Goal: Task Accomplishment & Management: Complete application form

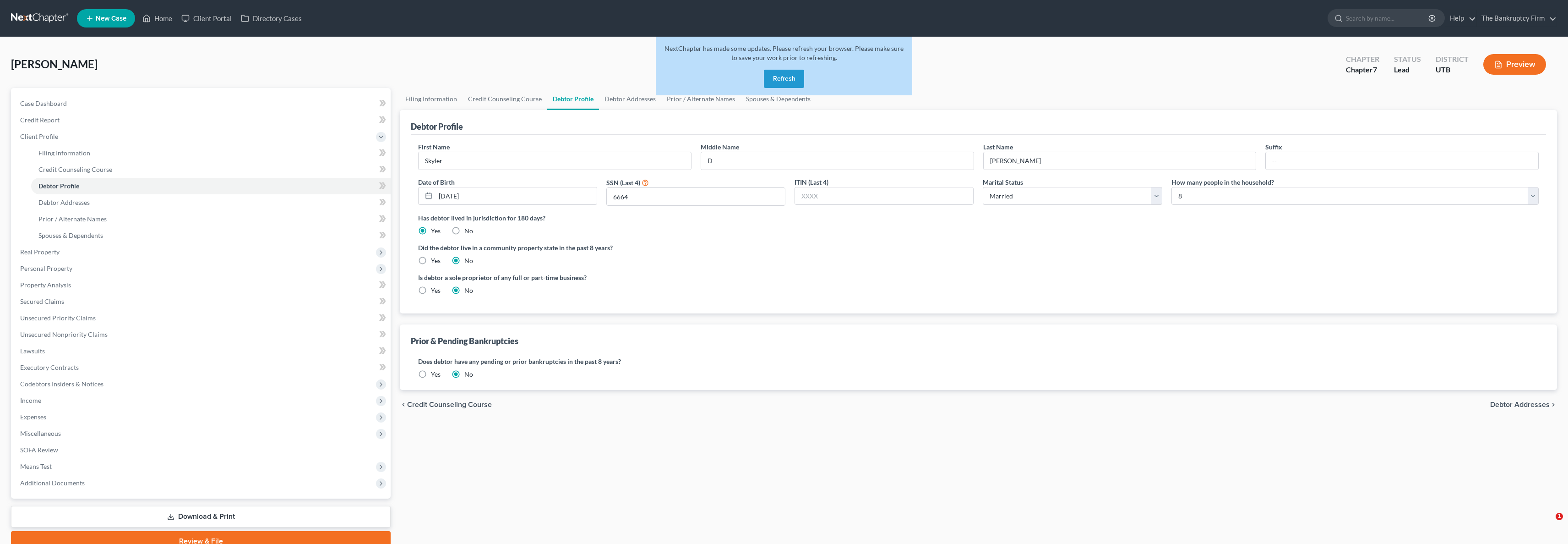
select select "1"
select select "7"
click at [785, 79] on button "Refresh" at bounding box center [784, 79] width 40 height 18
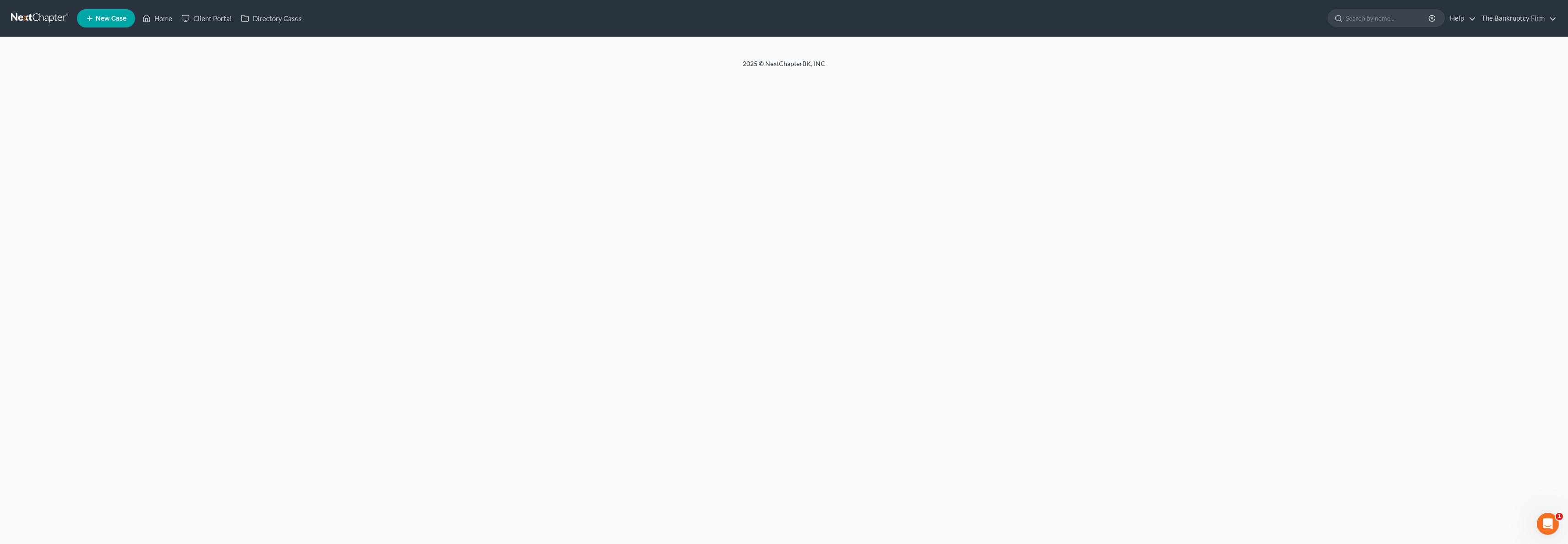
select select "1"
select select "7"
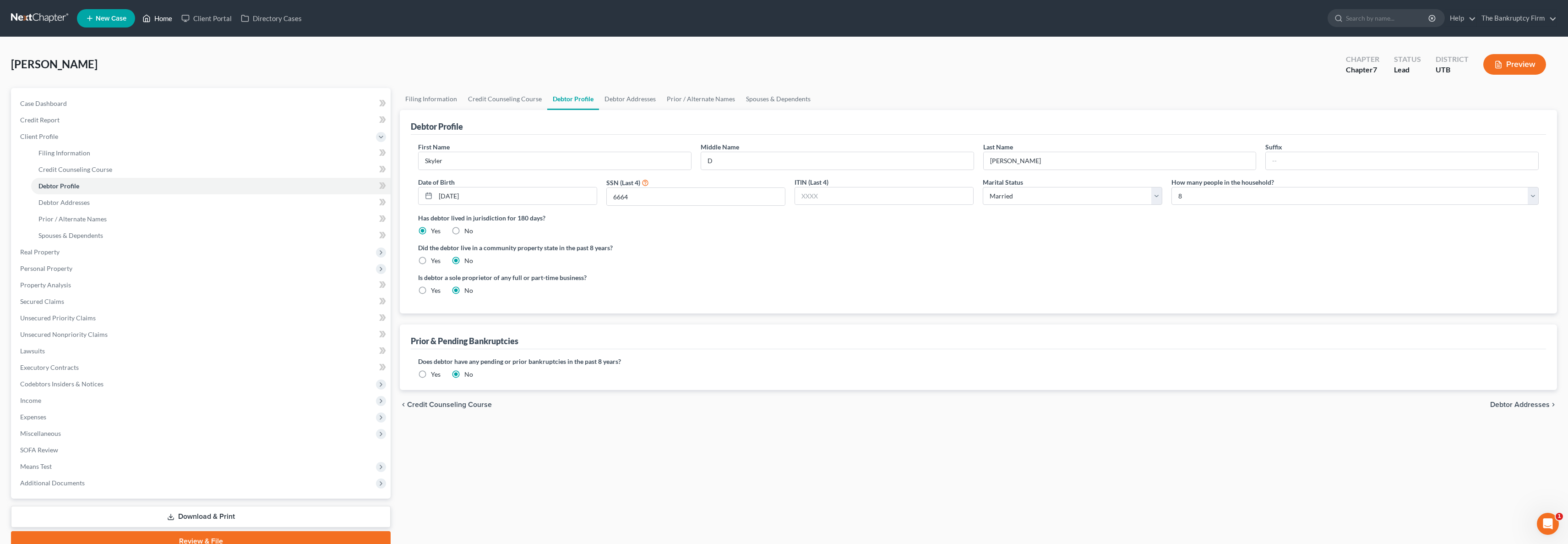
click at [162, 19] on link "Home" at bounding box center [157, 18] width 39 height 16
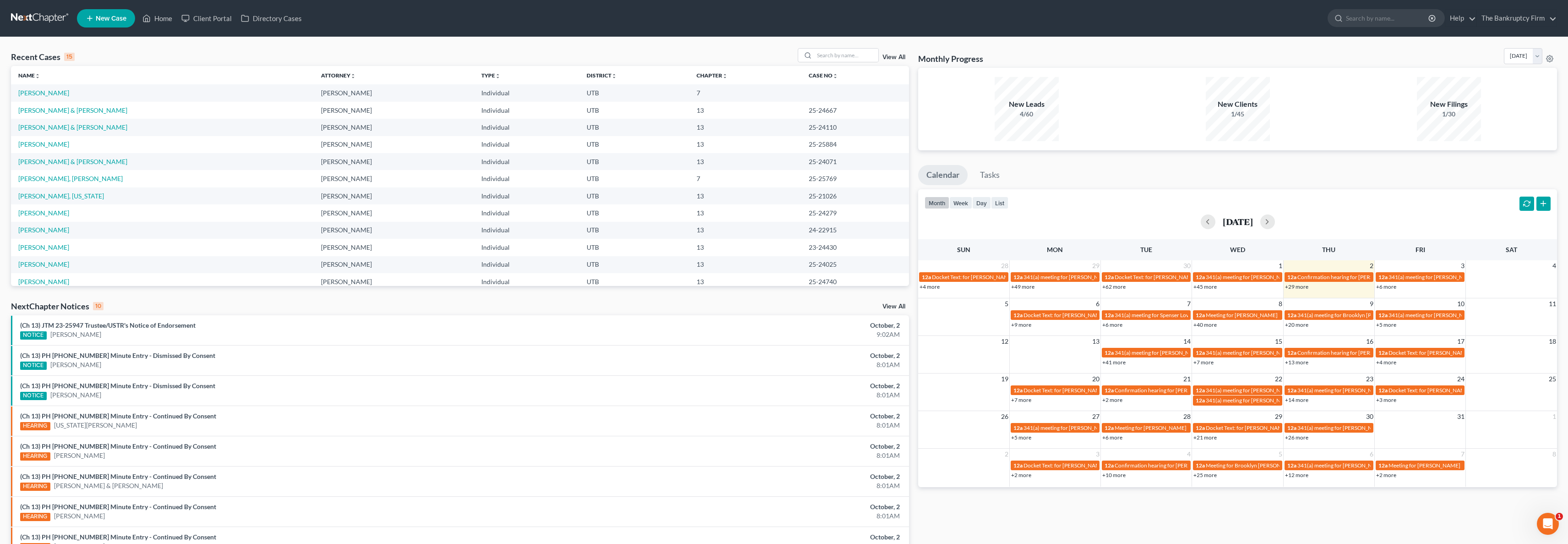
click at [150, 53] on div "Recent Cases 15 View All" at bounding box center [460, 57] width 898 height 18
click at [894, 57] on link "View All" at bounding box center [894, 57] width 23 height 7
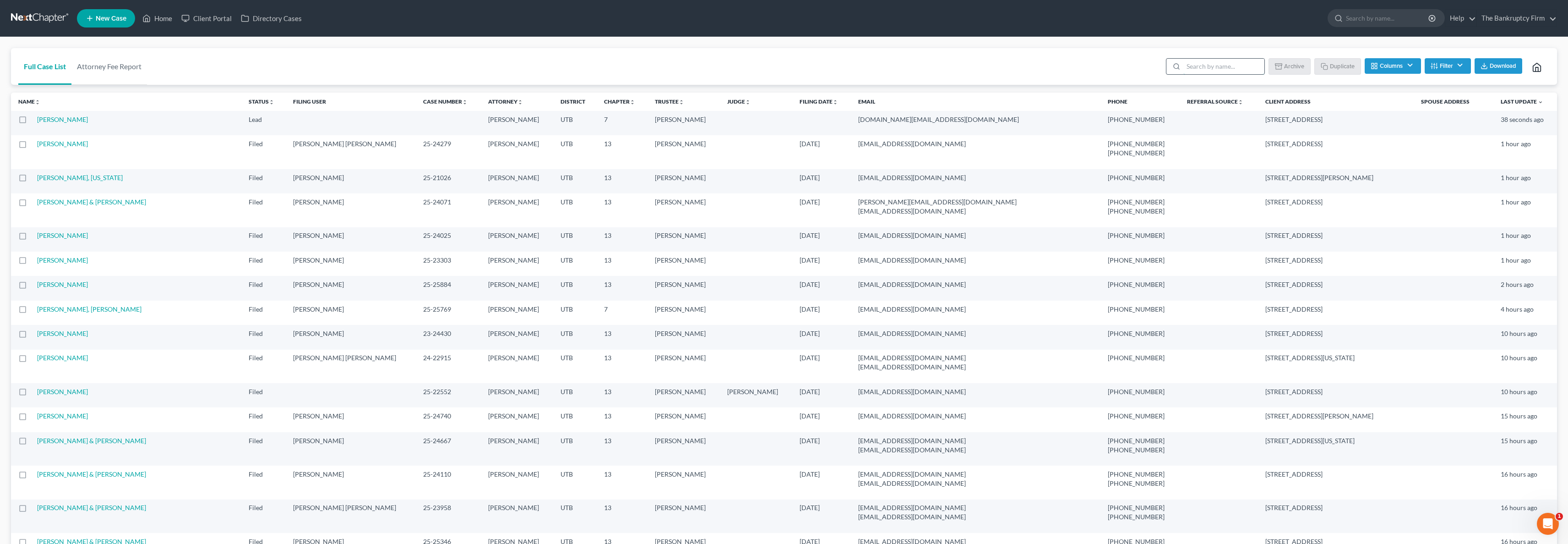
click at [1217, 67] on input "search" at bounding box center [1223, 66] width 81 height 16
type input "[PERSON_NAME]"
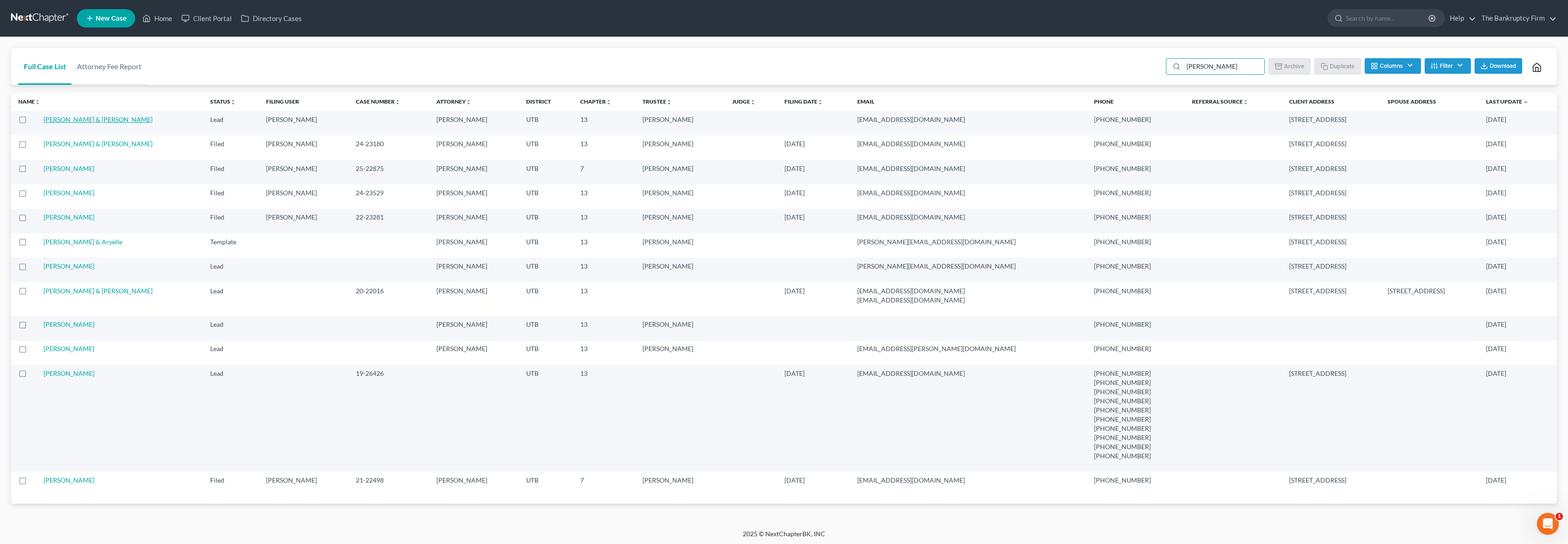
scroll to position [1, 0]
click at [74, 119] on link "[PERSON_NAME] & [PERSON_NAME]" at bounding box center [97, 119] width 109 height 8
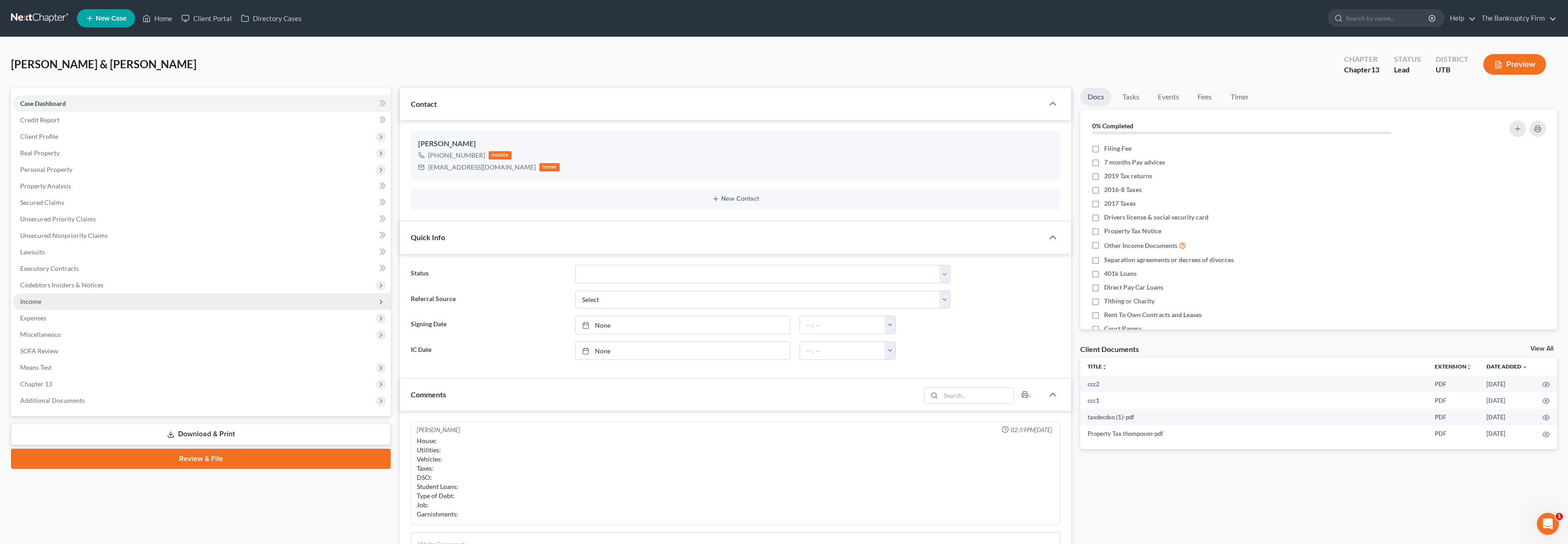
click at [36, 297] on span "Income" at bounding box center [30, 301] width 21 height 8
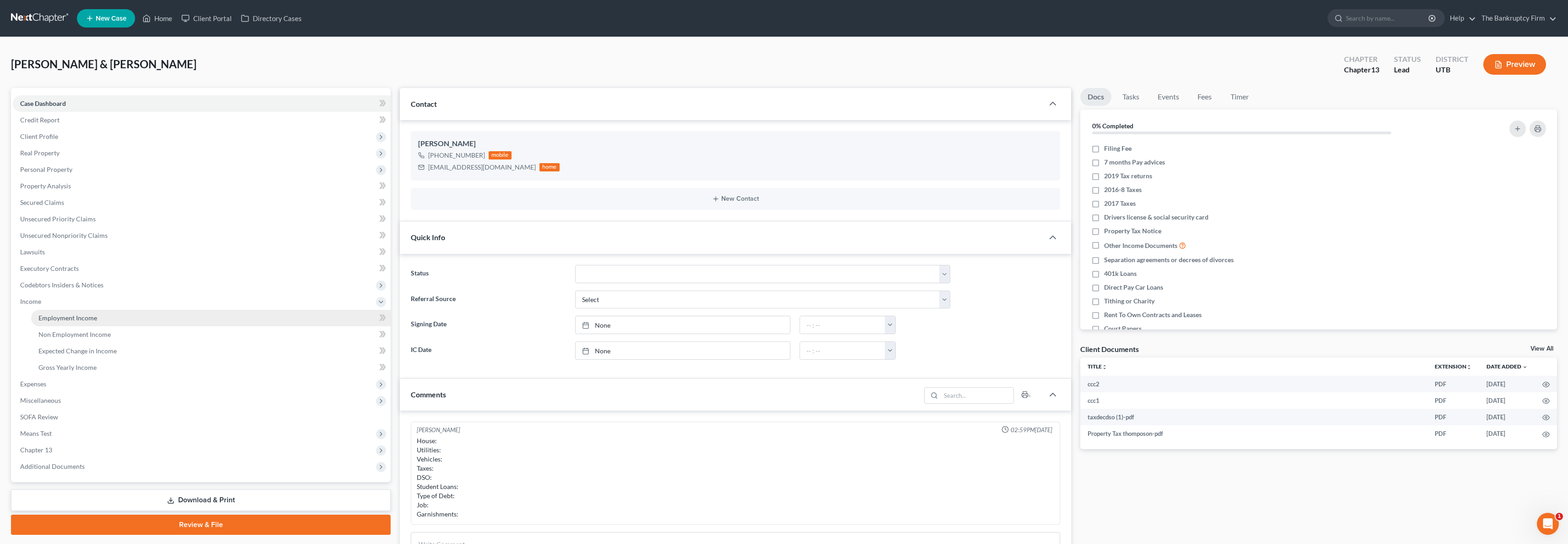
click at [92, 318] on span "Employment Income" at bounding box center [68, 317] width 58 height 8
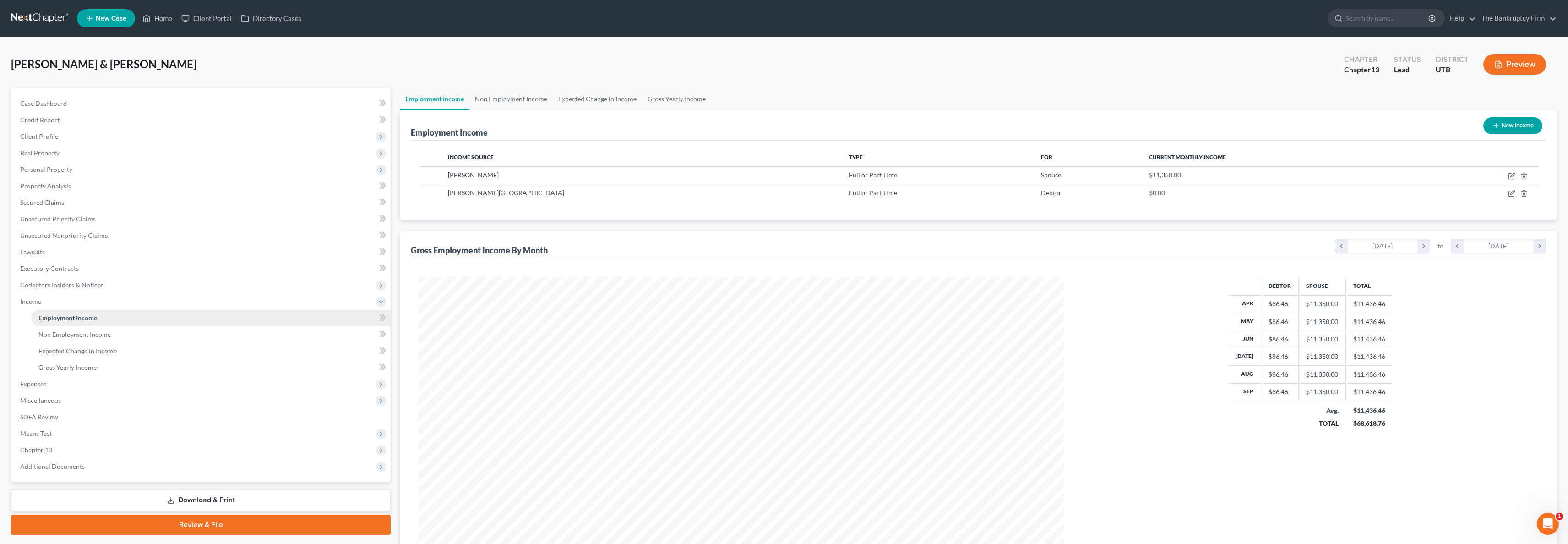
scroll to position [323, 665]
click at [500, 97] on link "Non Employment Income" at bounding box center [511, 99] width 83 height 22
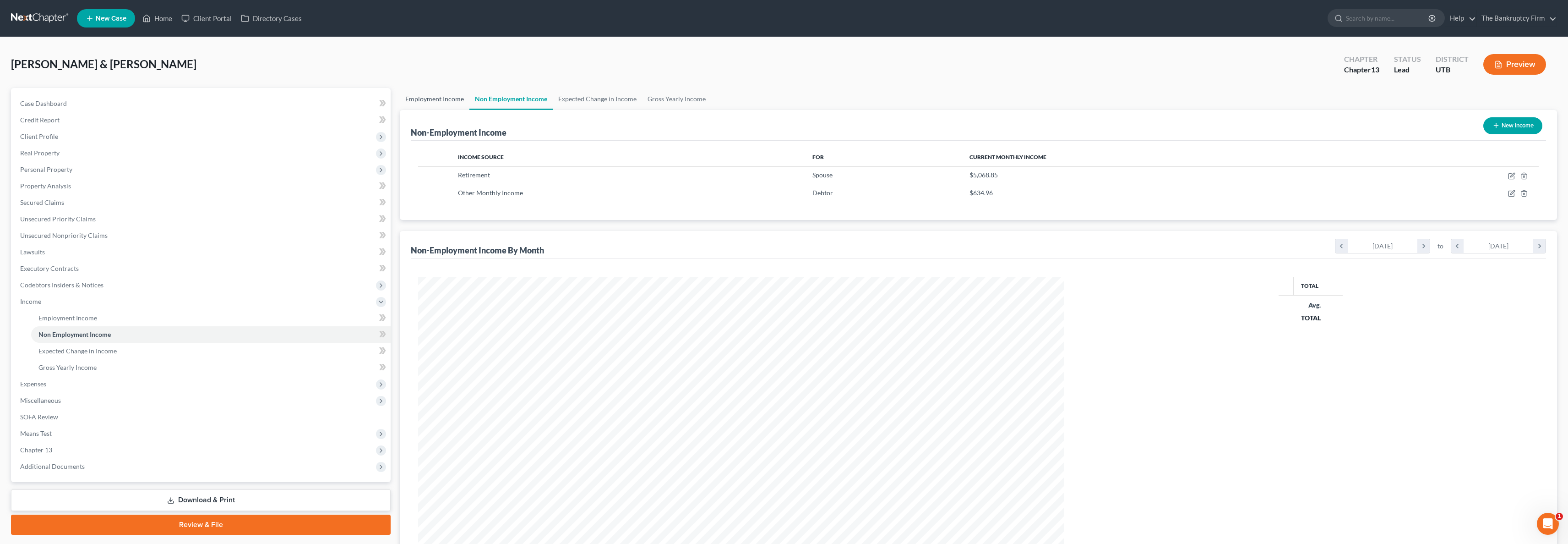
scroll to position [323, 665]
click at [436, 99] on link "Employment Income" at bounding box center [435, 99] width 69 height 22
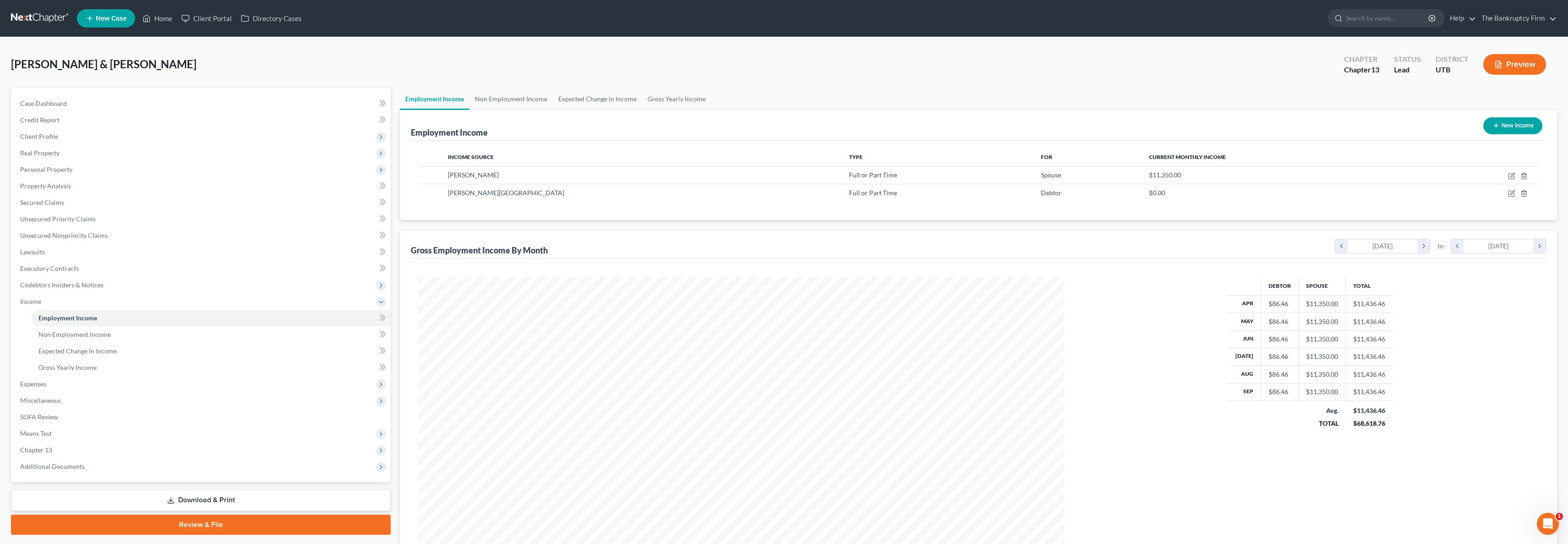
scroll to position [323, 665]
click at [506, 95] on link "Non Employment Income" at bounding box center [511, 99] width 83 height 22
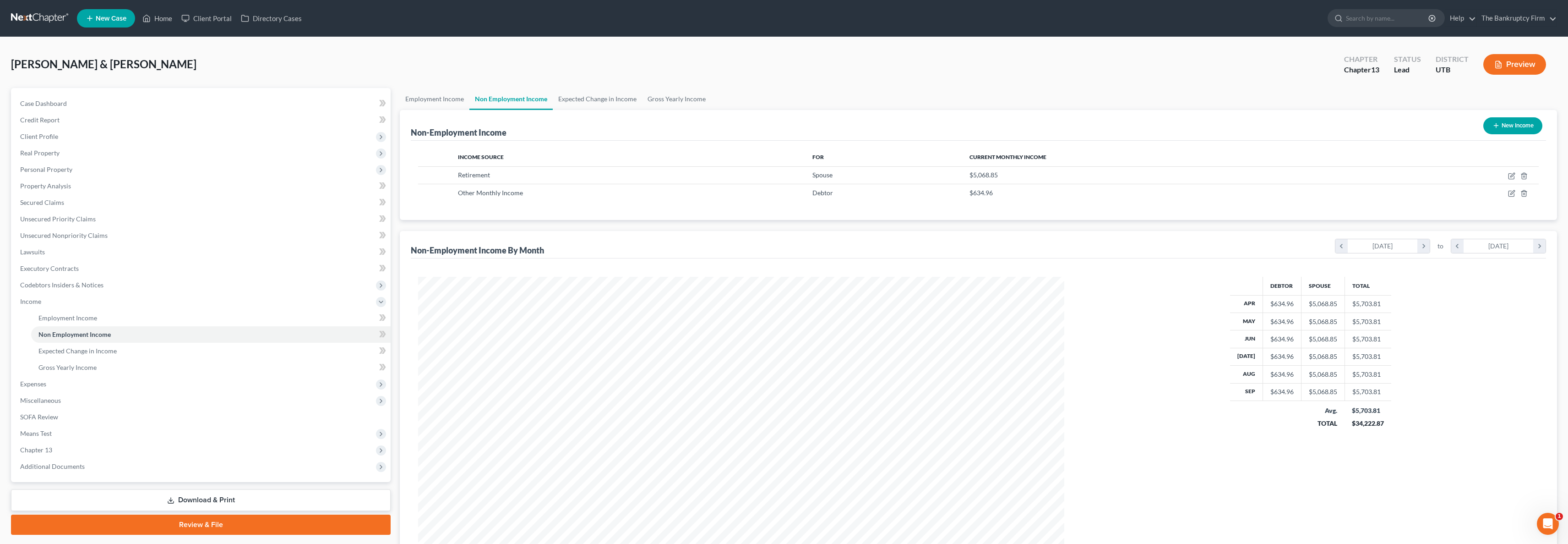
scroll to position [323, 665]
click at [1510, 193] on icon "button" at bounding box center [1511, 193] width 7 height 7
select select "13"
select select "0"
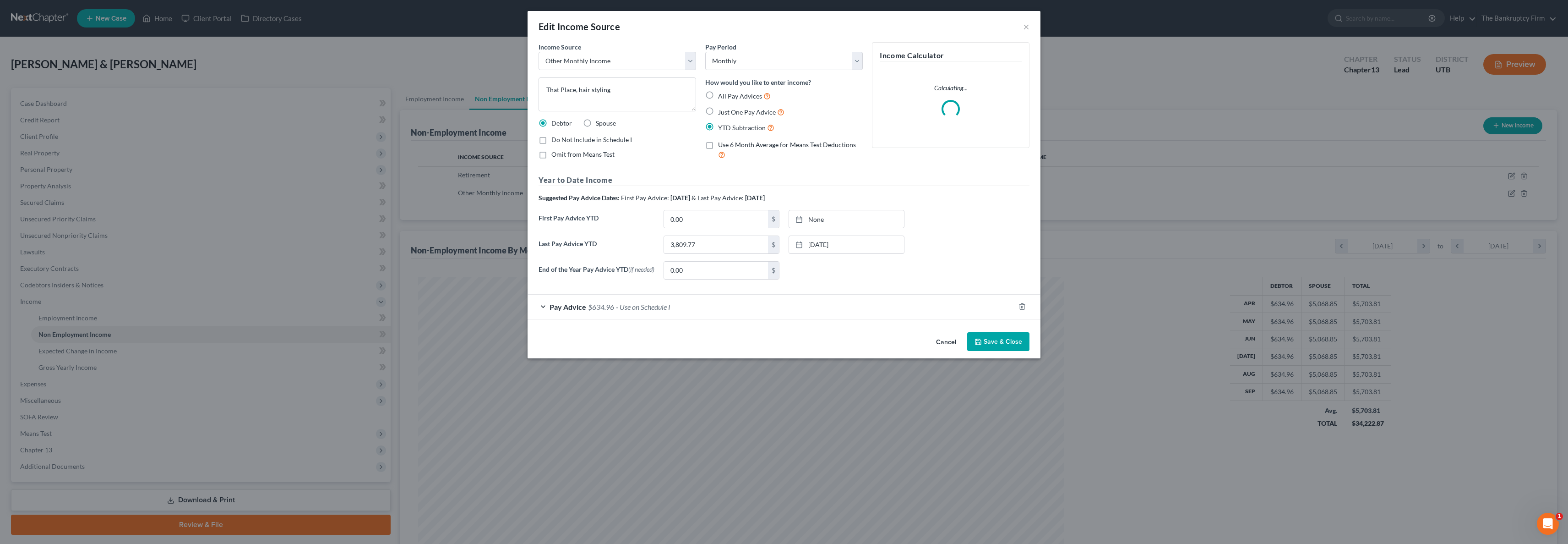
click at [544, 307] on div "Pay Advice $634.96 - Use on Schedule I" at bounding box center [771, 307] width 487 height 24
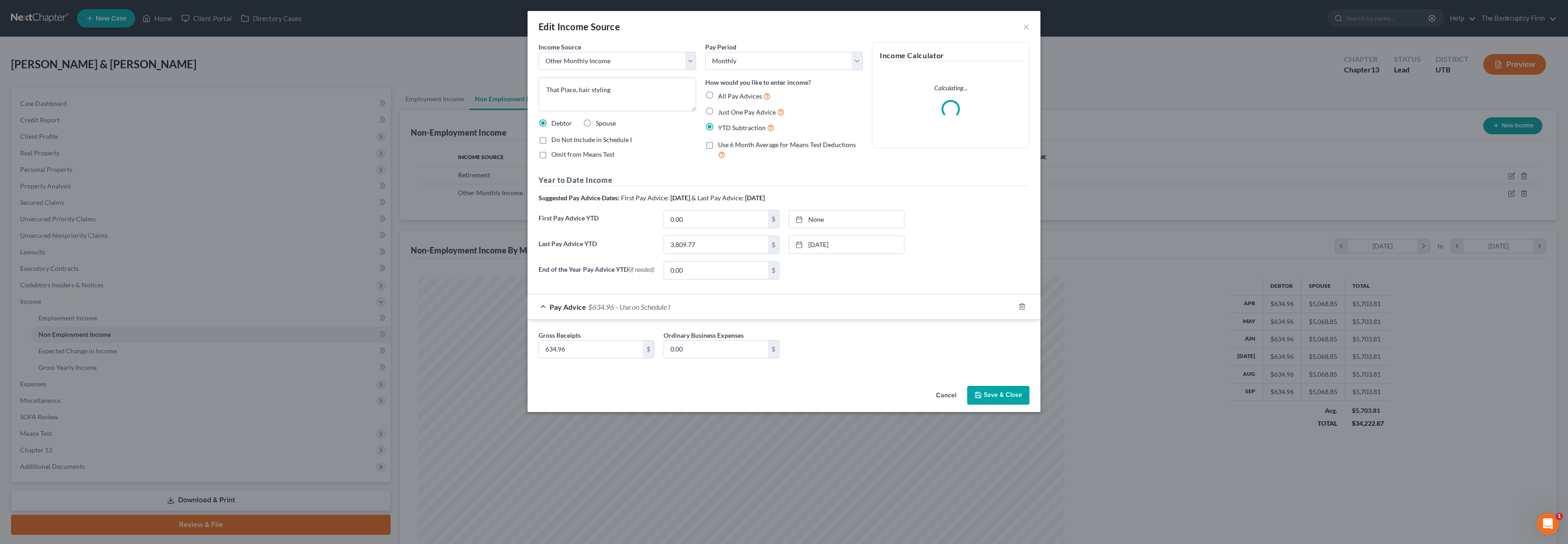
click at [543, 306] on div "Pay Advice $634.96 - Use on Schedule I" at bounding box center [771, 307] width 487 height 24
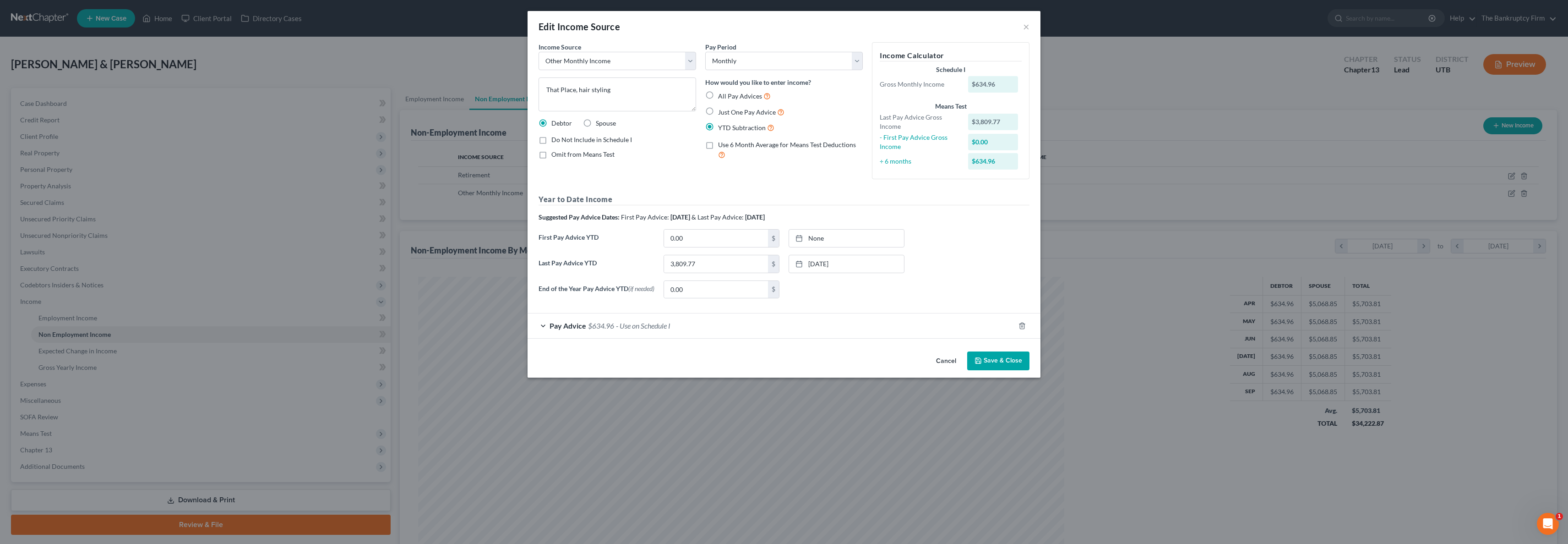
click at [1003, 366] on button "Save & Close" at bounding box center [998, 361] width 62 height 19
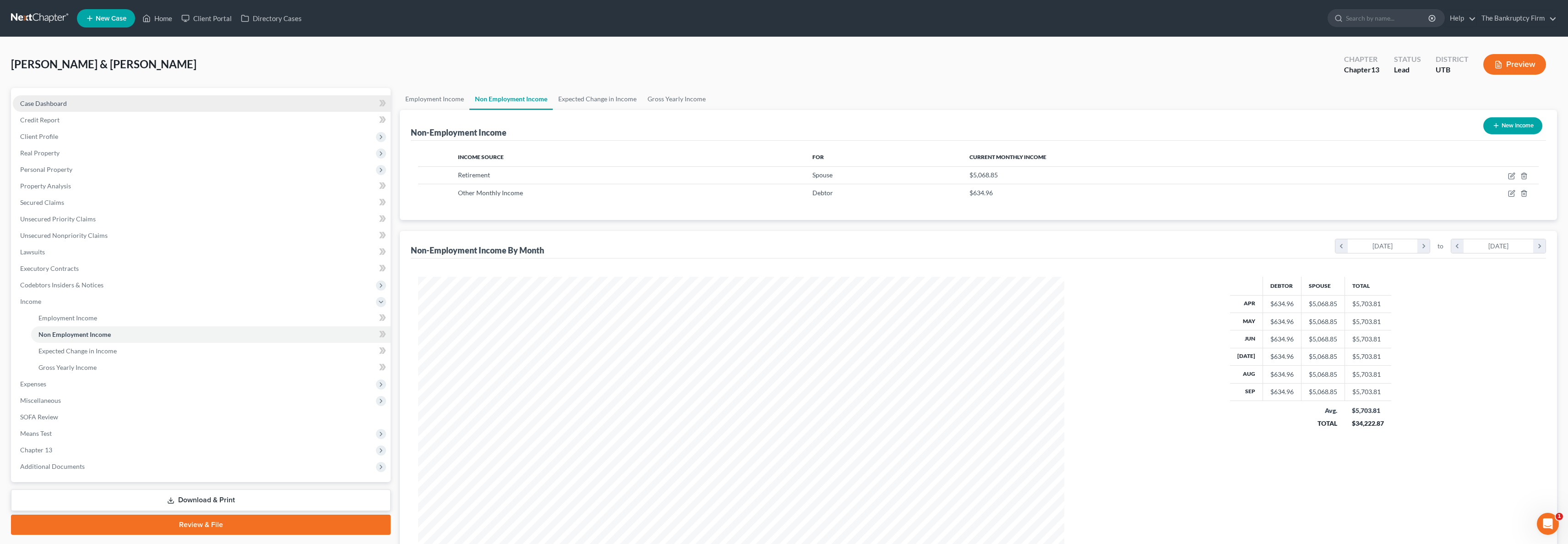
click at [58, 99] on span "Case Dashboard" at bounding box center [43, 103] width 47 height 8
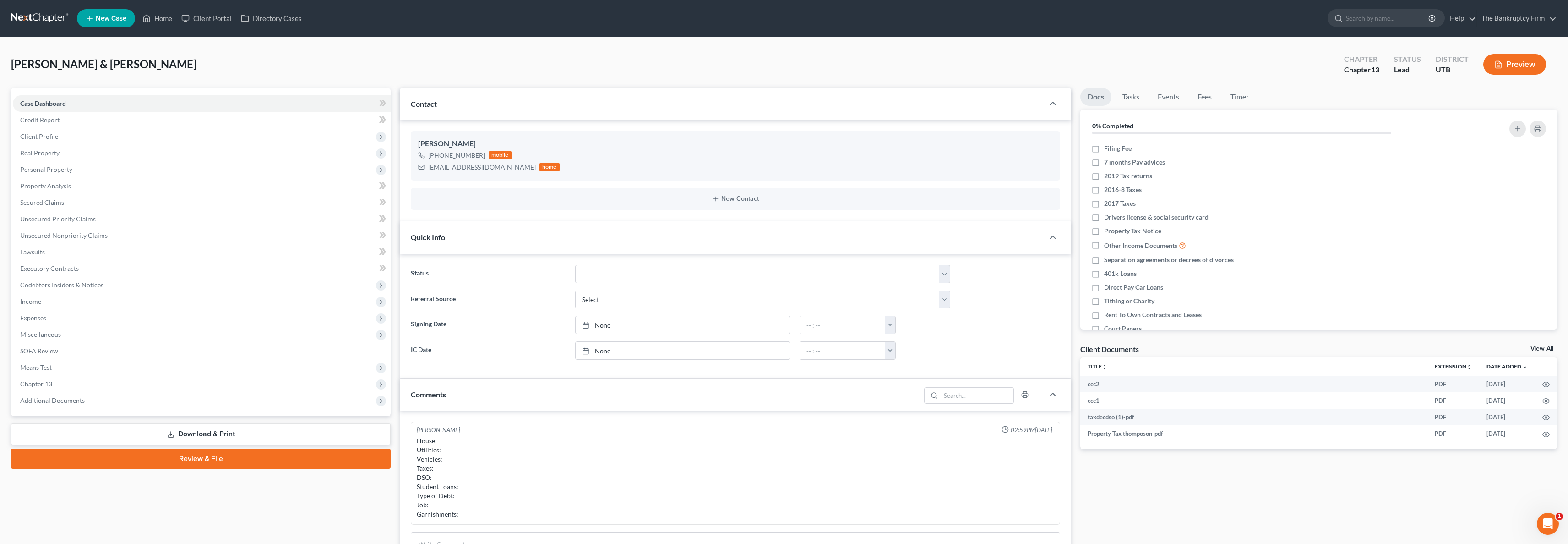
scroll to position [191, 0]
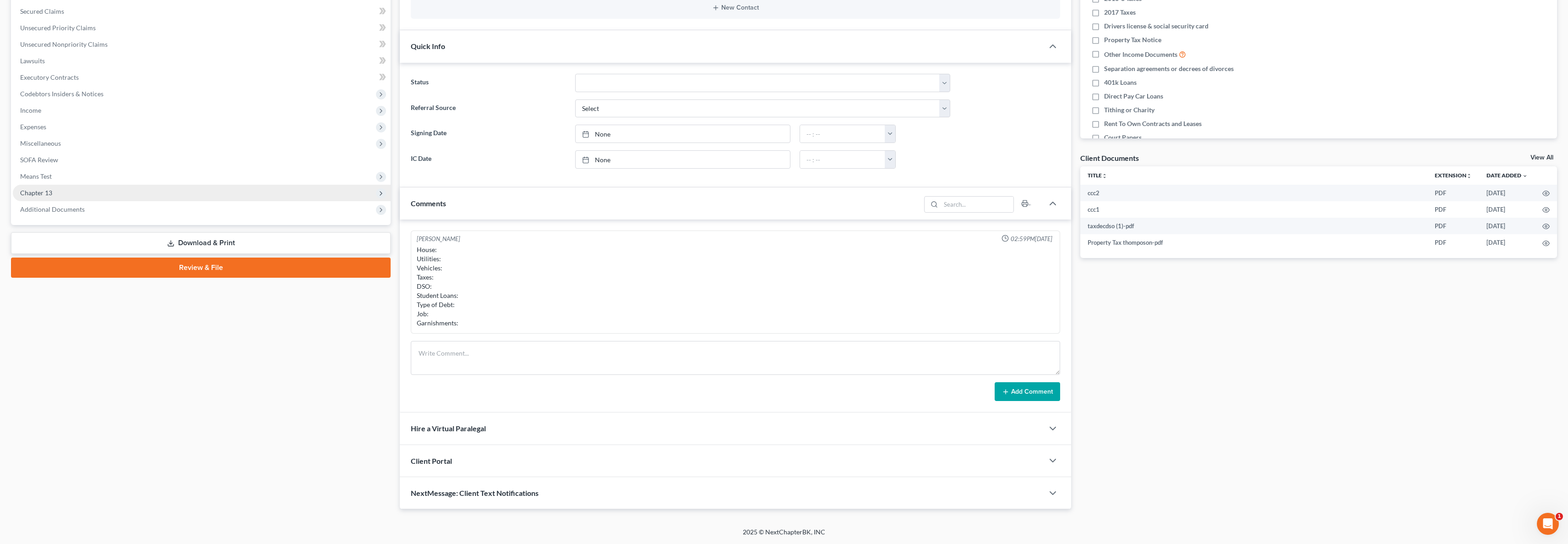
click at [79, 191] on span "Chapter 13" at bounding box center [201, 193] width 378 height 16
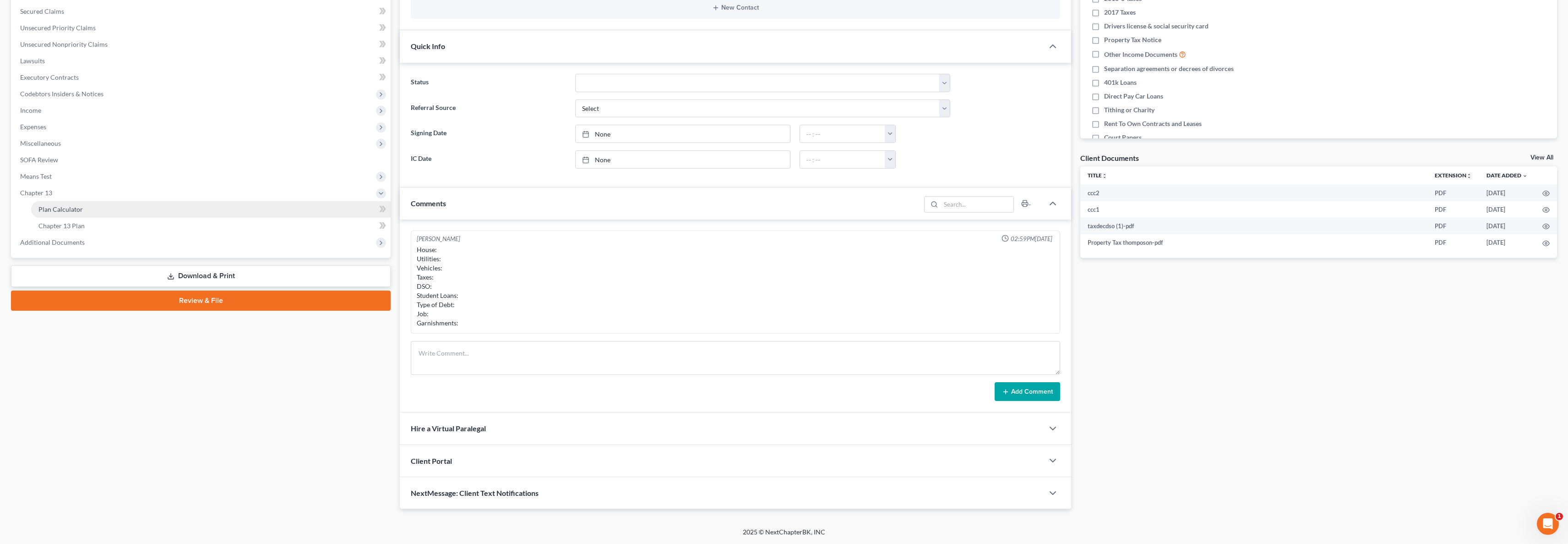
click at [91, 207] on link "Plan Calculator" at bounding box center [211, 209] width 360 height 16
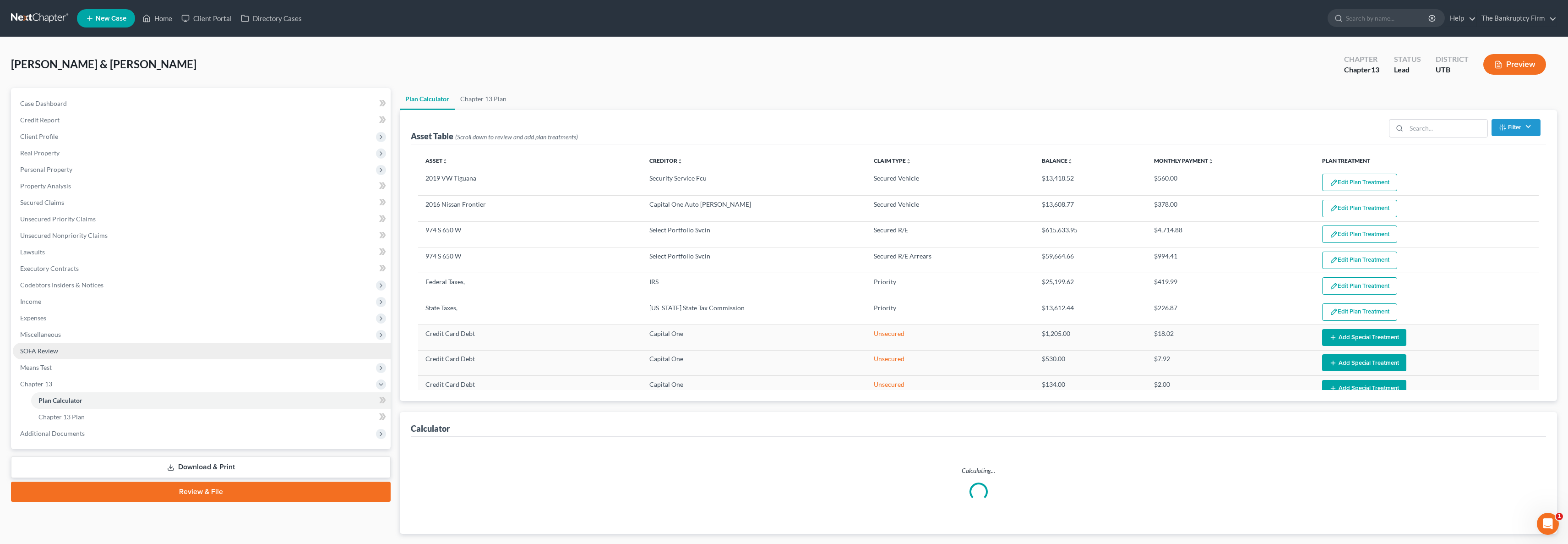
select select "59"
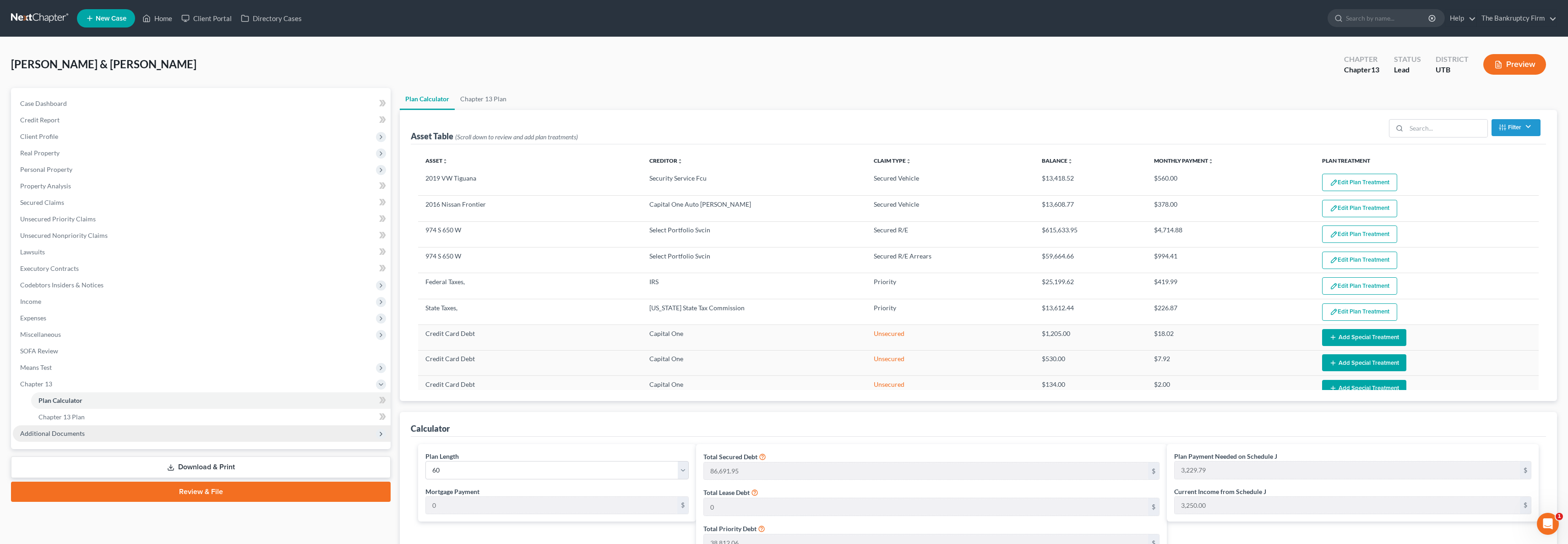
click at [93, 428] on span "Additional Documents" at bounding box center [201, 433] width 378 height 16
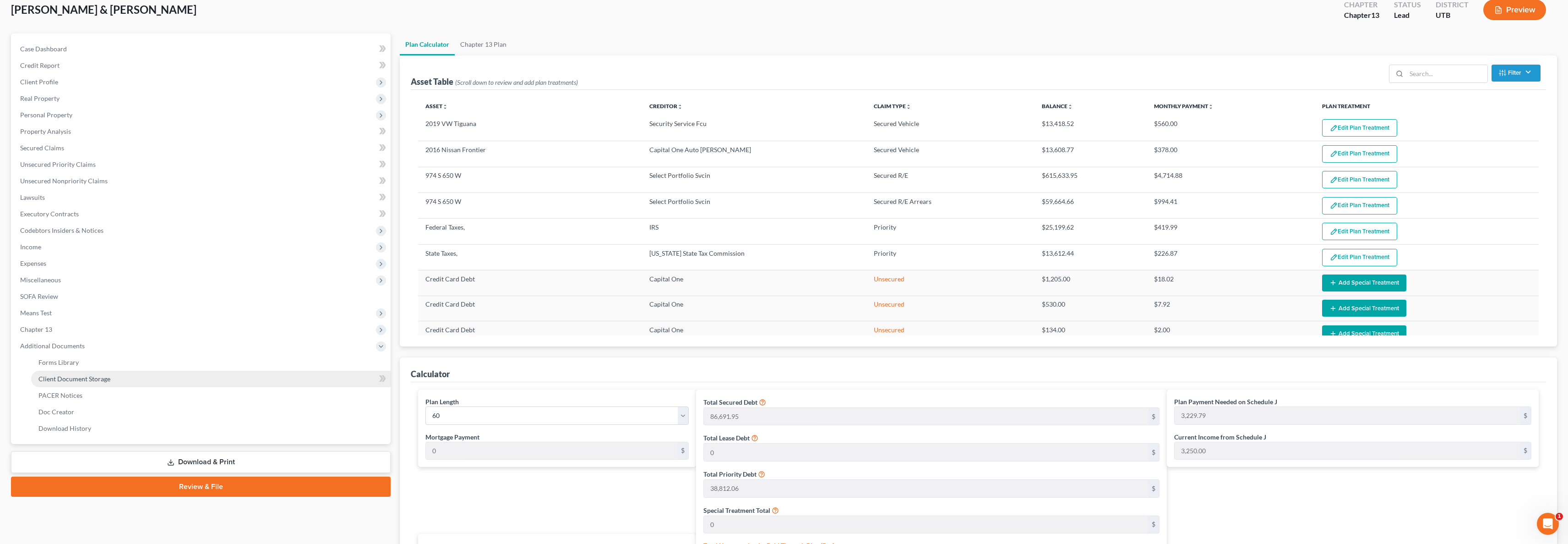
click at [92, 375] on span "Client Document Storage" at bounding box center [74, 378] width 72 height 8
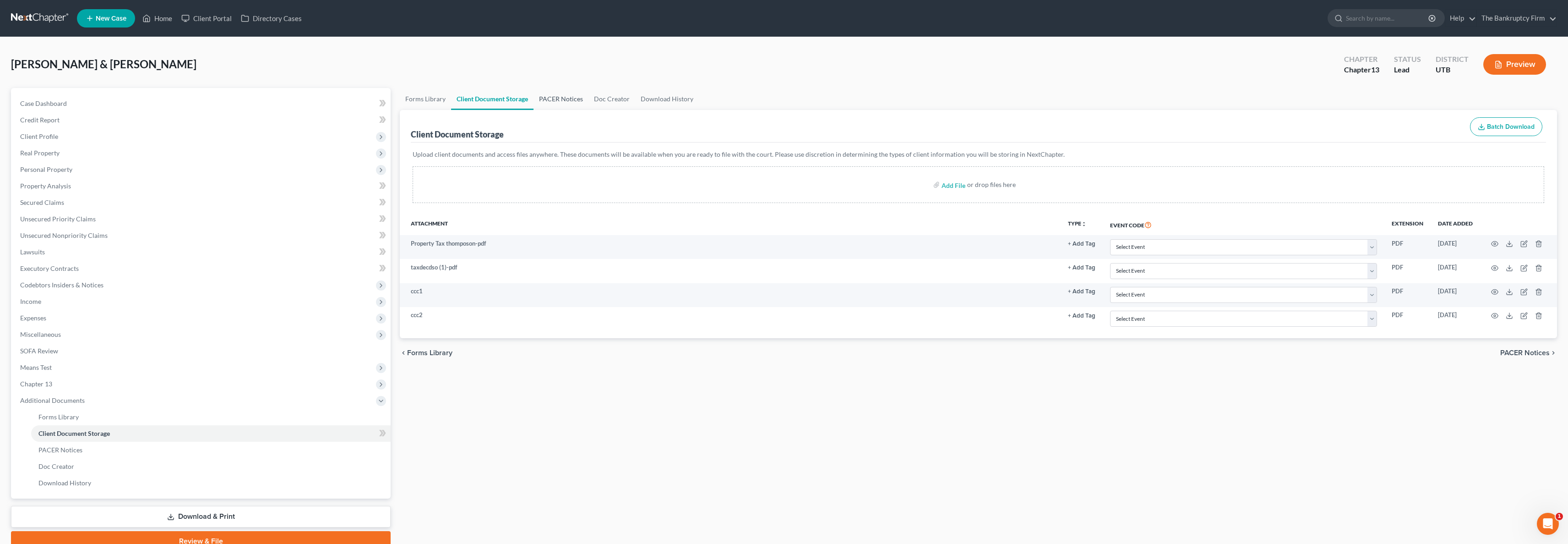
click at [562, 99] on link "PACER Notices" at bounding box center [561, 99] width 55 height 22
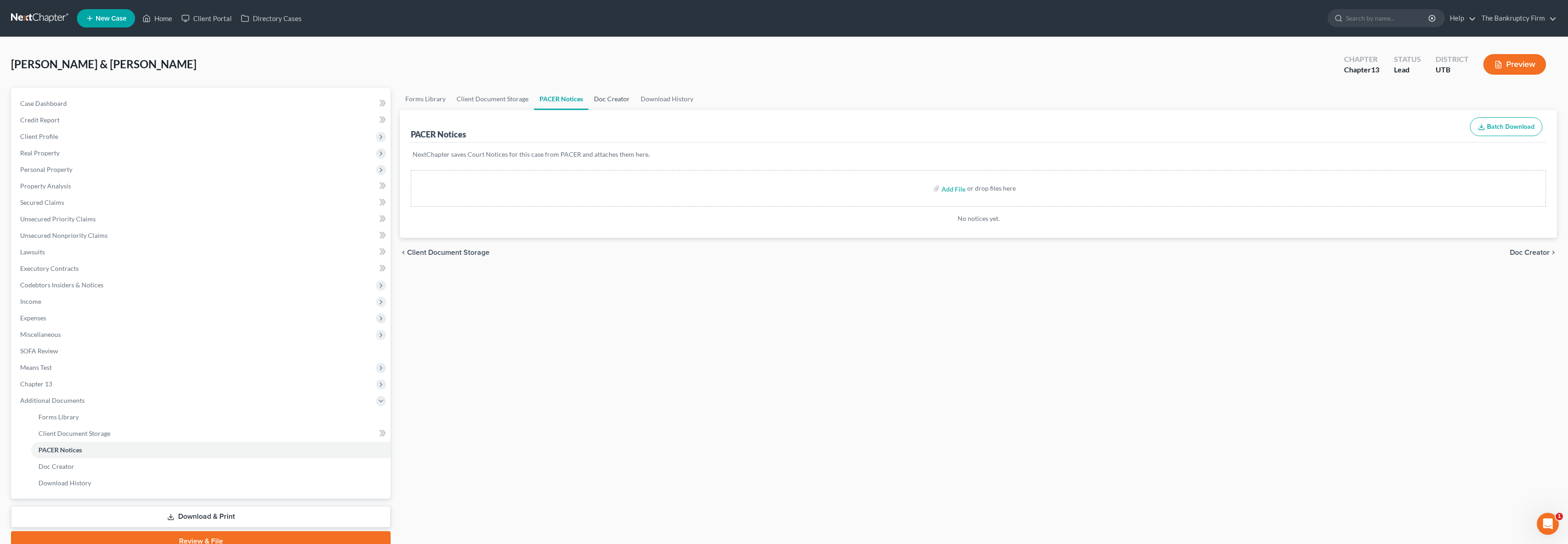
click at [607, 95] on link "Doc Creator" at bounding box center [612, 99] width 47 height 22
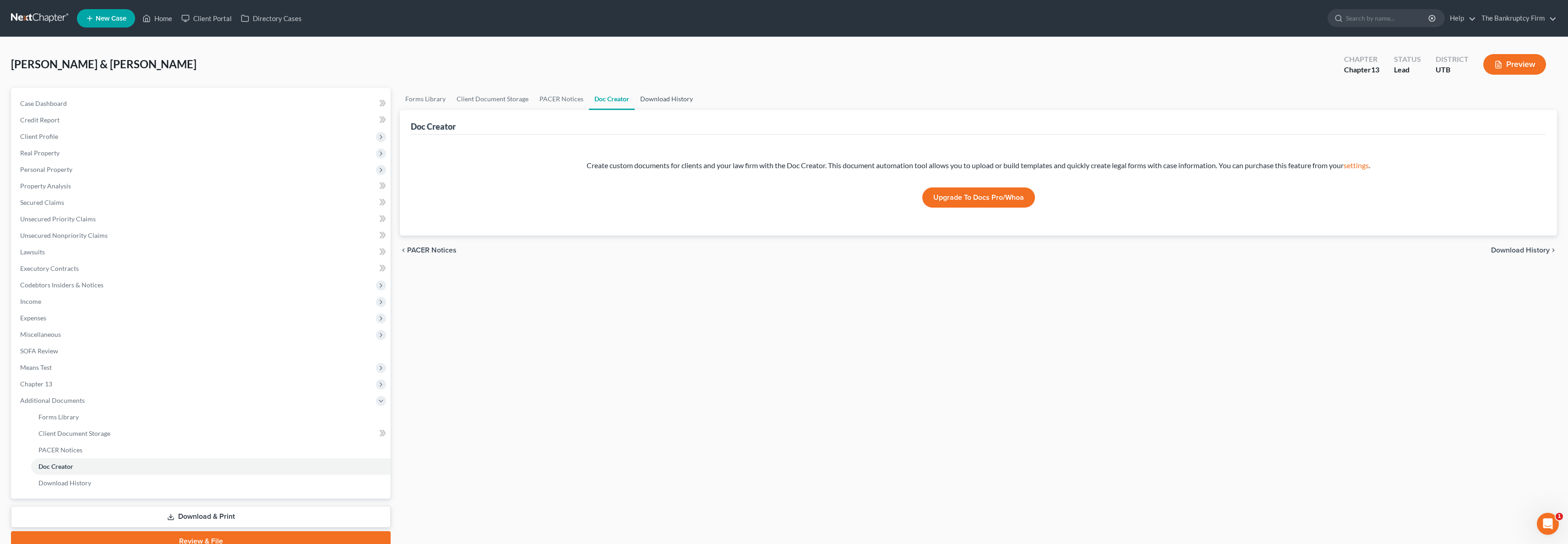
click at [671, 99] on link "Download History" at bounding box center [667, 99] width 64 height 22
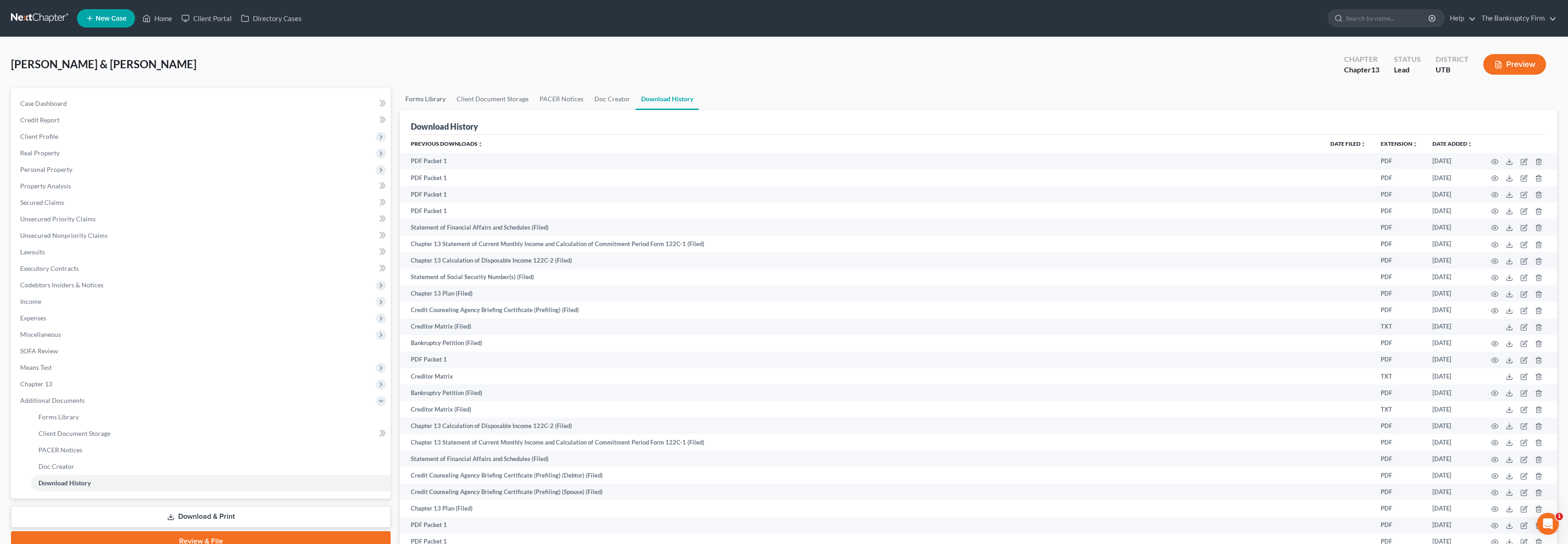
click at [422, 98] on link "Forms Library" at bounding box center [425, 99] width 51 height 22
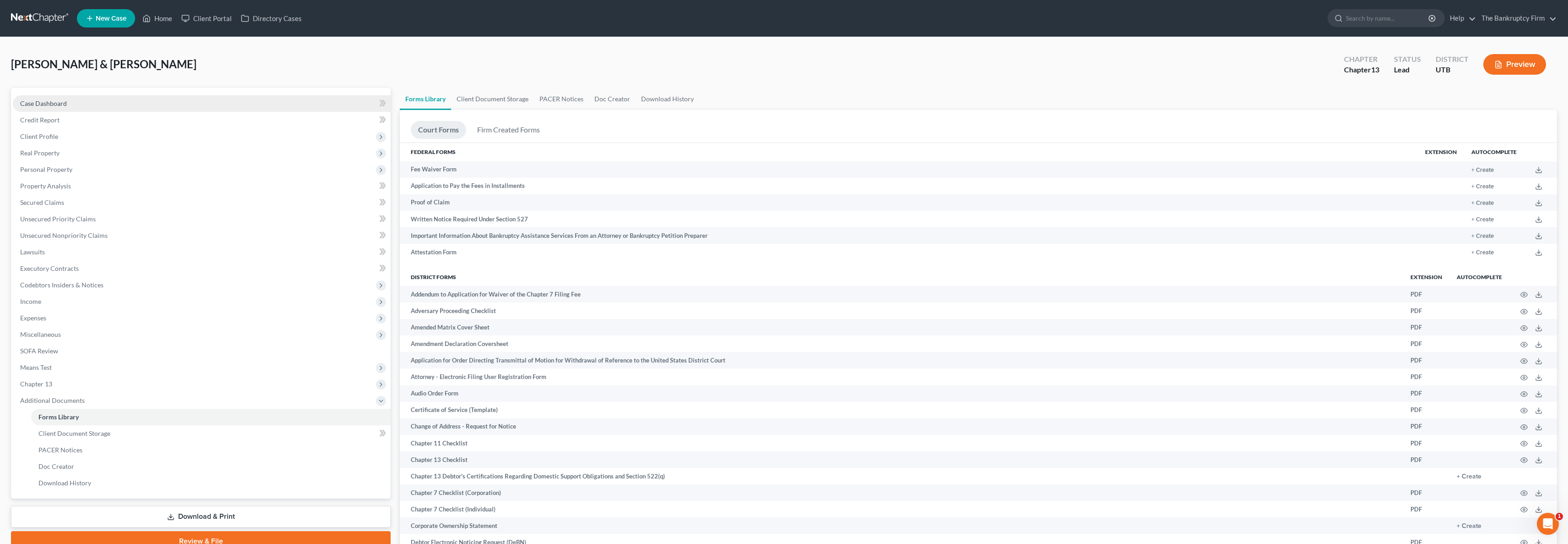
click at [50, 107] on span "Case Dashboard" at bounding box center [43, 103] width 47 height 8
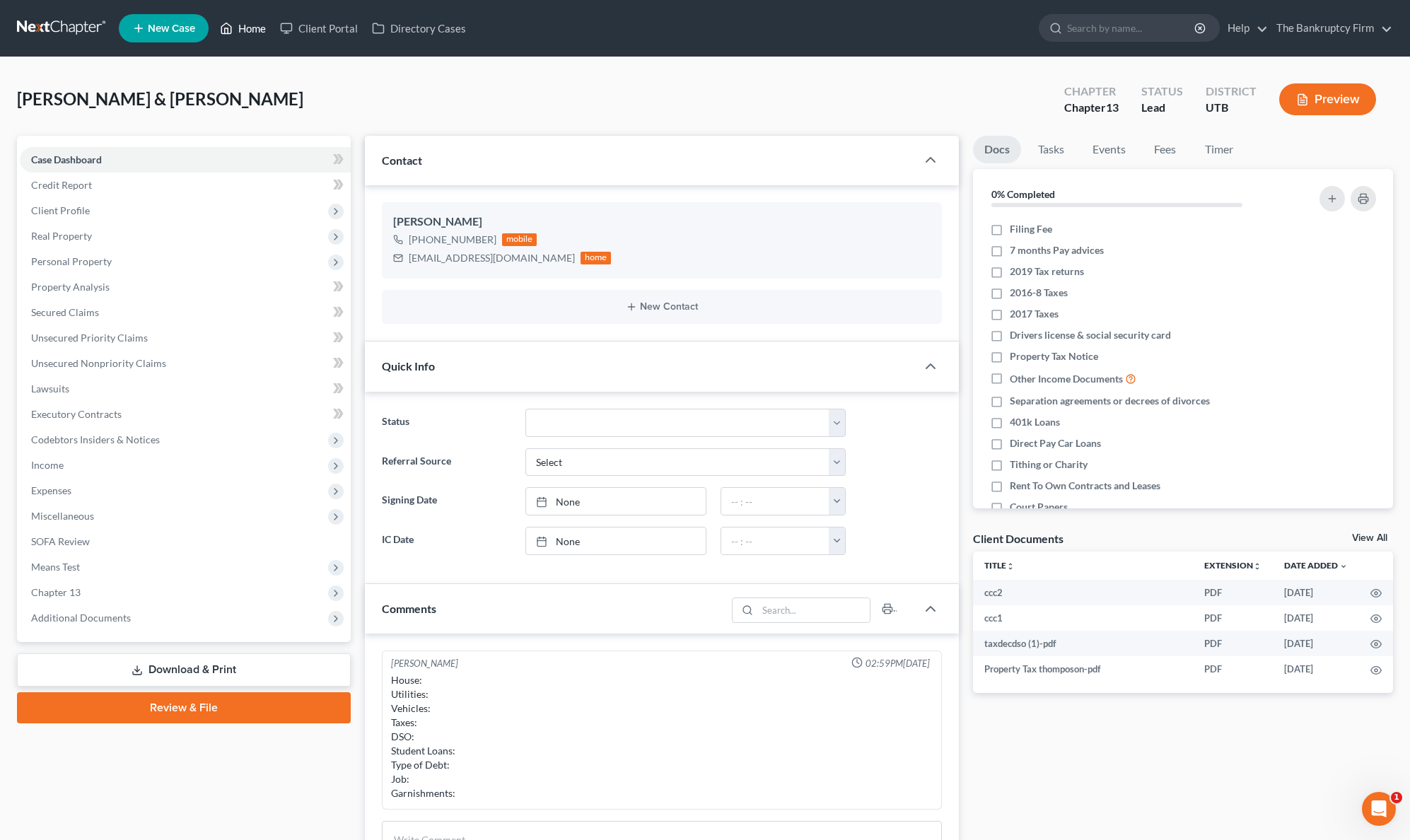
click at [251, 24] on link "Home" at bounding box center [243, 28] width 60 height 25
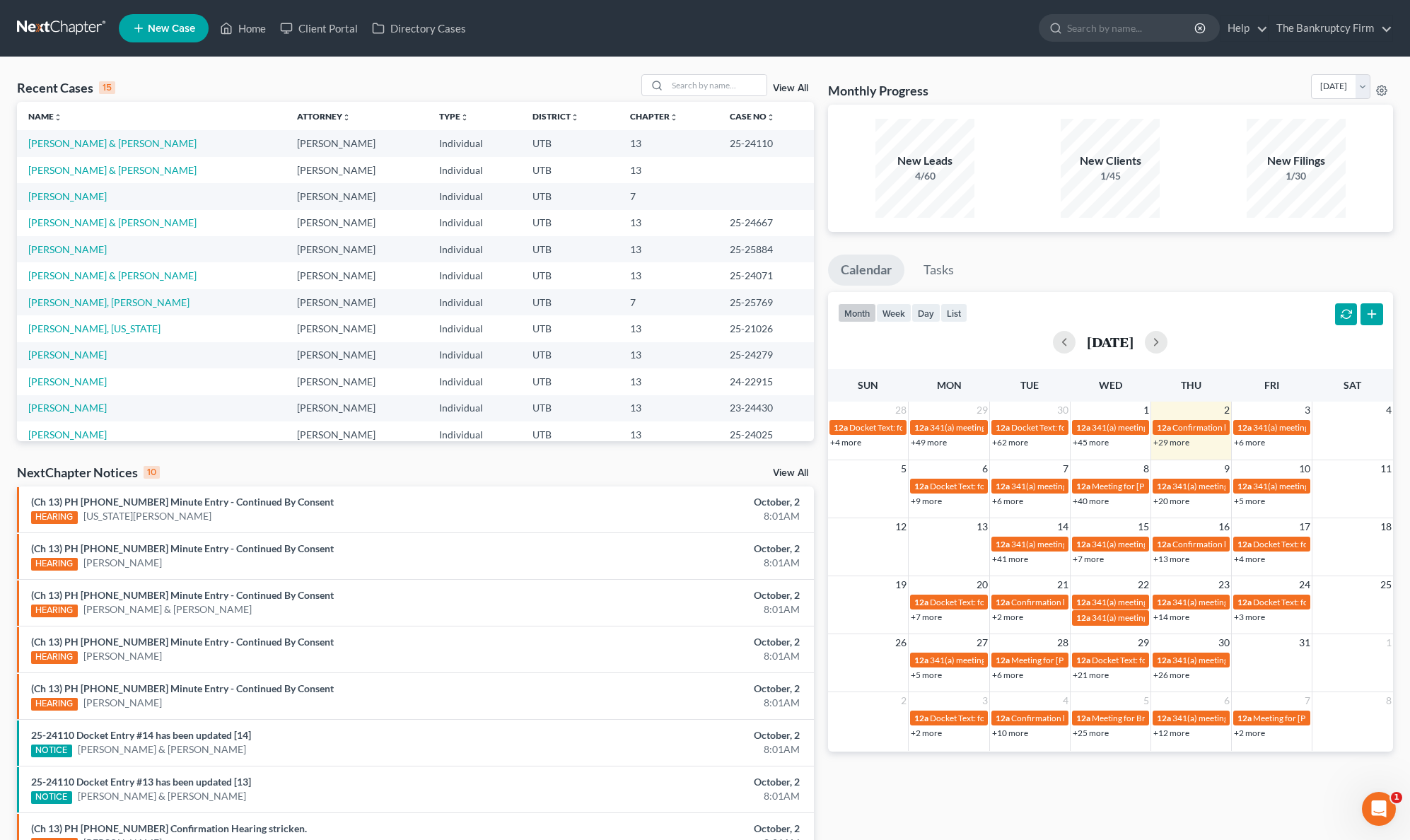
click at [787, 89] on link "View All" at bounding box center [791, 88] width 36 height 10
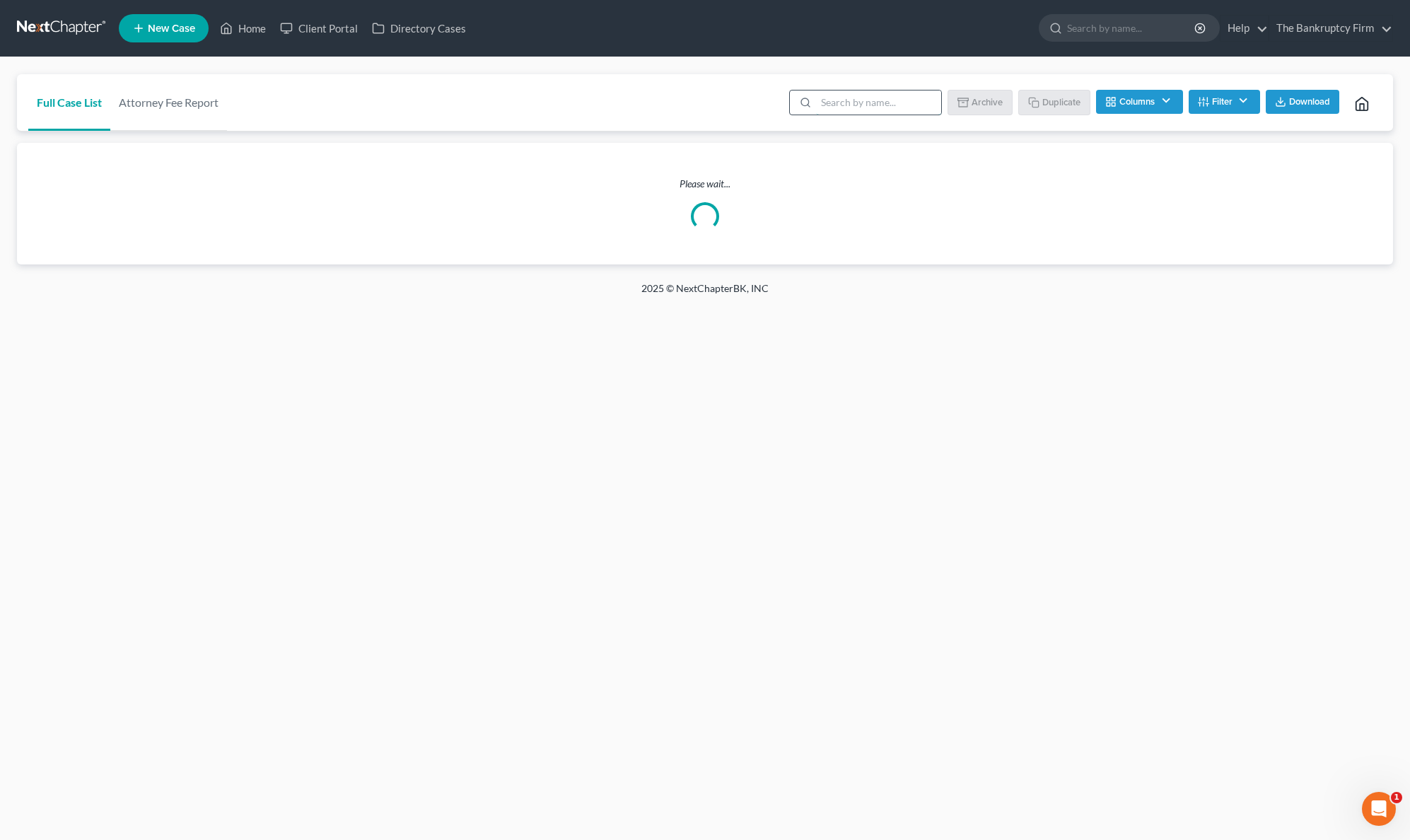
click at [845, 103] on input "search" at bounding box center [878, 102] width 125 height 24
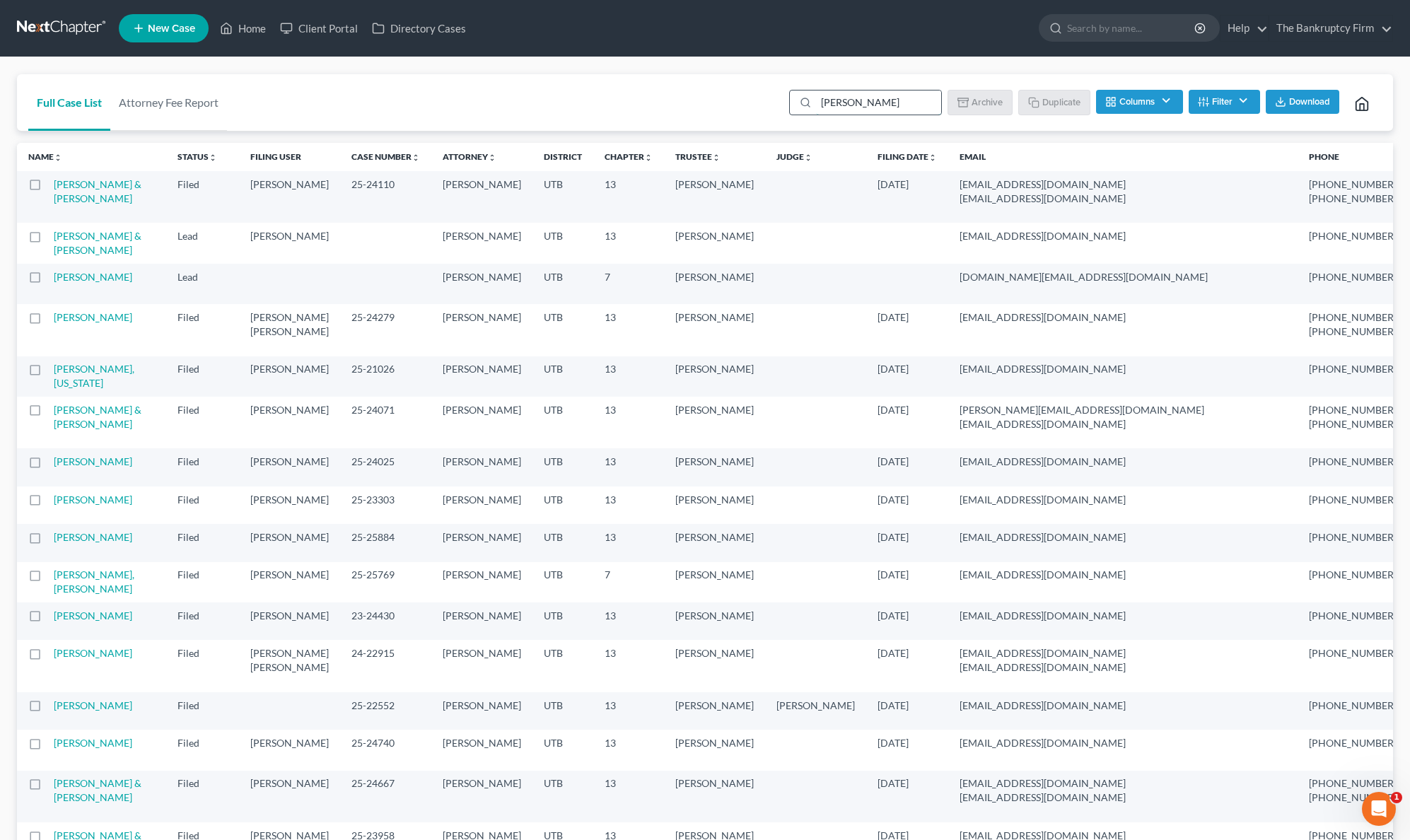
click at [896, 101] on input "[PERSON_NAME]" at bounding box center [878, 102] width 125 height 24
drag, startPoint x: 881, startPoint y: 101, endPoint x: 770, endPoint y: 105, distance: 111.1
click at [770, 105] on div "Full Case List Attorney Fee Report [PERSON_NAME] Batch Download Archive Un-arch…" at bounding box center [705, 102] width 1376 height 57
type input "[PERSON_NAME]"
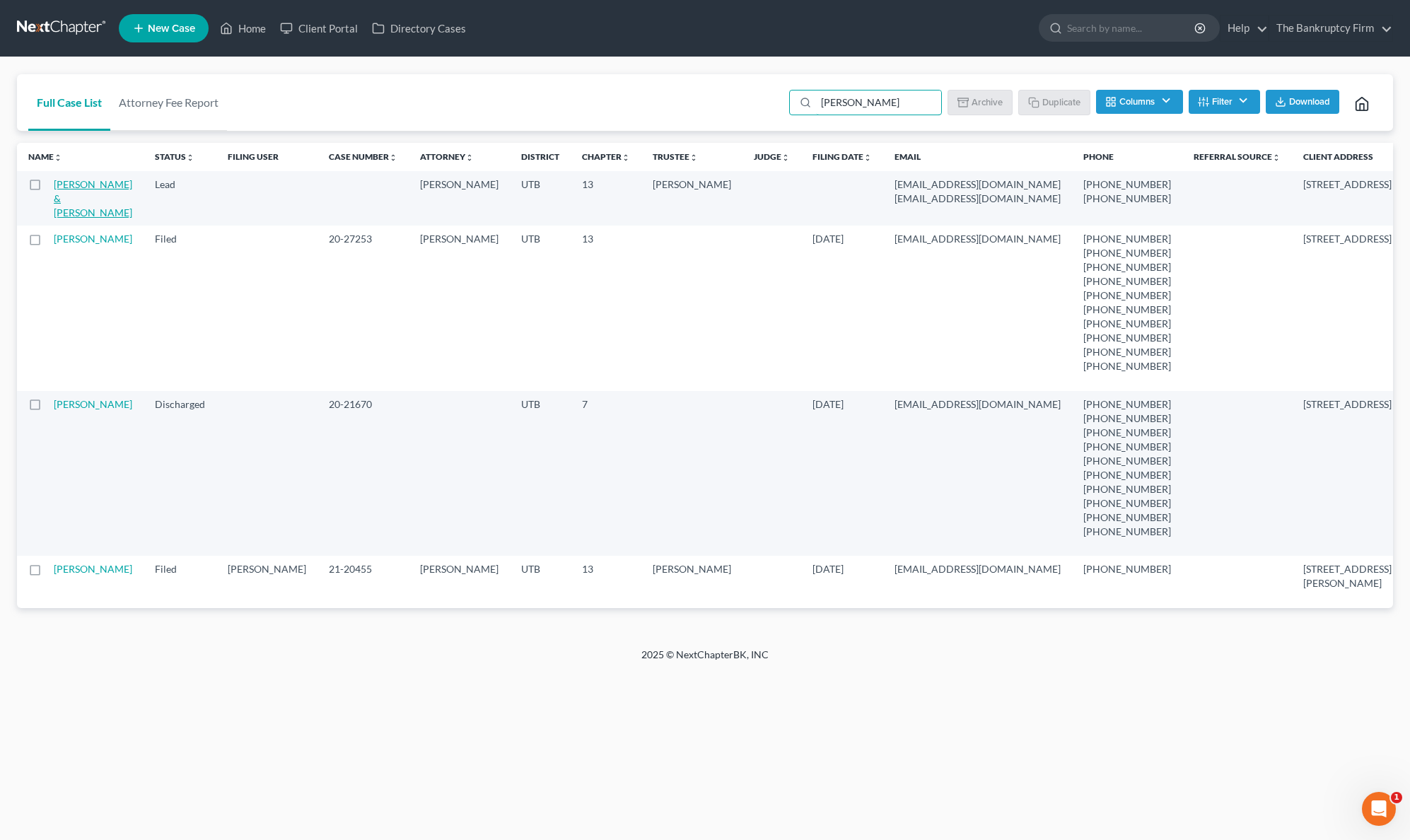
click at [67, 195] on link "[PERSON_NAME] & [PERSON_NAME]" at bounding box center [93, 198] width 79 height 40
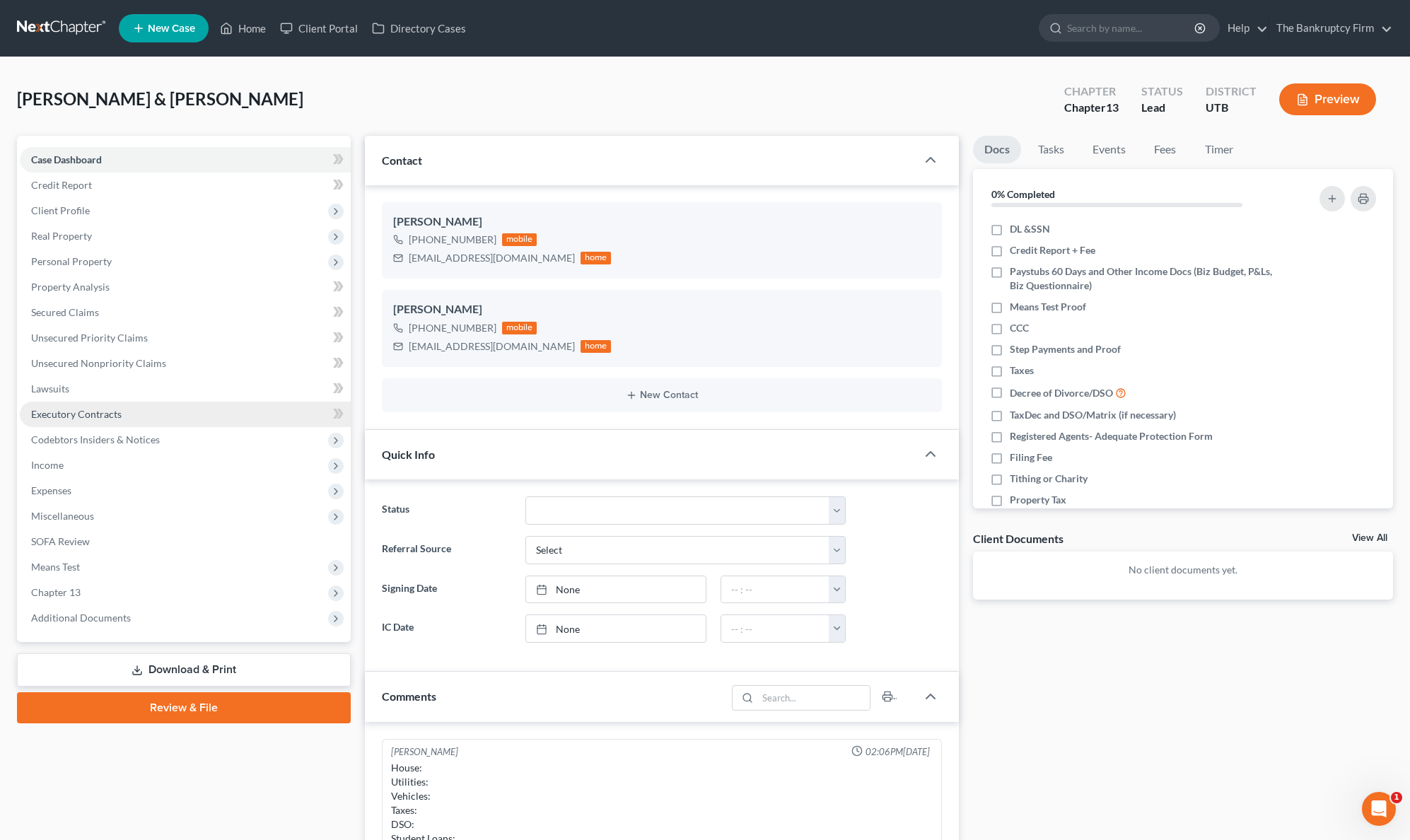
scroll to position [111, 0]
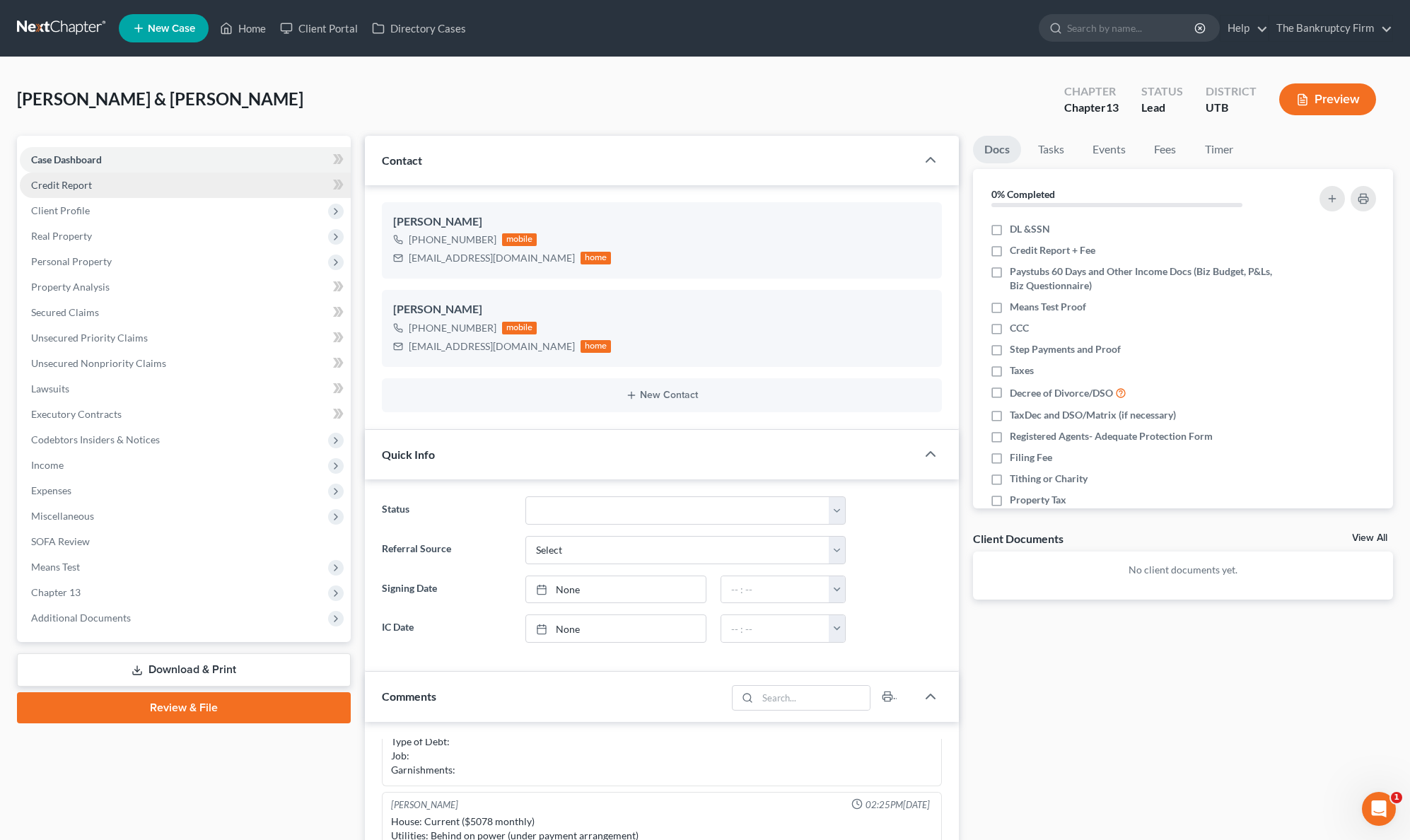
click at [114, 181] on link "Credit Report" at bounding box center [185, 185] width 331 height 25
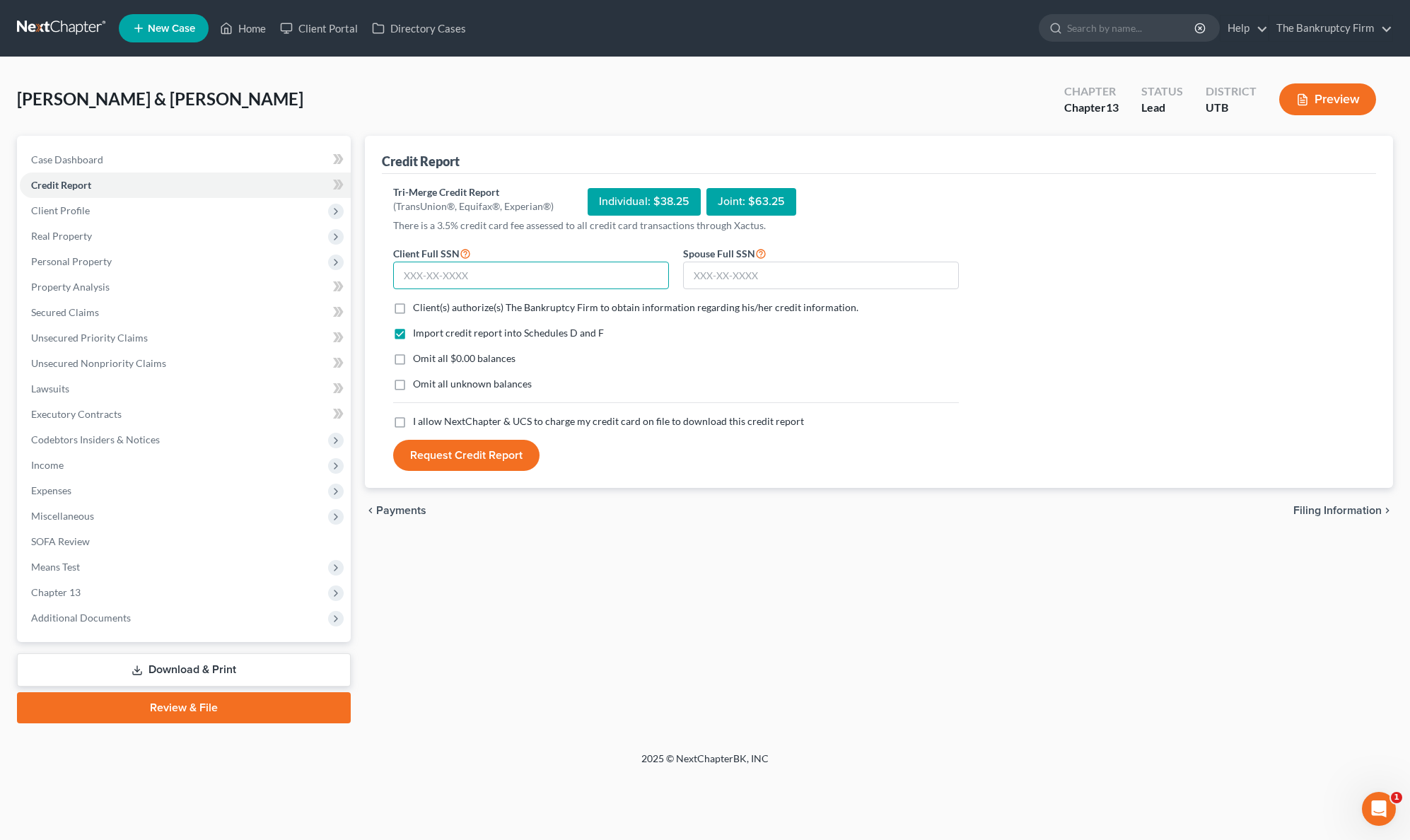
click at [514, 284] on input "text" at bounding box center [530, 275] width 275 height 28
click at [449, 273] on input "text" at bounding box center [530, 275] width 275 height 28
type input "529-39-8586"
type input "529-73-7905"
click at [413, 305] on label "Client(s) authorize(s) The Bankruptcy Firm to obtain information regarding his/…" at bounding box center [635, 307] width 446 height 14
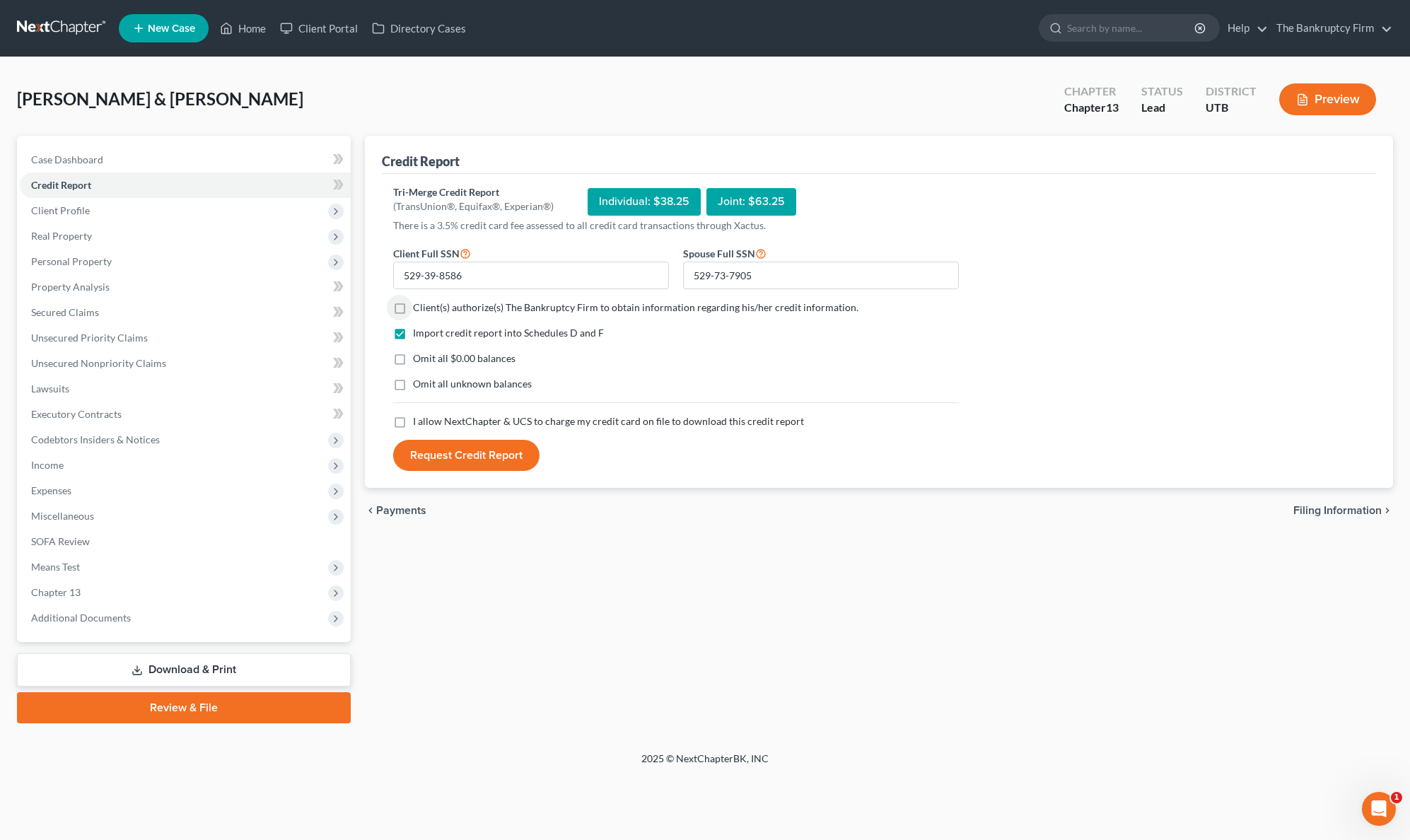
click at [418, 305] on input "Client(s) authorize(s) The Bankruptcy Firm to obtain information regarding his/…" at bounding box center [423, 305] width 9 height 9
checkbox input "true"
click at [413, 422] on label "I allow NextChapter & UCS to charge my credit card on file to download this cre…" at bounding box center [608, 421] width 391 height 14
click at [418, 422] on input "I allow NextChapter & UCS to charge my credit card on file to download this cre…" at bounding box center [423, 419] width 9 height 9
checkbox input "true"
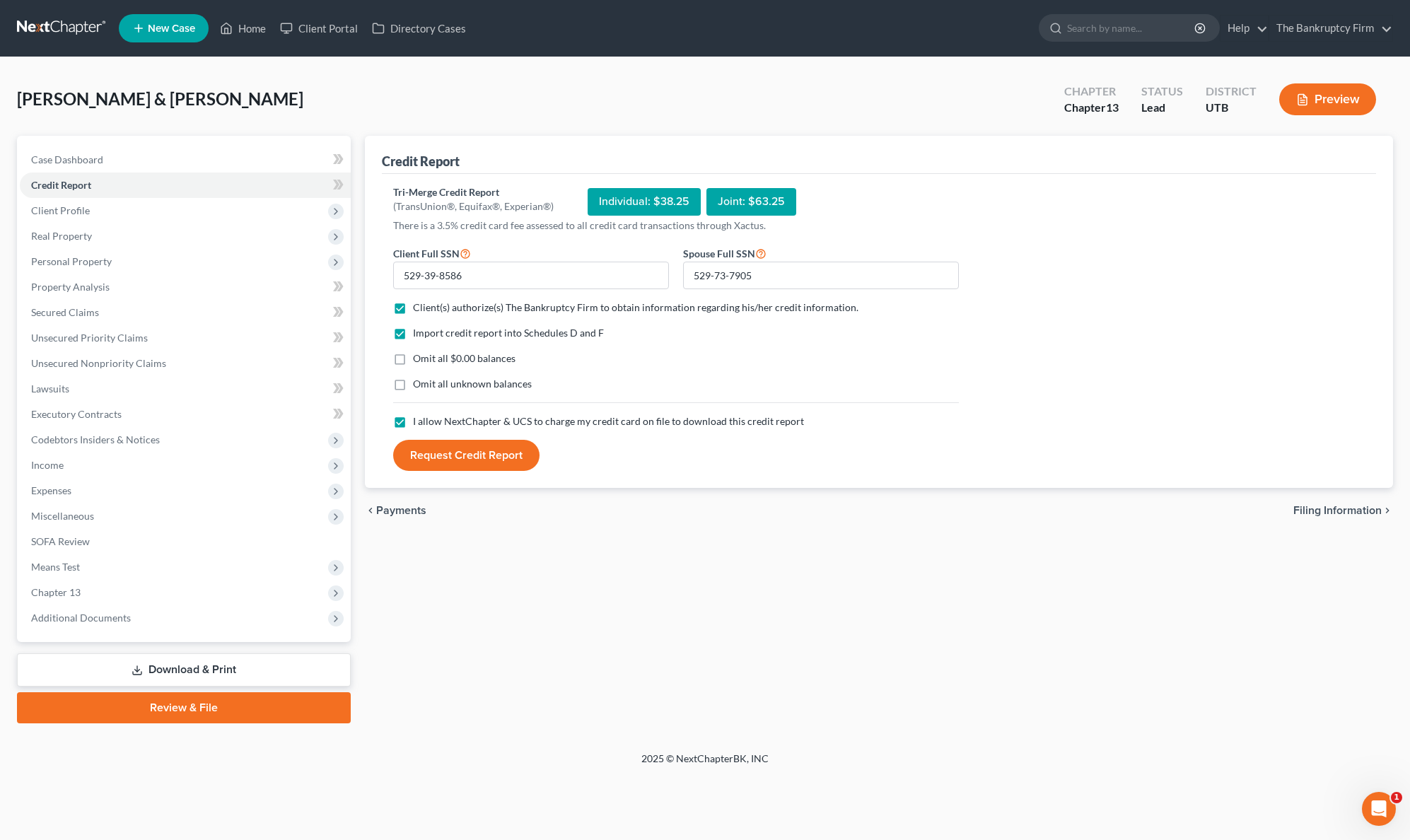
click at [476, 460] on button "Request Credit Report" at bounding box center [466, 455] width 147 height 31
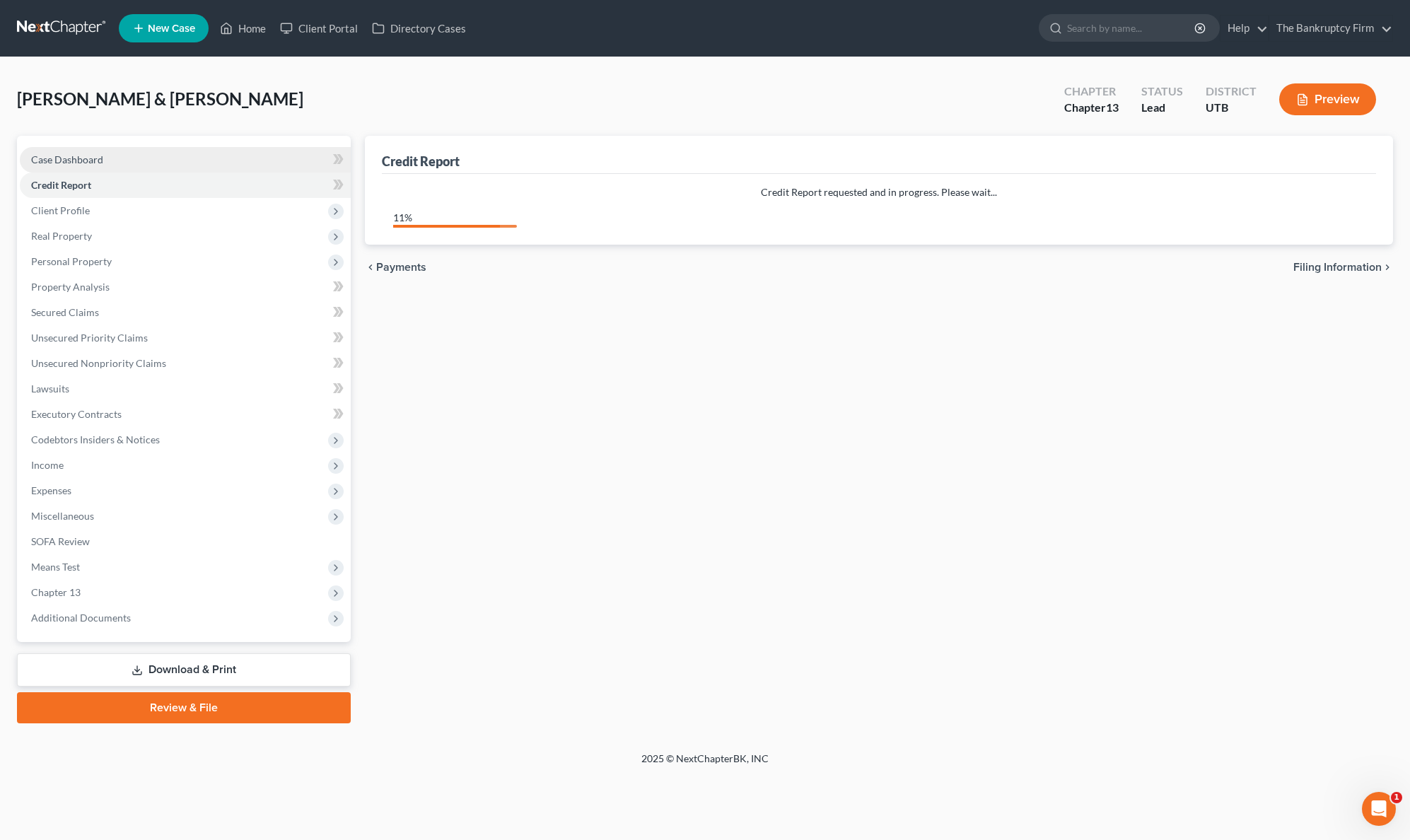
click at [77, 161] on span "Case Dashboard" at bounding box center [67, 159] width 72 height 12
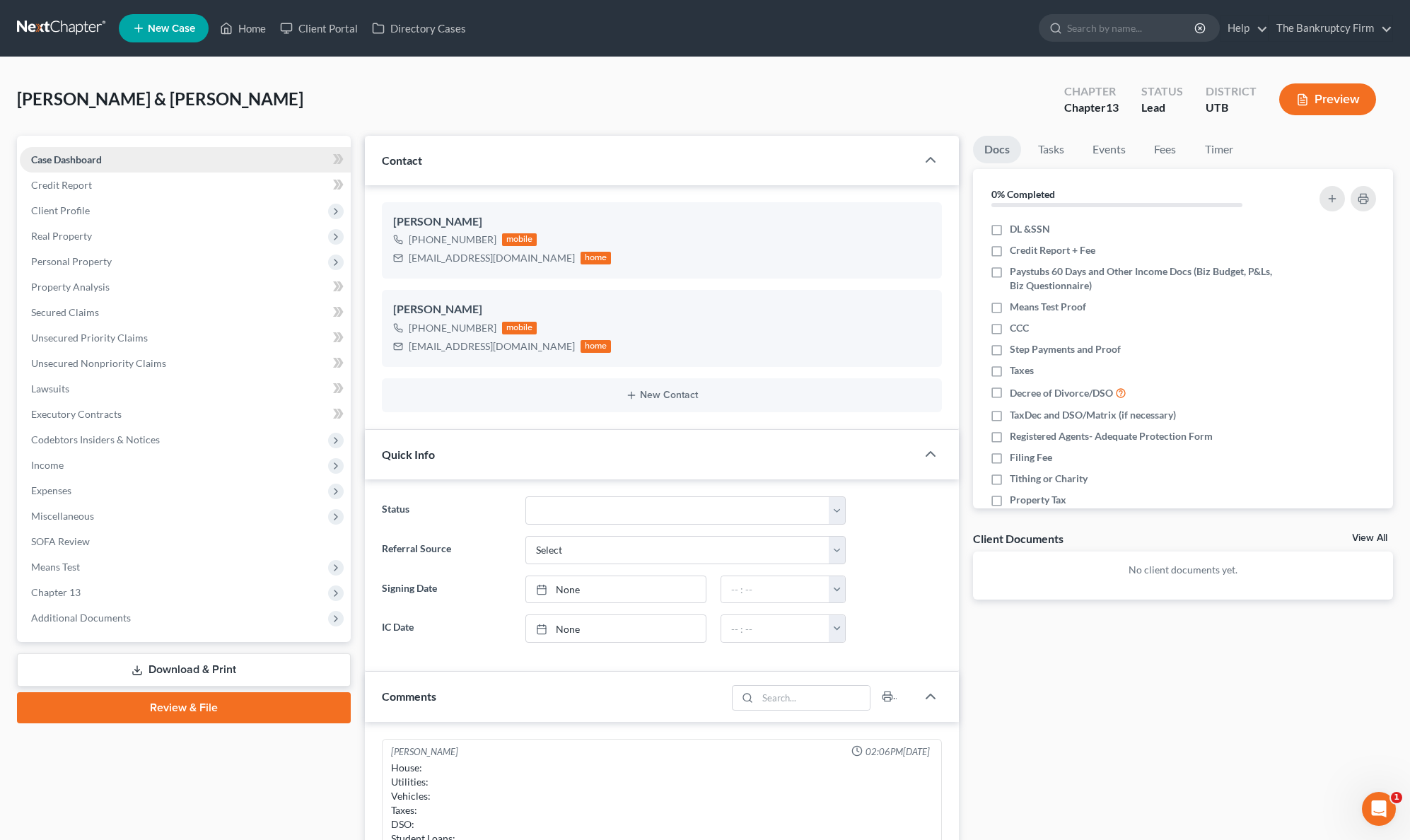
scroll to position [111, 0]
click at [75, 182] on span "Credit Report" at bounding box center [61, 184] width 61 height 12
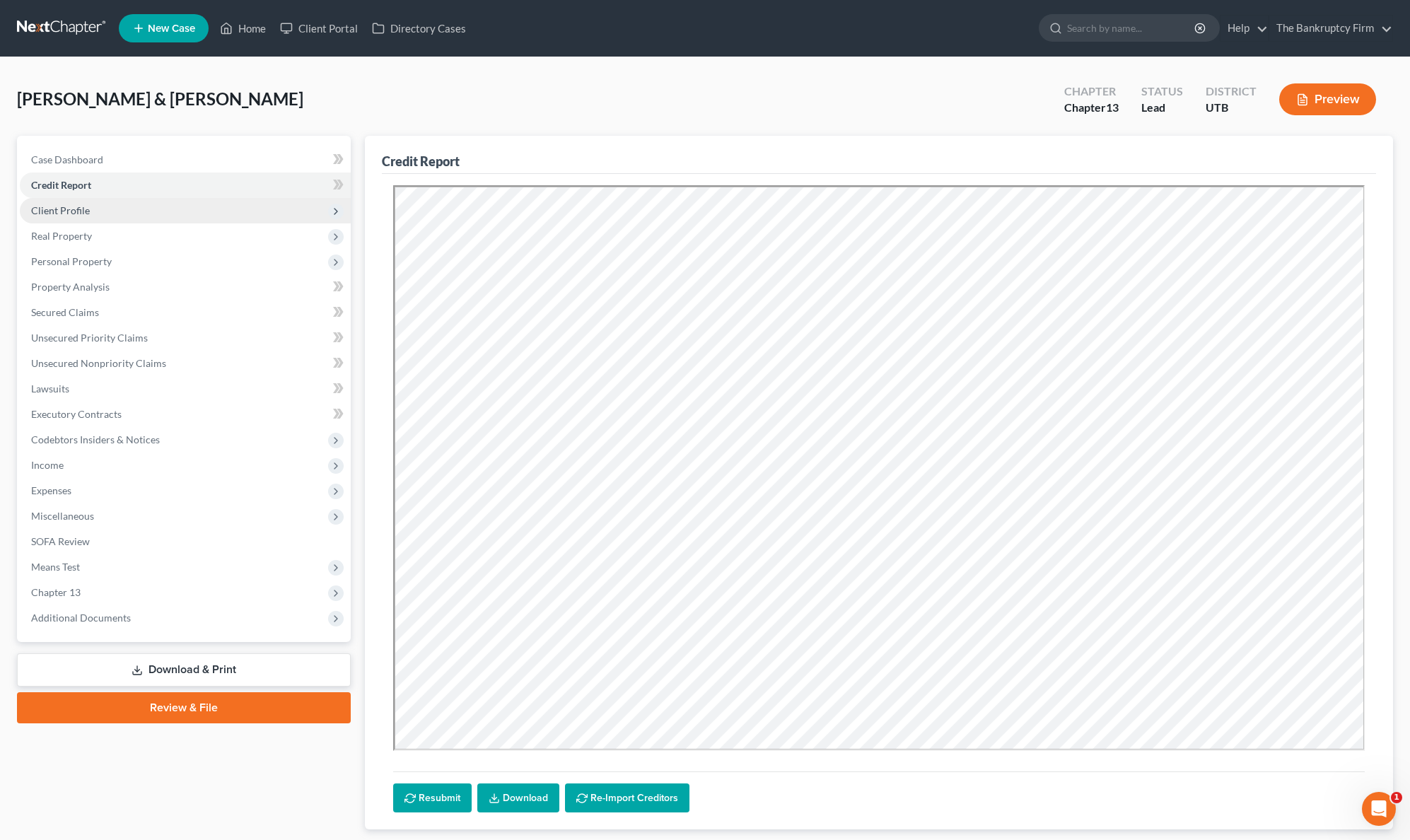
click at [82, 208] on span "Client Profile" at bounding box center [60, 210] width 58 height 12
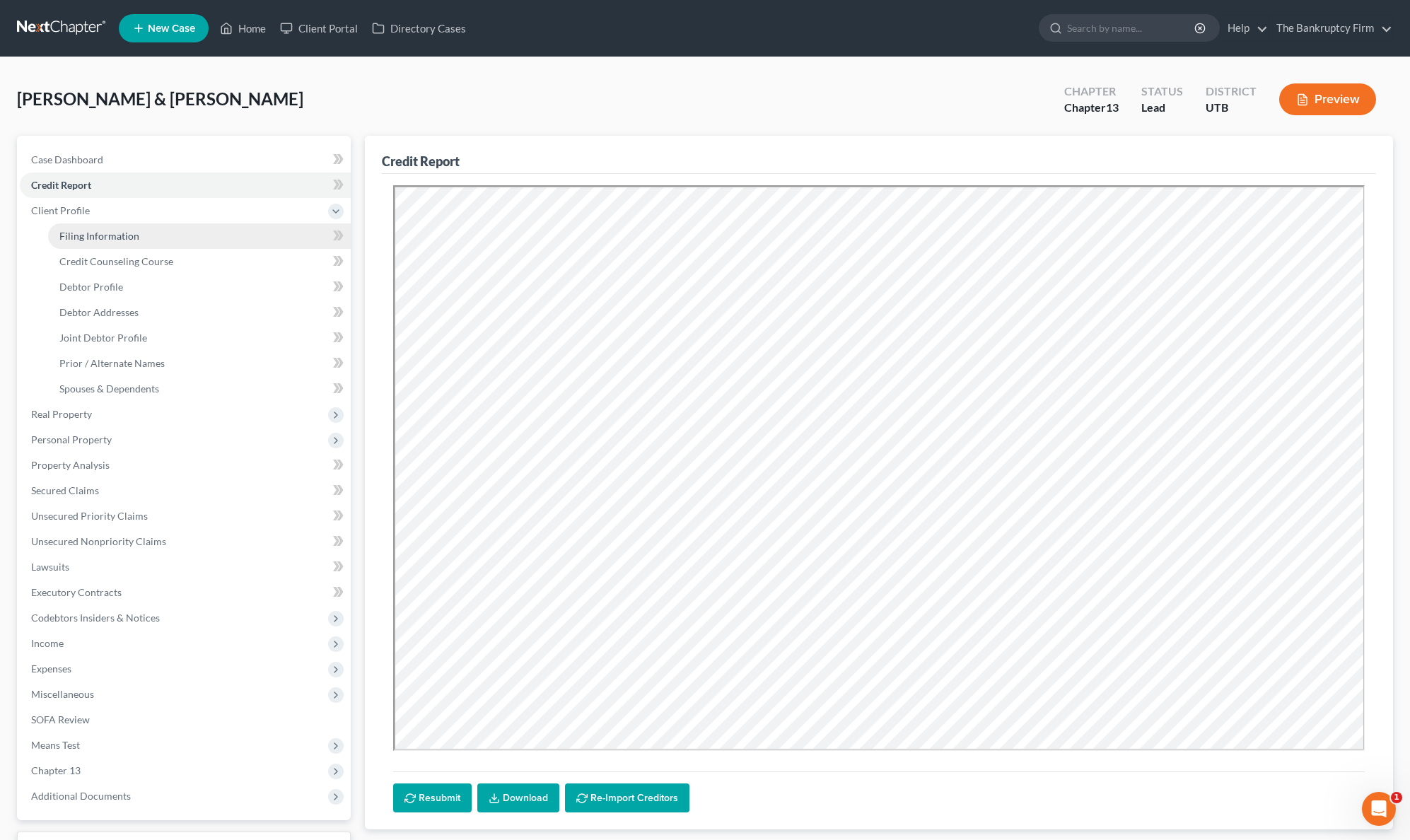
click at [107, 235] on span "Filing Information" at bounding box center [99, 236] width 80 height 12
select select "1"
select select "3"
select select "81"
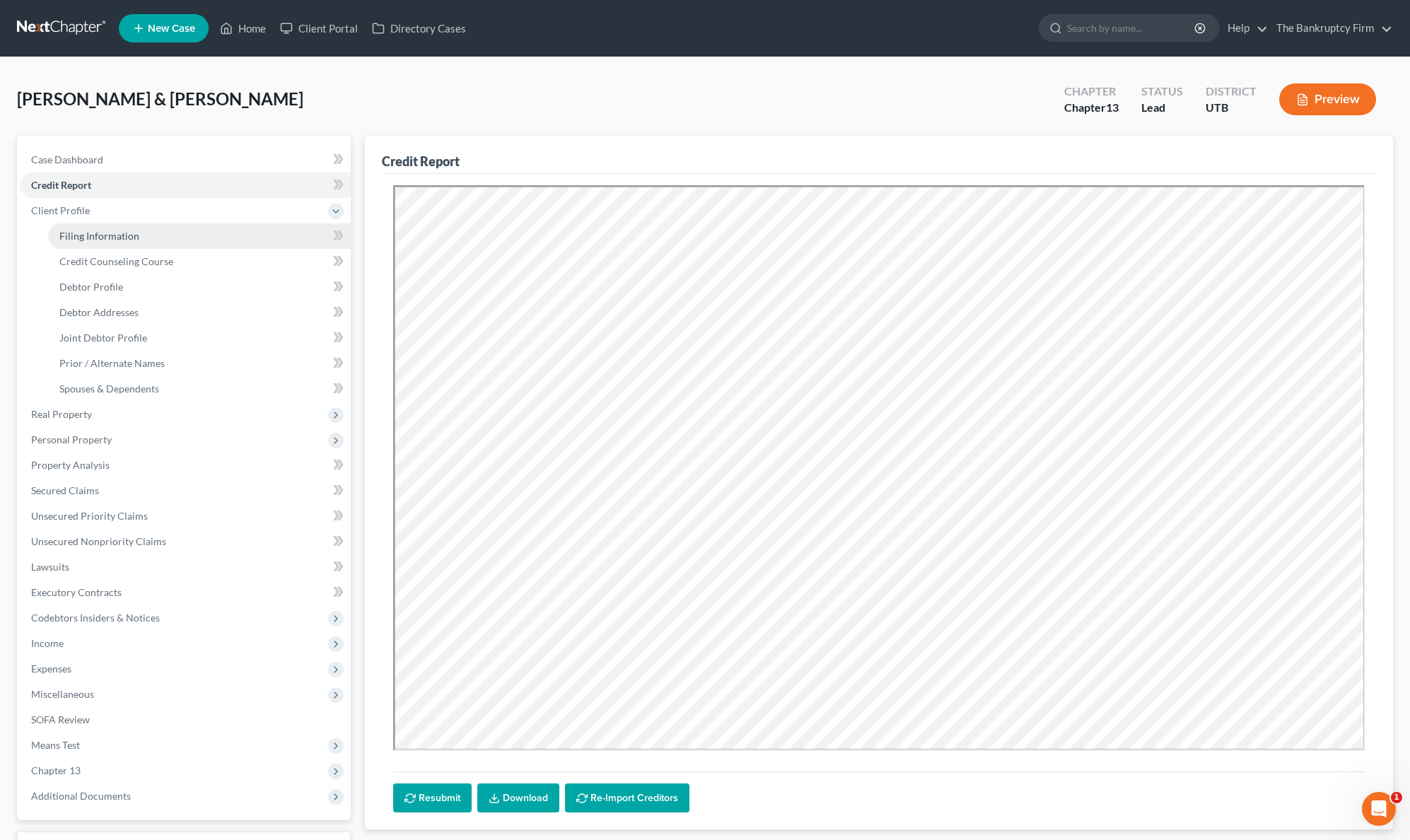
select select "0"
select select "46"
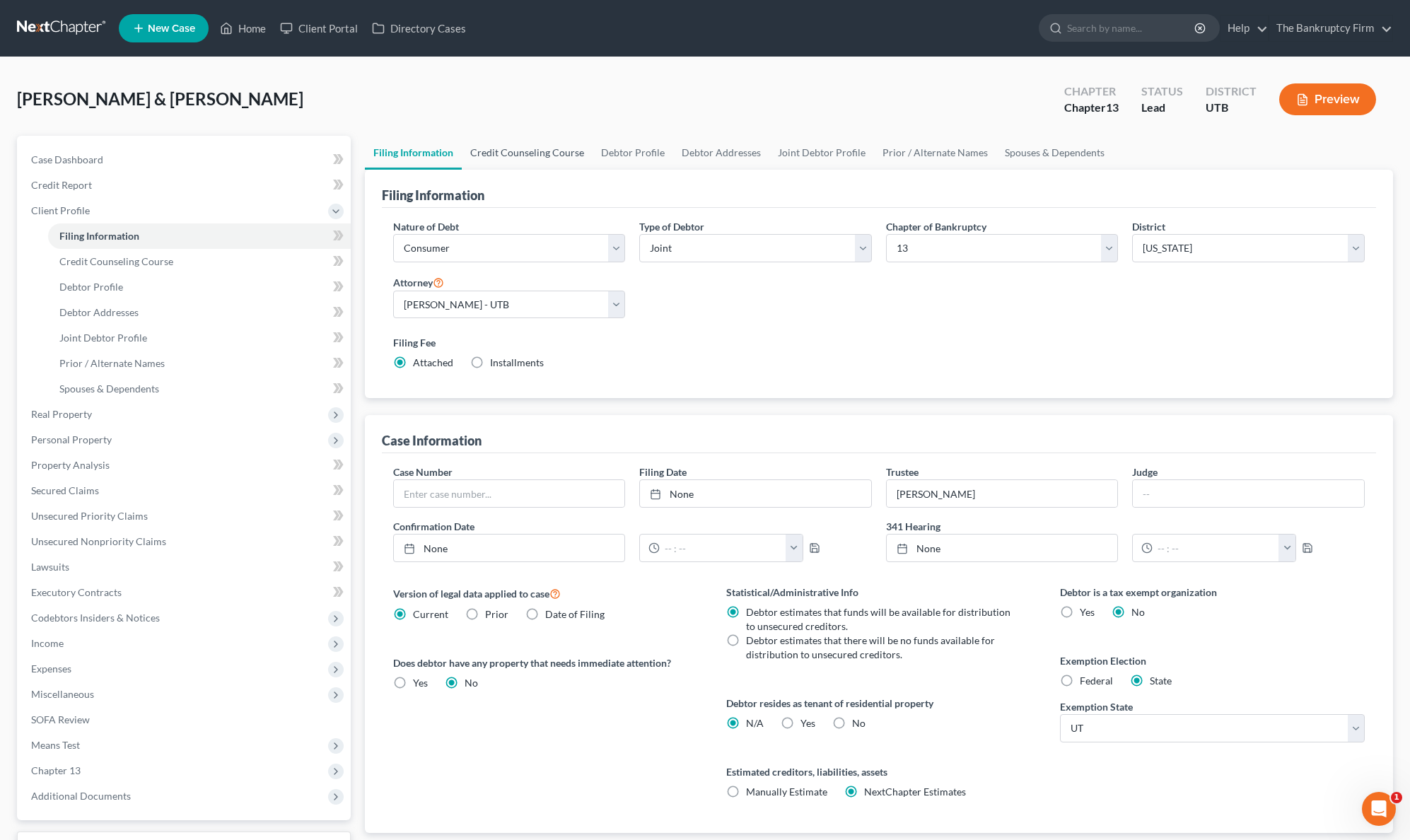
click at [499, 151] on link "Credit Counseling Course" at bounding box center [526, 152] width 131 height 34
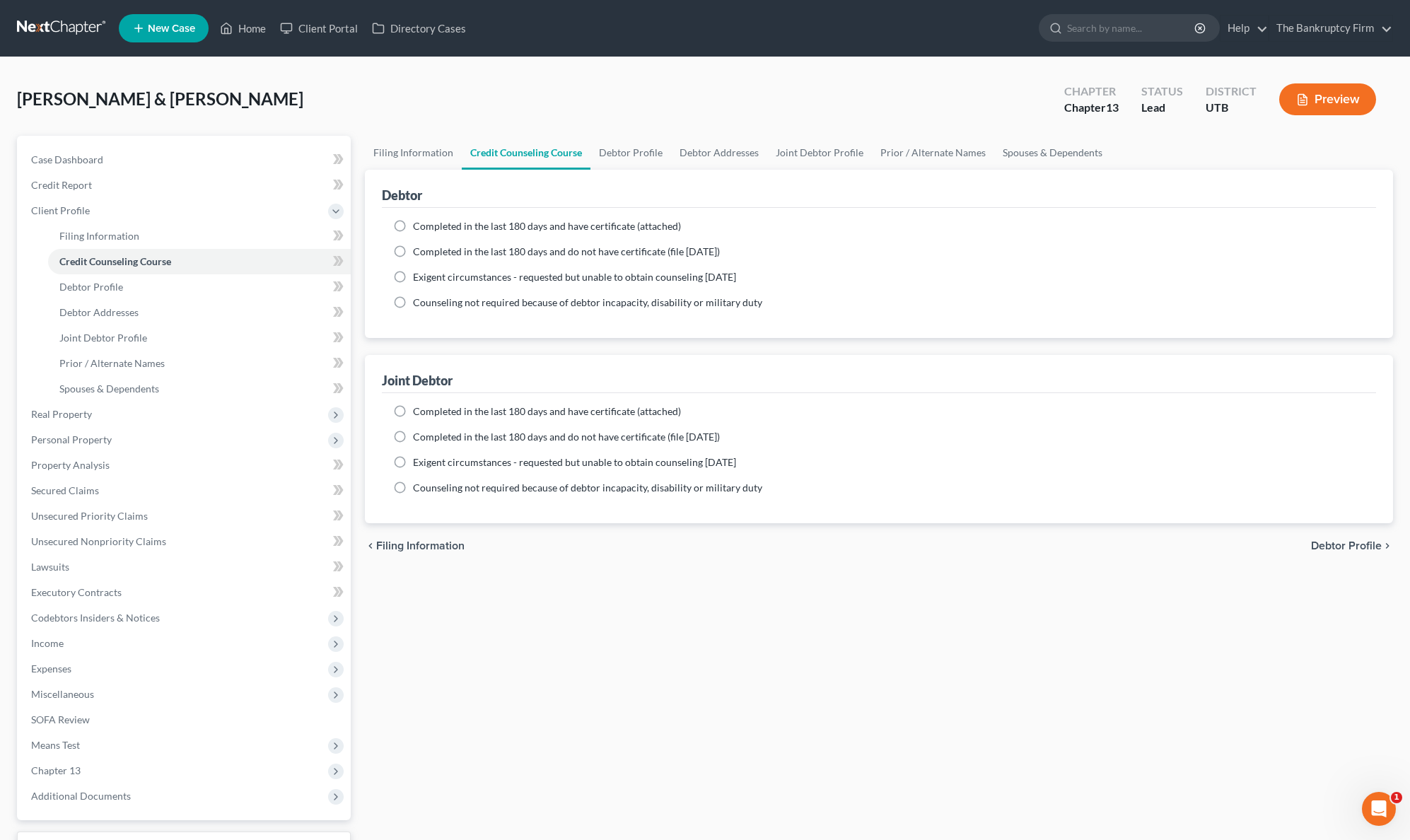
click at [413, 224] on label "Completed in the last 180 days and have certificate (attached)" at bounding box center [546, 226] width 268 height 14
click at [418, 224] on input "Completed in the last 180 days and have certificate (attached)" at bounding box center [423, 224] width 9 height 9
radio input "true"
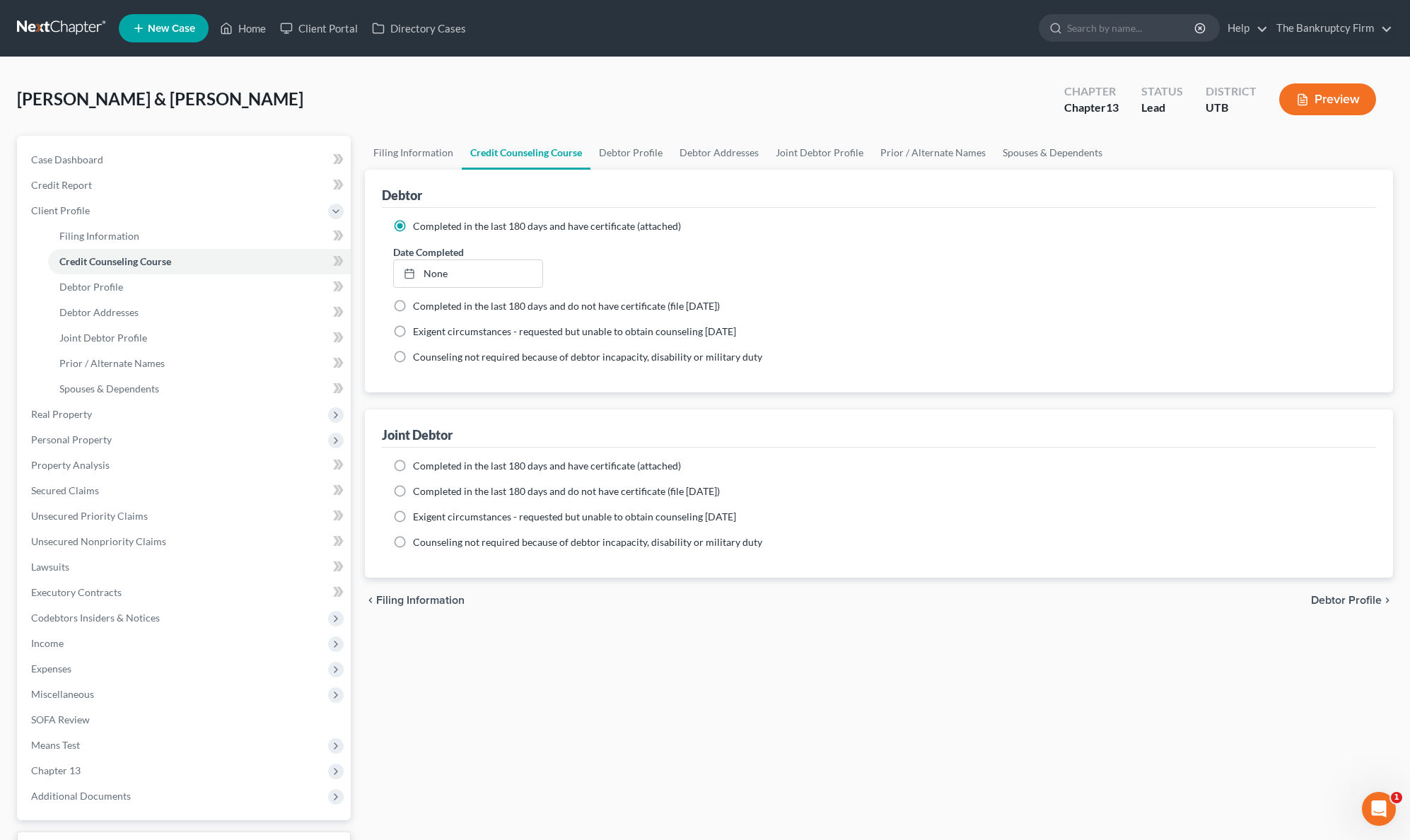
click at [413, 224] on label "Completed in the last 180 days and have certificate (attached)" at bounding box center [546, 226] width 268 height 14
click at [418, 224] on input "Completed in the last 180 days and have certificate (attached)" at bounding box center [423, 224] width 9 height 9
click at [401, 153] on link "Filing Information" at bounding box center [413, 152] width 97 height 34
select select "1"
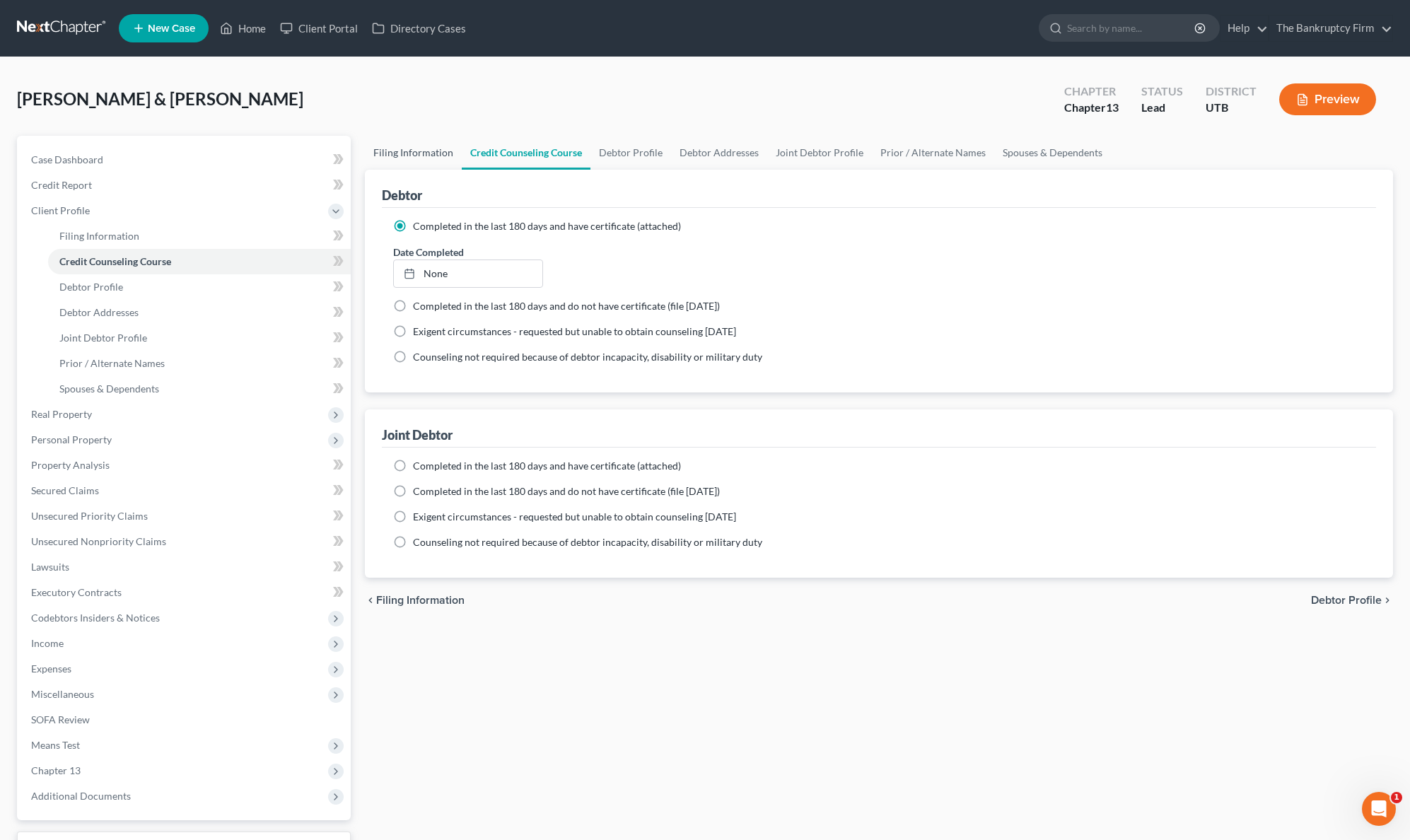
select select "3"
select select "81"
select select "0"
select select "46"
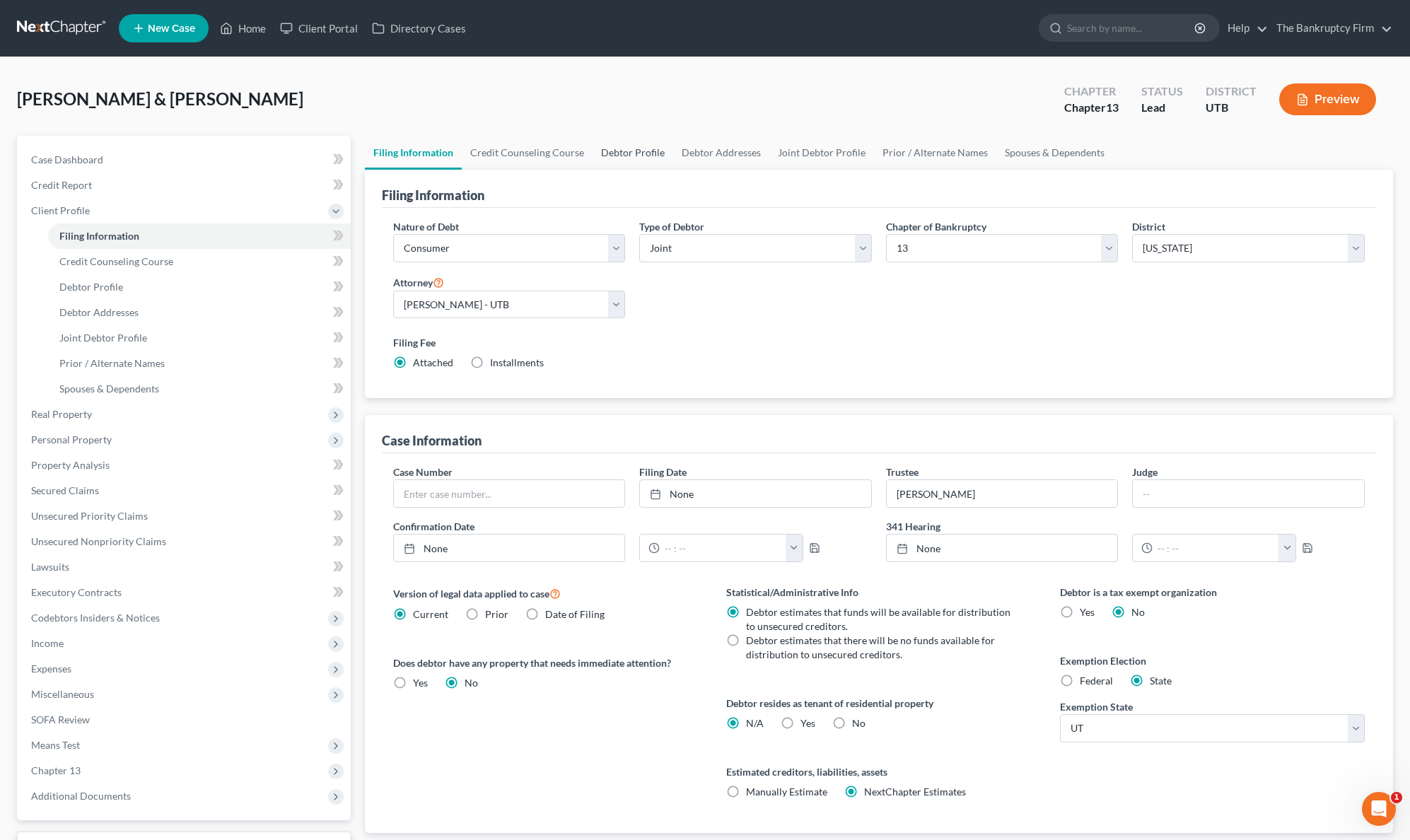
click at [633, 150] on link "Debtor Profile" at bounding box center [633, 152] width 81 height 34
select select "1"
select select "4"
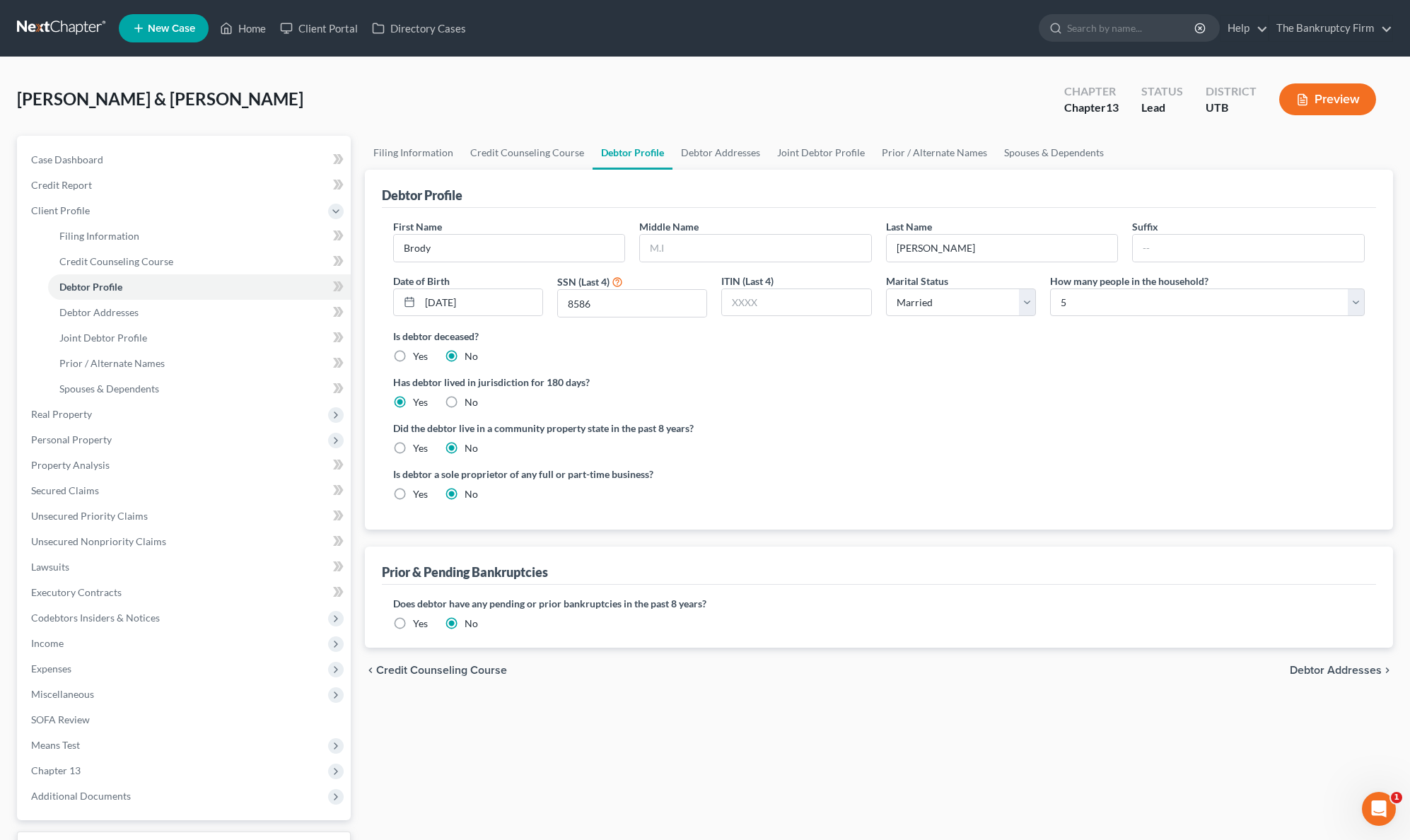
radio input "true"
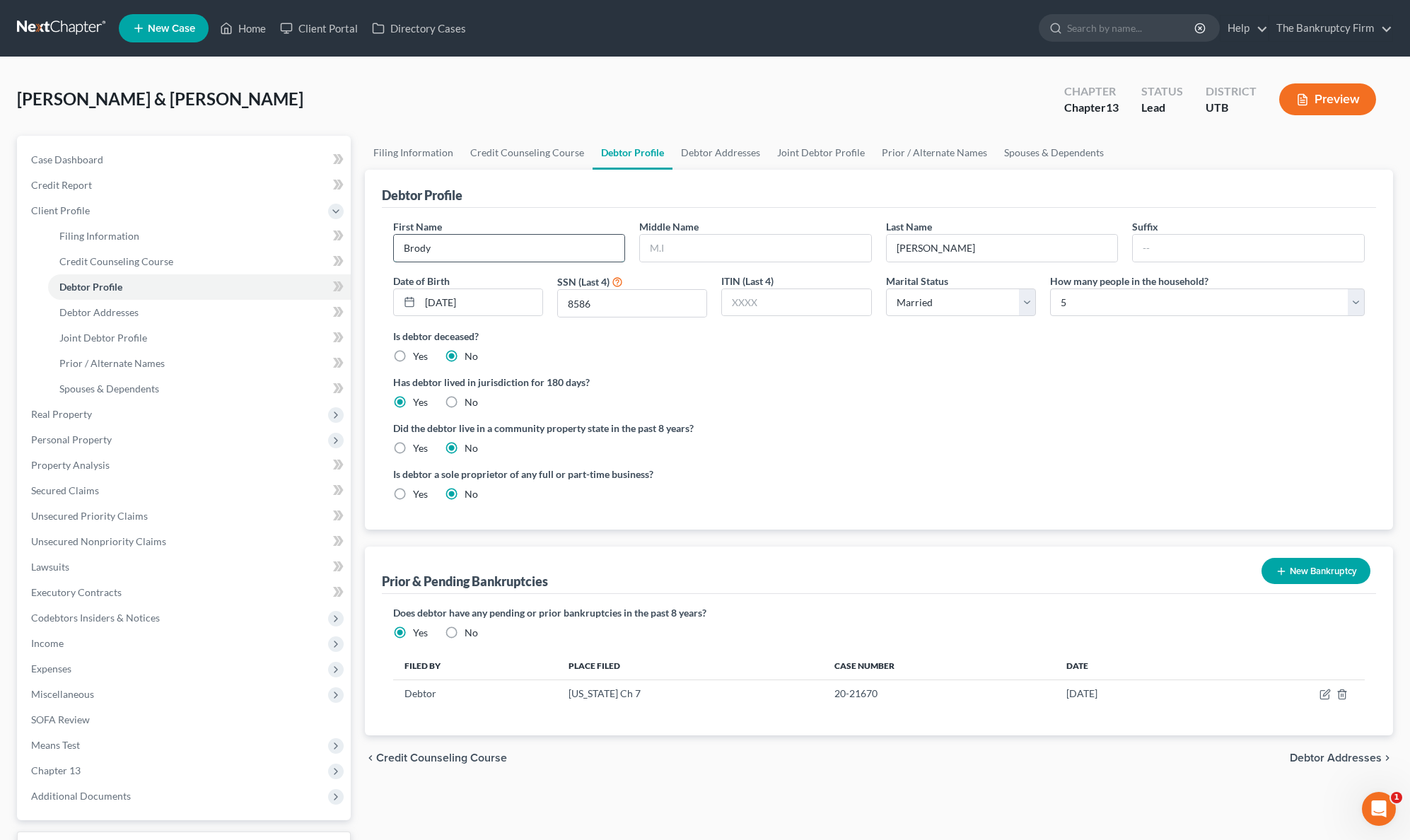
click at [512, 250] on input "Brody" at bounding box center [509, 248] width 231 height 27
click at [711, 252] on input "text" at bounding box center [756, 248] width 231 height 27
click at [671, 244] on input "text" at bounding box center [756, 248] width 231 height 27
type input "[PERSON_NAME]"
click at [709, 149] on link "Debtor Addresses" at bounding box center [720, 152] width 96 height 34
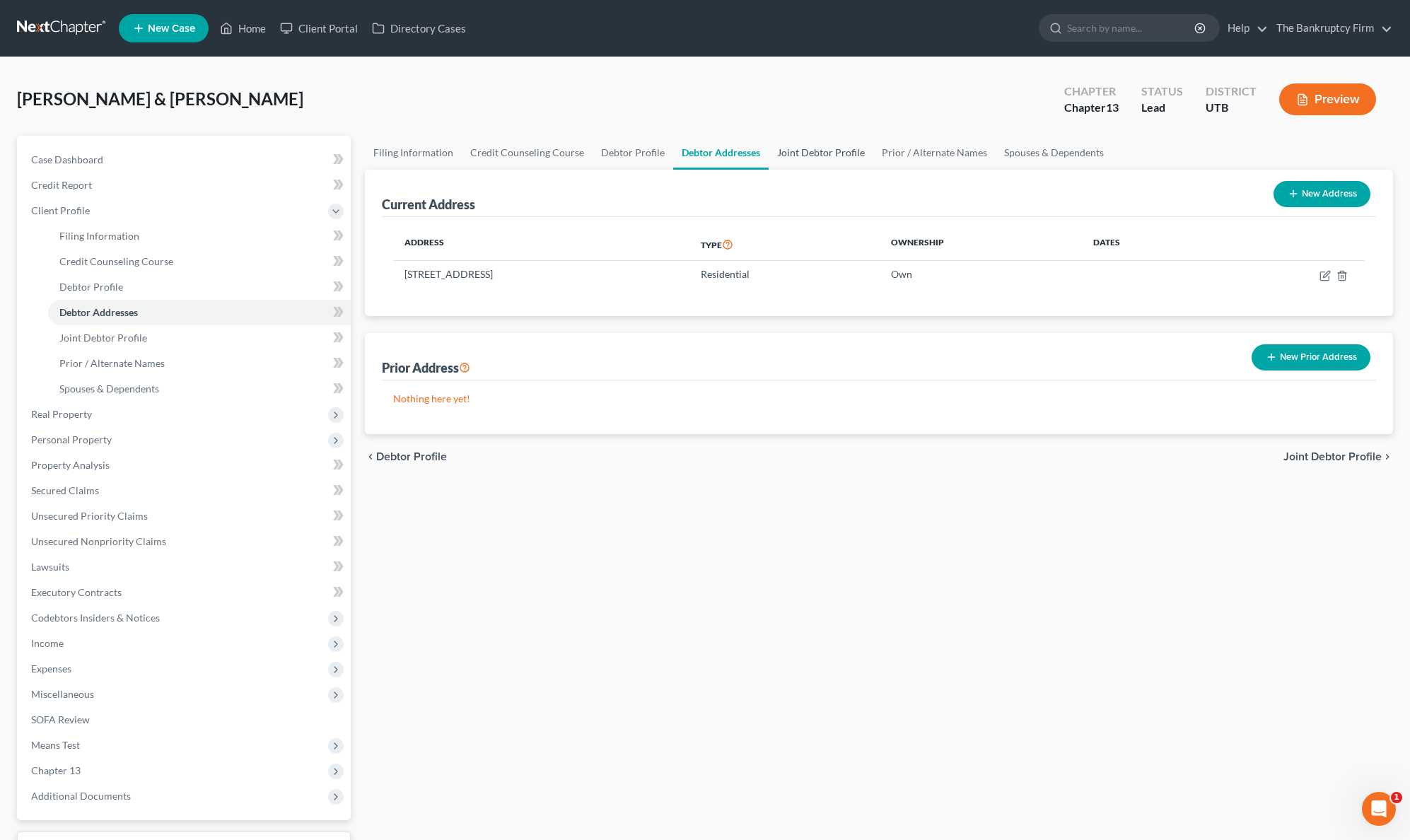
click at [830, 150] on link "Joint Debtor Profile" at bounding box center [821, 152] width 104 height 34
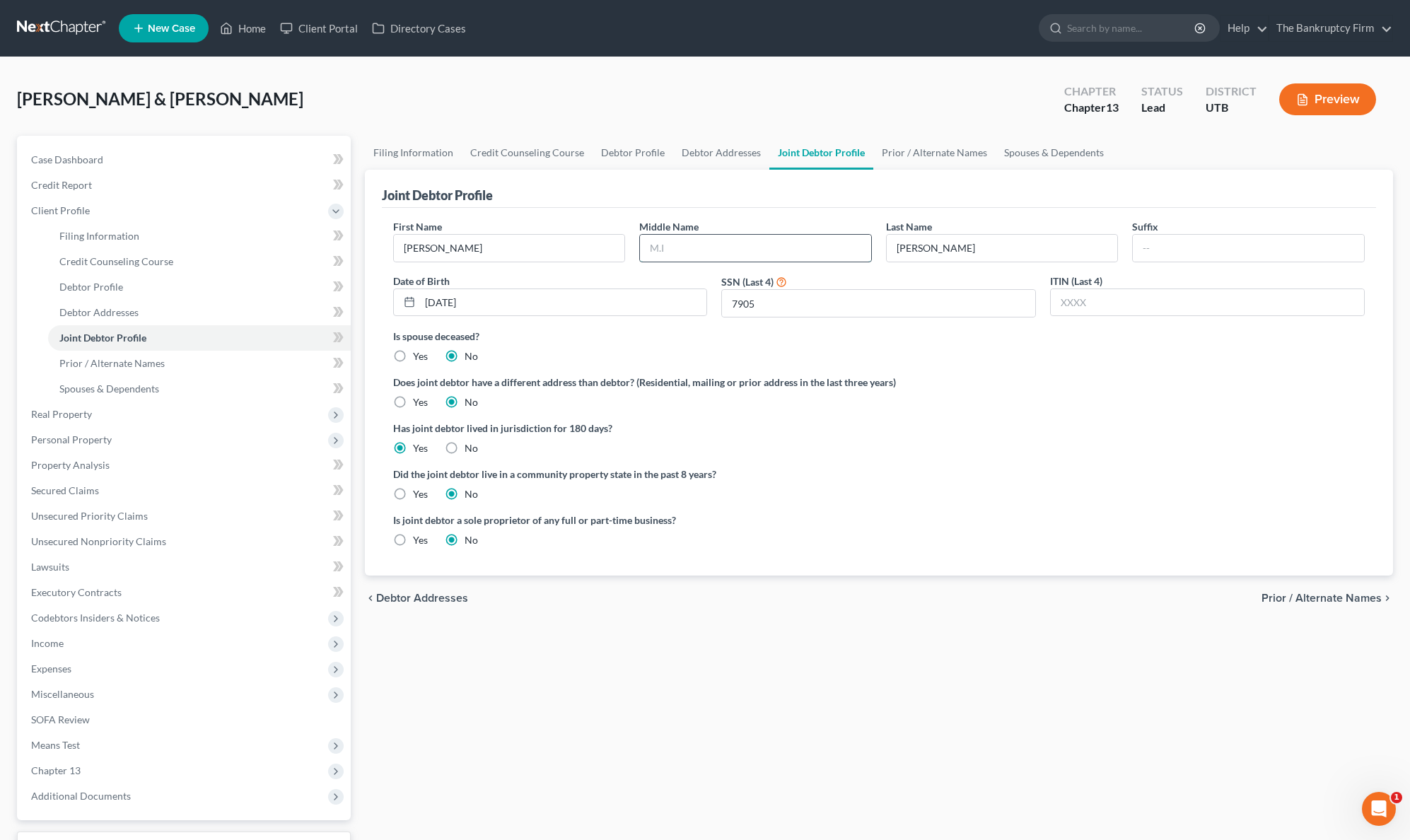
click at [754, 251] on input "text" at bounding box center [756, 248] width 231 height 27
type input "Laccie"
click at [918, 145] on link "Prior / Alternate Names" at bounding box center [934, 152] width 122 height 34
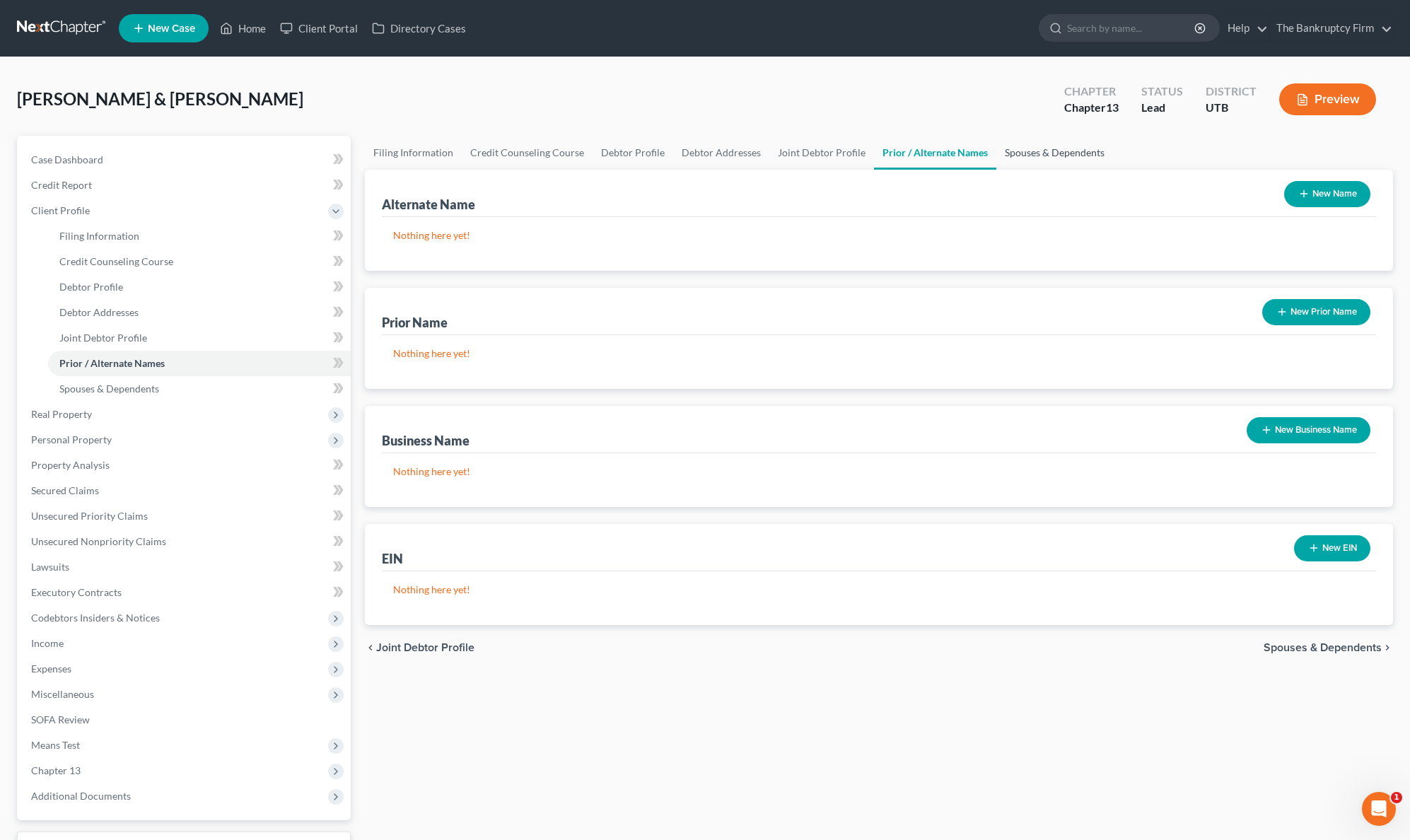
click at [1026, 149] on link "Spouses & Dependents" at bounding box center [1055, 152] width 117 height 34
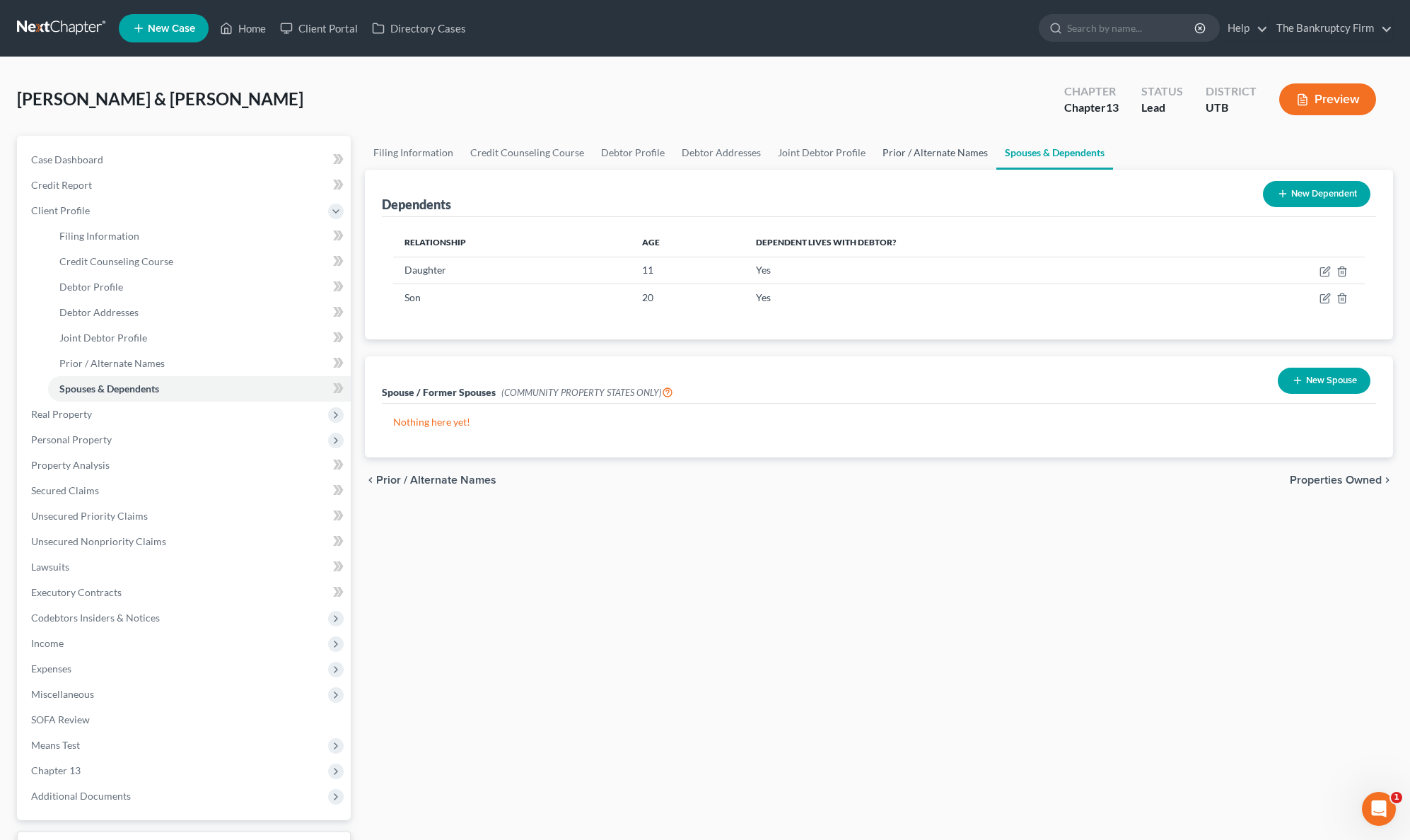
click at [929, 156] on link "Prior / Alternate Names" at bounding box center [935, 152] width 122 height 34
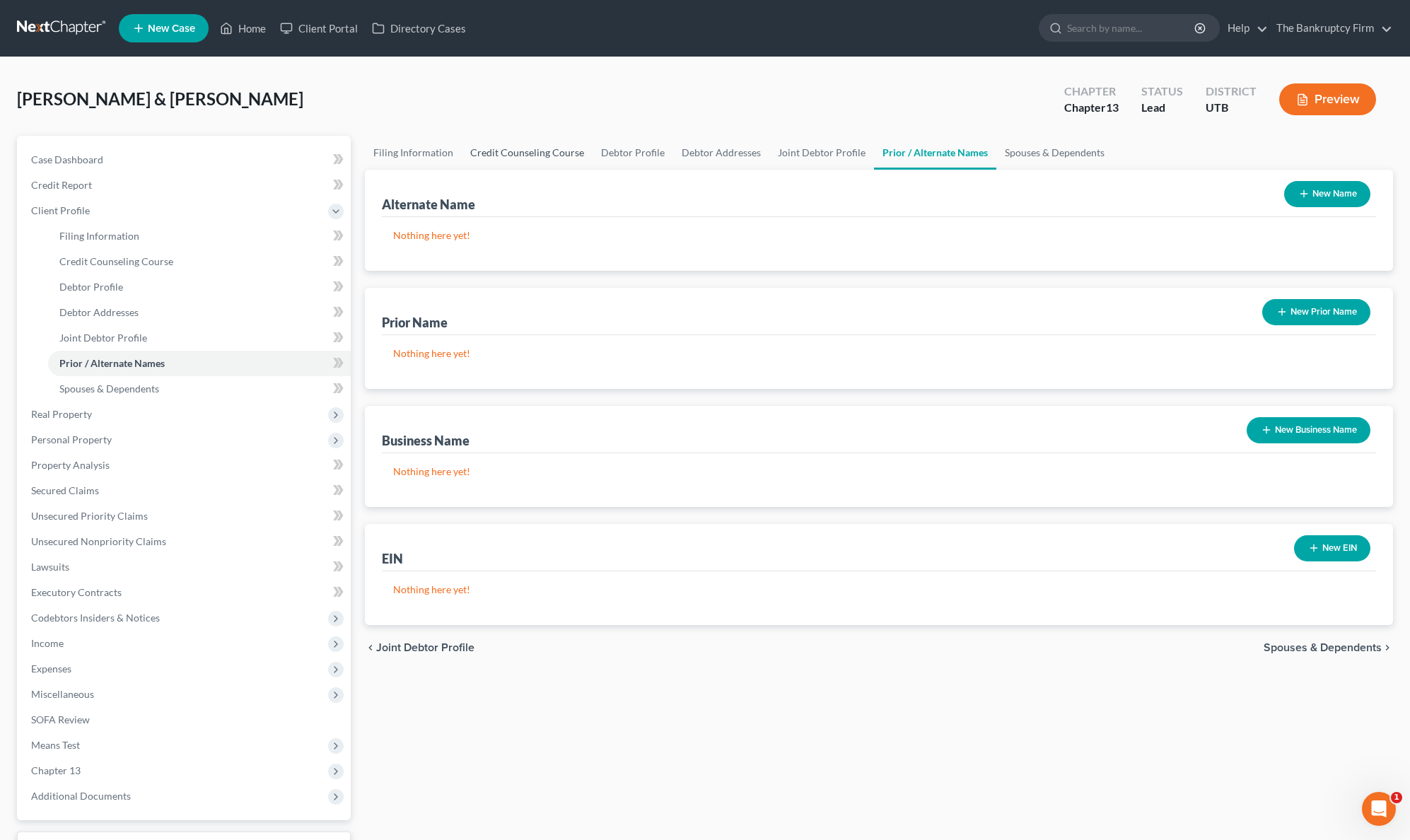
click at [517, 153] on link "Credit Counseling Course" at bounding box center [526, 152] width 131 height 34
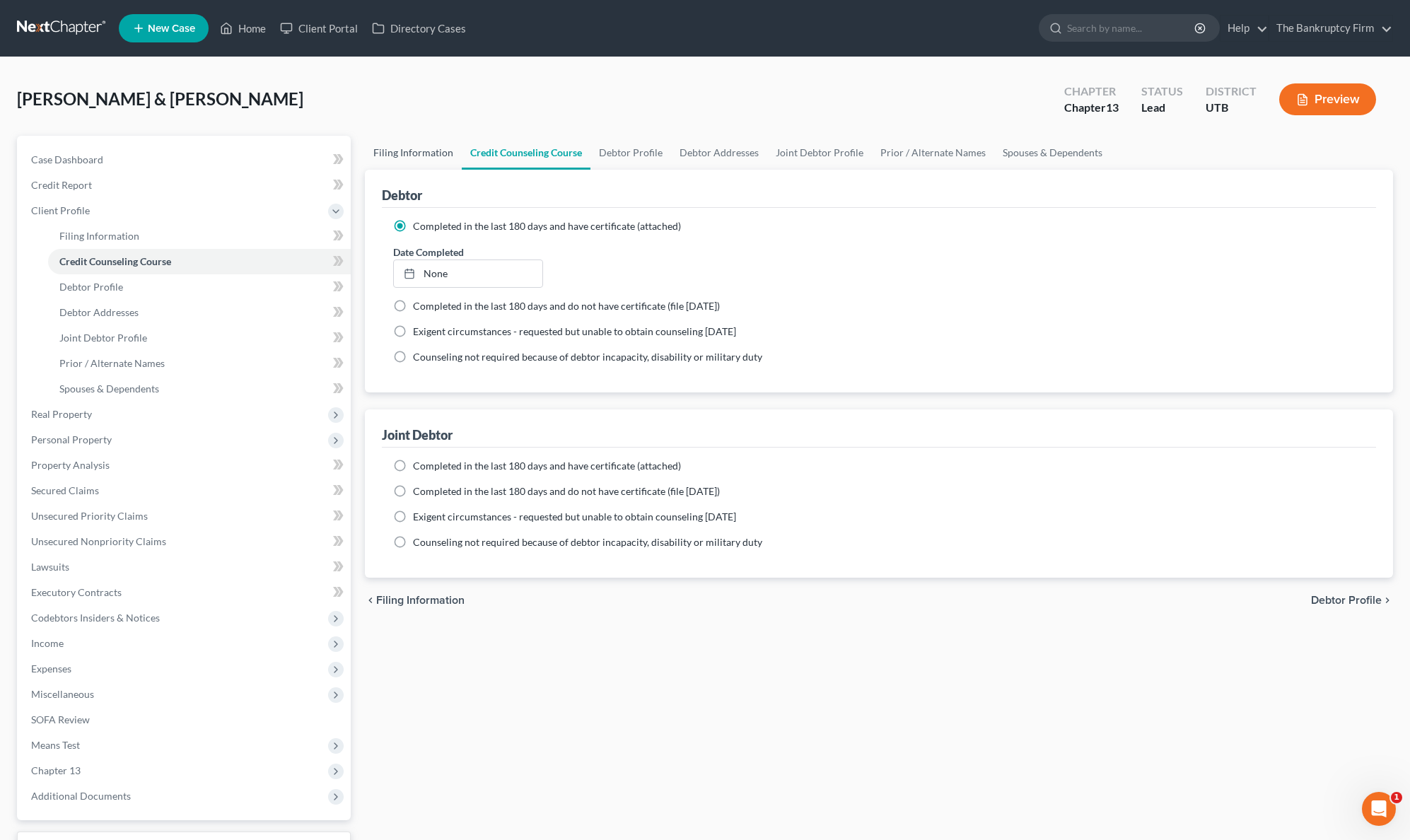
click at [419, 150] on link "Filing Information" at bounding box center [413, 152] width 97 height 34
select select "1"
select select "3"
select select "81"
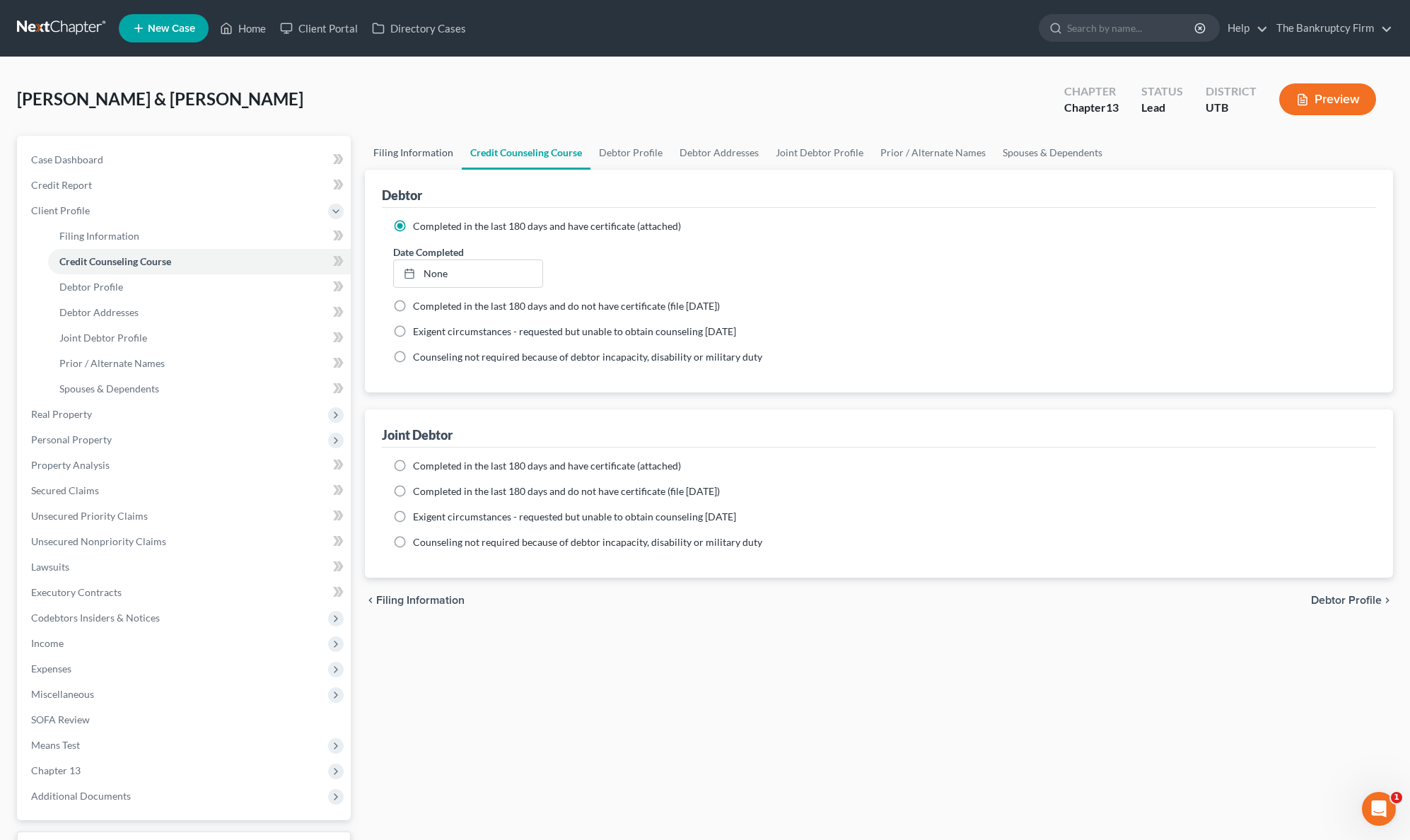
select select "0"
select select "46"
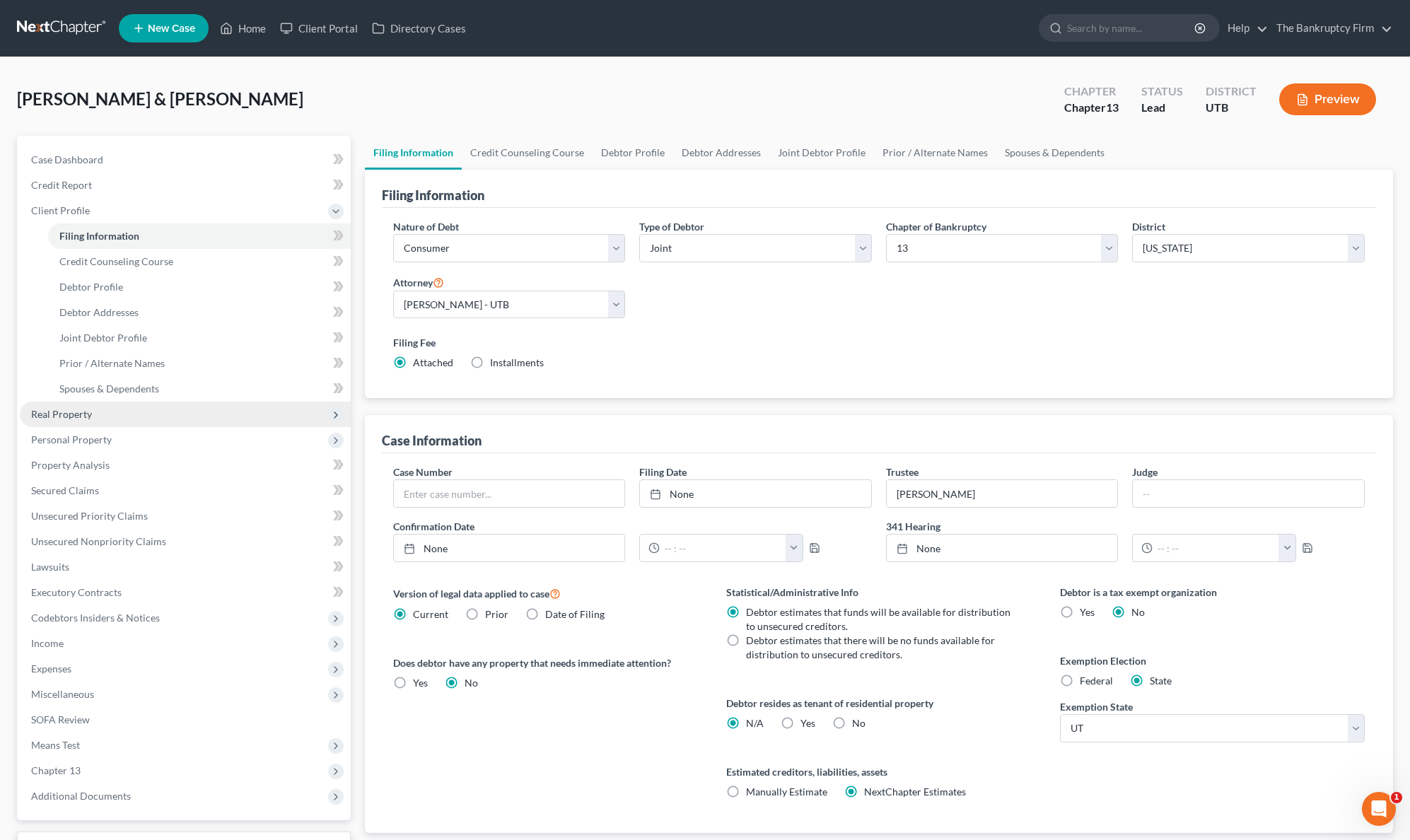
click at [81, 410] on span "Real Property" at bounding box center [61, 413] width 61 height 12
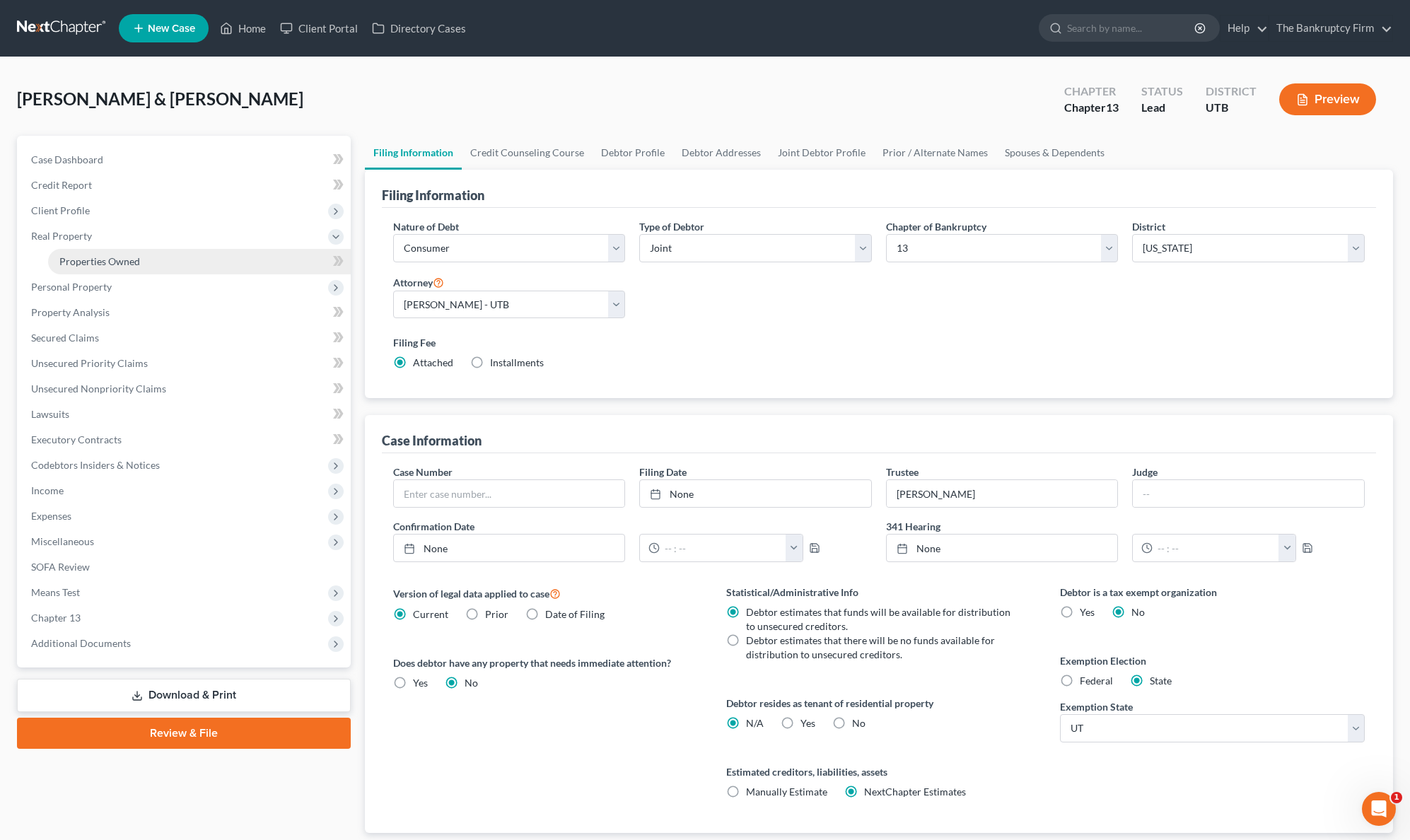
click at [118, 263] on span "Properties Owned" at bounding box center [100, 261] width 81 height 12
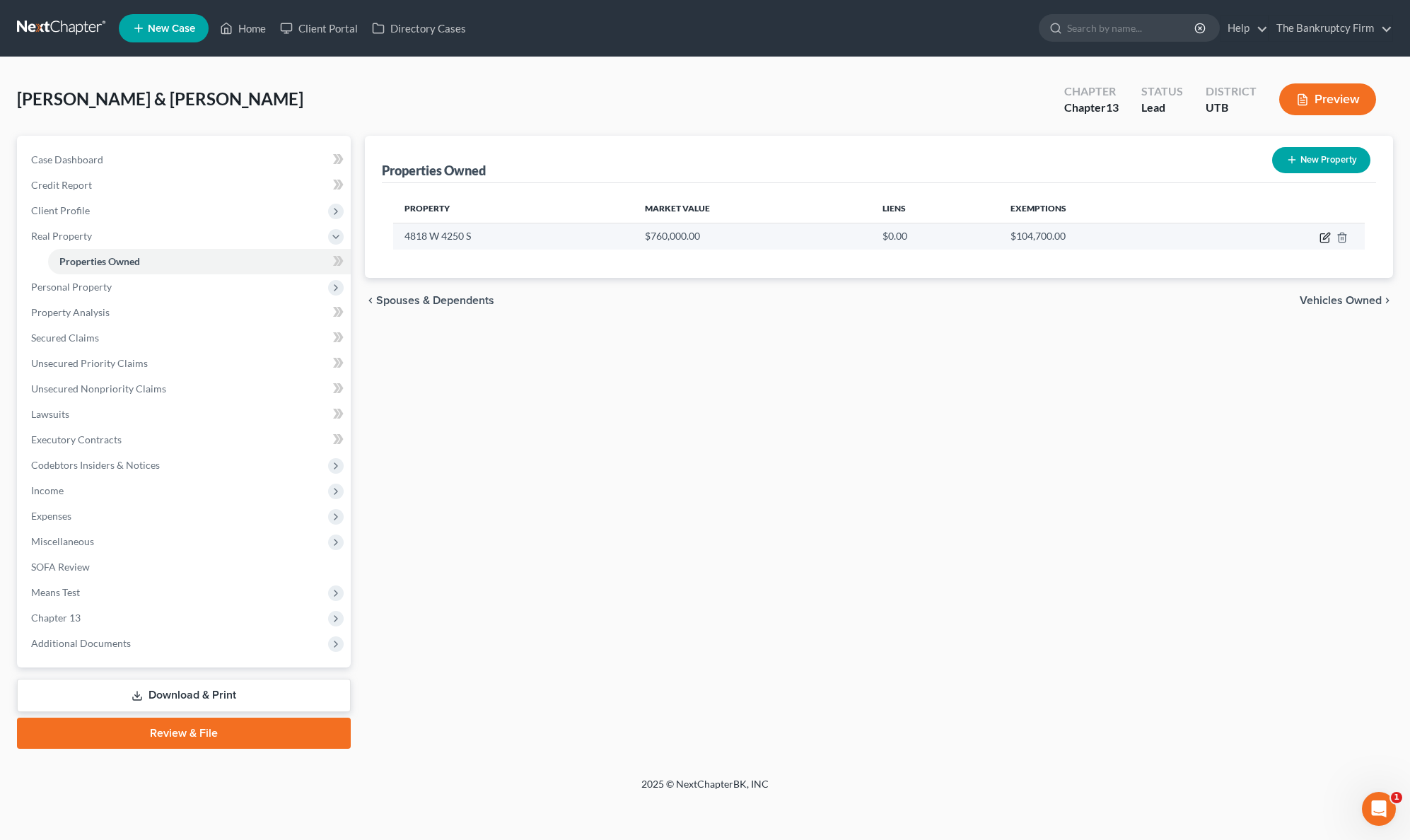
click at [1322, 233] on icon "button" at bounding box center [1325, 238] width 11 height 11
select select "46"
select select "2"
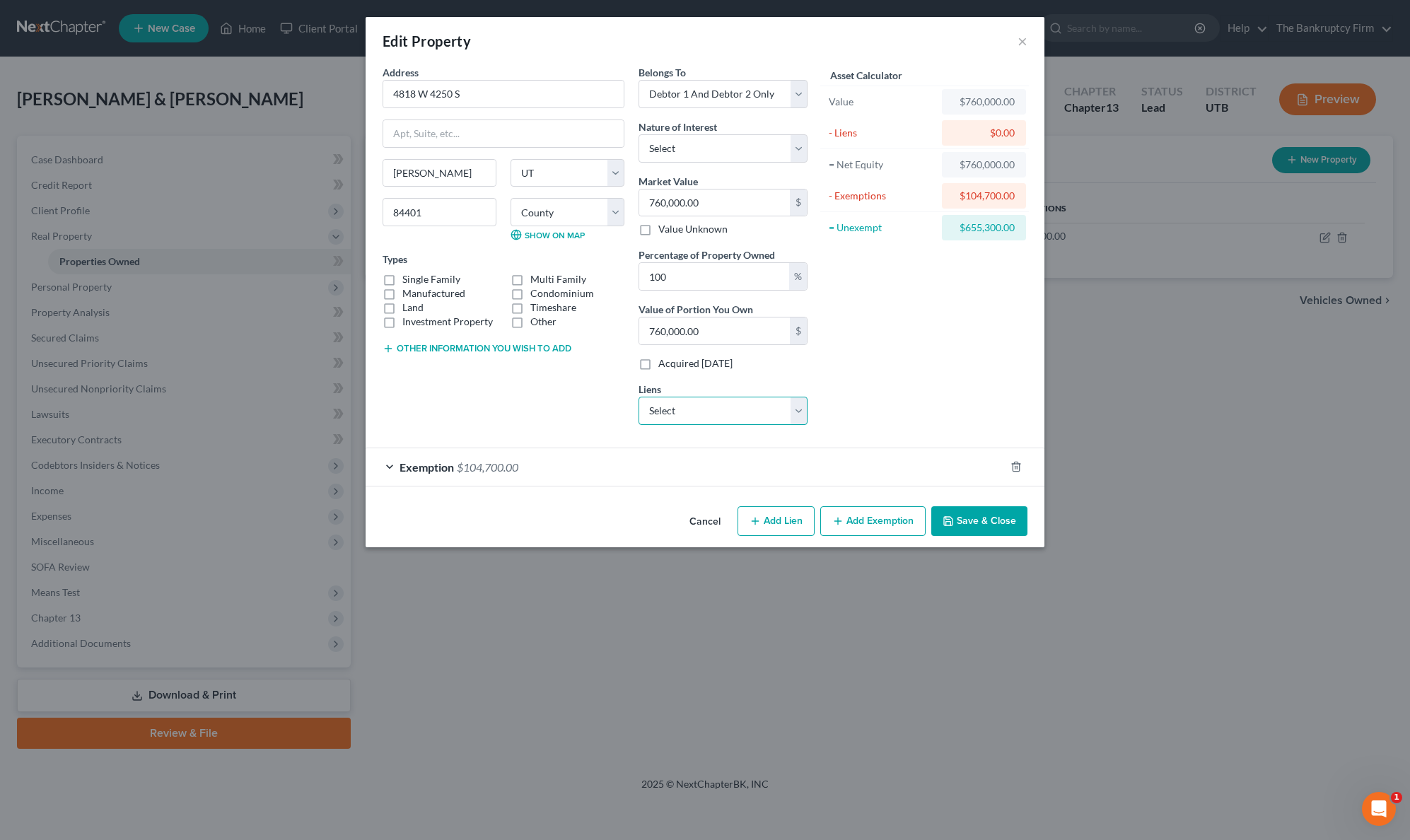
click at [801, 410] on select "Select Freedom Mtg - $716,888.00 Mountain America Fcu - $23,375.00 Amer Fst Cu …" at bounding box center [723, 411] width 169 height 28
select select "0"
click at [638, 397] on select "Select Freedom Mtg - $716,888.00 Mountain America Fcu - $23,375.00 Amer Fst Cu …" at bounding box center [723, 411] width 169 height 28
select select
select select "15"
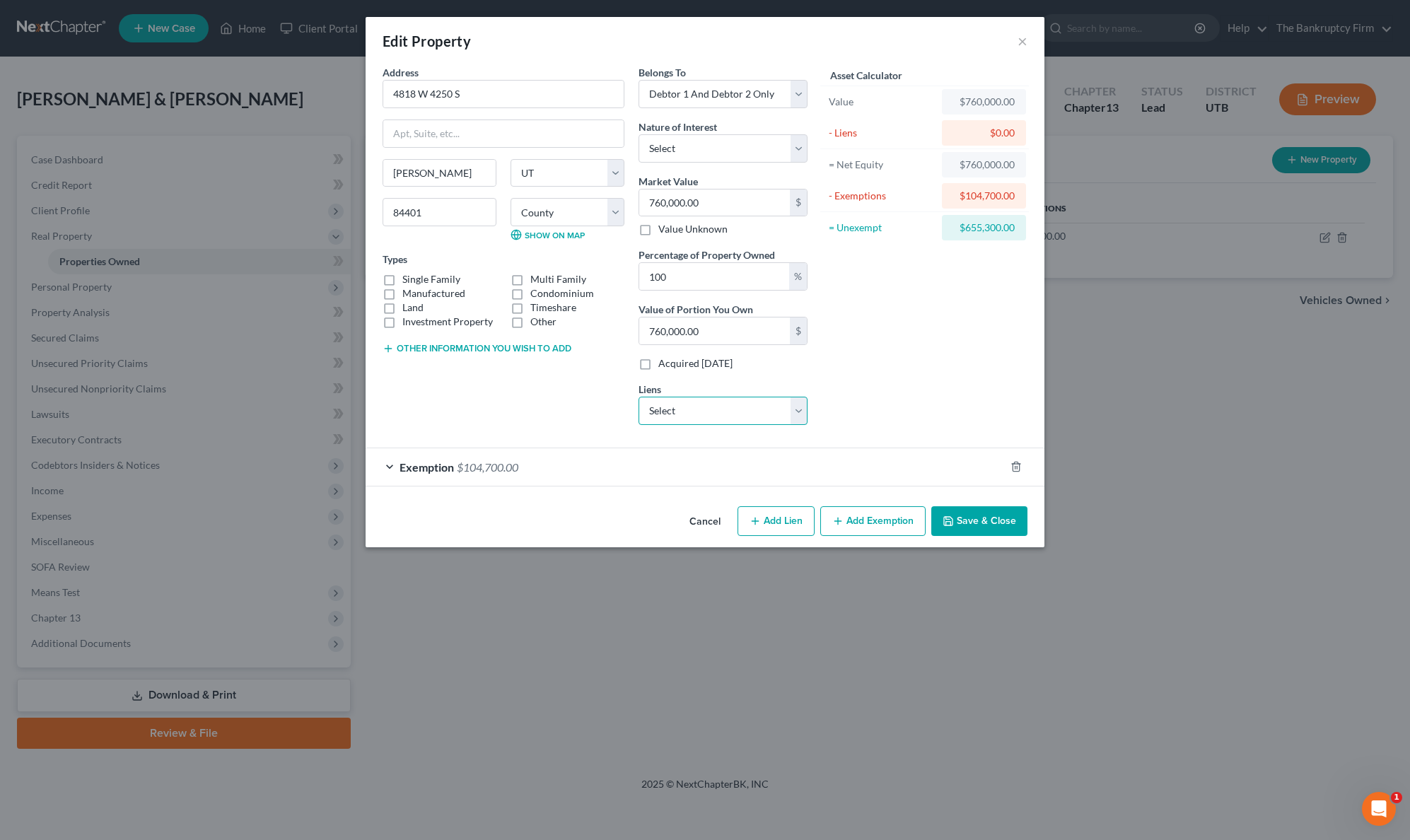
select select "2"
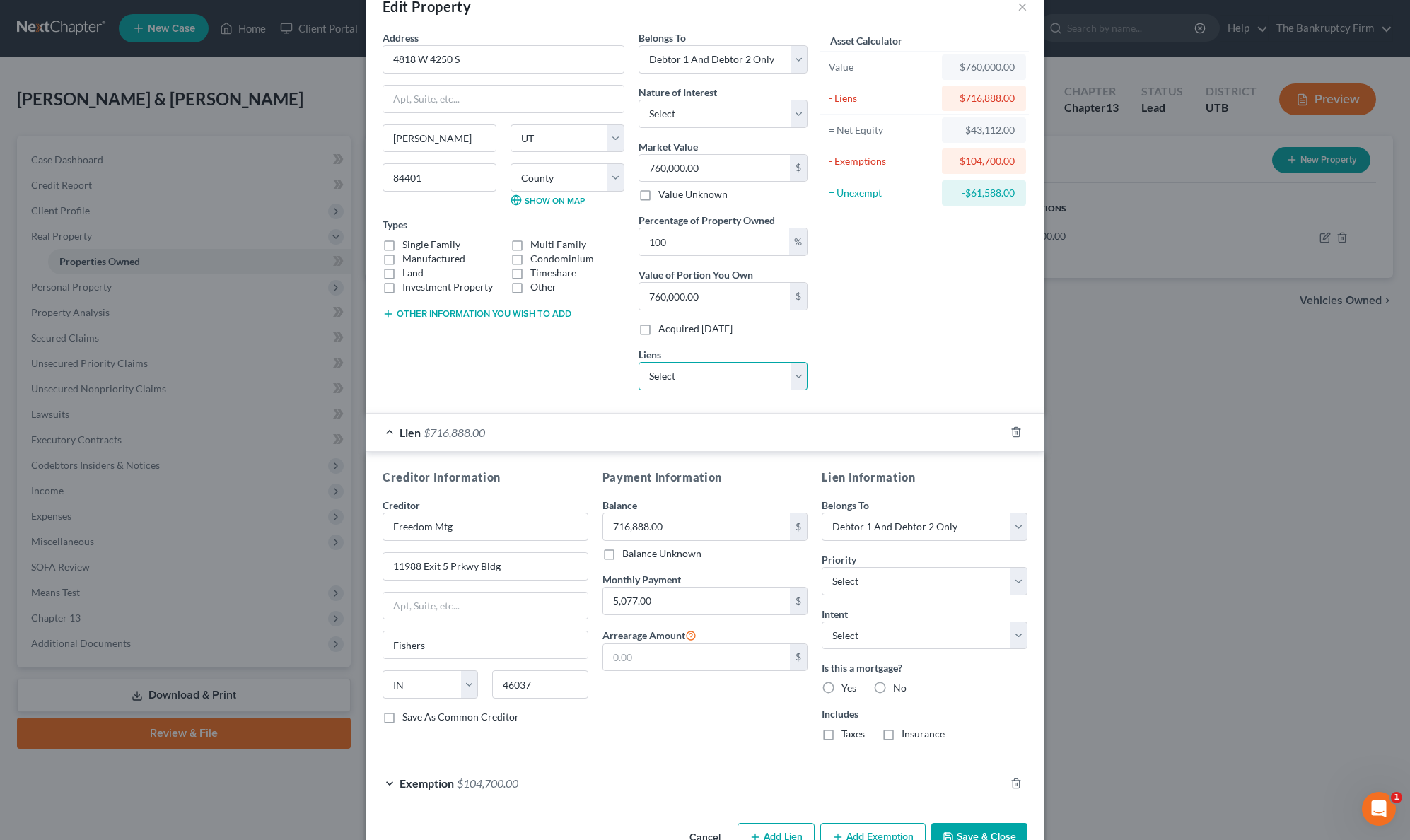
scroll to position [41, 0]
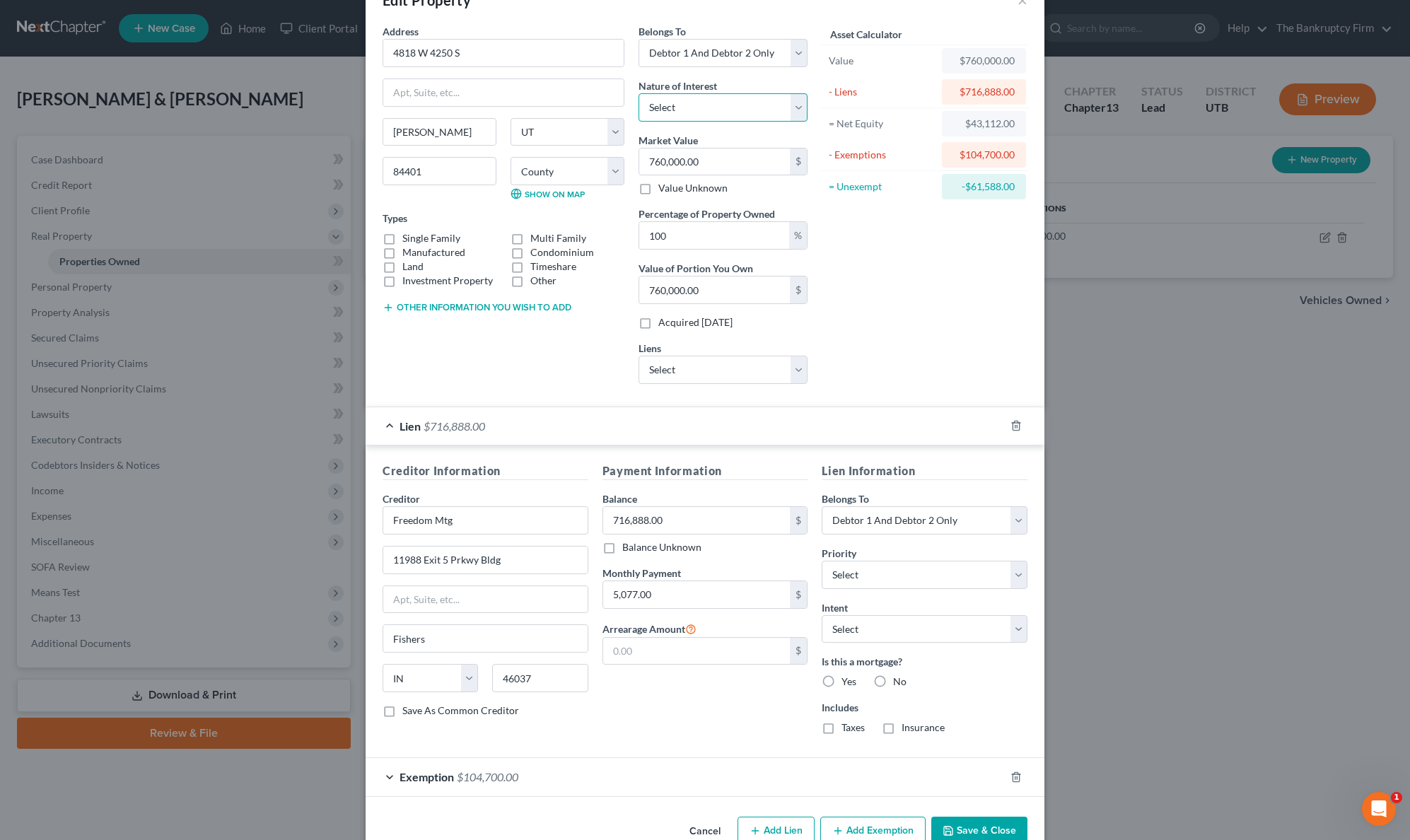
click at [784, 106] on select "Select Fee Simple Joint Tenant Life Estate Equitable Interest Future Interest T…" at bounding box center [723, 107] width 169 height 28
click at [881, 334] on div "Asset Calculator Value $760,000.00 - Liens $716,888.00 = Net Equity $43,112.00 …" at bounding box center [925, 210] width 220 height 371
click at [483, 344] on div "Address * 4818 W [GEOGRAPHIC_DATA][PERSON_NAME] [US_STATE][GEOGRAPHIC_DATA] [GE…" at bounding box center [503, 210] width 256 height 371
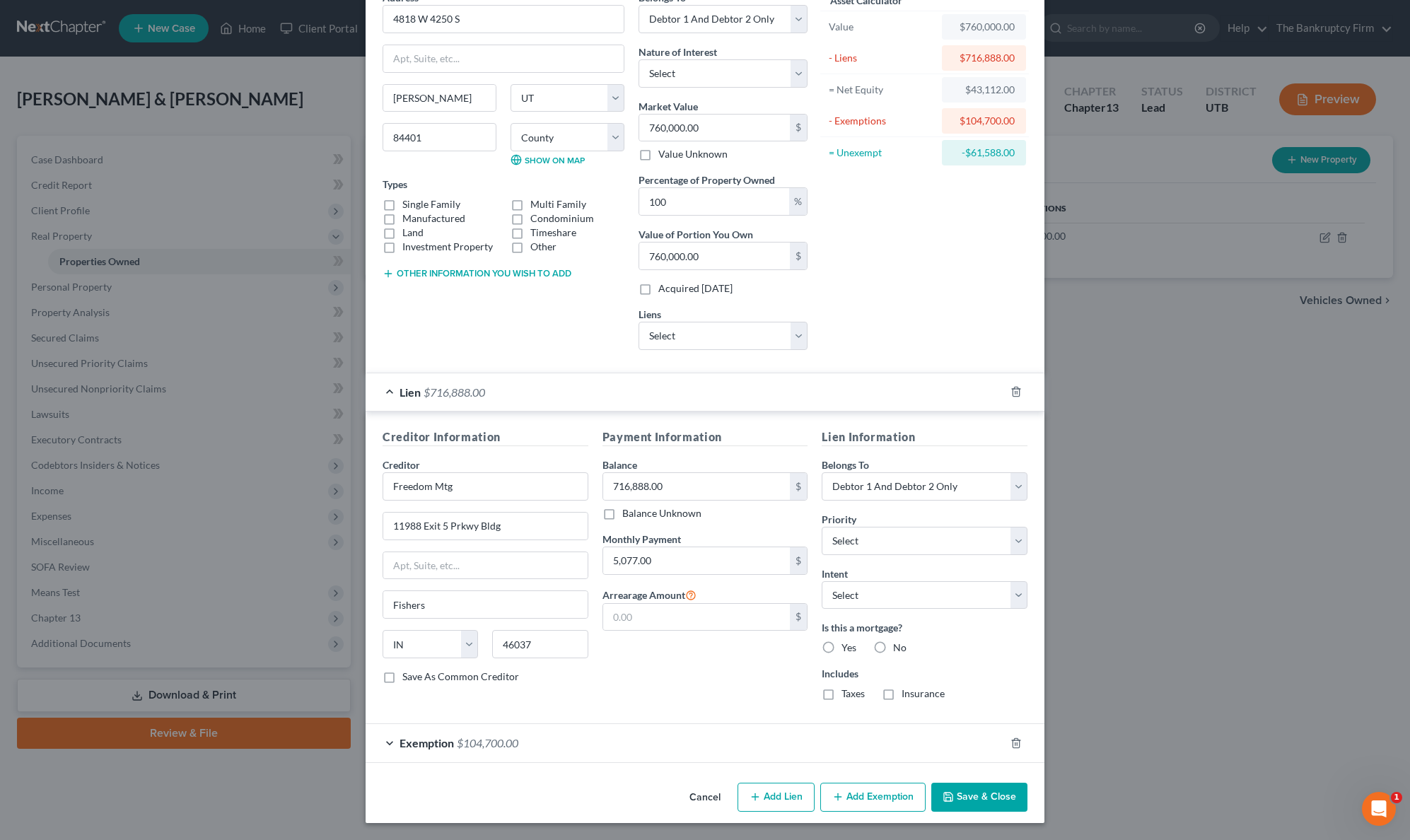
click at [982, 788] on button "Save & Close" at bounding box center [979, 798] width 96 height 30
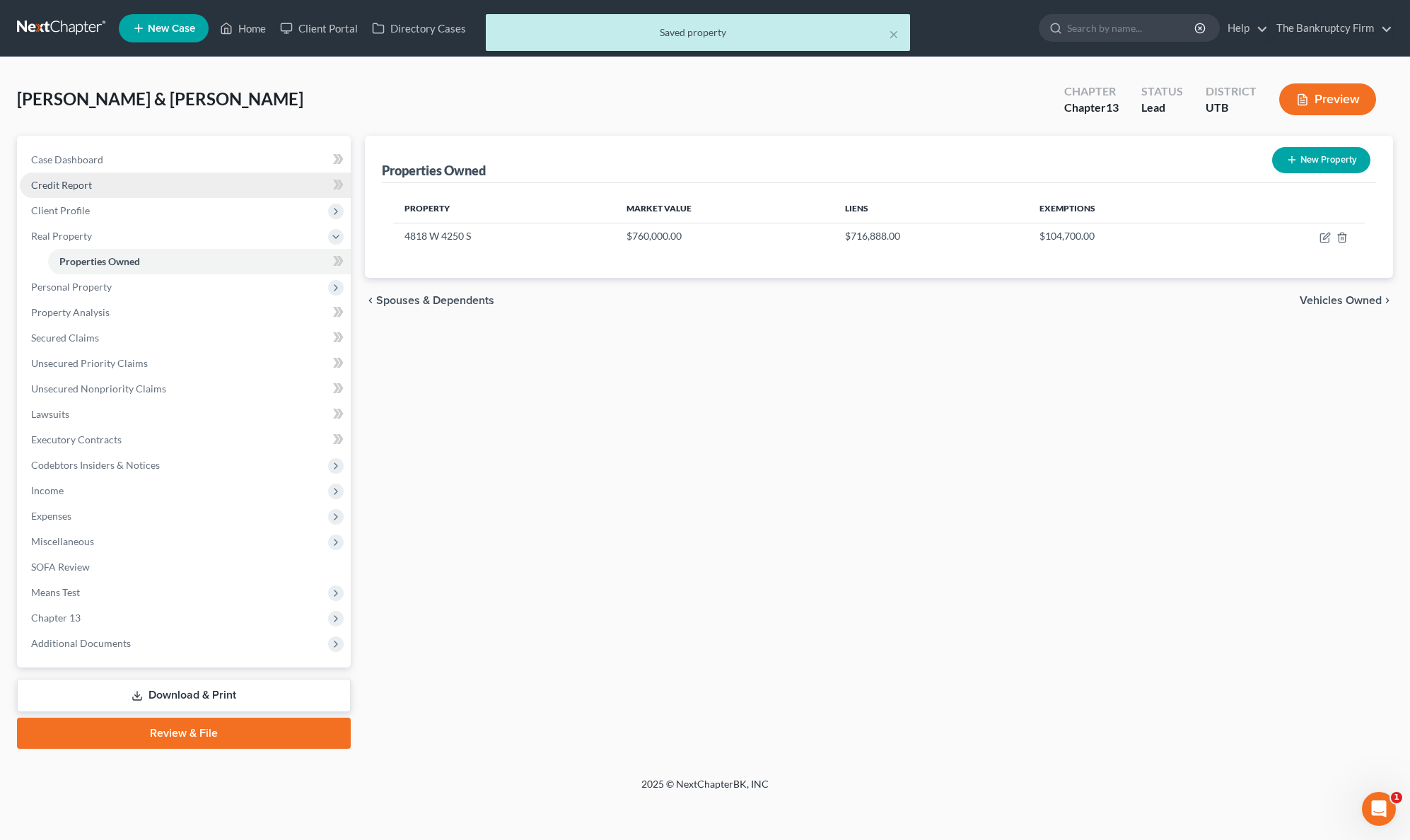
click at [77, 185] on span "Credit Report" at bounding box center [61, 184] width 61 height 12
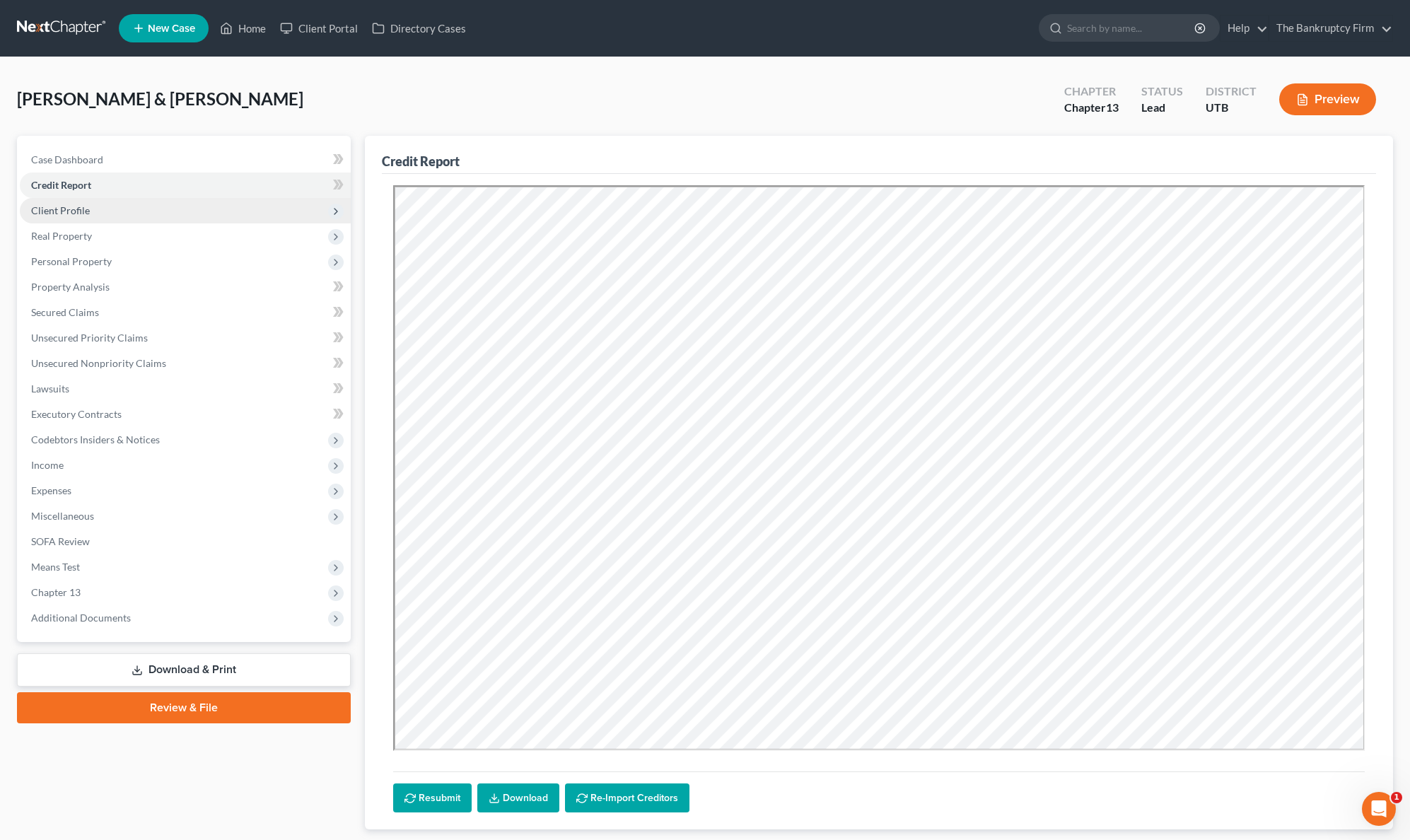
click at [90, 215] on span "Client Profile" at bounding box center [185, 210] width 331 height 25
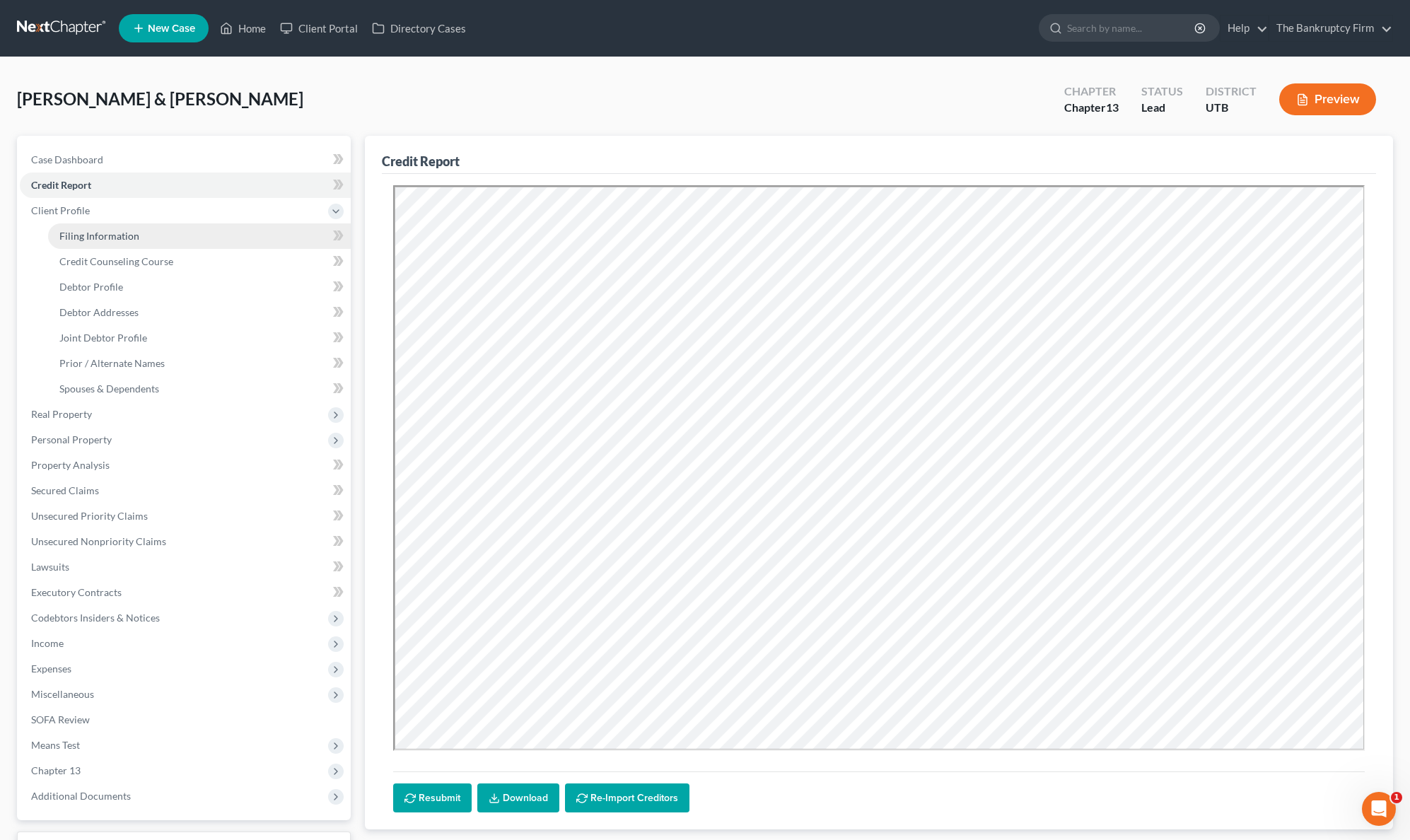
click at [127, 233] on span "Filing Information" at bounding box center [99, 236] width 80 height 12
select select "1"
select select "3"
select select "81"
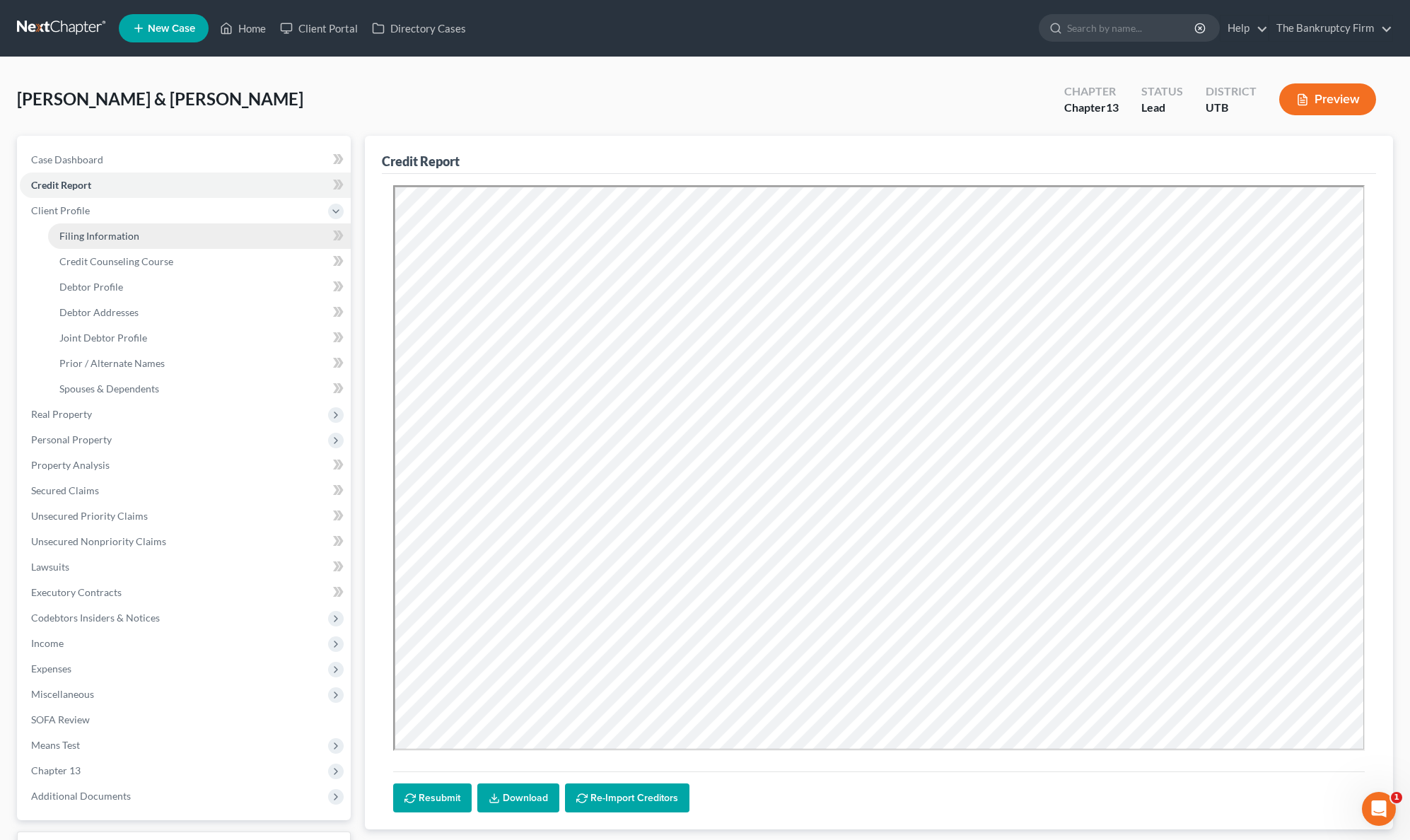
select select "0"
select select "46"
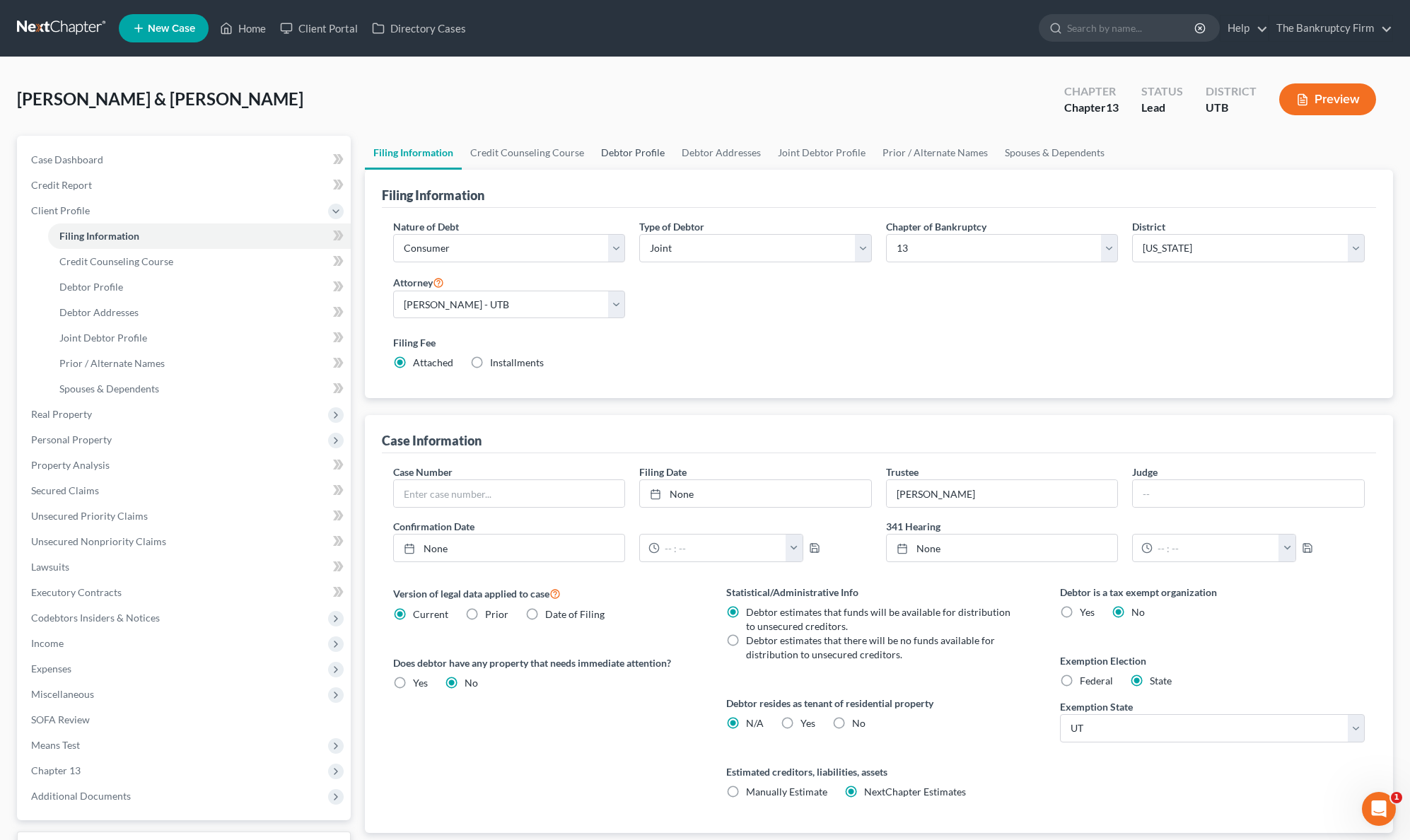
click at [634, 150] on link "Debtor Profile" at bounding box center [633, 152] width 81 height 34
select select "1"
select select "4"
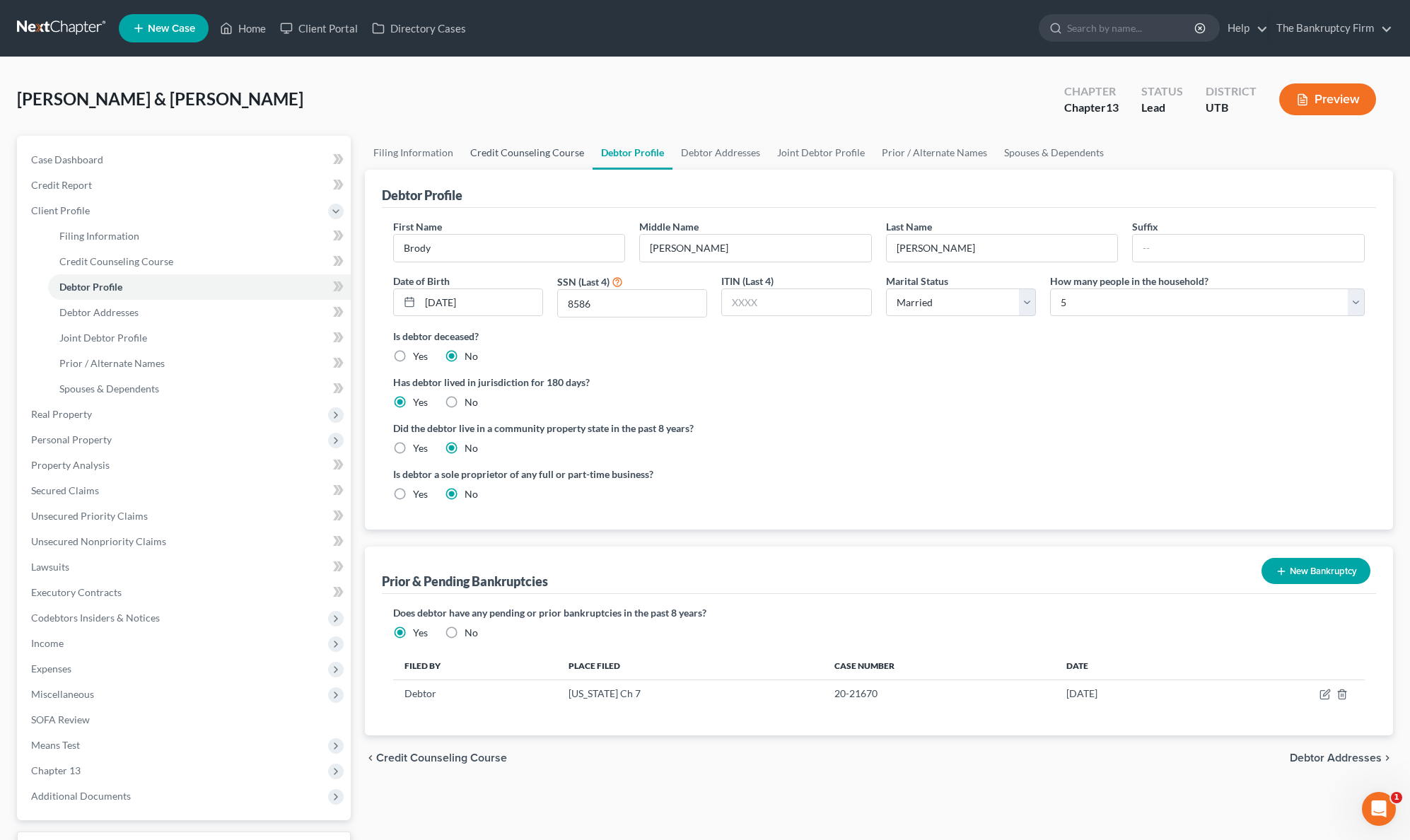
click at [516, 150] on link "Credit Counseling Course" at bounding box center [526, 152] width 131 height 34
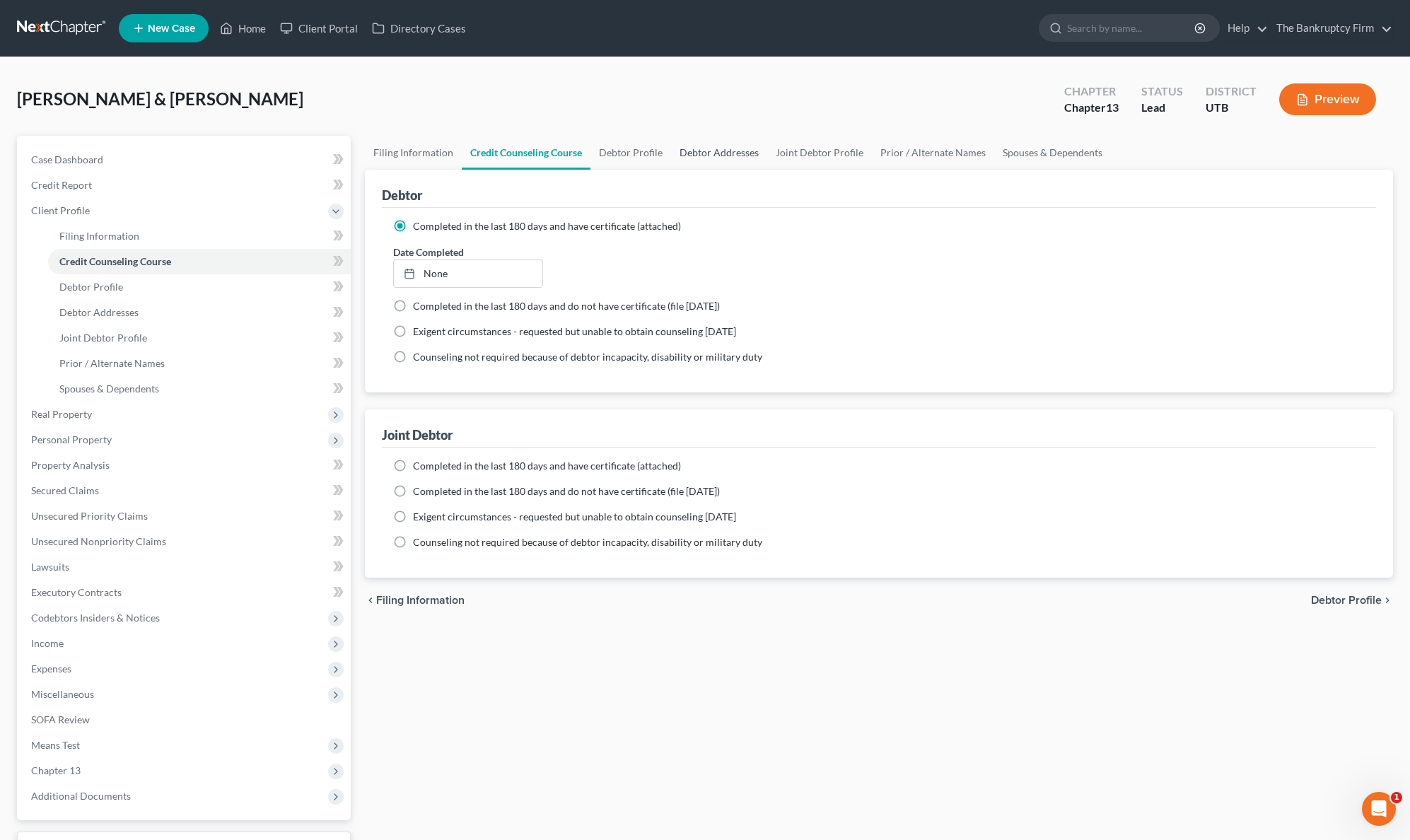
click at [715, 149] on link "Debtor Addresses" at bounding box center [719, 152] width 96 height 34
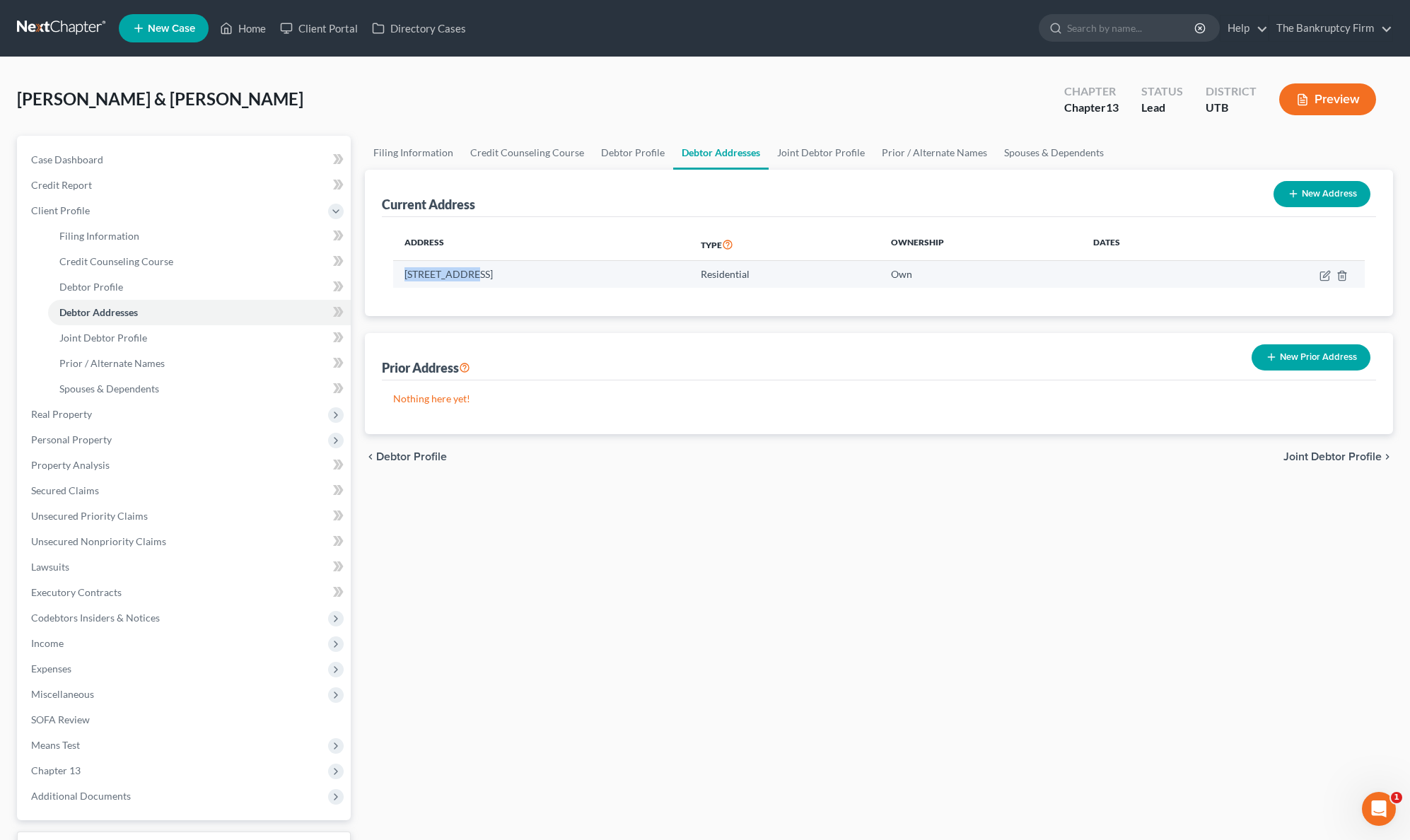
drag, startPoint x: 404, startPoint y: 274, endPoint x: 470, endPoint y: 274, distance: 66.0
click at [470, 274] on td "[STREET_ADDRESS]" at bounding box center [540, 274] width 296 height 27
copy td "4818 W 4250 S"
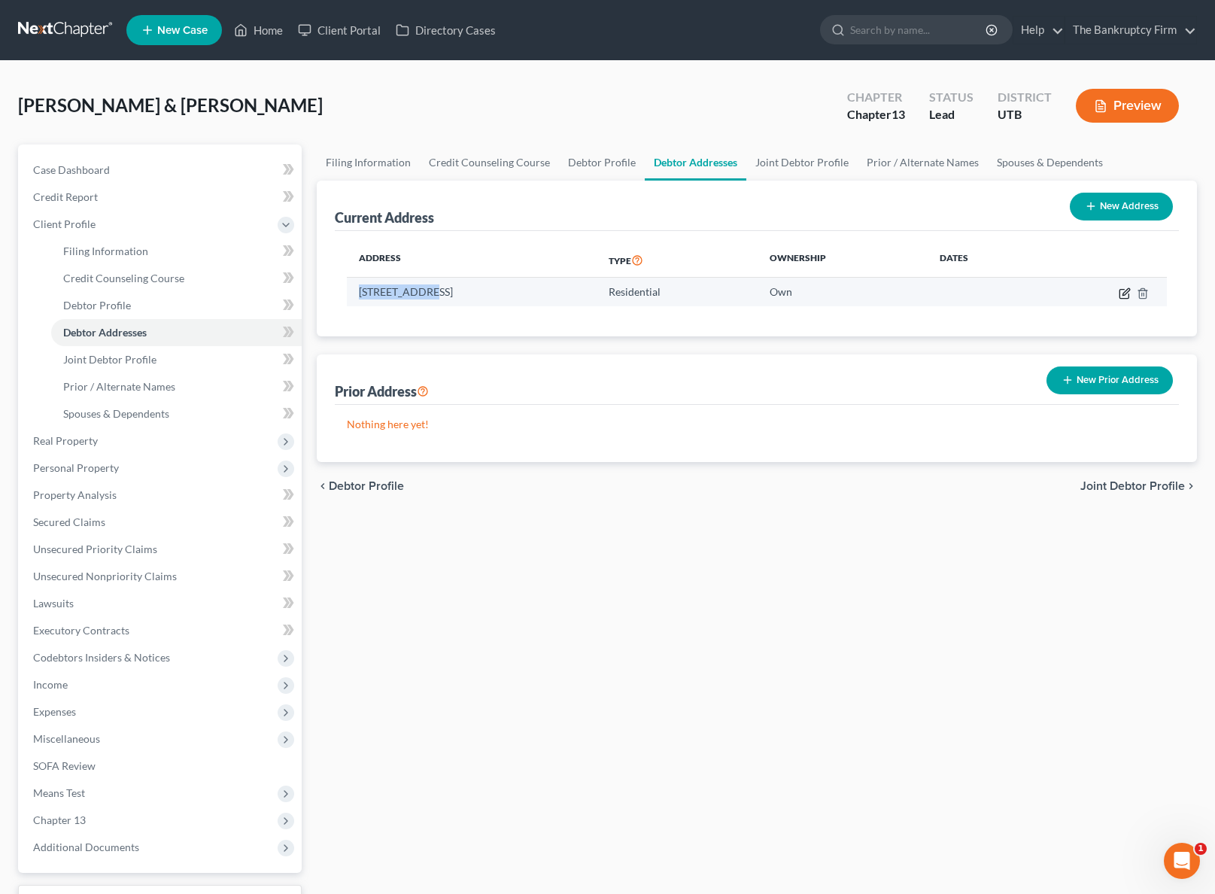
click at [1125, 292] on icon "button" at bounding box center [1125, 293] width 12 height 12
select select "46"
select select "28"
select select "0"
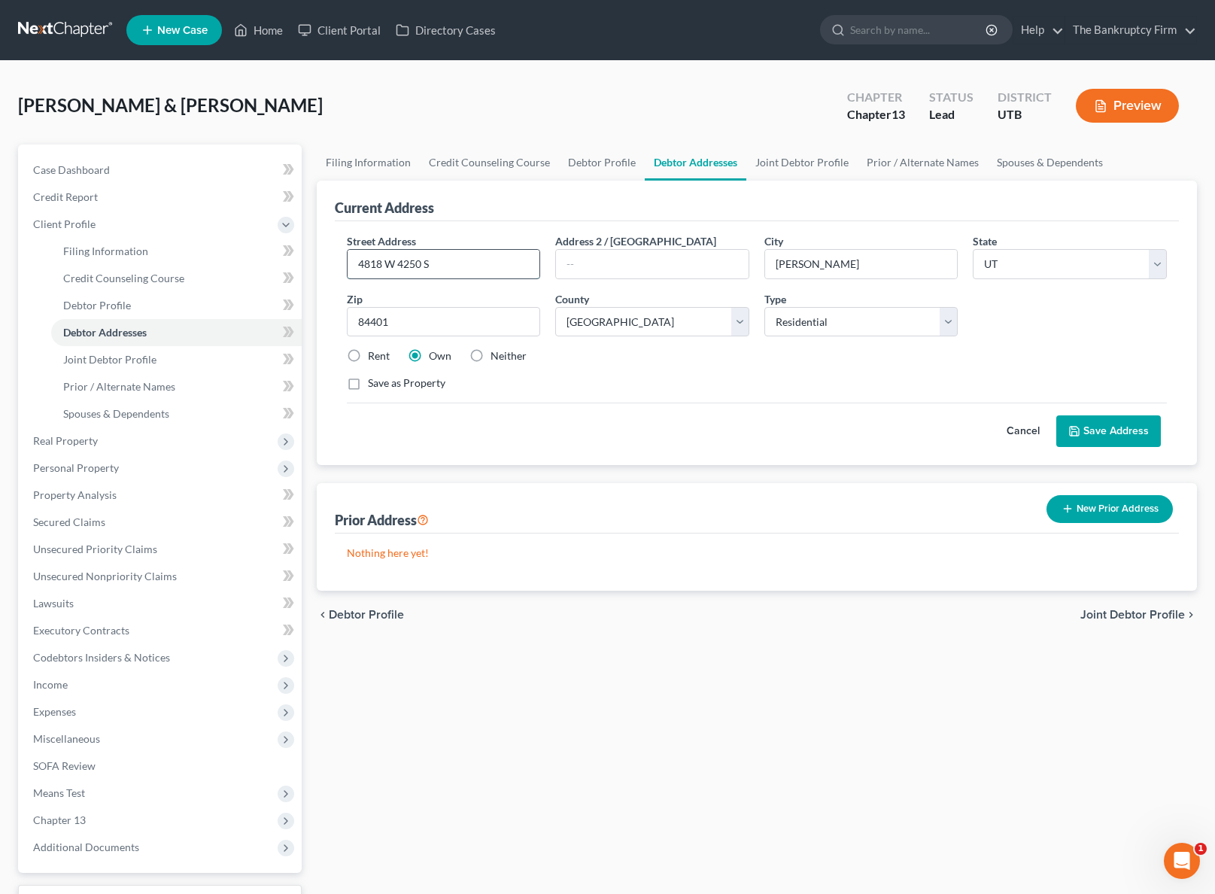
click at [443, 263] on input "4818 W 4250 S" at bounding box center [444, 264] width 193 height 29
click at [599, 166] on link "Debtor Profile" at bounding box center [602, 162] width 86 height 36
select select "1"
select select "4"
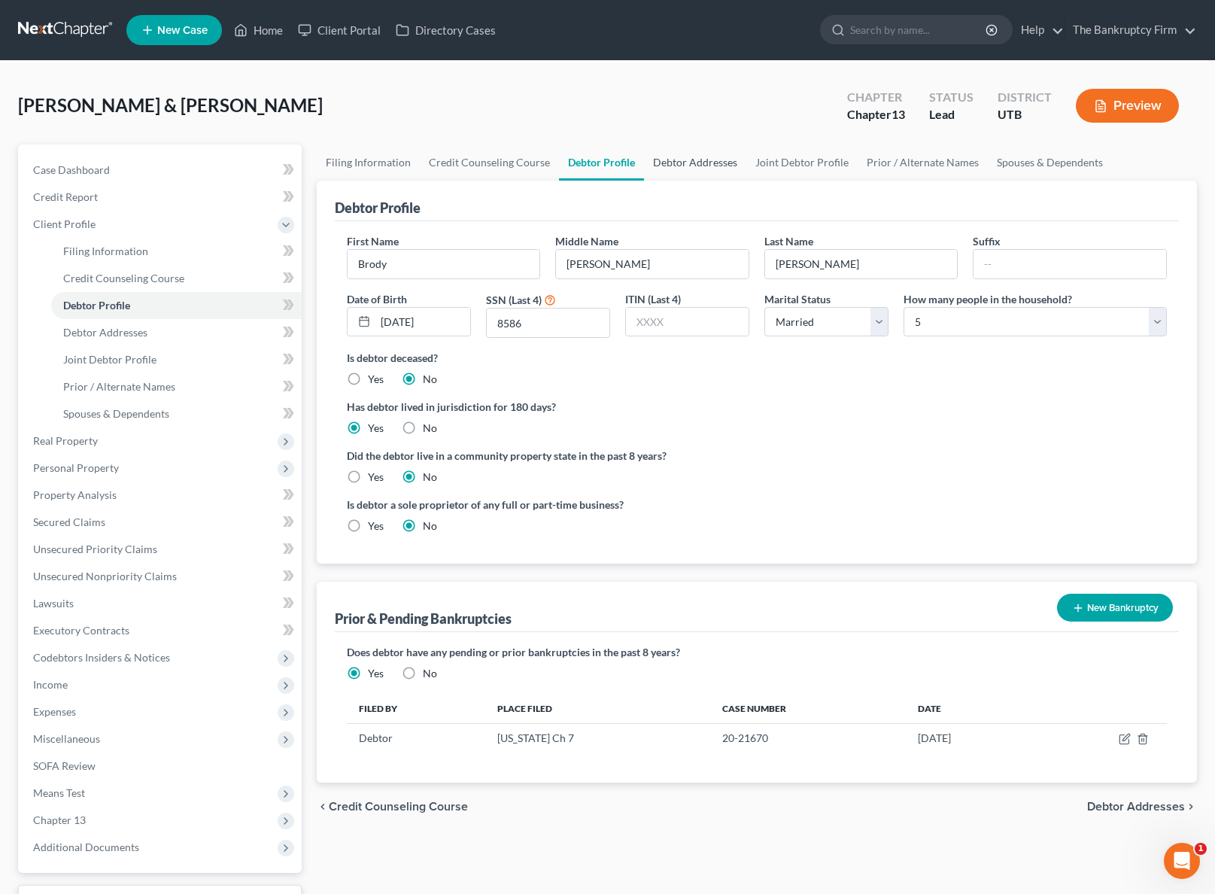
click at [704, 164] on link "Debtor Addresses" at bounding box center [695, 162] width 102 height 36
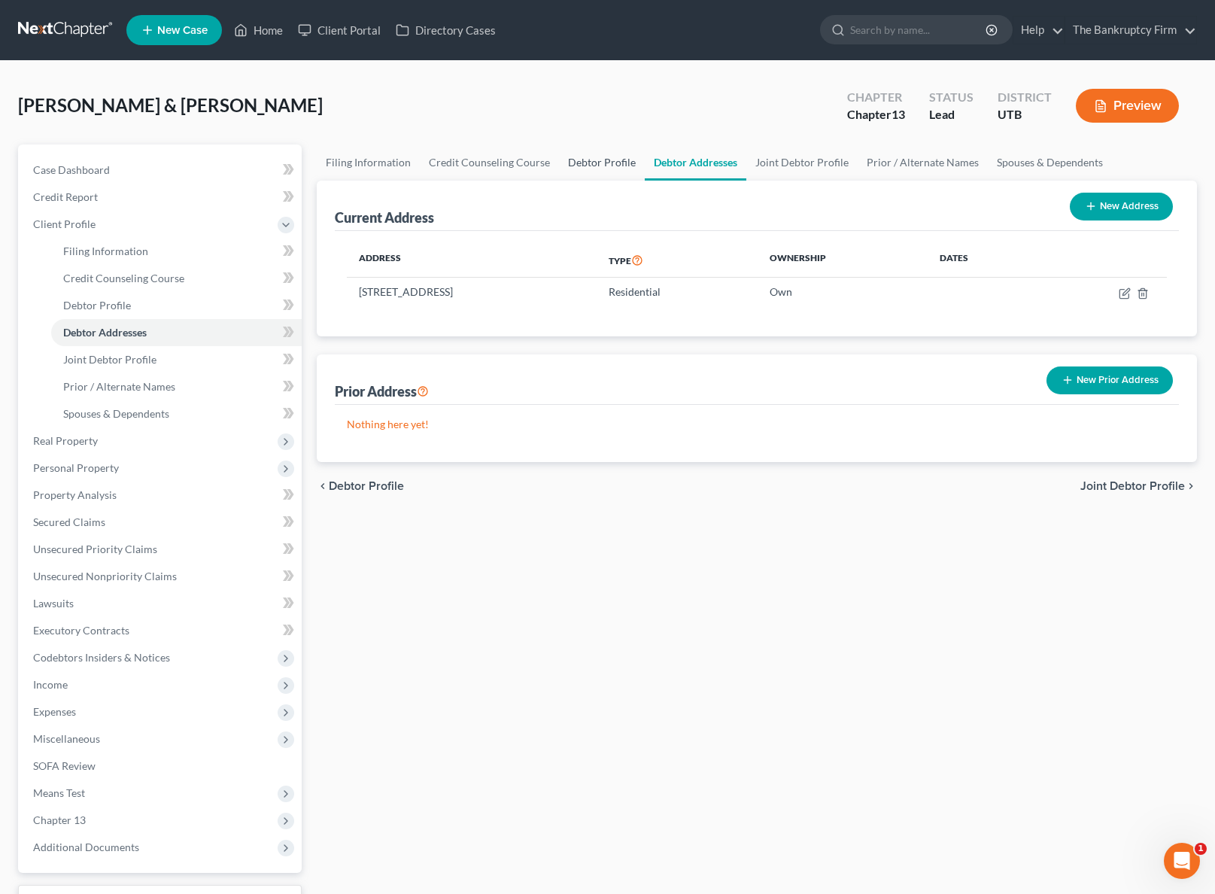
click at [594, 161] on link "Debtor Profile" at bounding box center [602, 162] width 86 height 36
select select "1"
select select "4"
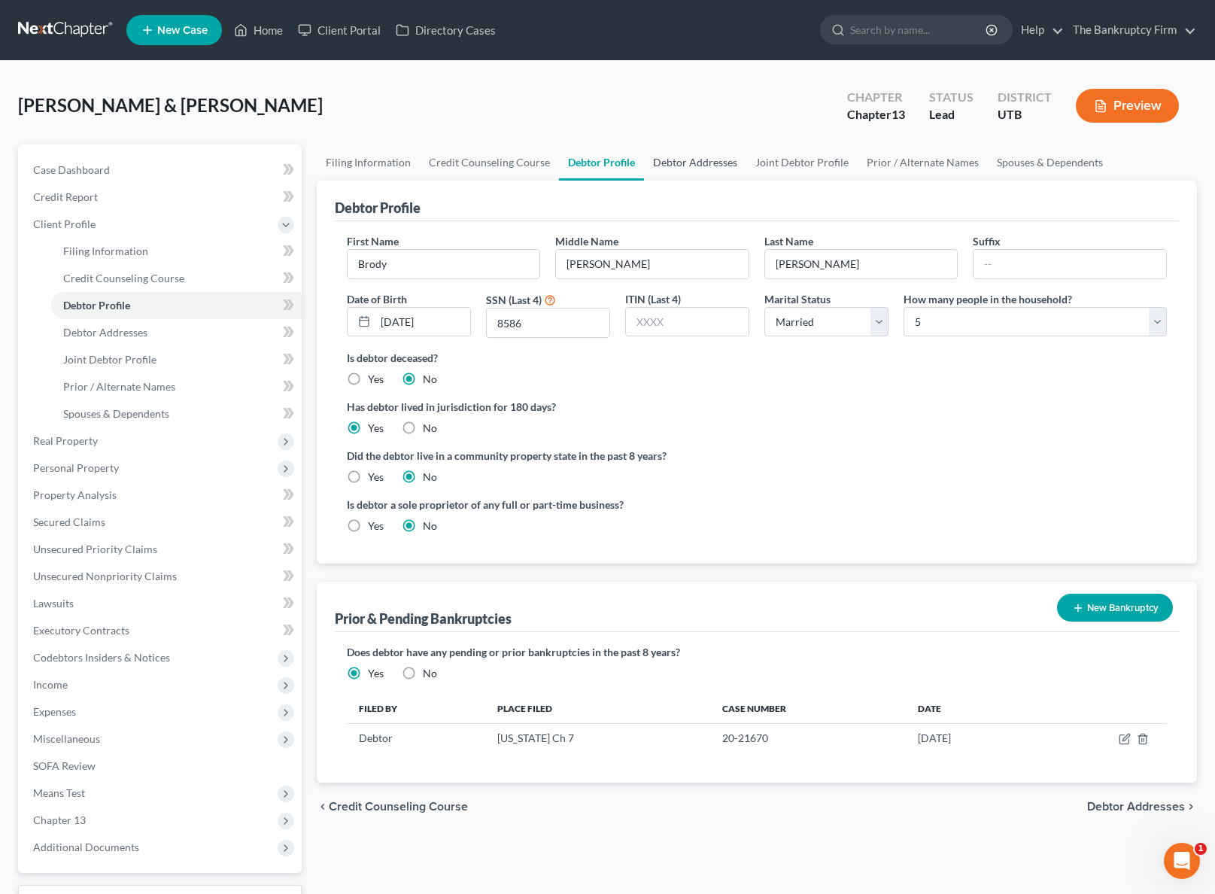
drag, startPoint x: 695, startPoint y: 162, endPoint x: 730, endPoint y: 160, distance: 34.6
click at [697, 162] on link "Debtor Addresses" at bounding box center [695, 162] width 102 height 36
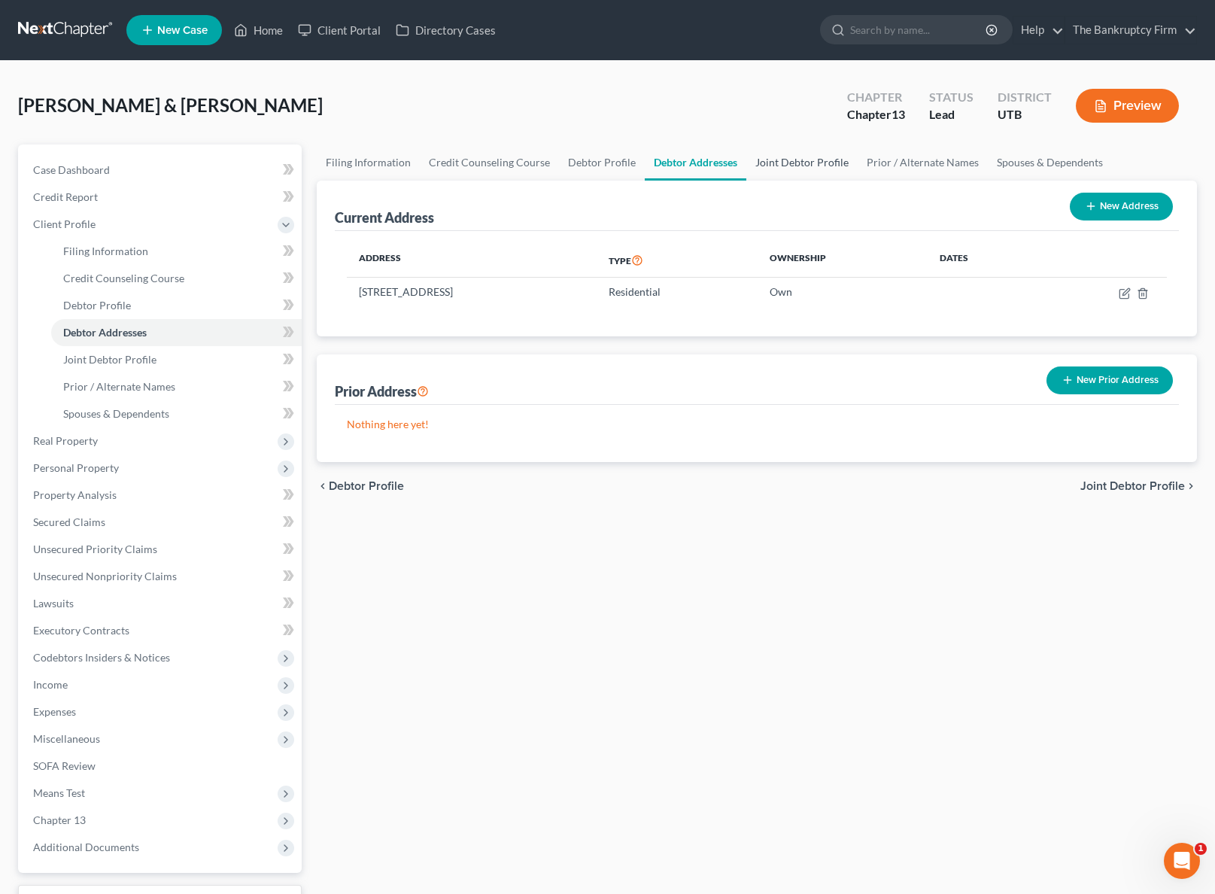
click at [791, 160] on link "Joint Debtor Profile" at bounding box center [801, 162] width 111 height 36
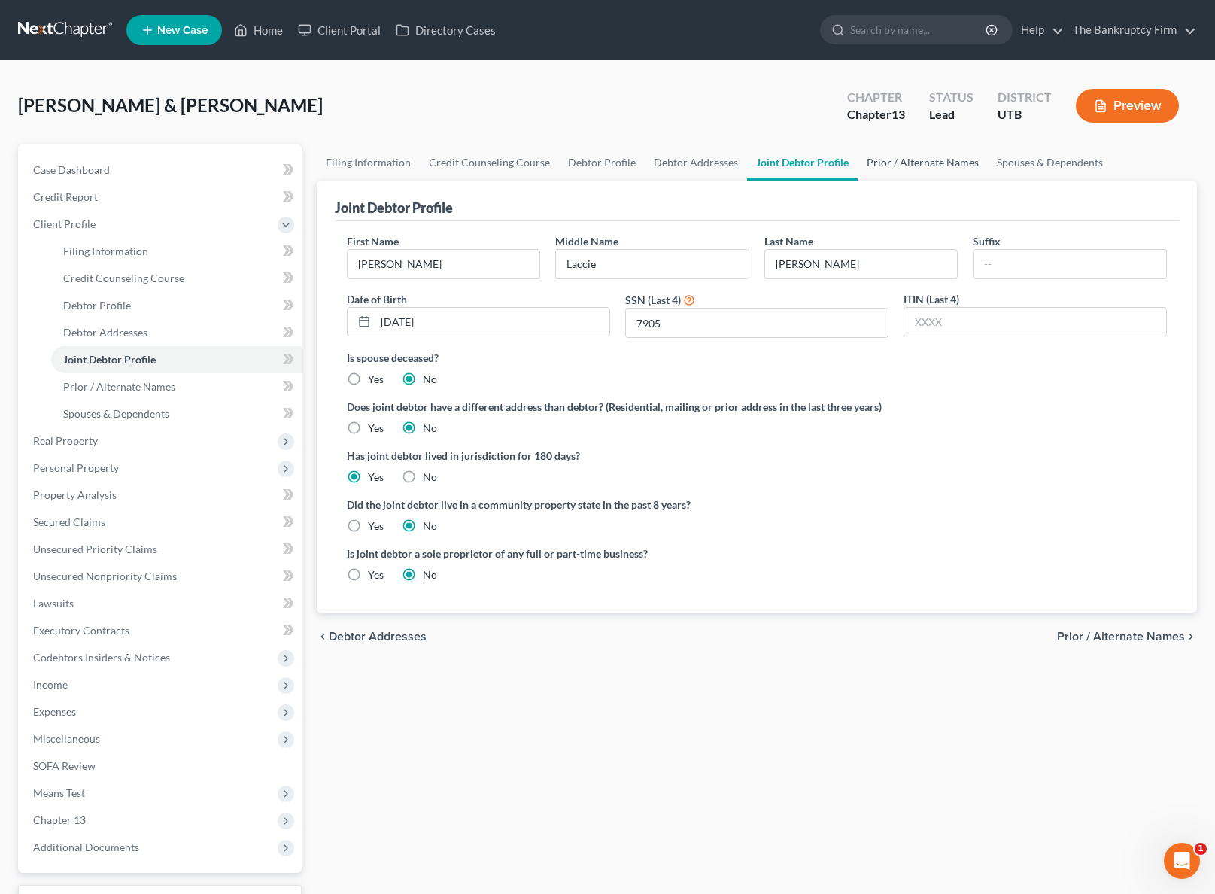
click at [916, 160] on link "Prior / Alternate Names" at bounding box center [923, 162] width 130 height 36
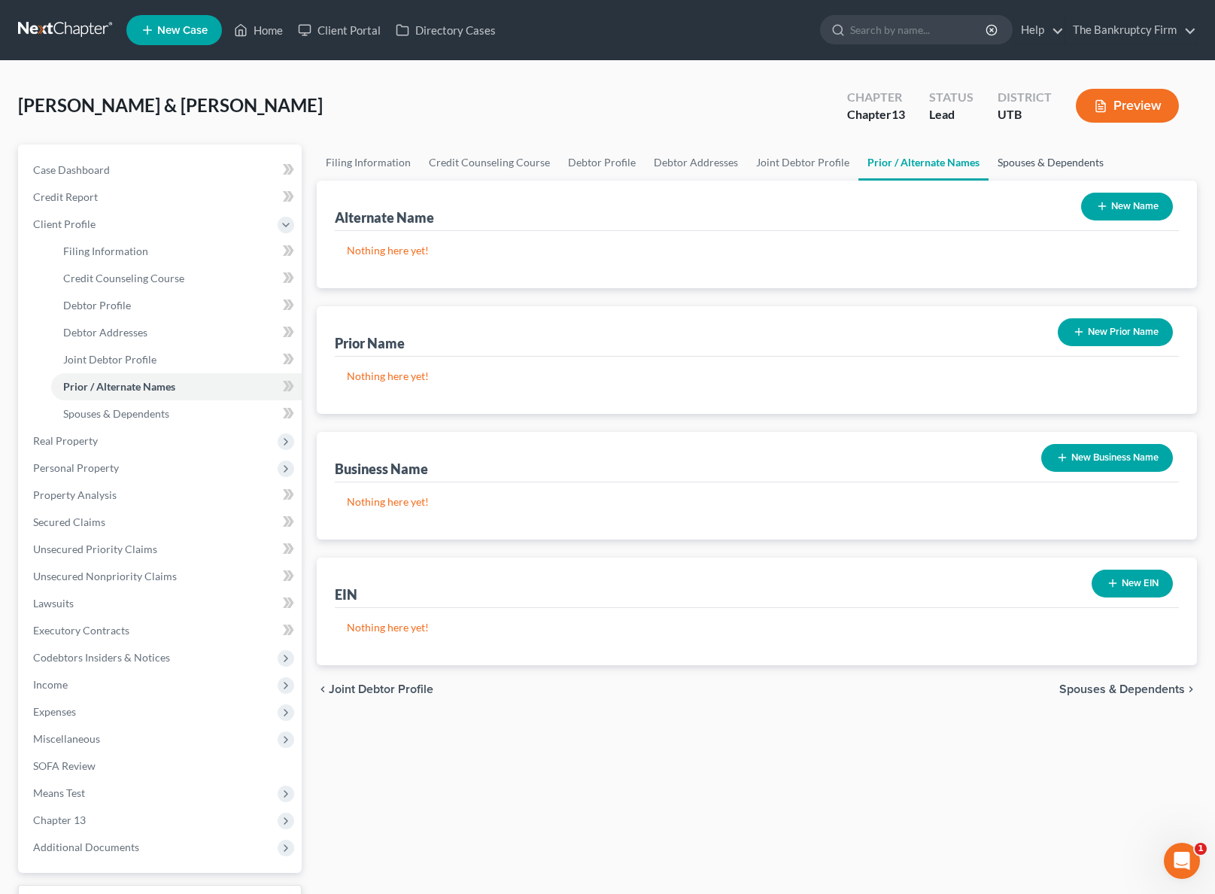
click at [1047, 158] on link "Spouses & Dependents" at bounding box center [1051, 162] width 124 height 36
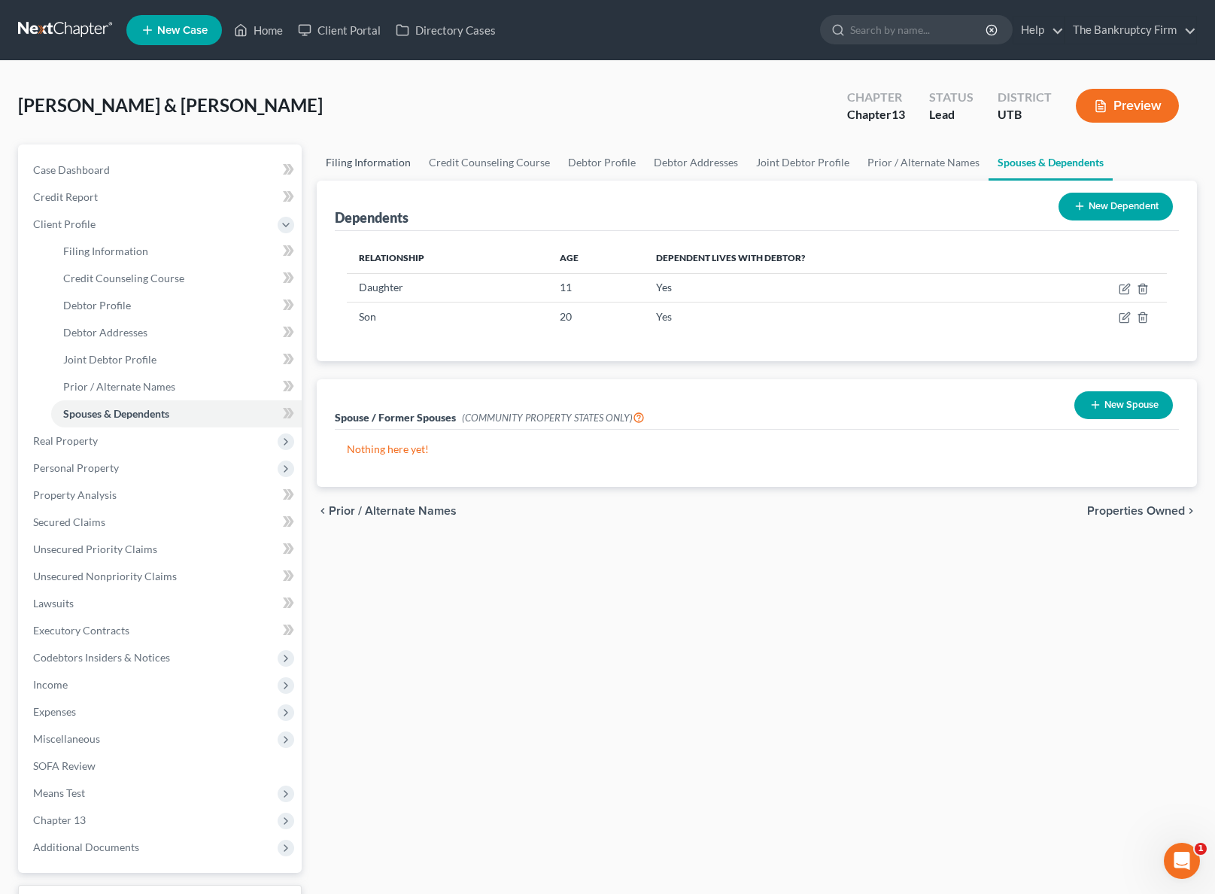
click at [365, 164] on link "Filing Information" at bounding box center [368, 162] width 103 height 36
select select "1"
select select "3"
select select "81"
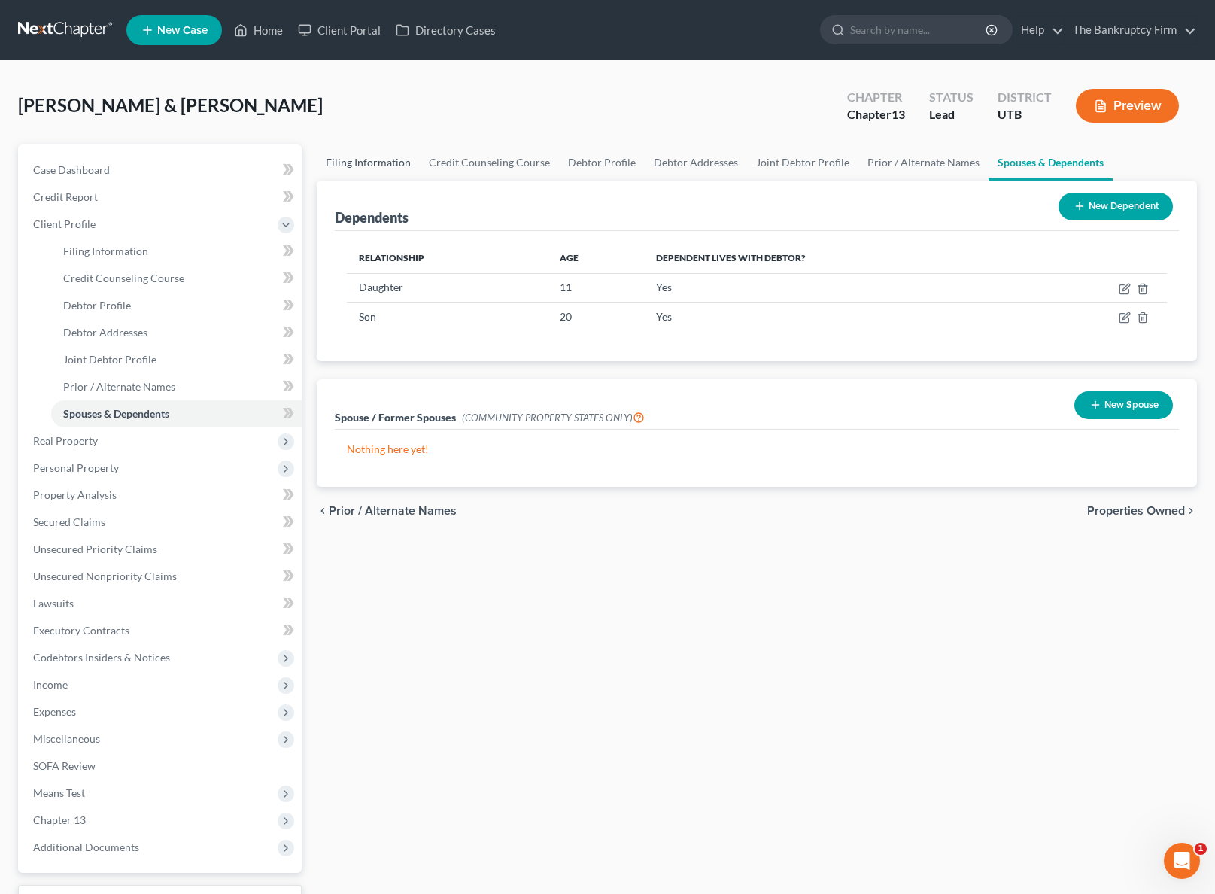
select select "0"
select select "46"
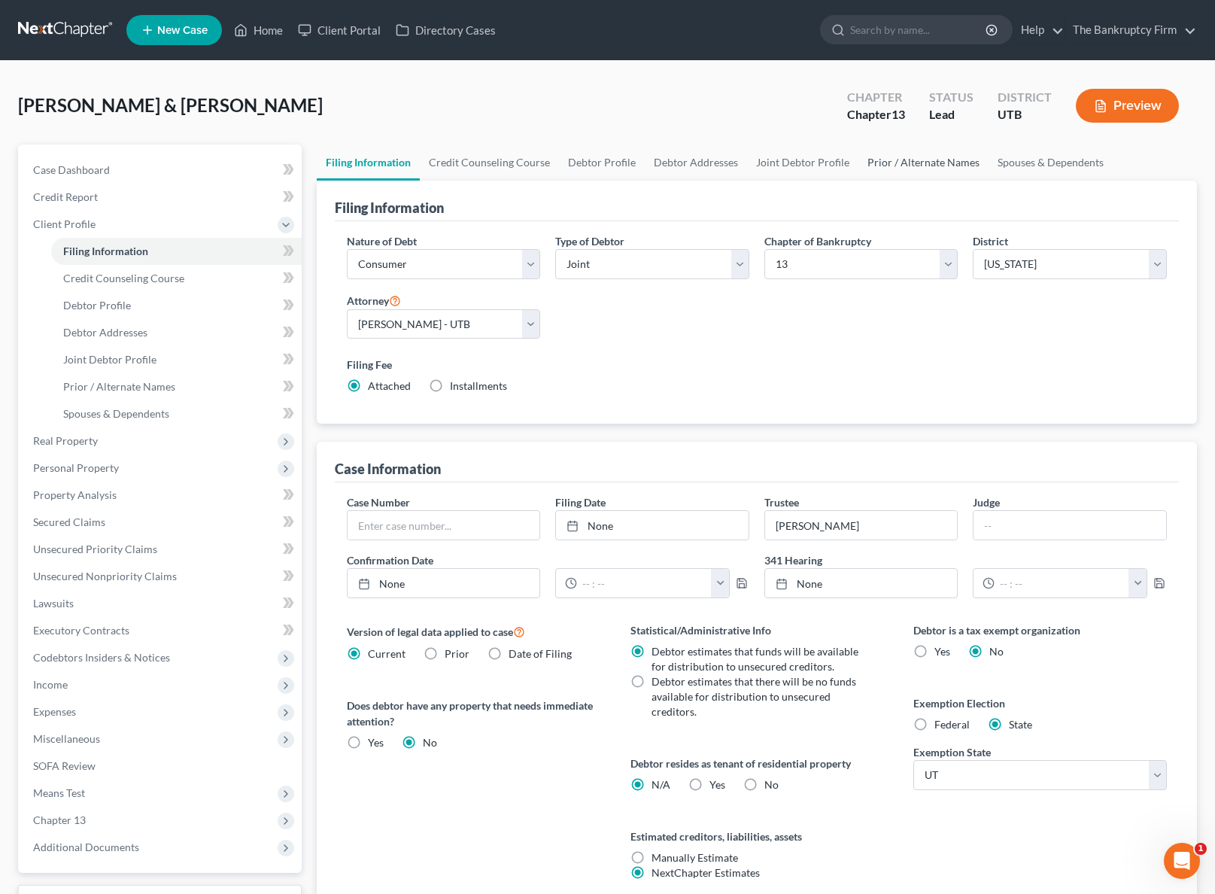
click at [936, 161] on link "Prior / Alternate Names" at bounding box center [923, 162] width 130 height 36
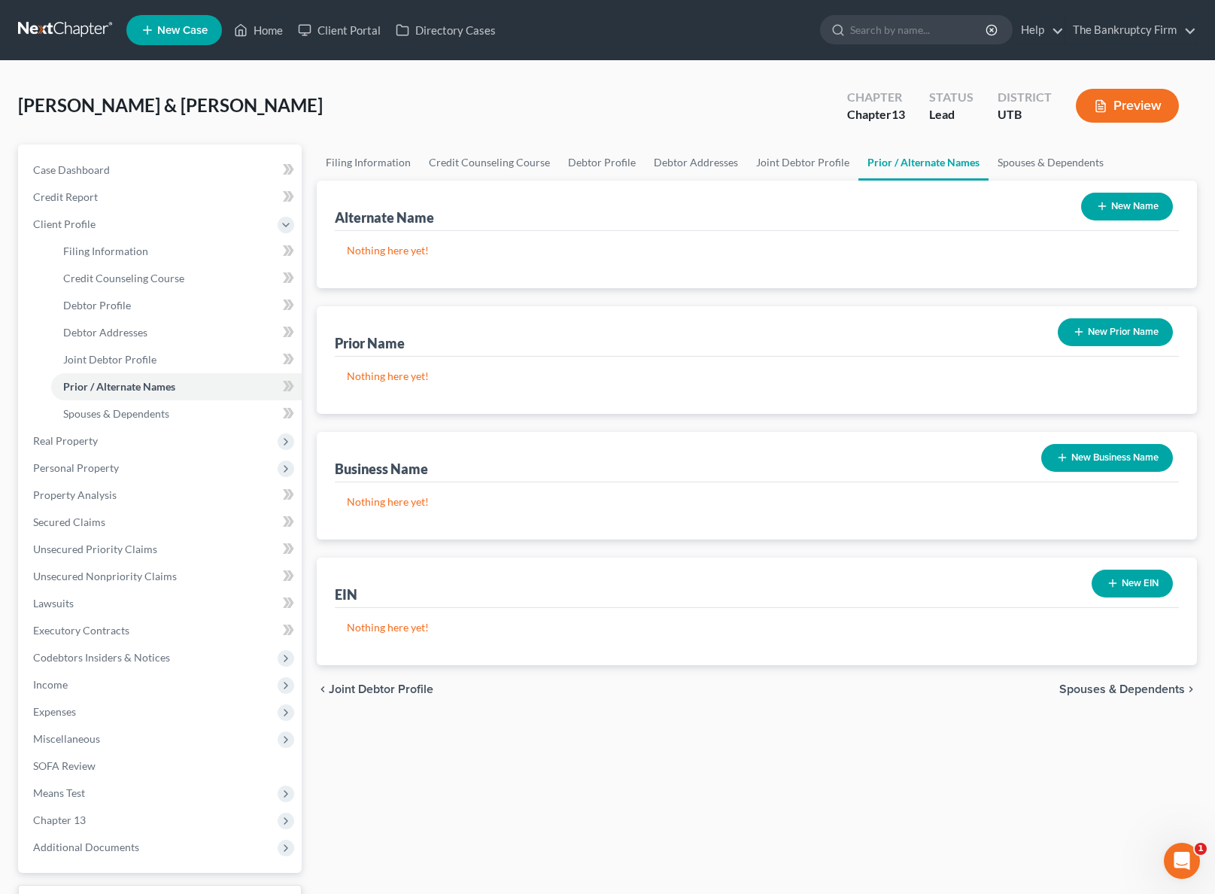
click at [1132, 203] on button "New Name" at bounding box center [1127, 207] width 92 height 28
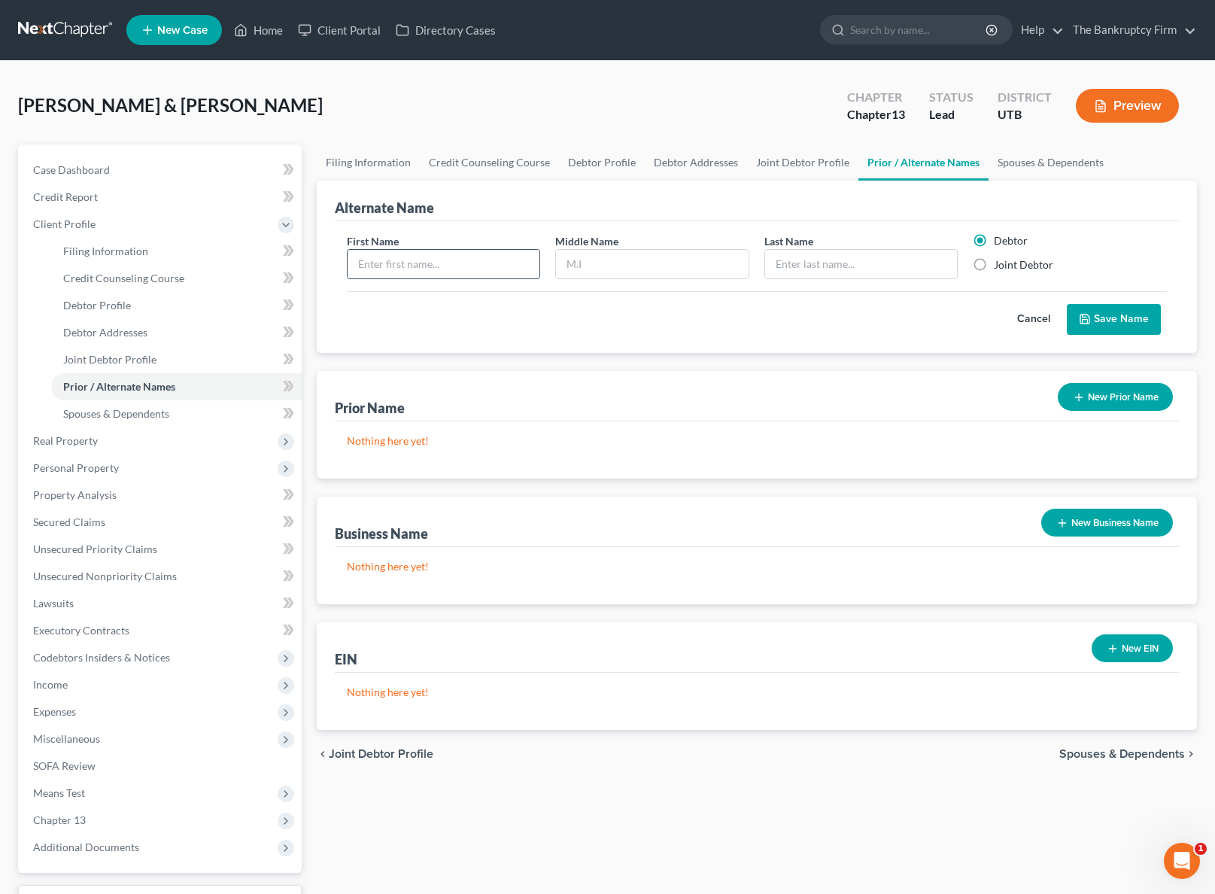
click at [384, 266] on input "text" at bounding box center [444, 264] width 193 height 29
type input "[PERSON_NAME]"
click at [1128, 320] on button "Save Name" at bounding box center [1114, 320] width 94 height 32
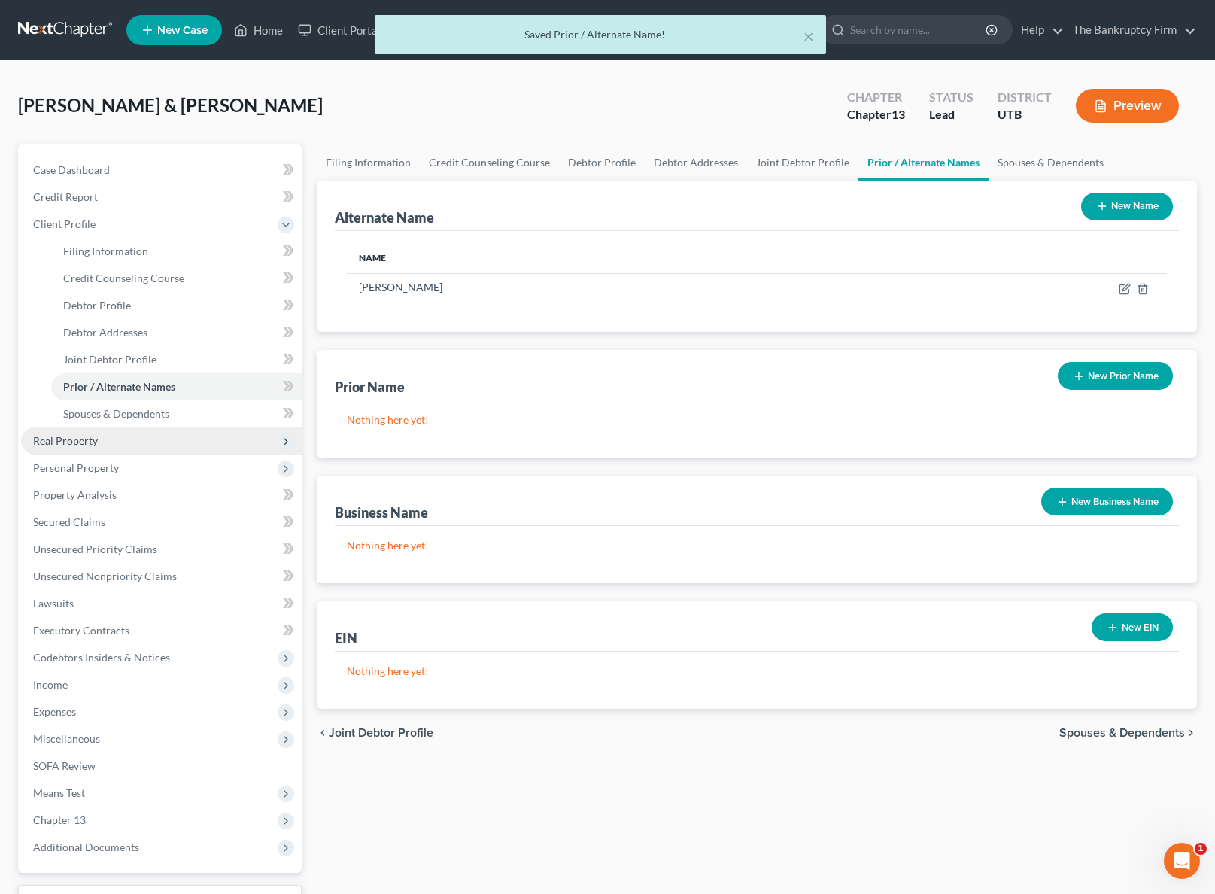
click at [71, 442] on span "Real Property" at bounding box center [65, 440] width 65 height 13
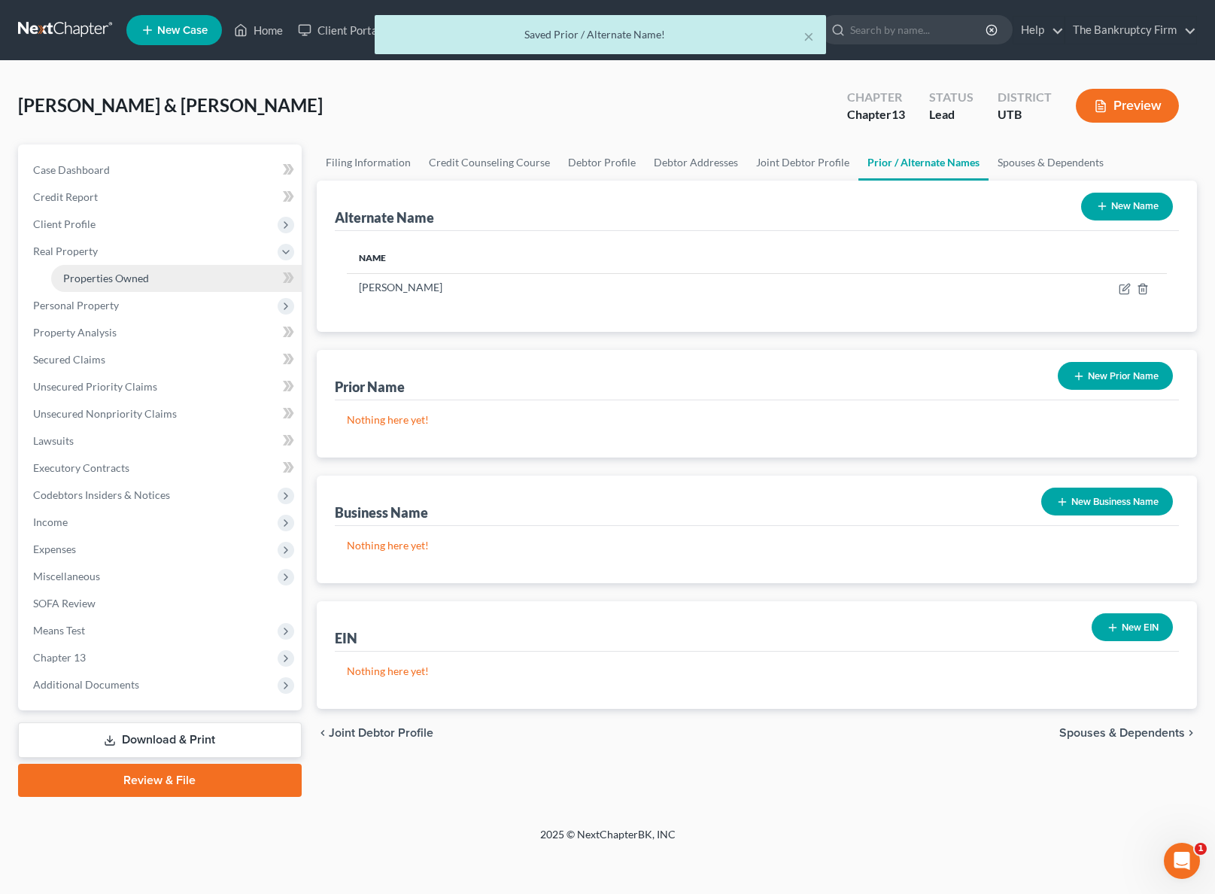
click at [154, 277] on link "Properties Owned" at bounding box center [176, 278] width 251 height 27
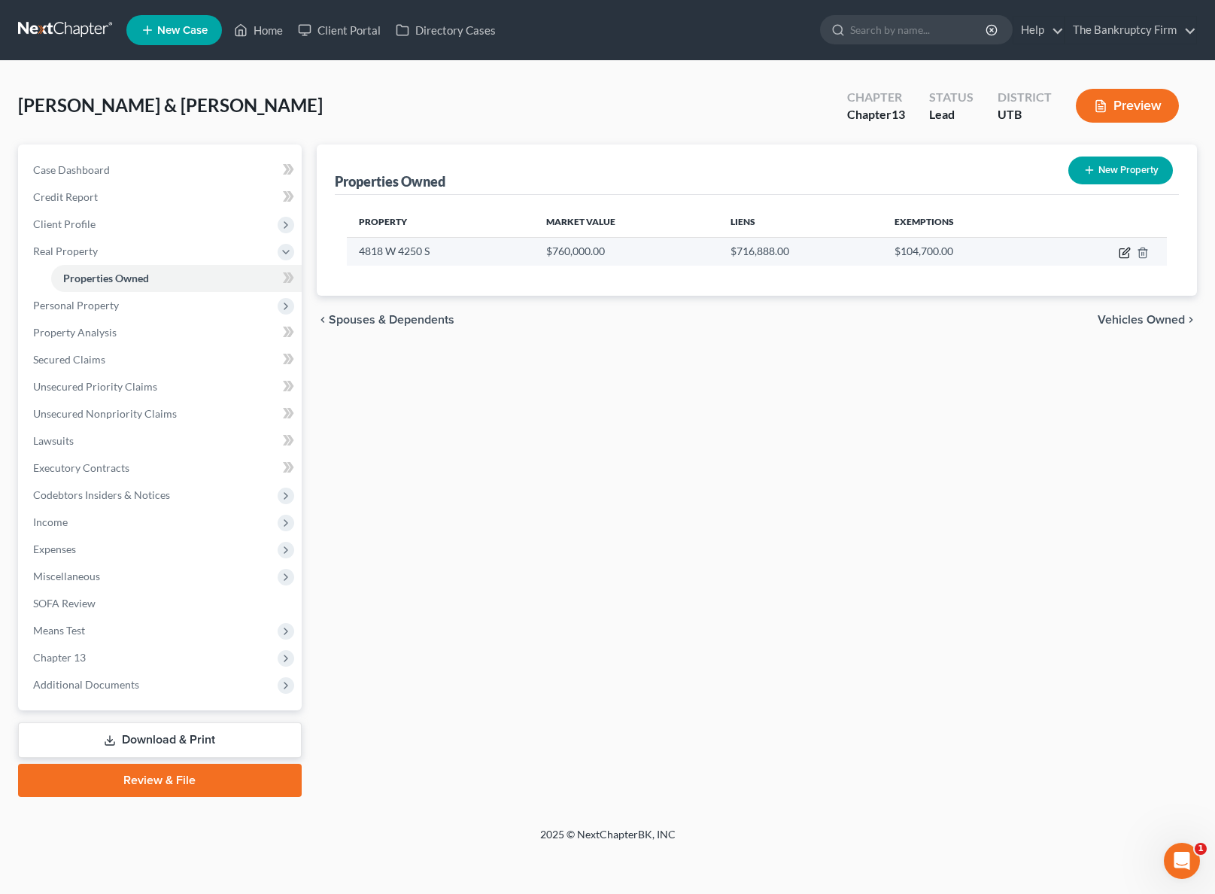
click at [1122, 249] on icon "button" at bounding box center [1125, 253] width 12 height 12
select select "46"
select select "28"
select select "2"
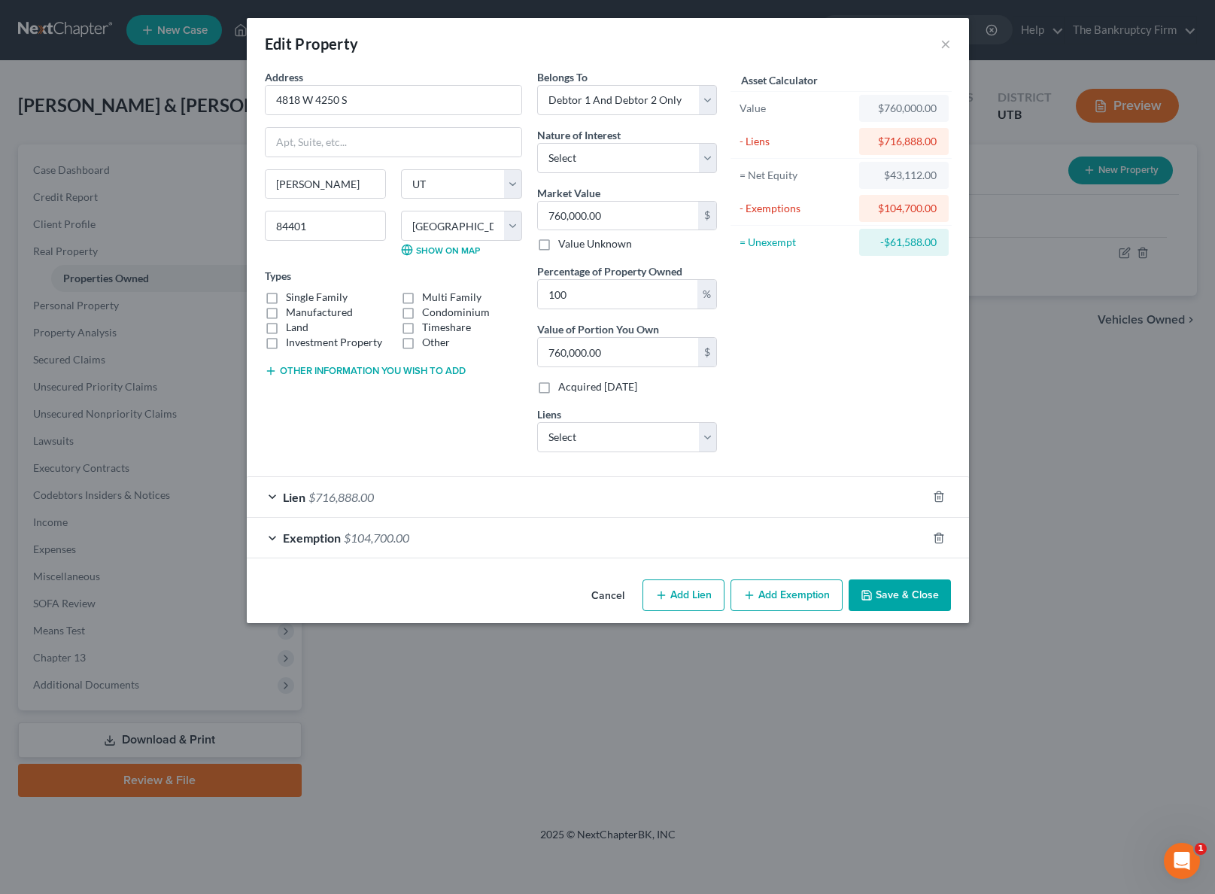
click at [907, 596] on button "Save & Close" at bounding box center [900, 595] width 102 height 32
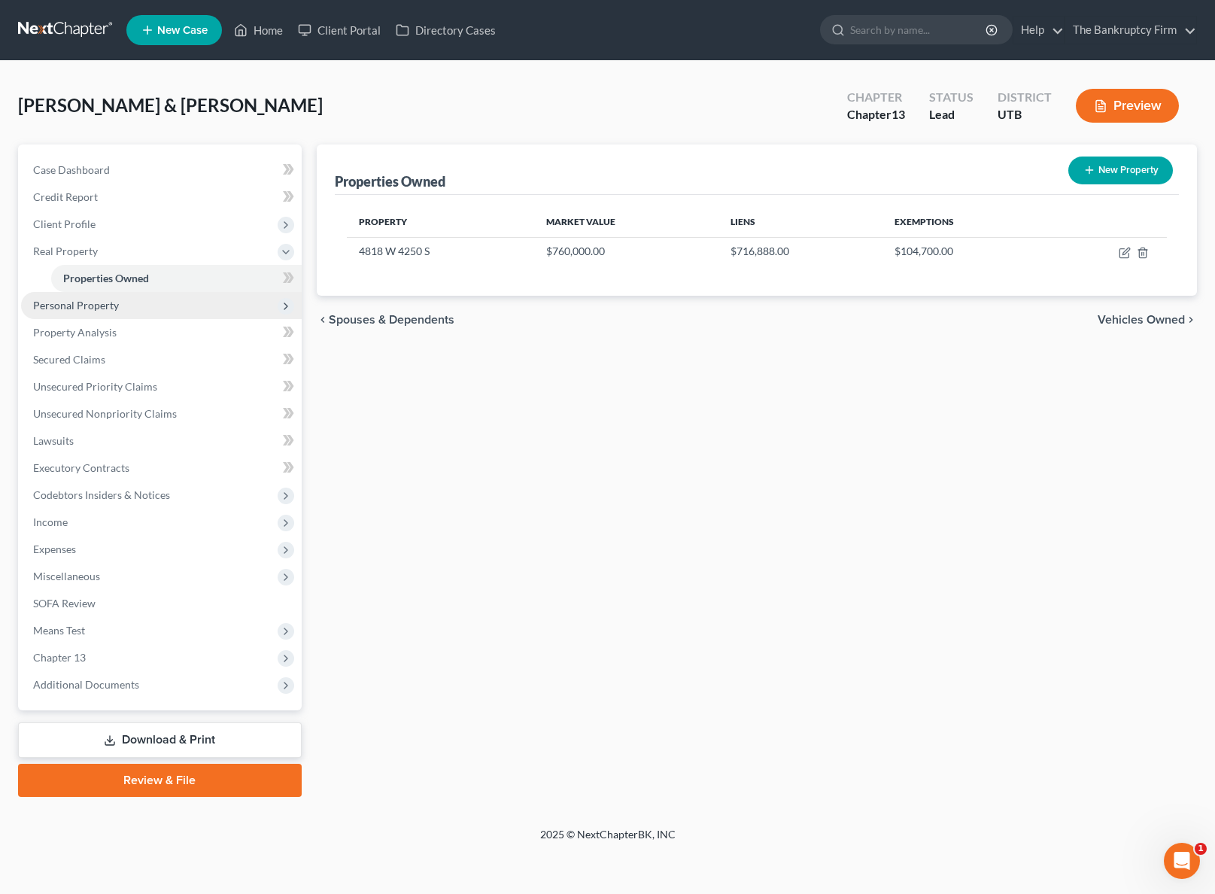
click at [110, 303] on span "Personal Property" at bounding box center [76, 305] width 86 height 13
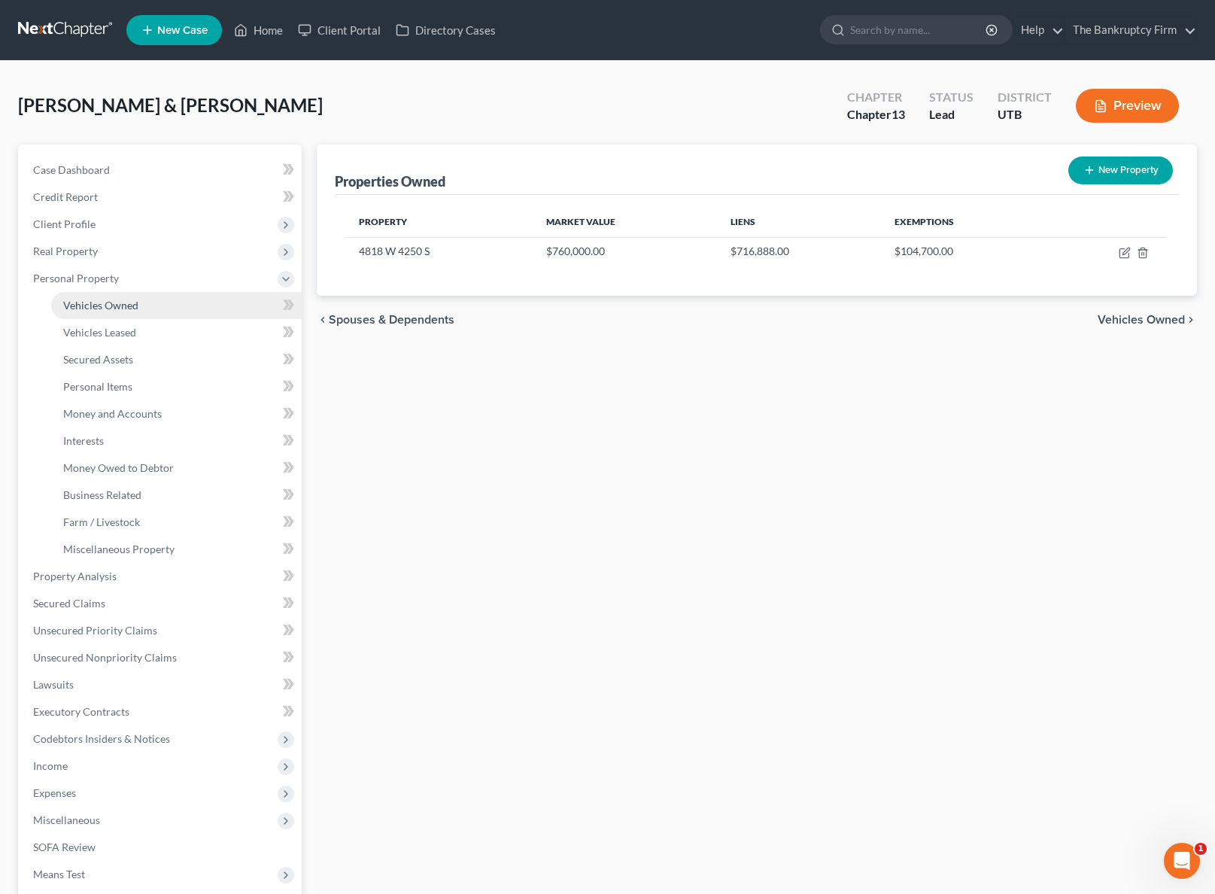
click at [129, 309] on span "Vehicles Owned" at bounding box center [100, 305] width 75 height 13
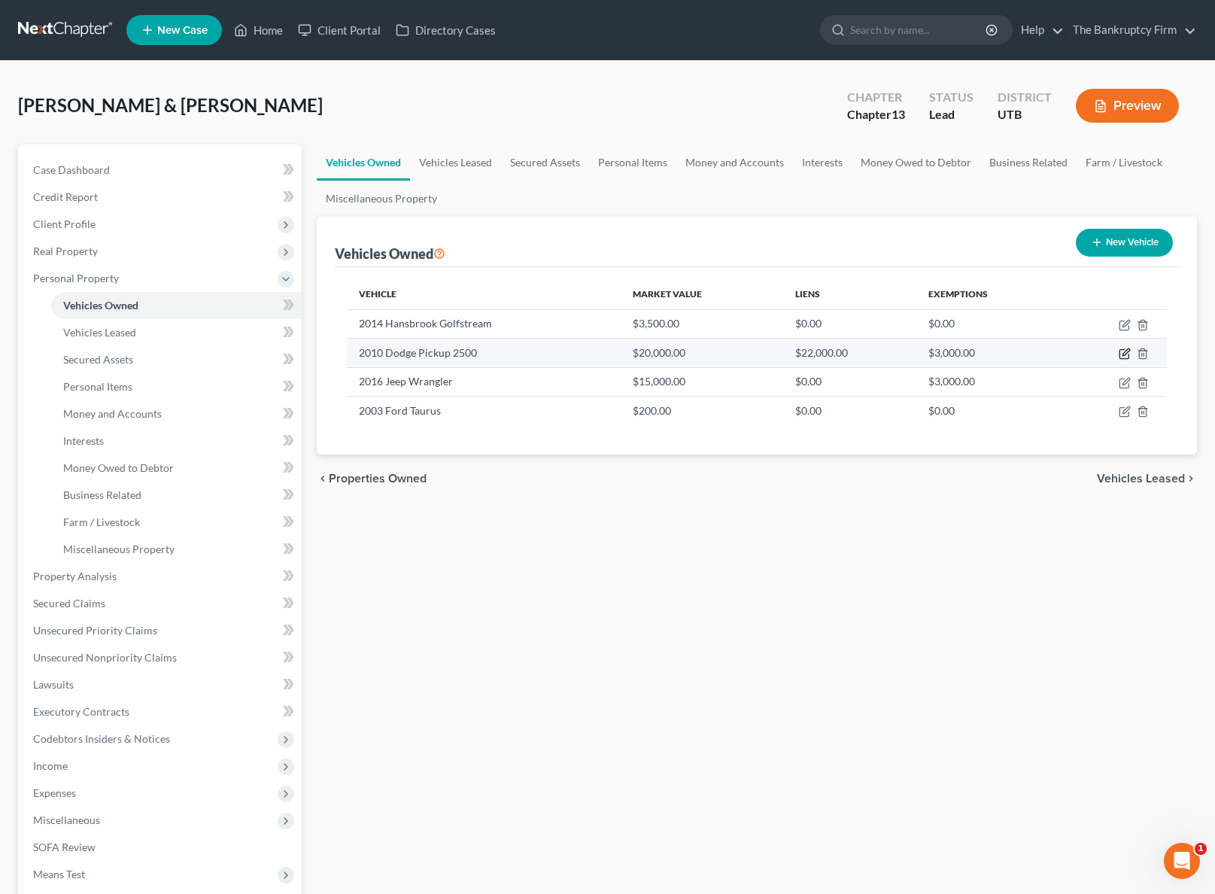
click at [1124, 354] on icon "button" at bounding box center [1125, 354] width 12 height 12
select select "0"
select select "16"
select select "2"
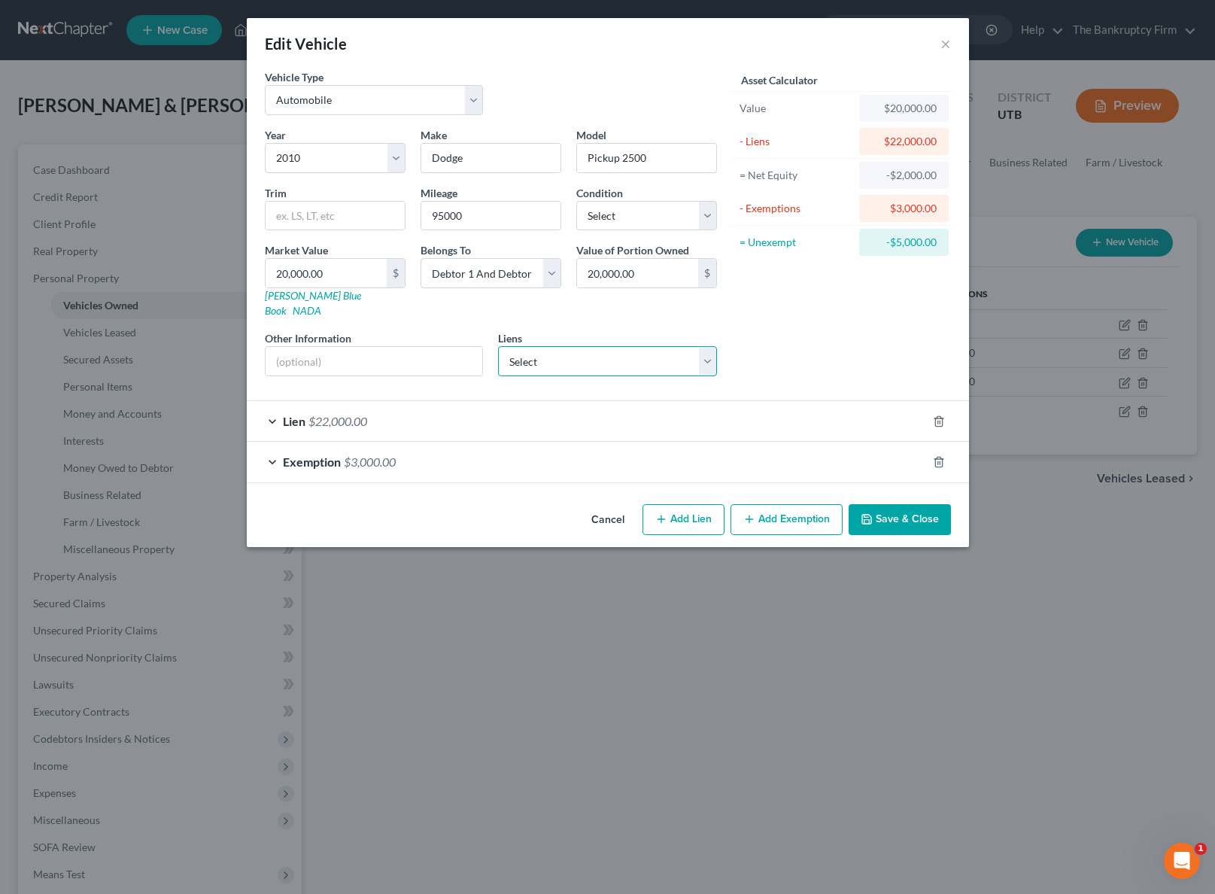
click at [706, 346] on select "Select Mountain America Fcu - $23,375.00 Amer Fst Cu - $0.00 Nr/Sms/Cal - $0.00…" at bounding box center [607, 361] width 219 height 30
select select "0"
click at [498, 346] on select "Select Mountain America Fcu - $23,375.00 Amer Fst Cu - $0.00 Nr/Sms/Cal - $0.00…" at bounding box center [607, 361] width 219 height 30
select select
select select "46"
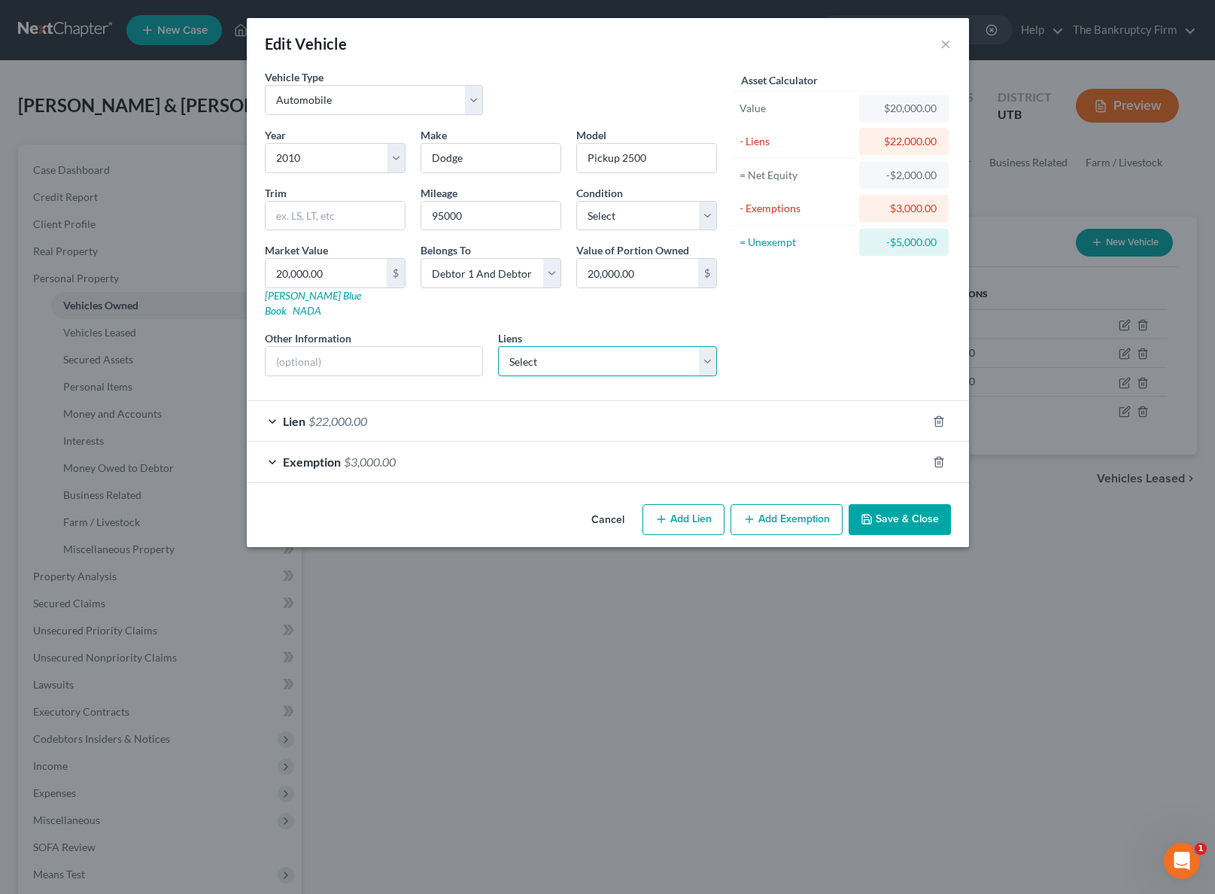
select select "2"
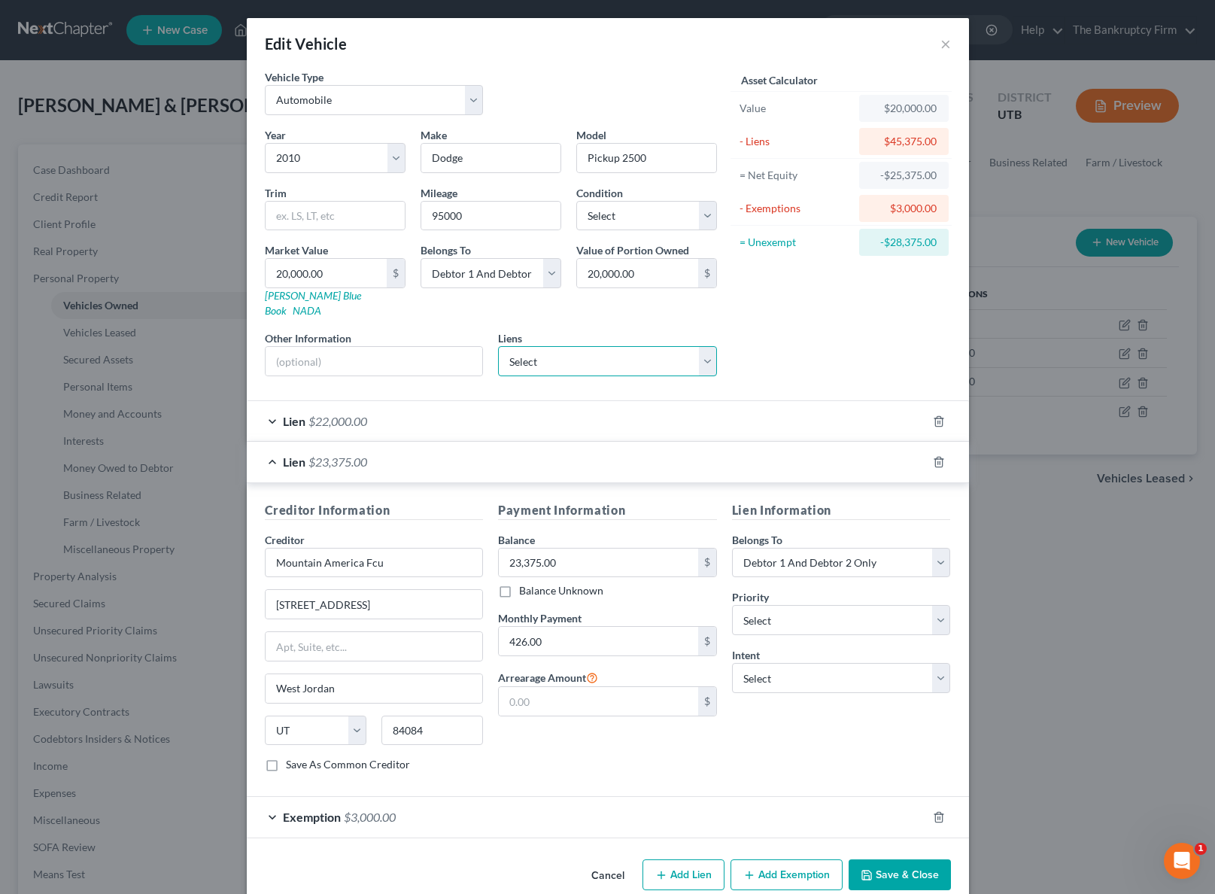
scroll to position [11, 0]
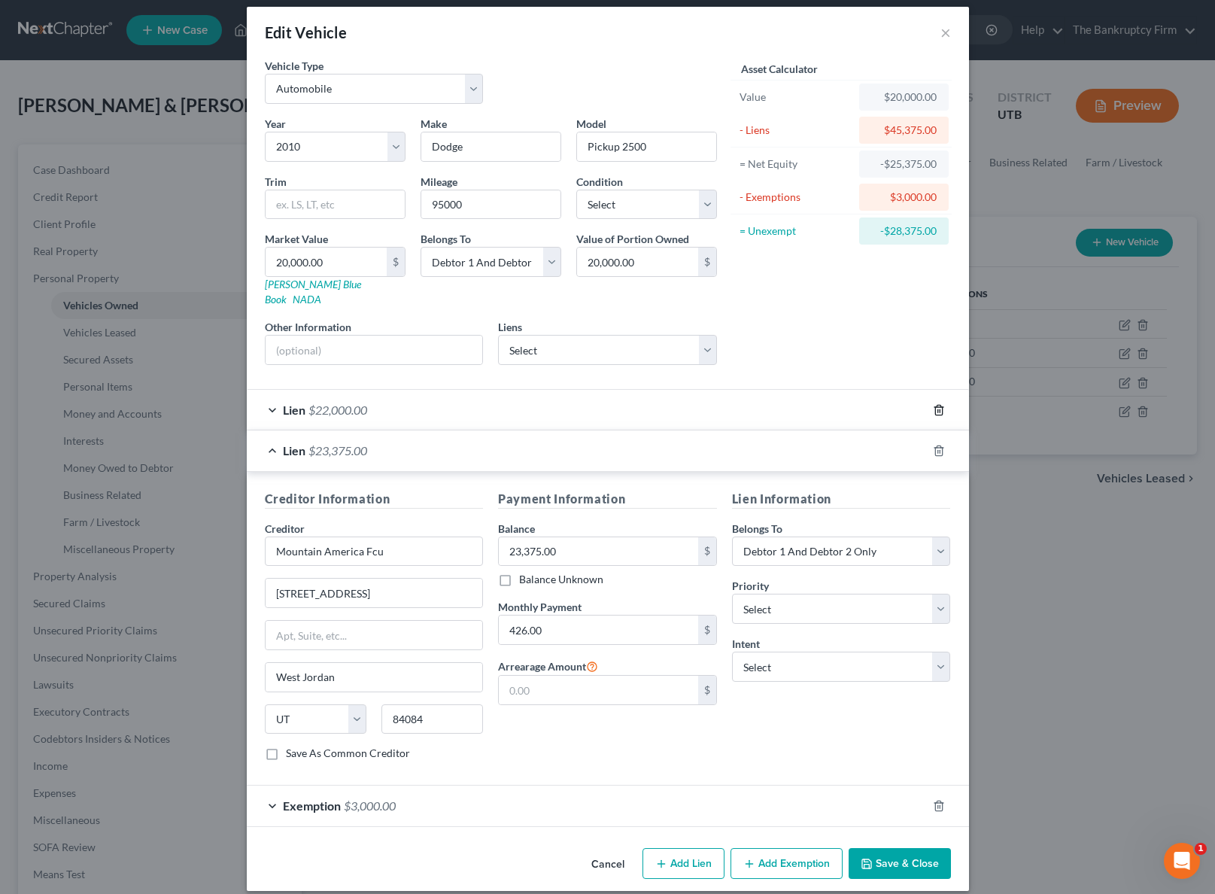
click at [940, 405] on icon "button" at bounding box center [938, 410] width 7 height 10
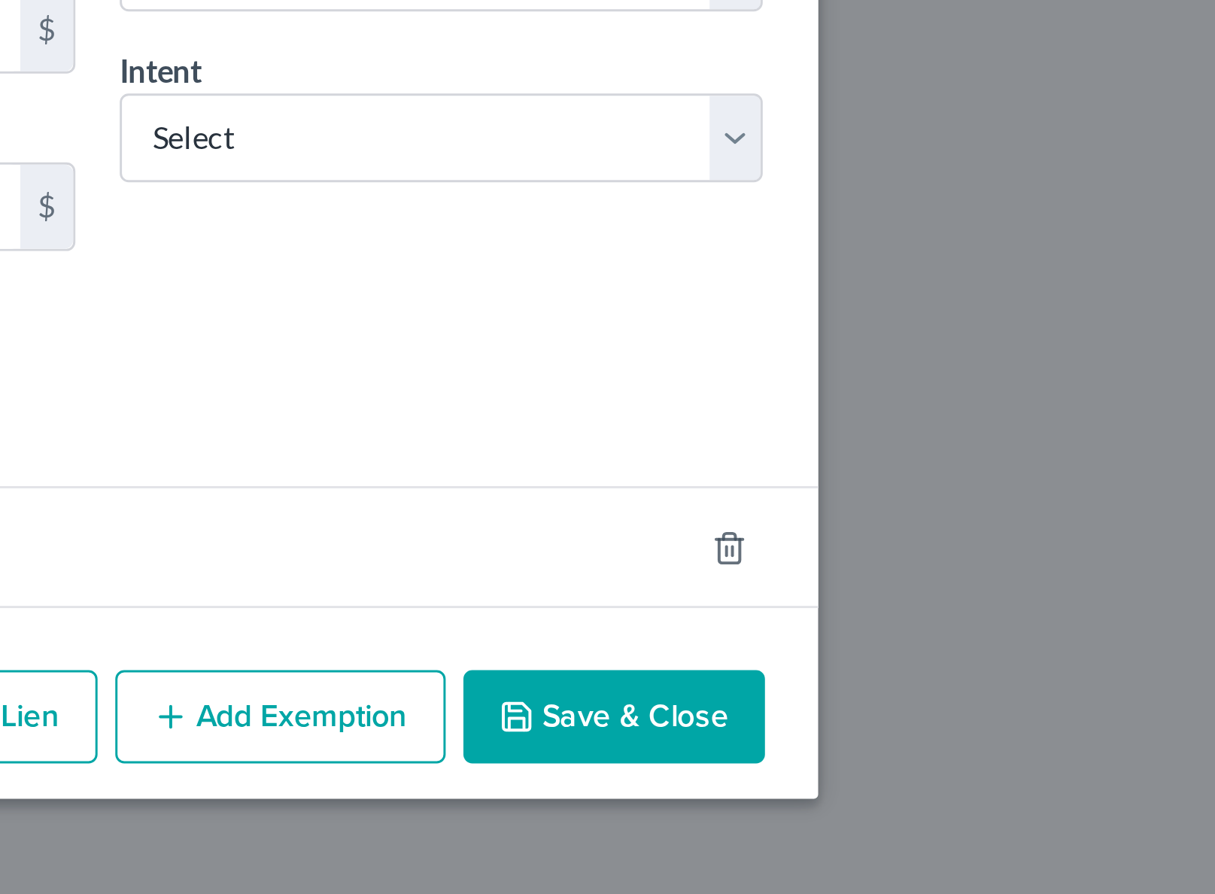
scroll to position [0, 0]
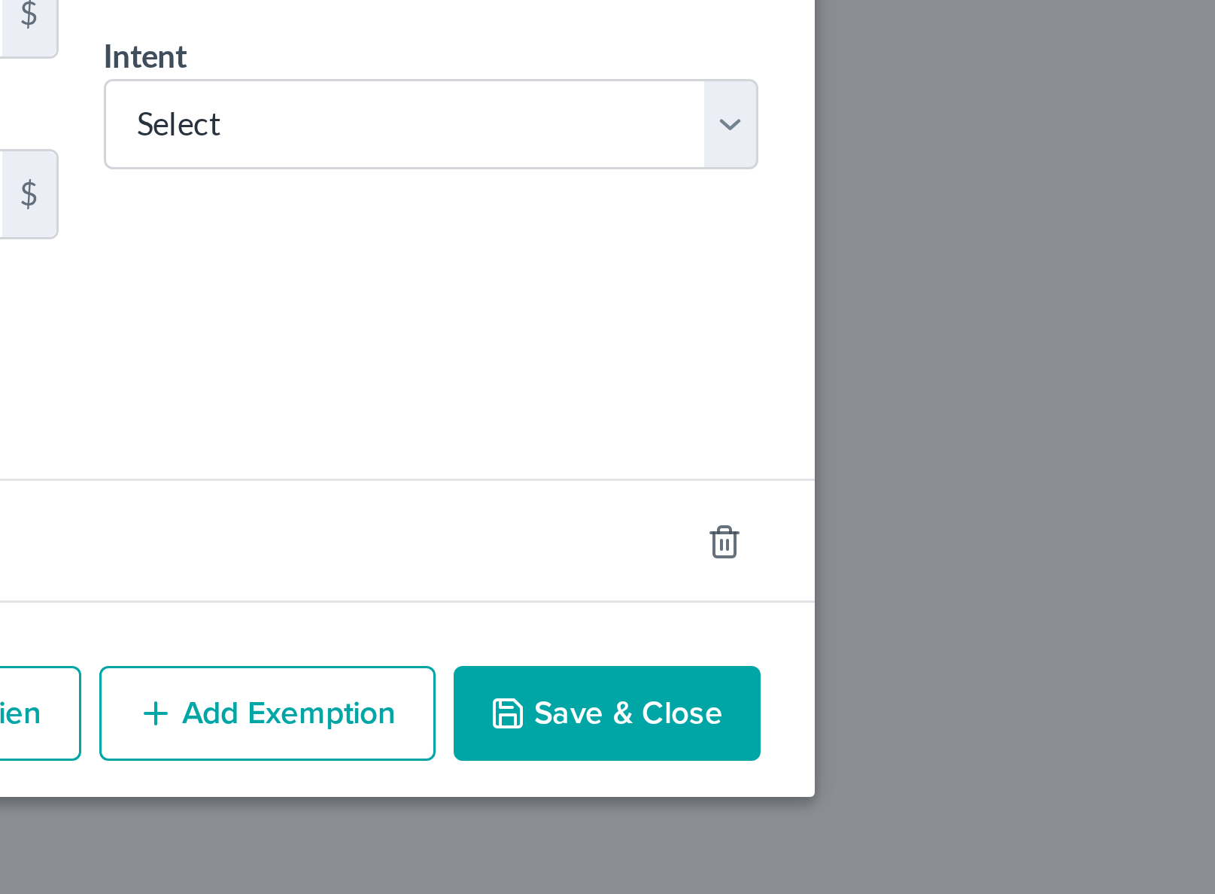
click at [899, 818] on button "Save & Close" at bounding box center [900, 834] width 102 height 32
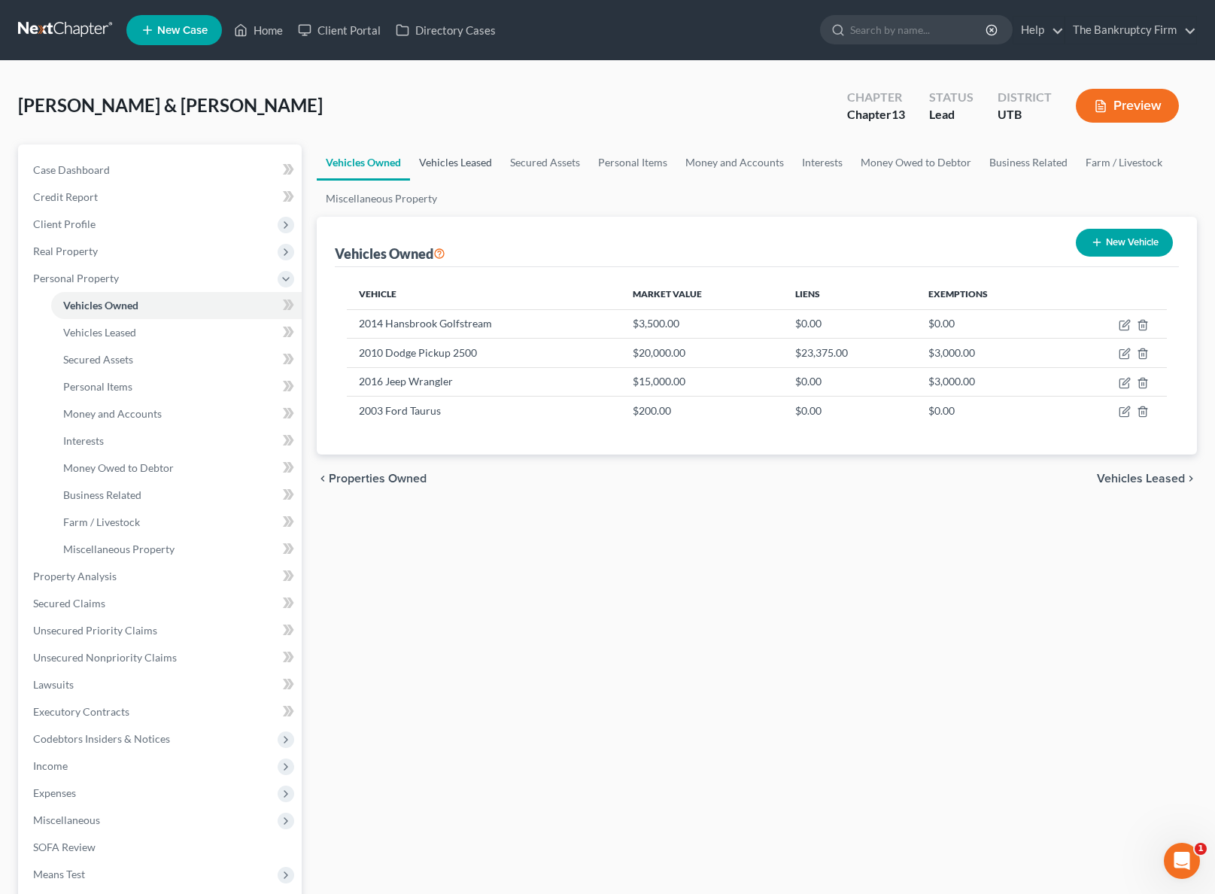
click at [455, 157] on link "Vehicles Leased" at bounding box center [455, 162] width 91 height 36
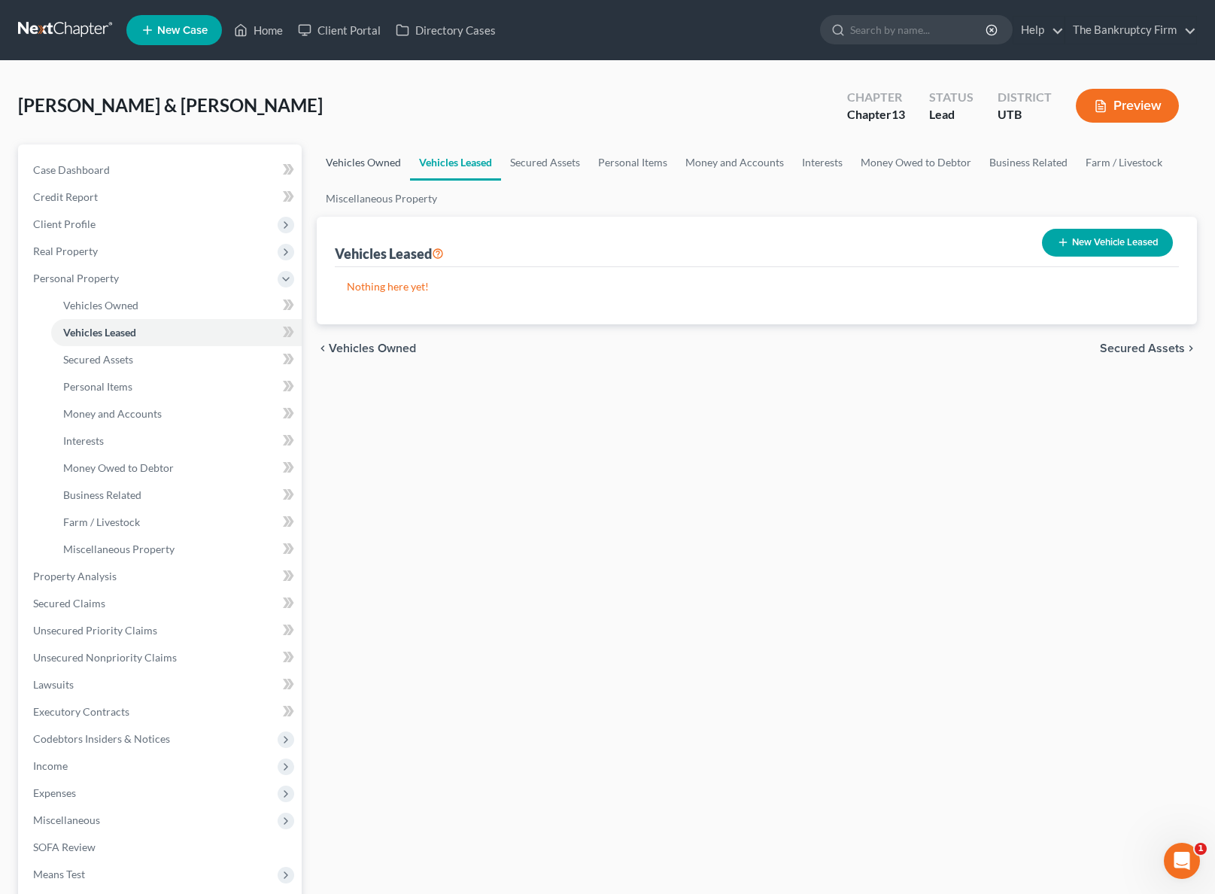
click at [368, 156] on link "Vehicles Owned" at bounding box center [363, 162] width 93 height 36
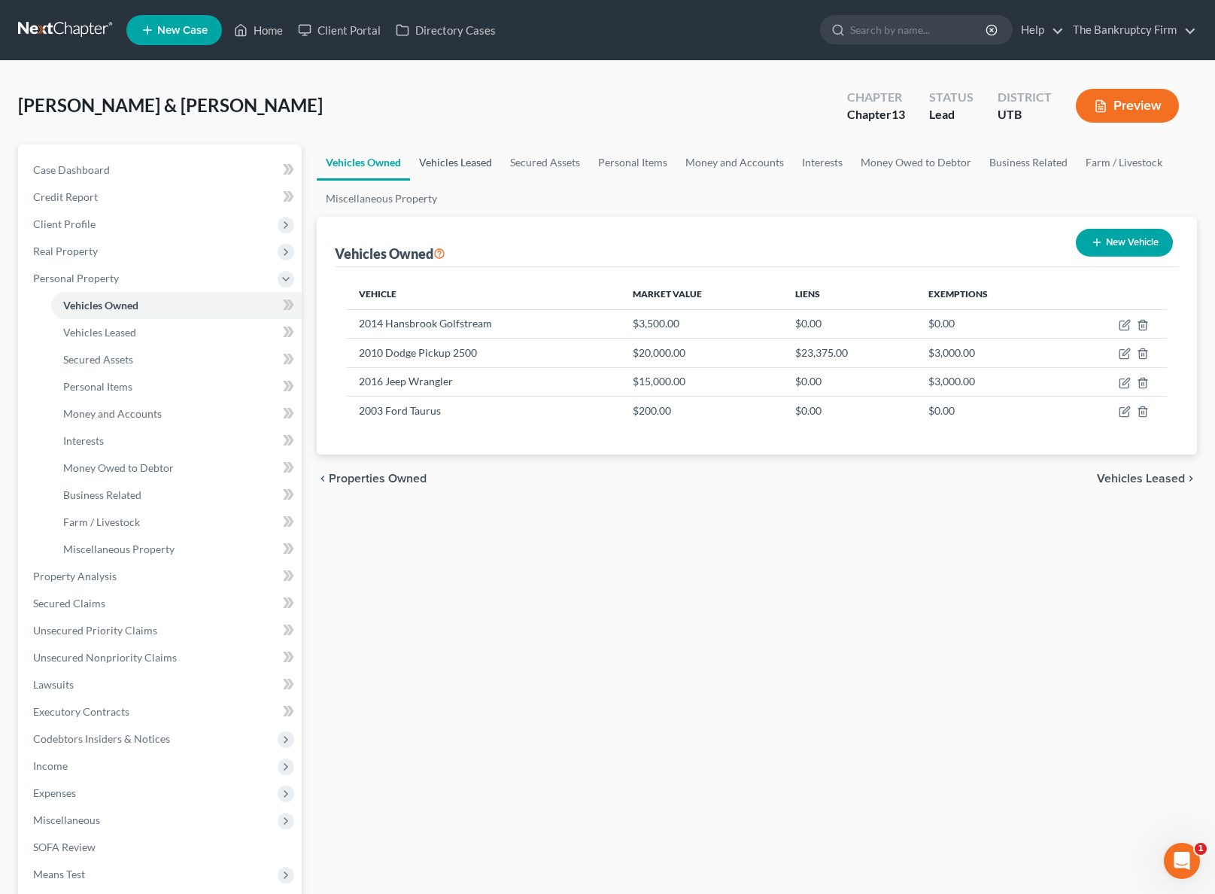
click at [462, 163] on link "Vehicles Leased" at bounding box center [455, 162] width 91 height 36
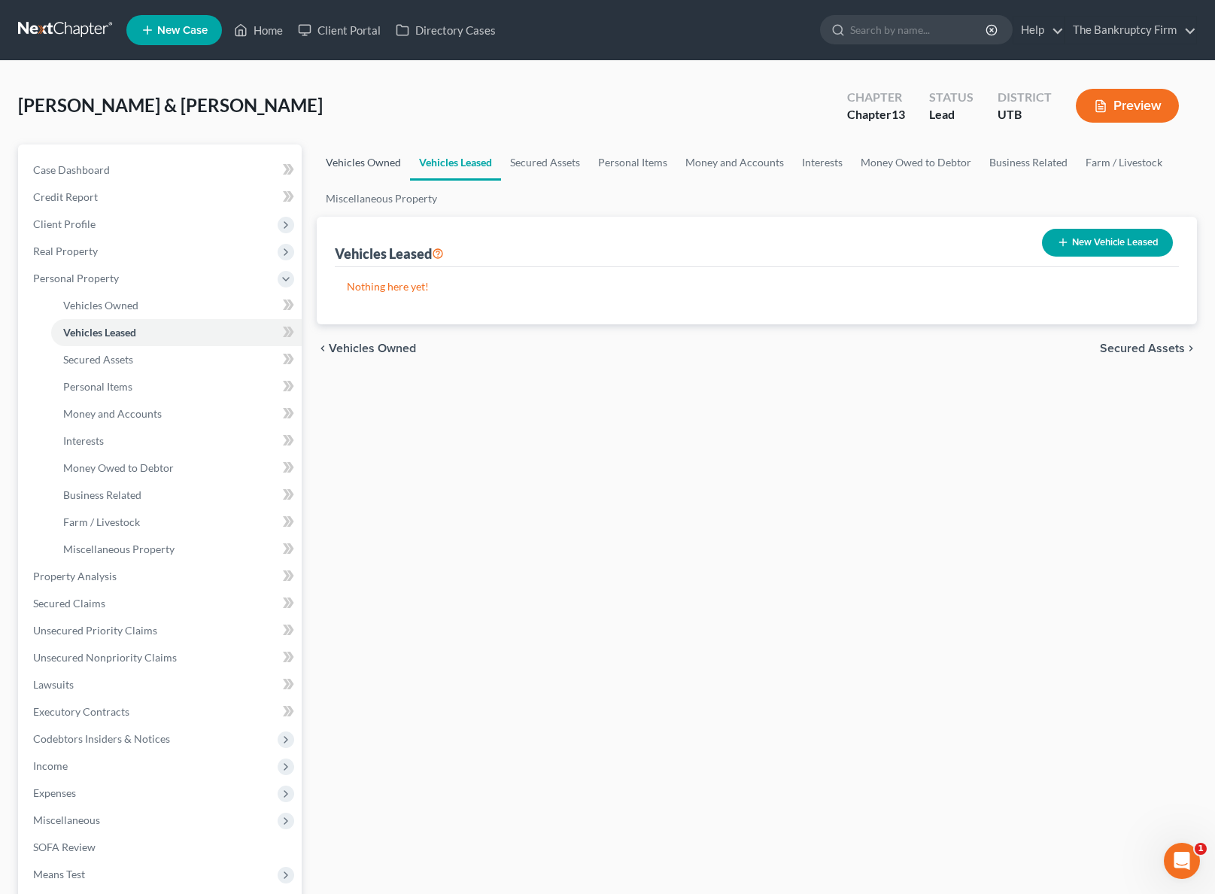
click at [359, 161] on link "Vehicles Owned" at bounding box center [363, 162] width 93 height 36
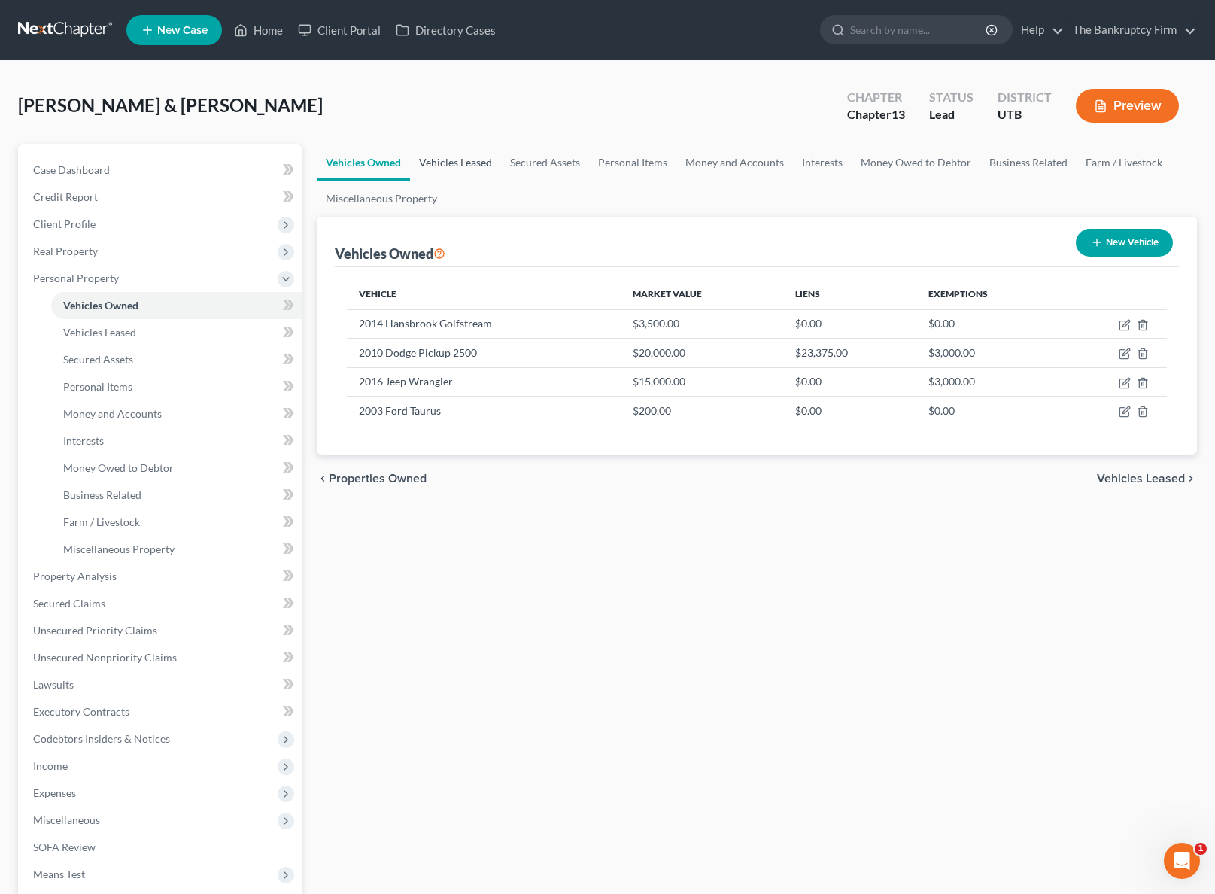
click at [467, 164] on link "Vehicles Leased" at bounding box center [455, 162] width 91 height 36
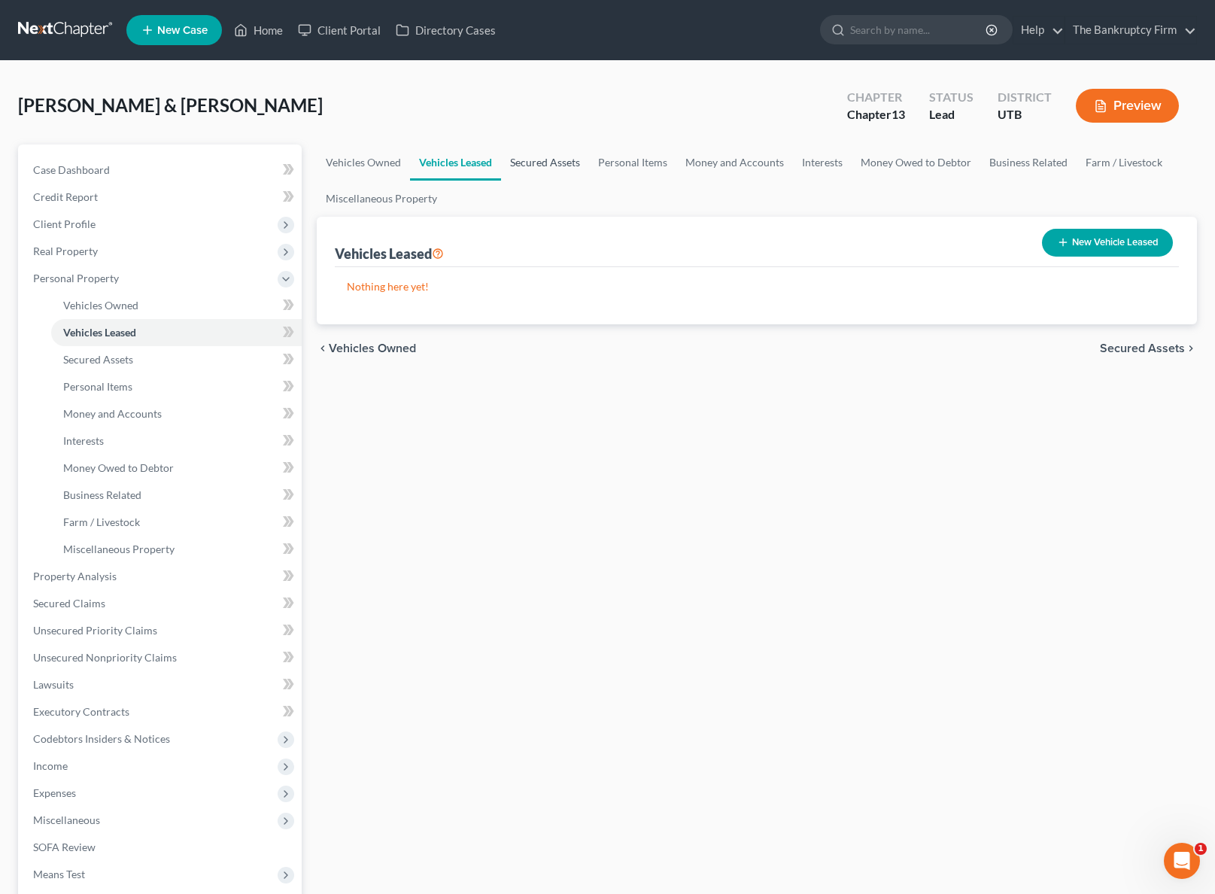
click at [538, 162] on link "Secured Assets" at bounding box center [545, 162] width 88 height 36
click at [627, 163] on link "Personal Items" at bounding box center [633, 162] width 87 height 36
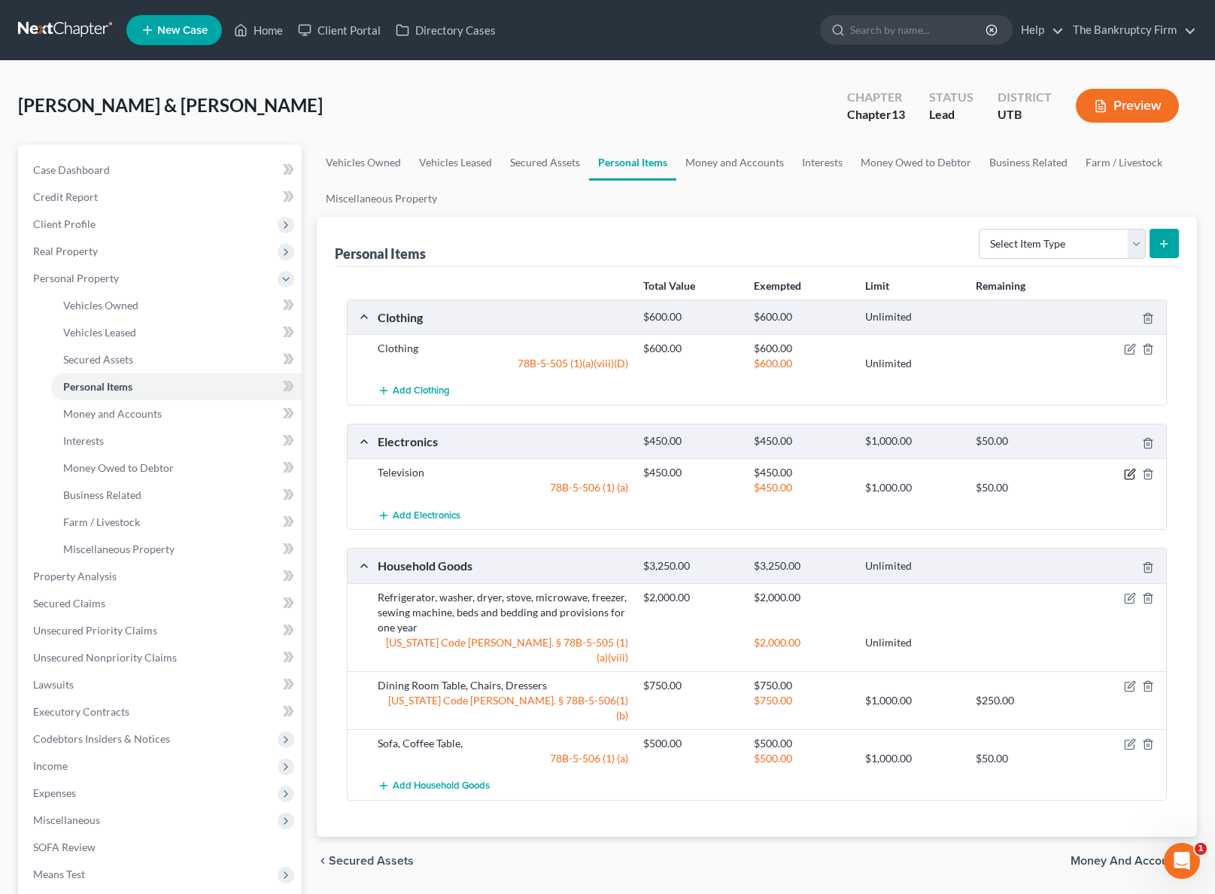
click at [1128, 473] on icon "button" at bounding box center [1131, 472] width 7 height 7
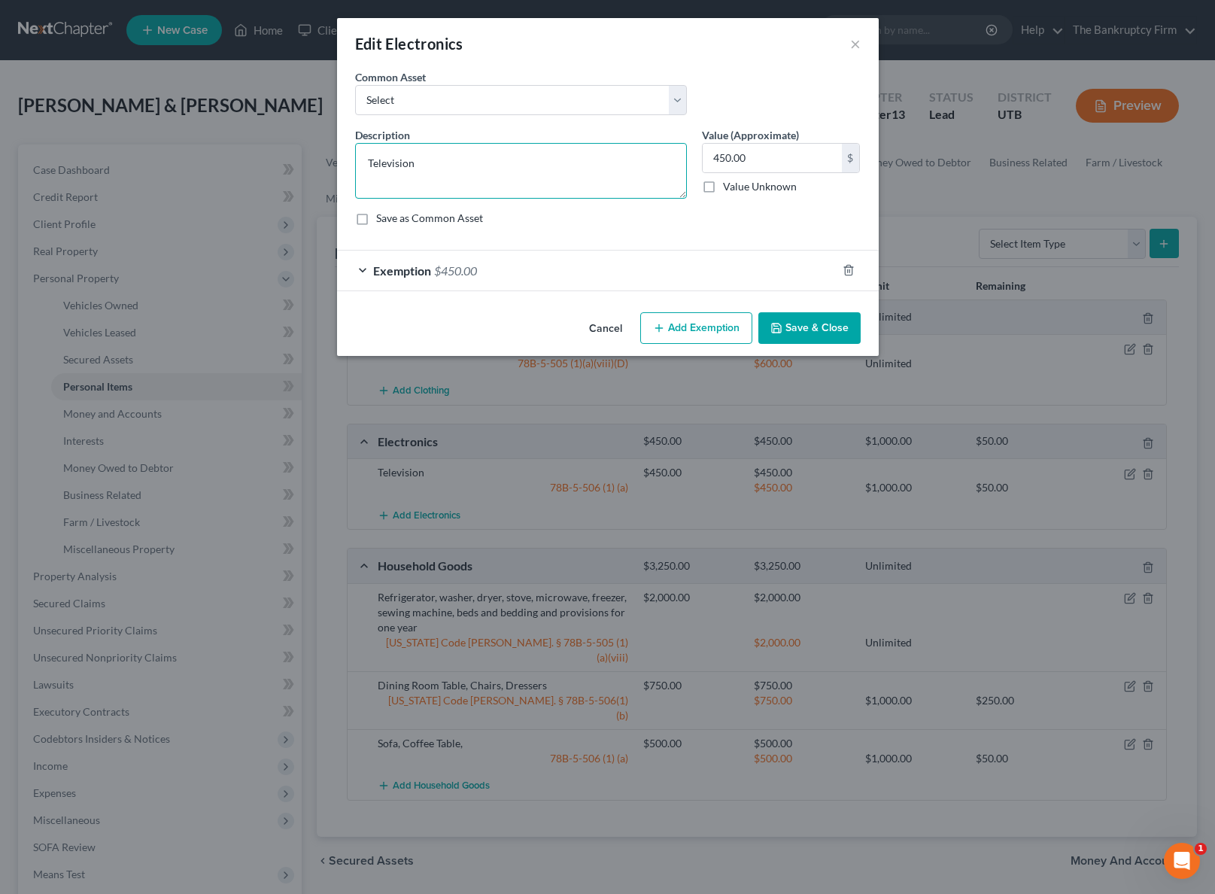
click at [435, 173] on textarea "Television" at bounding box center [521, 171] width 332 height 56
type textarea "Television, Cell Phones, Gaming System, Tablet"
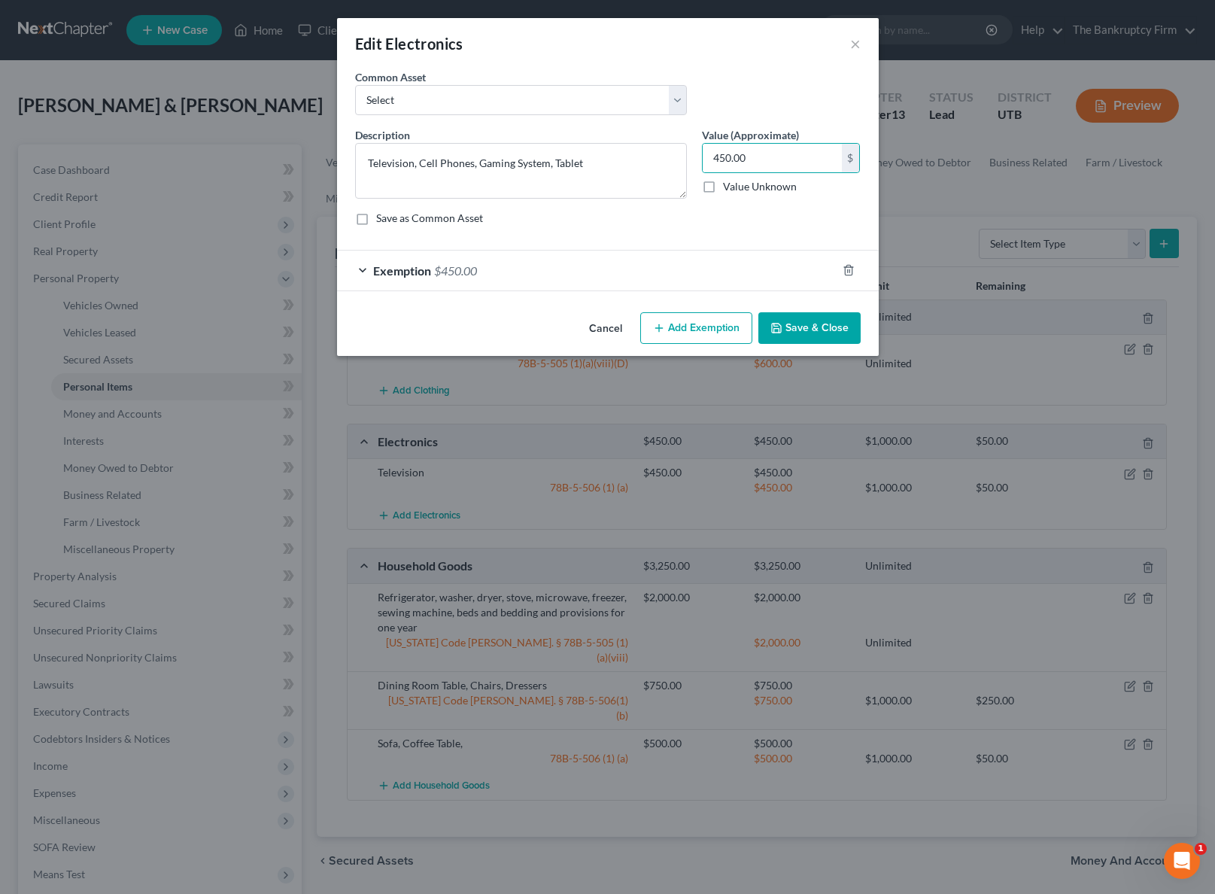
click at [802, 321] on button "Save & Close" at bounding box center [809, 328] width 102 height 32
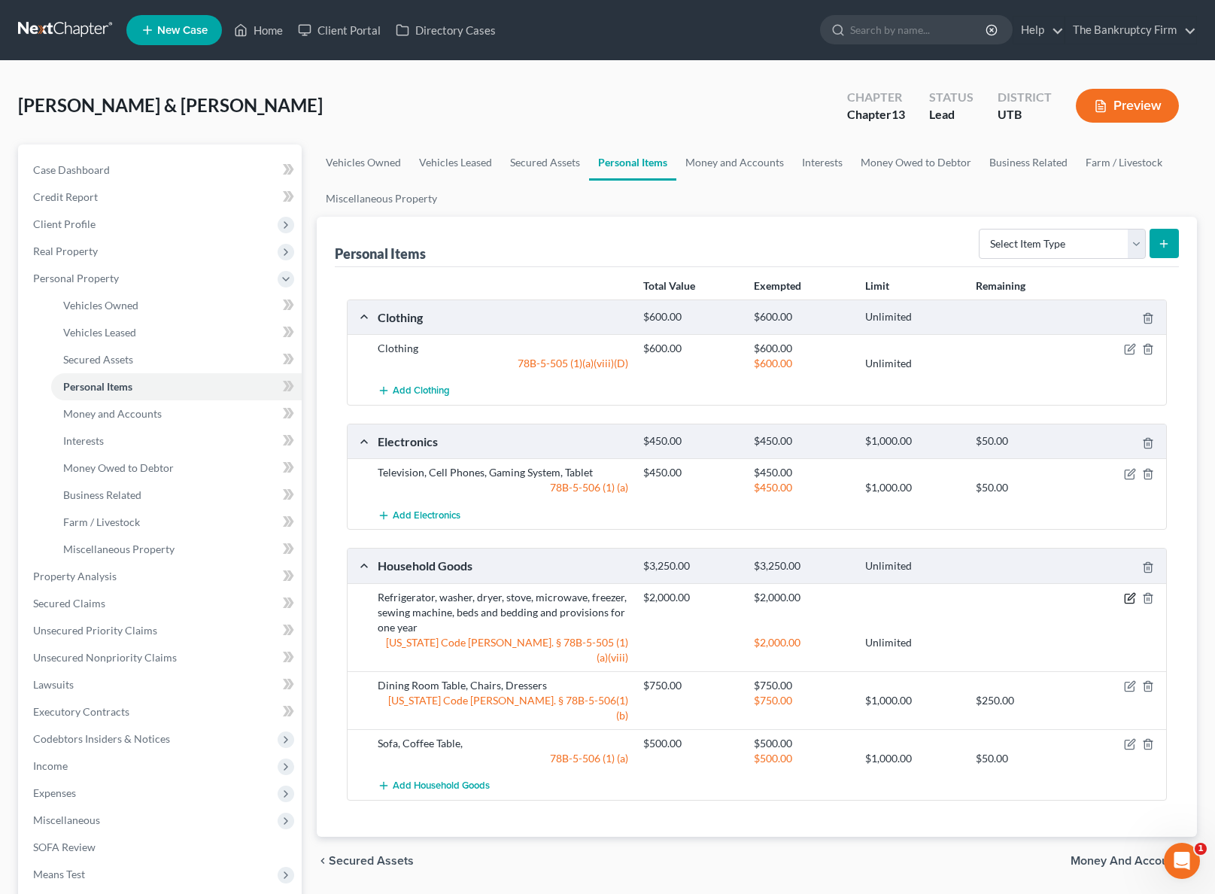
click at [1132, 595] on icon "button" at bounding box center [1130, 598] width 12 height 12
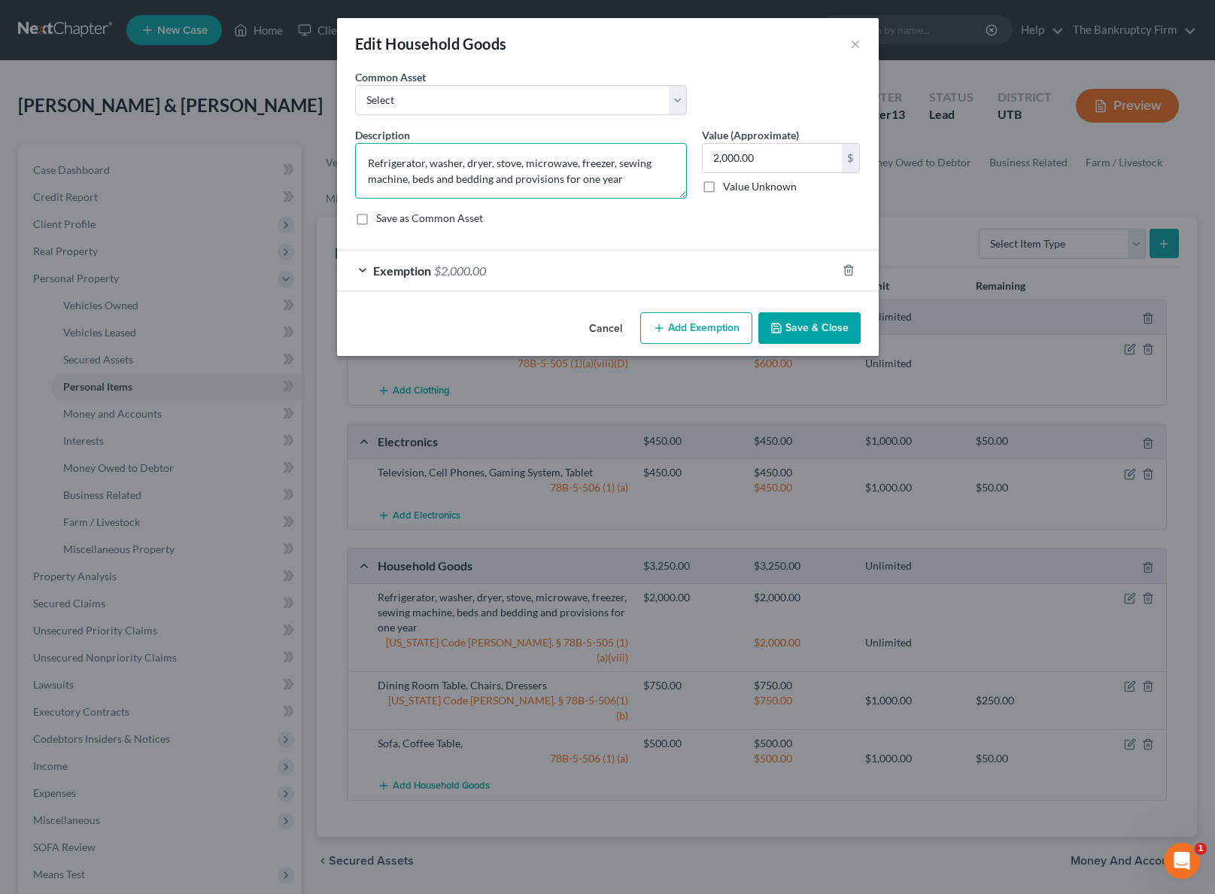
drag, startPoint x: 577, startPoint y: 163, endPoint x: 617, endPoint y: 161, distance: 39.9
click at [617, 161] on textarea "Refrigerator, washer, dryer, stove, microwave, freezer, sewing machine, beds an…" at bounding box center [521, 171] width 332 height 56
click at [655, 160] on textarea "Refrigerator, washer, dryer, stove, microwave, freezer, sewing machine, beds an…" at bounding box center [521, 171] width 332 height 56
click at [616, 165] on textarea "Refrigerator, washer, dryer, stove, microwave, freezer, sewing machine, beds an…" at bounding box center [521, 171] width 332 height 56
click at [413, 179] on textarea "Refrigerator, washer, dryer, stove, microwave, freezer, sewing machine, beds an…" at bounding box center [521, 171] width 332 height 56
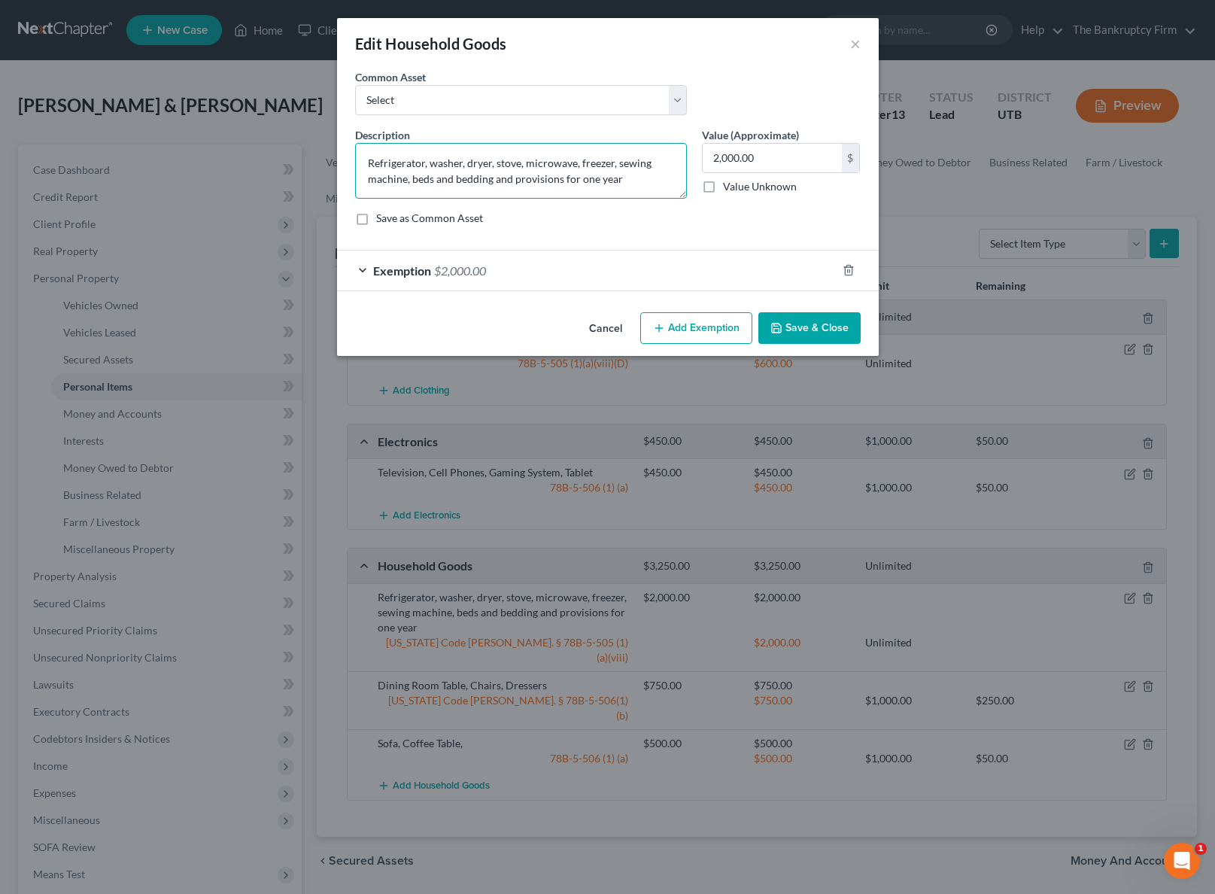
click at [453, 180] on textarea "Refrigerator, washer, dryer, stove, microwave, freezer, sewing machine, beds an…" at bounding box center [521, 171] width 332 height 56
click at [816, 325] on button "Save & Close" at bounding box center [809, 328] width 102 height 32
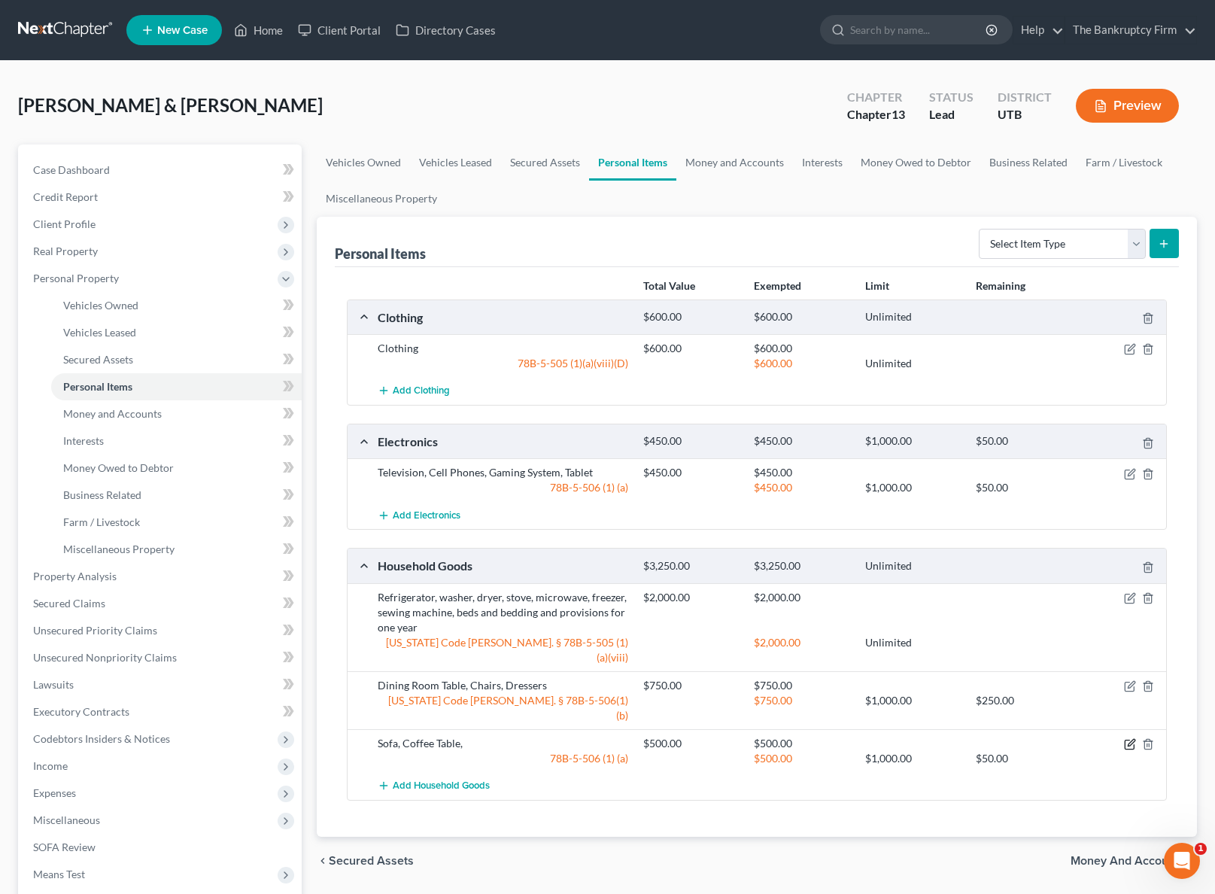
click at [1132, 738] on icon "button" at bounding box center [1130, 744] width 12 height 12
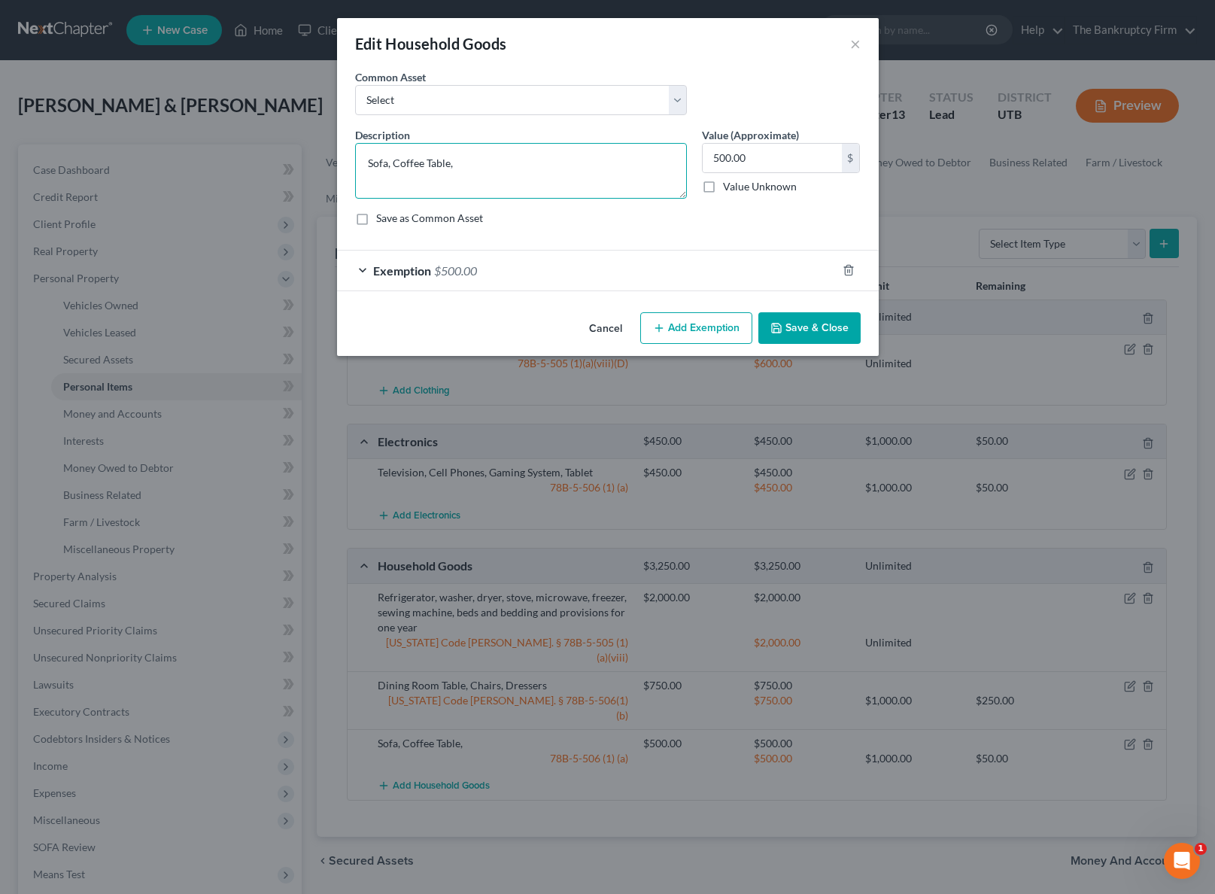
drag, startPoint x: 454, startPoint y: 159, endPoint x: 271, endPoint y: 151, distance: 183.8
click at [271, 151] on div "Edit Household Goods × An exemption set must first be selected from the Filing …" at bounding box center [607, 447] width 1215 height 894
type textarea "Couch, Love Seat, Entertainment center, Bookshelves,"
click at [827, 330] on button "Save & Close" at bounding box center [809, 328] width 102 height 32
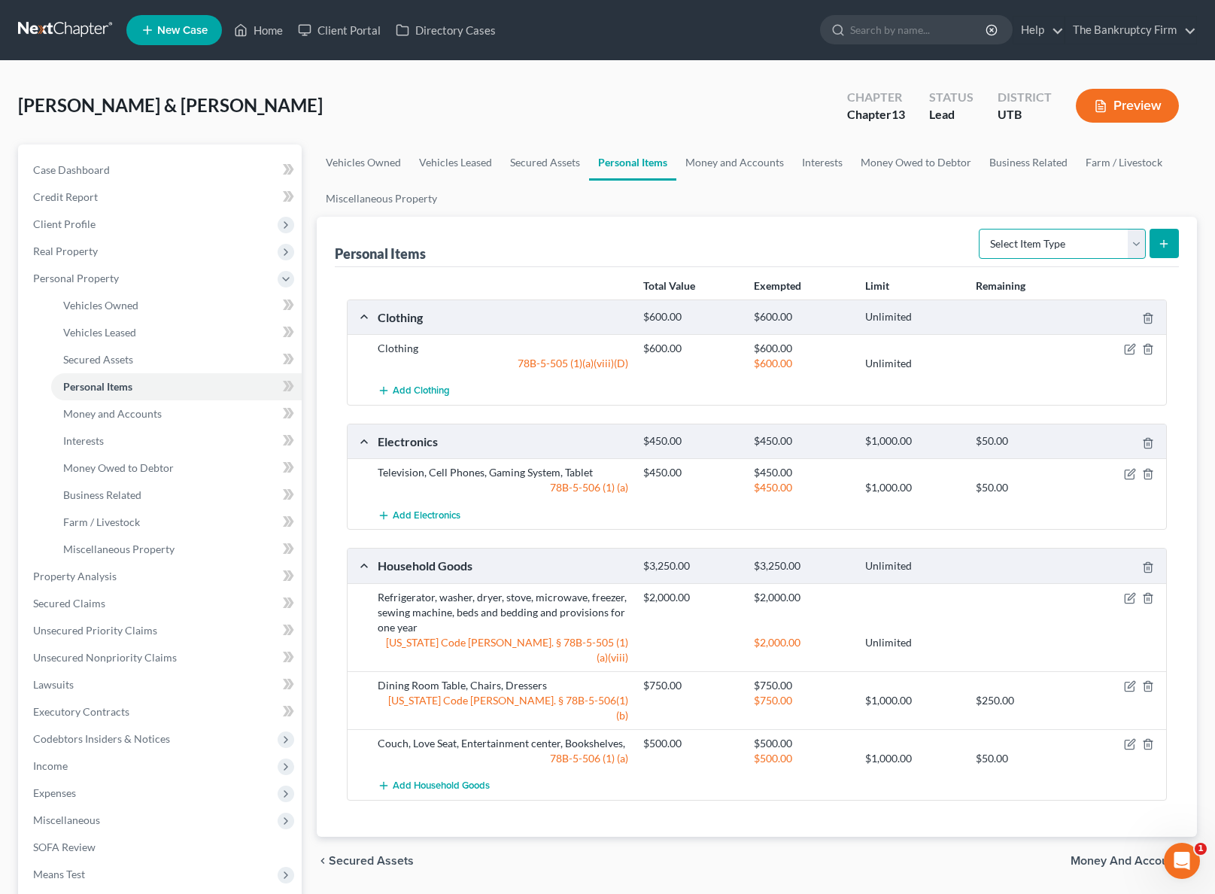
click at [1100, 246] on select "Select Item Type Clothing Collectibles Of Value Electronics Firearms Household …" at bounding box center [1062, 244] width 167 height 30
select select "pets"
click at [980, 229] on select "Select Item Type Clothing Collectibles Of Value Electronics Firearms Household …" at bounding box center [1062, 244] width 167 height 30
click at [1166, 239] on icon "submit" at bounding box center [1164, 244] width 12 height 12
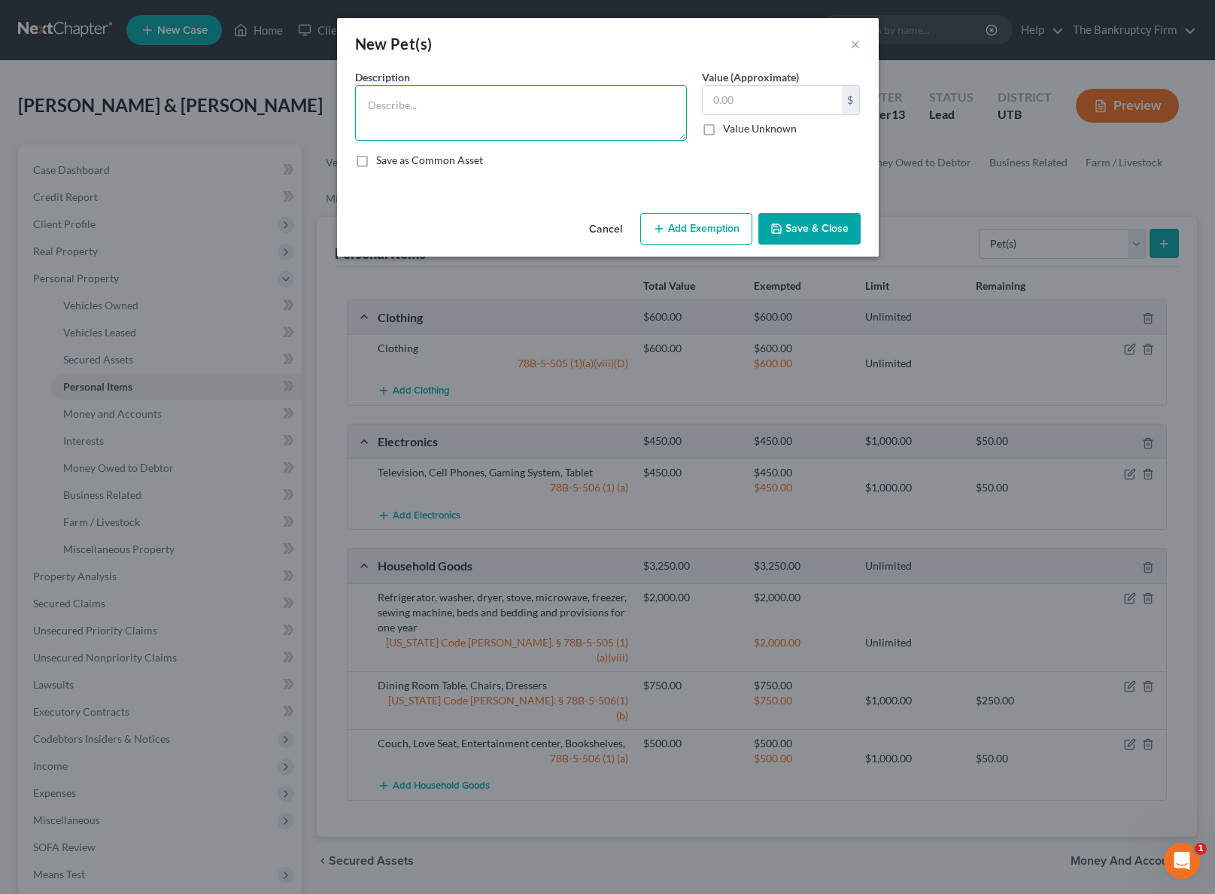
click at [400, 95] on textarea at bounding box center [521, 113] width 332 height 56
type textarea "11 Dogs"
type input "50"
click at [688, 230] on button "Add Exemption" at bounding box center [696, 229] width 112 height 32
select select "2"
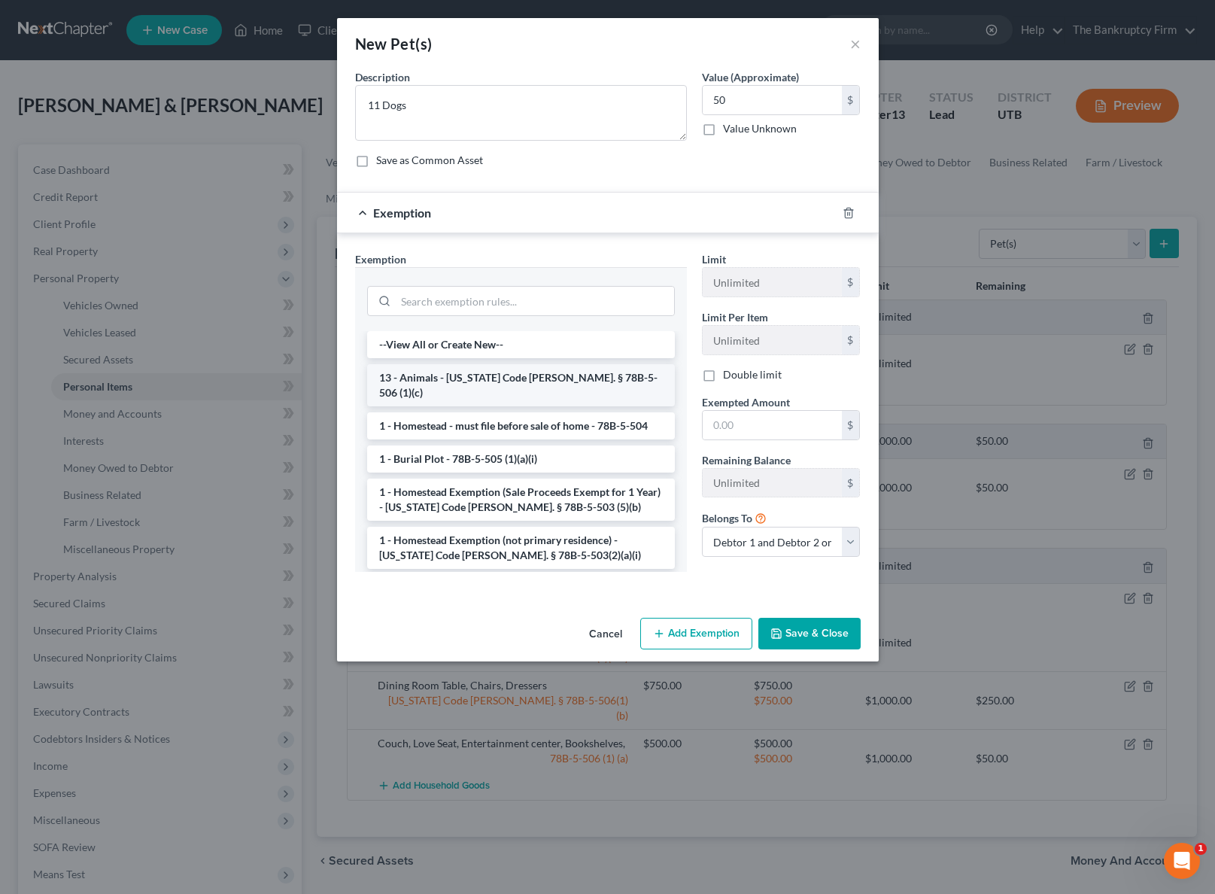
click at [458, 379] on li "13 - Animals - [US_STATE] Code [PERSON_NAME]. § 78B-5-506 (1)(c)" at bounding box center [521, 385] width 308 height 42
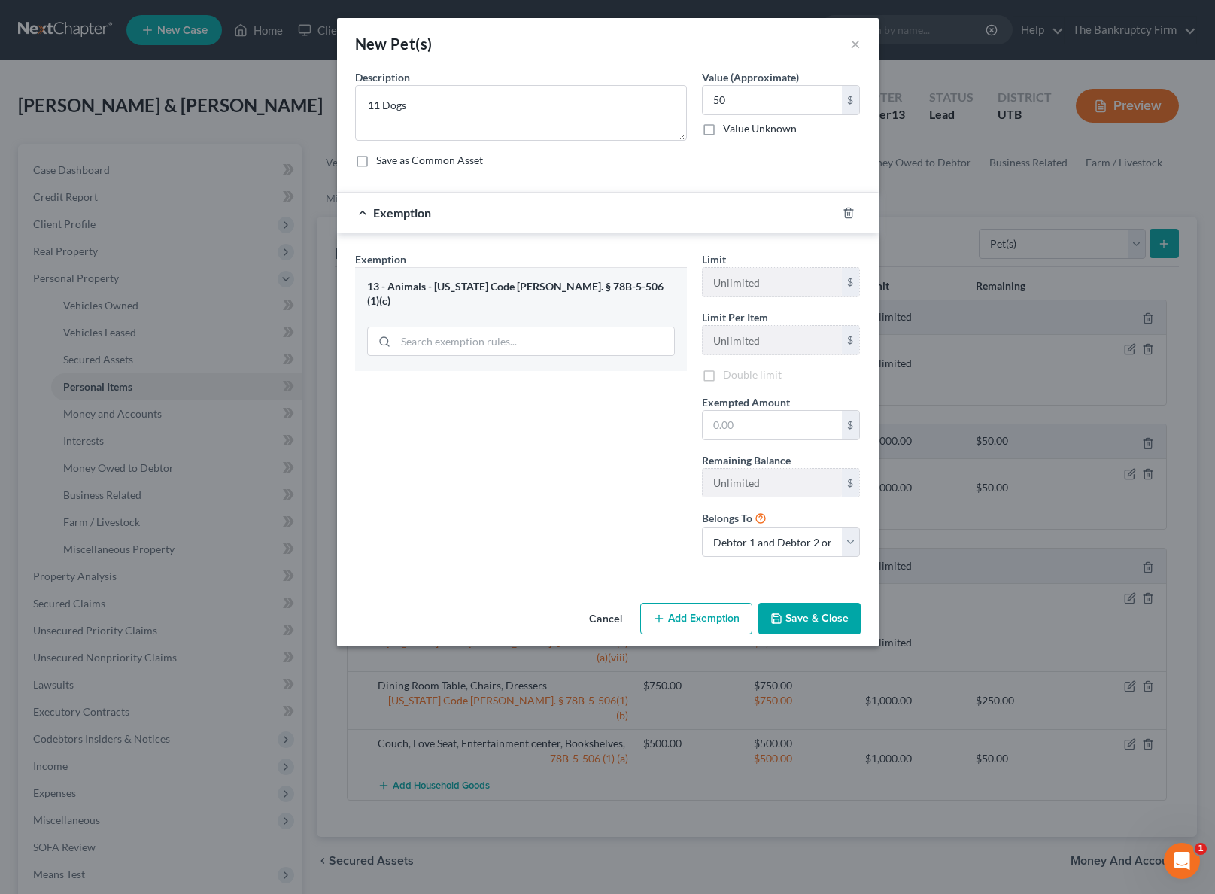
click at [458, 379] on div "Exemption Set must be selected for CA. Exemption * 13 - Animals - [US_STATE] Co…" at bounding box center [521, 409] width 347 height 317
click at [763, 421] on input "text" at bounding box center [772, 427] width 139 height 29
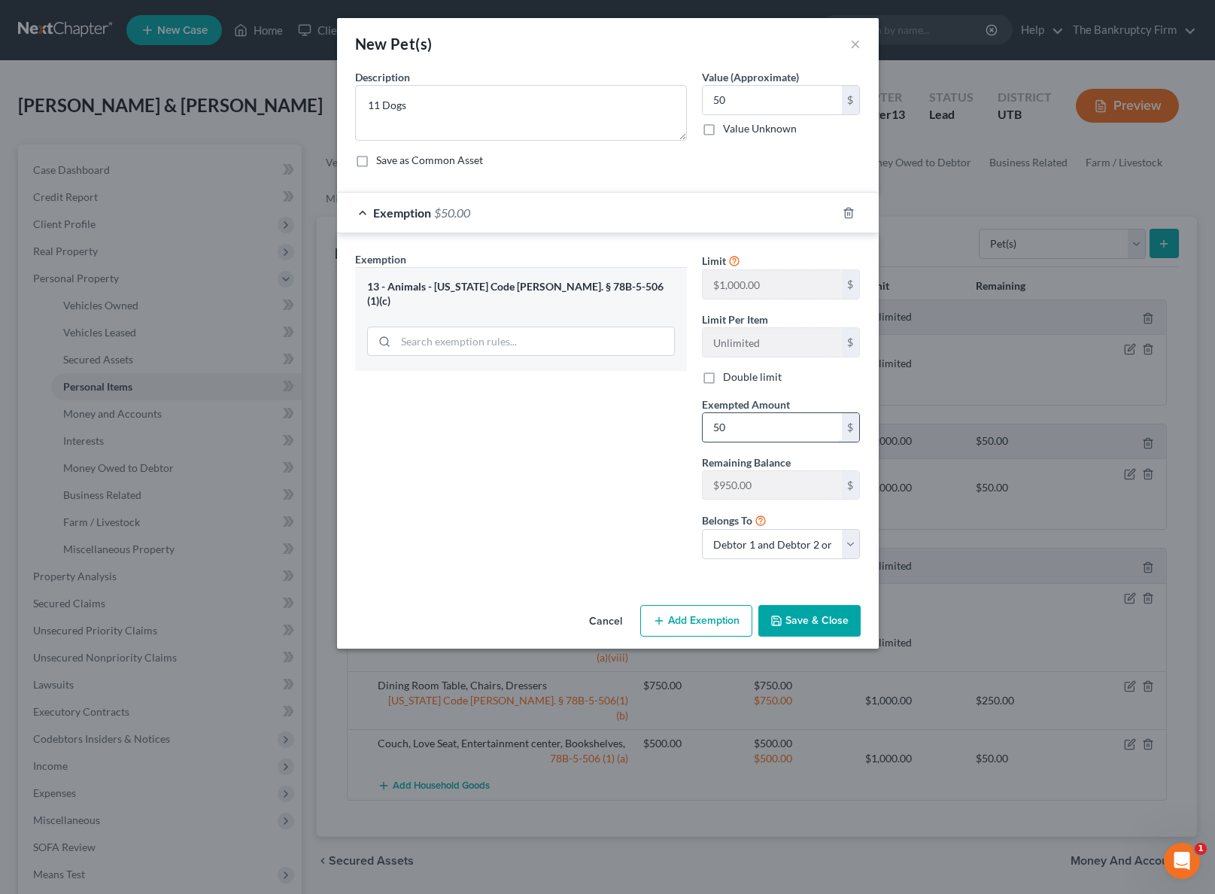
type input "50"
click at [812, 618] on button "Save & Close" at bounding box center [809, 621] width 102 height 32
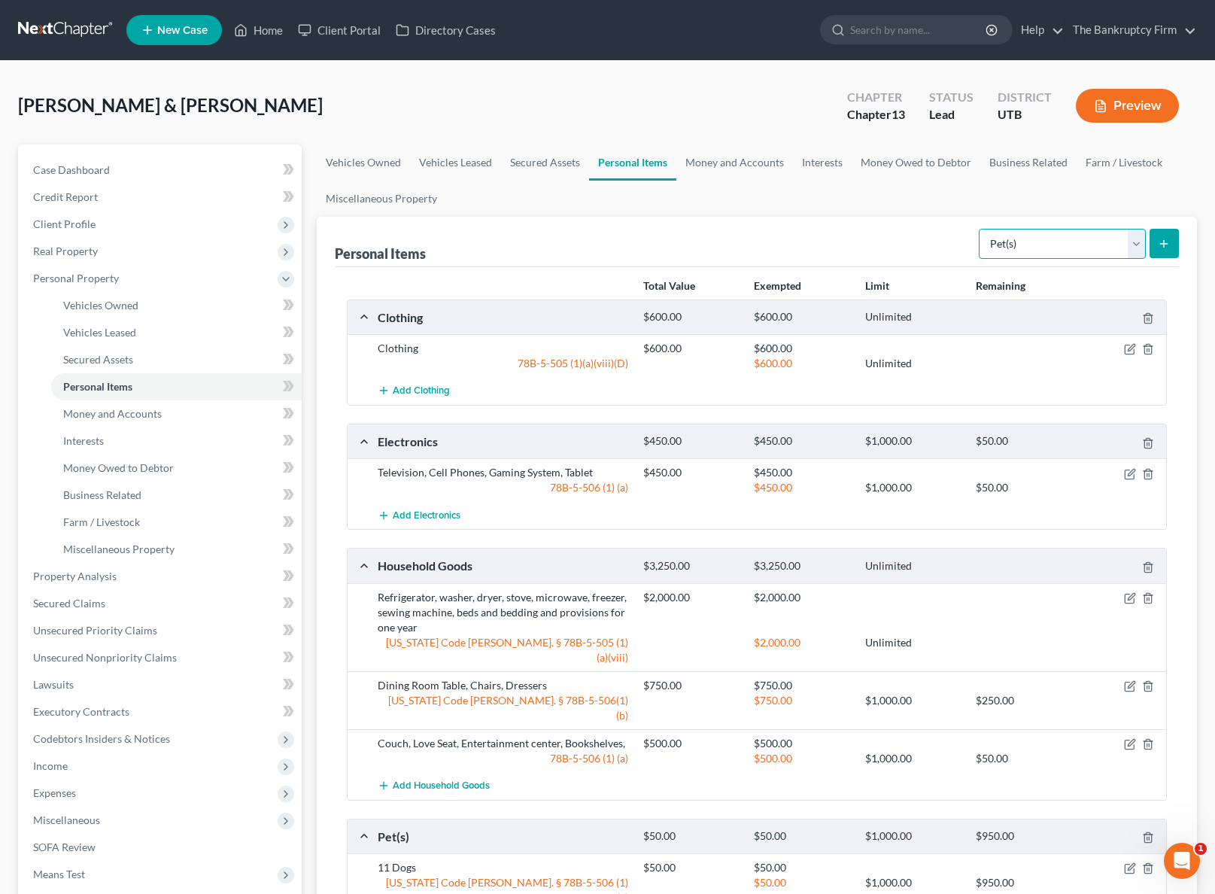
click at [1104, 238] on select "Select Item Type Clothing Collectibles Of Value Electronics Firearms Household …" at bounding box center [1062, 244] width 167 height 30
click at [740, 162] on link "Money and Accounts" at bounding box center [734, 162] width 117 height 36
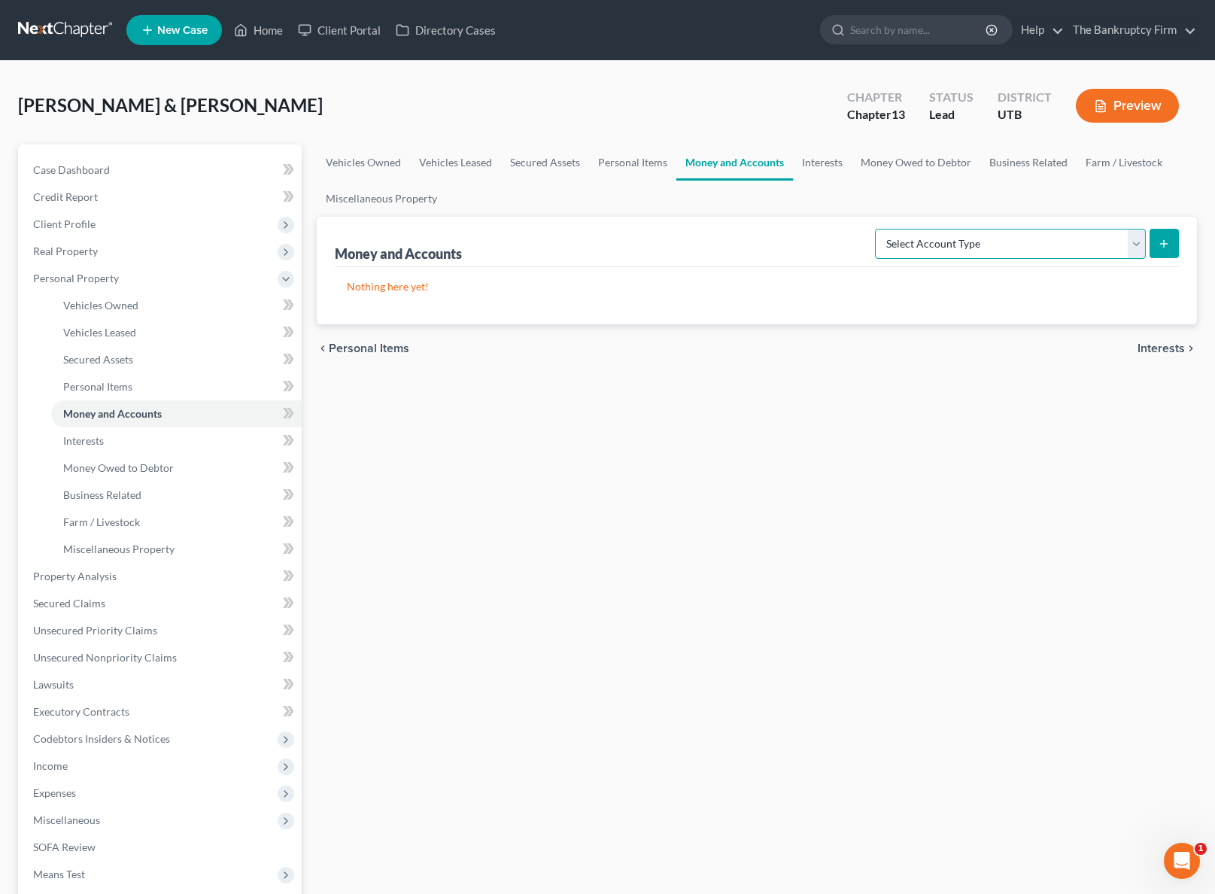
click at [1115, 242] on select "Select Account Type Brokerage Cash on Hand Certificates of Deposit Checking Acc…" at bounding box center [1010, 244] width 271 height 30
select select "checking"
click at [878, 229] on select "Select Account Type Brokerage Cash on Hand Certificates of Deposit Checking Acc…" at bounding box center [1010, 244] width 271 height 30
click at [1160, 244] on icon "submit" at bounding box center [1164, 244] width 12 height 12
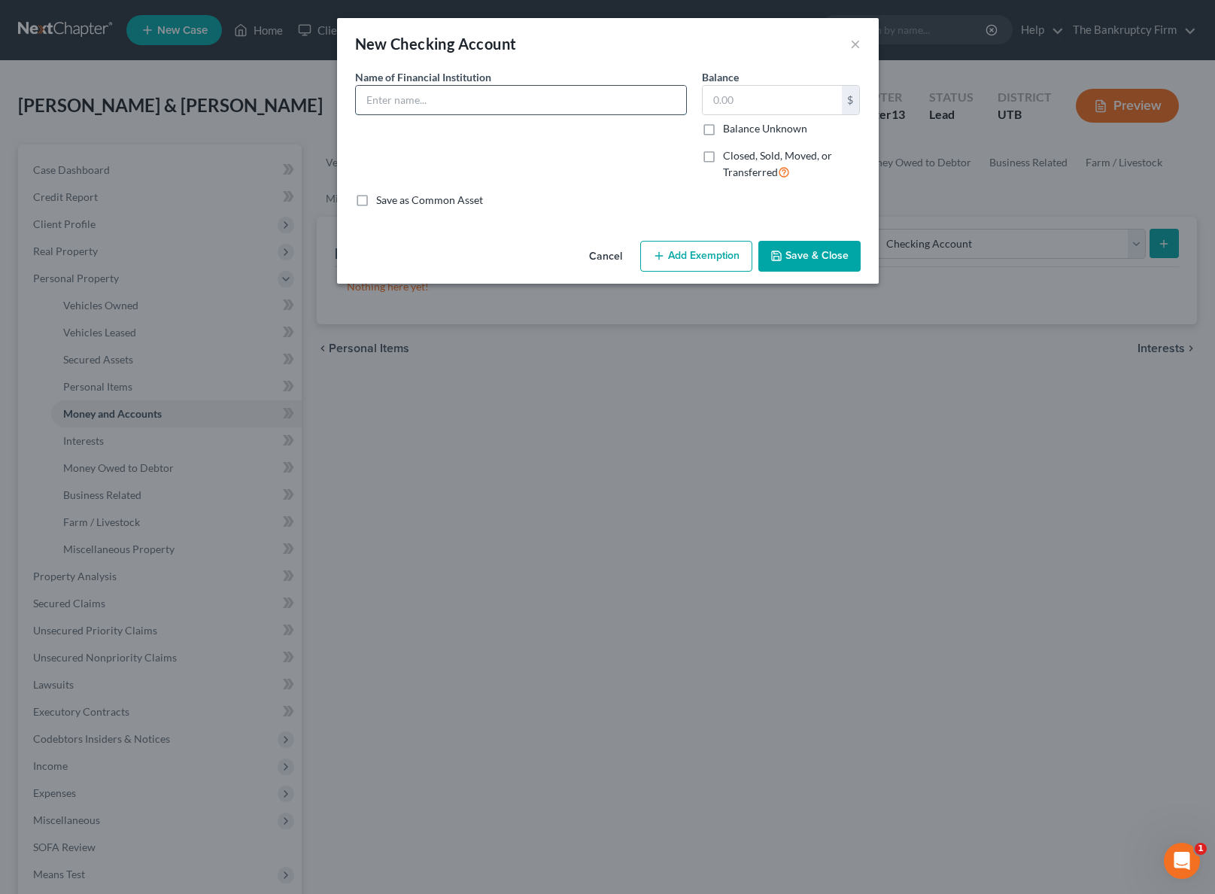
click at [392, 97] on input "text" at bounding box center [521, 100] width 330 height 29
type input "Mountain America Credit Union"
click at [809, 253] on button "Save & Close" at bounding box center [809, 257] width 102 height 32
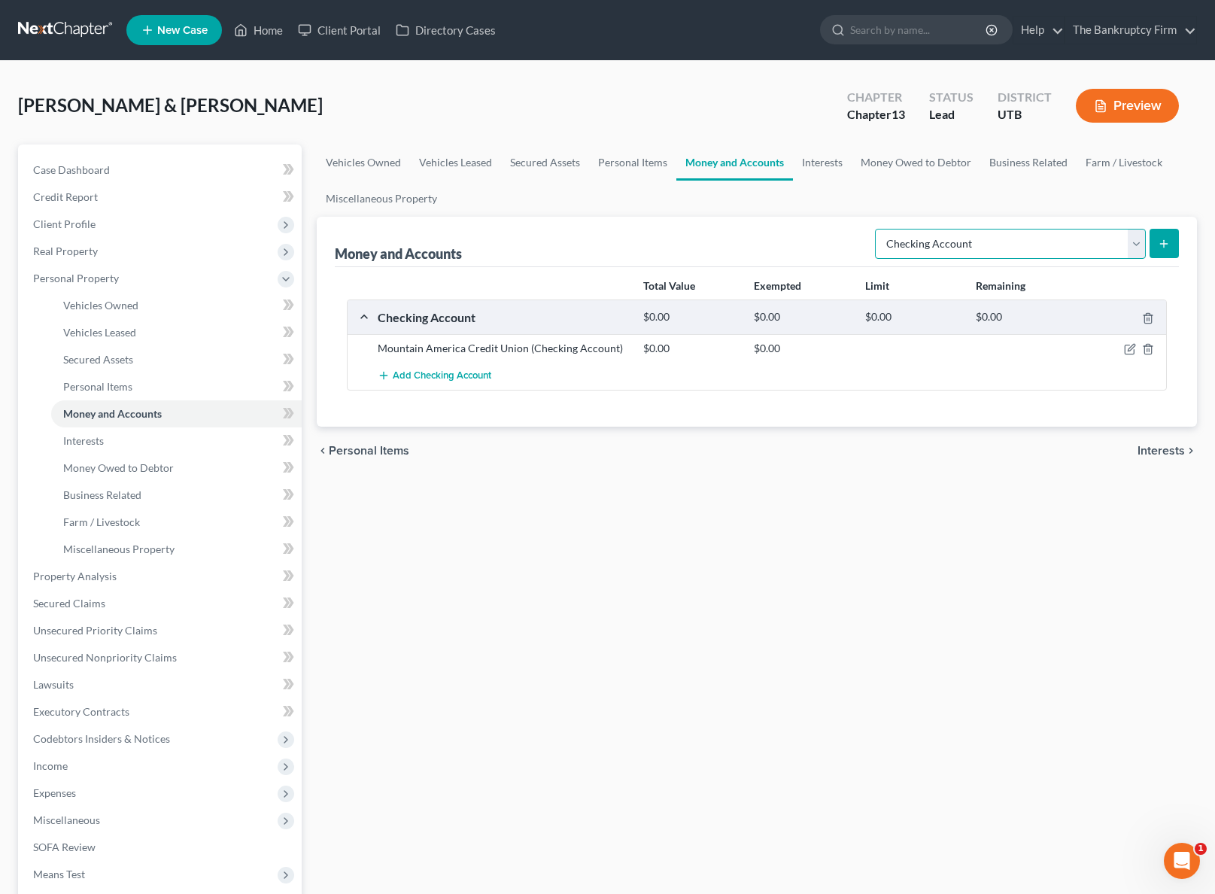
click at [1109, 245] on select "Select Account Type Brokerage Cash on Hand Certificates of Deposit Checking Acc…" at bounding box center [1010, 244] width 271 height 30
select select "savings"
click at [878, 229] on select "Select Account Type Brokerage Cash on Hand Certificates of Deposit Checking Acc…" at bounding box center [1010, 244] width 271 height 30
click at [1167, 240] on icon "submit" at bounding box center [1164, 244] width 12 height 12
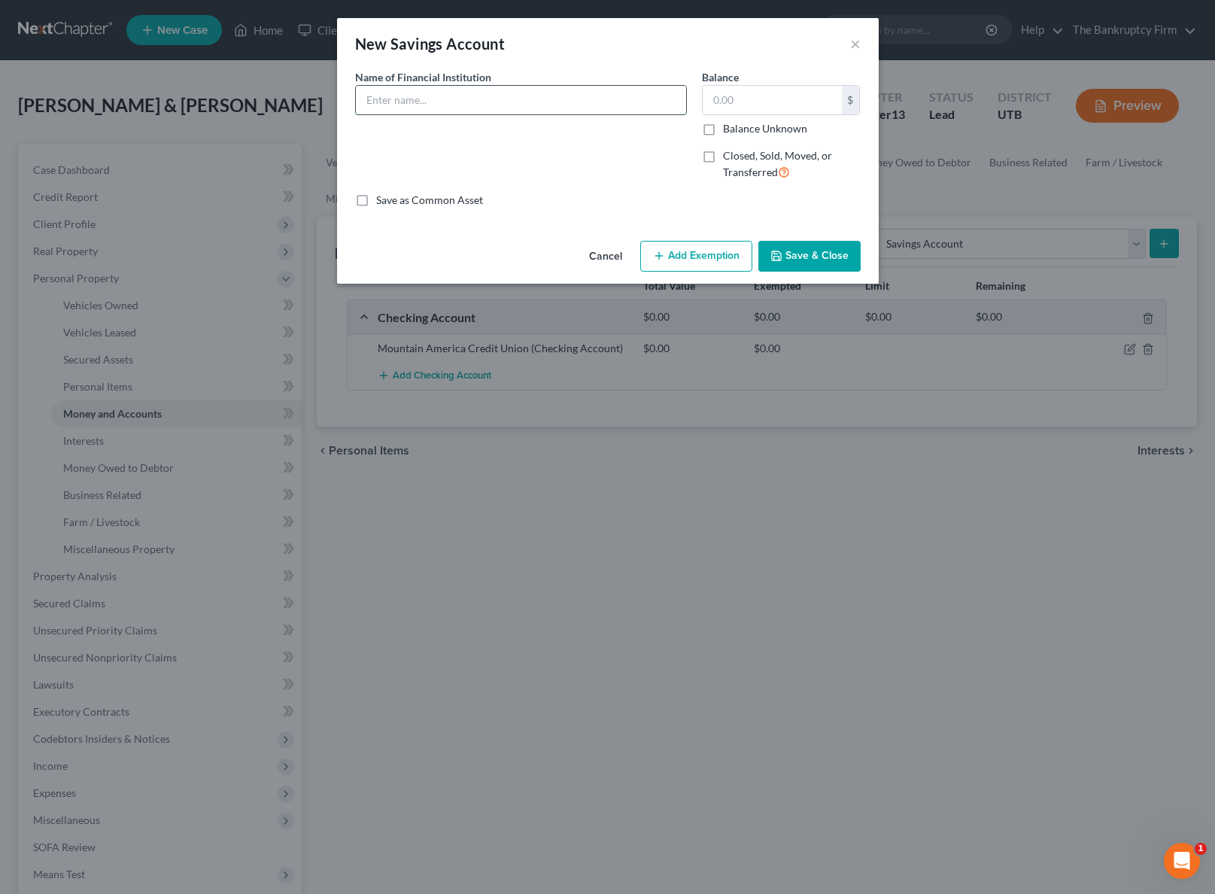
click at [511, 97] on input "text" at bounding box center [521, 100] width 330 height 29
type input "Mountain America Credit Union"
click at [843, 260] on button "Save & Close" at bounding box center [809, 257] width 102 height 32
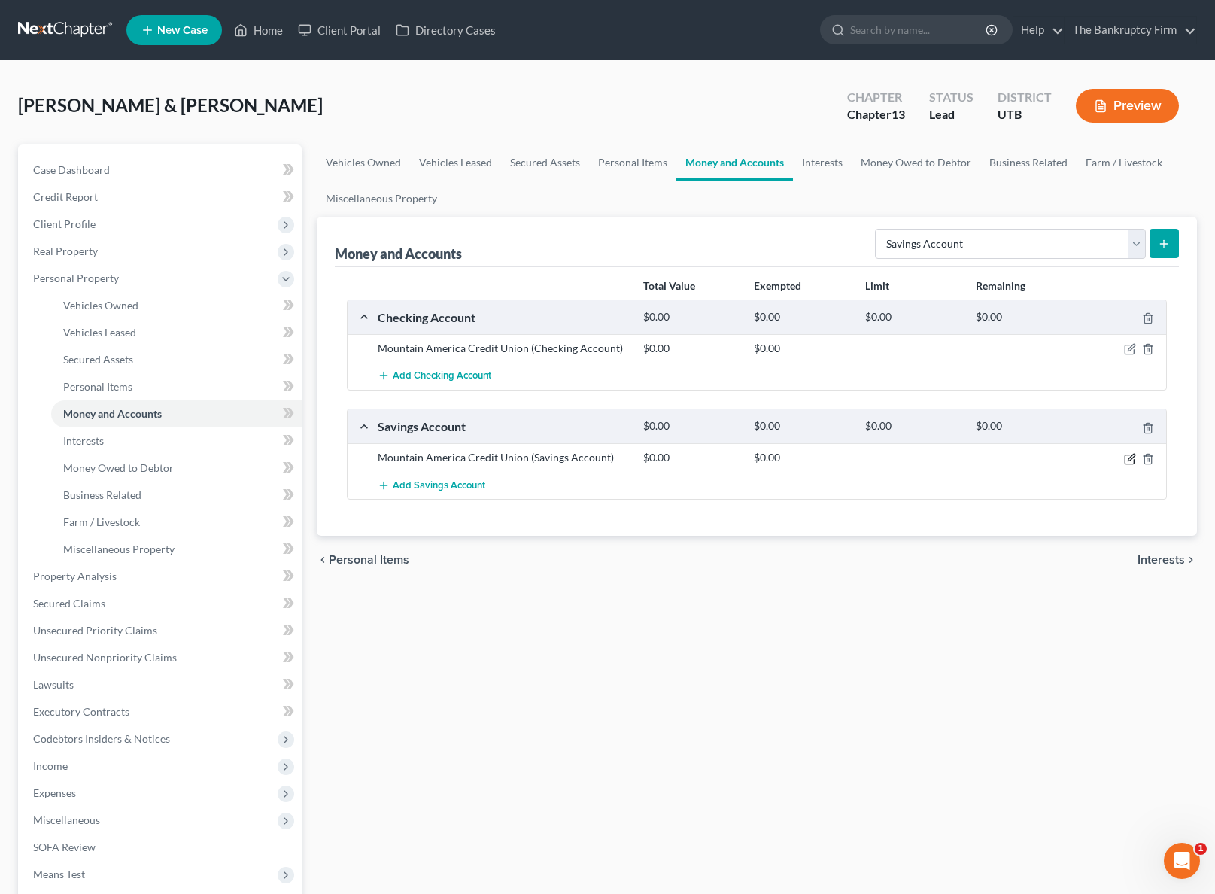
click at [1132, 458] on icon "button" at bounding box center [1130, 459] width 12 height 12
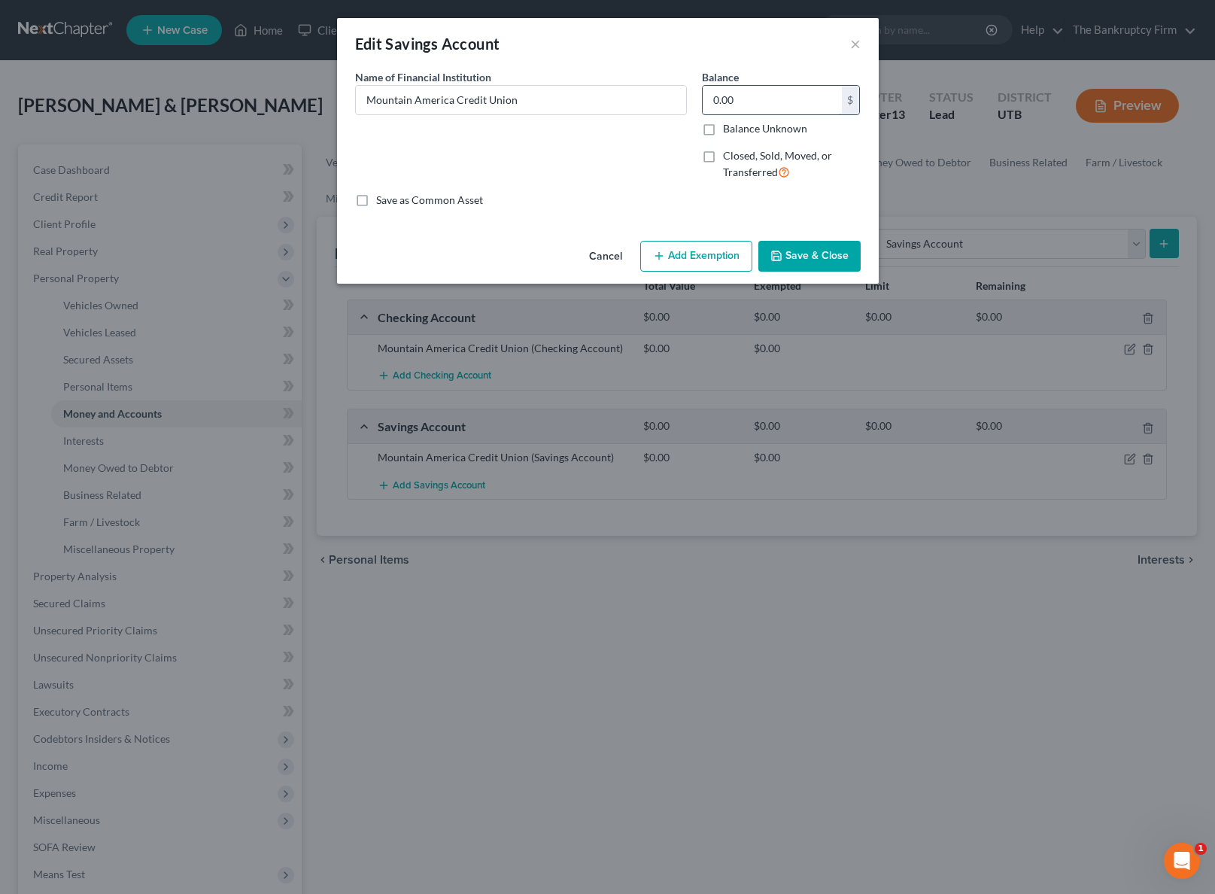
click at [740, 105] on input "0.00" at bounding box center [772, 100] width 139 height 29
type input "1,500"
click at [831, 266] on button "Save & Close" at bounding box center [809, 257] width 102 height 32
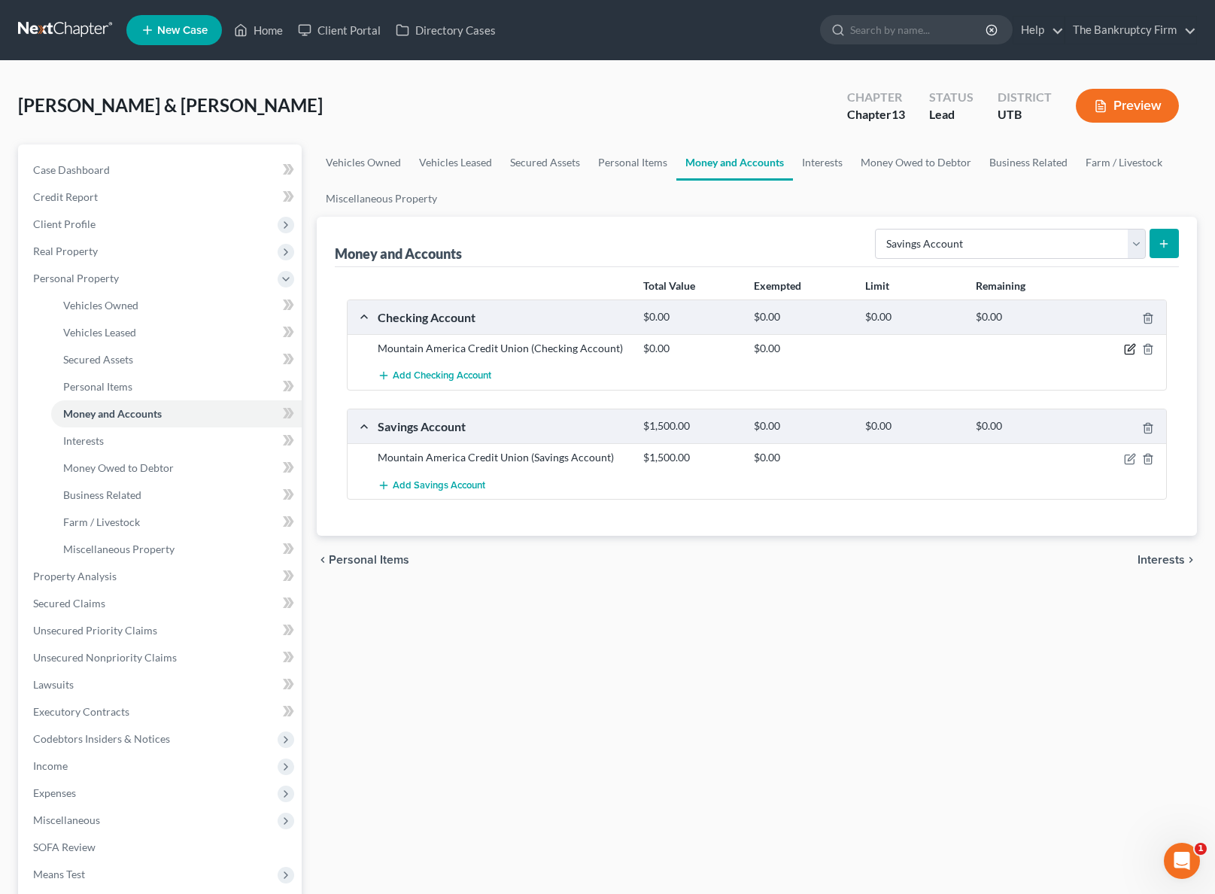
click at [1129, 349] on icon "button" at bounding box center [1130, 349] width 12 height 12
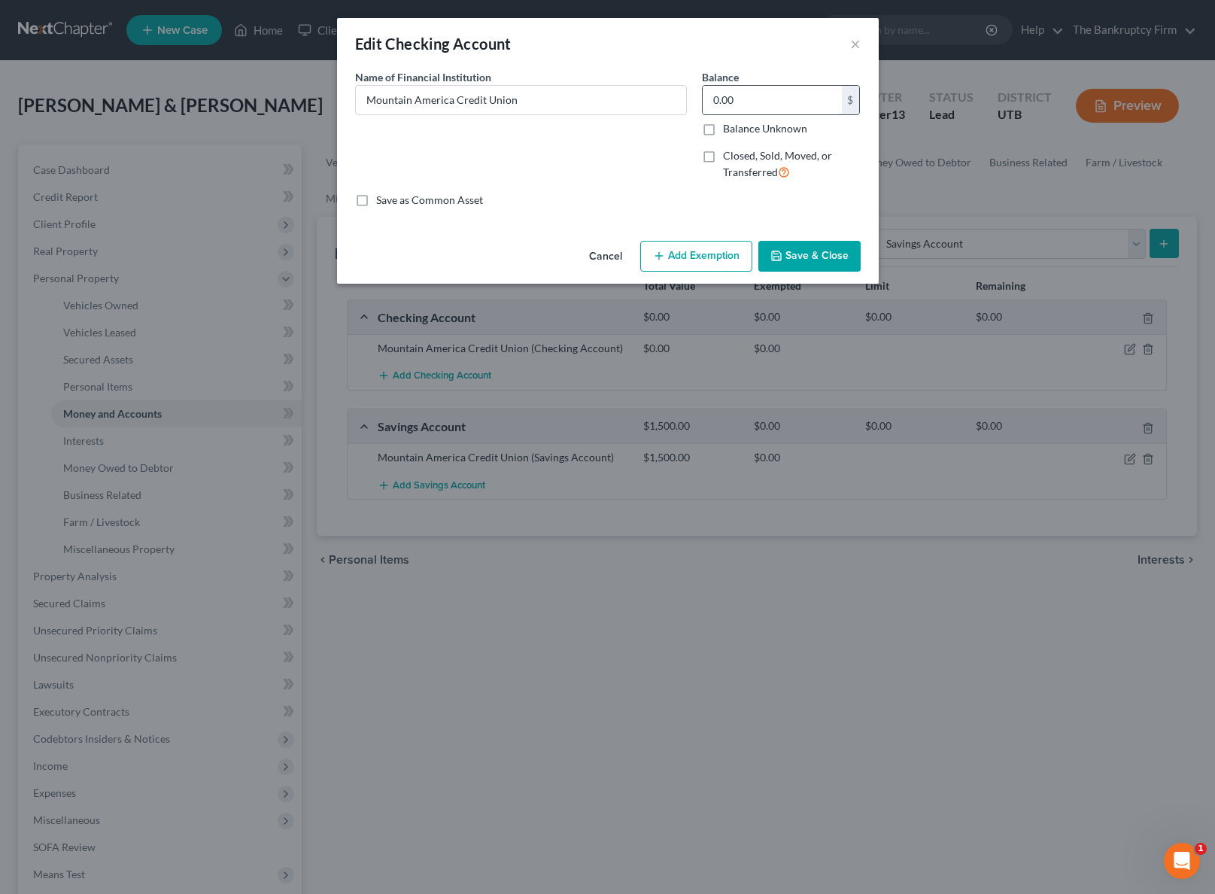
click at [757, 105] on input "0.00" at bounding box center [772, 100] width 139 height 29
type input "300"
click at [805, 251] on button "Save & Close" at bounding box center [809, 257] width 102 height 32
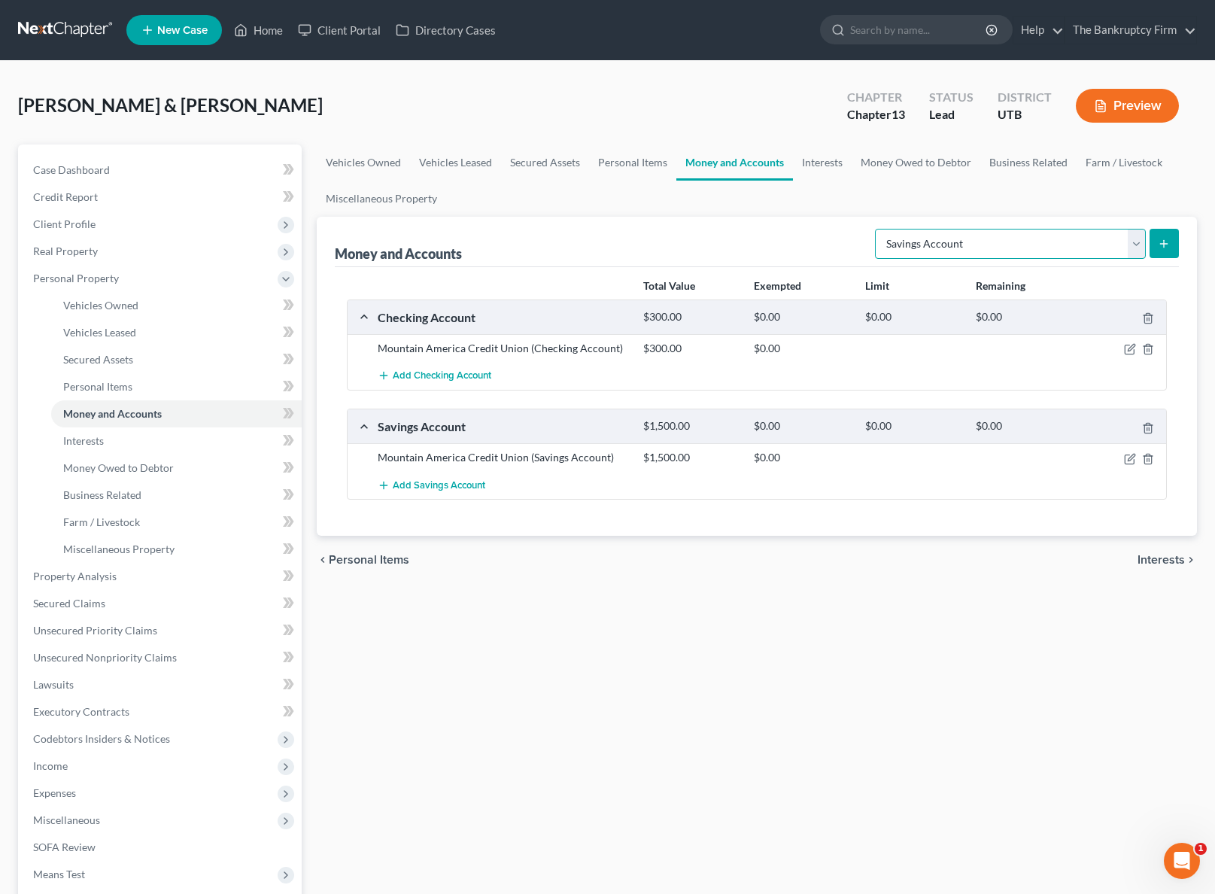
click at [1110, 244] on select "Select Account Type Brokerage Cash on Hand Certificates of Deposit Checking Acc…" at bounding box center [1010, 244] width 271 height 30
click at [878, 229] on select "Select Account Type Brokerage Cash on Hand Certificates of Deposit Checking Acc…" at bounding box center [1010, 244] width 271 height 30
click at [1166, 242] on icon "submit" at bounding box center [1164, 244] width 12 height 12
click at [1126, 238] on select "Select Account Type Brokerage Cash on Hand Certificates of Deposit Checking Acc…" at bounding box center [1010, 244] width 271 height 30
click at [878, 229] on select "Select Account Type Brokerage Cash on Hand Certificates of Deposit Checking Acc…" at bounding box center [1010, 244] width 271 height 30
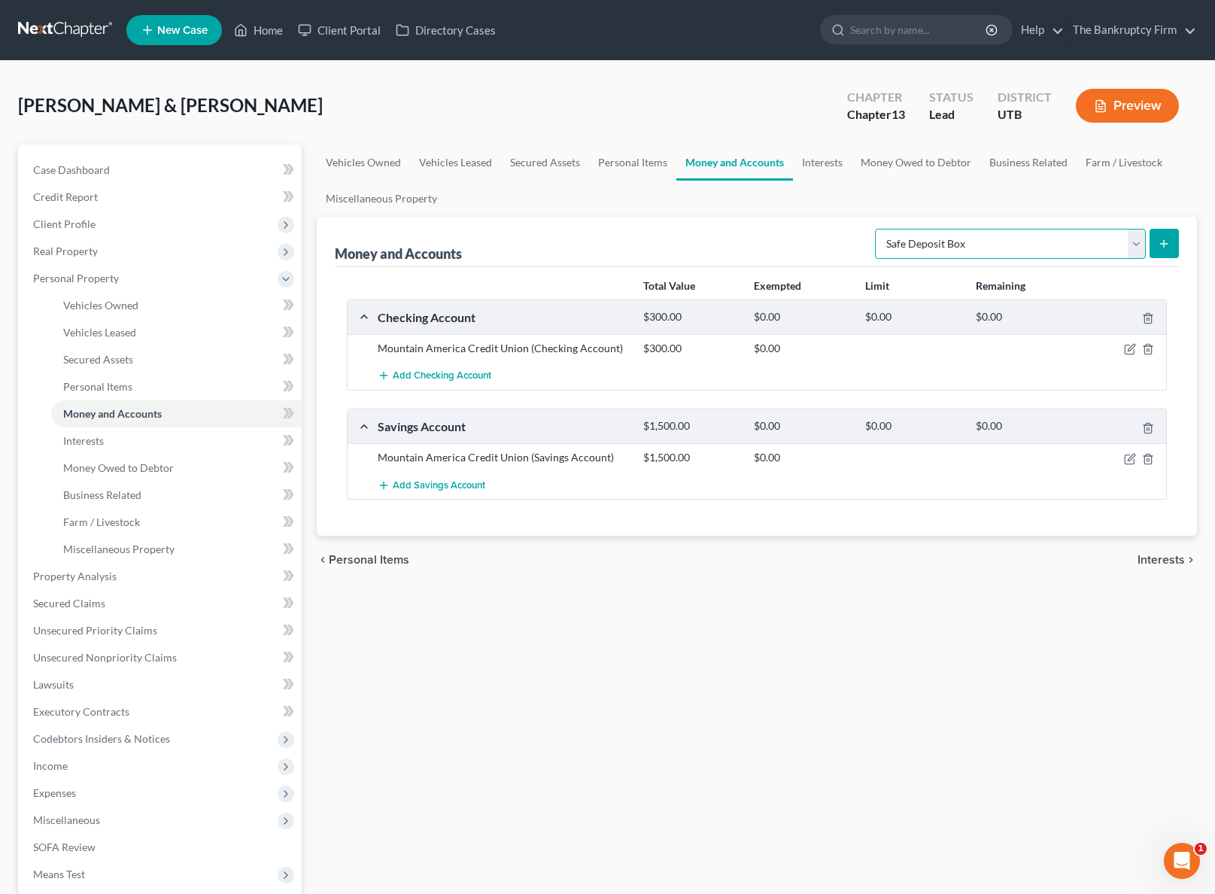
click at [1014, 238] on select "Select Account Type Brokerage Cash on Hand Certificates of Deposit Checking Acc…" at bounding box center [1010, 244] width 271 height 30
click at [878, 229] on select "Select Account Type Brokerage Cash on Hand Certificates of Deposit Checking Acc…" at bounding box center [1010, 244] width 271 height 30
click at [1135, 235] on select "Select Account Type Brokerage Cash on Hand Certificates of Deposit Checking Acc…" at bounding box center [1010, 244] width 271 height 30
select select "checking"
click at [878, 229] on select "Select Account Type Brokerage Cash on Hand Certificates of Deposit Checking Acc…" at bounding box center [1010, 244] width 271 height 30
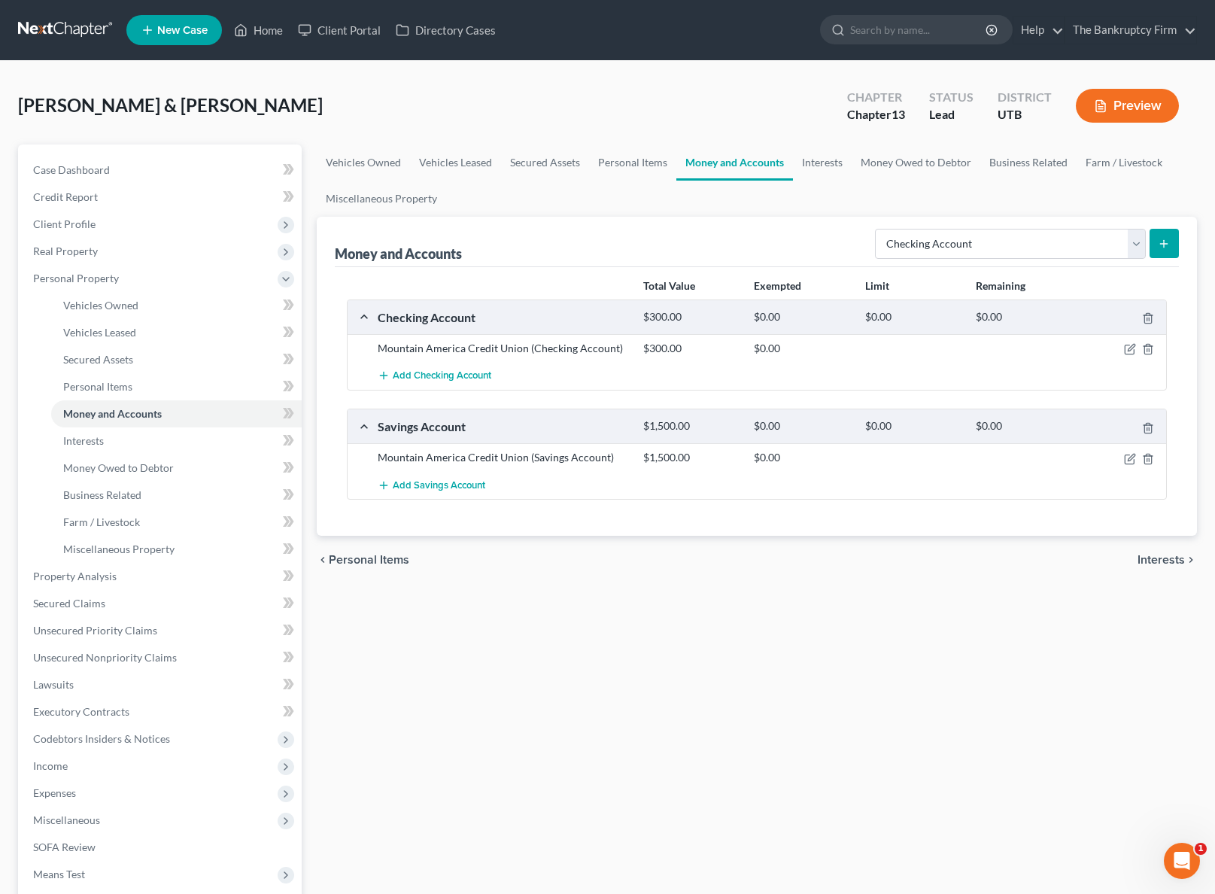
click at [1167, 238] on icon "submit" at bounding box center [1164, 244] width 12 height 12
click at [825, 155] on link "Interests" at bounding box center [822, 162] width 59 height 36
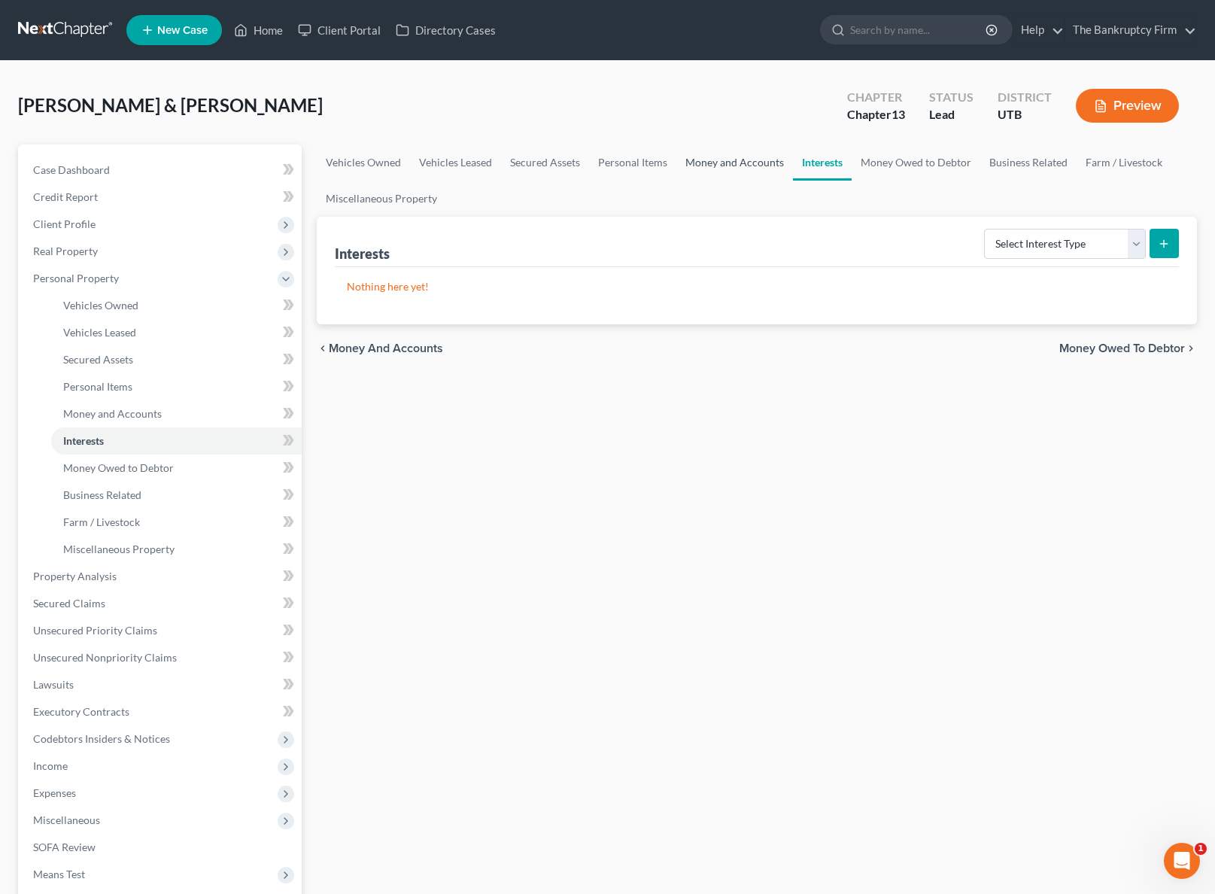
click at [744, 159] on link "Money and Accounts" at bounding box center [734, 162] width 117 height 36
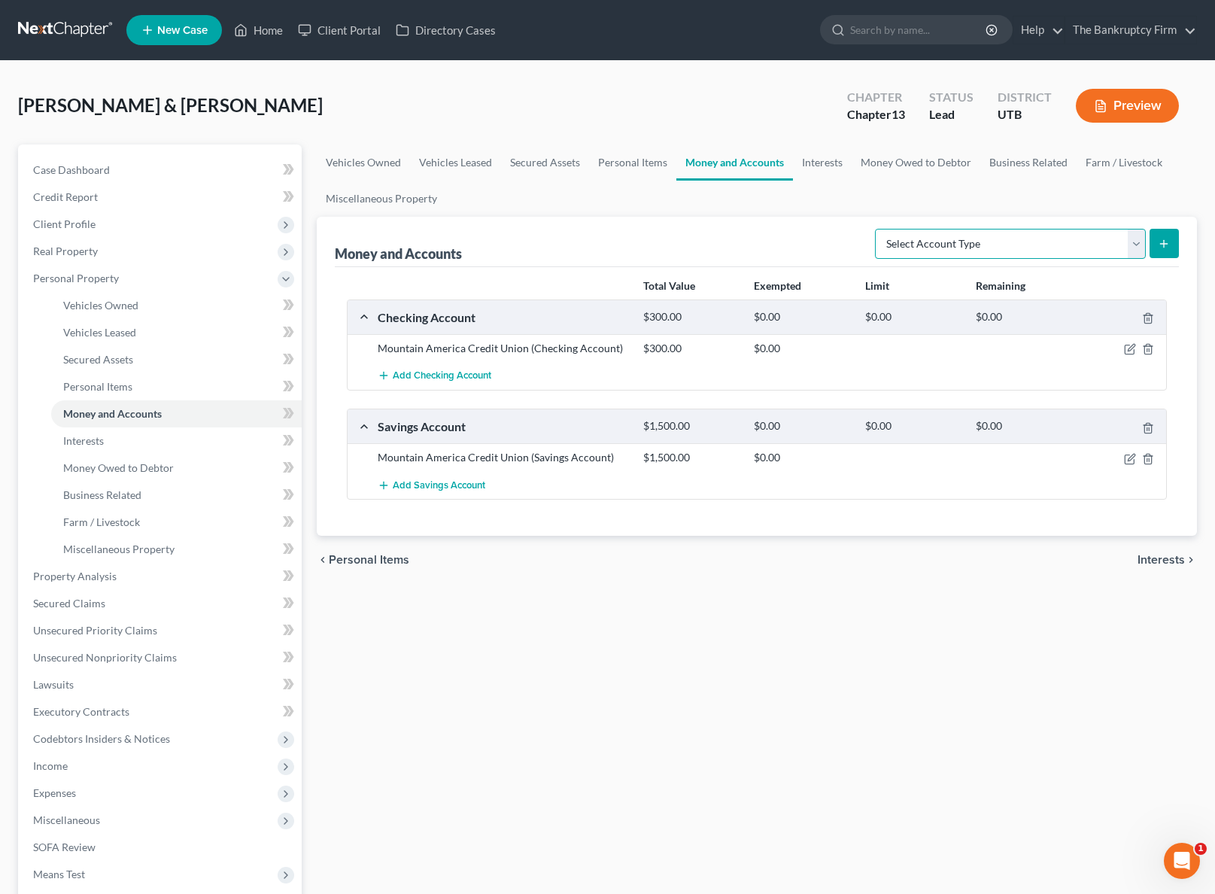
click at [1126, 245] on select "Select Account Type Brokerage Cash on Hand Certificates of Deposit Checking Acc…" at bounding box center [1010, 244] width 271 height 30
select select "checking"
click at [878, 229] on select "Select Account Type Brokerage Cash on Hand Certificates of Deposit Checking Acc…" at bounding box center [1010, 244] width 271 height 30
click at [1165, 242] on icon "submit" at bounding box center [1164, 244] width 12 height 12
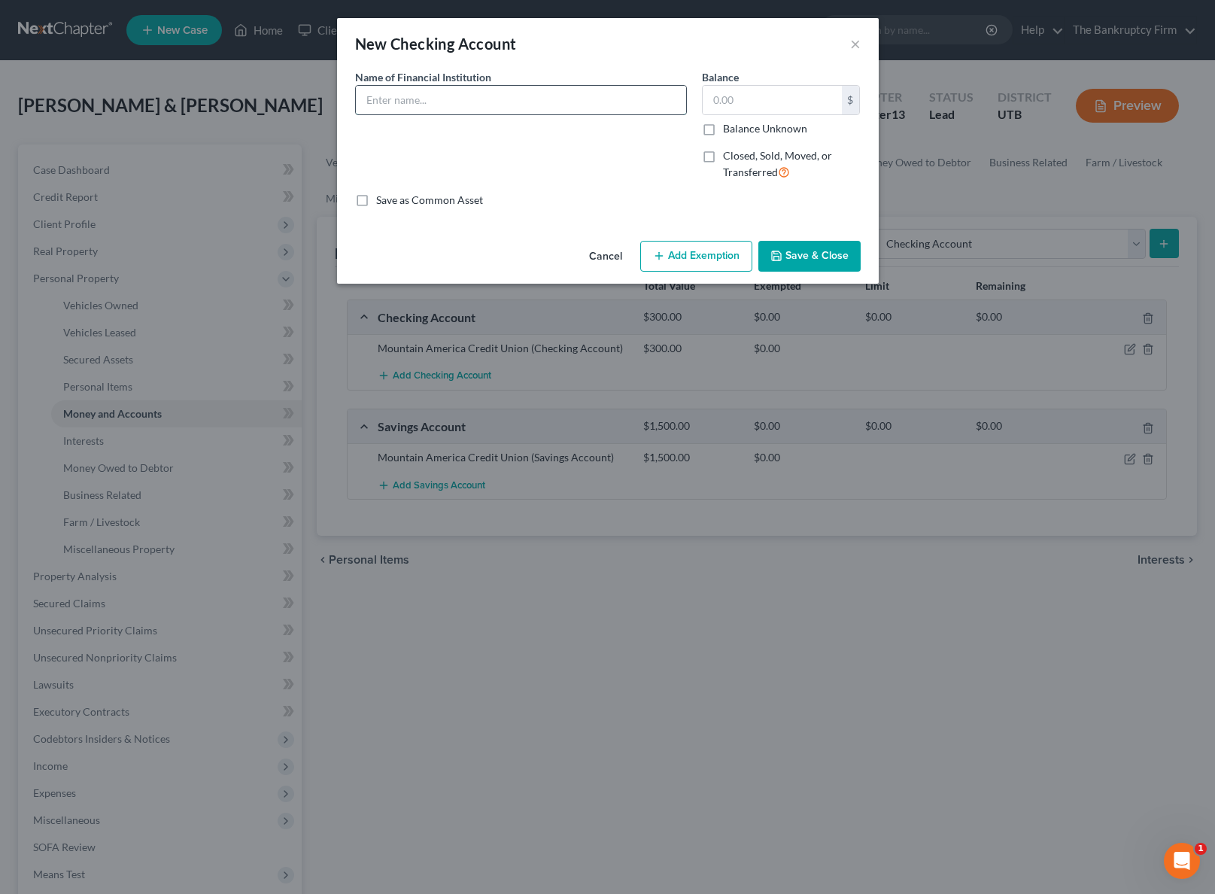
click at [451, 101] on input "text" at bounding box center [521, 100] width 330 height 29
type input "Wasatch Peaks Credit Union"
type input "5"
click at [836, 257] on button "Save & Close" at bounding box center [809, 257] width 102 height 32
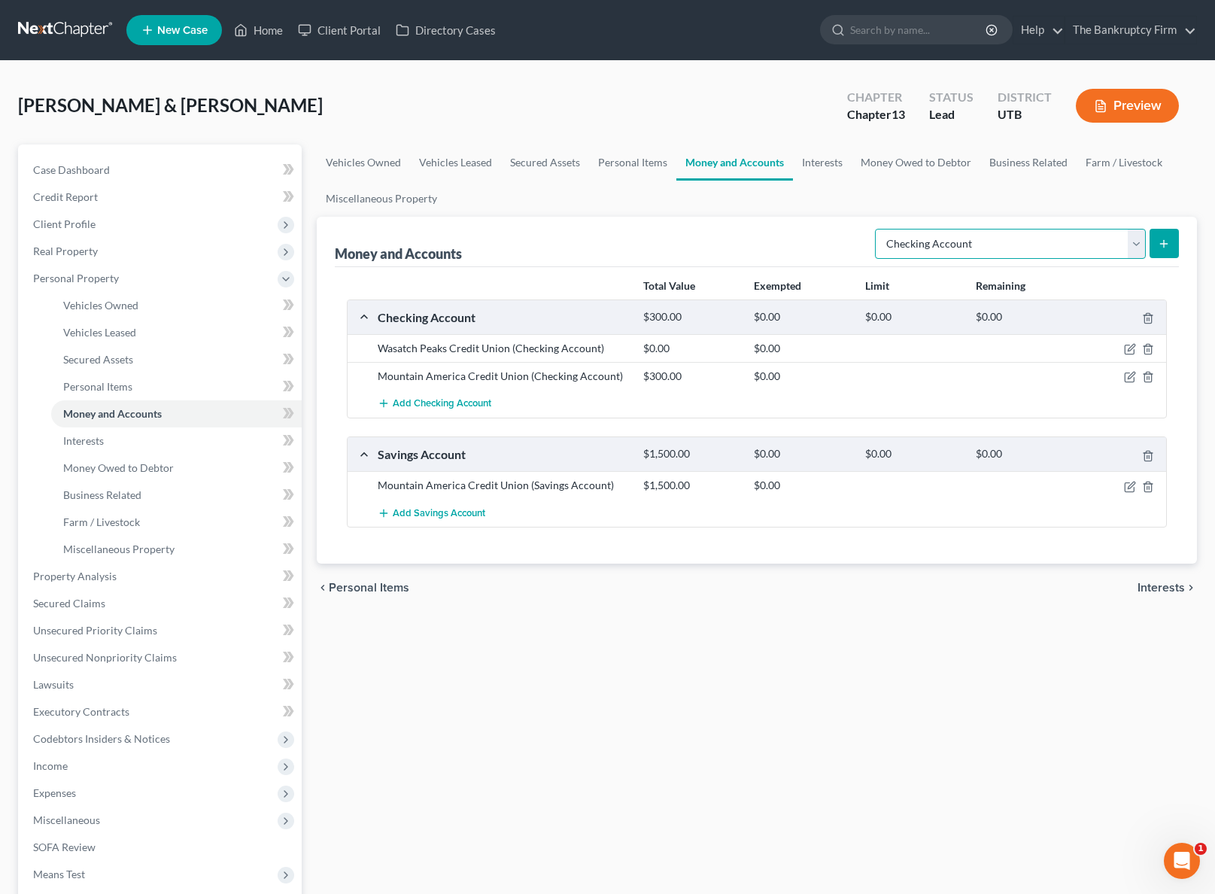
click at [1138, 240] on select "Select Account Type Brokerage Cash on Hand Certificates of Deposit Checking Acc…" at bounding box center [1010, 244] width 271 height 30
select select "safe_deposit_box"
click at [878, 229] on select "Select Account Type Brokerage Cash on Hand Certificates of Deposit Checking Acc…" at bounding box center [1010, 244] width 271 height 30
click at [1168, 240] on icon "submit" at bounding box center [1164, 244] width 12 height 12
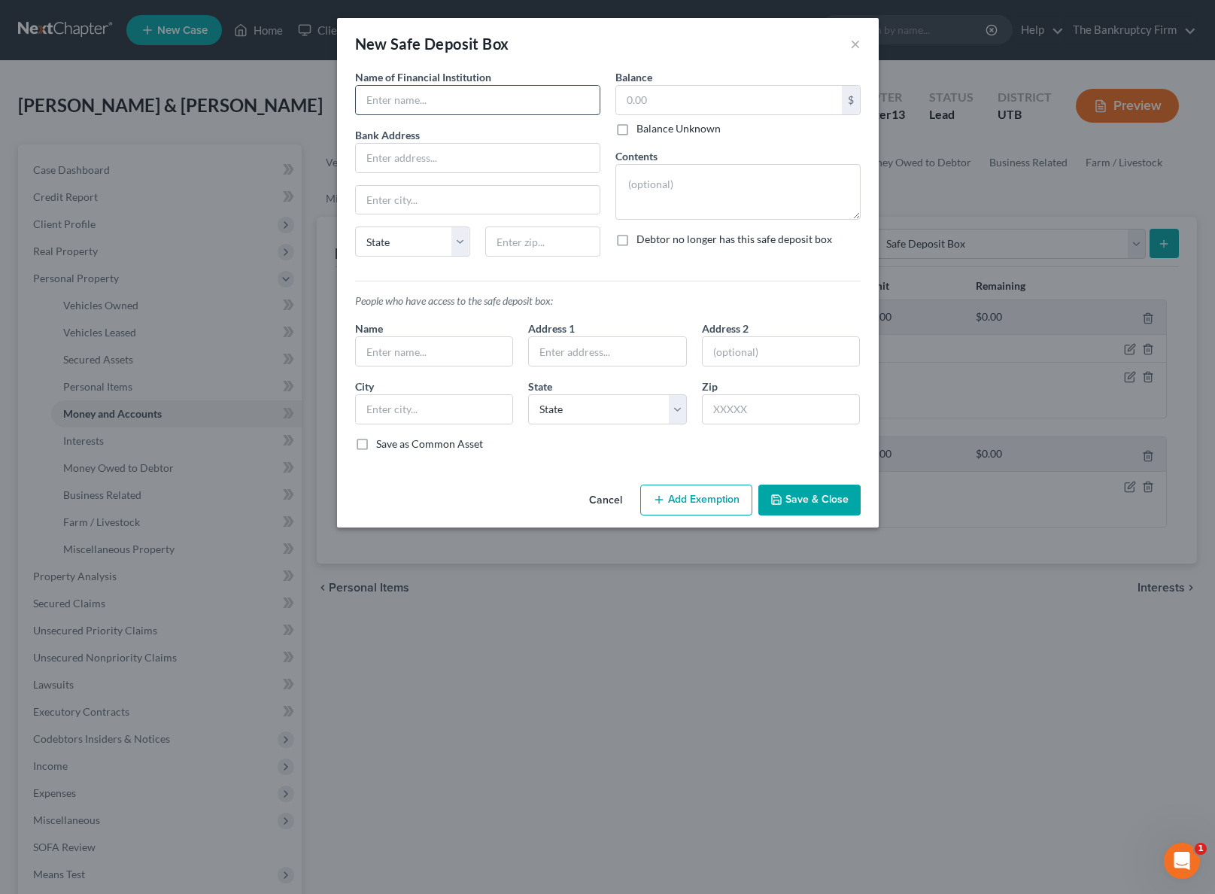
click at [425, 101] on input "text" at bounding box center [478, 100] width 244 height 29
type input "Was"
click at [607, 502] on button "Cancel" at bounding box center [605, 501] width 57 height 30
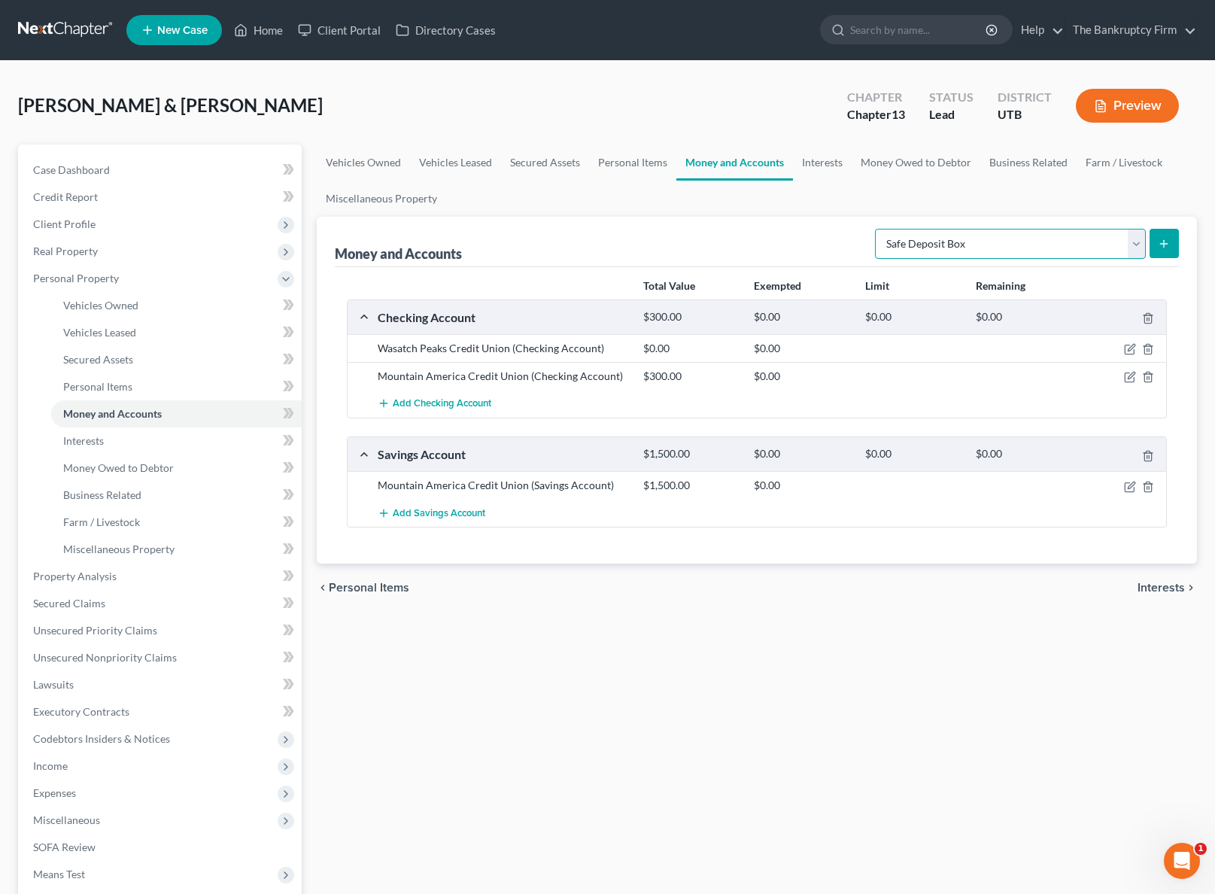
click at [1134, 242] on select "Select Account Type Brokerage Cash on Hand Certificates of Deposit Checking Acc…" at bounding box center [1010, 244] width 271 height 30
select select "savings"
click at [878, 229] on select "Select Account Type Brokerage Cash on Hand Certificates of Deposit Checking Acc…" at bounding box center [1010, 244] width 271 height 30
click at [1167, 244] on line "submit" at bounding box center [1164, 244] width 7 height 0
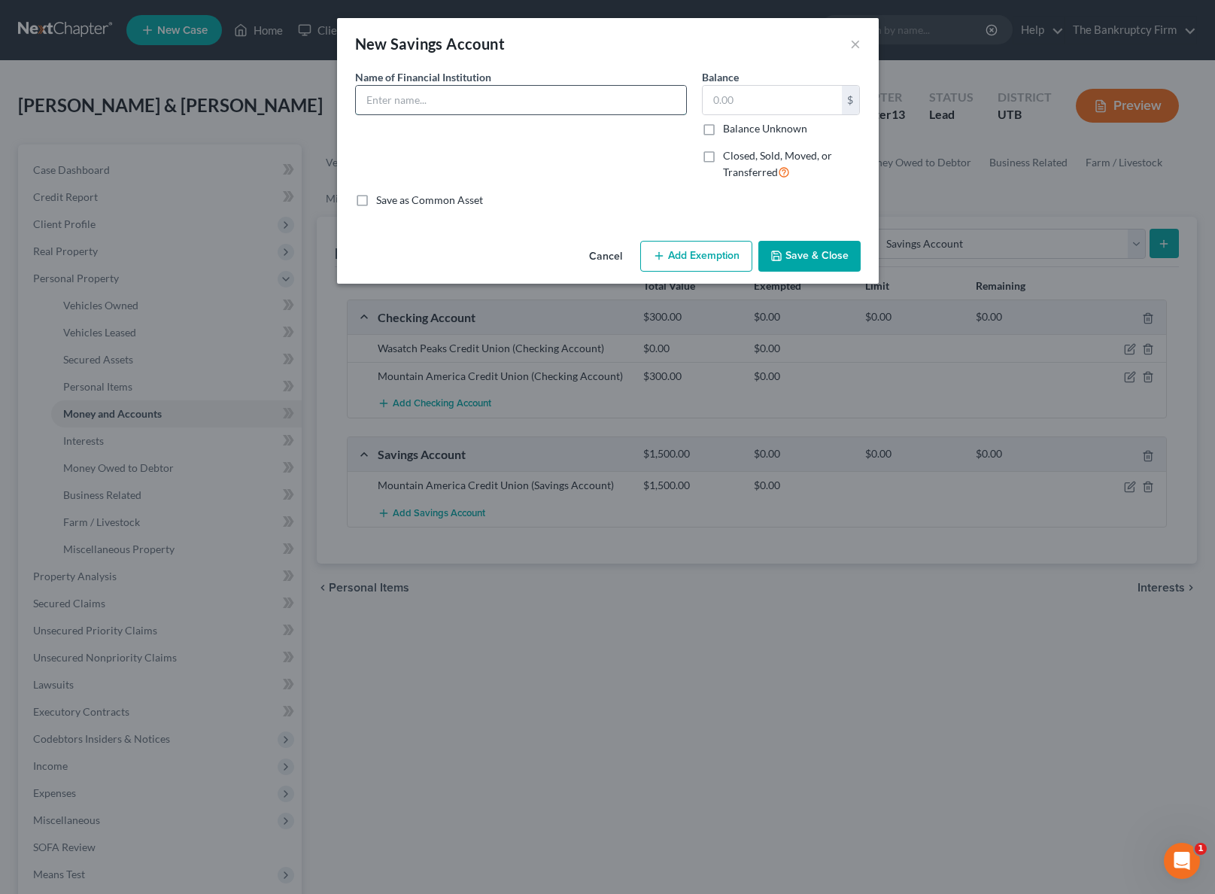
click at [409, 108] on input "text" at bounding box center [521, 100] width 330 height 29
type input "Wasatch Peaks Credit Union"
click at [848, 259] on button "Save & Close" at bounding box center [809, 257] width 102 height 32
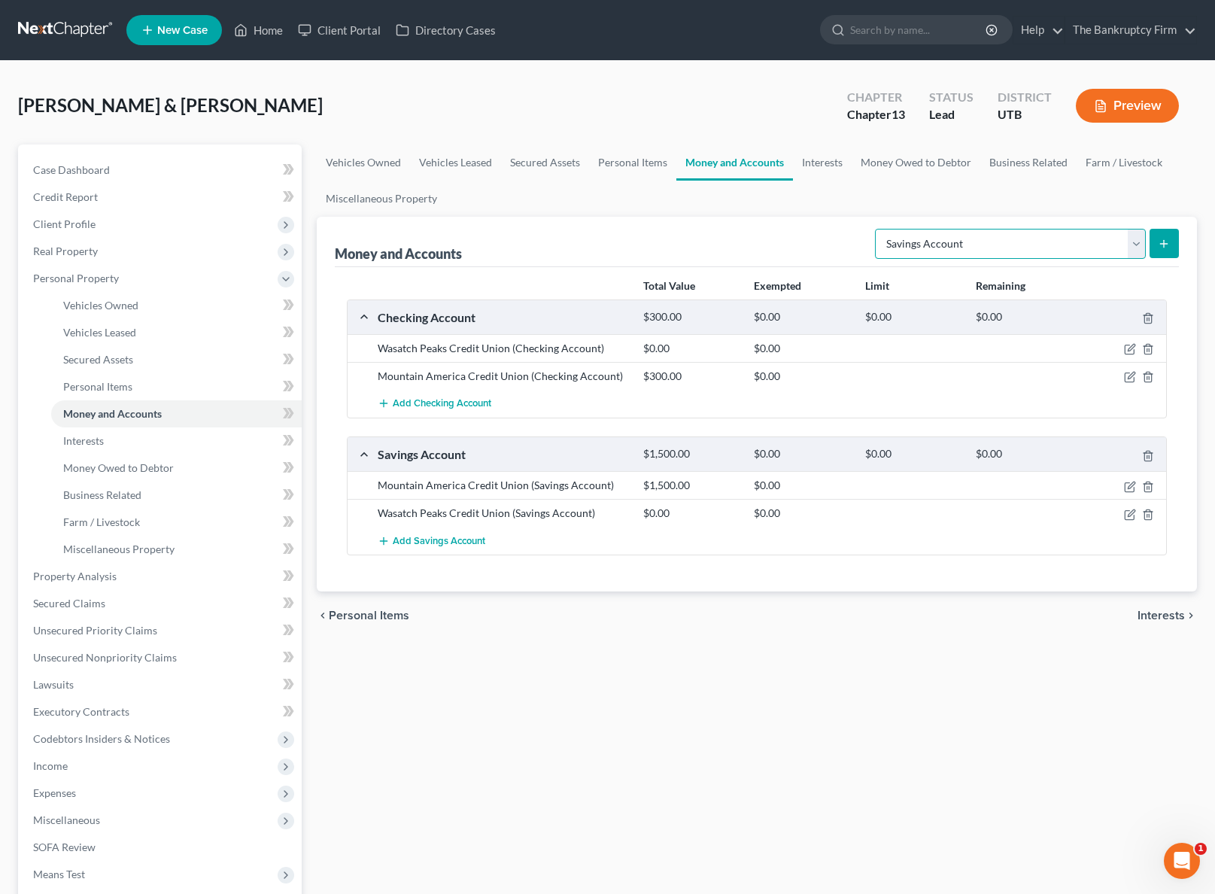
click at [1059, 238] on select "Select Account Type Brokerage Cash on Hand Certificates of Deposit Checking Acc…" at bounding box center [1010, 244] width 271 height 30
click at [1003, 242] on select "Select Account Type Brokerage Cash on Hand Certificates of Deposit Checking Acc…" at bounding box center [1010, 244] width 271 height 30
select select "other"
click at [878, 229] on select "Select Account Type Brokerage Cash on Hand Certificates of Deposit Checking Acc…" at bounding box center [1010, 244] width 271 height 30
click at [1161, 246] on icon "submit" at bounding box center [1164, 244] width 12 height 12
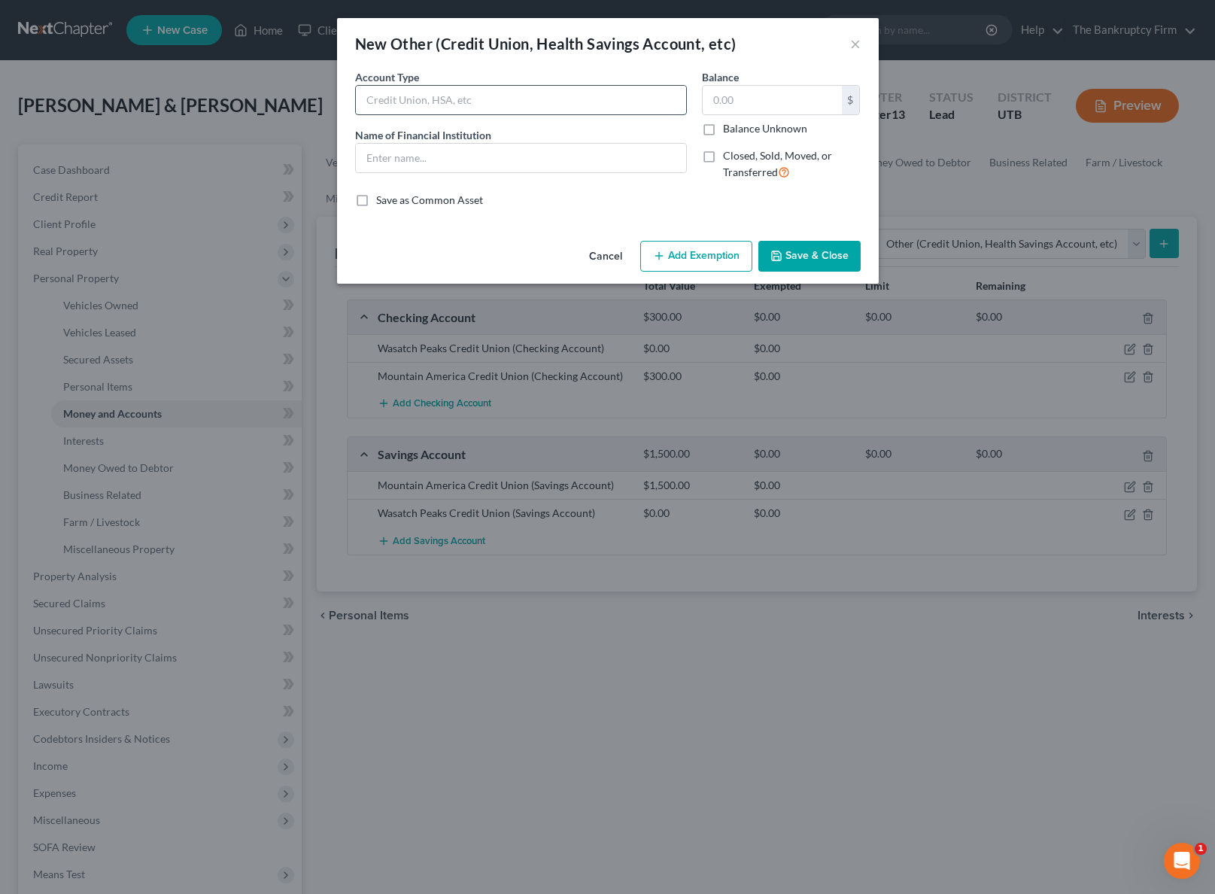
click at [429, 103] on input "text" at bounding box center [521, 100] width 330 height 29
type input "Venmo"
click at [819, 250] on button "Save & Close" at bounding box center [809, 257] width 102 height 32
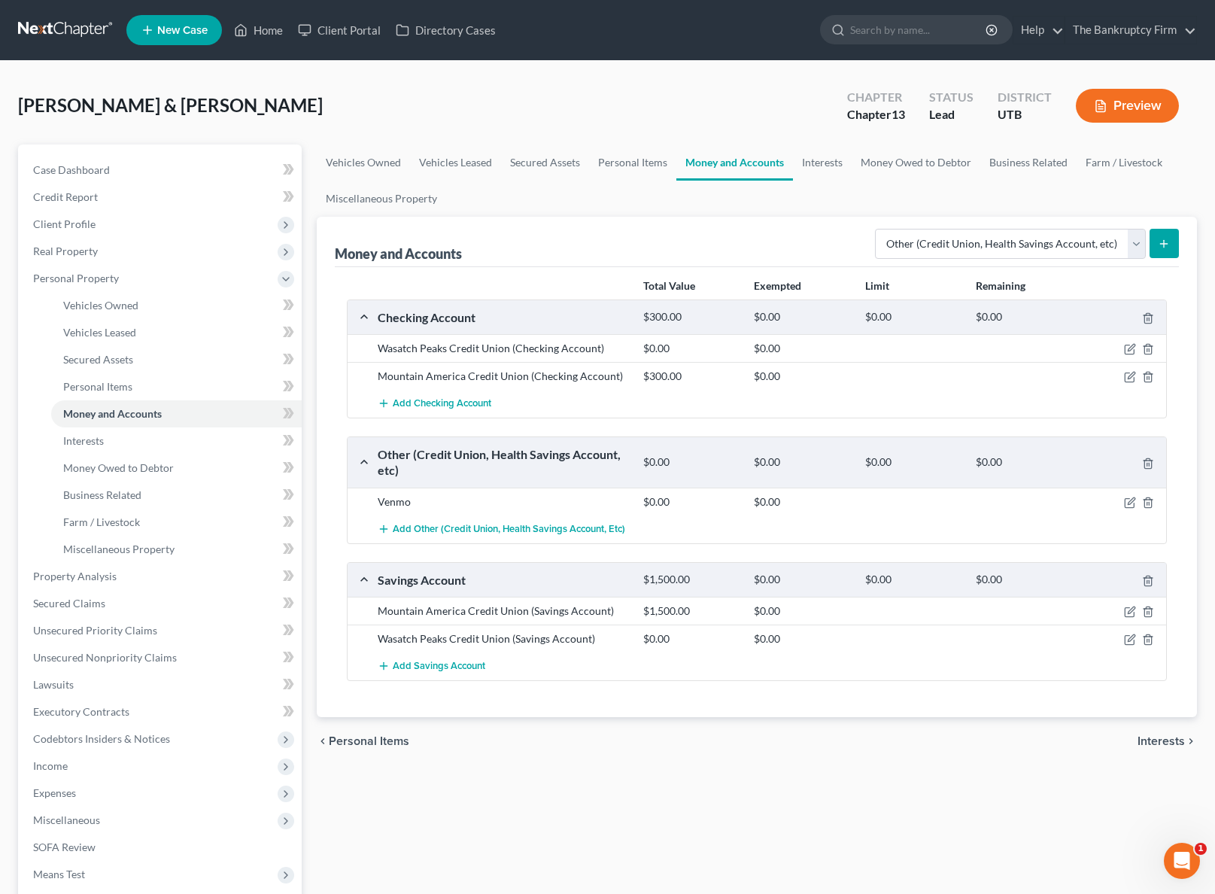
click at [630, 220] on div "Money and Accounts Select Account Type Brokerage Cash on Hand Certificates of D…" at bounding box center [757, 242] width 844 height 50
click at [1084, 242] on select "Select Account Type Brokerage Cash on Hand Certificates of Deposit Checking Acc…" at bounding box center [1010, 244] width 271 height 30
click at [822, 163] on link "Interests" at bounding box center [822, 162] width 59 height 36
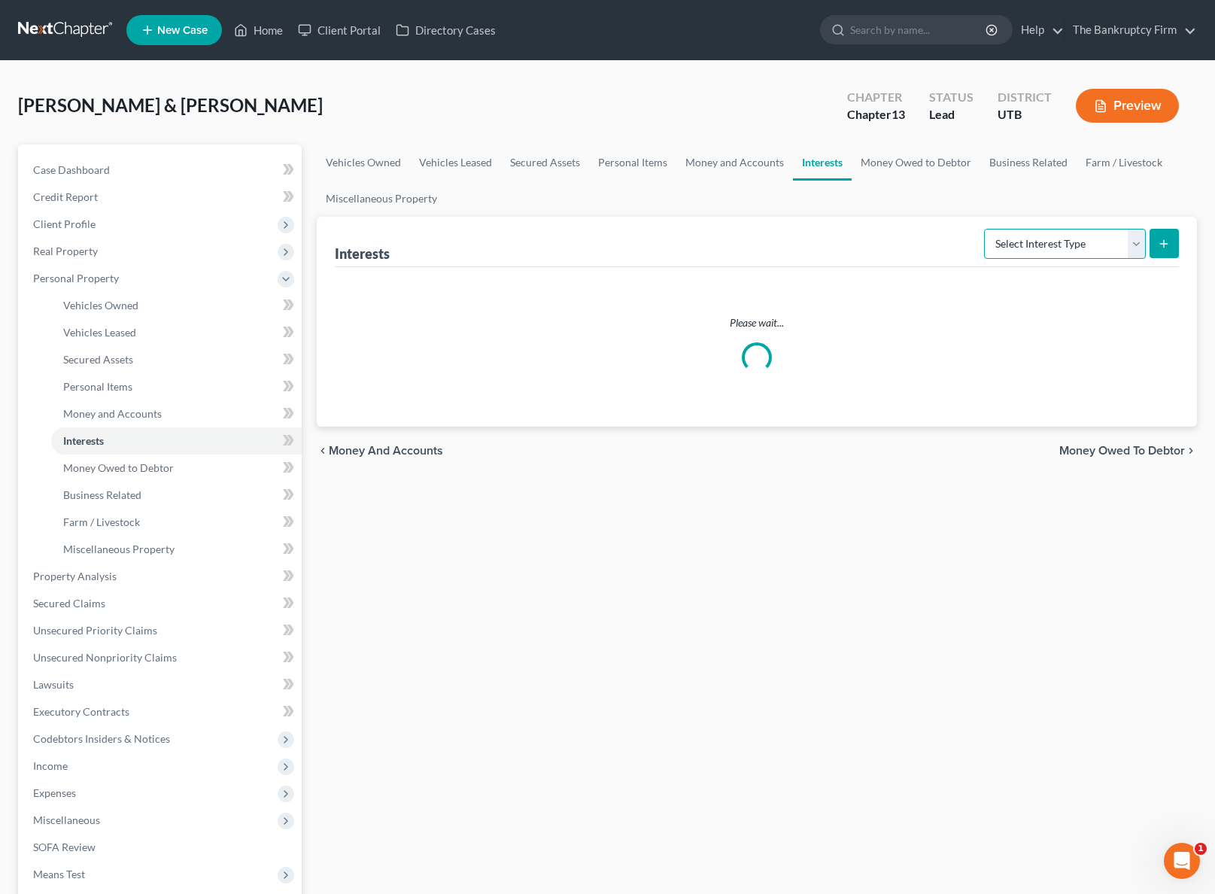
click at [1091, 237] on select "Select Interest Type 401K Annuity Bond Education IRA Government Bond Government…" at bounding box center [1065, 244] width 162 height 30
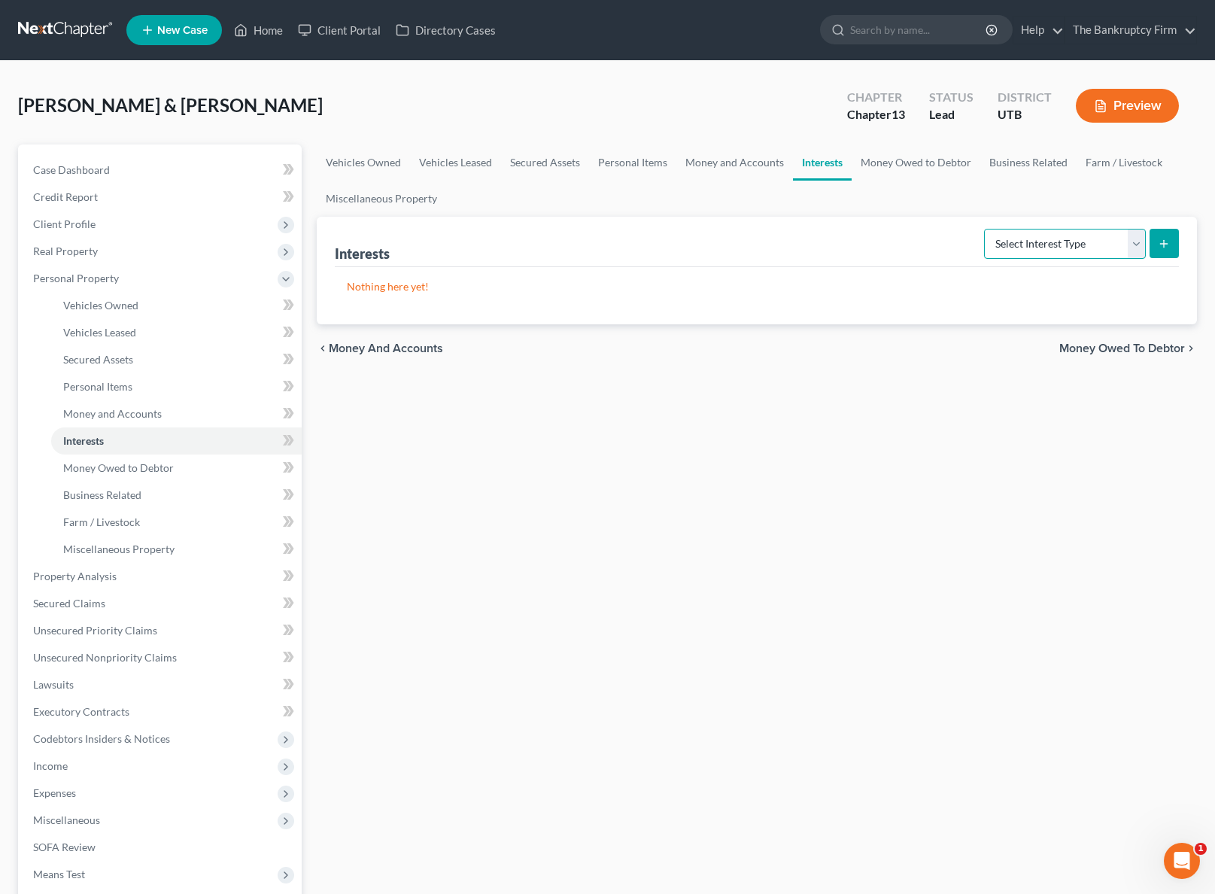
select select "401k"
click at [986, 229] on select "Select Interest Type 401K Annuity Bond Education IRA Government Bond Government…" at bounding box center [1065, 244] width 162 height 30
click at [1170, 240] on icon "submit" at bounding box center [1164, 244] width 12 height 12
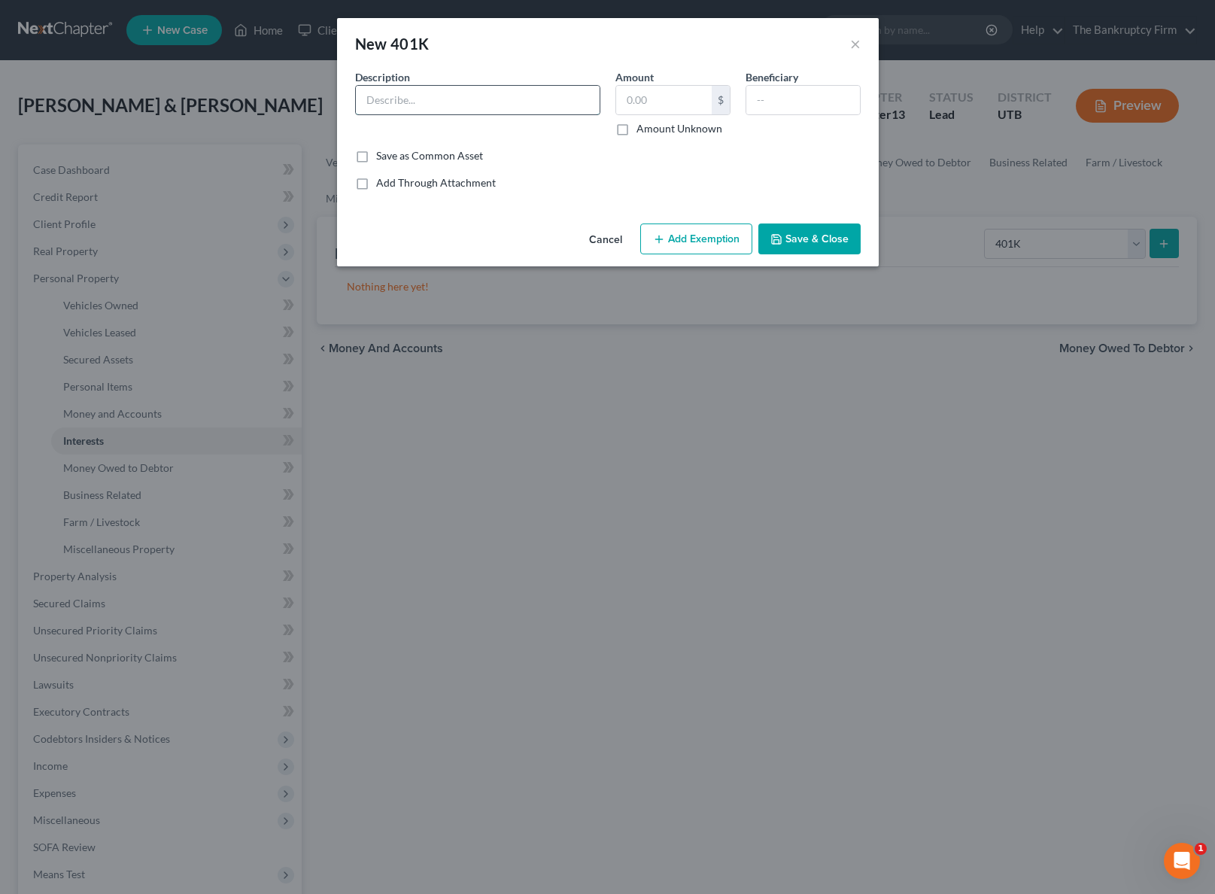
click at [441, 103] on input "text" at bounding box center [478, 100] width 244 height 29
type input "Fidelity"
type input "1,500"
click at [691, 244] on button "Add Exemption" at bounding box center [696, 239] width 112 height 32
select select "2"
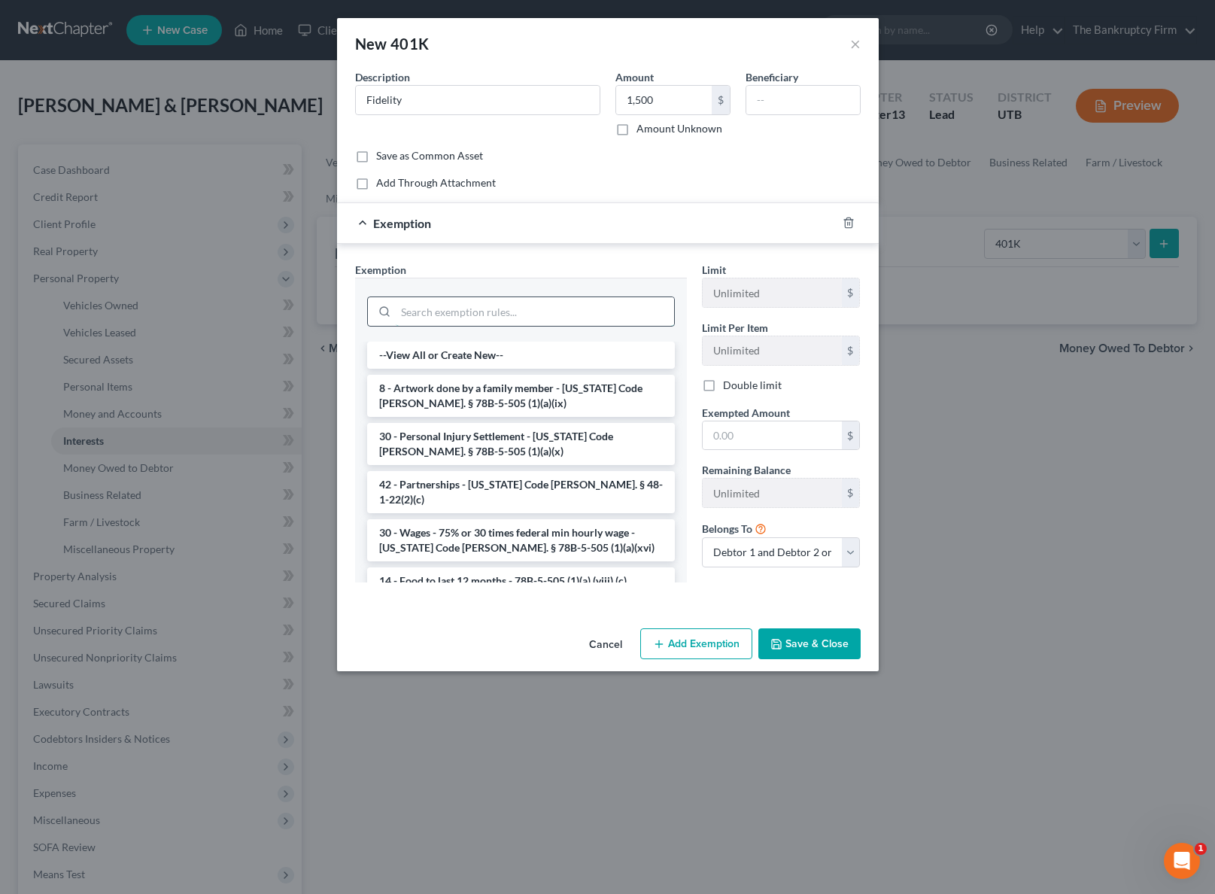
click at [474, 308] on input "search" at bounding box center [535, 311] width 278 height 29
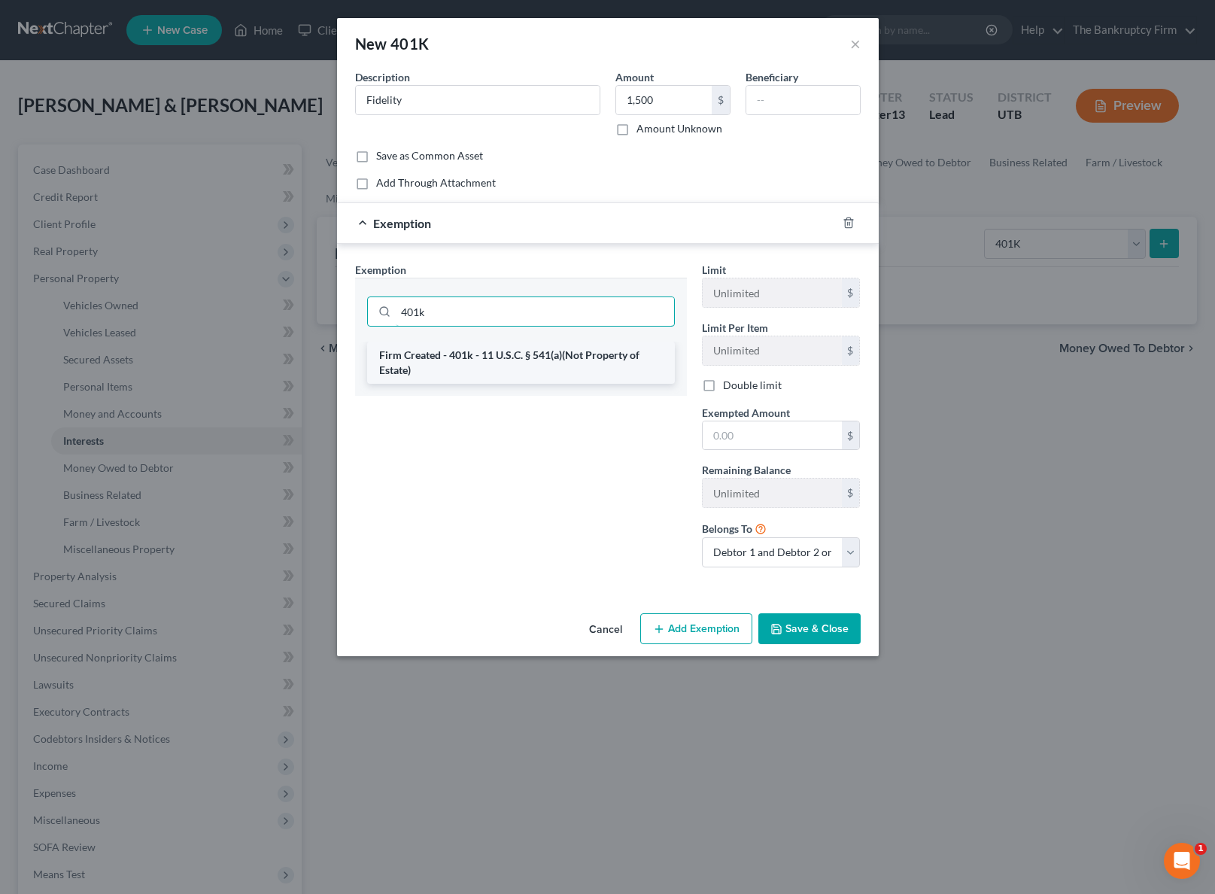
type input "401k"
click at [484, 369] on li "Firm Created - 401k - 11 U.S.C. § 541(a)(Not Property of Estate)" at bounding box center [521, 363] width 308 height 42
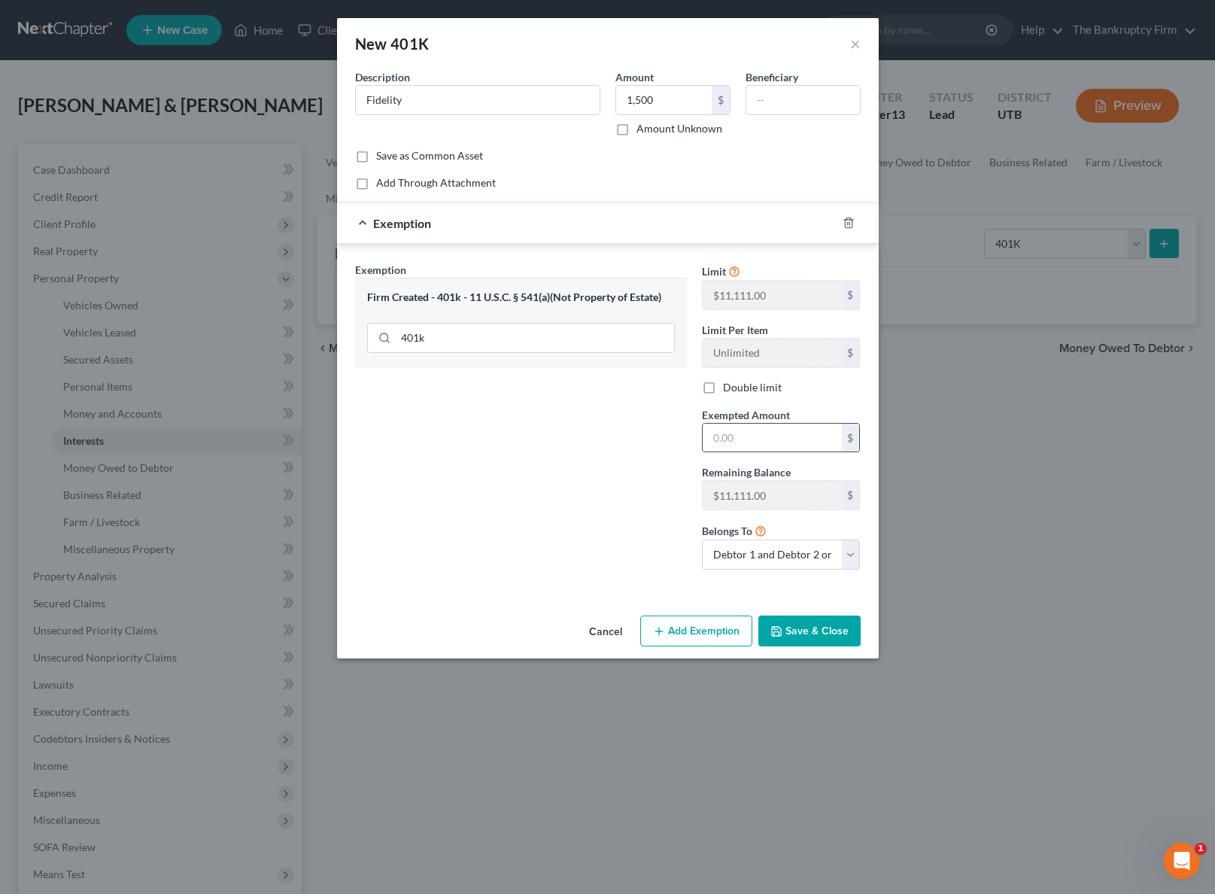
click at [789, 442] on input "text" at bounding box center [772, 438] width 139 height 29
type input "1,500"
click at [799, 624] on button "Save & Close" at bounding box center [809, 631] width 102 height 32
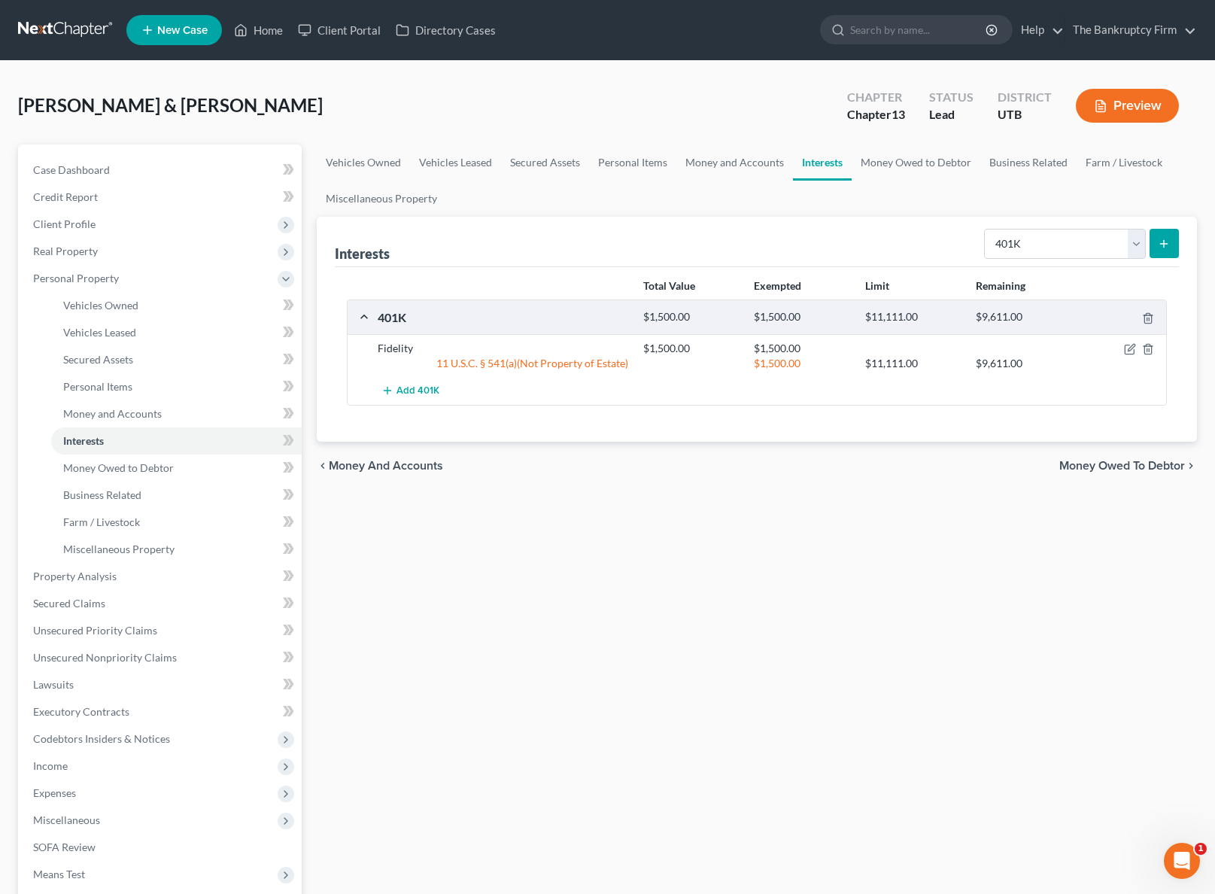
click at [1164, 242] on line "submit" at bounding box center [1164, 243] width 0 height 7
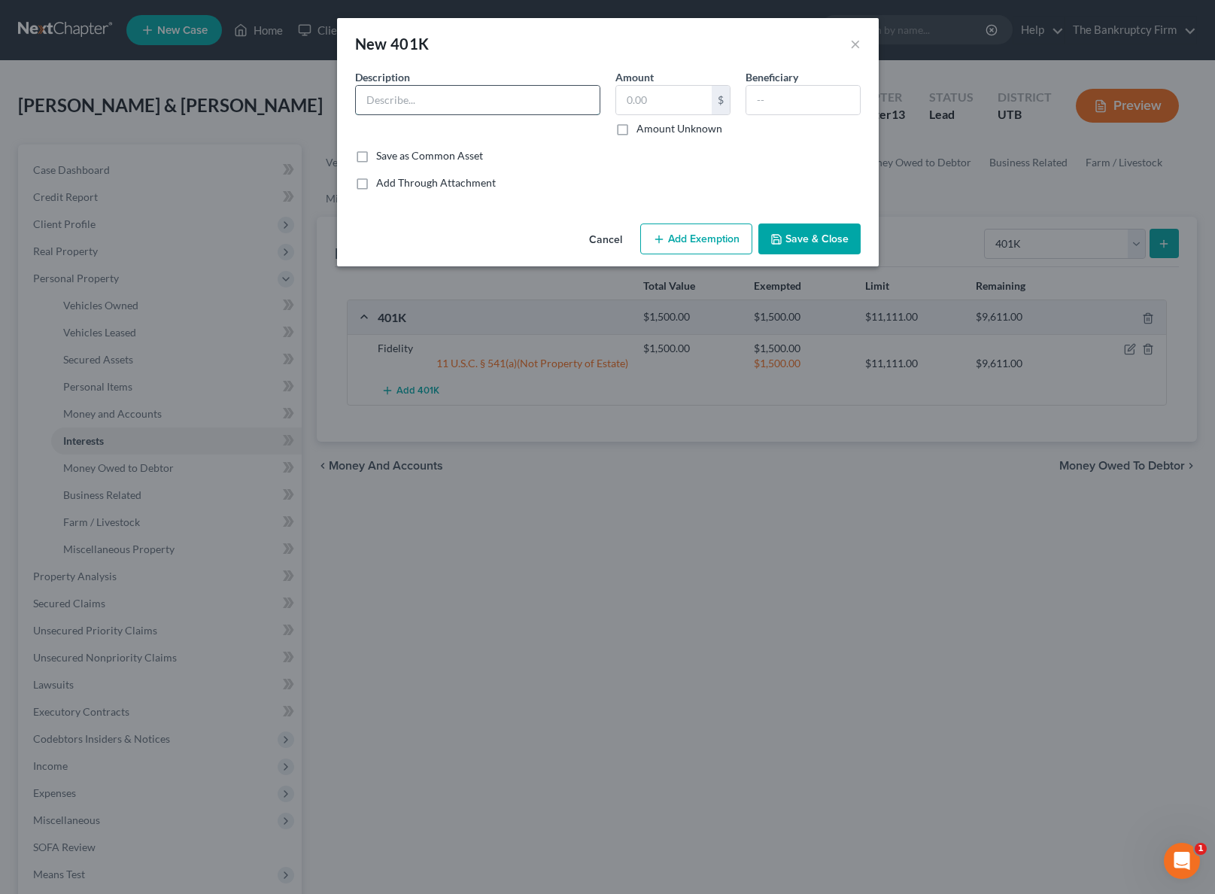
click at [400, 99] on input "text" at bounding box center [478, 100] width 244 height 29
type input "Fidelity"
click at [650, 102] on input "text" at bounding box center [664, 100] width 96 height 29
type input "1,500"
click at [685, 242] on button "Add Exemption" at bounding box center [696, 239] width 112 height 32
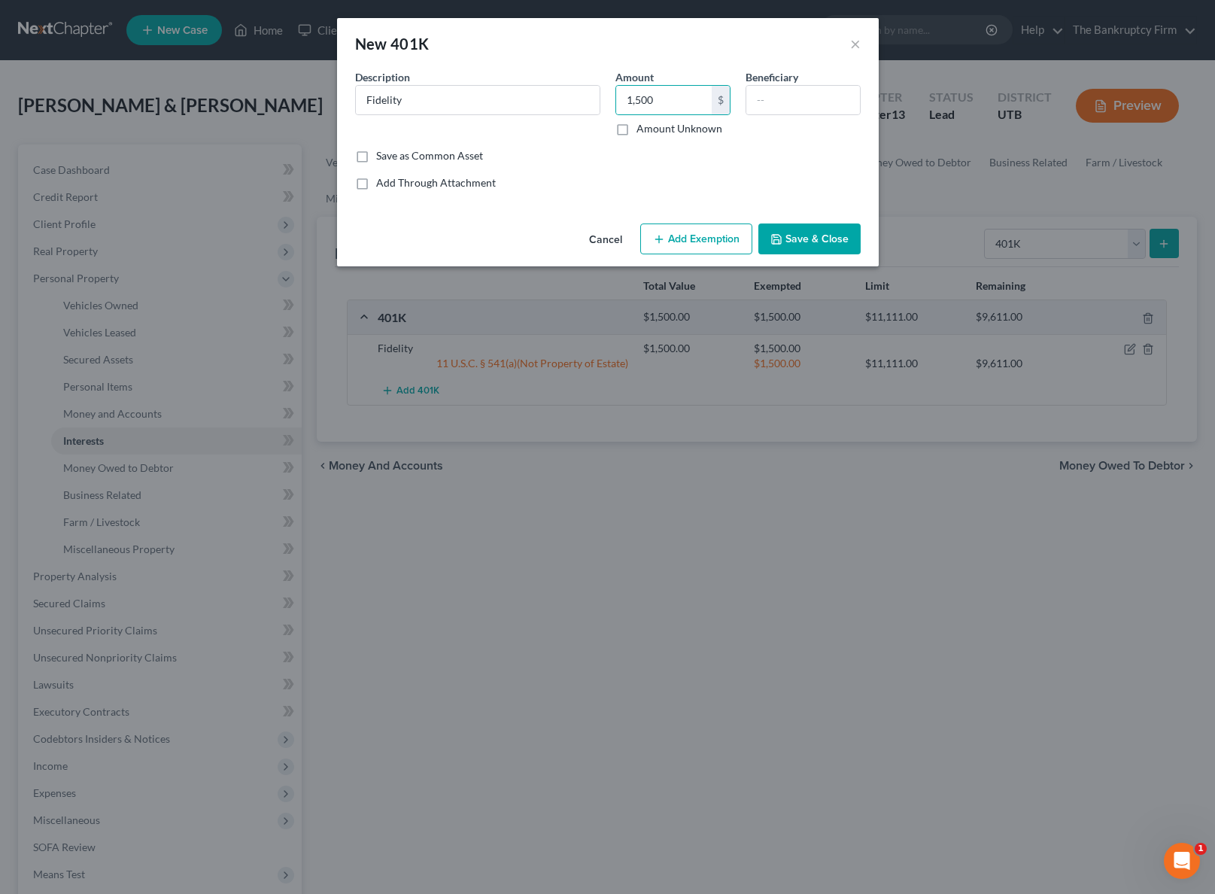
select select "2"
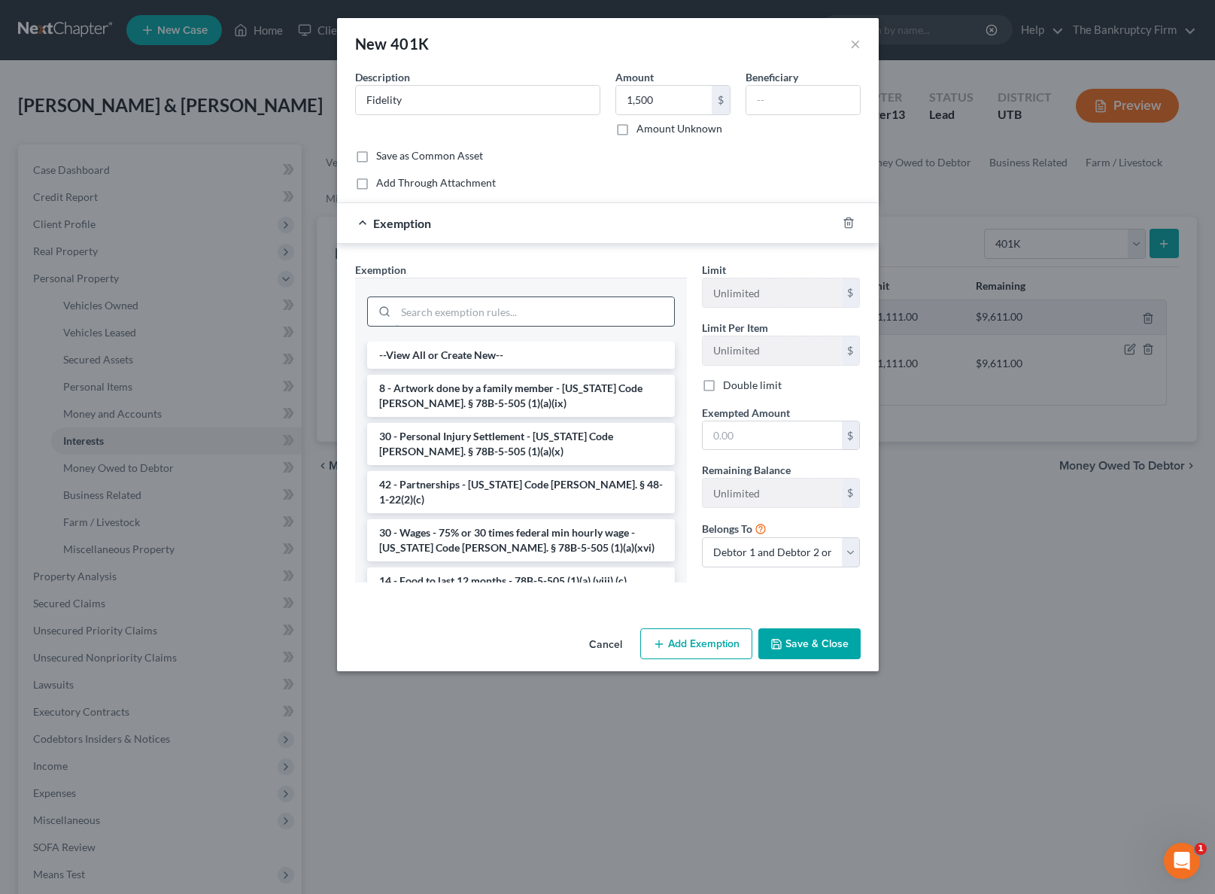
click at [492, 309] on input "search" at bounding box center [535, 311] width 278 height 29
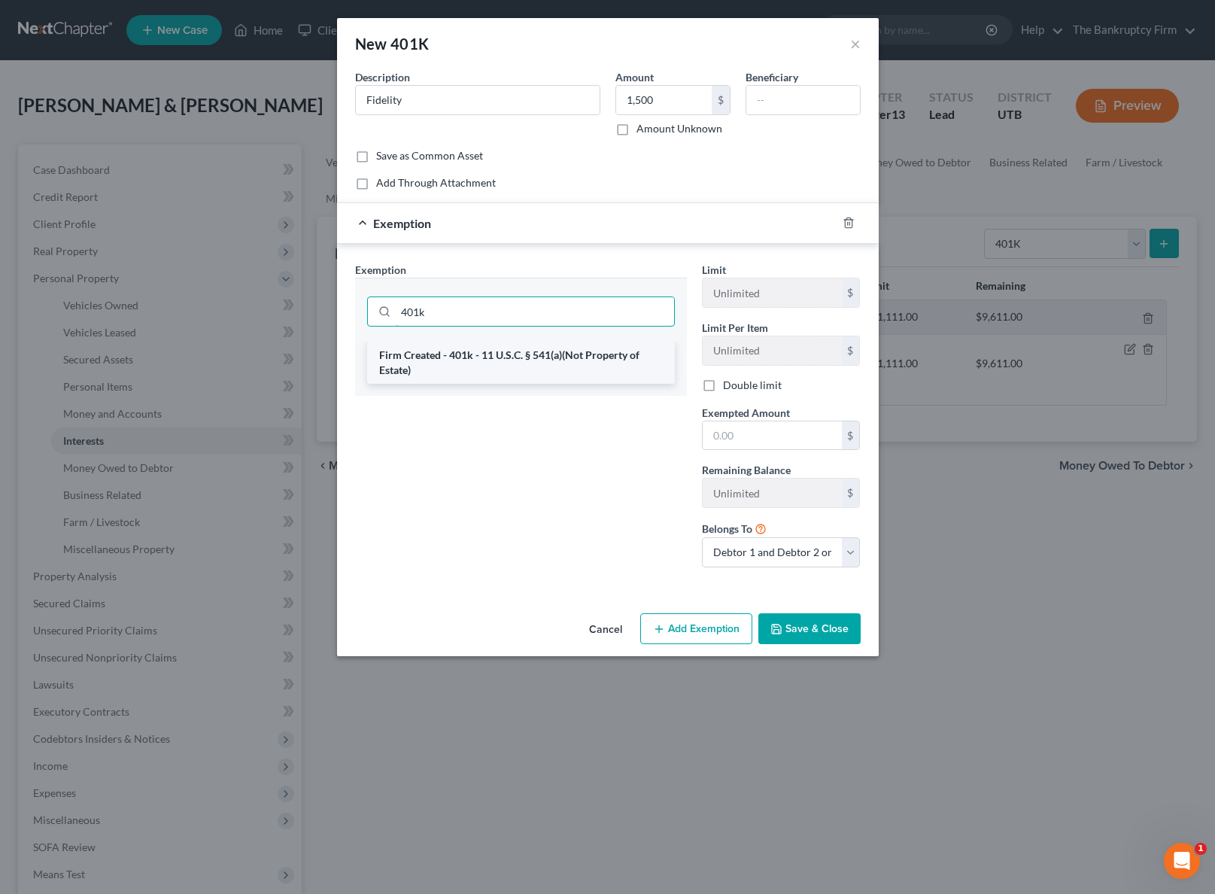
type input "401k"
click at [537, 363] on li "Firm Created - 401k - 11 U.S.C. § 541(a)(Not Property of Estate)" at bounding box center [521, 363] width 308 height 42
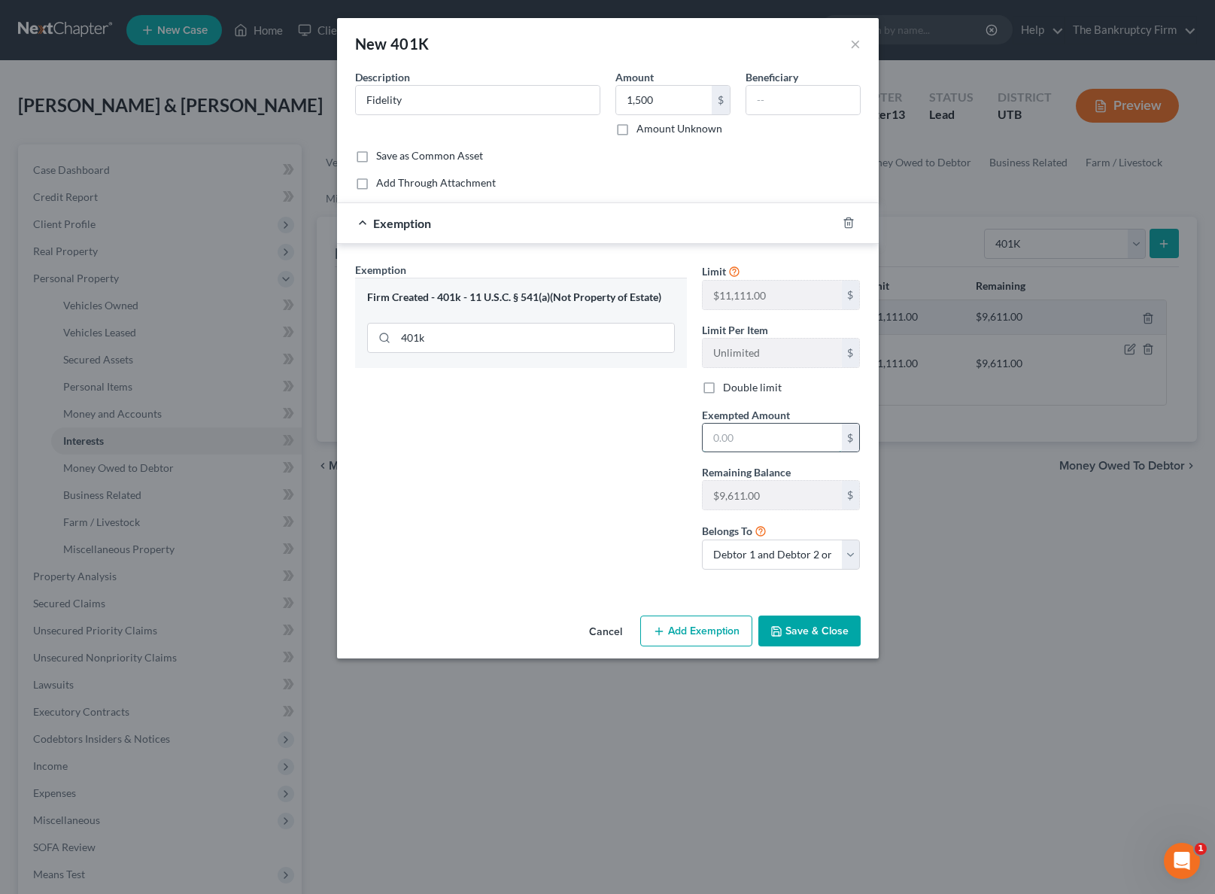
click at [773, 437] on input "text" at bounding box center [772, 438] width 139 height 29
type input "1,500"
click at [797, 636] on button "Save & Close" at bounding box center [809, 631] width 102 height 32
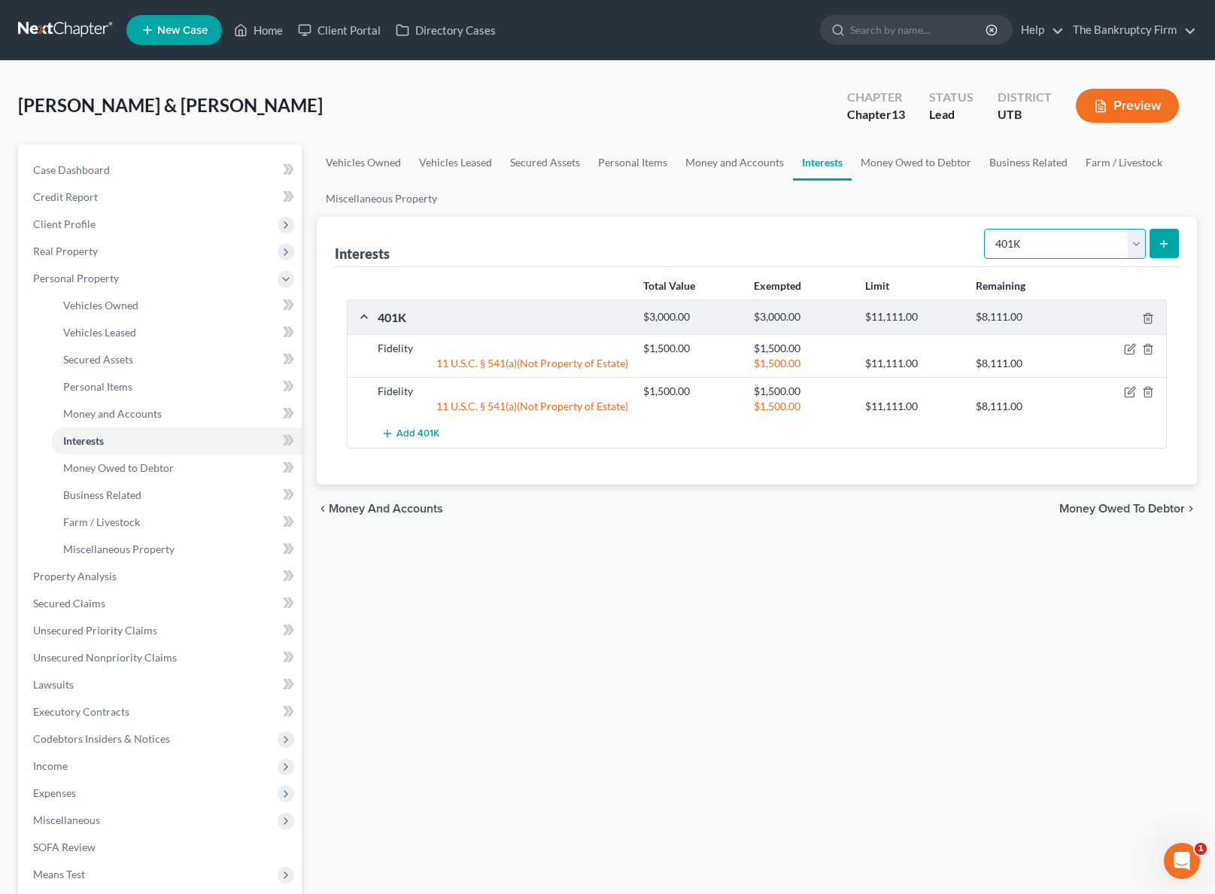
click at [1074, 247] on select "Select Interest Type 401K Annuity Bond Education IRA Government Bond Government…" at bounding box center [1065, 244] width 162 height 30
click at [896, 163] on link "Money Owed to Debtor" at bounding box center [916, 162] width 129 height 36
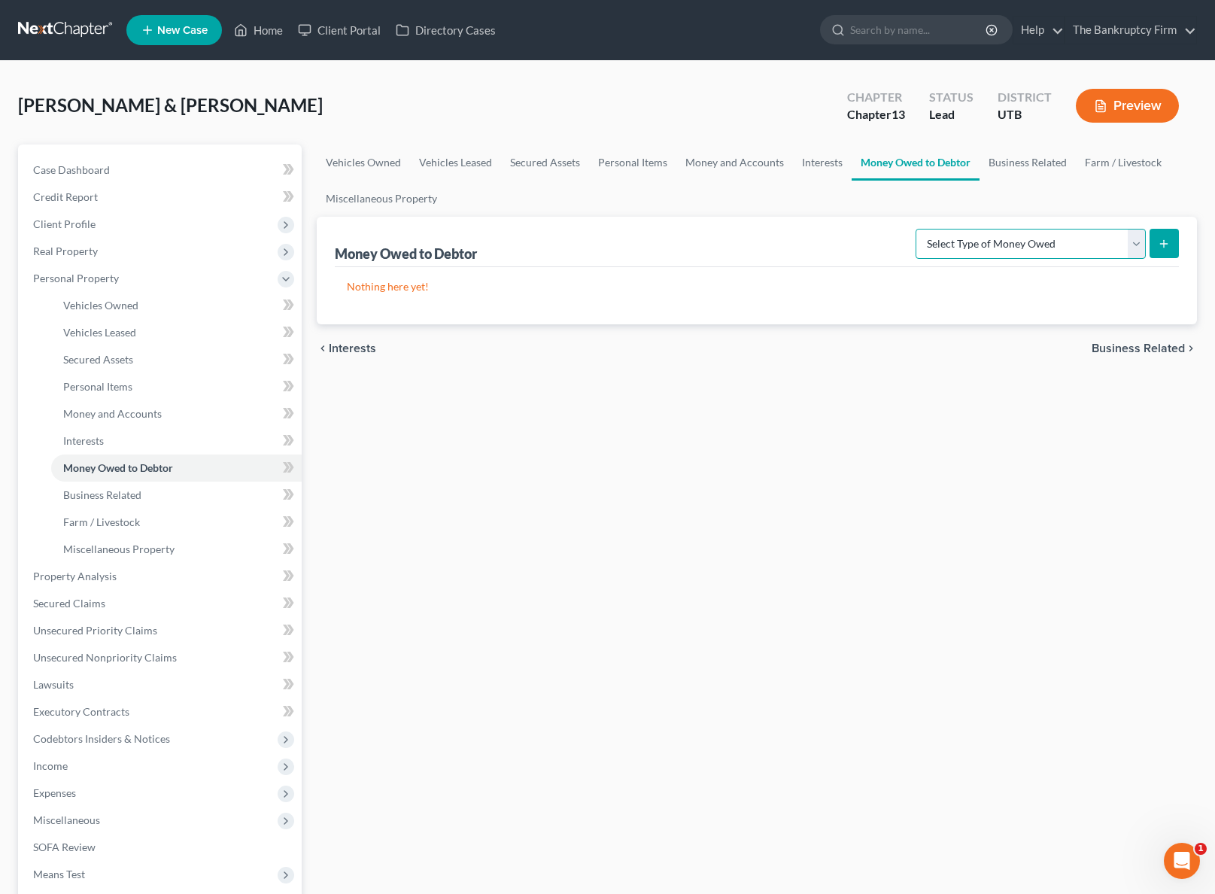
click at [1133, 245] on select "Select Type of Money Owed Accounts Receivable Alimony Child Support Claims Agai…" at bounding box center [1031, 244] width 230 height 30
click at [1025, 162] on link "Business Related" at bounding box center [1028, 162] width 96 height 36
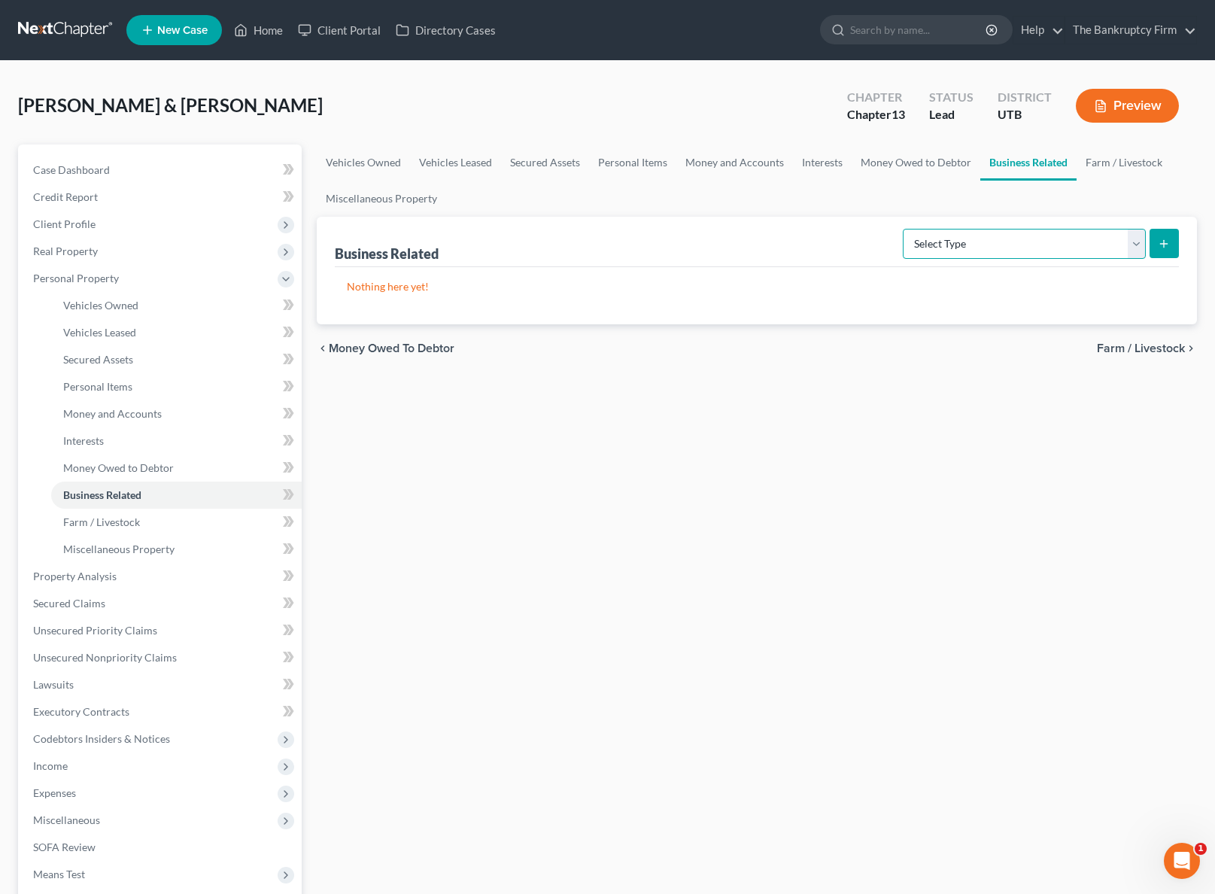
click at [1046, 242] on select "Select Type Customer Lists Franchises Inventory Licenses Machinery Office Equip…" at bounding box center [1024, 244] width 243 height 30
click at [1152, 159] on link "Farm / Livestock" at bounding box center [1124, 162] width 95 height 36
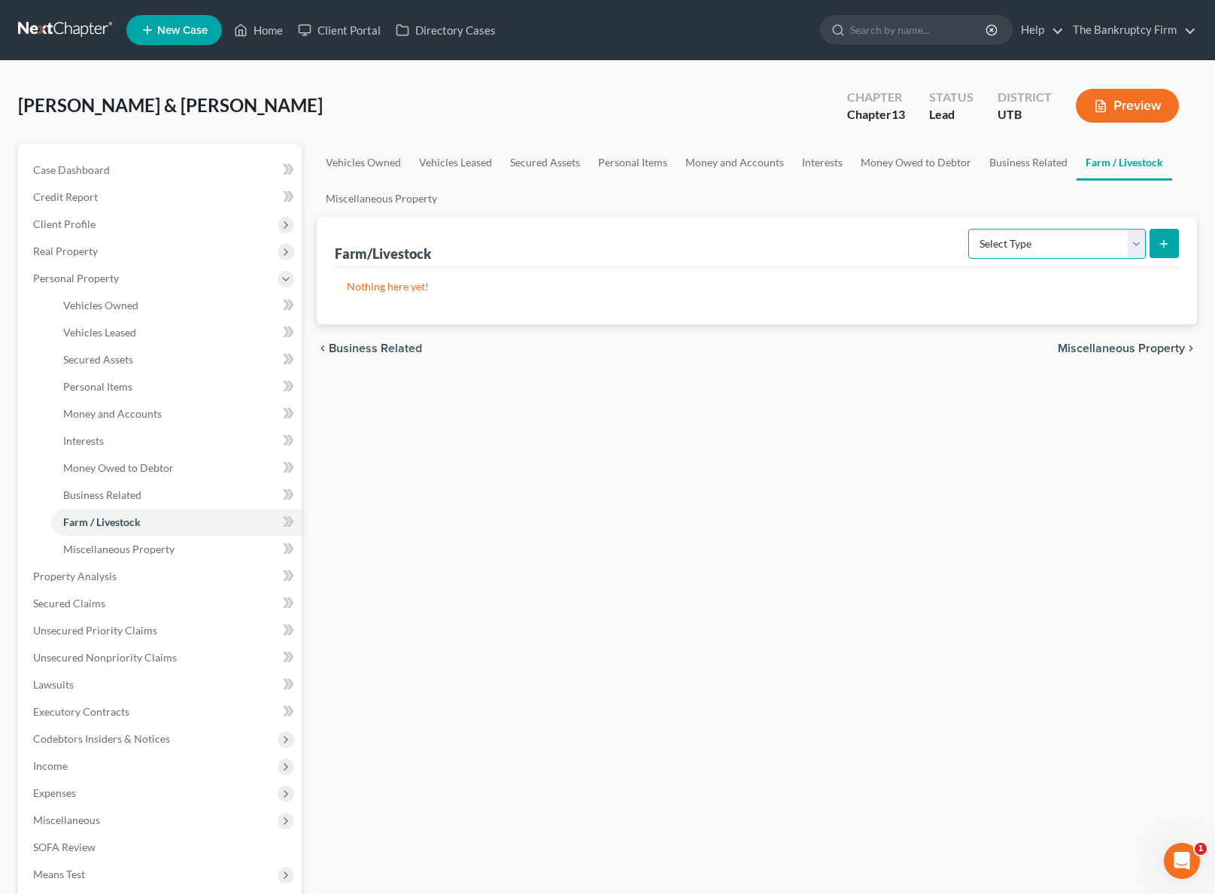
click at [1082, 243] on select "Select Type Animals & Livestock Crops: Growing or Harvested Farming Equipment F…" at bounding box center [1057, 244] width 178 height 30
select select "animals"
click at [971, 229] on select "Select Type Animals & Livestock Crops: Growing or Harvested Farming Equipment F…" at bounding box center [1057, 244] width 178 height 30
click at [1162, 235] on button "submit" at bounding box center [1164, 243] width 29 height 29
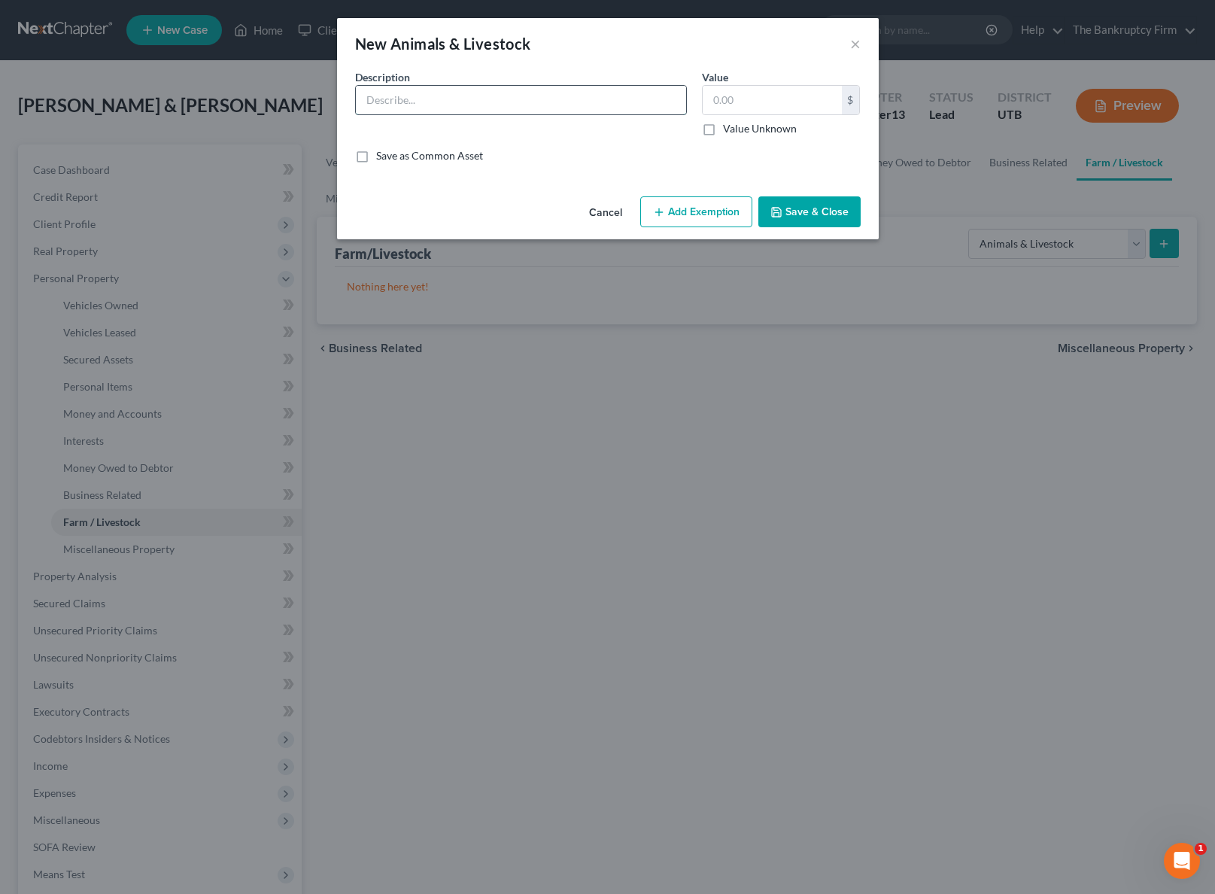
click at [452, 108] on input "text" at bounding box center [521, 100] width 330 height 29
type input "Pony & Horse"
type input "10"
click at [503, 96] on input "Pony & Horse" at bounding box center [521, 100] width 330 height 29
type input "Pony & Horse"
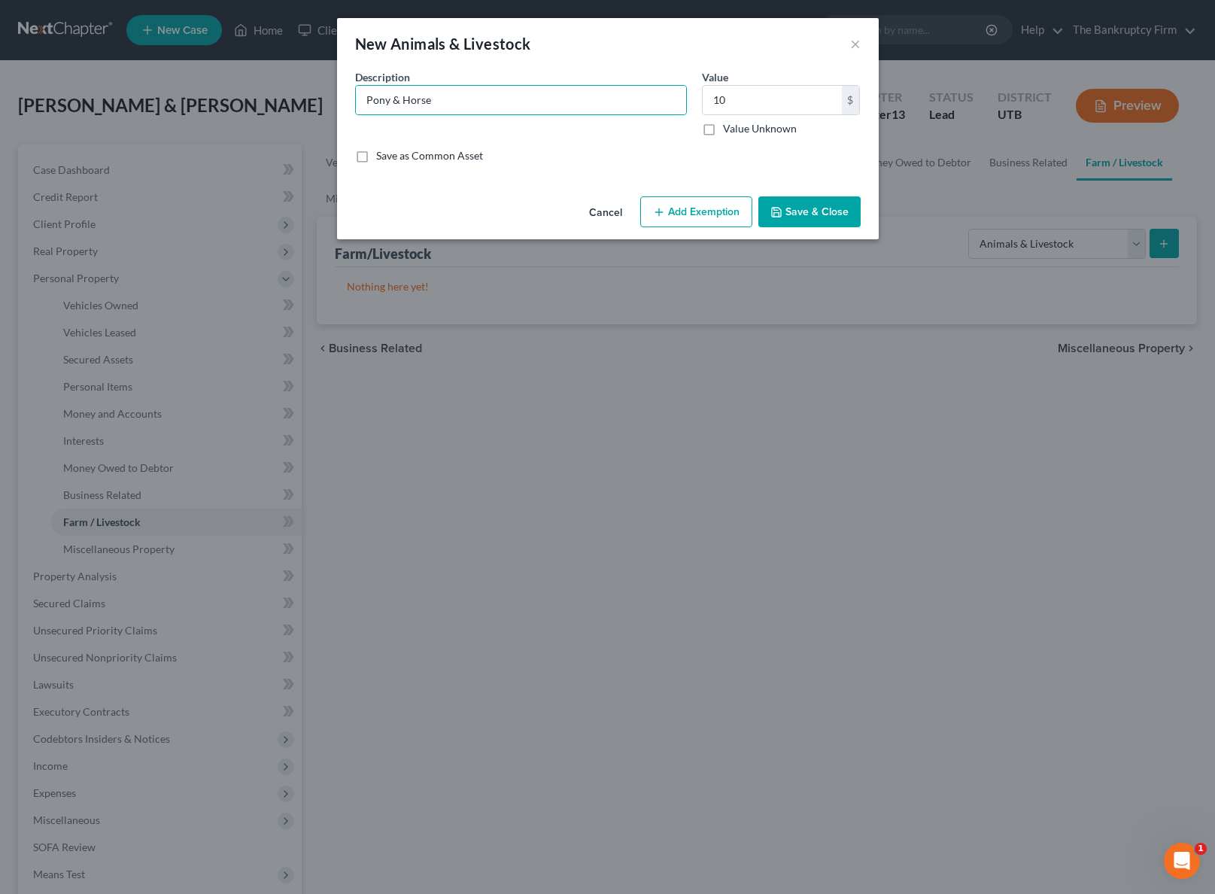
click at [688, 211] on button "Add Exemption" at bounding box center [696, 212] width 112 height 32
select select "2"
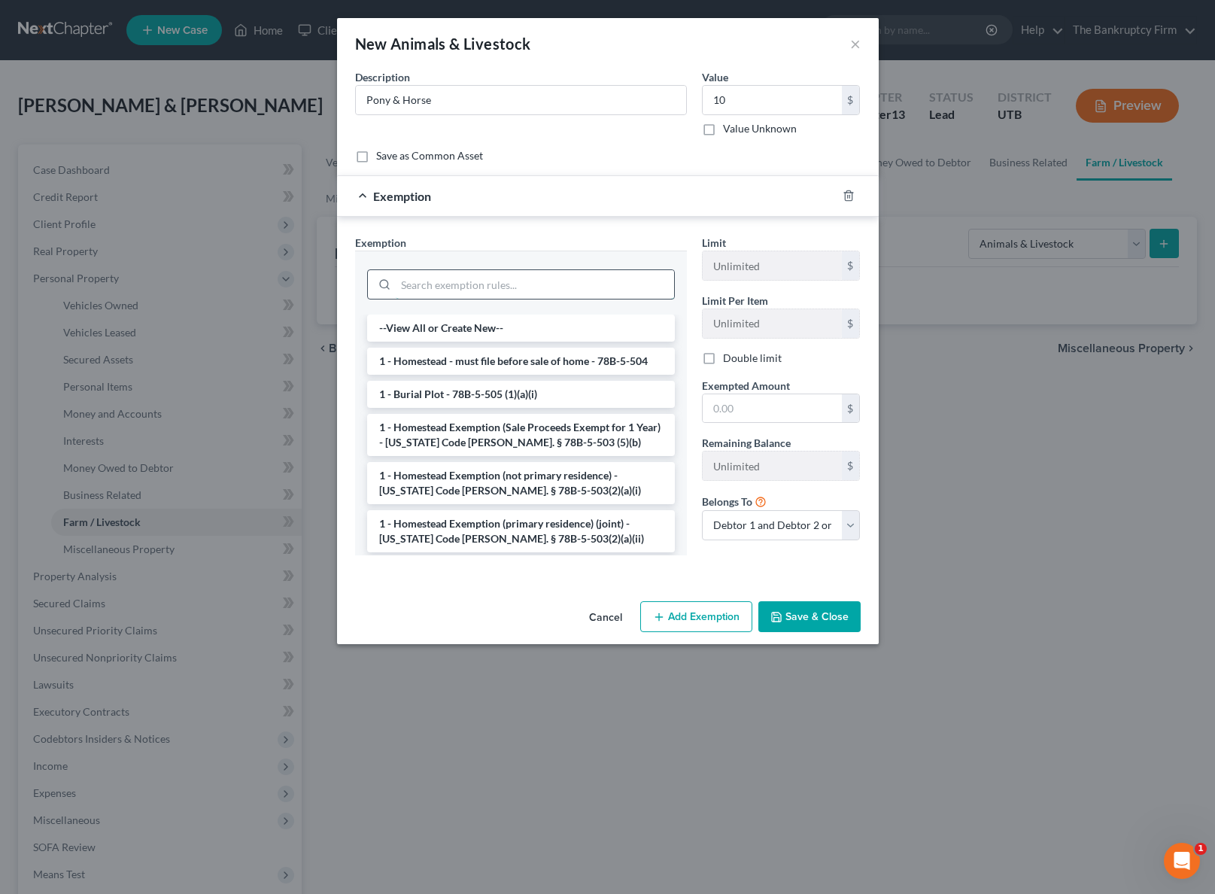
click at [445, 290] on input "search" at bounding box center [535, 284] width 278 height 29
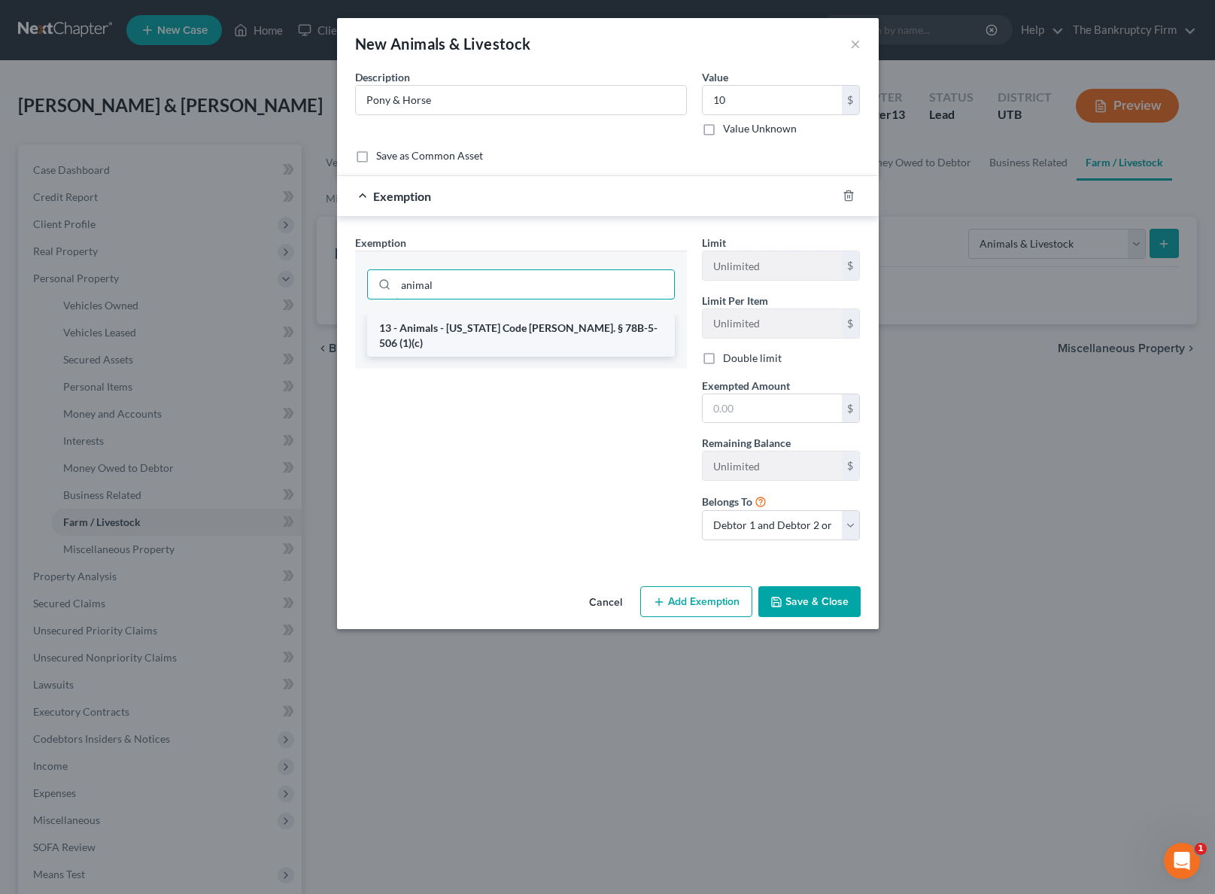
type input "animal"
click at [489, 324] on li "13 - Animals - [US_STATE] Code [PERSON_NAME]. § 78B-5-506 (1)(c)" at bounding box center [521, 335] width 308 height 42
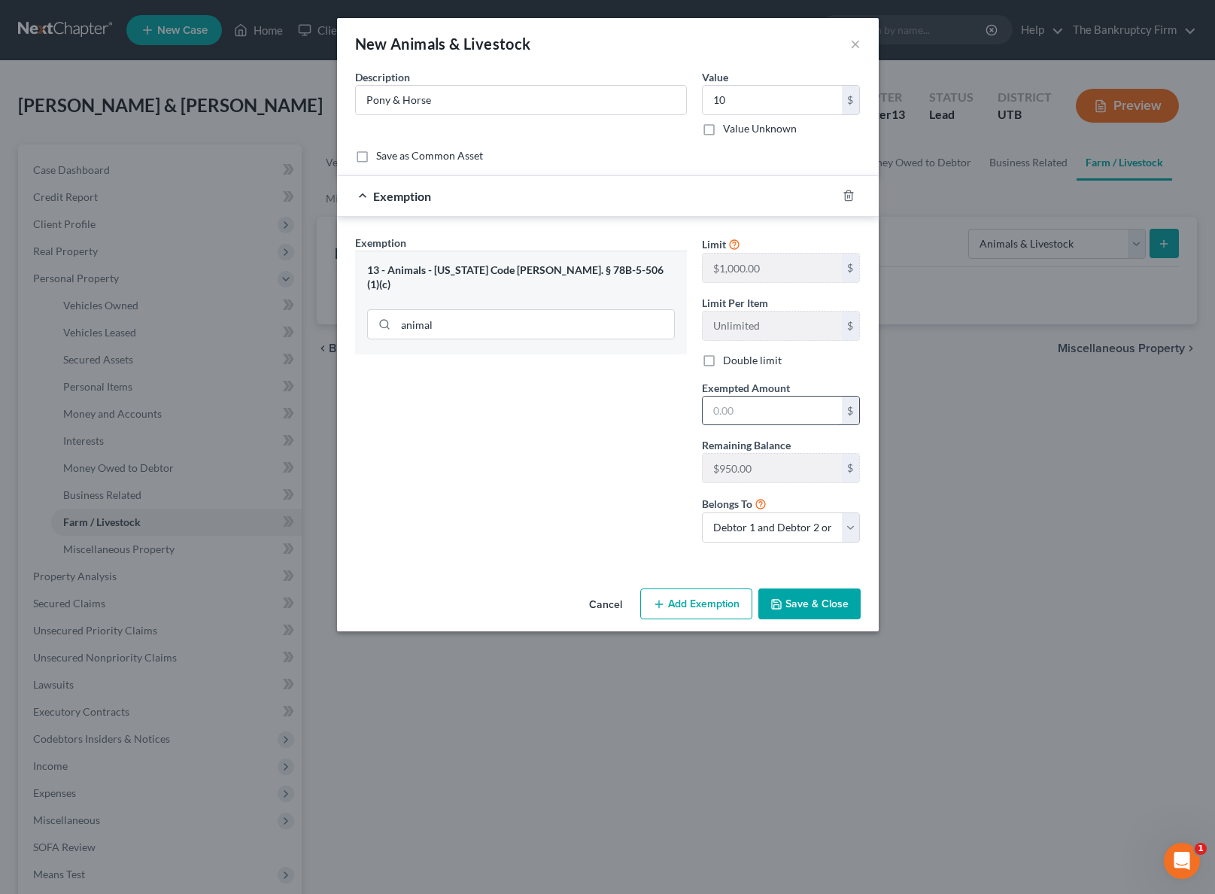
click at [760, 417] on input "text" at bounding box center [772, 410] width 139 height 29
type input "10.00"
click at [803, 606] on button "Save & Close" at bounding box center [809, 604] width 102 height 32
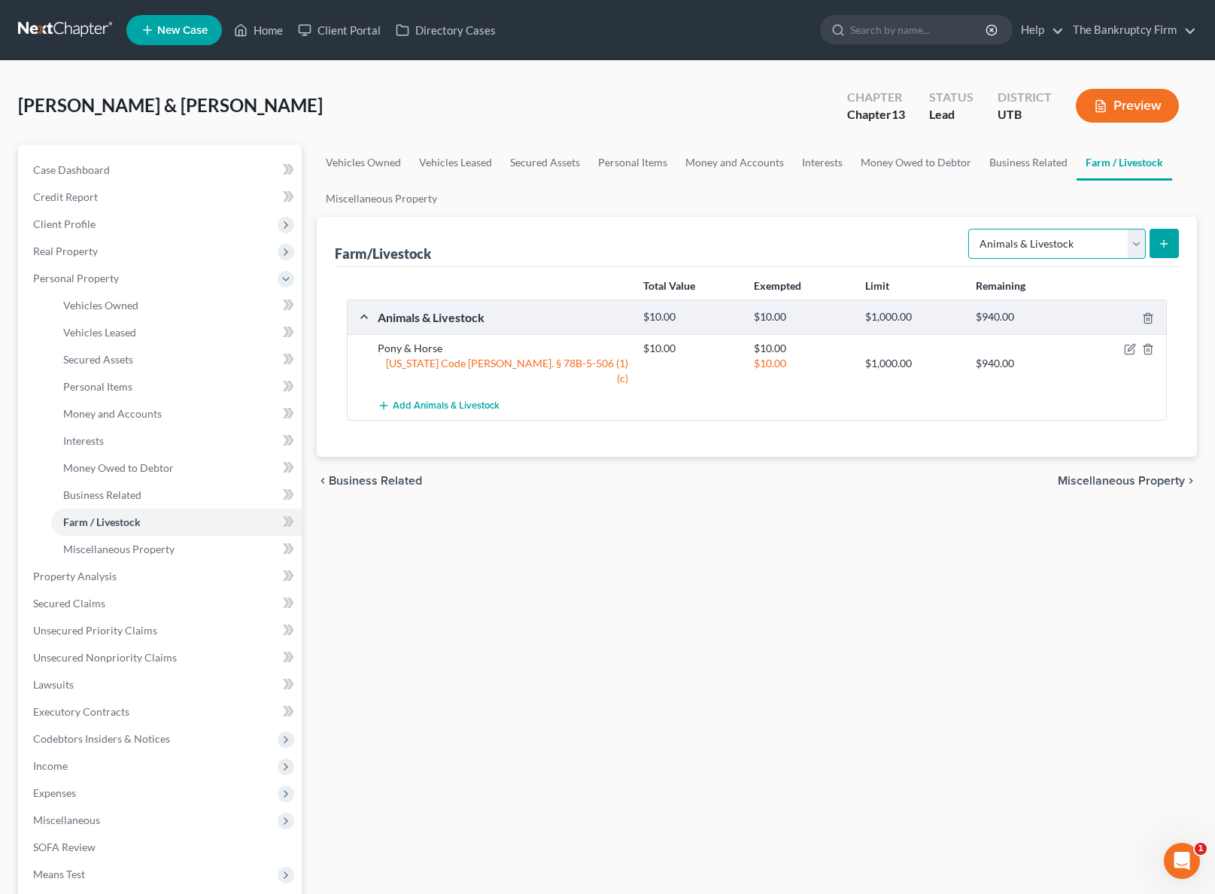
click at [1134, 242] on select "Select Type Animals & Livestock Crops: Growing or Harvested Farming Equipment F…" at bounding box center [1057, 244] width 178 height 30
click at [1033, 238] on select "Select Type Animals & Livestock Crops: Growing or Harvested Farming Equipment F…" at bounding box center [1057, 244] width 178 height 30
click at [403, 196] on link "Miscellaneous Property" at bounding box center [381, 199] width 129 height 36
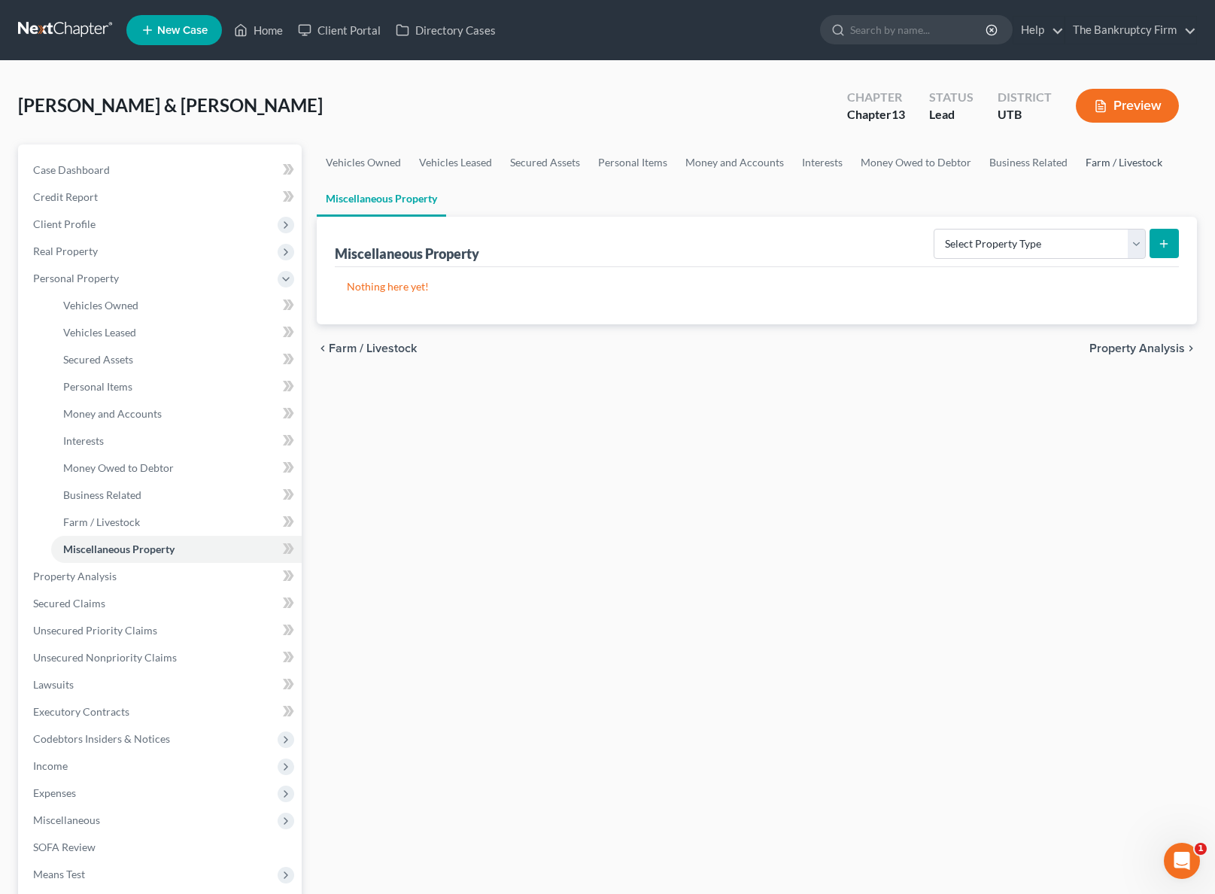
click at [1125, 159] on link "Farm / Livestock" at bounding box center [1124, 162] width 95 height 36
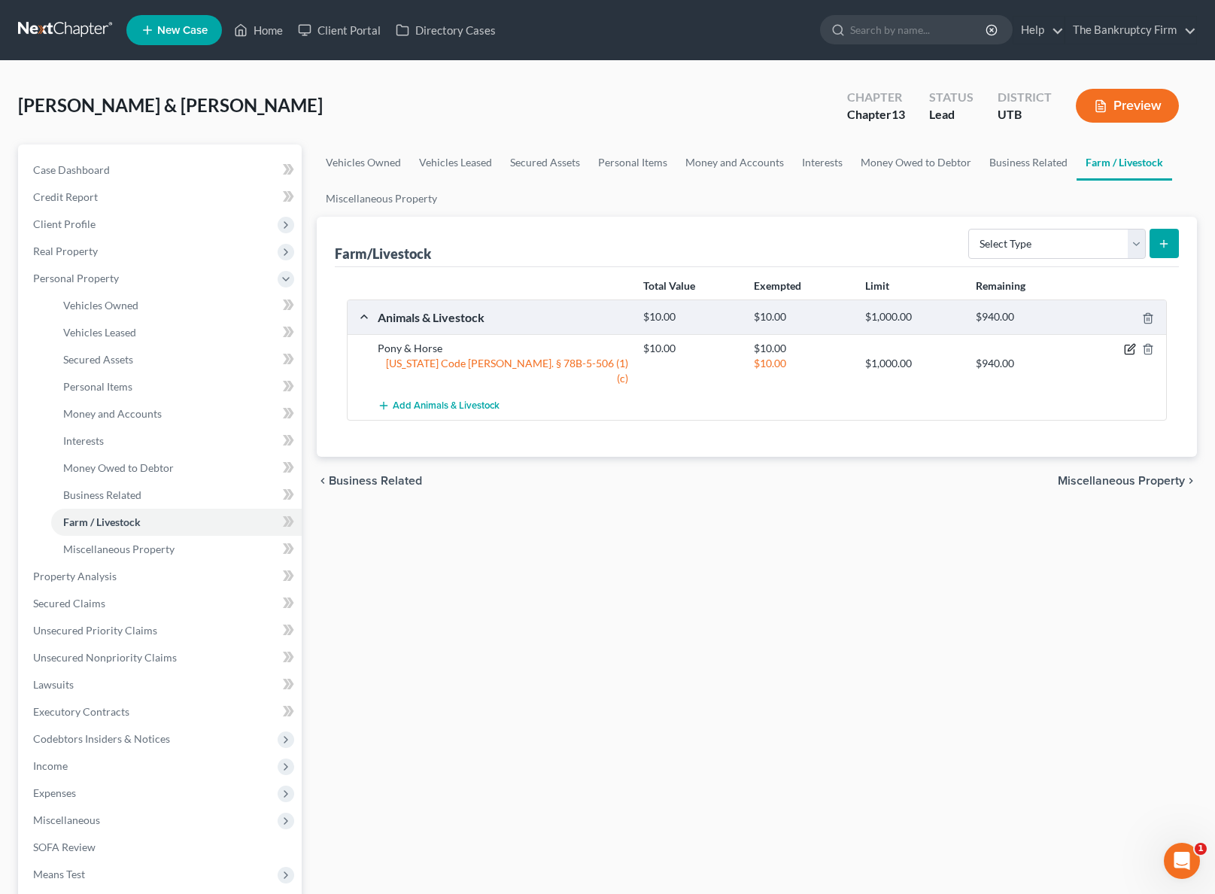
click at [1135, 346] on icon "button" at bounding box center [1131, 348] width 7 height 7
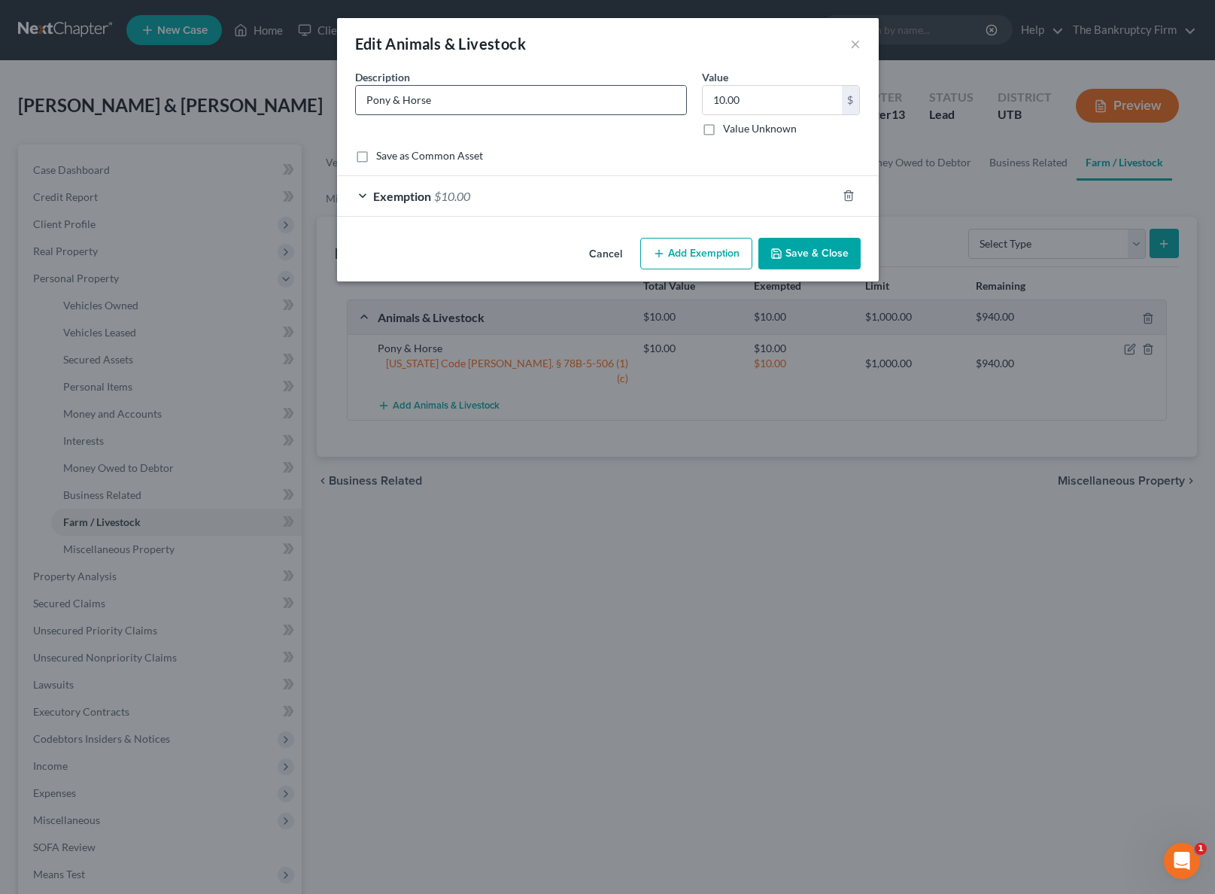
click at [488, 99] on input "Pony & Horse" at bounding box center [521, 100] width 330 height 29
type input "Pony & Horse, Goats, Chickens"
drag, startPoint x: 770, startPoint y: 103, endPoint x: 671, endPoint y: 98, distance: 98.7
click at [671, 98] on div "Description * Pony & Horse, Goats, Chickens Value Current Value 500.00 $ Value …" at bounding box center [608, 108] width 521 height 79
type input "100"
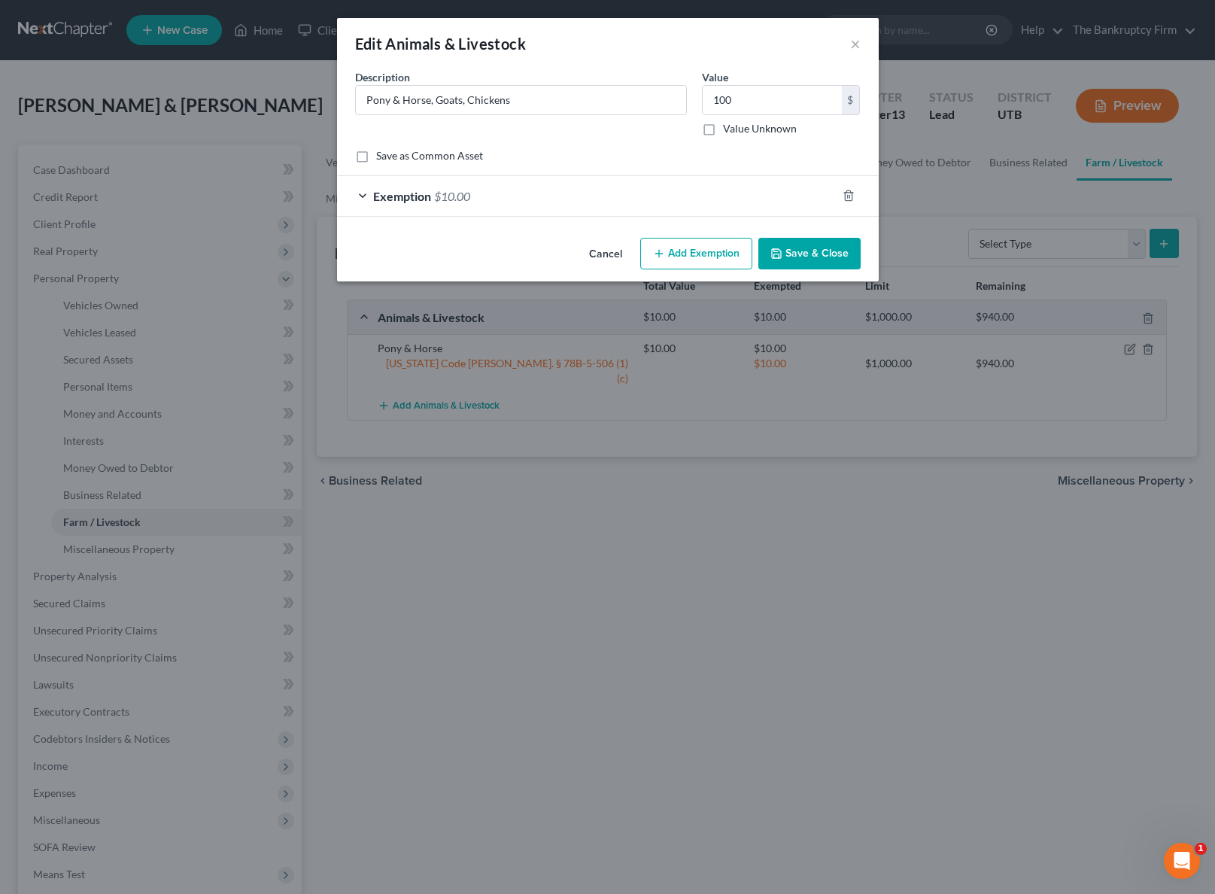
click at [835, 251] on button "Save & Close" at bounding box center [809, 254] width 102 height 32
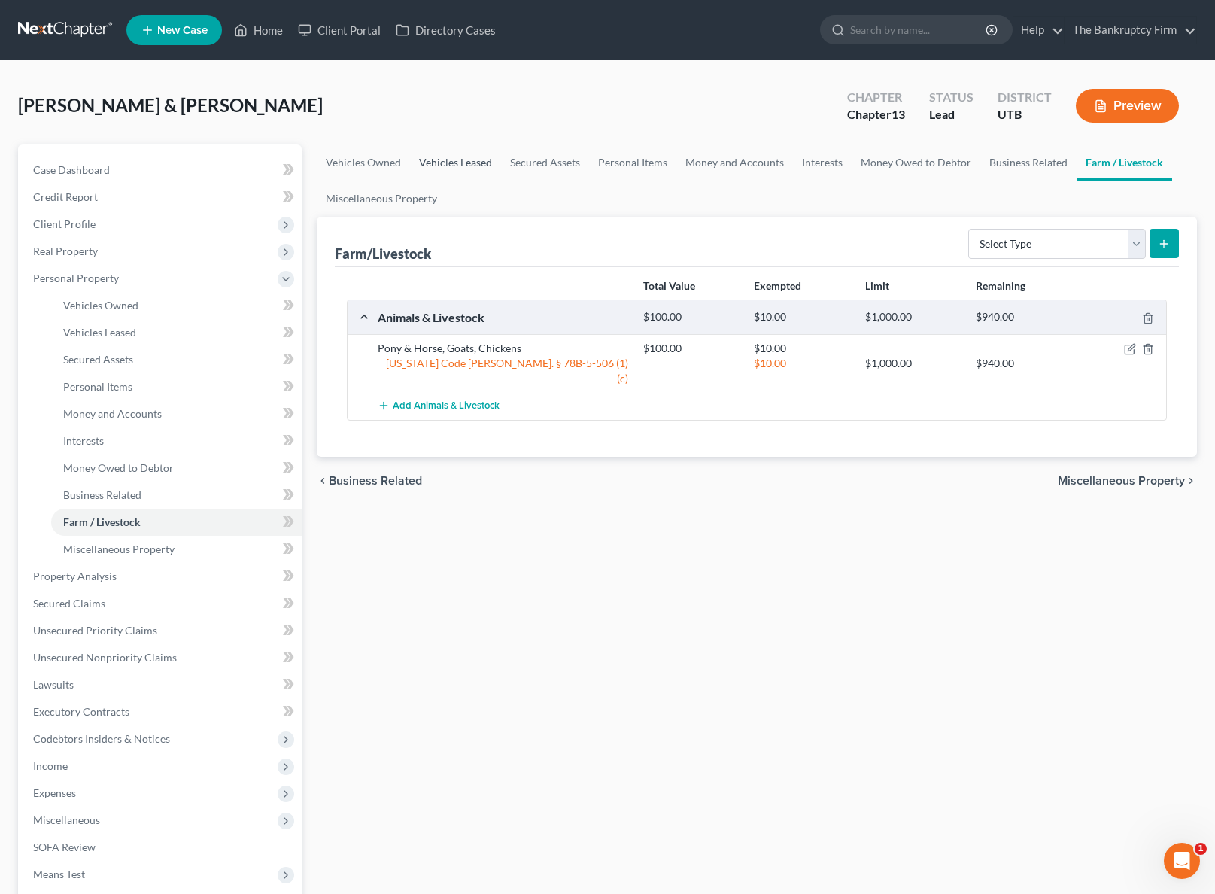
click at [457, 154] on link "Vehicles Leased" at bounding box center [455, 162] width 91 height 36
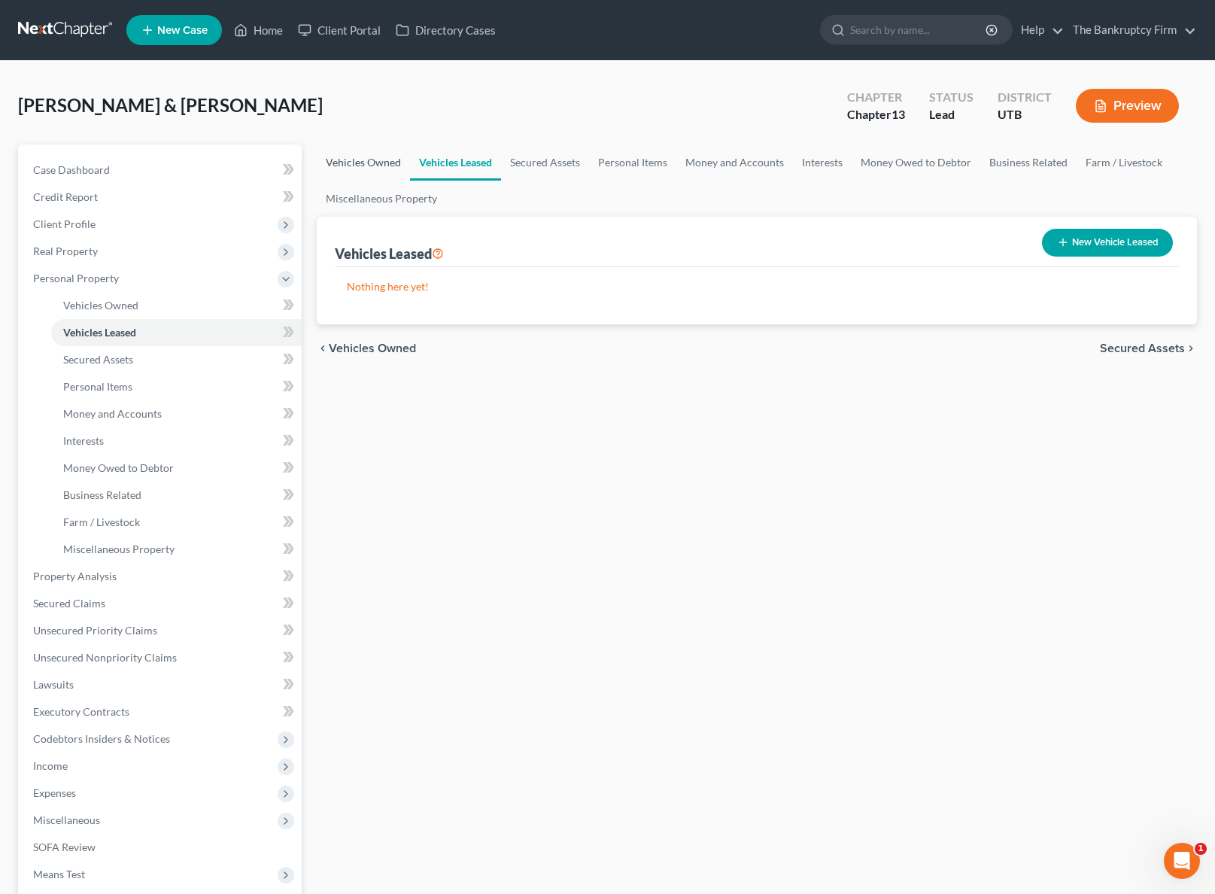
click at [367, 158] on link "Vehicles Owned" at bounding box center [363, 162] width 93 height 36
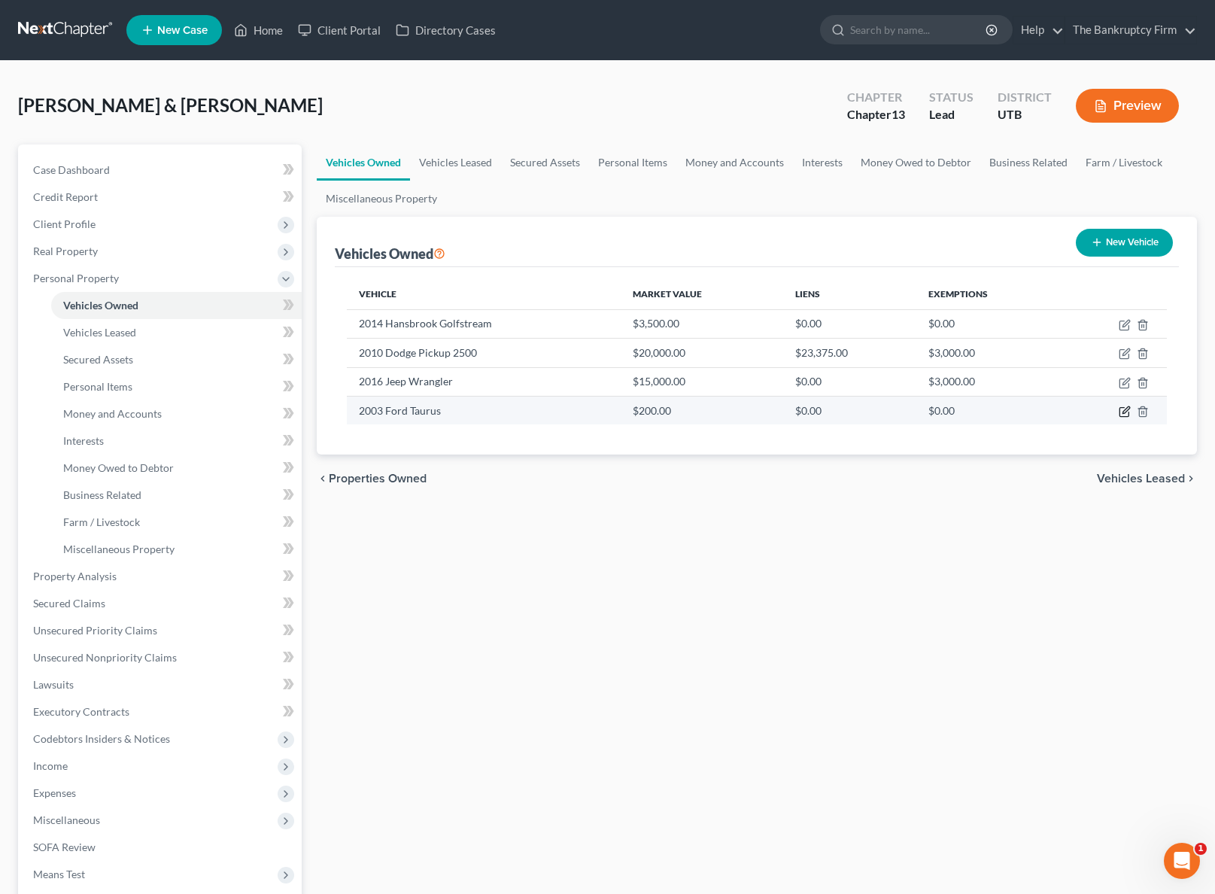
click at [1126, 410] on icon "button" at bounding box center [1125, 412] width 12 height 12
select select "0"
select select "23"
select select "2"
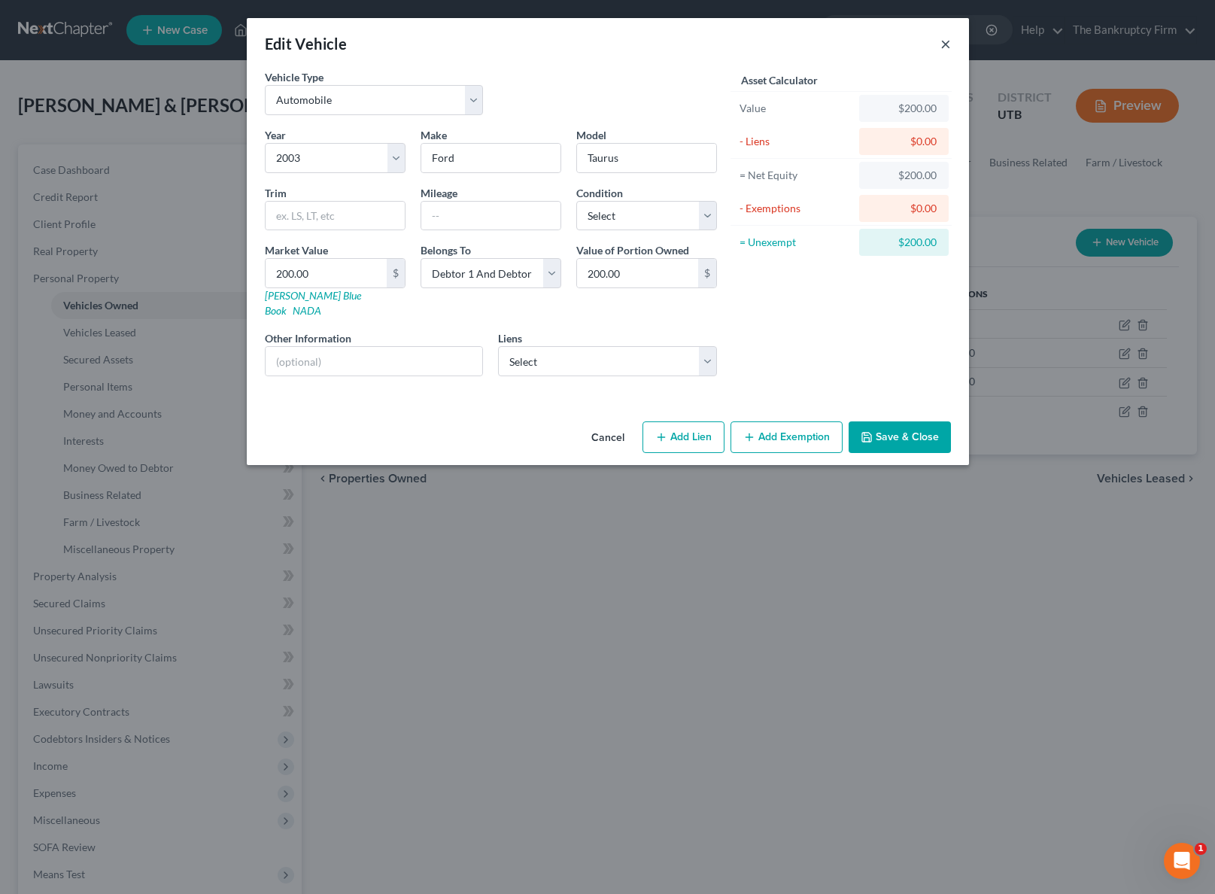
click at [946, 43] on button "×" at bounding box center [945, 44] width 11 height 18
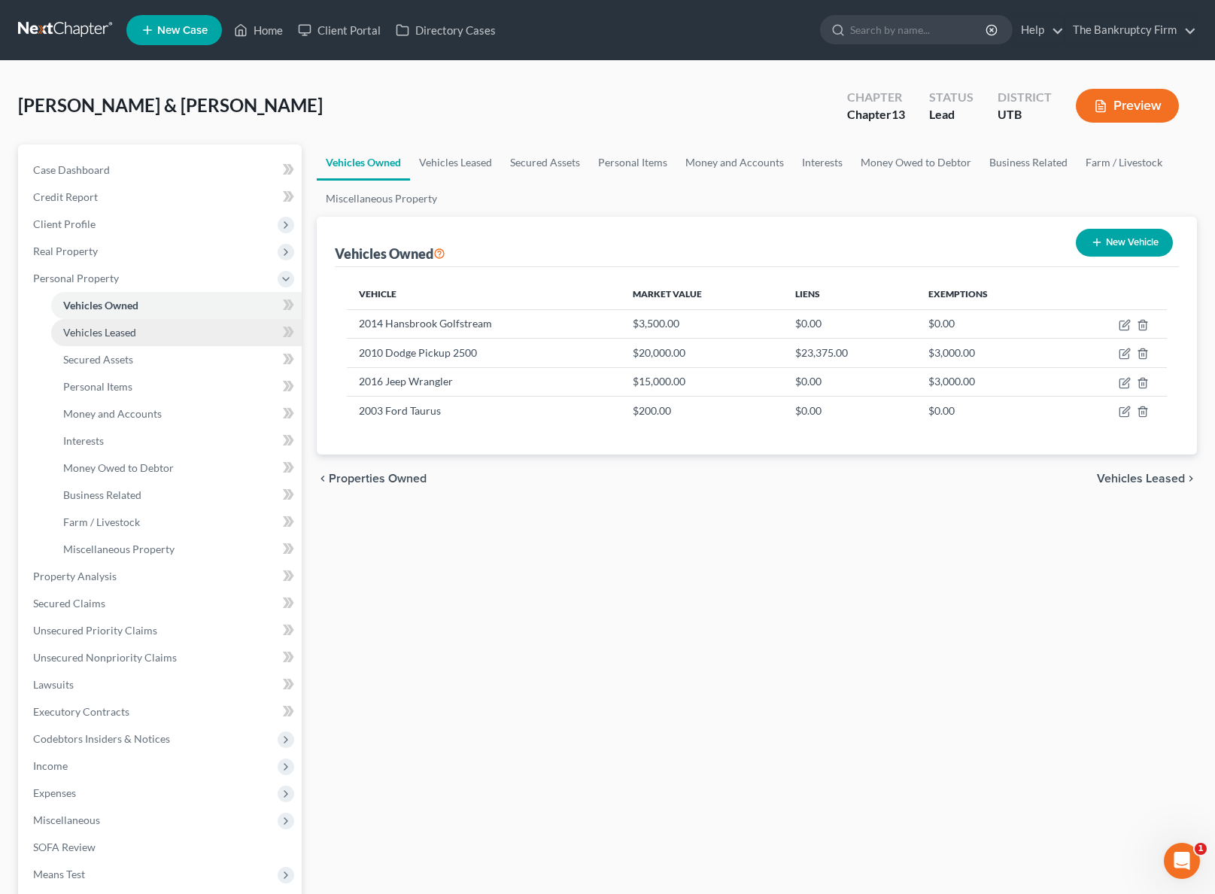
click at [111, 333] on span "Vehicles Leased" at bounding box center [99, 332] width 73 height 13
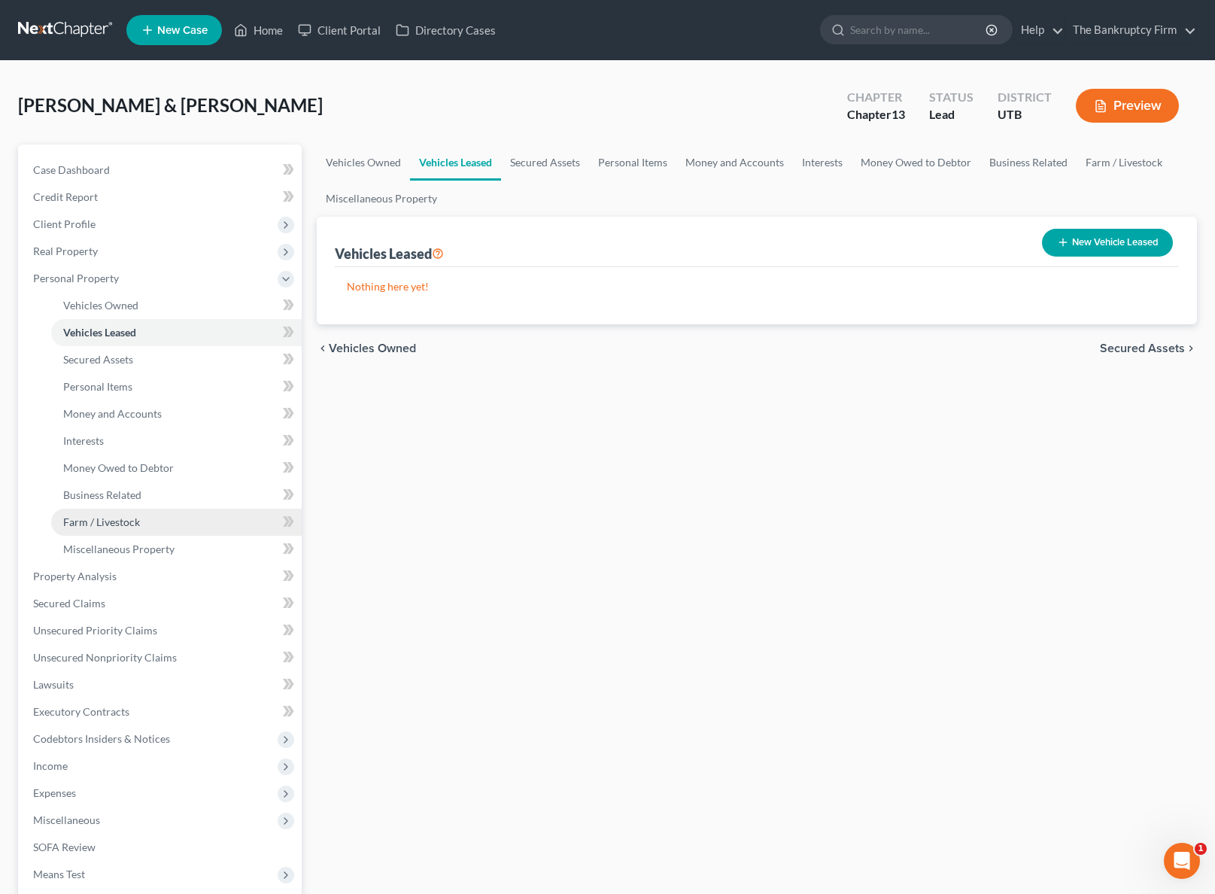
click at [114, 525] on span "Farm / Livestock" at bounding box center [101, 521] width 77 height 13
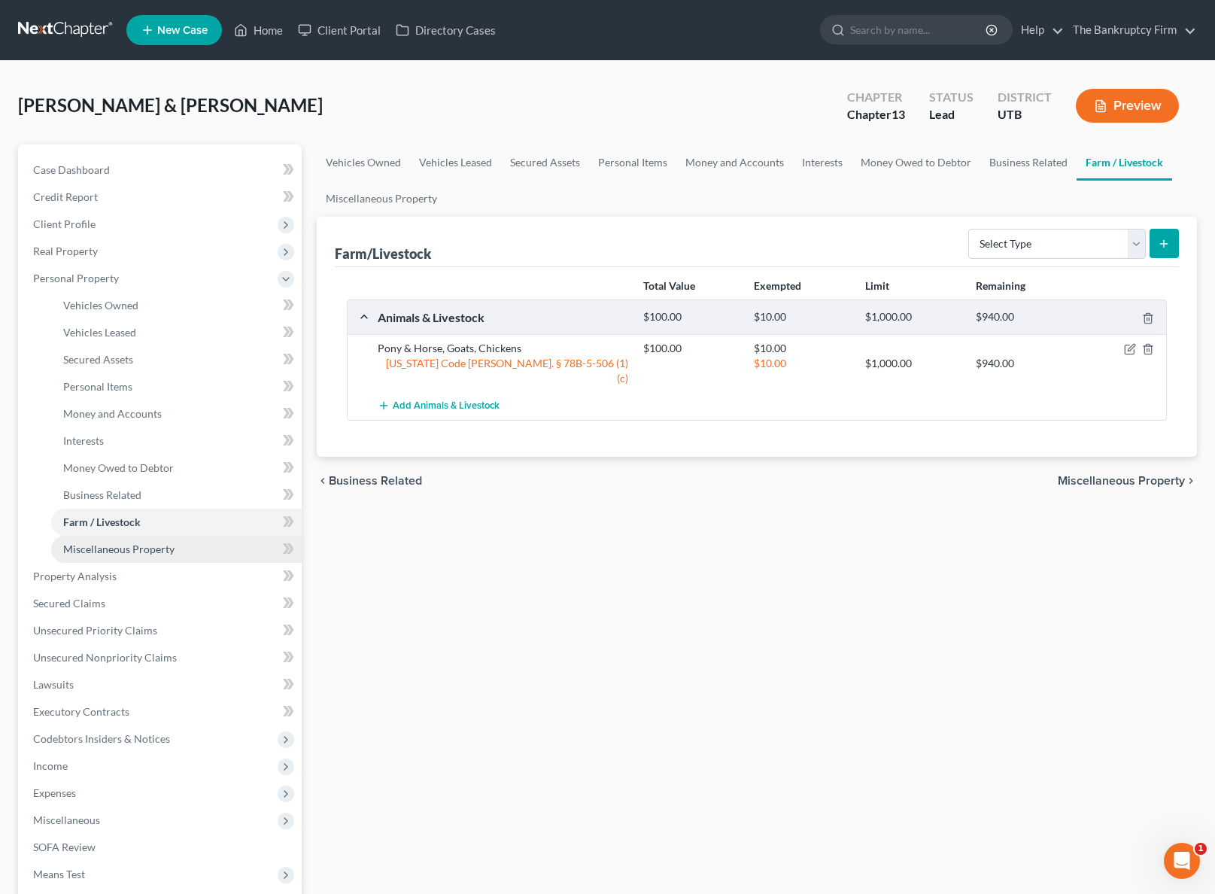
click at [126, 545] on span "Miscellaneous Property" at bounding box center [118, 548] width 111 height 13
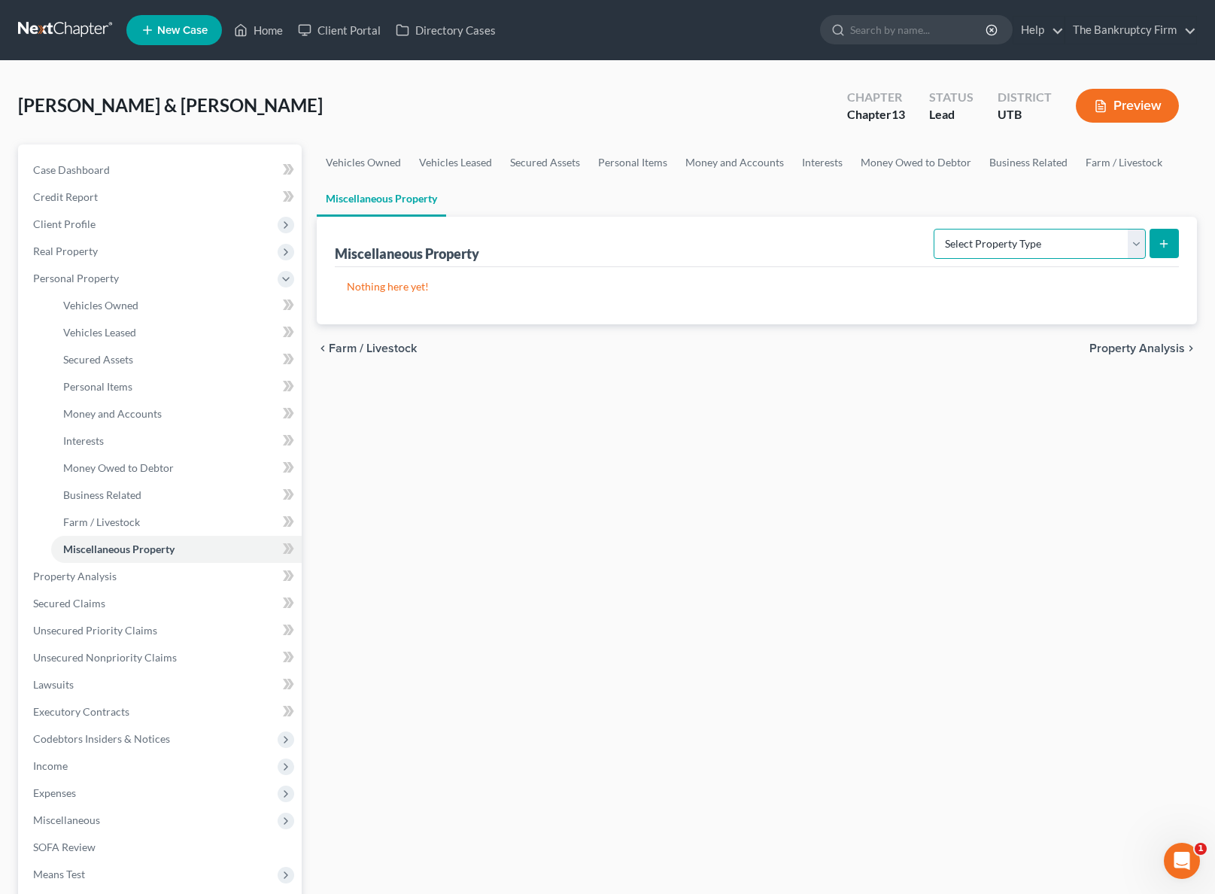
click at [1140, 242] on select "Select Property Type Assigned for Creditor Benefit [DATE] Holding for Another N…" at bounding box center [1040, 244] width 212 height 30
click at [1137, 237] on select "Select Property Type Assigned for Creditor Benefit [DATE] Holding for Another N…" at bounding box center [1040, 244] width 212 height 30
click at [1135, 238] on select "Select Property Type Assigned for Creditor Benefit [DATE] Holding for Another N…" at bounding box center [1040, 244] width 212 height 30
click at [74, 573] on span "Property Analysis" at bounding box center [75, 576] width 84 height 13
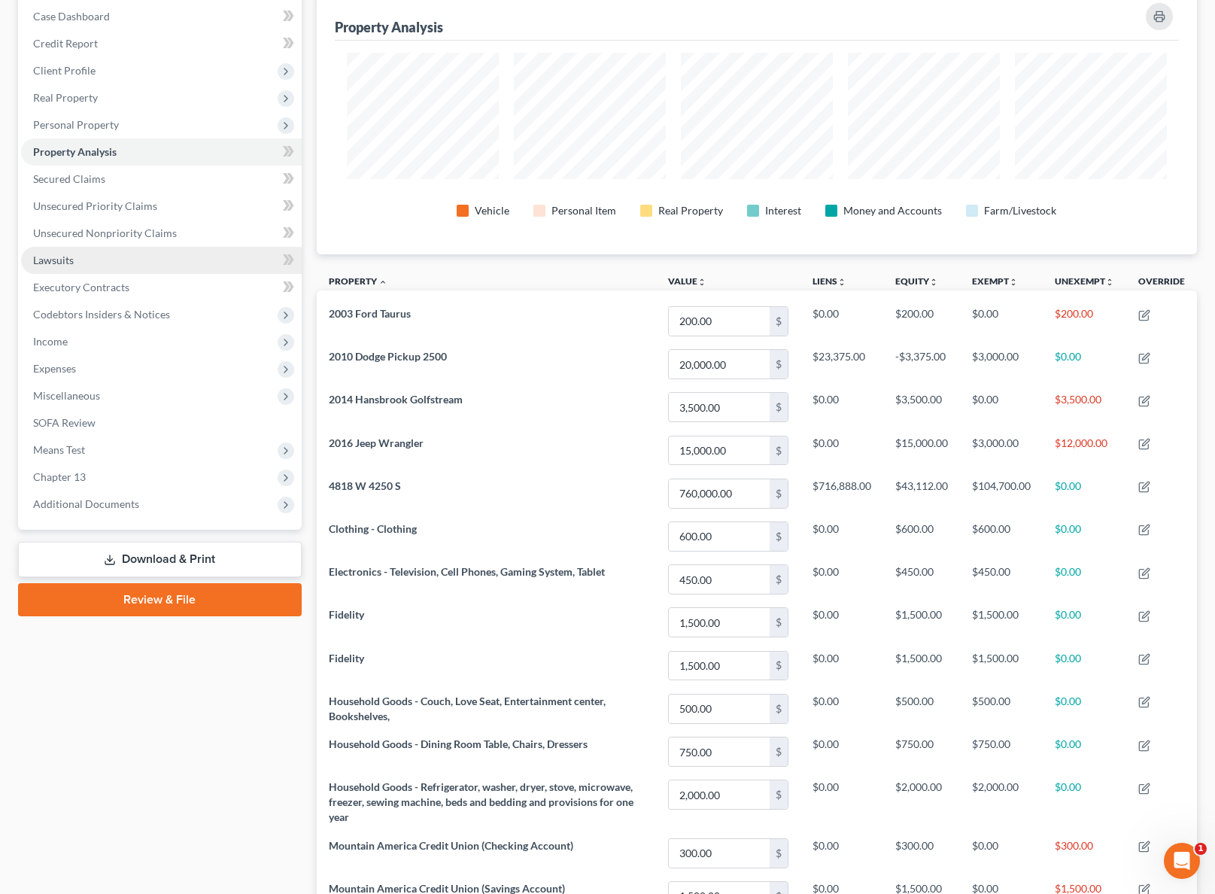
scroll to position [168, 0]
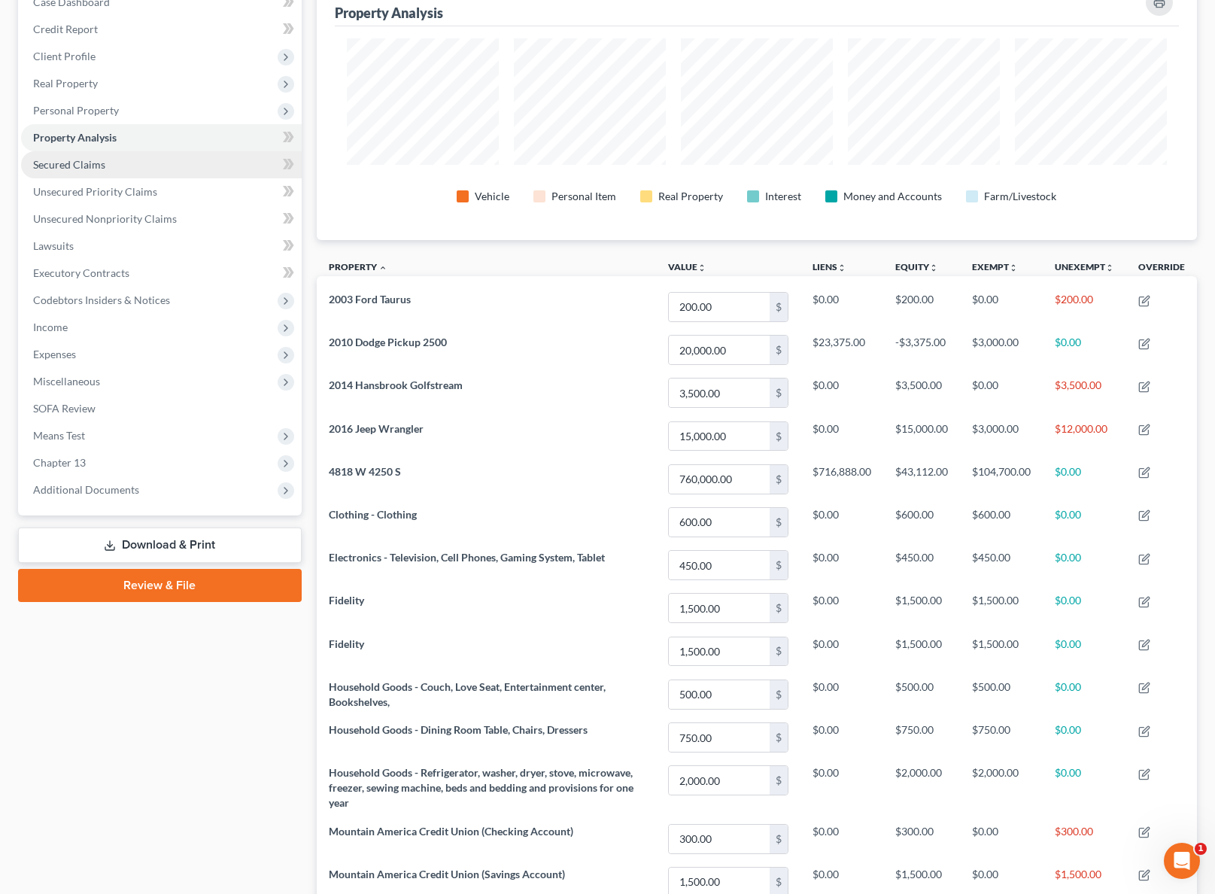
click at [90, 158] on span "Secured Claims" at bounding box center [69, 164] width 72 height 13
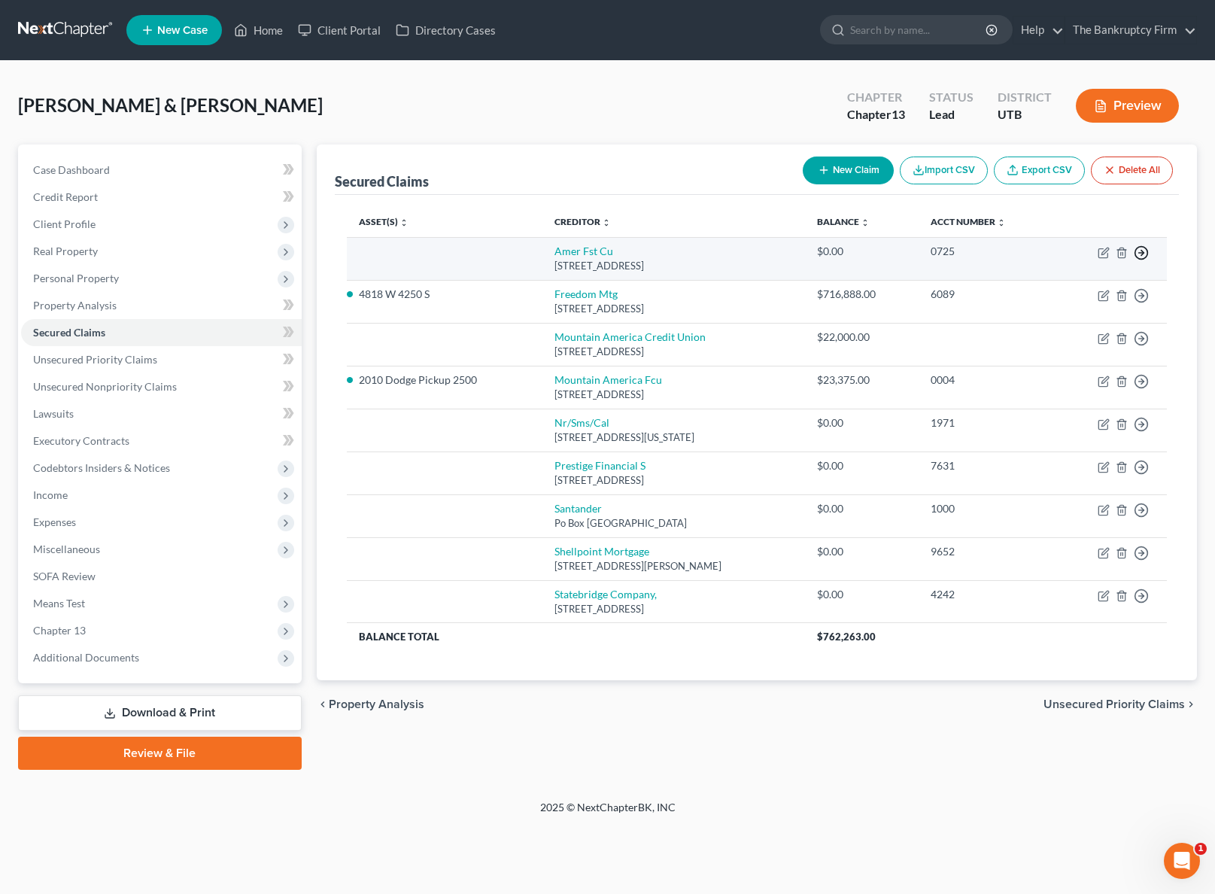
click at [1143, 253] on polyline "button" at bounding box center [1142, 253] width 2 height 5
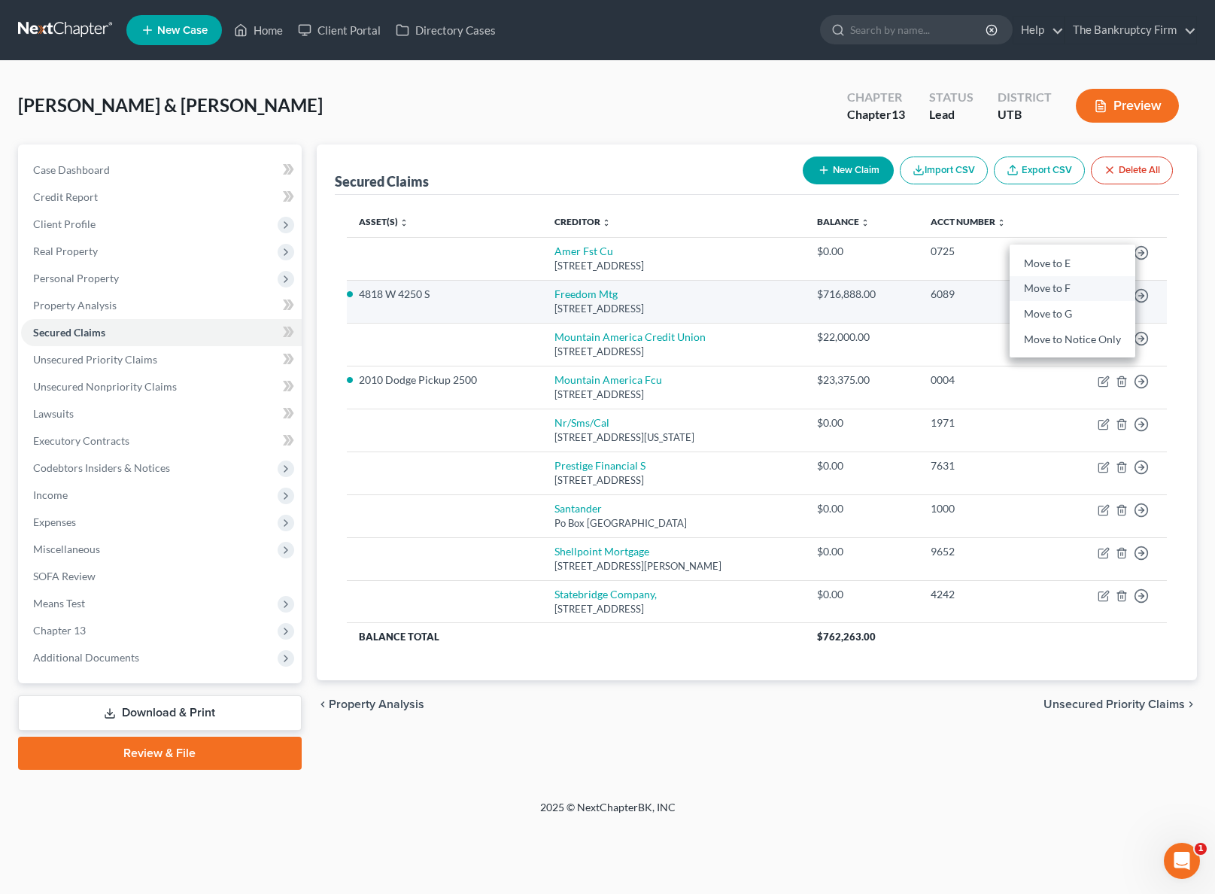
drag, startPoint x: 1071, startPoint y: 289, endPoint x: 1129, endPoint y: 284, distance: 58.9
click at [1072, 289] on link "Move to F" at bounding box center [1073, 289] width 126 height 26
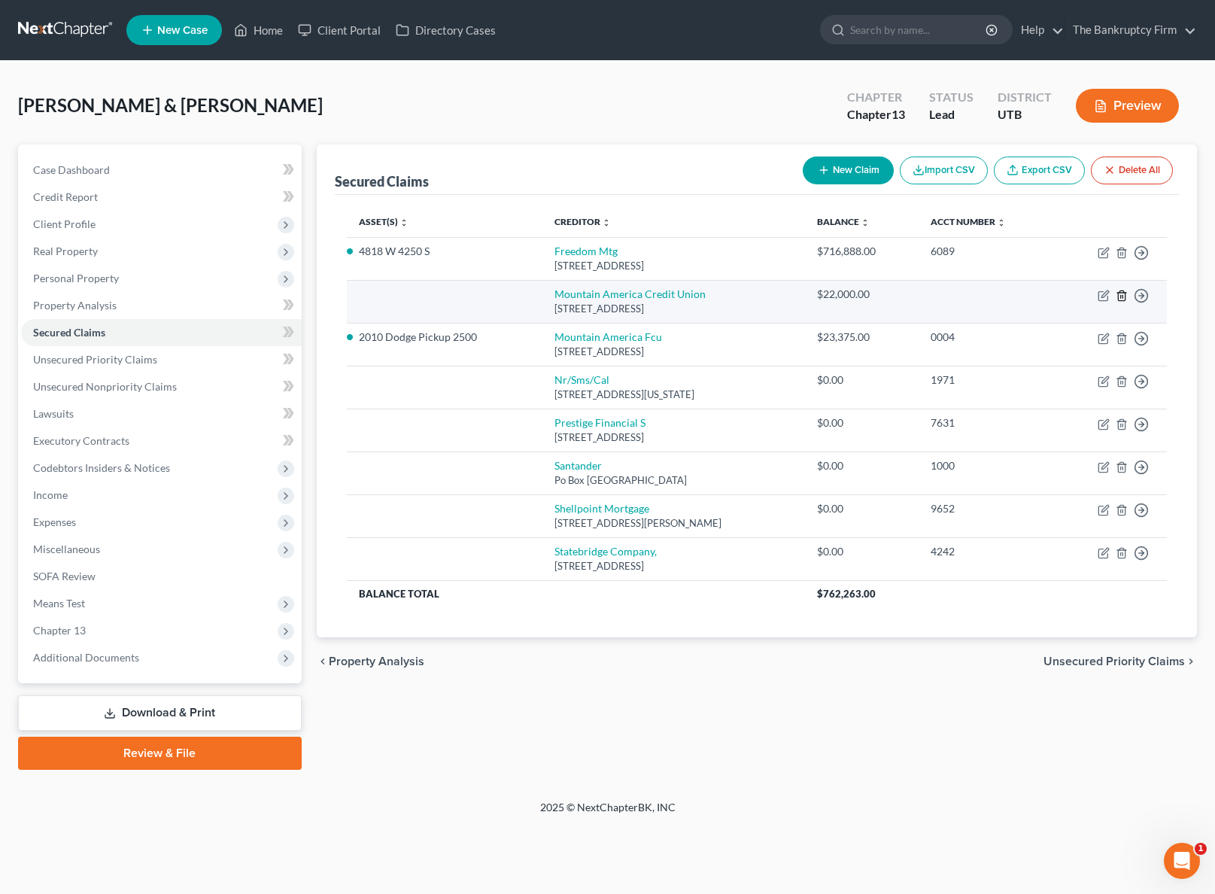
click at [1120, 293] on icon "button" at bounding box center [1122, 296] width 12 height 12
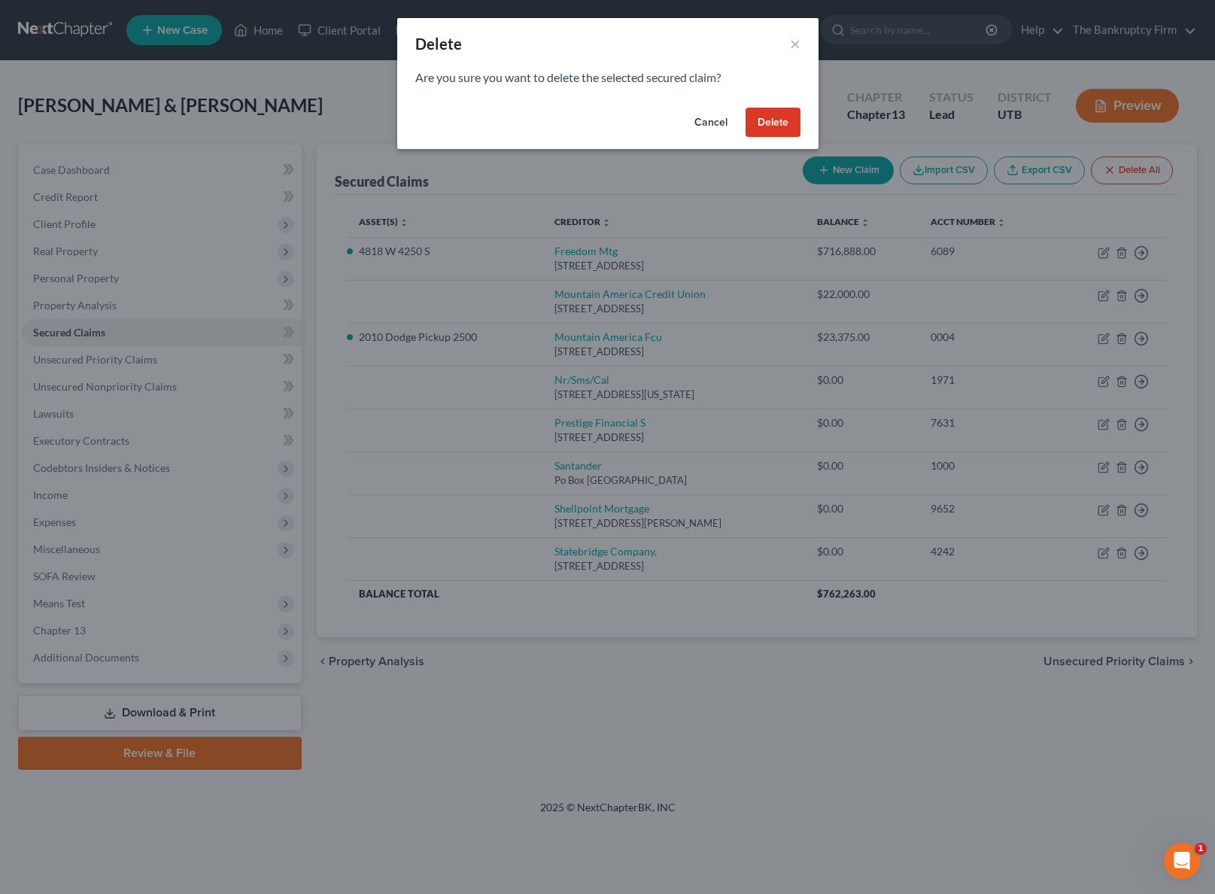
click at [759, 117] on button "Delete" at bounding box center [773, 123] width 55 height 30
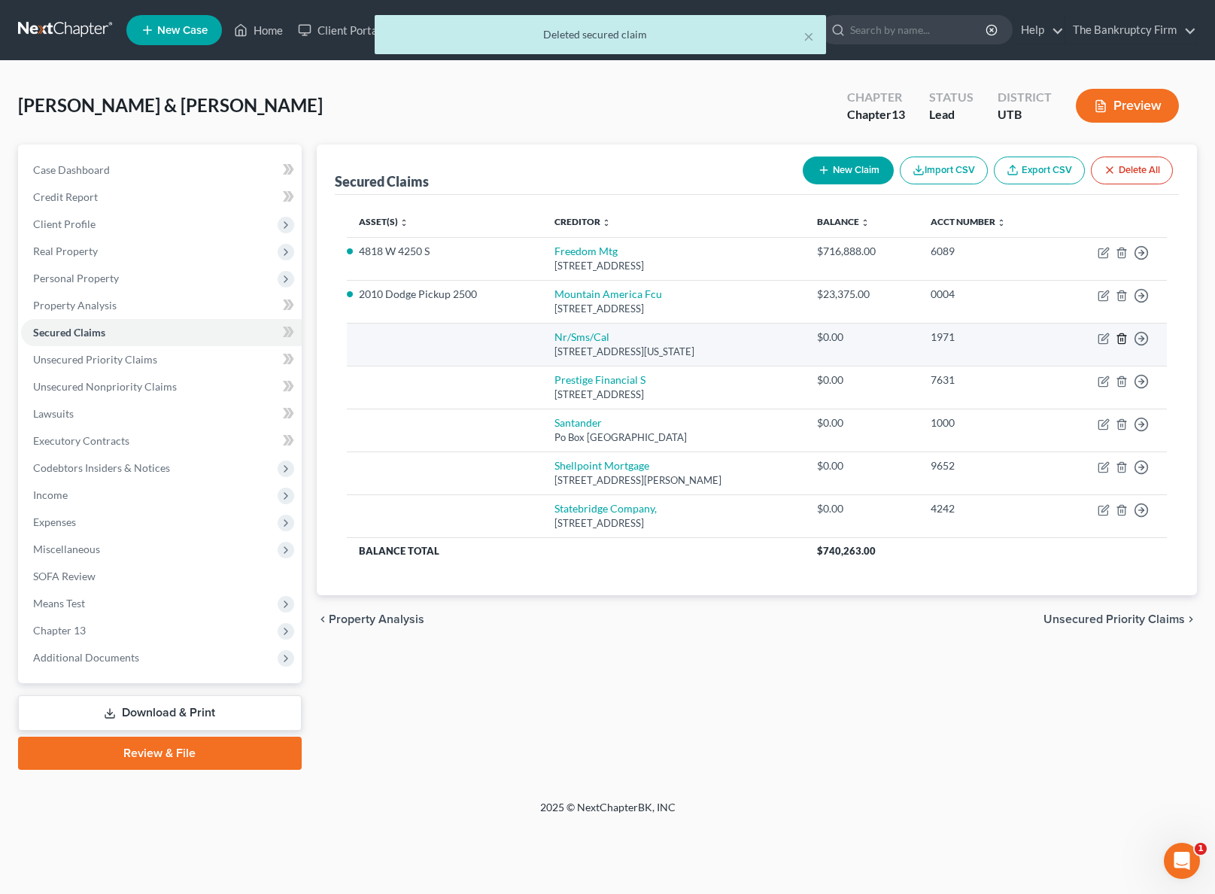
click at [1121, 334] on icon "button" at bounding box center [1122, 339] width 12 height 12
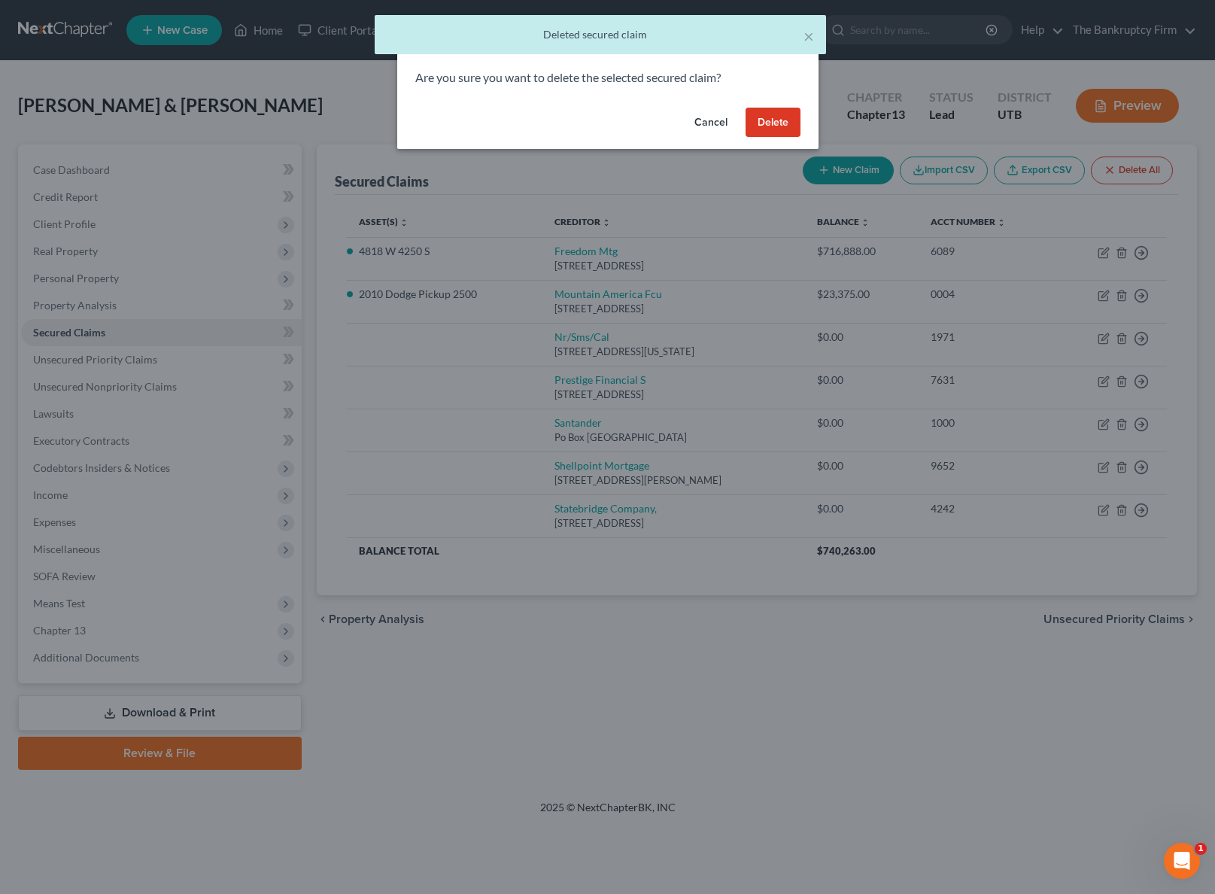
drag, startPoint x: 778, startPoint y: 128, endPoint x: 913, endPoint y: 213, distance: 159.9
click at [778, 129] on button "Delete" at bounding box center [773, 123] width 55 height 30
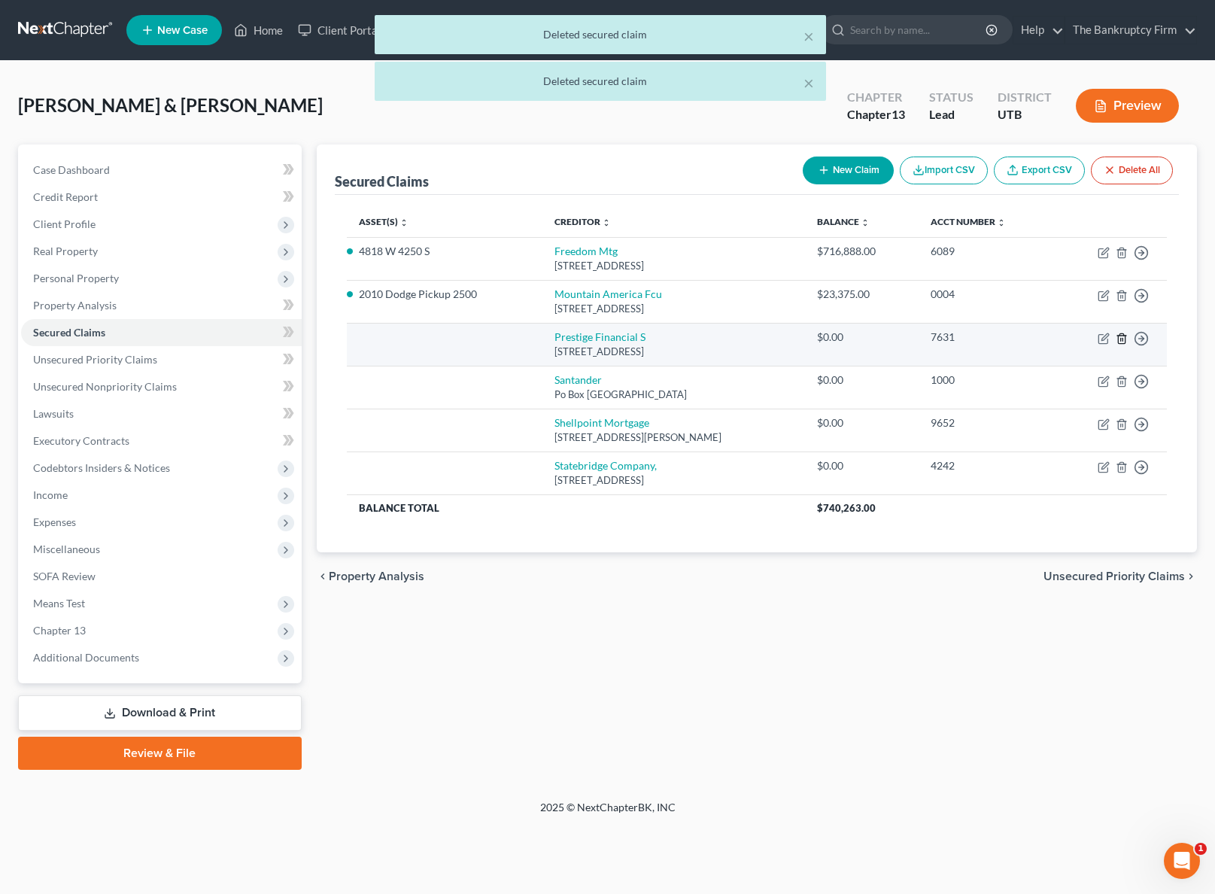
click at [1125, 336] on icon "button" at bounding box center [1121, 338] width 7 height 10
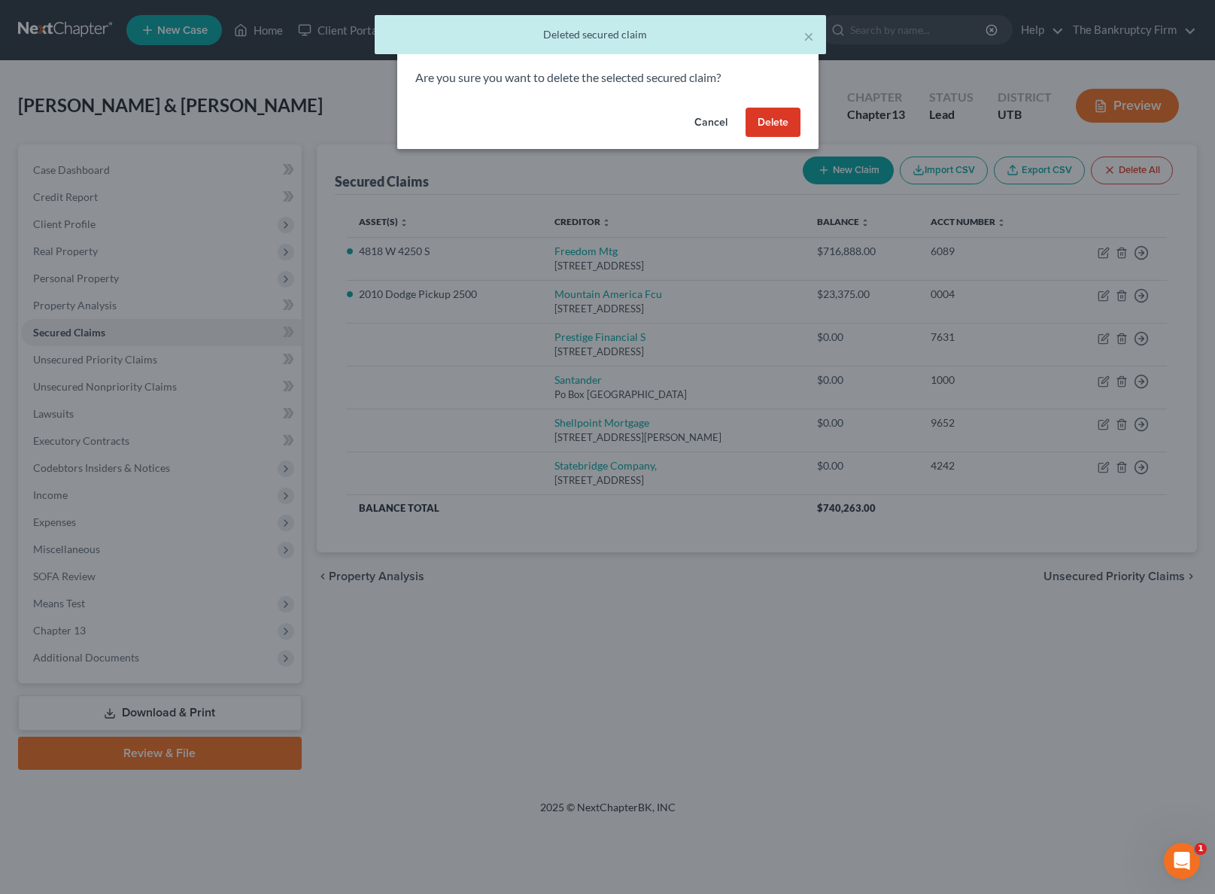
click at [774, 122] on button "Delete" at bounding box center [773, 123] width 55 height 30
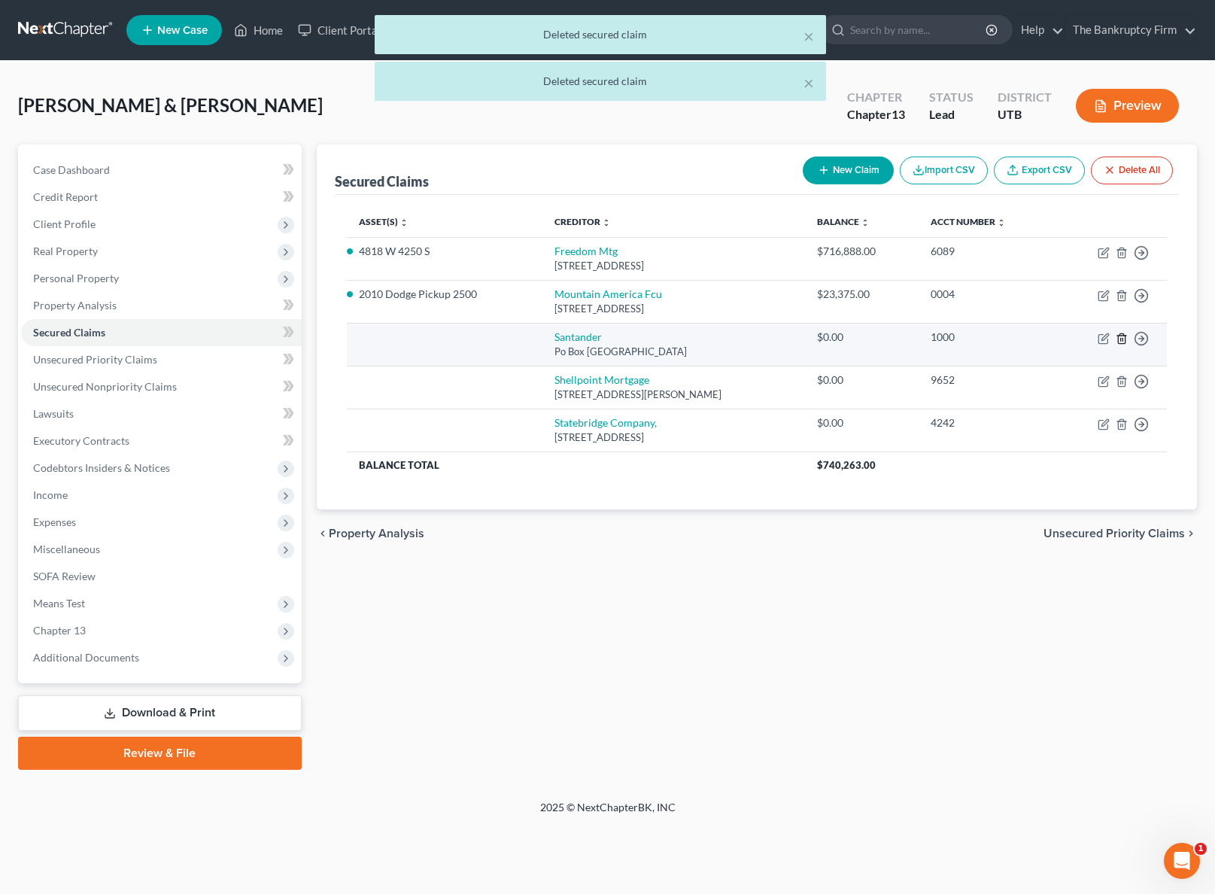
click at [1119, 339] on icon "button" at bounding box center [1122, 339] width 12 height 12
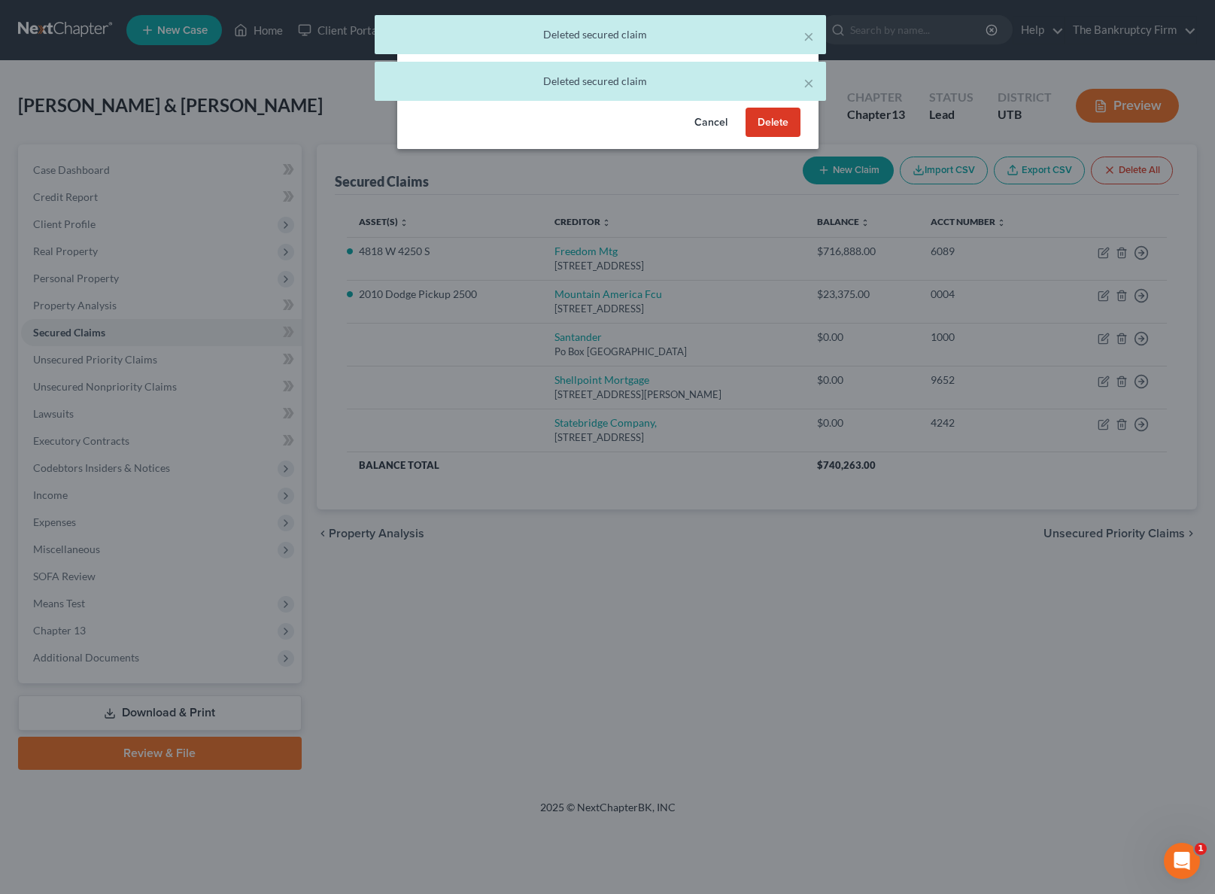
click at [773, 114] on button "Delete" at bounding box center [773, 123] width 55 height 30
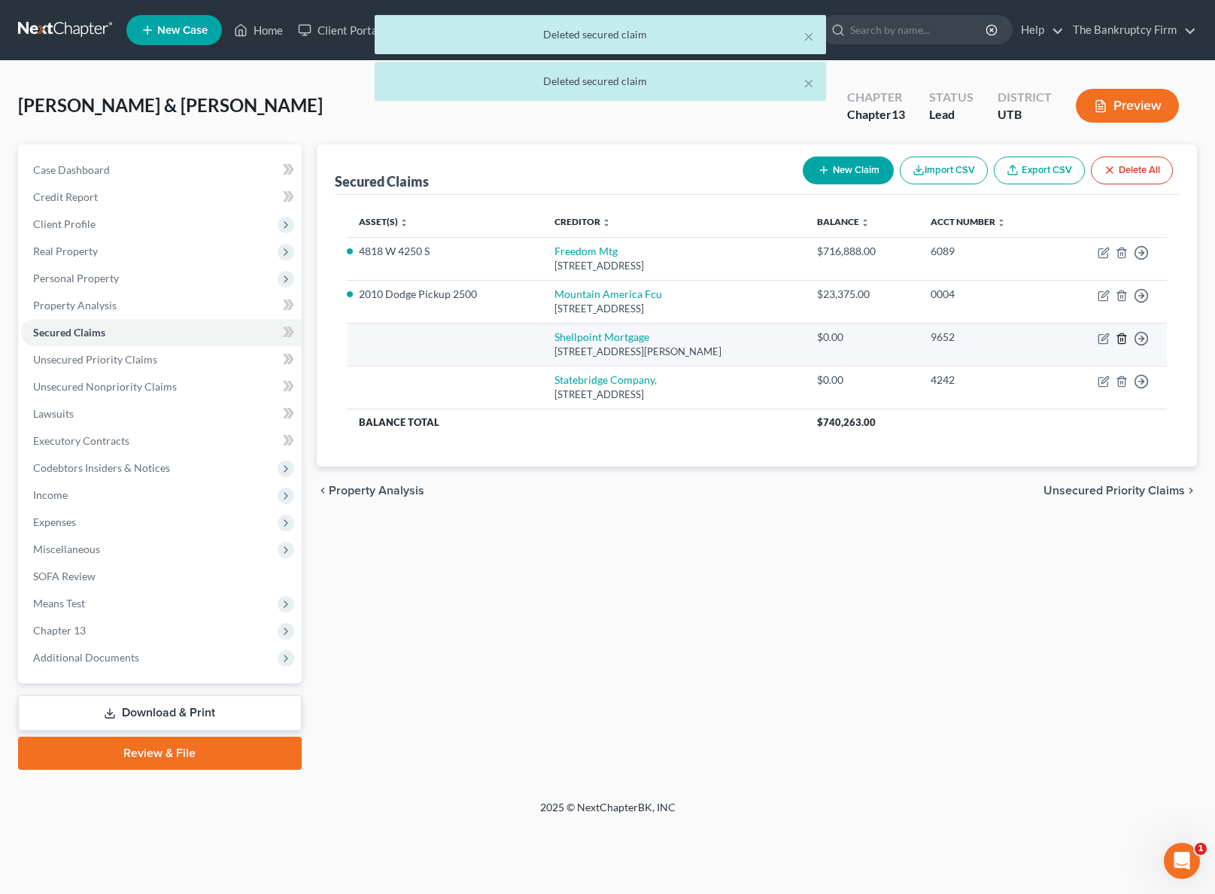
click at [1119, 337] on icon "button" at bounding box center [1122, 339] width 12 height 12
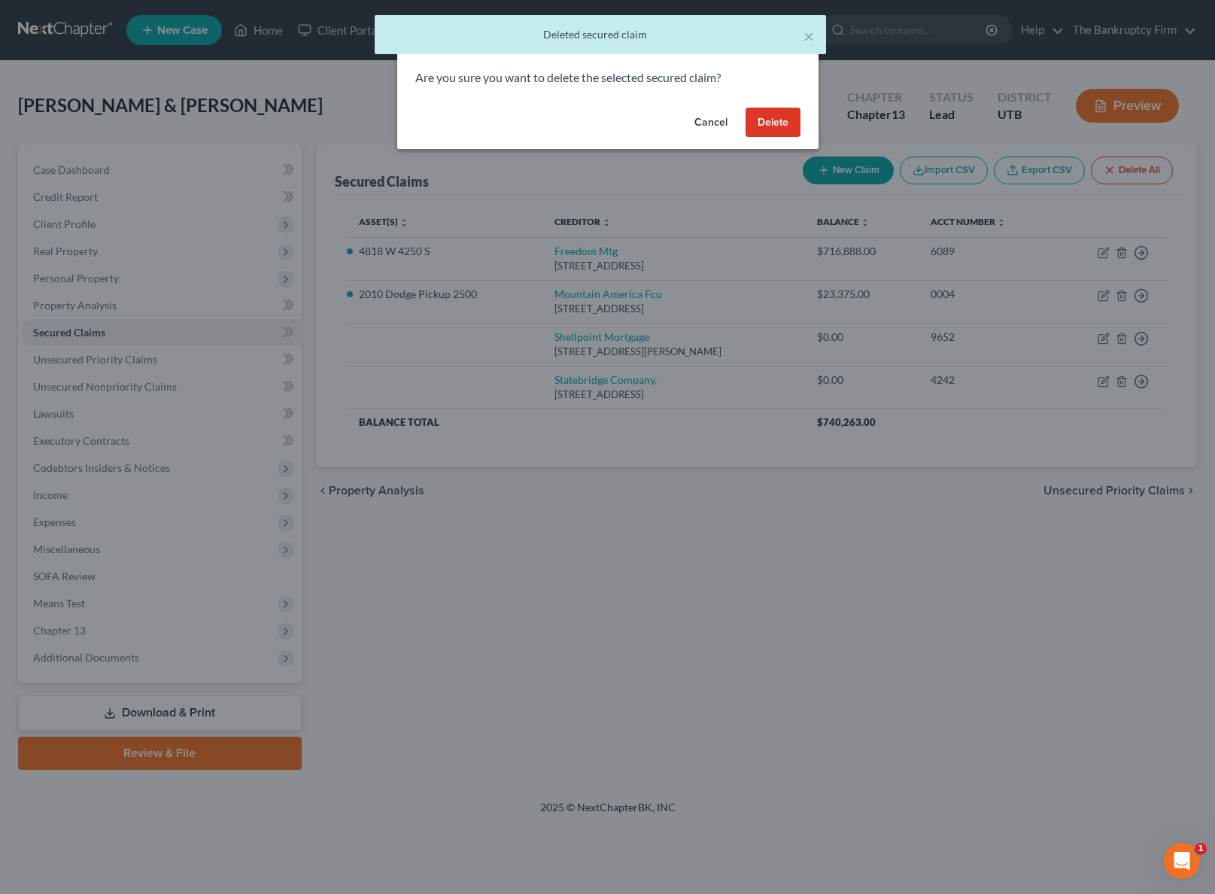
click at [781, 122] on button "Delete" at bounding box center [773, 123] width 55 height 30
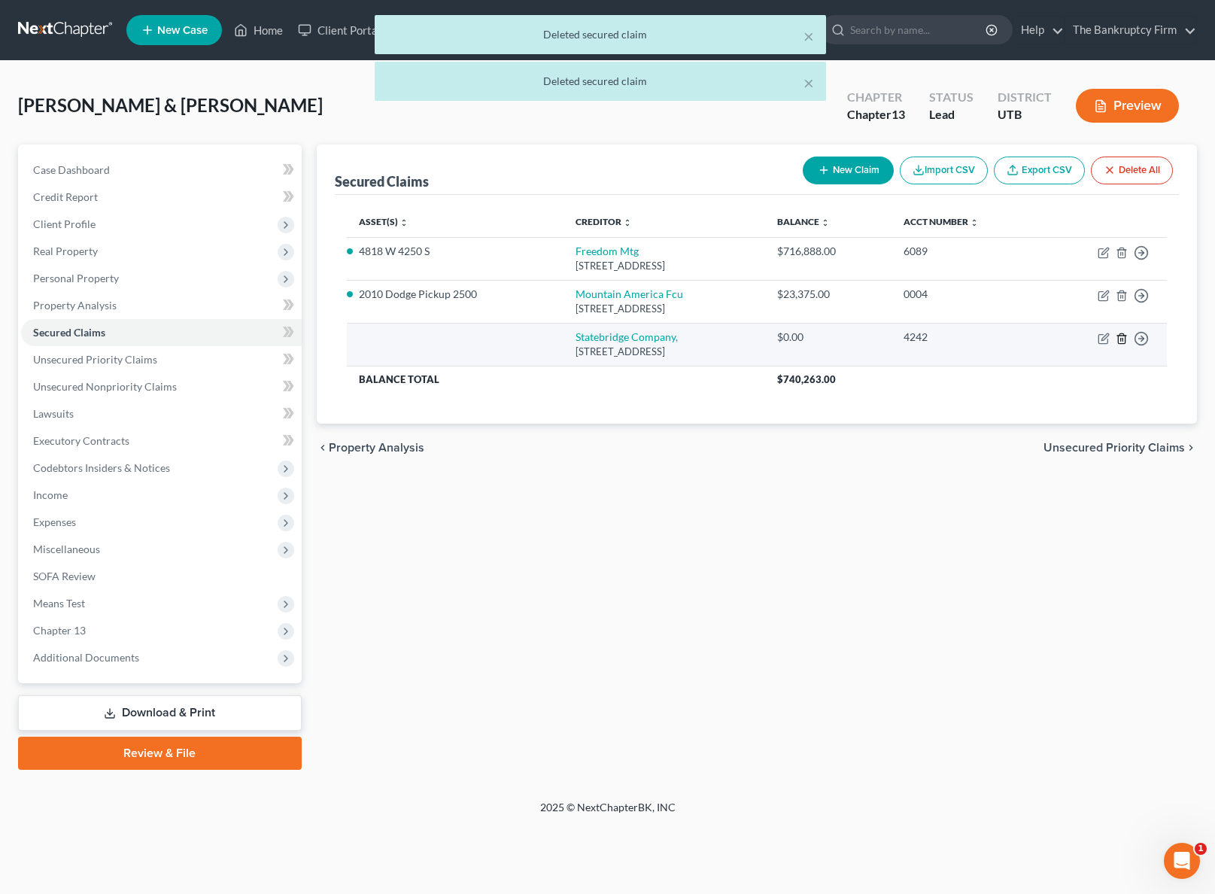
click at [1124, 337] on icon "button" at bounding box center [1122, 339] width 12 height 12
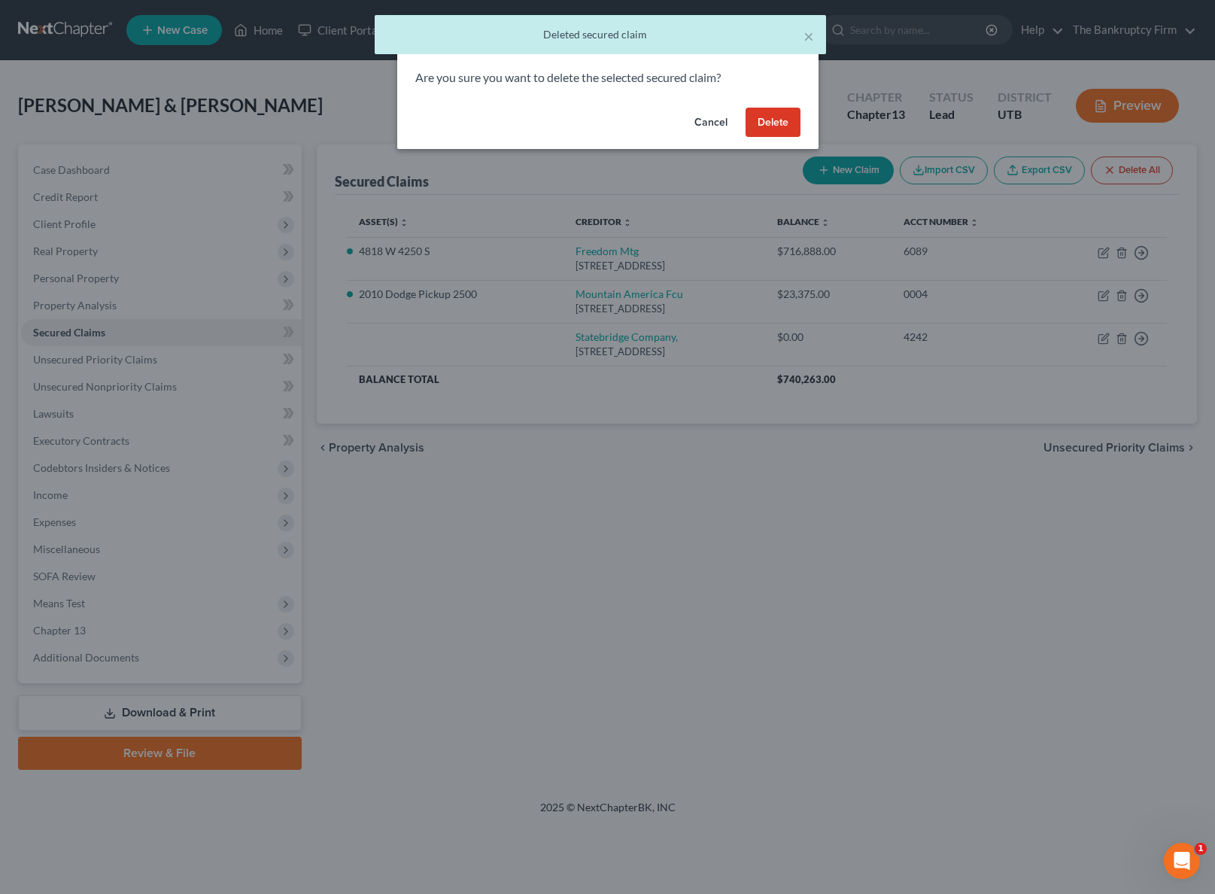
click at [767, 120] on button "Delete" at bounding box center [773, 123] width 55 height 30
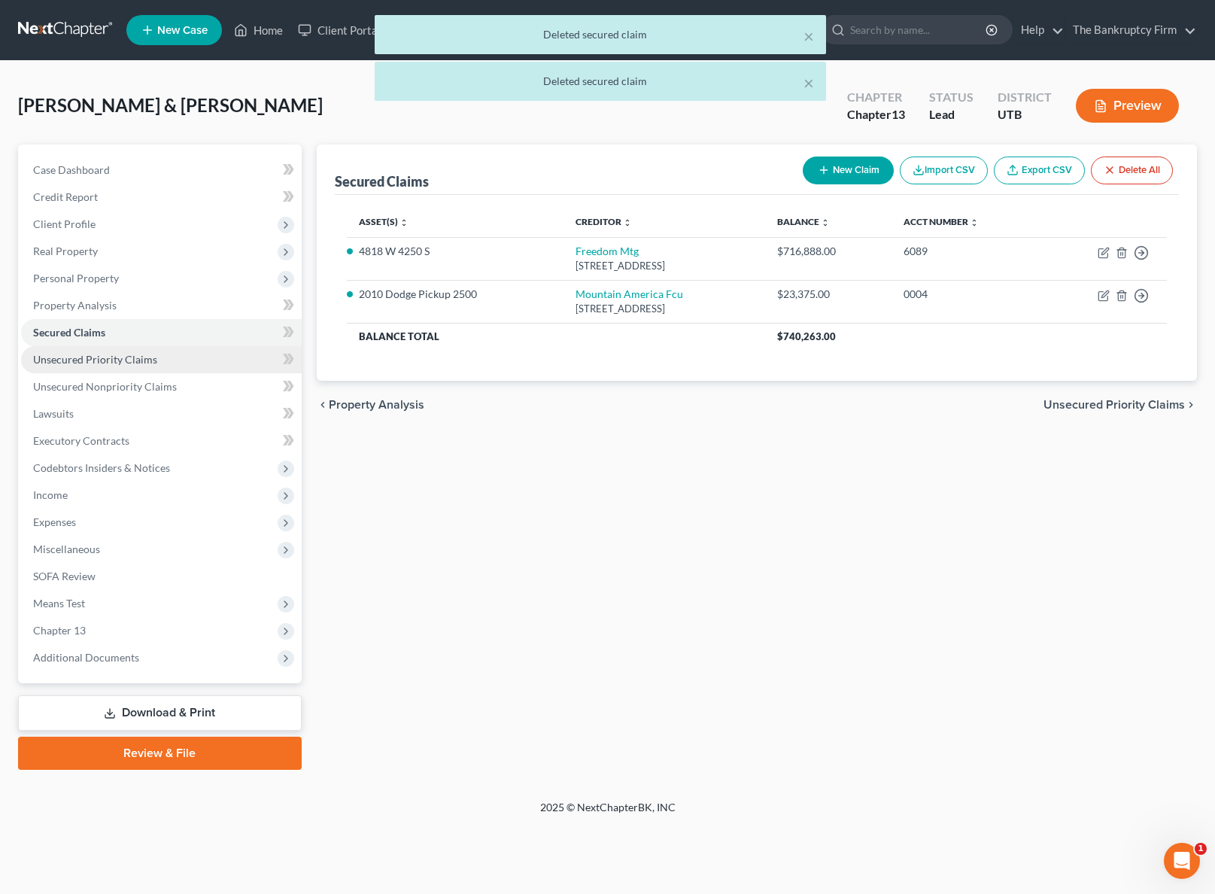
click at [130, 358] on span "Unsecured Priority Claims" at bounding box center [95, 359] width 124 height 13
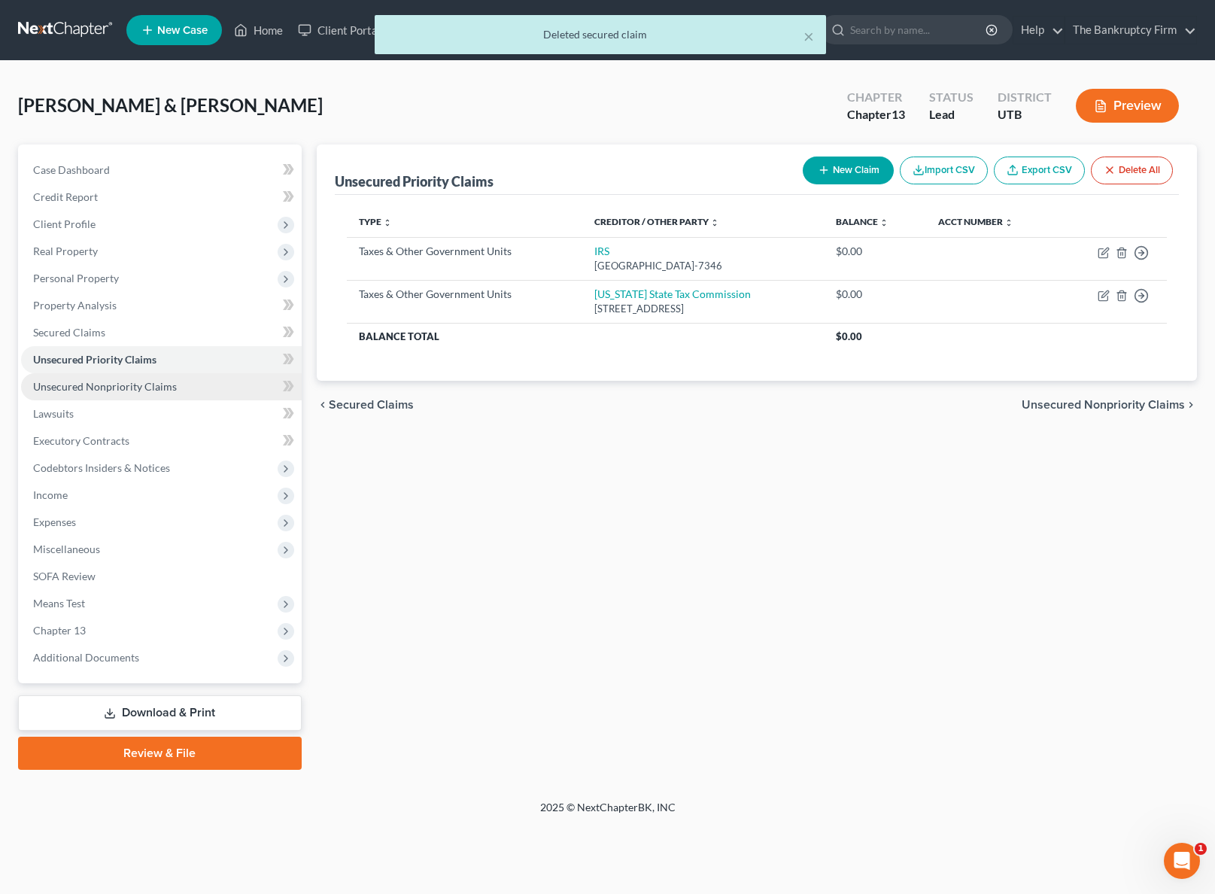
click at [92, 381] on span "Unsecured Nonpriority Claims" at bounding box center [105, 386] width 144 height 13
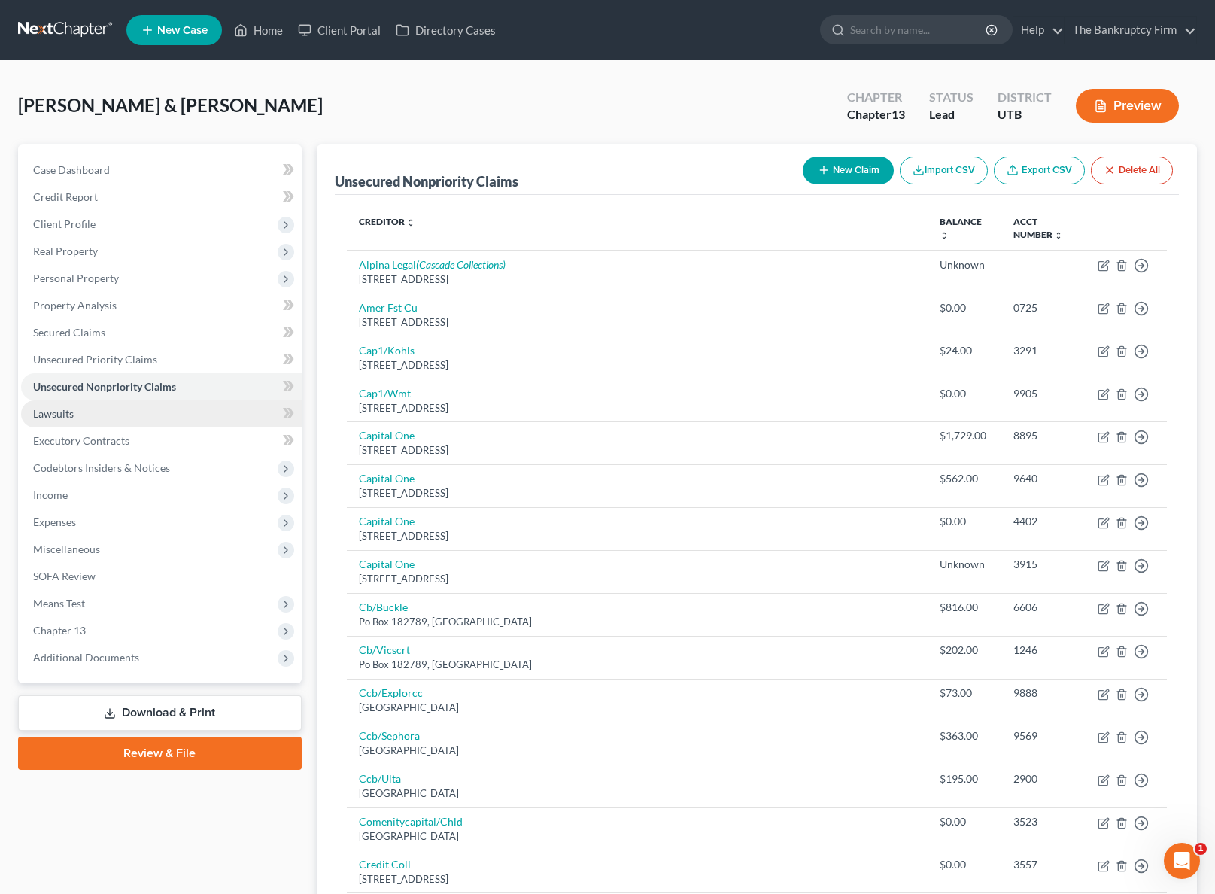
click at [60, 412] on span "Lawsuits" at bounding box center [53, 413] width 41 height 13
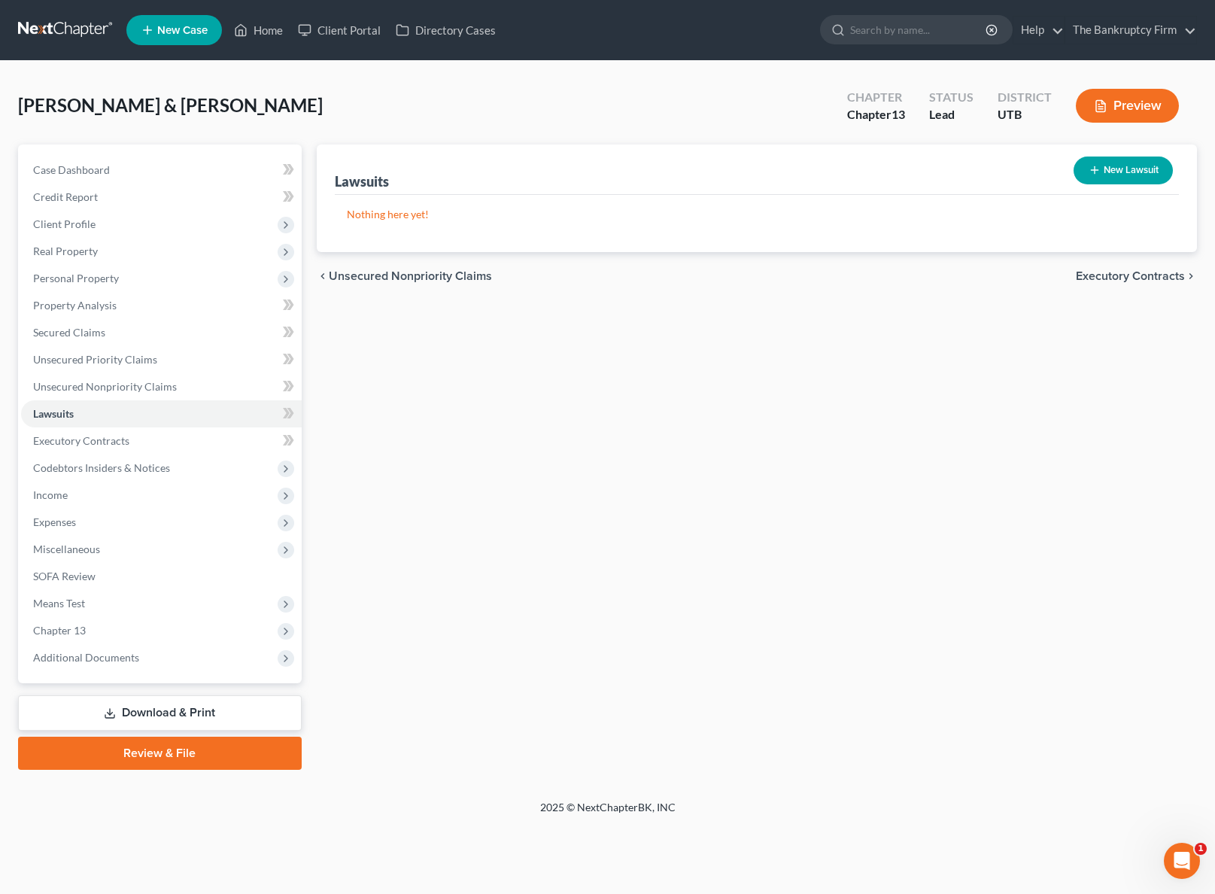
click at [1144, 169] on button "New Lawsuit" at bounding box center [1123, 170] width 99 height 28
select select "0"
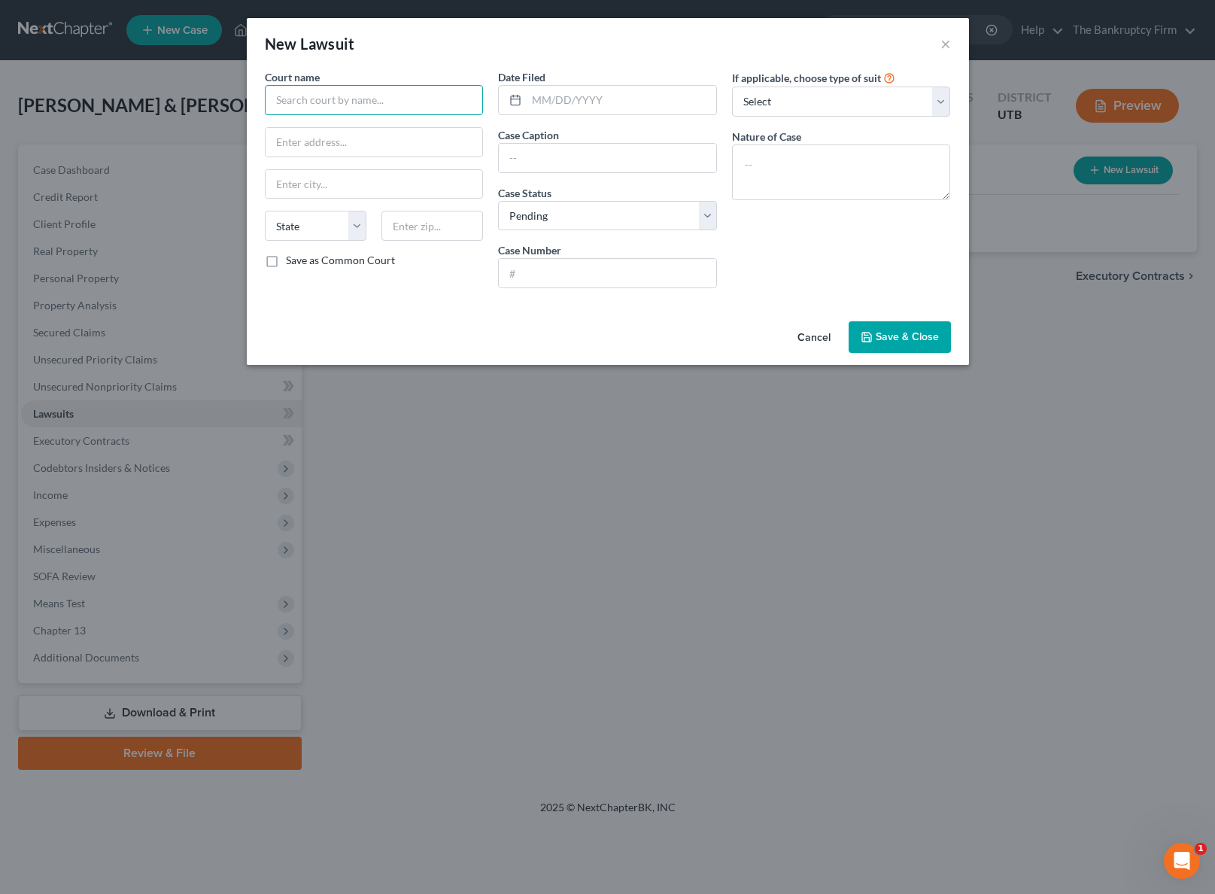
click at [320, 97] on input "text" at bounding box center [374, 100] width 219 height 30
type input "Second Judicial District Court"
type input "[STREET_ADDRESS]"
type input "[PERSON_NAME]"
select select "46"
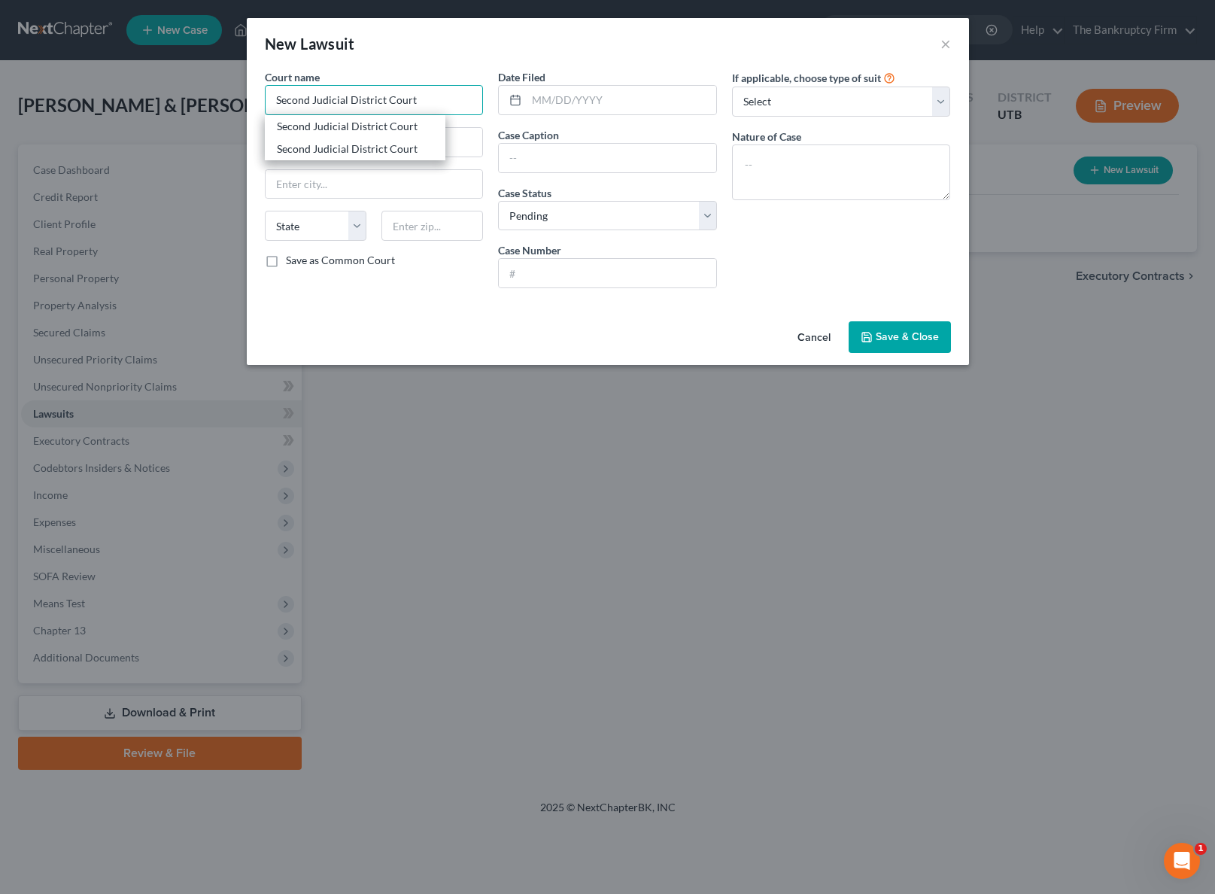
type input "84401"
type input "Second Judicial District Court"
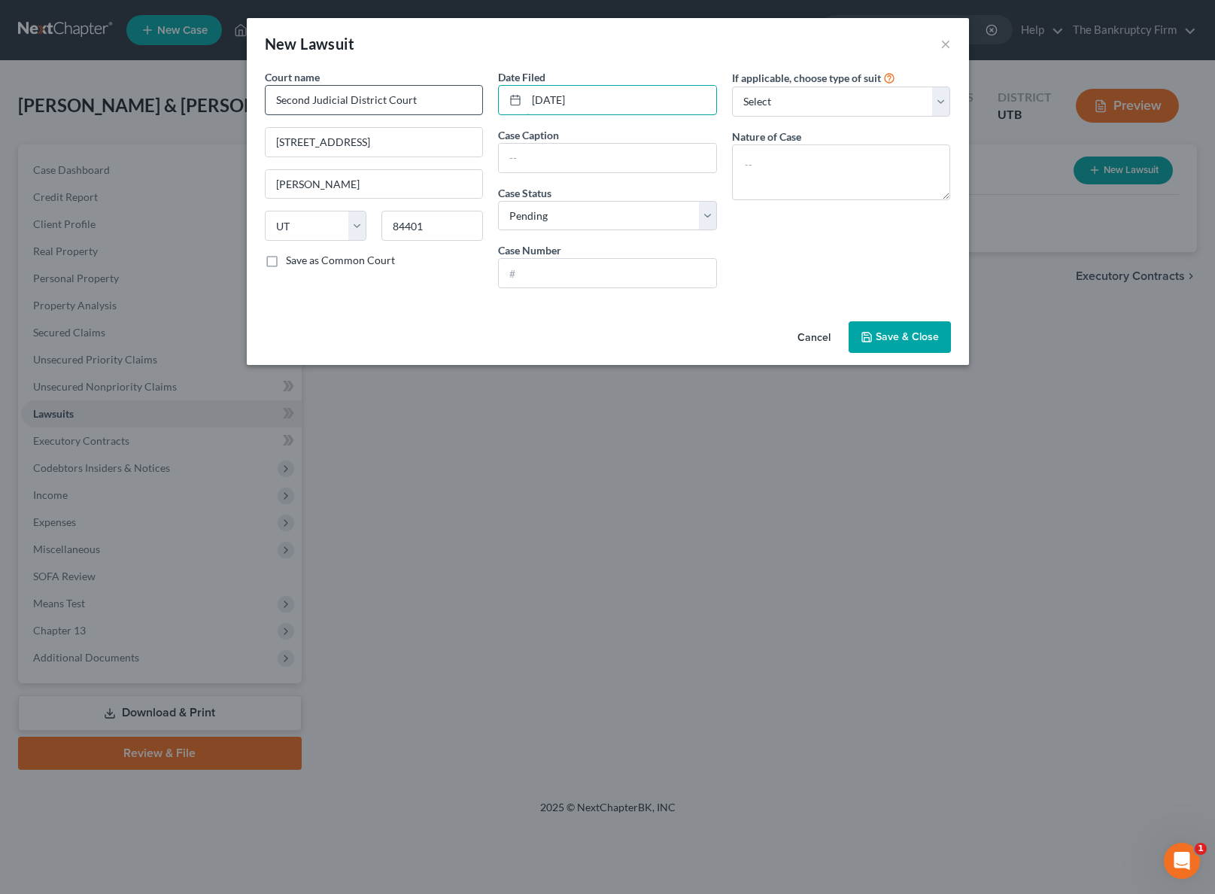
type input "[DATE]"
type input "[PERSON_NAME] vs [PERSON_NAME] & [PERSON_NAME]"
type input "240908489"
click at [786, 171] on textarea at bounding box center [841, 172] width 219 height 56
type textarea "Complaint"
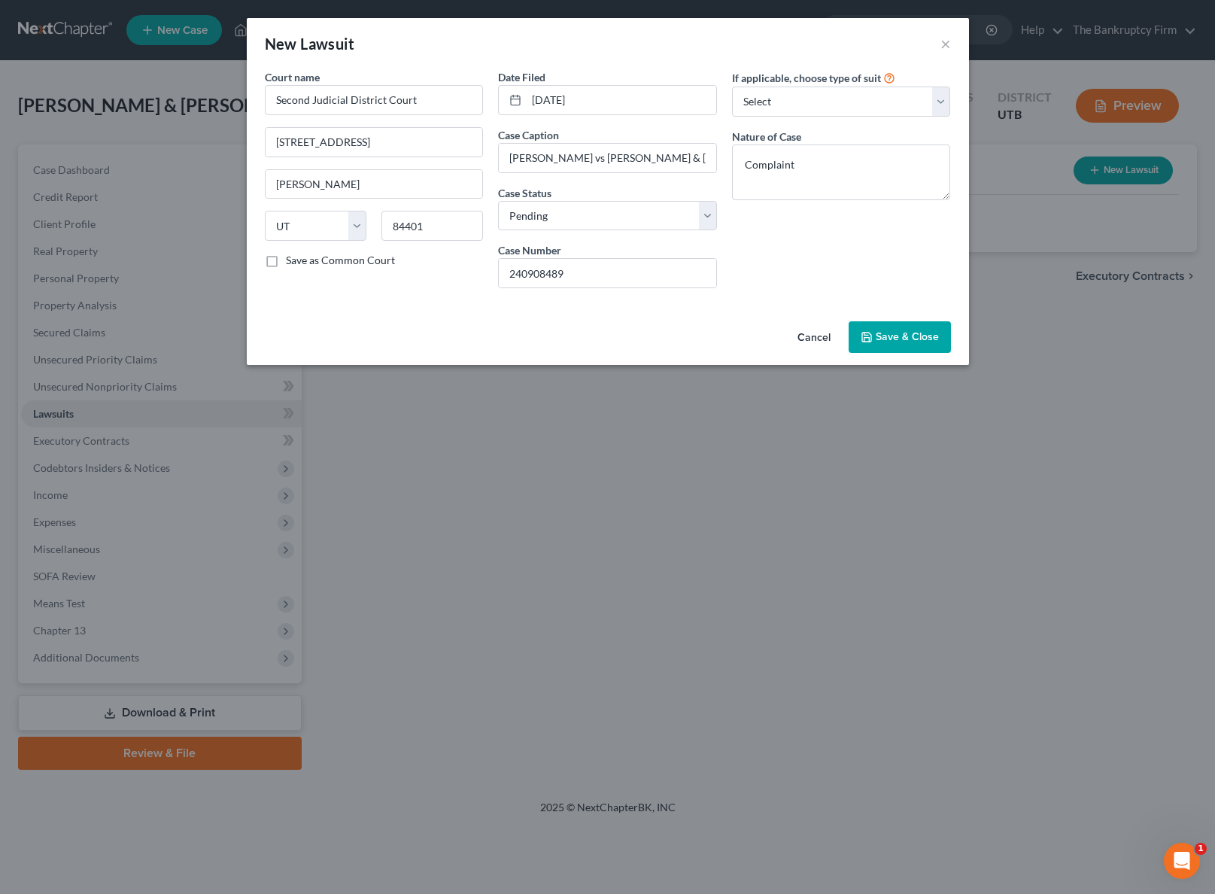
click at [916, 331] on span "Save & Close" at bounding box center [907, 336] width 63 height 13
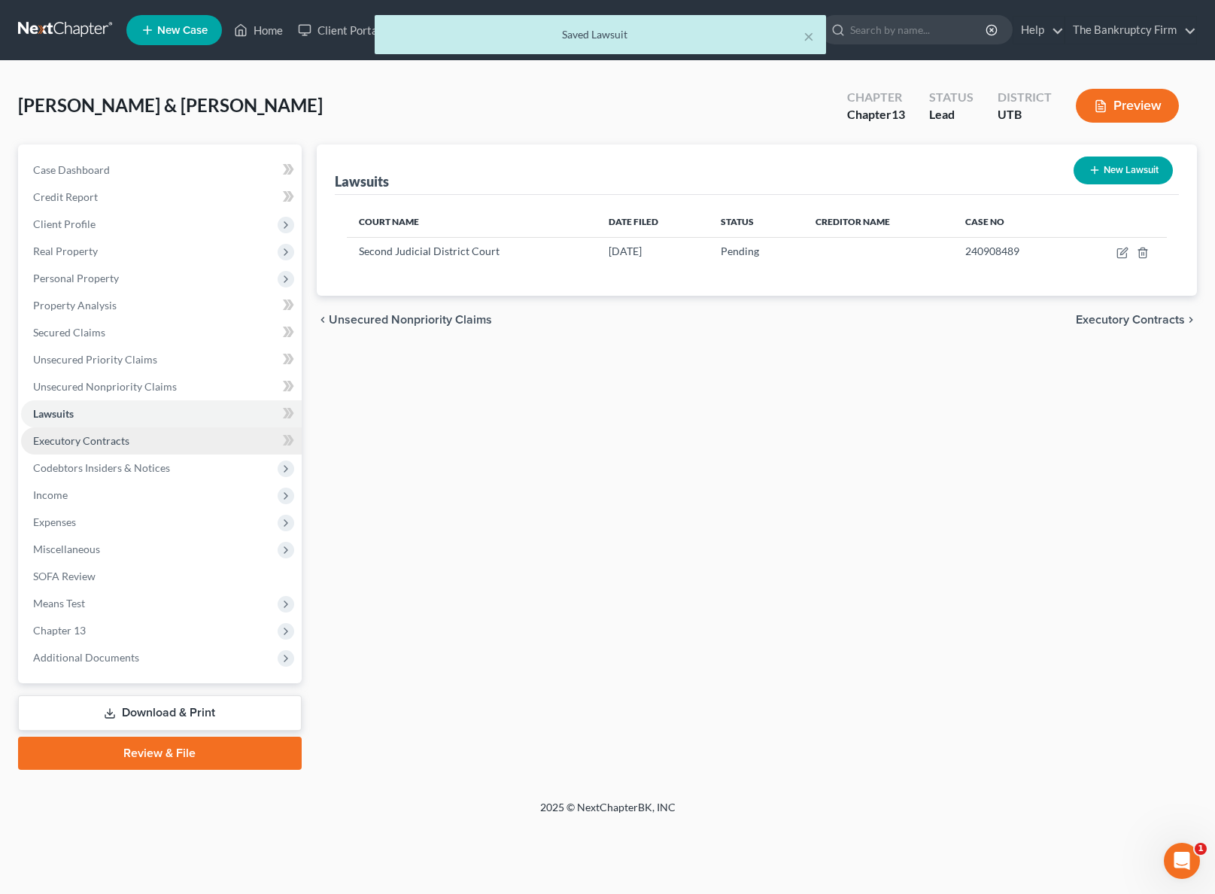
click at [105, 438] on span "Executory Contracts" at bounding box center [81, 440] width 96 height 13
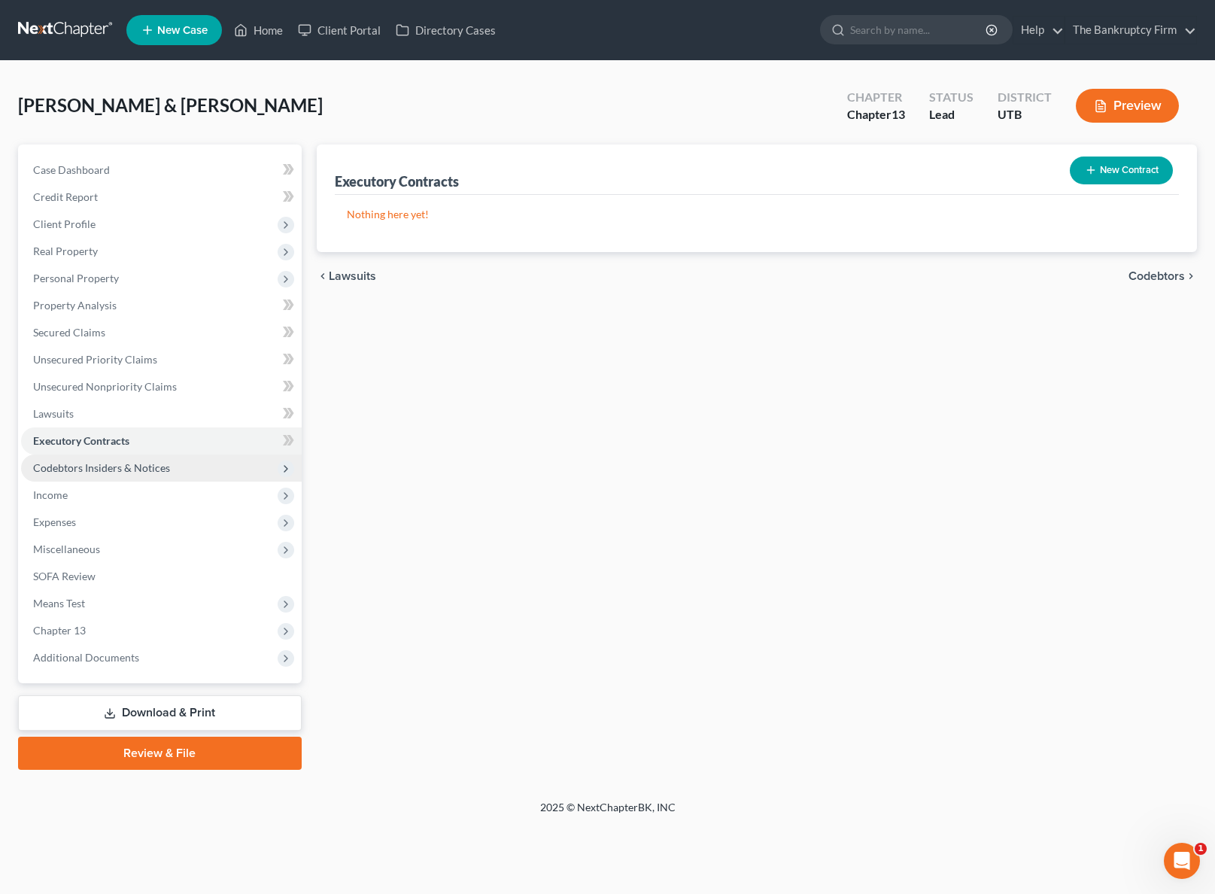
click at [153, 461] on span "Codebtors Insiders & Notices" at bounding box center [101, 467] width 137 height 13
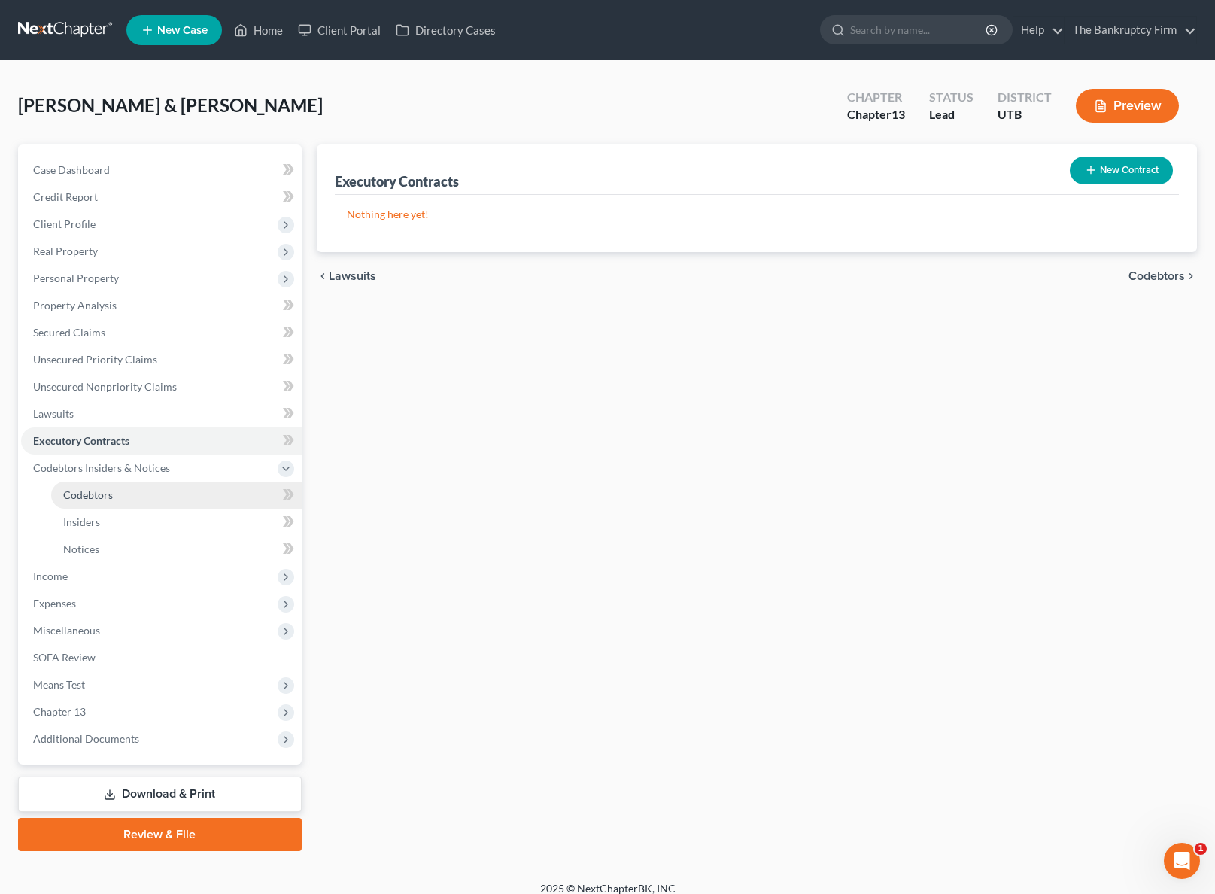
click at [102, 489] on span "Codebtors" at bounding box center [88, 494] width 50 height 13
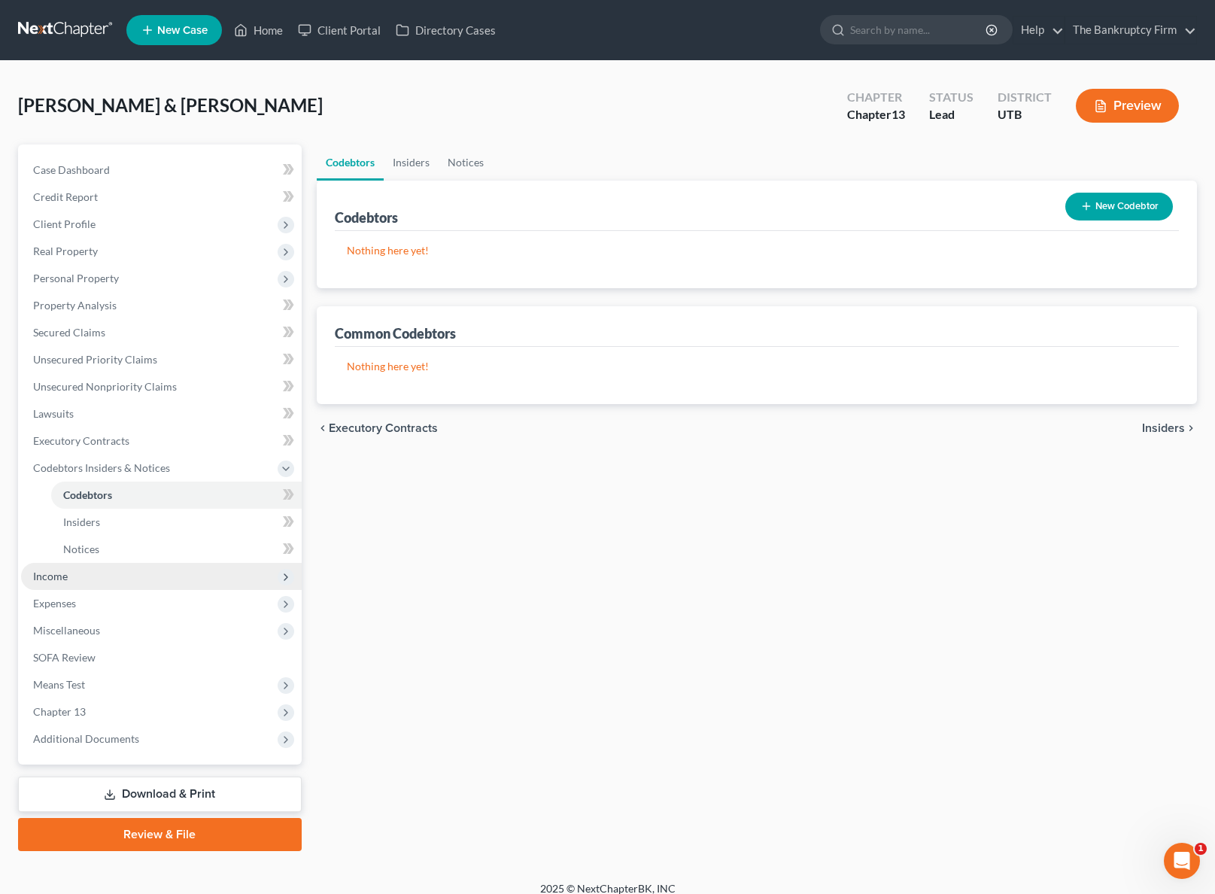
click at [44, 576] on span "Income" at bounding box center [50, 576] width 35 height 13
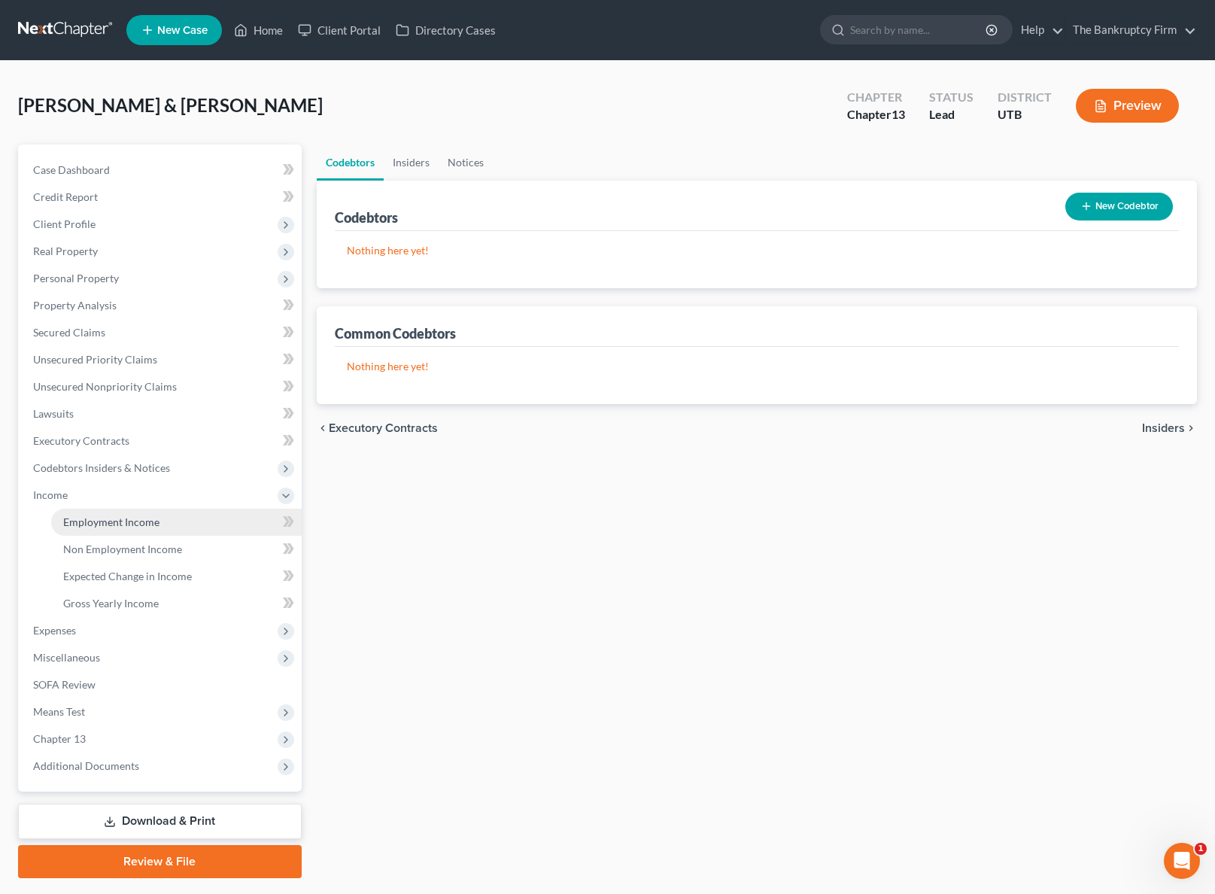
click at [137, 519] on span "Employment Income" at bounding box center [111, 521] width 96 height 13
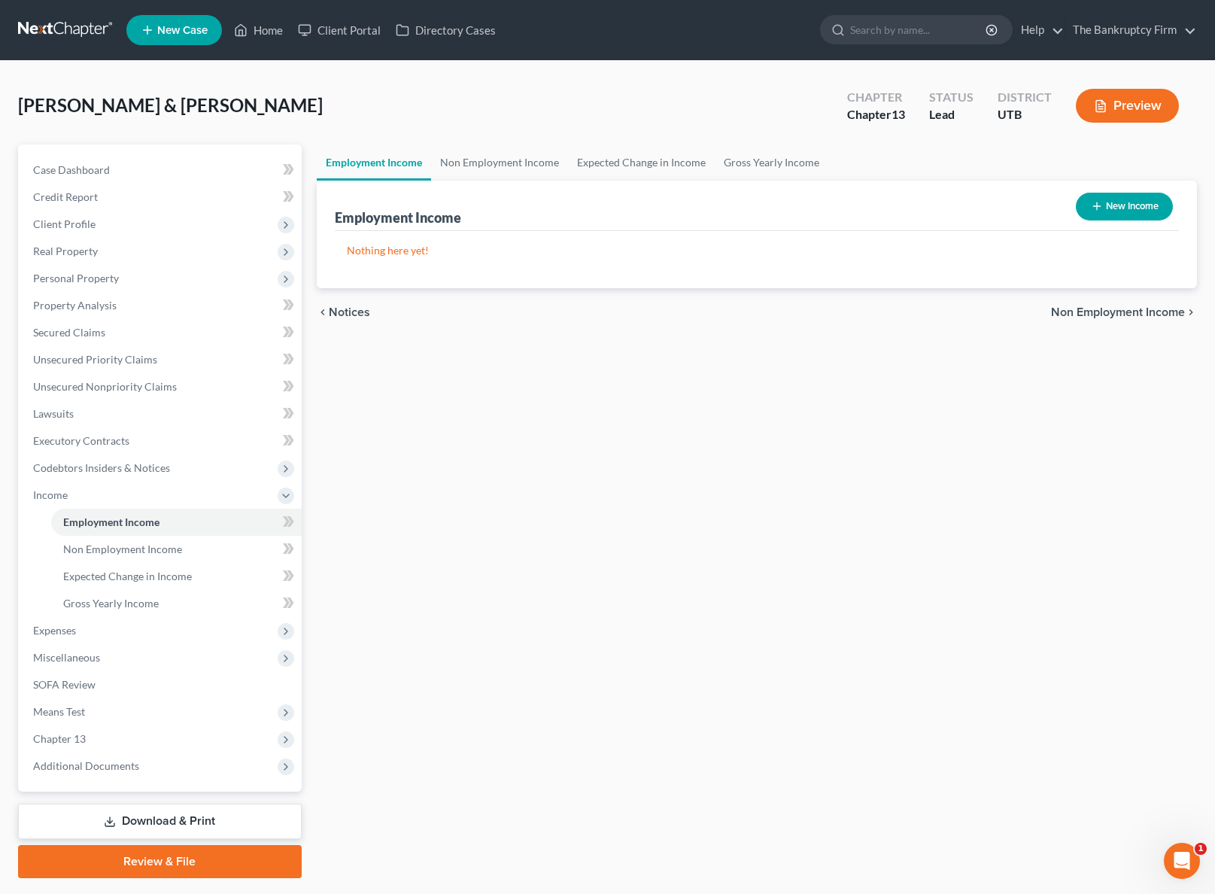
click at [1108, 223] on div "New Income" at bounding box center [1124, 207] width 109 height 40
click at [1119, 205] on button "New Income" at bounding box center [1124, 207] width 97 height 28
select select "0"
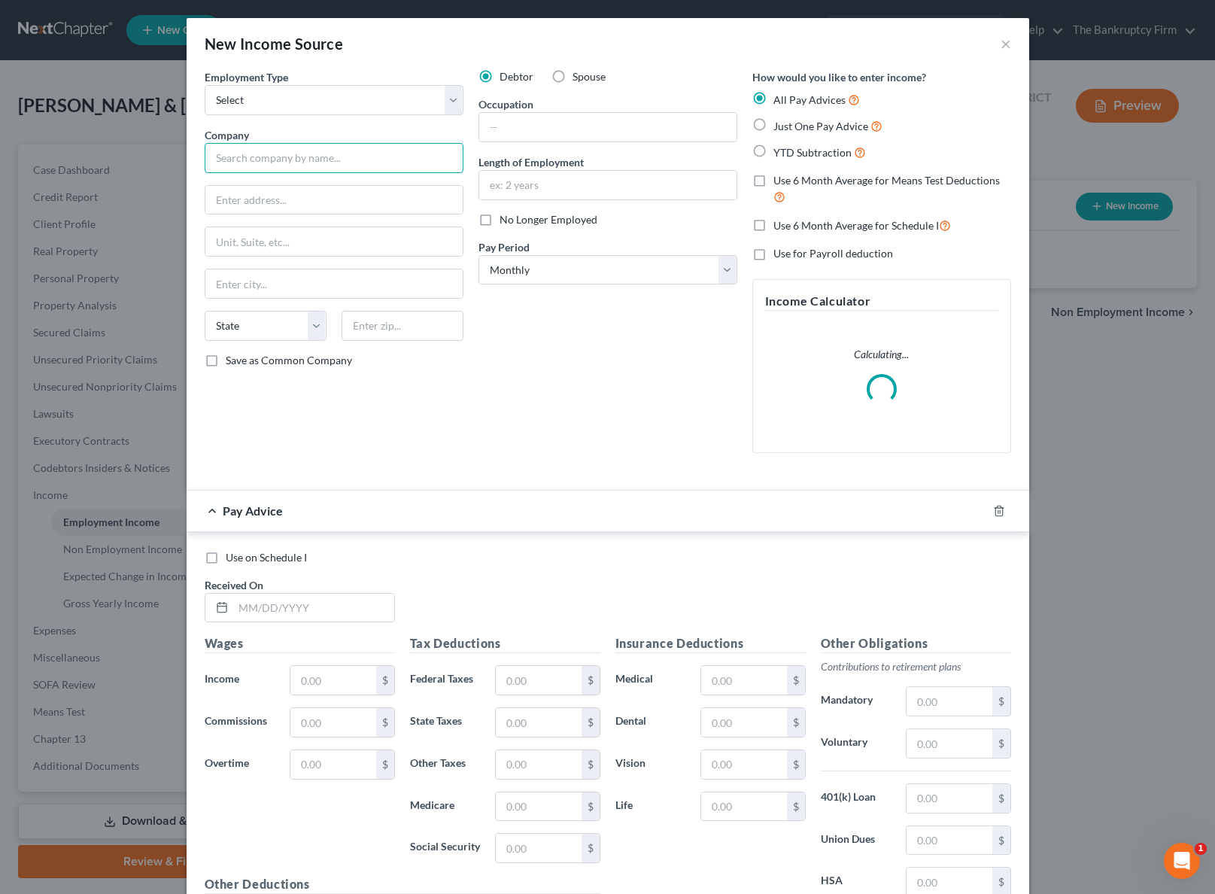
click at [285, 164] on input "text" at bounding box center [334, 158] width 259 height 30
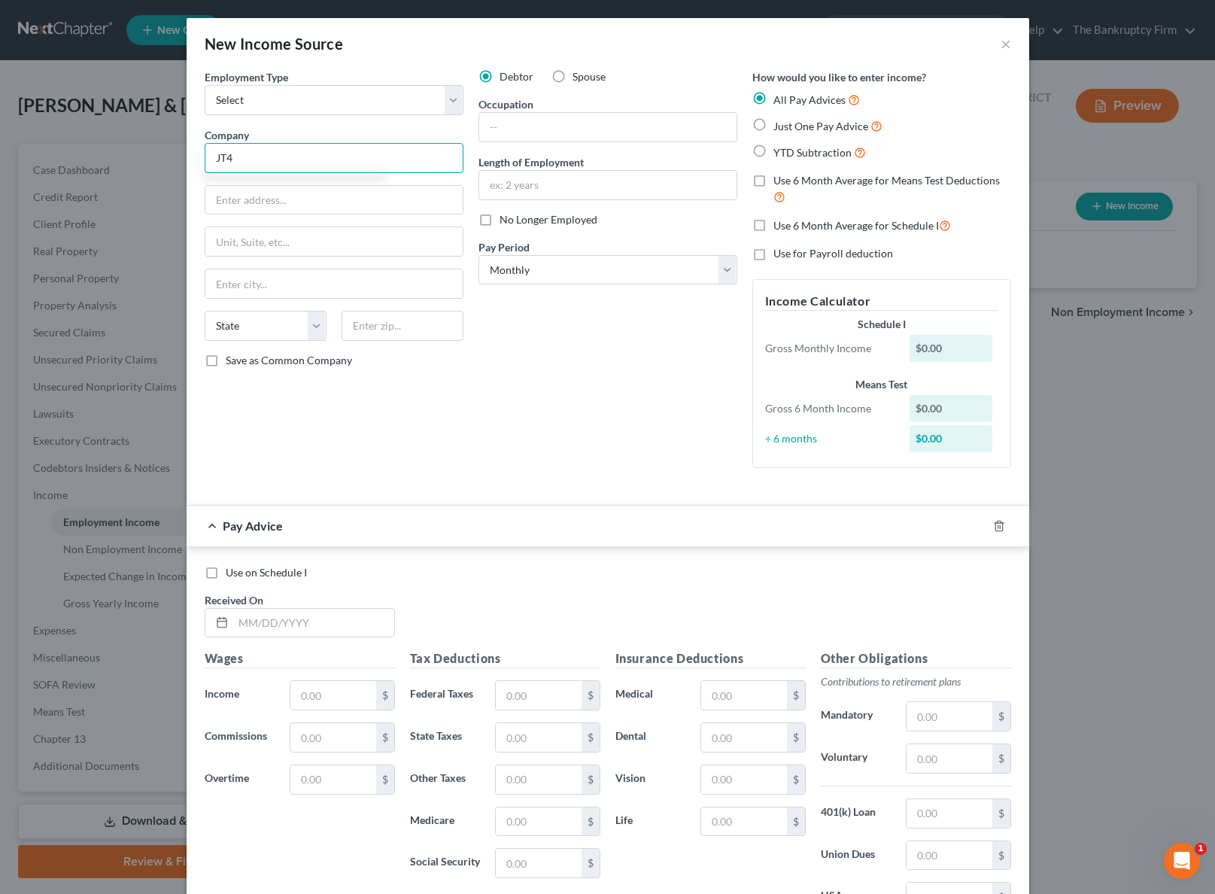
type input "JT4"
click at [397, 82] on div "Employment Type * Select Full or [DEMOGRAPHIC_DATA] Employment Self Employment" at bounding box center [334, 92] width 259 height 46
click at [394, 96] on select "Select Full or [DEMOGRAPHIC_DATA] Employment Self Employment" at bounding box center [334, 100] width 259 height 30
select select "0"
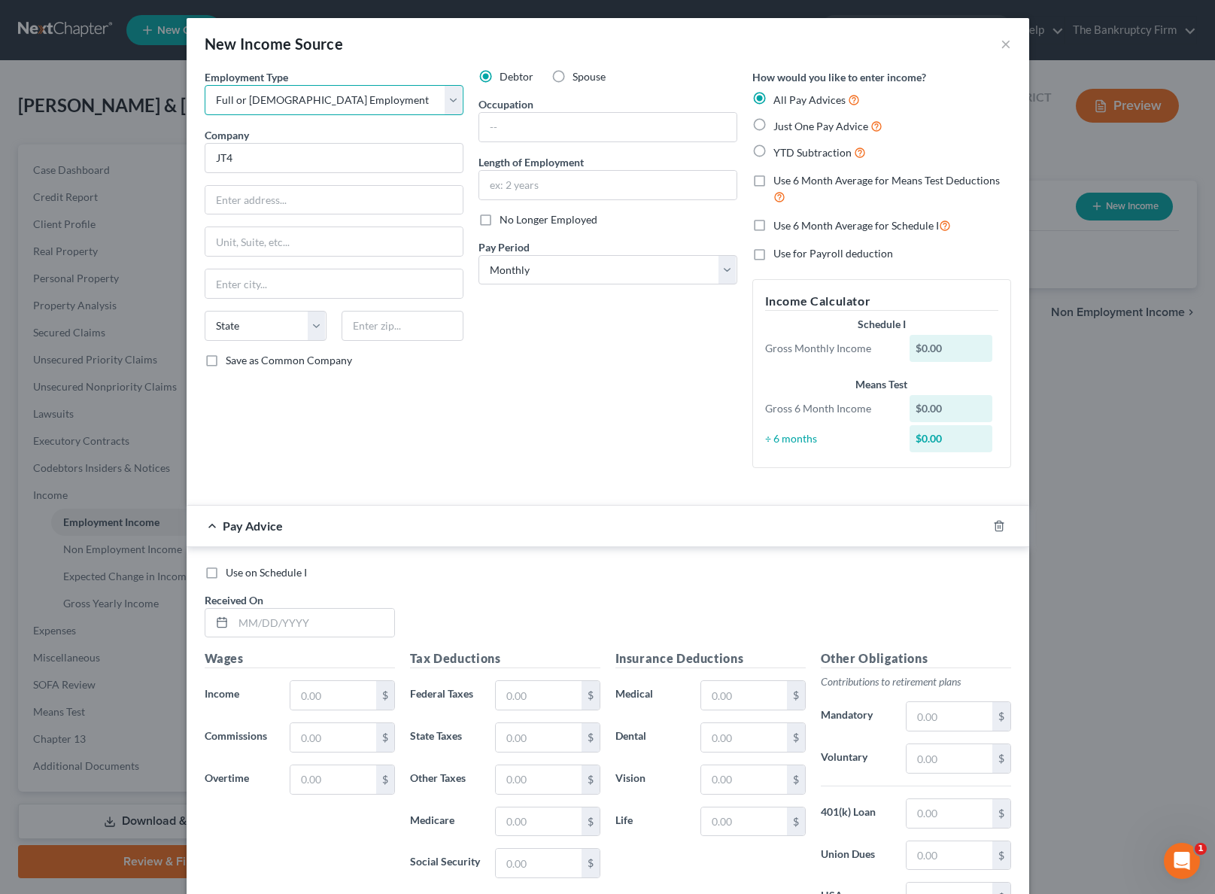
click at [205, 85] on select "Select Full or [DEMOGRAPHIC_DATA] Employment Self Employment" at bounding box center [334, 100] width 259 height 30
click at [269, 201] on input "text" at bounding box center [333, 200] width 257 height 29
click at [530, 135] on input "text" at bounding box center [607, 127] width 257 height 29
type input "Installation Tech"
type input "7 Years"
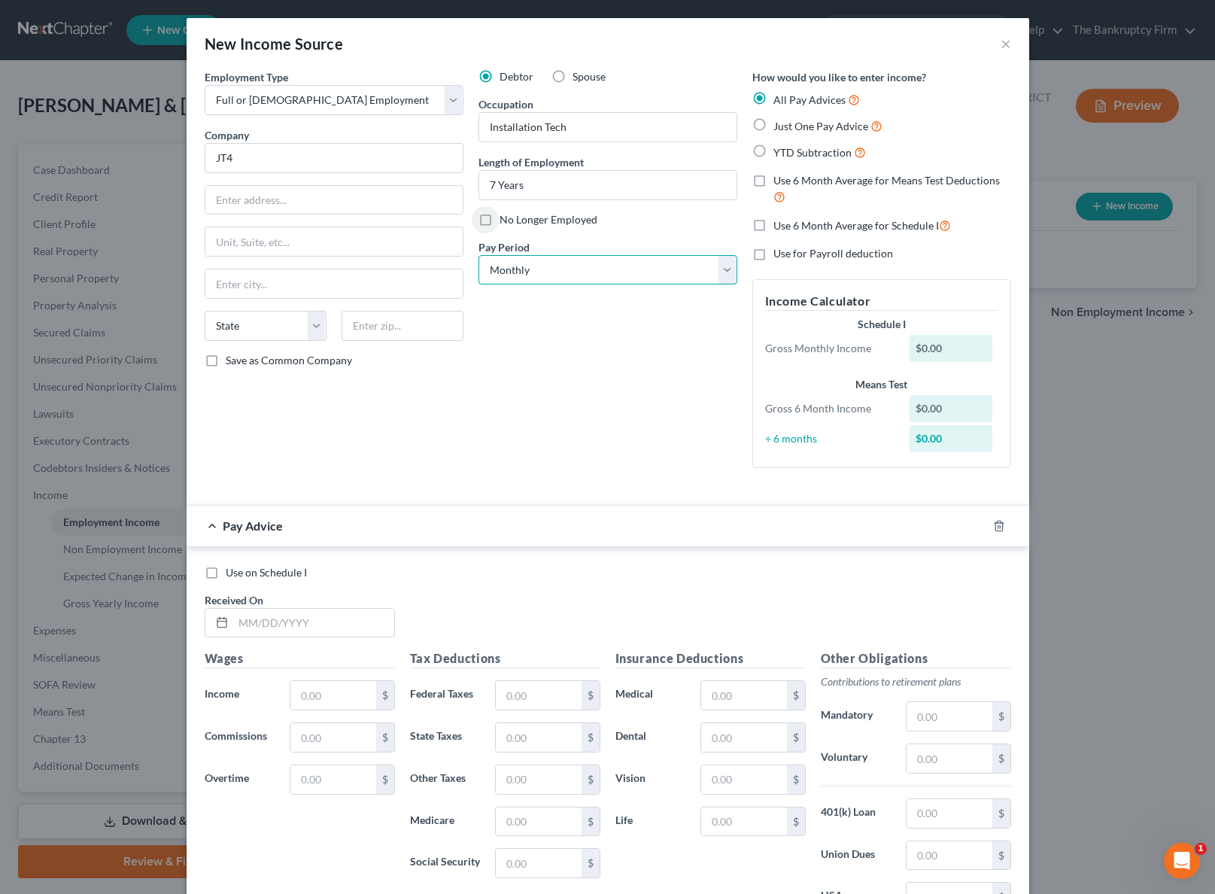
click at [694, 267] on select "Select Monthly Twice Monthly Every Other Week Weekly" at bounding box center [607, 270] width 259 height 30
select select "2"
click at [478, 255] on select "Select Monthly Twice Monthly Every Other Week Weekly" at bounding box center [607, 270] width 259 height 30
drag, startPoint x: 1003, startPoint y: 524, endPoint x: 971, endPoint y: 515, distance: 33.6
click at [1003, 524] on icon "button" at bounding box center [999, 526] width 12 height 12
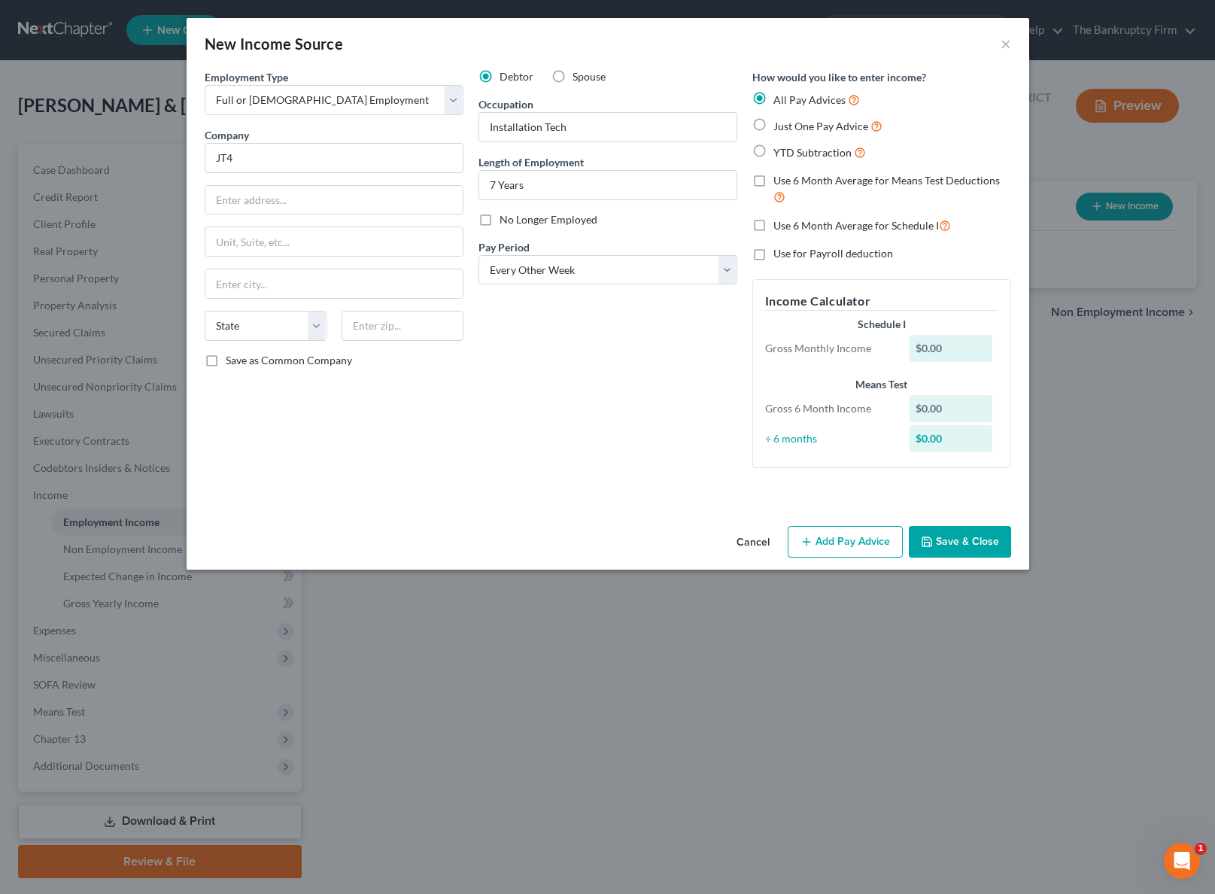
click at [945, 540] on button "Save & Close" at bounding box center [960, 542] width 102 height 32
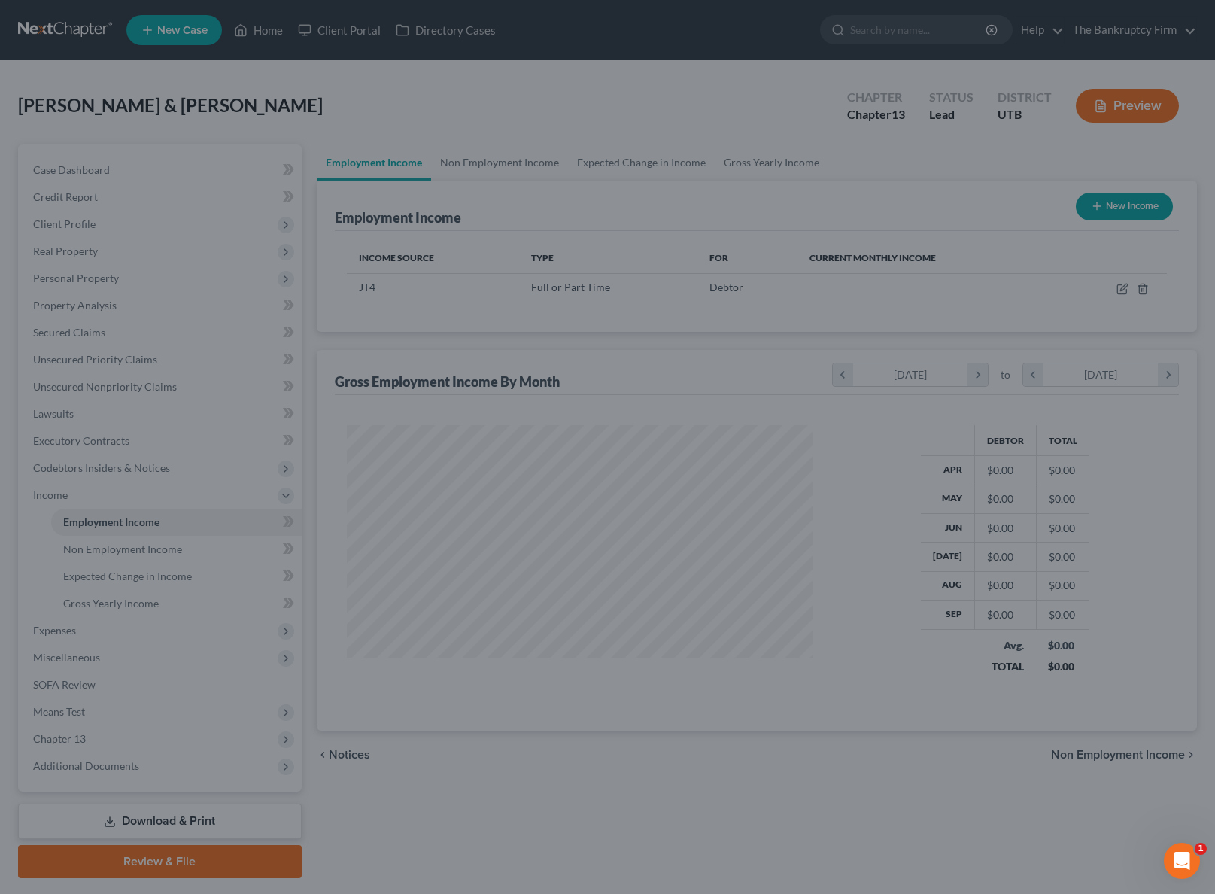
scroll to position [270, 497]
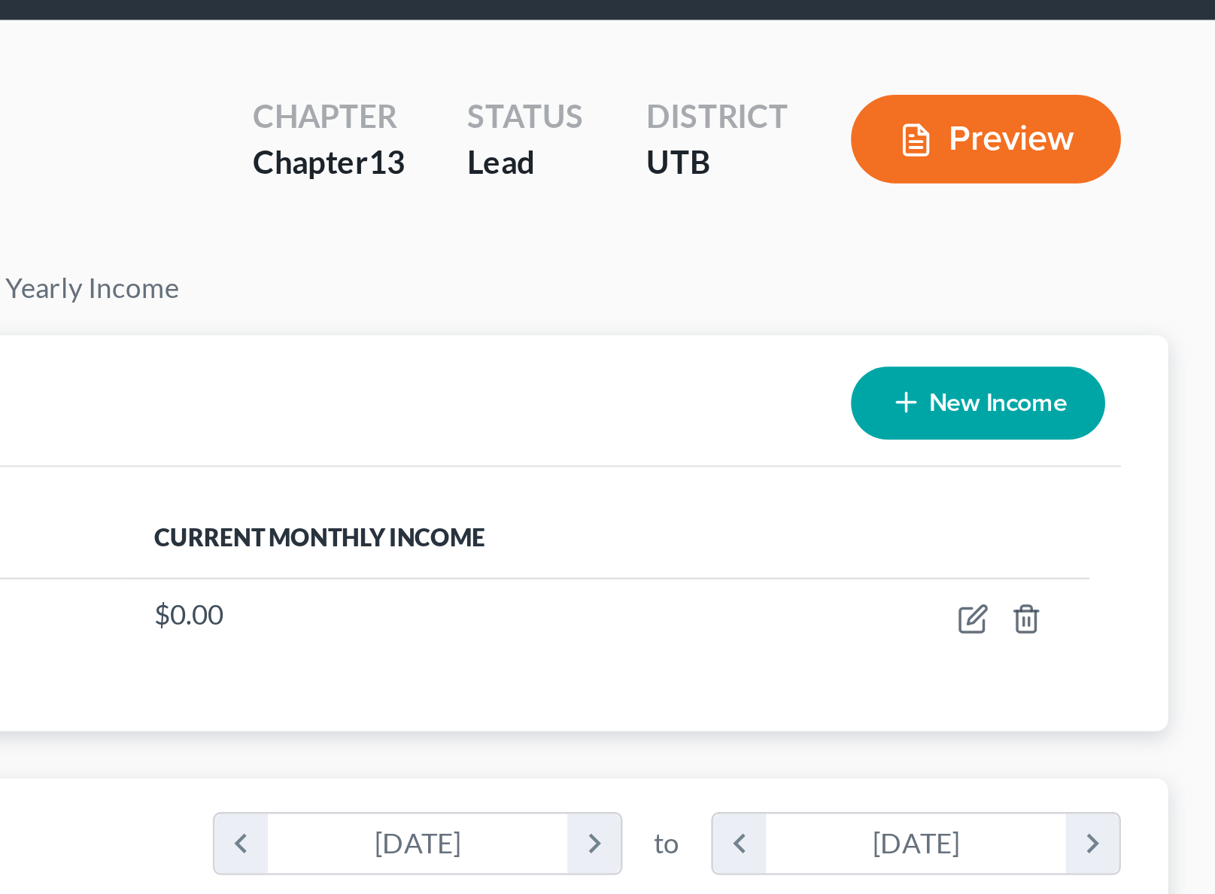
click at [1180, 130] on div "[PERSON_NAME] & [PERSON_NAME] Upgraded Chapter Chapter 13 Status Lead District …" at bounding box center [607, 484] width 1179 height 811
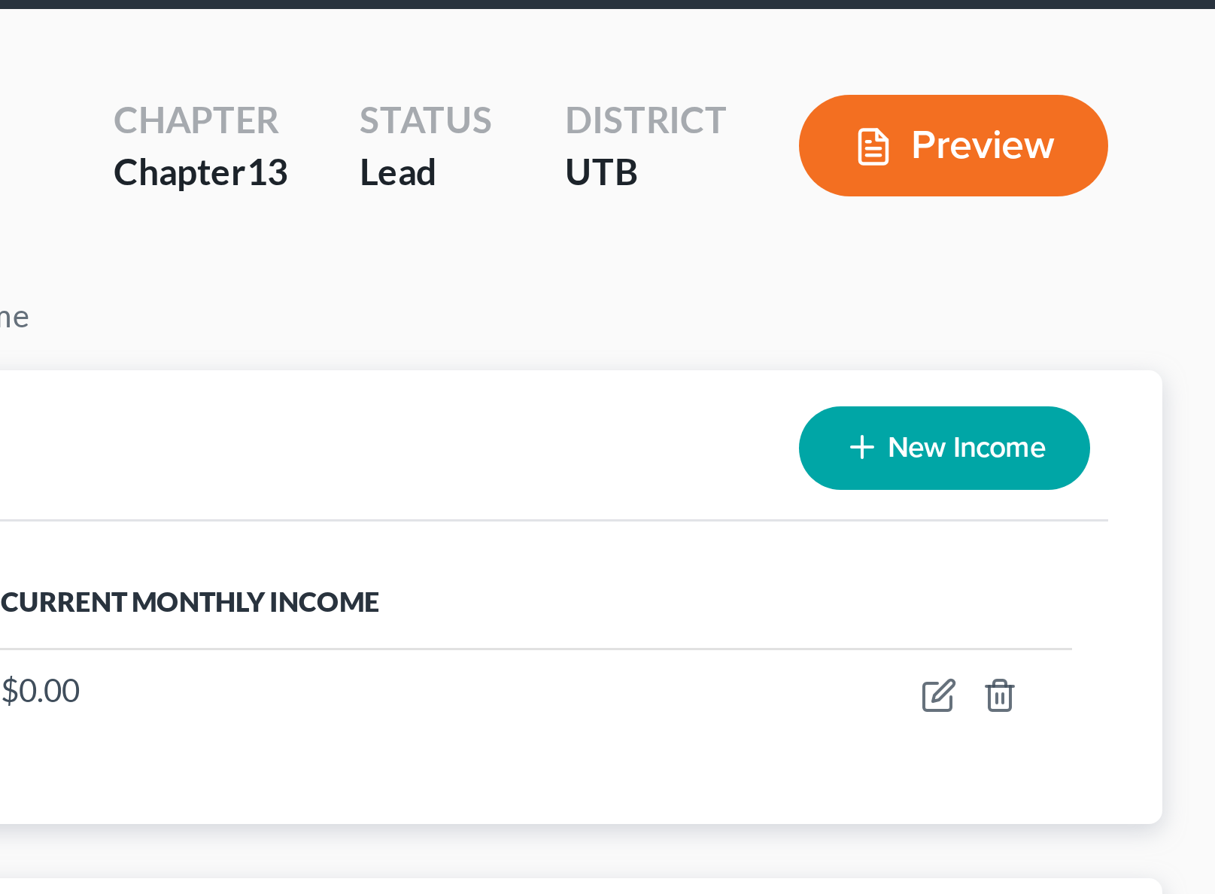
click at [1130, 205] on button "New Income" at bounding box center [1124, 207] width 97 height 28
select select "0"
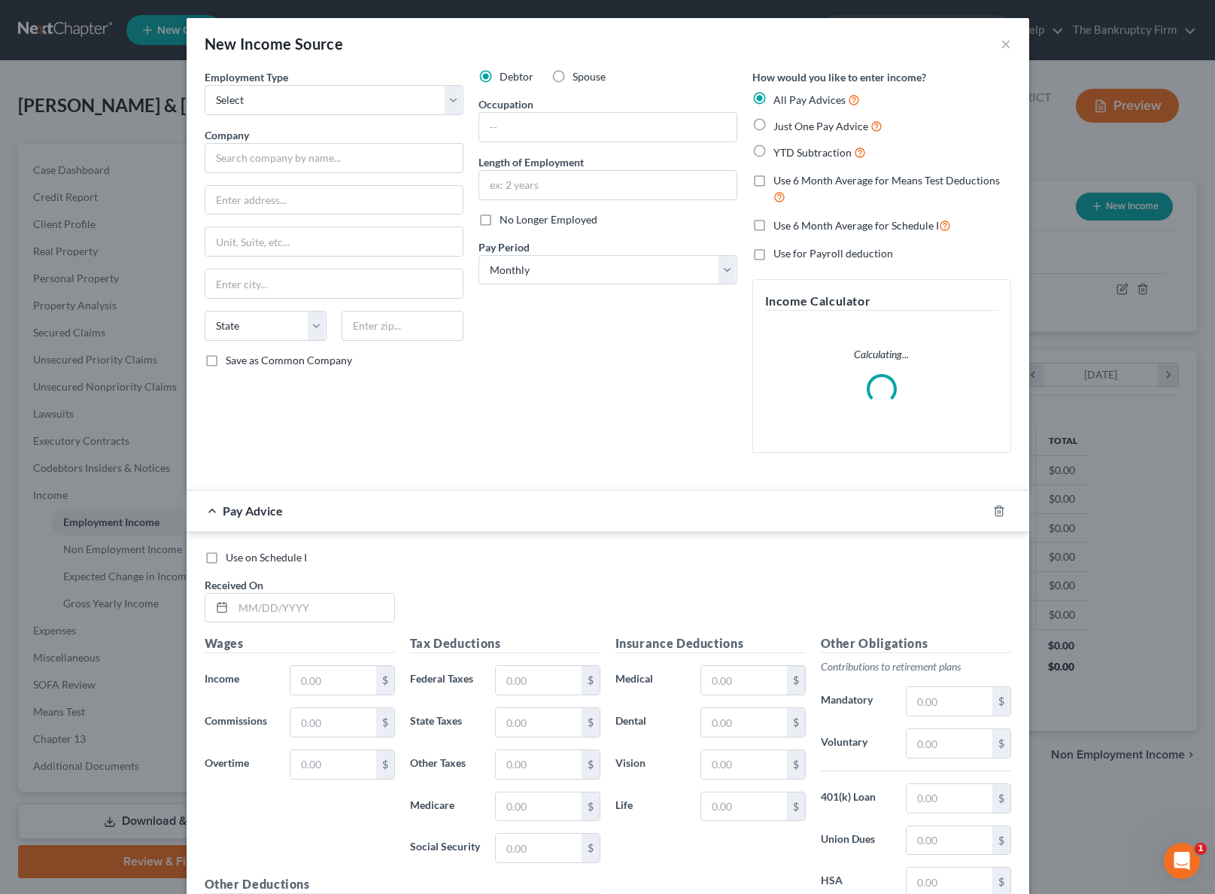
click at [573, 76] on label "Spouse" at bounding box center [589, 76] width 33 height 15
click at [579, 76] on input "Spouse" at bounding box center [584, 74] width 10 height 10
radio input "true"
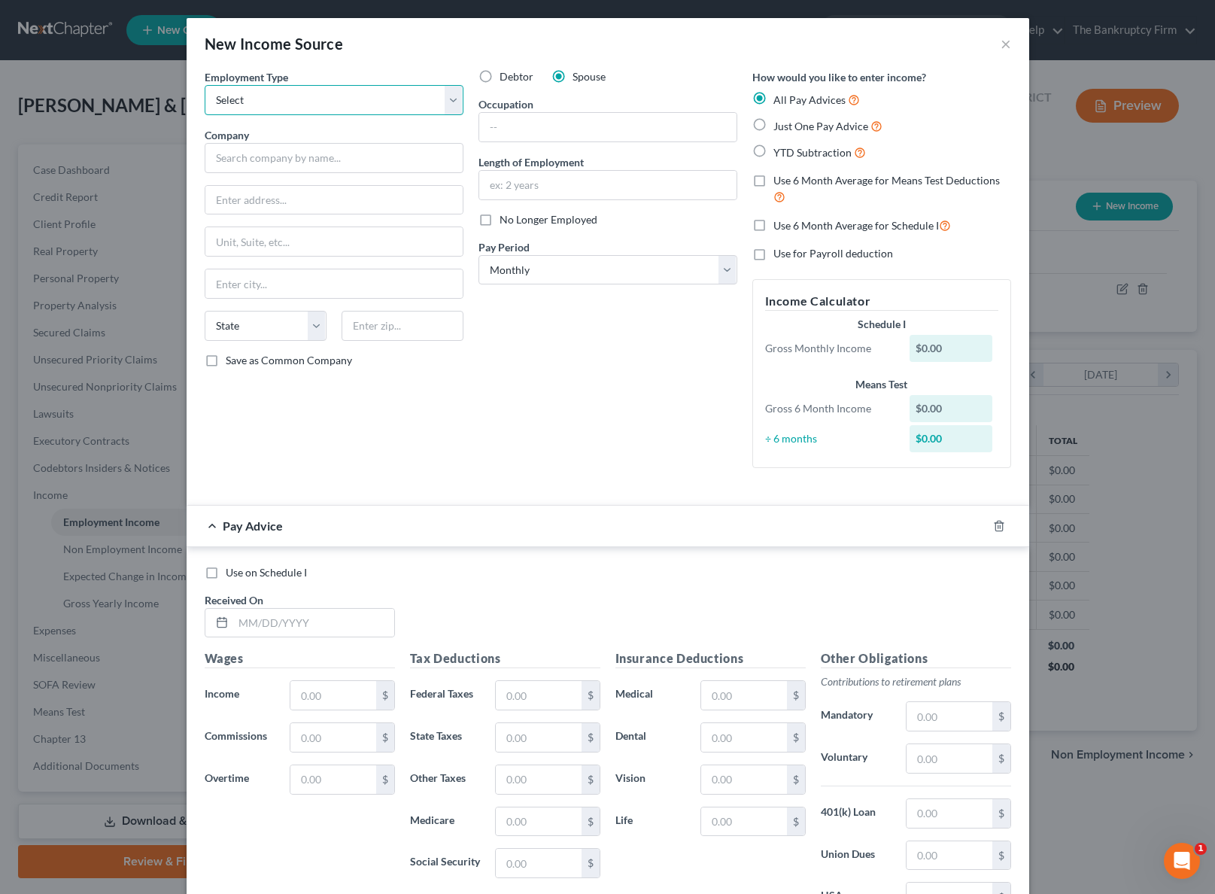
click at [337, 96] on select "Select Full or [DEMOGRAPHIC_DATA] Employment Self Employment" at bounding box center [334, 100] width 259 height 30
select select "0"
click at [205, 85] on select "Select Full or [DEMOGRAPHIC_DATA] Employment Self Employment" at bounding box center [334, 100] width 259 height 30
click at [321, 157] on input "text" at bounding box center [334, 158] width 259 height 30
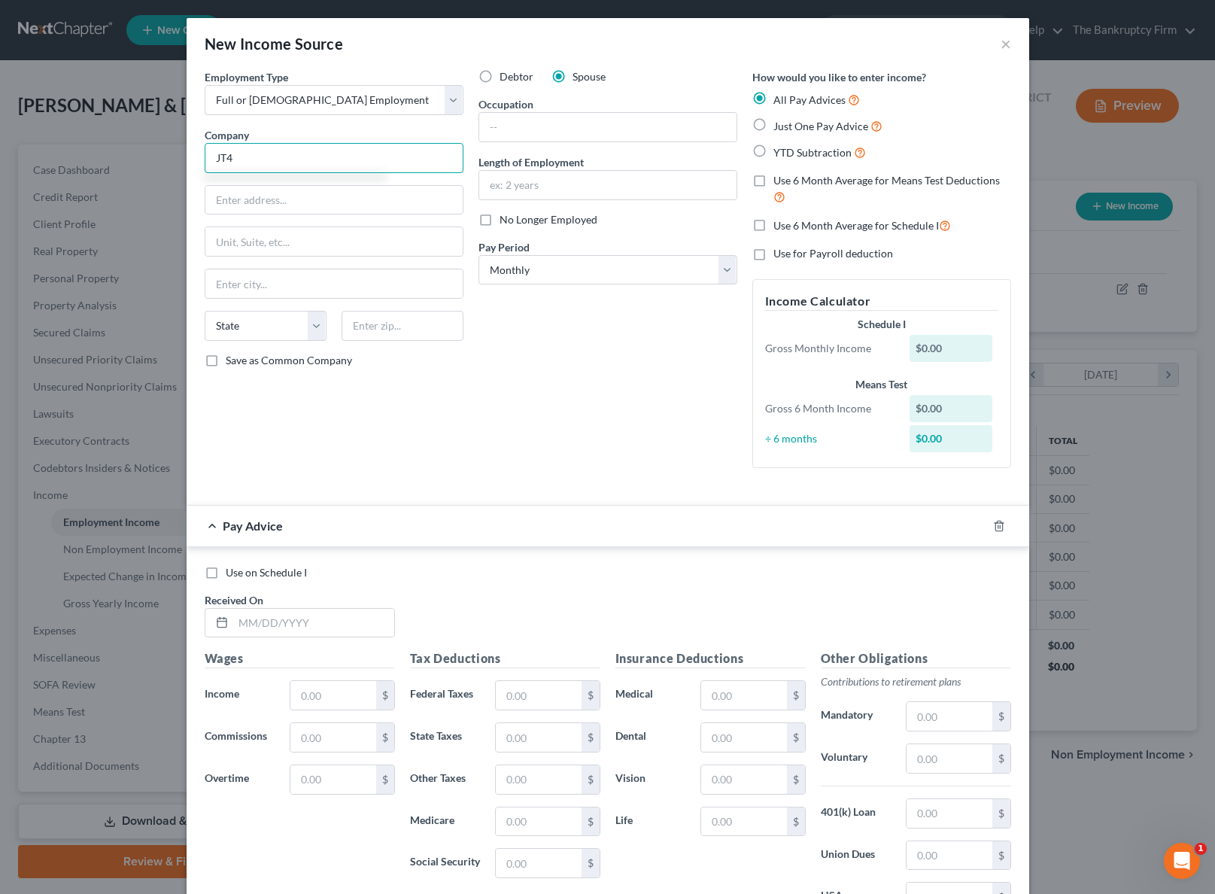
type input "JT4"
type input "Supply Tech"
type input "5 Years"
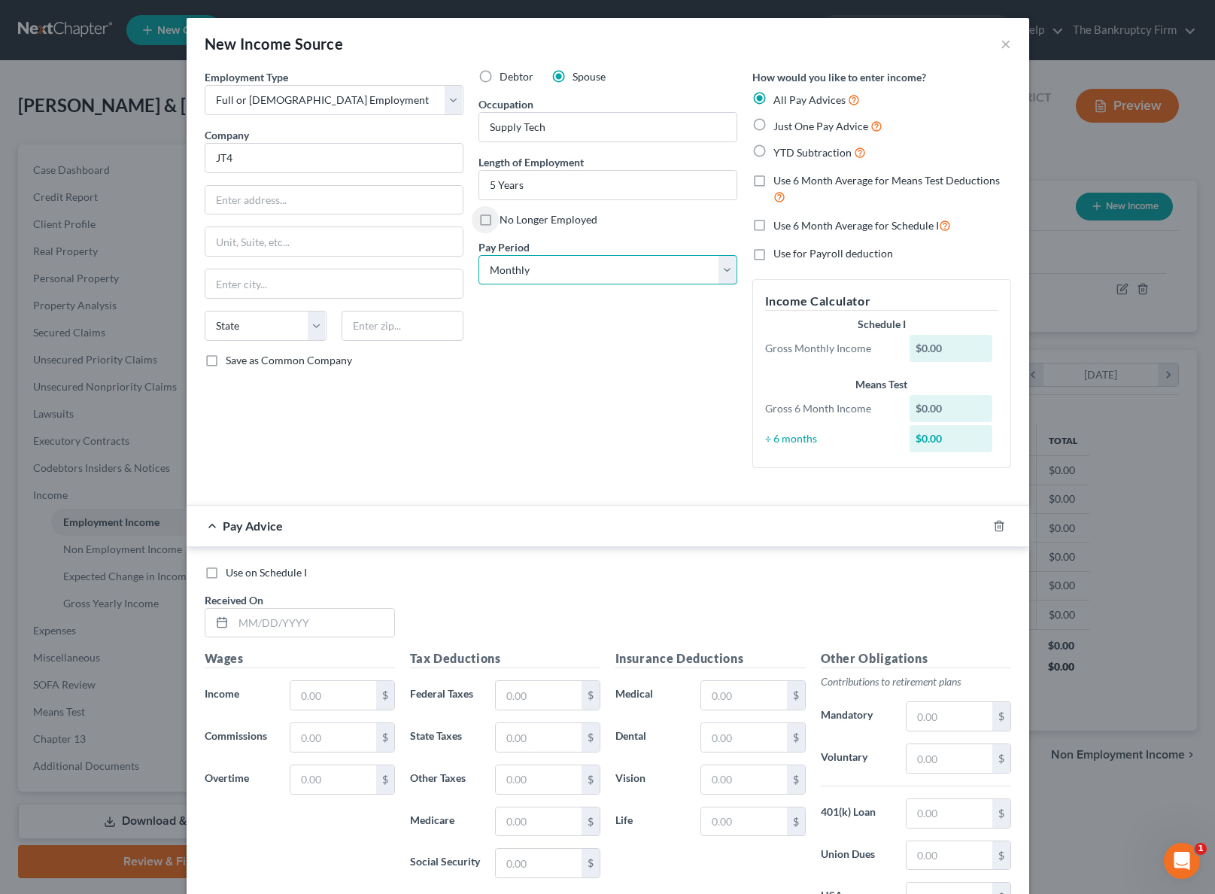
click at [595, 267] on select "Select Monthly Twice Monthly Every Other Week Weekly" at bounding box center [607, 270] width 259 height 30
select select "2"
click at [478, 255] on select "Select Monthly Twice Monthly Every Other Week Weekly" at bounding box center [607, 270] width 259 height 30
click at [773, 147] on label "YTD Subtraction" at bounding box center [819, 152] width 93 height 17
click at [779, 147] on input "YTD Subtraction" at bounding box center [784, 149] width 10 height 10
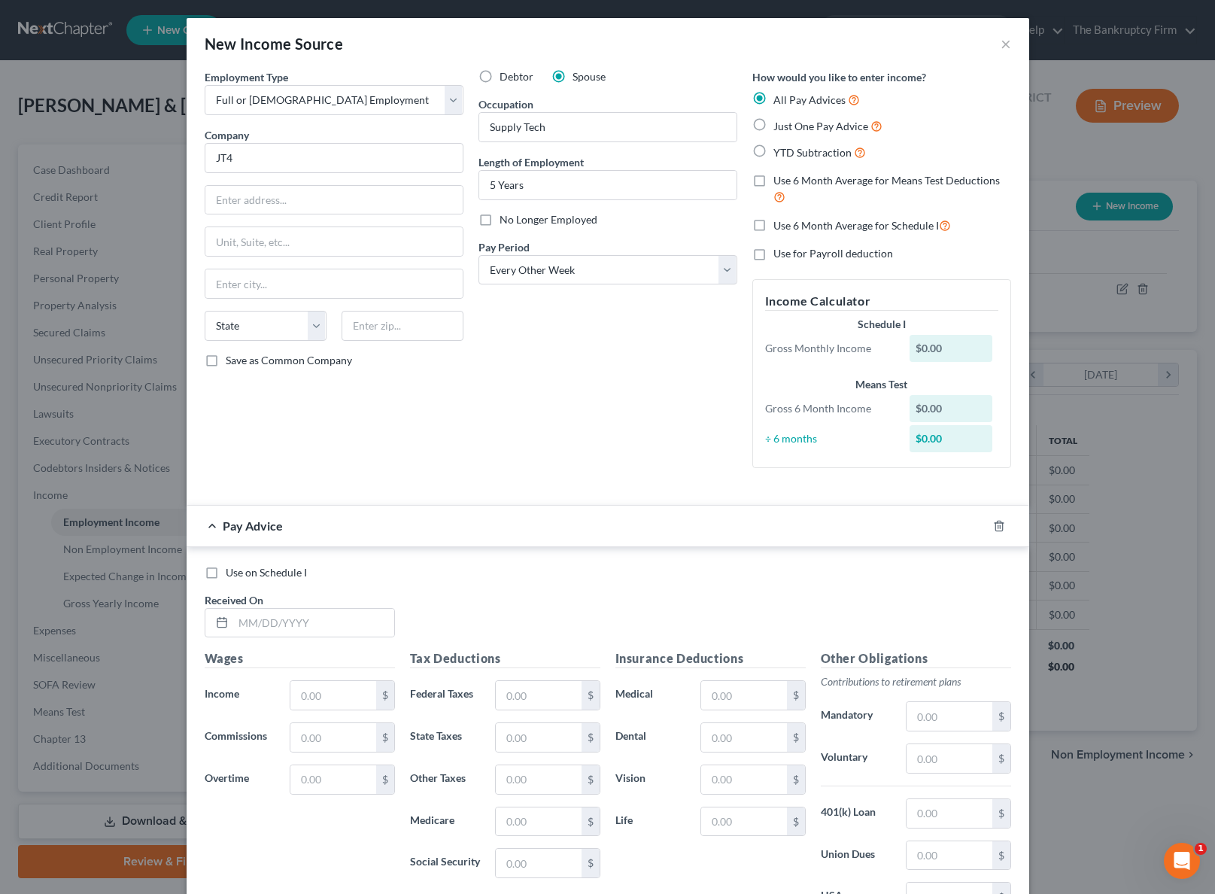
radio input "true"
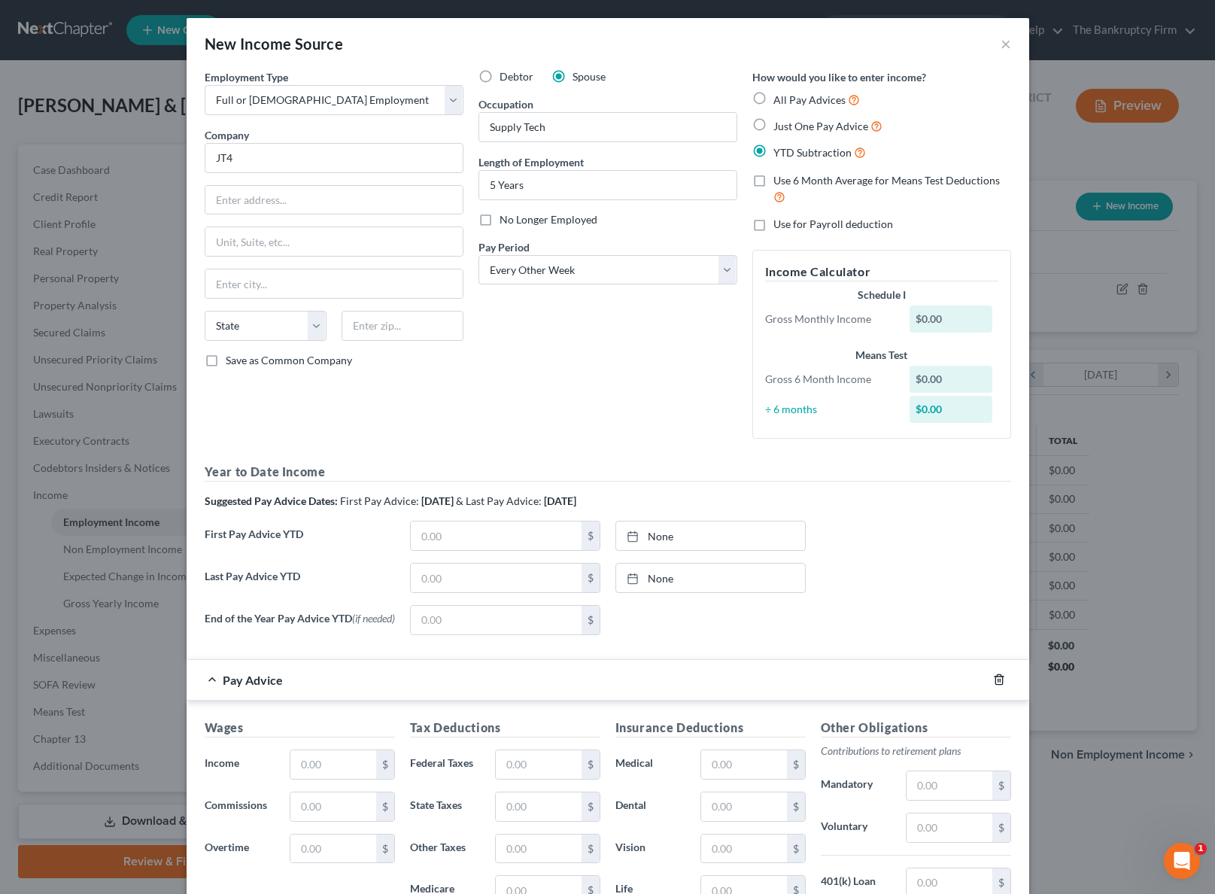
click at [1005, 683] on div at bounding box center [1008, 679] width 42 height 24
click at [994, 681] on icon "button" at bounding box center [999, 679] width 12 height 12
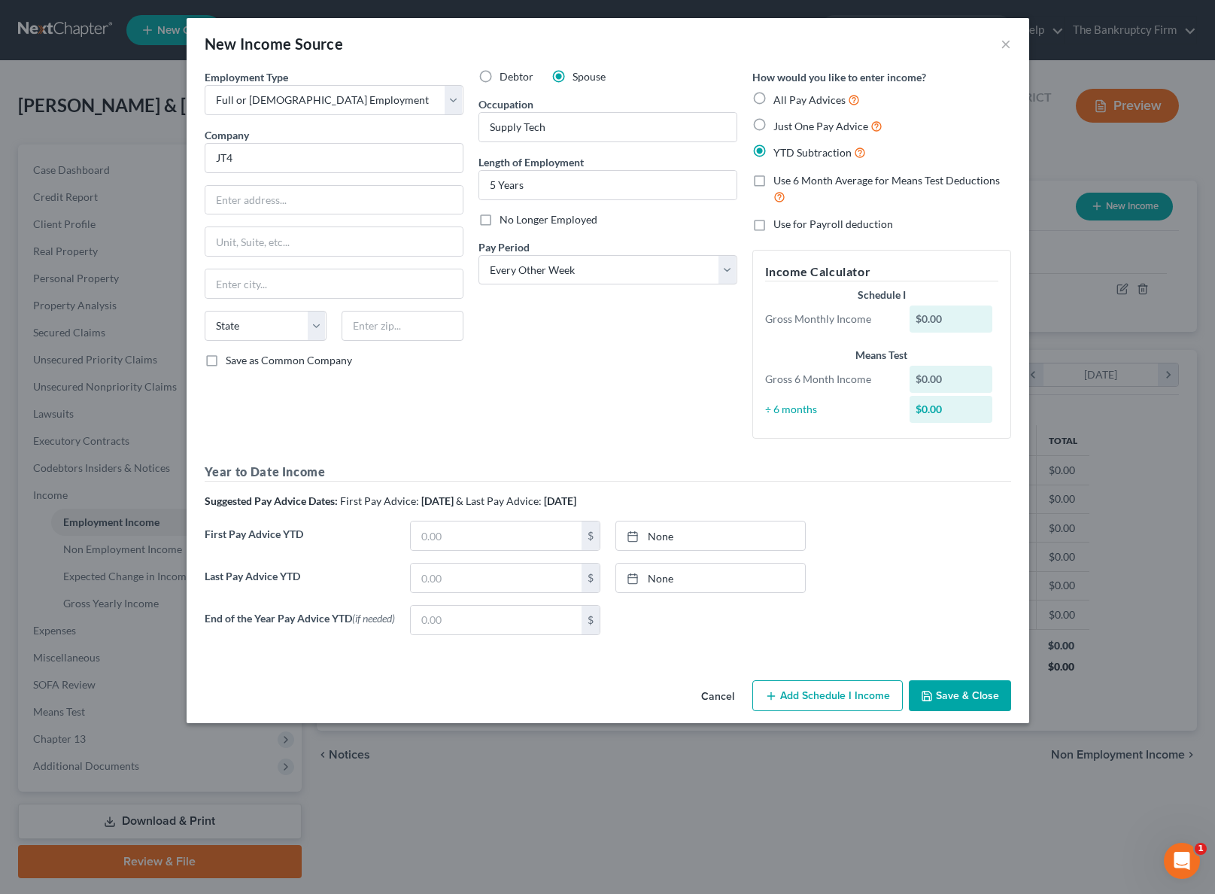
click at [972, 703] on button "Save & Close" at bounding box center [960, 696] width 102 height 32
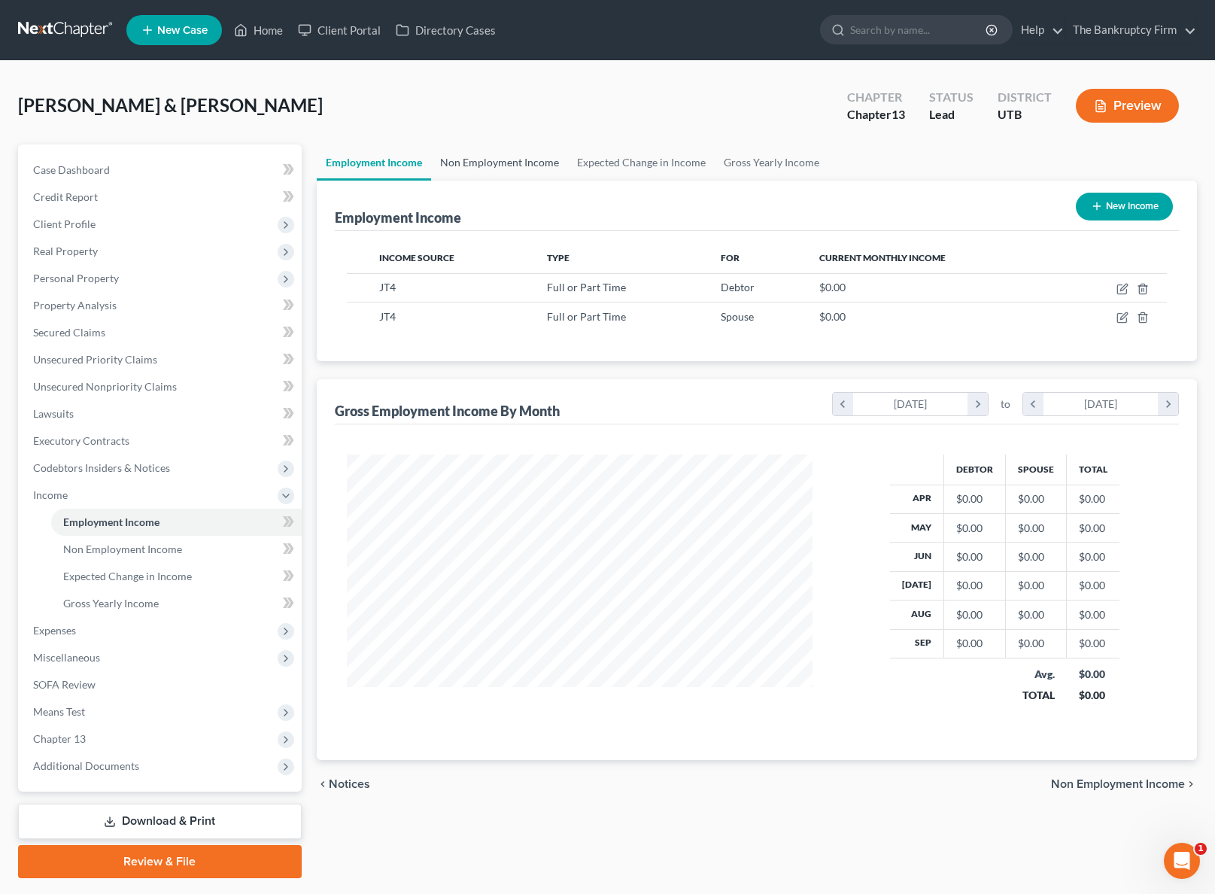
click at [512, 156] on link "Non Employment Income" at bounding box center [499, 162] width 137 height 36
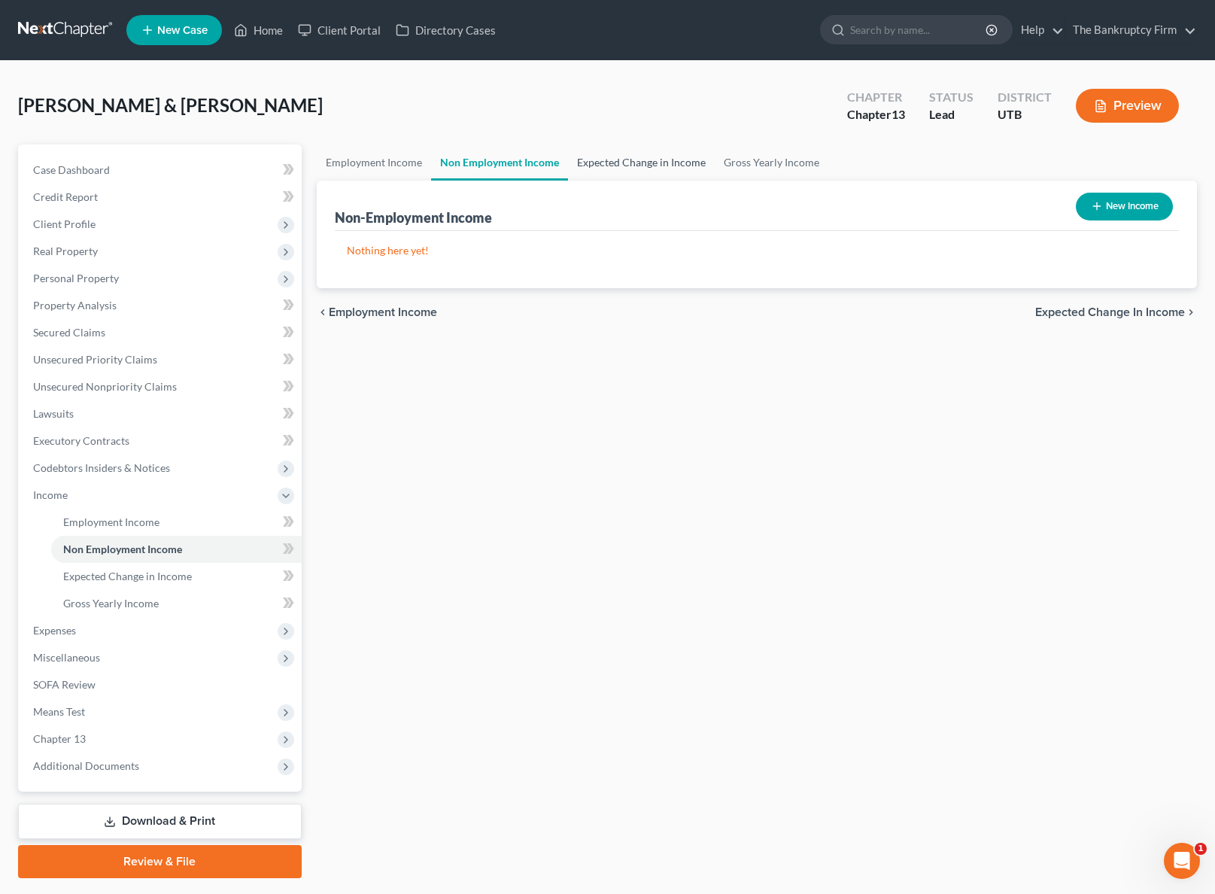
click at [666, 164] on link "Expected Change in Income" at bounding box center [641, 162] width 147 height 36
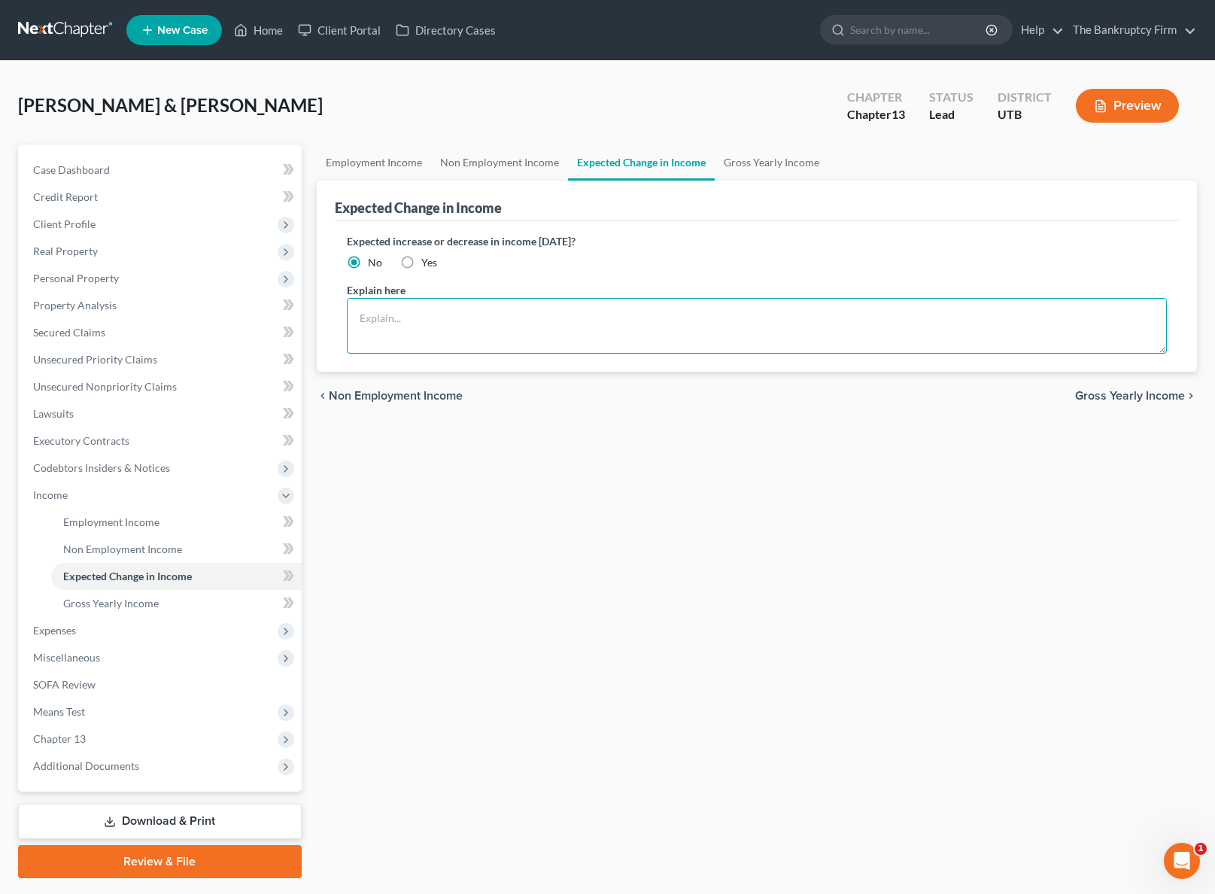
click at [383, 319] on textarea at bounding box center [757, 326] width 820 height 56
click at [454, 320] on textarea "Government Shut" at bounding box center [757, 326] width 820 height 56
type textarea "Government Shut-Down? Maybe. who knows."
click at [770, 160] on link "Gross Yearly Income" at bounding box center [772, 162] width 114 height 36
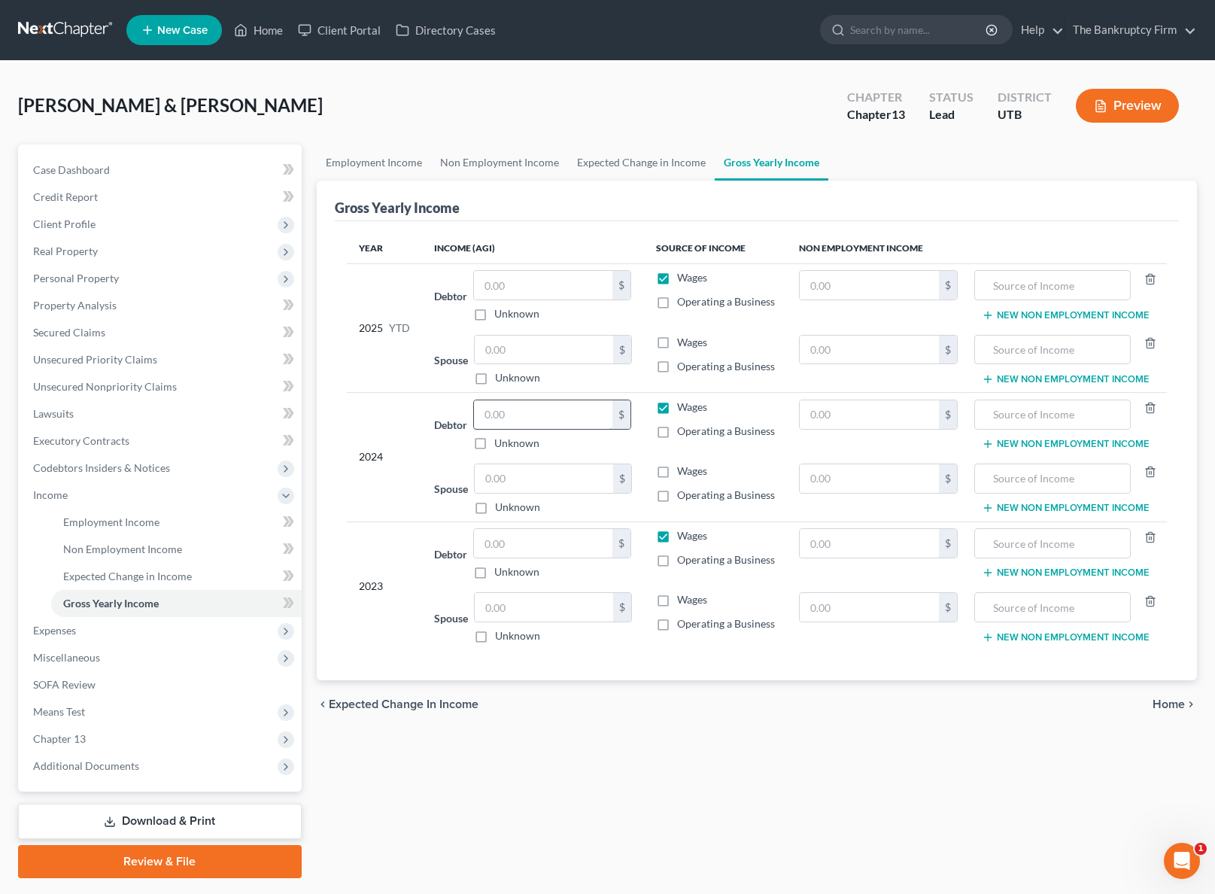
click at [527, 417] on input "text" at bounding box center [543, 414] width 138 height 29
type input "122,281"
click at [518, 546] on input "text" at bounding box center [543, 543] width 138 height 29
type input "110,400"
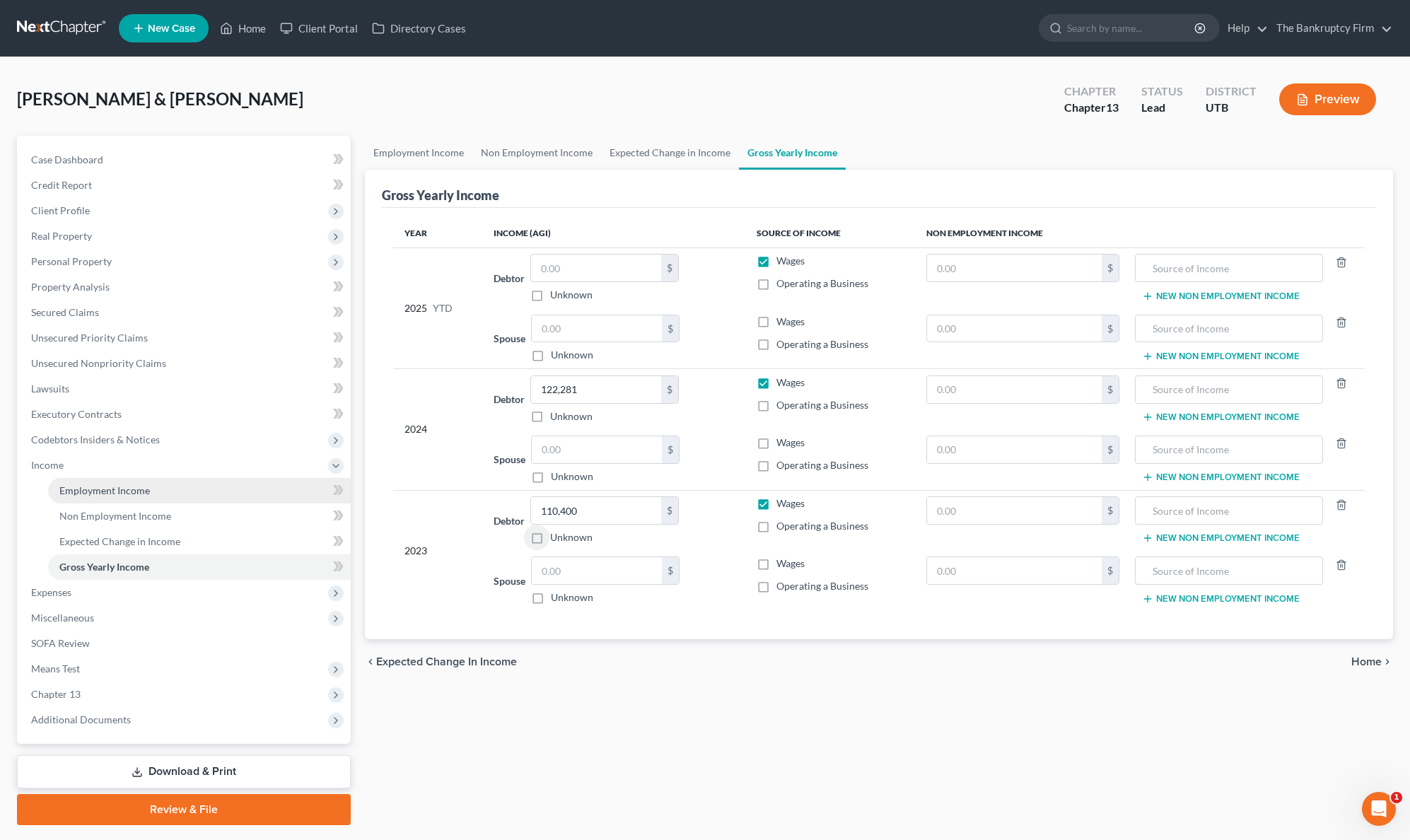
click at [120, 493] on span "Employment Income" at bounding box center [104, 490] width 90 height 12
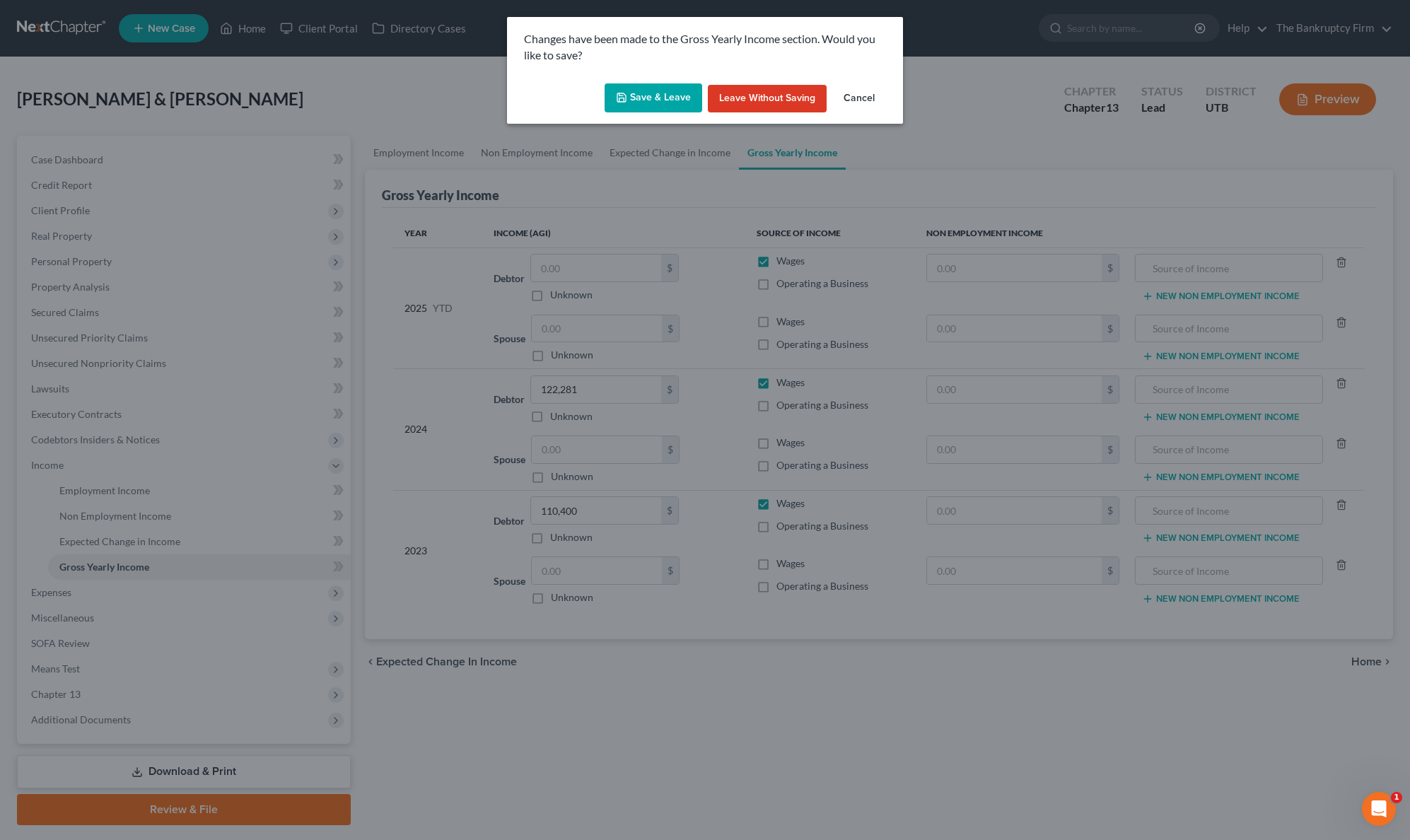
click at [643, 87] on button "Save & Leave" at bounding box center [653, 99] width 98 height 30
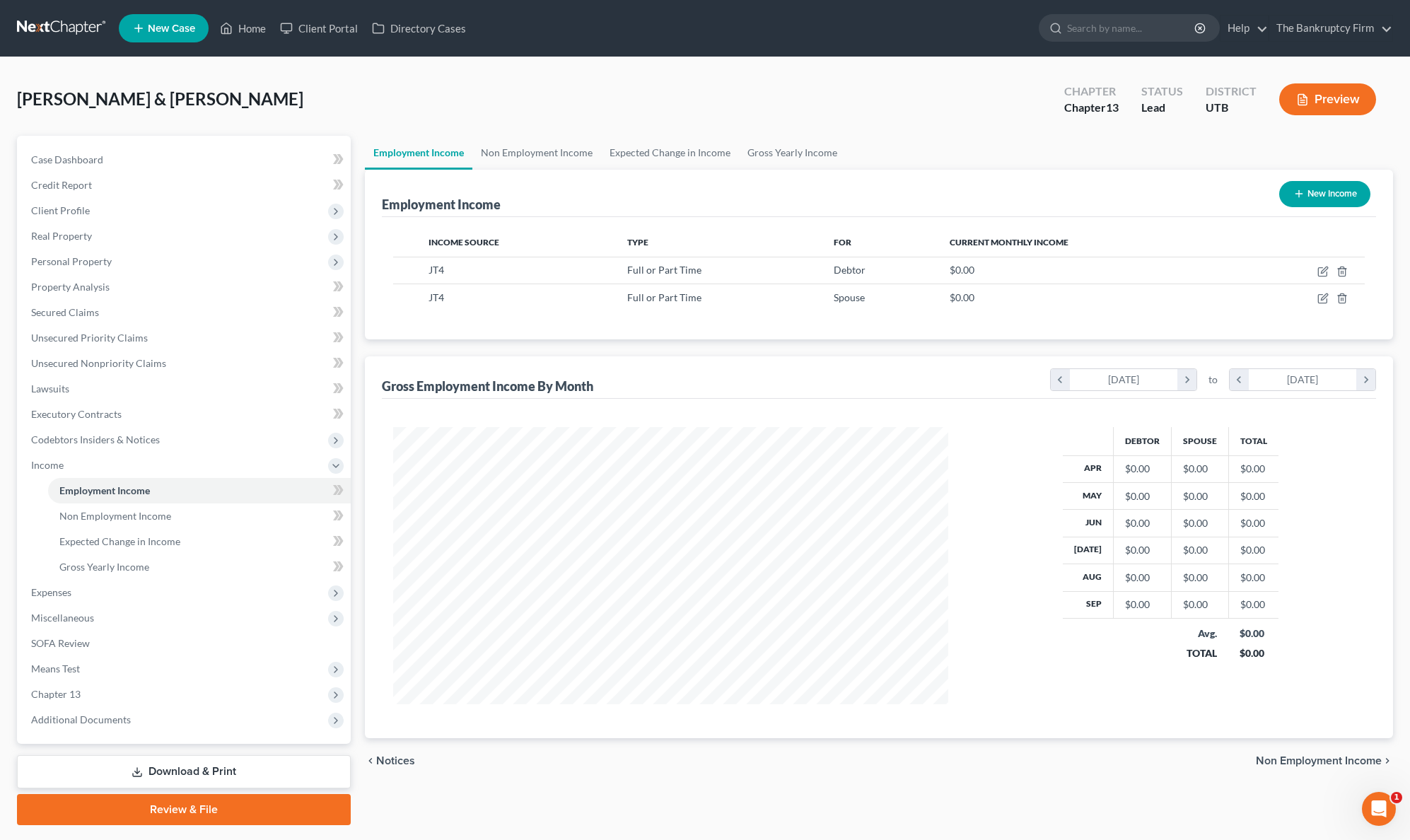
scroll to position [277, 584]
click at [1321, 270] on icon "button" at bounding box center [1324, 272] width 11 height 11
select select "0"
select select "2"
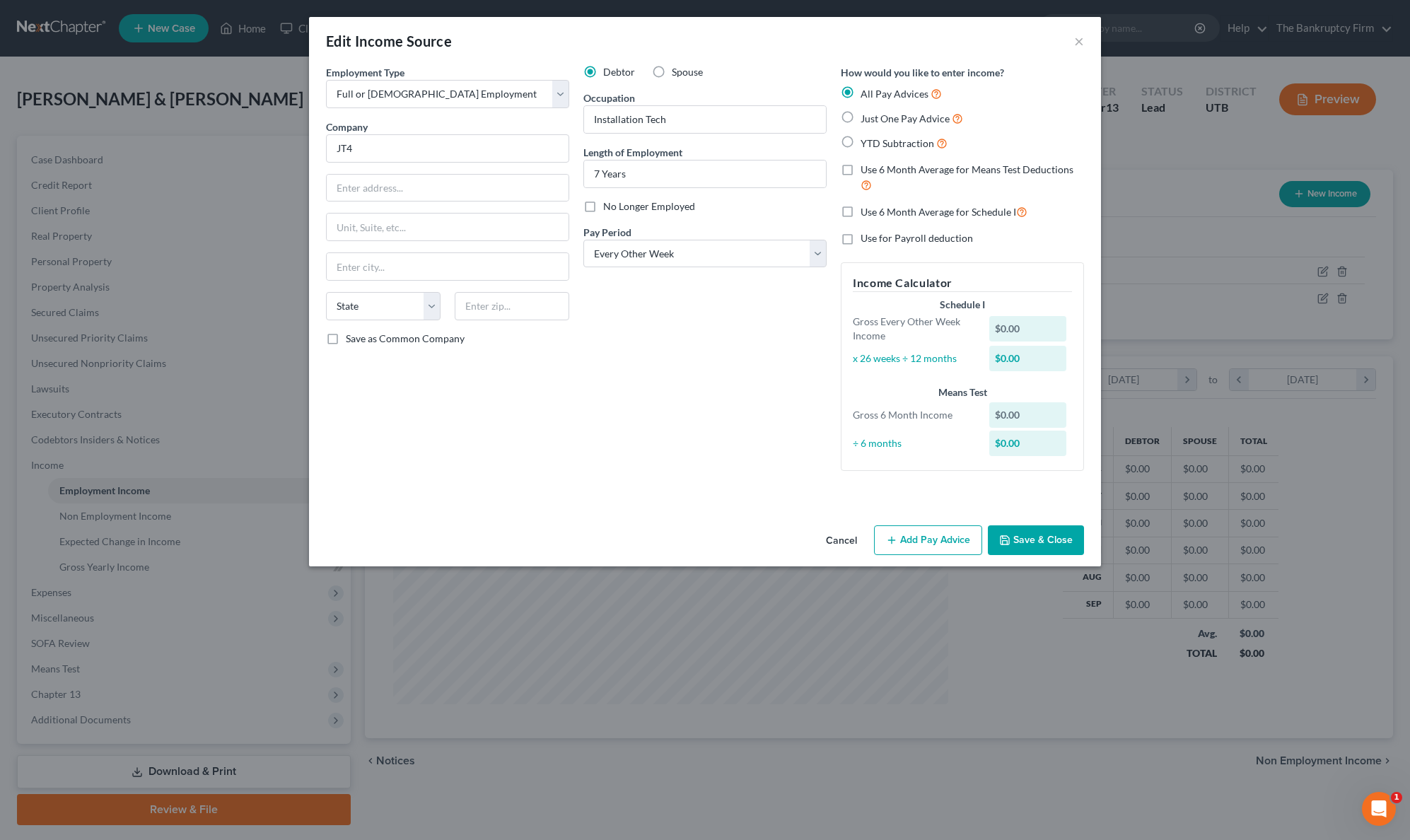
click at [861, 139] on label "YTD Subtraction" at bounding box center [904, 143] width 87 height 16
click at [867, 139] on input "YTD Subtraction" at bounding box center [871, 140] width 9 height 9
radio input "true"
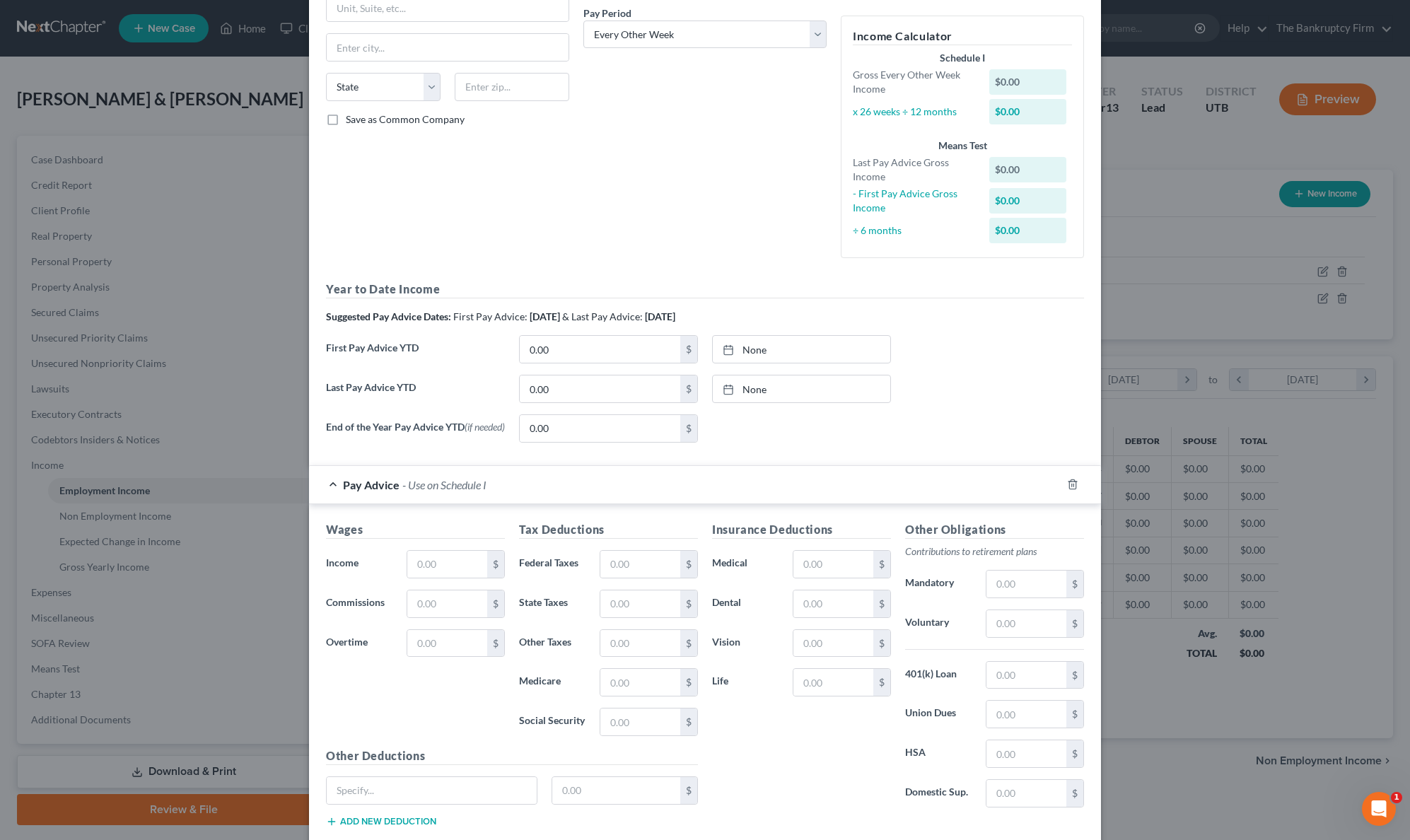
scroll to position [220, 0]
click at [444, 569] on input "text" at bounding box center [446, 563] width 80 height 27
click at [445, 565] on input "text" at bounding box center [446, 563] width 80 height 27
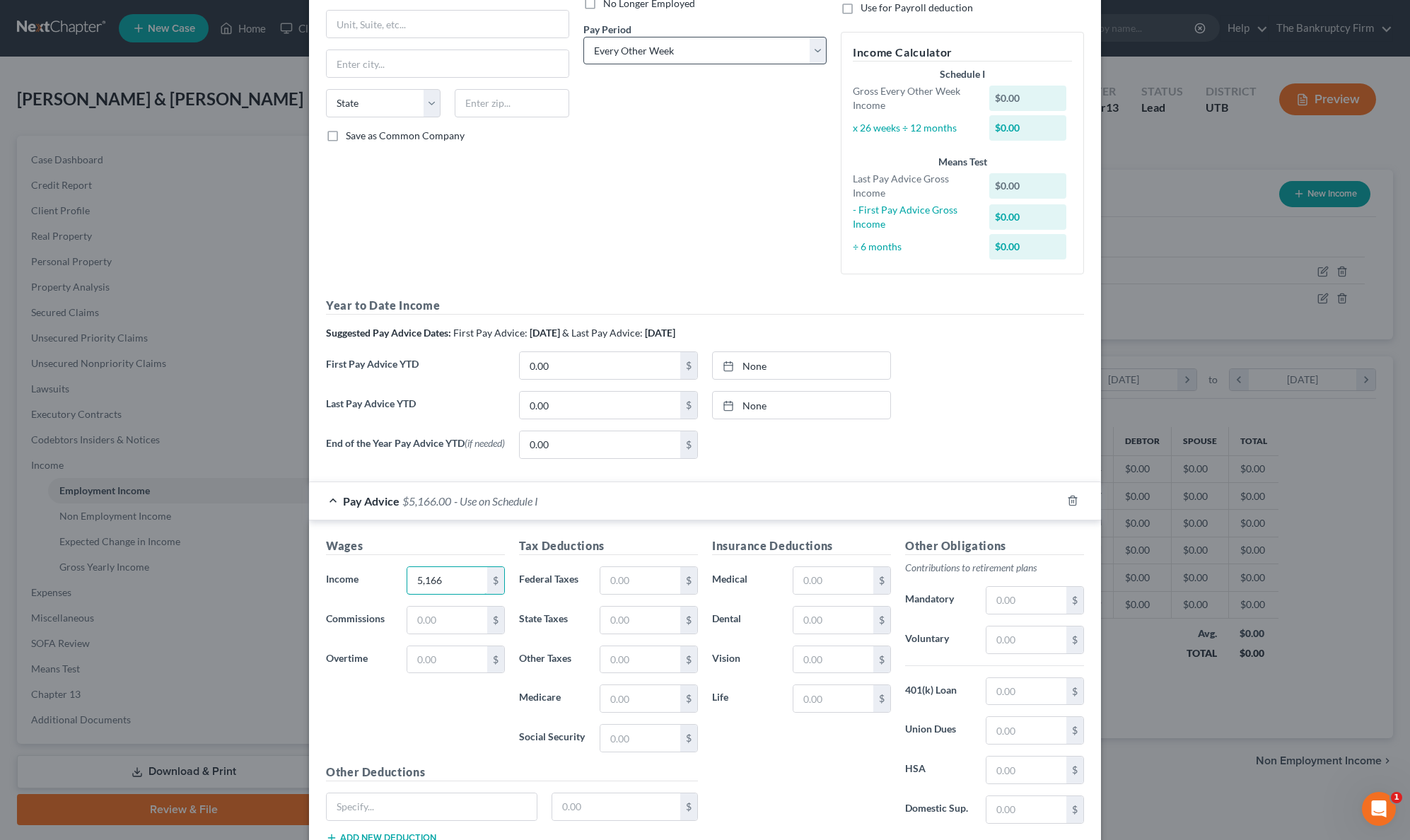
type input "5,166"
click at [738, 50] on select "Select Monthly Twice Monthly Every Other Week Weekly" at bounding box center [705, 51] width 243 height 28
click at [584, 37] on select "Select Monthly Twice Monthly Every Other Week Weekly" at bounding box center [705, 51] width 243 height 28
click at [794, 51] on select "Select Monthly Twice Monthly Every Other Week Weekly" at bounding box center [705, 51] width 243 height 28
select select "0"
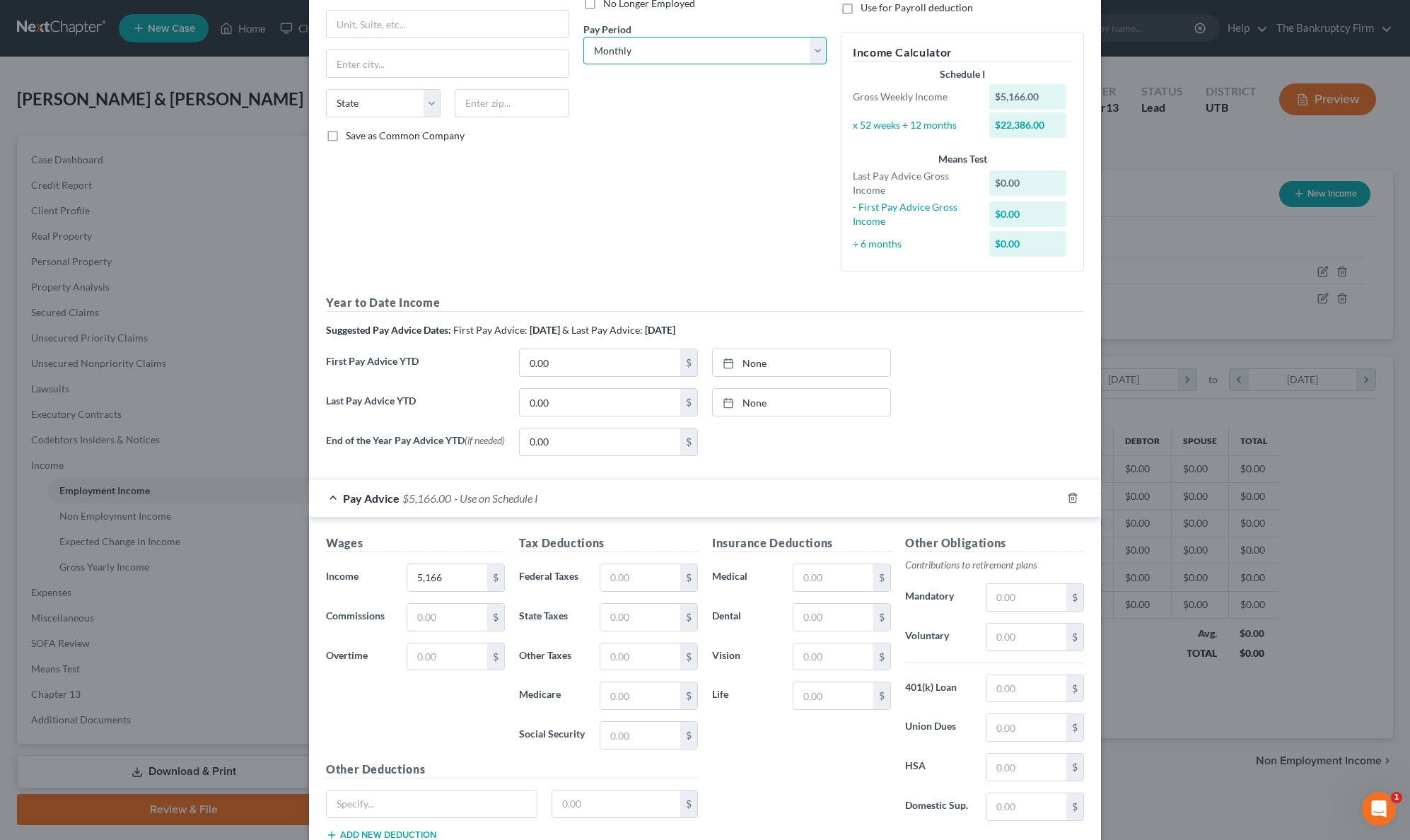
click at [584, 37] on select "Select Monthly Twice Monthly Every Other Week Weekly" at bounding box center [705, 51] width 243 height 28
click at [644, 583] on input "text" at bounding box center [640, 577] width 80 height 27
type input "1,000"
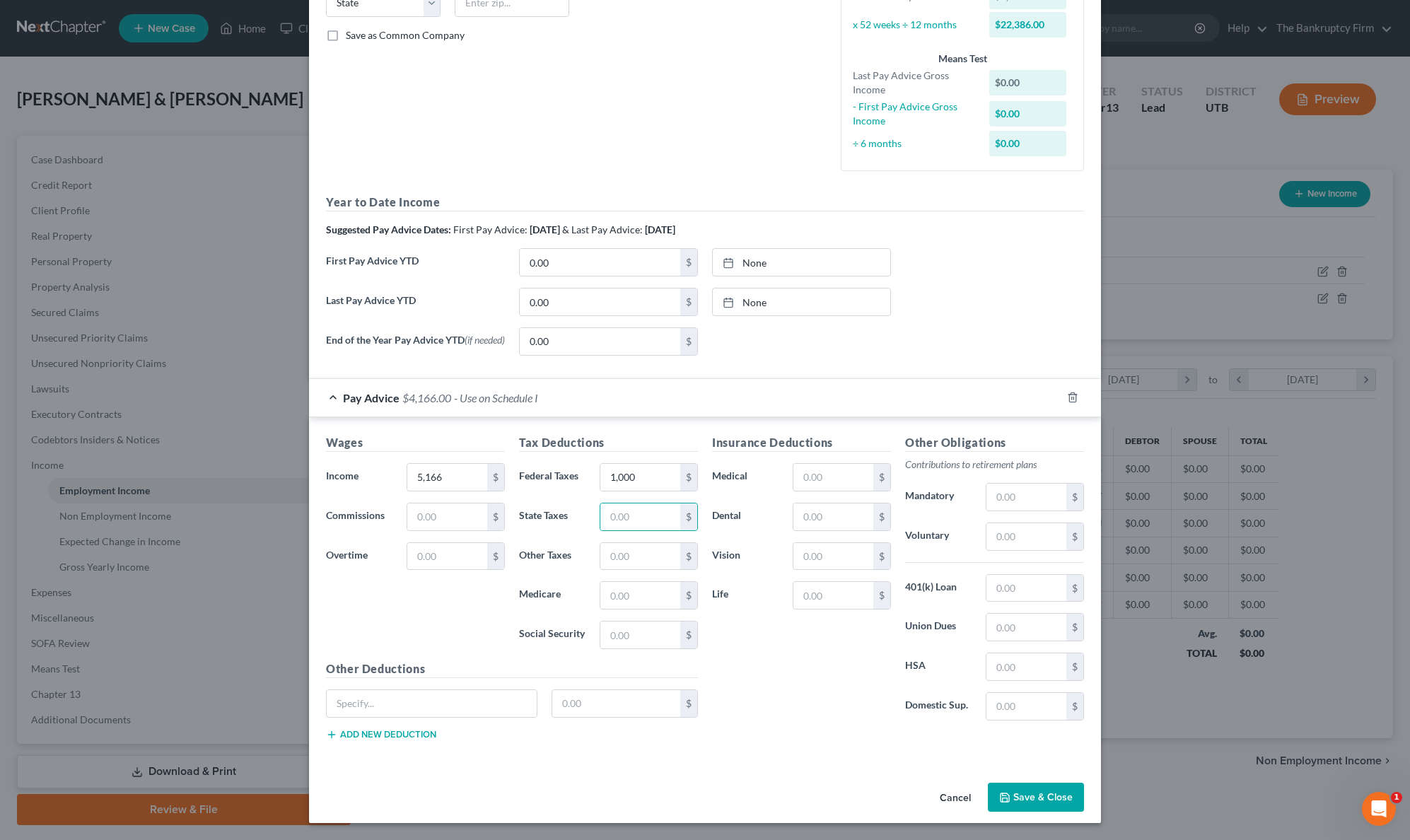
click at [1036, 796] on button "Save & Close" at bounding box center [1036, 798] width 96 height 30
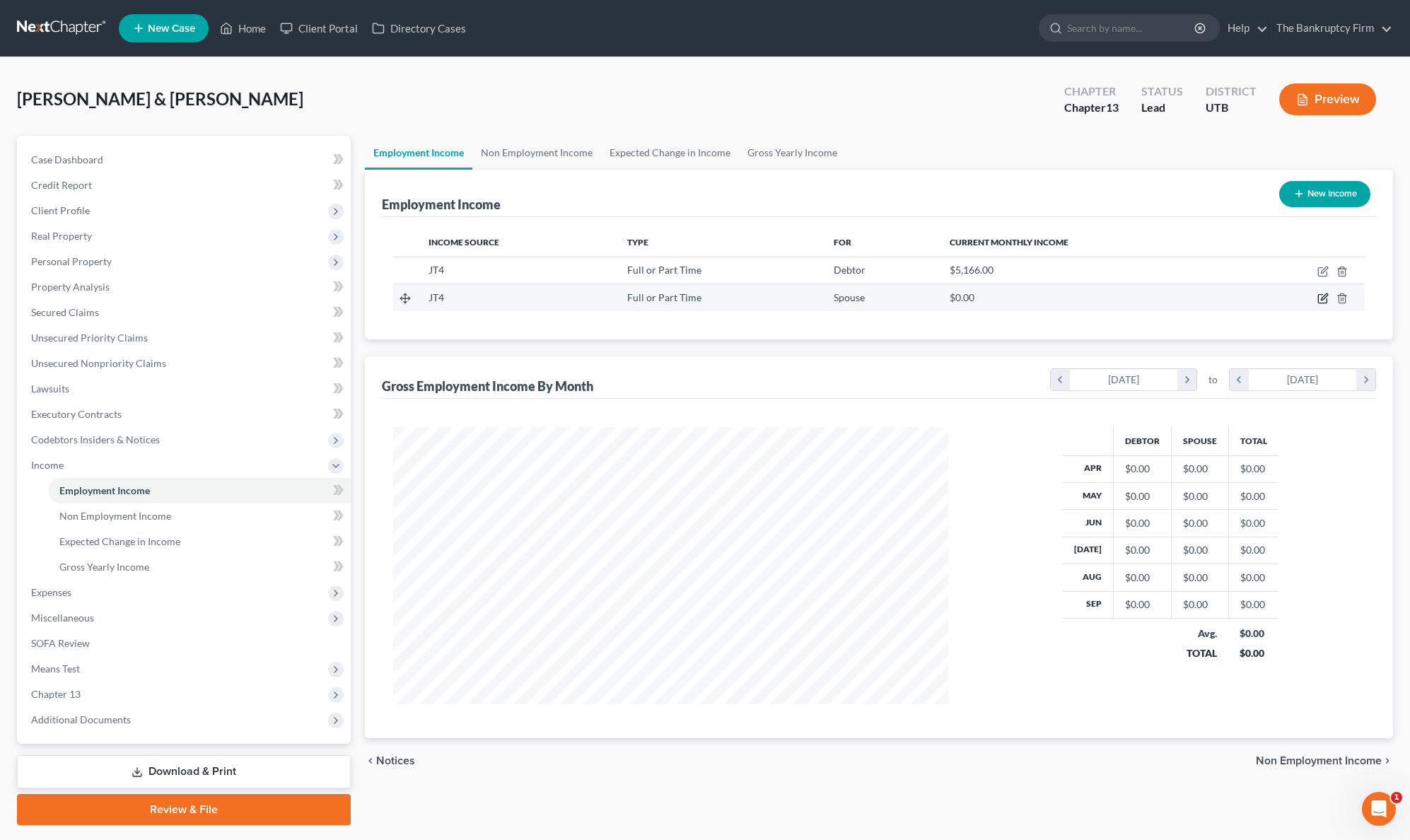
click at [1324, 295] on icon "button" at bounding box center [1324, 297] width 7 height 7
select select "0"
select select "2"
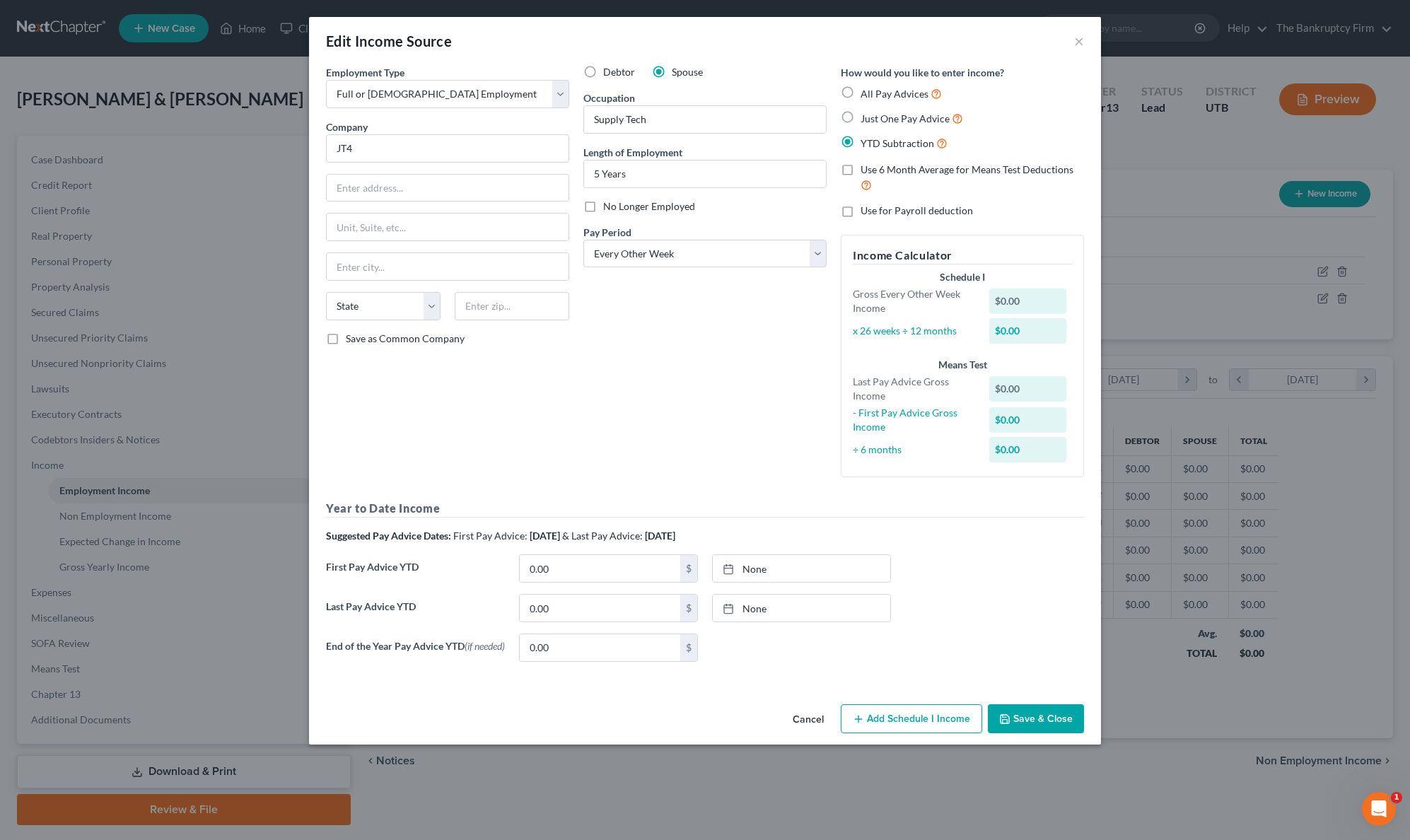
click at [913, 726] on button "Add Schedule I Income" at bounding box center [912, 719] width 141 height 30
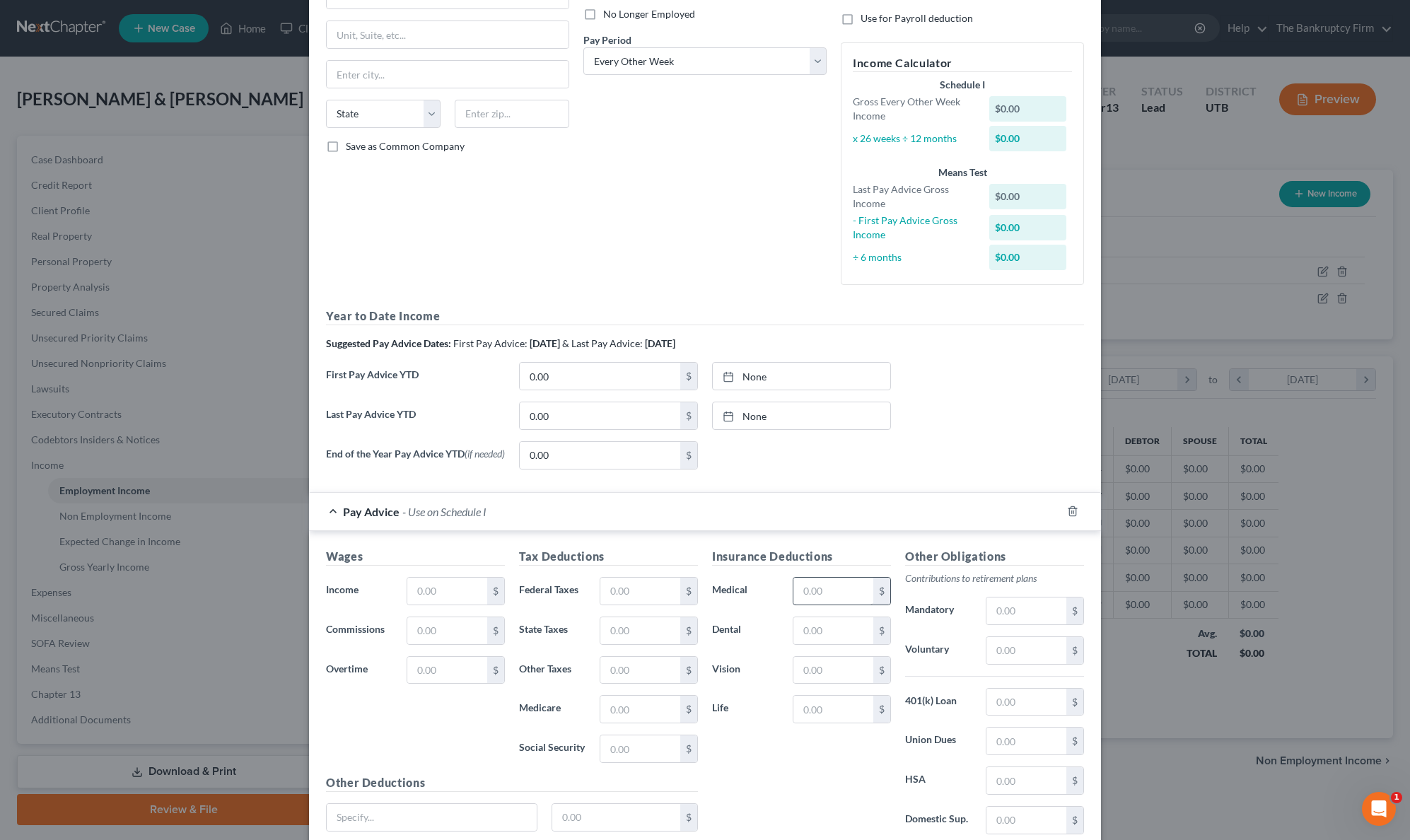
scroll to position [310, 0]
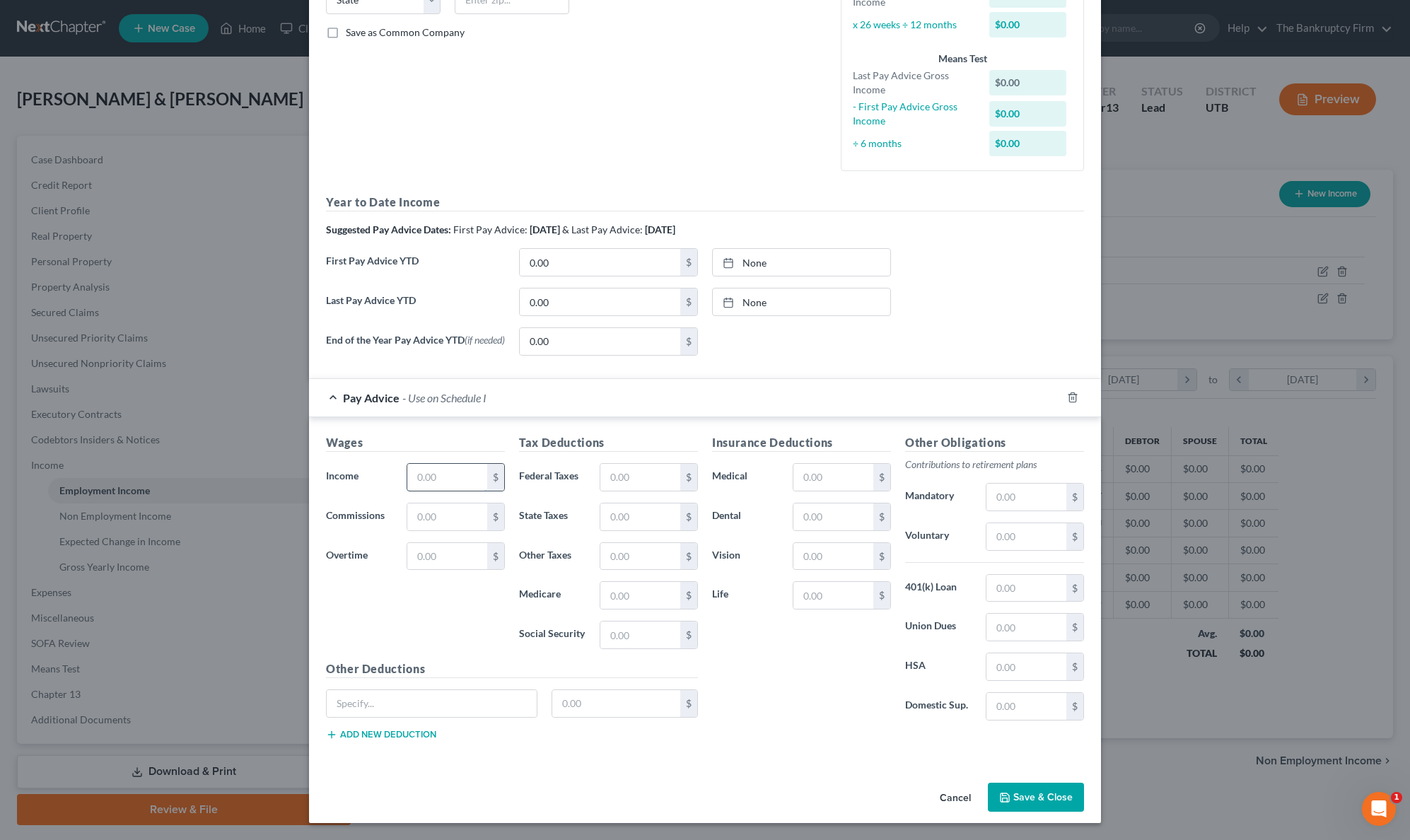
click at [441, 472] on input "text" at bounding box center [446, 477] width 80 height 27
type input "6,134"
type input "1,200"
drag, startPoint x: 1046, startPoint y: 795, endPoint x: 1038, endPoint y: 795, distance: 8.0
click at [1045, 795] on button "Save & Close" at bounding box center [1036, 798] width 96 height 30
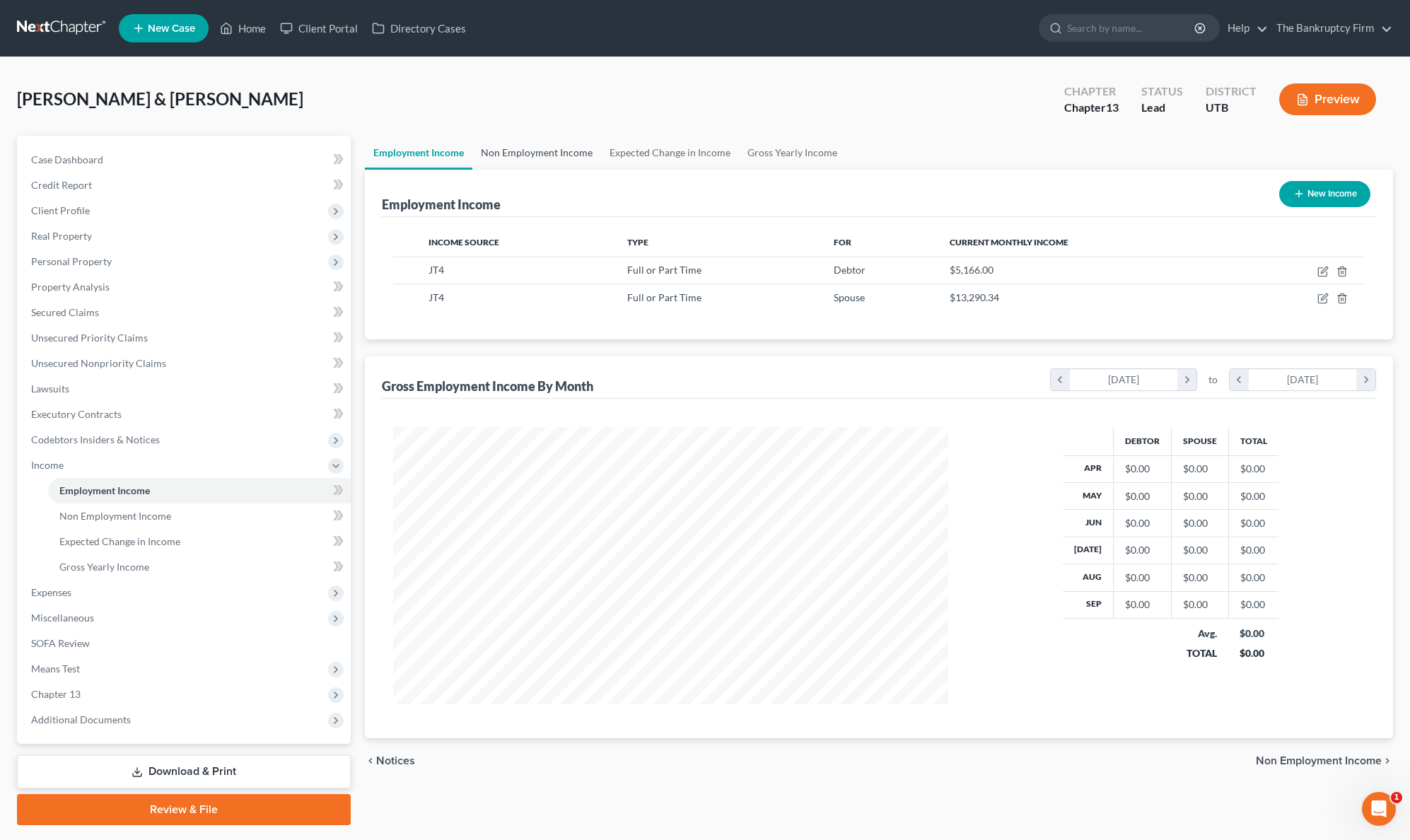
click at [564, 153] on link "Non Employment Income" at bounding box center [537, 152] width 129 height 34
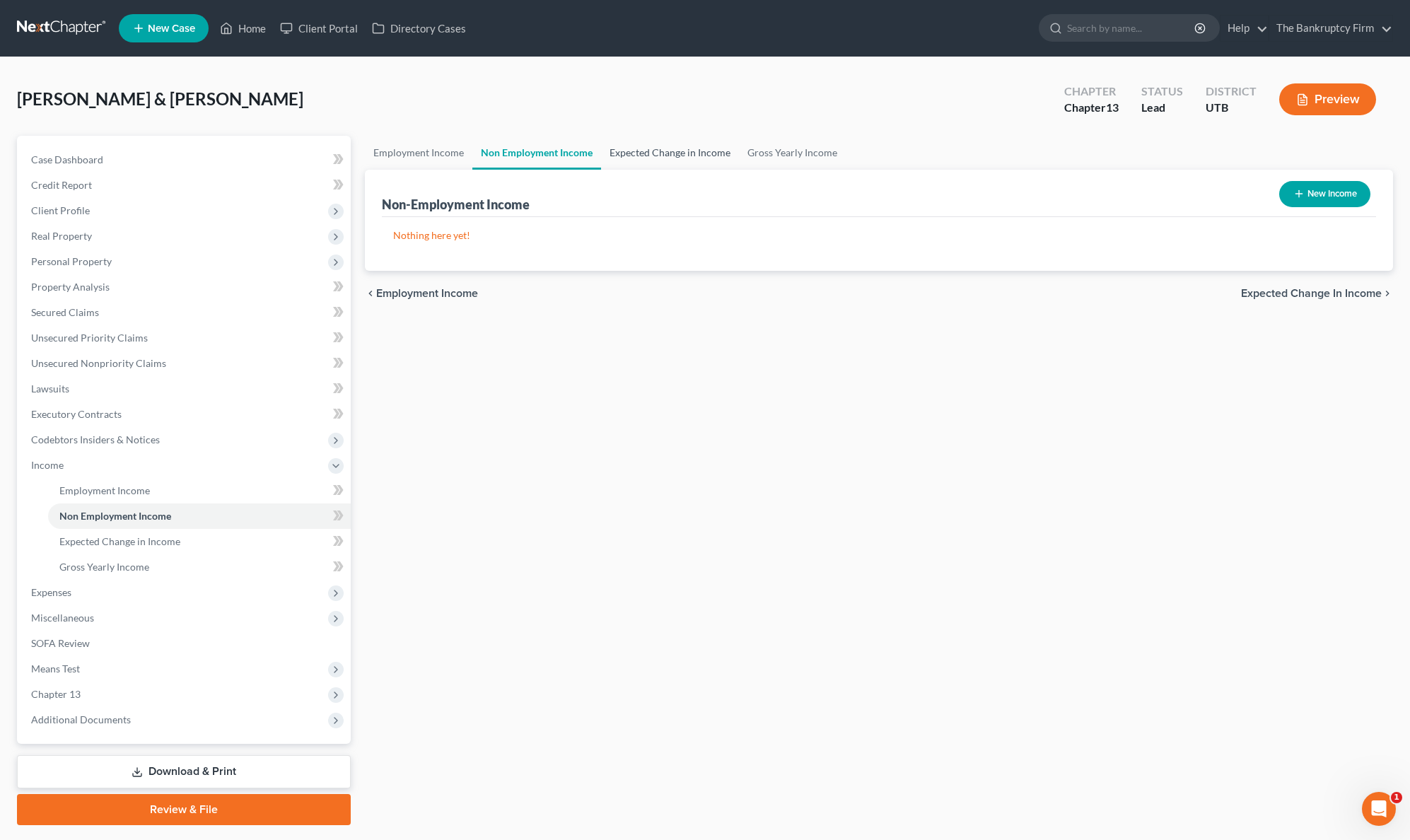
click at [678, 152] on link "Expected Change in Income" at bounding box center [669, 152] width 138 height 34
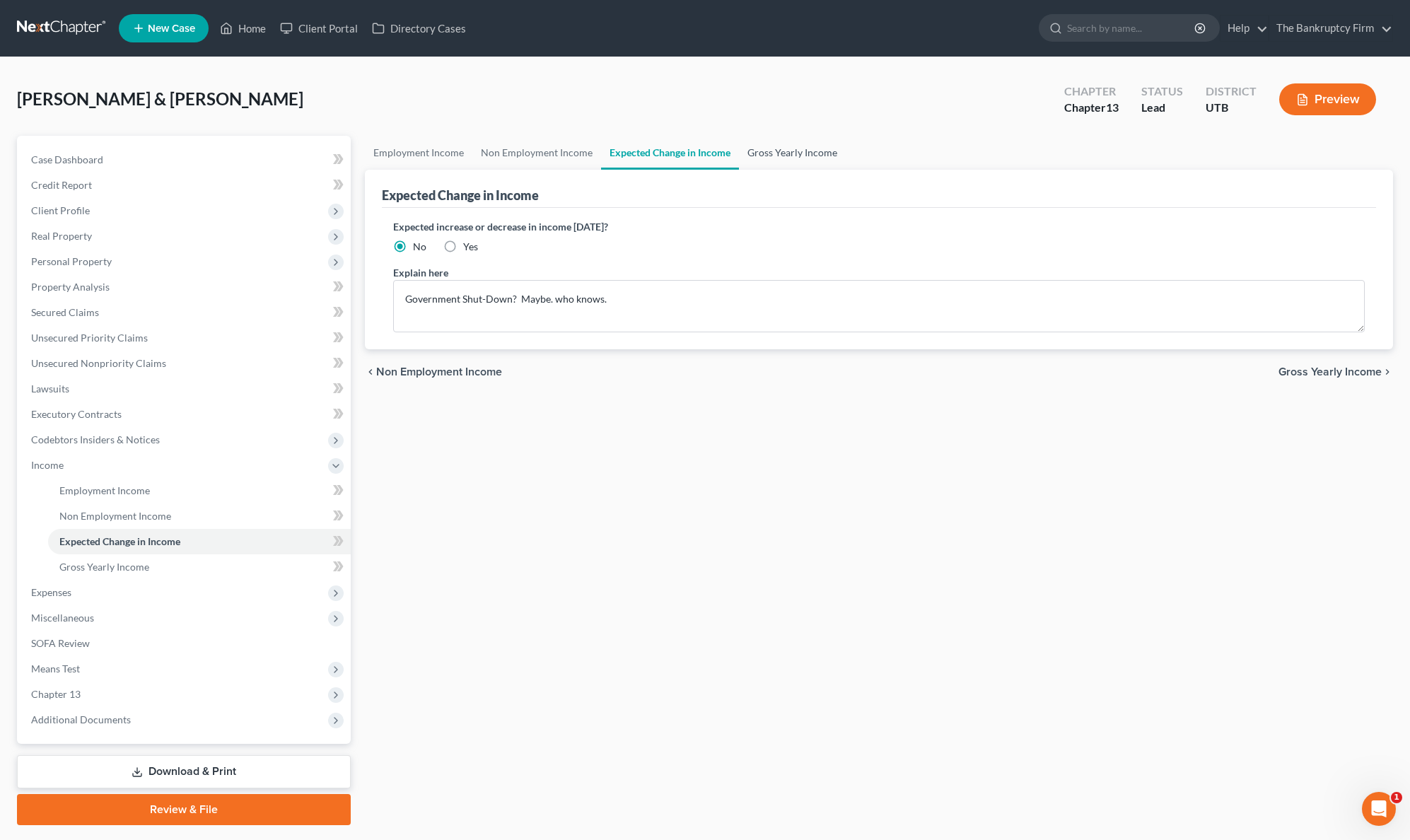
click at [766, 147] on link "Gross Yearly Income" at bounding box center [792, 152] width 107 height 34
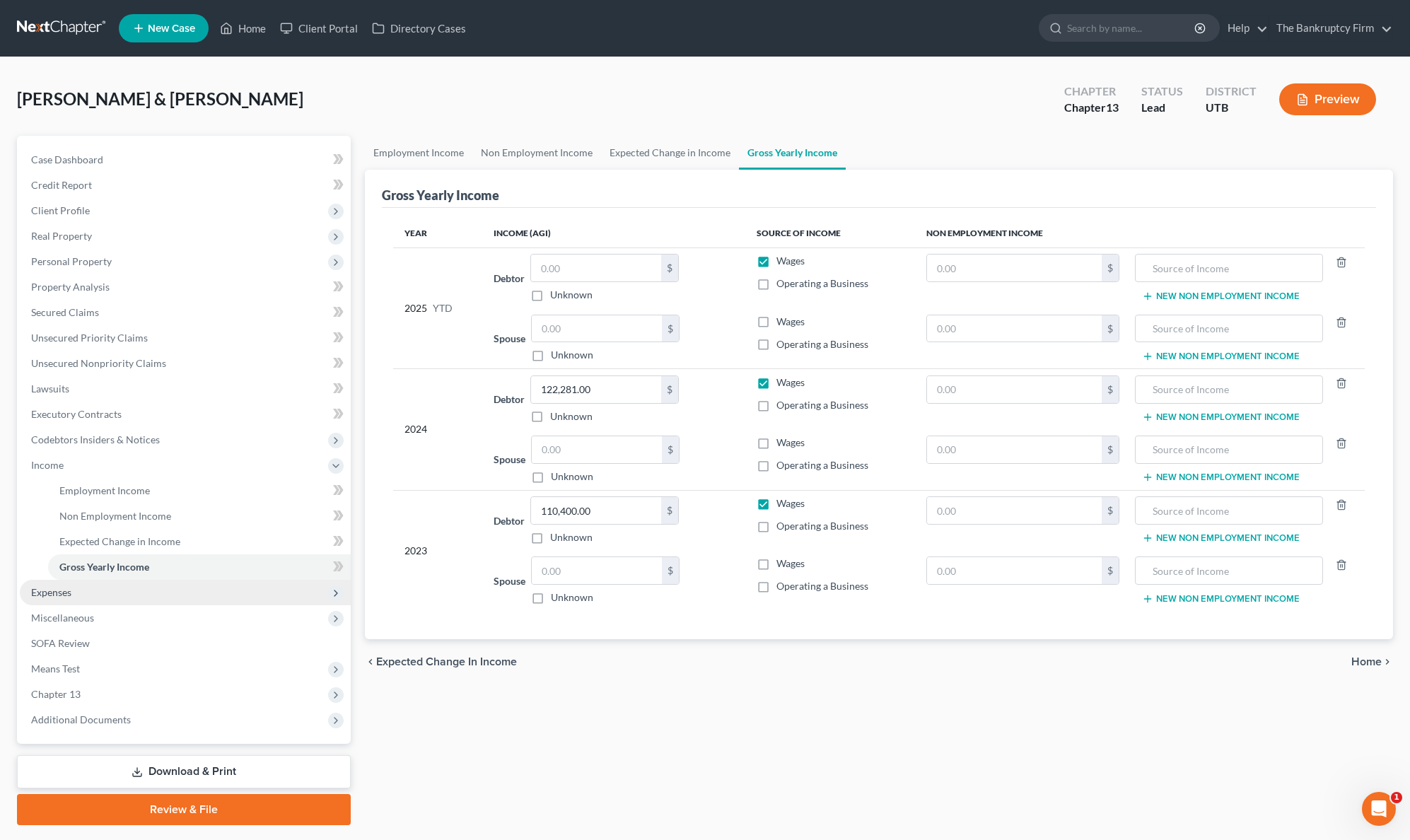
click at [88, 599] on span "Expenses" at bounding box center [185, 592] width 331 height 25
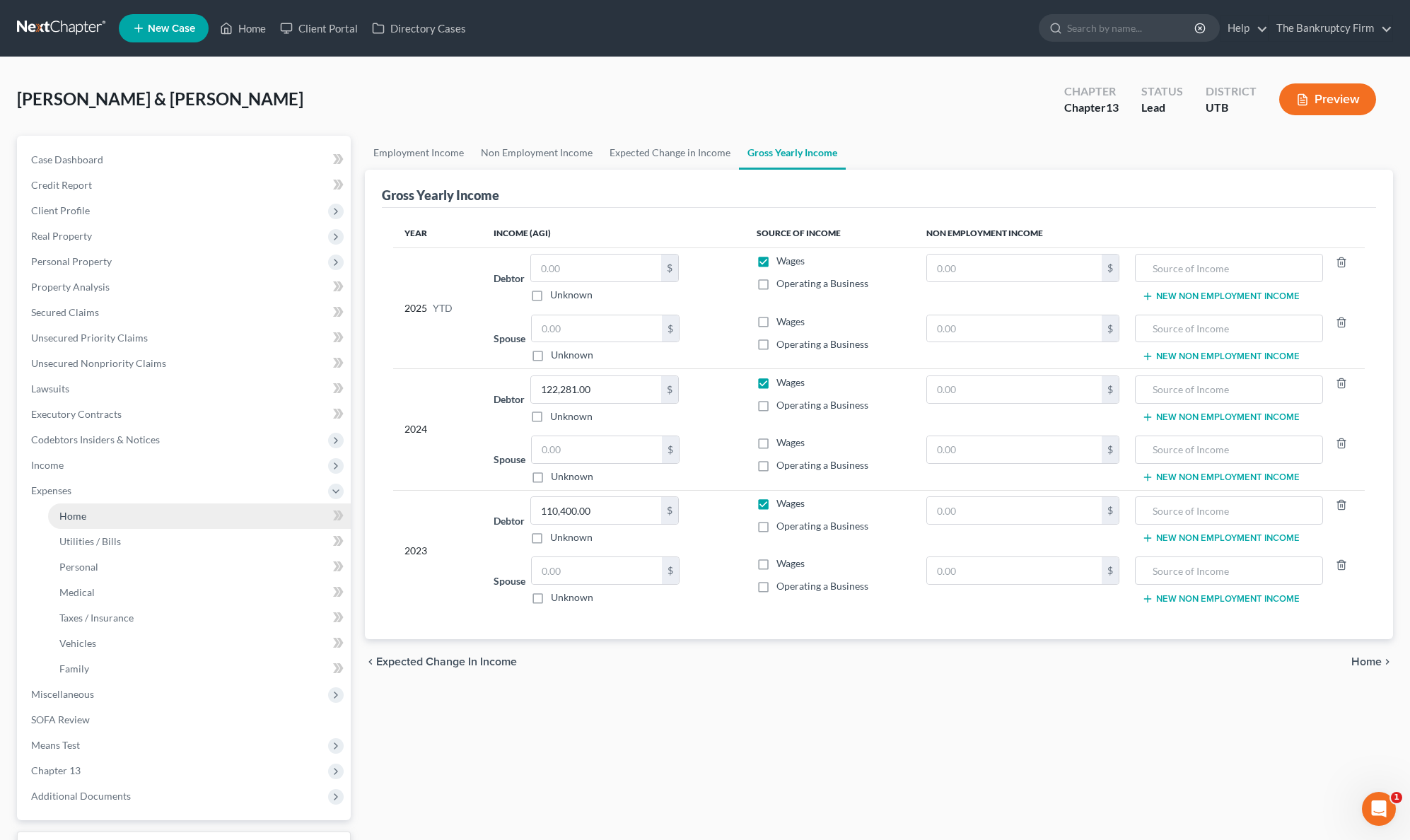
click at [79, 512] on span "Home" at bounding box center [72, 515] width 27 height 12
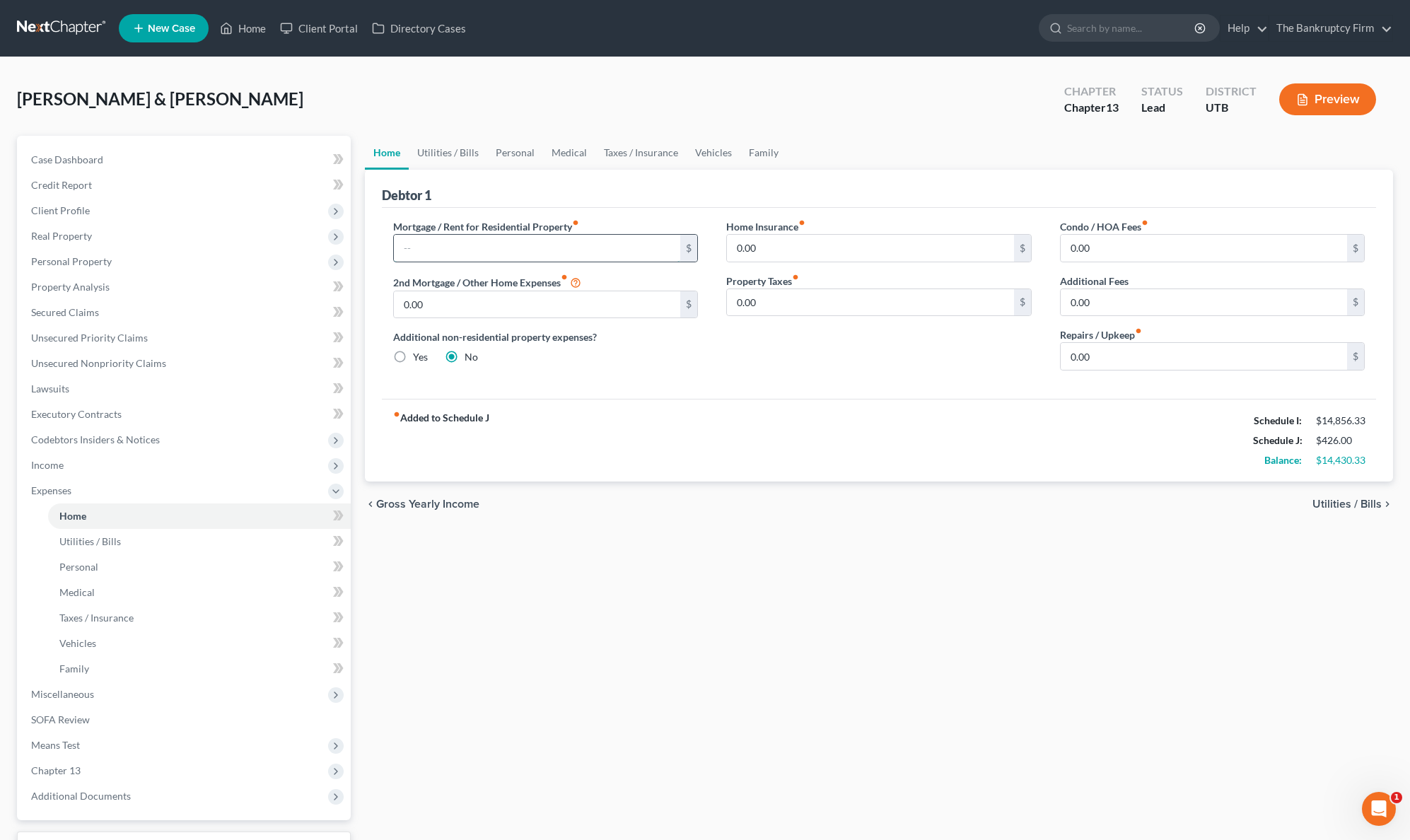
click at [501, 244] on input "text" at bounding box center [537, 248] width 287 height 27
type input "5,078"
click at [1096, 361] on input "0.00" at bounding box center [1204, 356] width 287 height 27
type input "2"
type input "200"
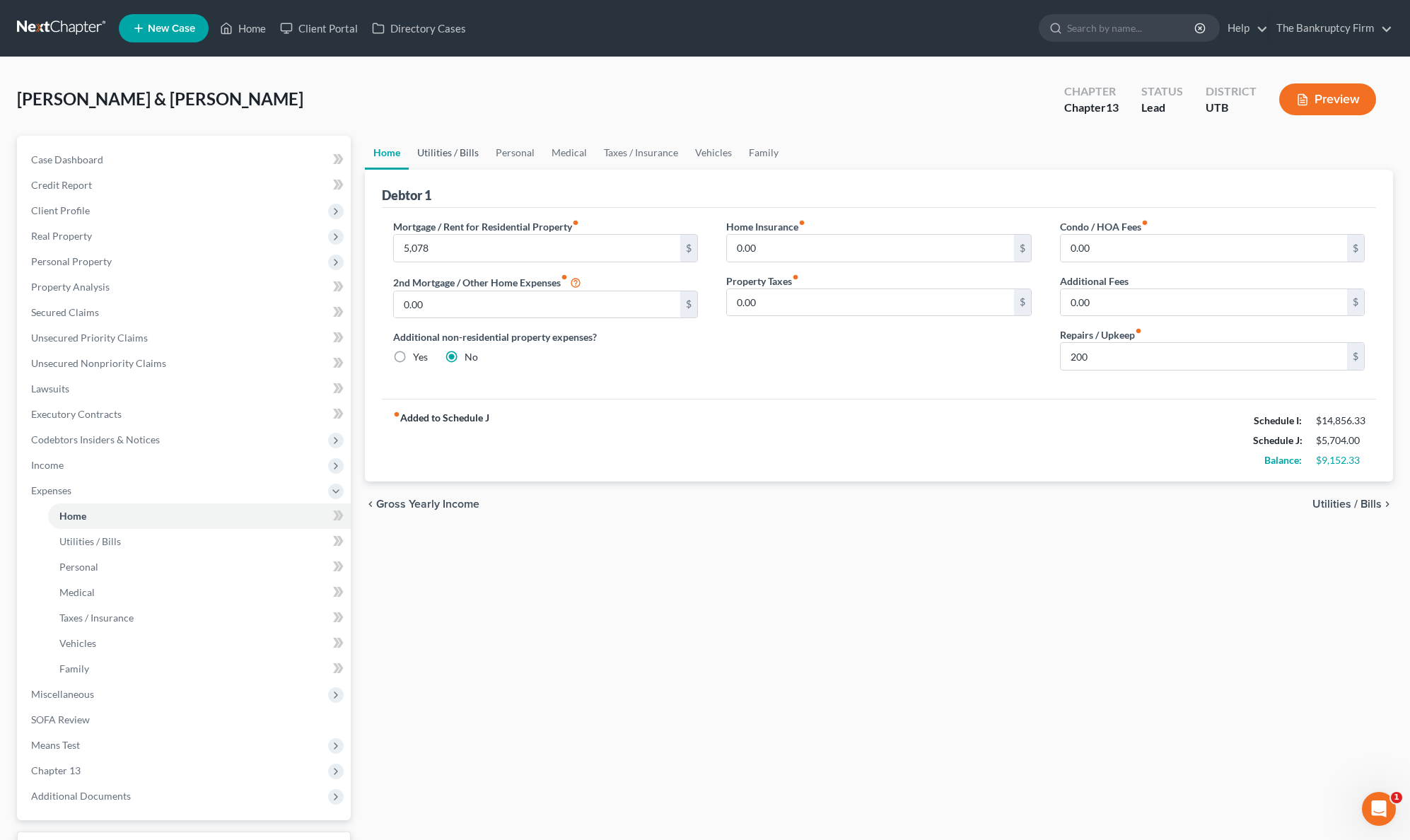
click at [444, 153] on link "Utilities / Bills" at bounding box center [448, 152] width 79 height 34
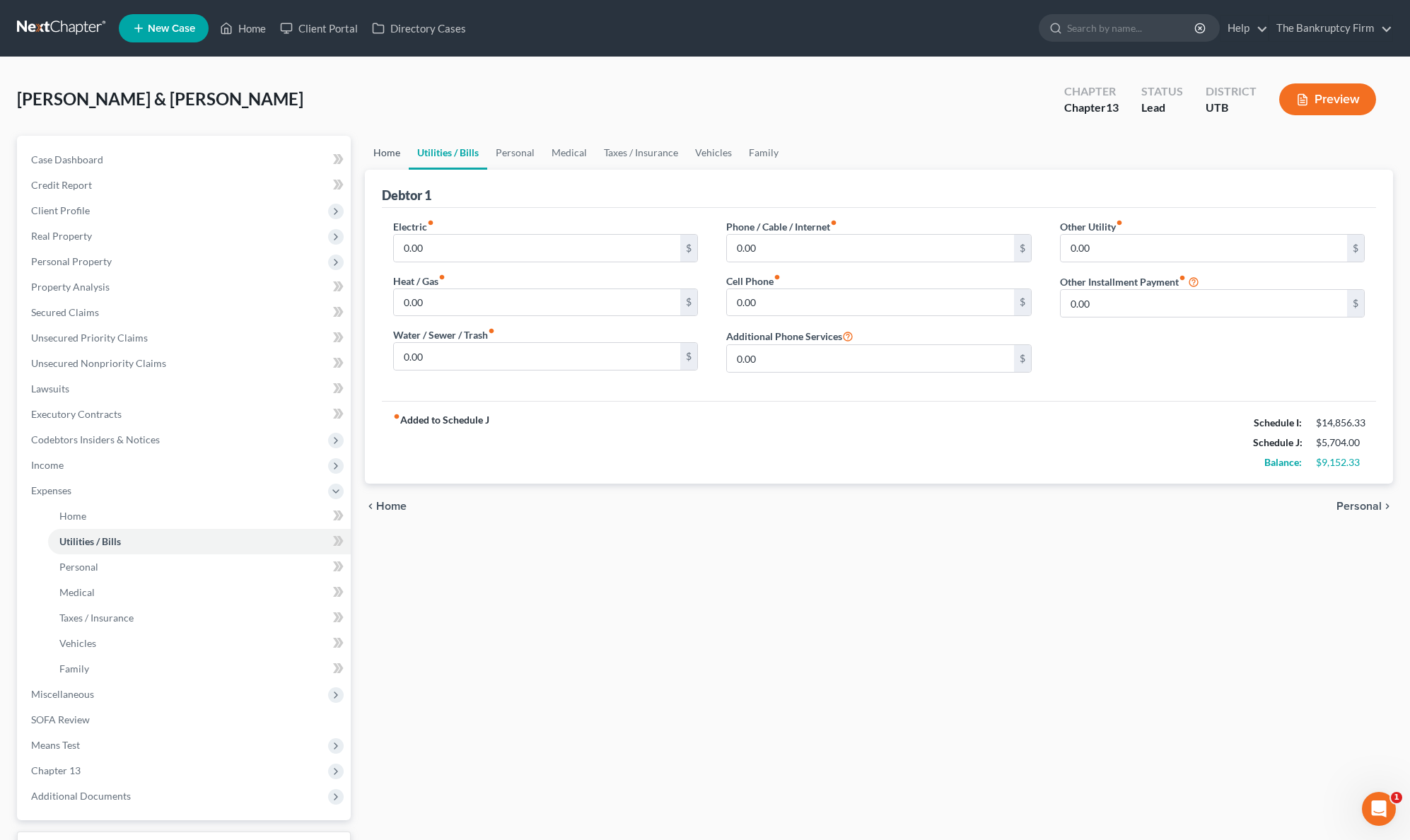
click at [387, 153] on link "Home" at bounding box center [386, 152] width 44 height 34
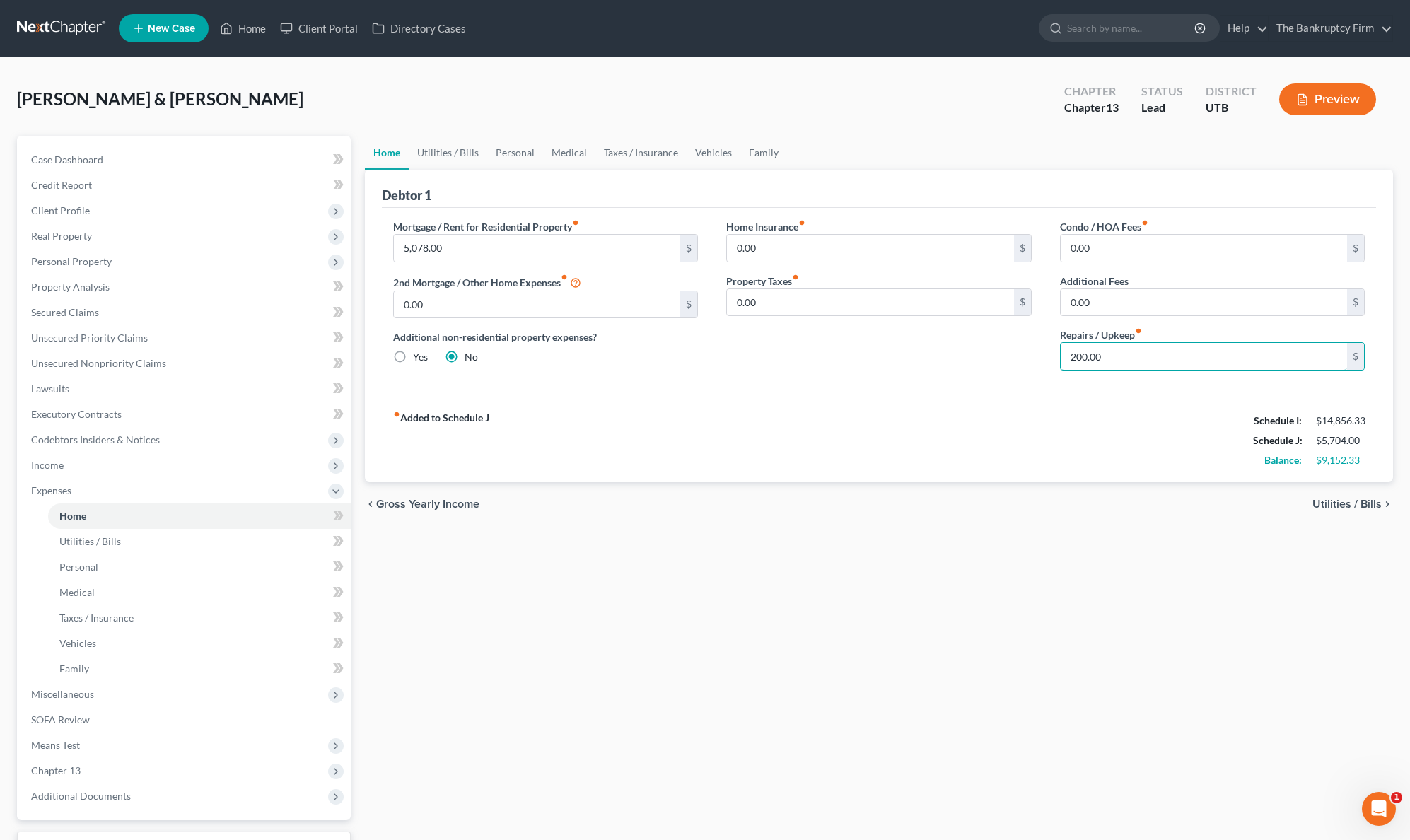
drag, startPoint x: 1141, startPoint y: 365, endPoint x: 1001, endPoint y: 354, distance: 140.4
click at [1001, 354] on div "Mortgage / Rent for Residential Property fiber_manual_record 5,078.00 $ 2nd Mor…" at bounding box center [879, 300] width 1001 height 163
type input "350.00"
click at [431, 149] on link "Utilities / Bills" at bounding box center [448, 152] width 79 height 34
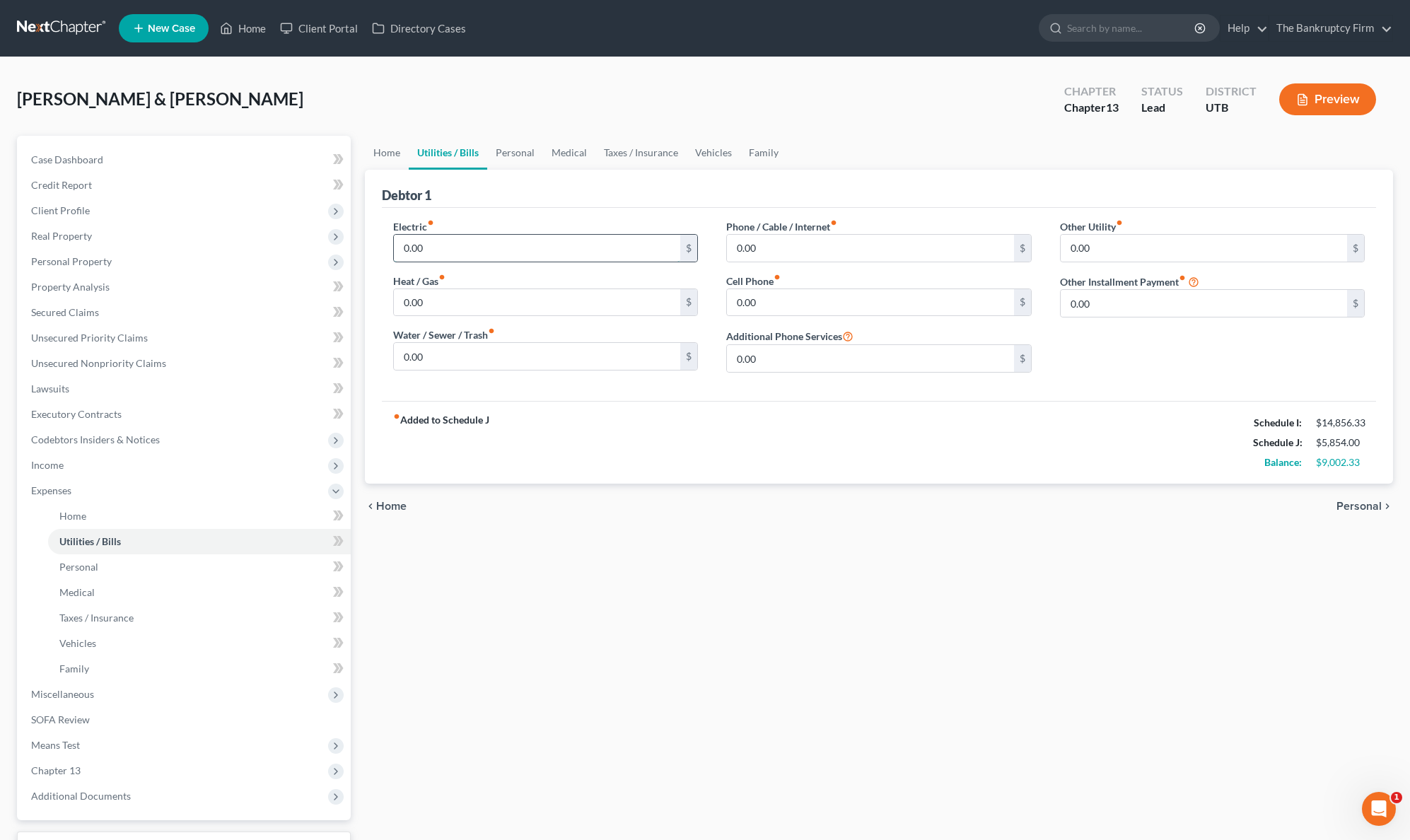
click at [466, 252] on input "0.00" at bounding box center [537, 248] width 287 height 27
type input "400"
type input "100"
type input "250"
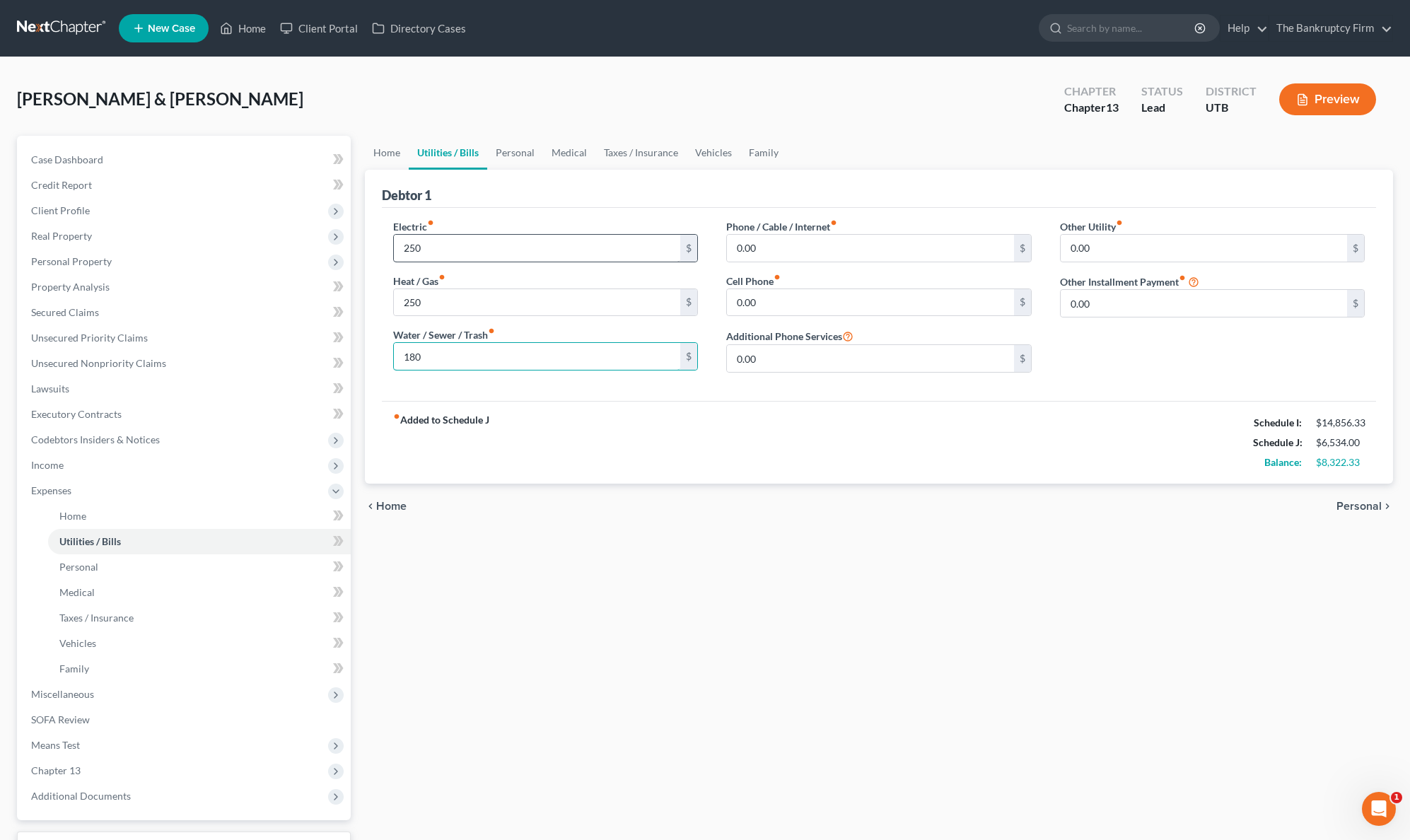
type input "180"
click at [784, 250] on input "70.00" at bounding box center [870, 248] width 287 height 27
type input "140"
type input "376"
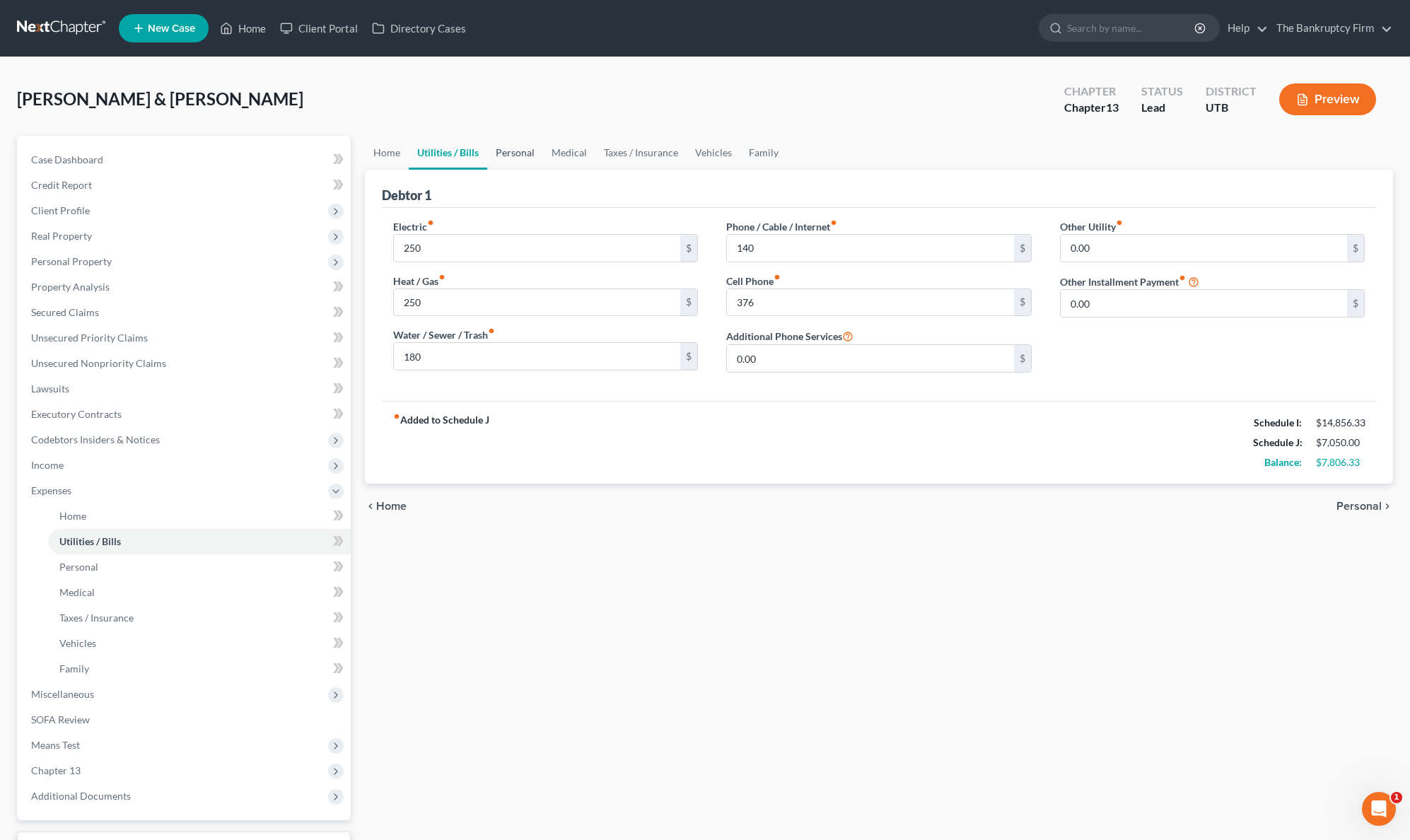
click at [512, 149] on link "Personal" at bounding box center [514, 152] width 55 height 34
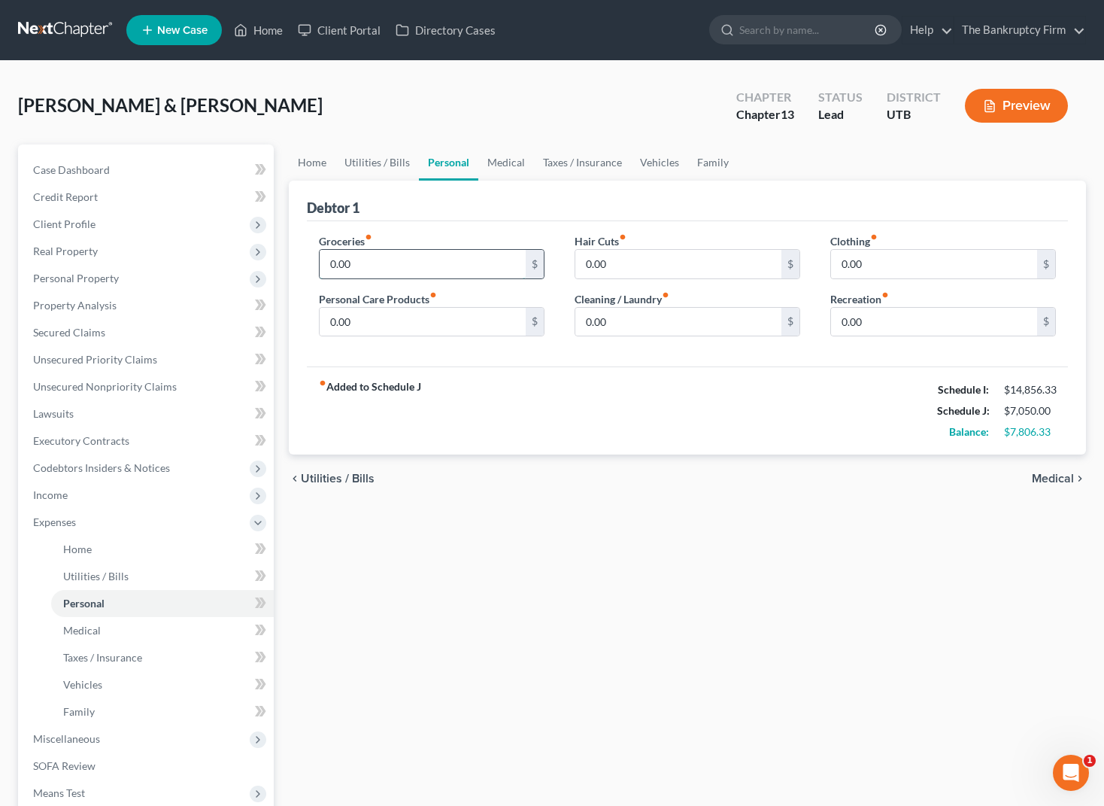
click at [370, 266] on input "0.00" at bounding box center [423, 264] width 206 height 29
type input "1,255"
type input "117"
type input "91"
type input "276"
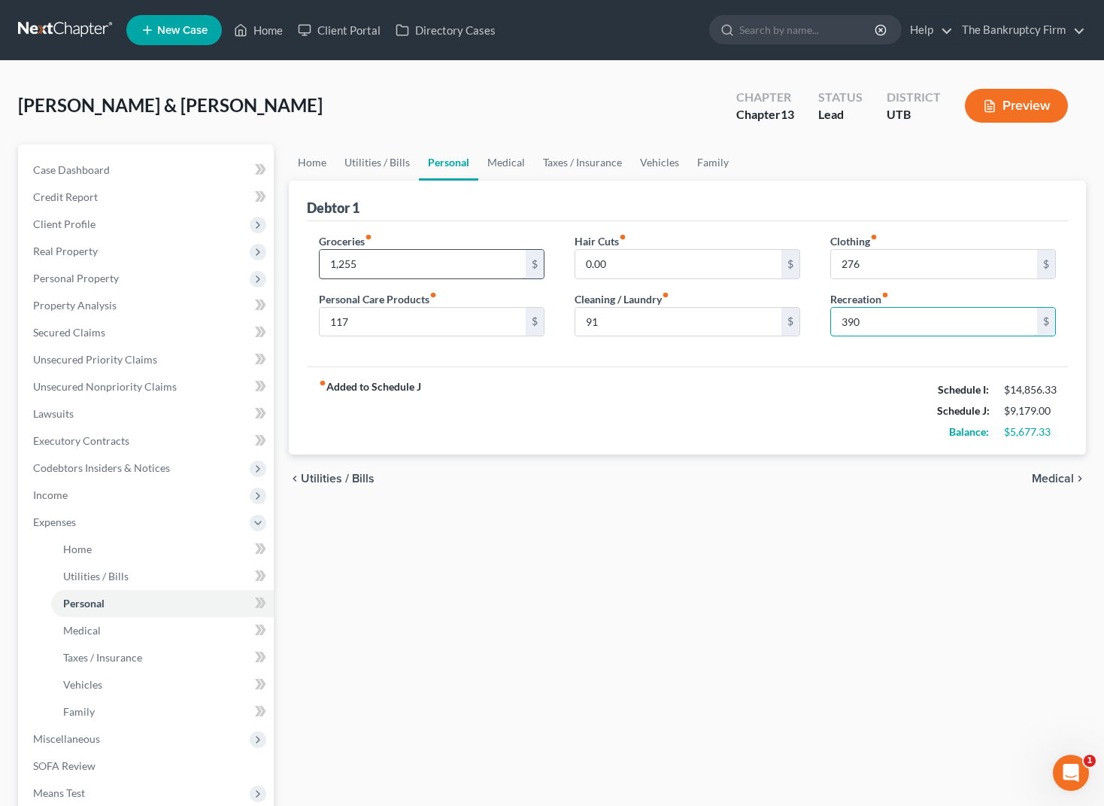
type input "390"
click at [505, 397] on div "fiber_manual_record Added to Schedule J Schedule I: $14,856.33 Schedule J: $9,1…" at bounding box center [687, 410] width 761 height 88
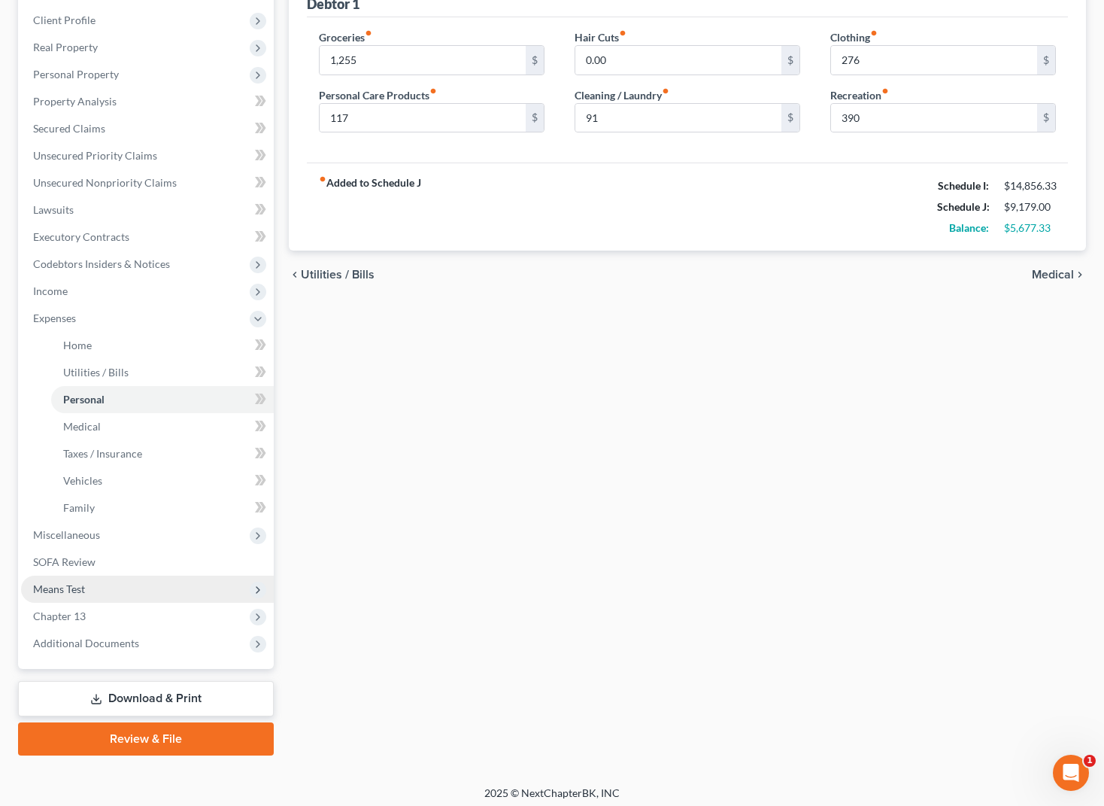
scroll to position [211, 0]
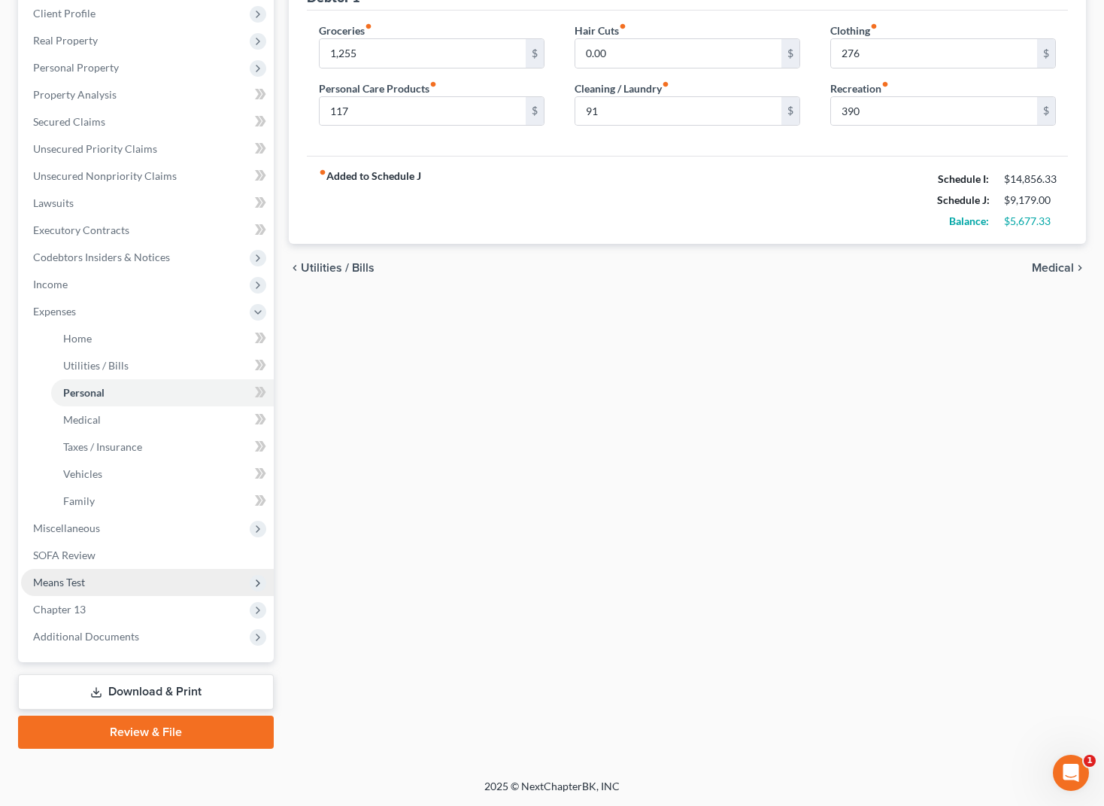
click at [119, 588] on span "Means Test" at bounding box center [147, 582] width 253 height 27
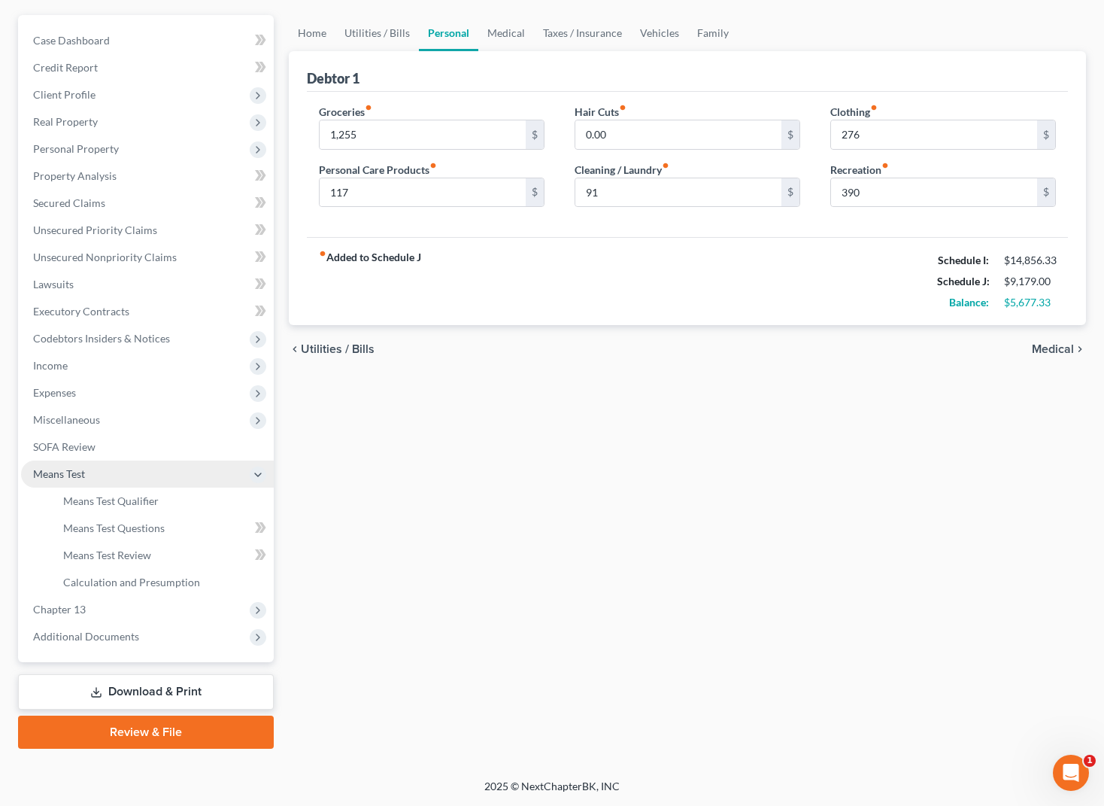
scroll to position [129, 0]
click at [148, 497] on span "Means Test Qualifier" at bounding box center [111, 500] width 96 height 13
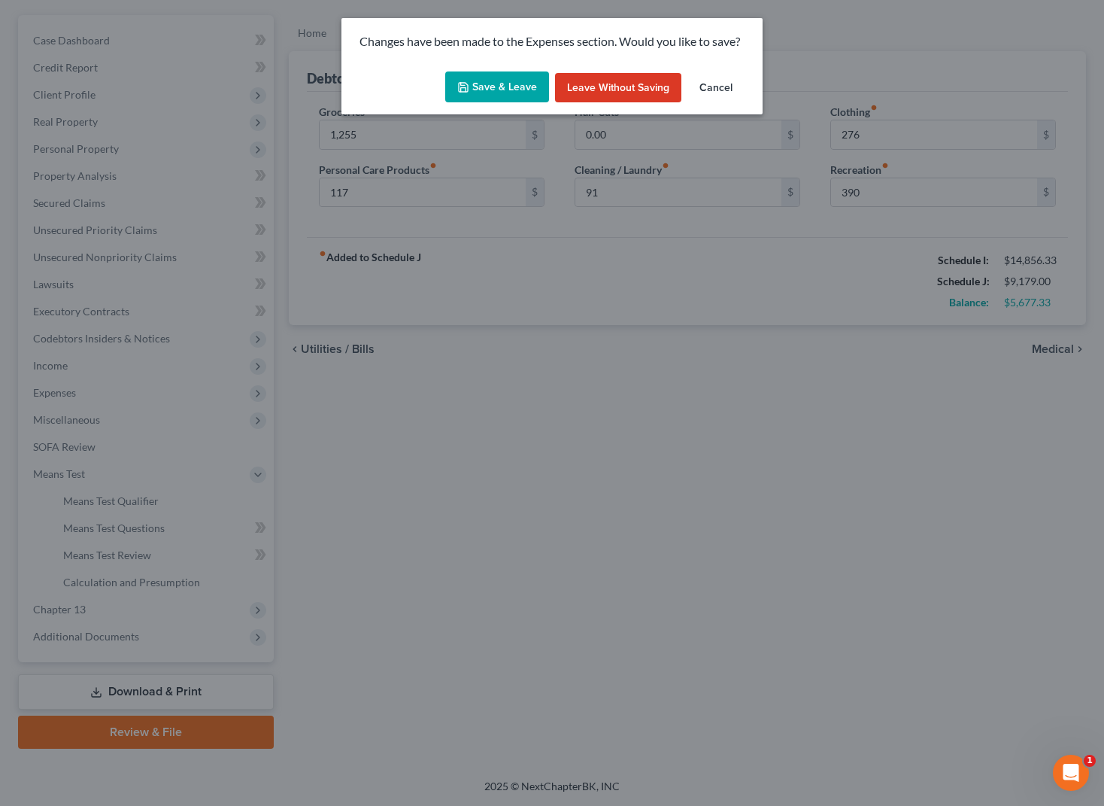
click at [494, 75] on button "Save & Leave" at bounding box center [497, 87] width 104 height 32
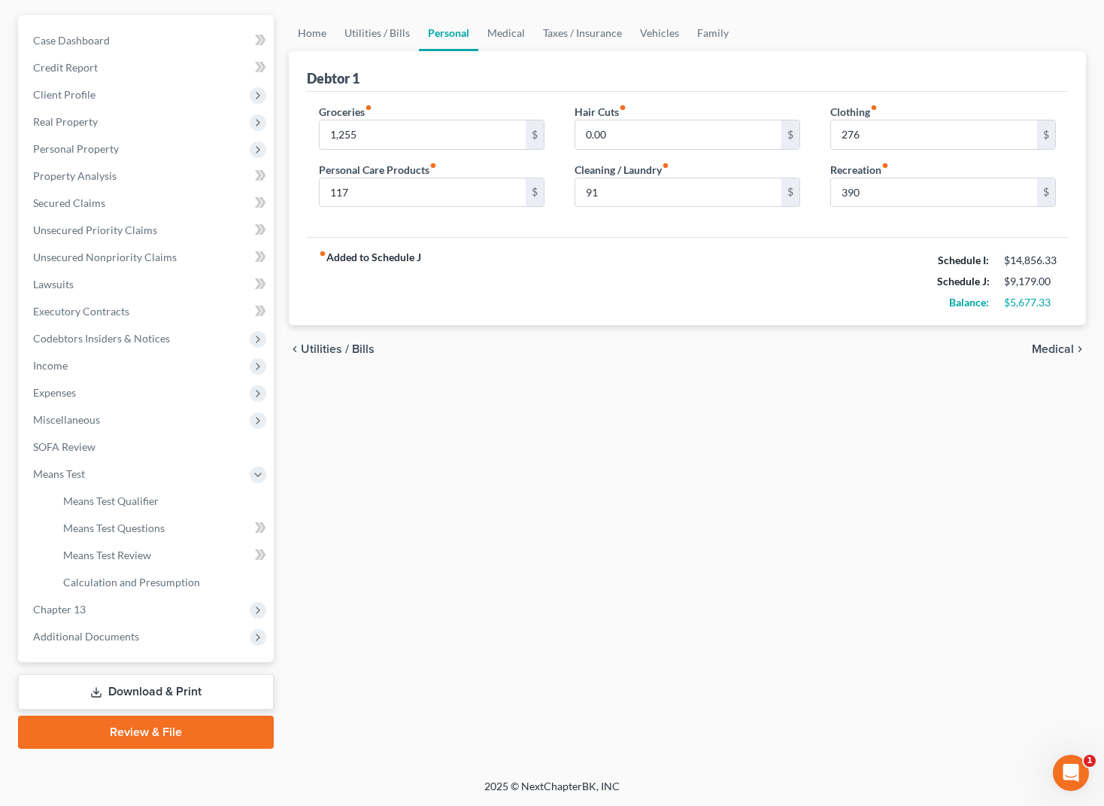
type input "1,255.00"
type input "117.00"
type input "91.00"
type input "276.00"
type input "390.00"
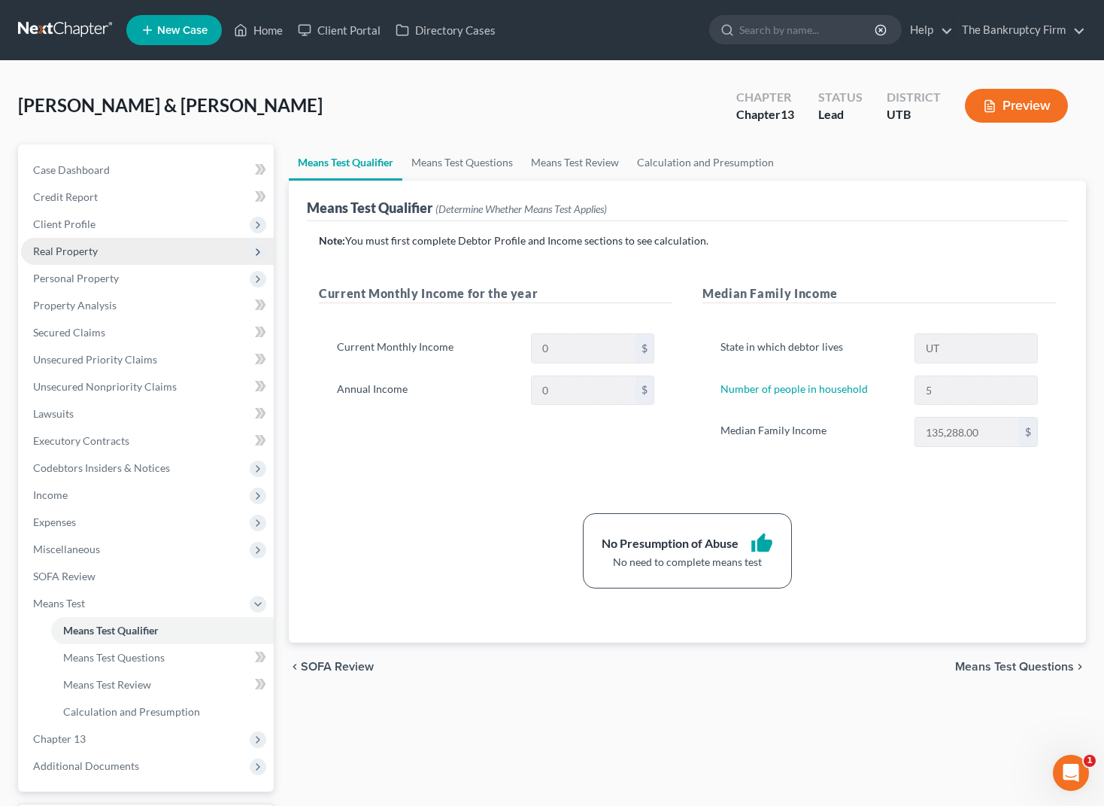
click at [90, 246] on span "Real Property" at bounding box center [65, 251] width 65 height 13
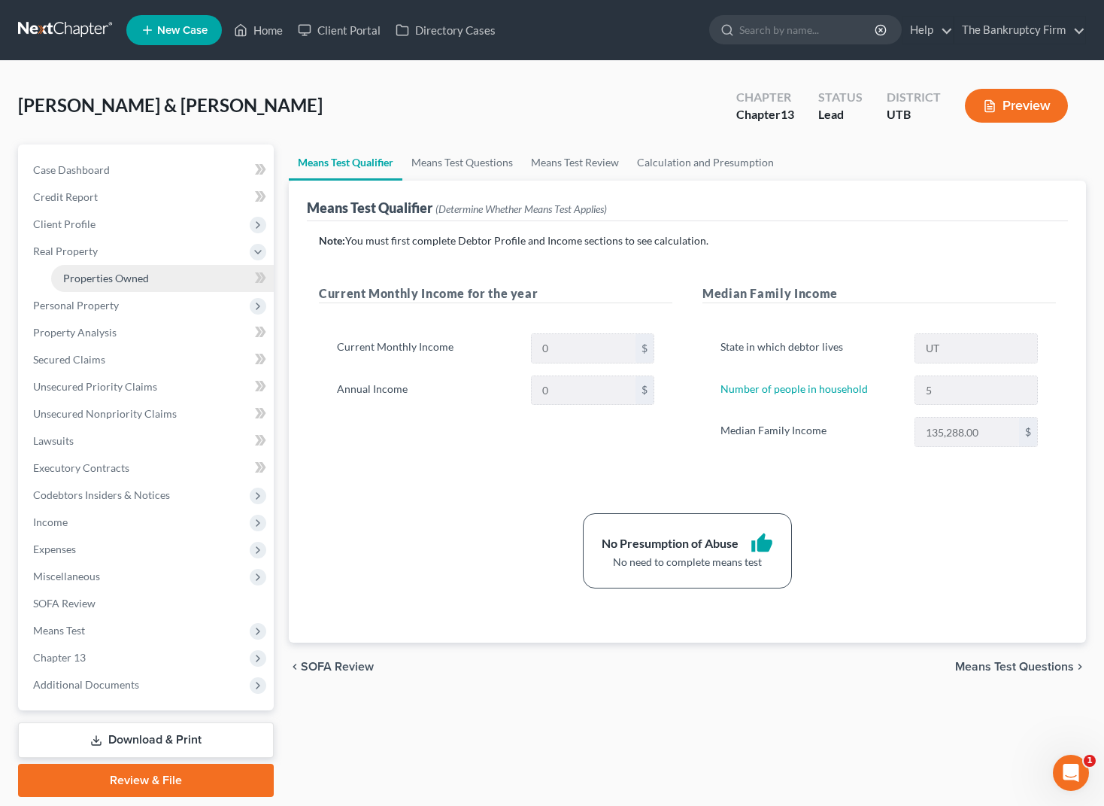
click at [147, 275] on link "Properties Owned" at bounding box center [162, 278] width 223 height 27
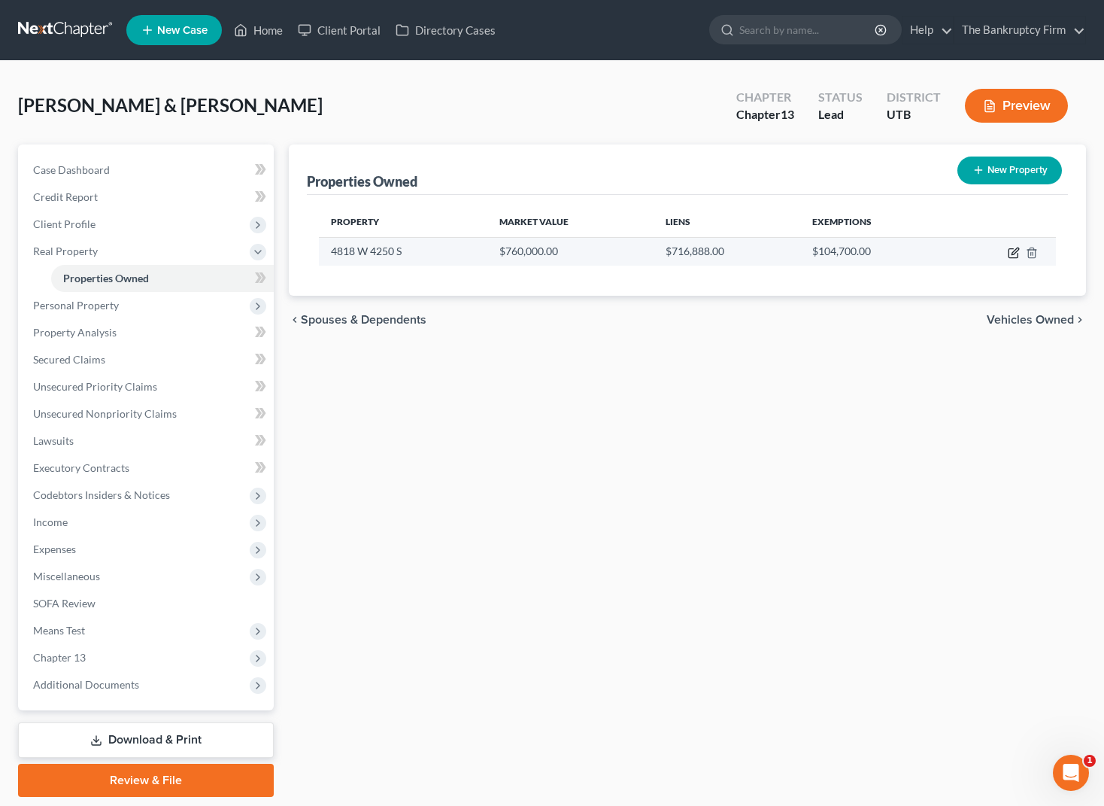
click at [1012, 251] on icon "button" at bounding box center [1014, 253] width 12 height 12
select select "46"
select select "28"
select select "2"
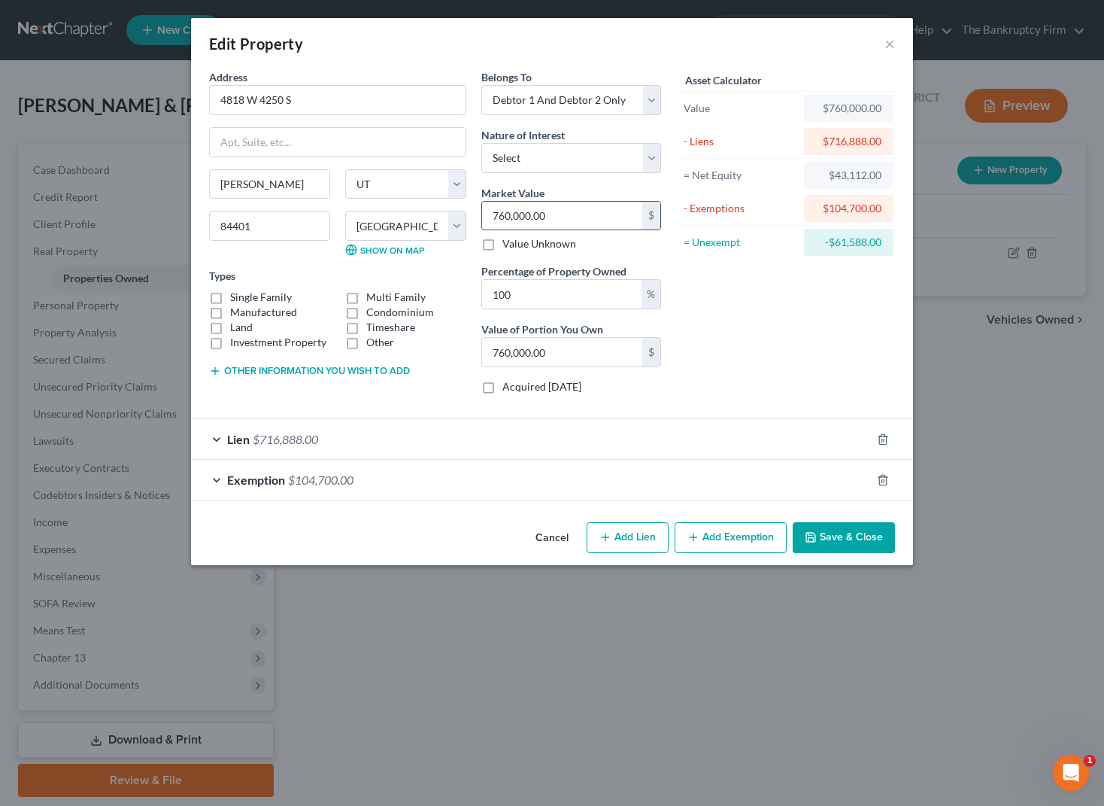
click at [574, 216] on input "760,000.00" at bounding box center [562, 216] width 160 height 29
type input "7"
type input "7.00"
type input "74"
type input "74.00"
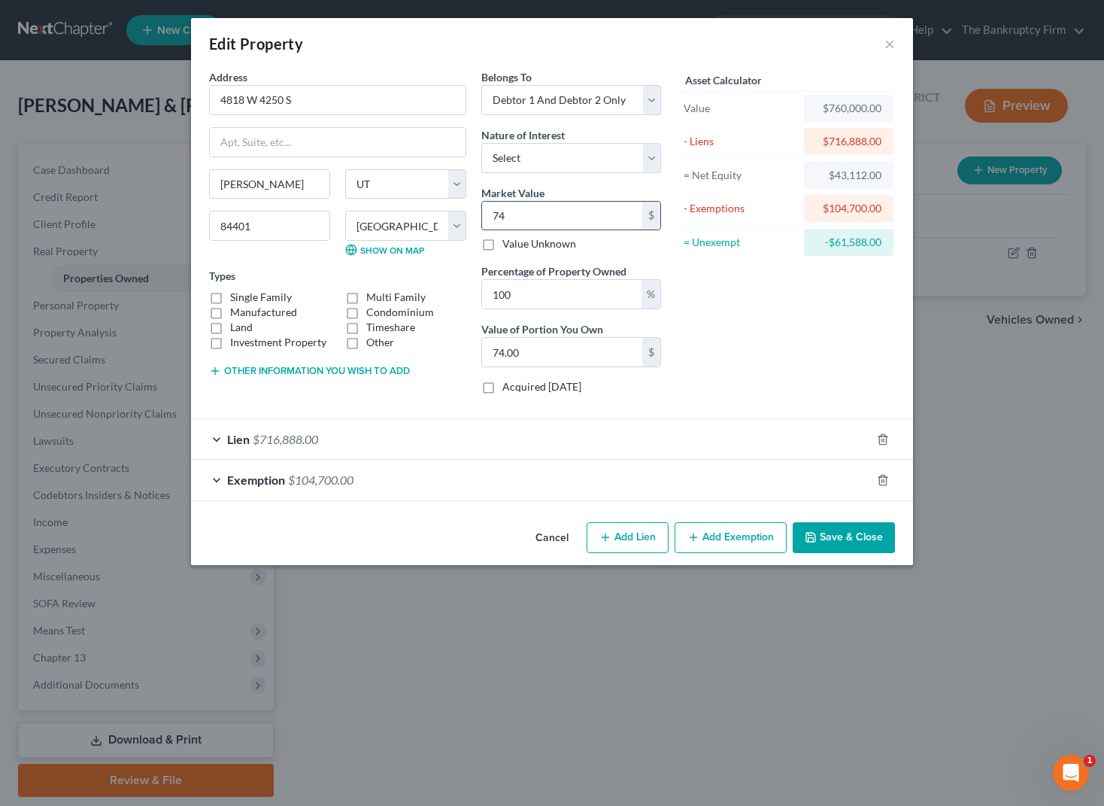
type input "740"
type input "740.00"
type input "7402"
type input "7,402.00"
type input "74020"
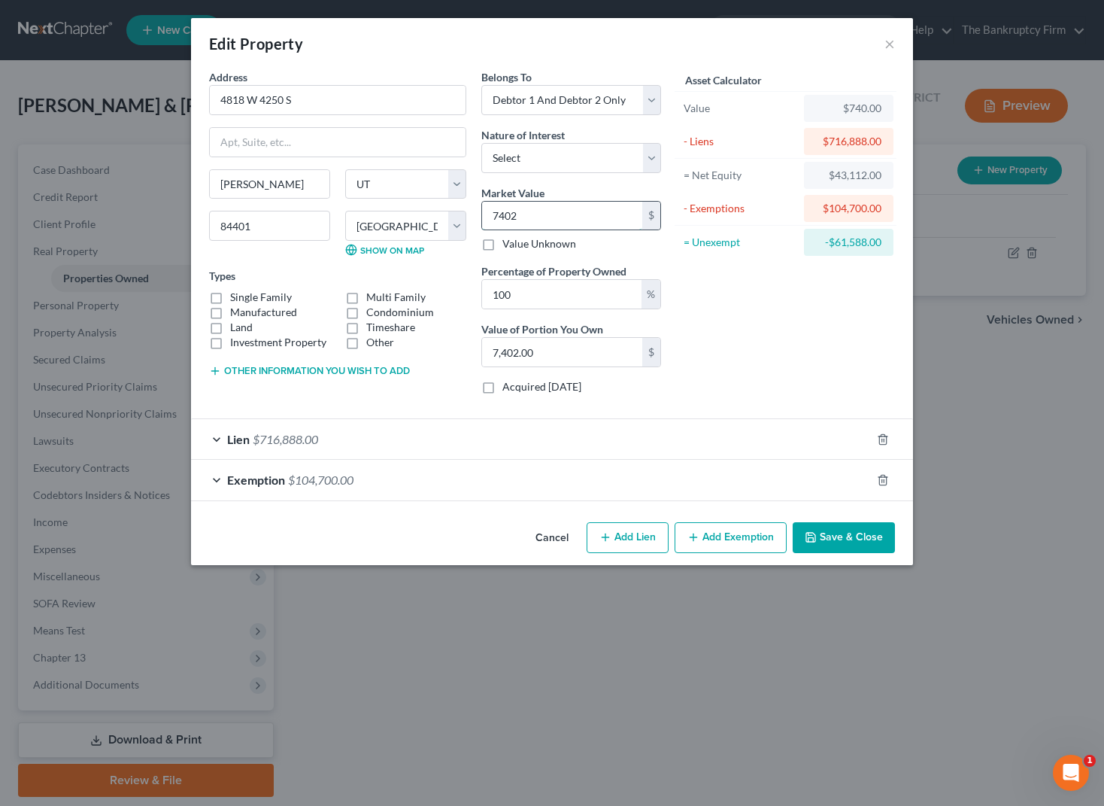
type input "74,020.00"
type input "74,0200"
type input "740,200.00"
type input "740,200"
click at [830, 533] on button "Save & Close" at bounding box center [844, 538] width 102 height 32
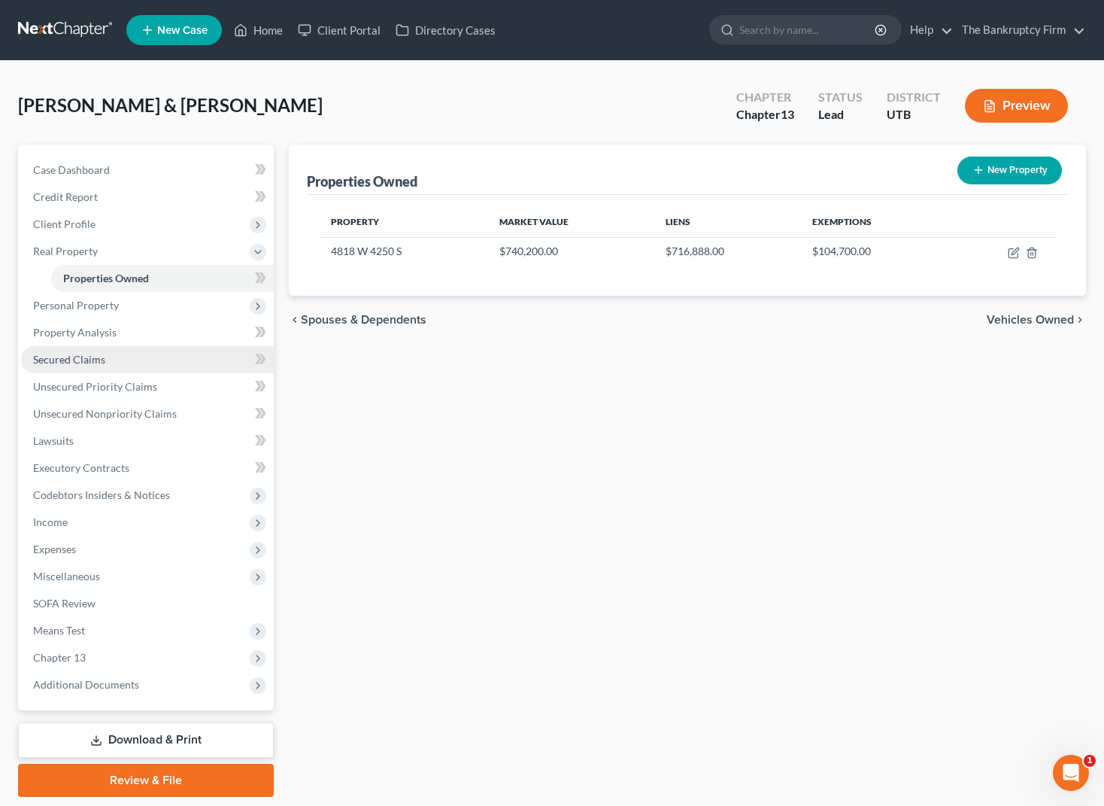
click at [90, 355] on span "Secured Claims" at bounding box center [69, 359] width 72 height 13
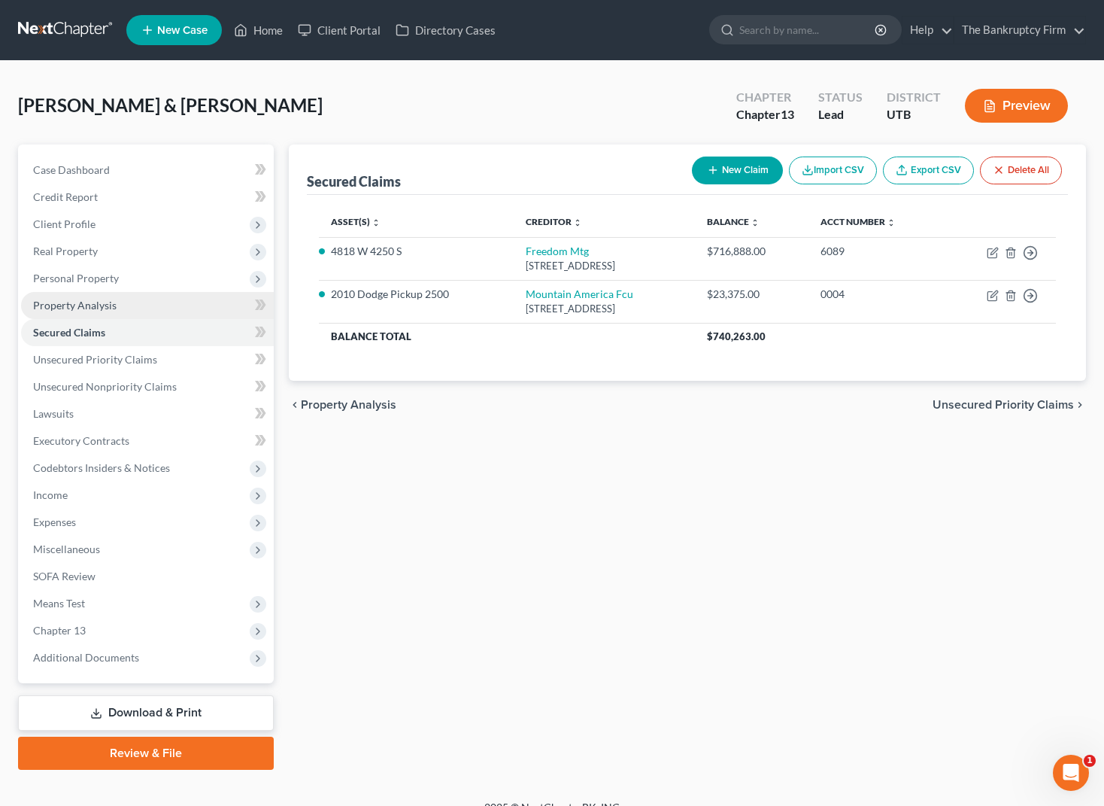
click at [77, 301] on span "Property Analysis" at bounding box center [75, 305] width 84 height 13
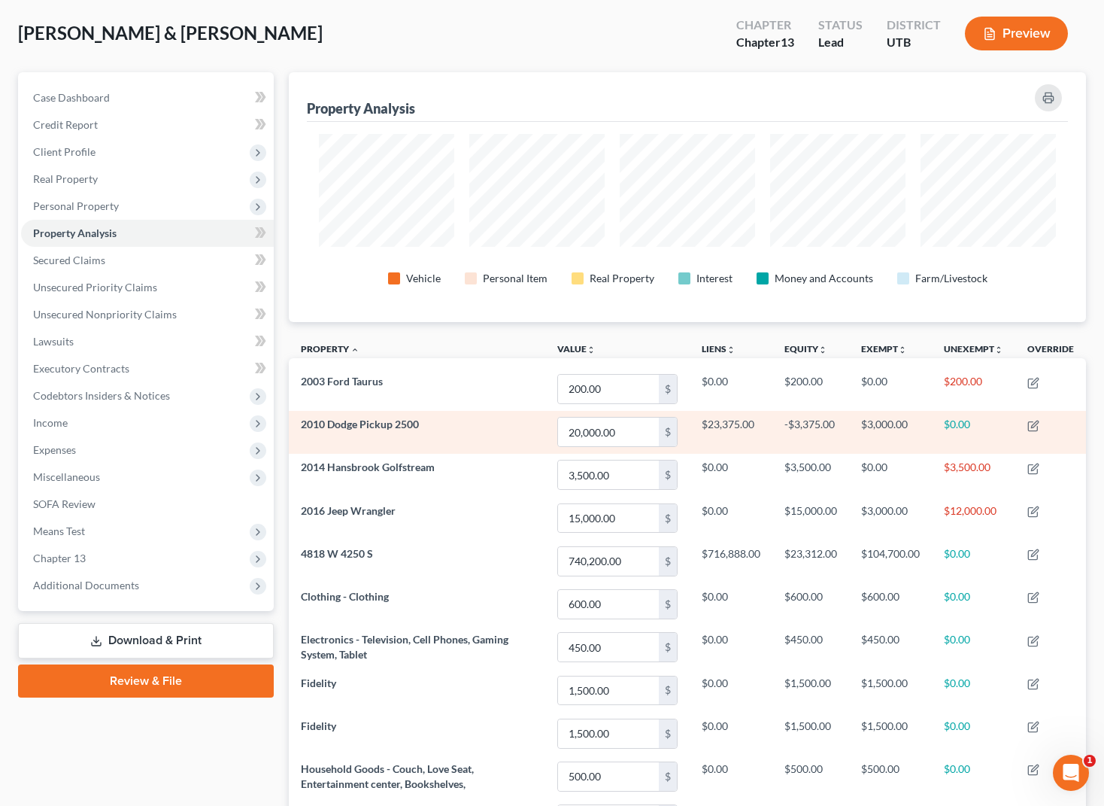
scroll to position [79, 0]
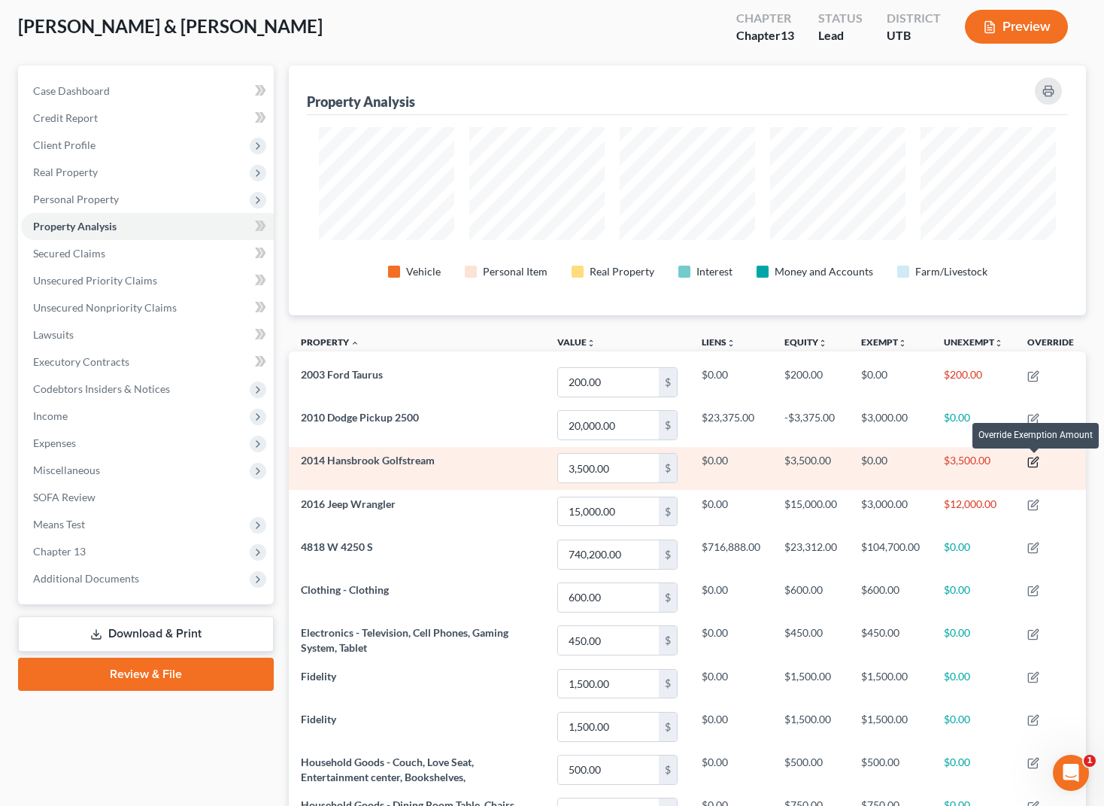
click at [1037, 461] on icon "button" at bounding box center [1034, 460] width 7 height 7
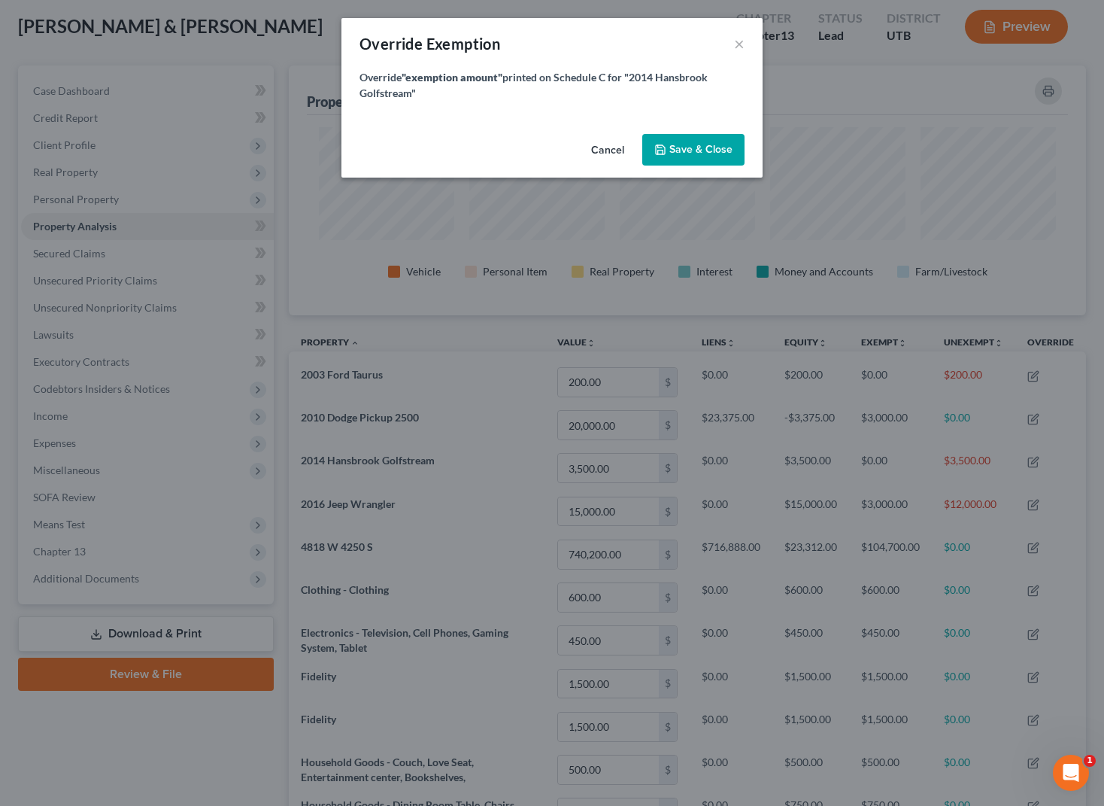
click at [703, 147] on span "Save & Close" at bounding box center [701, 149] width 63 height 13
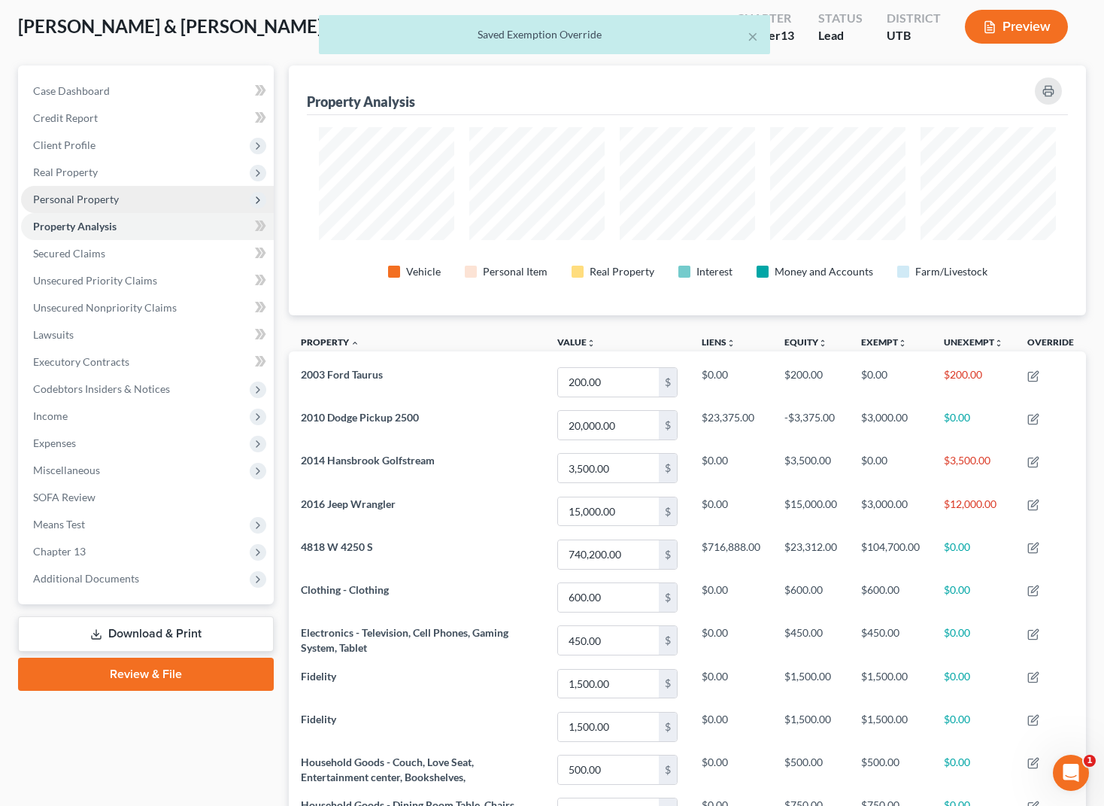
click at [67, 197] on span "Personal Property" at bounding box center [76, 199] width 86 height 13
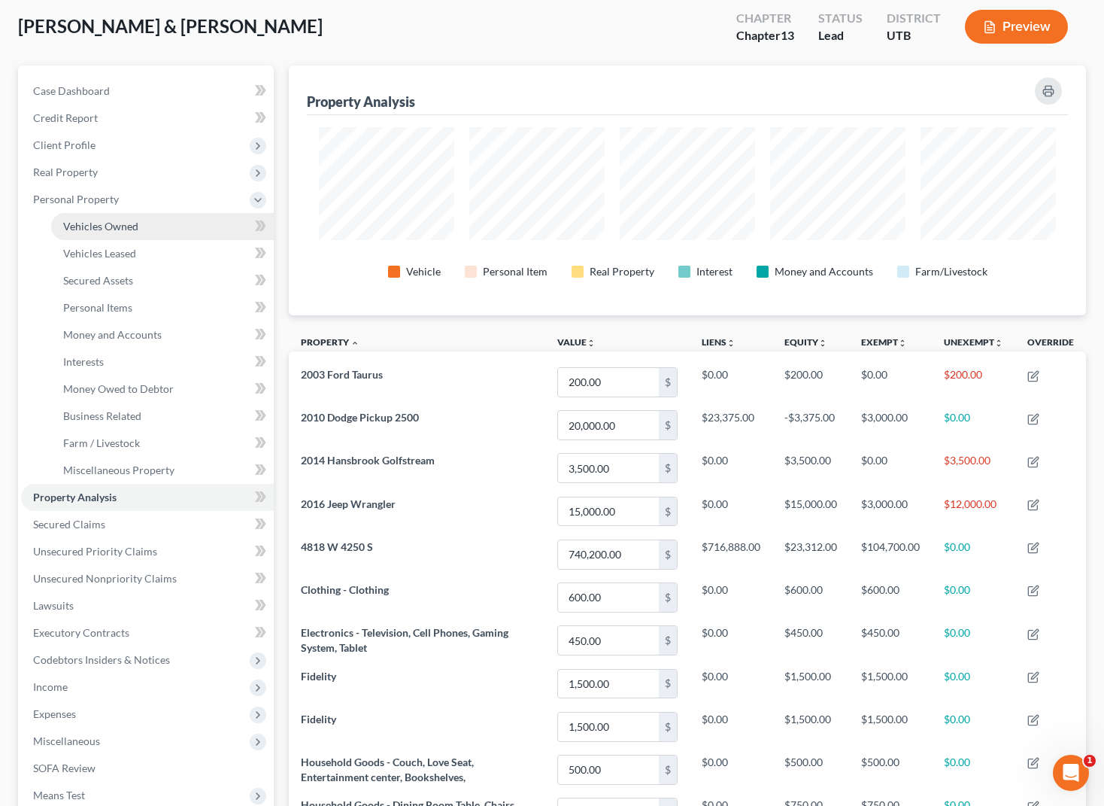
click at [120, 226] on span "Vehicles Owned" at bounding box center [100, 226] width 75 height 13
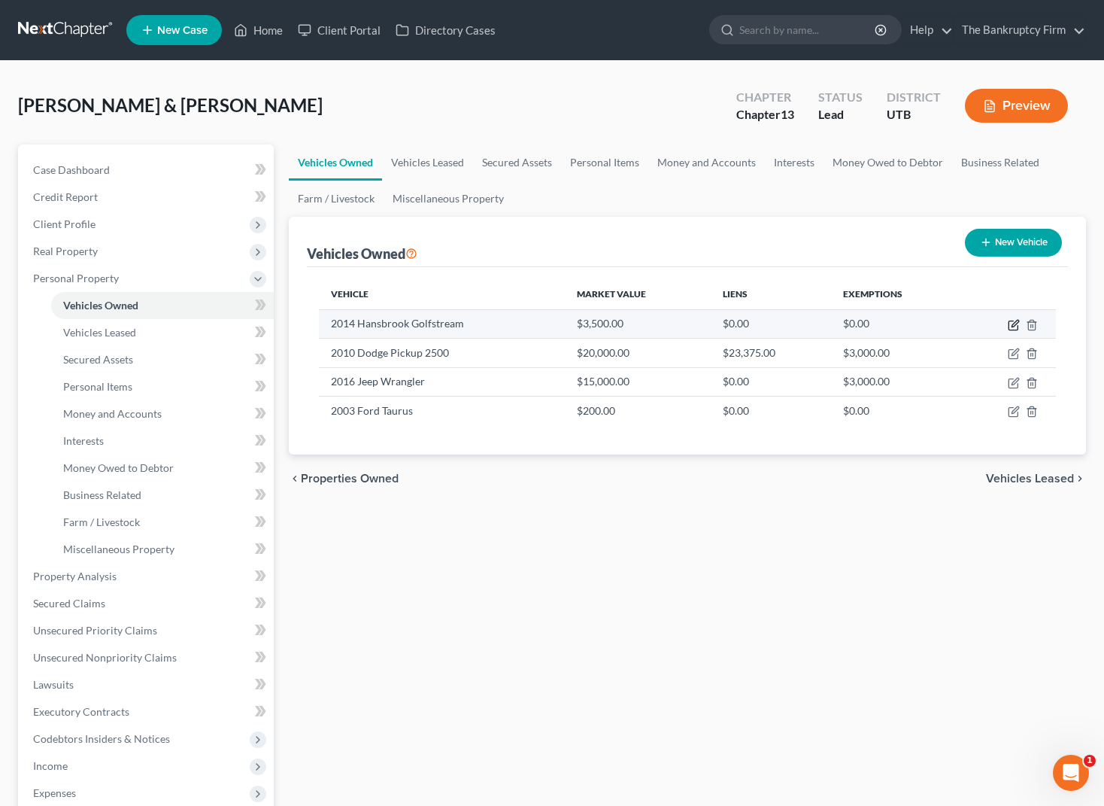
click at [1013, 324] on icon "button" at bounding box center [1015, 323] width 7 height 7
select select "2"
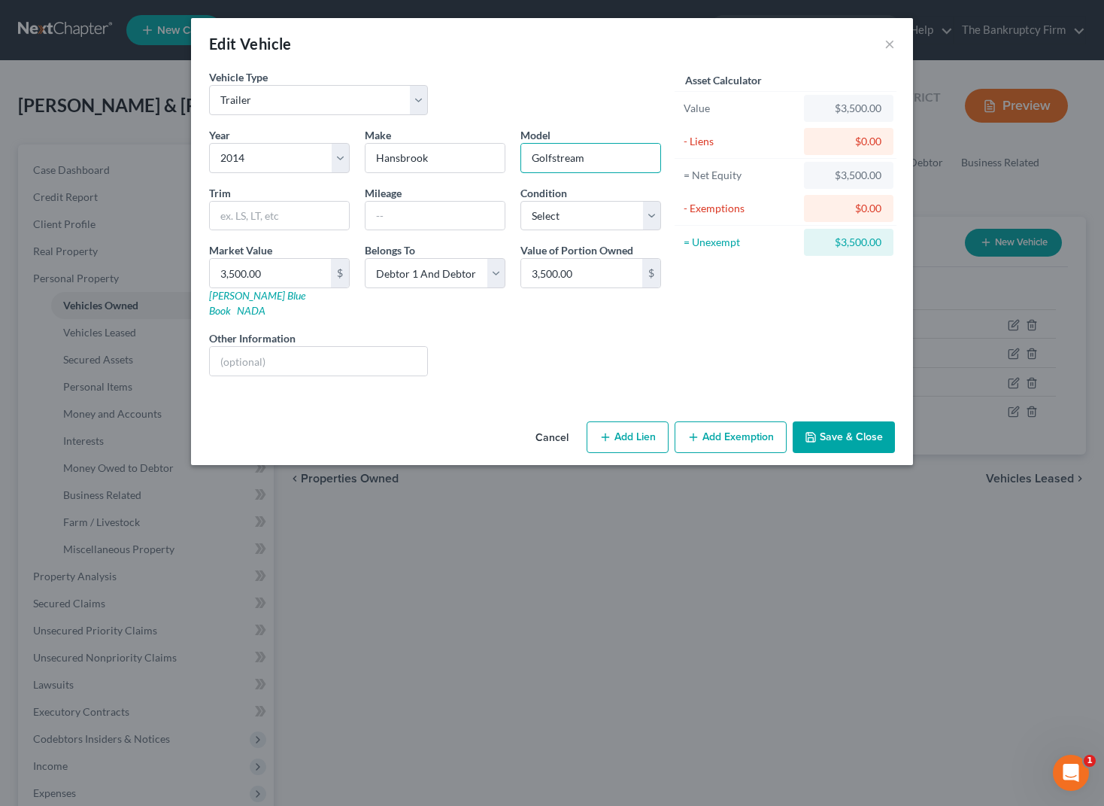
drag, startPoint x: 543, startPoint y: 153, endPoint x: 567, endPoint y: 193, distance: 46.2
click at [542, 155] on input "Golfstream" at bounding box center [590, 158] width 139 height 29
click at [468, 89] on div "Vehicle Type Select Automobile Truck Trailer Watercraft Aircraft Motor Home Atv…" at bounding box center [435, 98] width 467 height 58
click at [835, 421] on button "Save & Close" at bounding box center [844, 437] width 102 height 32
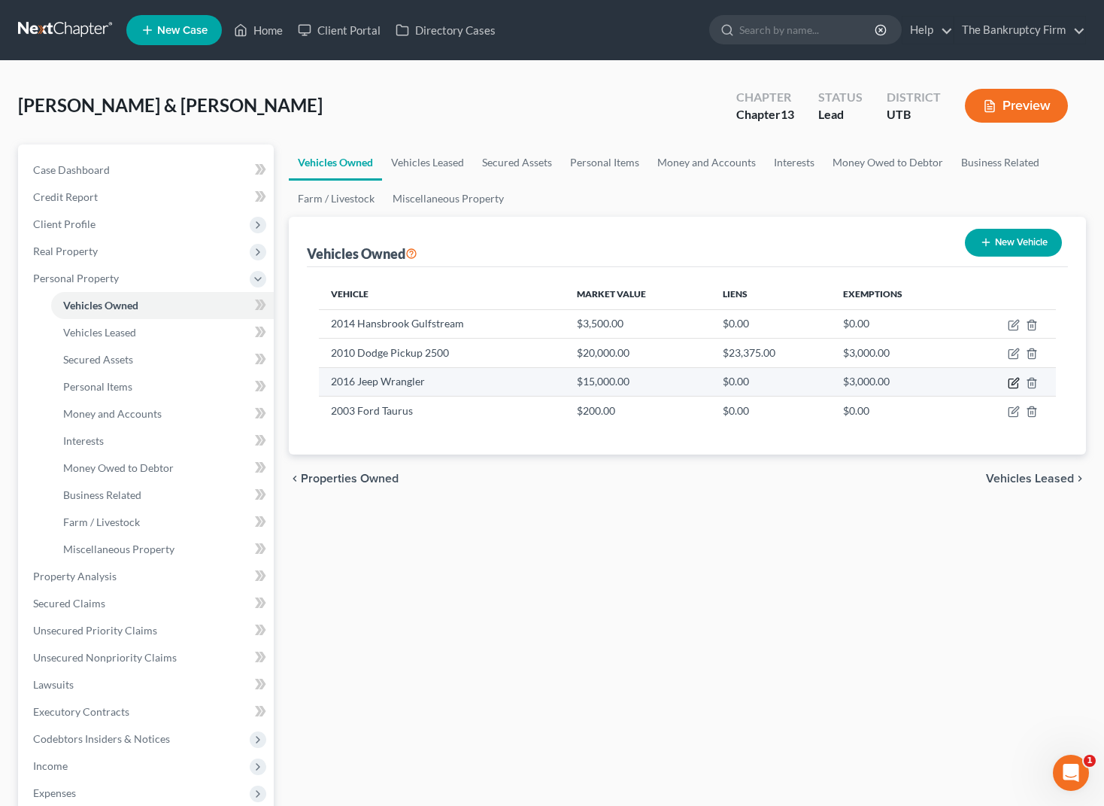
click at [1013, 379] on icon "button" at bounding box center [1014, 383] width 12 height 12
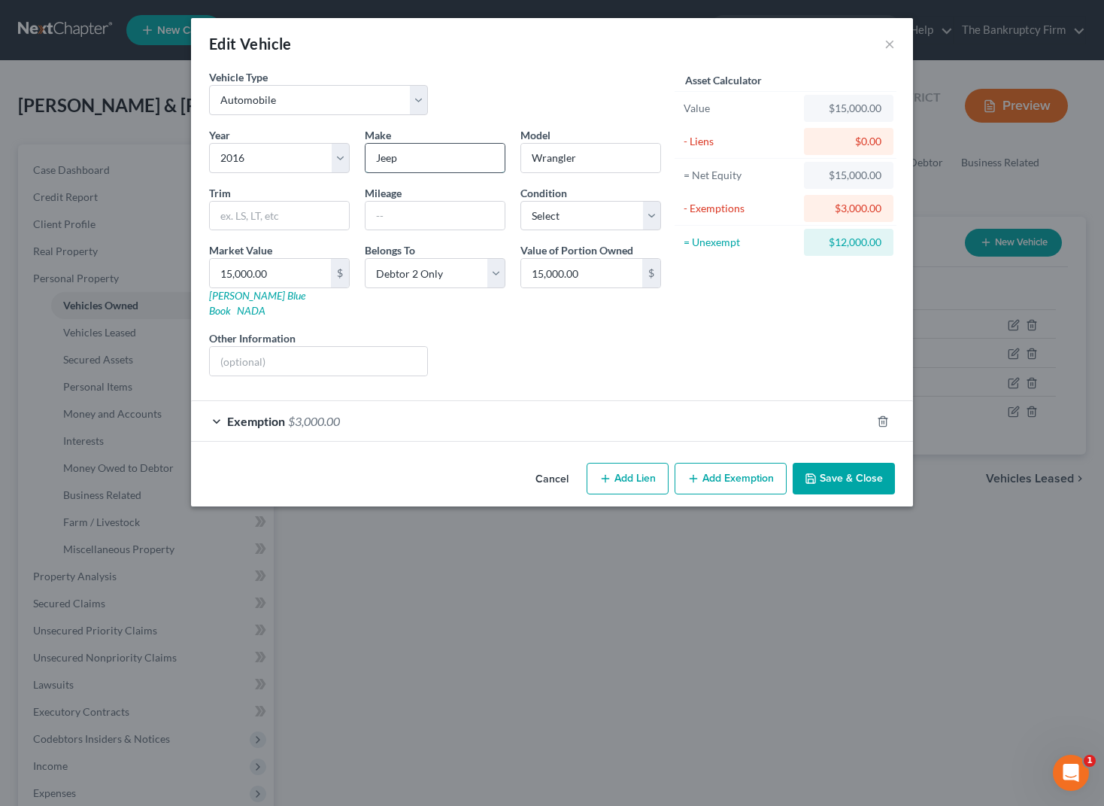
click at [429, 161] on input "Jeep" at bounding box center [435, 158] width 139 height 29
click at [487, 93] on div "Vehicle Type Select Automobile Truck Trailer Watercraft Aircraft Motor Home Atv…" at bounding box center [435, 98] width 467 height 58
click at [396, 215] on input "text" at bounding box center [435, 216] width 139 height 29
click at [544, 275] on input "15,000.00" at bounding box center [581, 273] width 121 height 29
click at [557, 275] on input "15,000.00" at bounding box center [581, 273] width 121 height 29
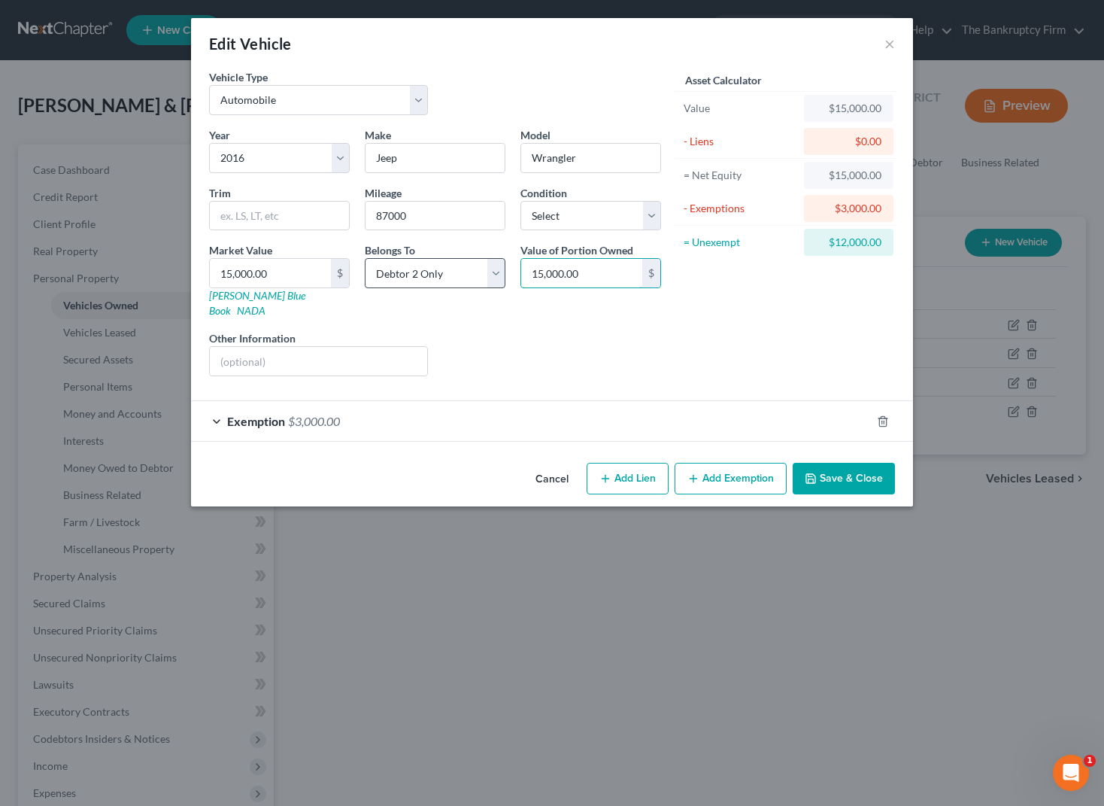
drag, startPoint x: 554, startPoint y: 273, endPoint x: 449, endPoint y: 272, distance: 104.6
click at [449, 272] on div "Year Select 2026 2025 2024 2023 2022 2021 2020 2019 2018 2017 2016 2015 2014 20…" at bounding box center [435, 257] width 467 height 261
drag, startPoint x: 548, startPoint y: 270, endPoint x: 745, endPoint y: 265, distance: 196.4
click at [745, 265] on div "Vehicle Type Select Automobile Truck Trailer Watercraft Aircraft Motor Home Atv…" at bounding box center [552, 228] width 701 height 319
click at [844, 463] on button "Save & Close" at bounding box center [844, 479] width 102 height 32
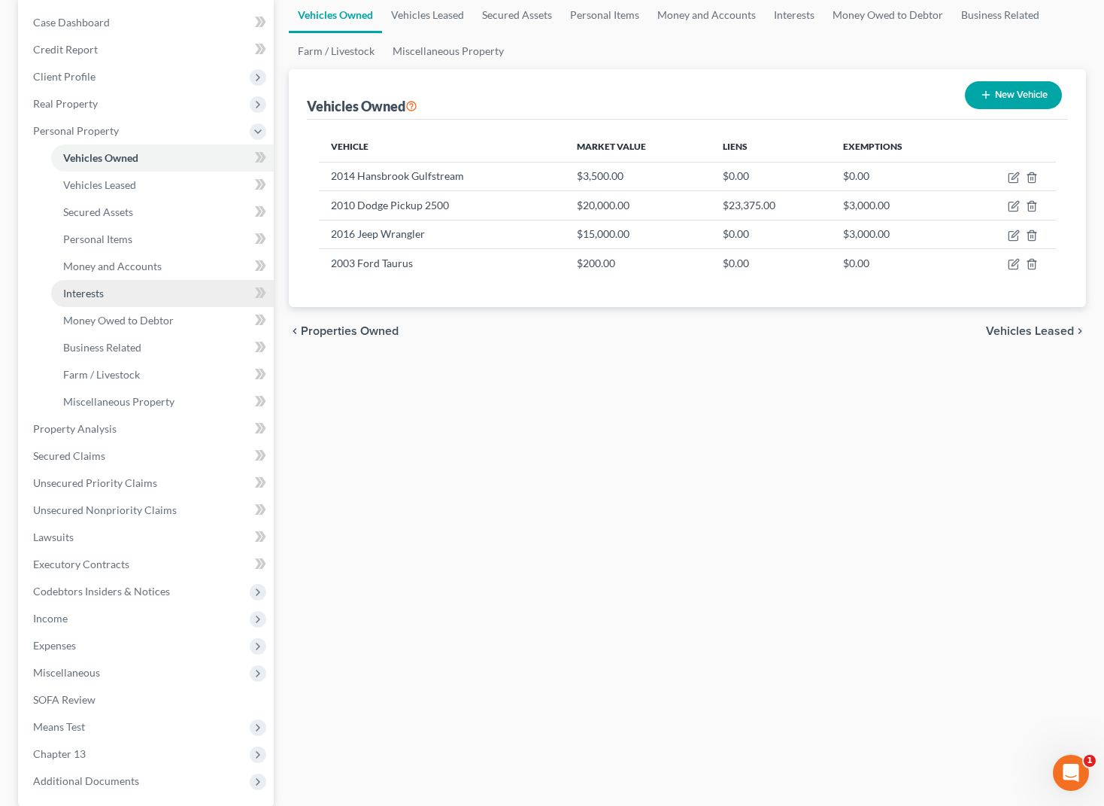
scroll to position [199, 0]
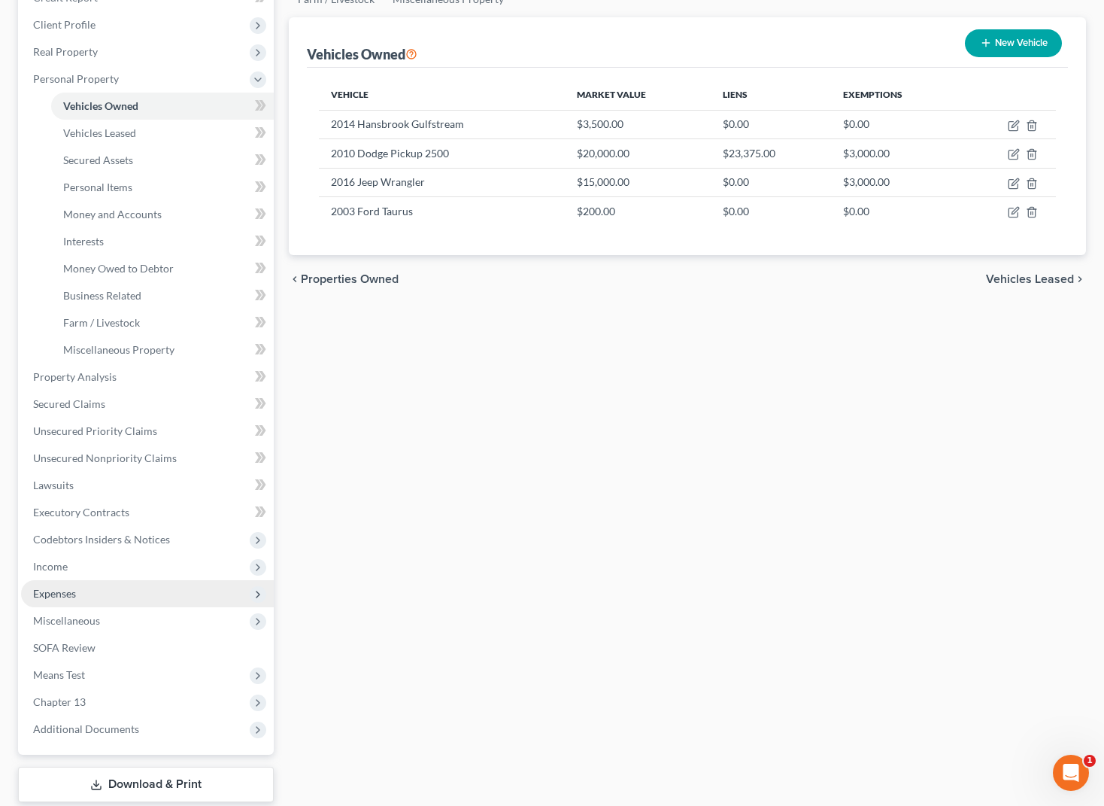
click at [63, 590] on span "Expenses" at bounding box center [54, 593] width 43 height 13
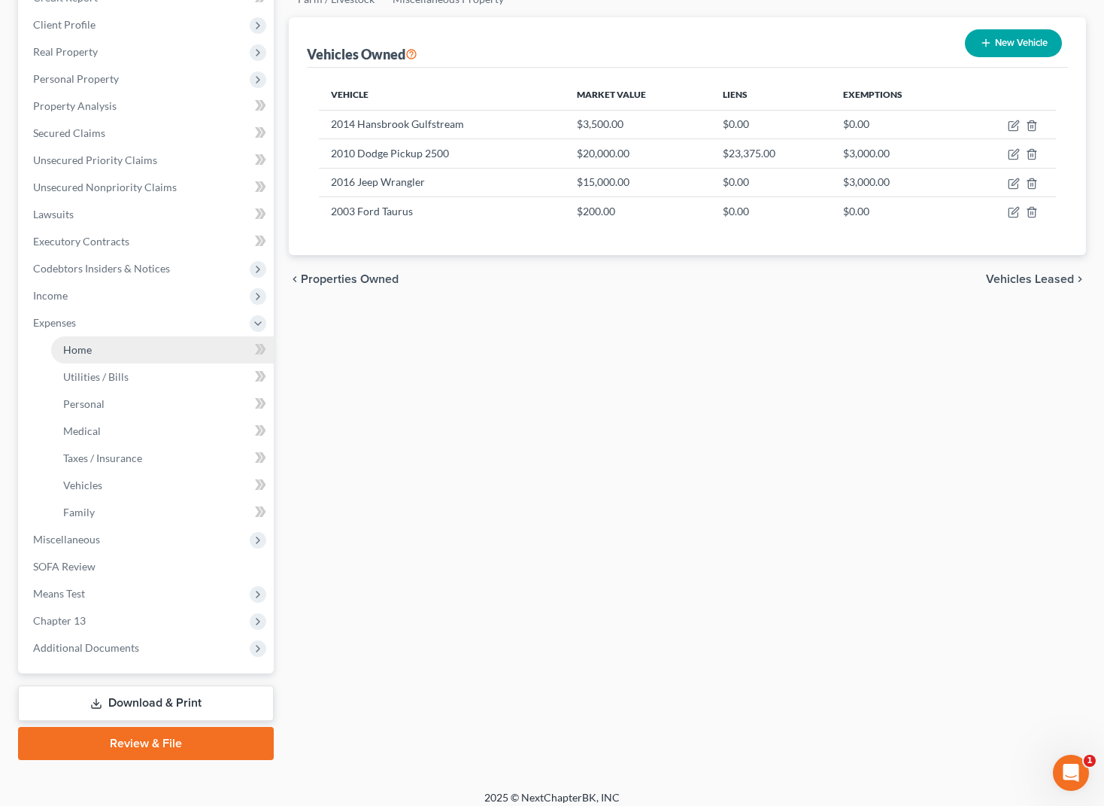
click at [84, 351] on span "Home" at bounding box center [77, 349] width 29 height 13
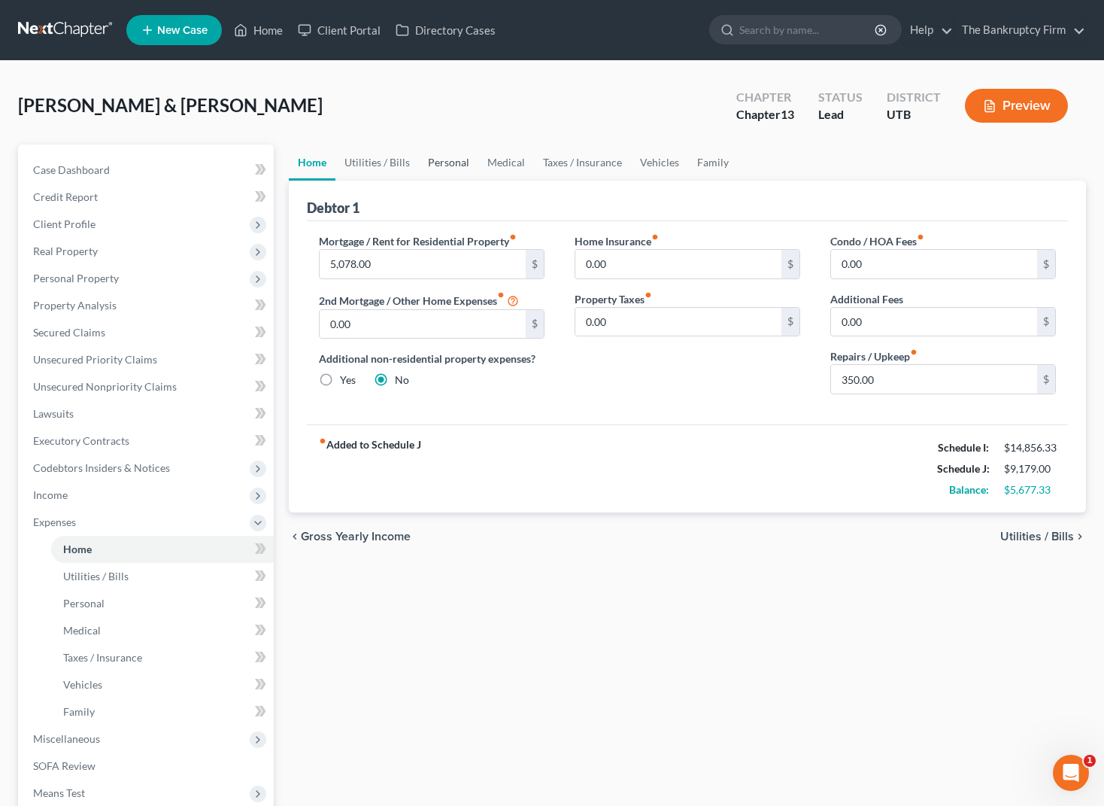
click at [455, 159] on link "Personal" at bounding box center [448, 162] width 59 height 36
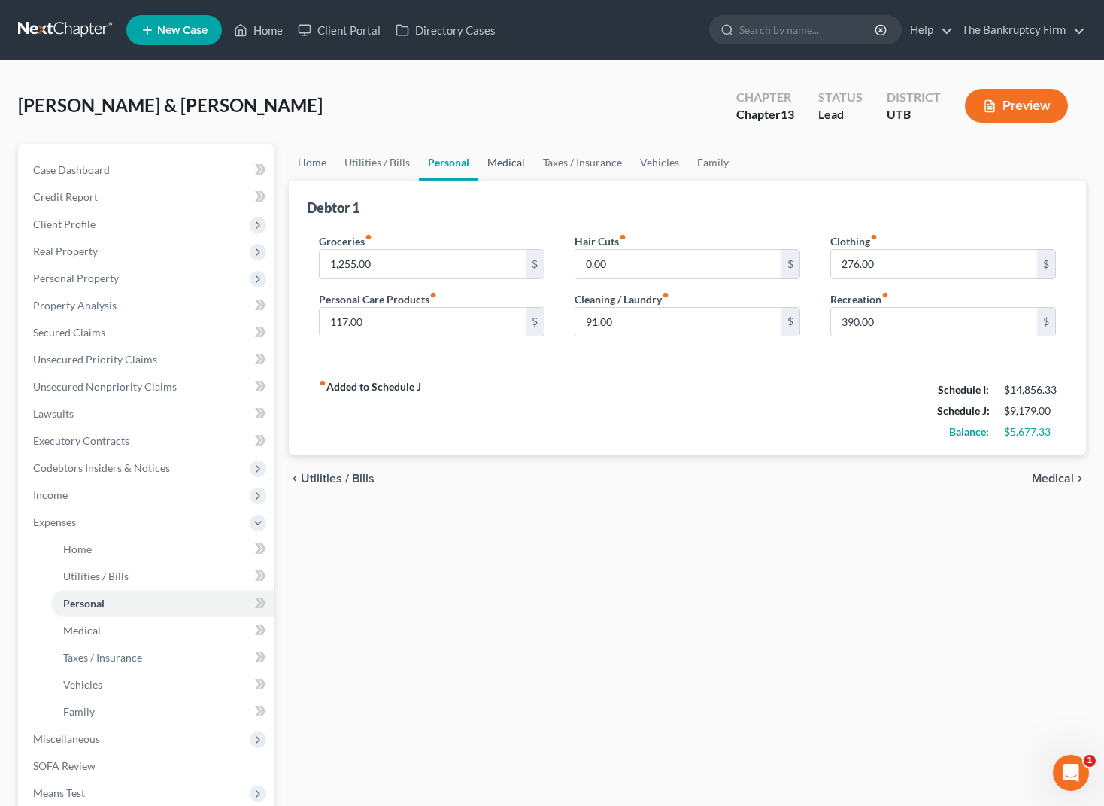
click at [504, 160] on link "Medical" at bounding box center [506, 162] width 56 height 36
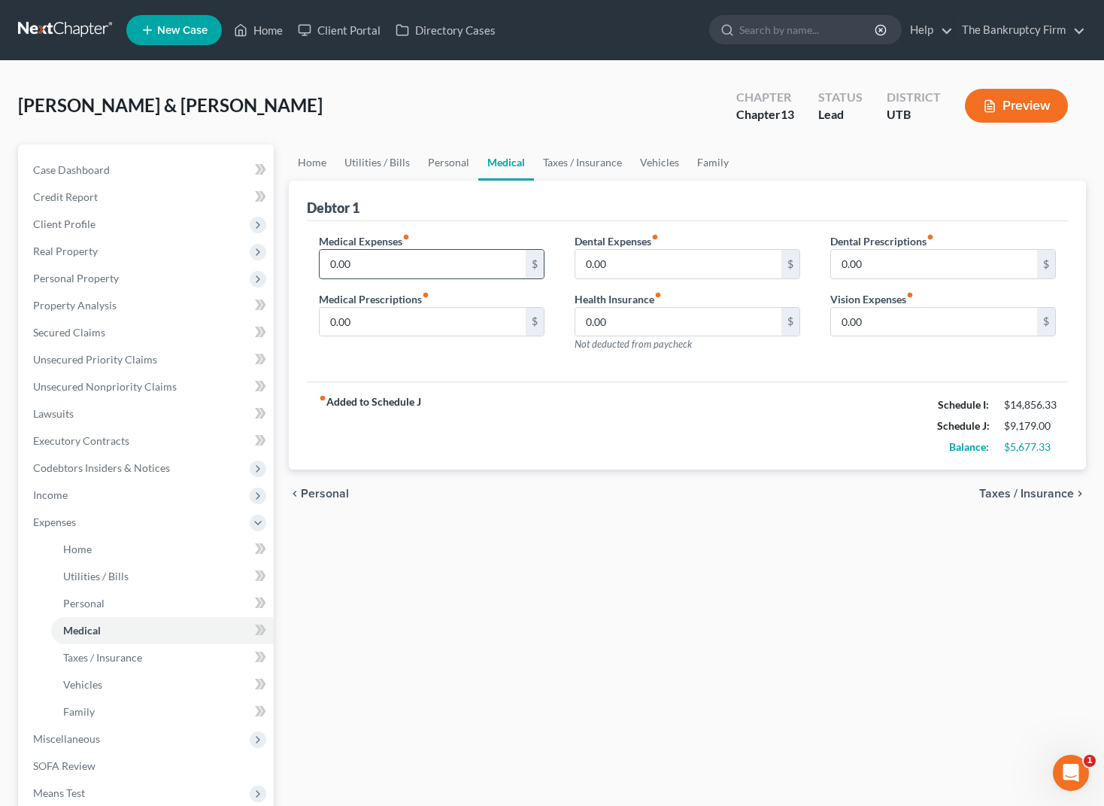
click at [379, 266] on input "0.00" at bounding box center [423, 264] width 206 height 29
click at [637, 263] on input "0.00" at bounding box center [679, 264] width 206 height 29
click at [564, 163] on link "Taxes / Insurance" at bounding box center [582, 162] width 97 height 36
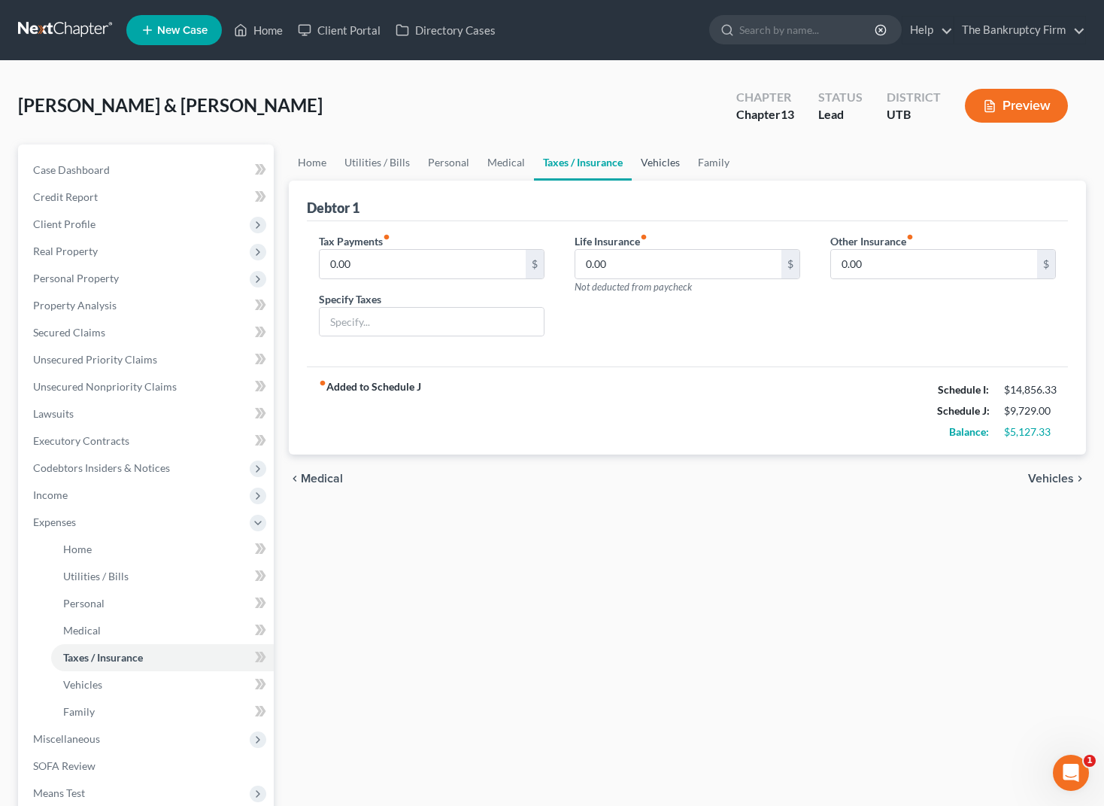
click at [662, 163] on link "Vehicles" at bounding box center [660, 162] width 57 height 36
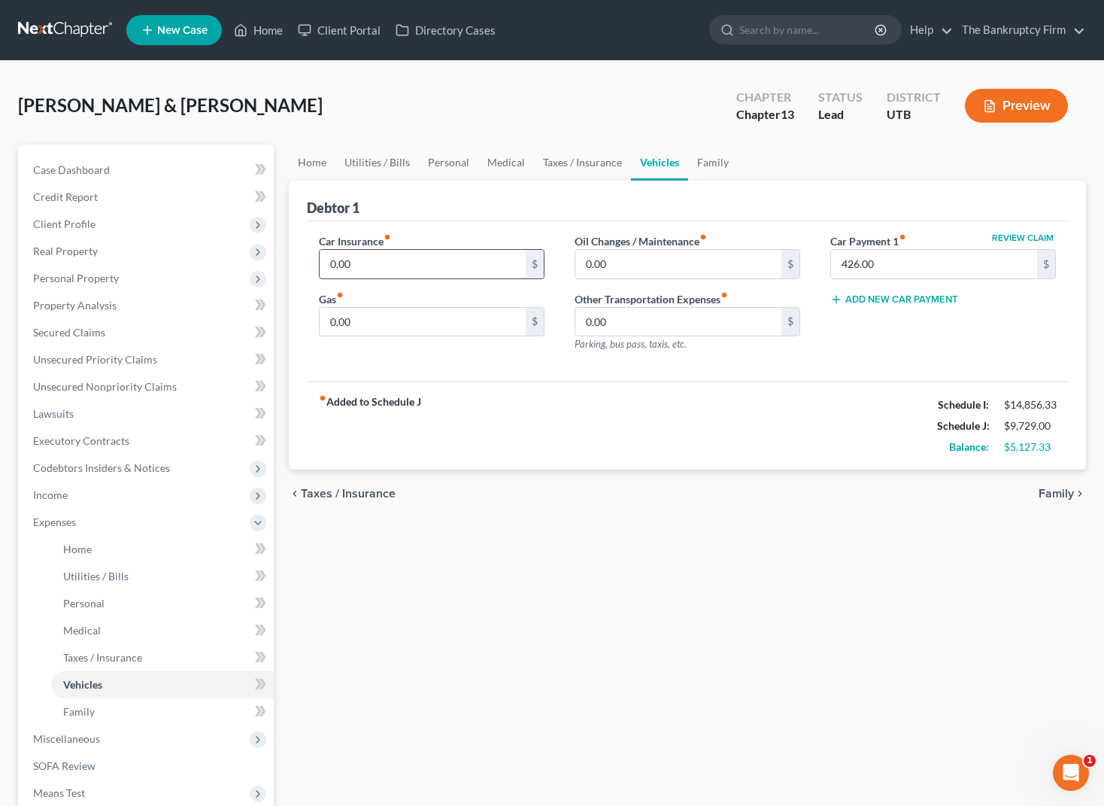
click at [415, 263] on input "0.00" at bounding box center [423, 264] width 206 height 29
click at [405, 268] on input "320.00" at bounding box center [423, 264] width 206 height 29
click at [404, 268] on input "320.00" at bounding box center [423, 264] width 206 height 29
drag, startPoint x: 911, startPoint y: 268, endPoint x: 755, endPoint y: 185, distance: 176.4
click at [910, 268] on input "426.00" at bounding box center [934, 264] width 206 height 29
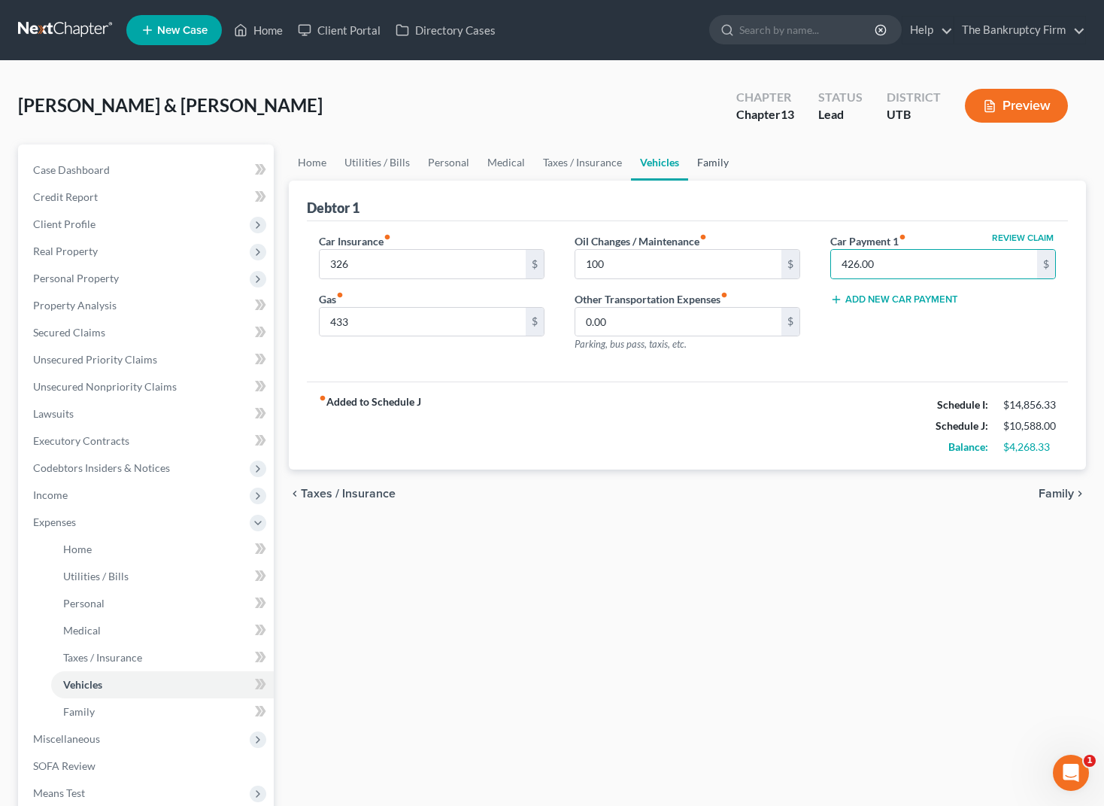
click at [712, 162] on link "Family" at bounding box center [713, 162] width 50 height 36
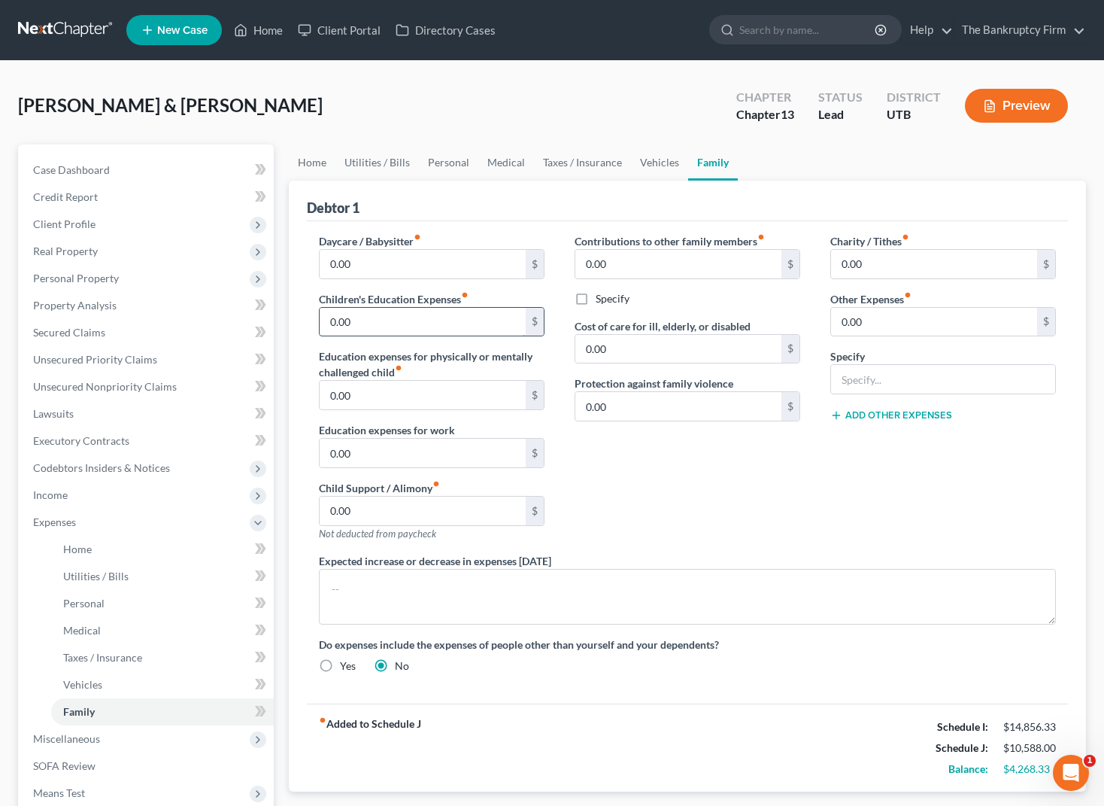
click at [381, 326] on input "0.00" at bounding box center [423, 322] width 206 height 29
click at [889, 322] on input "0.00" at bounding box center [934, 322] width 206 height 29
click at [809, 375] on div "Contributions to other family members fiber_manual_record 0.00 $ Specify Cost o…" at bounding box center [688, 393] width 256 height 320
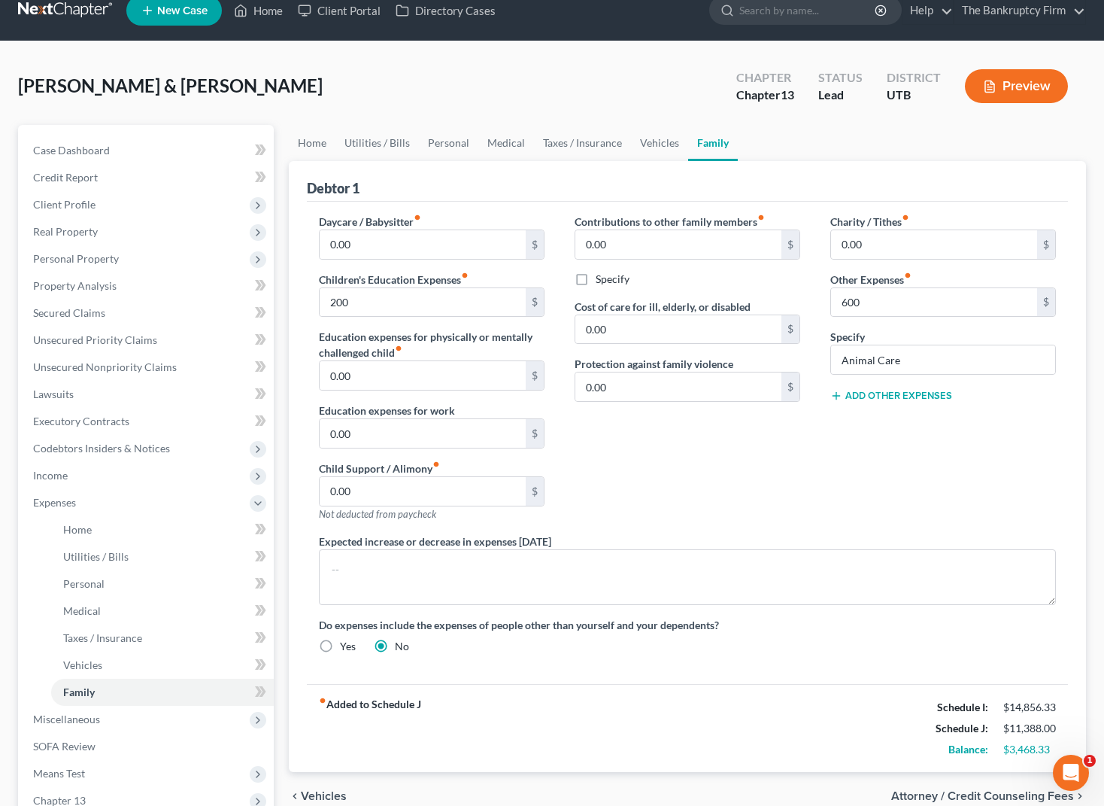
scroll to position [20, 0]
click at [473, 190] on div "Debtor 1" at bounding box center [687, 180] width 761 height 41
click at [655, 139] on link "Vehicles" at bounding box center [659, 142] width 57 height 36
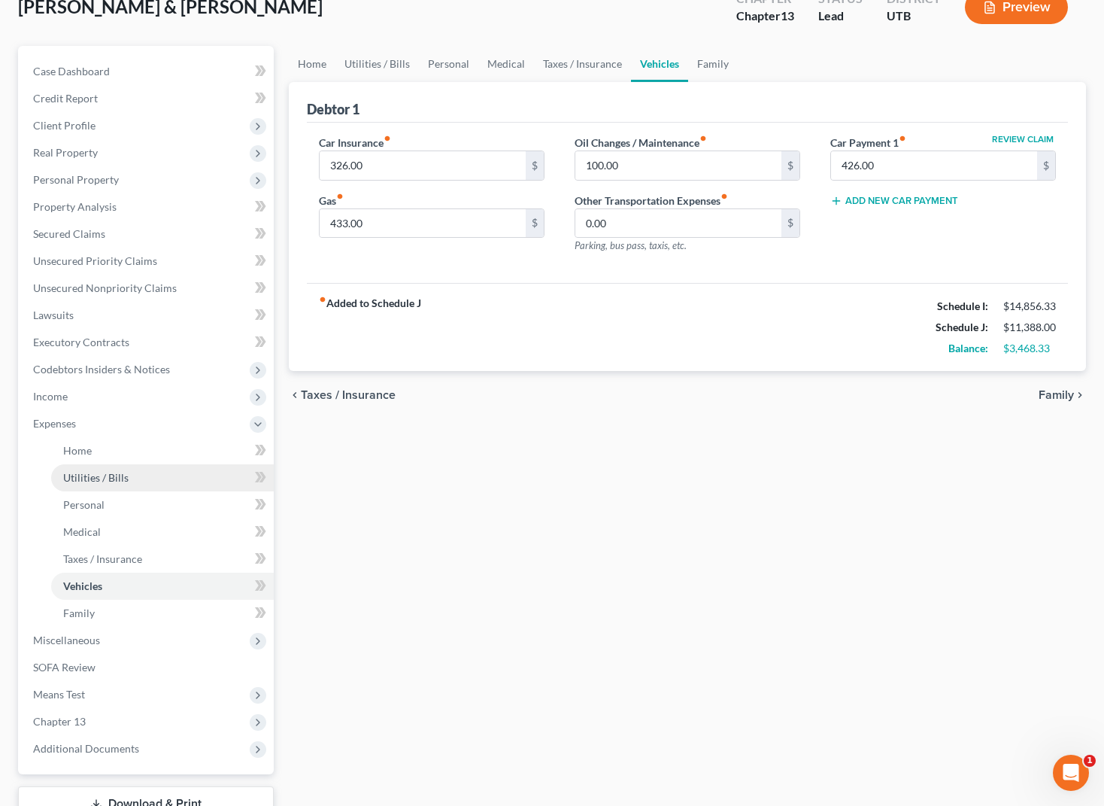
scroll to position [211, 0]
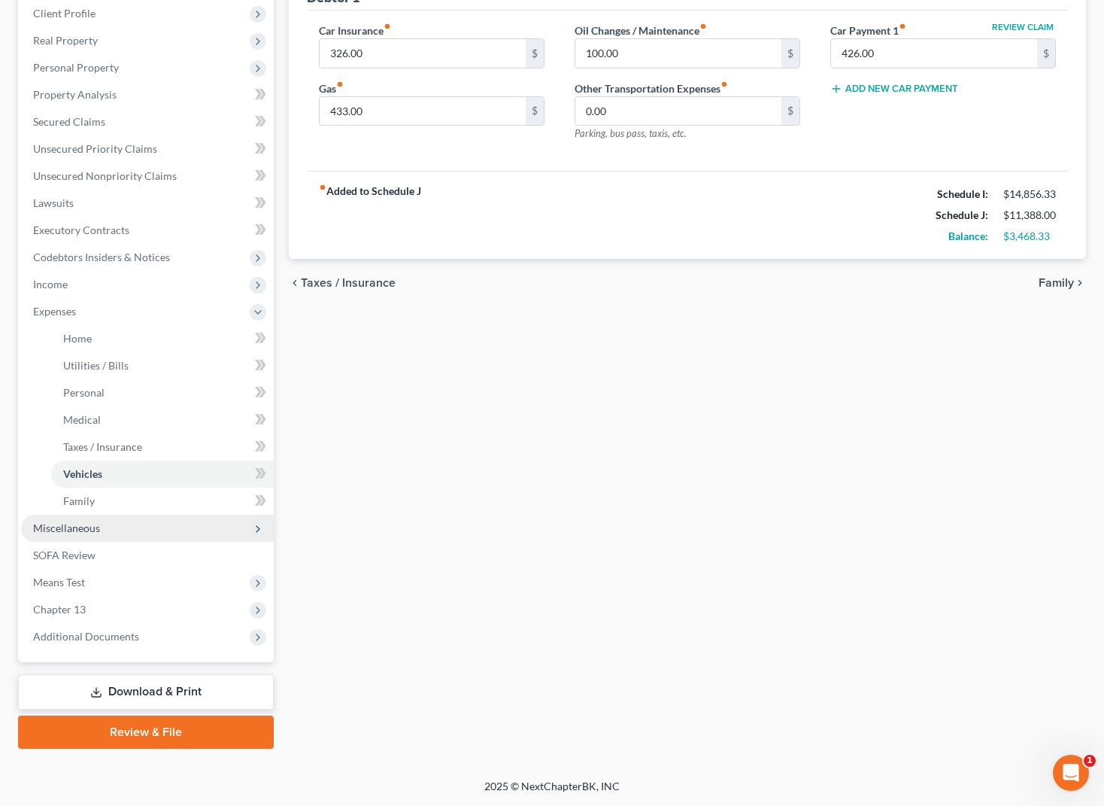
click at [77, 530] on span "Miscellaneous" at bounding box center [66, 527] width 67 height 13
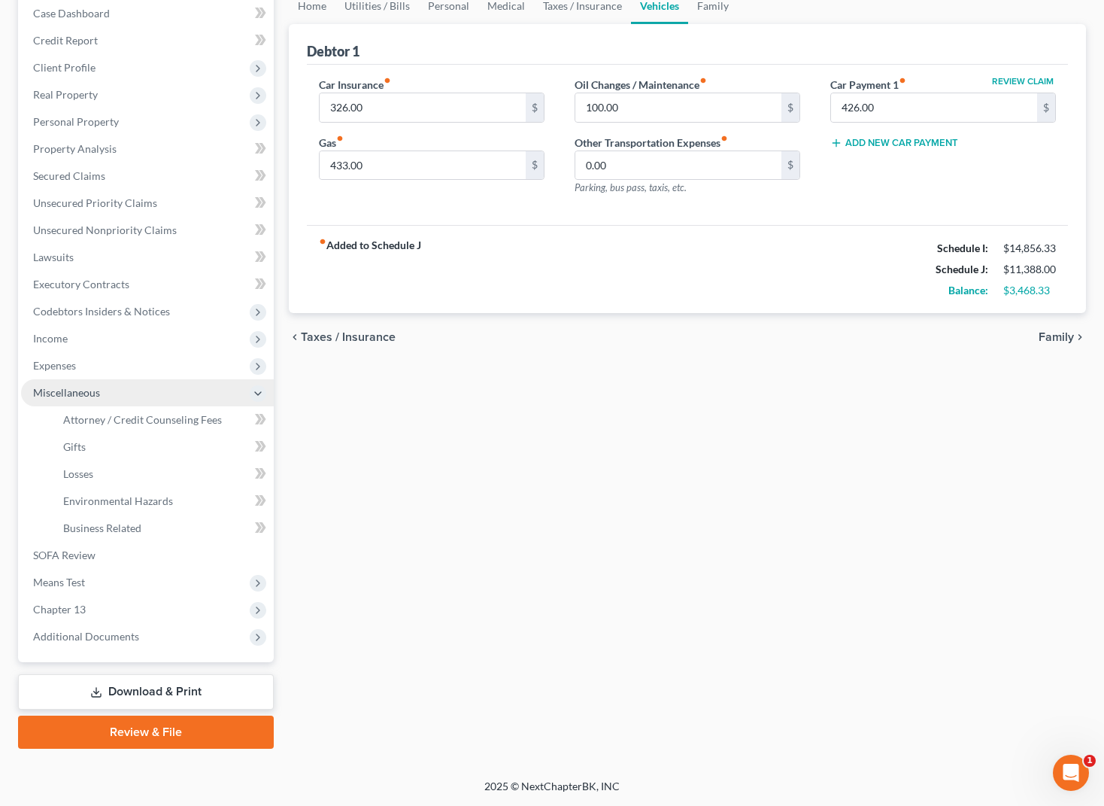
scroll to position [156, 0]
click at [142, 430] on link "Attorney / Credit Counseling Fees" at bounding box center [162, 419] width 223 height 27
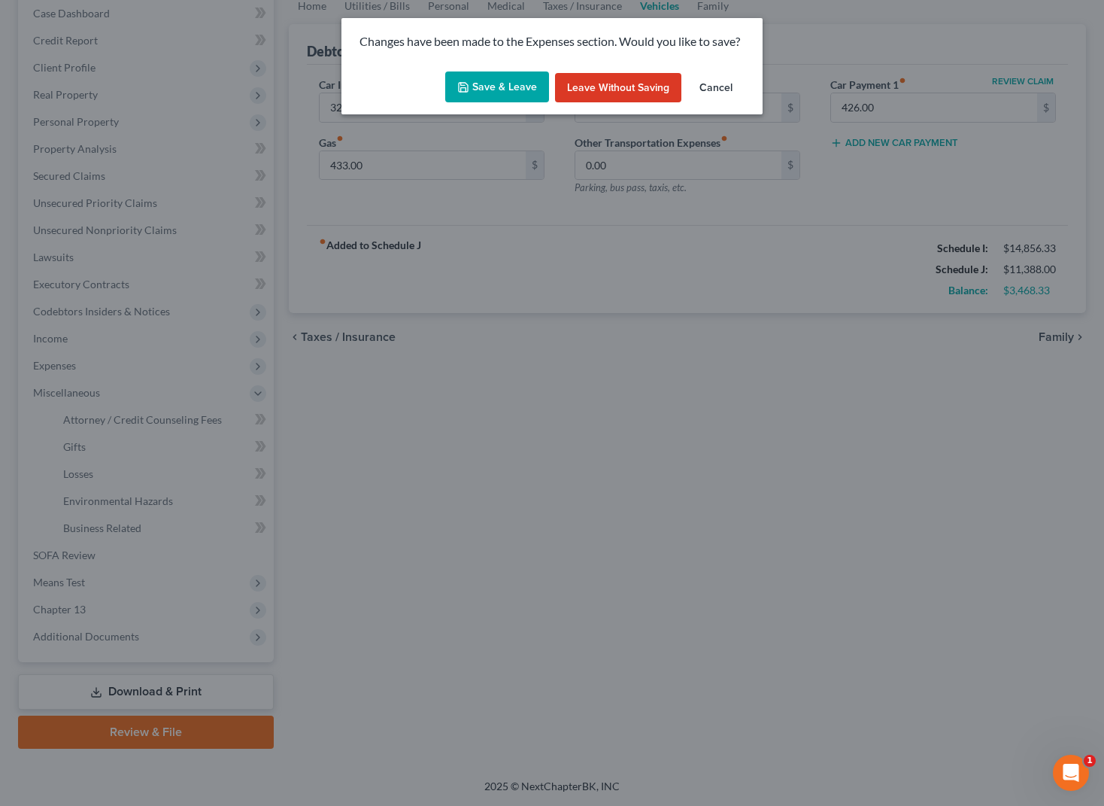
click at [488, 86] on button "Save & Leave" at bounding box center [497, 87] width 104 height 32
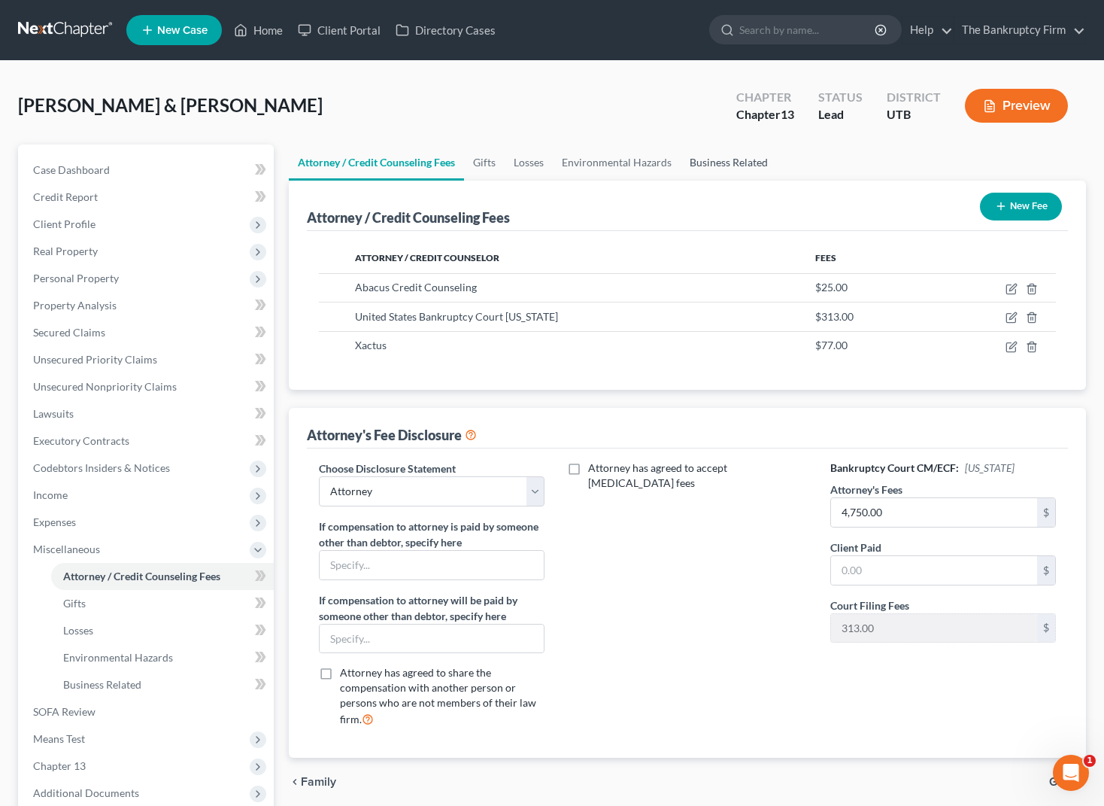
click at [728, 161] on link "Business Related" at bounding box center [729, 162] width 96 height 36
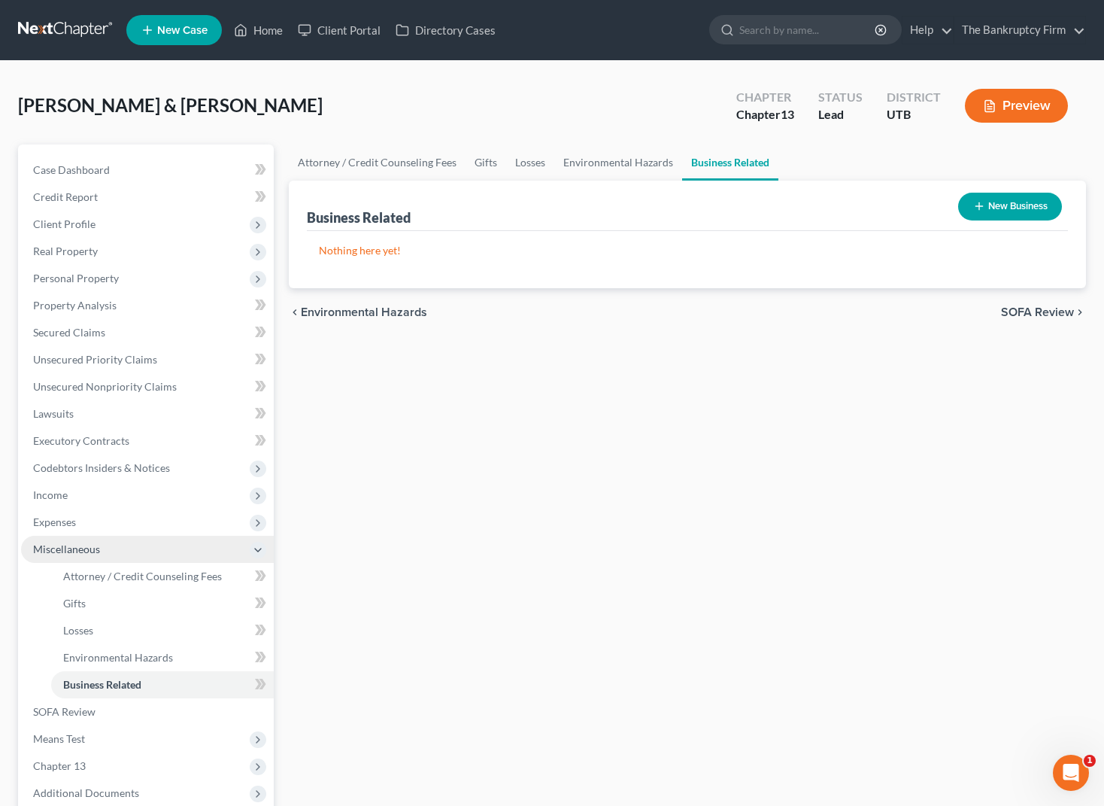
scroll to position [156, 0]
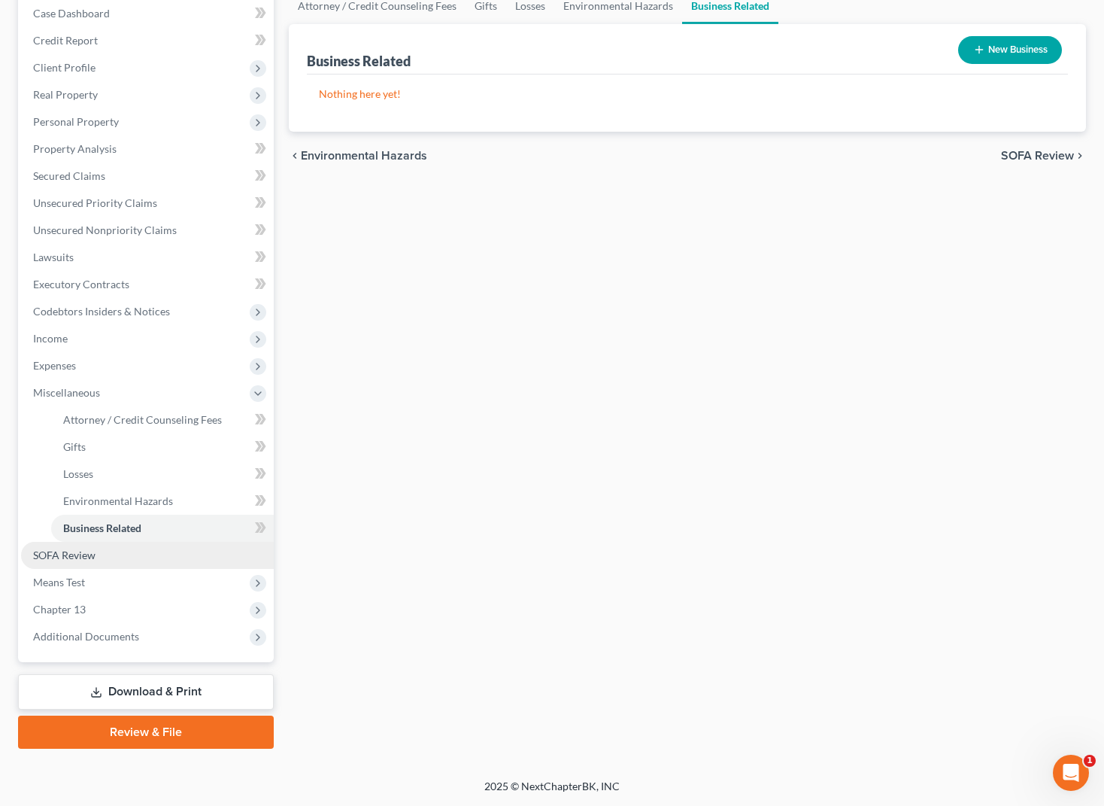
click at [80, 557] on span "SOFA Review" at bounding box center [64, 554] width 62 height 13
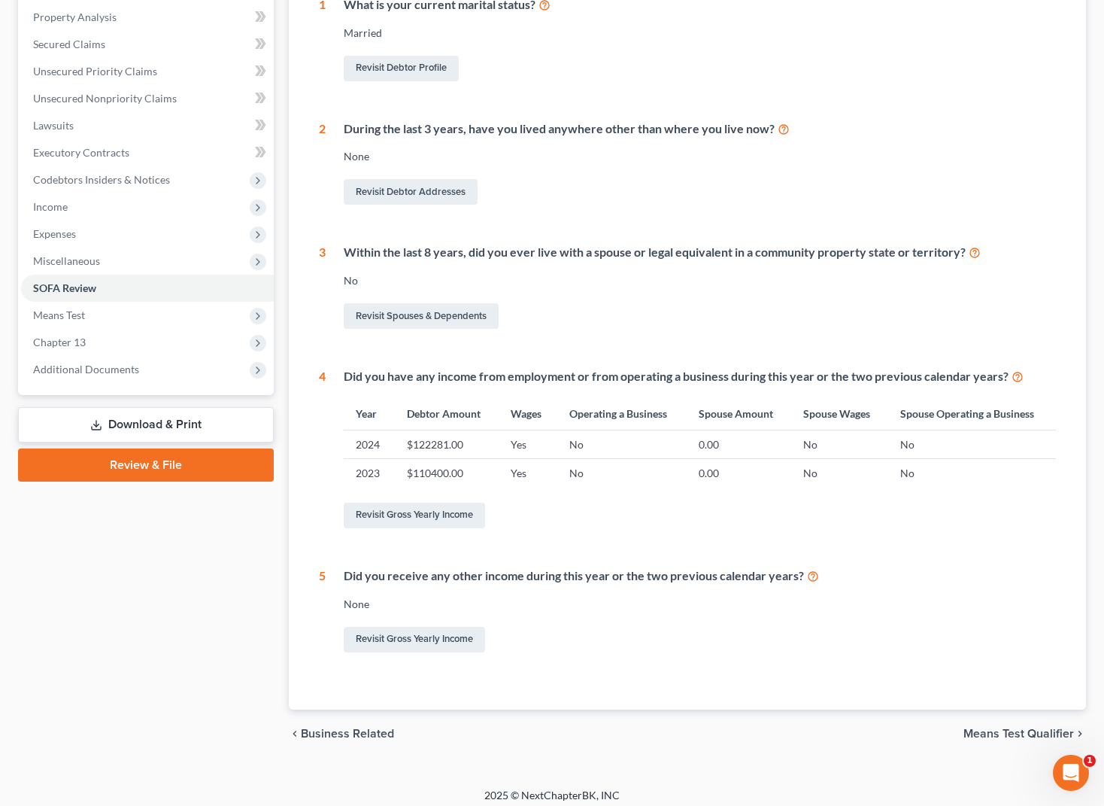
scroll to position [297, 0]
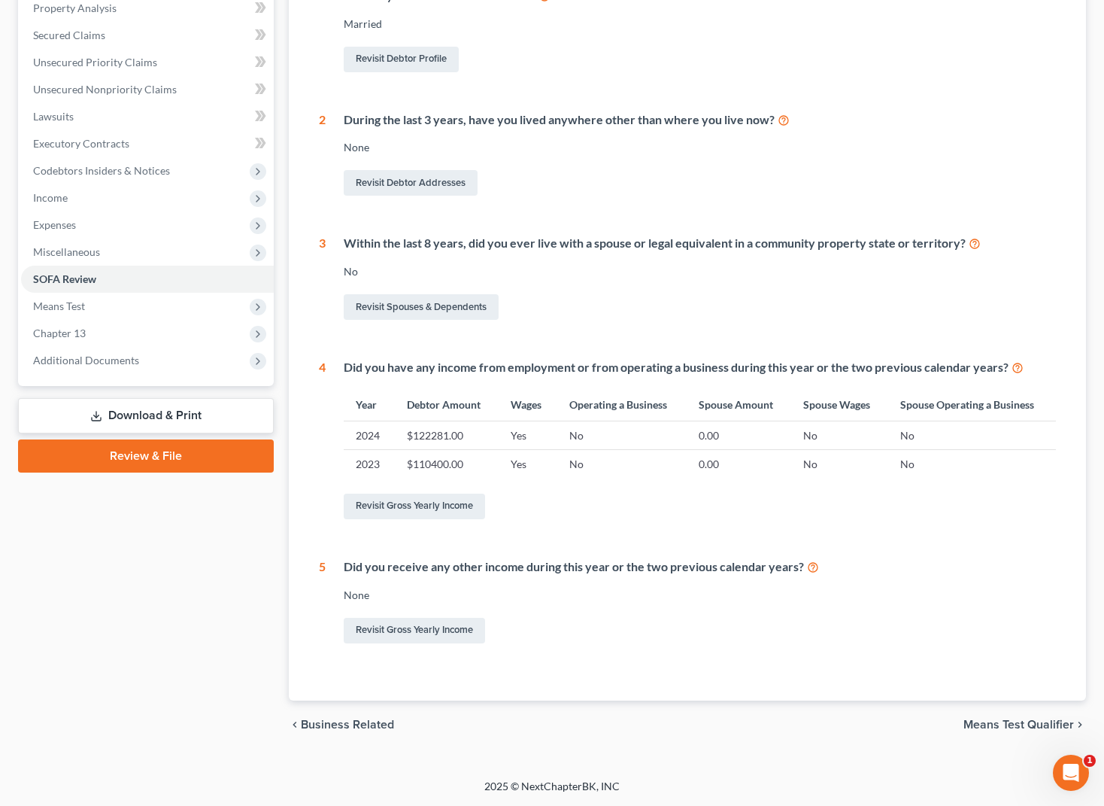
click at [417, 338] on div "1 What is your current marital status? [DEMOGRAPHIC_DATA] Revisit Debtor Profil…" at bounding box center [687, 316] width 737 height 659
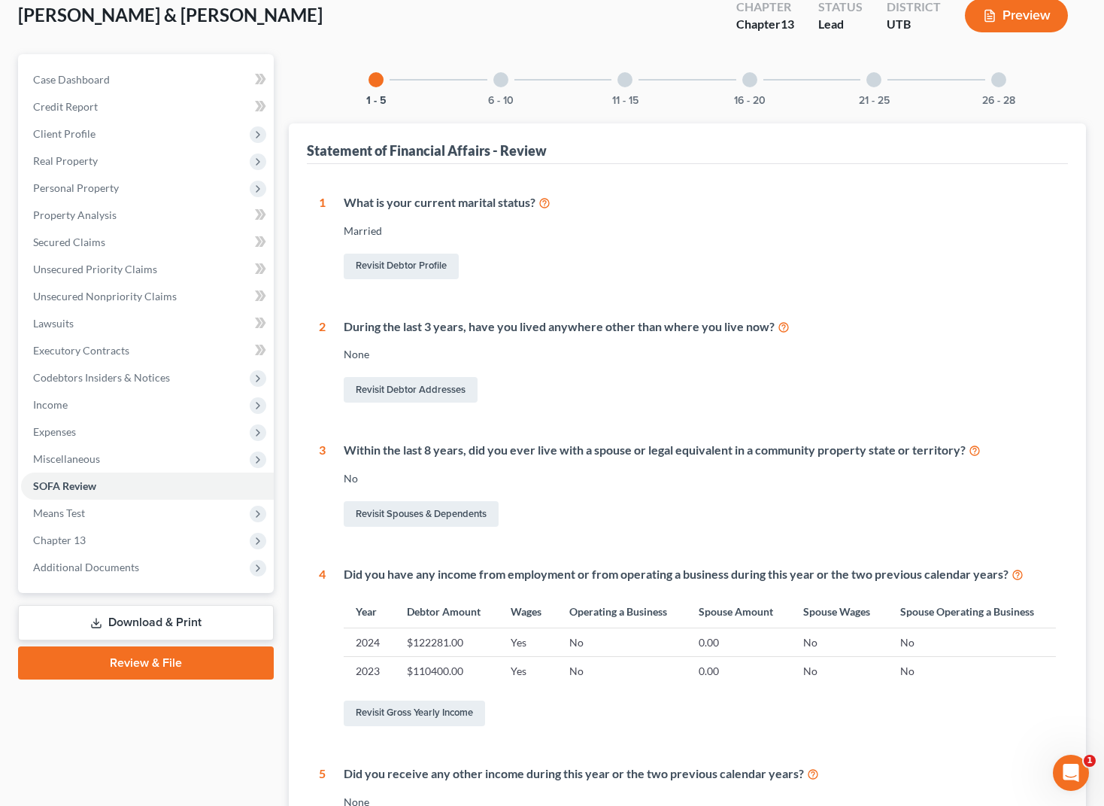
scroll to position [0, 0]
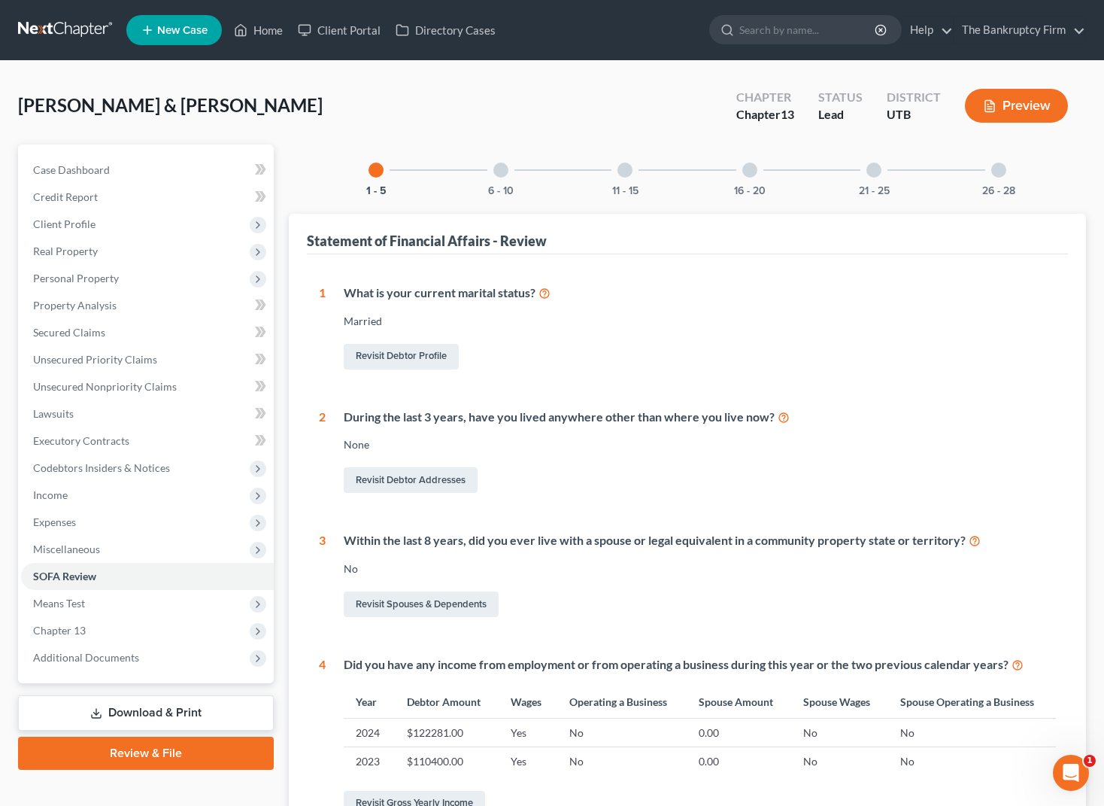
click at [504, 166] on div at bounding box center [501, 170] width 15 height 15
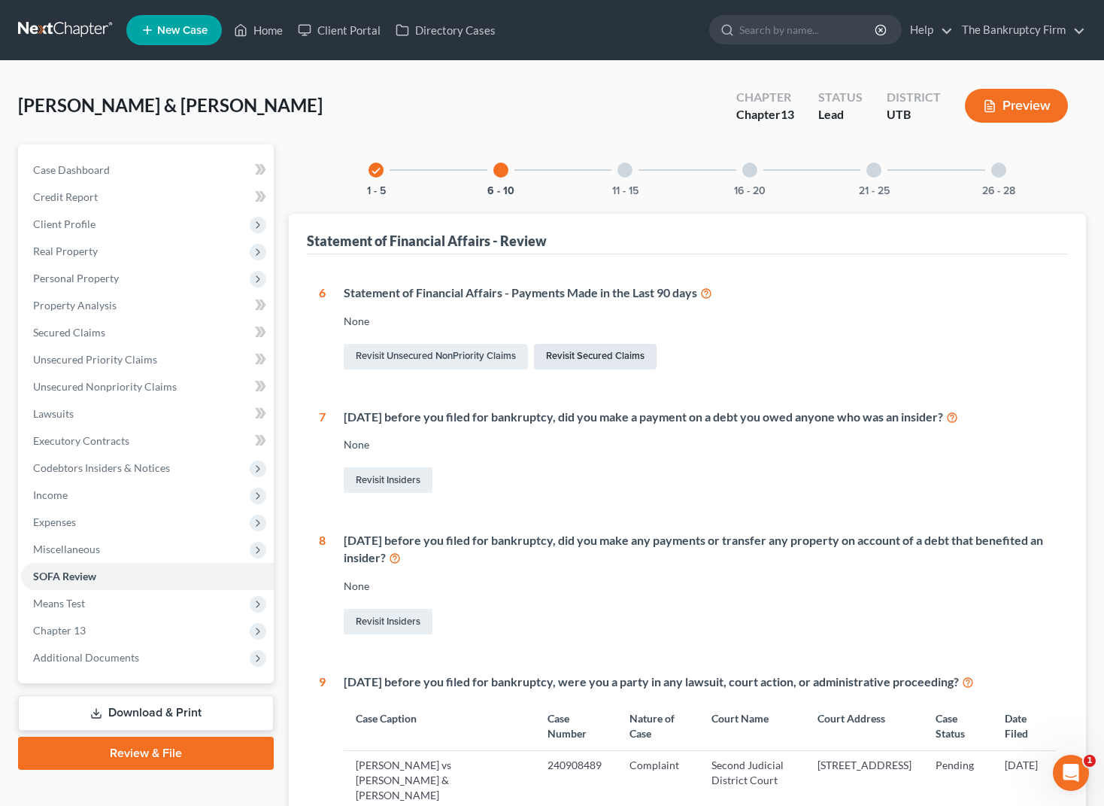
click at [627, 356] on link "Revisit Secured Claims" at bounding box center [595, 357] width 123 height 26
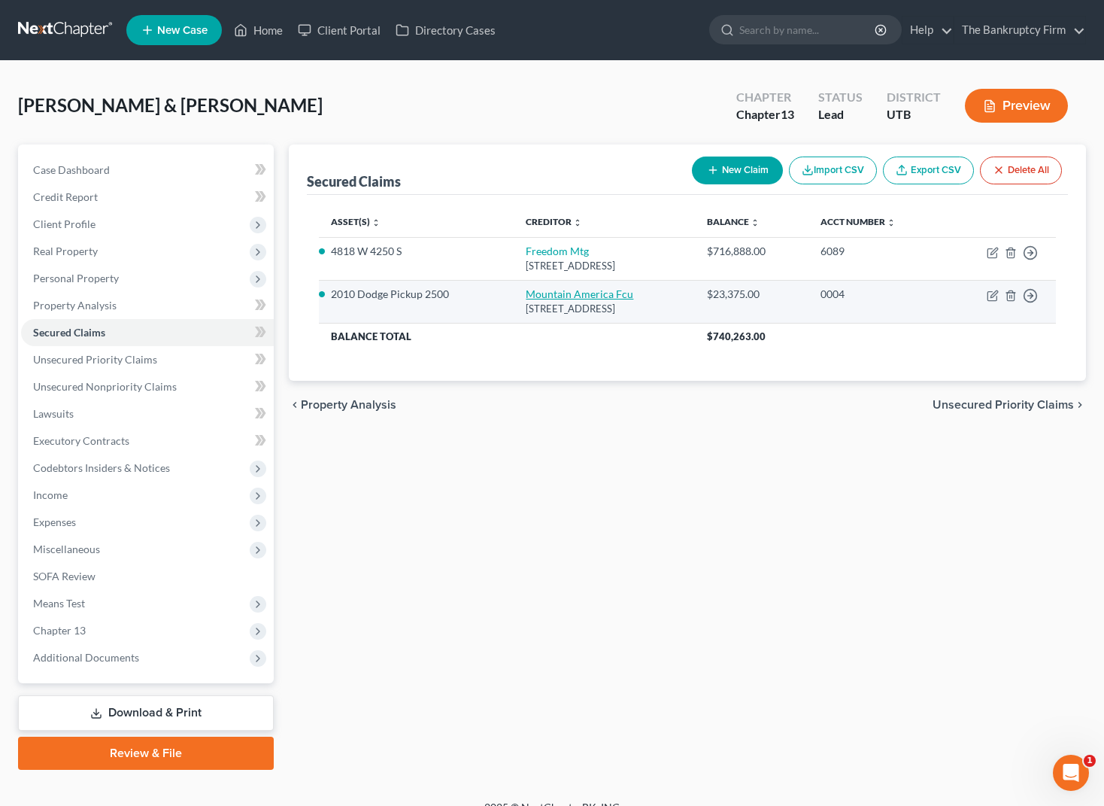
click at [534, 291] on link "Mountain America Fcu" at bounding box center [580, 293] width 108 height 13
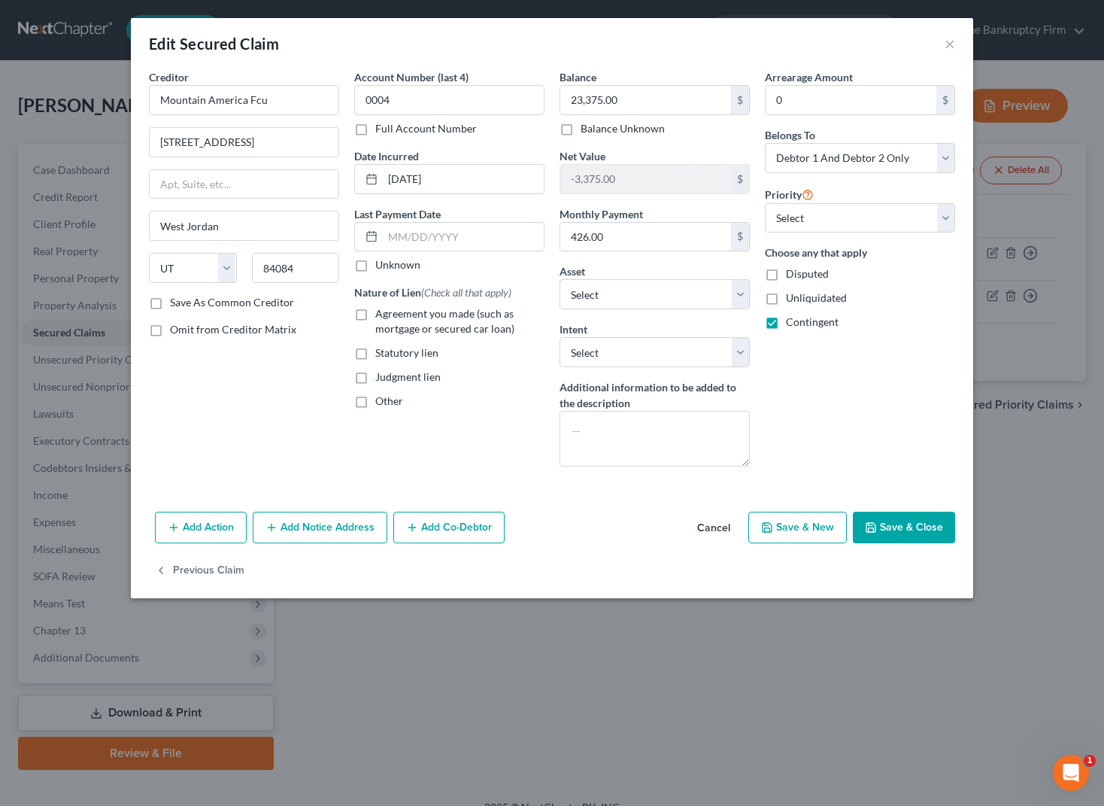
click at [211, 522] on button "Add Action" at bounding box center [201, 528] width 92 height 32
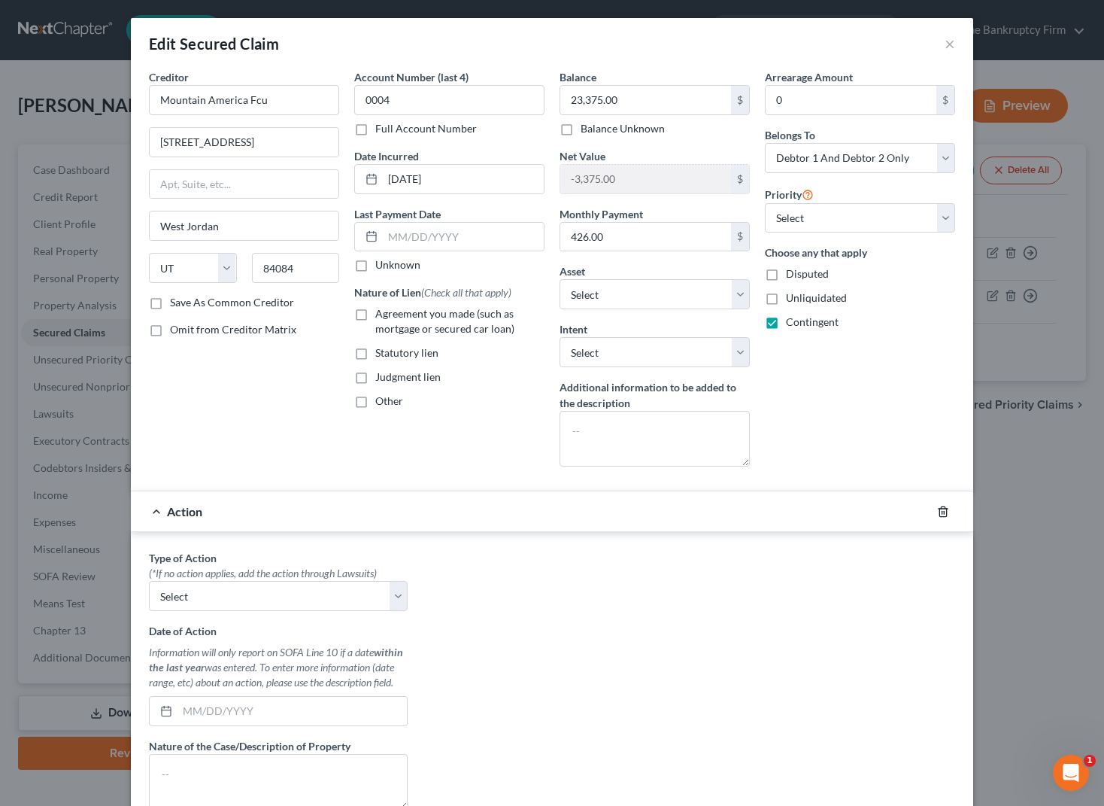
drag, startPoint x: 940, startPoint y: 508, endPoint x: 781, endPoint y: 424, distance: 179.7
click at [940, 508] on icon "button" at bounding box center [943, 511] width 7 height 10
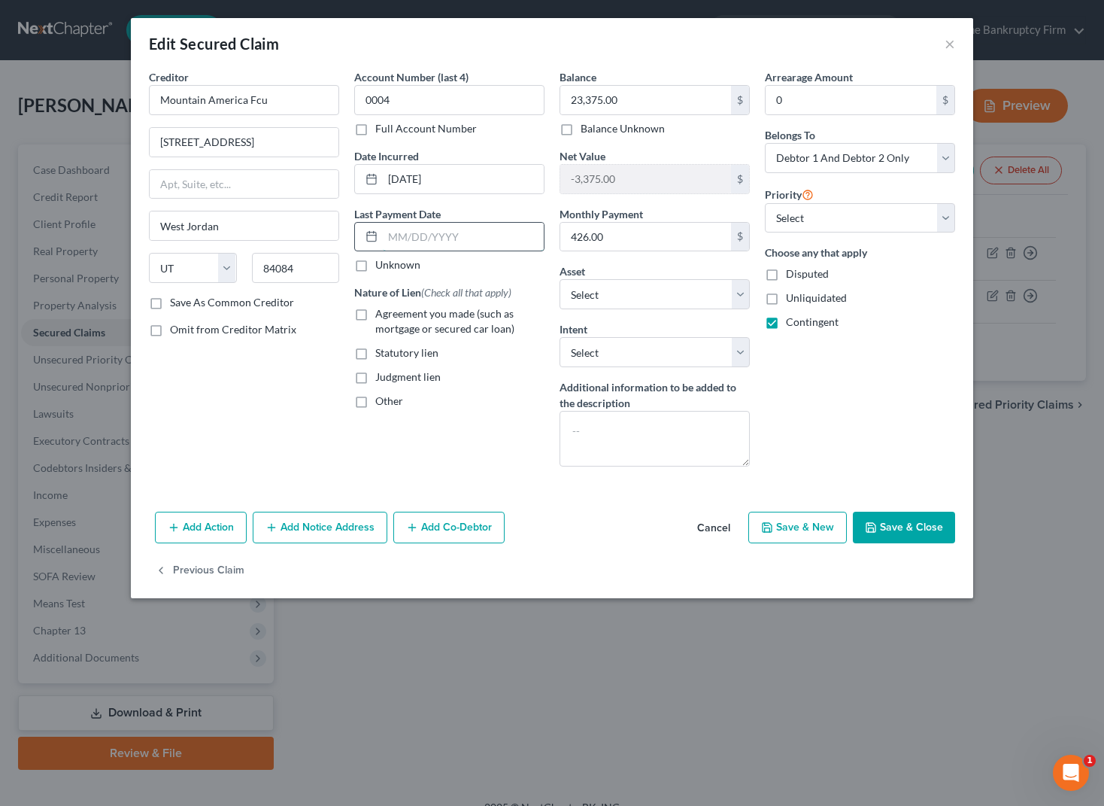
click at [439, 238] on input "text" at bounding box center [463, 237] width 161 height 29
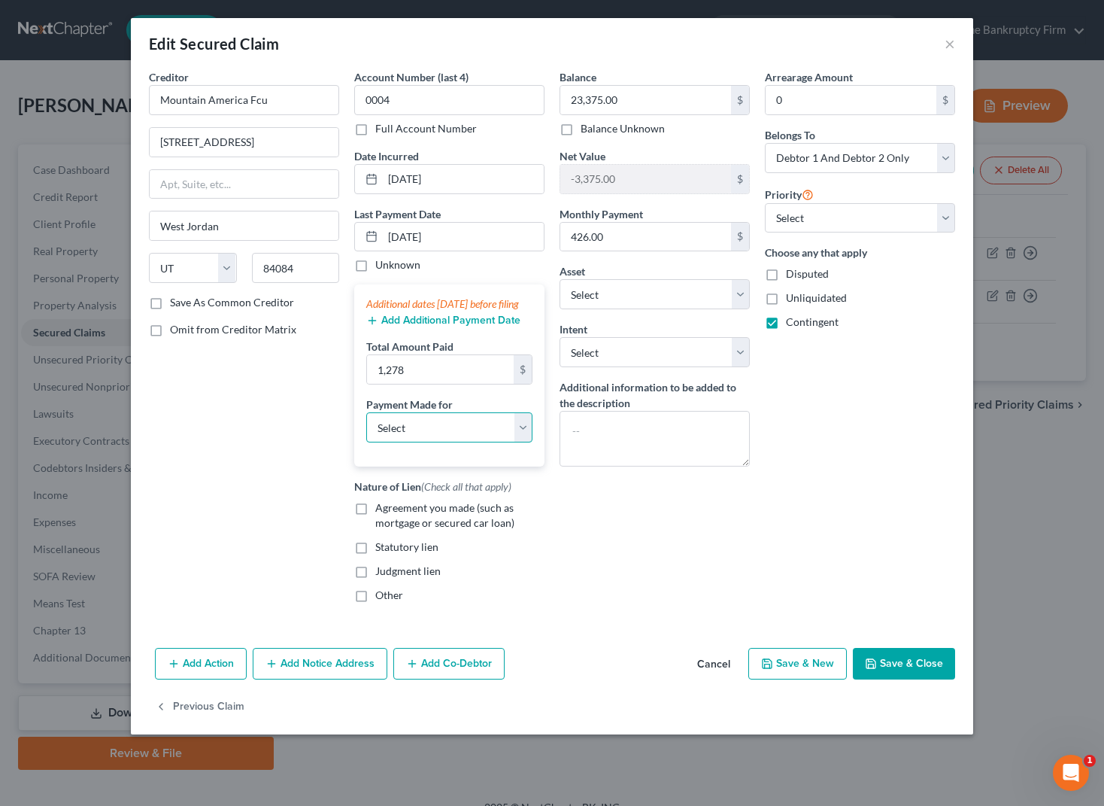
click at [396, 433] on select "Select Car Credit Card Loan Repayment Mortgage Other Suppliers Or Vendors" at bounding box center [449, 427] width 166 height 30
click at [366, 427] on select "Select Car Credit Card Loan Repayment Mortgage Other Suppliers Or Vendors" at bounding box center [449, 427] width 166 height 30
click at [920, 672] on button "Save & Close" at bounding box center [904, 664] width 102 height 32
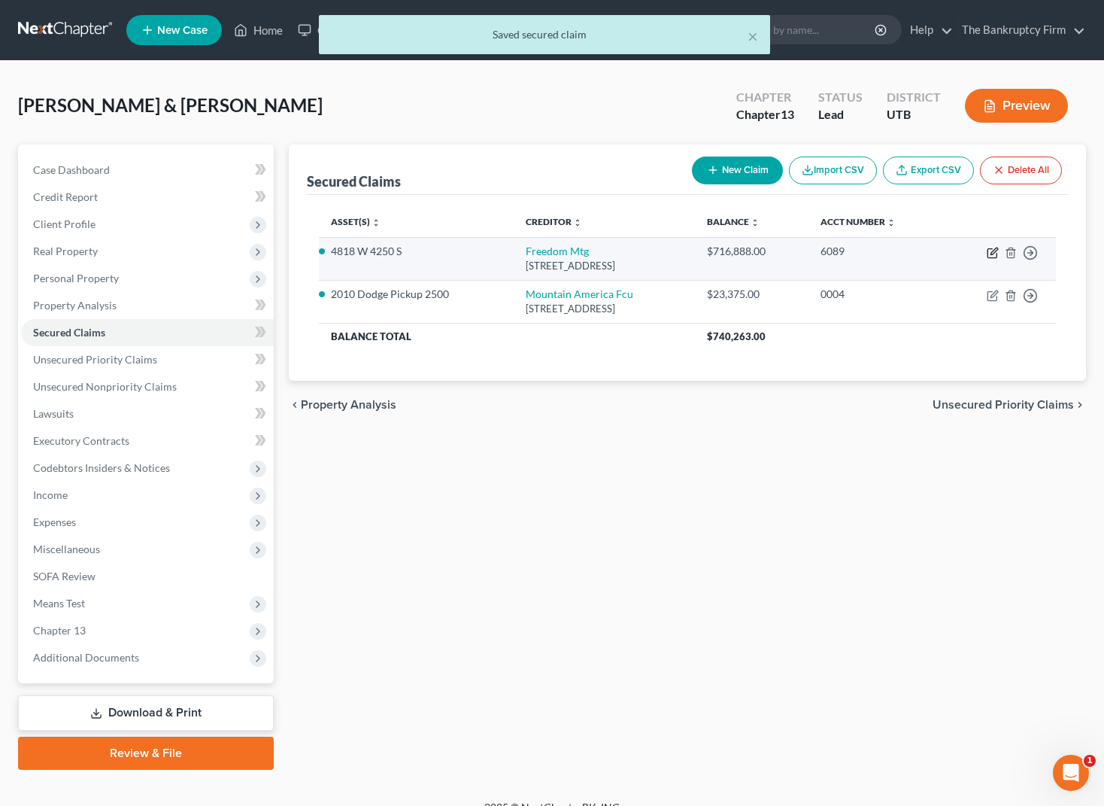
click at [988, 251] on icon "button" at bounding box center [992, 253] width 9 height 9
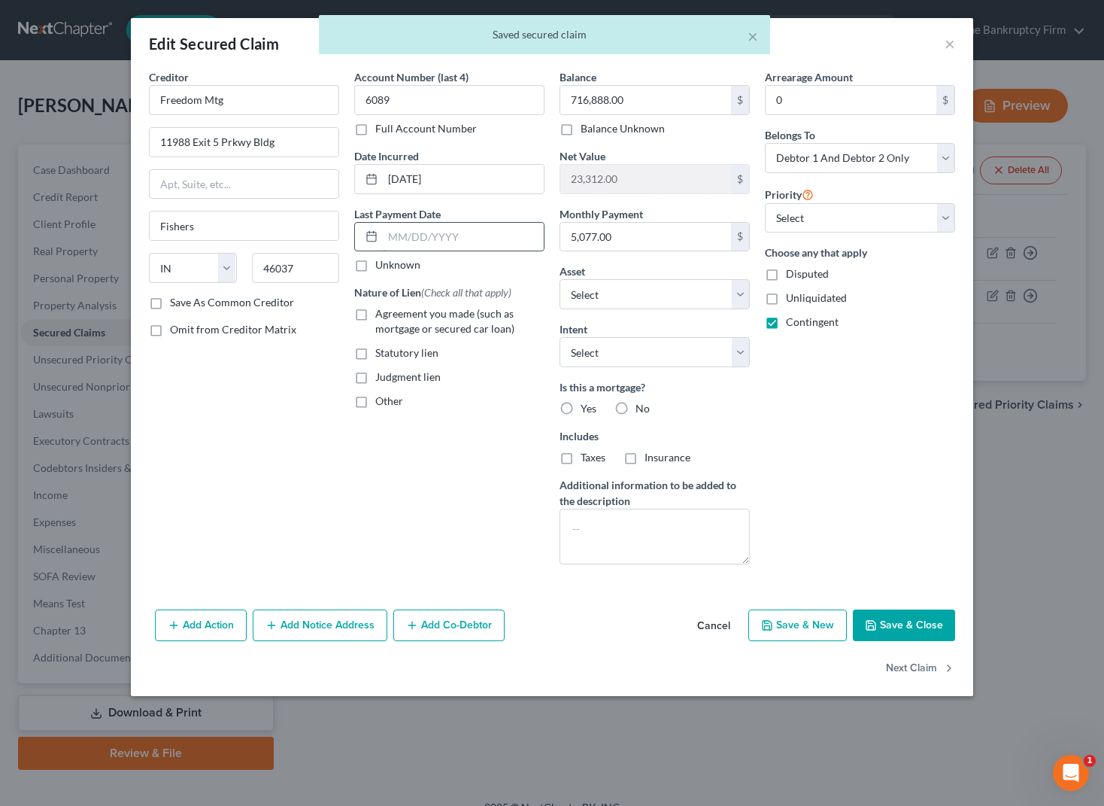
click at [415, 240] on input "text" at bounding box center [463, 237] width 161 height 29
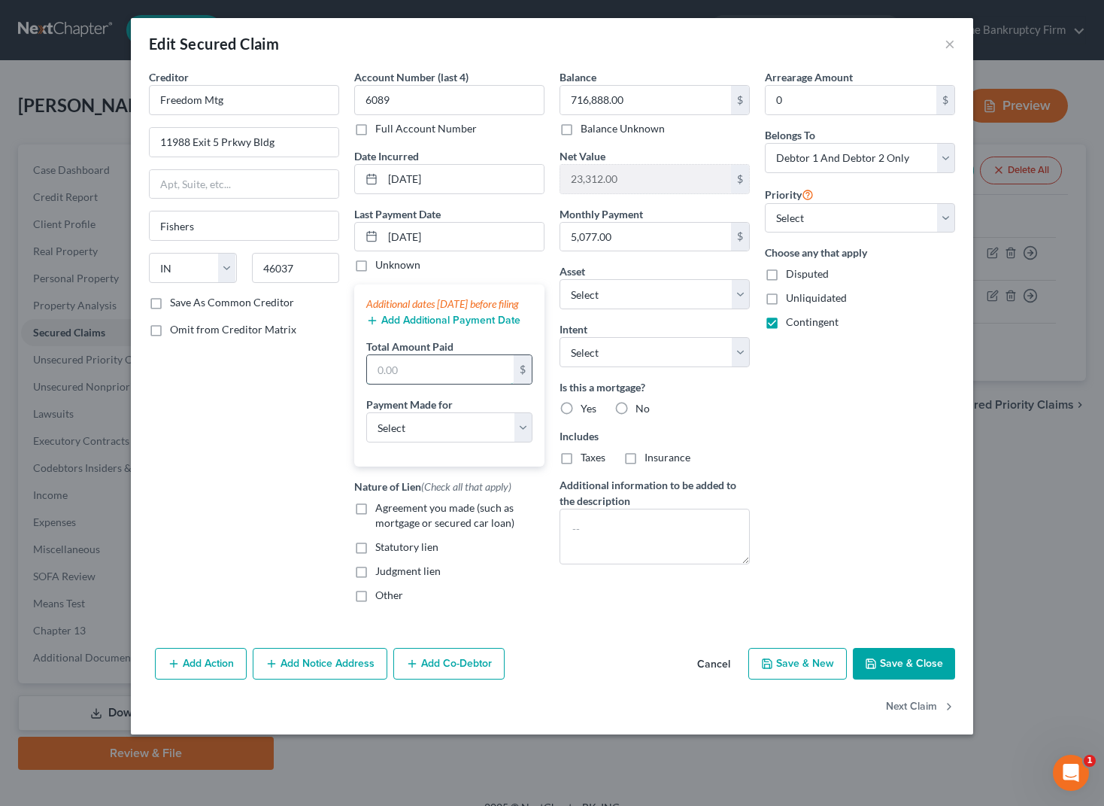
click at [403, 384] on input "text" at bounding box center [440, 369] width 147 height 29
click at [489, 435] on select "Select Car Credit Card Loan Repayment Mortgage Other Suppliers Or Vendors" at bounding box center [449, 427] width 166 height 30
click at [366, 427] on select "Select Car Credit Card Loan Repayment Mortgage Other Suppliers Or Vendors" at bounding box center [449, 427] width 166 height 30
click at [581, 406] on label "Yes" at bounding box center [589, 408] width 16 height 15
click at [587, 406] on input "Yes" at bounding box center [592, 406] width 10 height 10
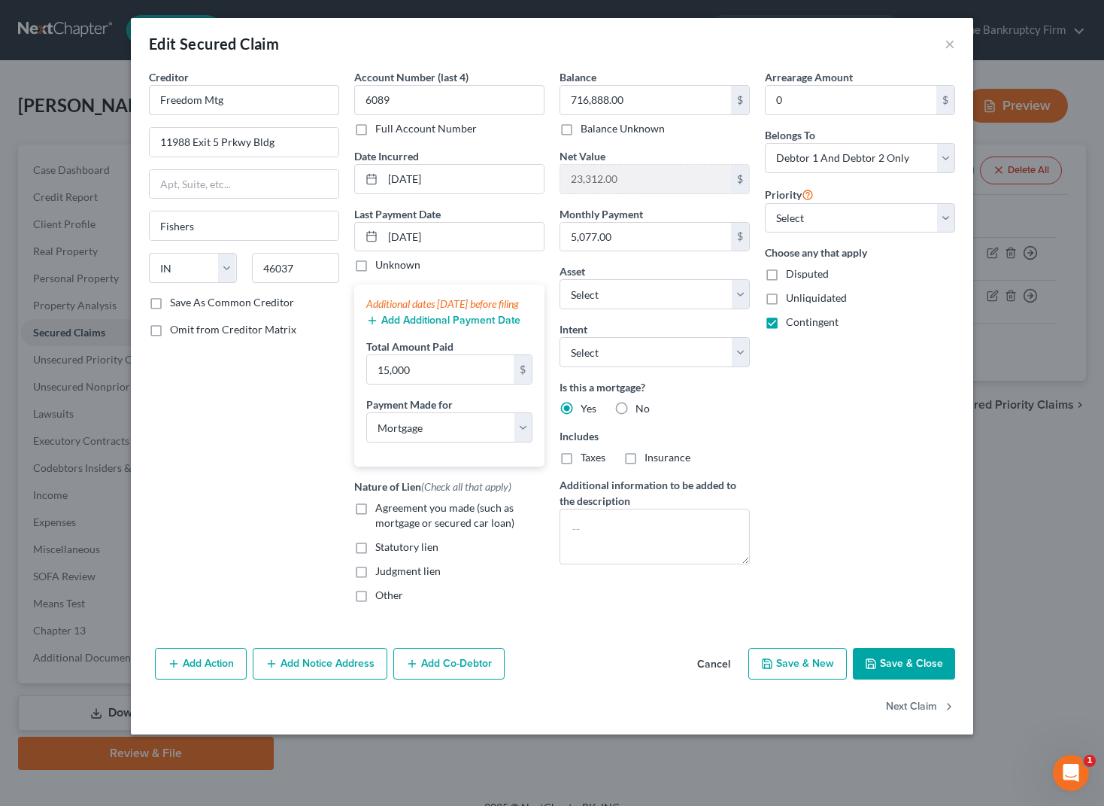
click at [581, 459] on label "Taxes" at bounding box center [593, 457] width 25 height 15
click at [587, 459] on input "Taxes" at bounding box center [592, 455] width 10 height 10
drag, startPoint x: 628, startPoint y: 456, endPoint x: 733, endPoint y: 542, distance: 135.7
click at [645, 457] on label "Insurance" at bounding box center [668, 457] width 46 height 15
click at [651, 457] on input "Insurance" at bounding box center [656, 455] width 10 height 10
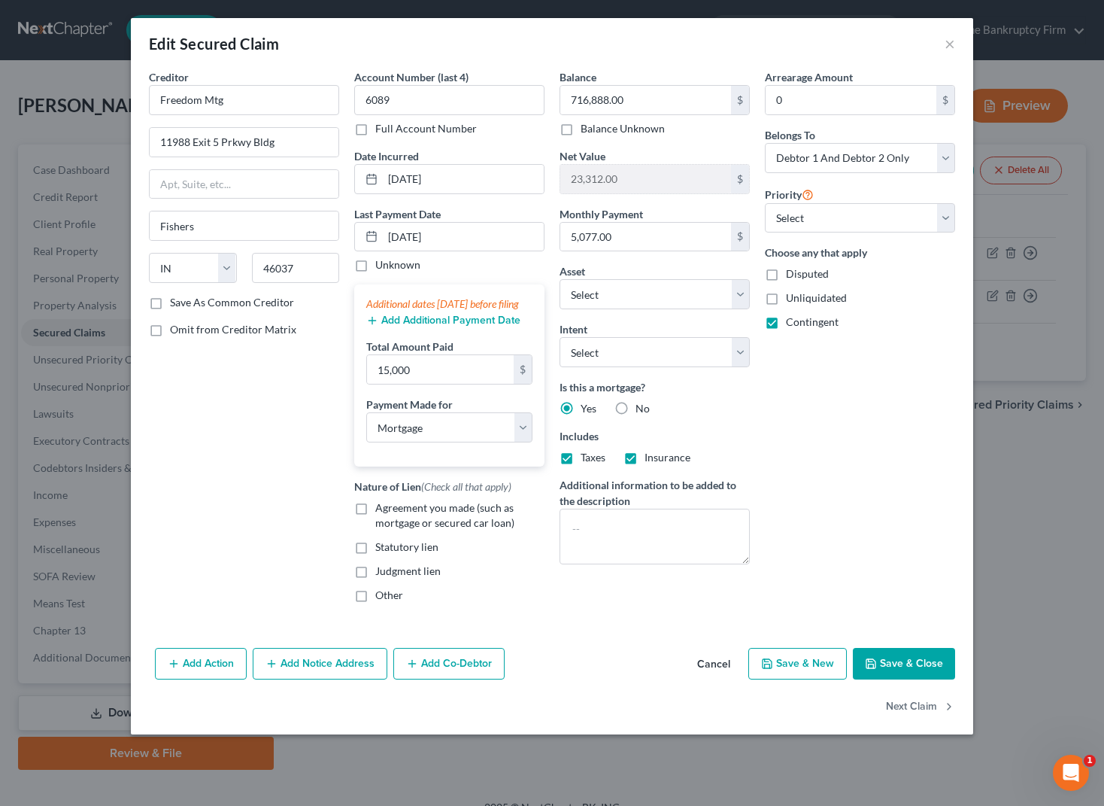
click at [916, 677] on button "Save & Close" at bounding box center [904, 664] width 102 height 32
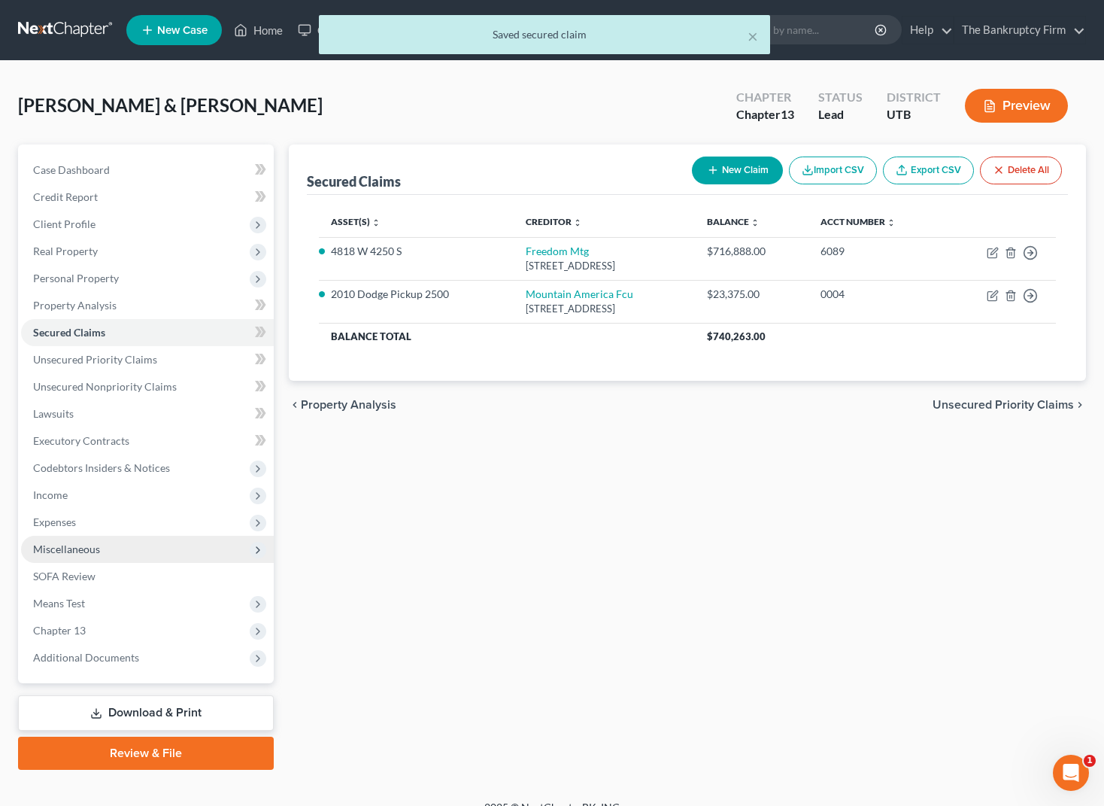
click at [78, 551] on span "Miscellaneous" at bounding box center [66, 548] width 67 height 13
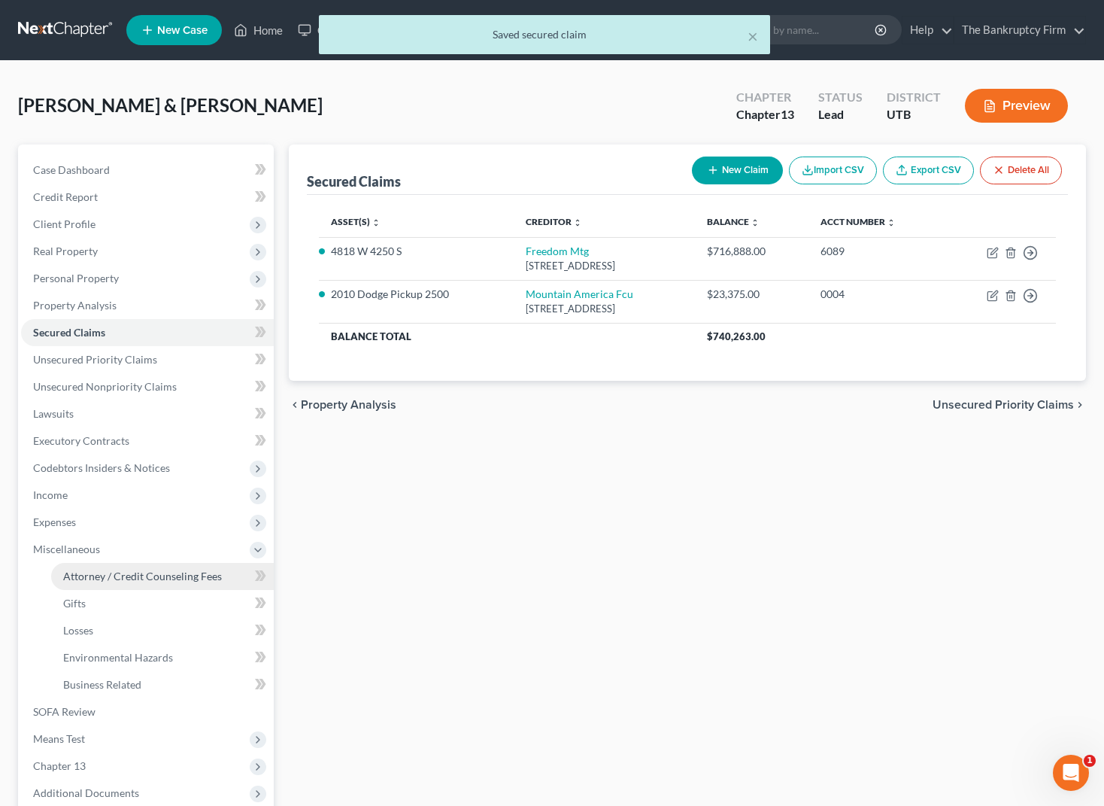
click at [126, 579] on span "Attorney / Credit Counseling Fees" at bounding box center [142, 576] width 159 height 13
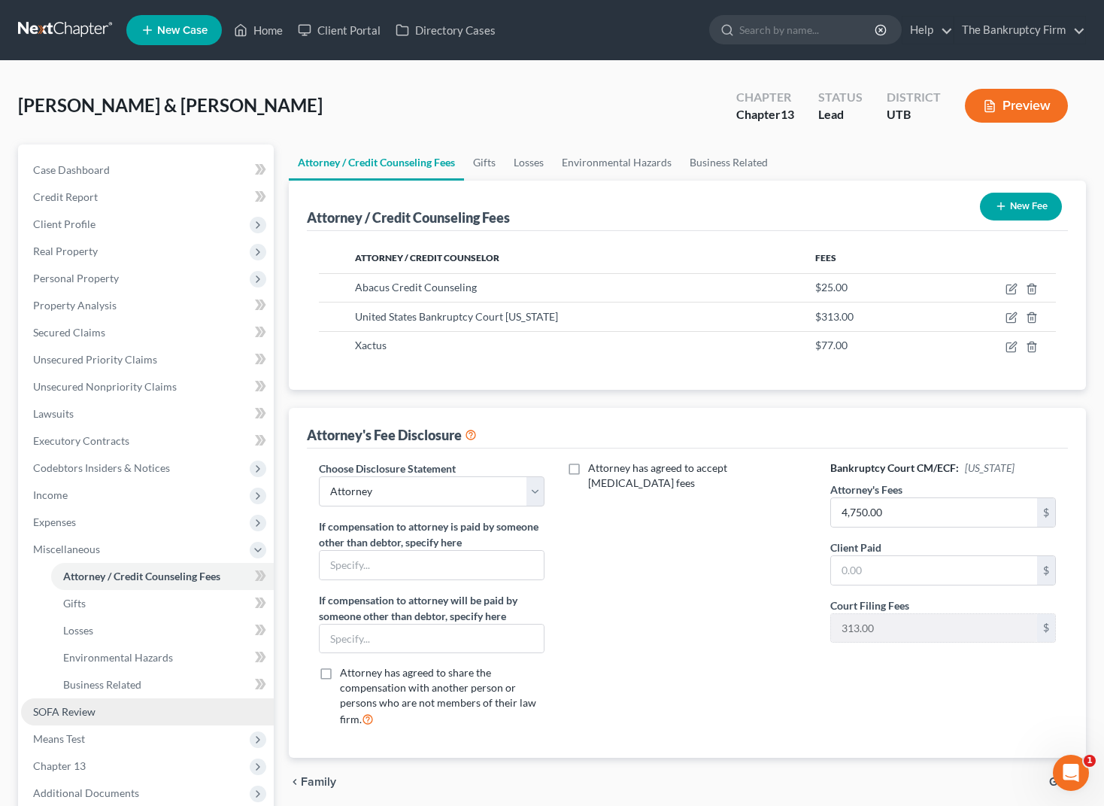
click at [89, 707] on span "SOFA Review" at bounding box center [64, 711] width 62 height 13
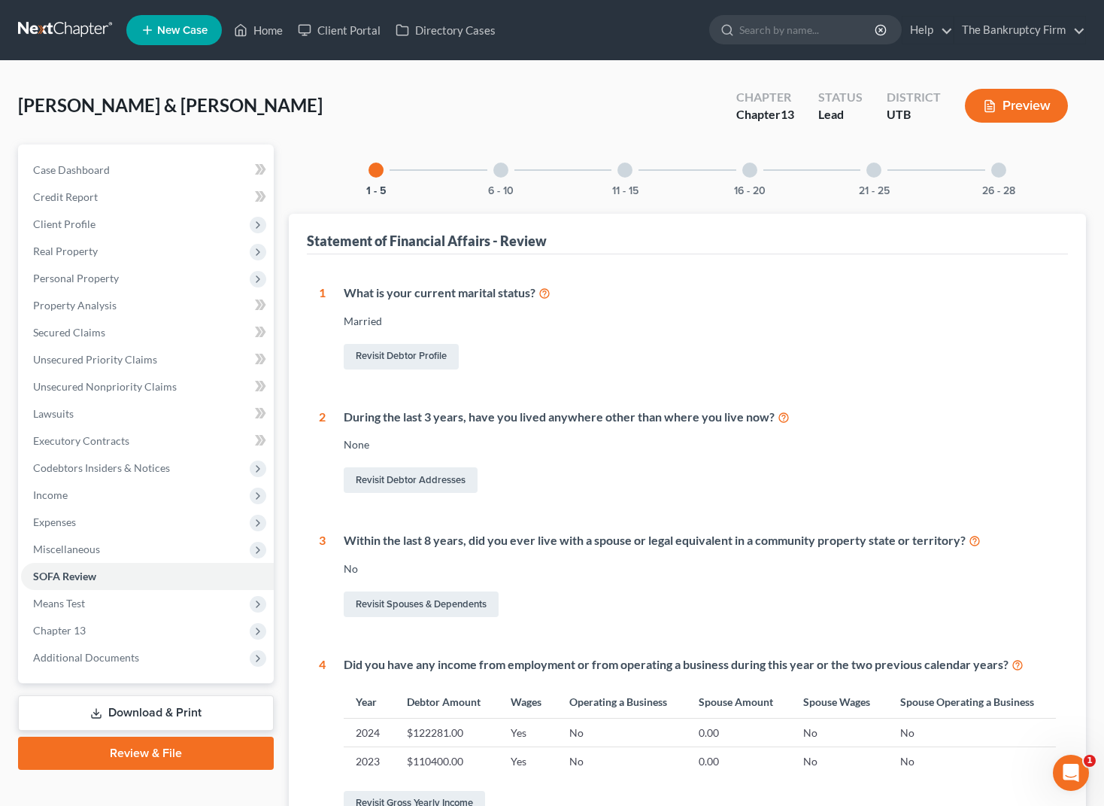
click at [495, 172] on div at bounding box center [501, 170] width 15 height 15
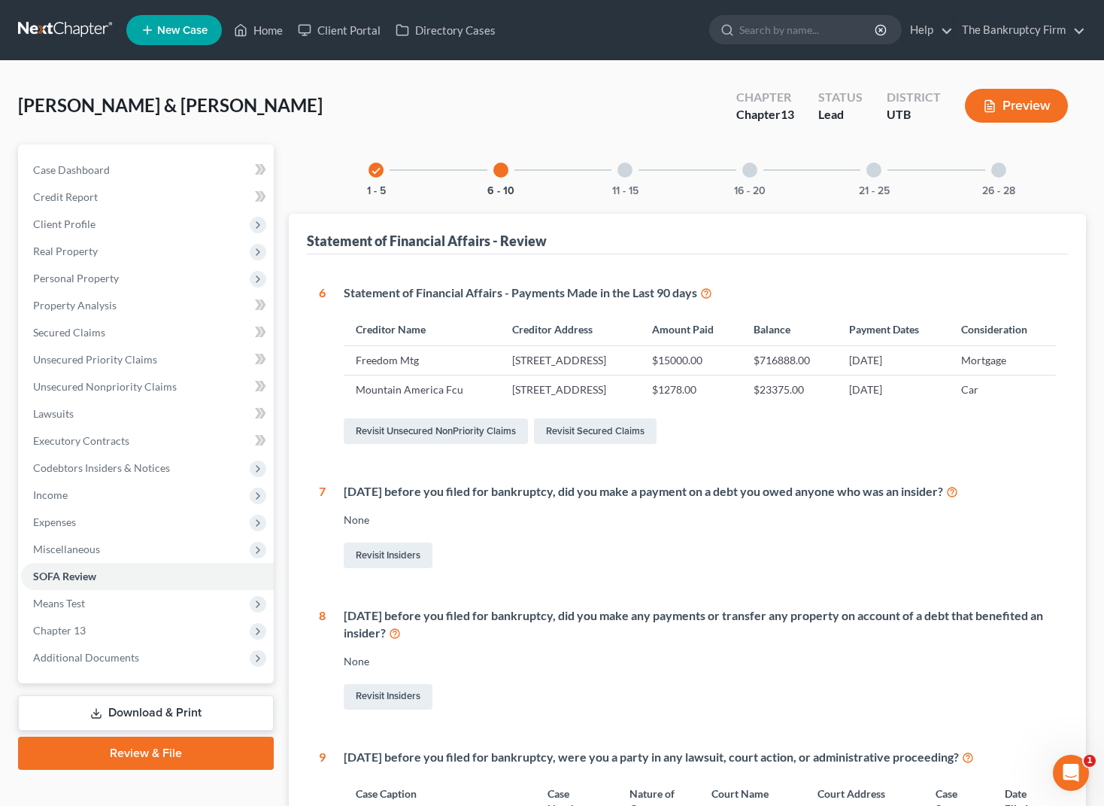
click at [626, 166] on div at bounding box center [625, 170] width 15 height 15
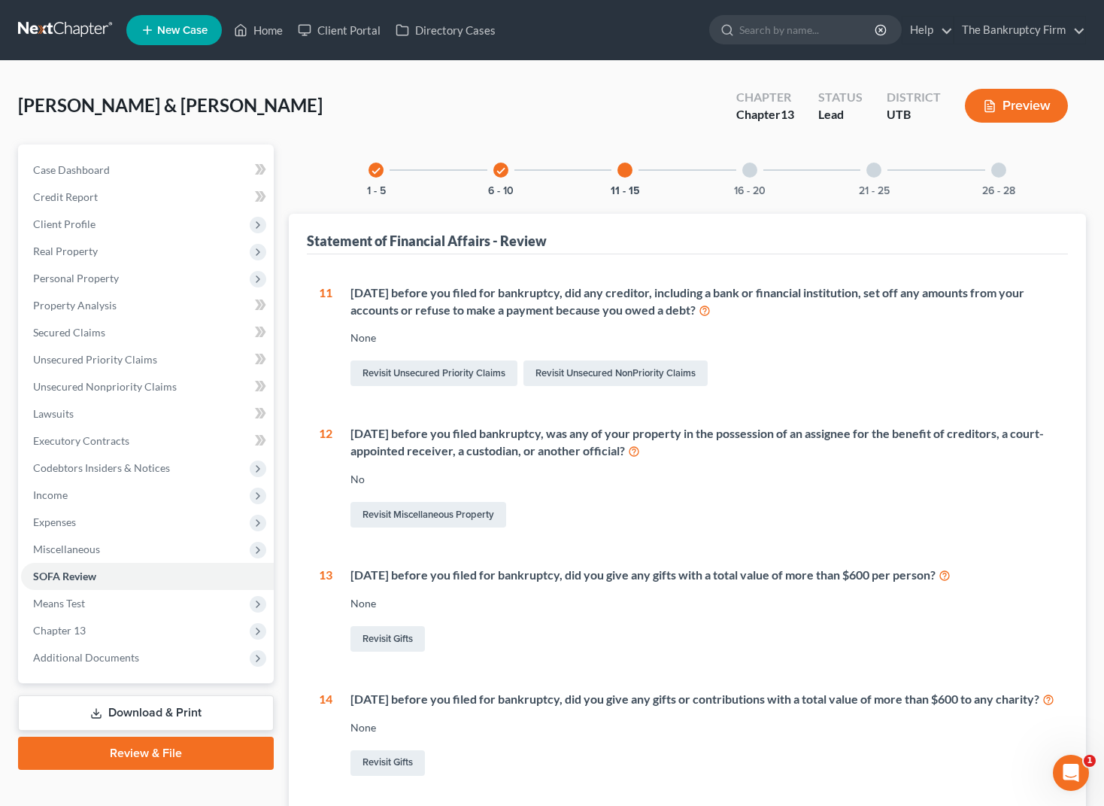
click at [746, 172] on div at bounding box center [750, 170] width 15 height 15
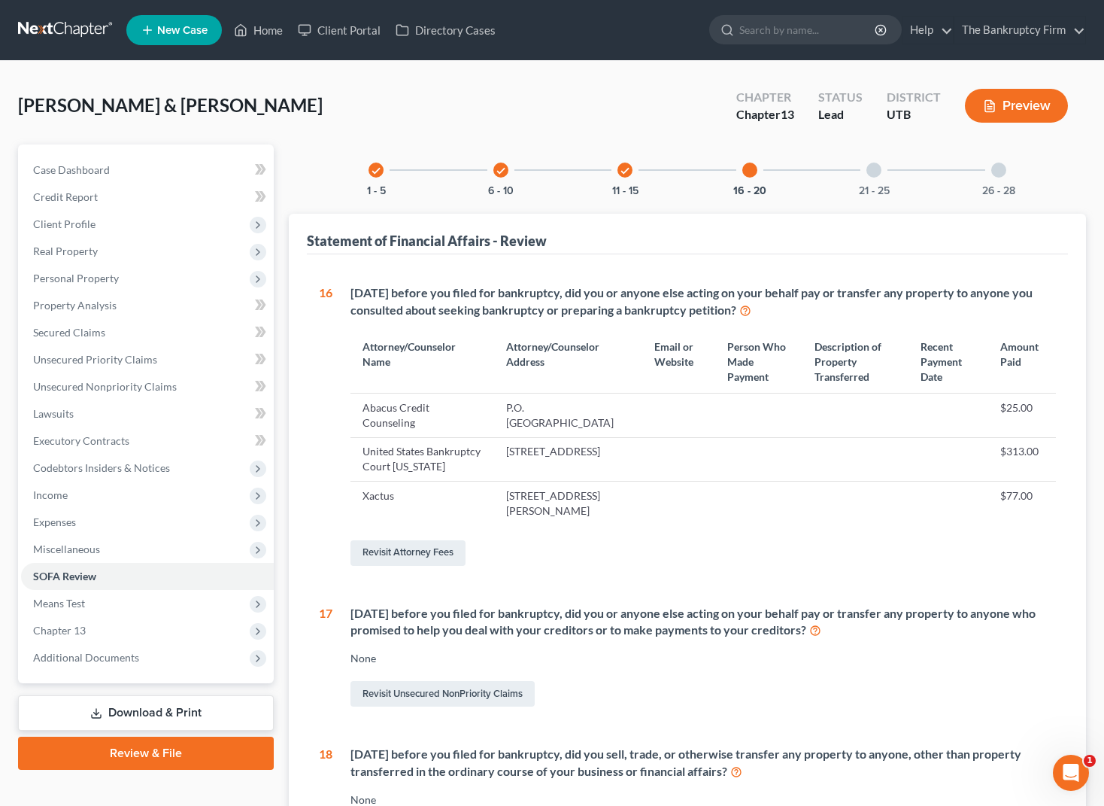
click at [879, 166] on div at bounding box center [874, 170] width 15 height 15
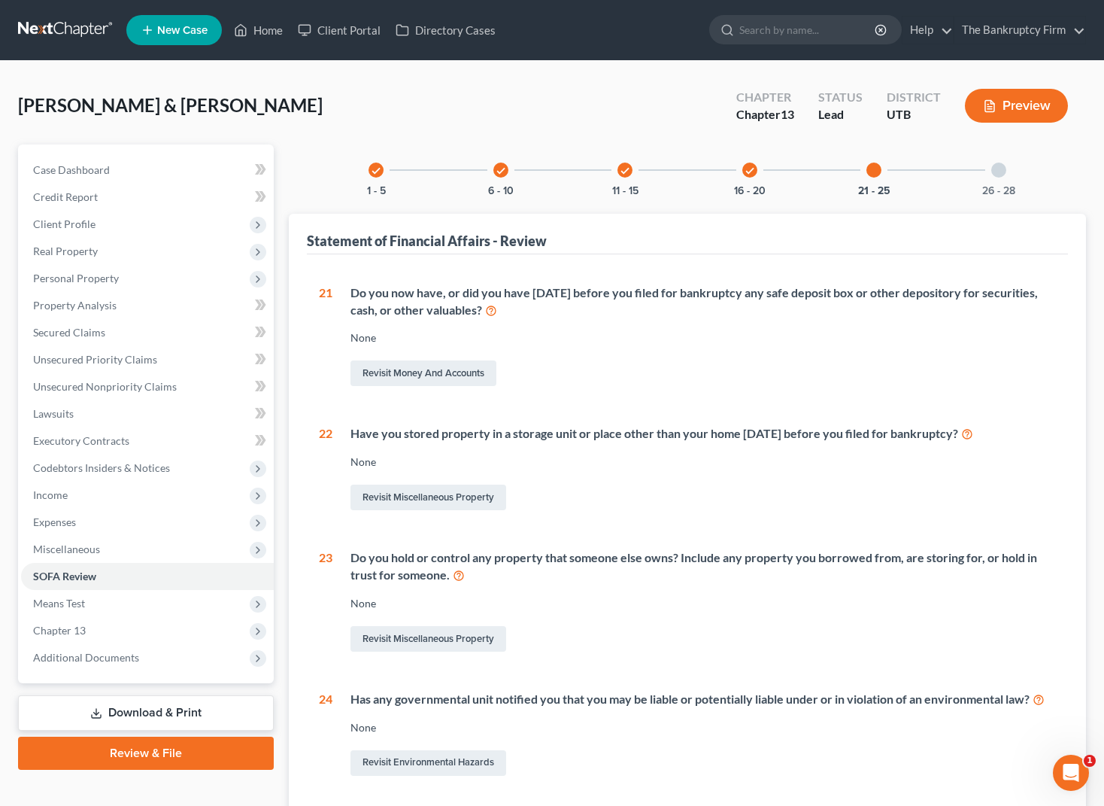
click at [999, 172] on div at bounding box center [999, 170] width 15 height 15
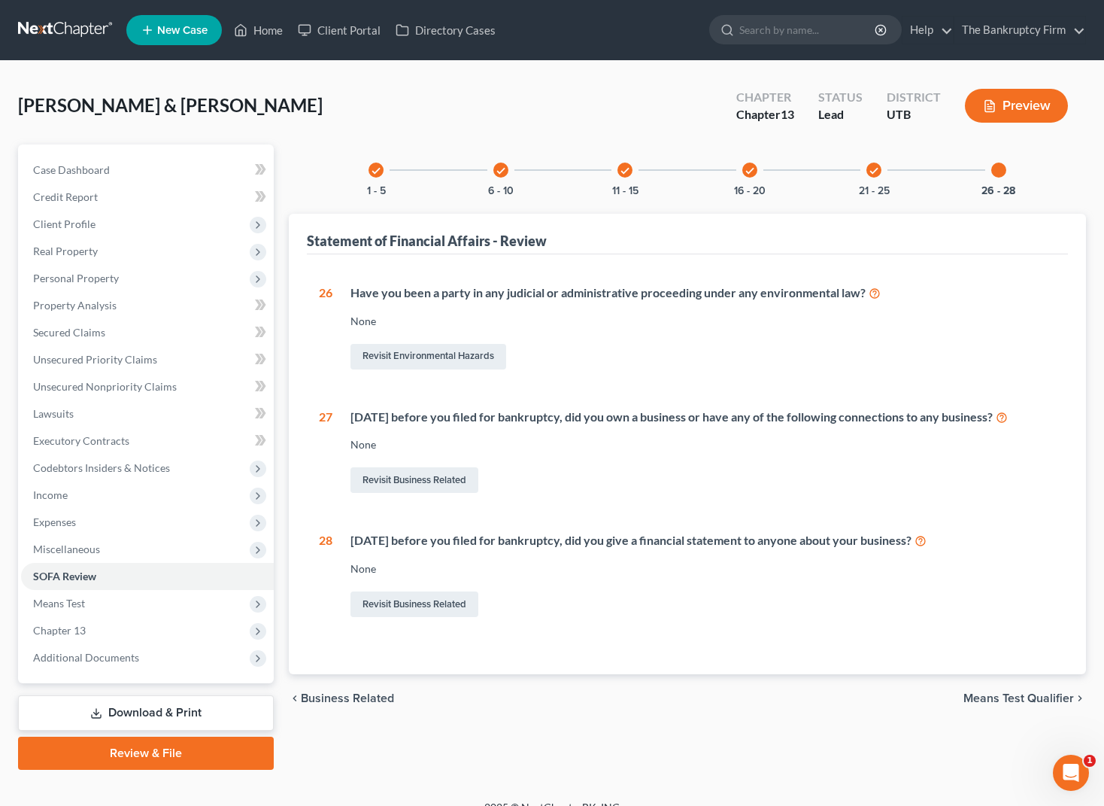
click at [873, 171] on icon "check" at bounding box center [874, 171] width 11 height 11
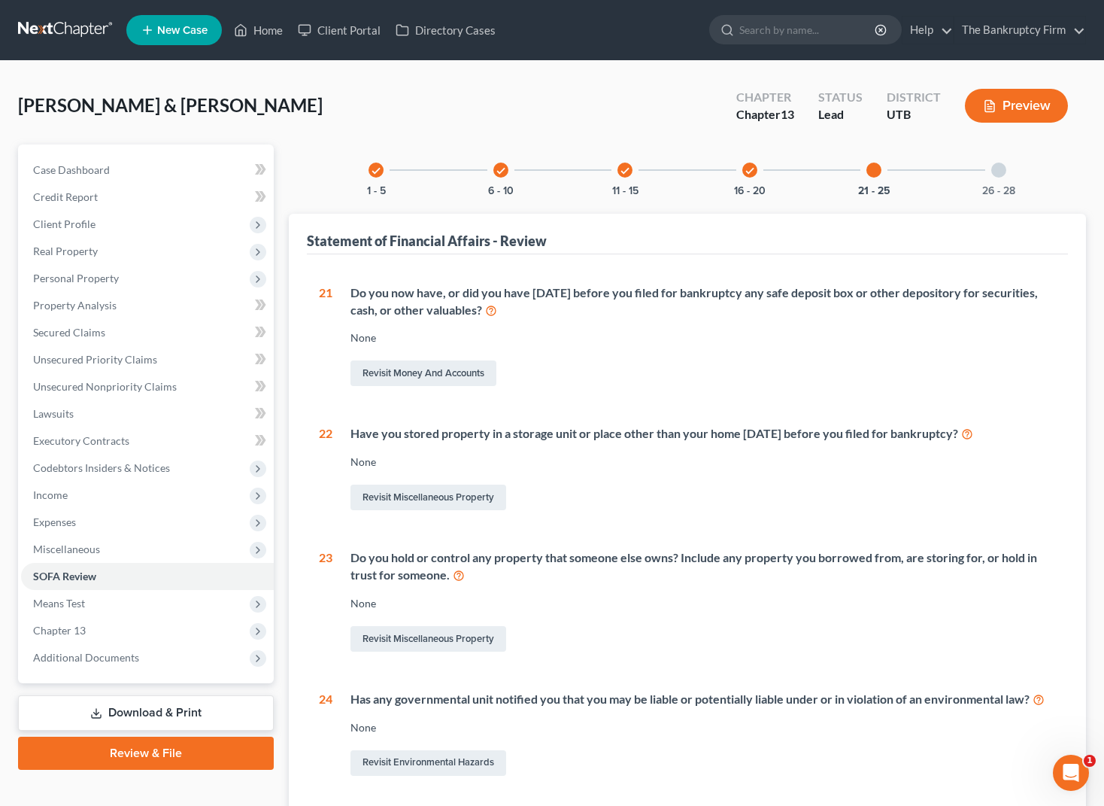
click at [1002, 171] on div at bounding box center [999, 170] width 15 height 15
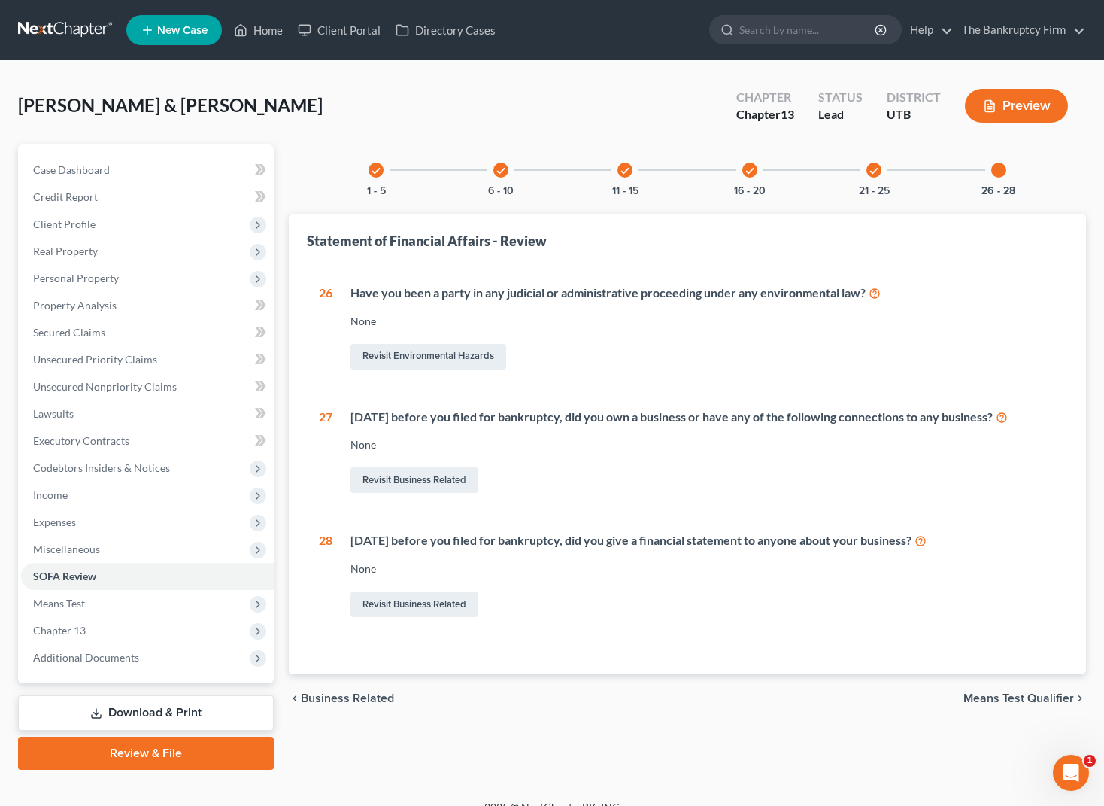
scroll to position [21, 0]
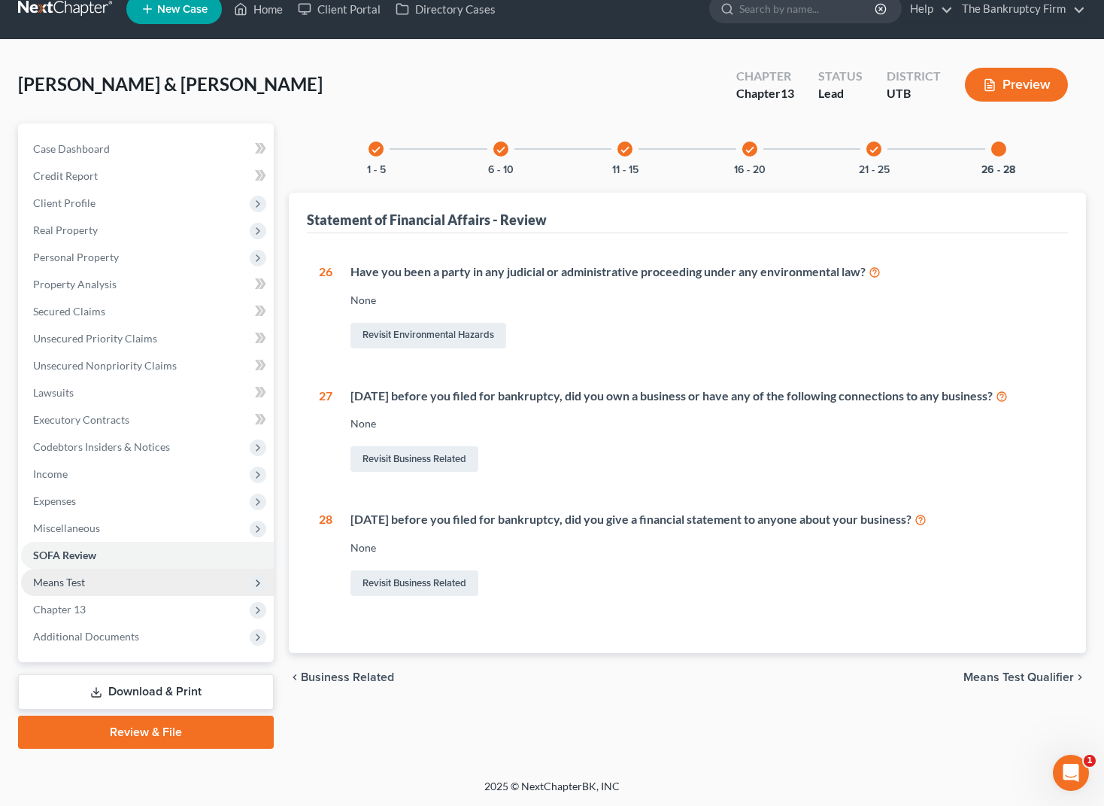
click at [71, 571] on span "Means Test" at bounding box center [147, 582] width 253 height 27
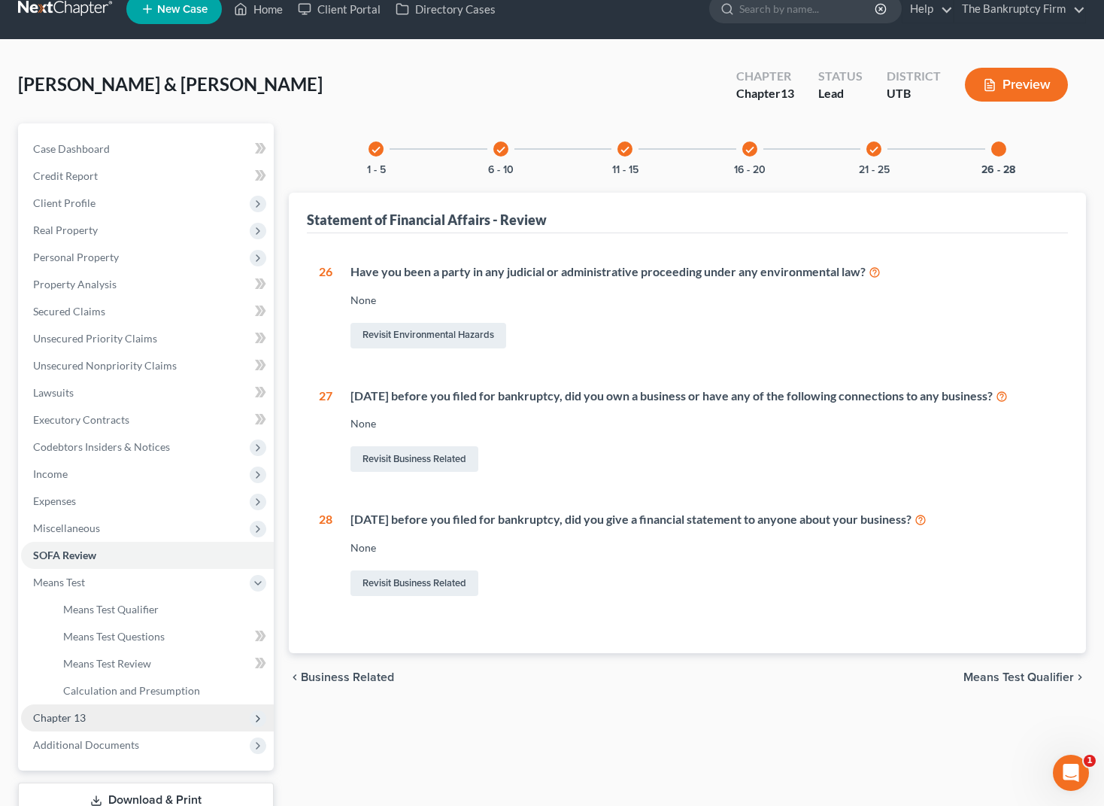
click at [66, 718] on span "Chapter 13" at bounding box center [59, 717] width 53 height 13
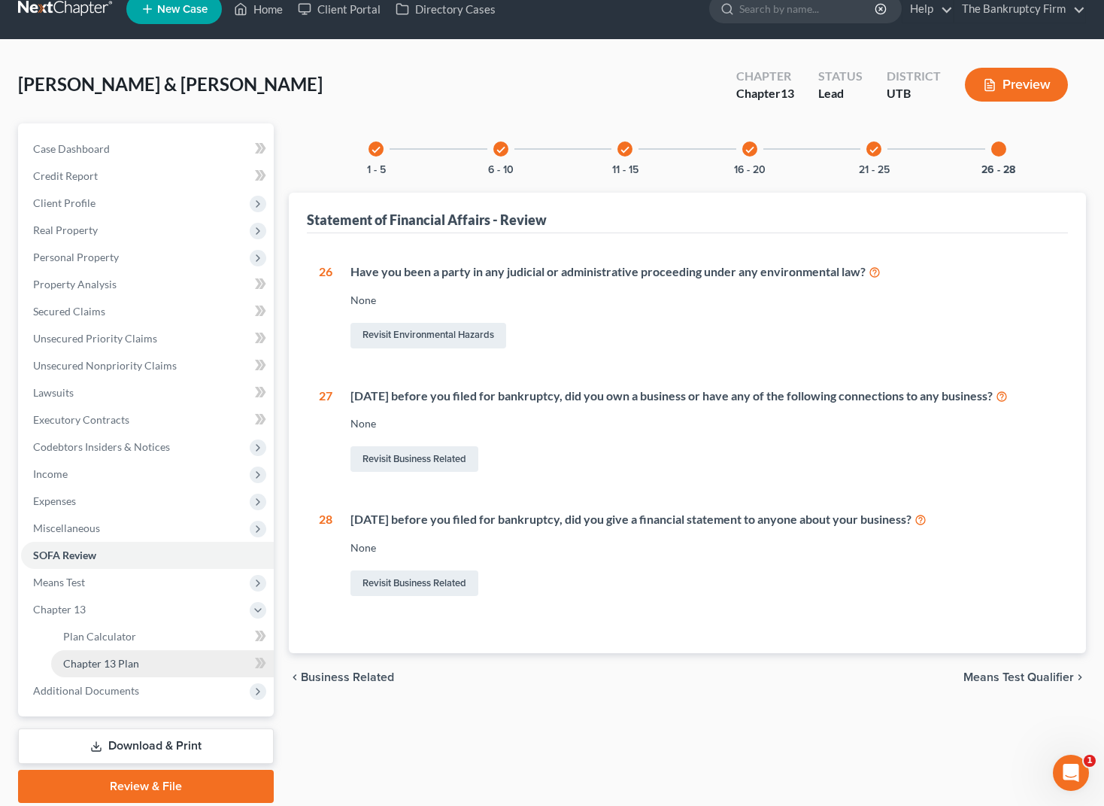
click at [135, 664] on span "Chapter 13 Plan" at bounding box center [101, 663] width 76 height 13
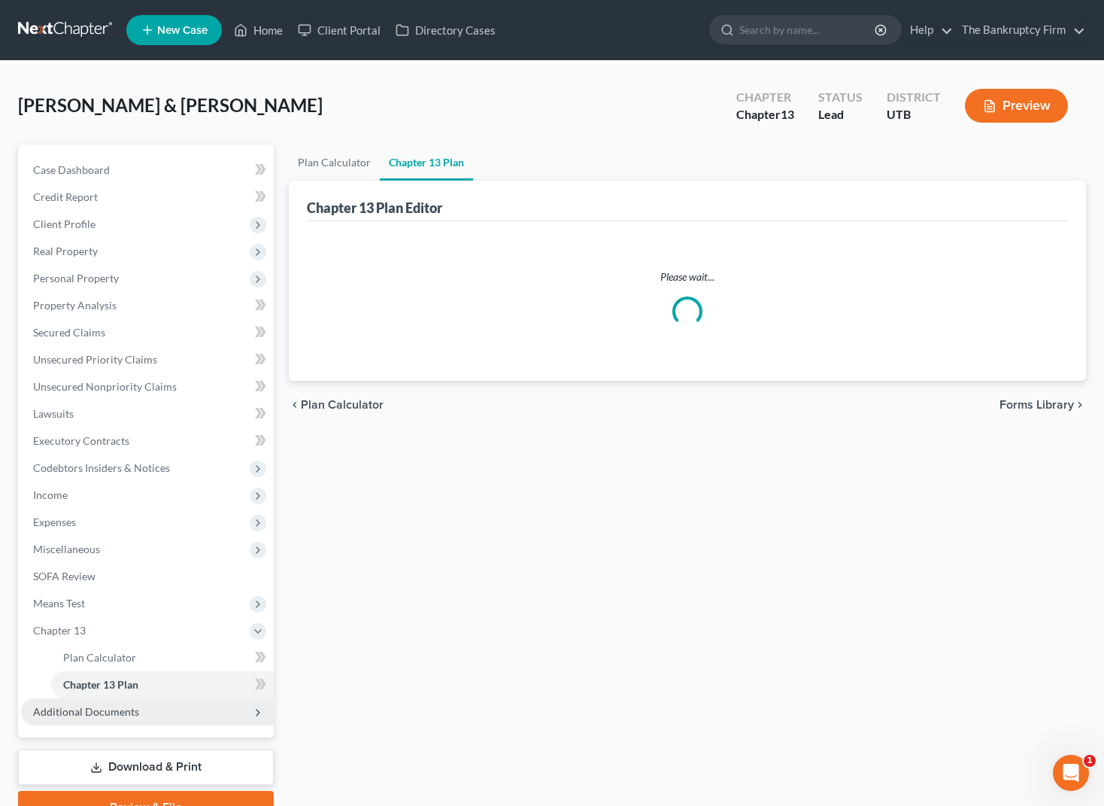
click at [105, 711] on span "Additional Documents" at bounding box center [86, 711] width 106 height 13
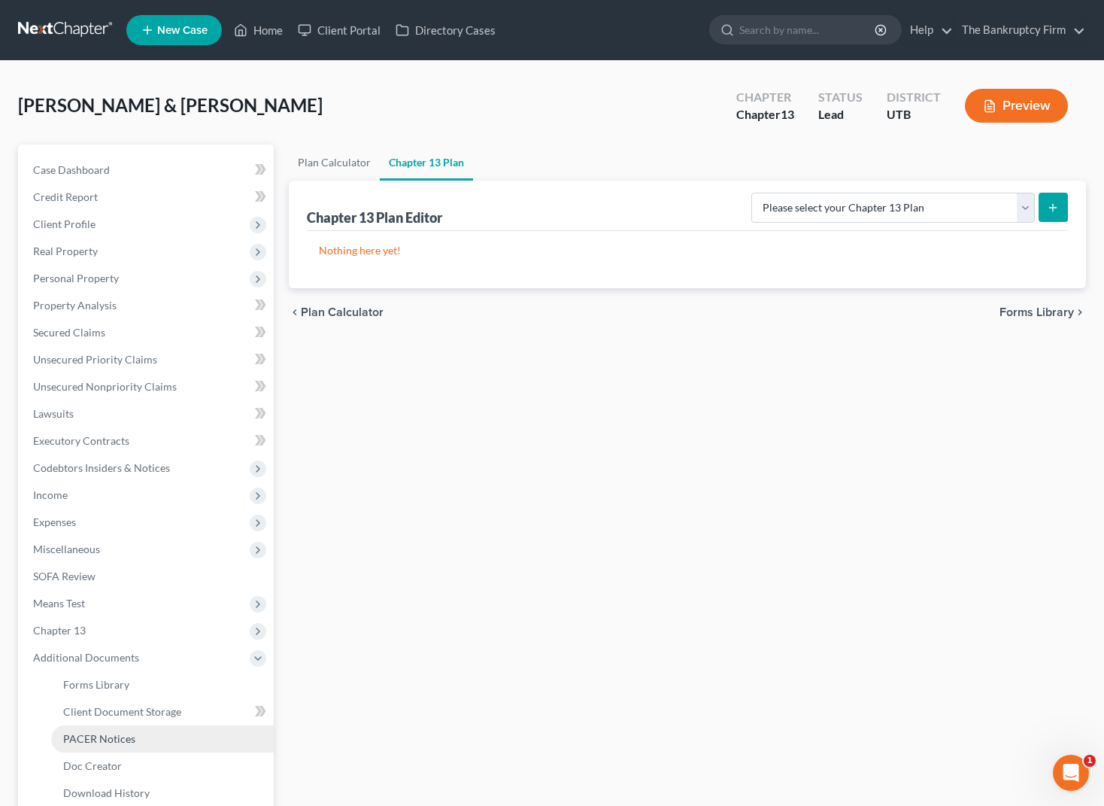
click at [129, 743] on span "PACER Notices" at bounding box center [99, 738] width 72 height 13
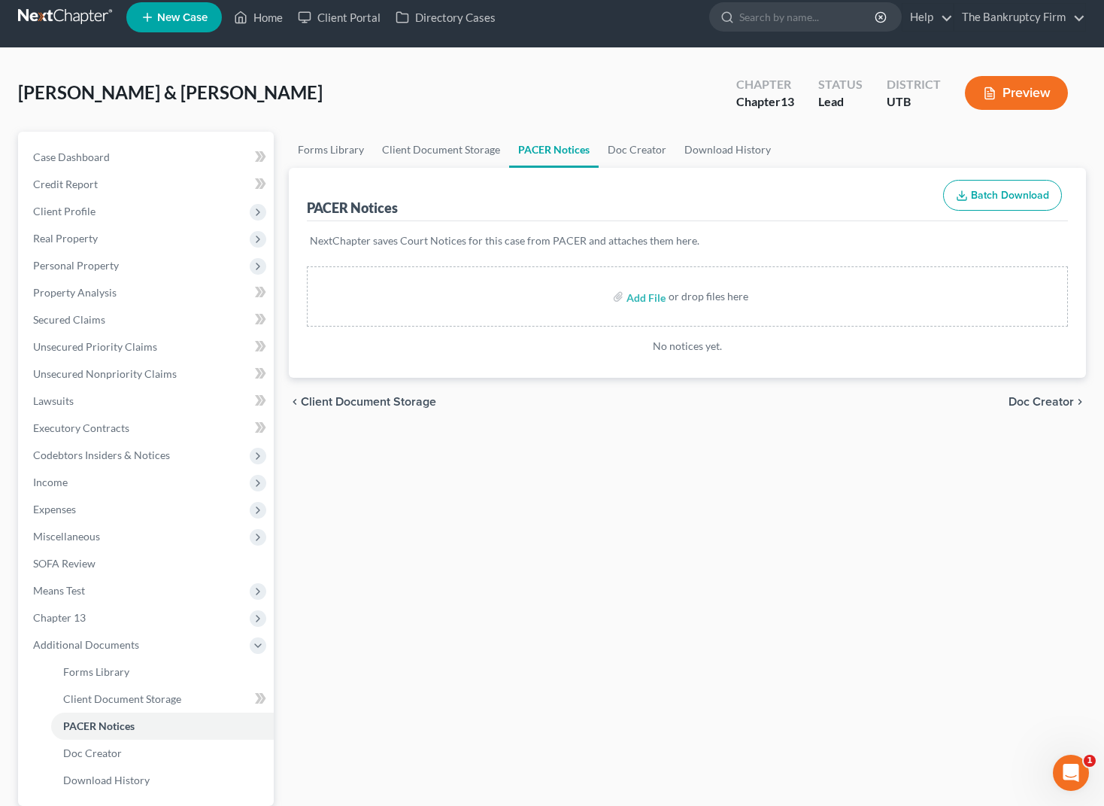
scroll to position [17, 0]
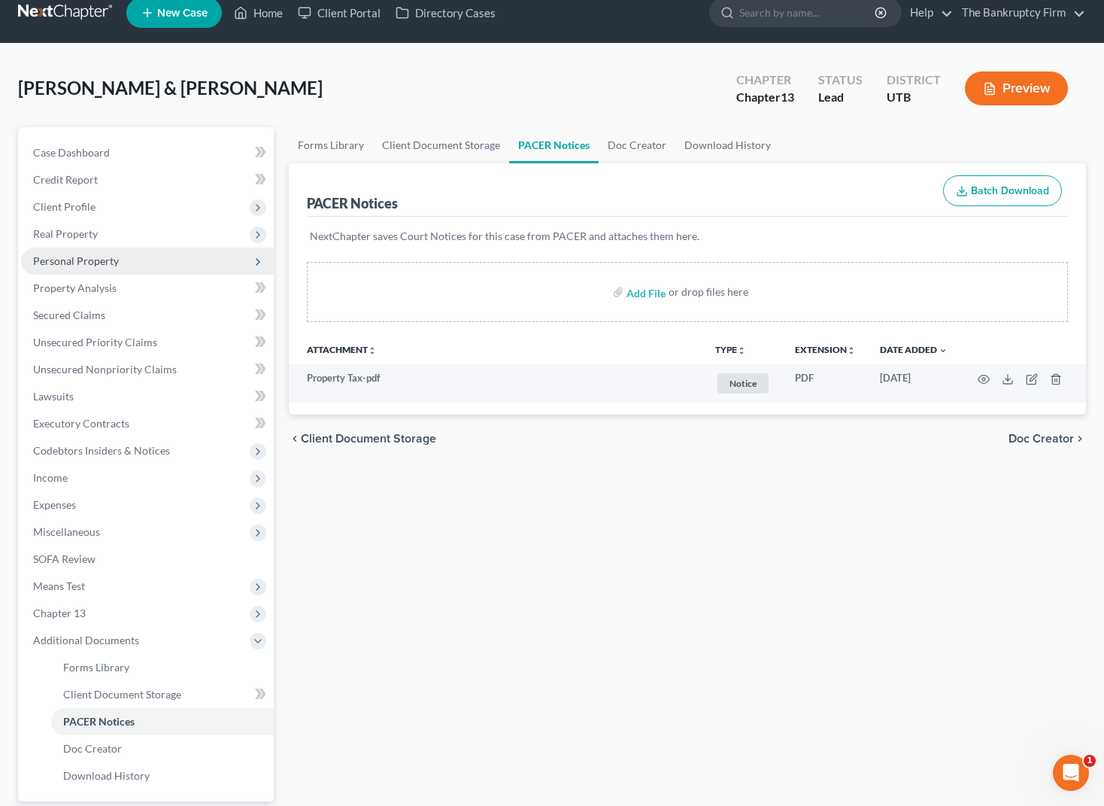
click at [110, 261] on span "Personal Property" at bounding box center [76, 260] width 86 height 13
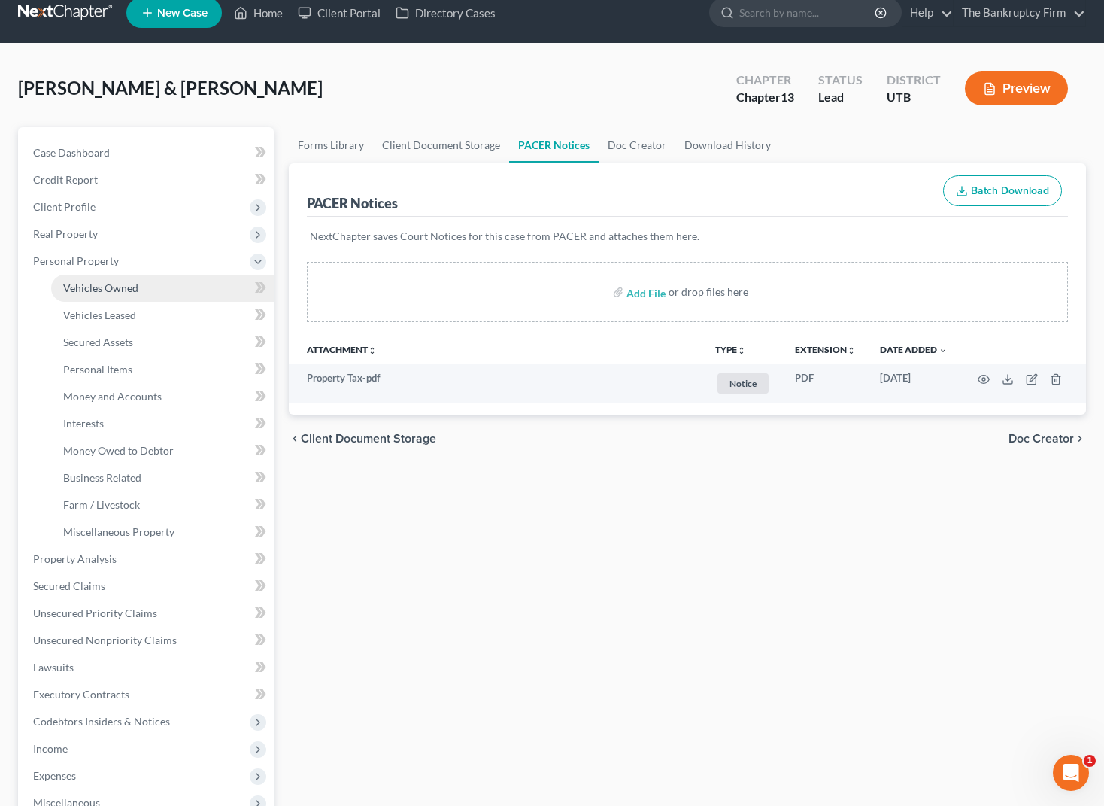
click at [128, 290] on span "Vehicles Owned" at bounding box center [100, 287] width 75 height 13
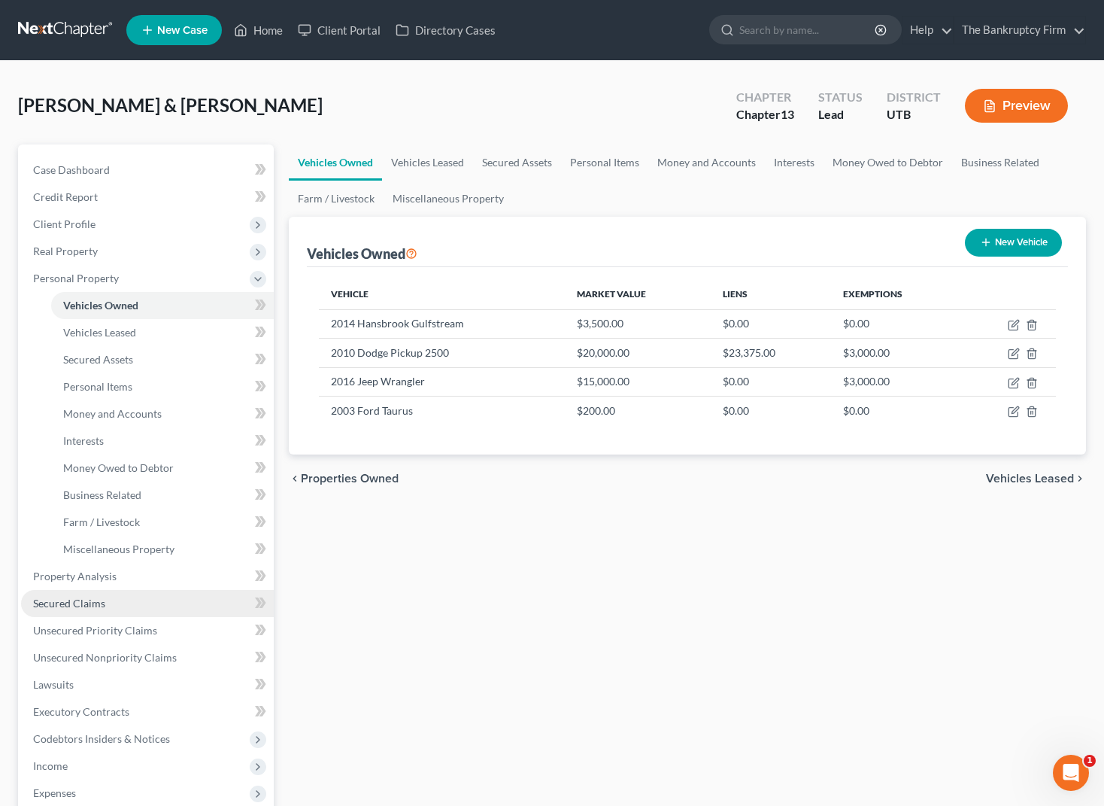
click at [74, 604] on span "Secured Claims" at bounding box center [69, 603] width 72 height 13
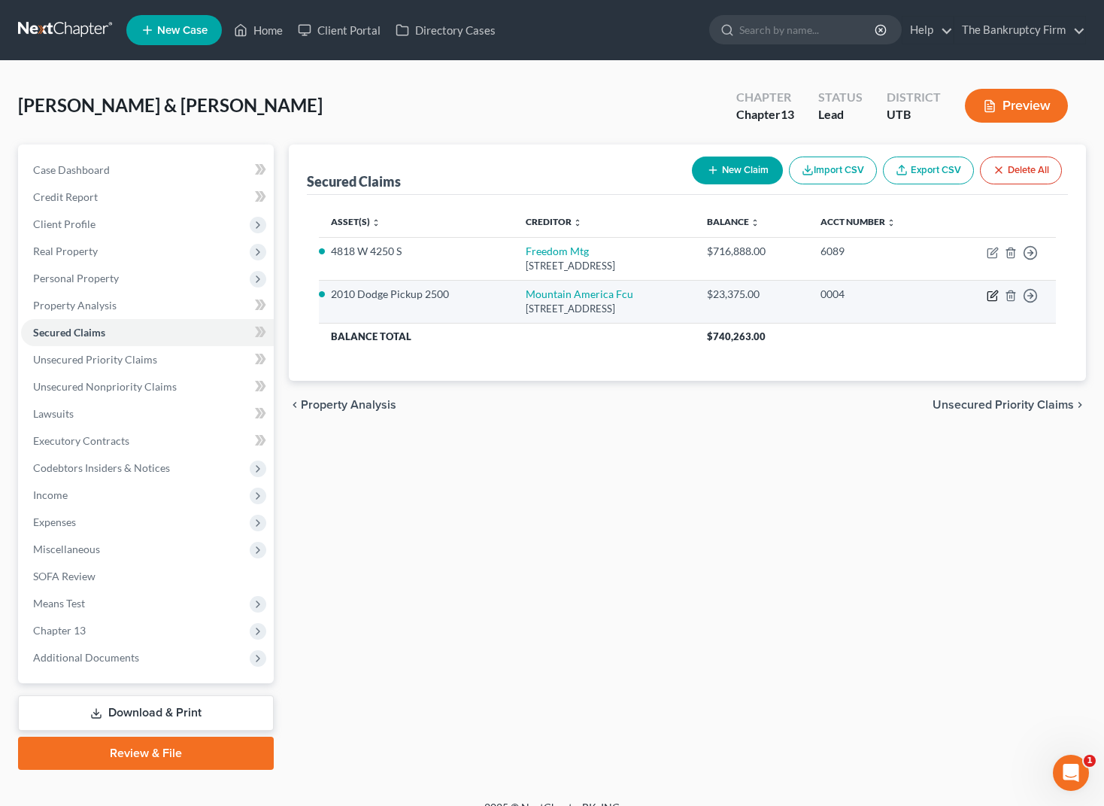
click at [995, 294] on icon "button" at bounding box center [993, 296] width 12 height 12
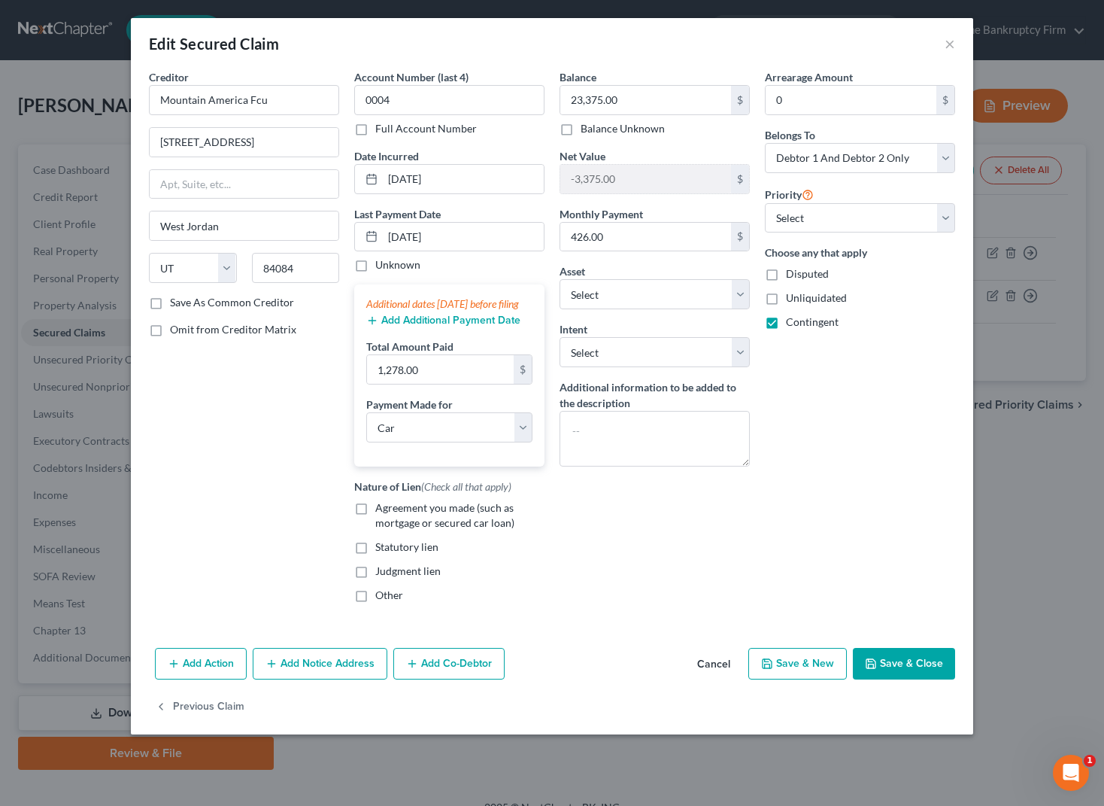
click at [293, 679] on button "Add Notice Address" at bounding box center [320, 664] width 135 height 32
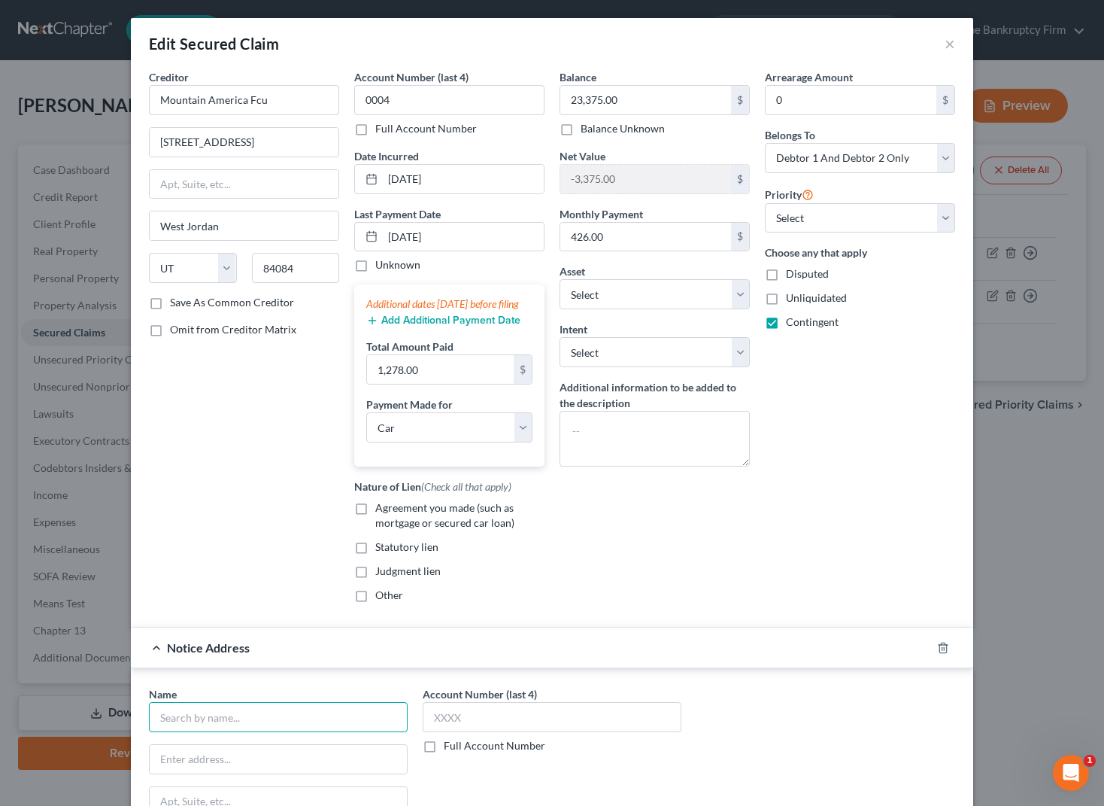
click at [238, 732] on input "text" at bounding box center [278, 717] width 259 height 30
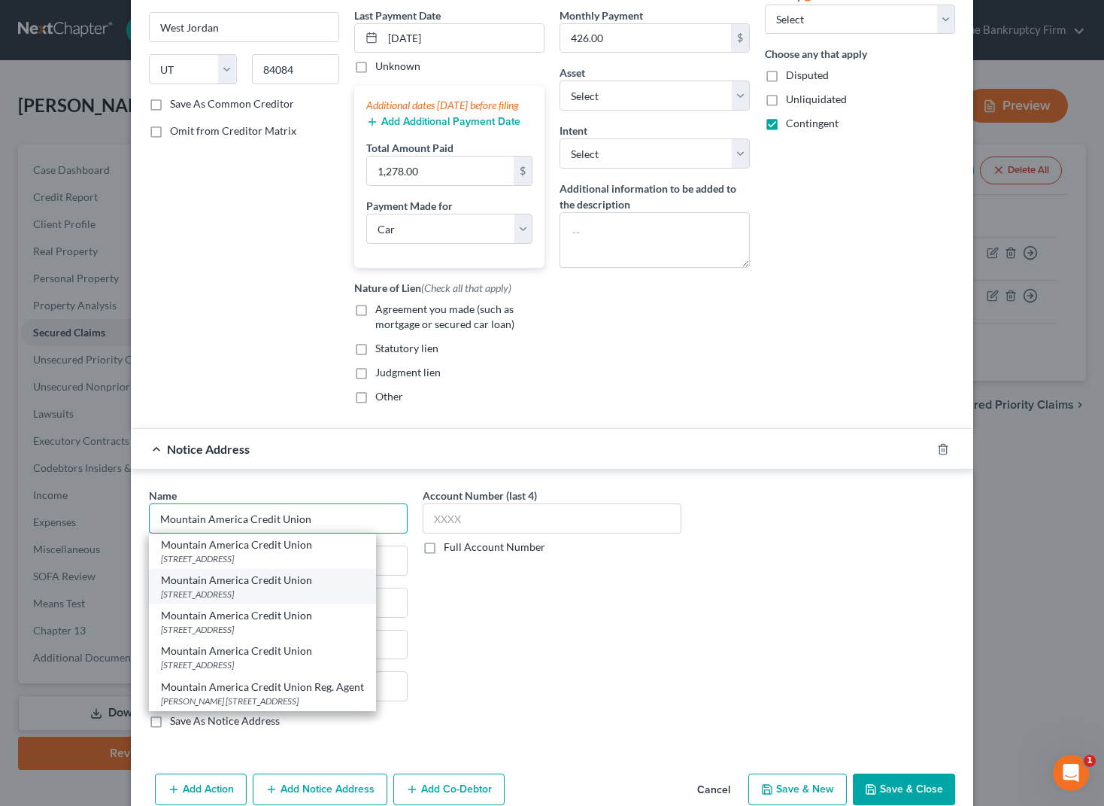
scroll to position [10, 0]
click at [338, 703] on div "[PERSON_NAME] [STREET_ADDRESS]" at bounding box center [262, 700] width 203 height 13
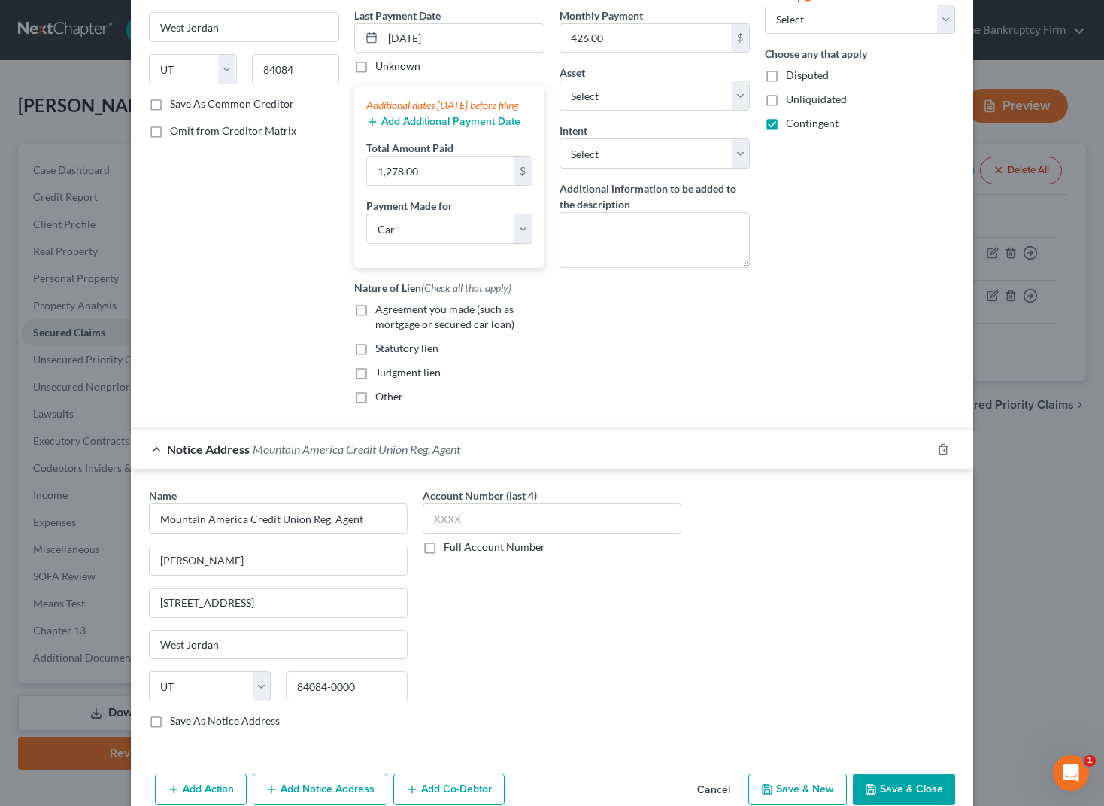
scroll to position [286, 0]
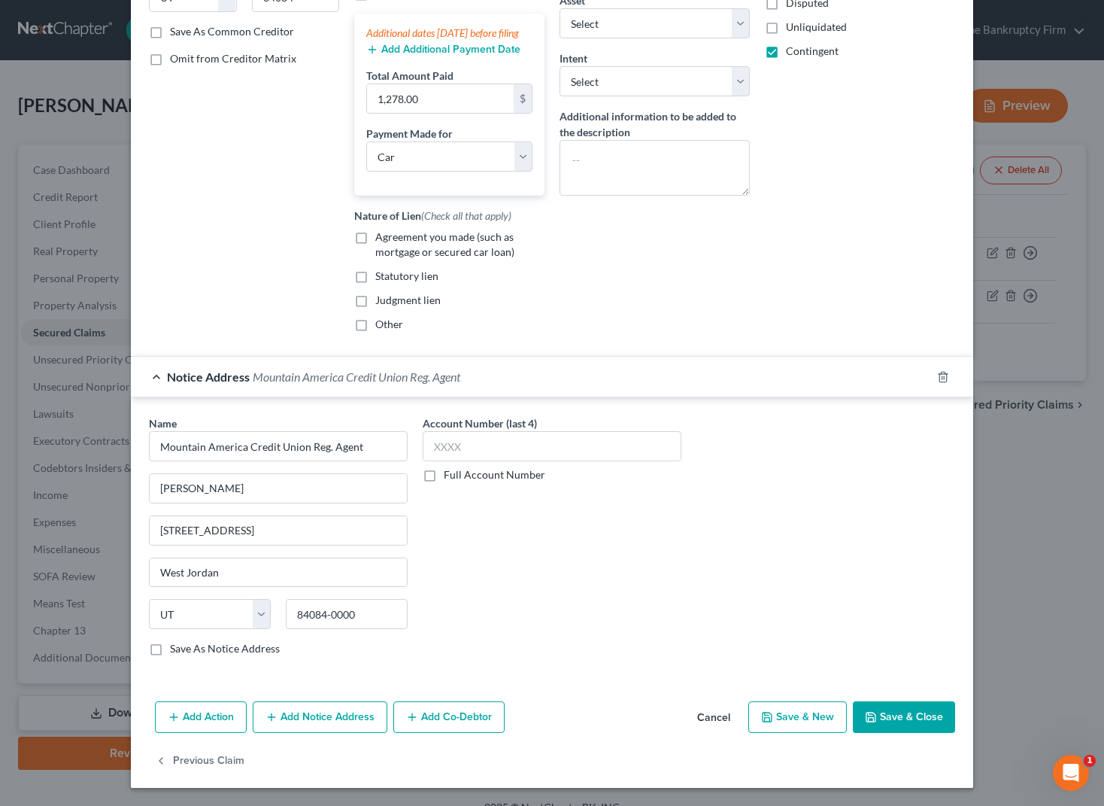
click at [916, 711] on button "Save & Close" at bounding box center [904, 717] width 102 height 32
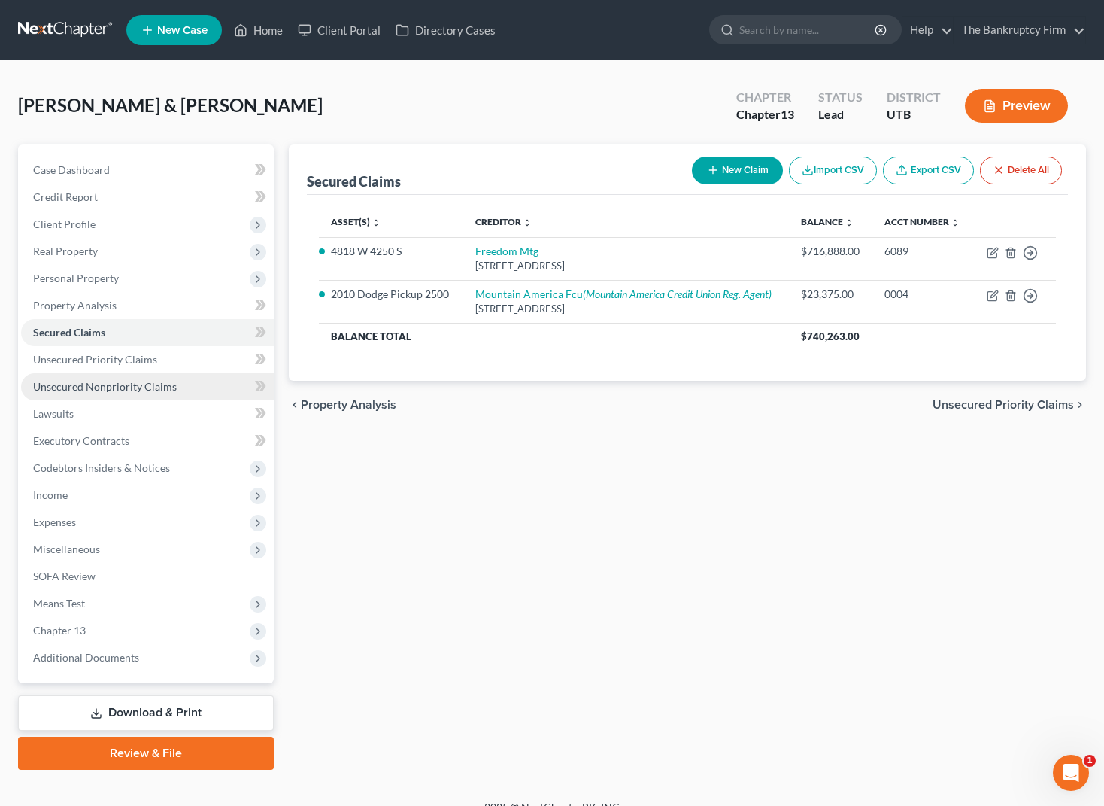
click at [126, 383] on span "Unsecured Nonpriority Claims" at bounding box center [105, 386] width 144 height 13
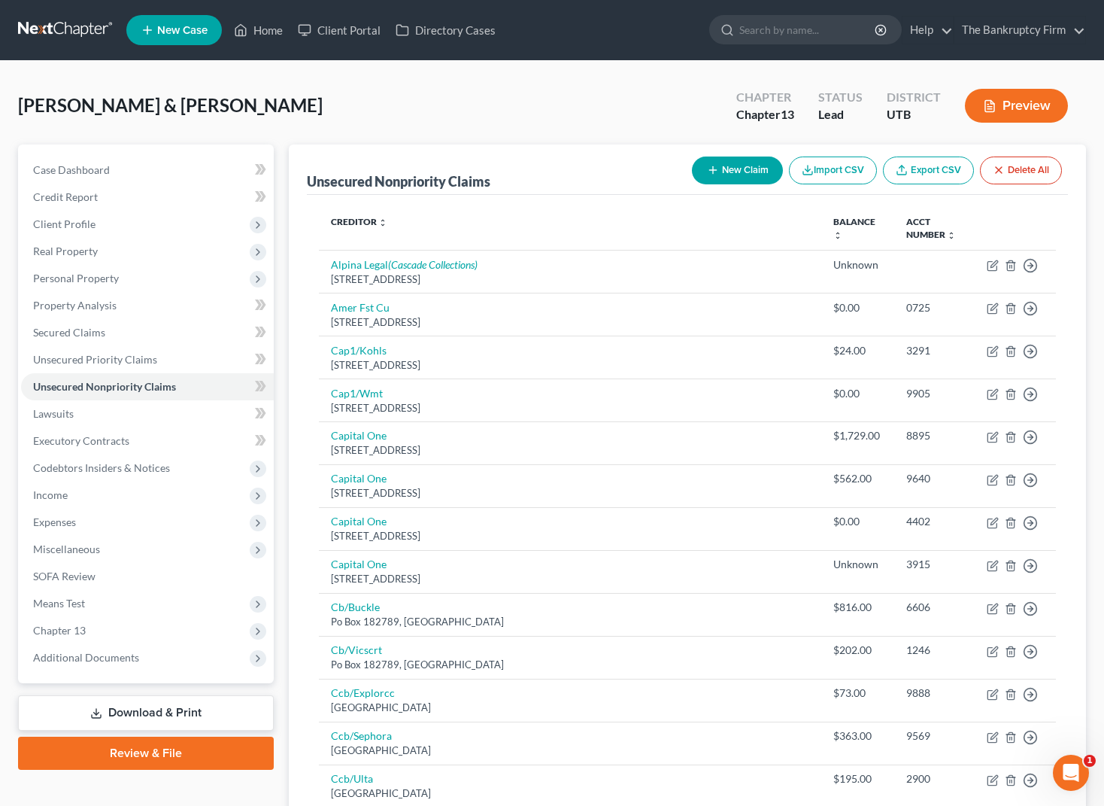
click at [723, 170] on button "New Claim" at bounding box center [737, 170] width 91 height 28
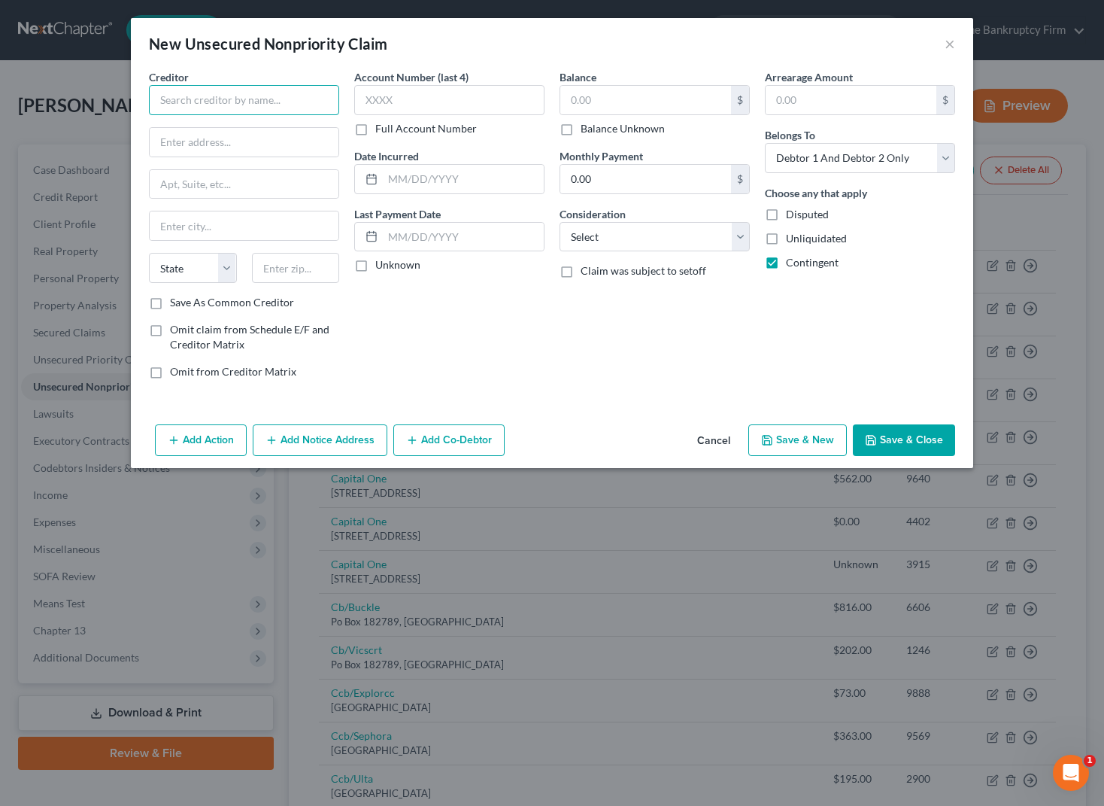
click at [220, 99] on input "text" at bounding box center [244, 100] width 190 height 30
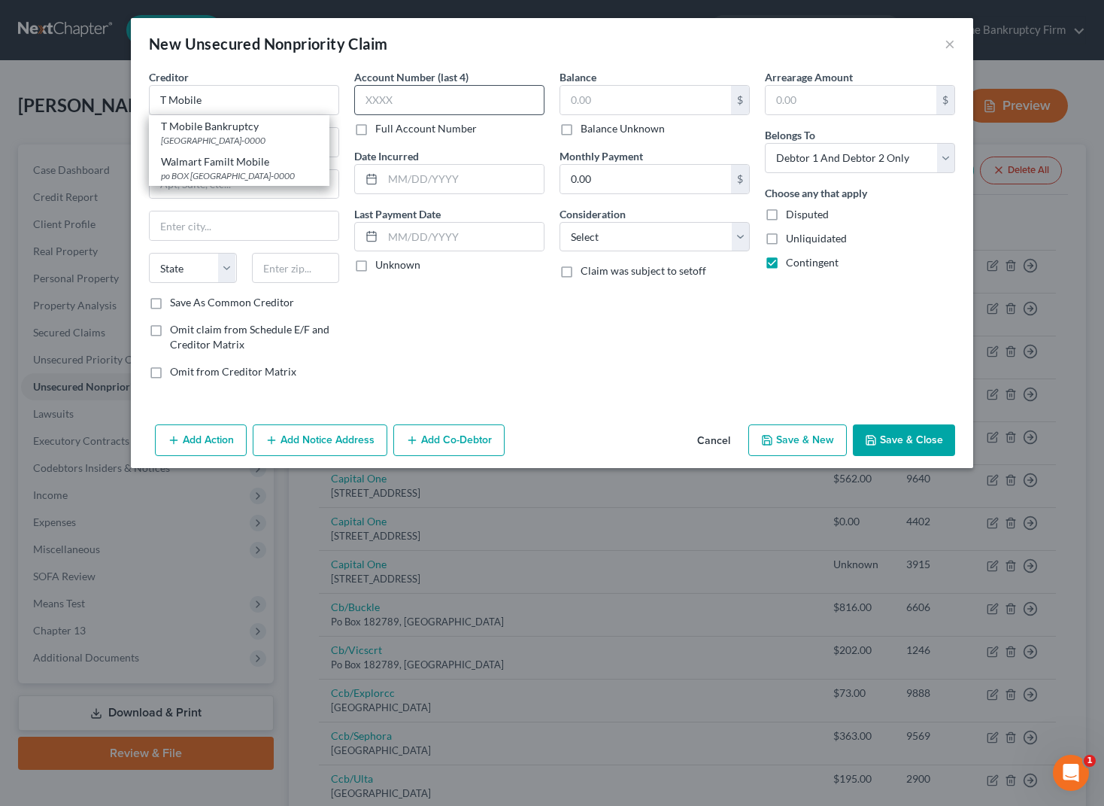
click at [202, 129] on div "T Mobile Bankruptcy" at bounding box center [239, 126] width 156 height 15
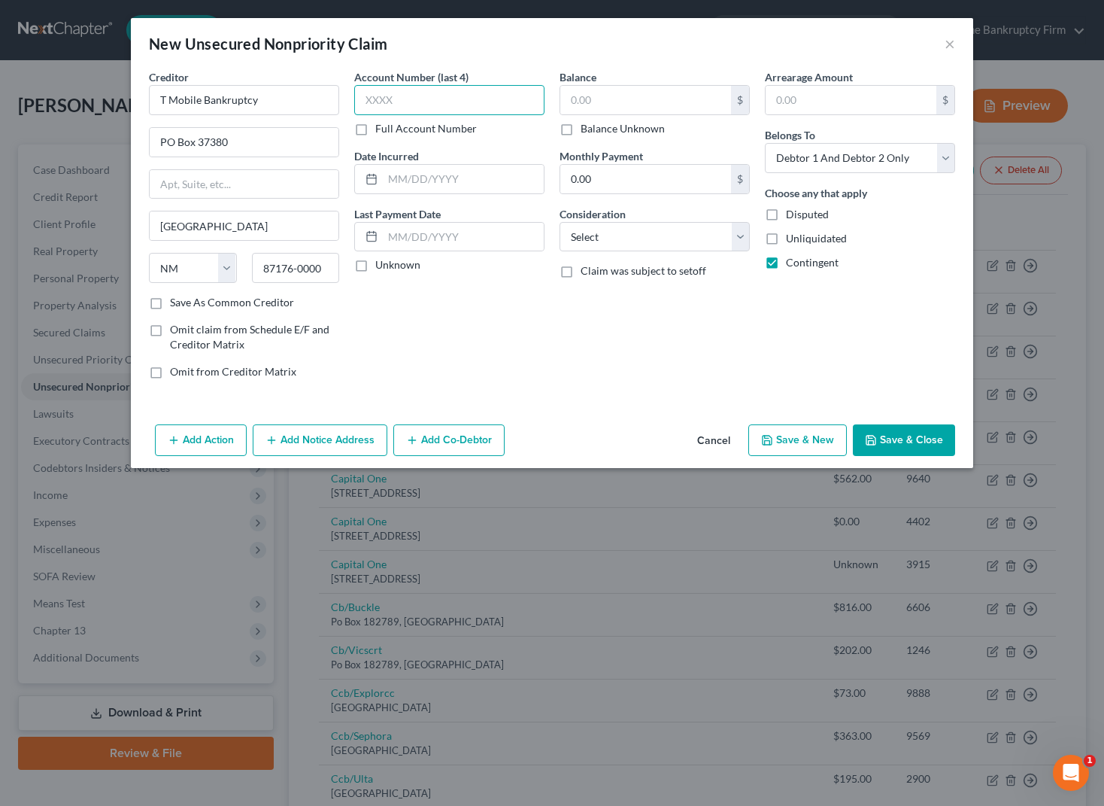
click at [483, 103] on input "text" at bounding box center [449, 100] width 190 height 30
drag, startPoint x: 567, startPoint y: 129, endPoint x: 626, endPoint y: 259, distance: 142.8
click at [581, 129] on label "Balance Unknown" at bounding box center [623, 128] width 84 height 15
click at [587, 129] on input "Balance Unknown" at bounding box center [592, 126] width 10 height 10
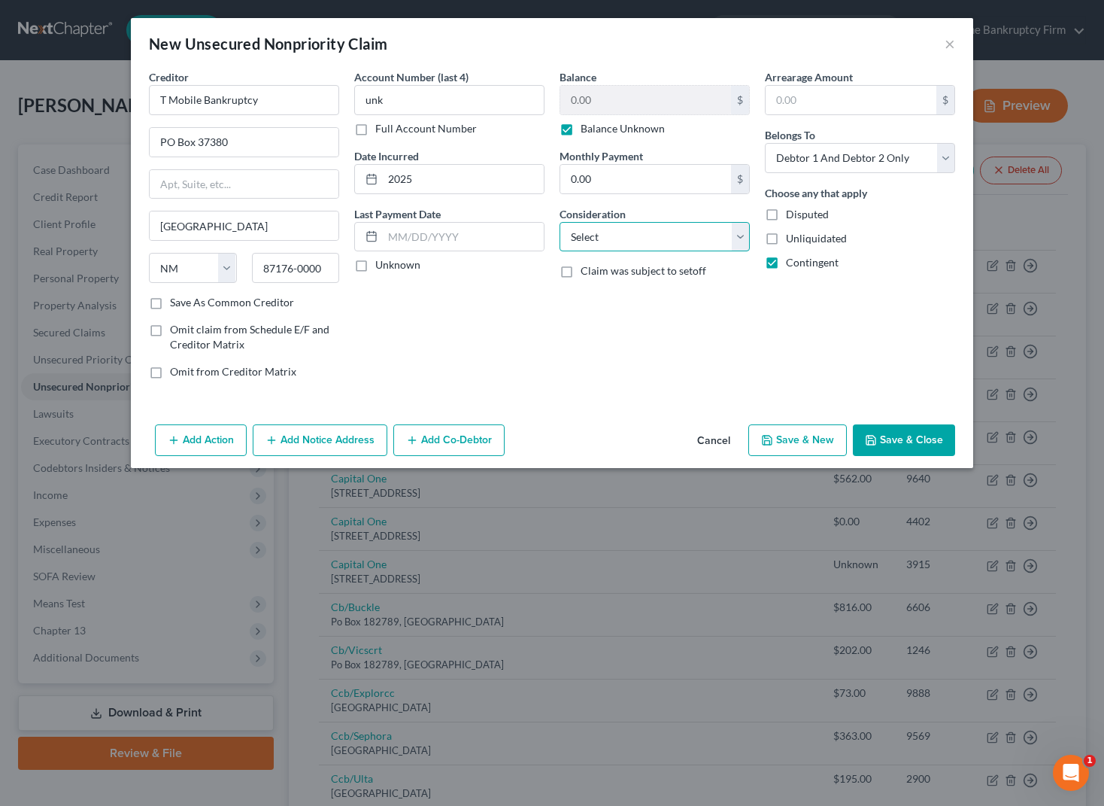
click at [619, 236] on select "Select Cable / Satellite Services Collection Agency Credit Card Debt Debt Couns…" at bounding box center [655, 237] width 190 height 30
click at [560, 222] on select "Select Cable / Satellite Services Collection Agency Credit Card Debt Debt Couns…" at bounding box center [655, 237] width 190 height 30
click at [904, 438] on button "Save & Close" at bounding box center [904, 440] width 102 height 32
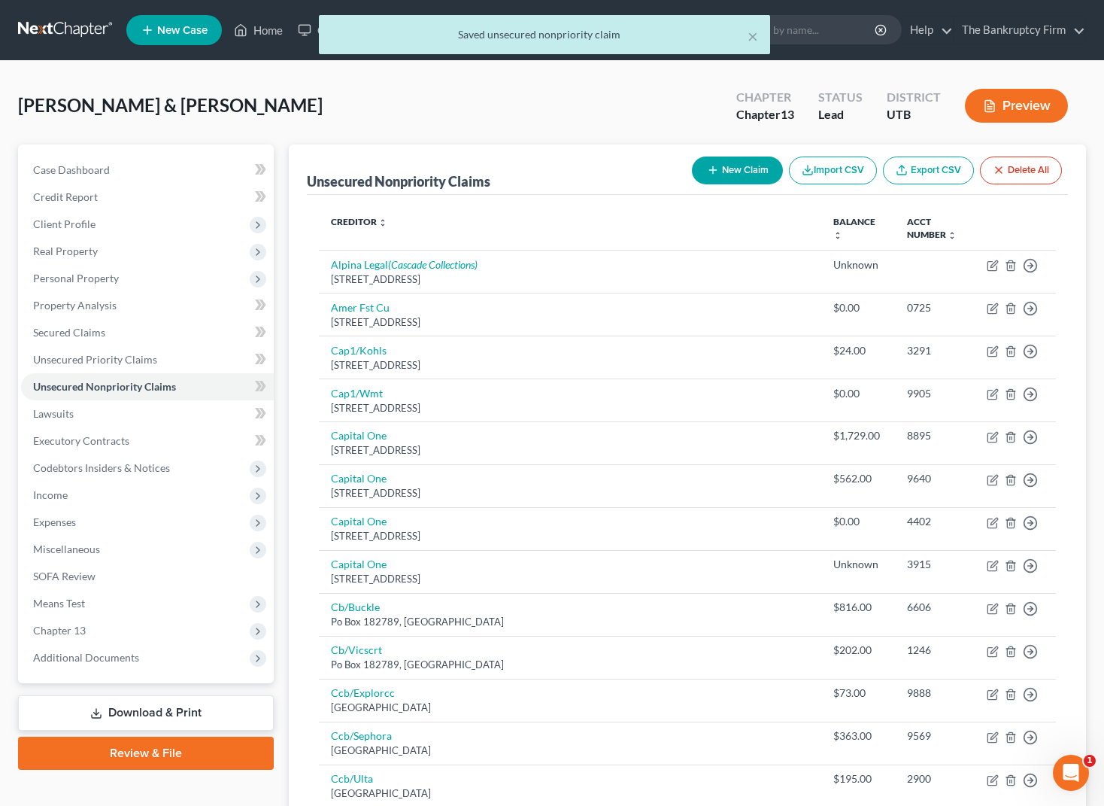
click at [737, 163] on button "New Claim" at bounding box center [737, 170] width 91 height 28
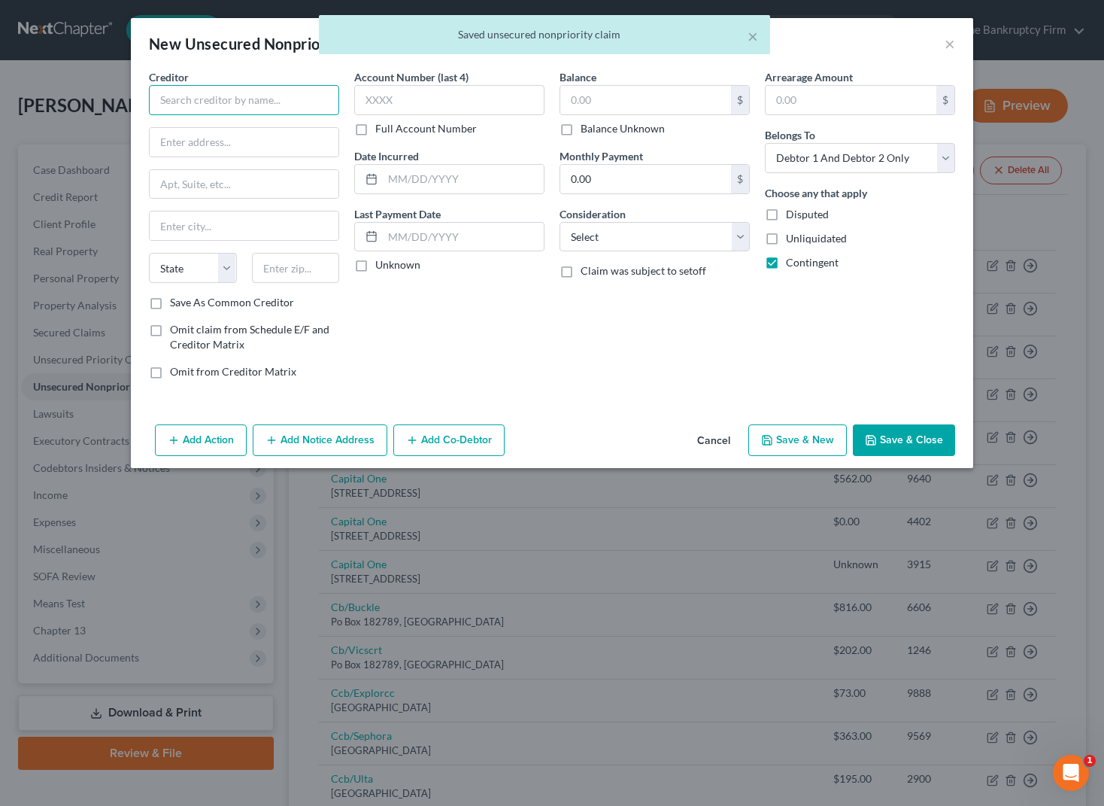
click at [276, 100] on input "text" at bounding box center [244, 100] width 190 height 30
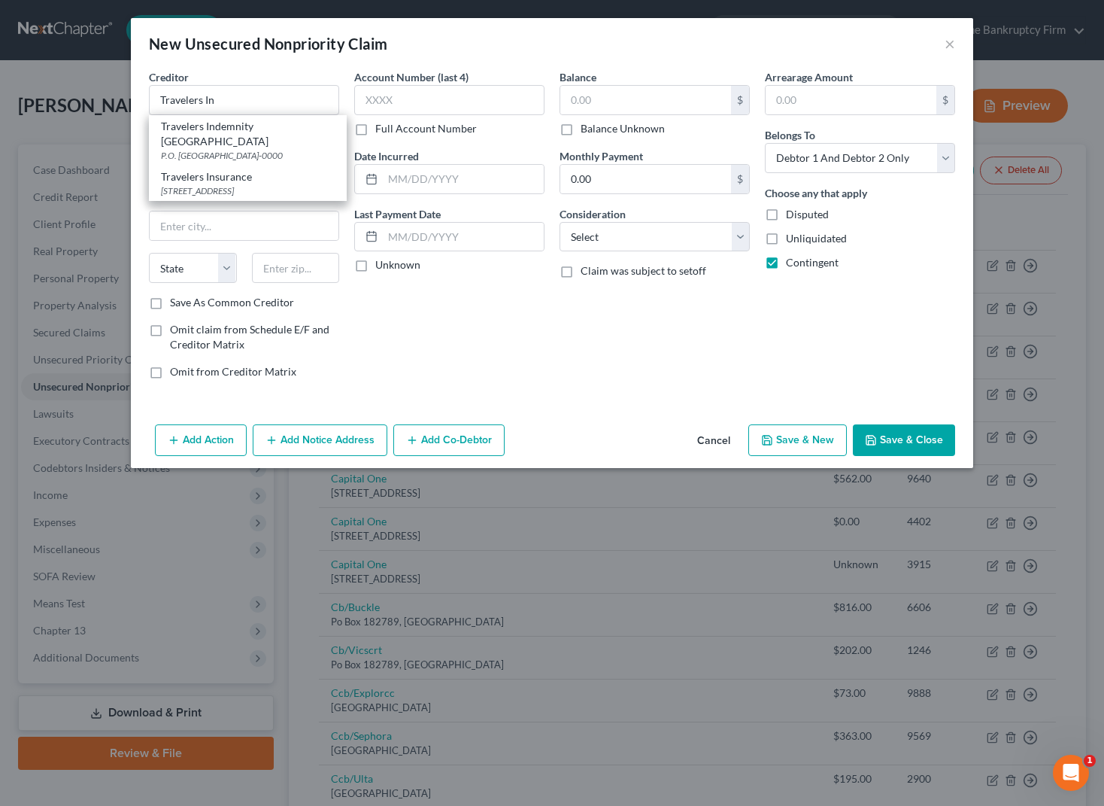
drag, startPoint x: 271, startPoint y: 173, endPoint x: 302, endPoint y: 172, distance: 31.6
click at [271, 184] on div "[STREET_ADDRESS]" at bounding box center [248, 190] width 174 height 13
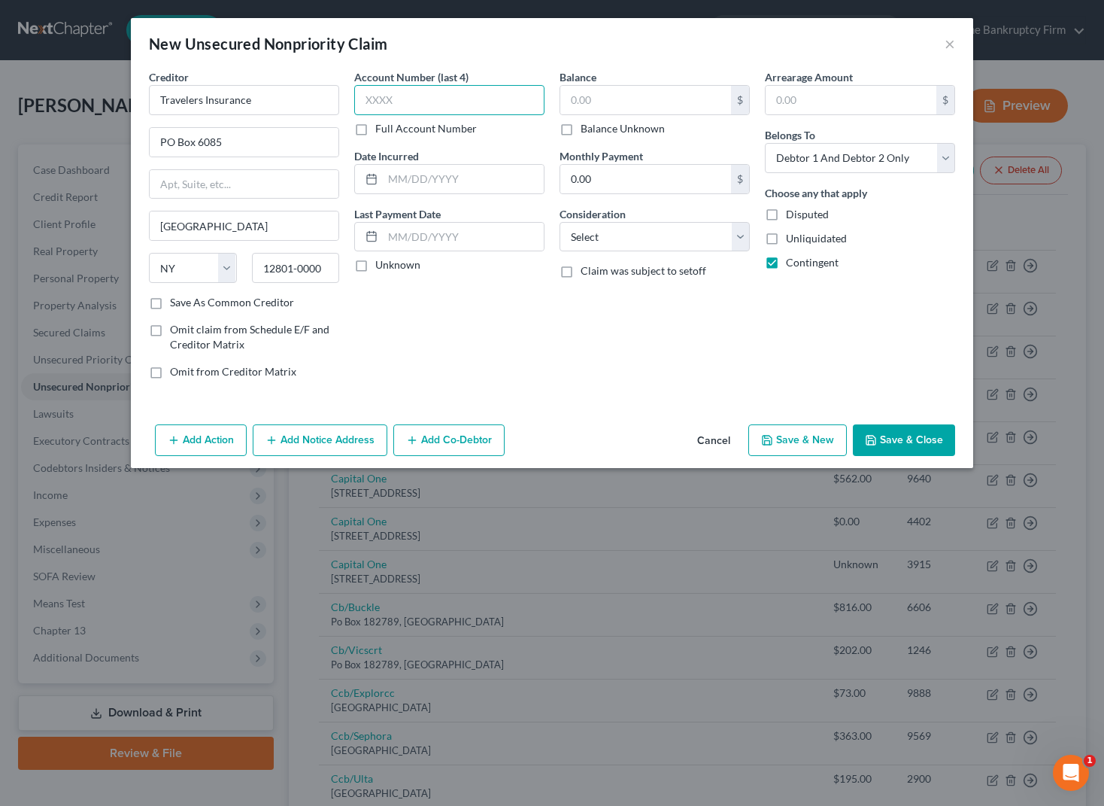
click at [447, 105] on input "text" at bounding box center [449, 100] width 190 height 30
drag, startPoint x: 568, startPoint y: 132, endPoint x: 652, endPoint y: 242, distance: 138.0
click at [581, 132] on label "Balance Unknown" at bounding box center [623, 128] width 84 height 15
click at [587, 131] on input "Balance Unknown" at bounding box center [592, 126] width 10 height 10
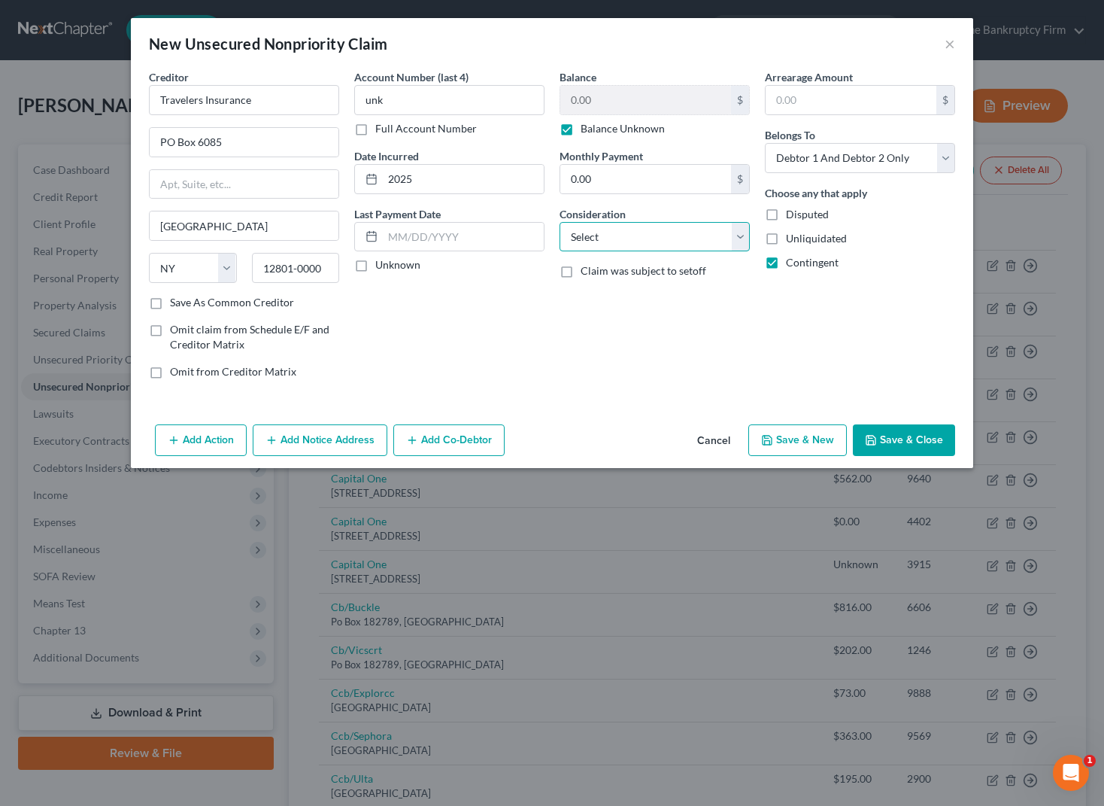
click at [651, 241] on select "Select Cable / Satellite Services Collection Agency Credit Card Debt Debt Couns…" at bounding box center [655, 237] width 190 height 30
click at [560, 222] on select "Select Cable / Satellite Services Collection Agency Credit Card Debt Debt Couns…" at bounding box center [655, 237] width 190 height 30
click at [910, 443] on button "Save & Close" at bounding box center [904, 440] width 102 height 32
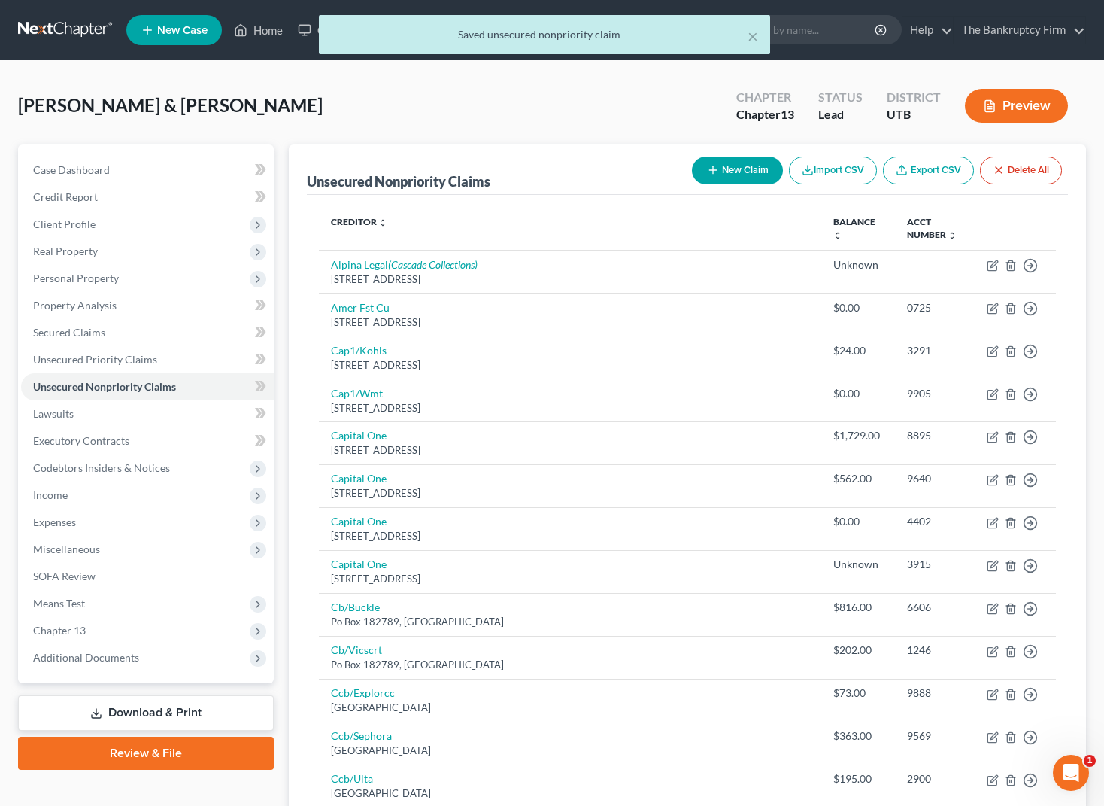
click at [726, 168] on button "New Claim" at bounding box center [737, 170] width 91 height 28
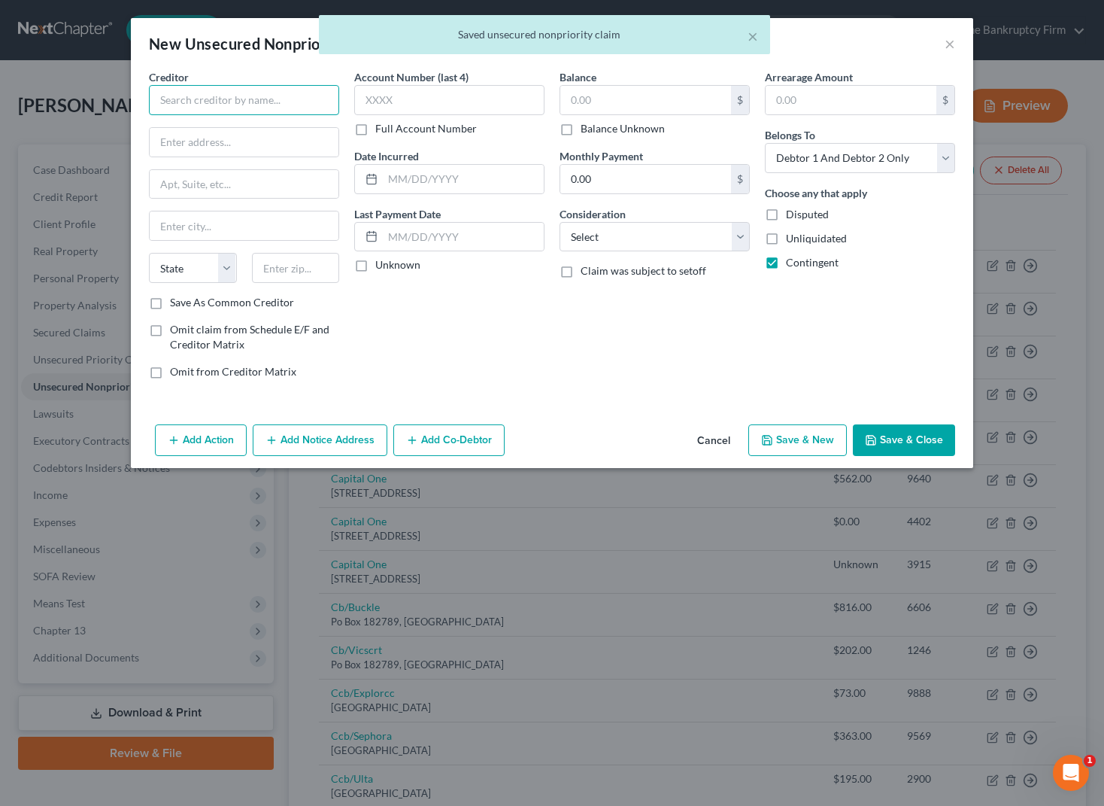
click at [255, 107] on input "text" at bounding box center [244, 100] width 190 height 30
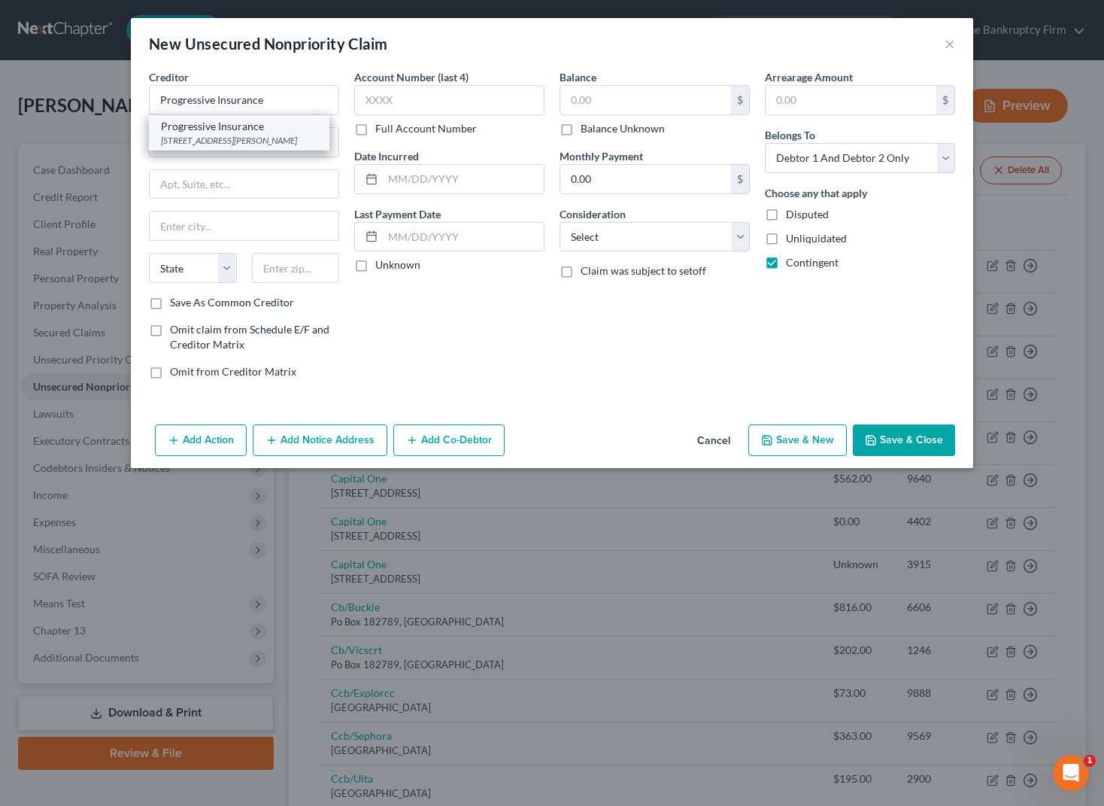
click at [223, 134] on div "[STREET_ADDRESS][PERSON_NAME]" at bounding box center [239, 140] width 156 height 13
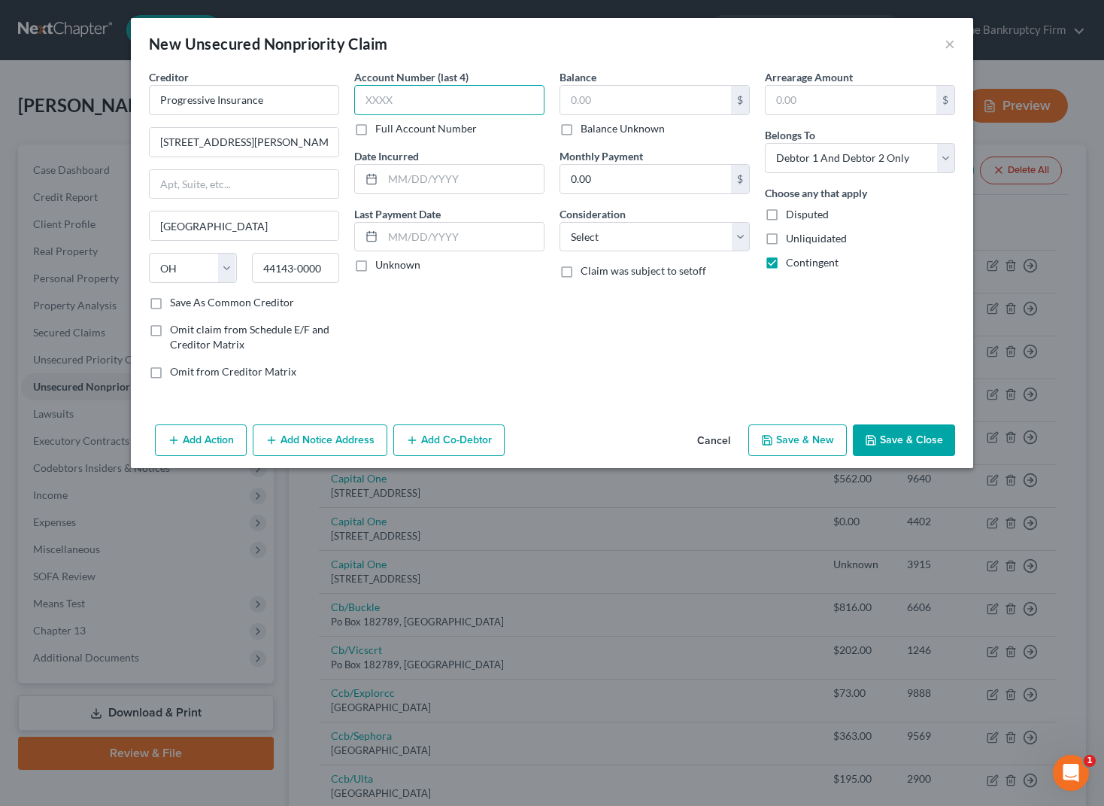
click at [438, 96] on input "text" at bounding box center [449, 100] width 190 height 30
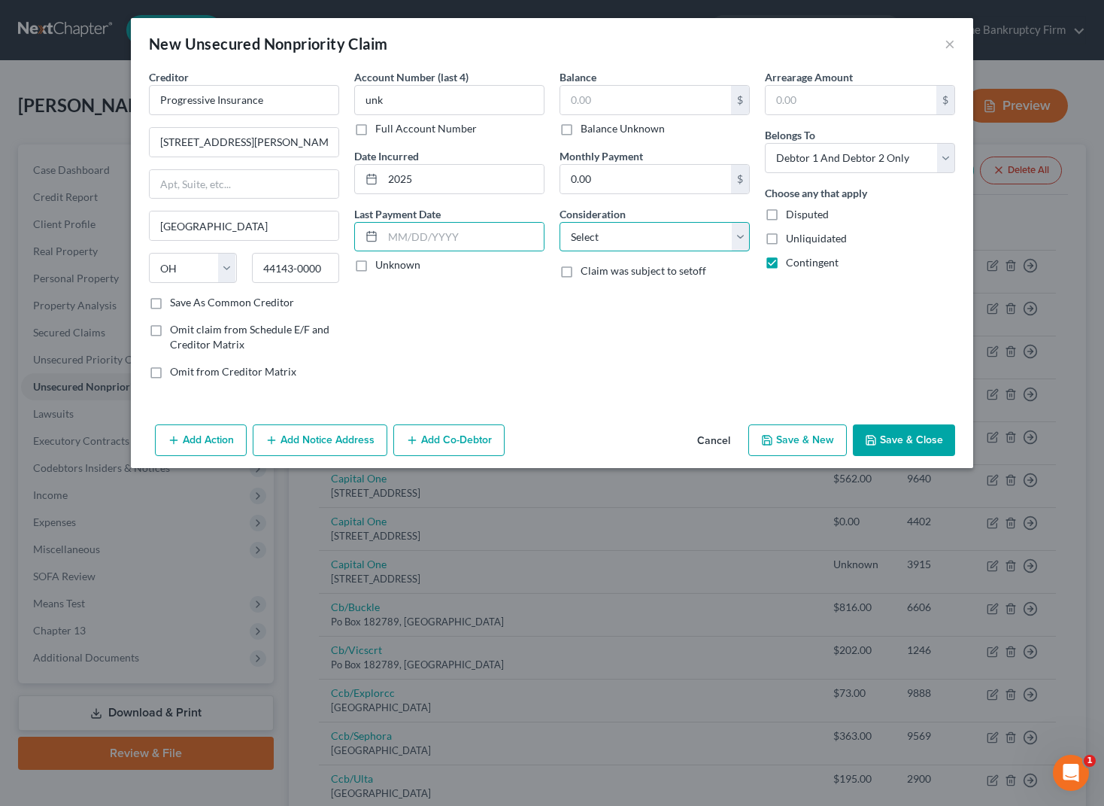
click at [635, 240] on select "Select Cable / Satellite Services Collection Agency Credit Card Debt Debt Couns…" at bounding box center [655, 237] width 190 height 30
click at [560, 222] on select "Select Cable / Satellite Services Collection Agency Credit Card Debt Debt Couns…" at bounding box center [655, 237] width 190 height 30
click at [919, 449] on button "Save & Close" at bounding box center [904, 440] width 102 height 32
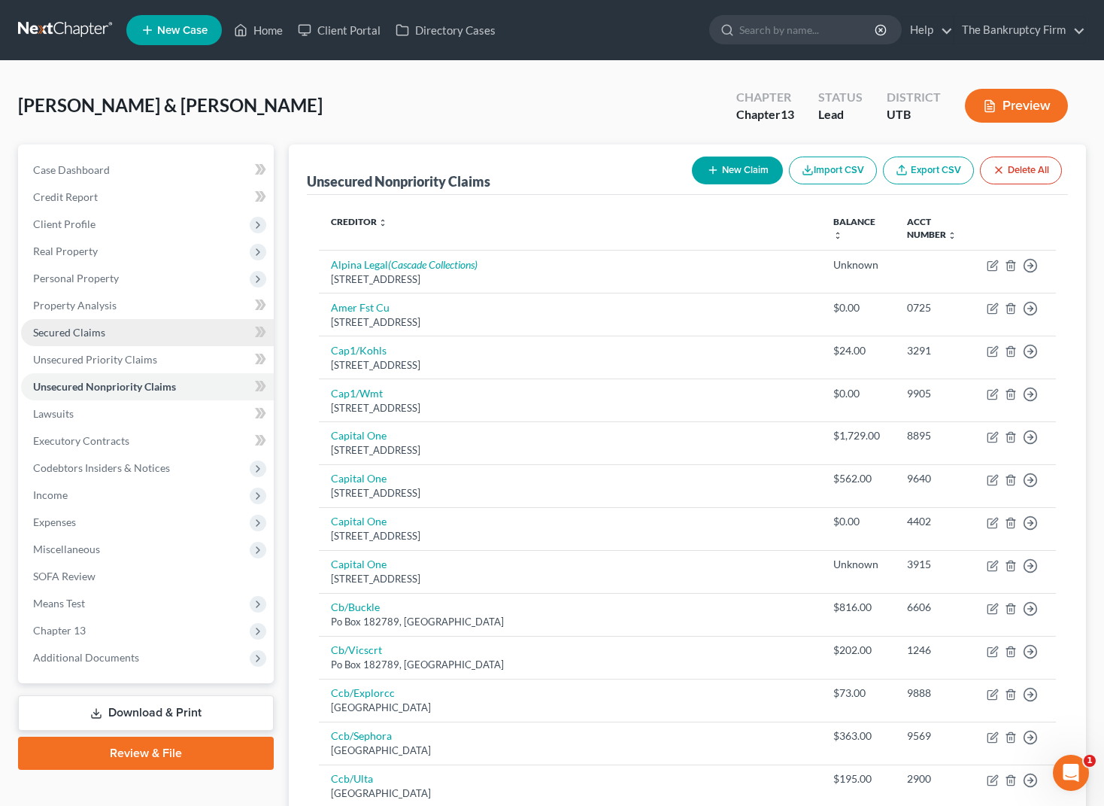
click at [87, 331] on span "Secured Claims" at bounding box center [69, 332] width 72 height 13
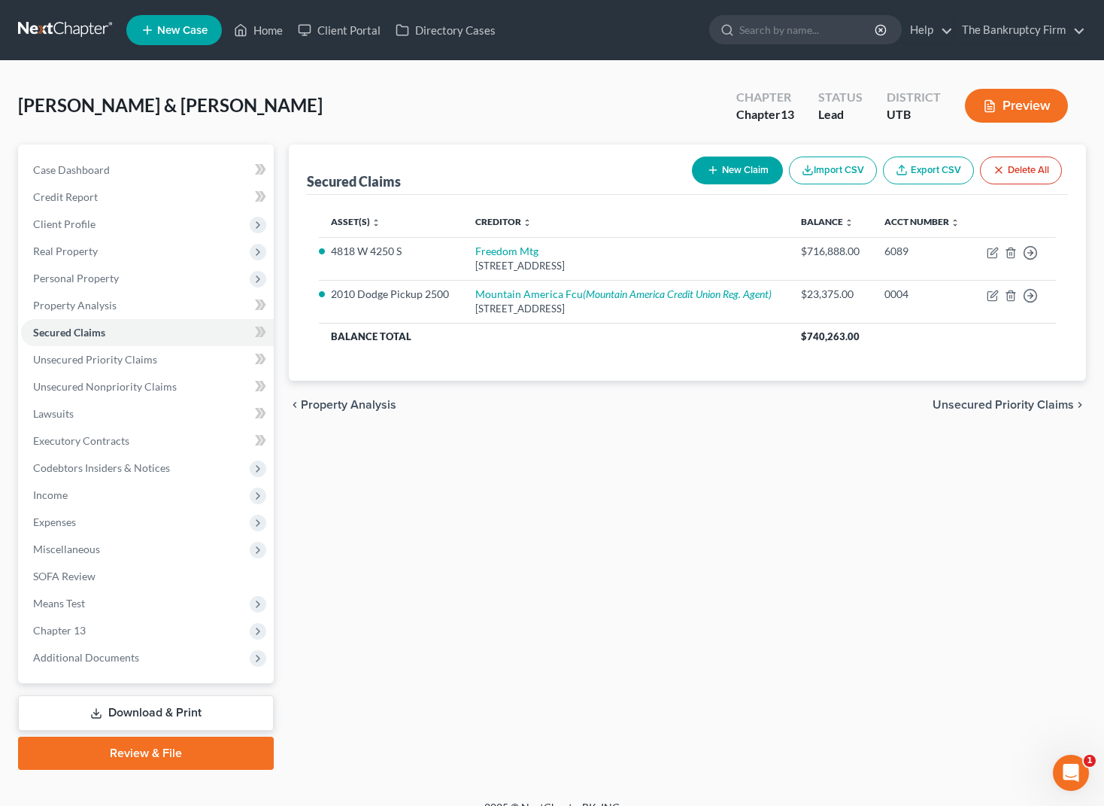
scroll to position [21, 0]
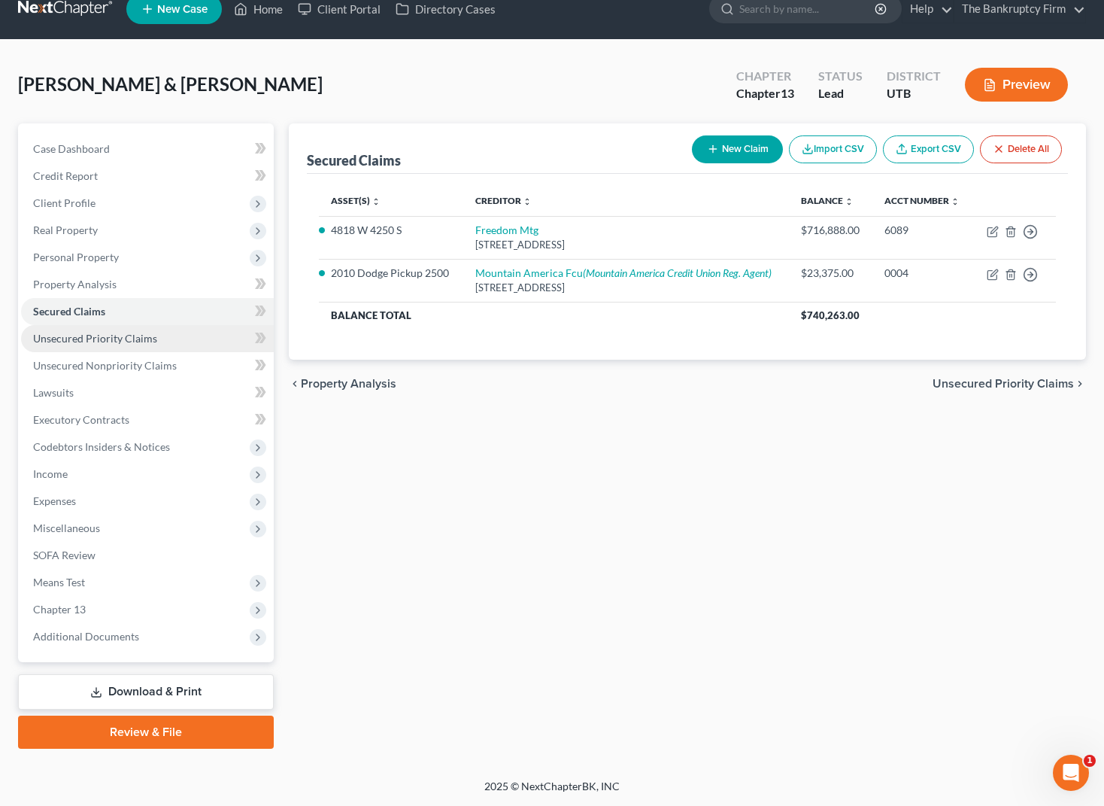
click at [113, 333] on span "Unsecured Priority Claims" at bounding box center [95, 338] width 124 height 13
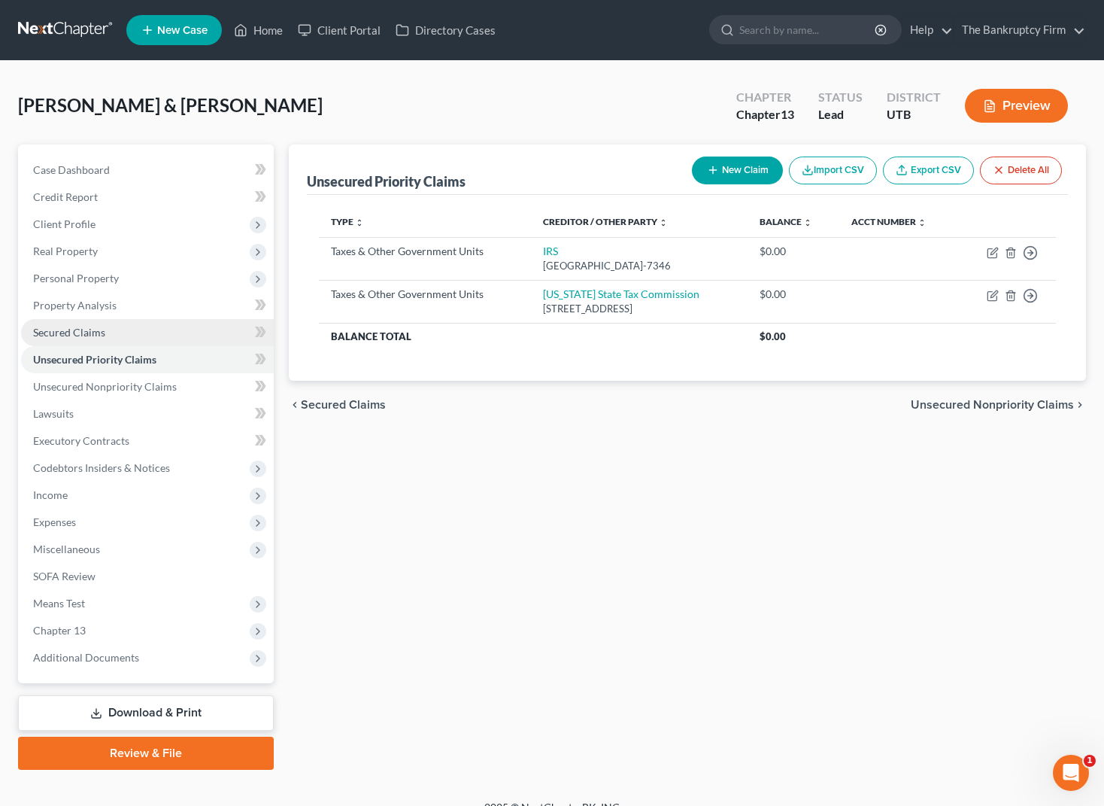
click at [70, 331] on span "Secured Claims" at bounding box center [69, 332] width 72 height 13
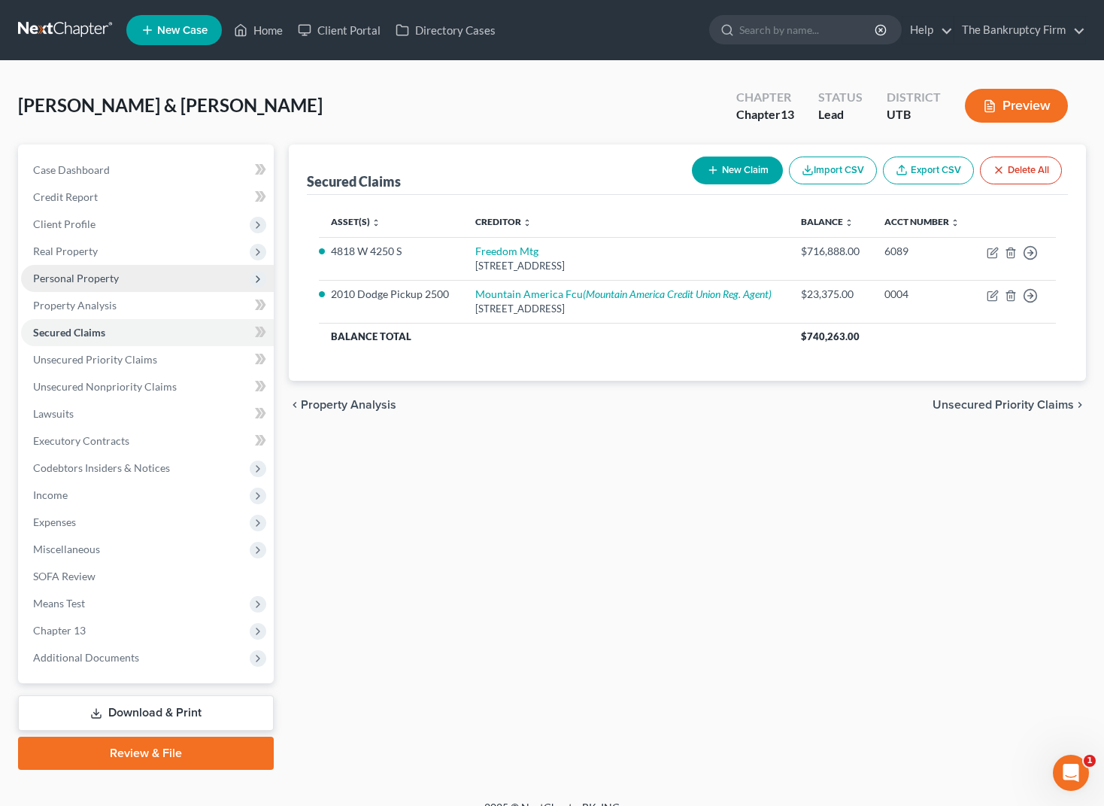
click at [101, 275] on span "Personal Property" at bounding box center [76, 278] width 86 height 13
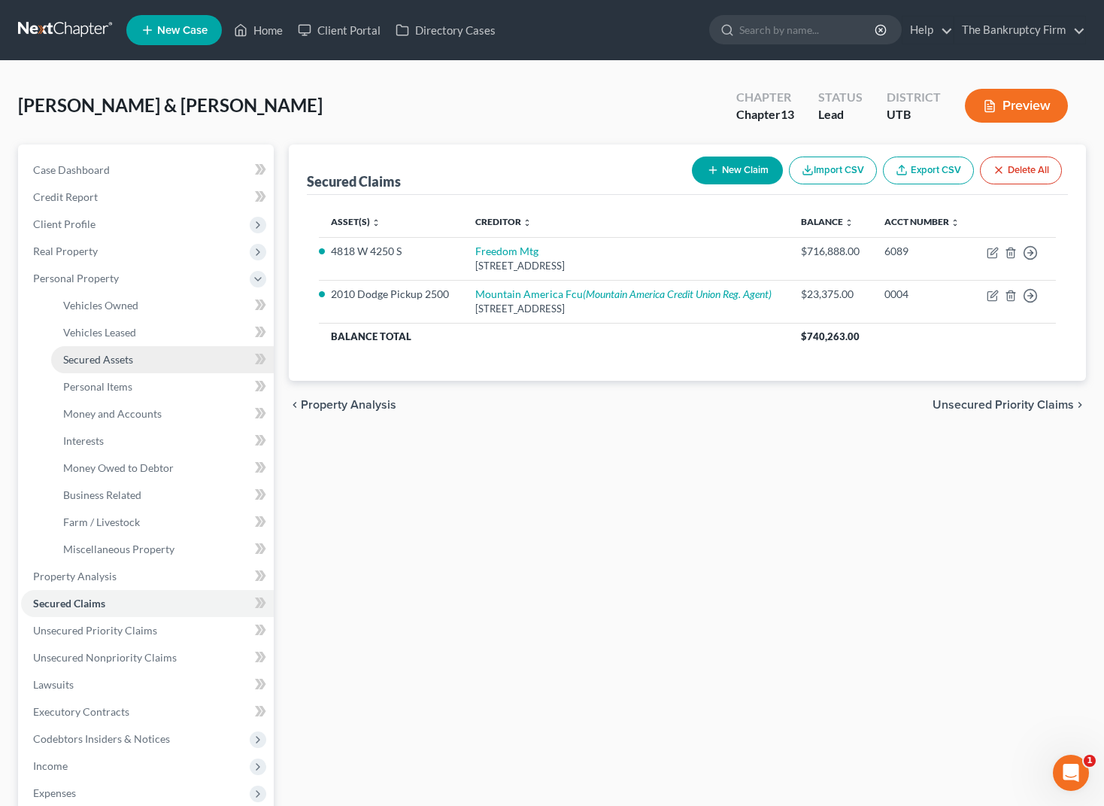
scroll to position [78, 0]
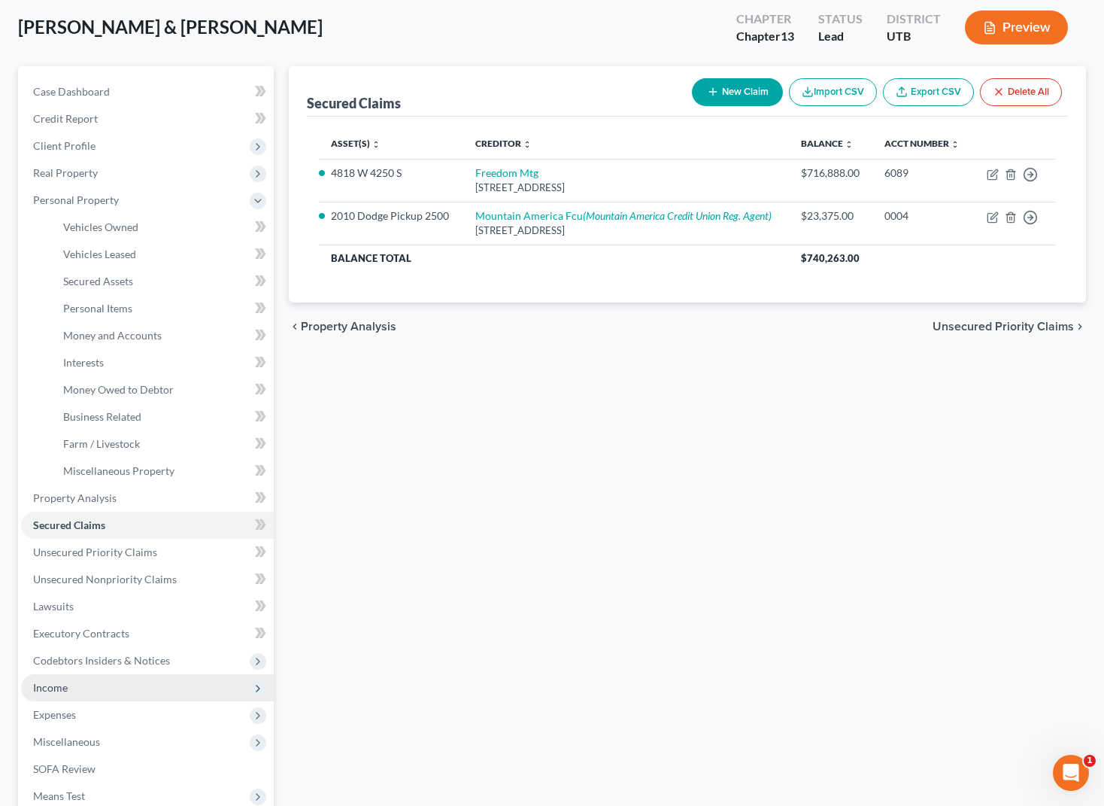
click at [58, 691] on span "Income" at bounding box center [50, 687] width 35 height 13
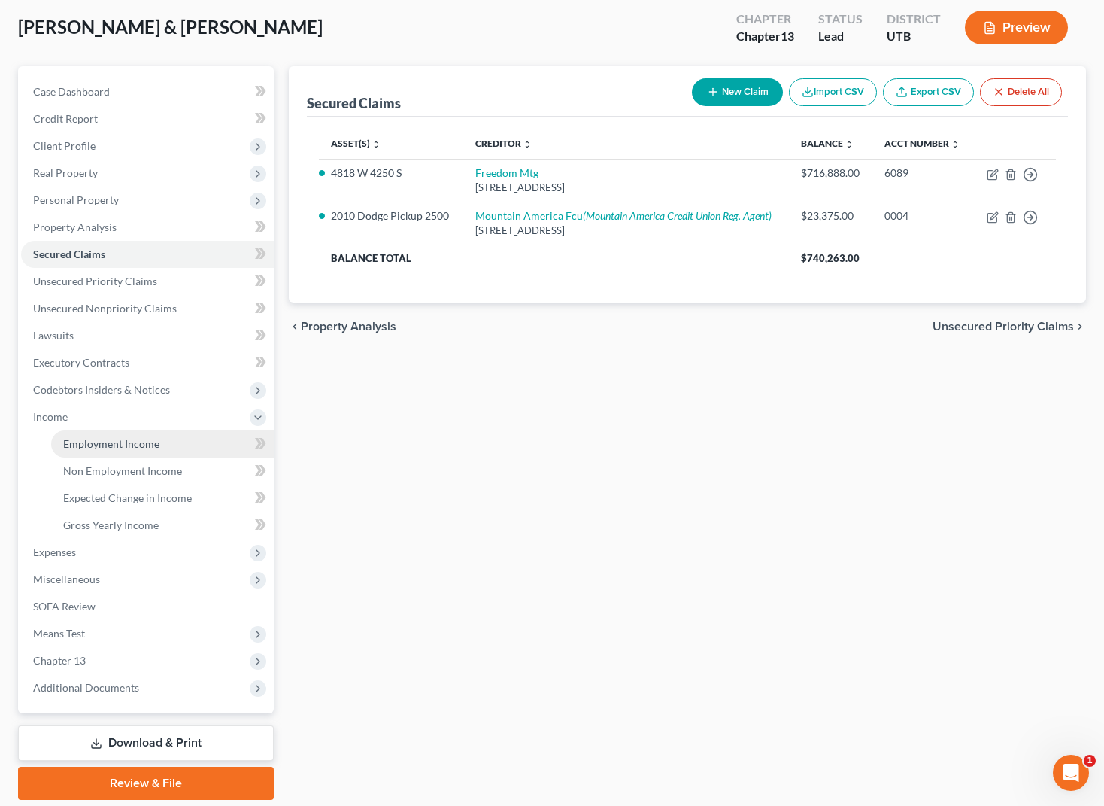
click at [96, 442] on span "Employment Income" at bounding box center [111, 443] width 96 height 13
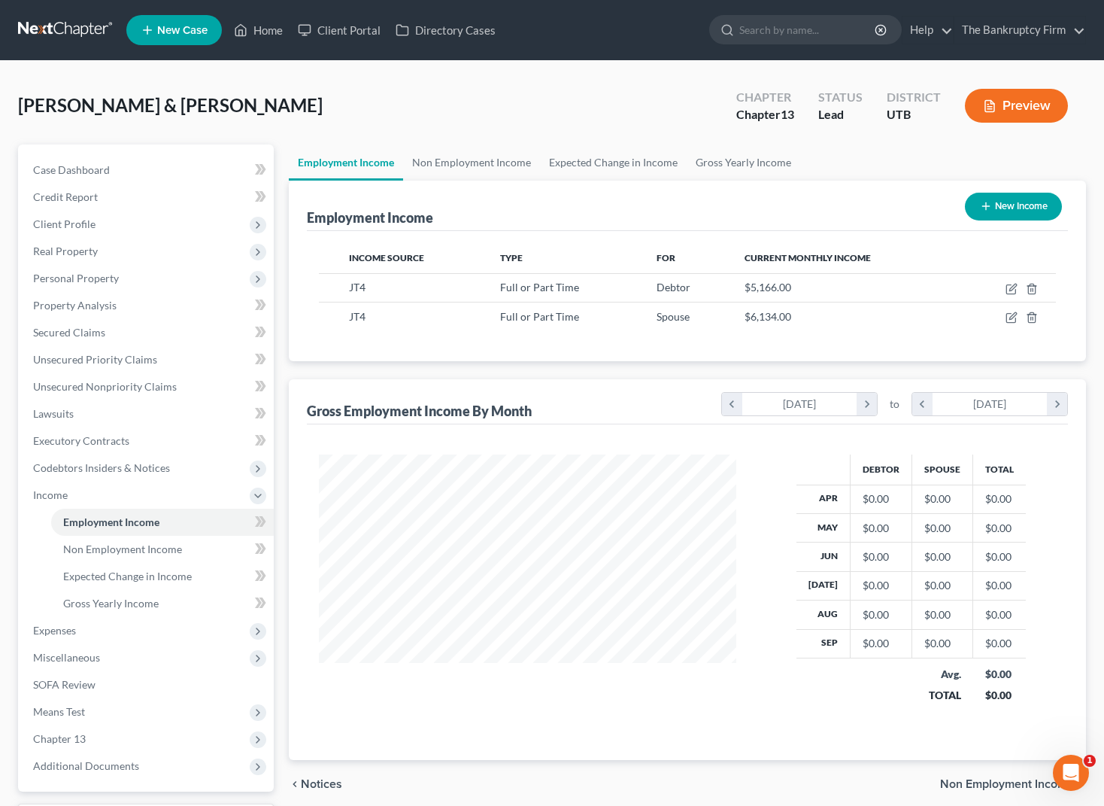
scroll to position [270, 448]
click at [1013, 320] on icon "button" at bounding box center [1012, 317] width 12 height 12
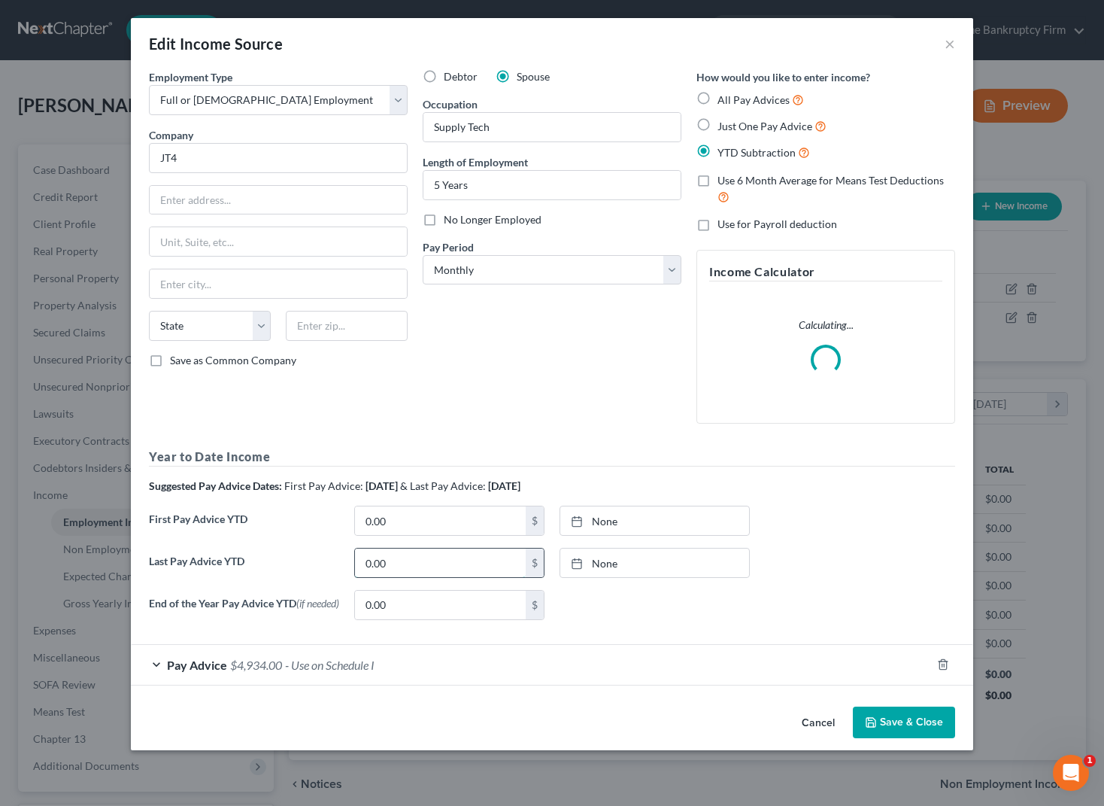
click at [406, 561] on input "0.00" at bounding box center [440, 562] width 171 height 29
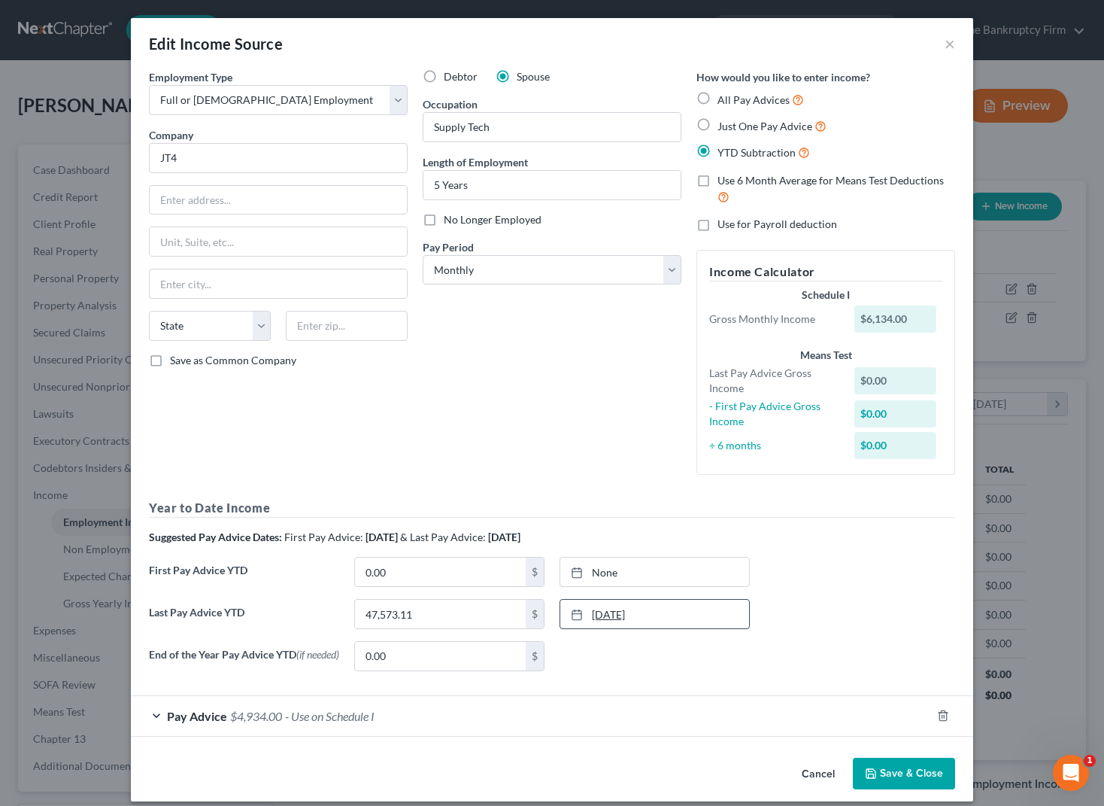
click at [642, 618] on link "[DATE]" at bounding box center [654, 614] width 189 height 29
click at [408, 578] on input "0.00" at bounding box center [440, 571] width 171 height 29
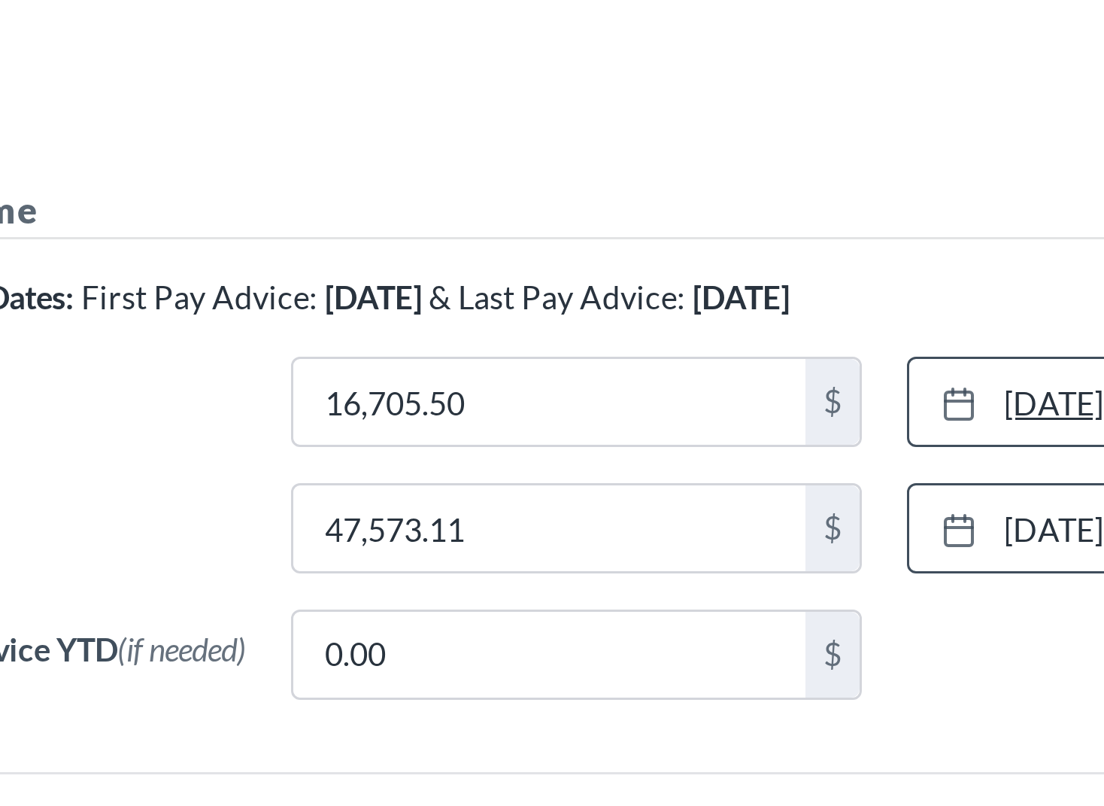
click at [597, 570] on link "[DATE]" at bounding box center [654, 571] width 189 height 29
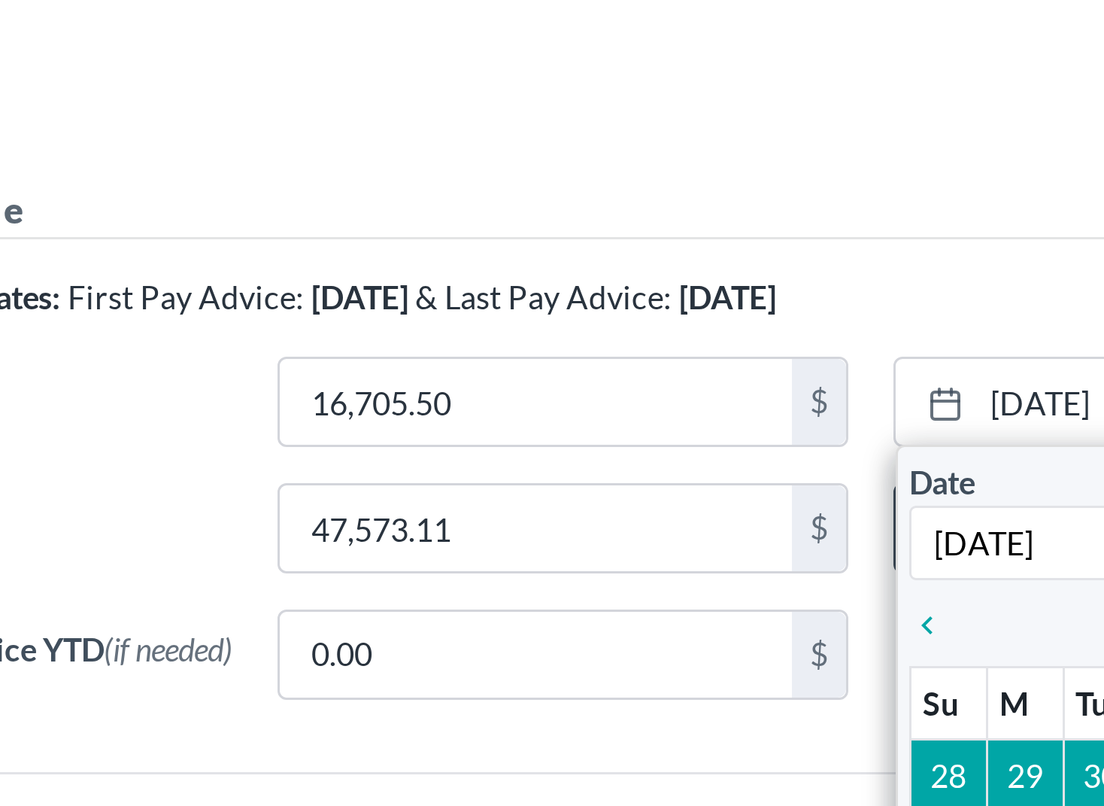
click at [569, 469] on div "Debtor Spouse Occupation Supply Tech Length of Employment 5 Years No Longer Emp…" at bounding box center [552, 278] width 274 height 418
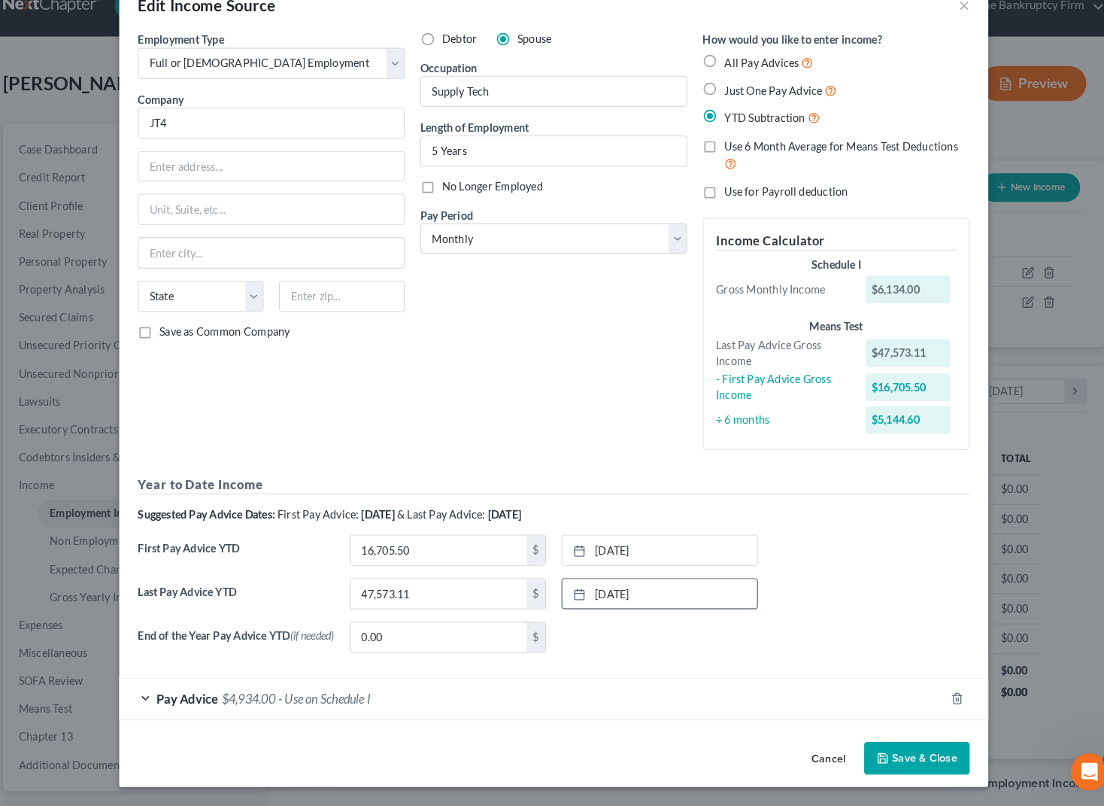
scroll to position [0, 0]
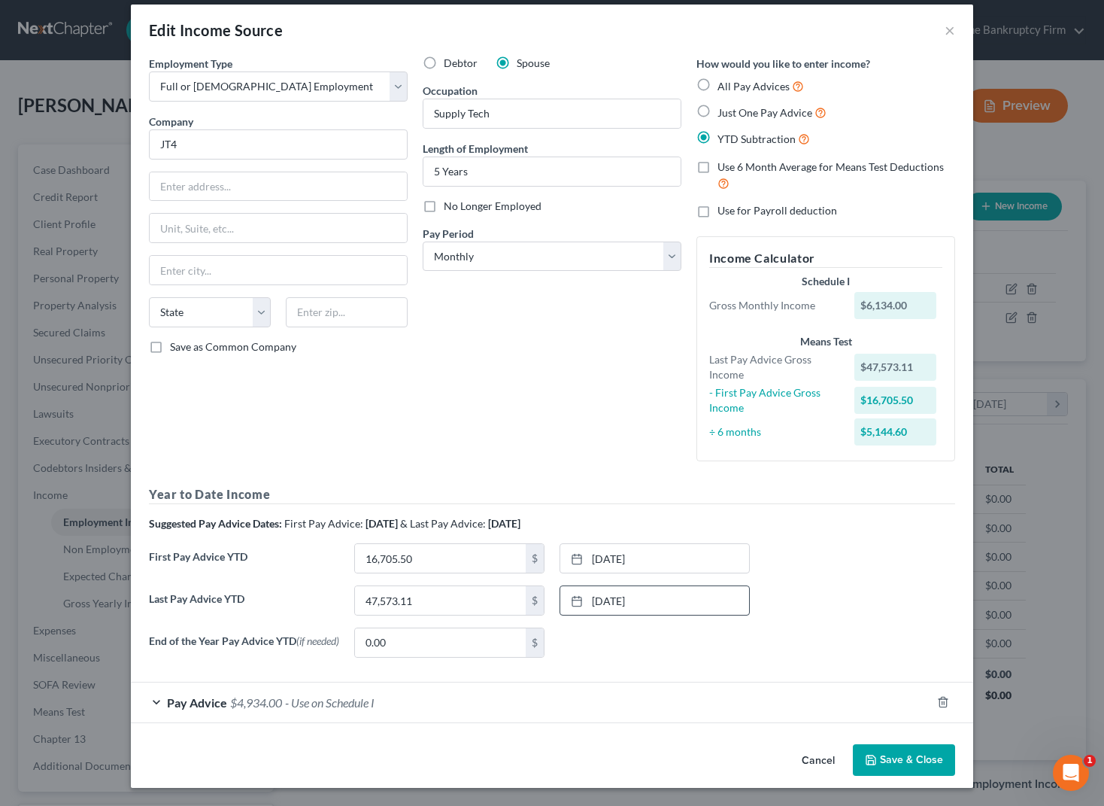
click at [904, 757] on button "Save & Close" at bounding box center [904, 760] width 102 height 32
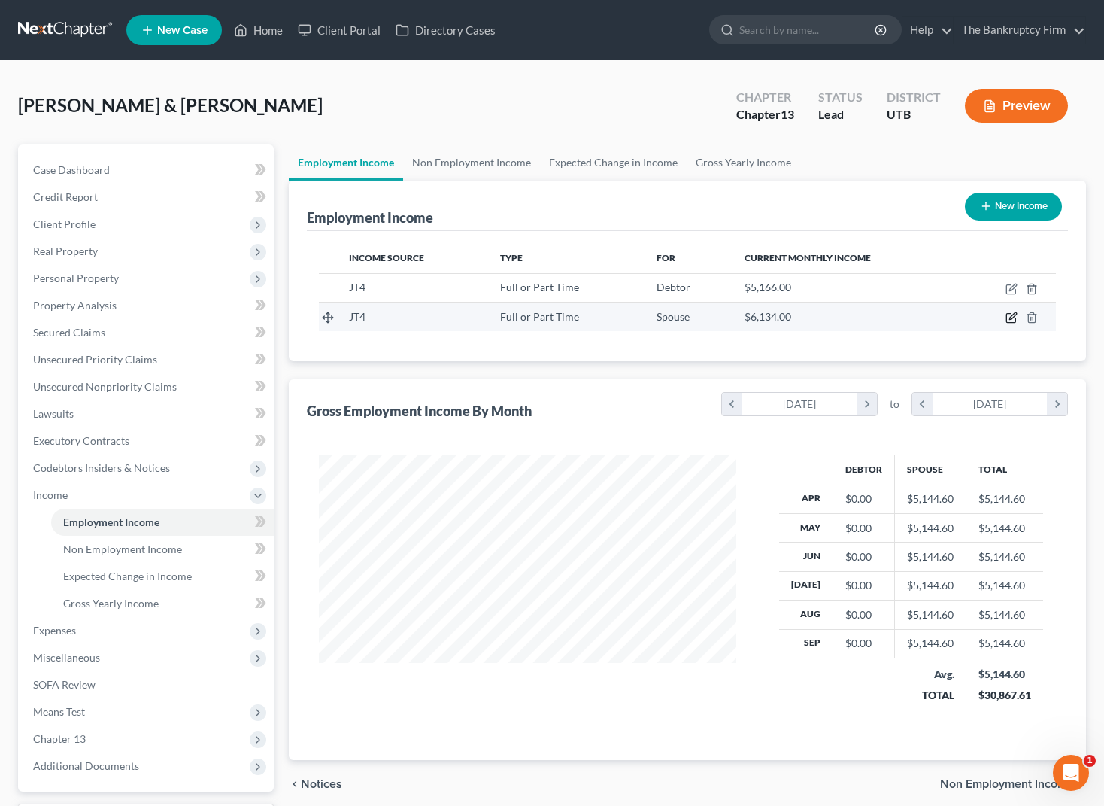
click at [1011, 317] on icon "button" at bounding box center [1013, 316] width 7 height 7
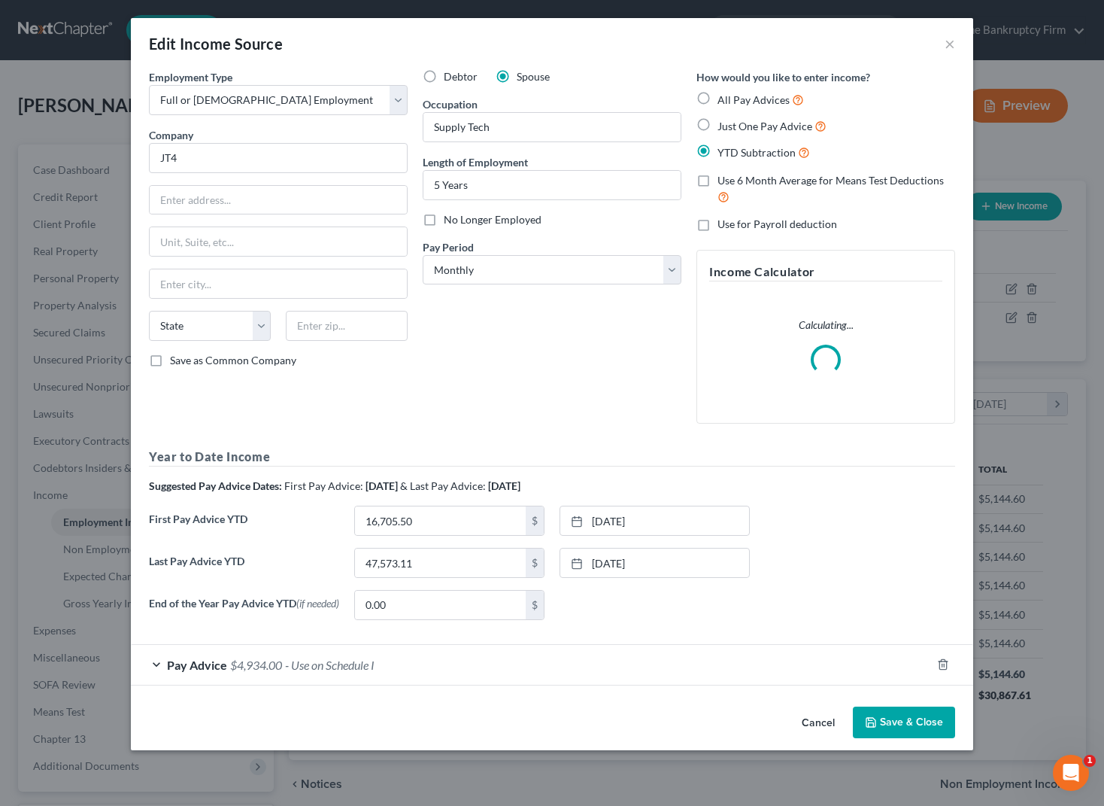
click at [158, 664] on div "Pay Advice $4,934.00 - Use on Schedule I" at bounding box center [531, 665] width 800 height 40
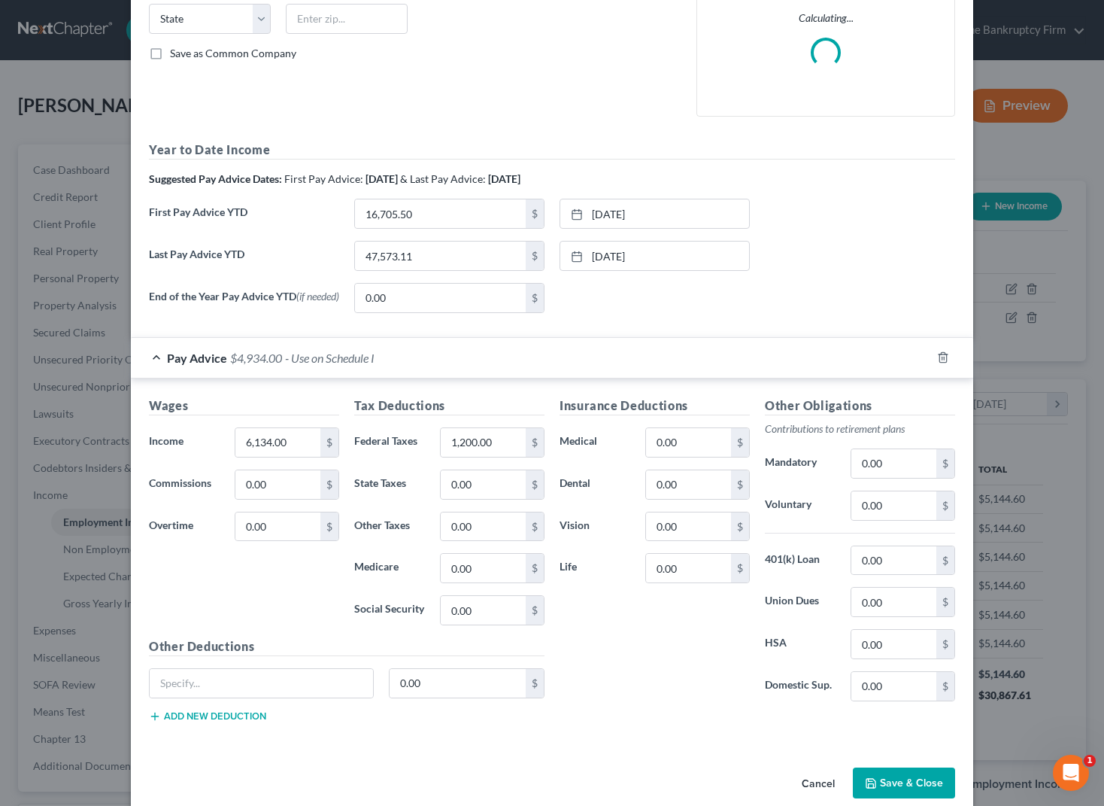
scroll to position [313, 0]
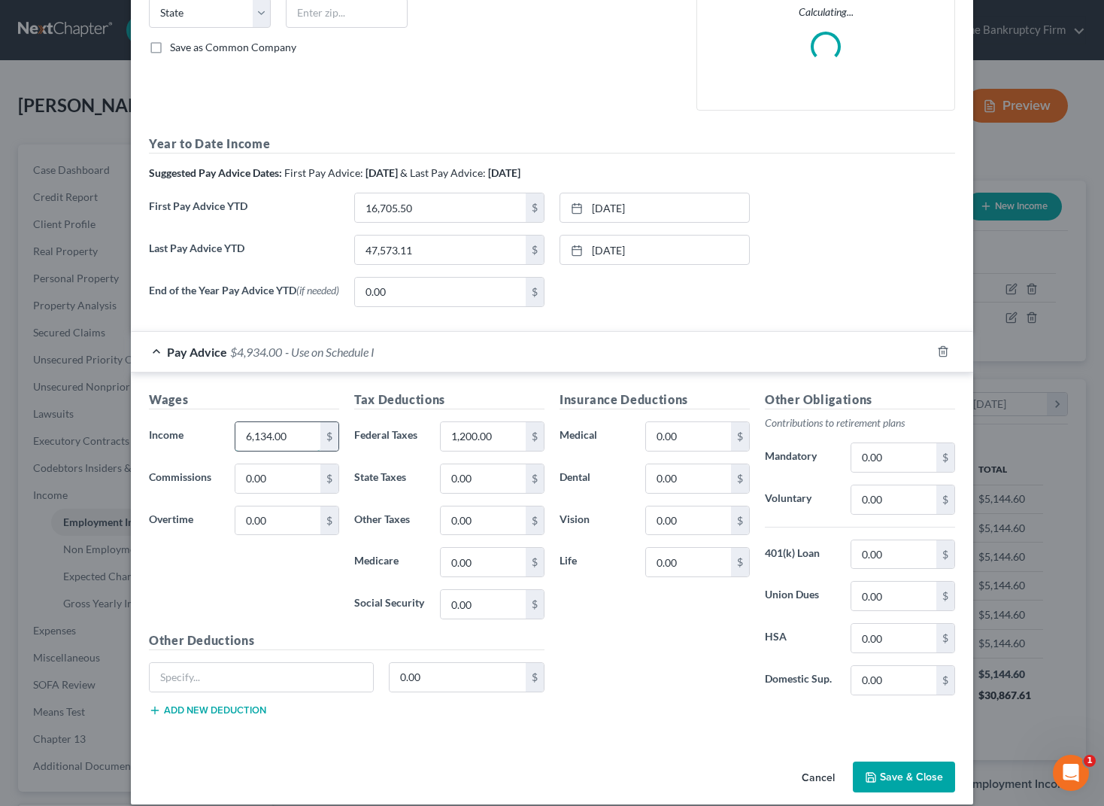
click at [294, 435] on input "6,134.00" at bounding box center [277, 436] width 85 height 29
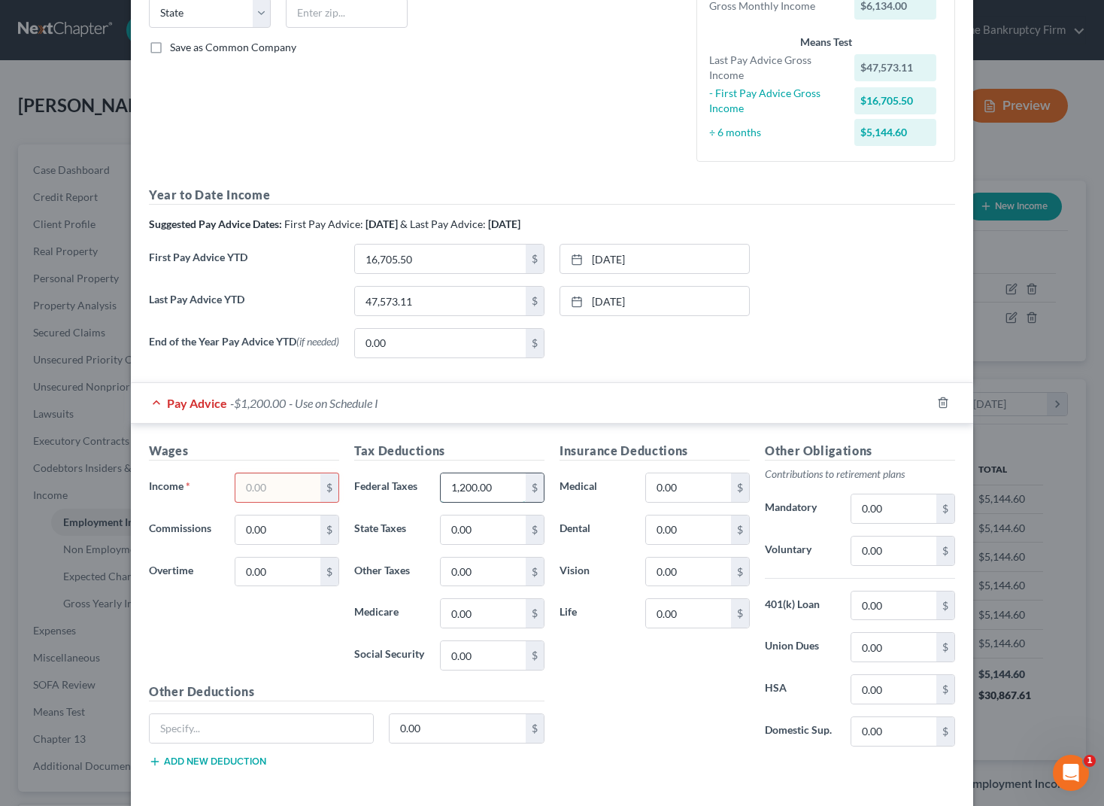
click at [510, 492] on input "1,200.00" at bounding box center [483, 487] width 85 height 29
click at [943, 406] on icon "button" at bounding box center [943, 402] width 12 height 12
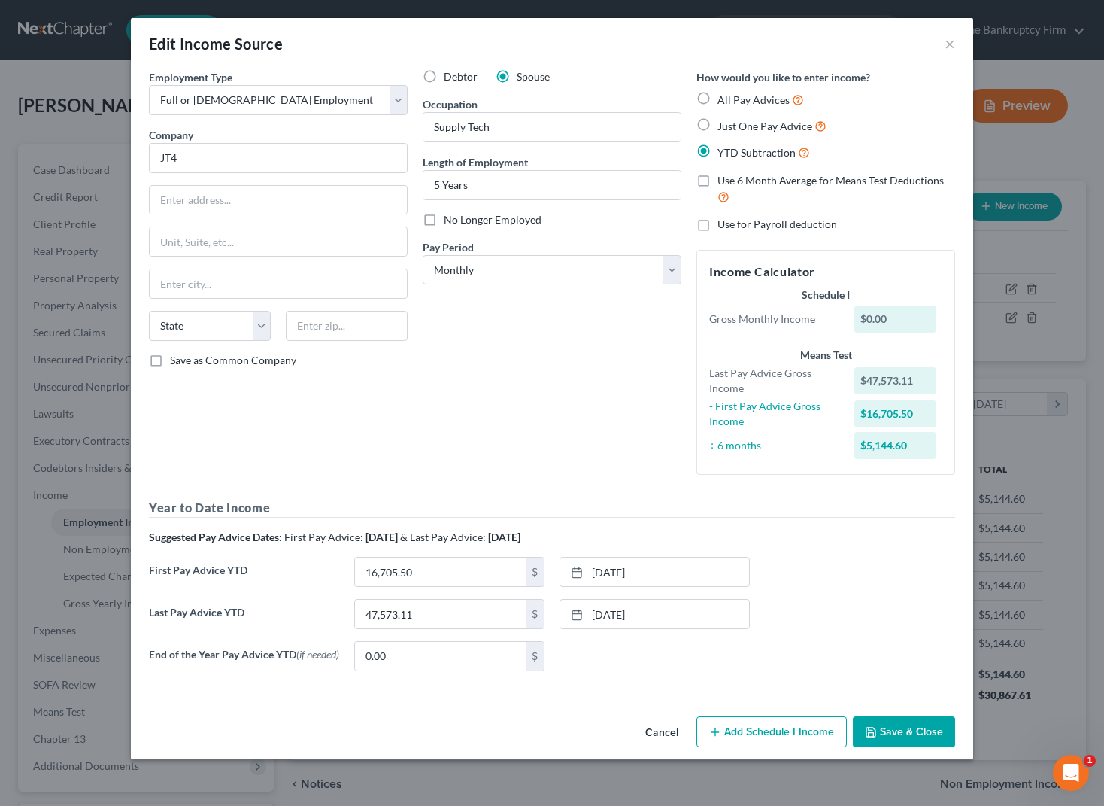
scroll to position [0, 0]
click at [907, 727] on button "Save & Close" at bounding box center [904, 732] width 102 height 32
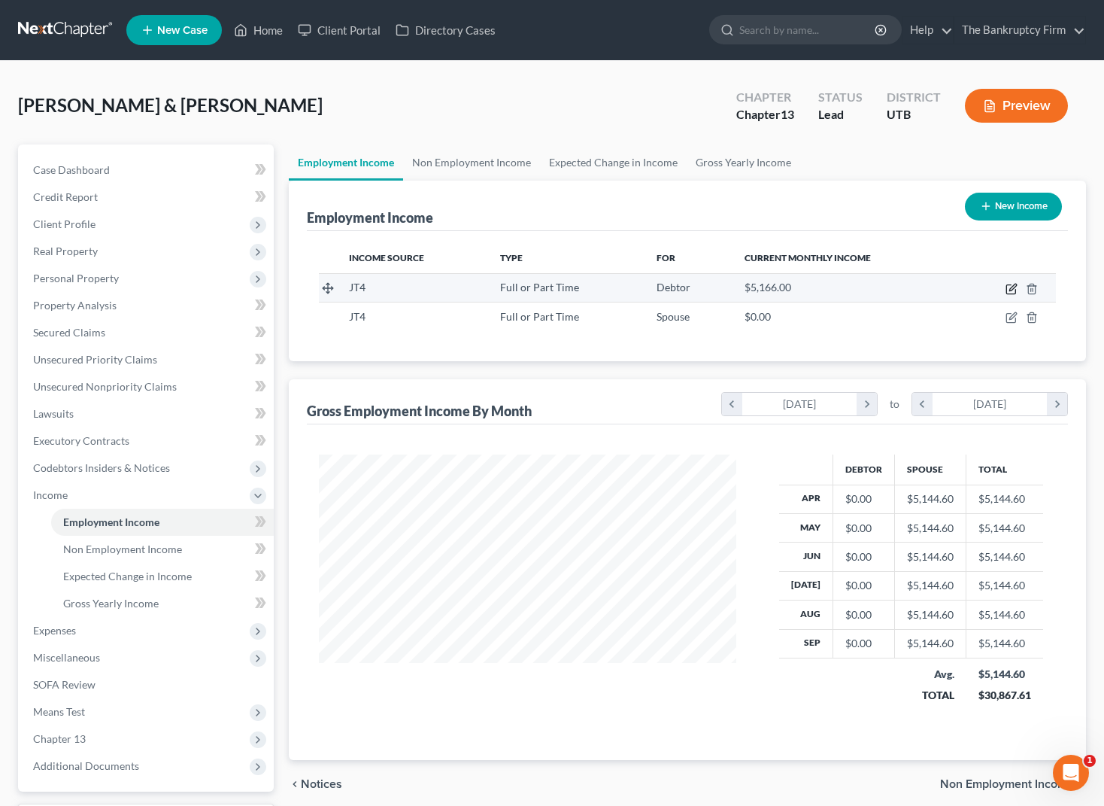
click at [1009, 286] on icon "button" at bounding box center [1012, 289] width 12 height 12
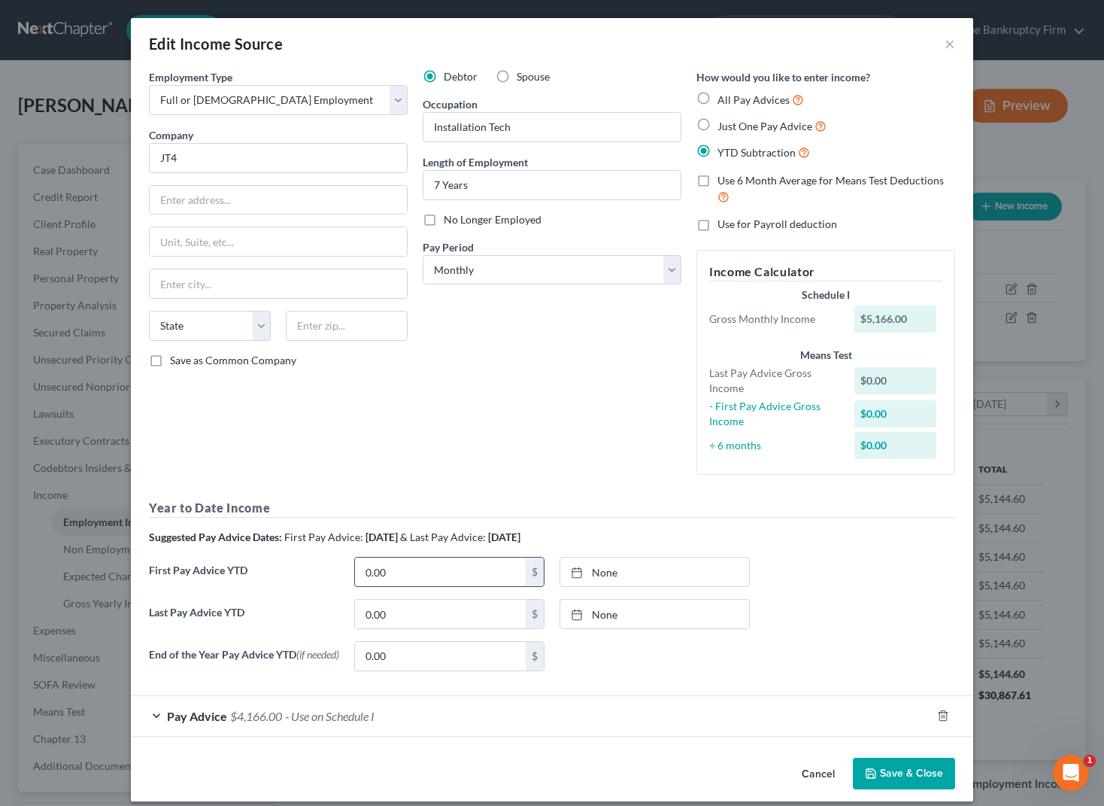
click at [401, 572] on input "0.00" at bounding box center [440, 571] width 171 height 29
click at [682, 575] on link "[DATE]" at bounding box center [654, 571] width 189 height 29
click at [624, 613] on link "[DATE]" at bounding box center [654, 614] width 189 height 29
click at [907, 776] on button "Save & Close" at bounding box center [904, 774] width 102 height 32
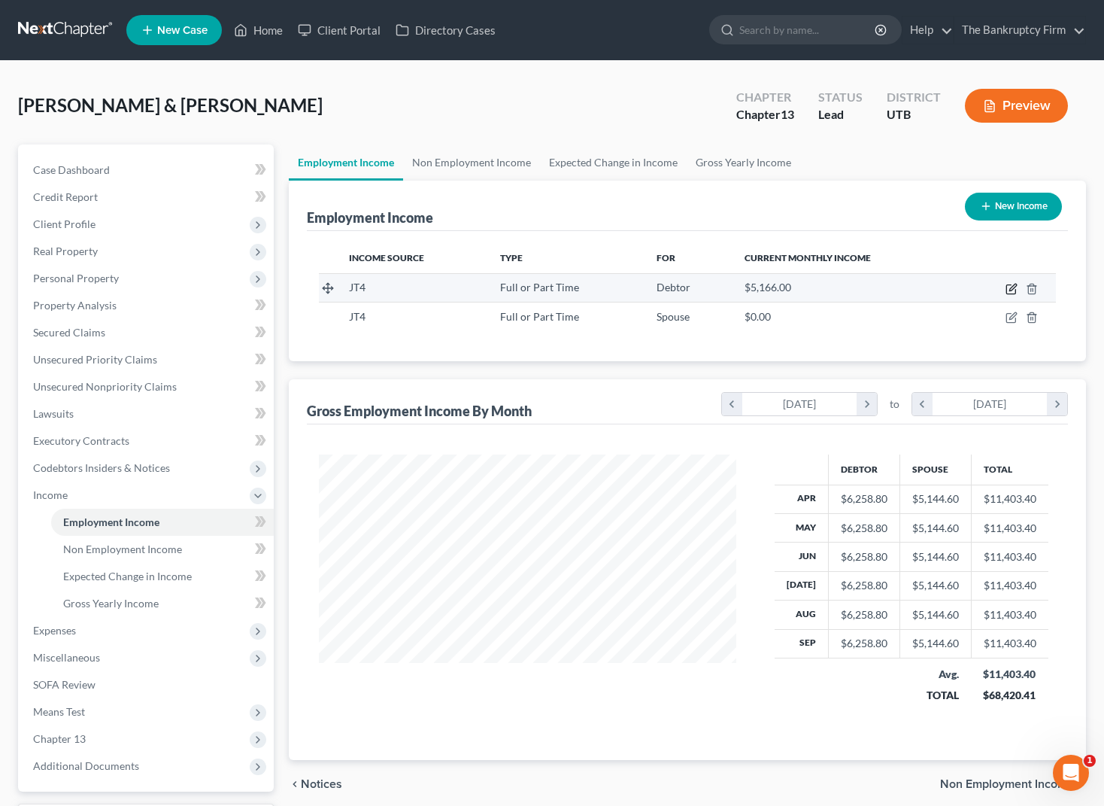
click at [1012, 287] on icon "button" at bounding box center [1013, 287] width 7 height 7
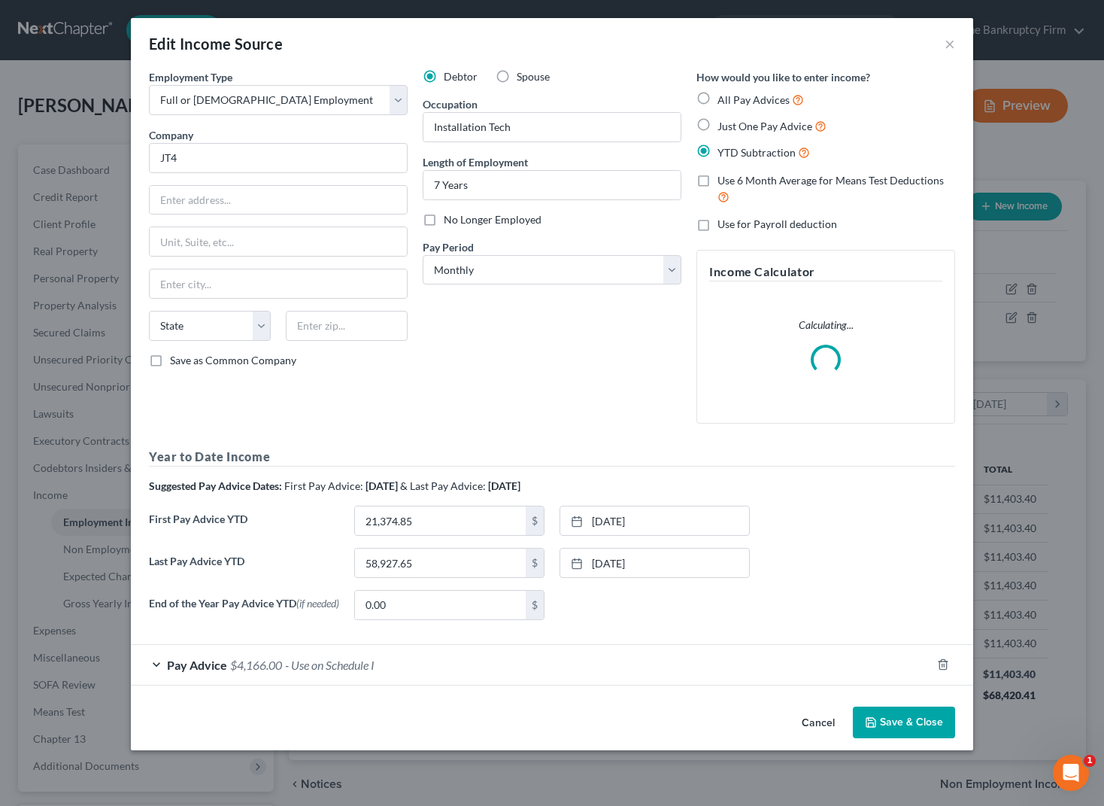
click at [167, 670] on span "Pay Advice" at bounding box center [197, 665] width 60 height 14
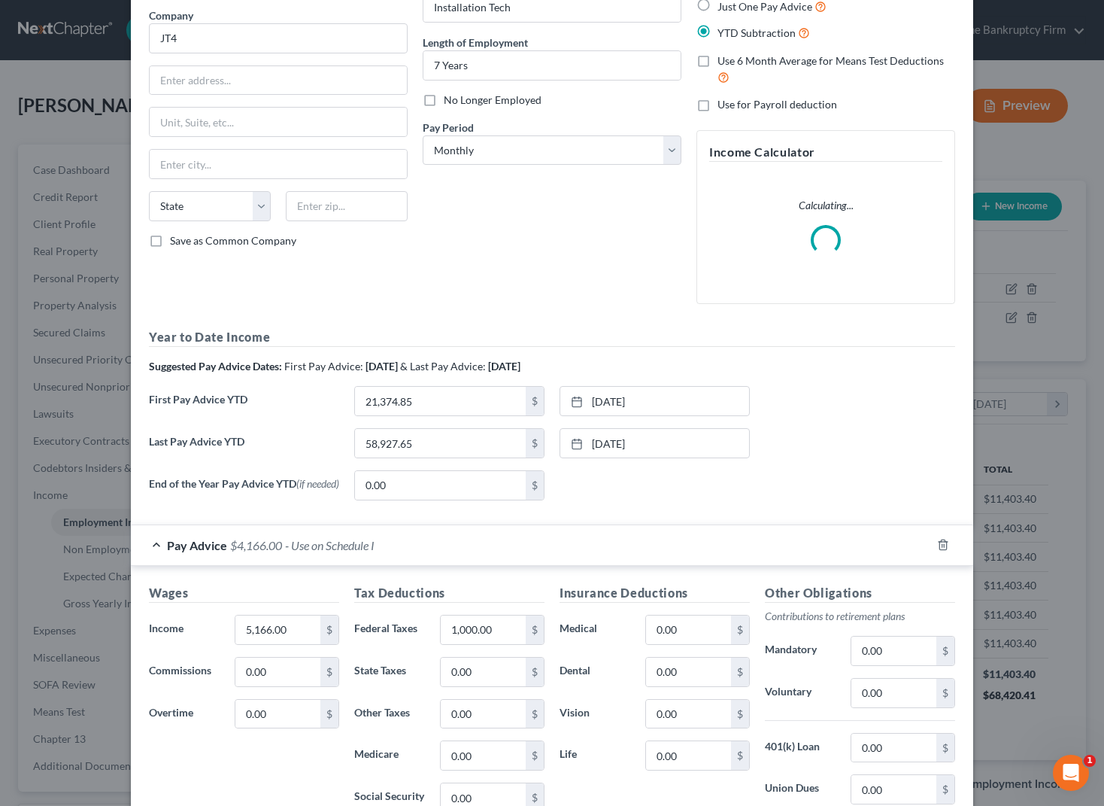
scroll to position [164, 0]
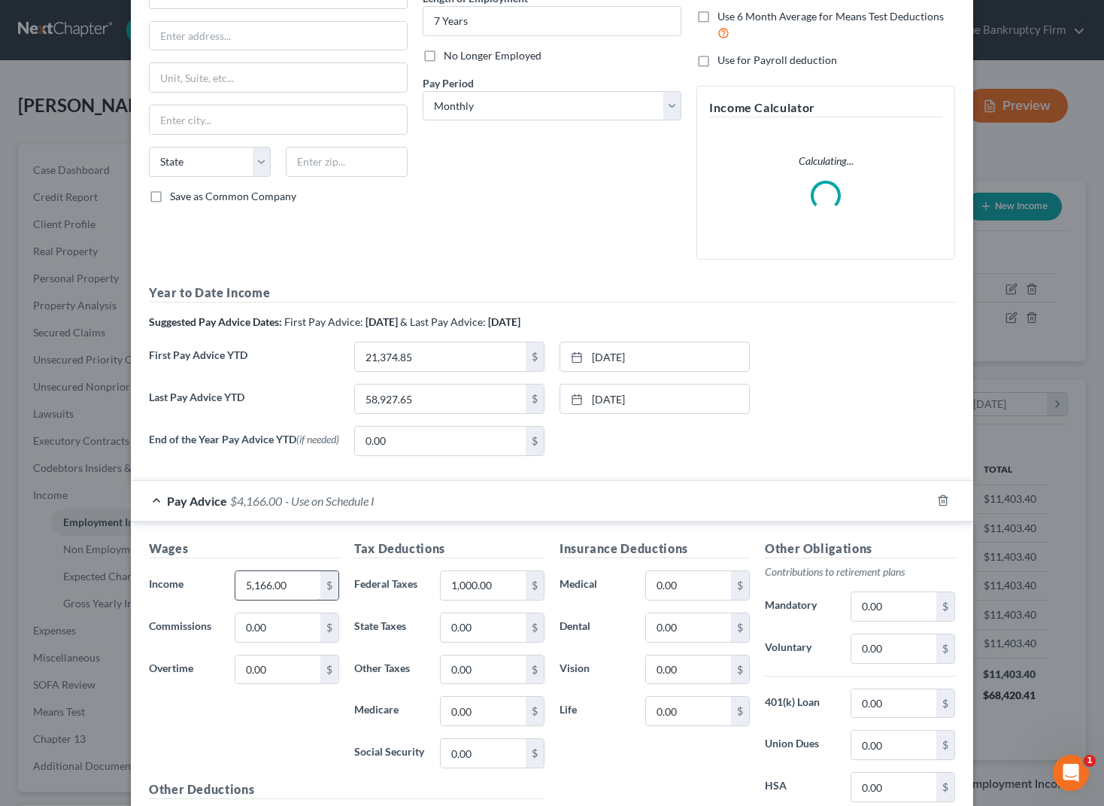
click at [297, 590] on input "5,166.00" at bounding box center [277, 585] width 85 height 29
click at [943, 503] on icon "button" at bounding box center [943, 500] width 12 height 12
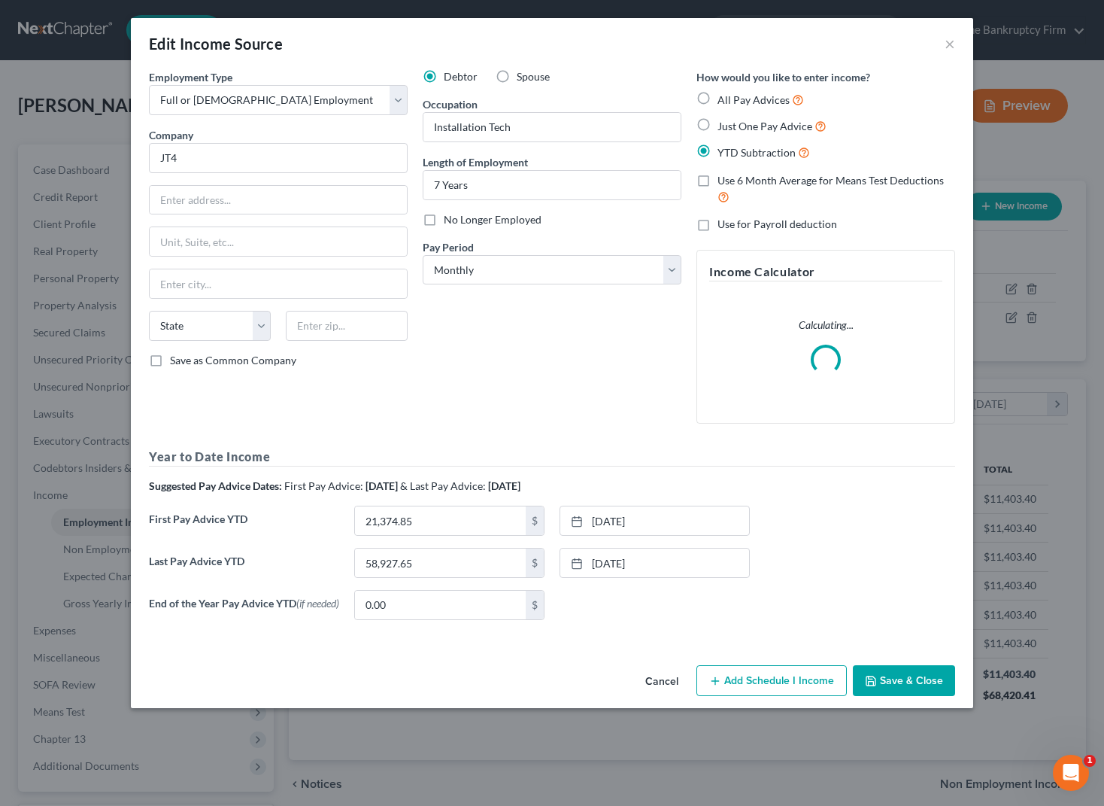
scroll to position [0, 0]
click at [892, 686] on button "Save & Close" at bounding box center [904, 681] width 102 height 32
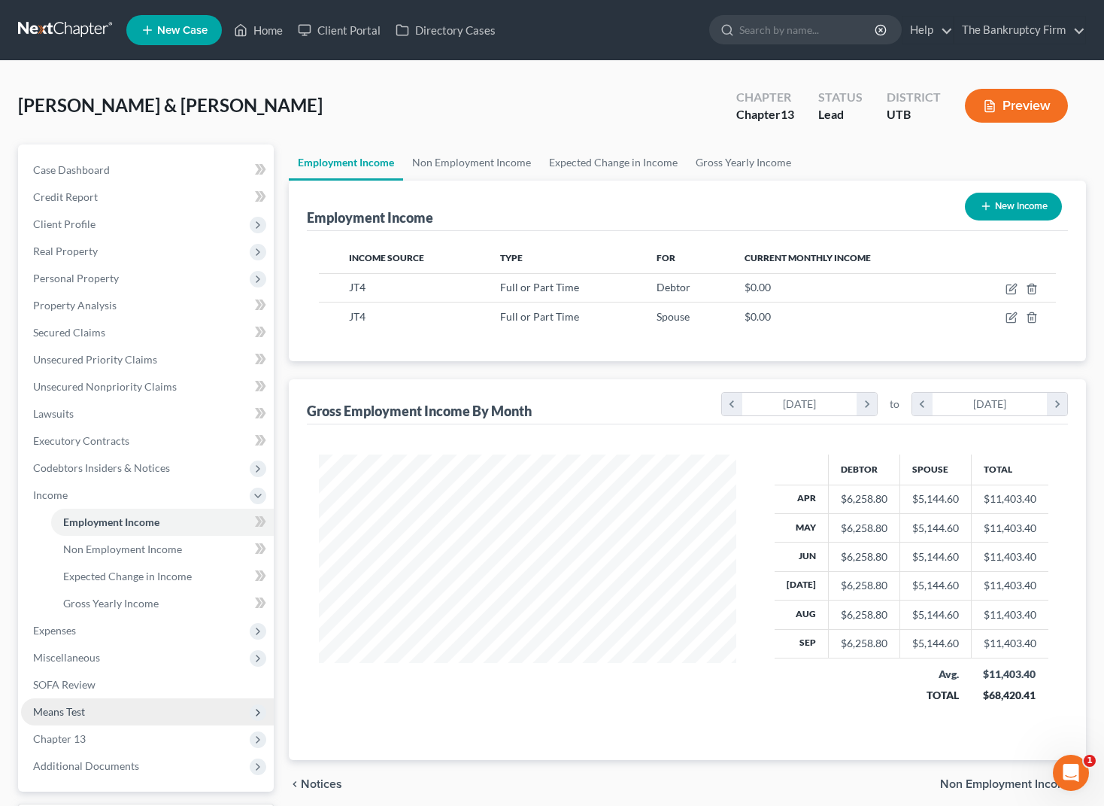
click at [88, 706] on span "Means Test" at bounding box center [147, 711] width 253 height 27
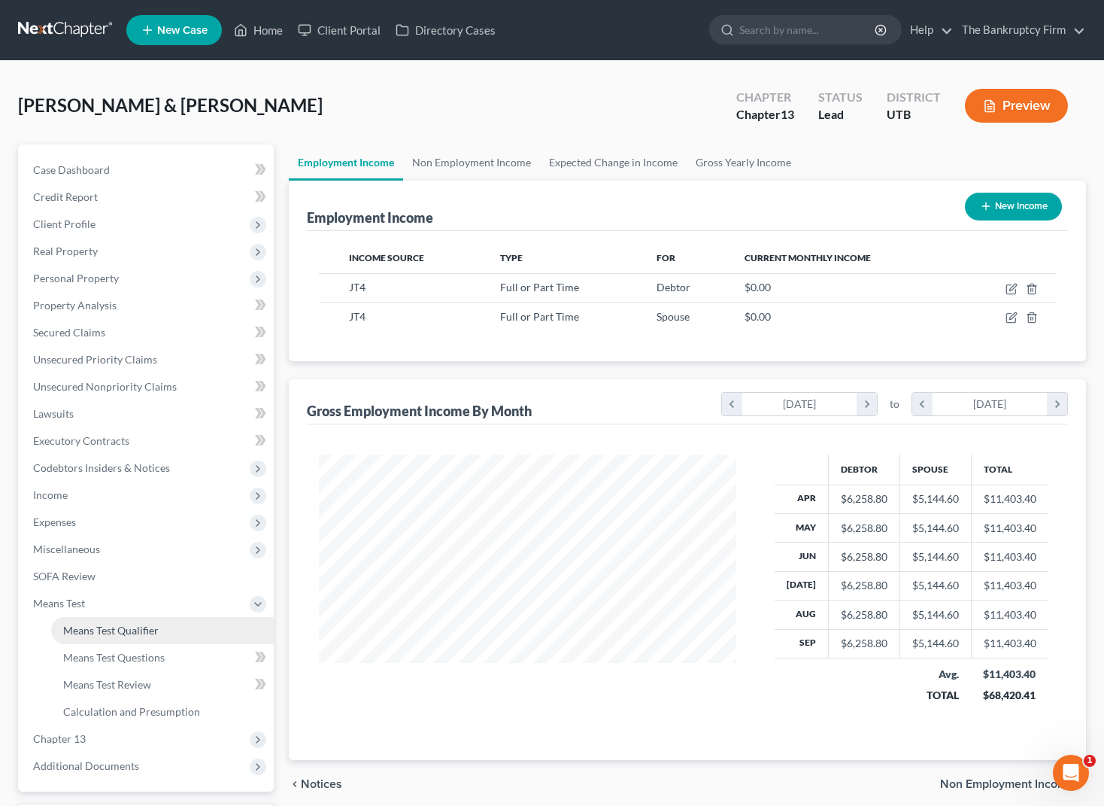
click at [140, 630] on span "Means Test Qualifier" at bounding box center [111, 630] width 96 height 13
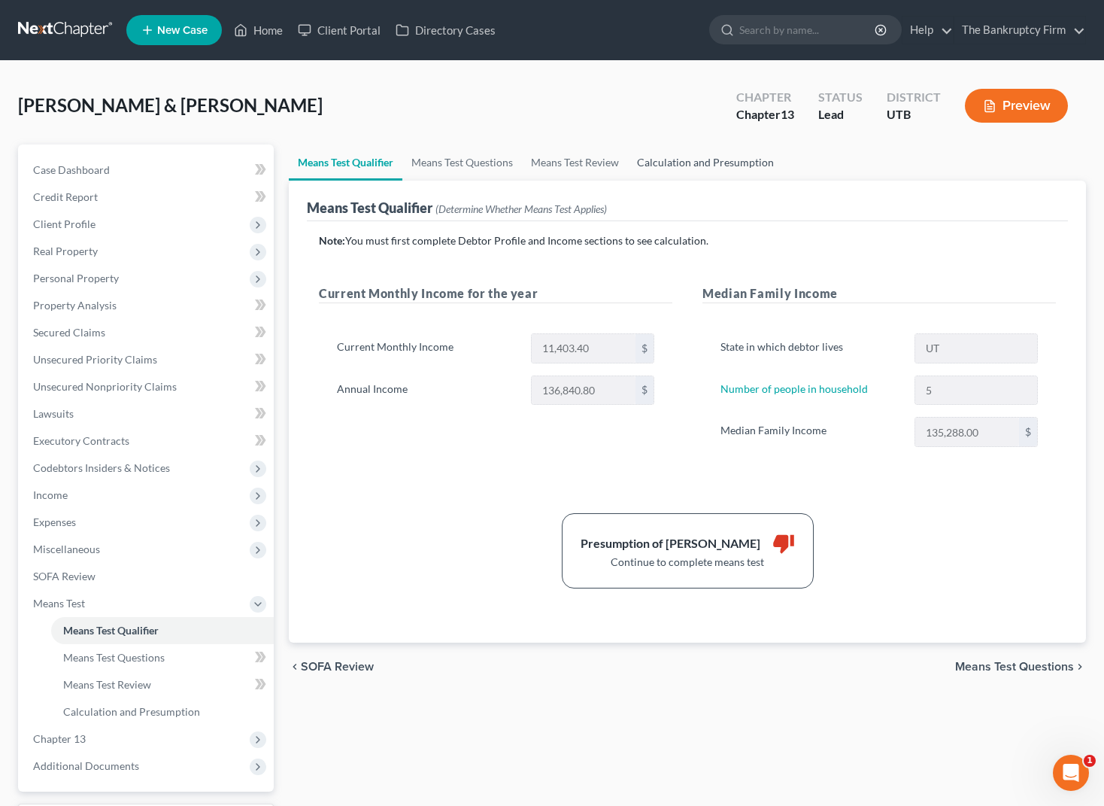
click at [700, 163] on link "Calculation and Presumption" at bounding box center [705, 162] width 155 height 36
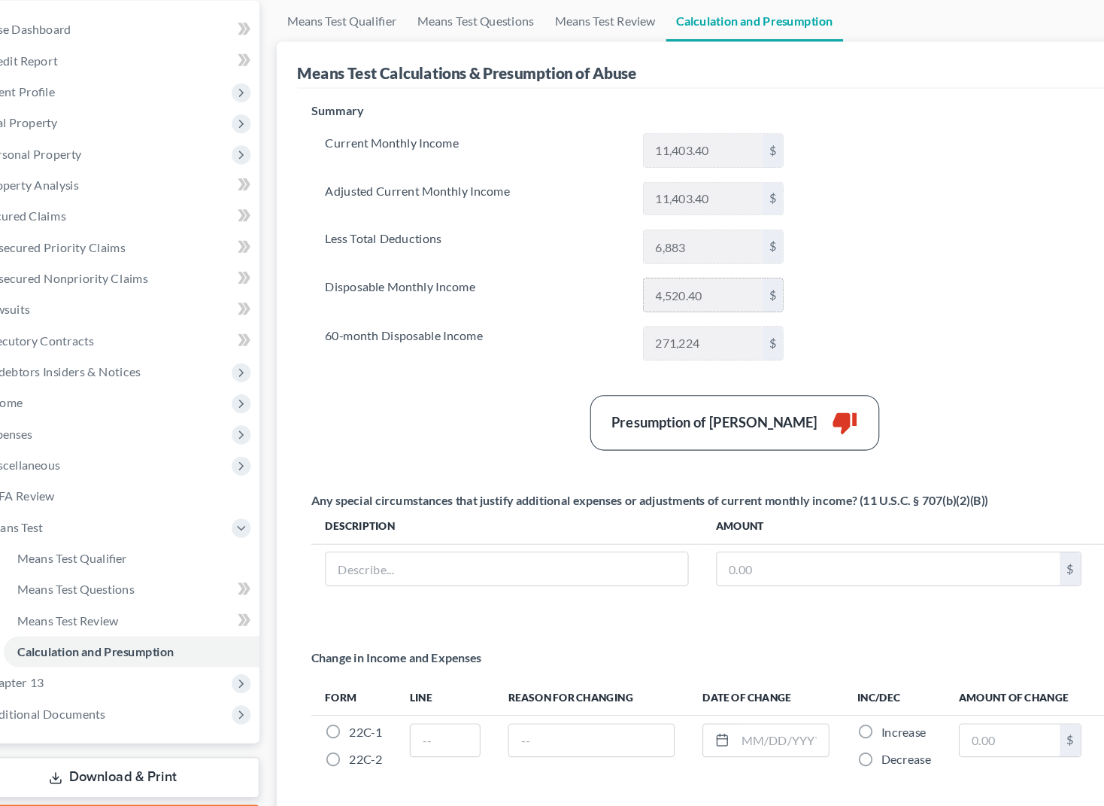
scroll to position [105, 0]
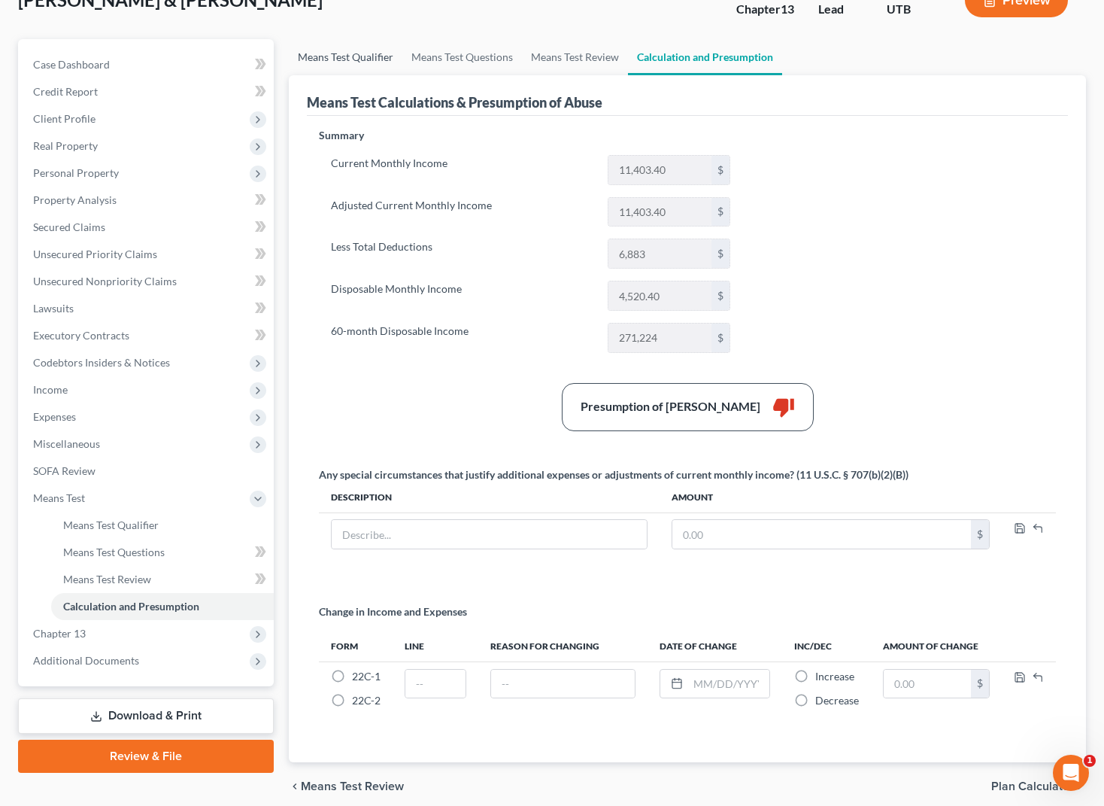
click at [331, 53] on link "Means Test Qualifier" at bounding box center [346, 57] width 114 height 36
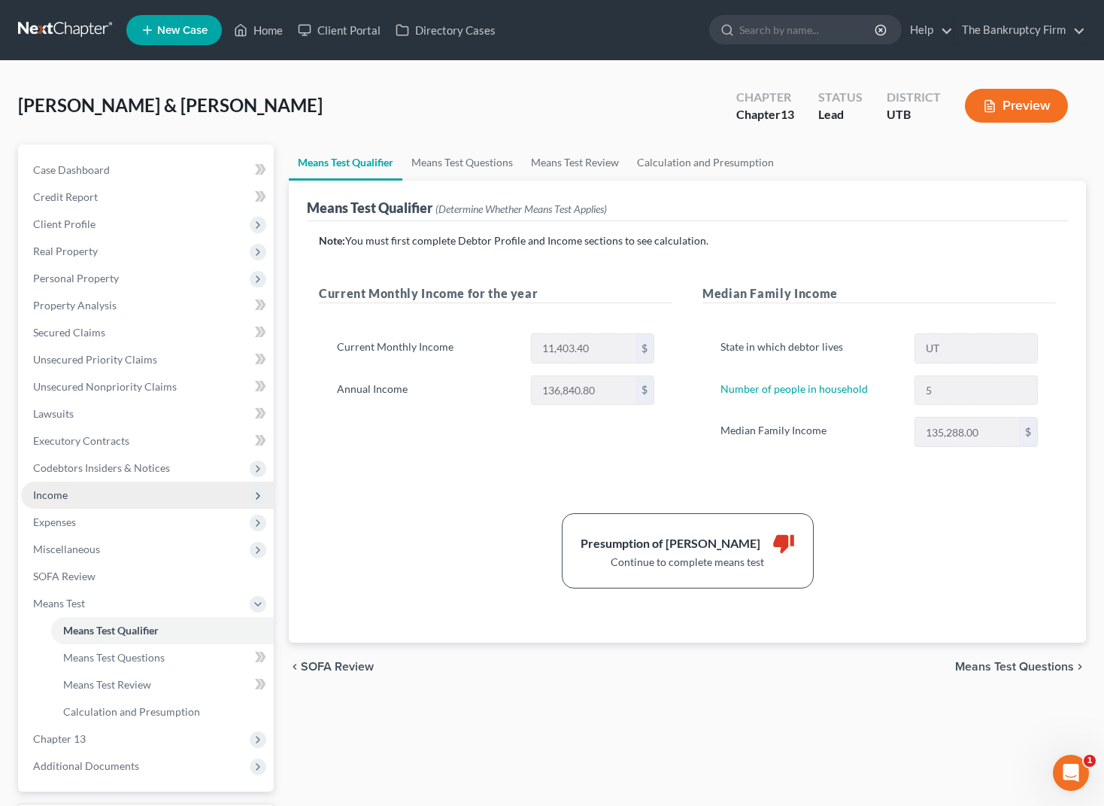
click at [71, 493] on span "Income" at bounding box center [147, 494] width 253 height 27
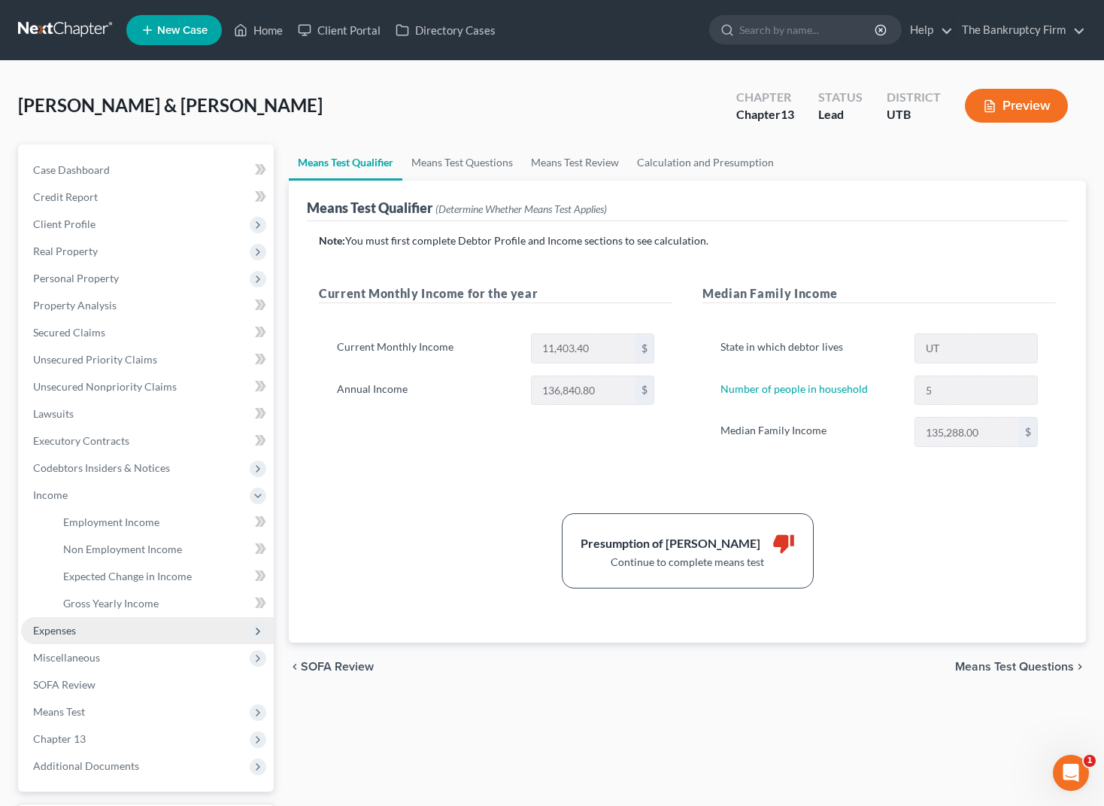
click at [71, 634] on span "Expenses" at bounding box center [54, 630] width 43 height 13
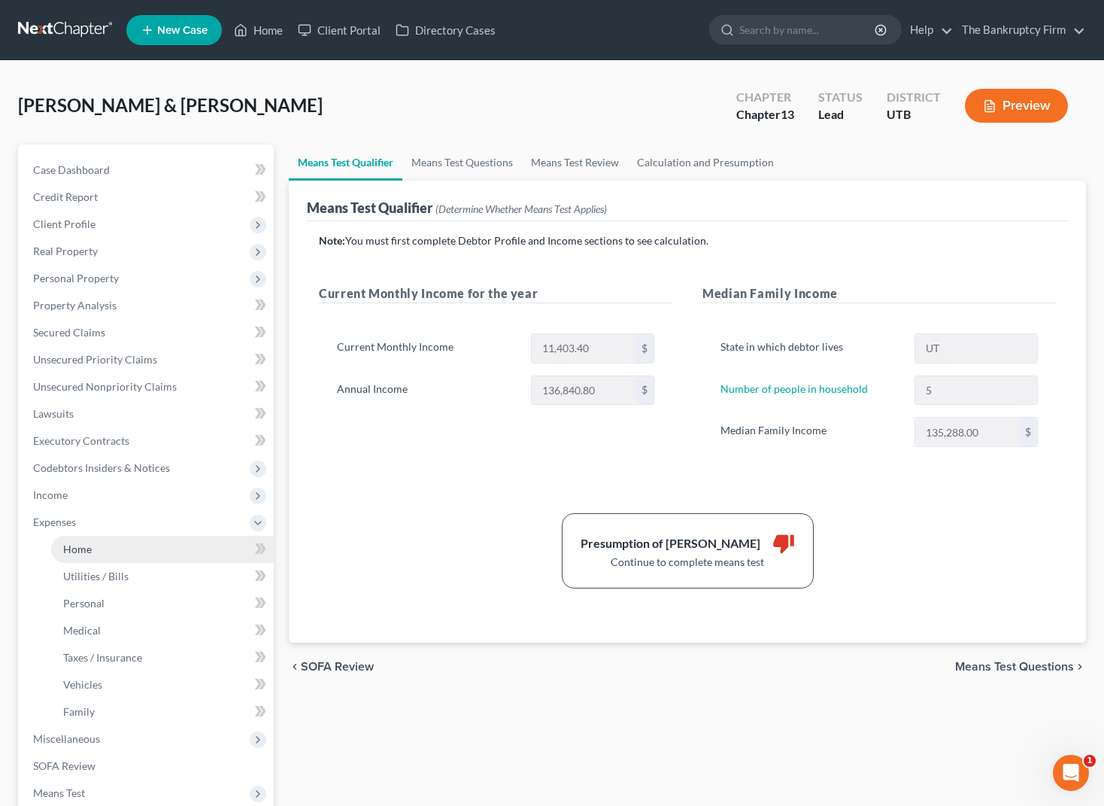
click at [96, 549] on link "Home" at bounding box center [162, 549] width 223 height 27
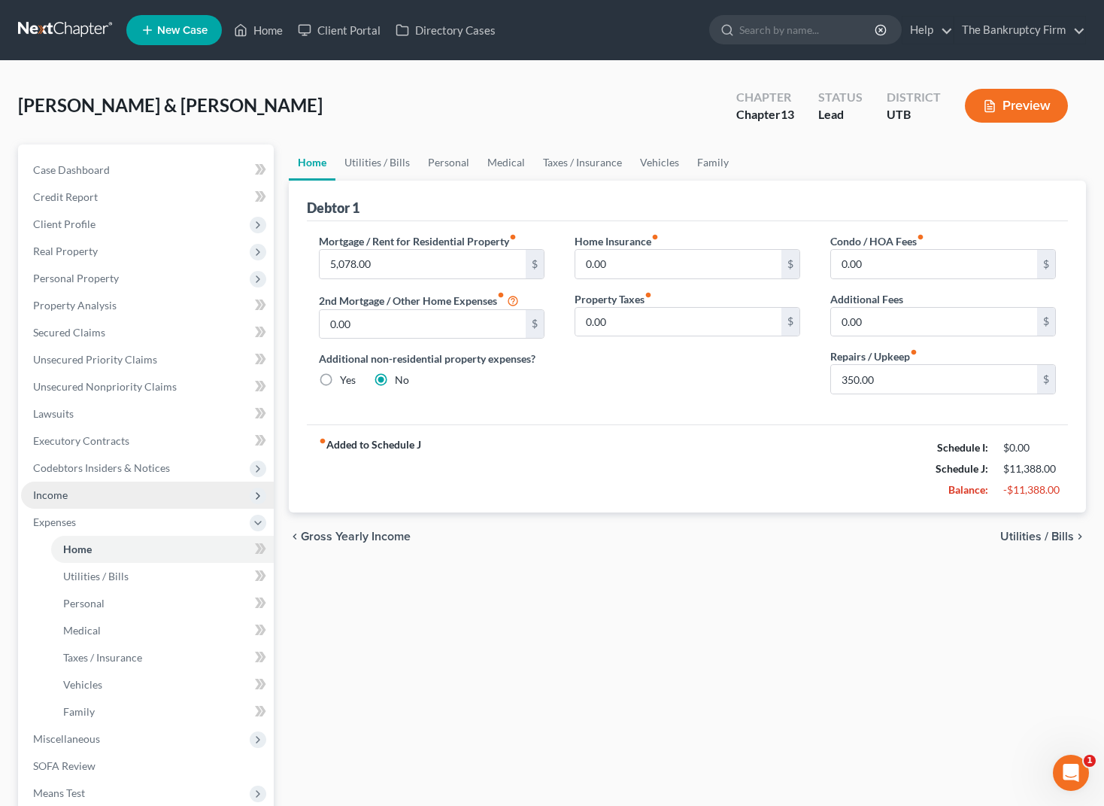
click at [51, 489] on span "Income" at bounding box center [50, 494] width 35 height 13
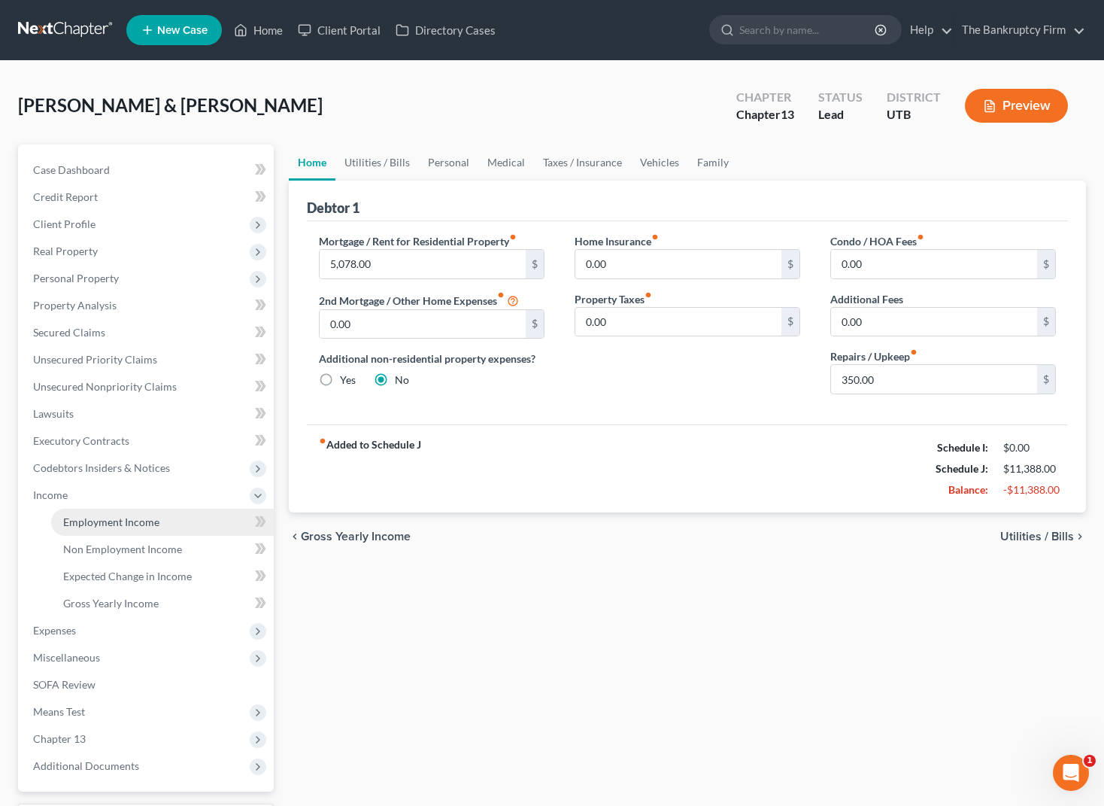
click at [153, 522] on span "Employment Income" at bounding box center [111, 521] width 96 height 13
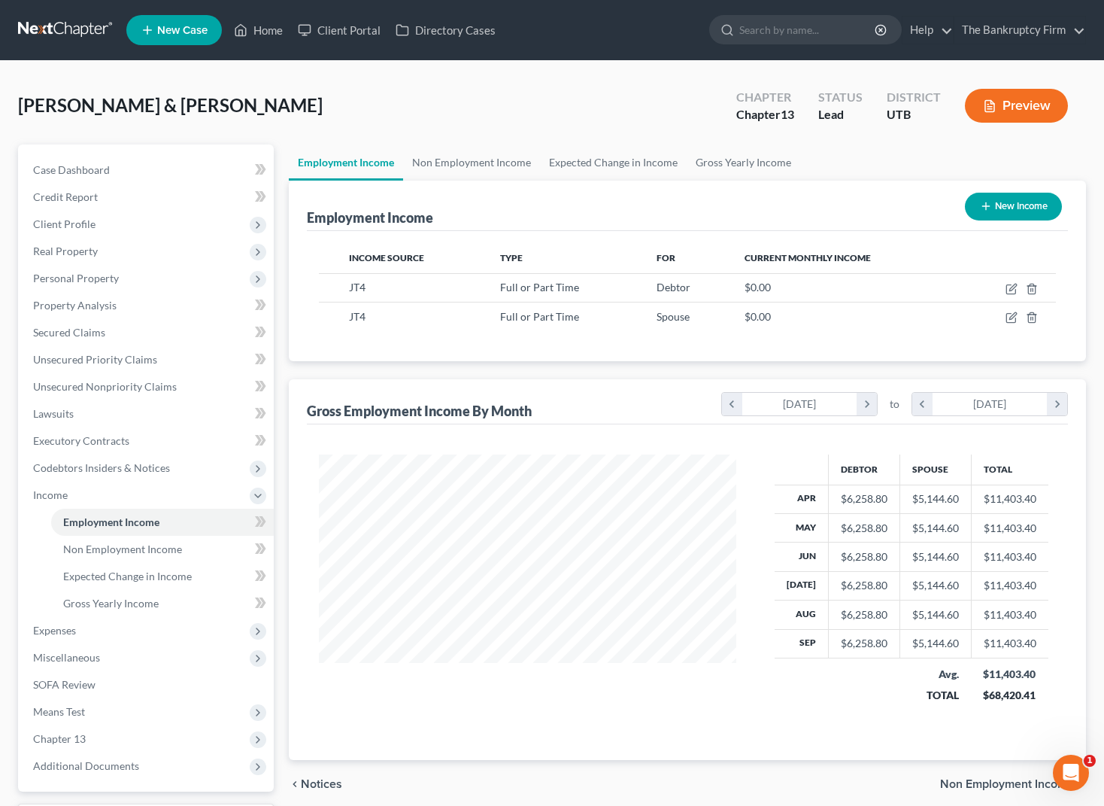
scroll to position [270, 448]
click at [1013, 320] on icon "button" at bounding box center [1012, 317] width 12 height 12
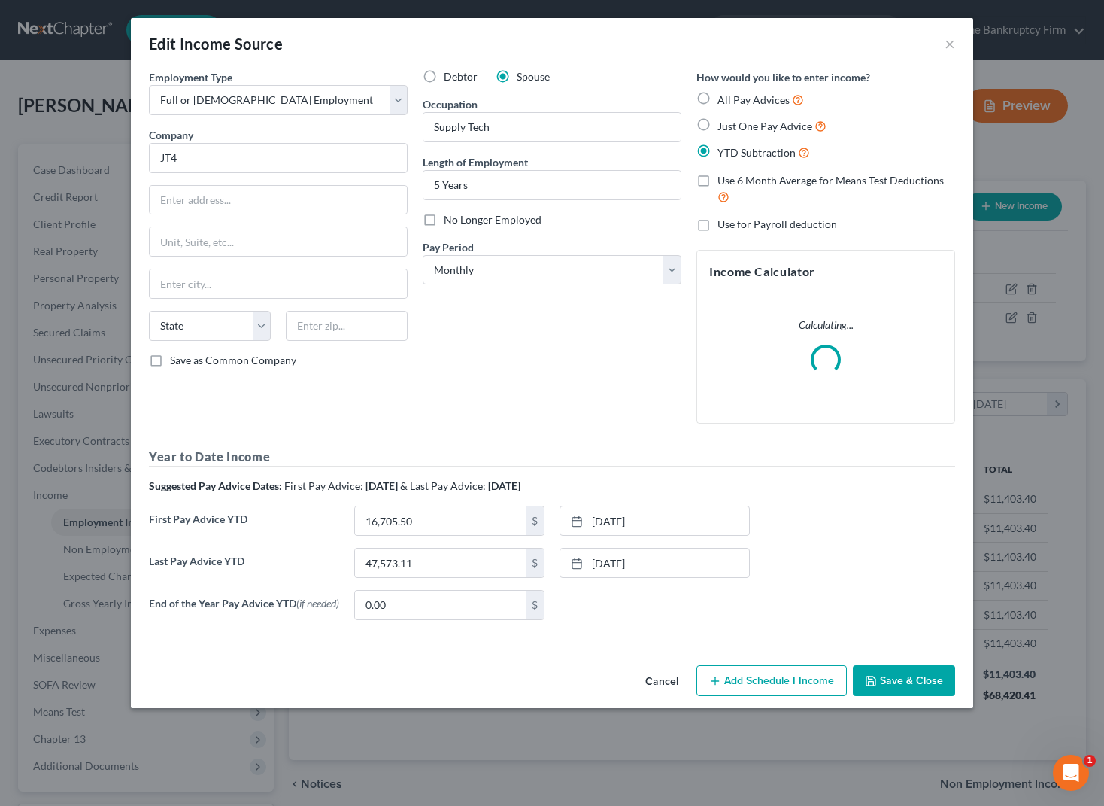
click at [780, 678] on button "Add Schedule I Income" at bounding box center [772, 681] width 150 height 32
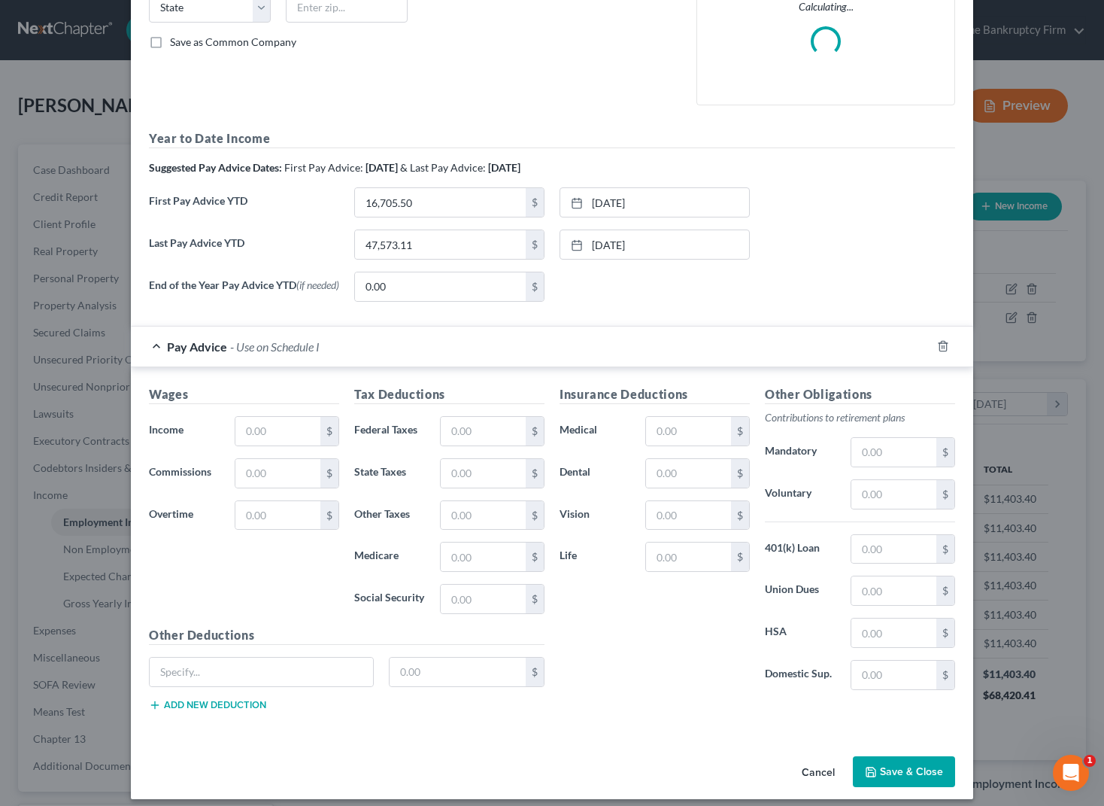
scroll to position [333, 0]
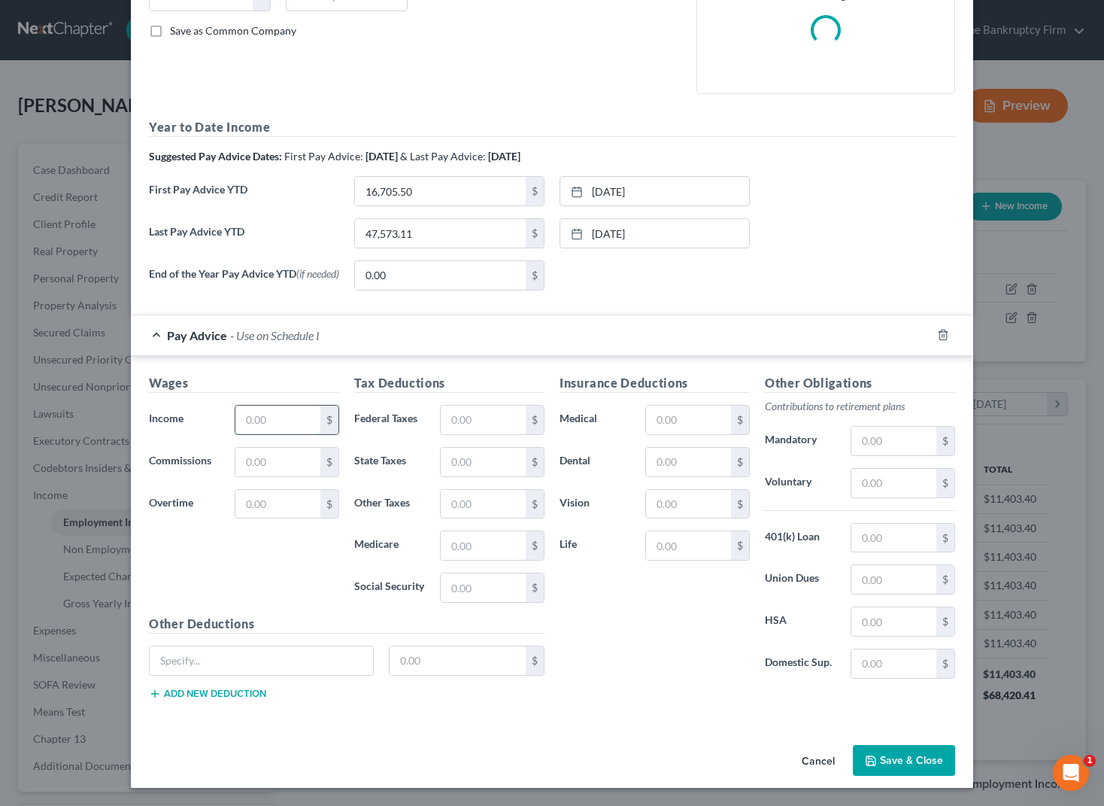
click at [278, 421] on input "text" at bounding box center [277, 420] width 85 height 29
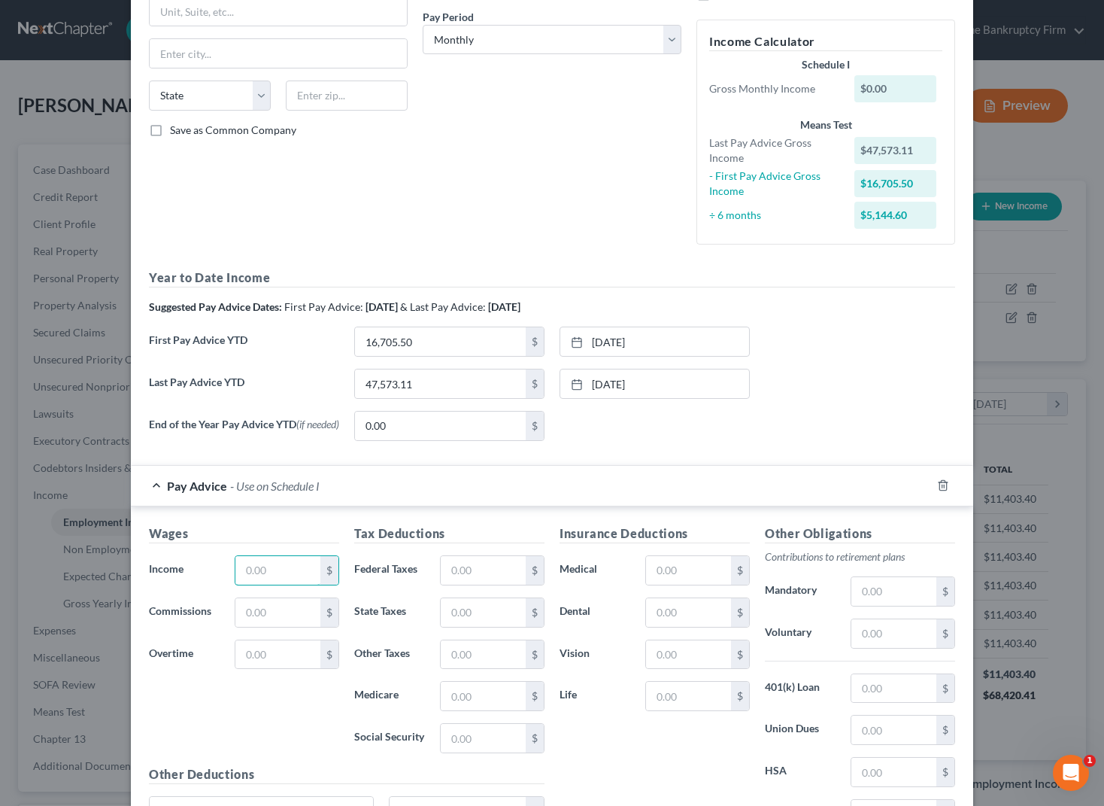
scroll to position [220, 0]
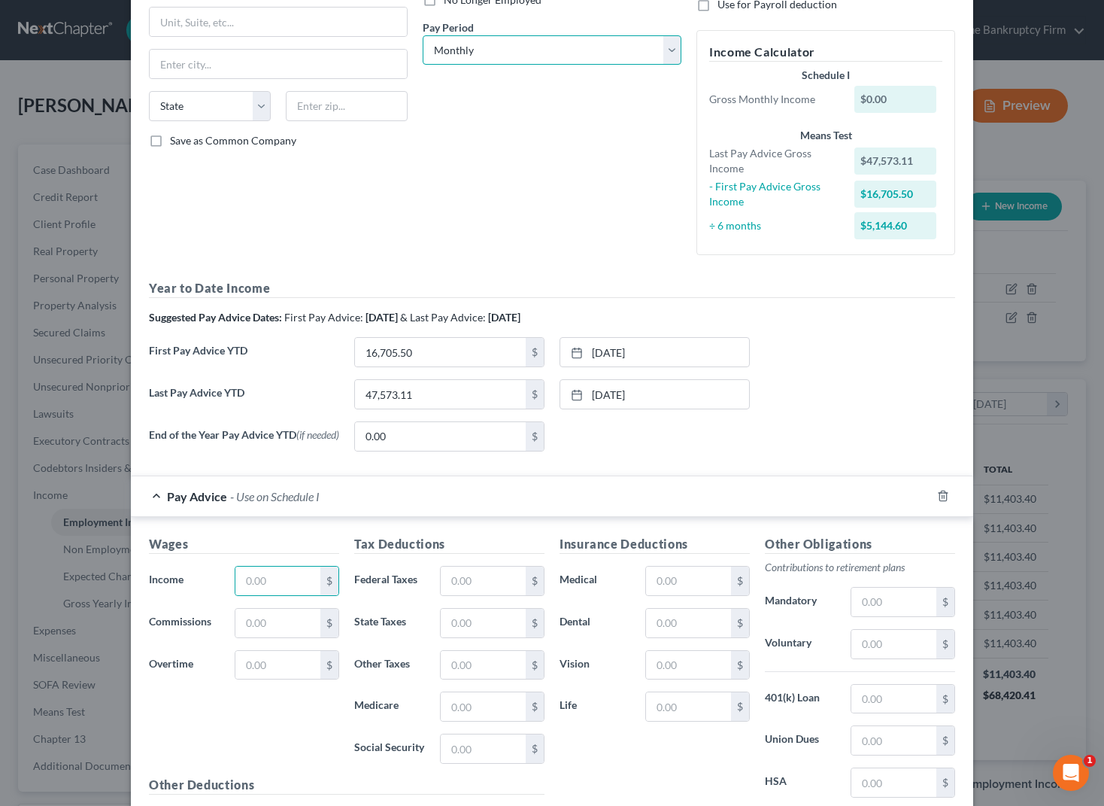
click at [664, 50] on select "Select Monthly Twice Monthly Every Other Week Weekly" at bounding box center [552, 50] width 259 height 30
click at [423, 35] on select "Select Monthly Twice Monthly Every Other Week Weekly" at bounding box center [552, 50] width 259 height 30
click at [418, 221] on div "Debtor Spouse Occupation Supply Tech Length of Employment 5 Years No Longer Emp…" at bounding box center [552, 59] width 274 height 418
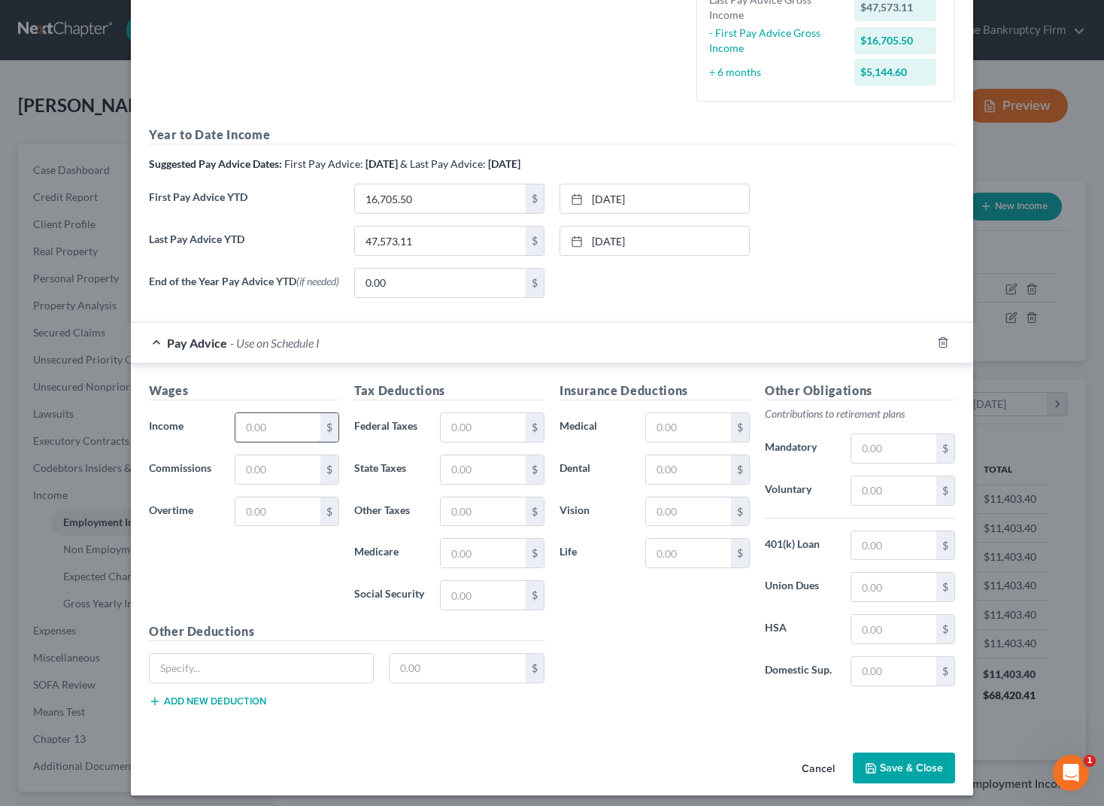
scroll to position [377, 0]
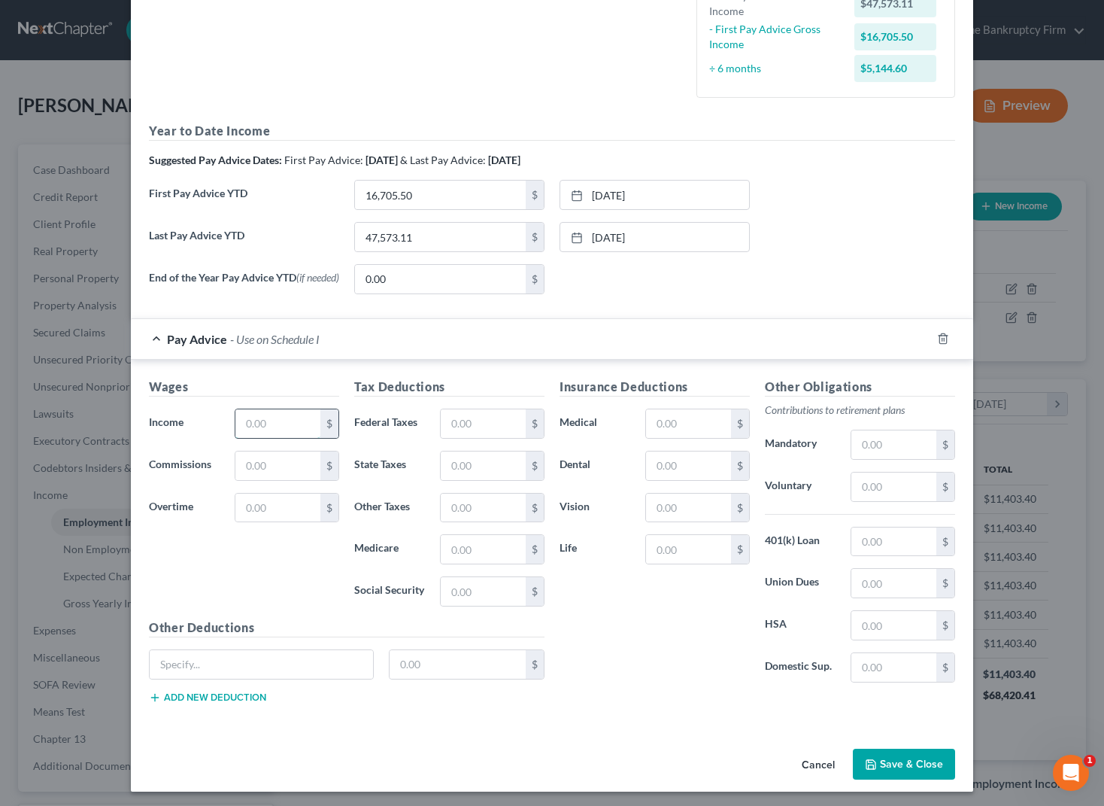
click at [267, 426] on input "text" at bounding box center [277, 423] width 85 height 29
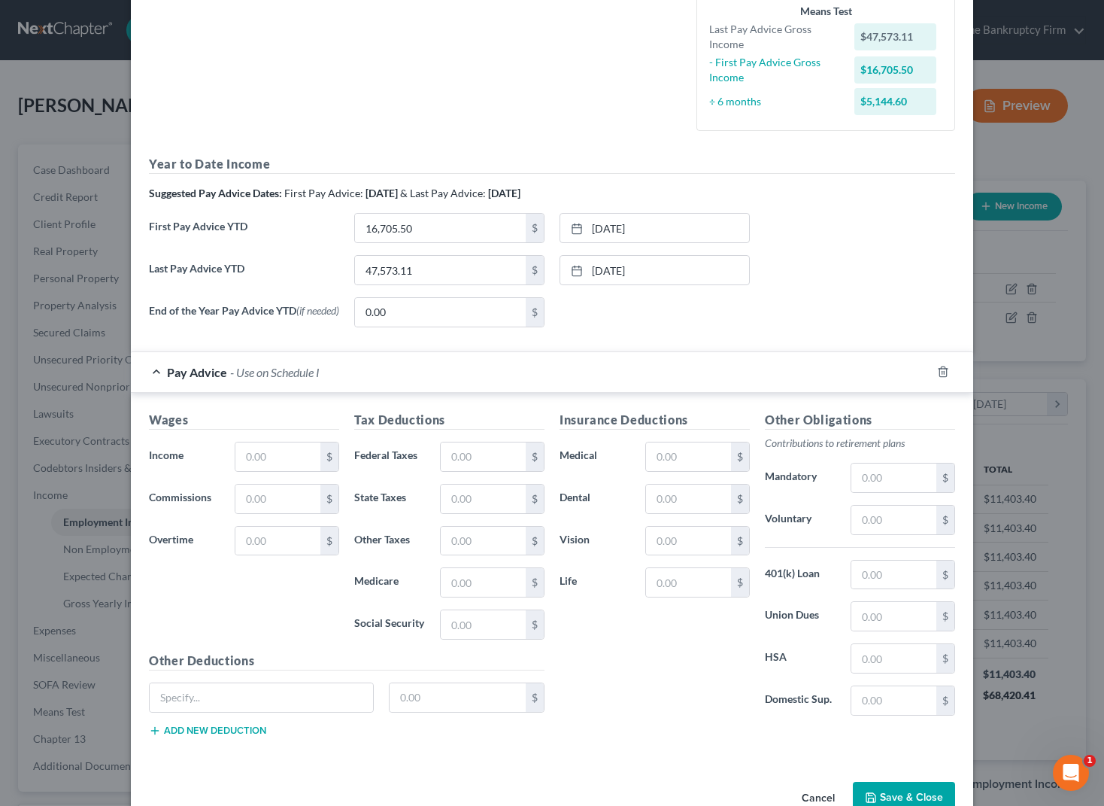
click at [188, 439] on div "Wages Income * $ Commissions $ Overtime $" at bounding box center [243, 531] width 205 height 241
click at [265, 466] on input "text" at bounding box center [277, 456] width 85 height 29
click at [475, 455] on input "text" at bounding box center [483, 456] width 85 height 29
click at [684, 461] on input "text" at bounding box center [688, 456] width 85 height 29
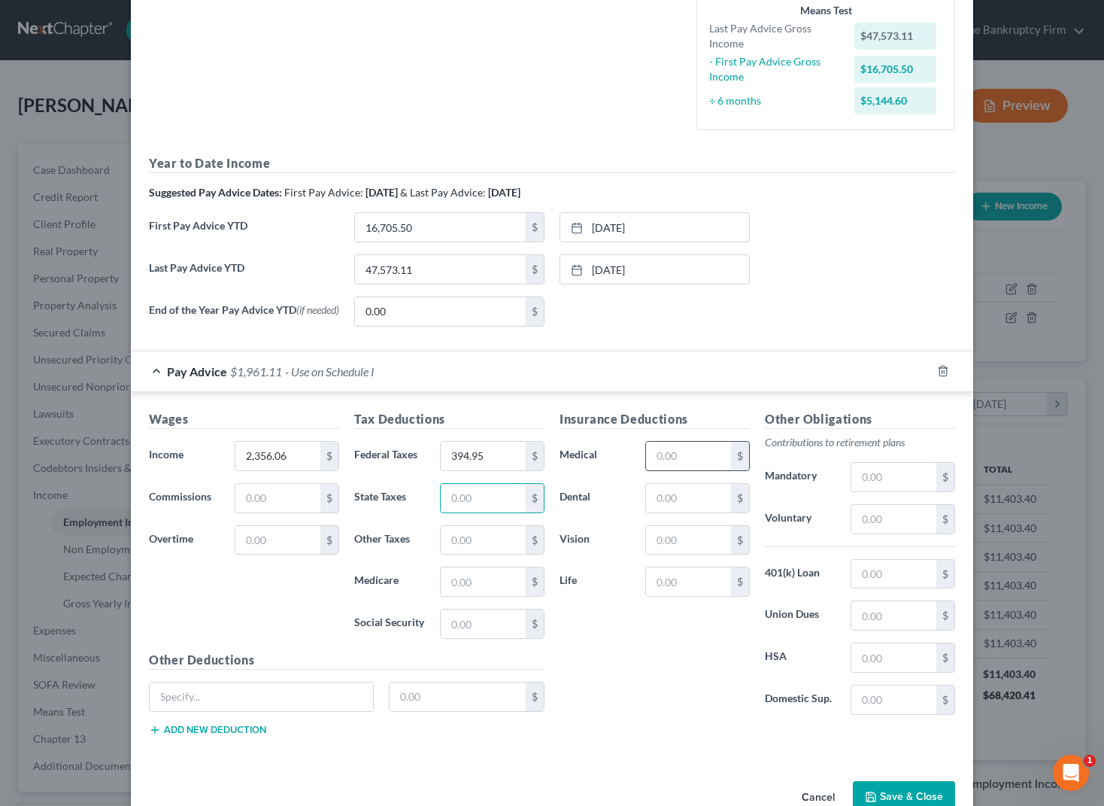
click at [684, 461] on input "text" at bounding box center [688, 456] width 85 height 29
click at [861, 526] on input "text" at bounding box center [894, 519] width 85 height 29
click at [882, 573] on input "text" at bounding box center [894, 574] width 85 height 29
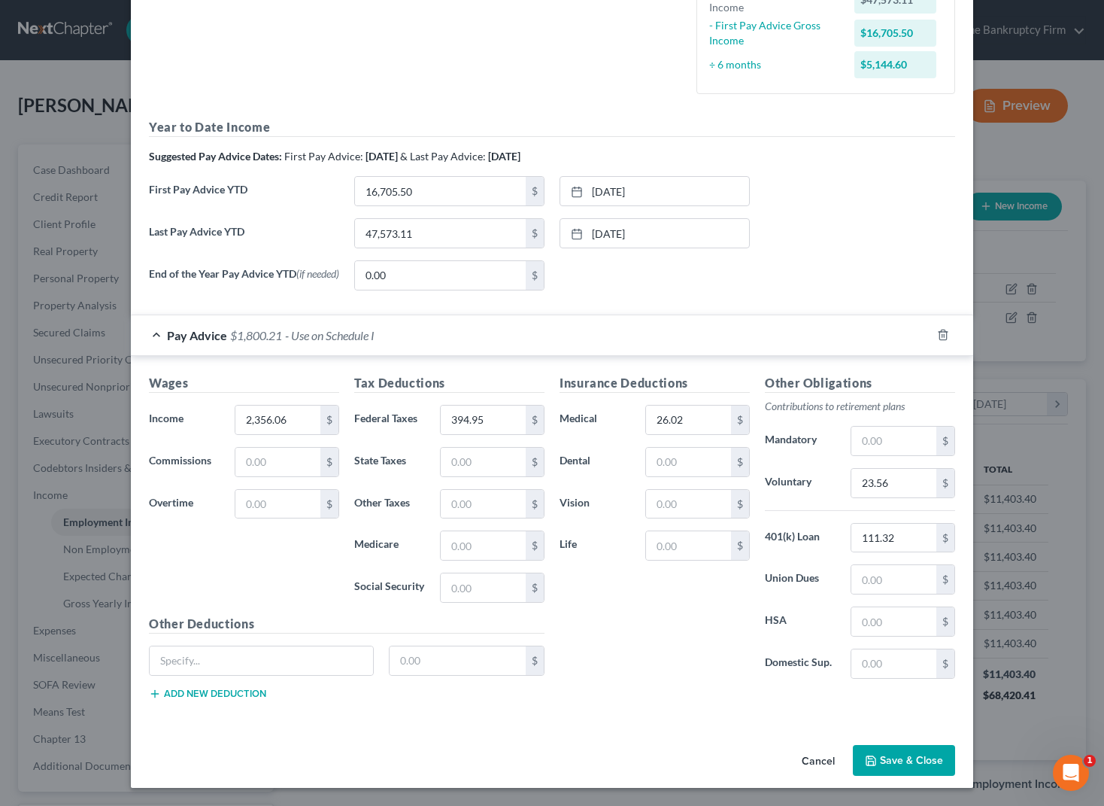
click at [910, 761] on button "Save & Close" at bounding box center [904, 761] width 102 height 32
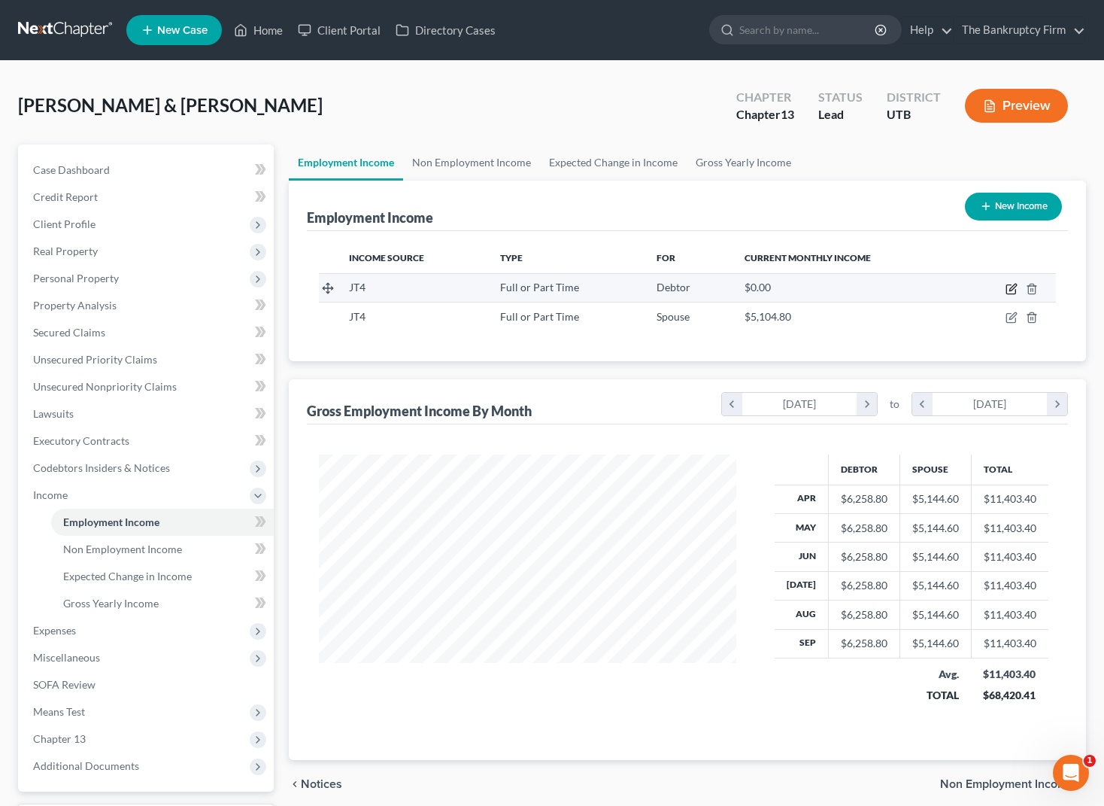
click at [1016, 288] on icon "button" at bounding box center [1012, 289] width 12 height 12
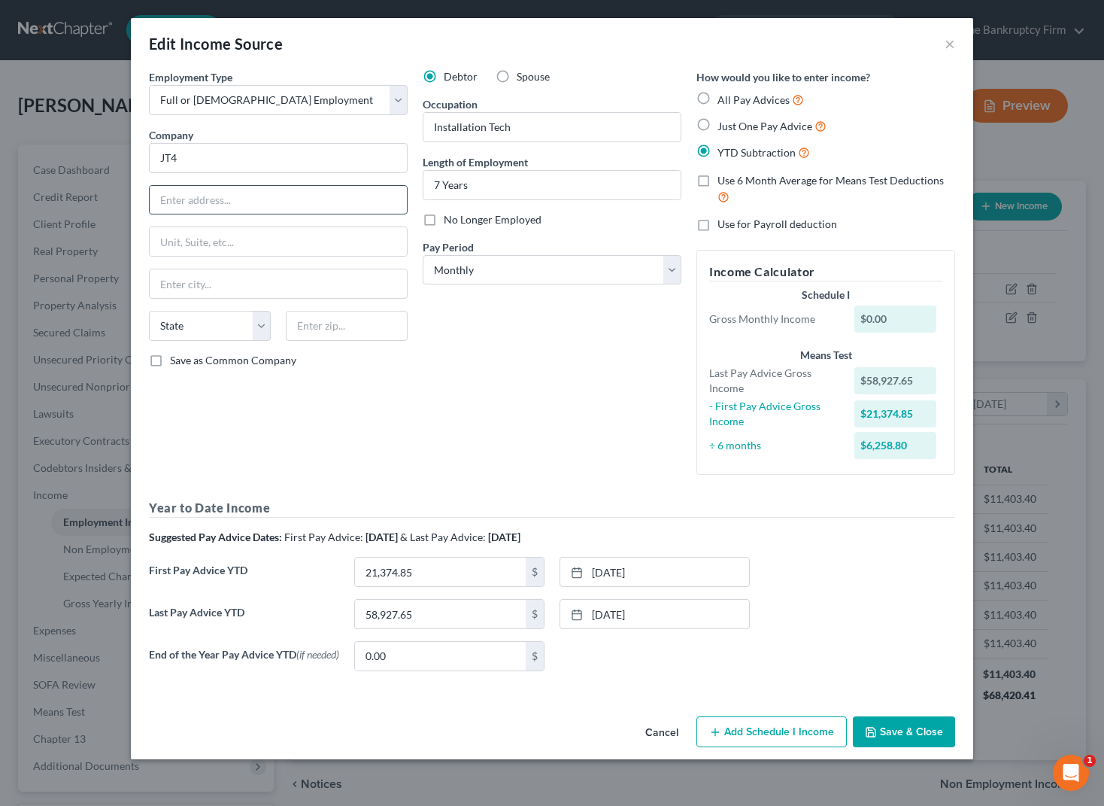
click at [205, 201] on input "text" at bounding box center [278, 200] width 257 height 29
click at [502, 261] on select "Select Monthly Twice Monthly Every Other Week Weekly" at bounding box center [552, 270] width 259 height 30
click at [423, 255] on select "Select Monthly Twice Monthly Every Other Week Weekly" at bounding box center [552, 270] width 259 height 30
click at [768, 740] on button "Add Schedule I Income" at bounding box center [772, 732] width 150 height 32
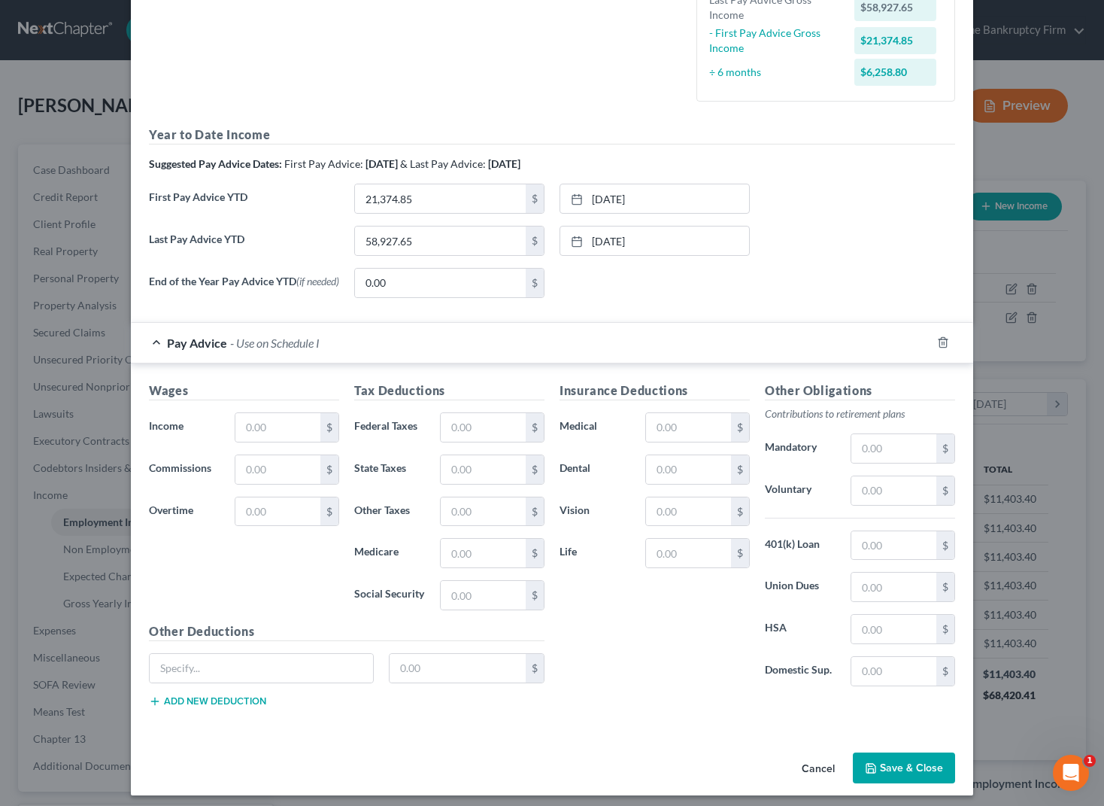
scroll to position [384, 0]
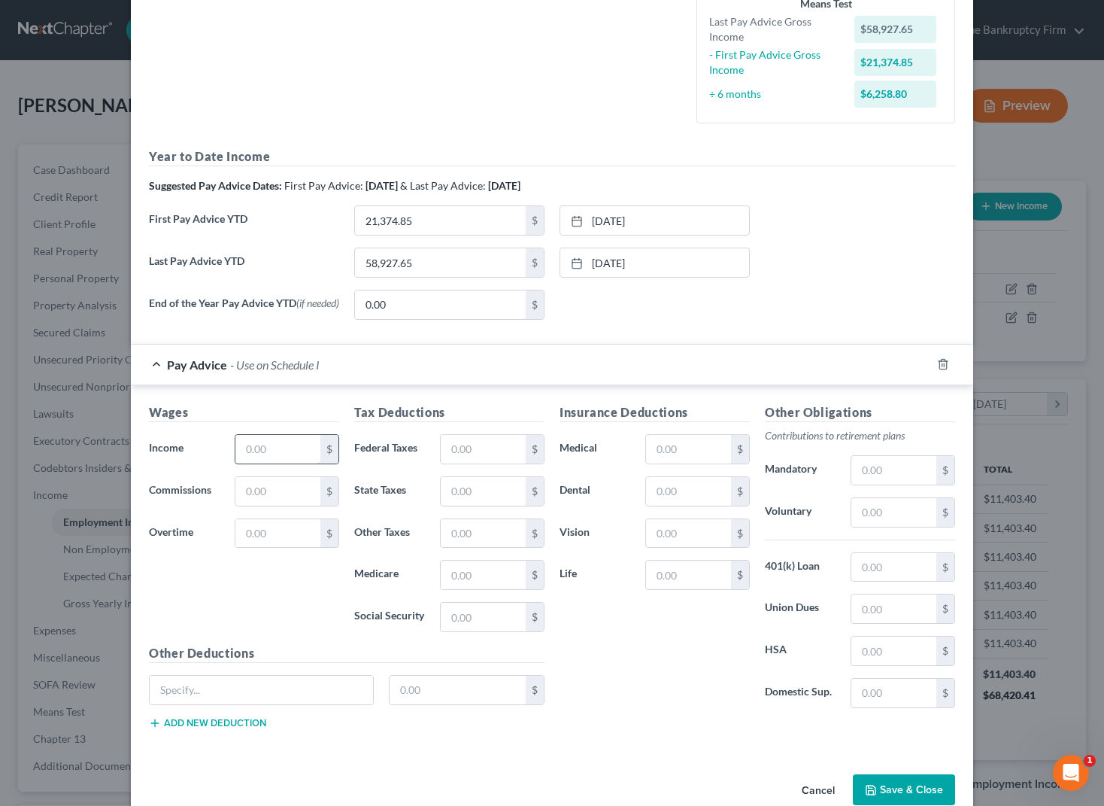
click at [263, 448] on input "text" at bounding box center [277, 449] width 85 height 29
click at [475, 451] on input "text" at bounding box center [483, 449] width 85 height 29
click at [682, 457] on input "text" at bounding box center [688, 449] width 85 height 29
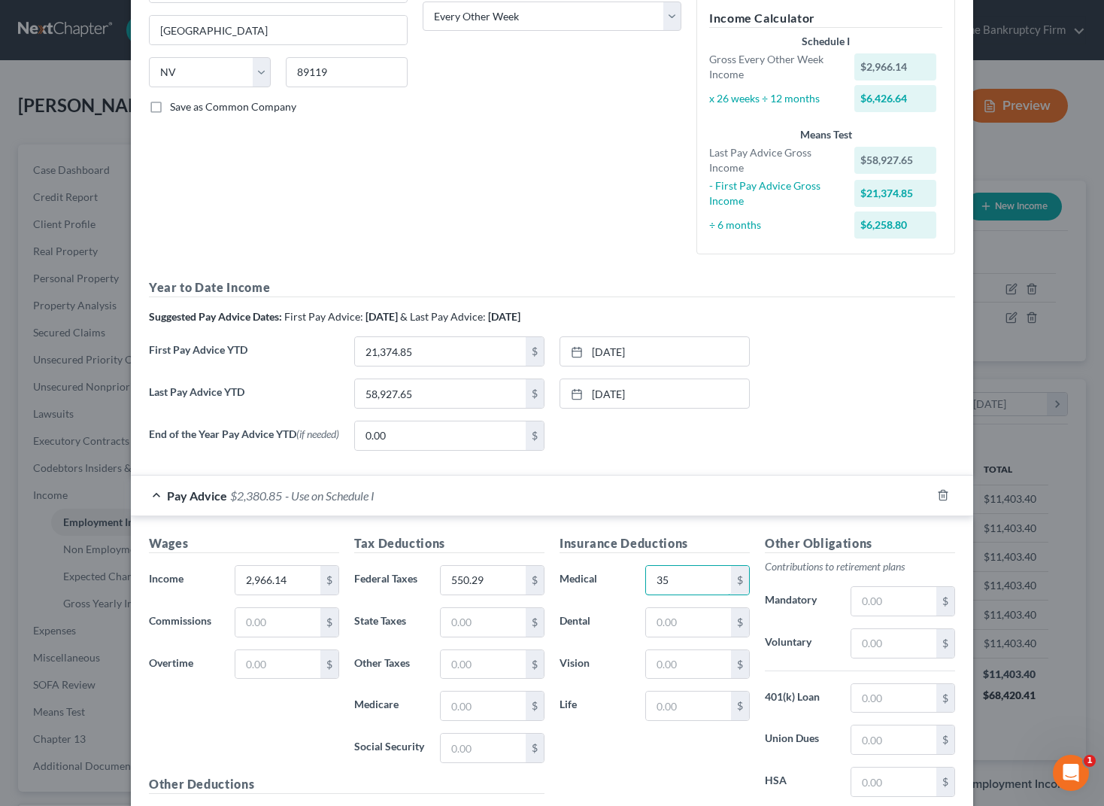
scroll to position [235, 0]
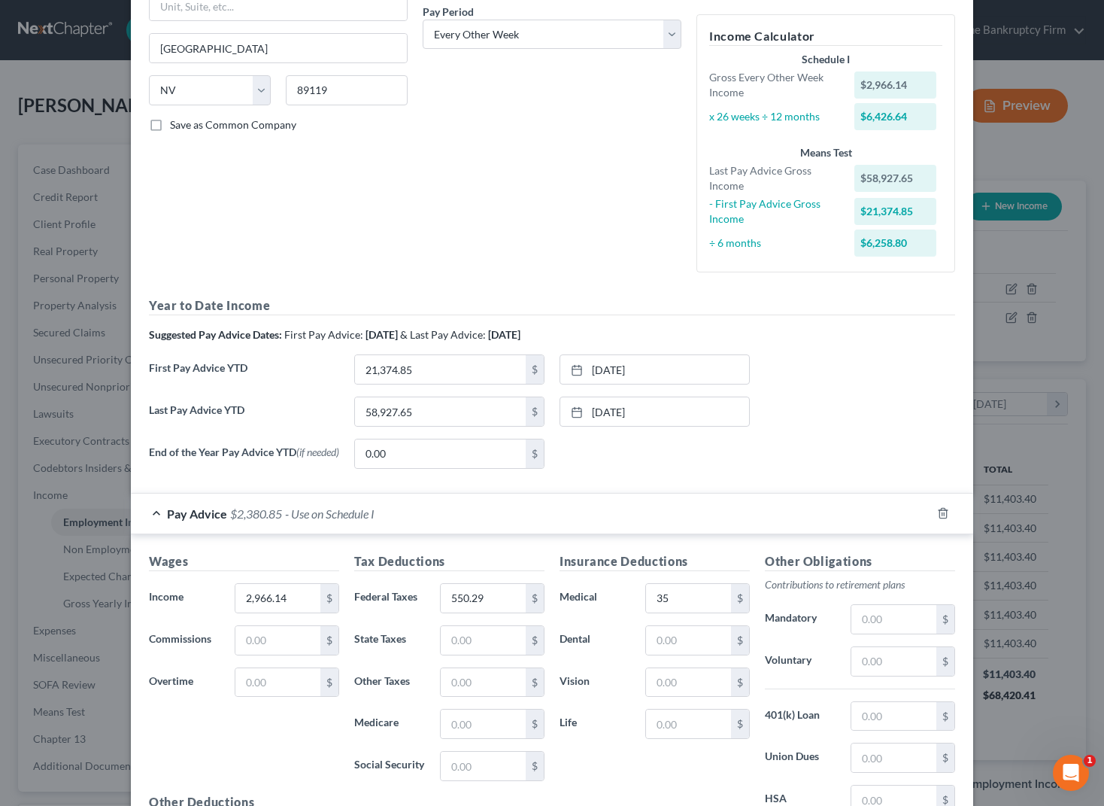
click at [530, 205] on div "Debtor Spouse Occupation Installation Tech Length of Employment 7 Years No Long…" at bounding box center [552, 59] width 274 height 451
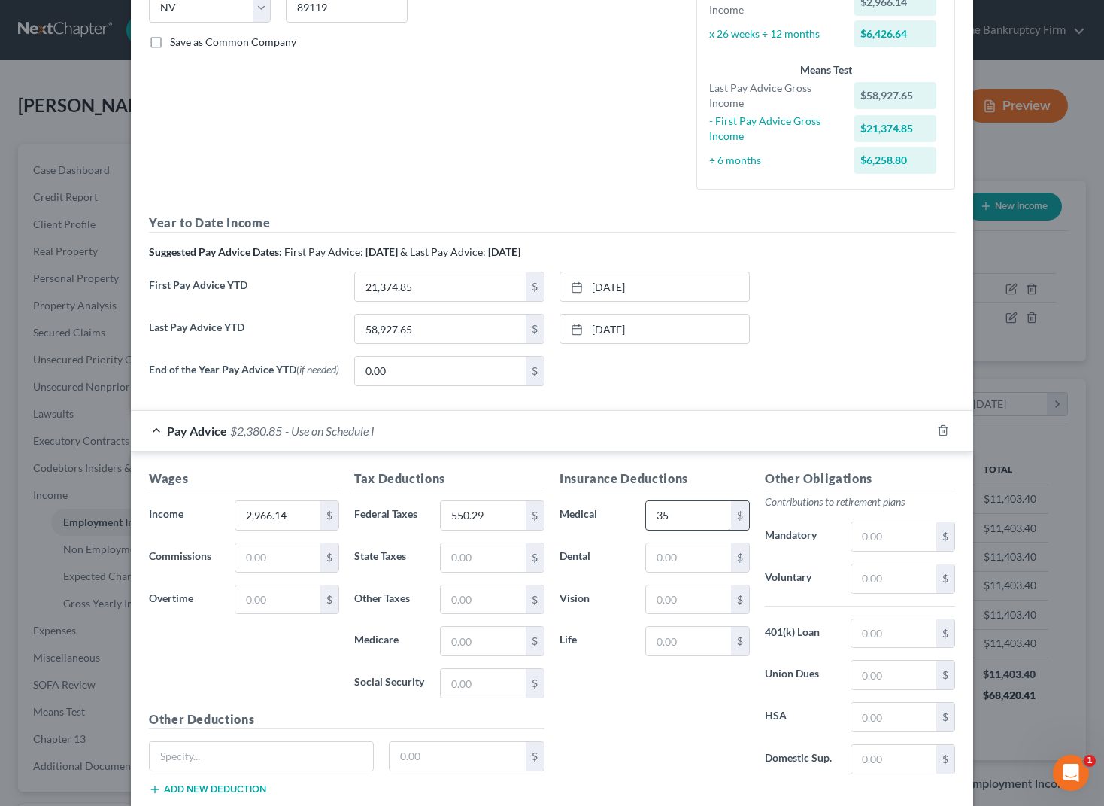
scroll to position [387, 0]
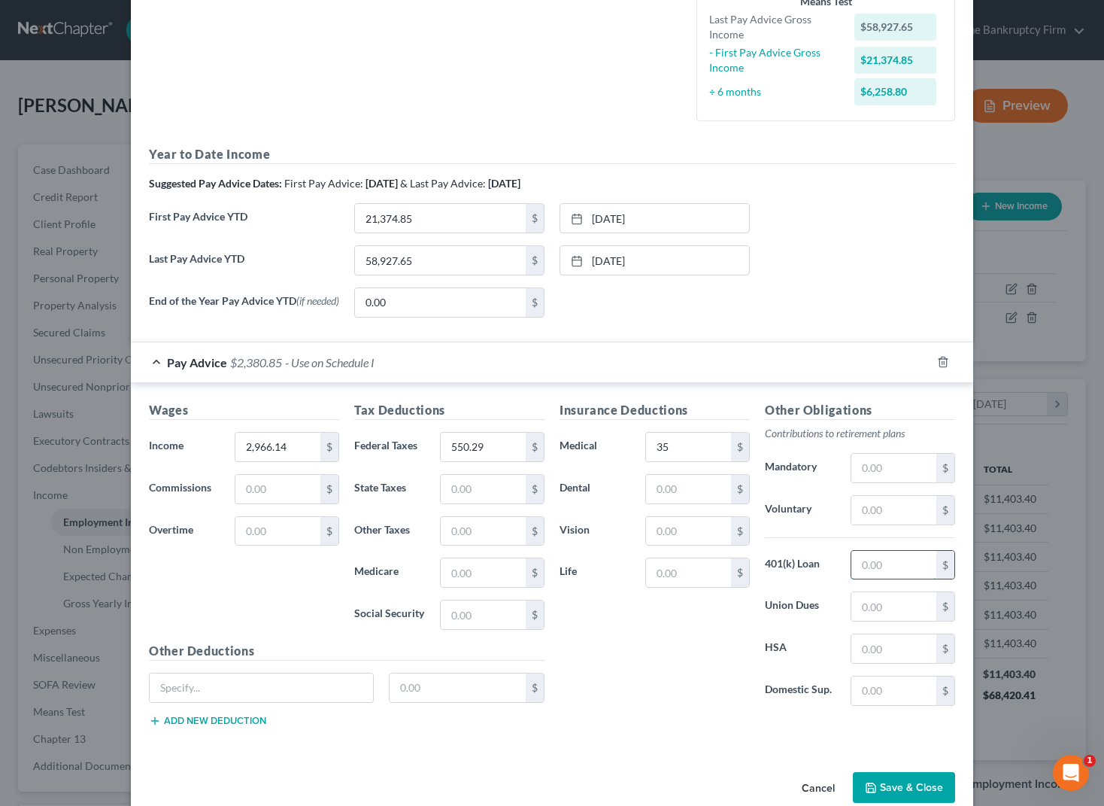
click at [878, 570] on input "text" at bounding box center [894, 565] width 85 height 29
click at [889, 515] on input "text" at bounding box center [894, 510] width 85 height 29
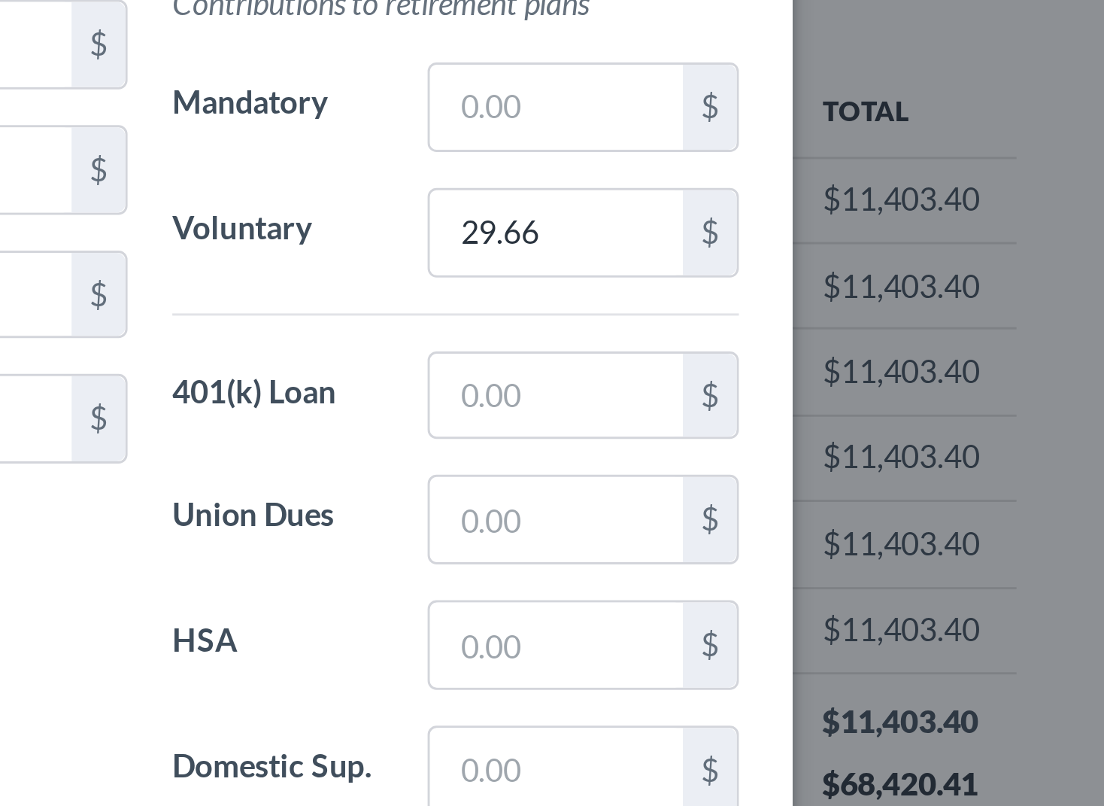
click at [1010, 624] on div "Edit Income Source × Employment Type * Select Full or [DEMOGRAPHIC_DATA] Employ…" at bounding box center [552, 403] width 1104 height 806
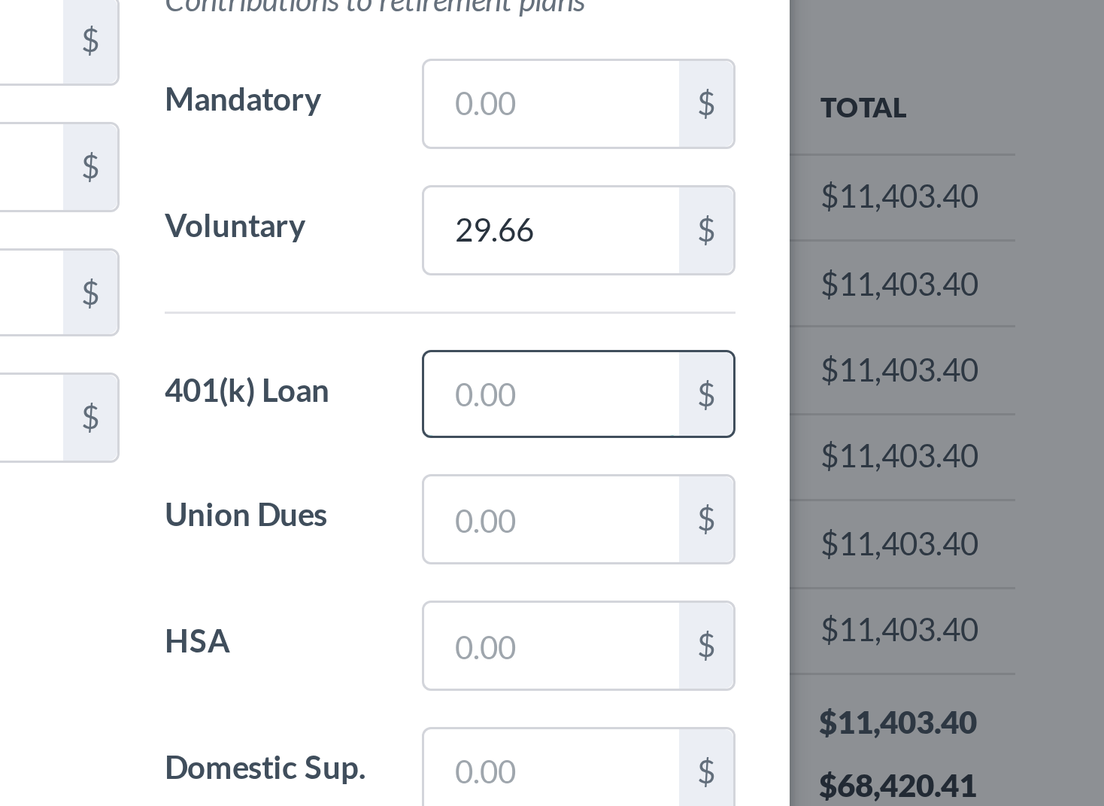
click at [879, 569] on input "text" at bounding box center [894, 565] width 85 height 29
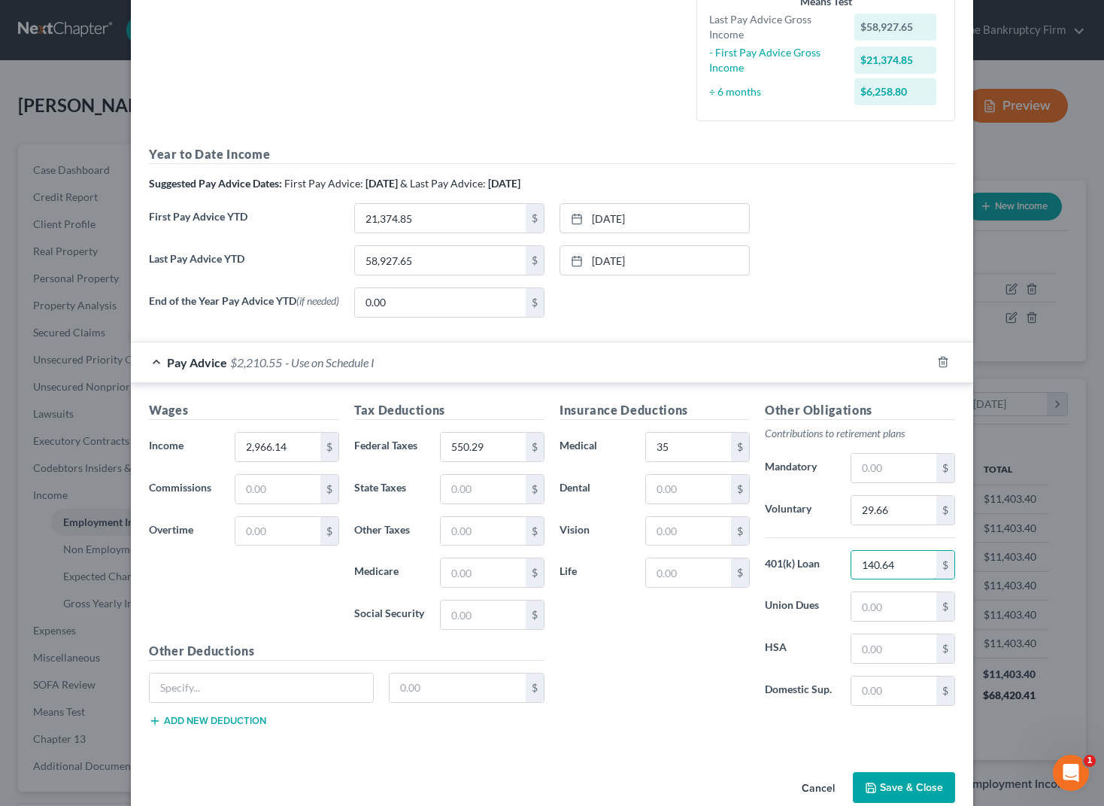
scroll to position [418, 0]
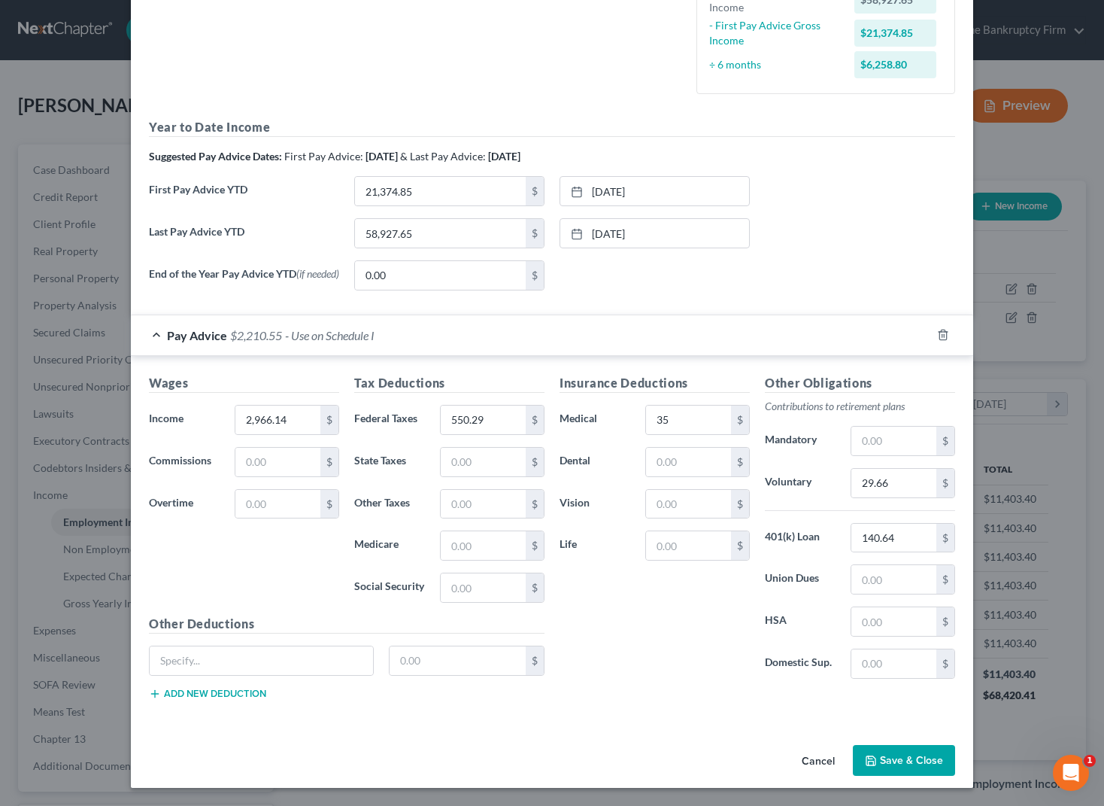
click at [913, 761] on button "Save & Close" at bounding box center [904, 761] width 102 height 32
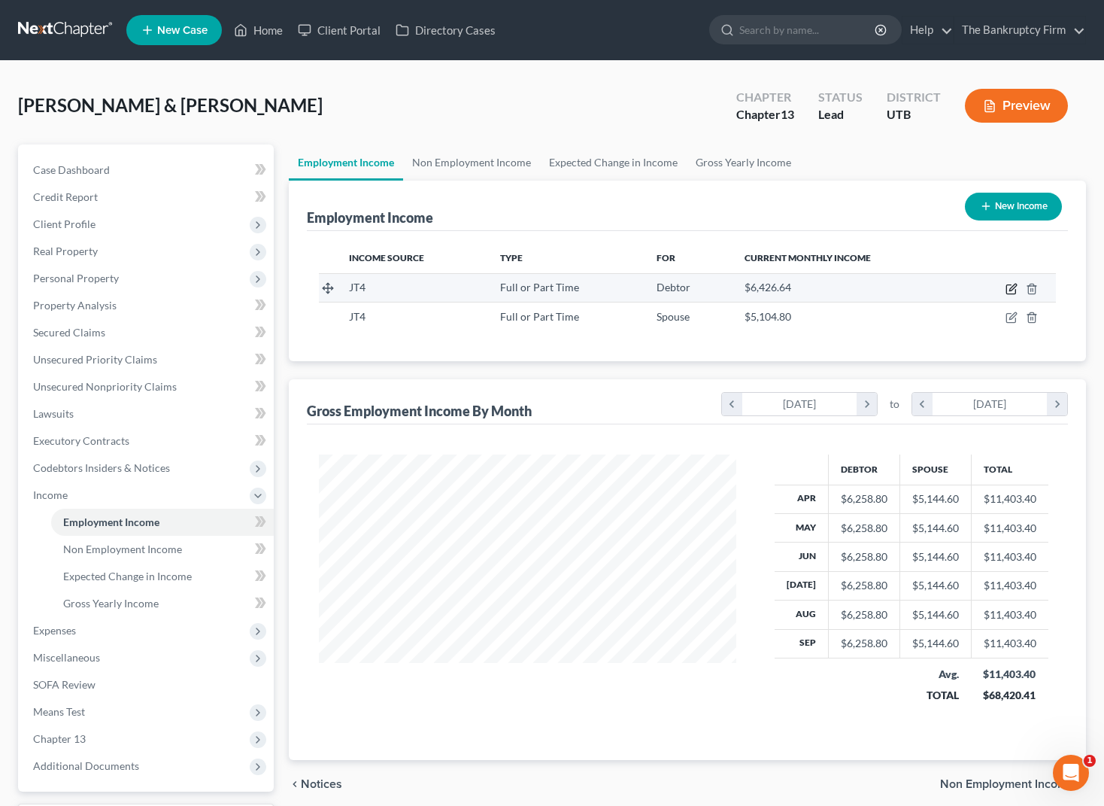
click at [1010, 286] on icon "button" at bounding box center [1012, 289] width 12 height 12
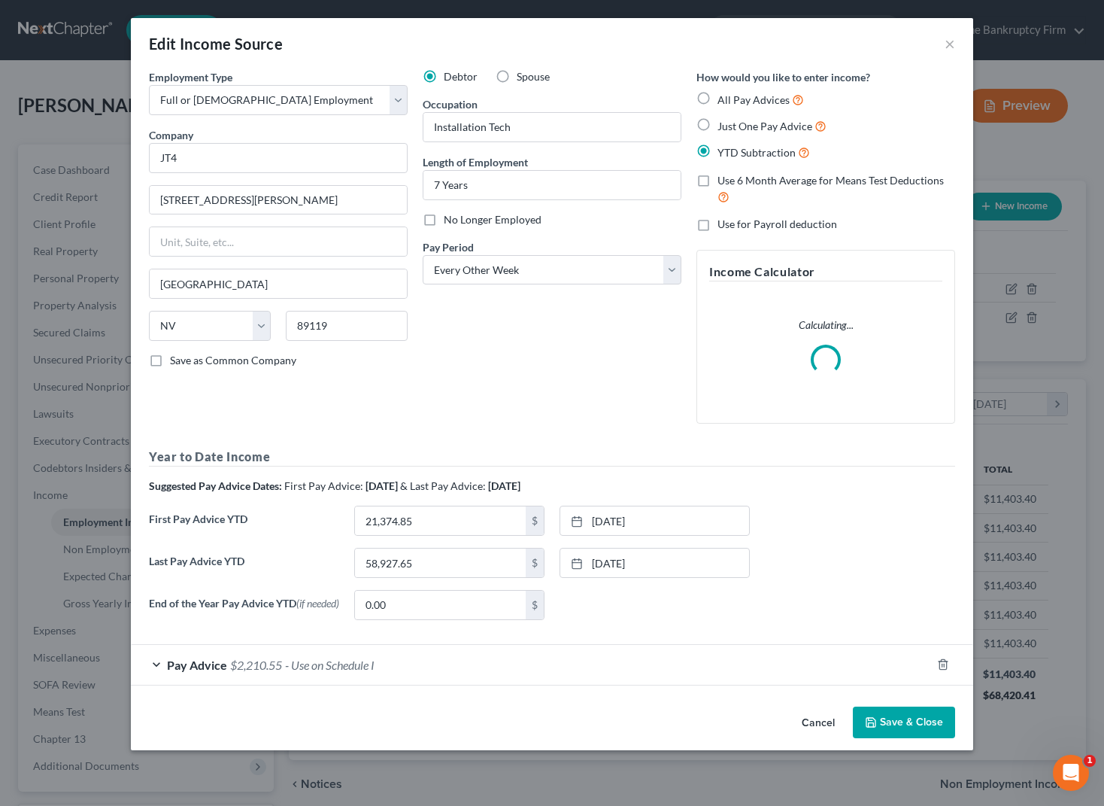
click at [161, 663] on div "Pay Advice $2,210.55 - Use on Schedule I" at bounding box center [531, 665] width 800 height 40
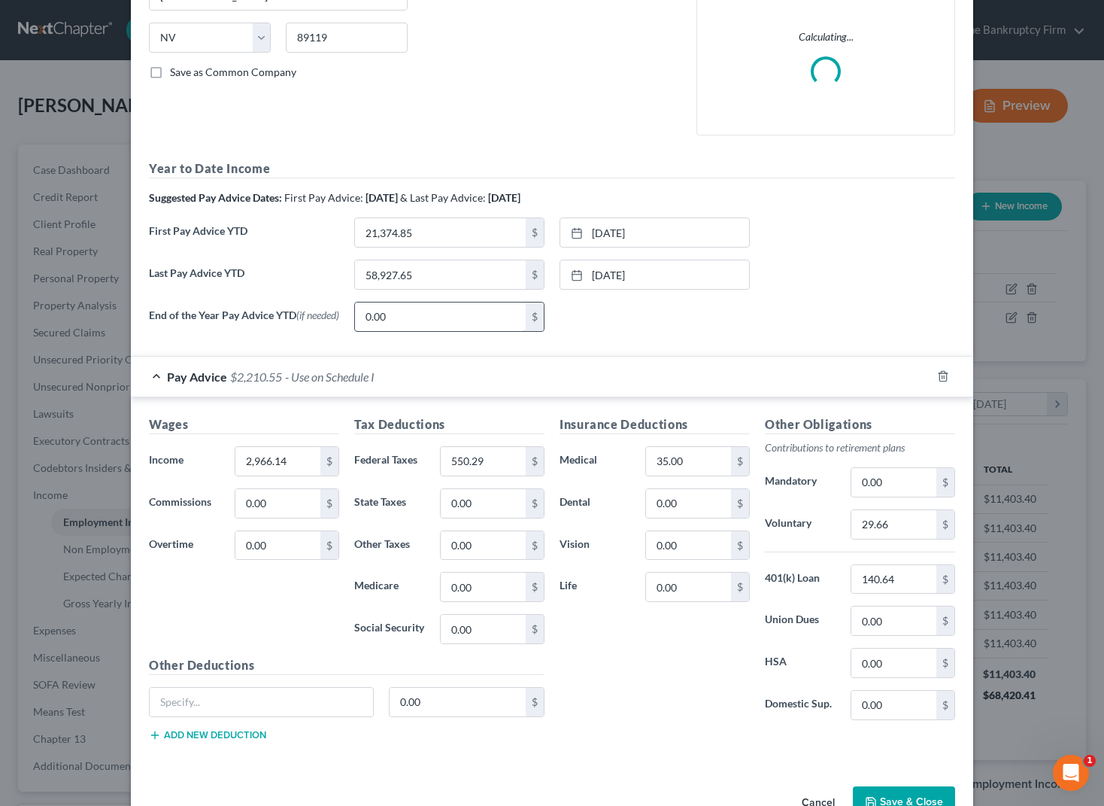
scroll to position [333, 0]
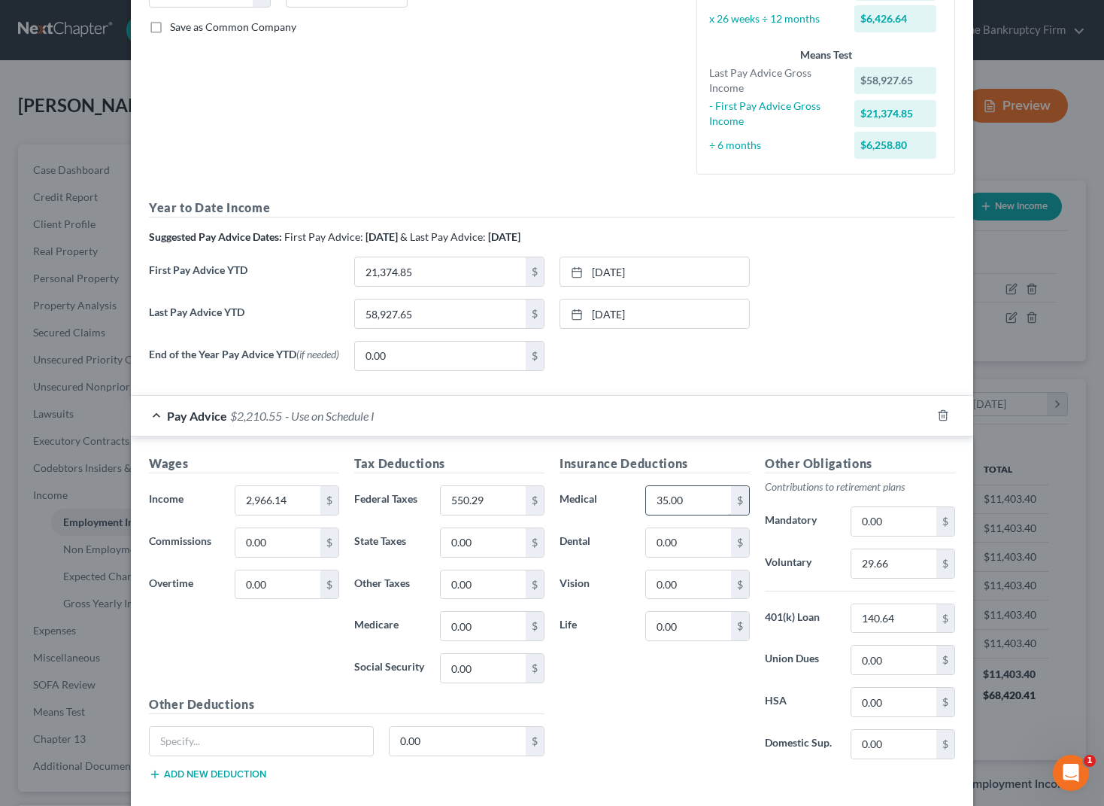
click at [710, 499] on input "35.00" at bounding box center [688, 500] width 85 height 29
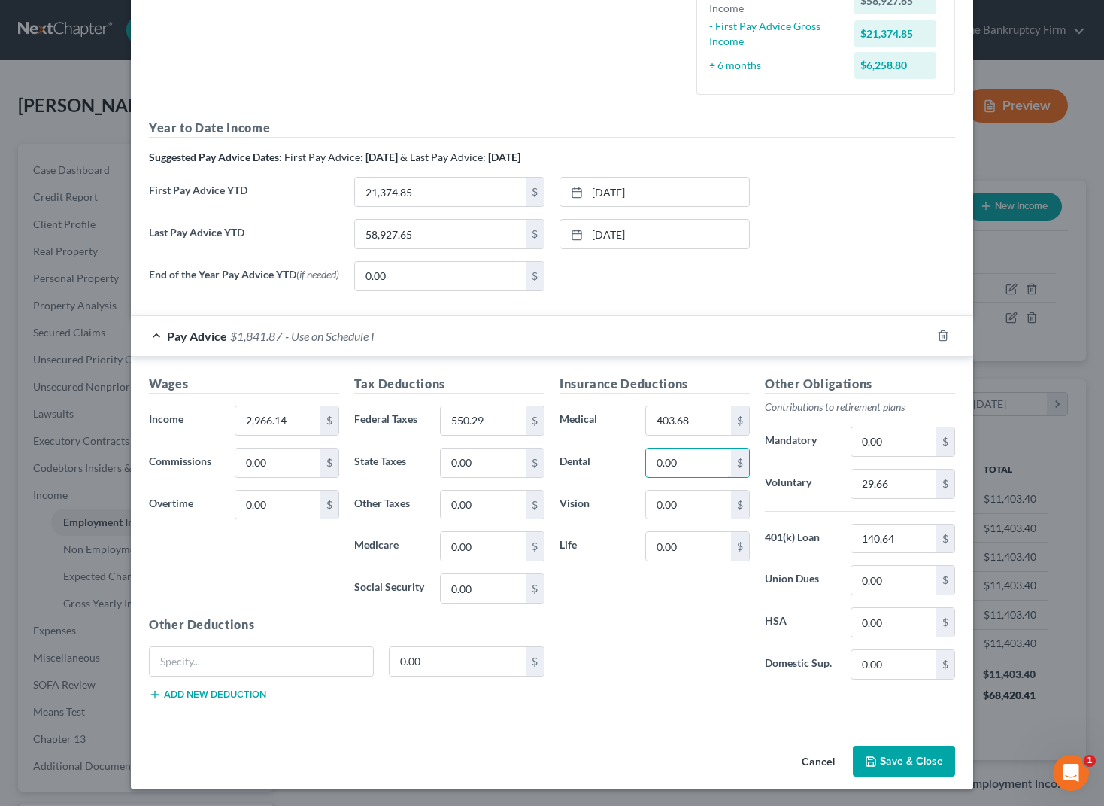
scroll to position [418, 0]
click at [904, 767] on button "Save & Close" at bounding box center [904, 761] width 102 height 32
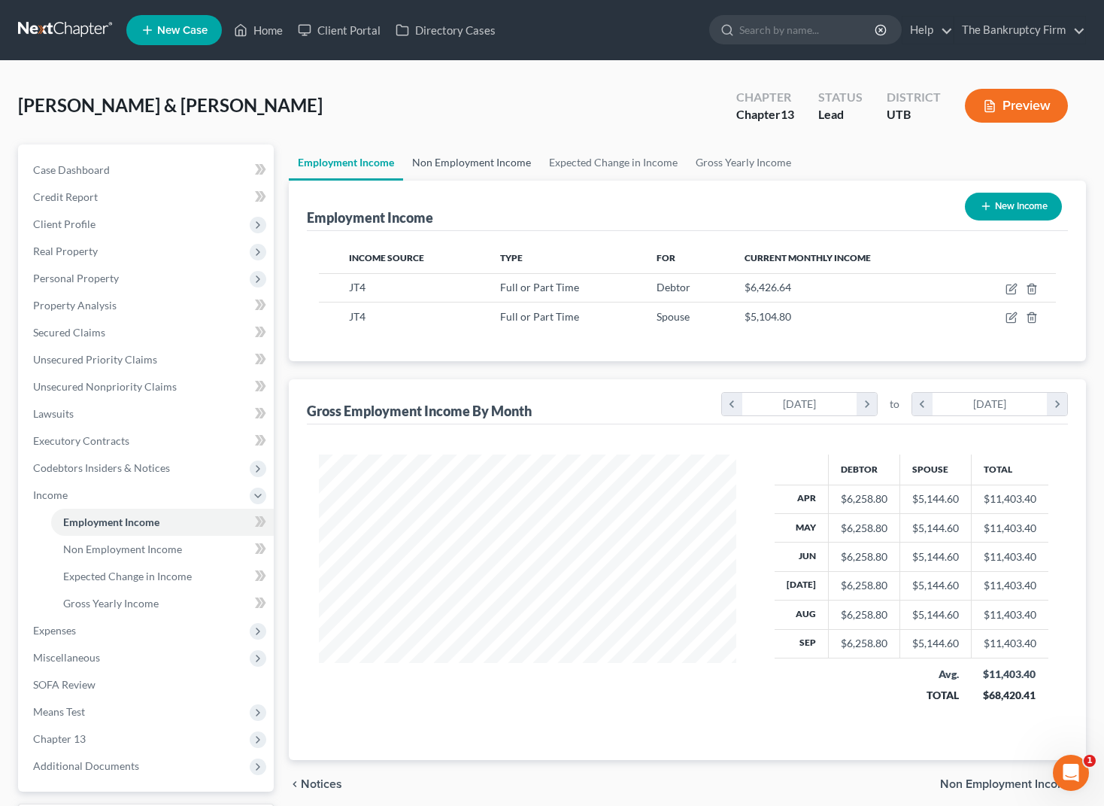
click at [485, 163] on link "Non Employment Income" at bounding box center [471, 162] width 137 height 36
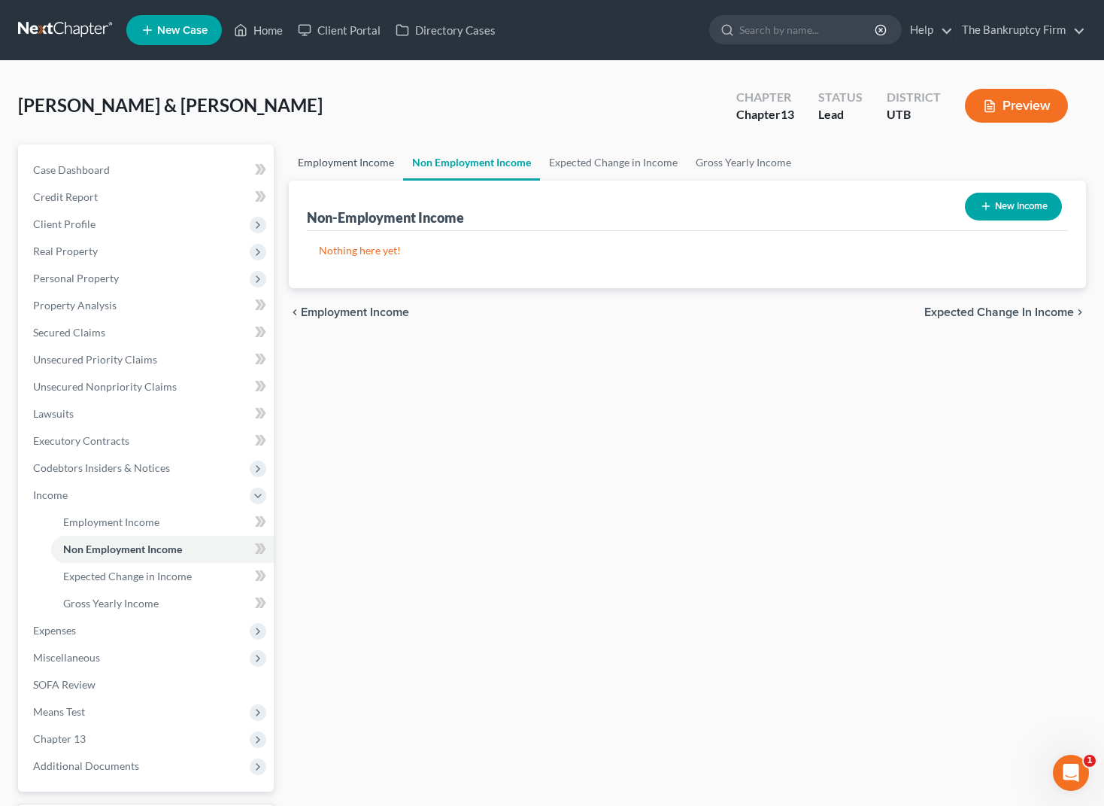
click at [362, 160] on link "Employment Income" at bounding box center [346, 162] width 114 height 36
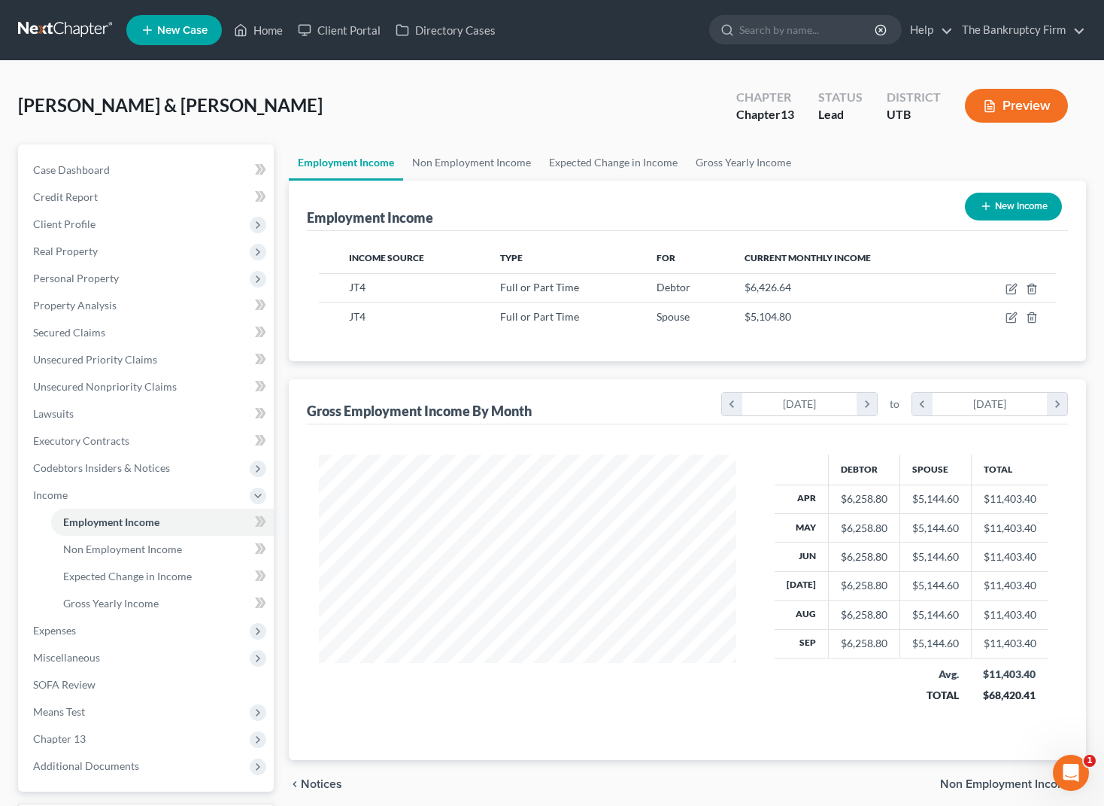
scroll to position [270, 448]
click at [322, 117] on div "[PERSON_NAME] & [PERSON_NAME] Upgraded Chapter Chapter 13 Status Lead District …" at bounding box center [552, 111] width 1068 height 65
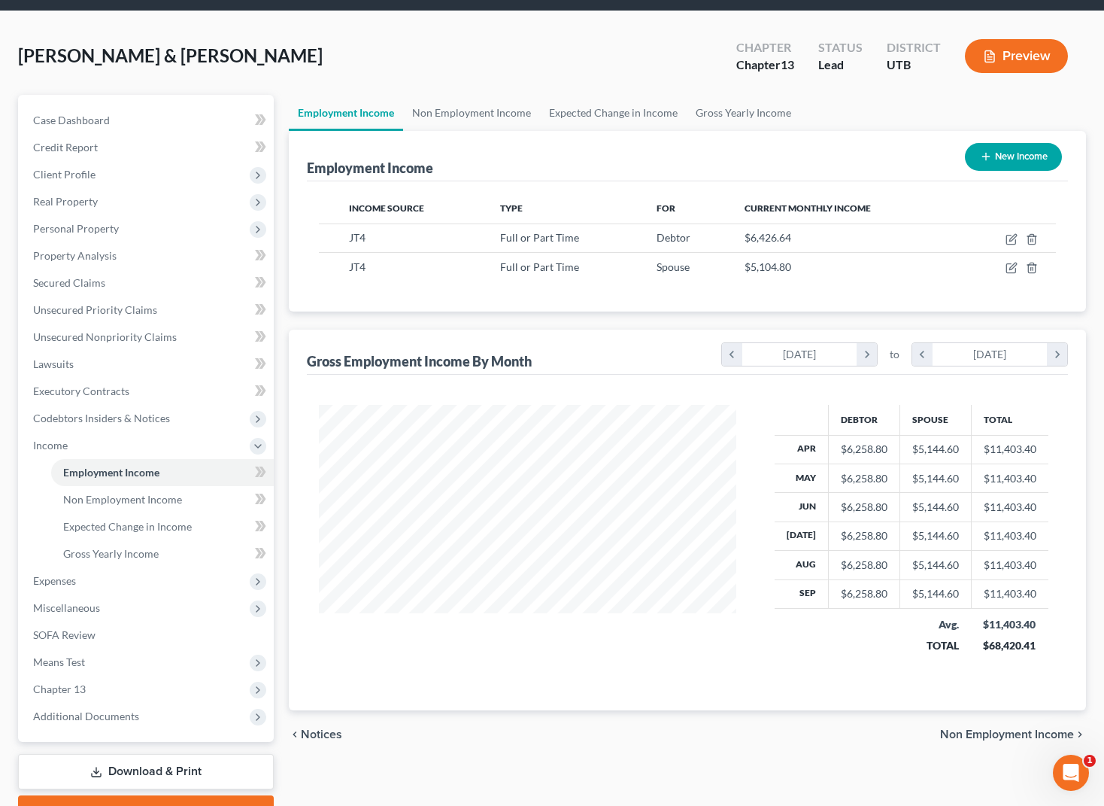
scroll to position [0, 0]
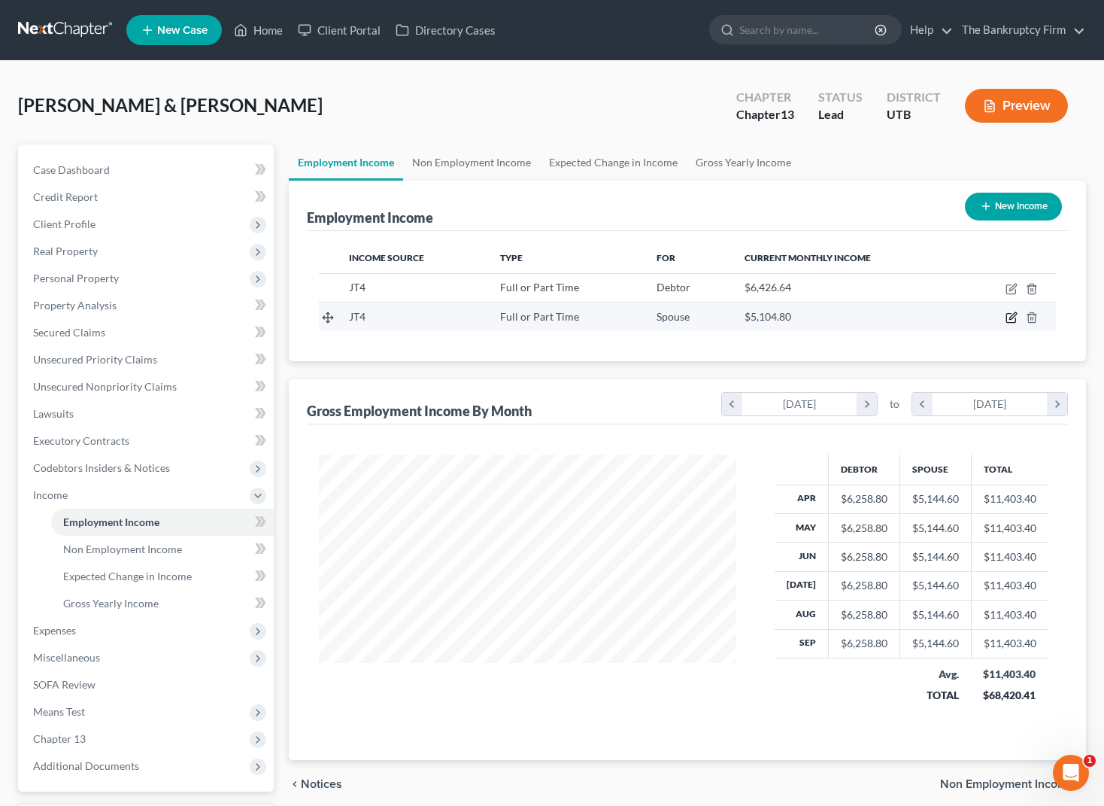
click at [1013, 320] on icon "button" at bounding box center [1012, 317] width 12 height 12
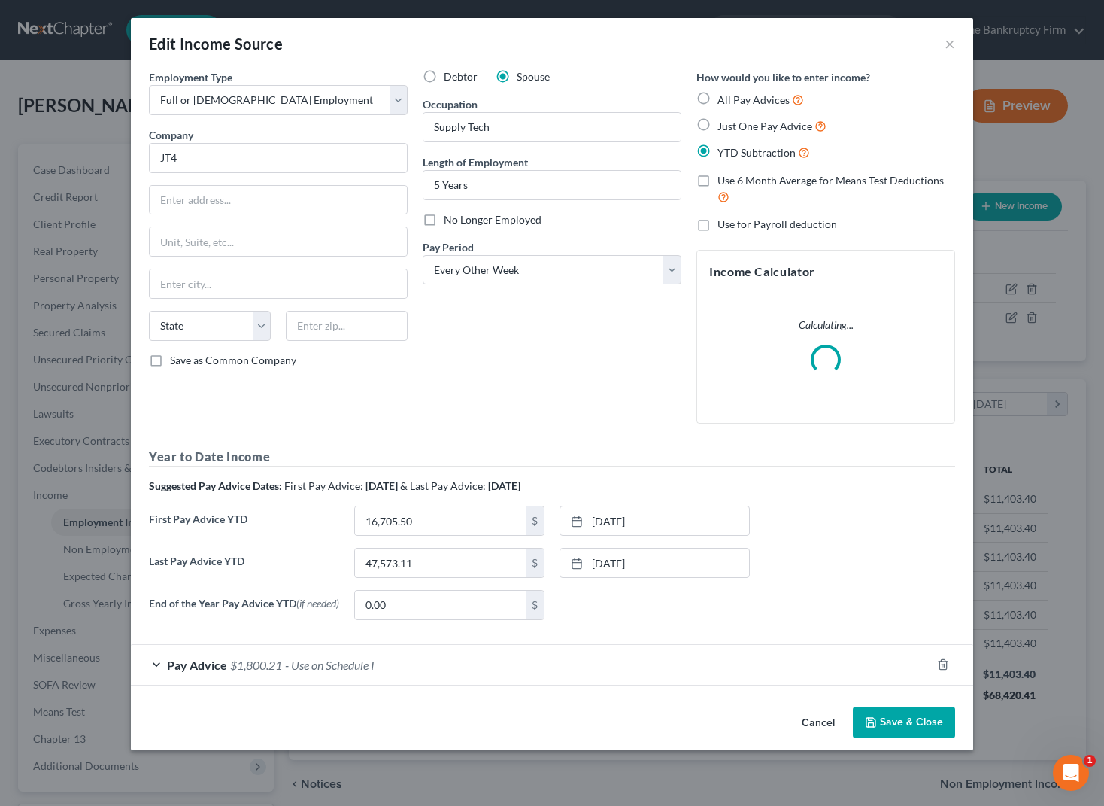
click at [165, 666] on div "Pay Advice $1,800.21 - Use on Schedule I" at bounding box center [531, 665] width 800 height 40
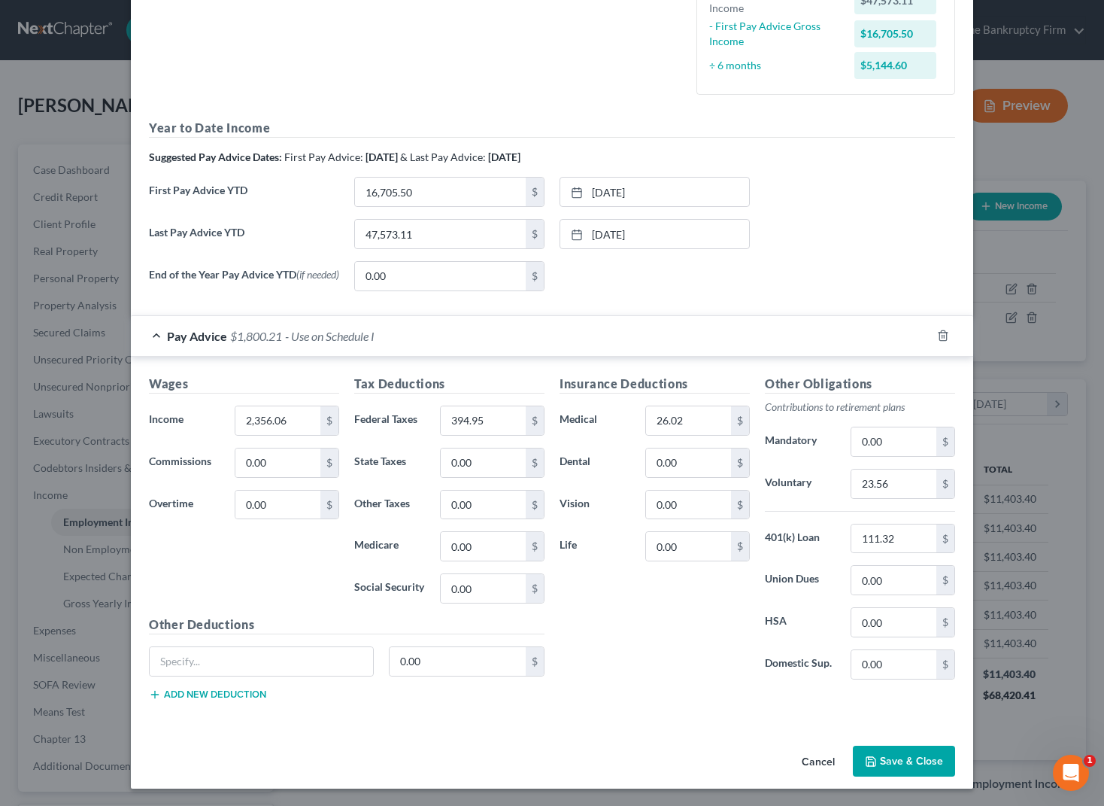
scroll to position [418, 0]
click at [907, 763] on button "Save & Close" at bounding box center [904, 761] width 102 height 32
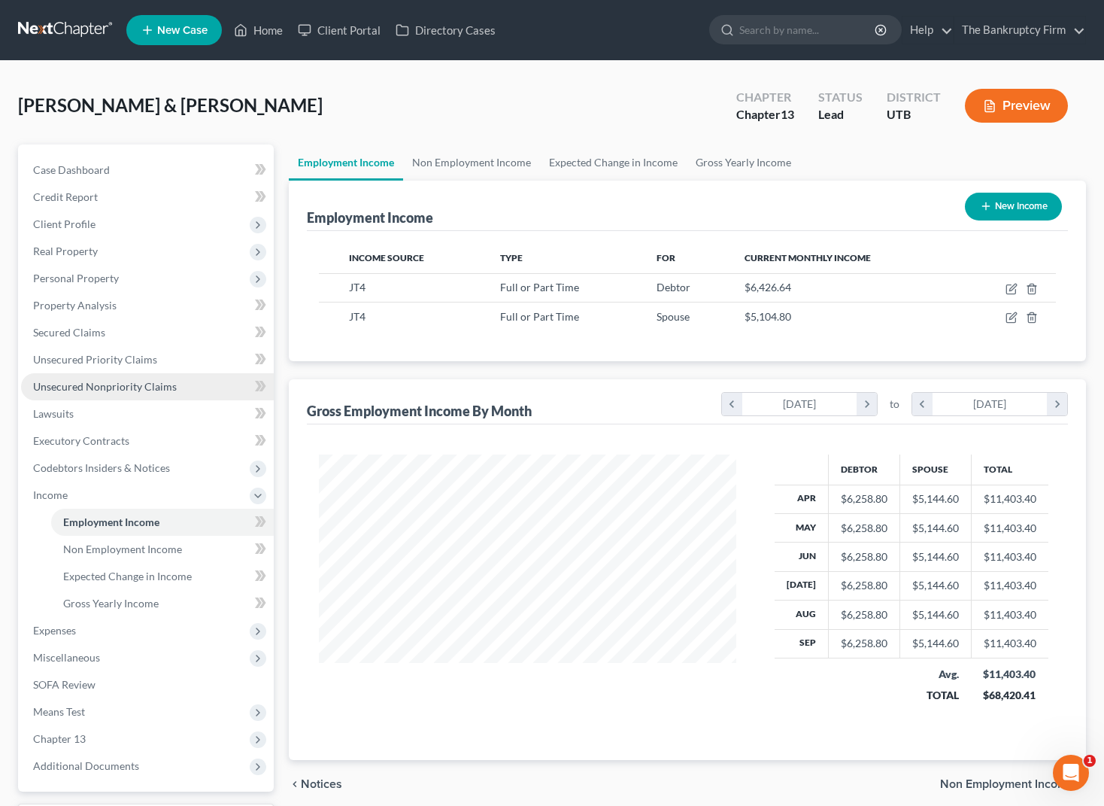
click at [134, 387] on span "Unsecured Nonpriority Claims" at bounding box center [105, 386] width 144 height 13
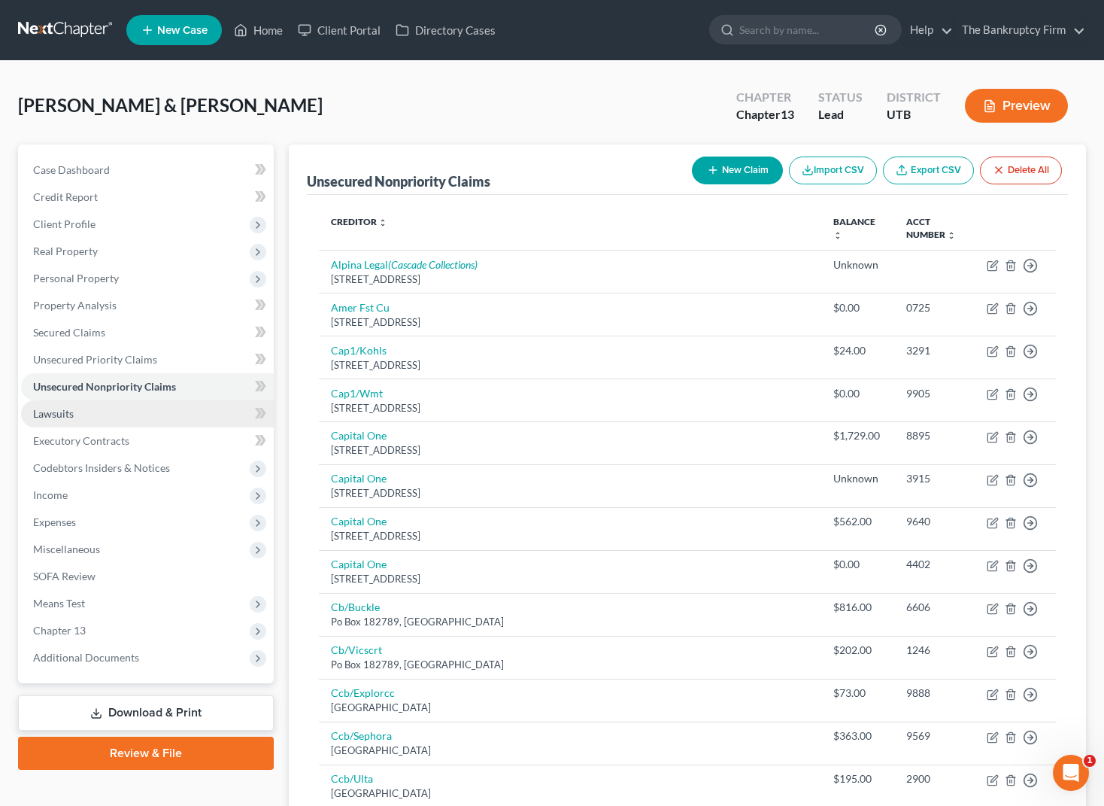
click at [112, 406] on link "Lawsuits" at bounding box center [147, 413] width 253 height 27
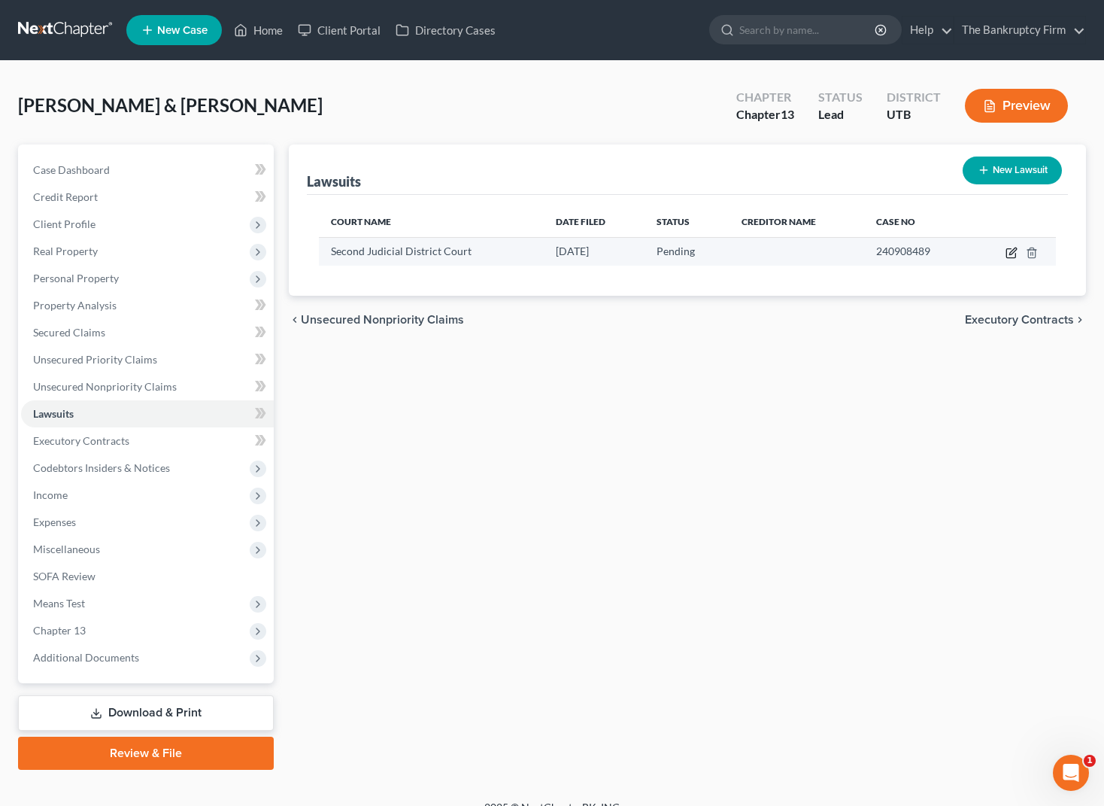
click at [1013, 248] on icon "button" at bounding box center [1012, 253] width 12 height 12
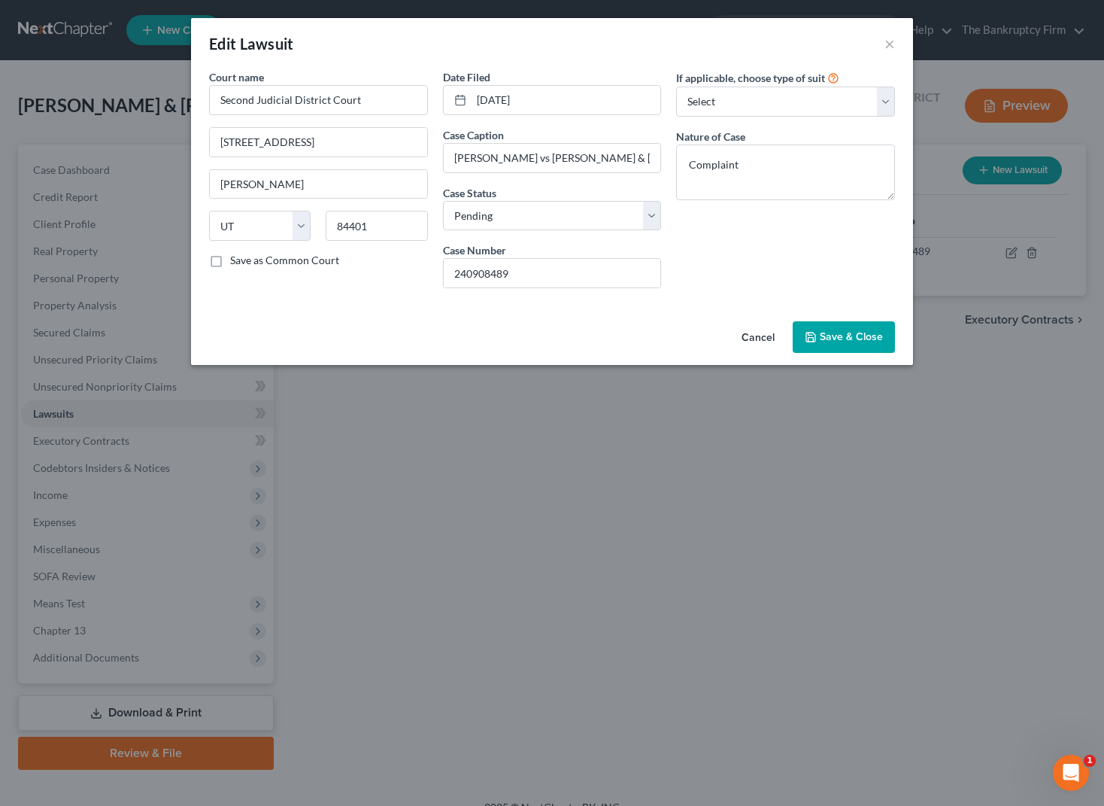
click at [839, 343] on button "Save & Close" at bounding box center [844, 337] width 102 height 32
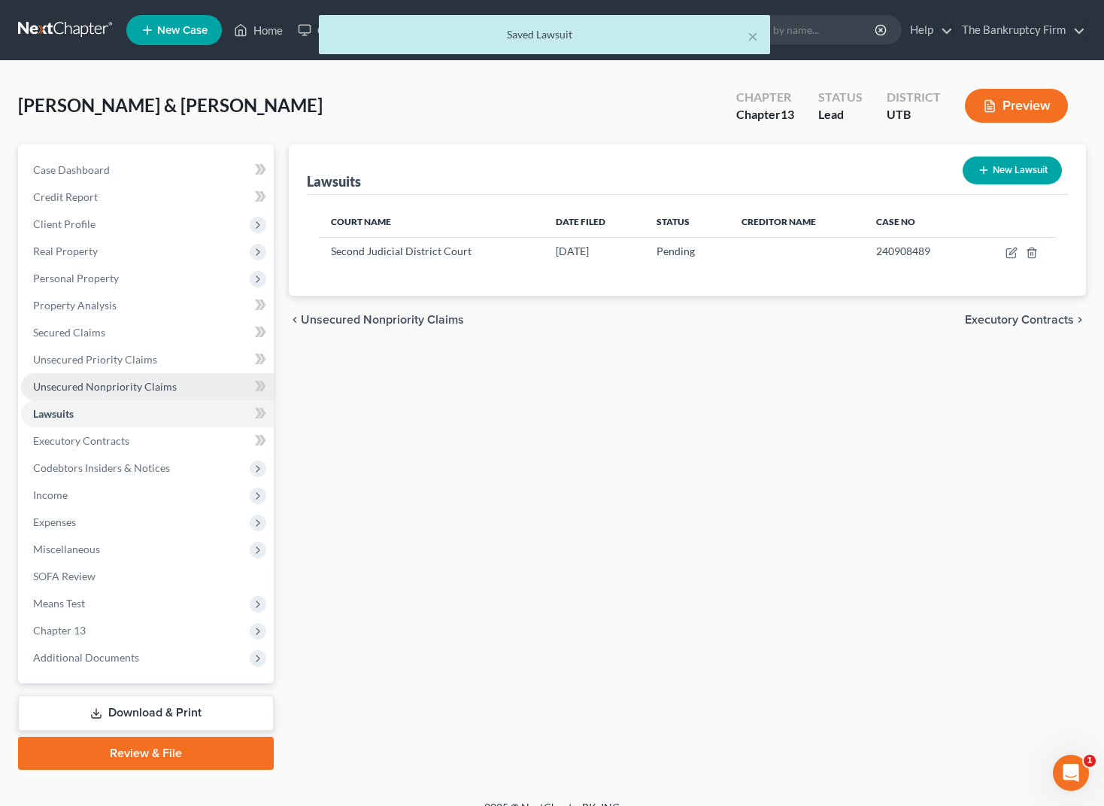
click at [109, 388] on span "Unsecured Nonpriority Claims" at bounding box center [105, 386] width 144 height 13
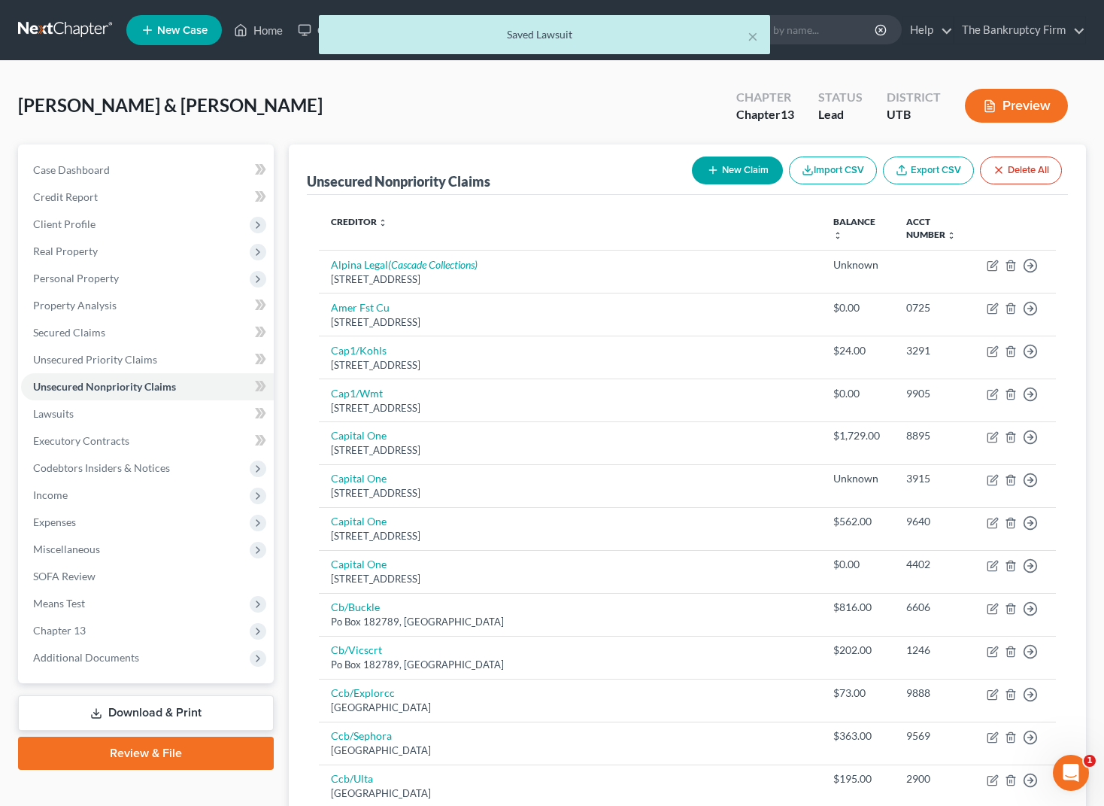
click at [710, 165] on icon "button" at bounding box center [713, 170] width 12 height 12
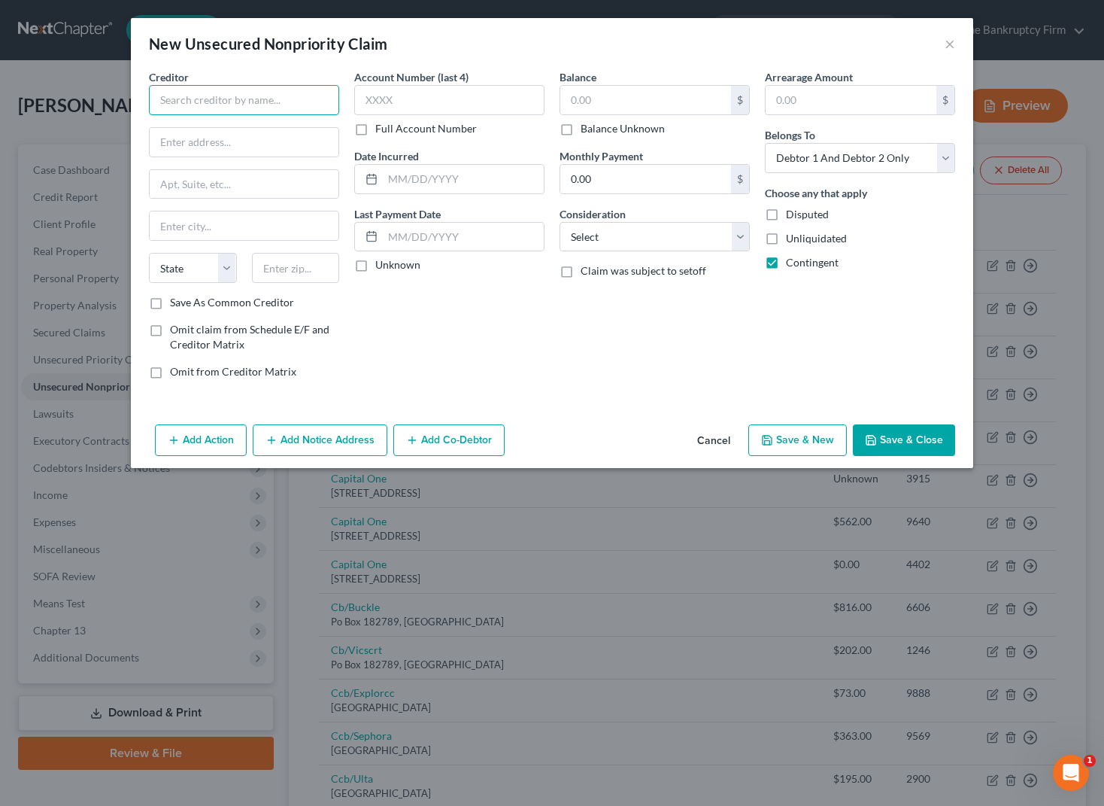
click at [229, 104] on input "text" at bounding box center [244, 100] width 190 height 30
click at [427, 105] on input "text" at bounding box center [449, 100] width 190 height 30
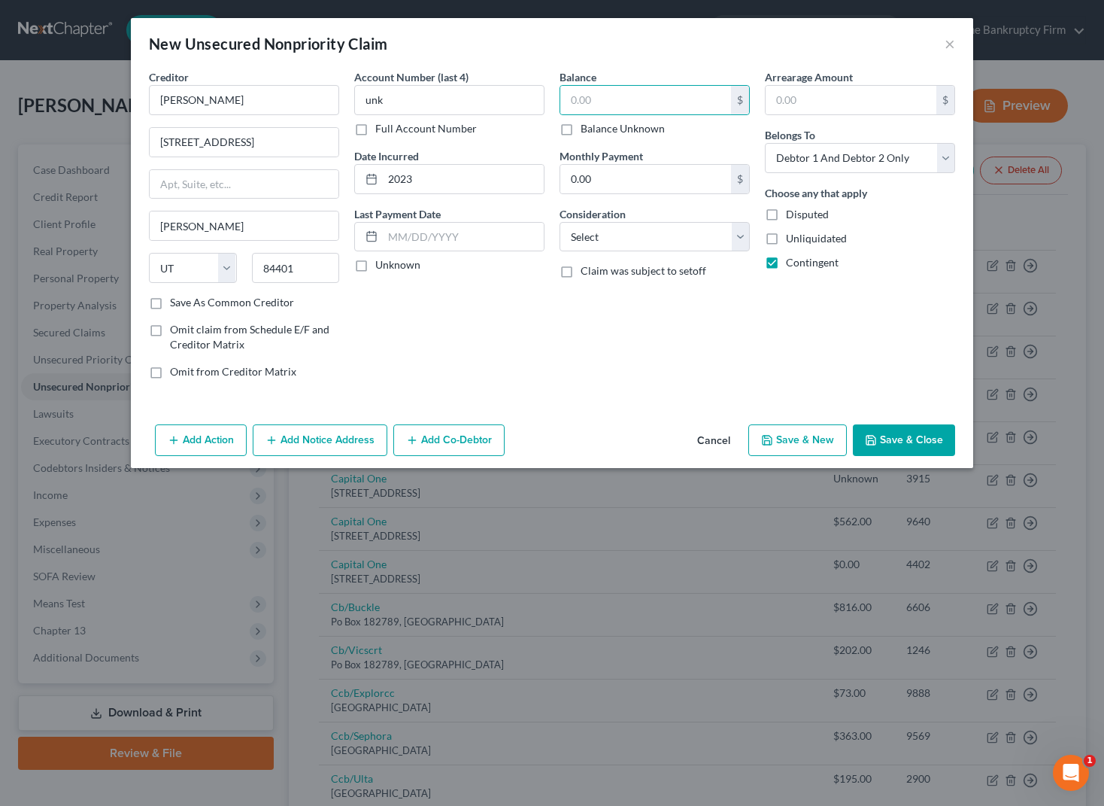
click at [581, 129] on label "Balance Unknown" at bounding box center [623, 128] width 84 height 15
click at [587, 129] on input "Balance Unknown" at bounding box center [592, 126] width 10 height 10
click at [786, 211] on label "Disputed" at bounding box center [807, 214] width 43 height 15
click at [792, 211] on input "Disputed" at bounding box center [797, 212] width 10 height 10
click at [644, 233] on select "Select Cable / Satellite Services Collection Agency Credit Card Debt Debt Couns…" at bounding box center [655, 237] width 190 height 30
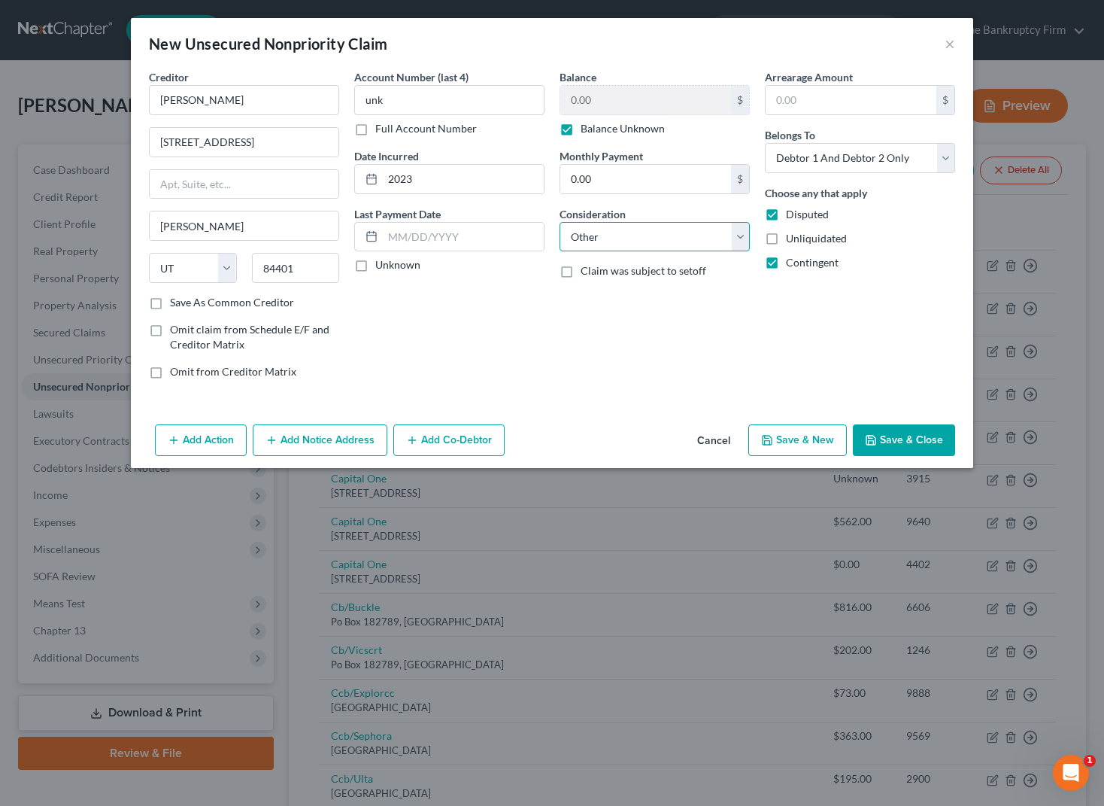
click at [560, 222] on select "Select Cable / Satellite Services Collection Agency Credit Card Debt Debt Couns…" at bounding box center [655, 237] width 190 height 30
click at [734, 237] on select "Select Cable / Satellite Services Collection Agency Credit Card Debt Debt Couns…" at bounding box center [655, 237] width 190 height 30
click at [463, 440] on button "Add Co-Debtor" at bounding box center [448, 440] width 111 height 32
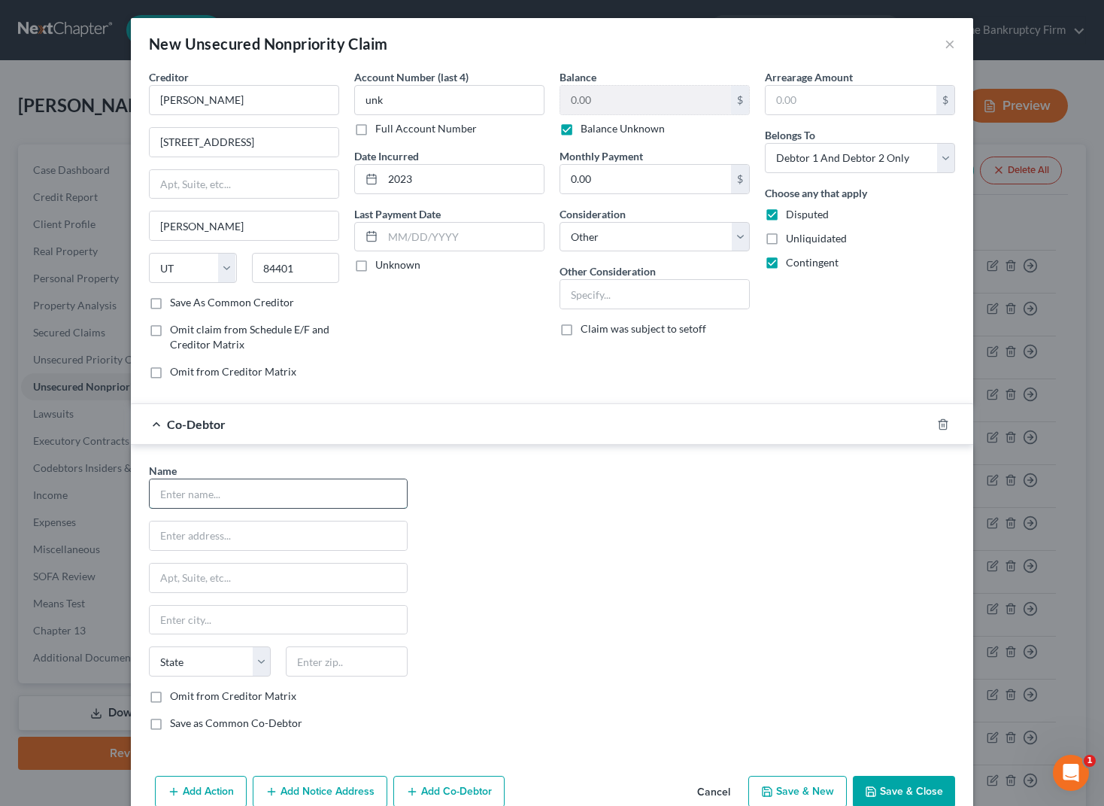
click at [200, 489] on input "text" at bounding box center [278, 493] width 257 height 29
click at [184, 536] on input "text" at bounding box center [278, 535] width 257 height 29
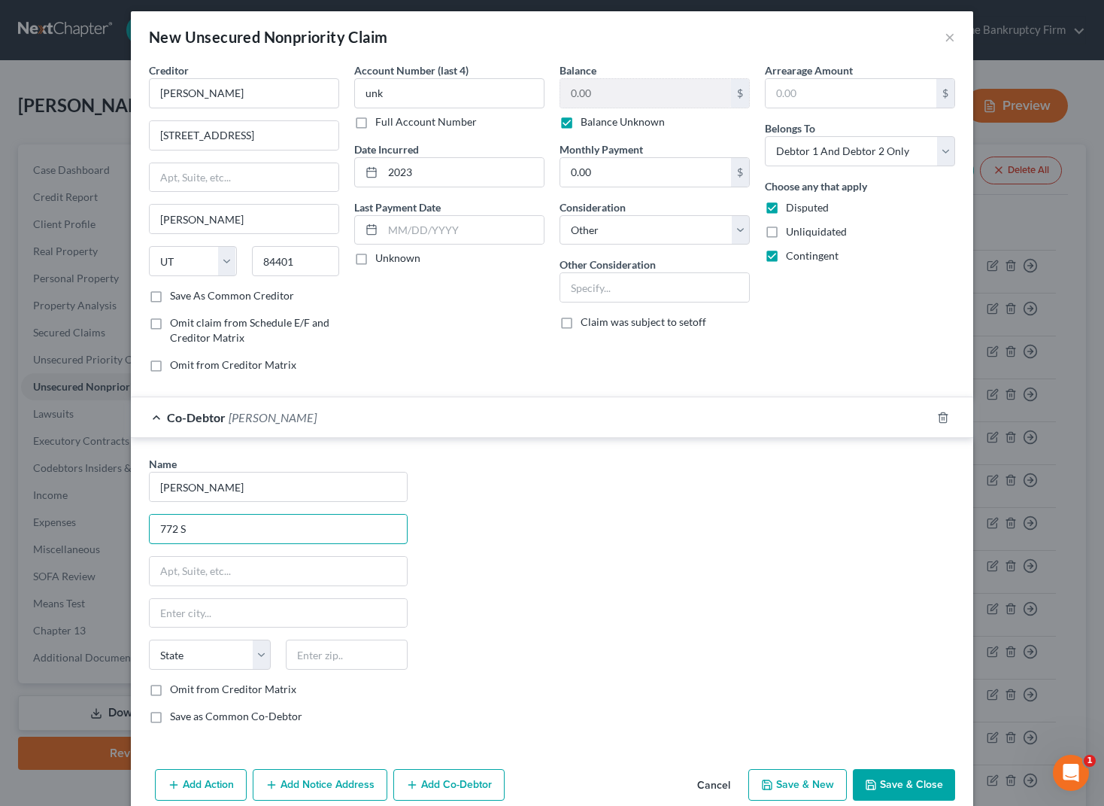
scroll to position [32, 0]
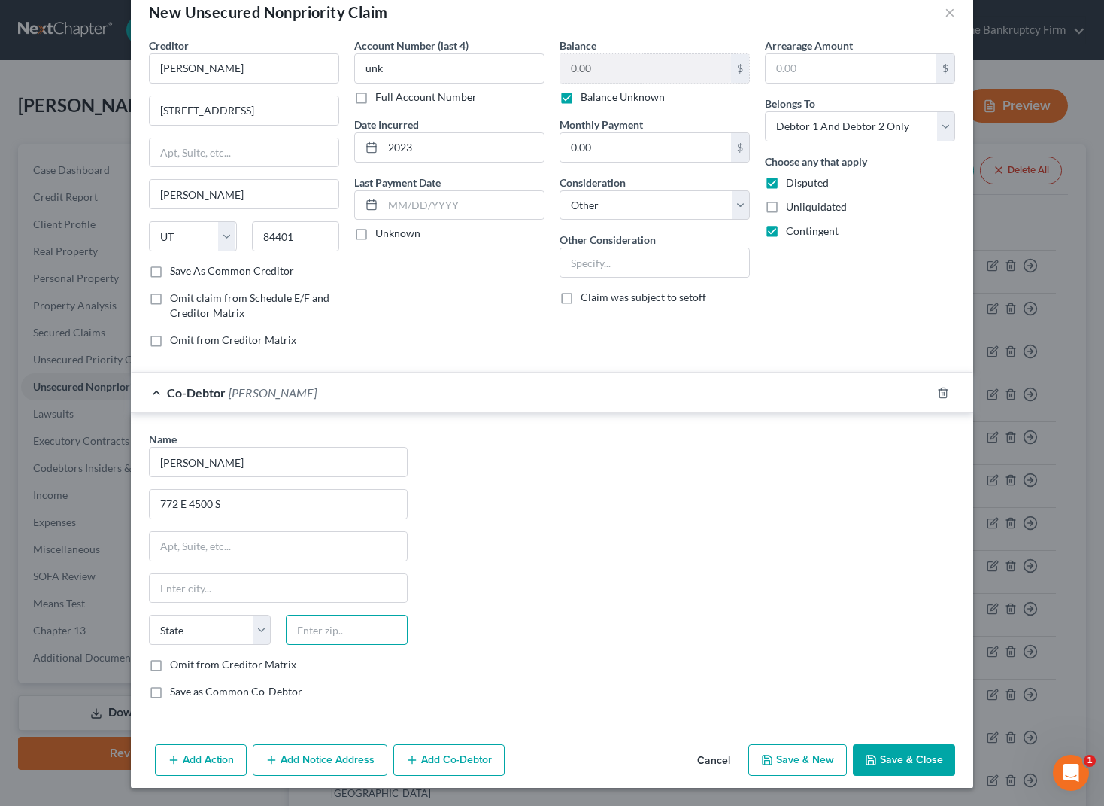
click at [324, 636] on input "text" at bounding box center [347, 630] width 122 height 30
click at [242, 511] on input "772 E 4500 S" at bounding box center [278, 504] width 257 height 29
click at [913, 754] on button "Save & Close" at bounding box center [904, 760] width 102 height 32
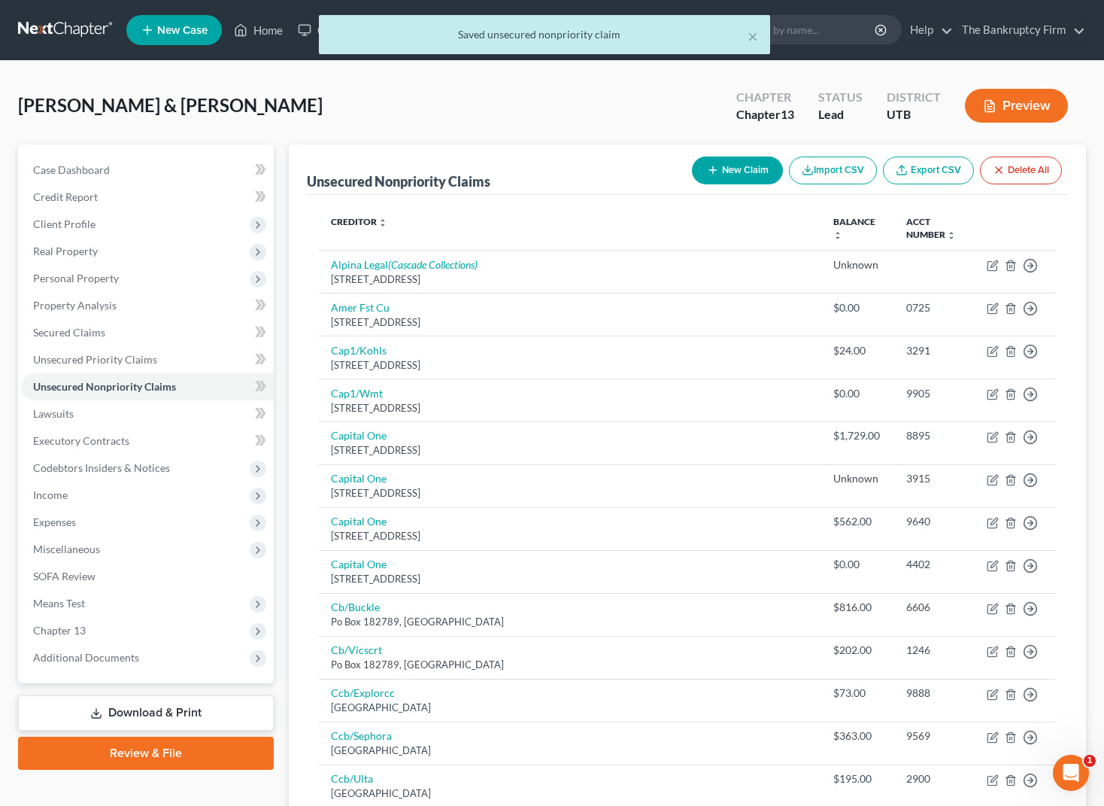
click at [262, 99] on div "[PERSON_NAME] & [PERSON_NAME] Upgraded Chapter Chapter 13 Status Lead District …" at bounding box center [552, 111] width 1068 height 65
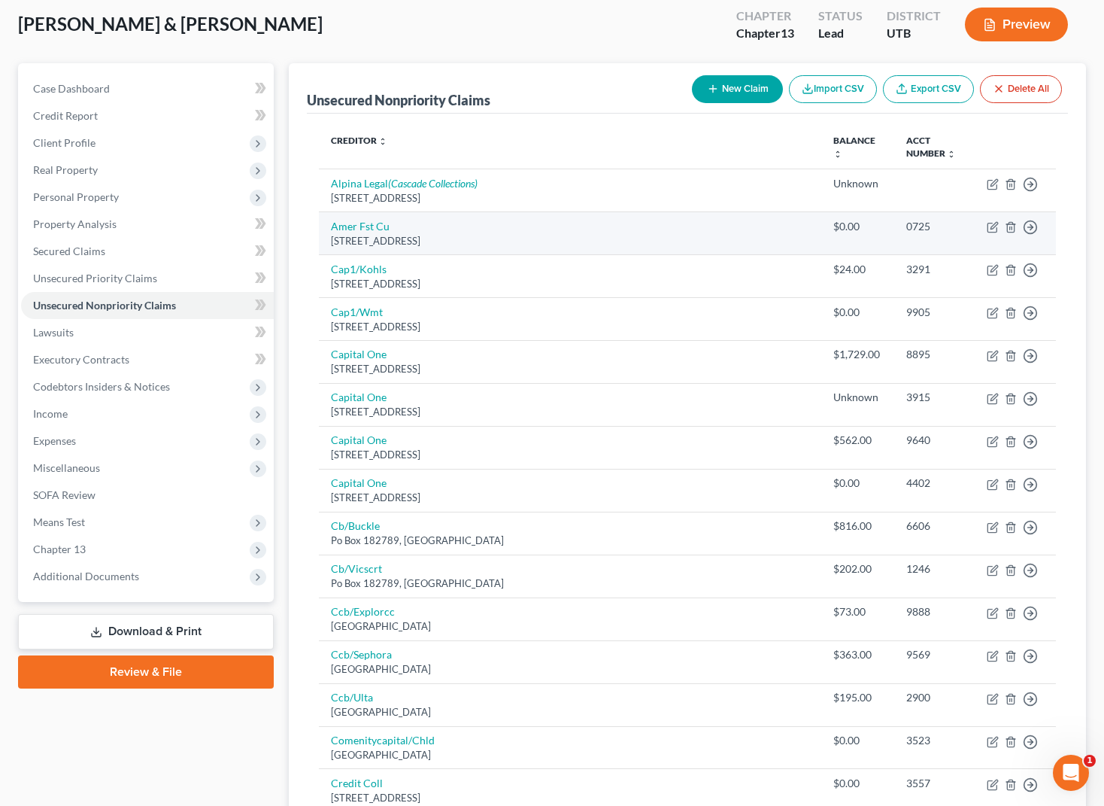
scroll to position [100, 0]
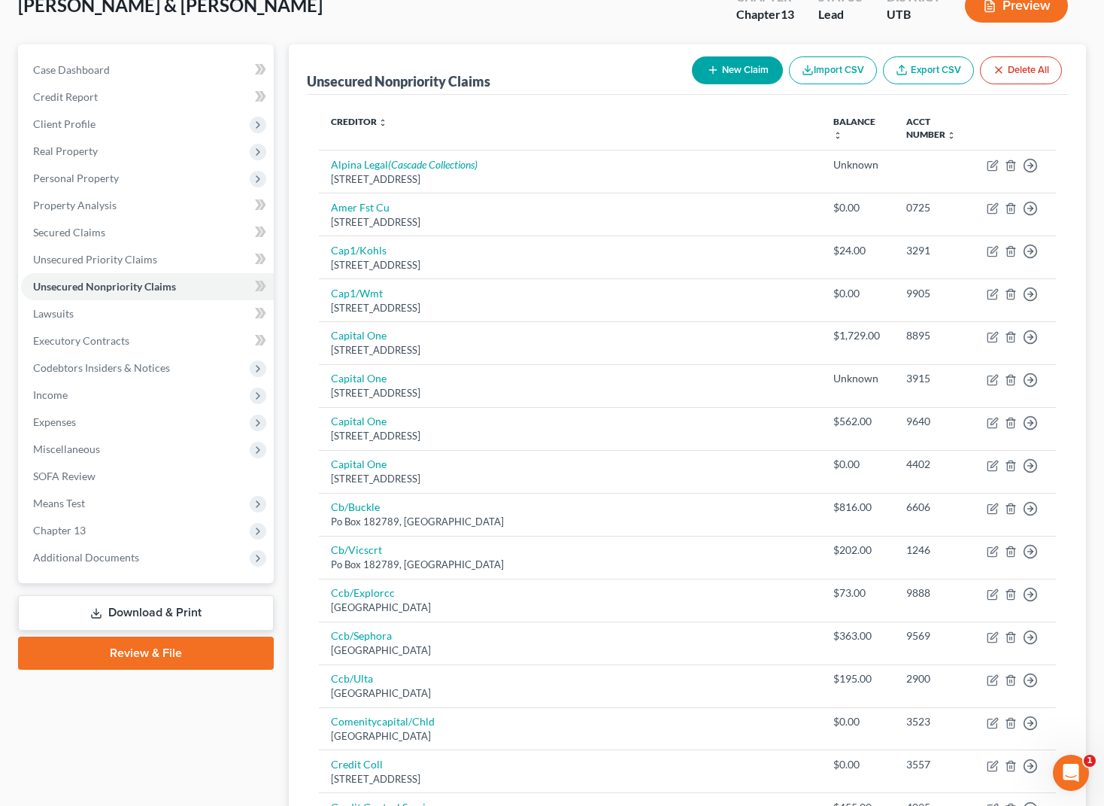
click at [384, 24] on div "[PERSON_NAME] & [PERSON_NAME] Upgraded Chapter Chapter 13 Status Lead District …" at bounding box center [552, 11] width 1068 height 65
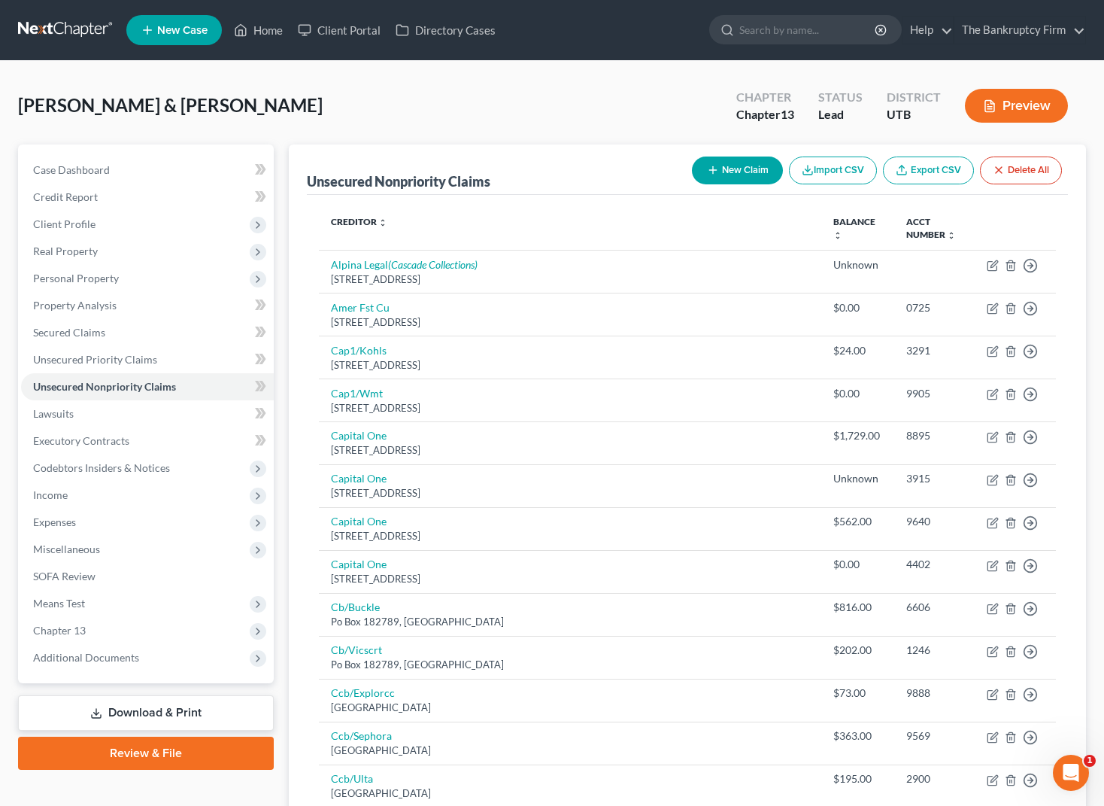
click at [277, 96] on div "[PERSON_NAME] & [PERSON_NAME] Upgraded Chapter Chapter 13 Status Lead District …" at bounding box center [552, 111] width 1068 height 65
click at [239, 93] on div "[PERSON_NAME] & [PERSON_NAME] Upgraded Chapter Chapter 13 Status Lead District …" at bounding box center [552, 111] width 1068 height 65
click at [169, 164] on link "Case Dashboard" at bounding box center [147, 169] width 253 height 27
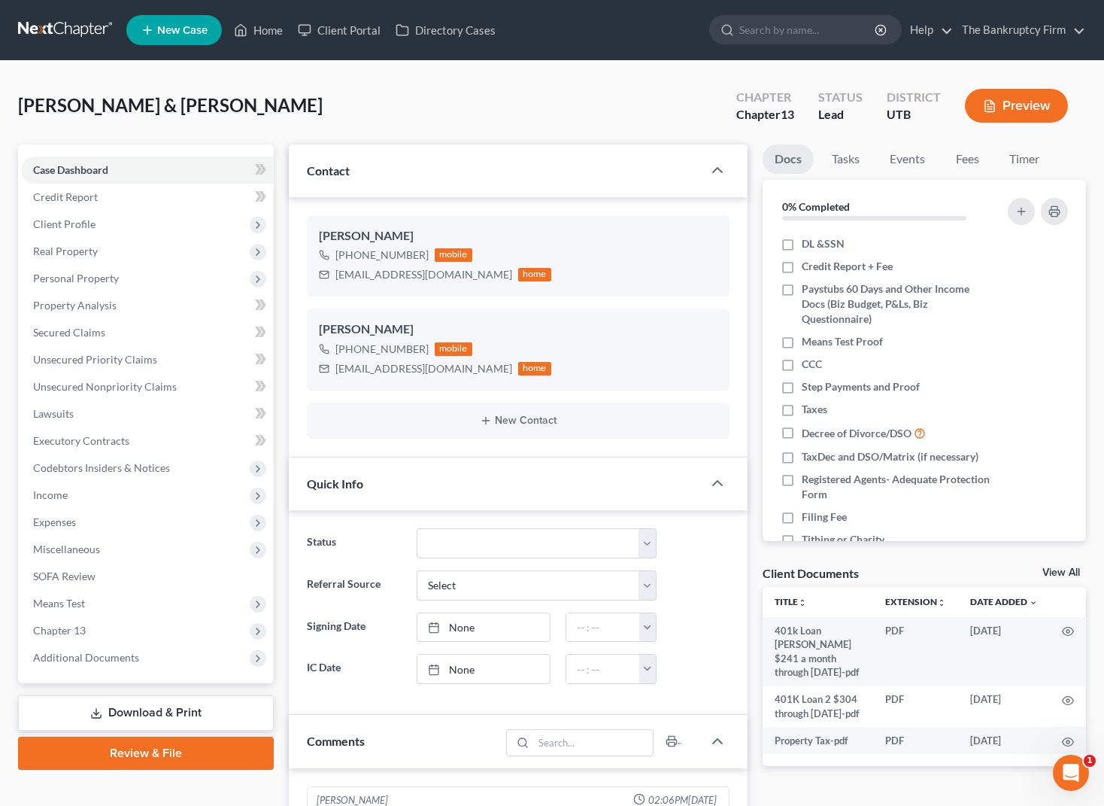
scroll to position [118, 0]
click at [122, 223] on span "Client Profile" at bounding box center [147, 224] width 253 height 27
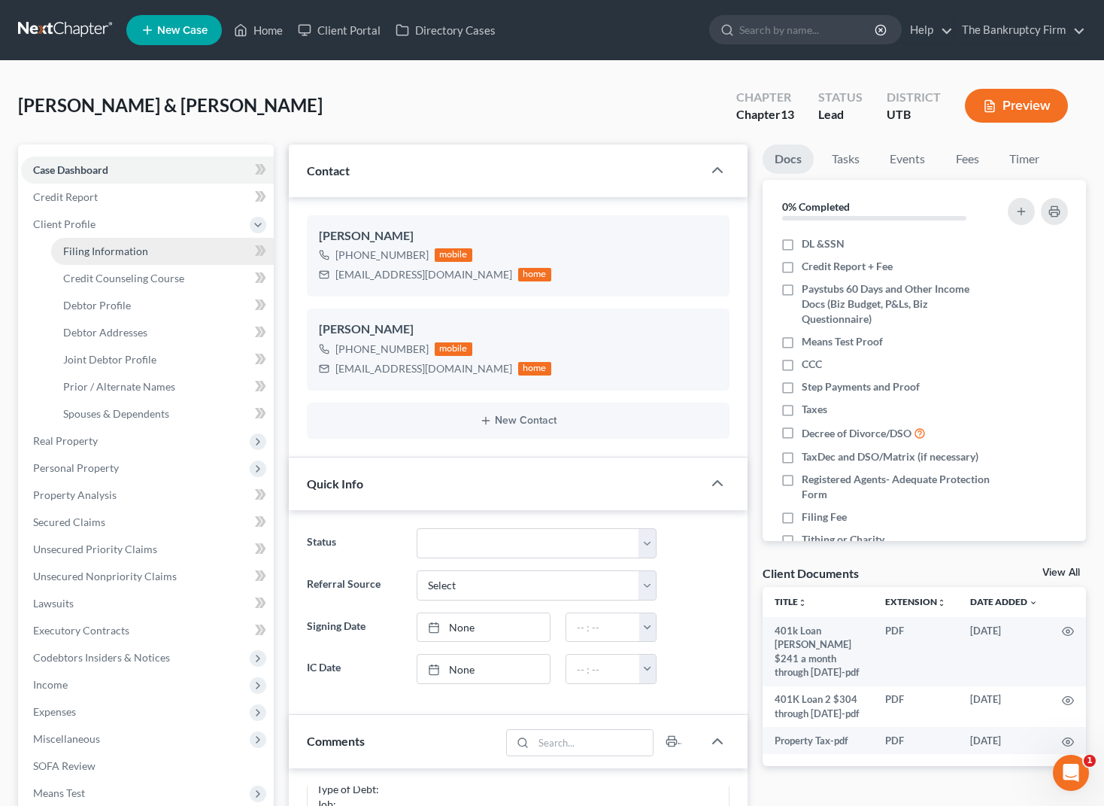
click at [141, 250] on span "Filing Information" at bounding box center [105, 251] width 85 height 13
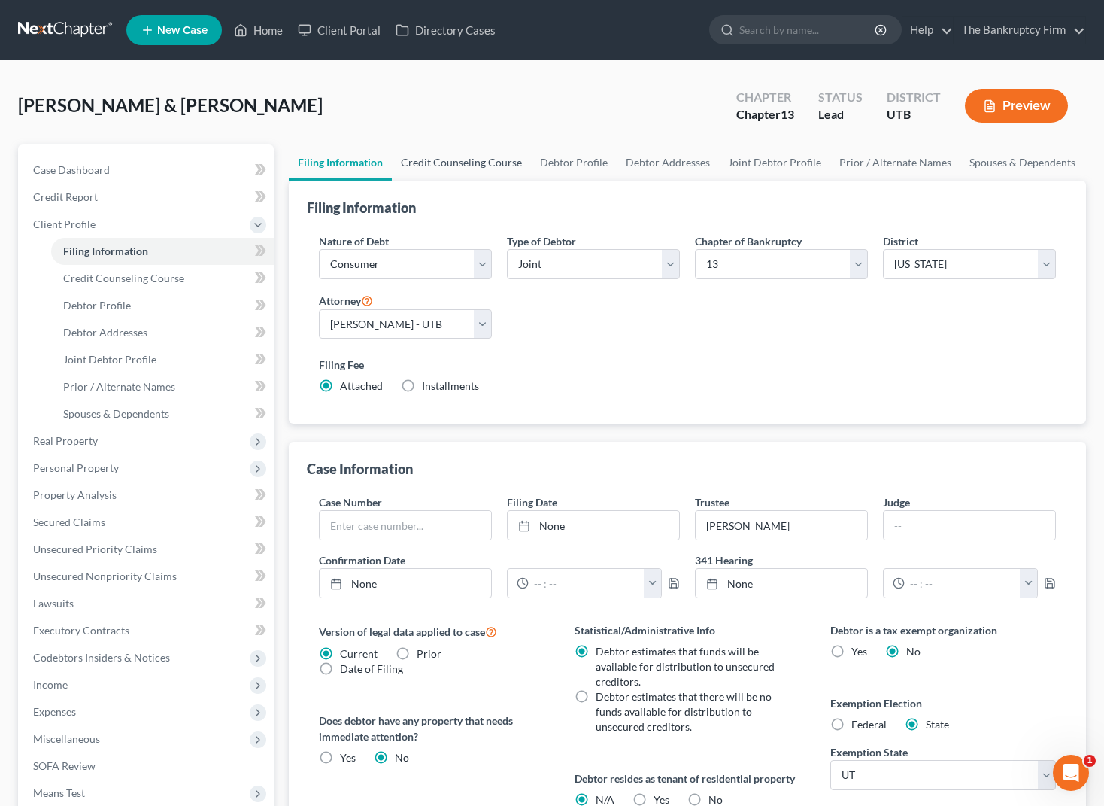
click at [445, 166] on link "Credit Counseling Course" at bounding box center [461, 162] width 139 height 36
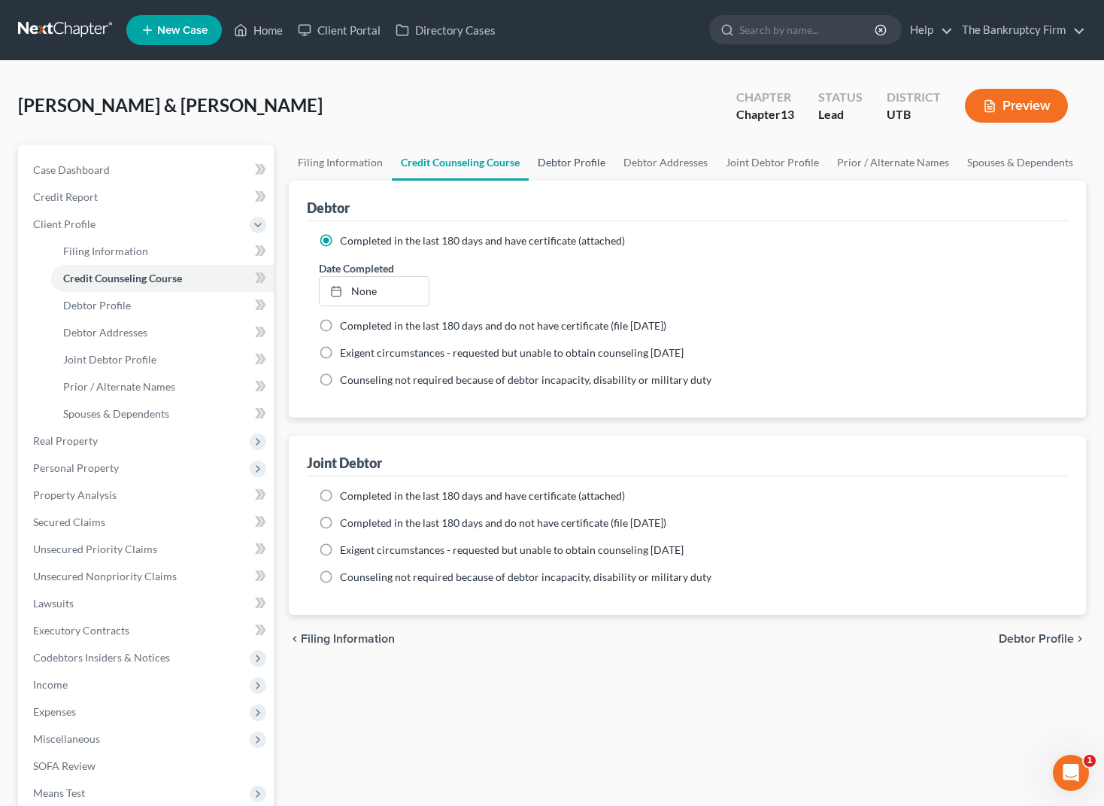
click at [573, 159] on link "Debtor Profile" at bounding box center [572, 162] width 86 height 36
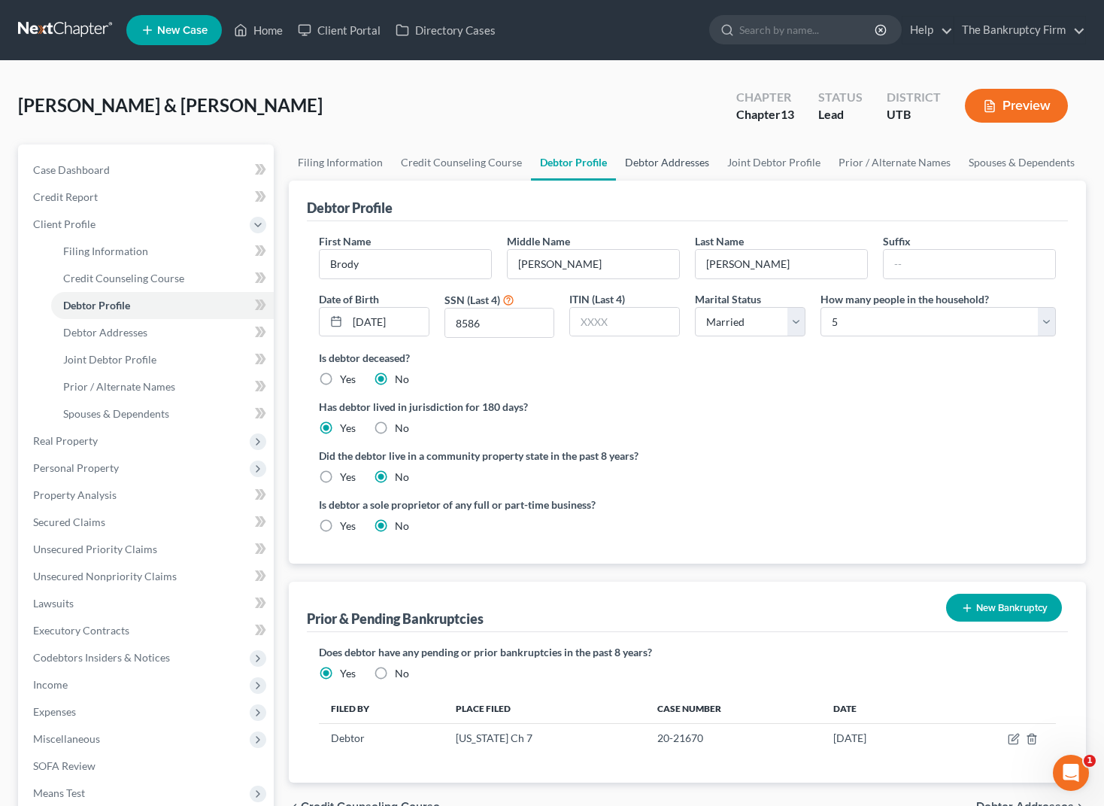
click at [662, 162] on link "Debtor Addresses" at bounding box center [667, 162] width 102 height 36
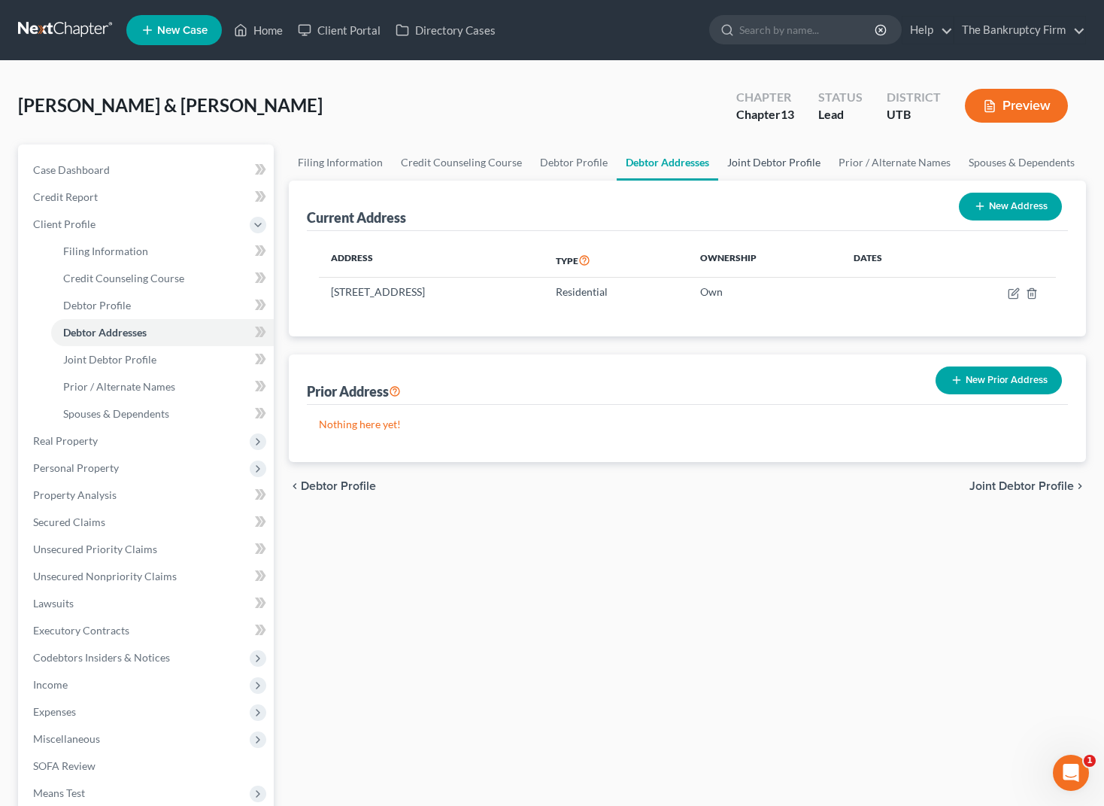
click at [766, 164] on link "Joint Debtor Profile" at bounding box center [773, 162] width 111 height 36
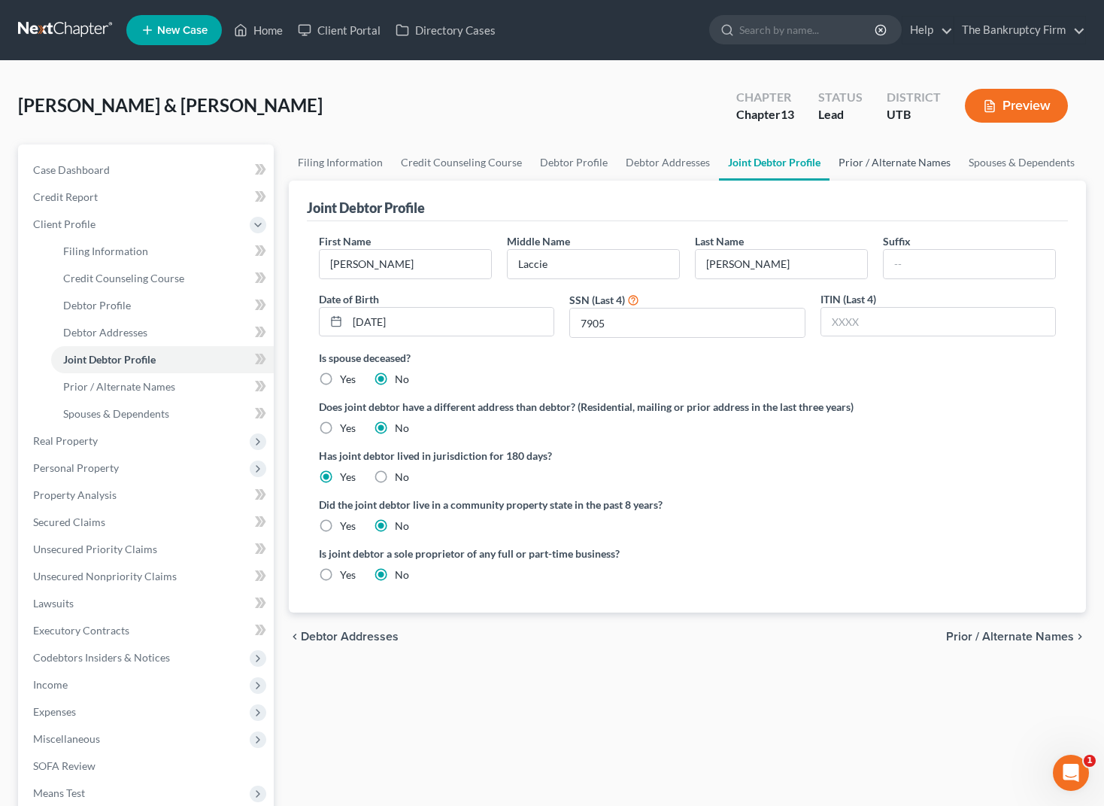
click at [895, 161] on link "Prior / Alternate Names" at bounding box center [895, 162] width 130 height 36
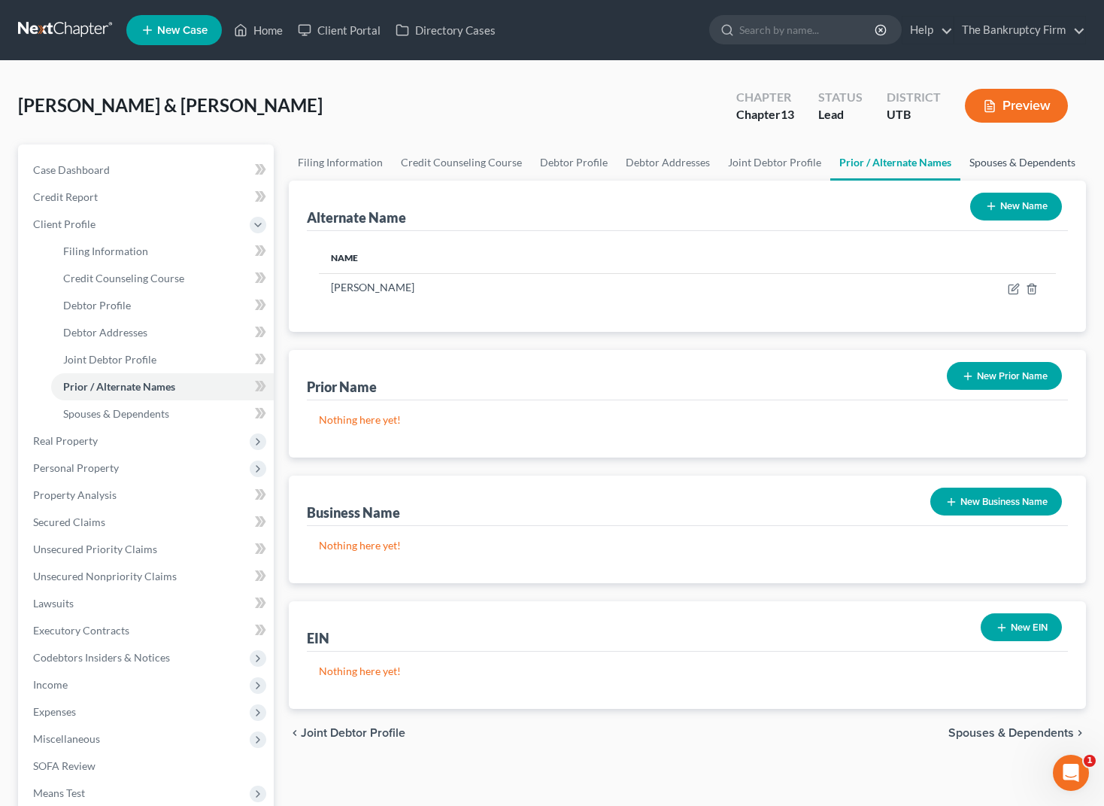
click at [1026, 167] on link "Spouses & Dependents" at bounding box center [1023, 162] width 124 height 36
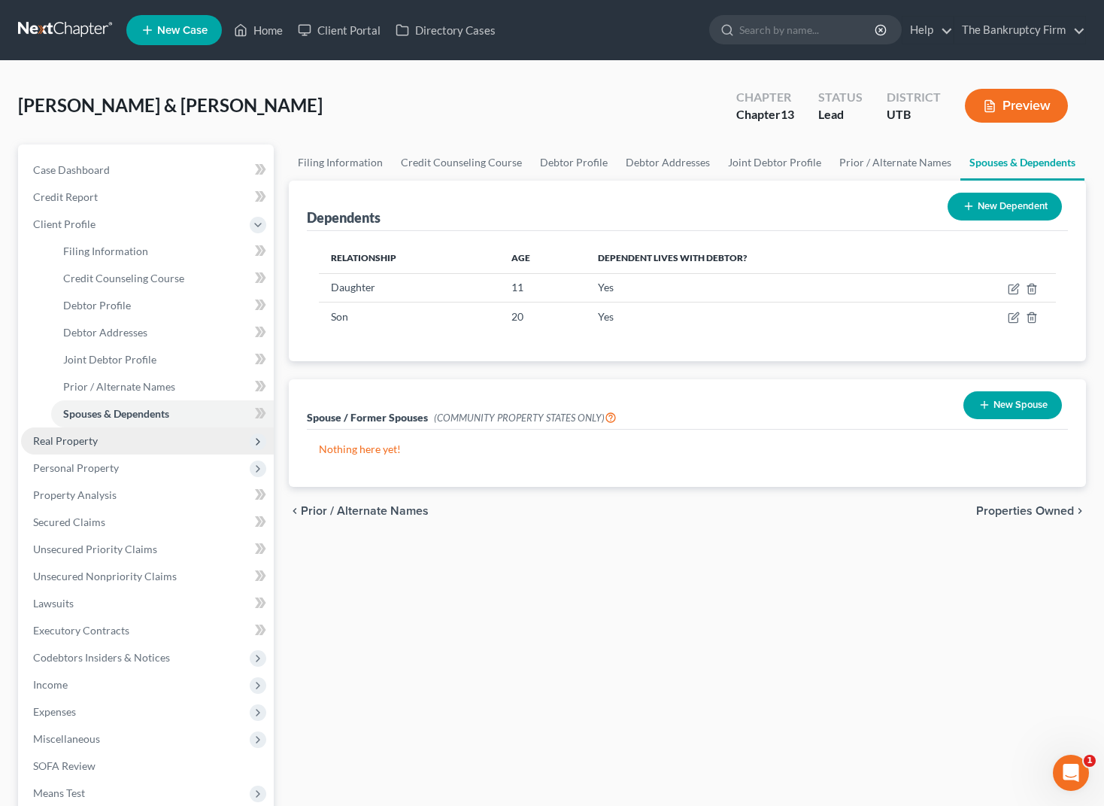
click at [74, 447] on span "Real Property" at bounding box center [147, 440] width 253 height 27
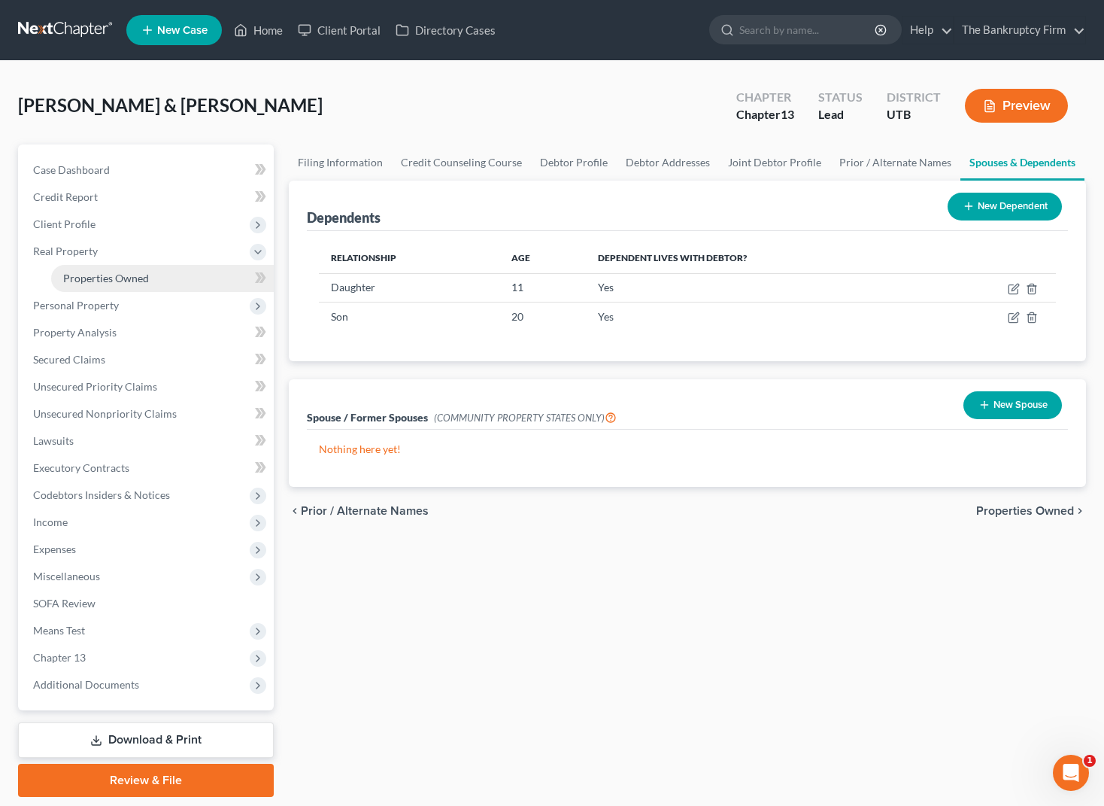
click at [116, 282] on span "Properties Owned" at bounding box center [106, 278] width 86 height 13
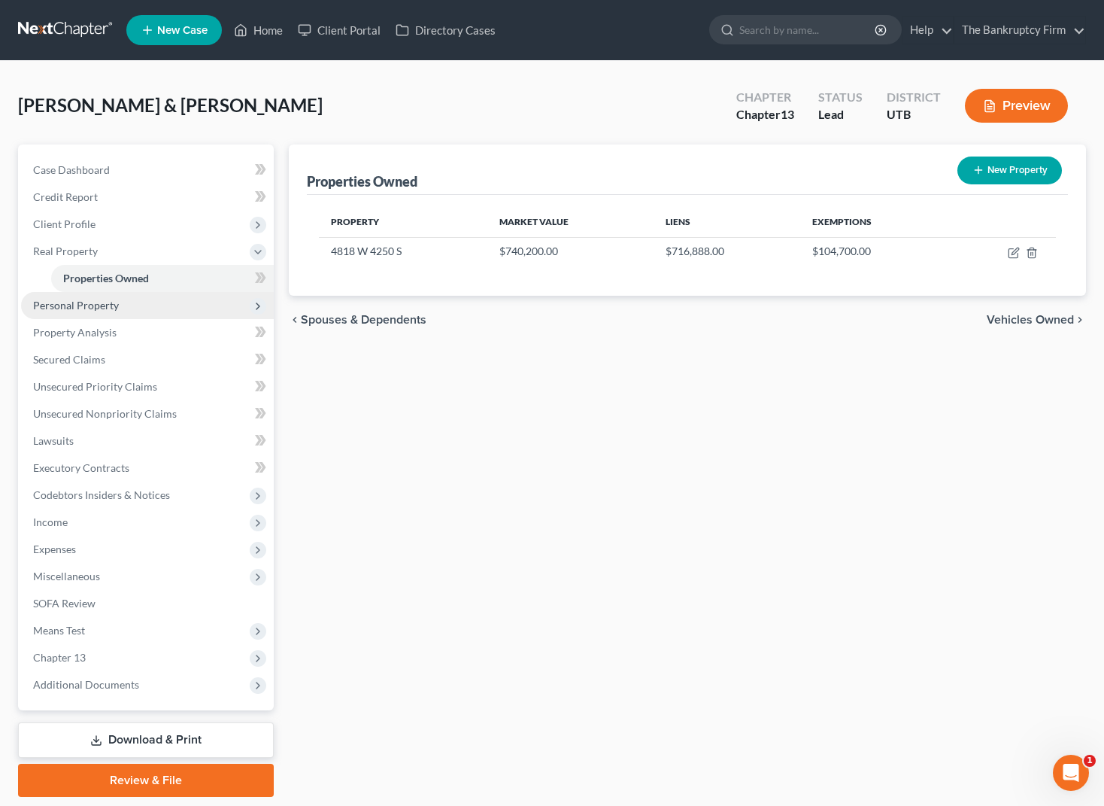
click at [90, 305] on span "Personal Property" at bounding box center [76, 305] width 86 height 13
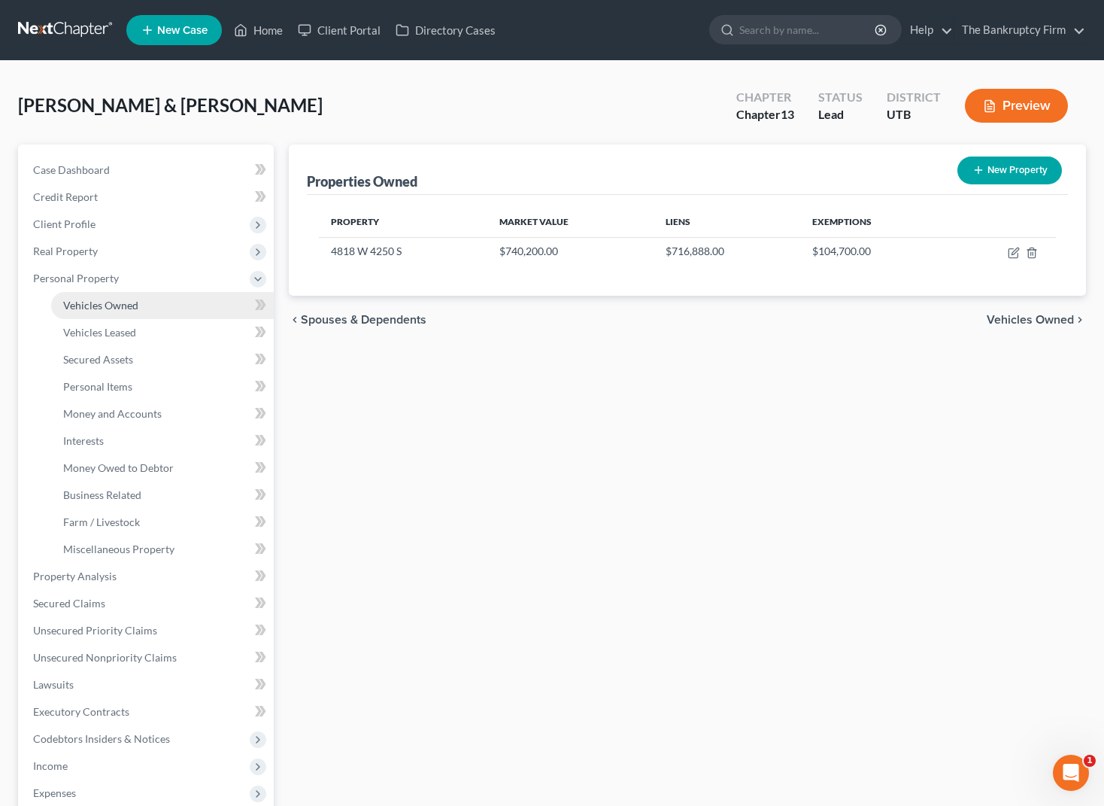
click at [135, 302] on span "Vehicles Owned" at bounding box center [100, 305] width 75 height 13
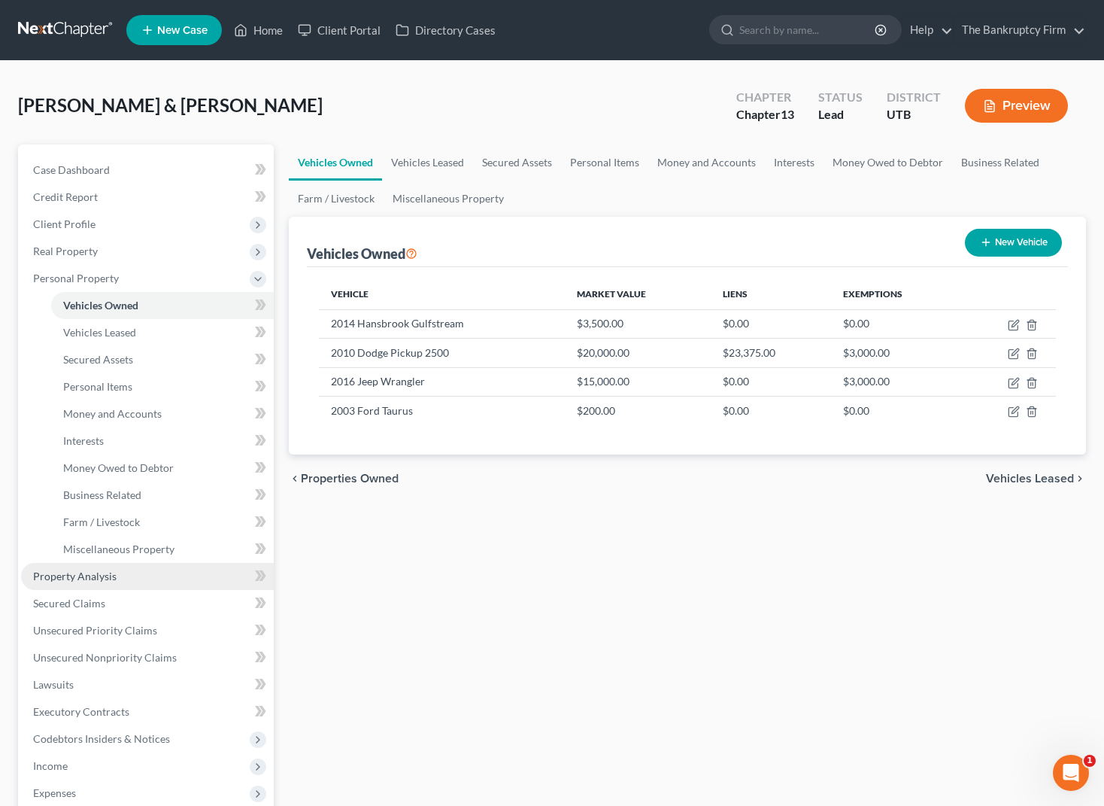
click at [77, 578] on span "Property Analysis" at bounding box center [75, 576] width 84 height 13
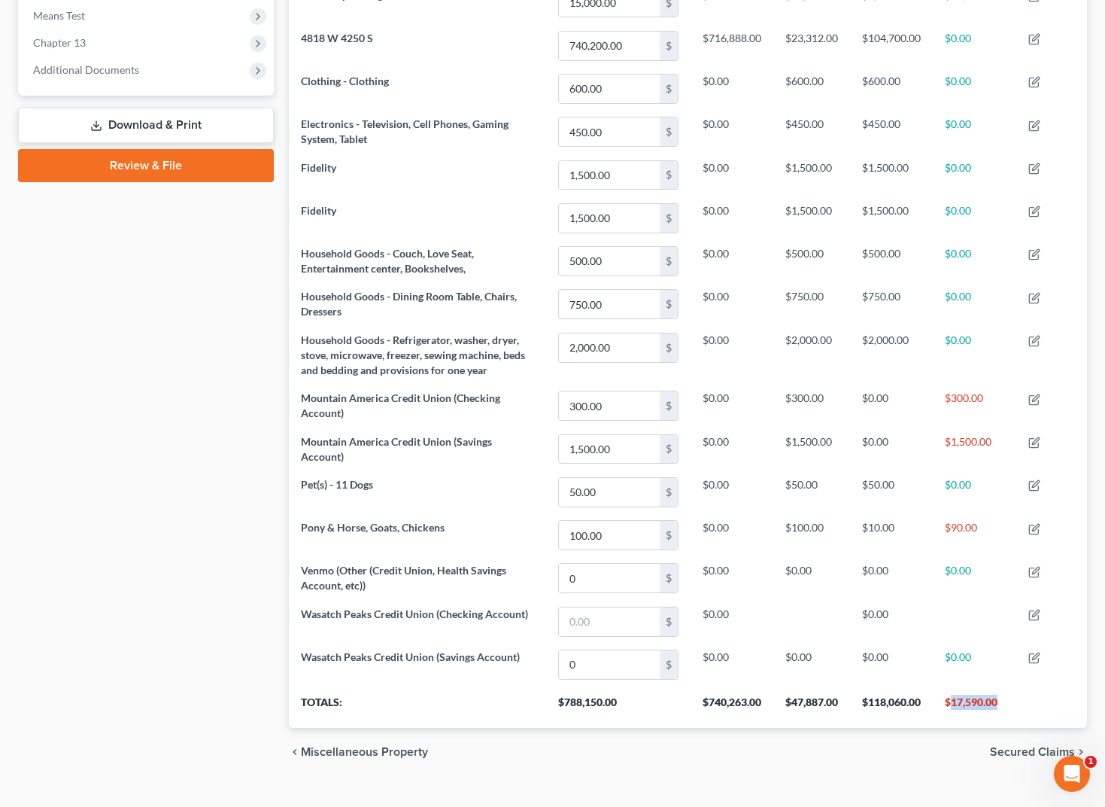
drag, startPoint x: 949, startPoint y: 698, endPoint x: 997, endPoint y: 703, distance: 47.7
click at [997, 703] on th "$17,590.00" at bounding box center [975, 706] width 84 height 42
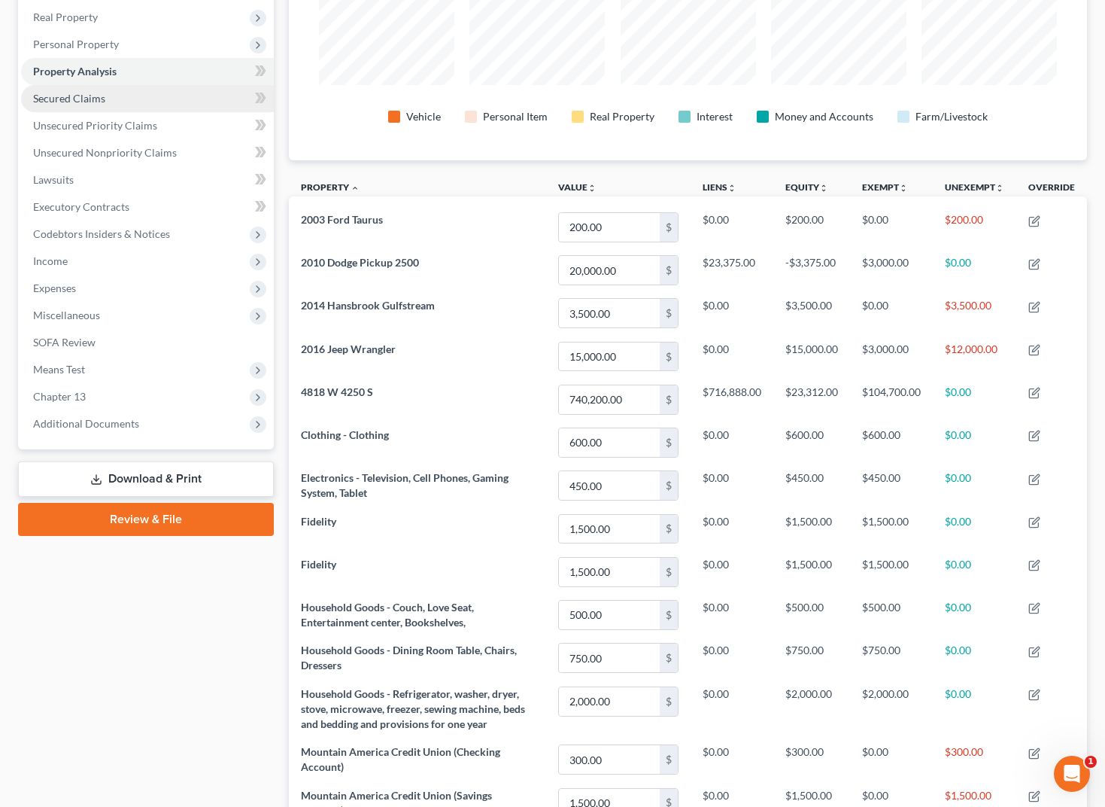
scroll to position [235, 0]
click at [147, 92] on link "Secured Claims" at bounding box center [147, 97] width 253 height 27
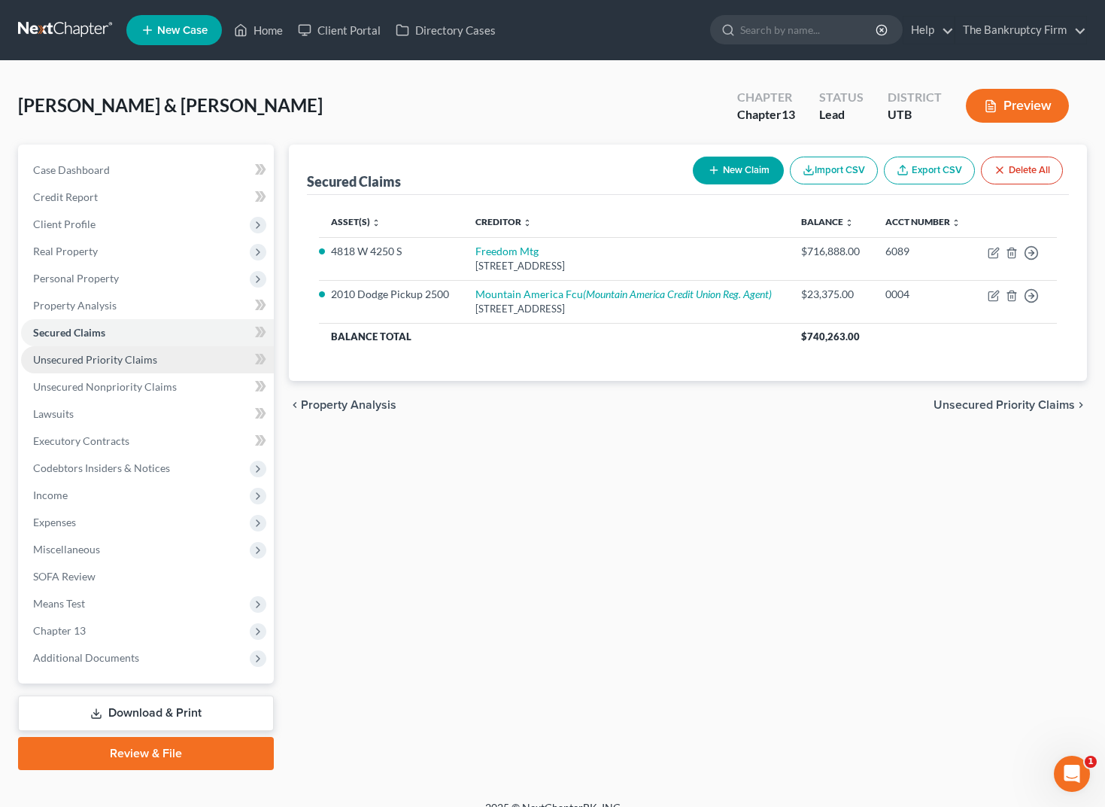
click at [166, 358] on link "Unsecured Priority Claims" at bounding box center [147, 359] width 253 height 27
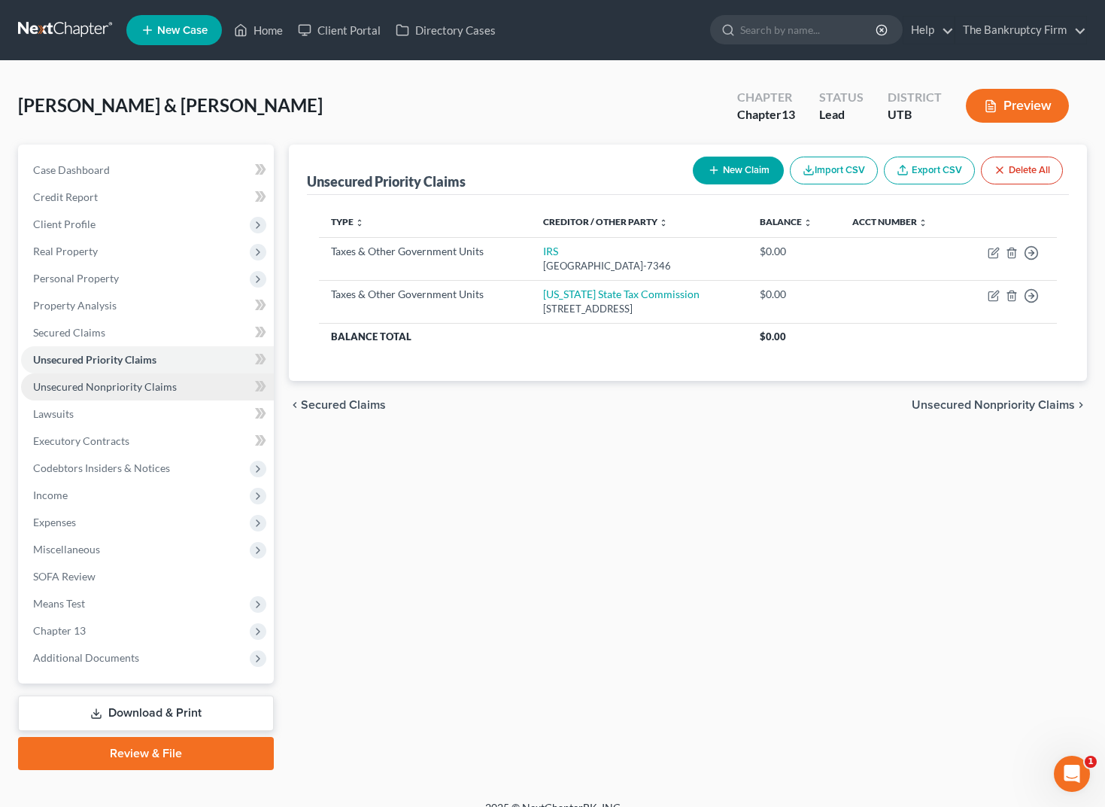
click at [108, 380] on span "Unsecured Nonpriority Claims" at bounding box center [105, 386] width 144 height 13
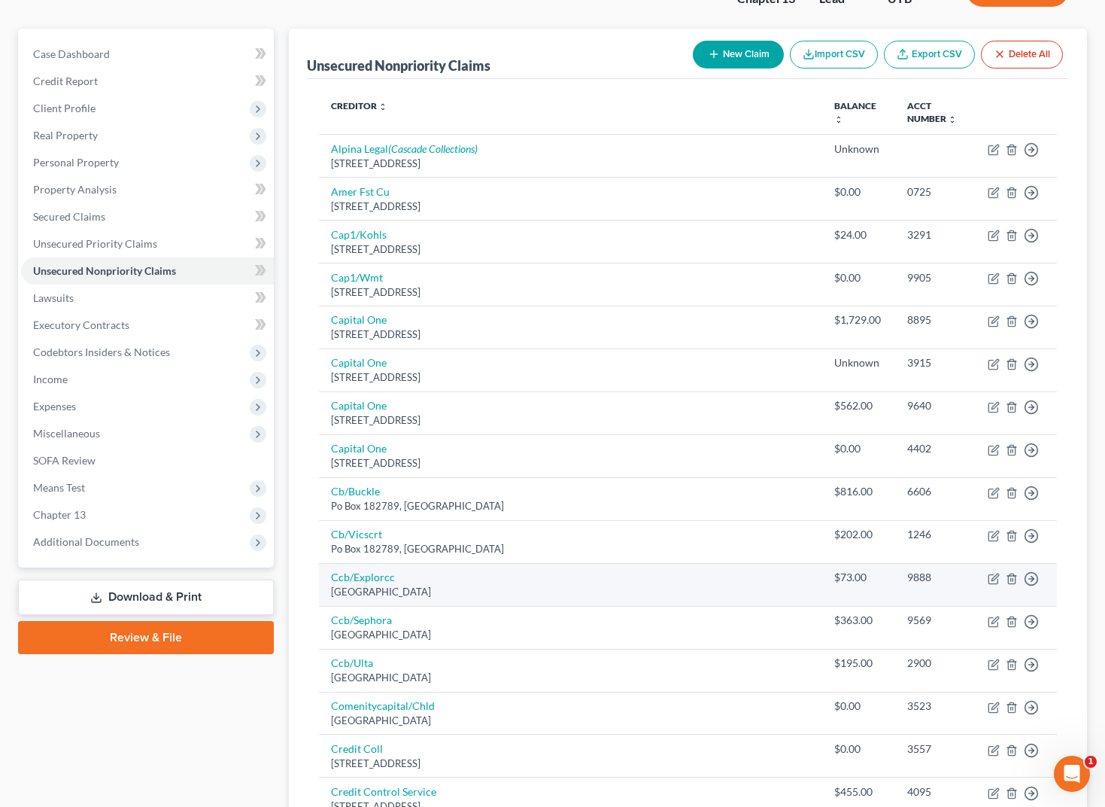
scroll to position [113, 0]
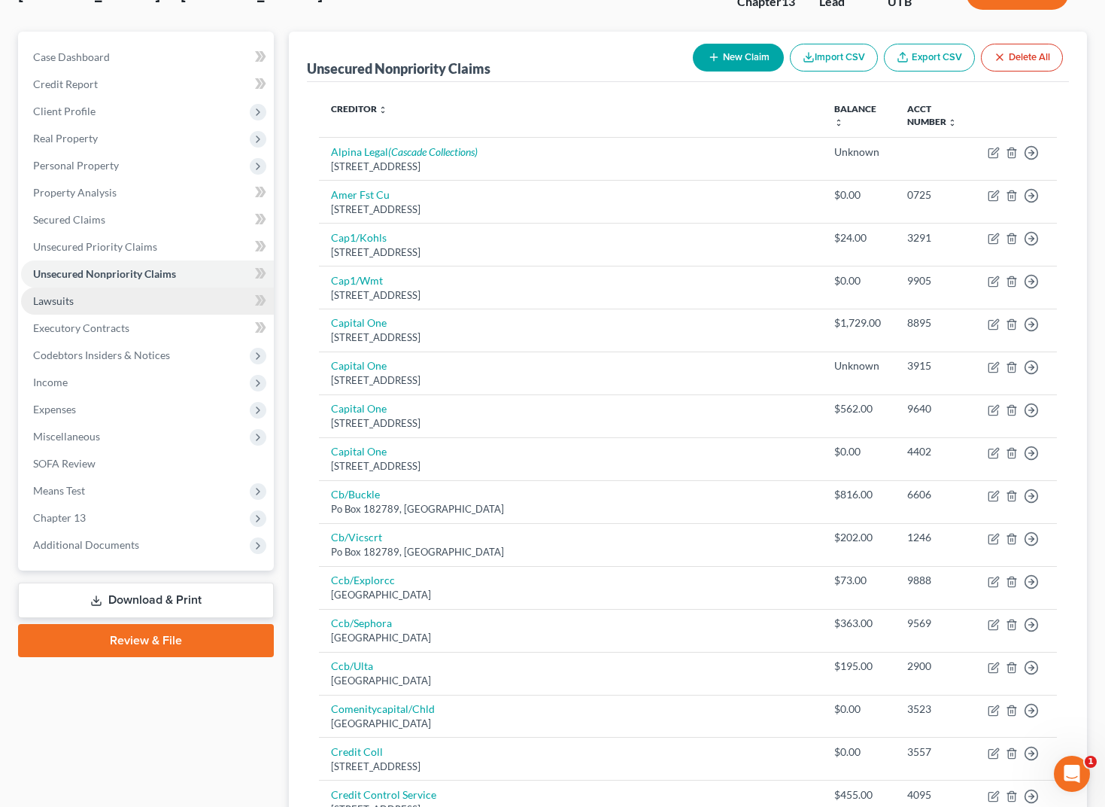
click at [102, 300] on link "Lawsuits" at bounding box center [147, 300] width 253 height 27
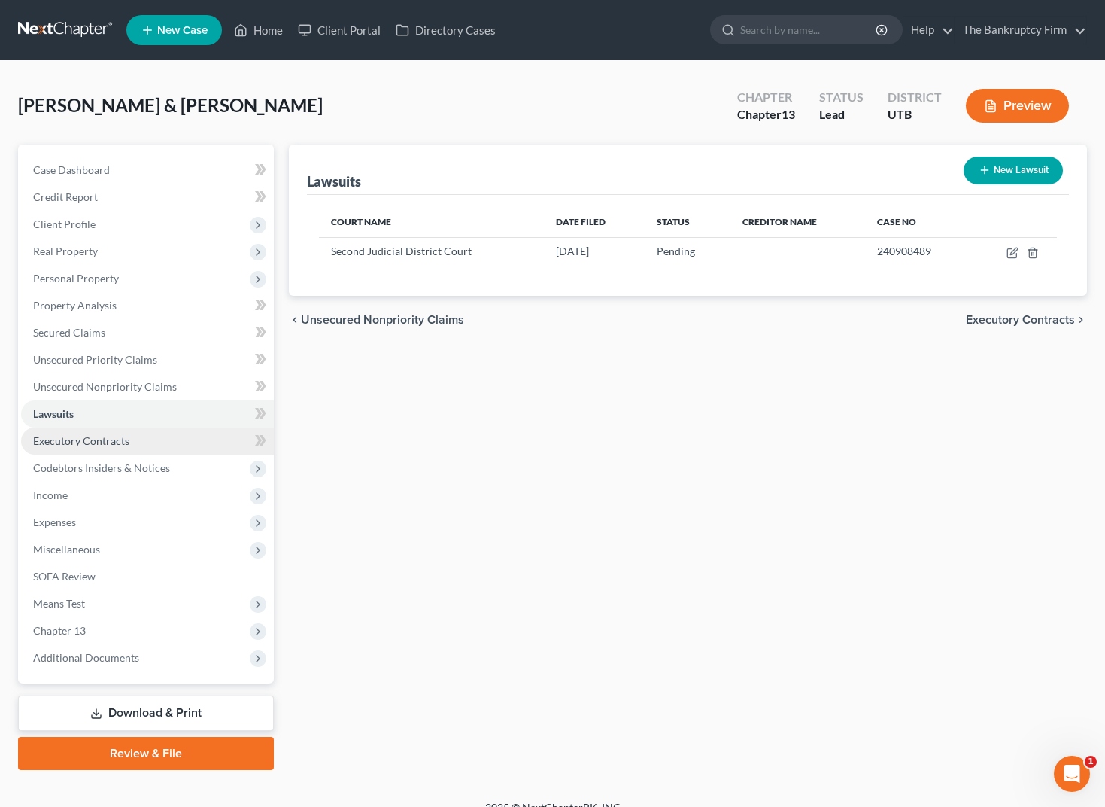
click at [149, 434] on link "Executory Contracts" at bounding box center [147, 440] width 253 height 27
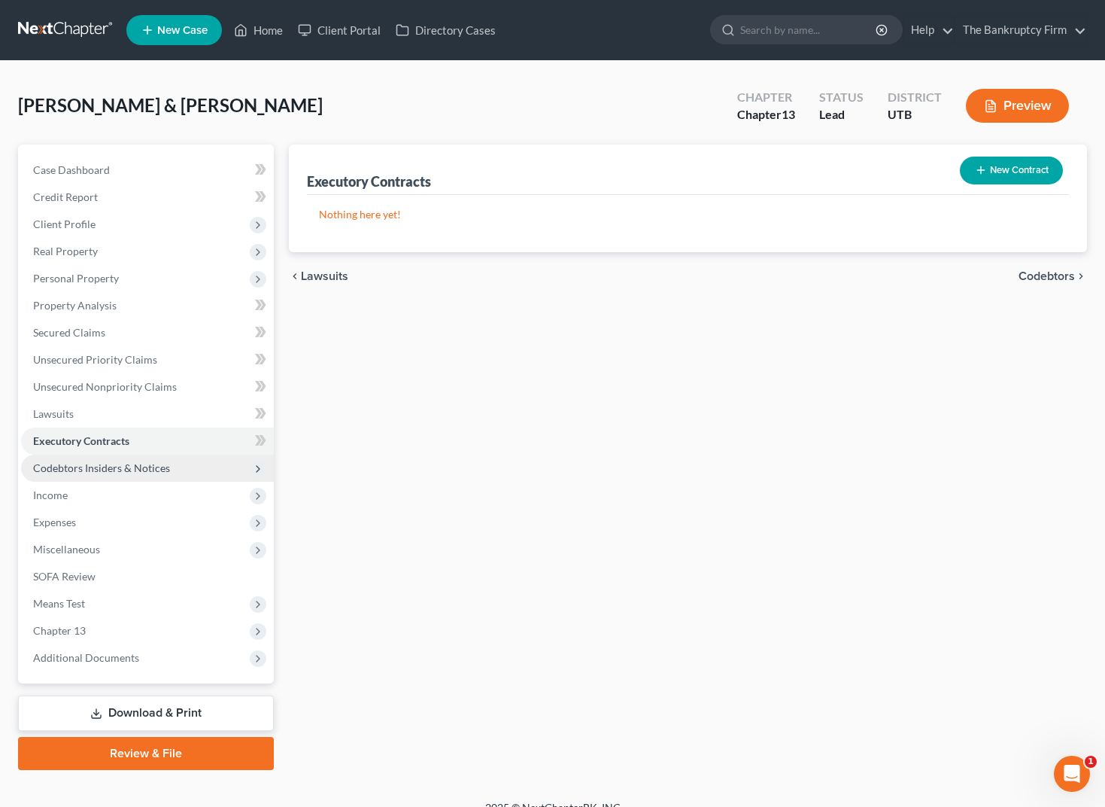
click at [141, 465] on span "Codebtors Insiders & Notices" at bounding box center [101, 467] width 137 height 13
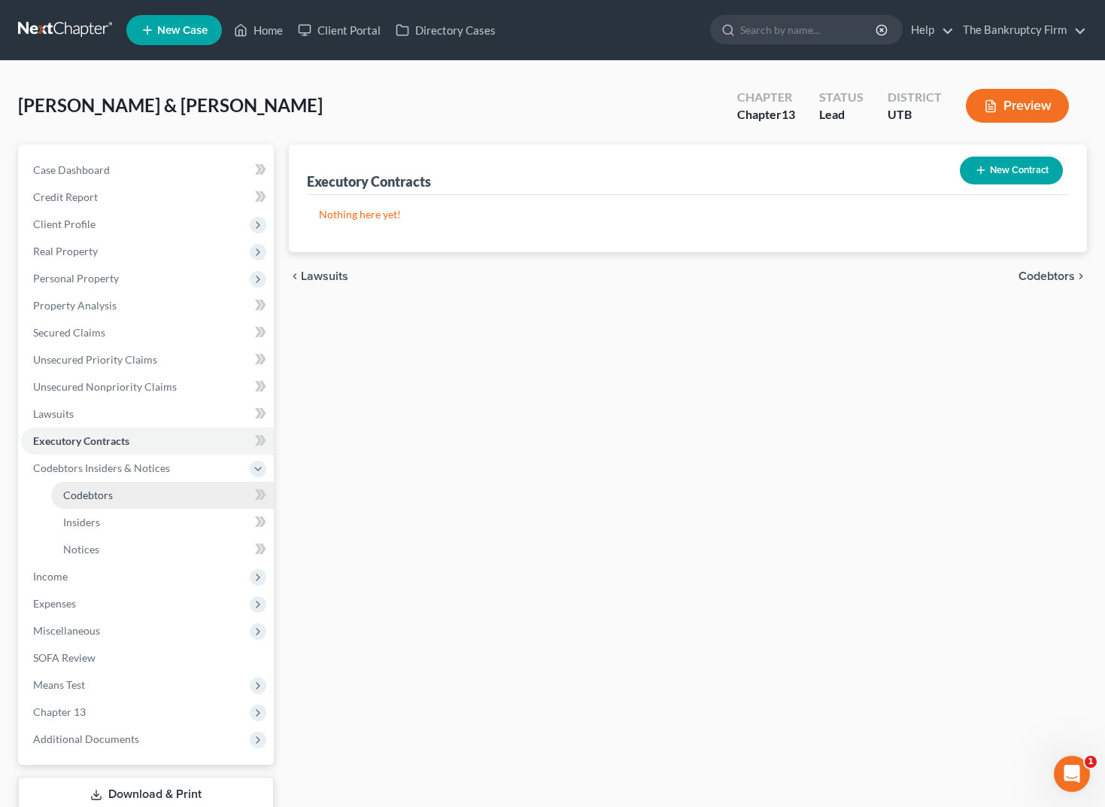
click at [119, 487] on link "Codebtors" at bounding box center [162, 494] width 223 height 27
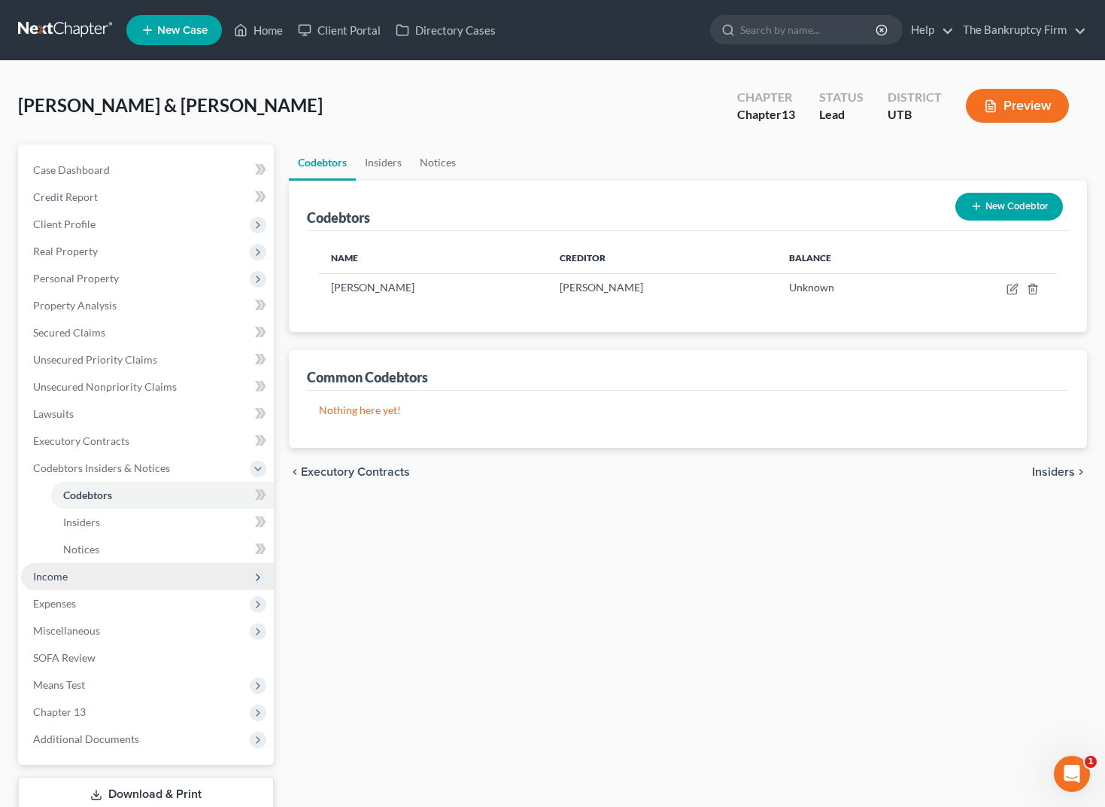
click at [68, 576] on span "Income" at bounding box center [147, 576] width 253 height 27
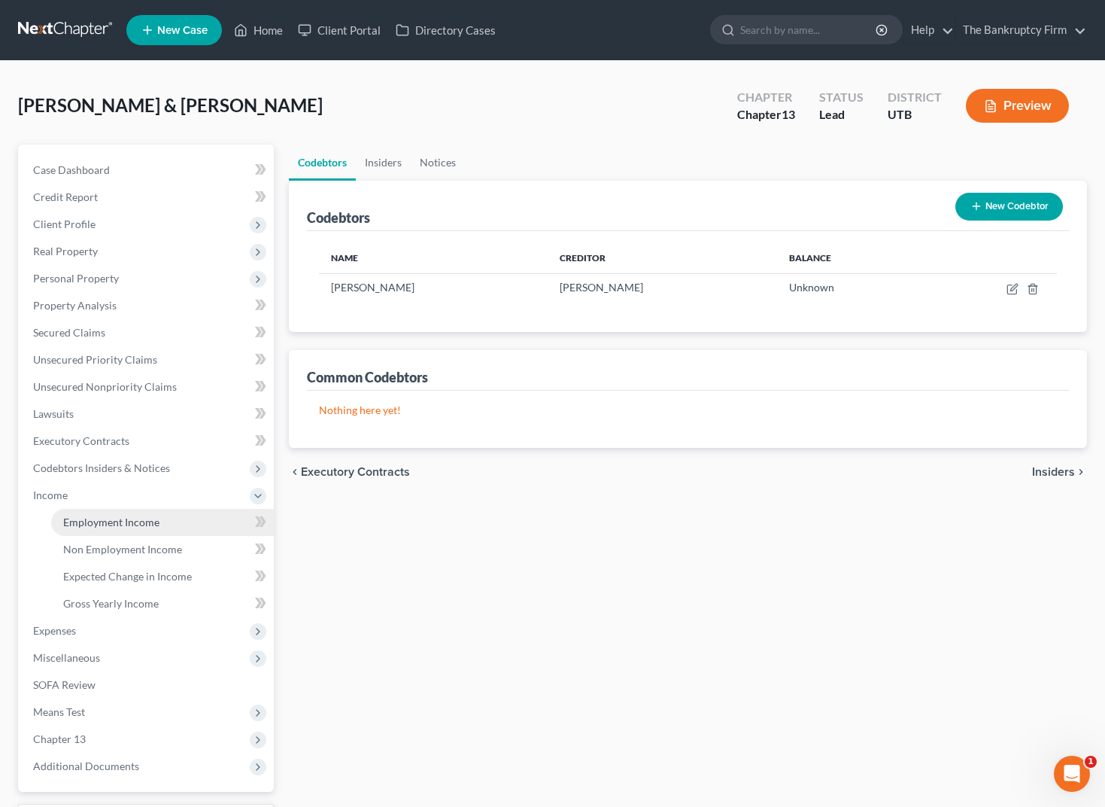
click at [130, 516] on span "Employment Income" at bounding box center [111, 521] width 96 height 13
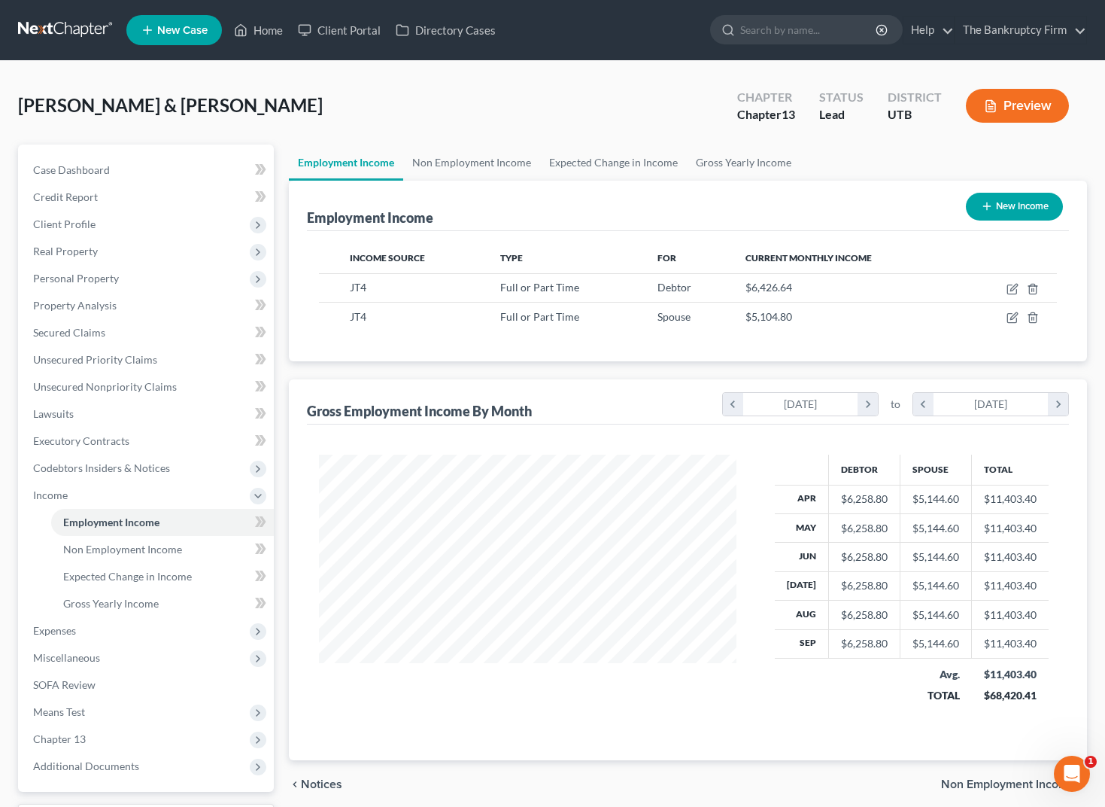
scroll to position [270, 448]
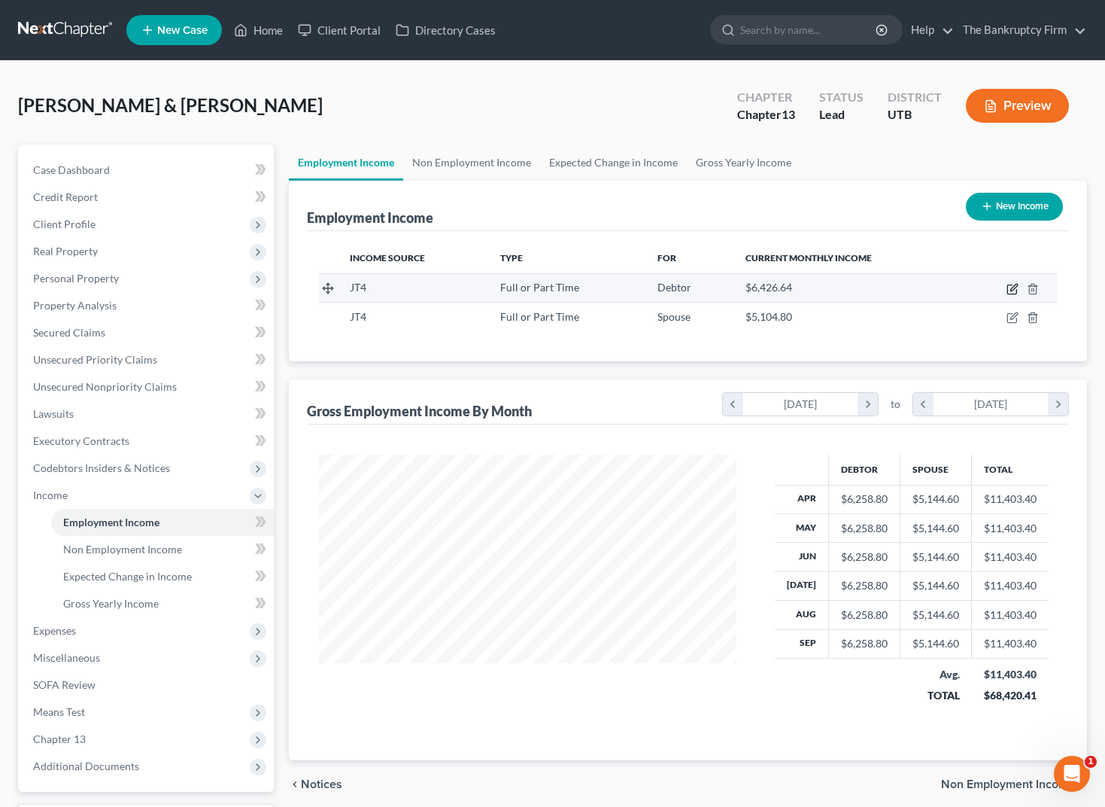
click at [1007, 286] on icon "button" at bounding box center [1013, 289] width 12 height 12
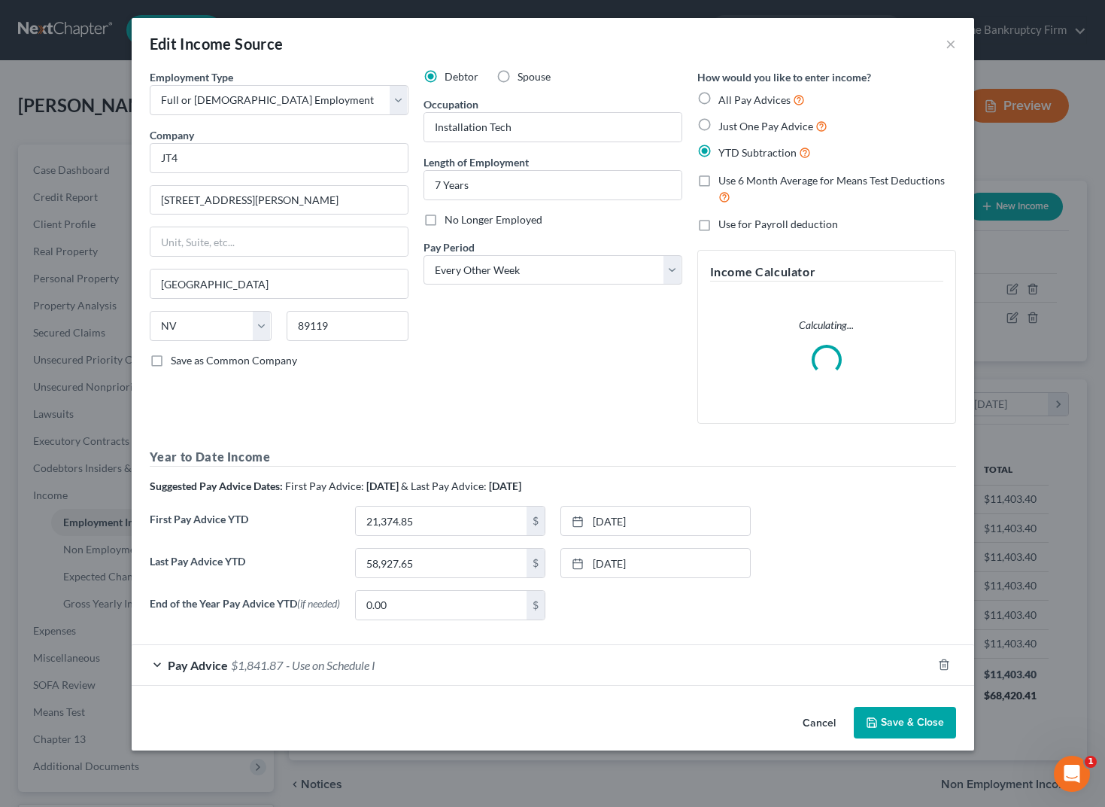
click at [180, 665] on span "Pay Advice" at bounding box center [198, 665] width 60 height 14
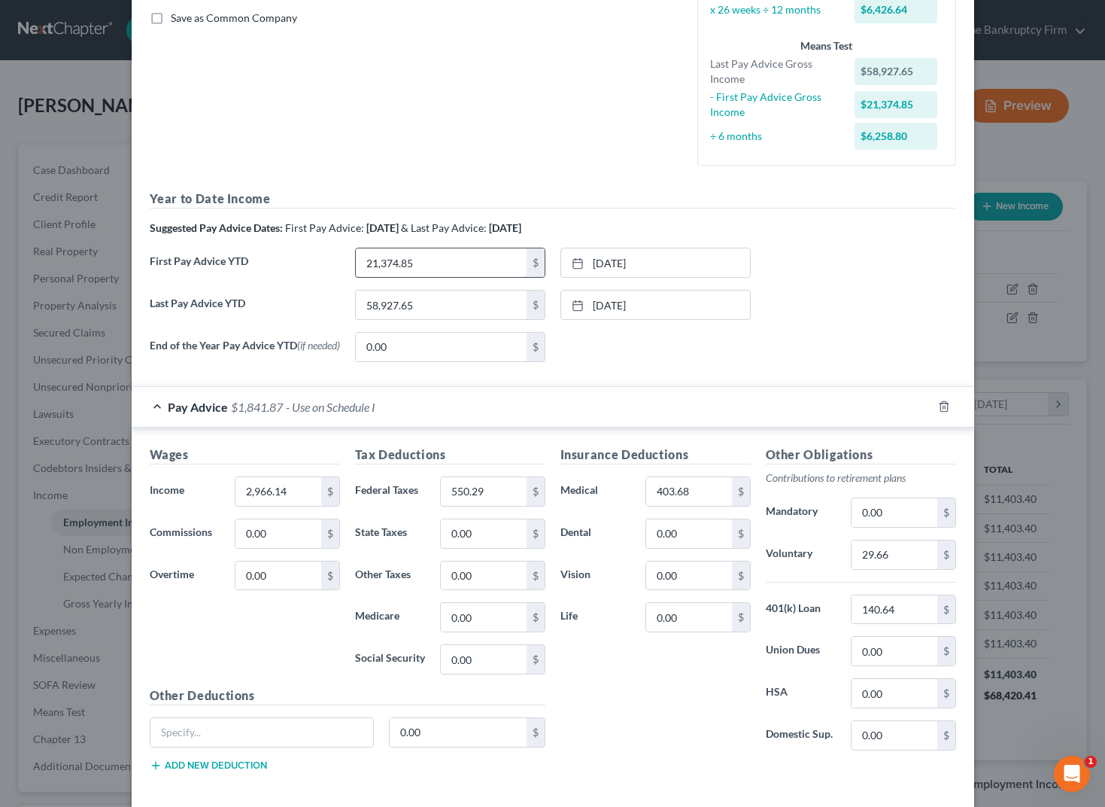
scroll to position [417, 0]
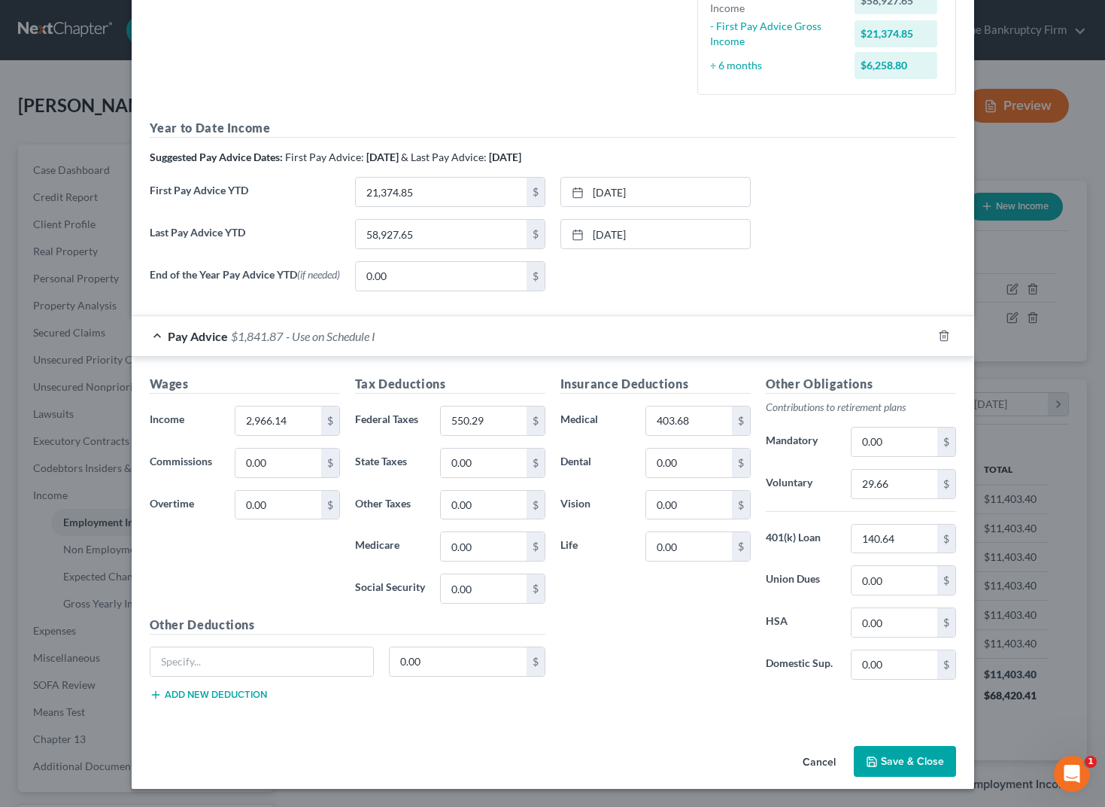
click at [928, 758] on button "Save & Close" at bounding box center [905, 762] width 102 height 32
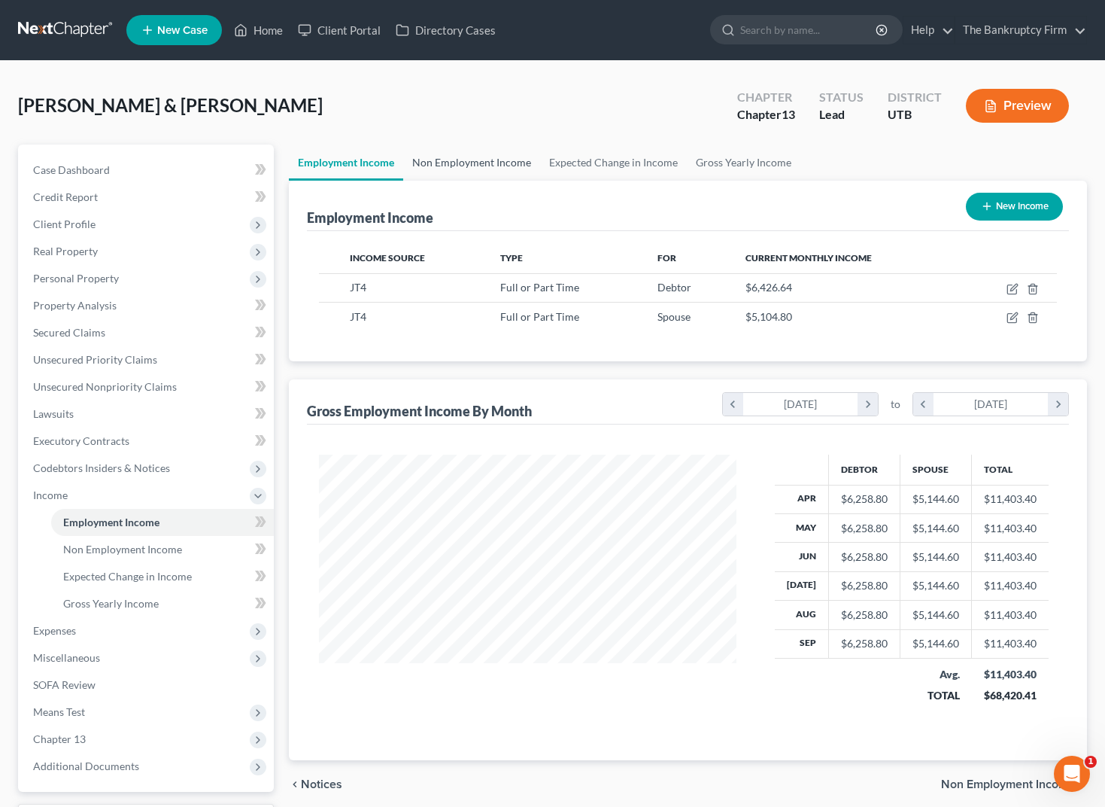
click at [473, 157] on link "Non Employment Income" at bounding box center [471, 162] width 137 height 36
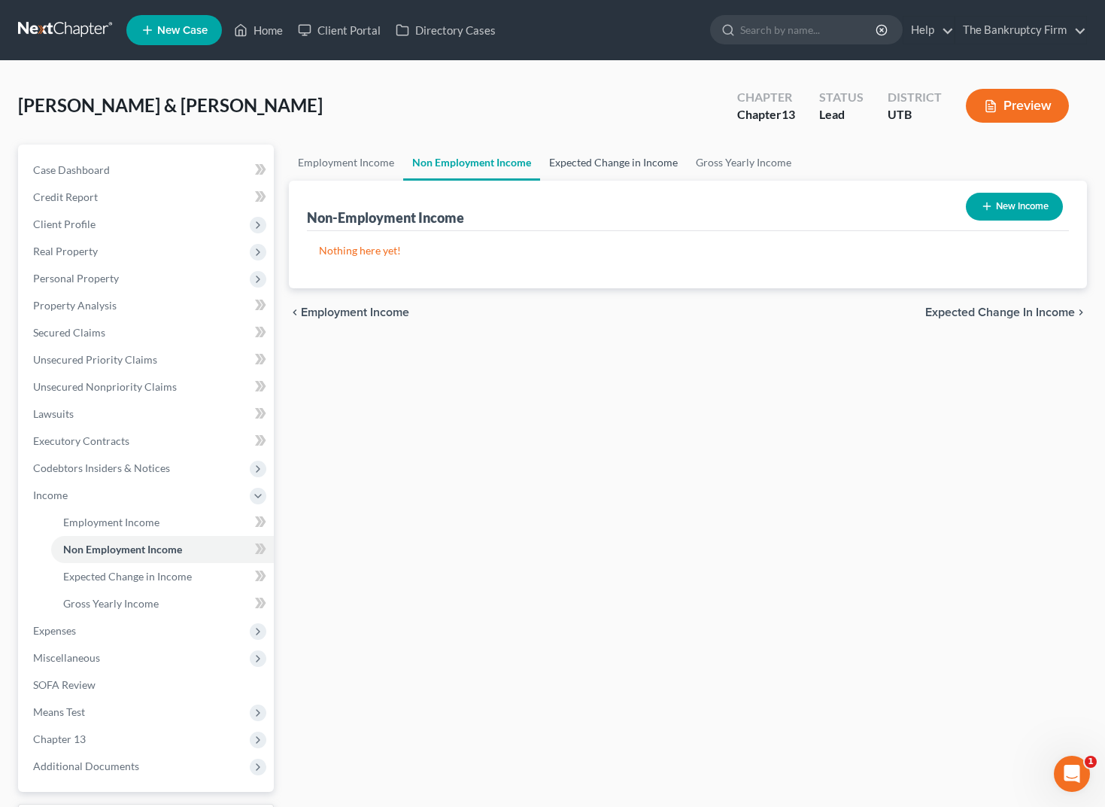
click at [630, 159] on link "Expected Change in Income" at bounding box center [613, 162] width 147 height 36
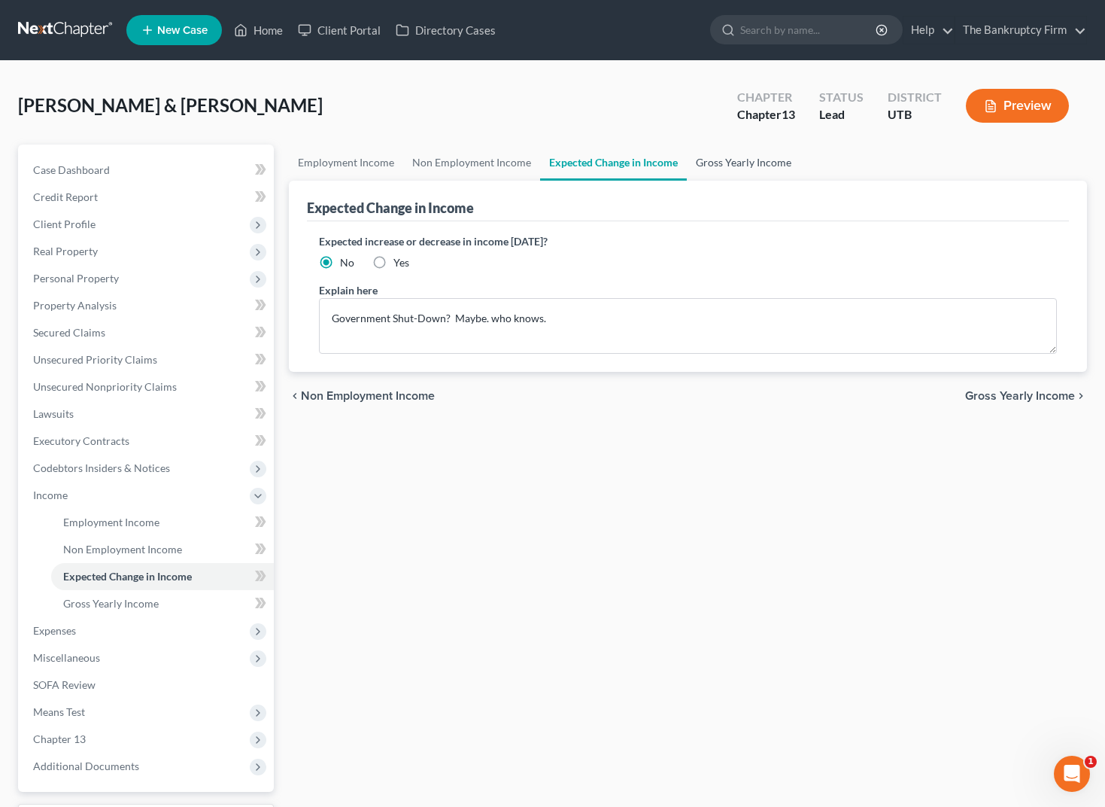
click at [742, 156] on link "Gross Yearly Income" at bounding box center [744, 162] width 114 height 36
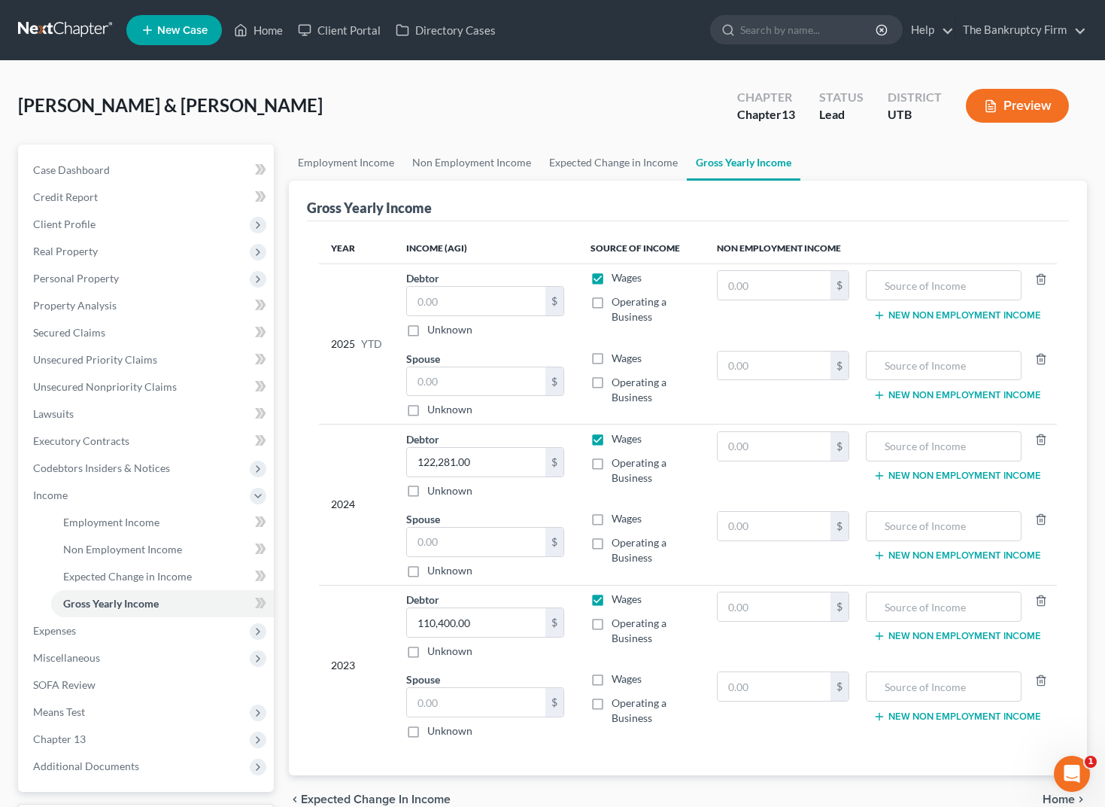
scroll to position [129, 0]
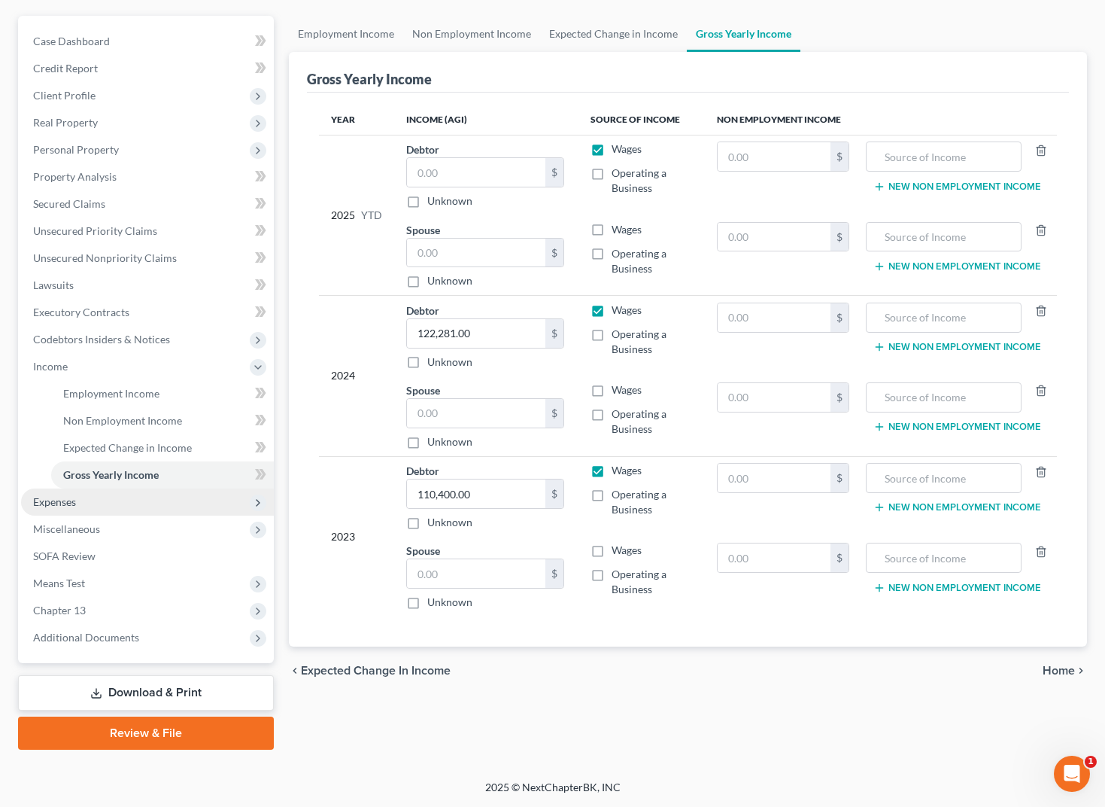
click at [74, 502] on span "Expenses" at bounding box center [54, 501] width 43 height 13
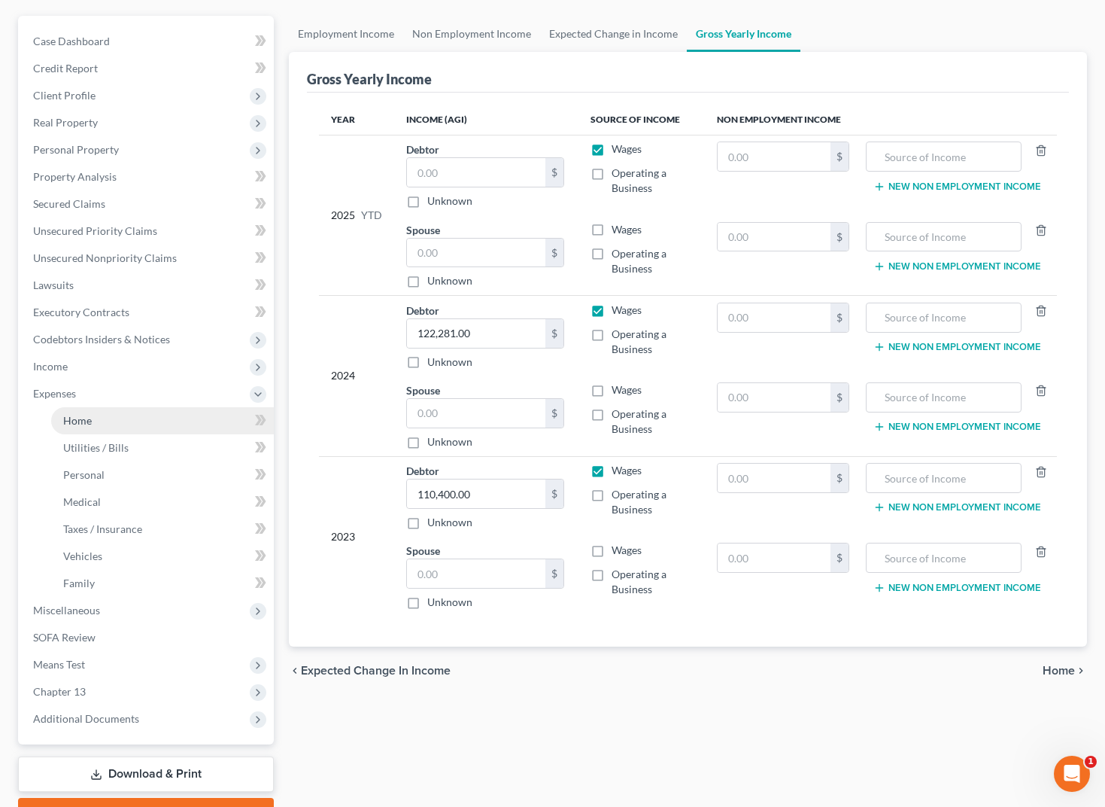
click at [122, 424] on link "Home" at bounding box center [162, 420] width 223 height 27
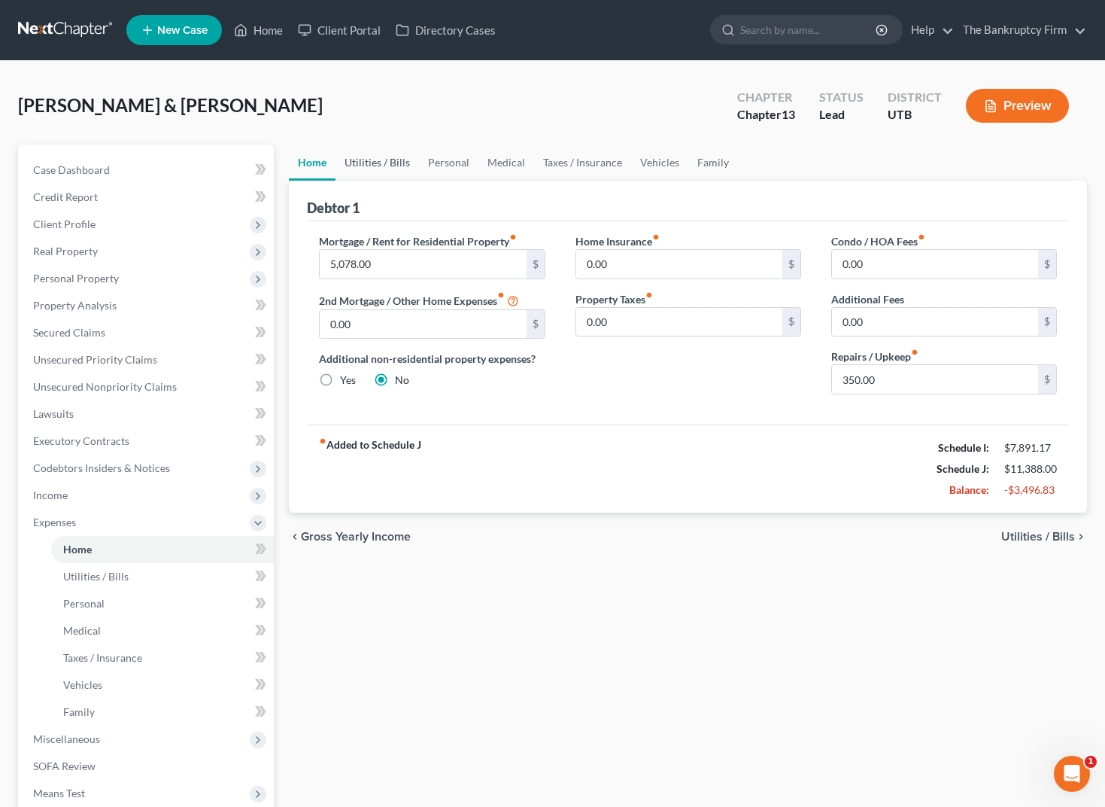
click at [392, 159] on link "Utilities / Bills" at bounding box center [378, 162] width 84 height 36
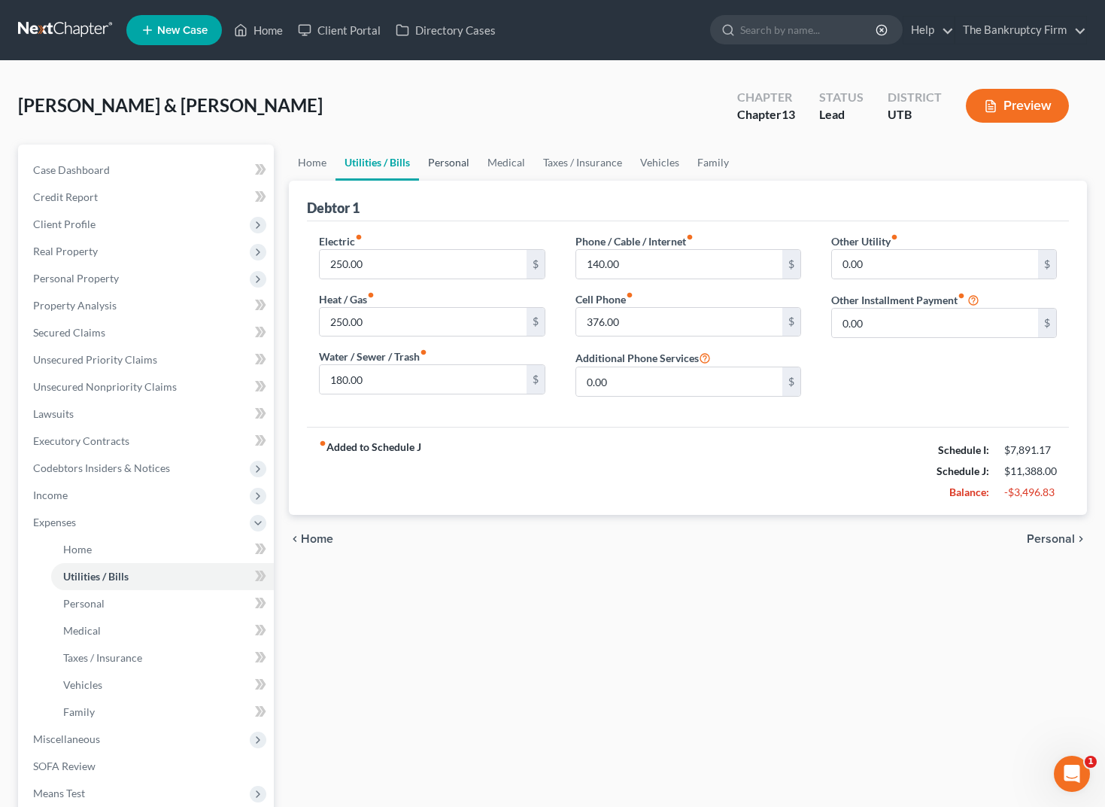
click at [462, 156] on link "Personal" at bounding box center [448, 162] width 59 height 36
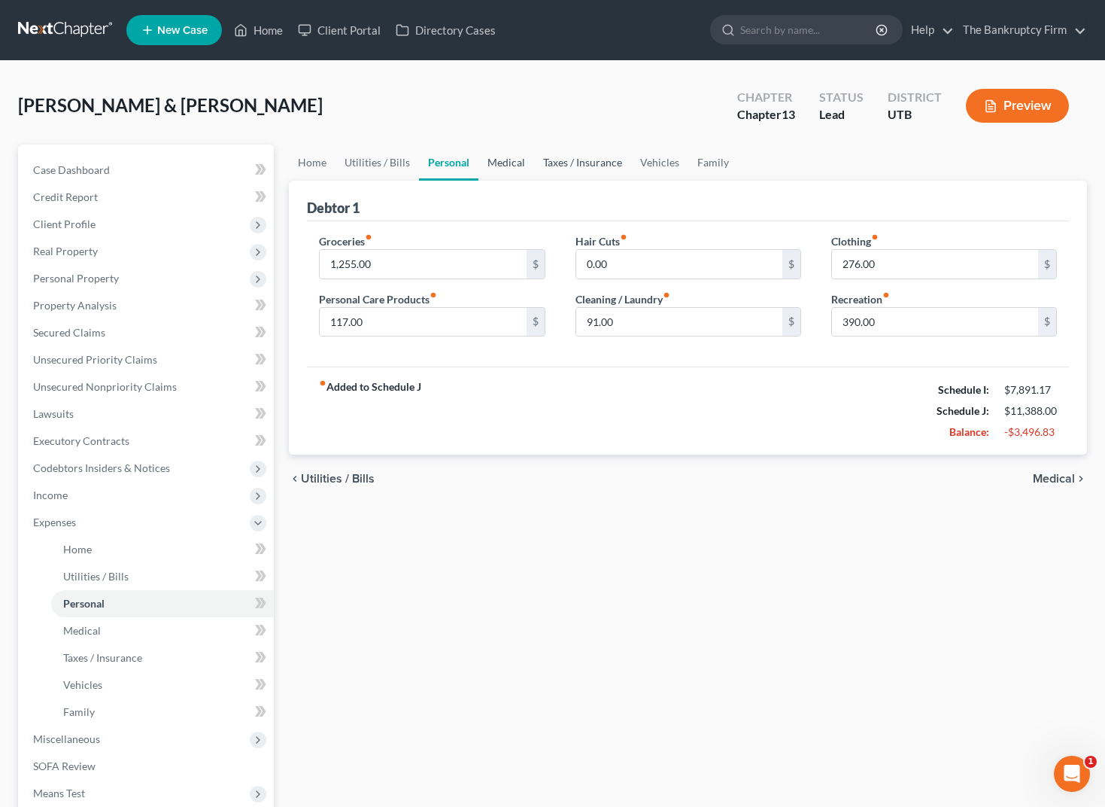
drag, startPoint x: 509, startPoint y: 159, endPoint x: 602, endPoint y: 159, distance: 92.5
click at [510, 159] on link "Medical" at bounding box center [506, 162] width 56 height 36
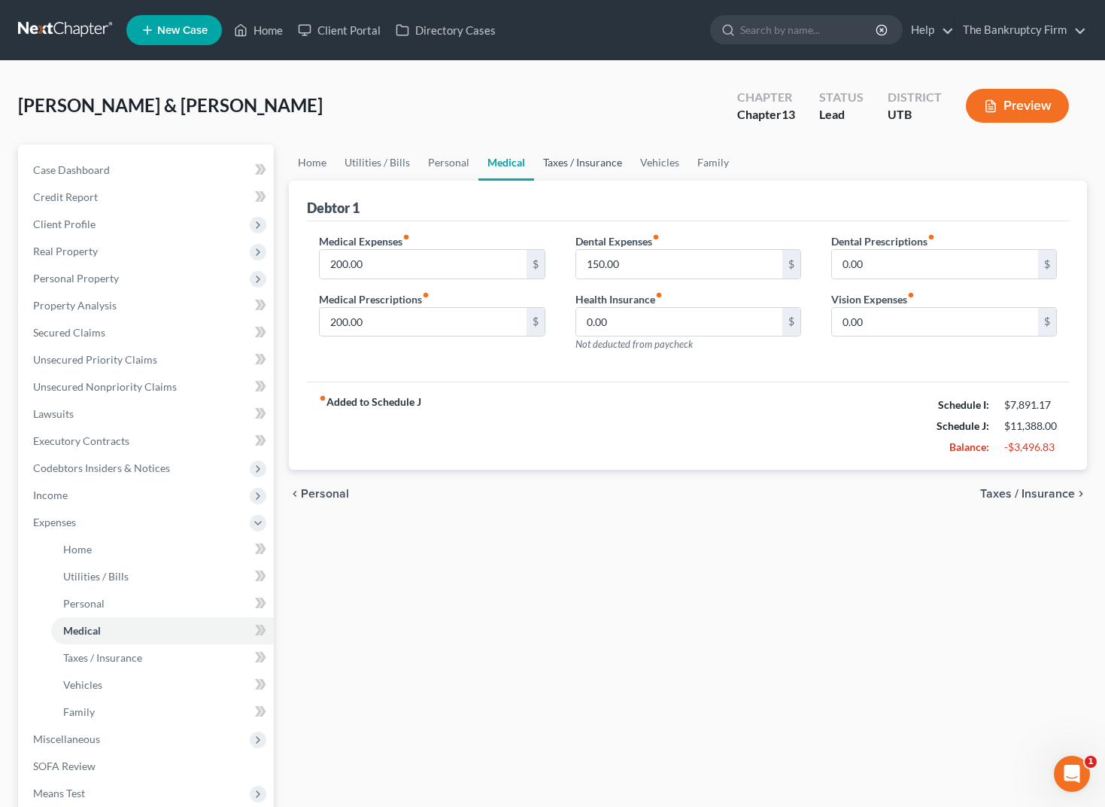
click at [602, 159] on link "Taxes / Insurance" at bounding box center [582, 162] width 97 height 36
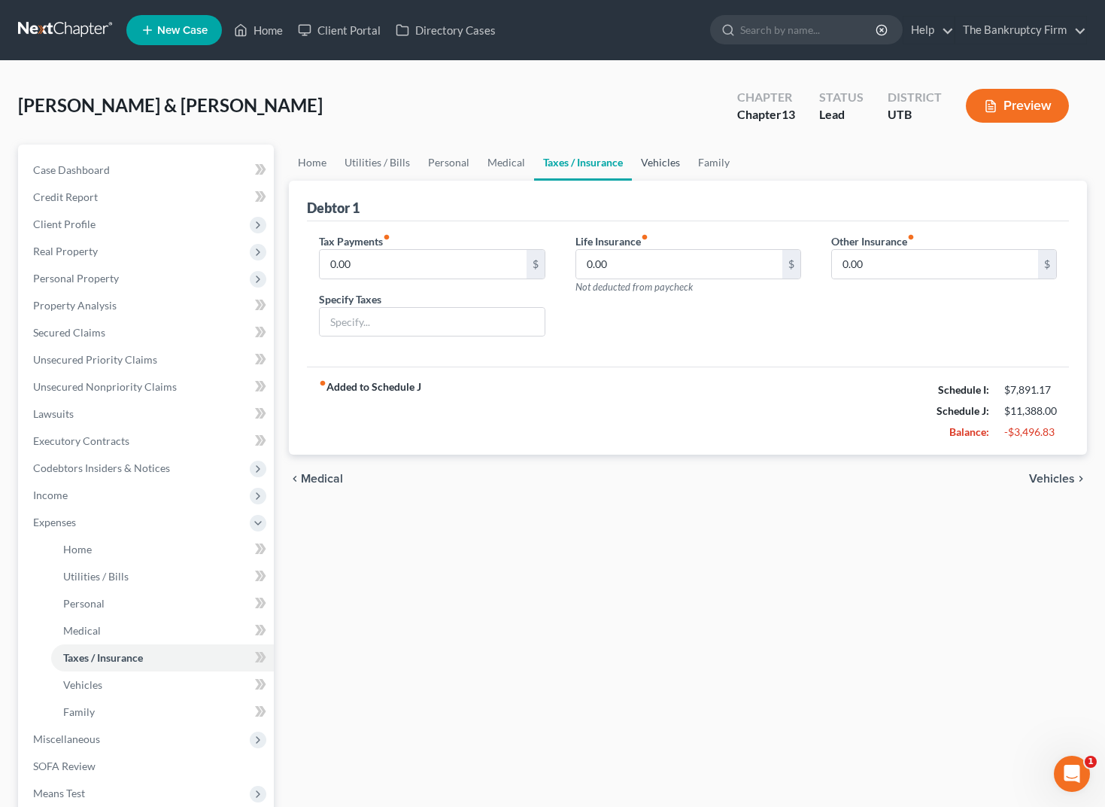
click at [663, 157] on link "Vehicles" at bounding box center [660, 162] width 57 height 36
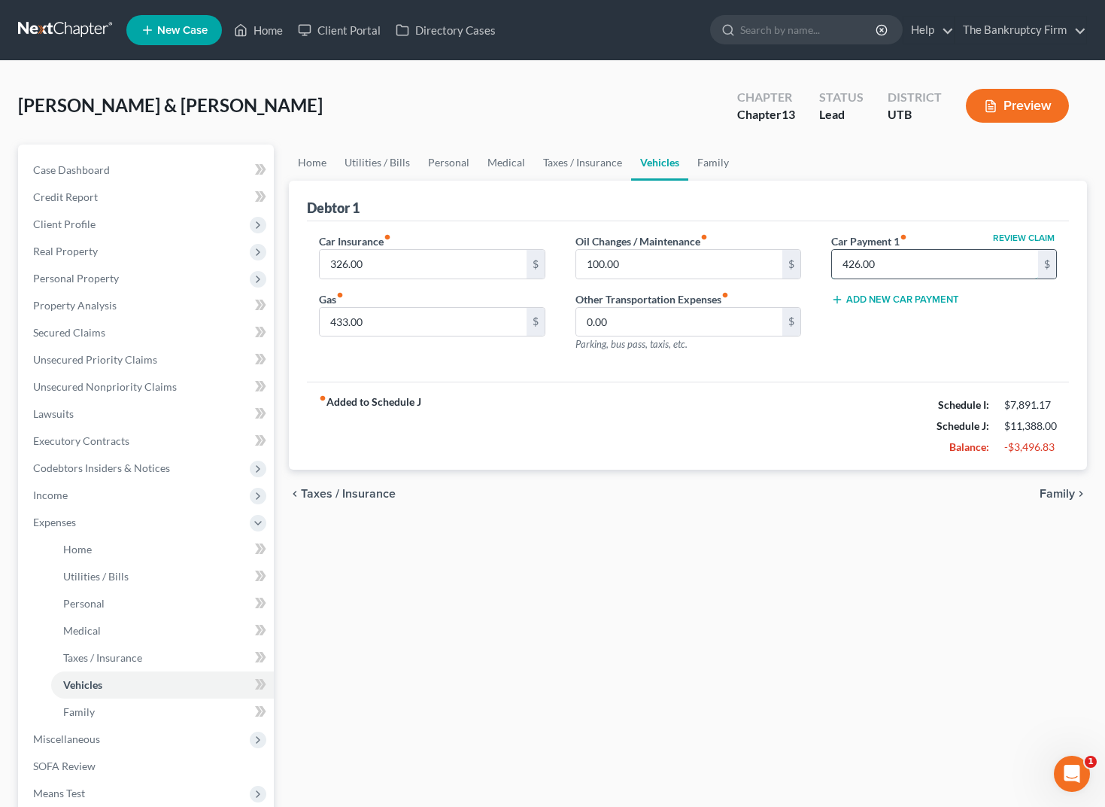
click at [901, 264] on input "426.00" at bounding box center [935, 264] width 206 height 29
click at [715, 157] on link "Family" at bounding box center [713, 162] width 50 height 36
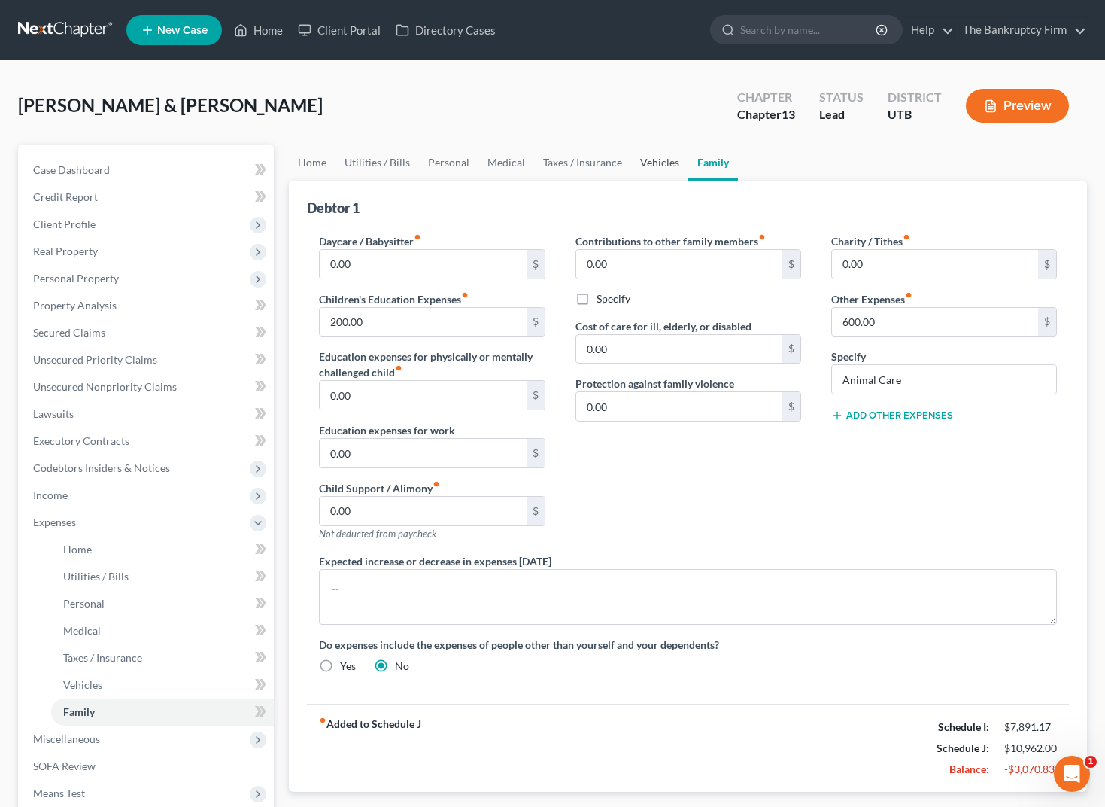
click at [652, 163] on link "Vehicles" at bounding box center [659, 162] width 57 height 36
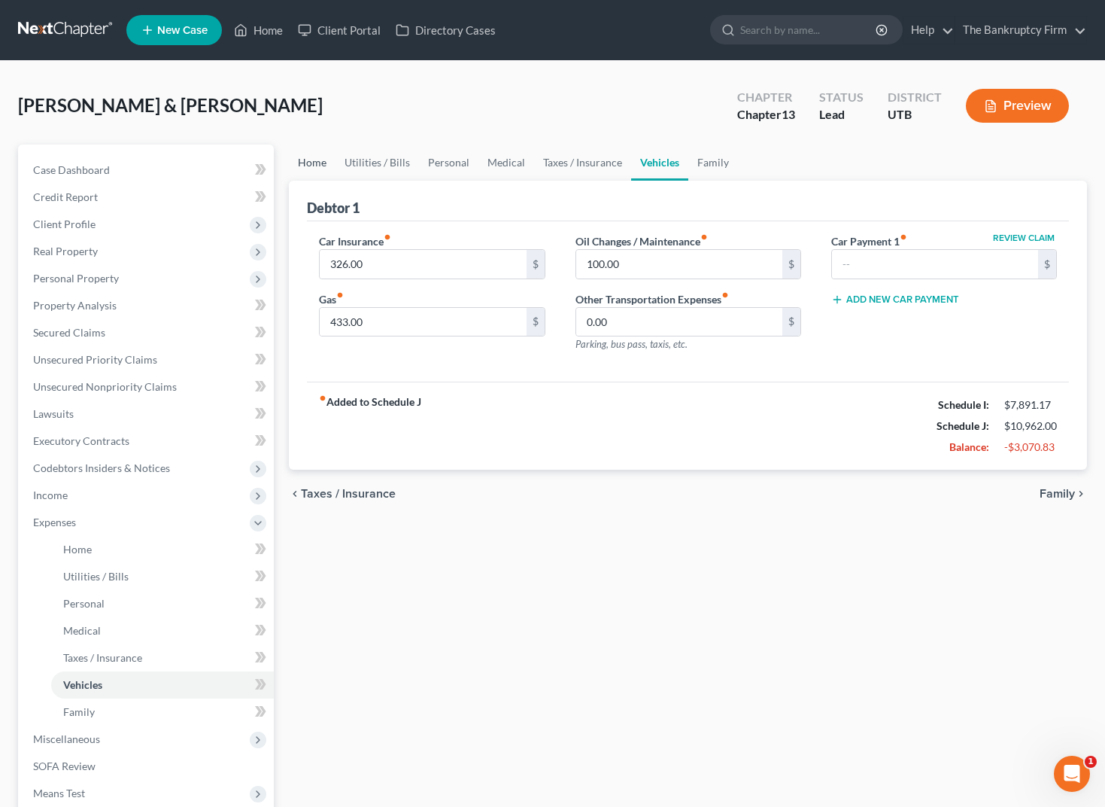
click at [317, 163] on link "Home" at bounding box center [312, 162] width 47 height 36
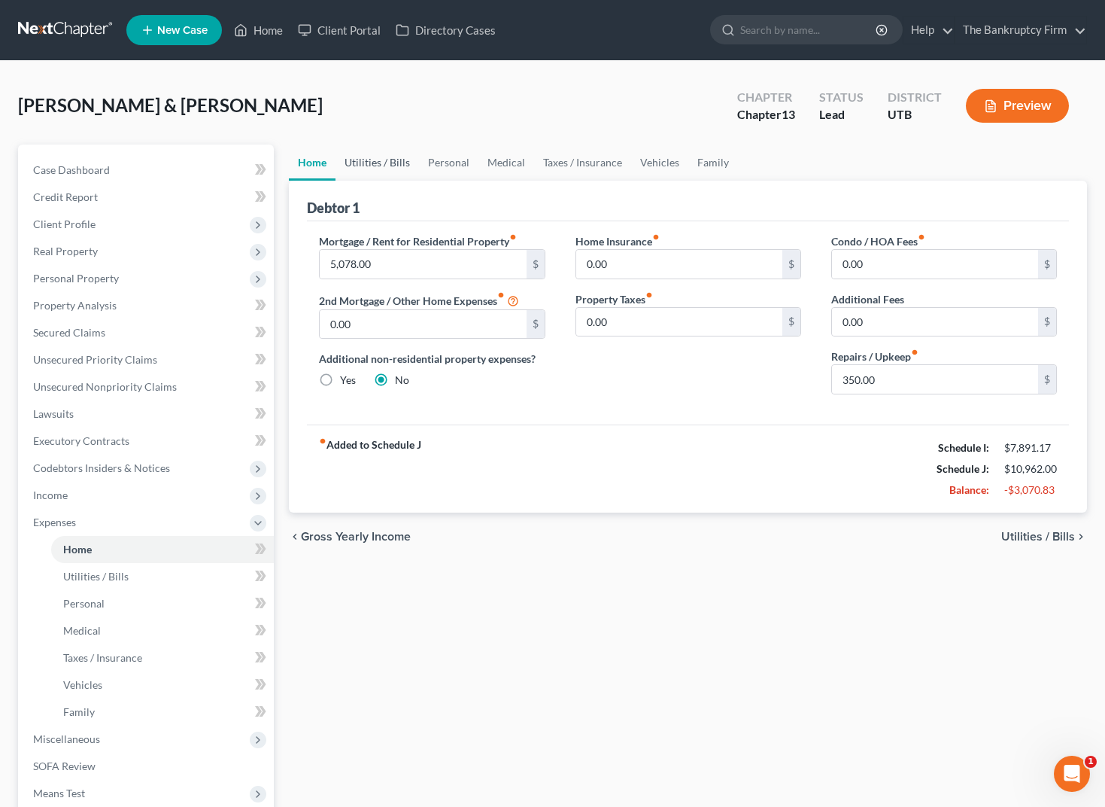
click at [369, 159] on link "Utilities / Bills" at bounding box center [378, 162] width 84 height 36
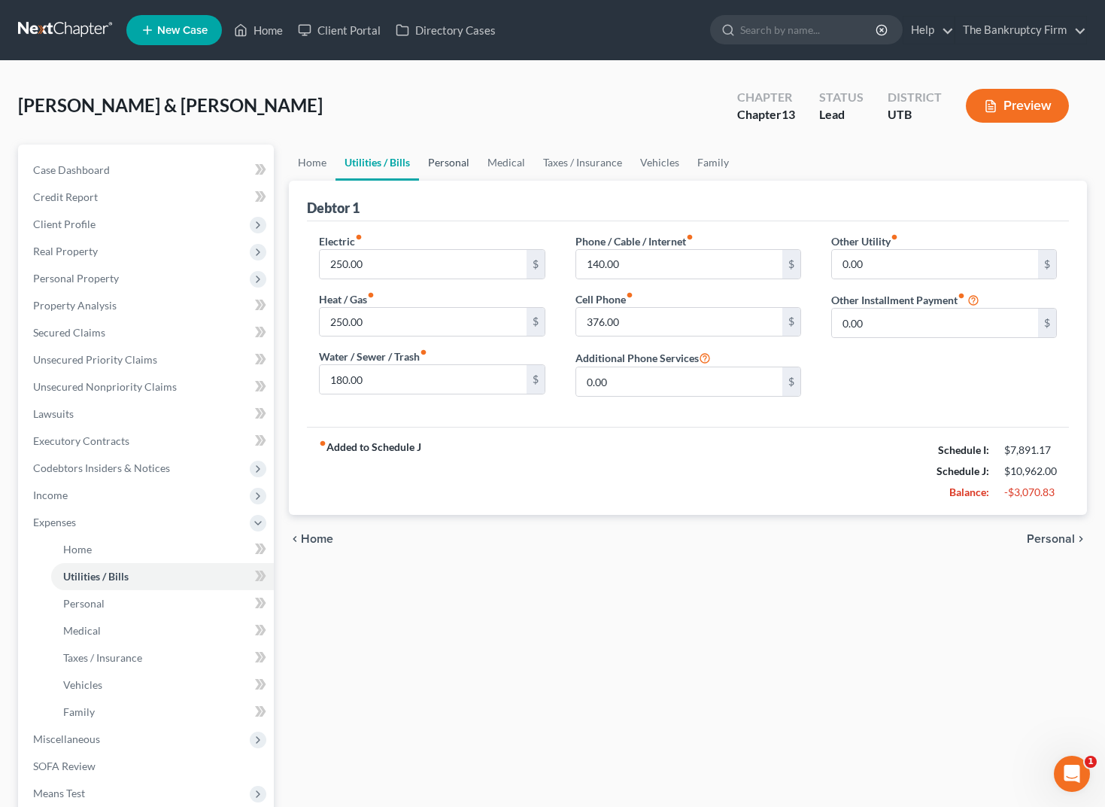
click at [446, 162] on link "Personal" at bounding box center [448, 162] width 59 height 36
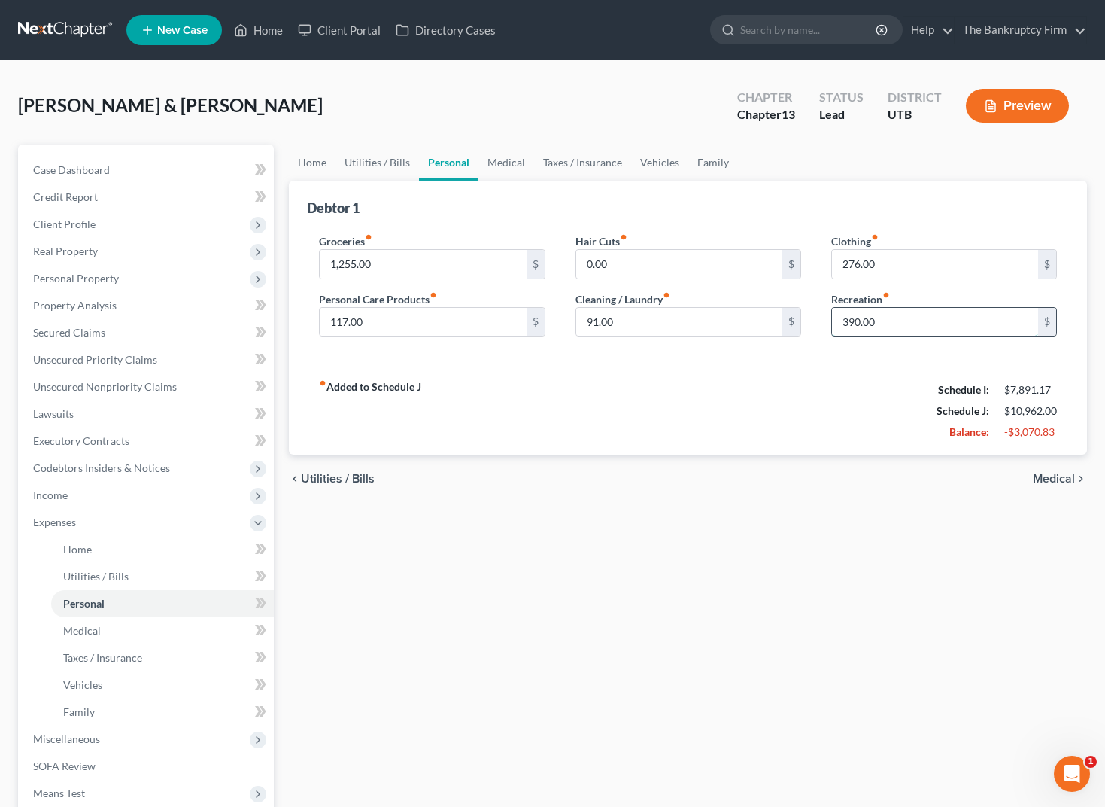
click at [928, 320] on input "390.00" at bounding box center [935, 322] width 206 height 29
click at [497, 164] on link "Medical" at bounding box center [506, 162] width 56 height 36
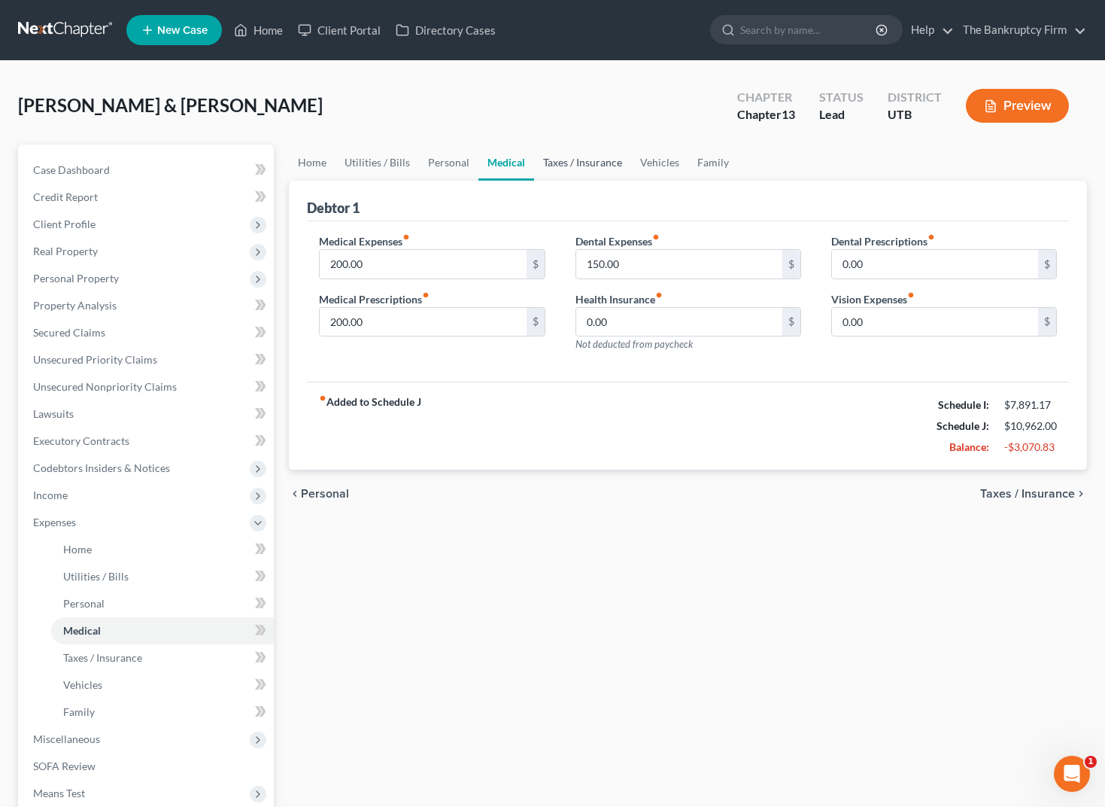
click at [556, 162] on link "Taxes / Insurance" at bounding box center [582, 162] width 97 height 36
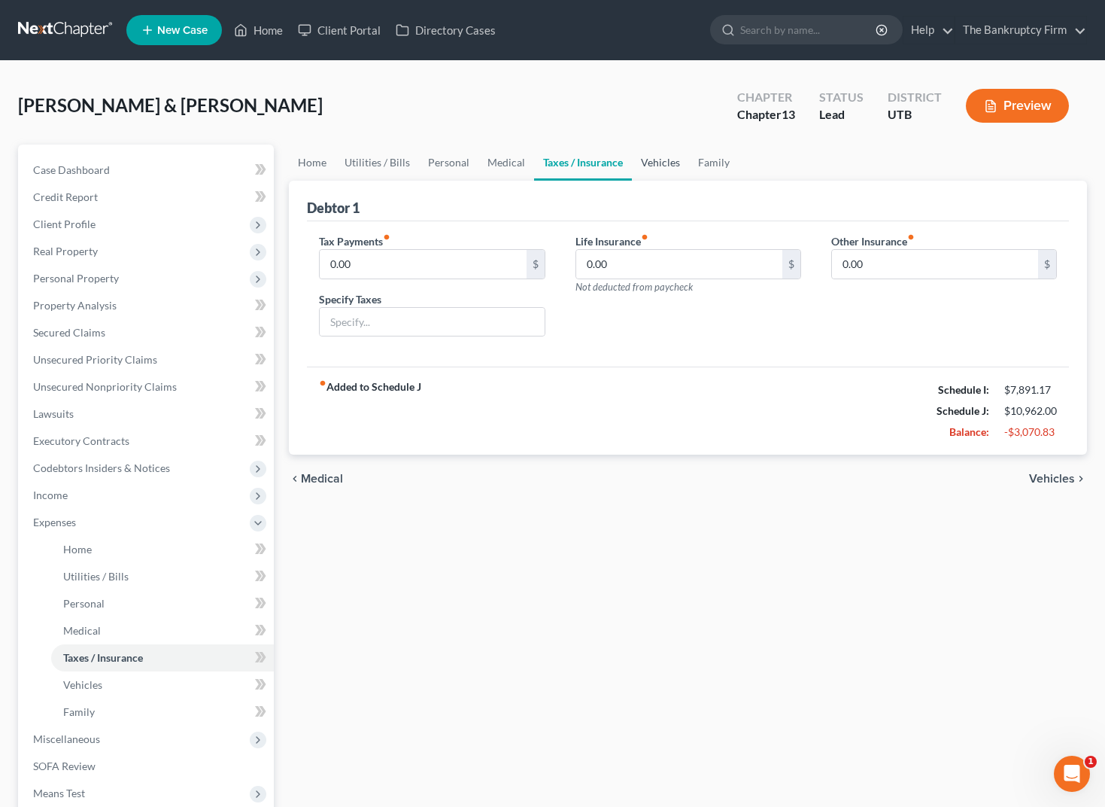
click at [677, 163] on link "Vehicles" at bounding box center [660, 162] width 57 height 36
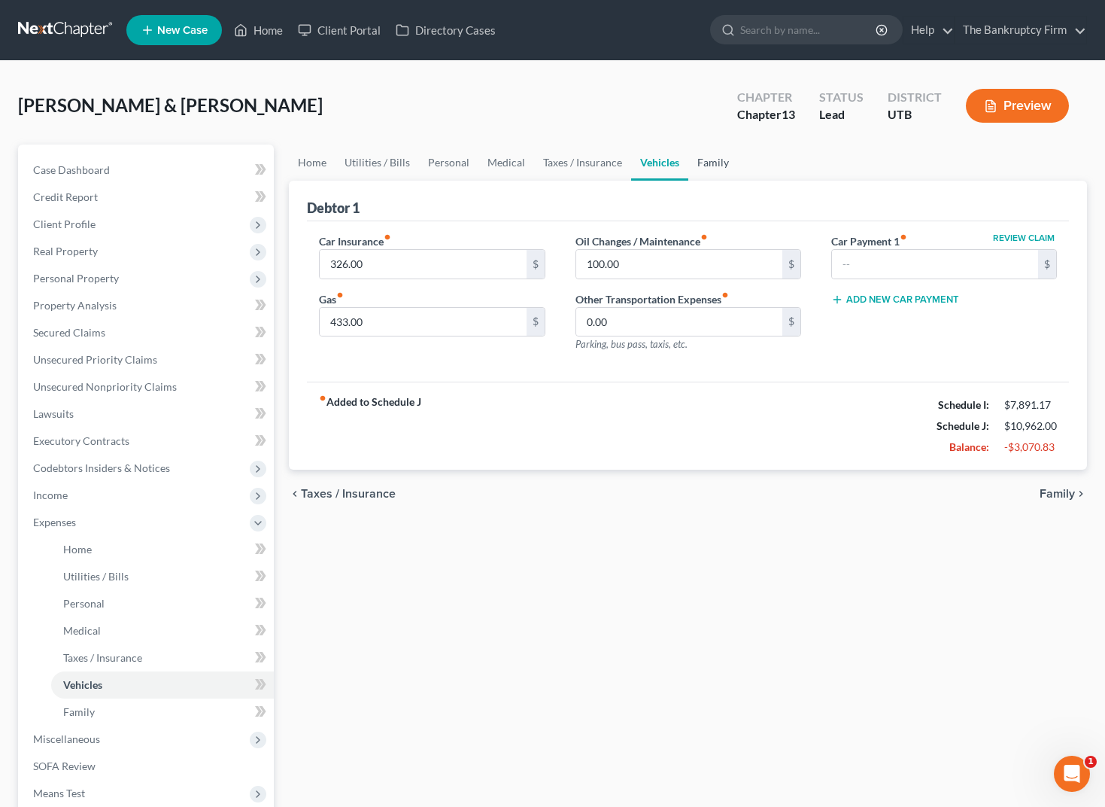
click at [731, 163] on link "Family" at bounding box center [713, 162] width 50 height 36
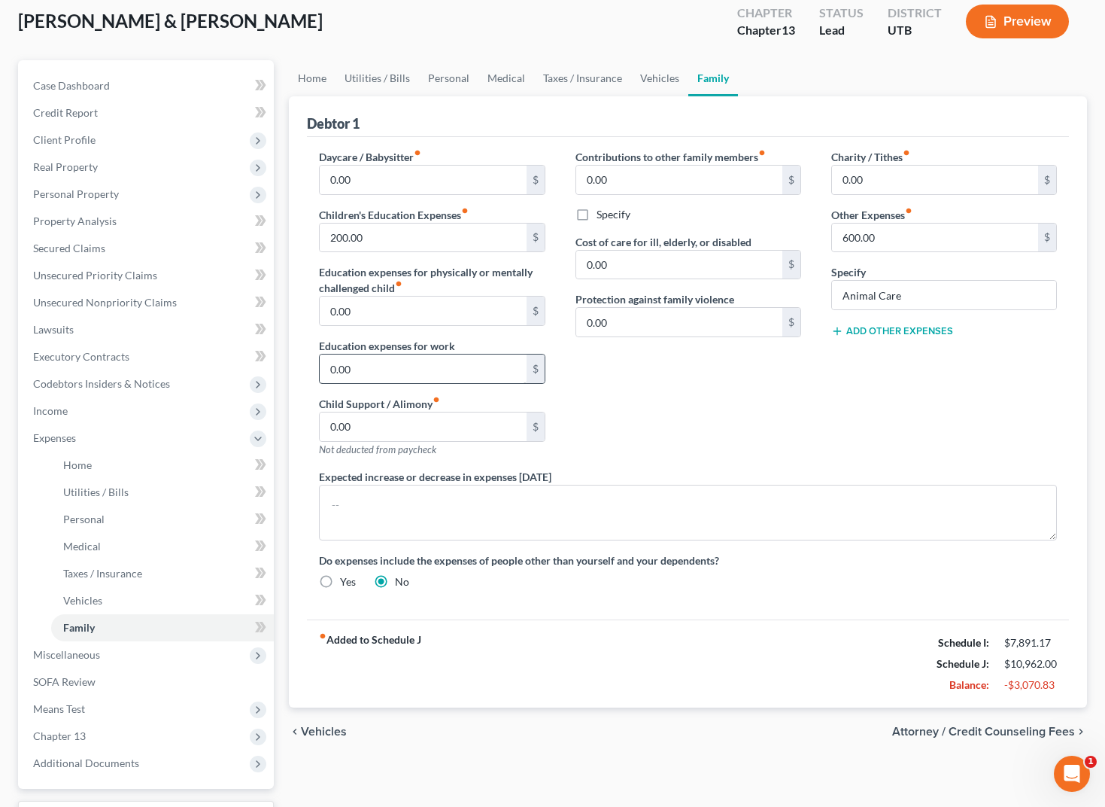
scroll to position [90, 0]
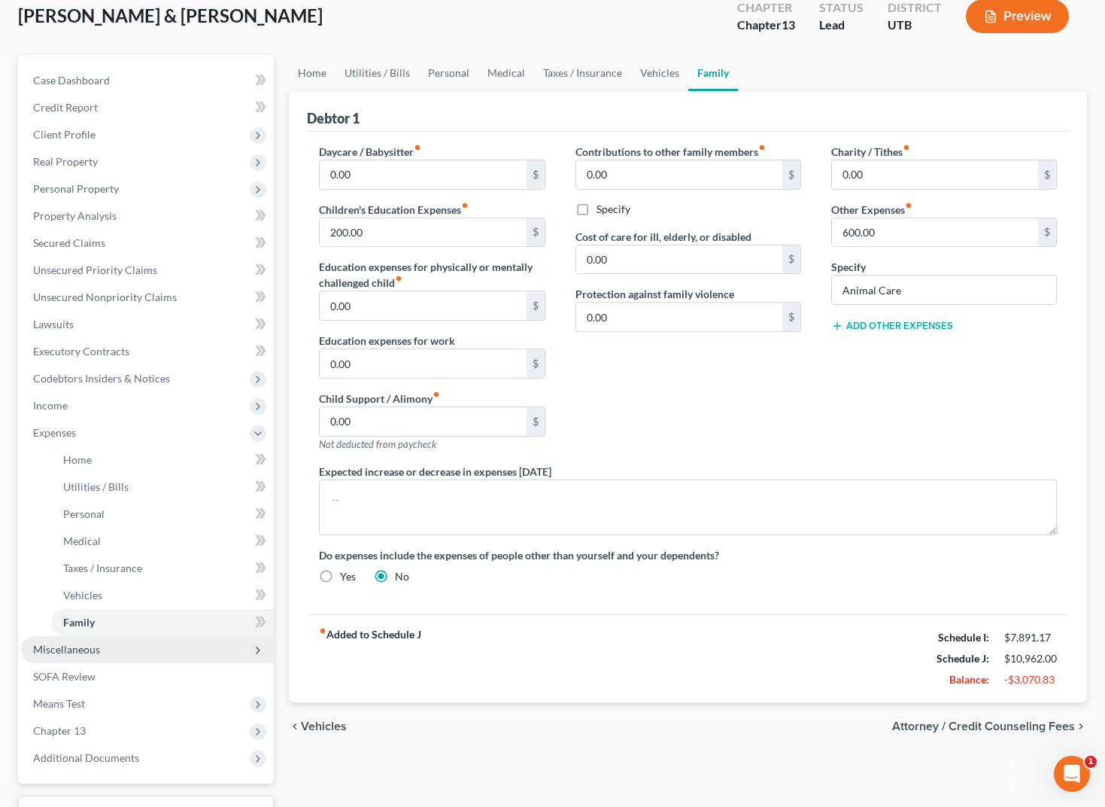
click at [77, 648] on span "Miscellaneous" at bounding box center [66, 648] width 67 height 13
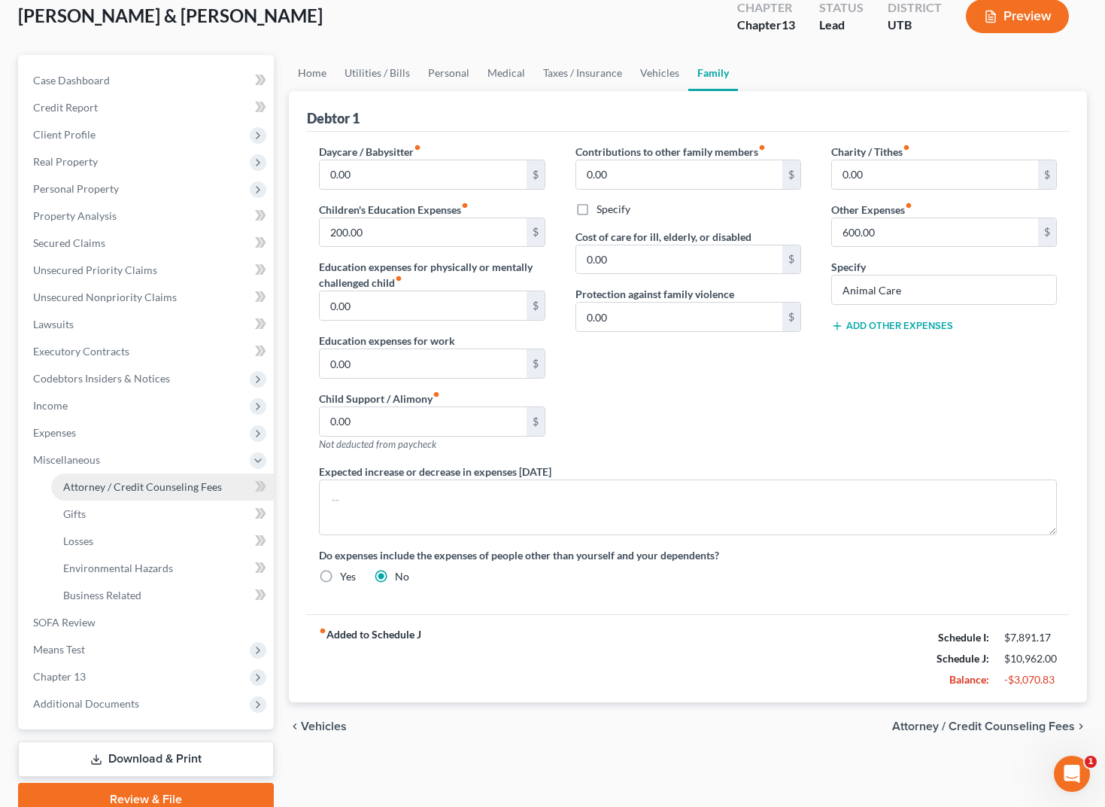
scroll to position [90, 0]
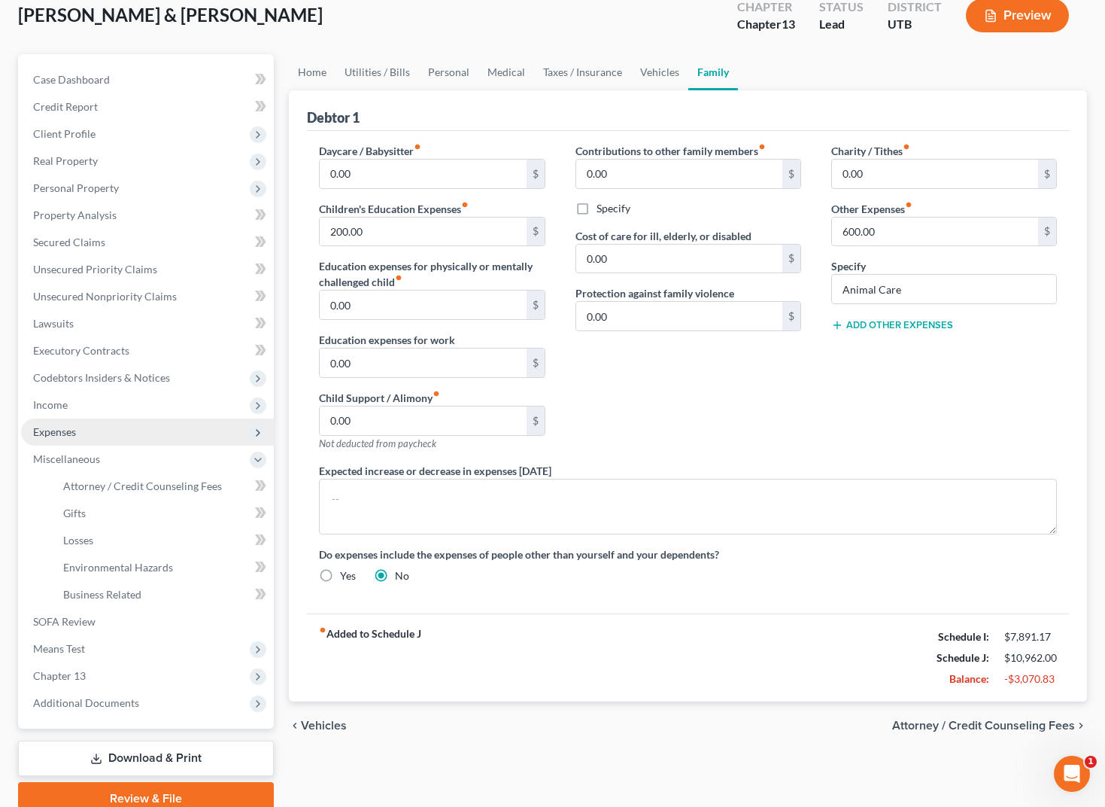
click at [96, 433] on span "Expenses" at bounding box center [147, 431] width 253 height 27
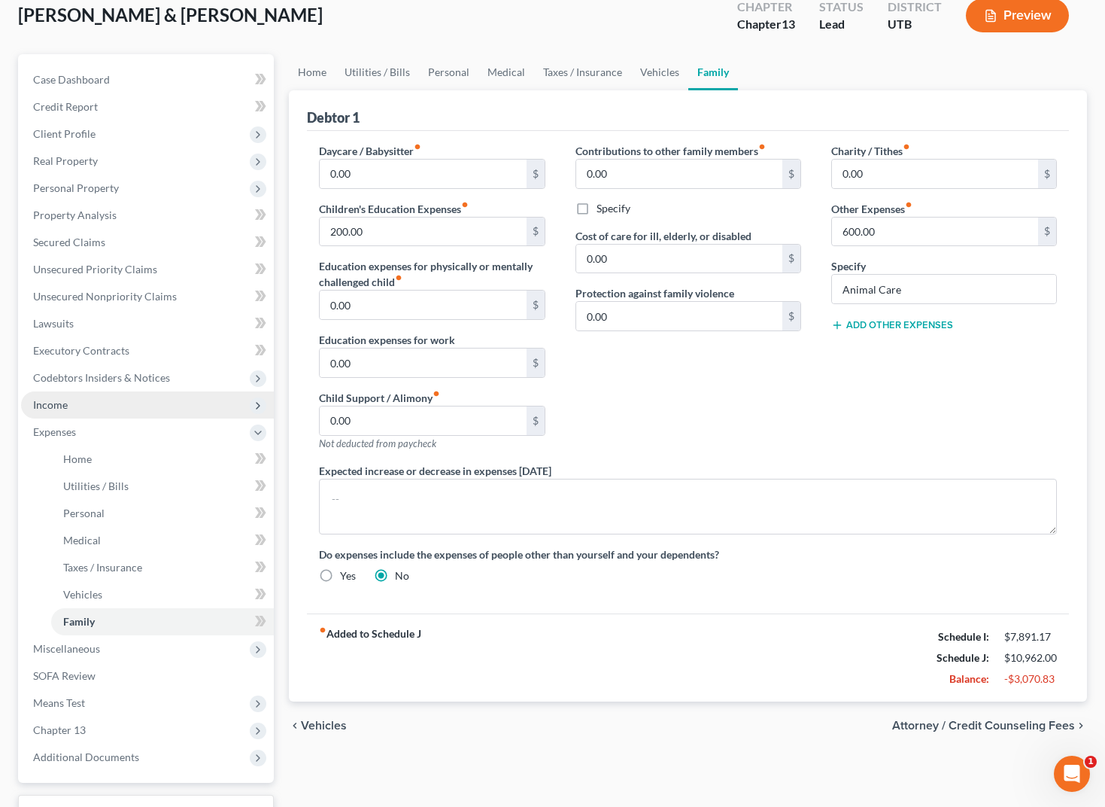
click at [64, 403] on span "Income" at bounding box center [50, 404] width 35 height 13
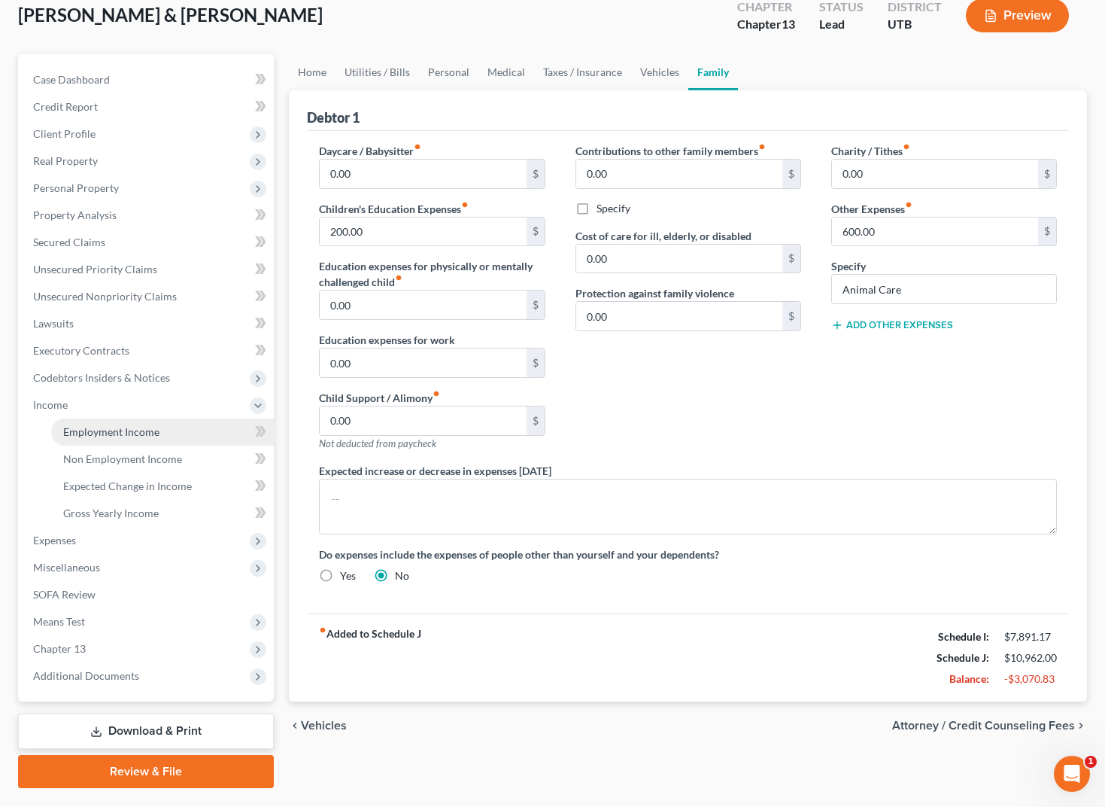
click at [148, 424] on link "Employment Income" at bounding box center [162, 431] width 223 height 27
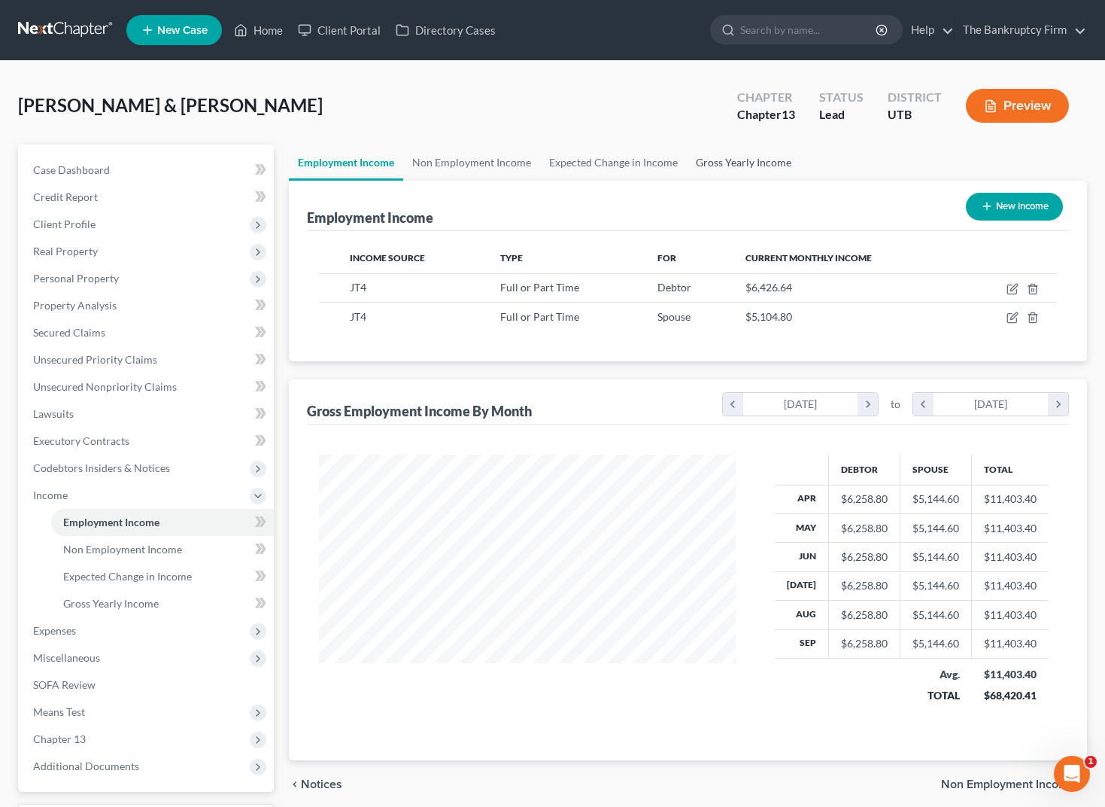
scroll to position [270, 448]
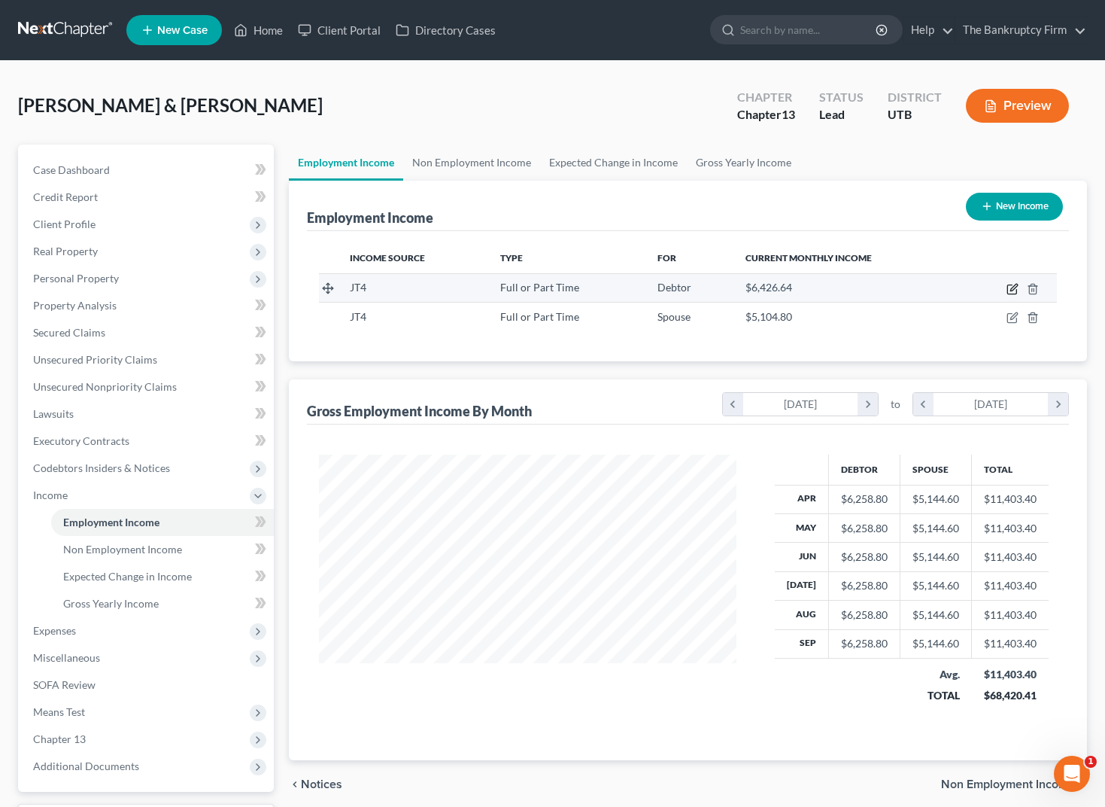
click at [1013, 284] on icon "button" at bounding box center [1013, 289] width 12 height 12
select select "0"
select select "31"
select select "2"
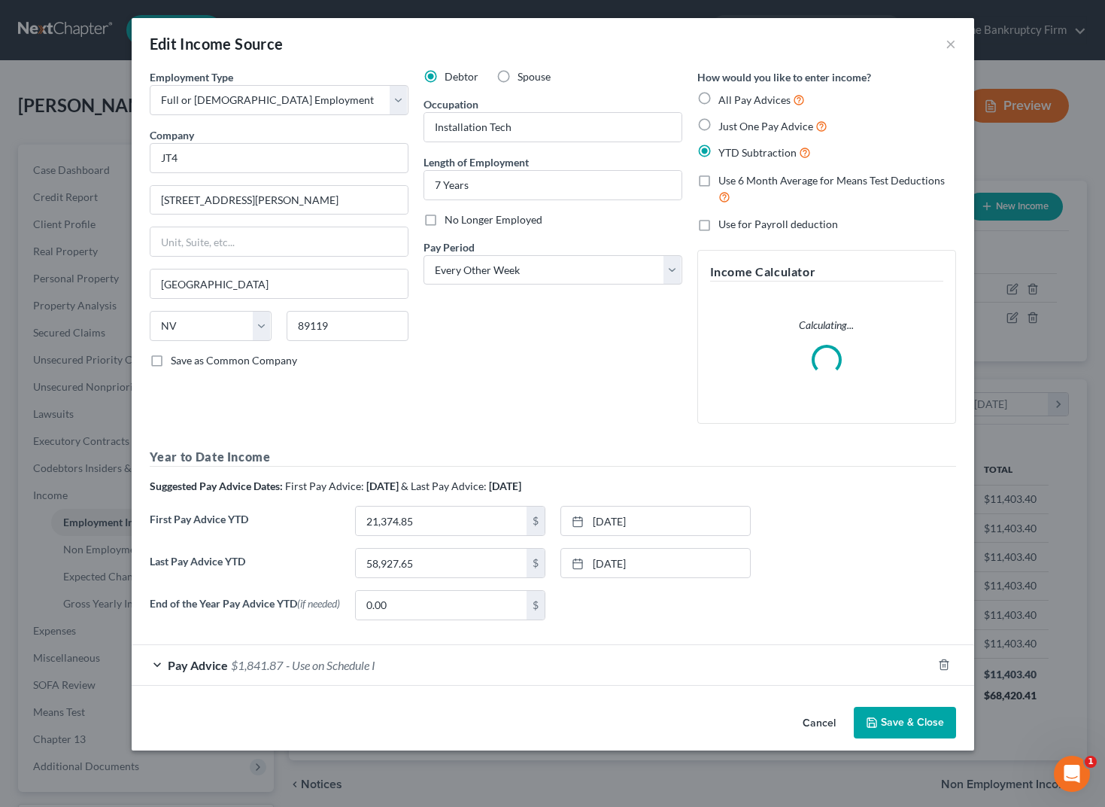
drag, startPoint x: 156, startPoint y: 672, endPoint x: 217, endPoint y: 659, distance: 61.5
click at [156, 672] on div "Pay Advice $1,841.87 - Use on Schedule I" at bounding box center [532, 665] width 800 height 40
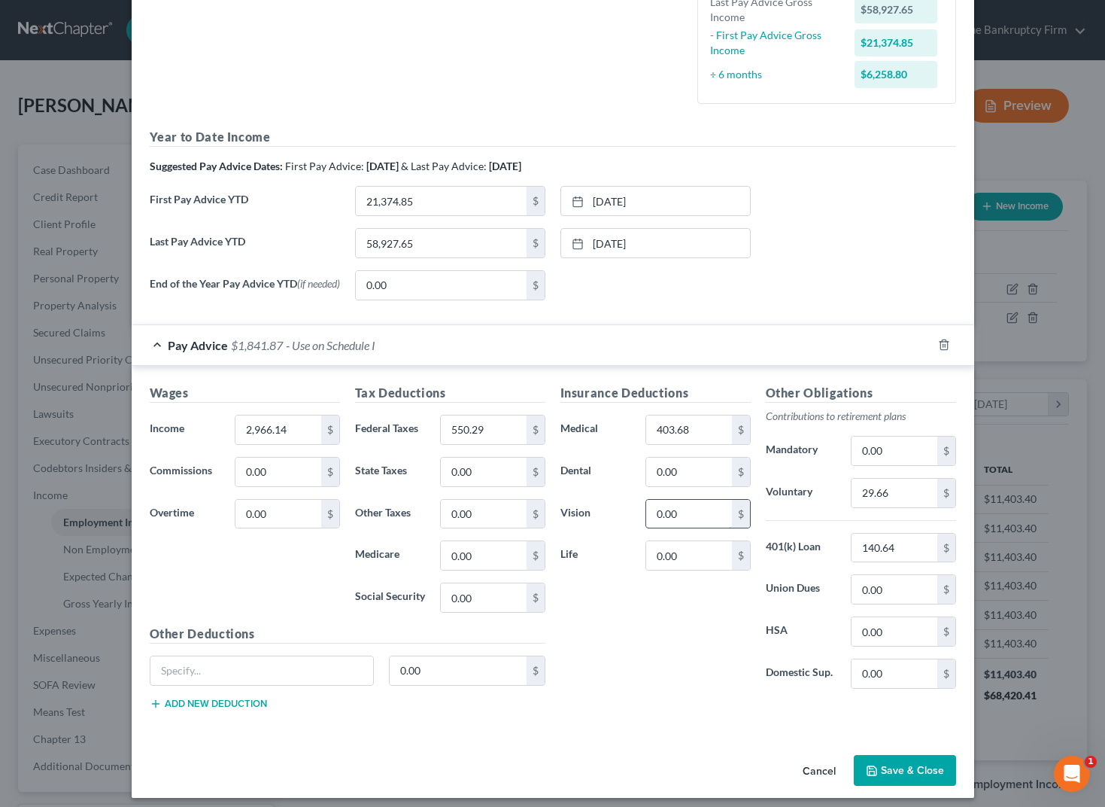
scroll to position [417, 0]
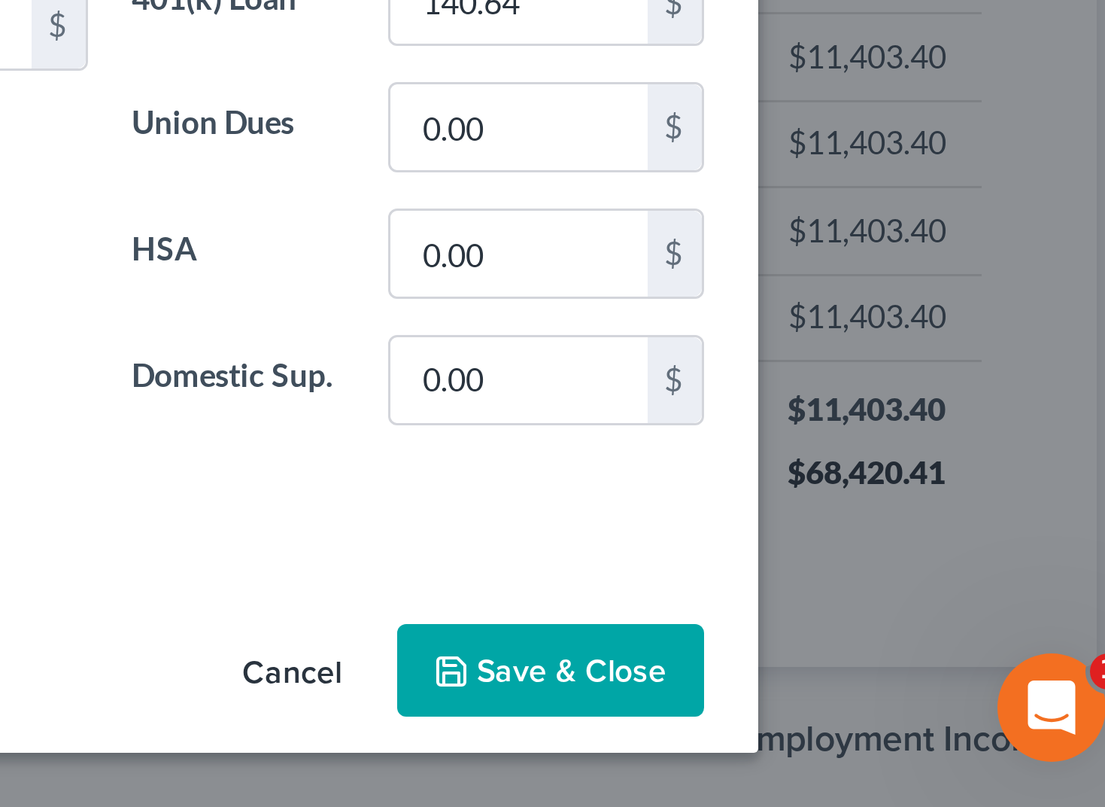
click at [887, 764] on button "Save & Close" at bounding box center [905, 762] width 102 height 32
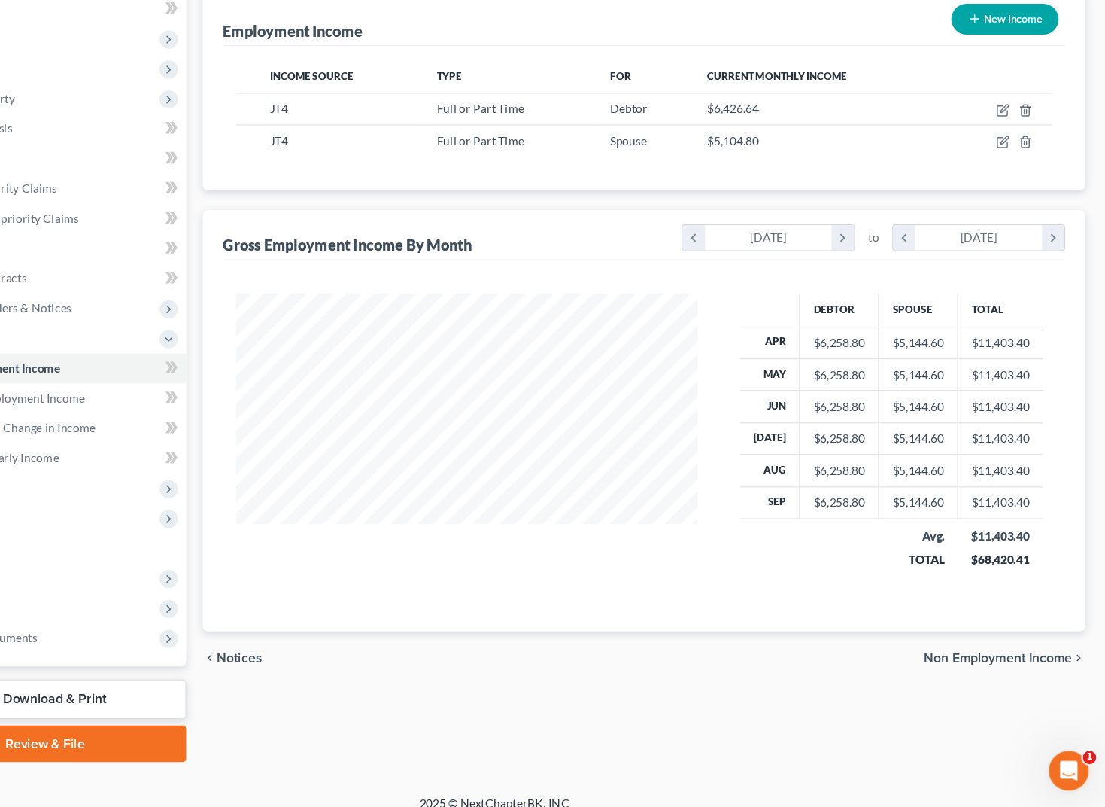
scroll to position [129, 0]
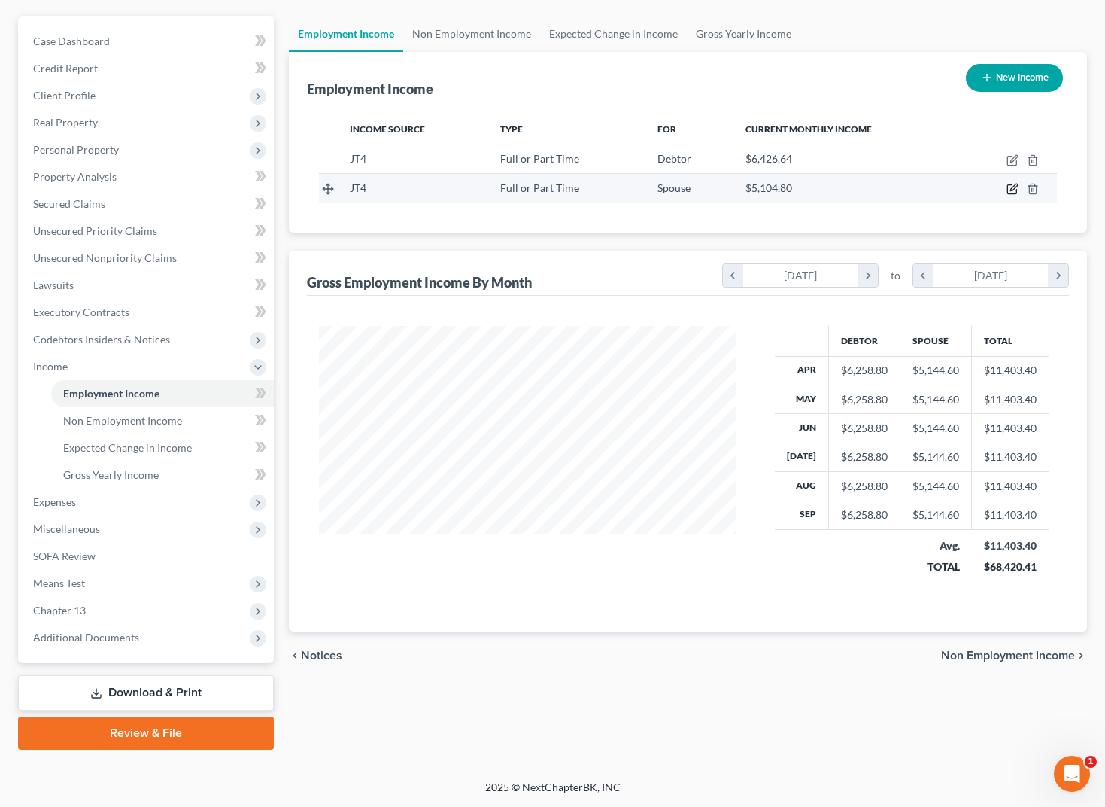
click at [1016, 187] on icon "button" at bounding box center [1013, 187] width 7 height 7
select select "0"
select select "2"
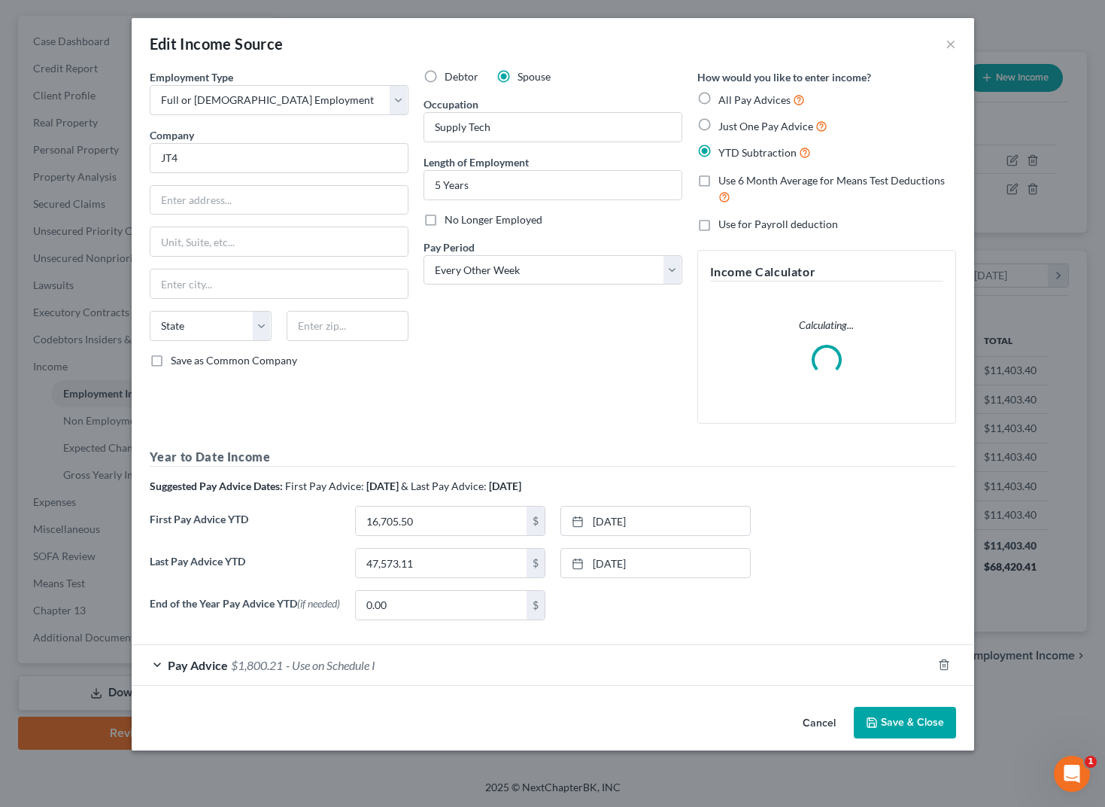
click at [168, 666] on span "Pay Advice" at bounding box center [198, 665] width 60 height 14
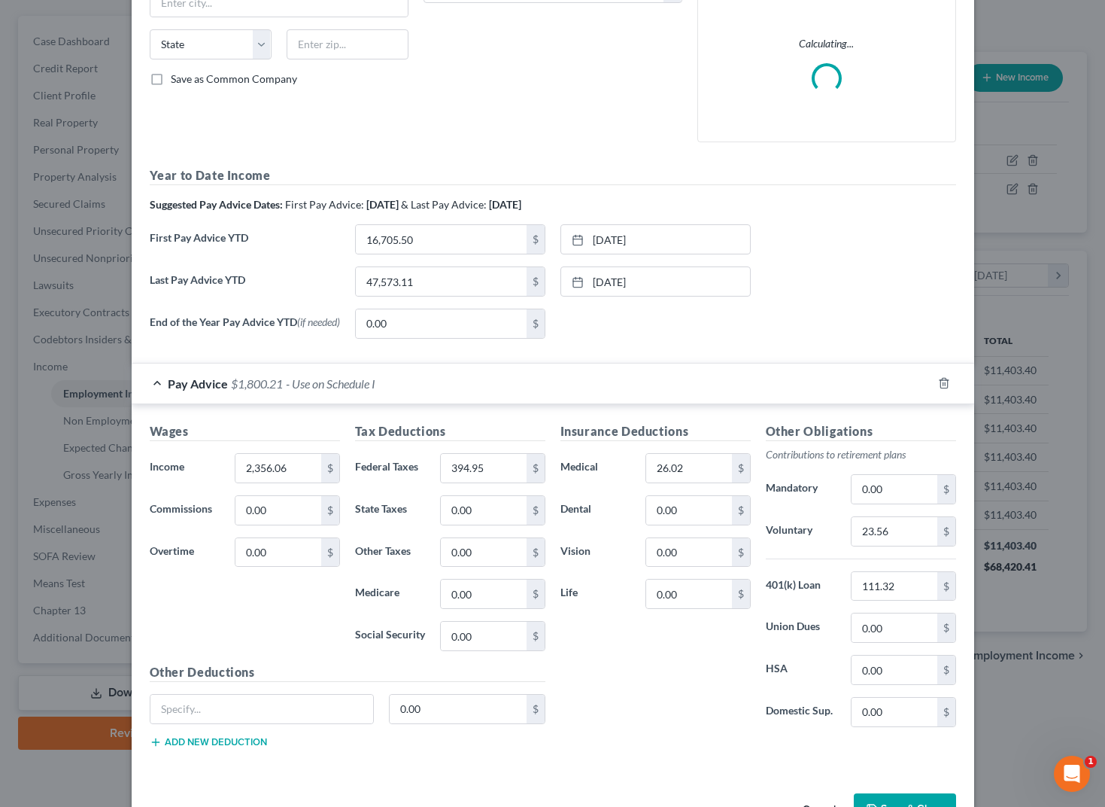
scroll to position [333, 0]
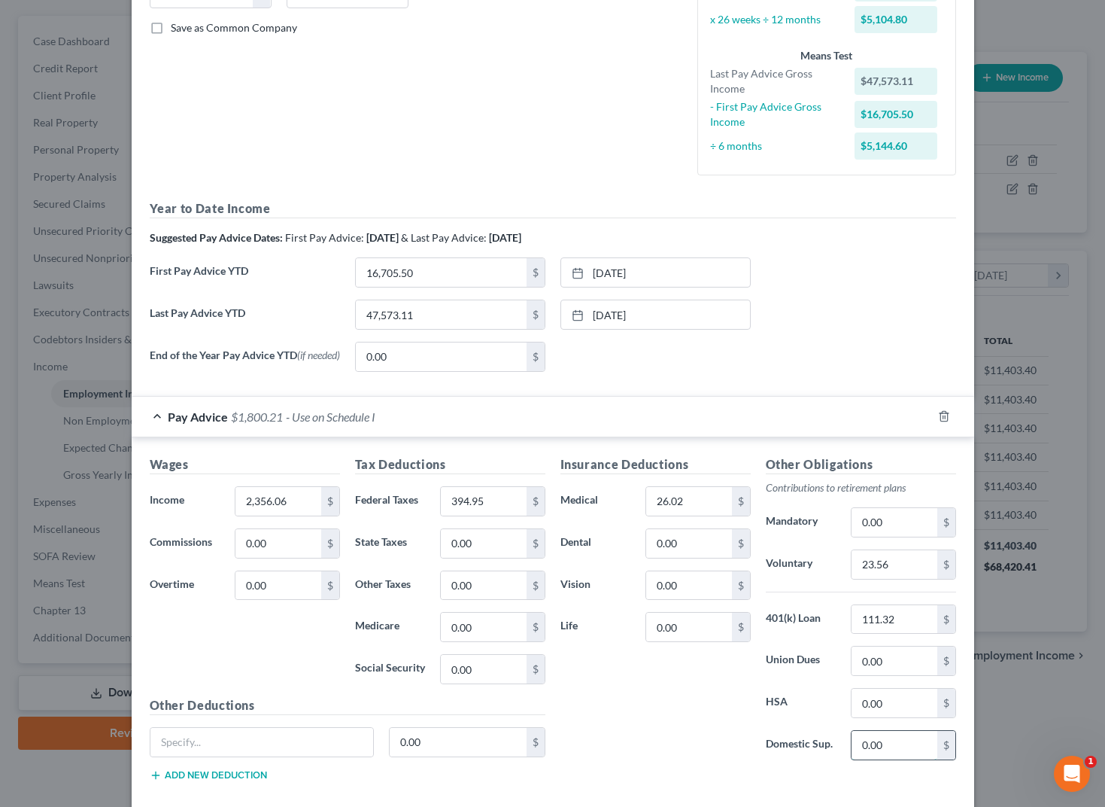
click at [891, 757] on input "0.00" at bounding box center [894, 745] width 85 height 29
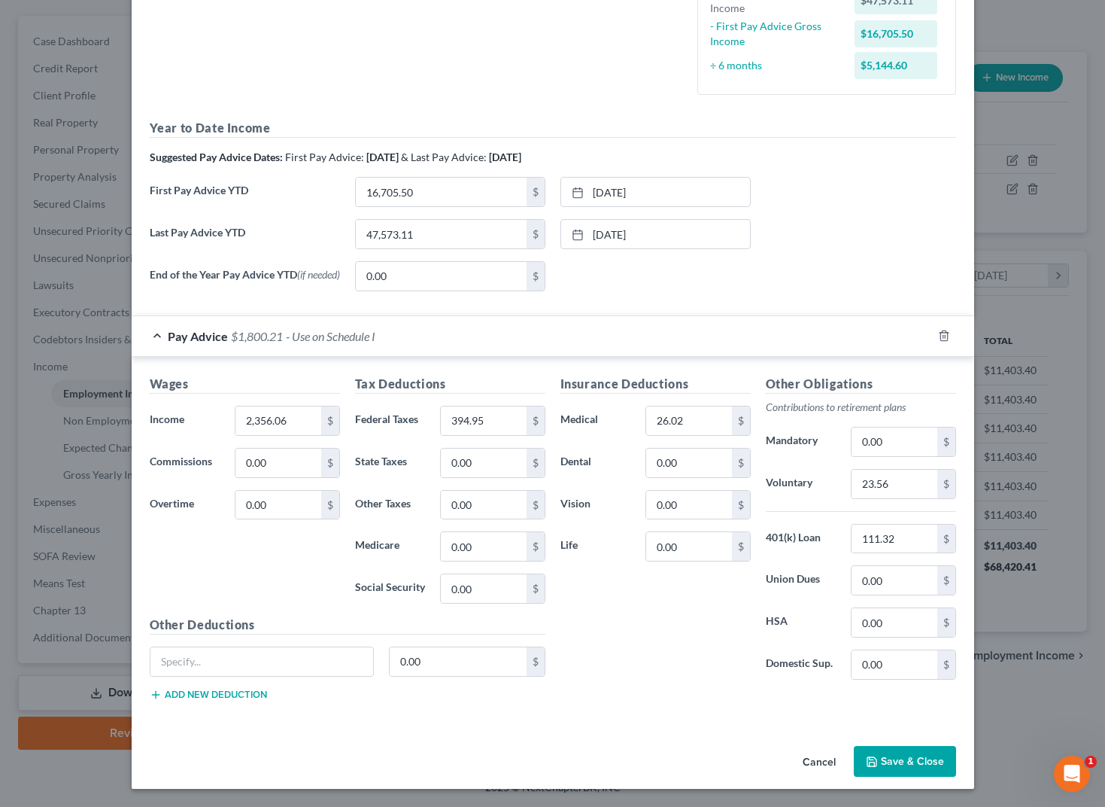
click at [907, 752] on button "Save & Close" at bounding box center [905, 762] width 102 height 32
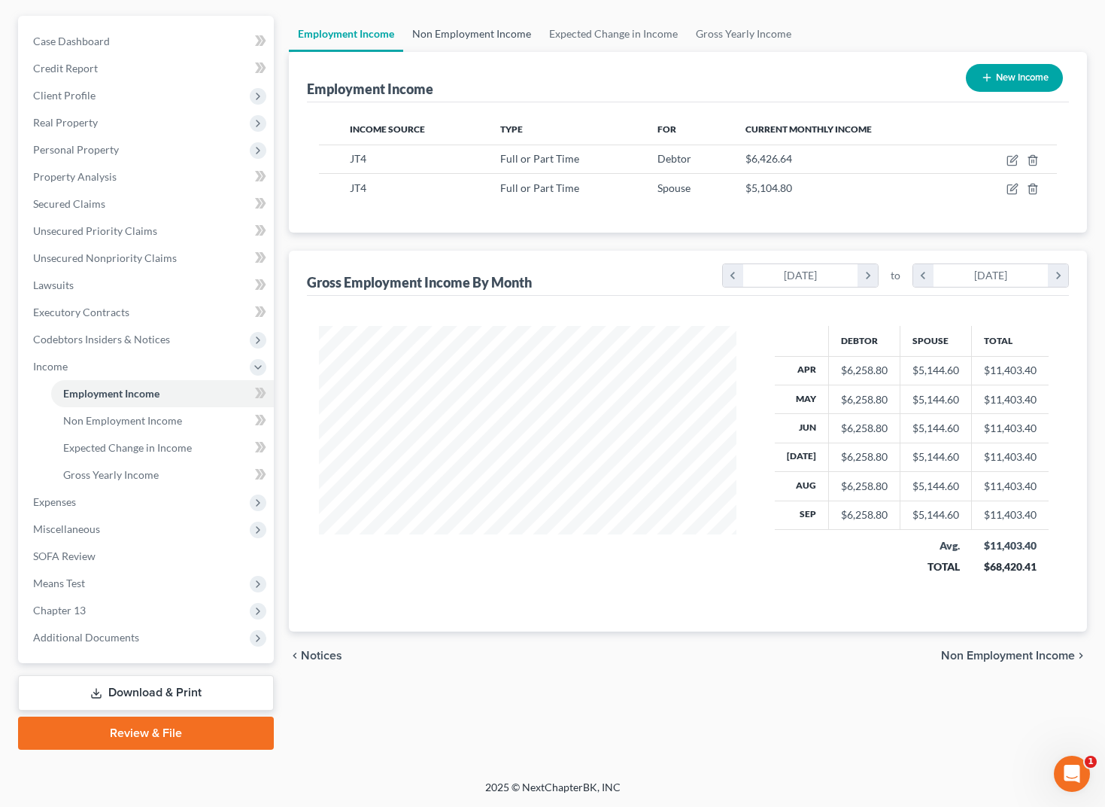
click at [496, 31] on link "Non Employment Income" at bounding box center [471, 34] width 137 height 36
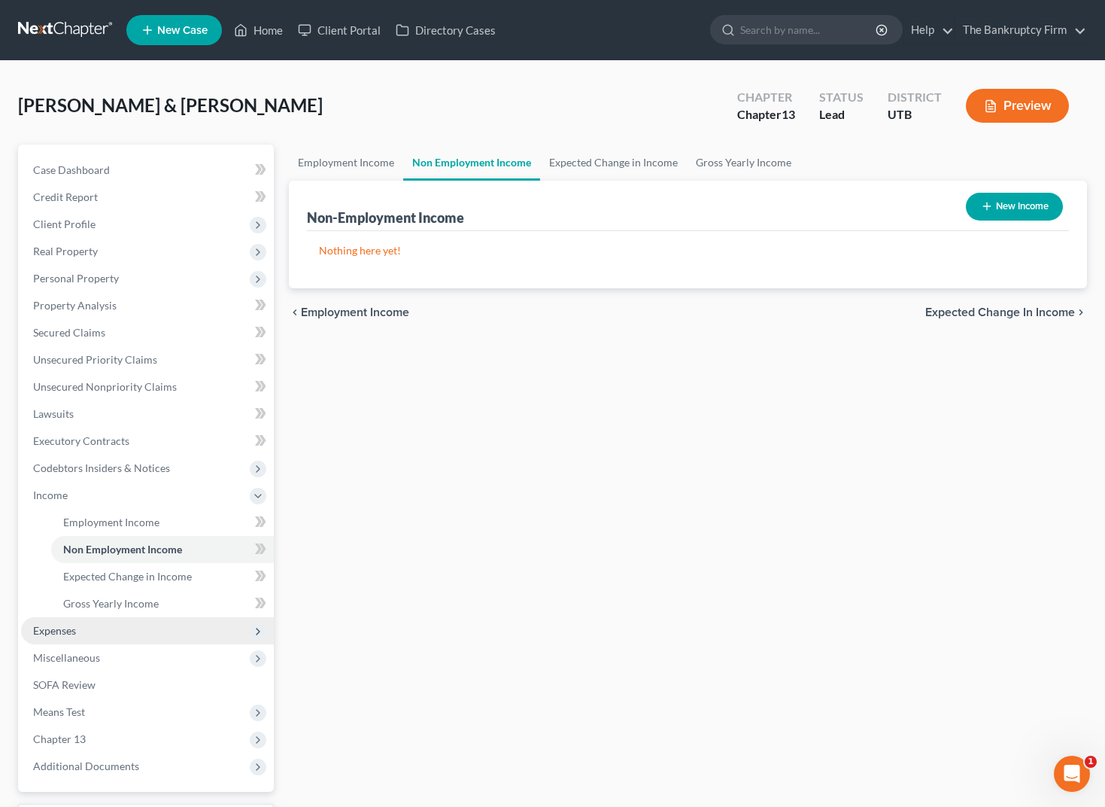
click at [80, 625] on span "Expenses" at bounding box center [147, 630] width 253 height 27
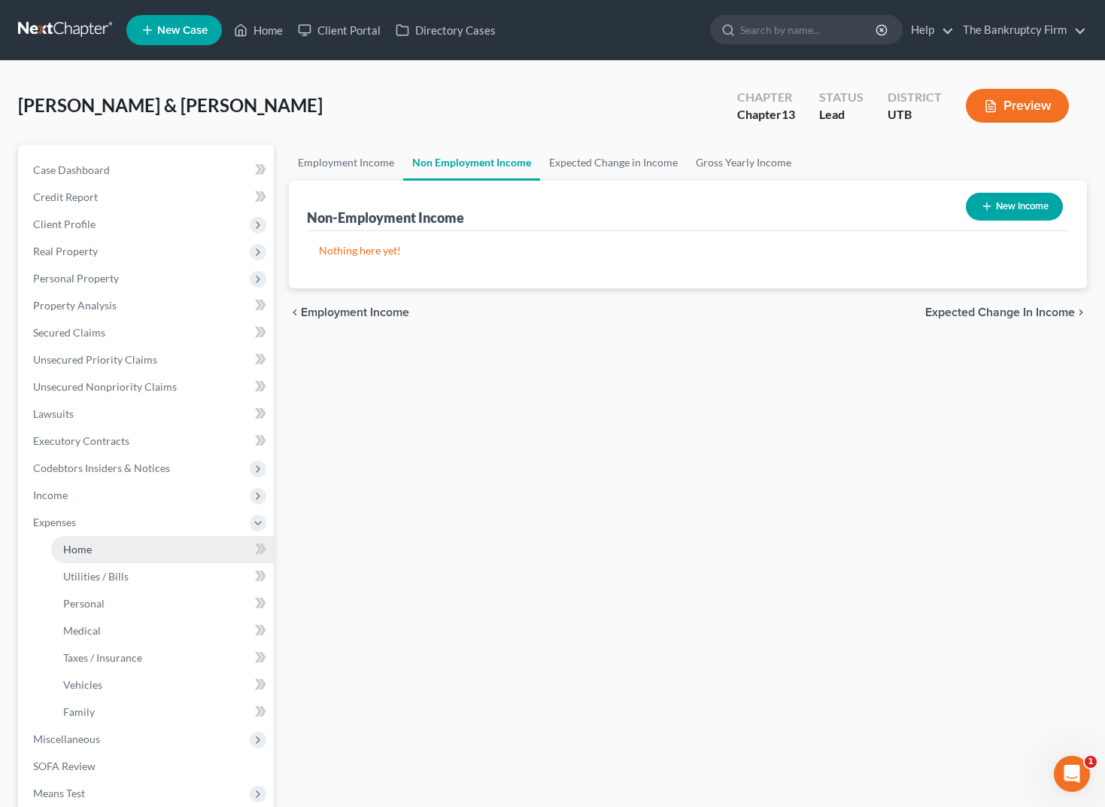
click at [103, 548] on link "Home" at bounding box center [162, 549] width 223 height 27
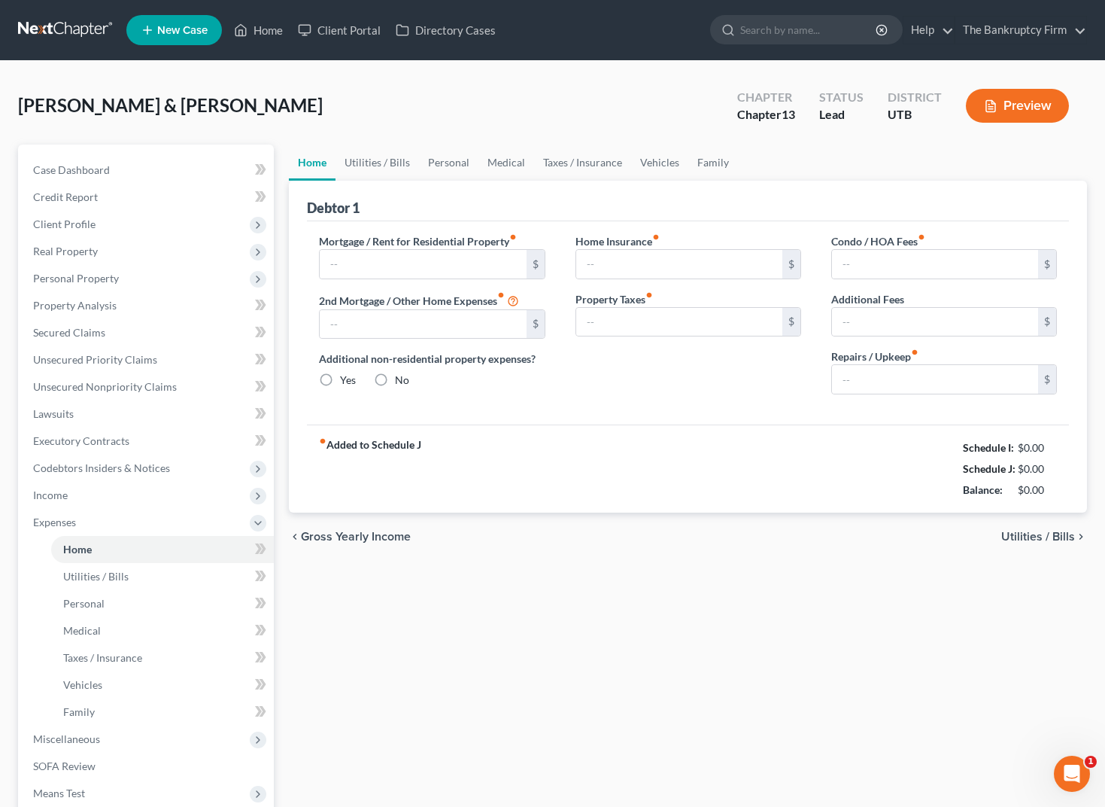
type input "5,078.00"
type input "0.00"
radio input "true"
type input "0.00"
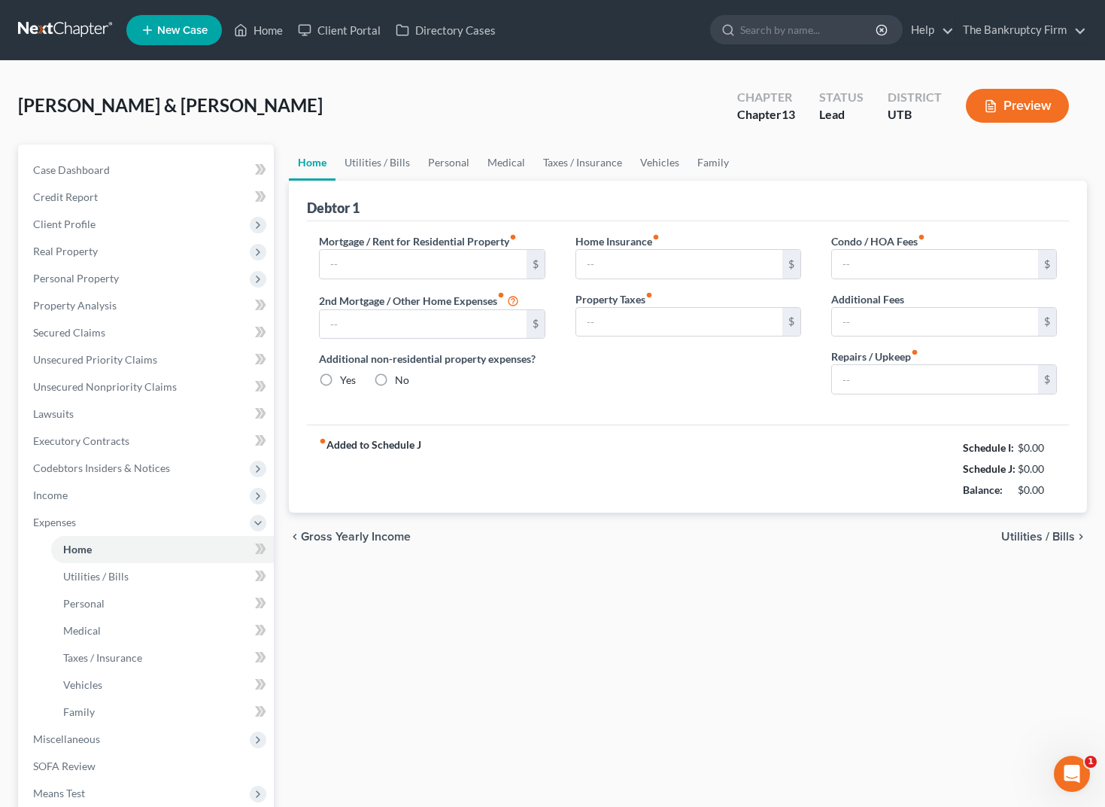
type input "0.00"
type input "350.00"
click at [367, 164] on link "Utilities / Bills" at bounding box center [378, 162] width 84 height 36
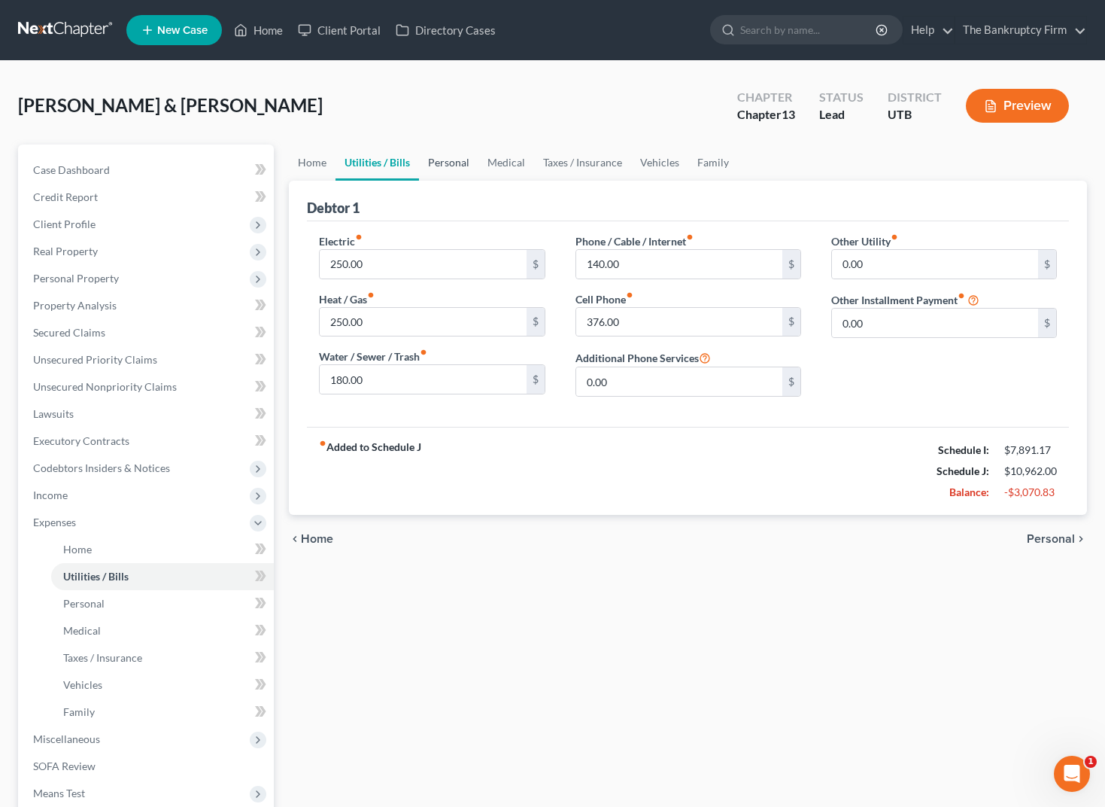
click at [454, 160] on link "Personal" at bounding box center [448, 162] width 59 height 36
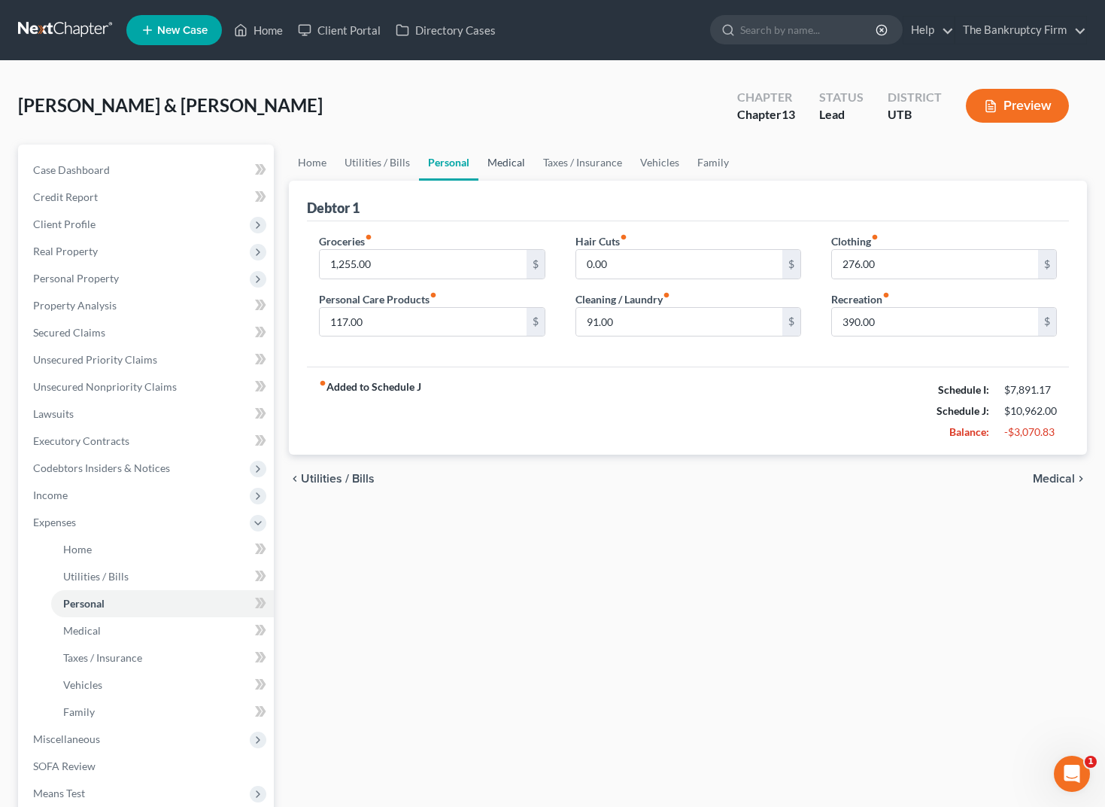
click at [502, 156] on link "Medical" at bounding box center [506, 162] width 56 height 36
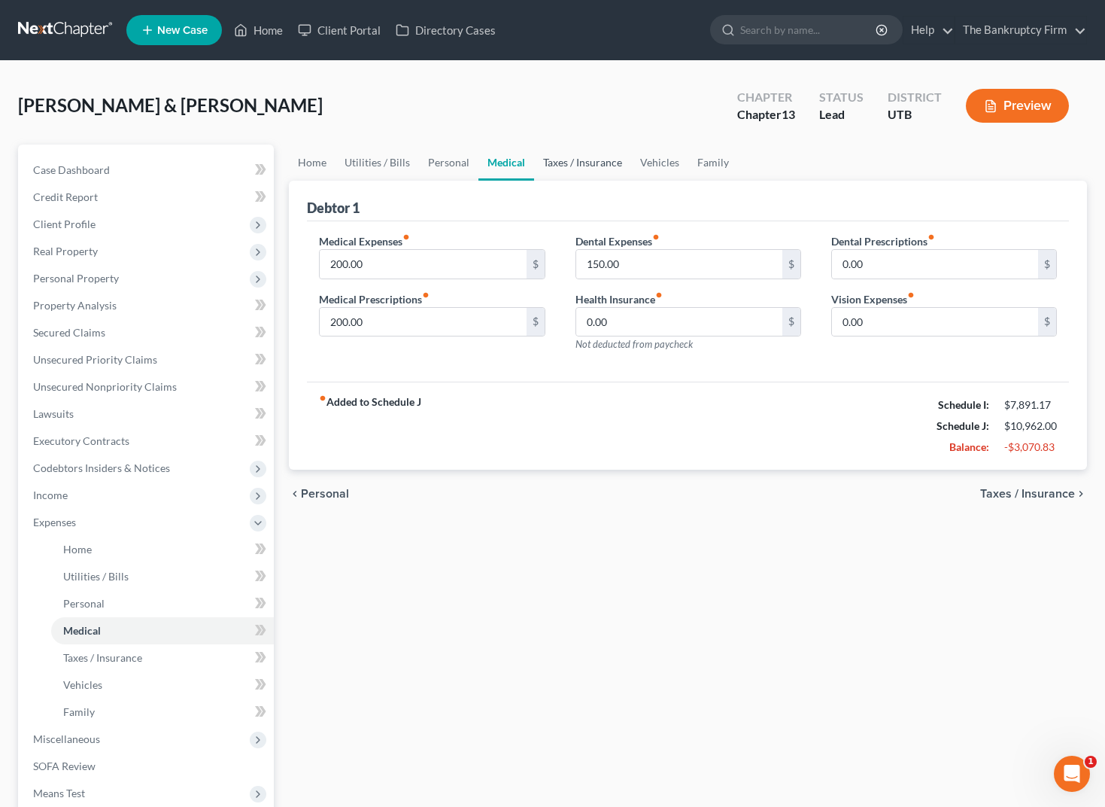
drag, startPoint x: 573, startPoint y: 159, endPoint x: 622, endPoint y: 156, distance: 49.7
click at [573, 159] on link "Taxes / Insurance" at bounding box center [582, 162] width 97 height 36
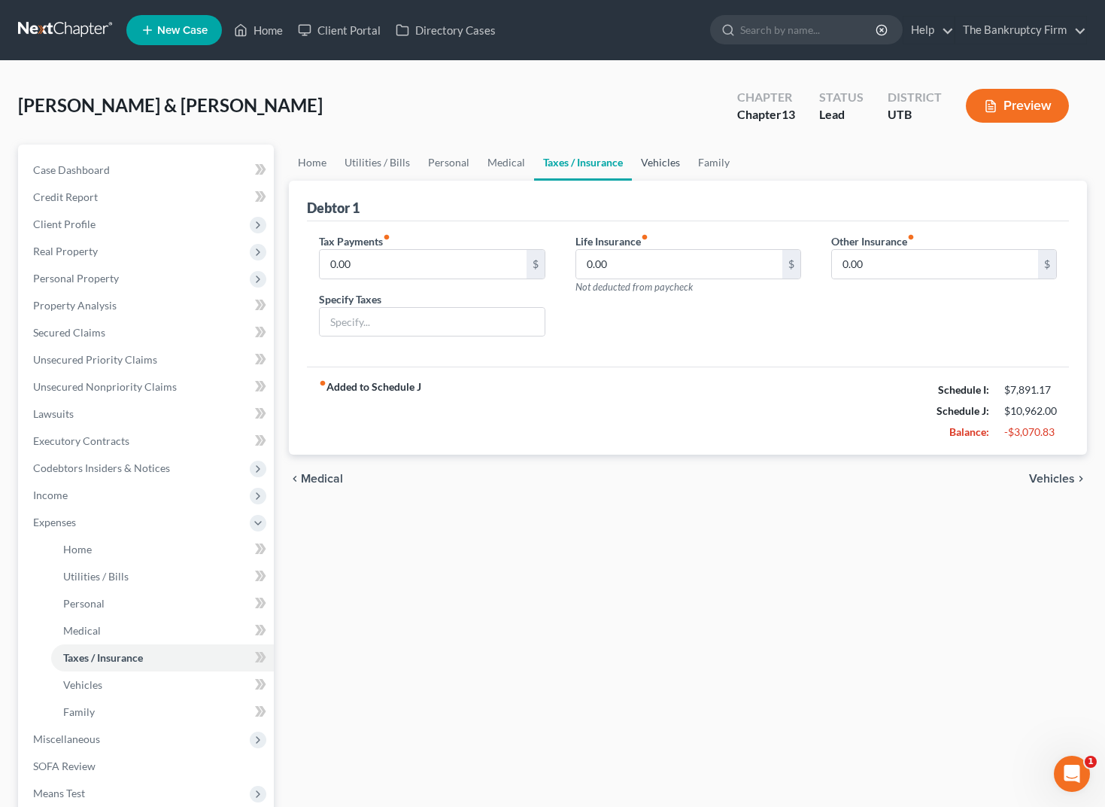
click at [682, 163] on link "Vehicles" at bounding box center [660, 162] width 57 height 36
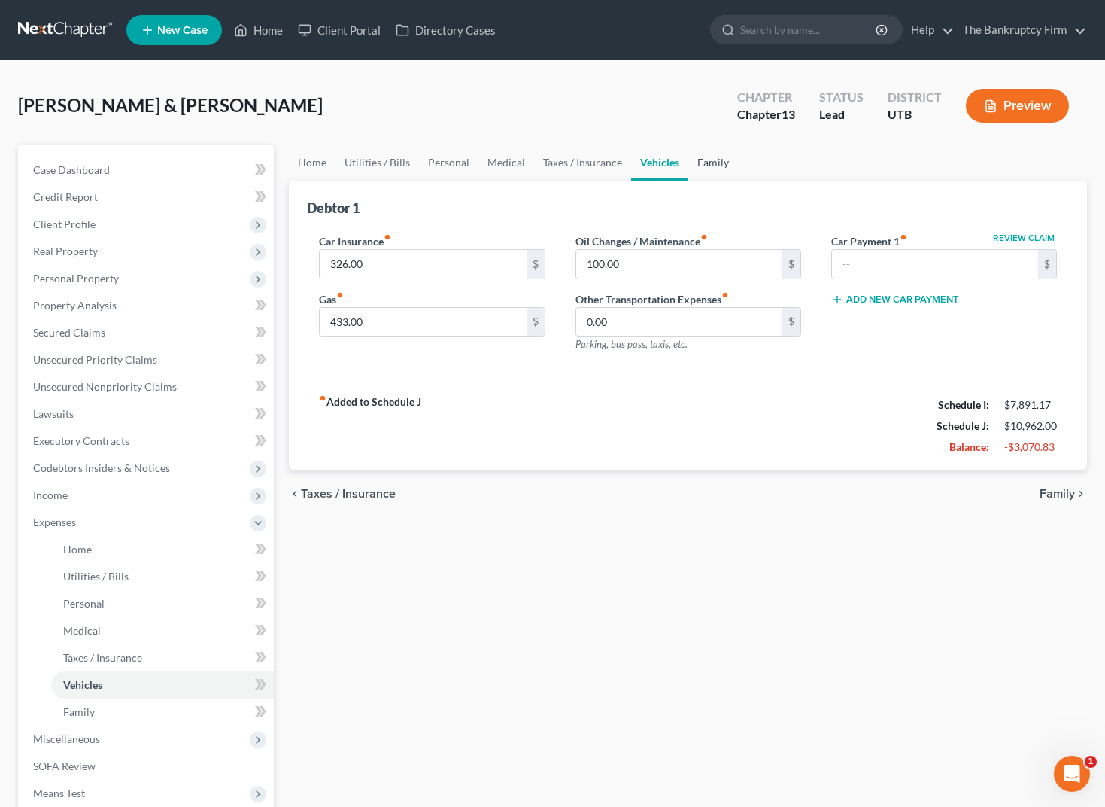
click at [703, 162] on link "Family" at bounding box center [713, 162] width 50 height 36
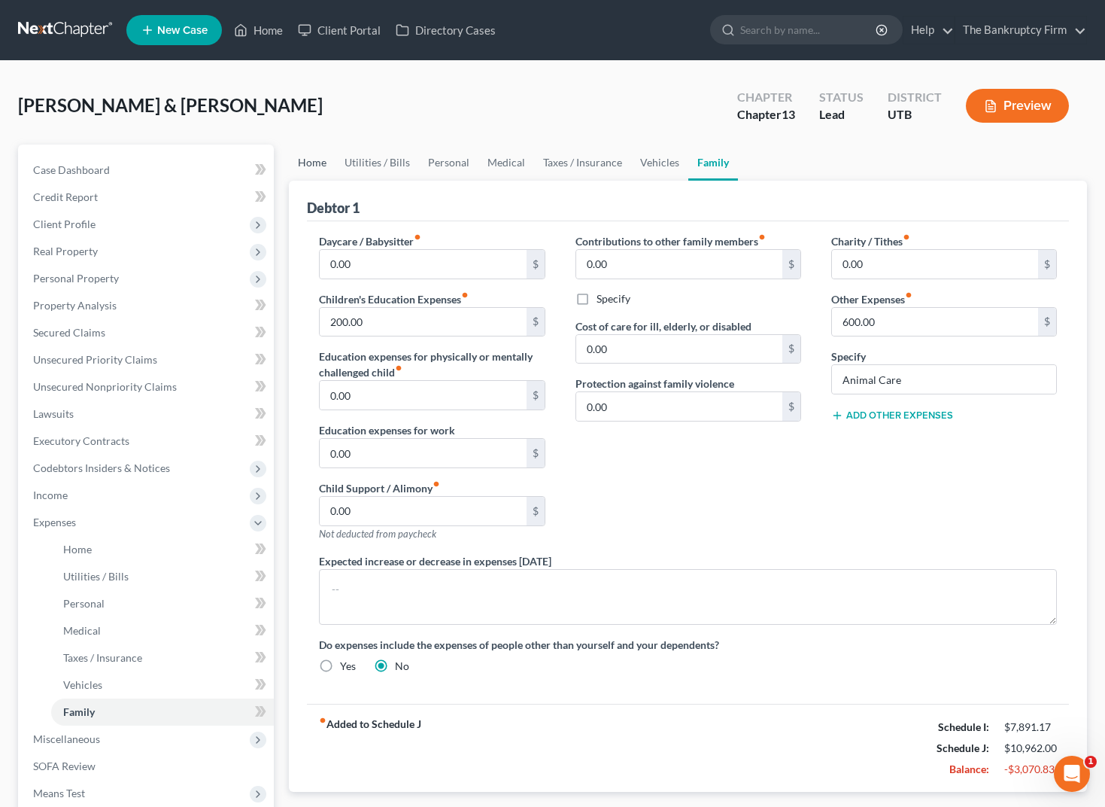
click at [305, 160] on link "Home" at bounding box center [312, 162] width 47 height 36
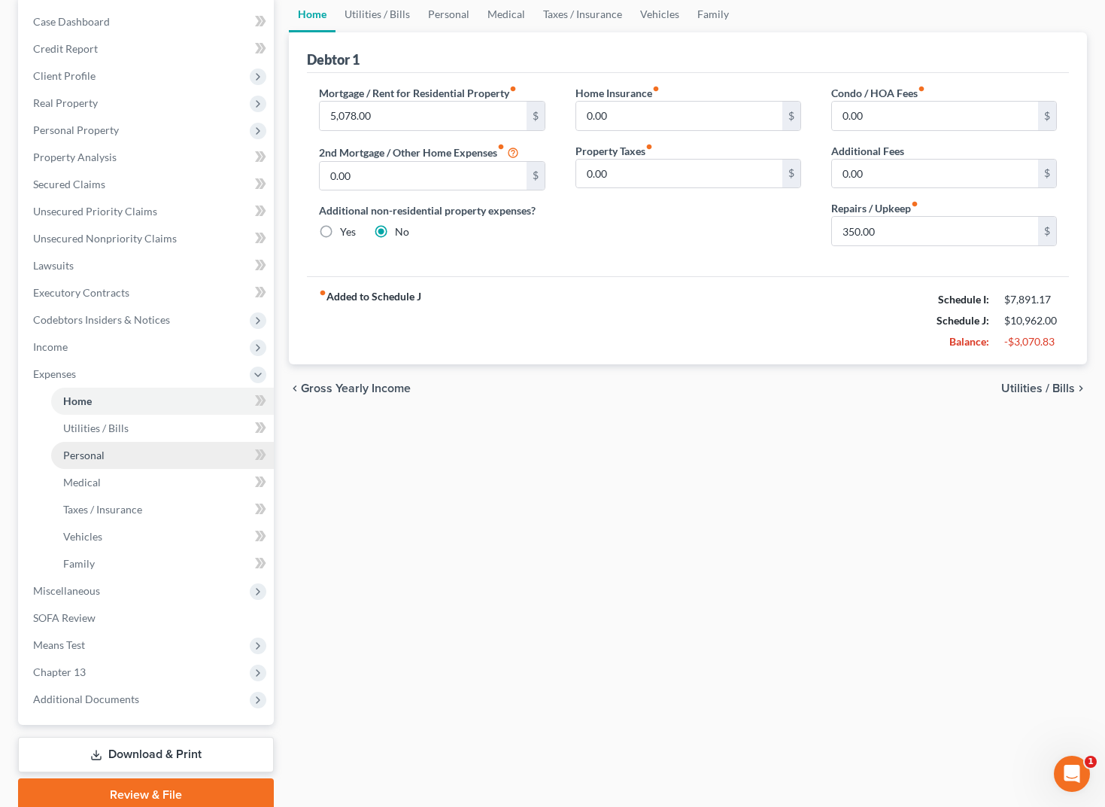
scroll to position [156, 0]
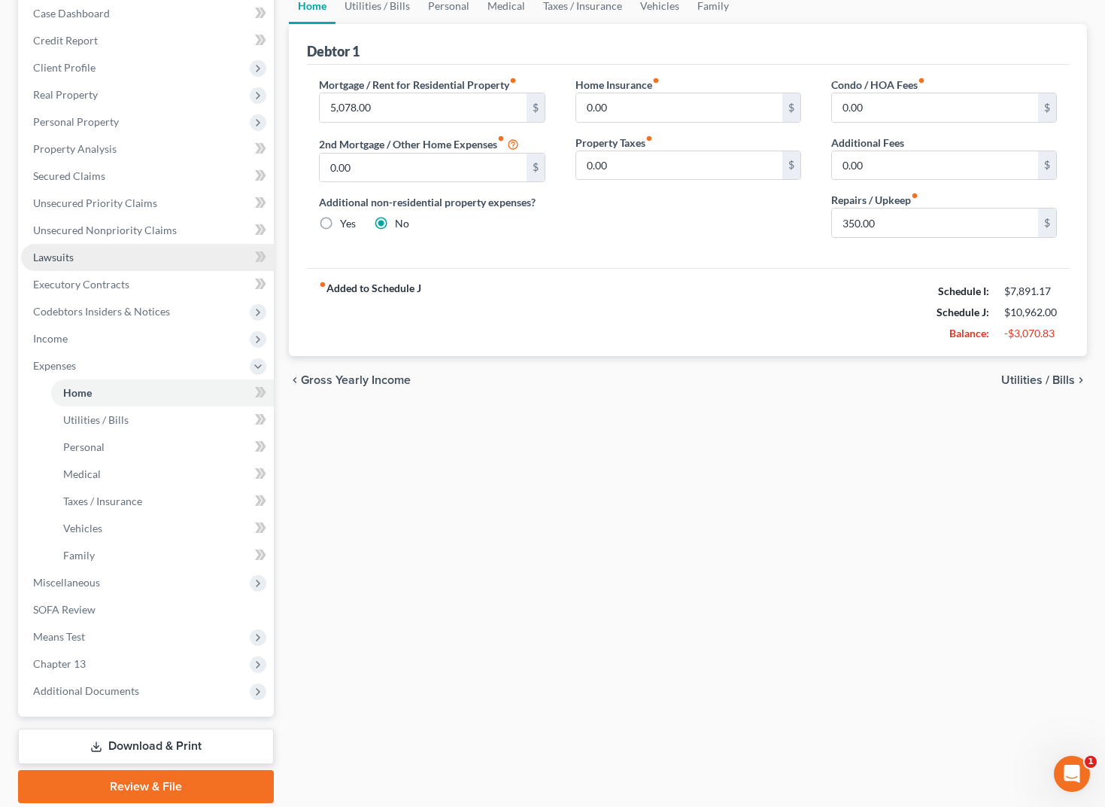
click at [65, 253] on span "Lawsuits" at bounding box center [53, 257] width 41 height 13
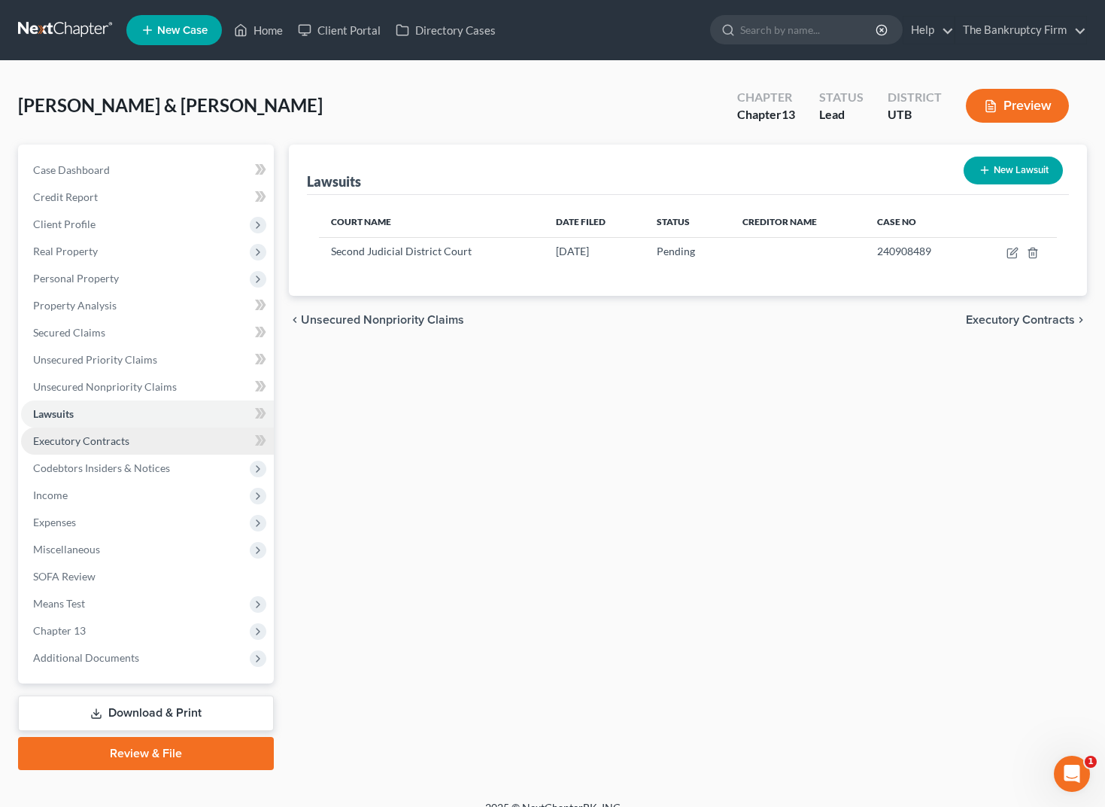
click at [117, 439] on span "Executory Contracts" at bounding box center [81, 440] width 96 height 13
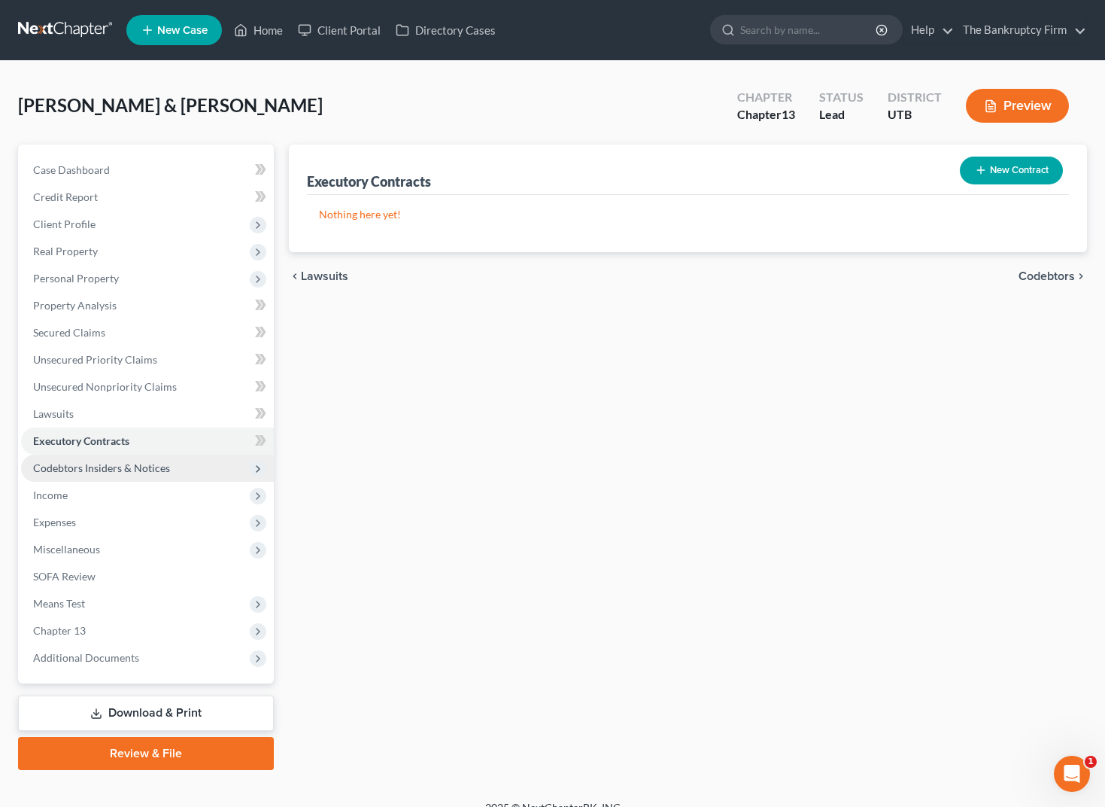
click at [114, 466] on span "Codebtors Insiders & Notices" at bounding box center [101, 467] width 137 height 13
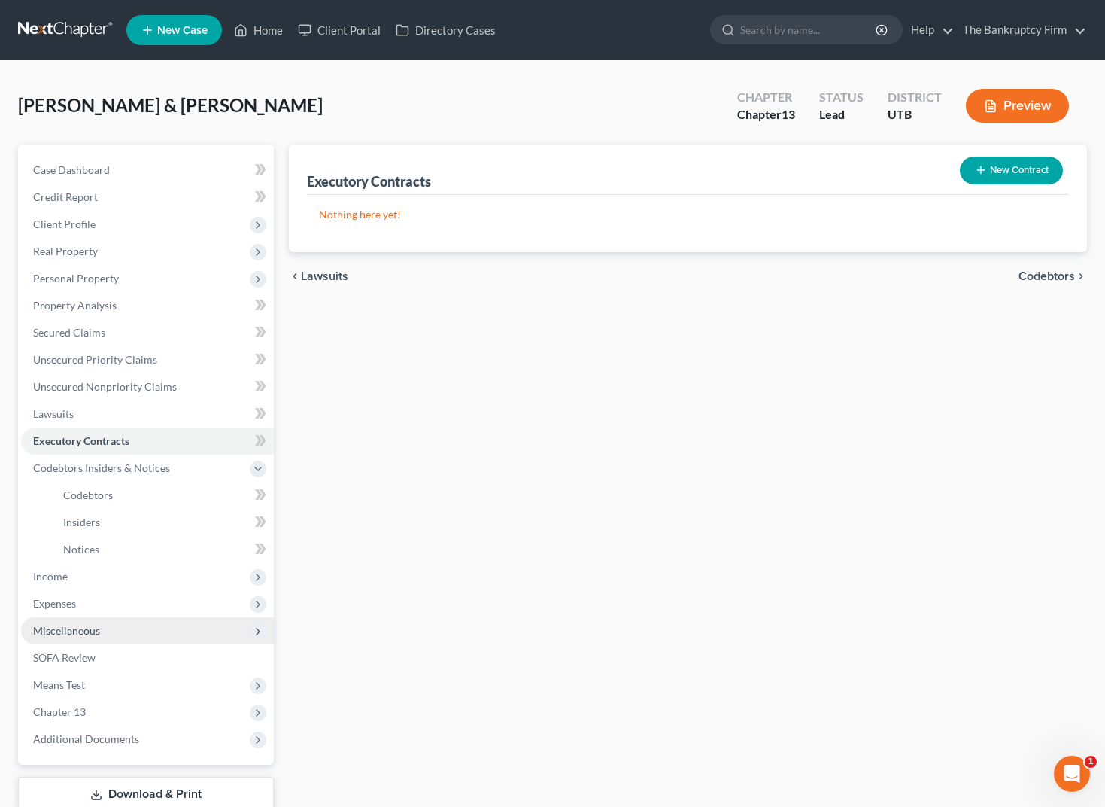
click at [84, 632] on span "Miscellaneous" at bounding box center [66, 630] width 67 height 13
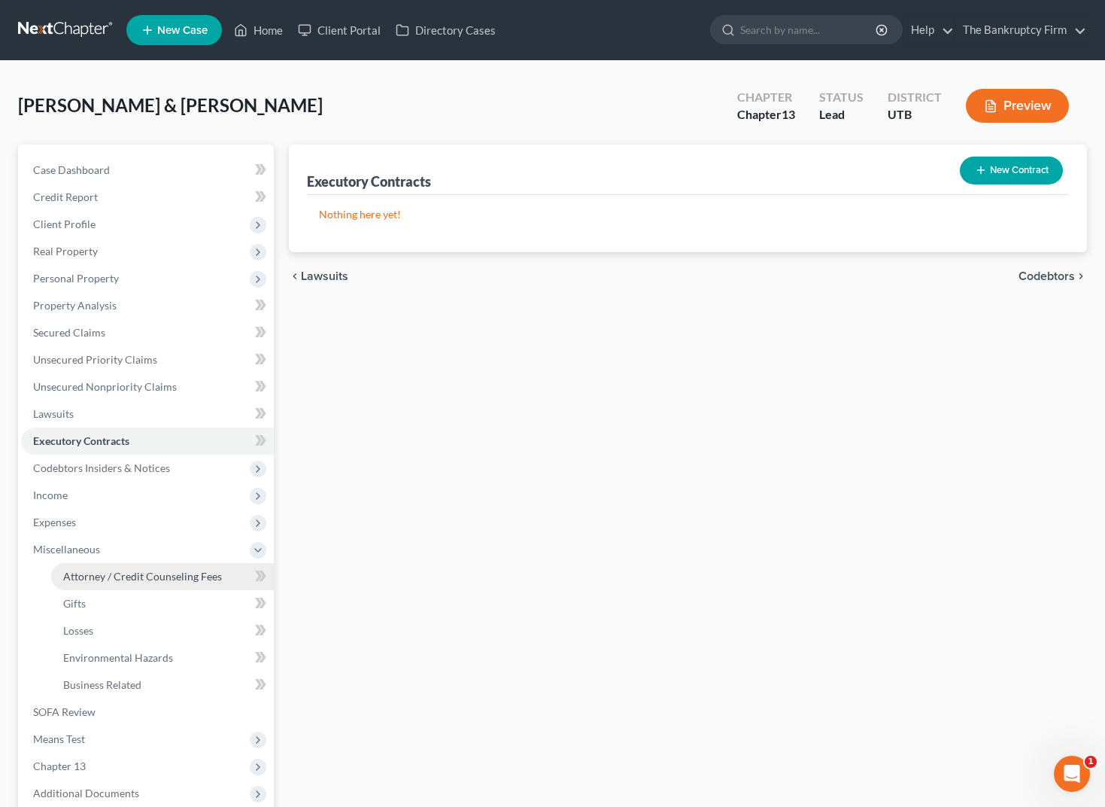
click at [98, 576] on span "Attorney / Credit Counseling Fees" at bounding box center [142, 576] width 159 height 13
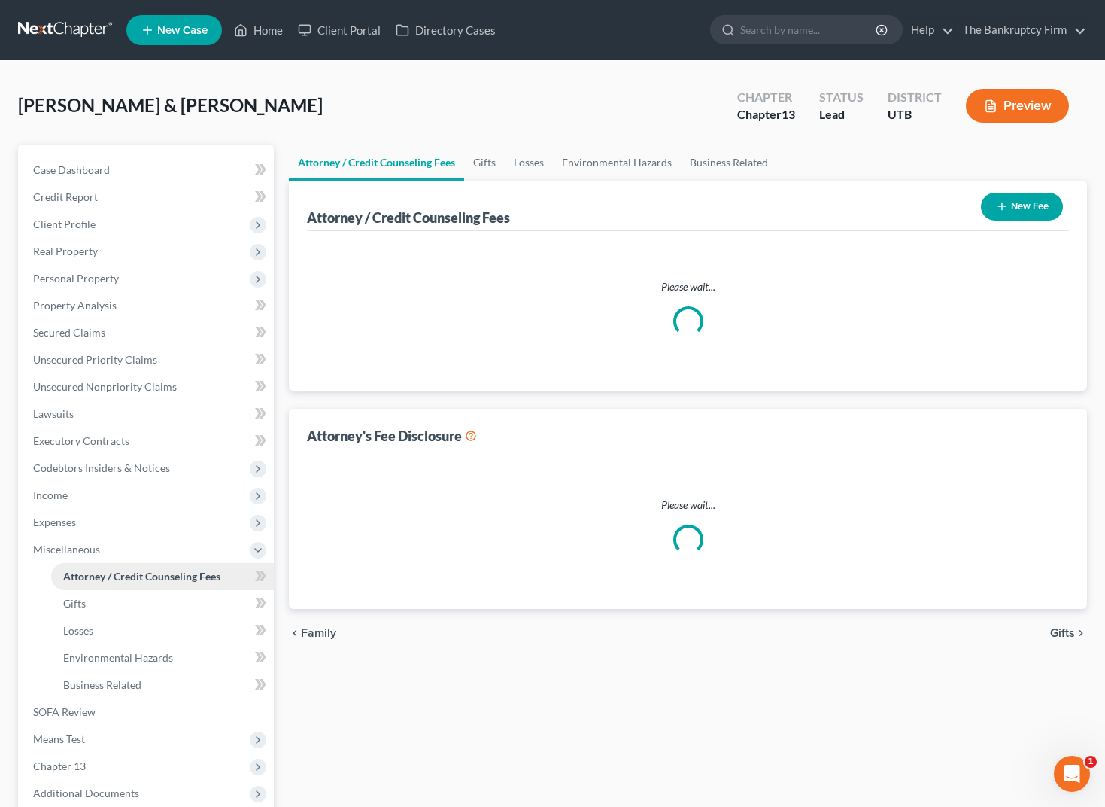
select select "0"
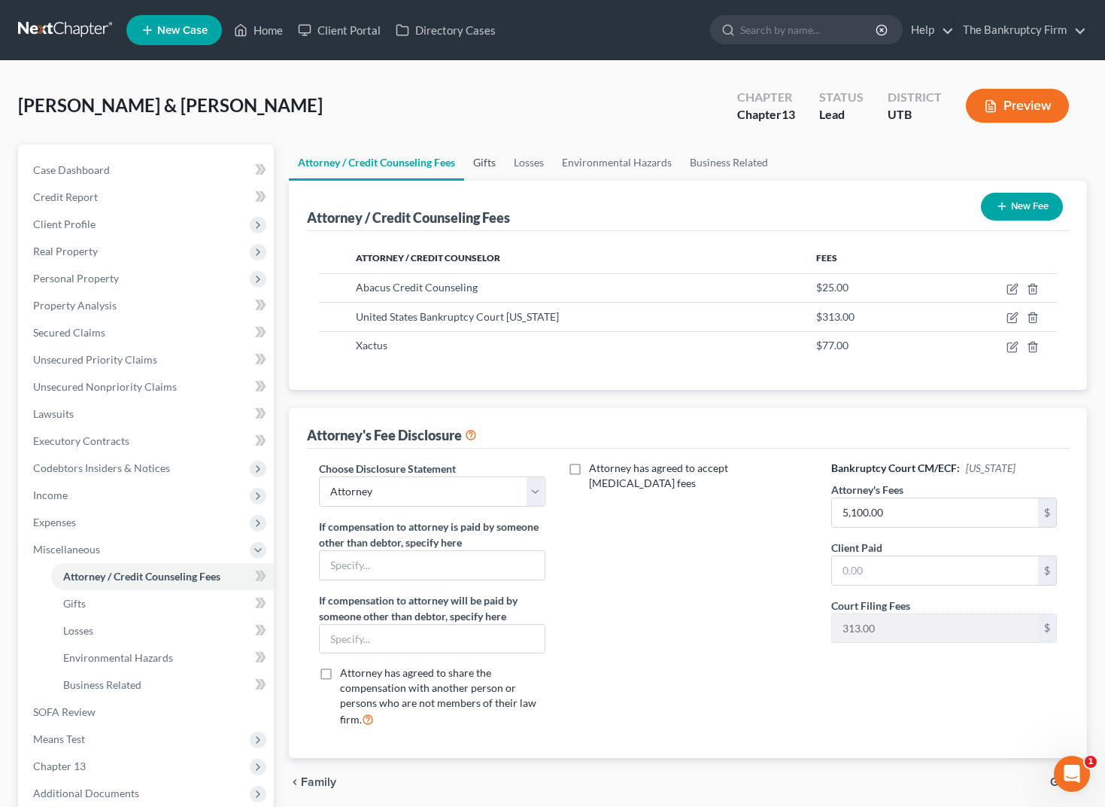
click at [491, 163] on link "Gifts" at bounding box center [484, 162] width 41 height 36
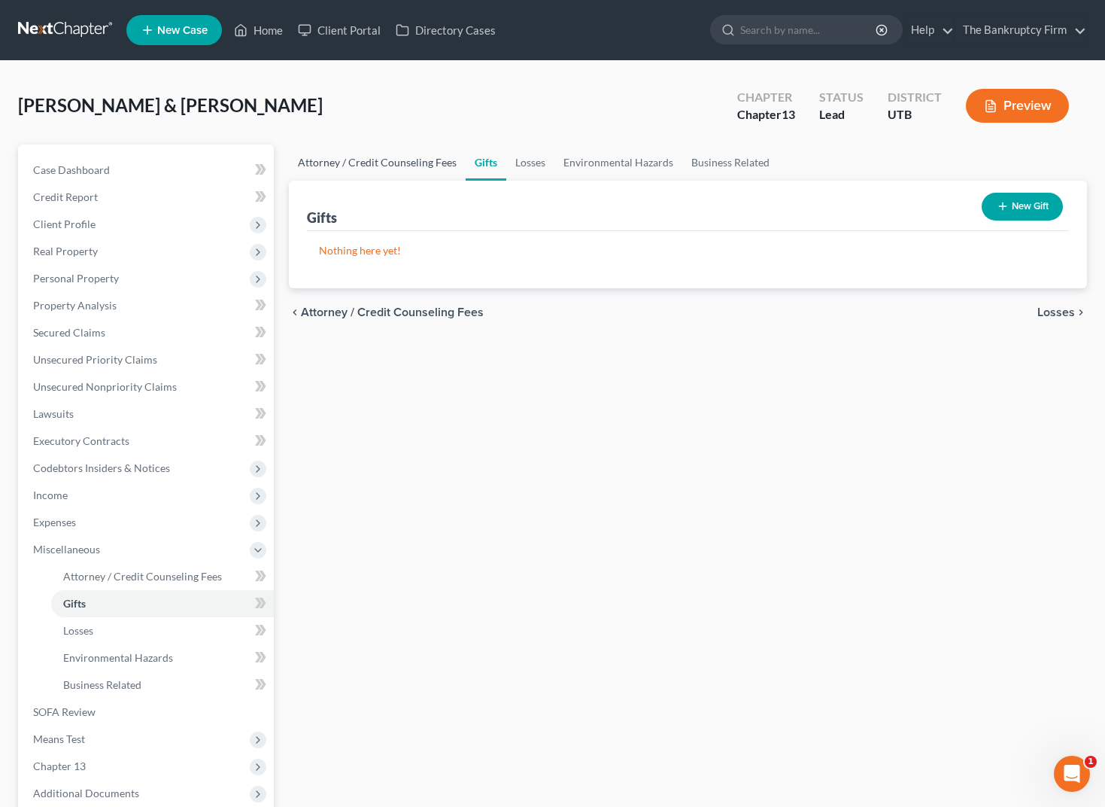
click at [406, 162] on link "Attorney / Credit Counseling Fees" at bounding box center [377, 162] width 177 height 36
select select "0"
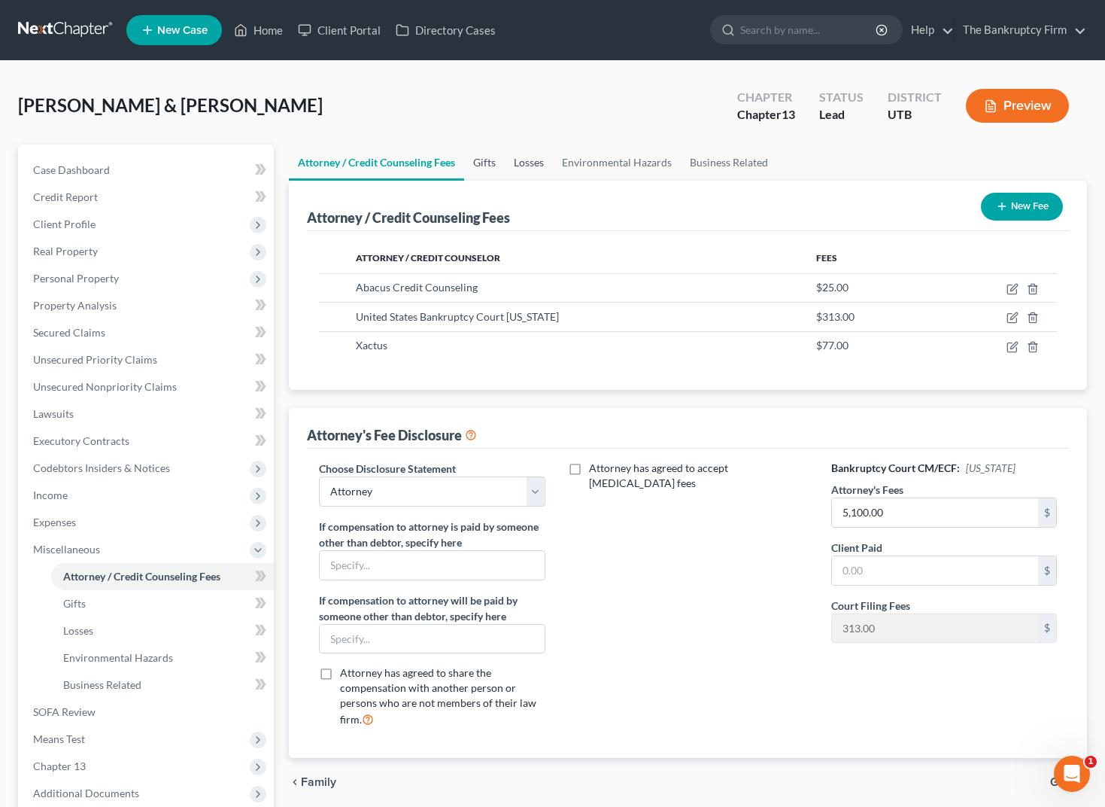
drag, startPoint x: 484, startPoint y: 160, endPoint x: 533, endPoint y: 159, distance: 48.9
click at [484, 160] on link "Gifts" at bounding box center [484, 162] width 41 height 36
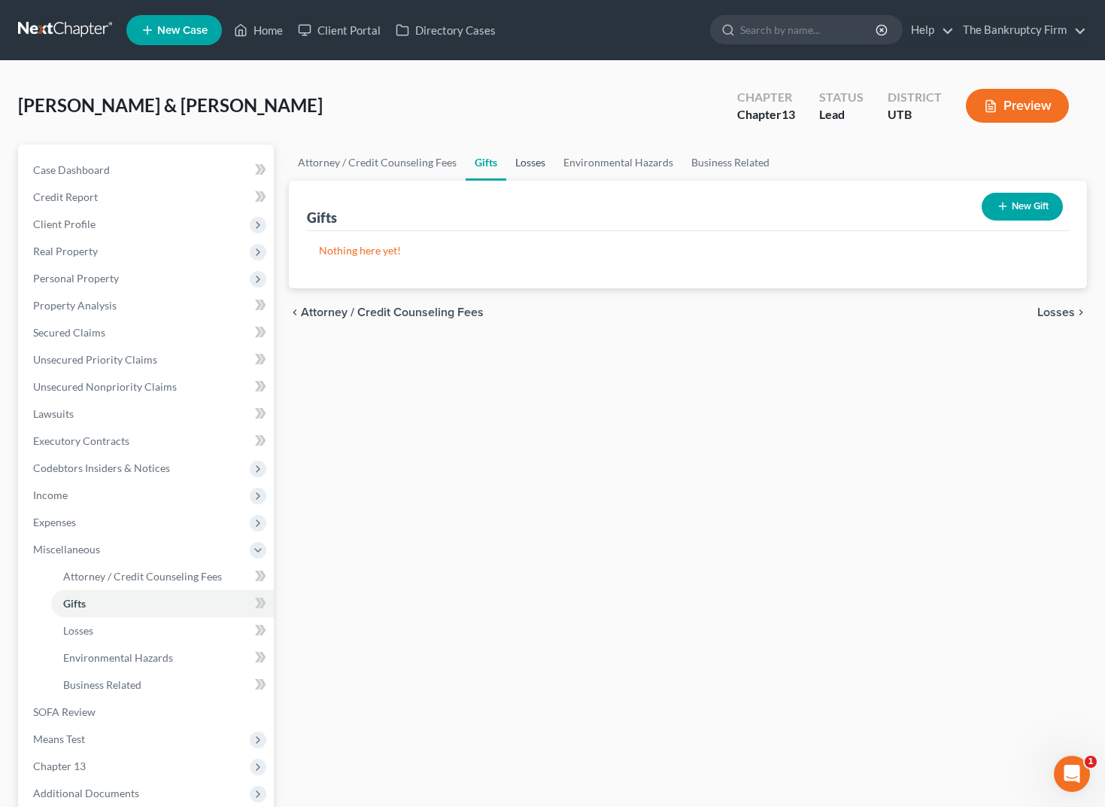
click at [537, 159] on link "Losses" at bounding box center [530, 162] width 48 height 36
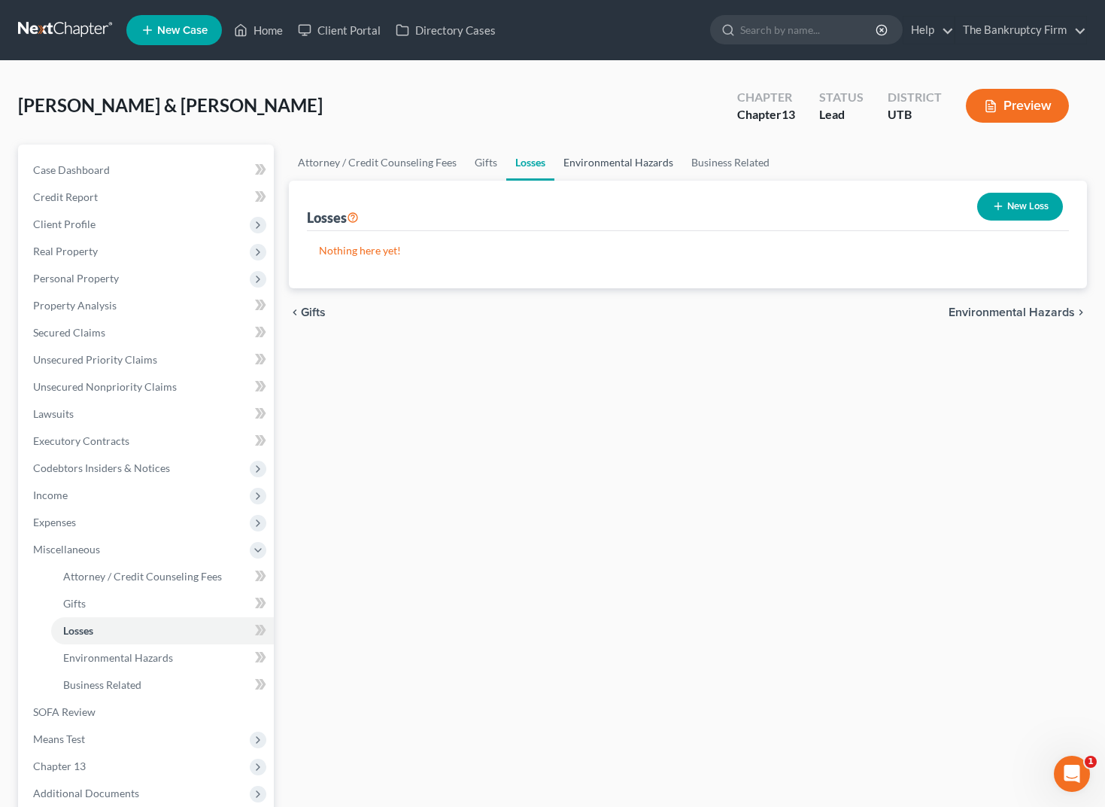
click at [630, 159] on link "Environmental Hazards" at bounding box center [618, 162] width 128 height 36
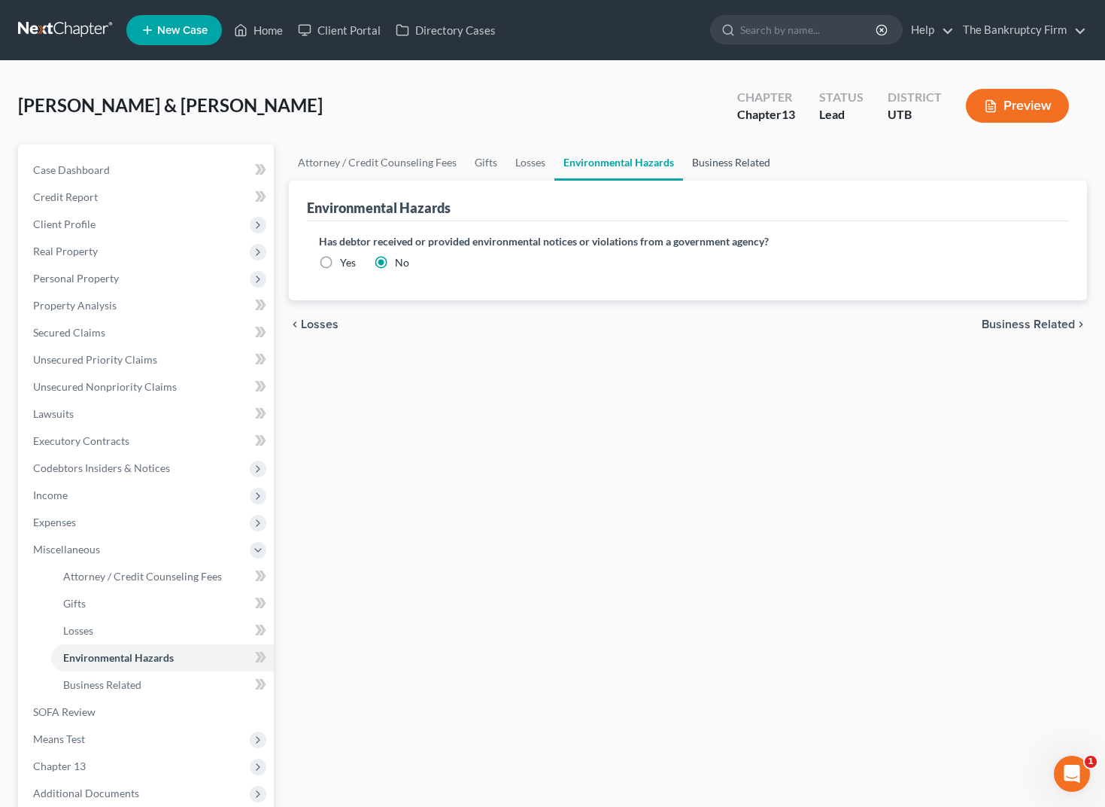
click at [723, 159] on link "Business Related" at bounding box center [731, 162] width 96 height 36
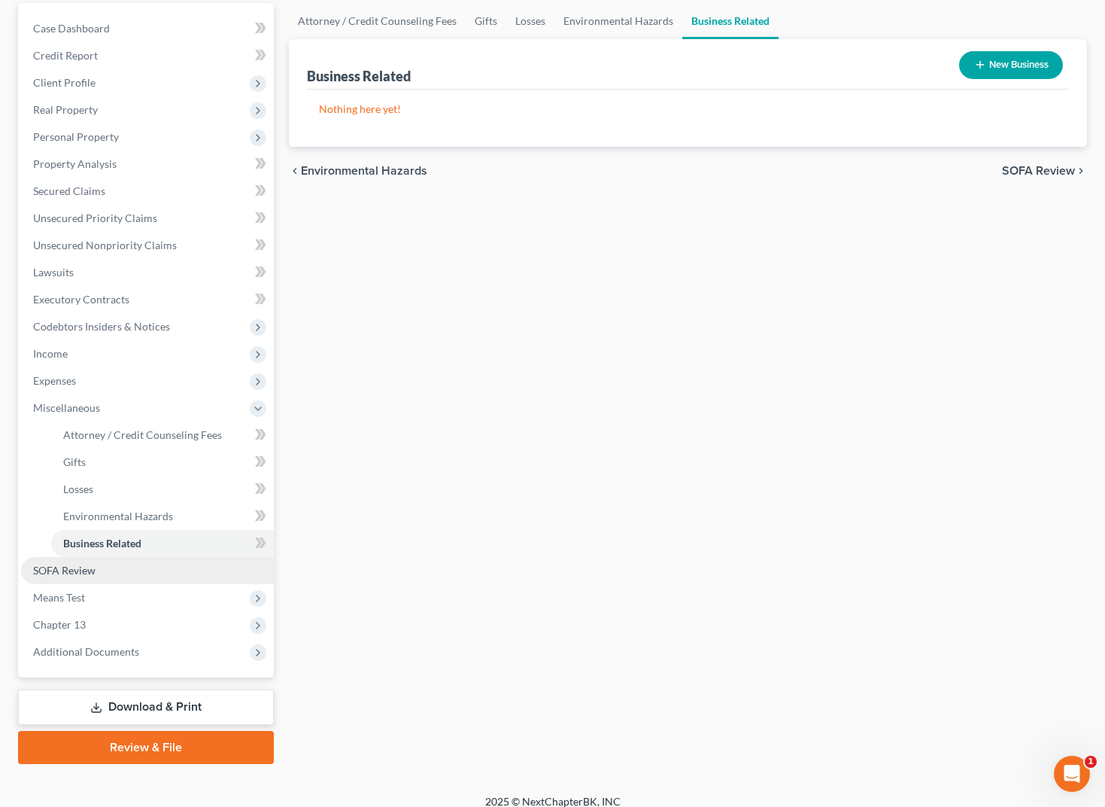
click at [75, 570] on span "SOFA Review" at bounding box center [64, 570] width 62 height 13
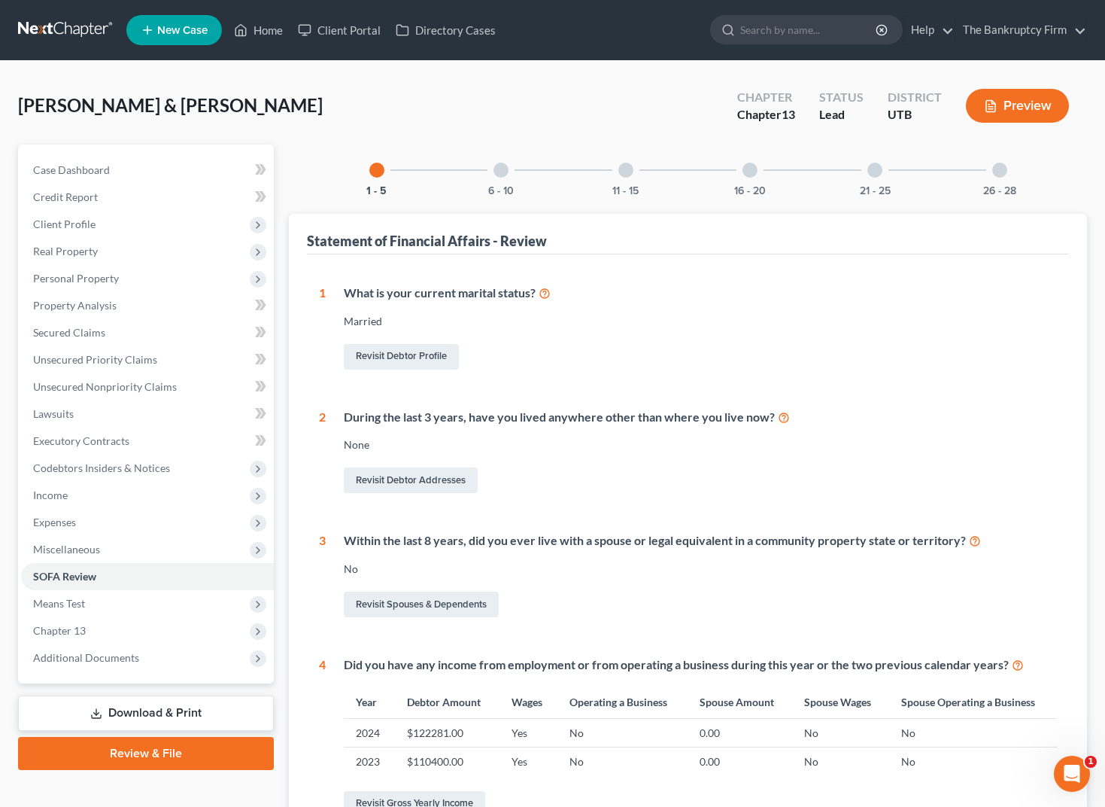
click at [499, 174] on div at bounding box center [501, 170] width 15 height 15
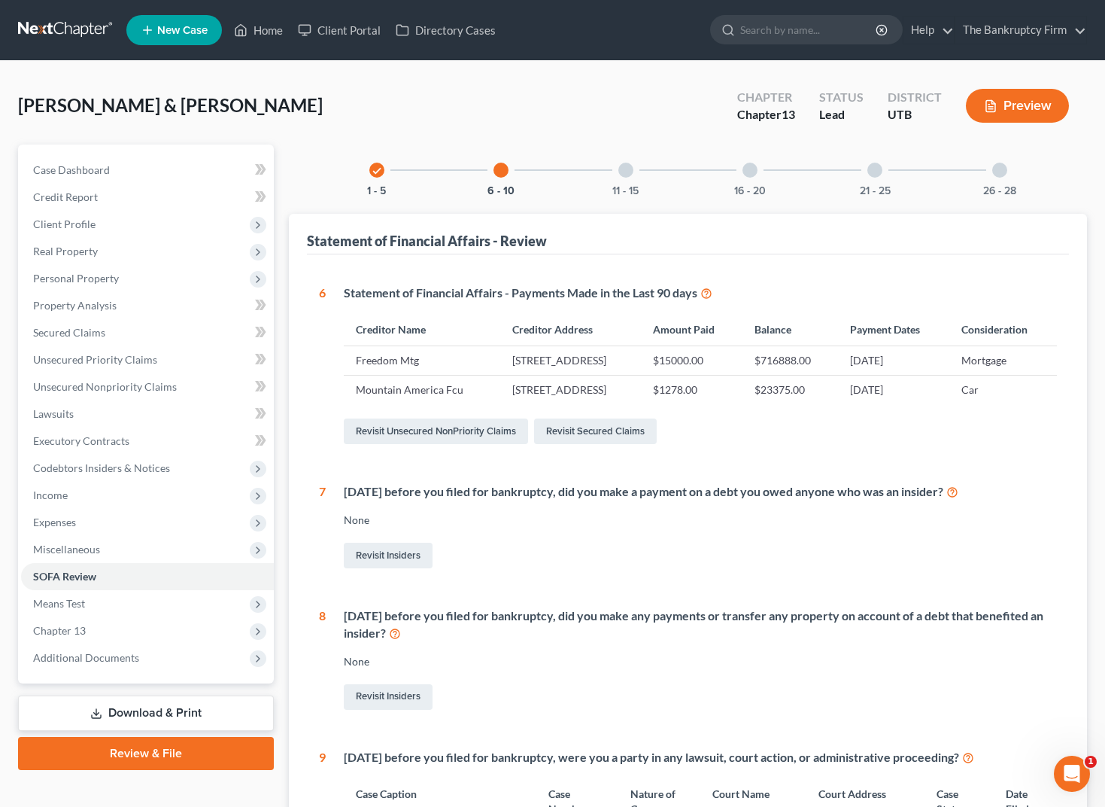
click at [618, 176] on div "11 - 15" at bounding box center [625, 169] width 51 height 51
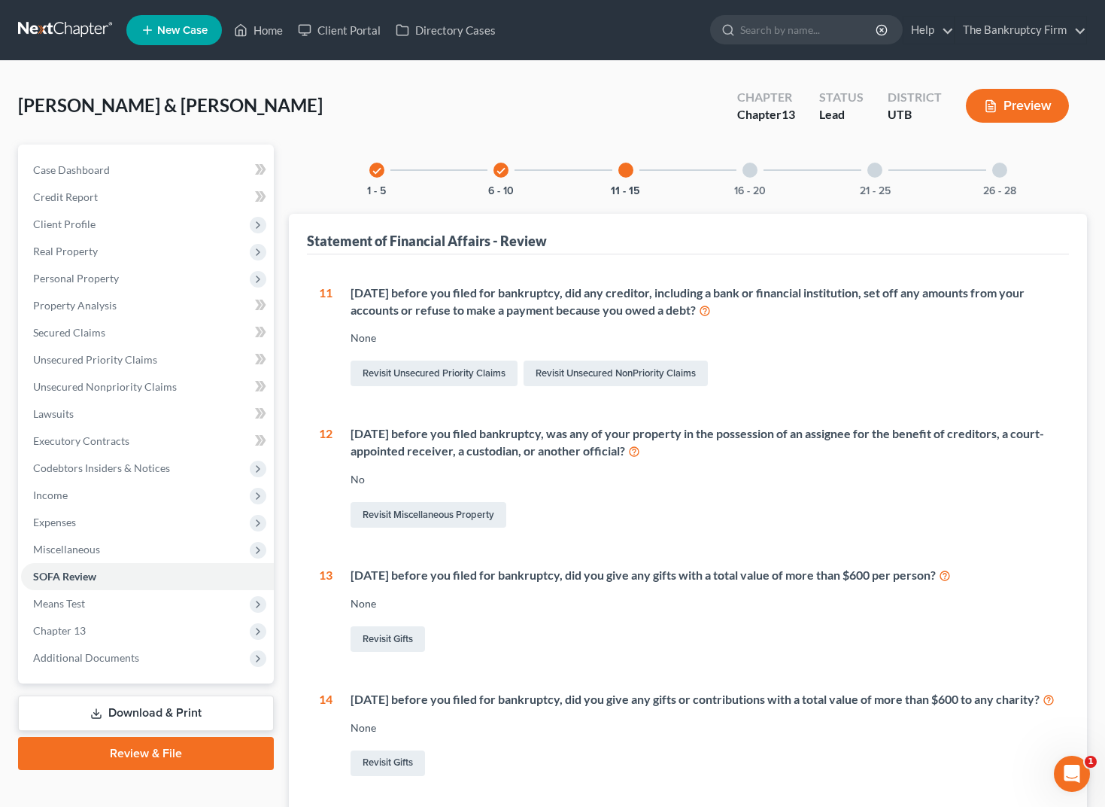
click at [755, 172] on div at bounding box center [750, 170] width 15 height 15
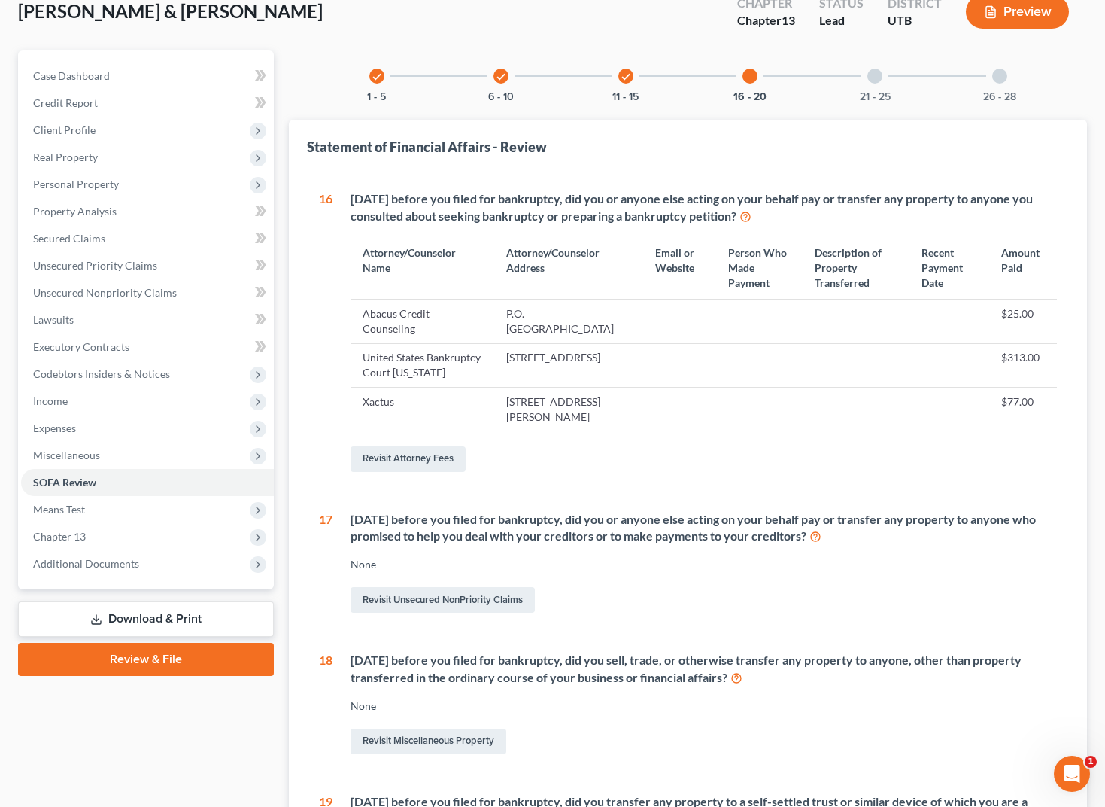
scroll to position [16, 0]
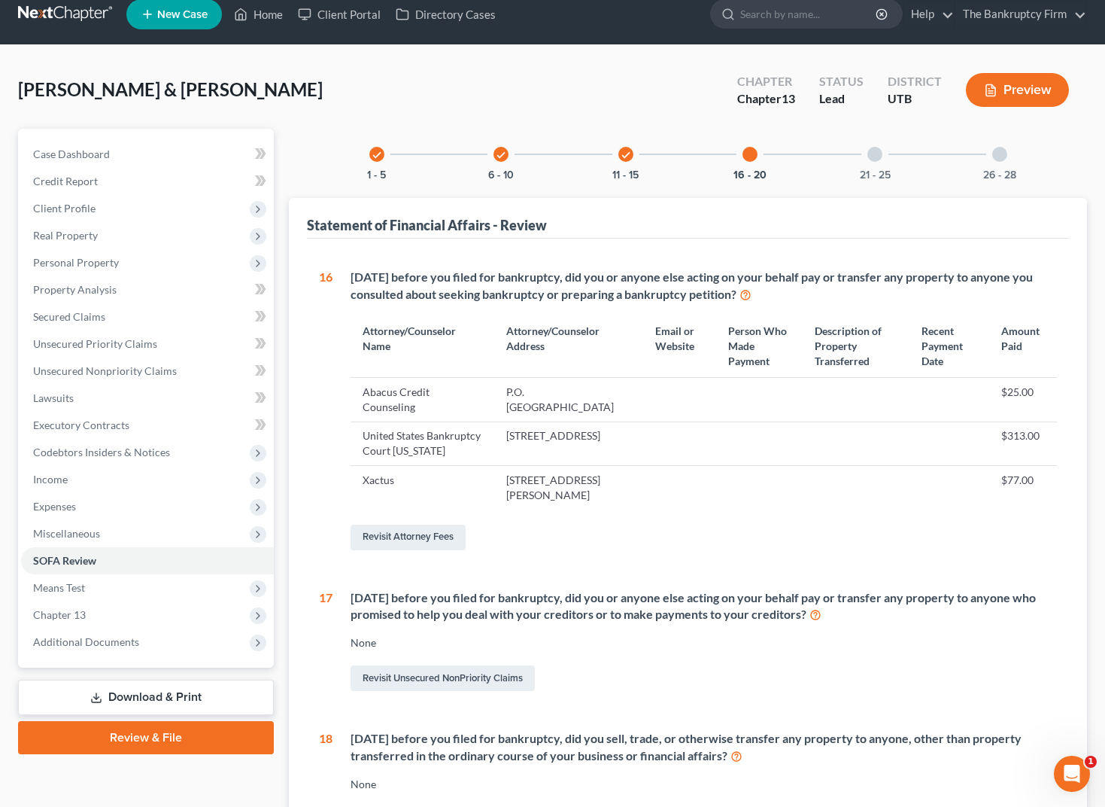
click at [878, 153] on div at bounding box center [874, 154] width 15 height 15
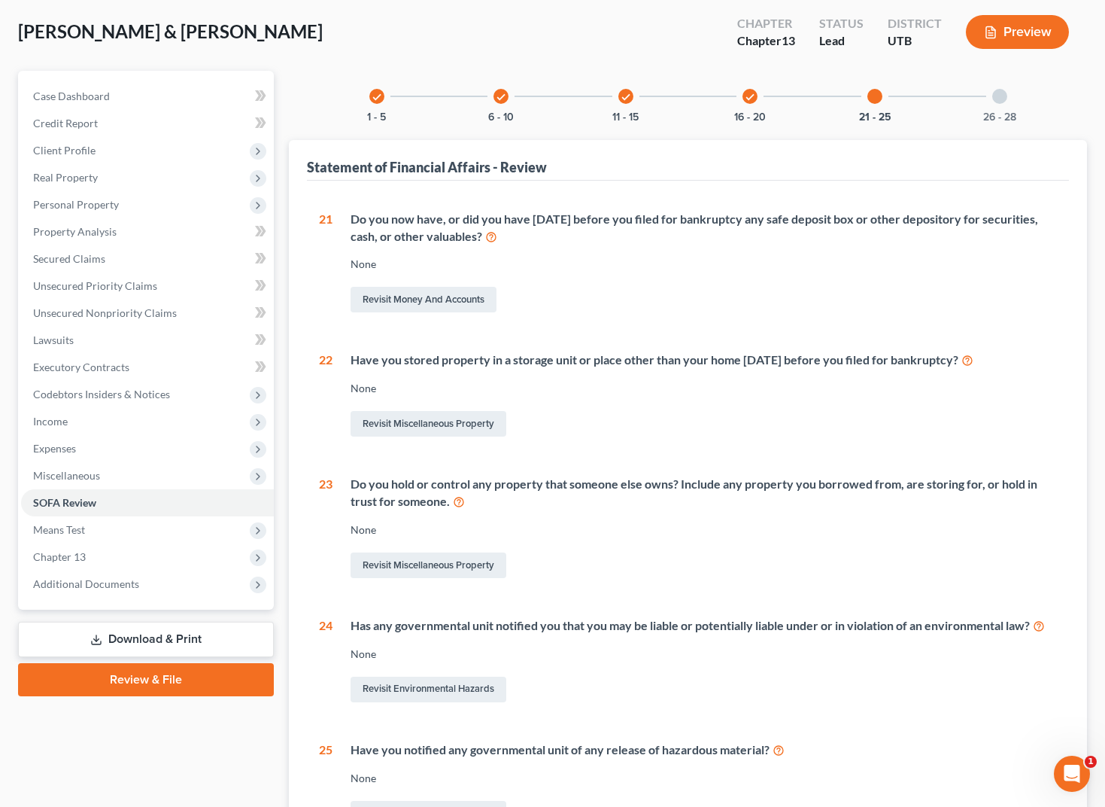
scroll to position [0, 0]
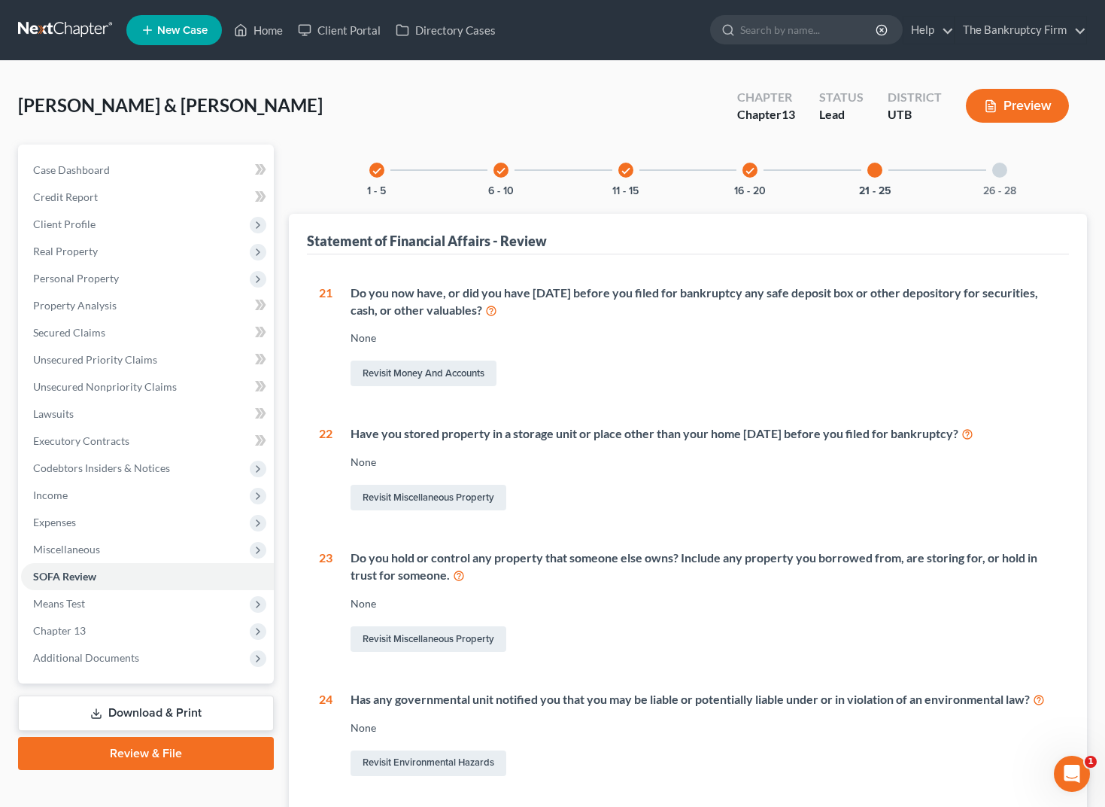
click at [1006, 172] on div at bounding box center [999, 170] width 15 height 15
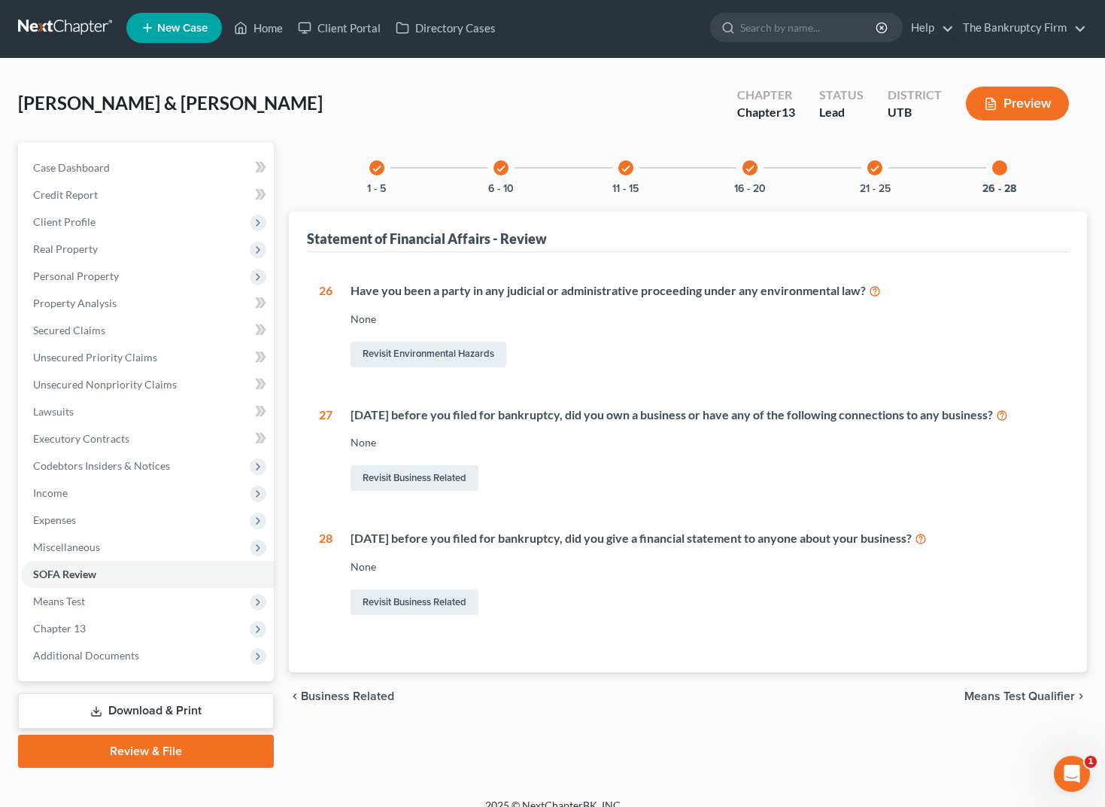
scroll to position [7, 0]
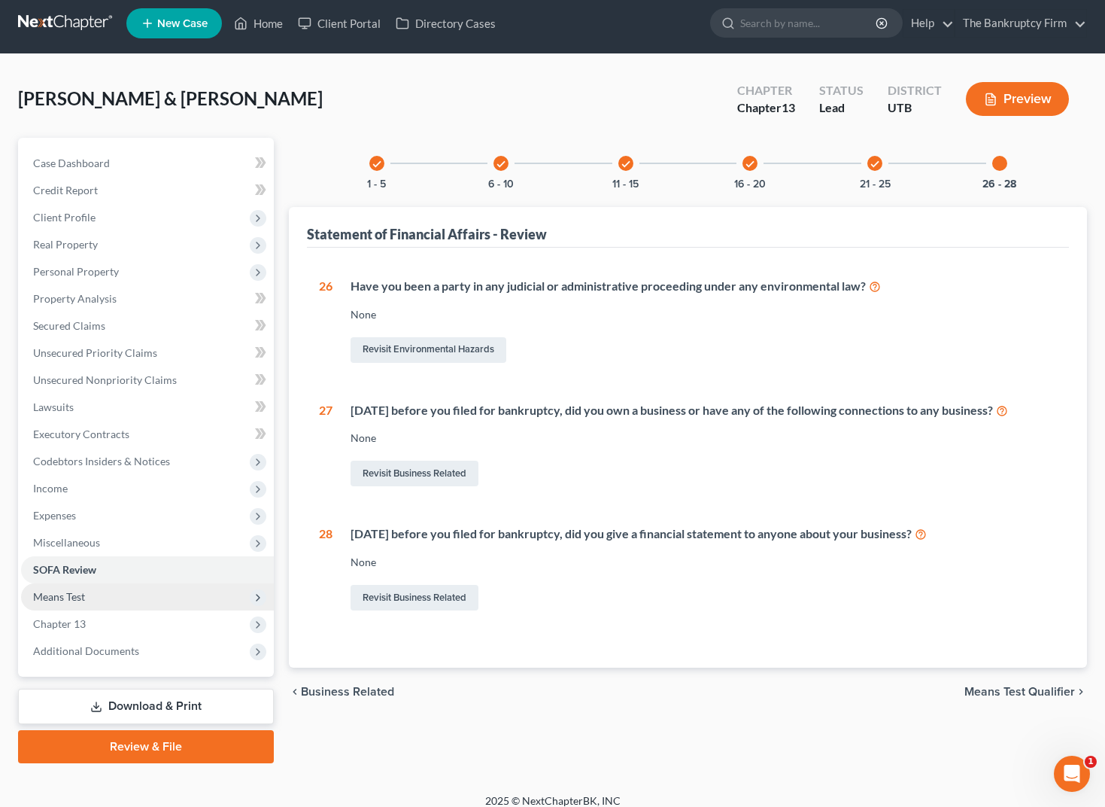
click at [80, 596] on span "Means Test" at bounding box center [59, 596] width 52 height 13
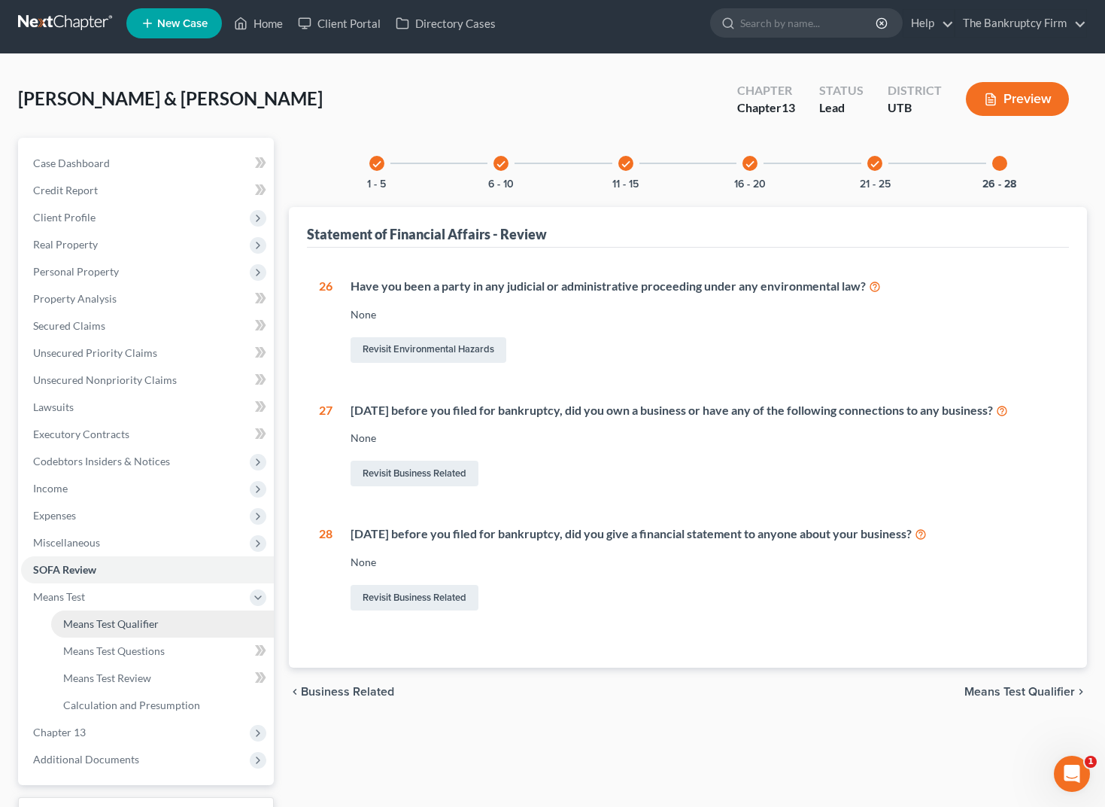
click at [130, 621] on span "Means Test Qualifier" at bounding box center [111, 623] width 96 height 13
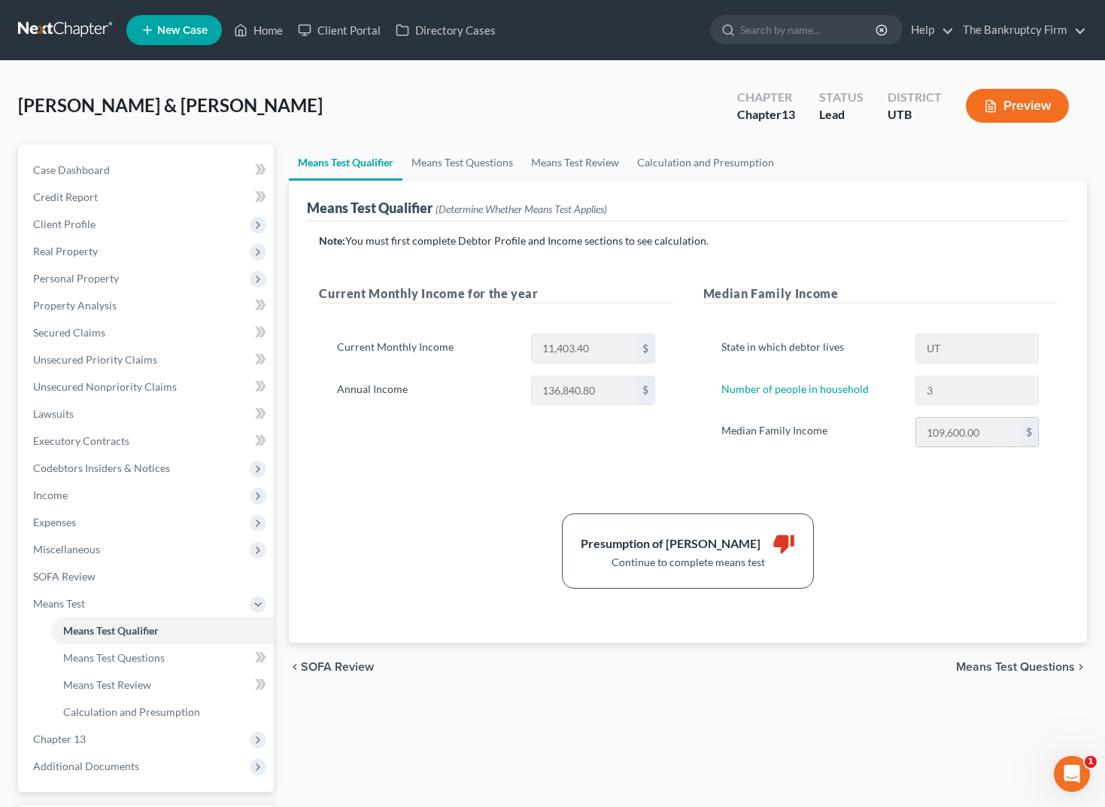
scroll to position [7, 0]
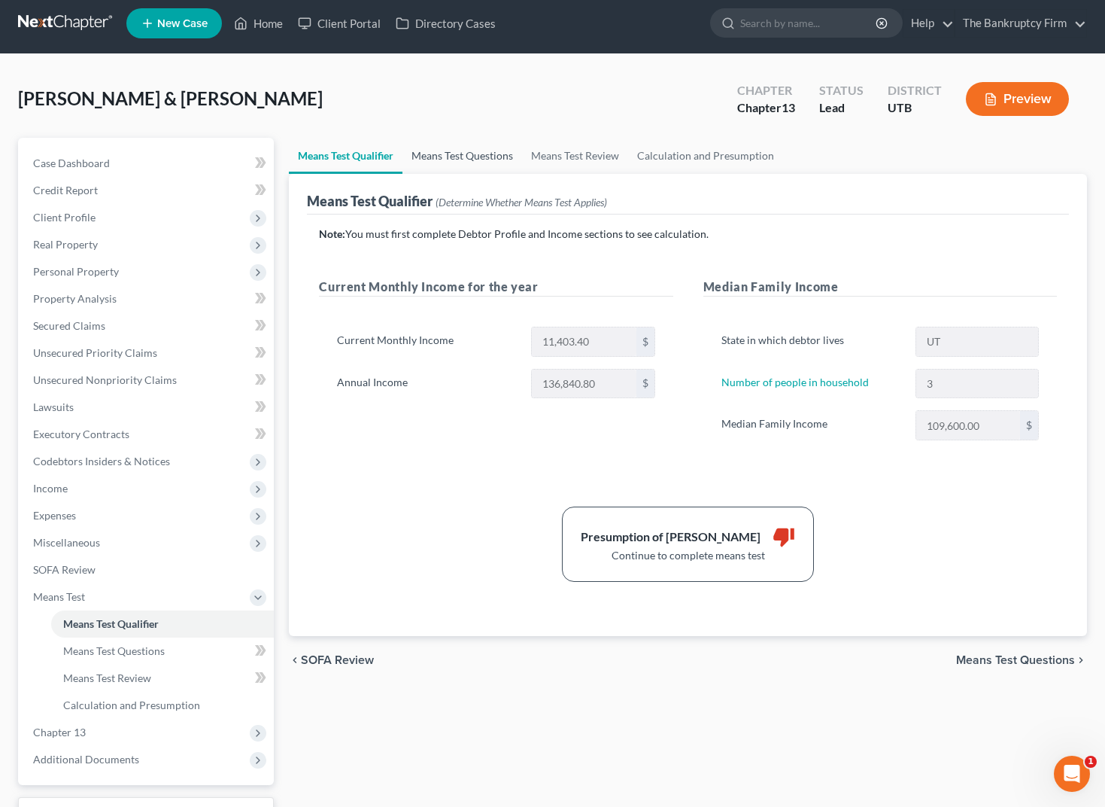
click at [448, 153] on link "Means Test Questions" at bounding box center [462, 156] width 120 height 36
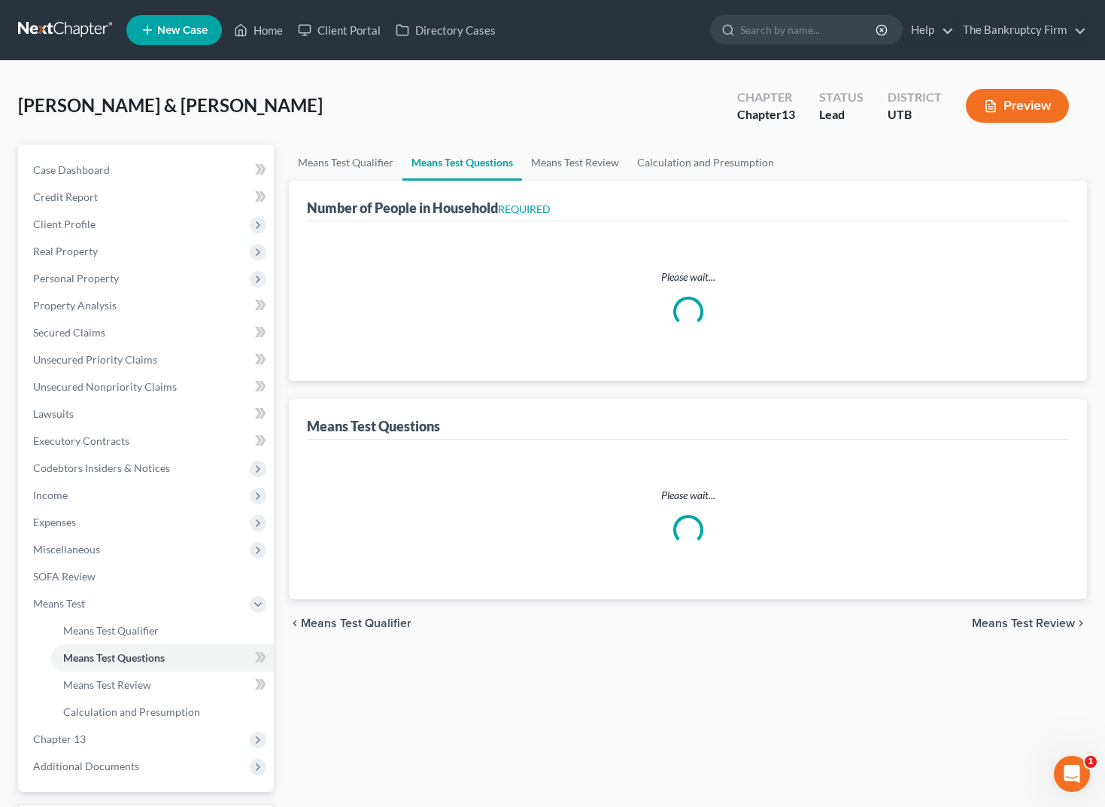
select select "0"
select select "60"
select select "1"
select select "54"
select select "3"
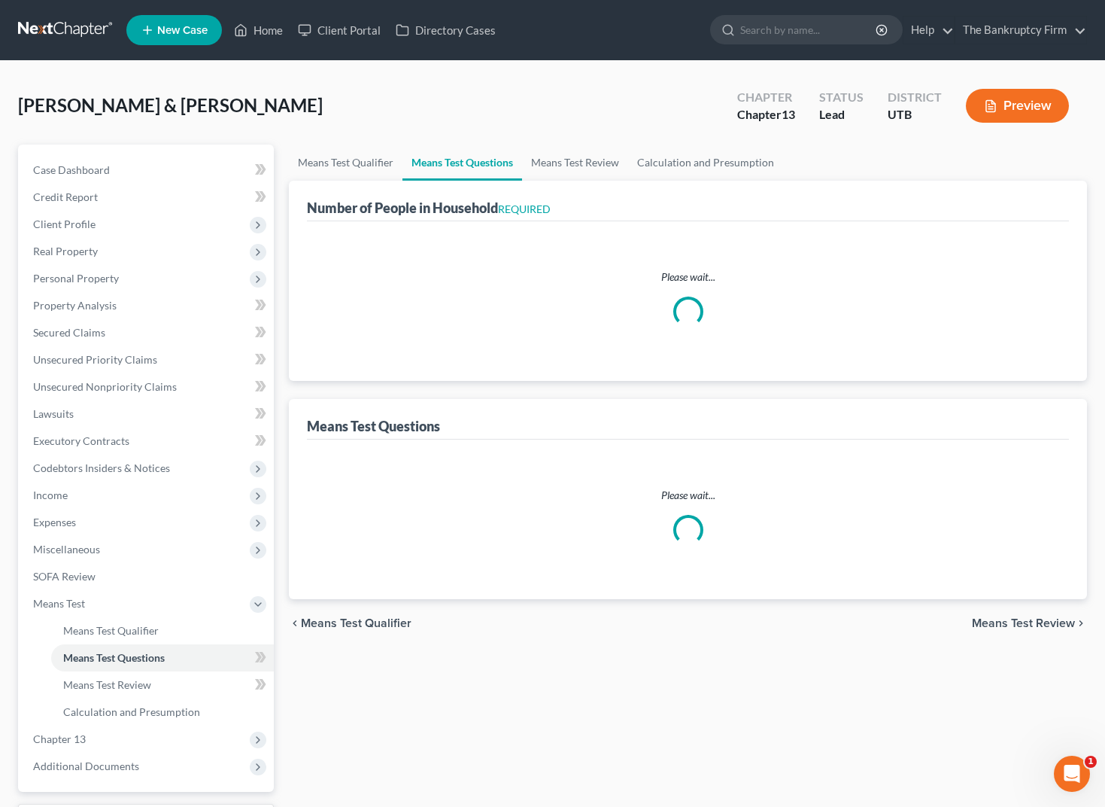
select select "2"
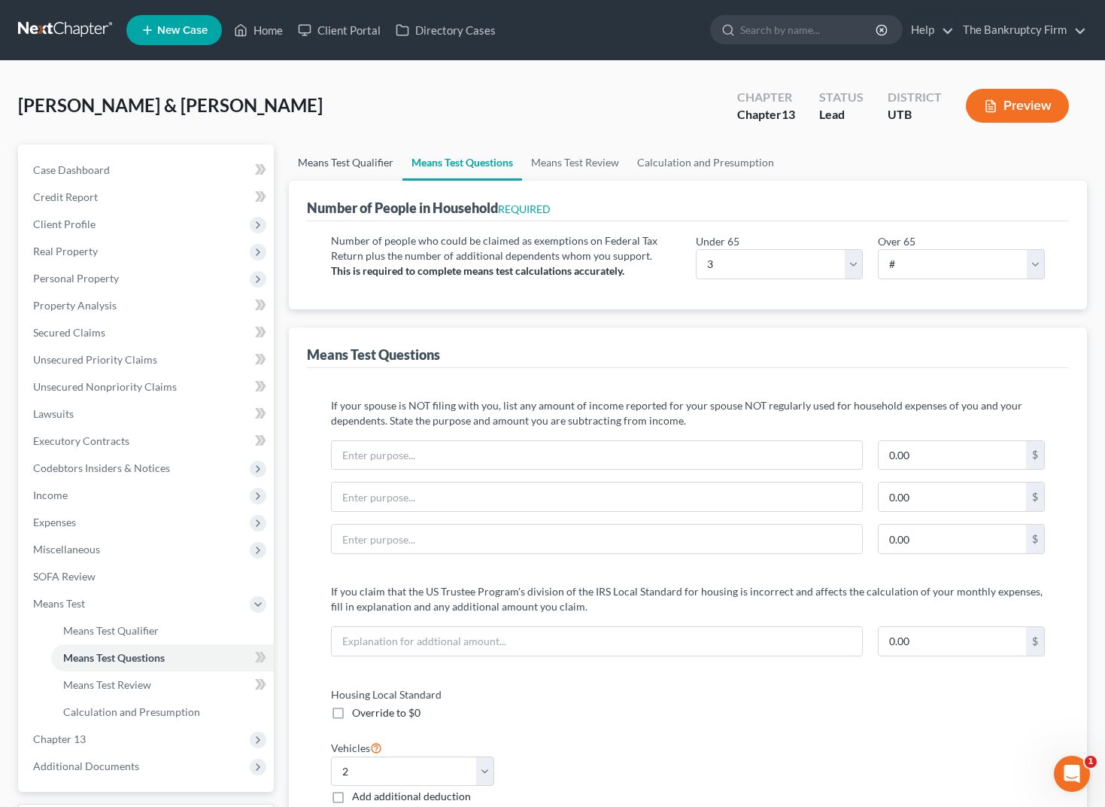
click at [355, 164] on link "Means Test Qualifier" at bounding box center [346, 162] width 114 height 36
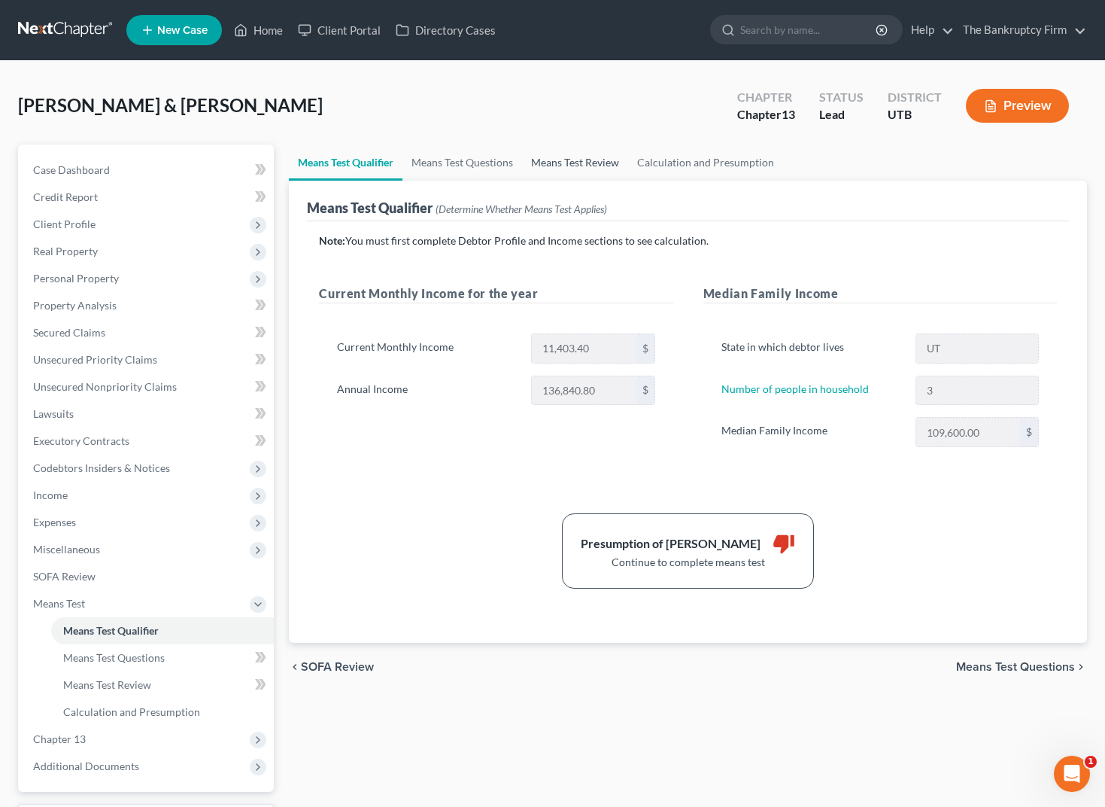
click at [602, 159] on link "Means Test Review" at bounding box center [575, 162] width 106 height 36
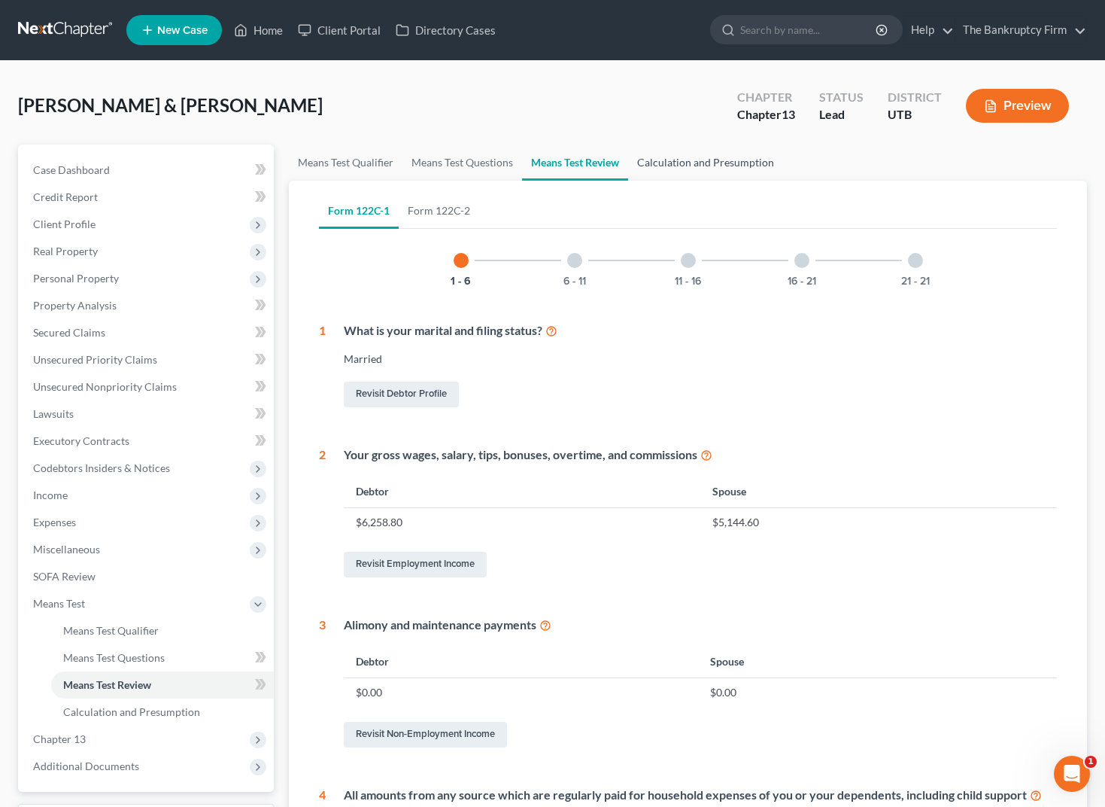
click at [753, 160] on link "Calculation and Presumption" at bounding box center [705, 162] width 155 height 36
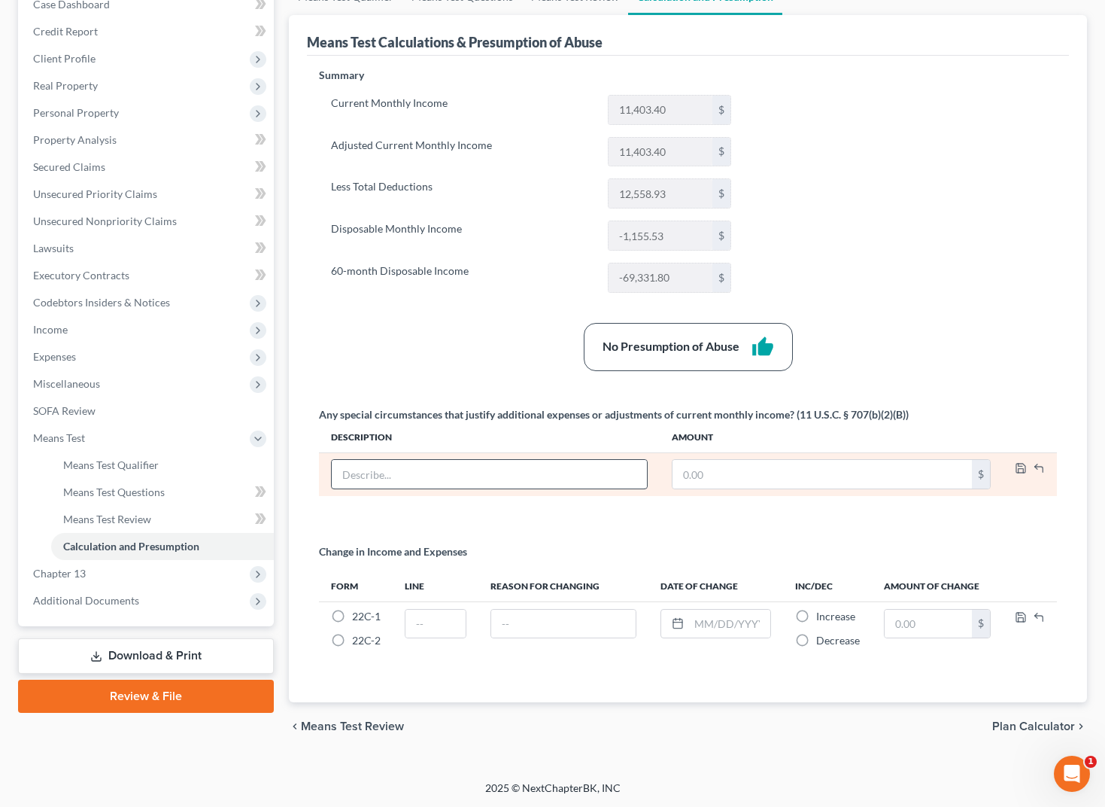
scroll to position [166, 0]
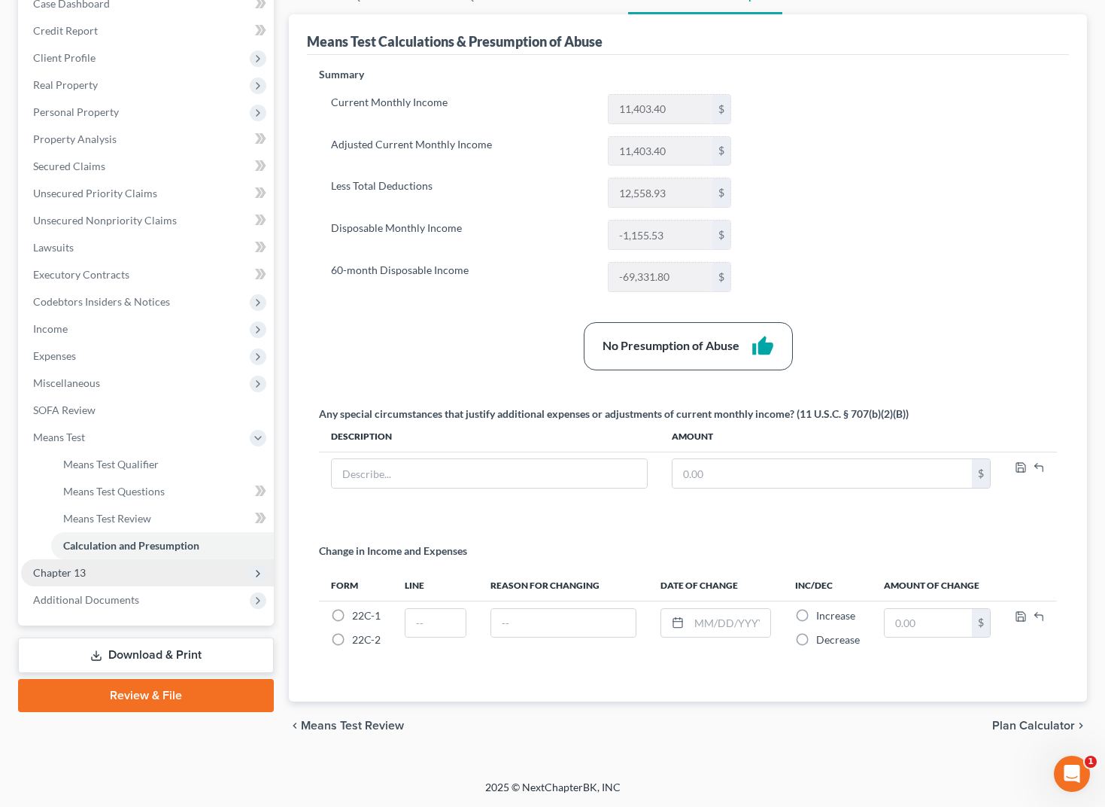
click at [65, 577] on span "Chapter 13" at bounding box center [59, 572] width 53 height 13
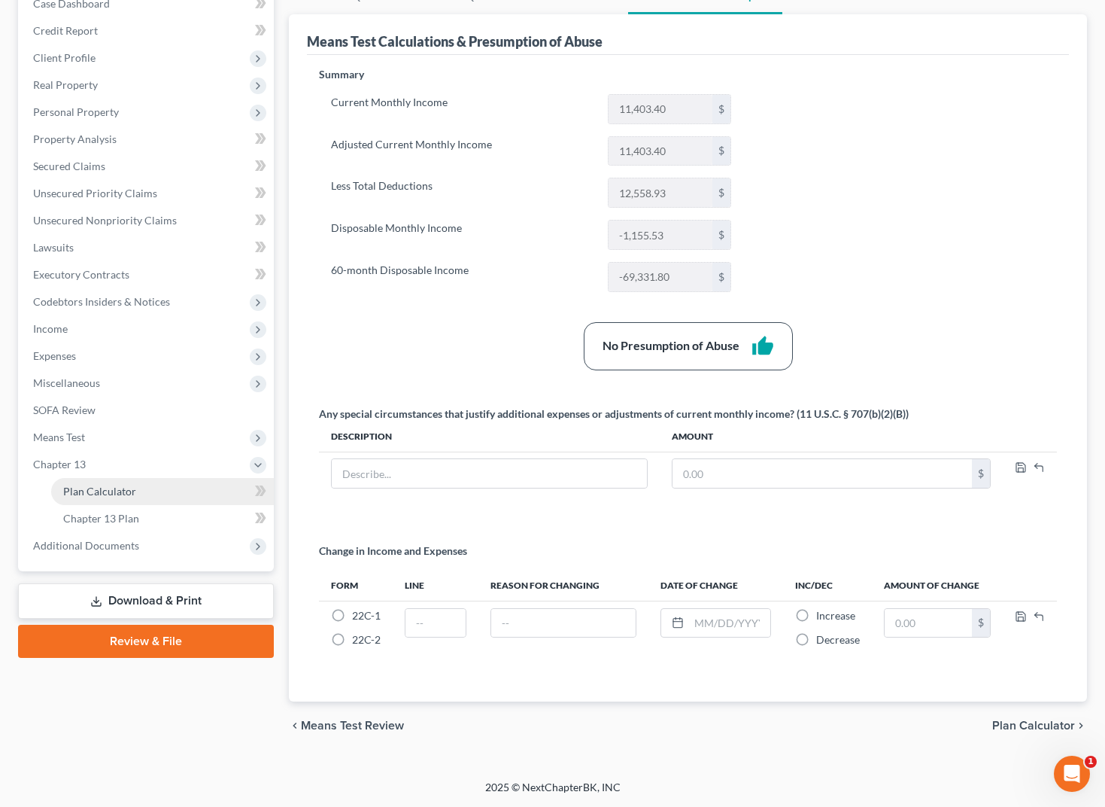
click at [121, 488] on span "Plan Calculator" at bounding box center [99, 491] width 73 height 13
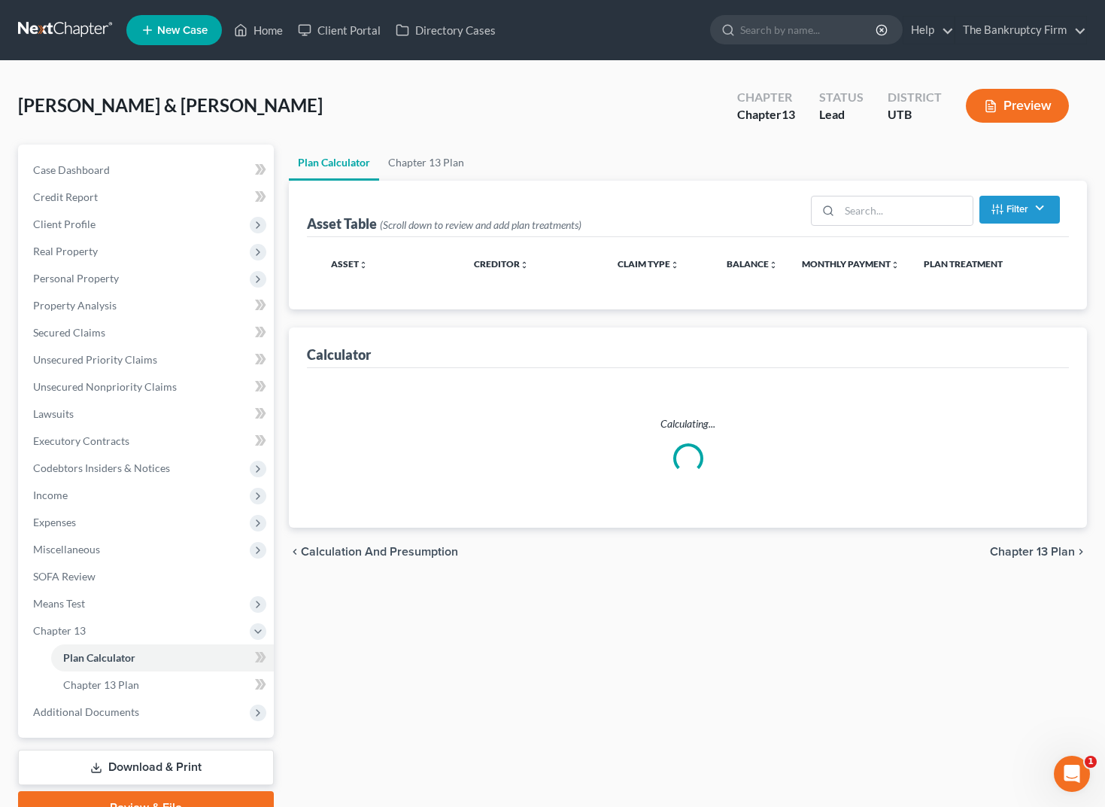
select select "59"
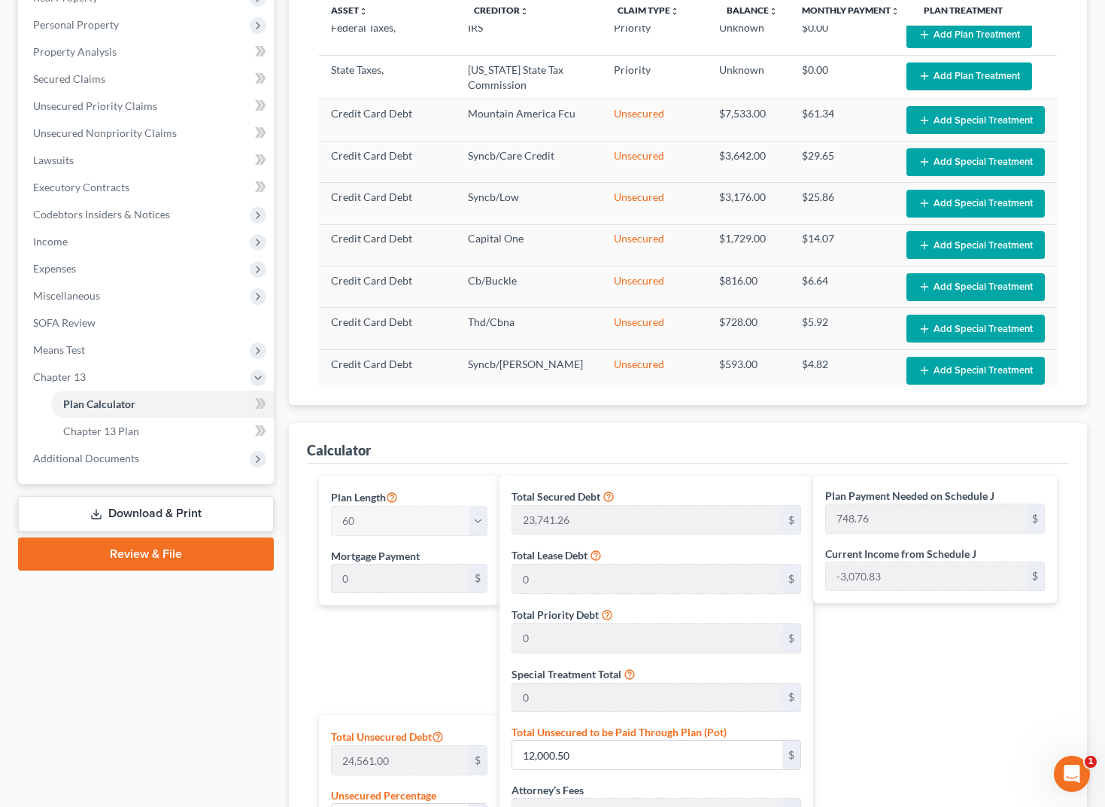
scroll to position [254, 0]
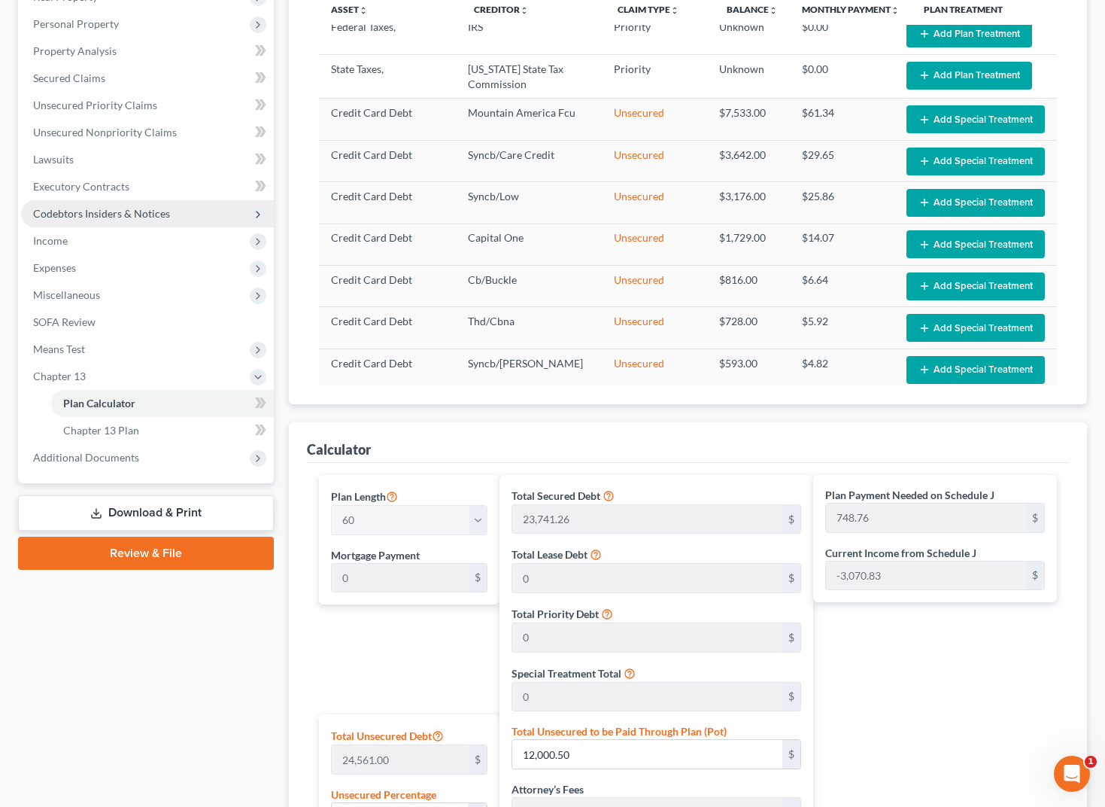
click at [130, 205] on span "Codebtors Insiders & Notices" at bounding box center [147, 213] width 253 height 27
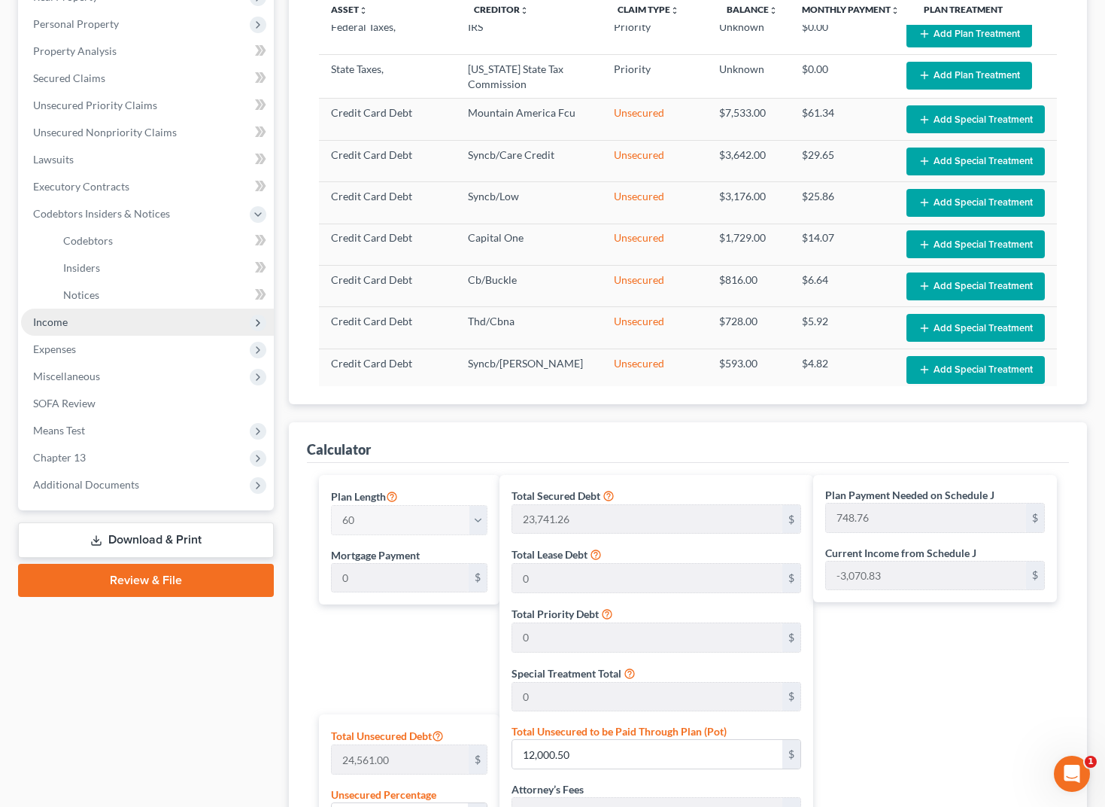
click at [74, 325] on span "Income" at bounding box center [147, 321] width 253 height 27
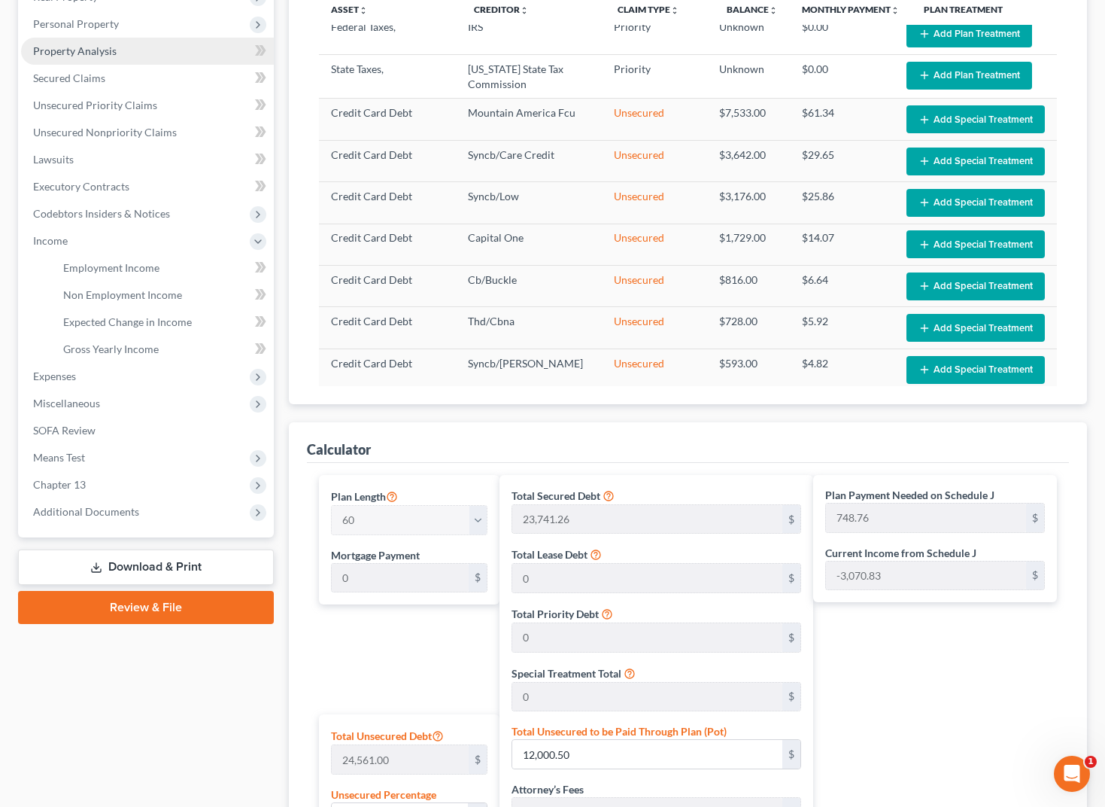
click at [92, 49] on span "Property Analysis" at bounding box center [75, 50] width 84 height 13
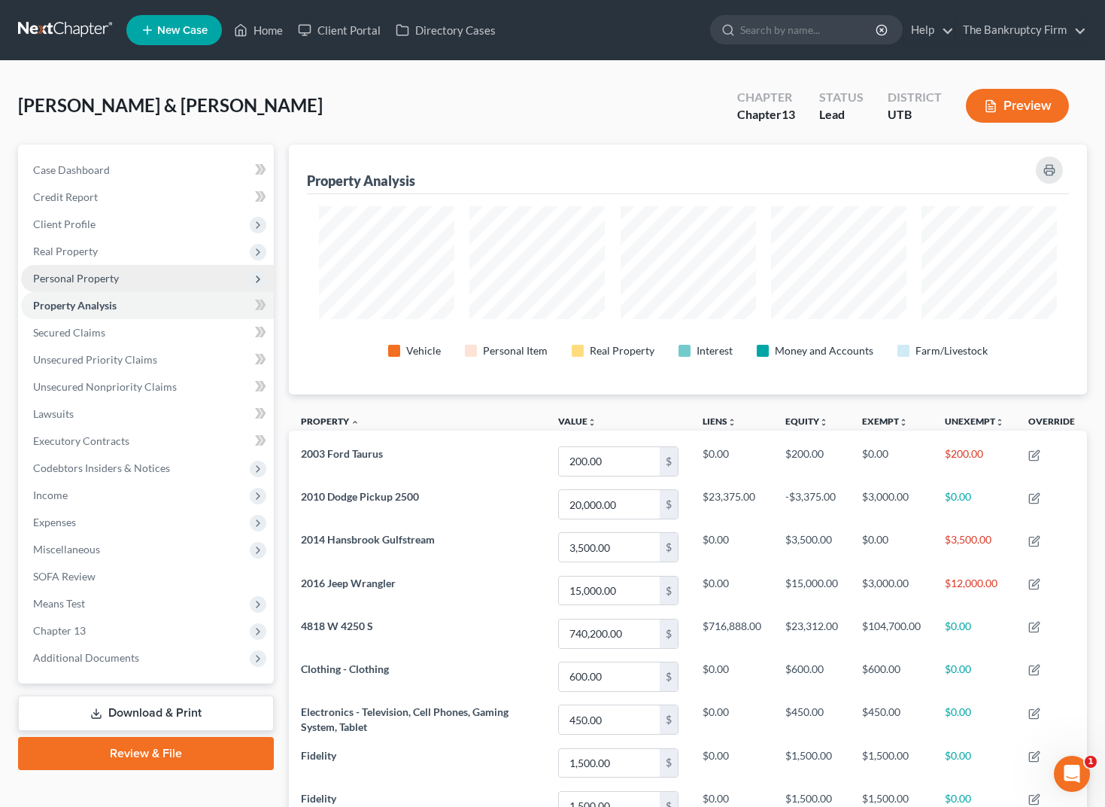
click at [66, 272] on span "Personal Property" at bounding box center [76, 278] width 86 height 13
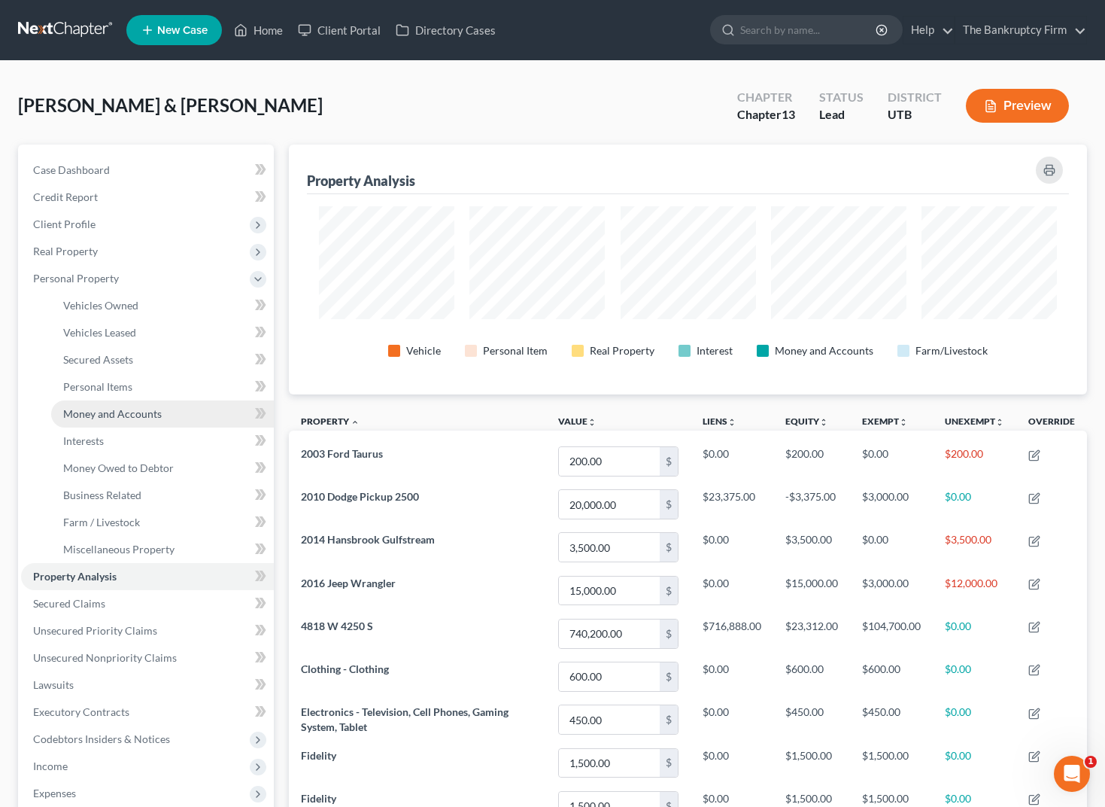
click at [137, 413] on span "Money and Accounts" at bounding box center [112, 413] width 99 height 13
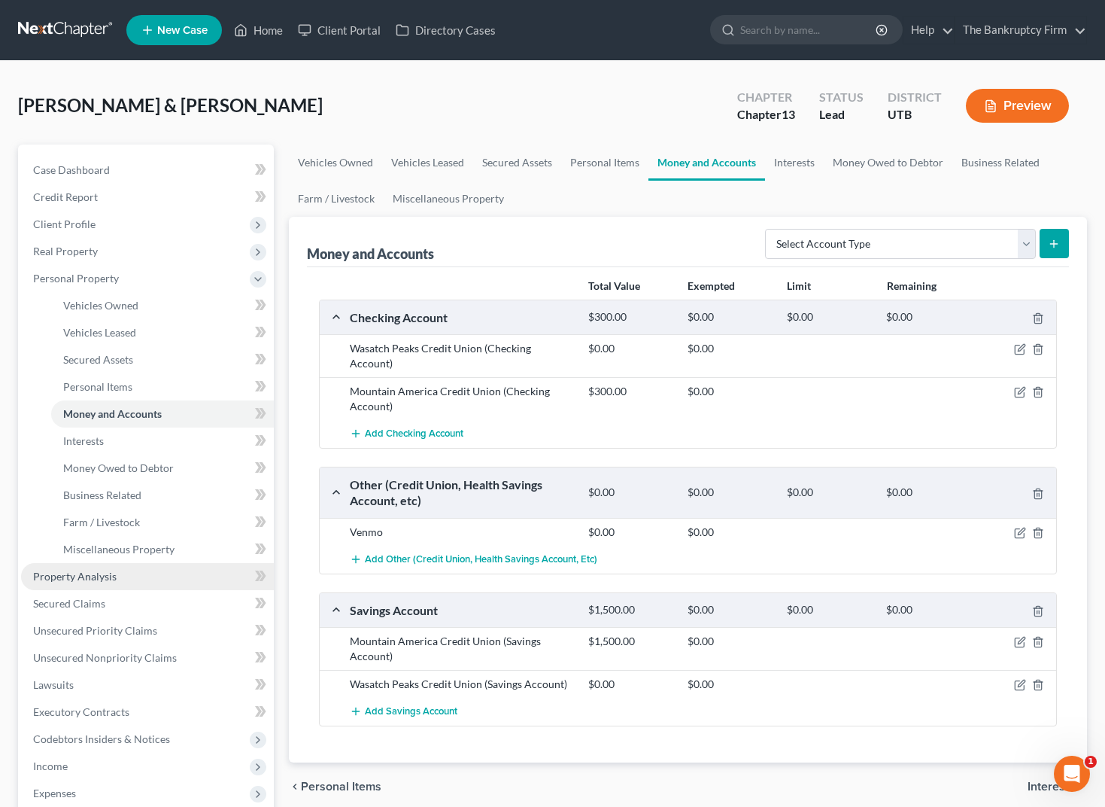
click at [122, 573] on link "Property Analysis" at bounding box center [147, 576] width 253 height 27
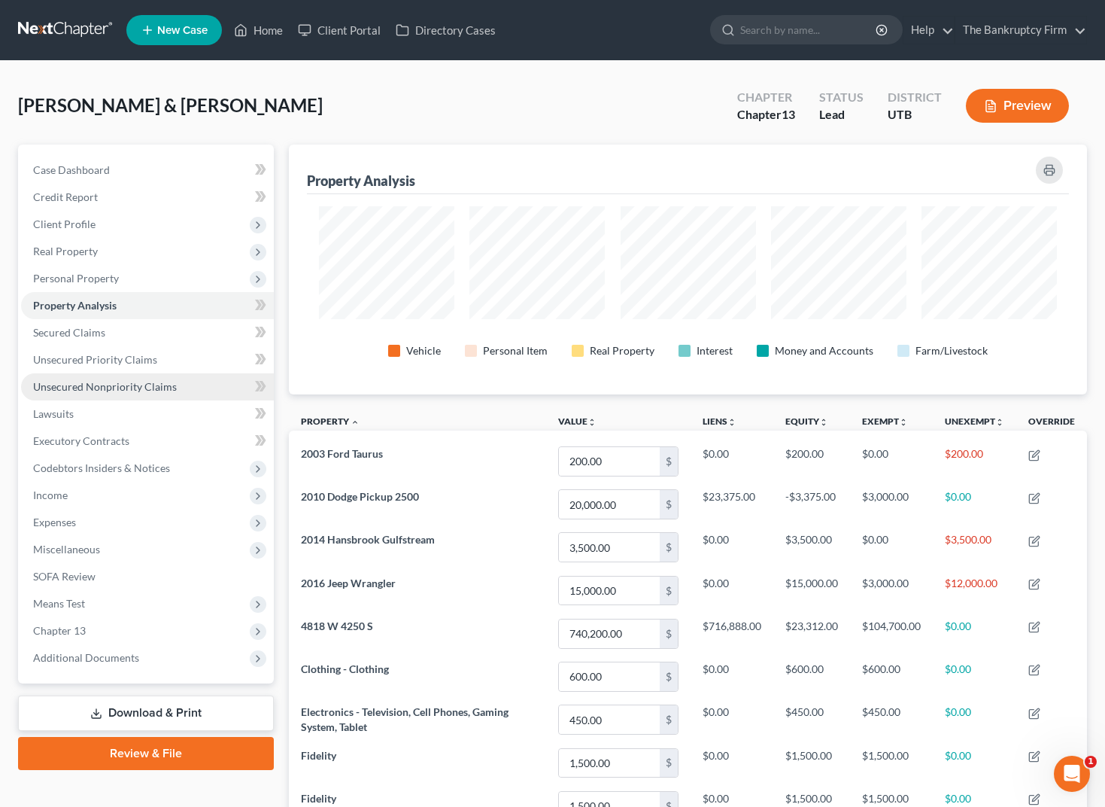
click at [129, 375] on link "Unsecured Nonpriority Claims" at bounding box center [147, 386] width 253 height 27
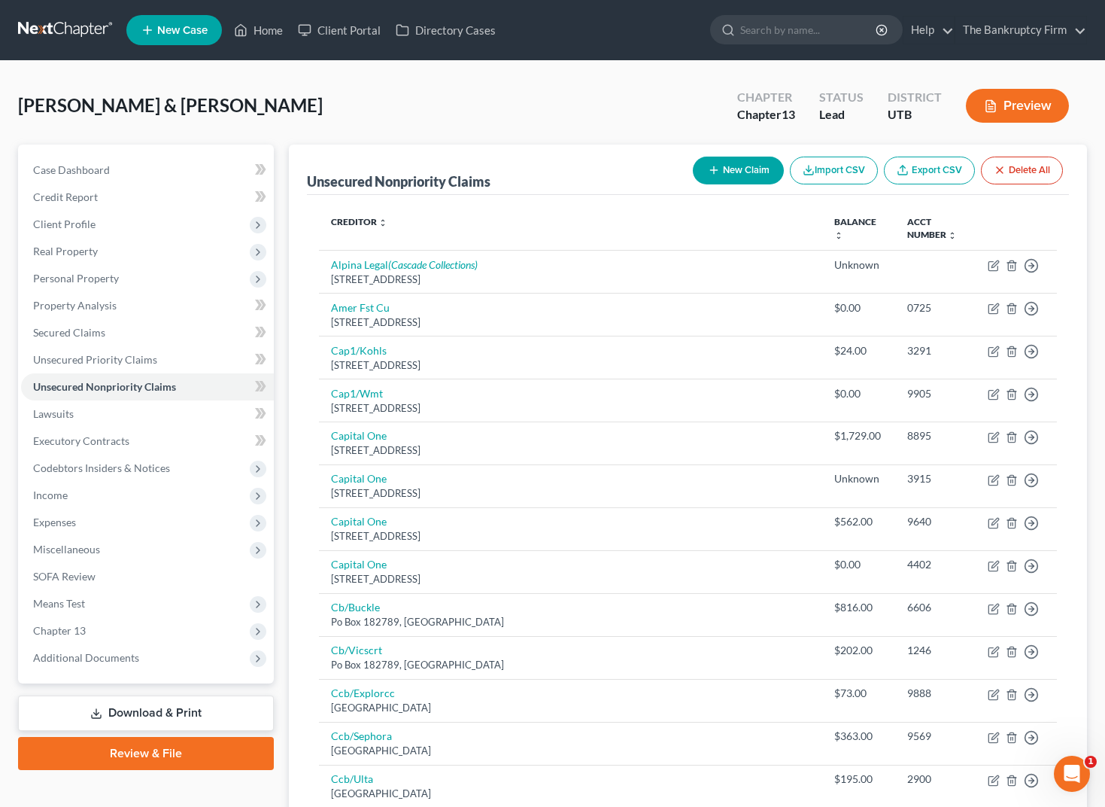
click at [724, 167] on button "New Claim" at bounding box center [738, 170] width 91 height 28
select select "2"
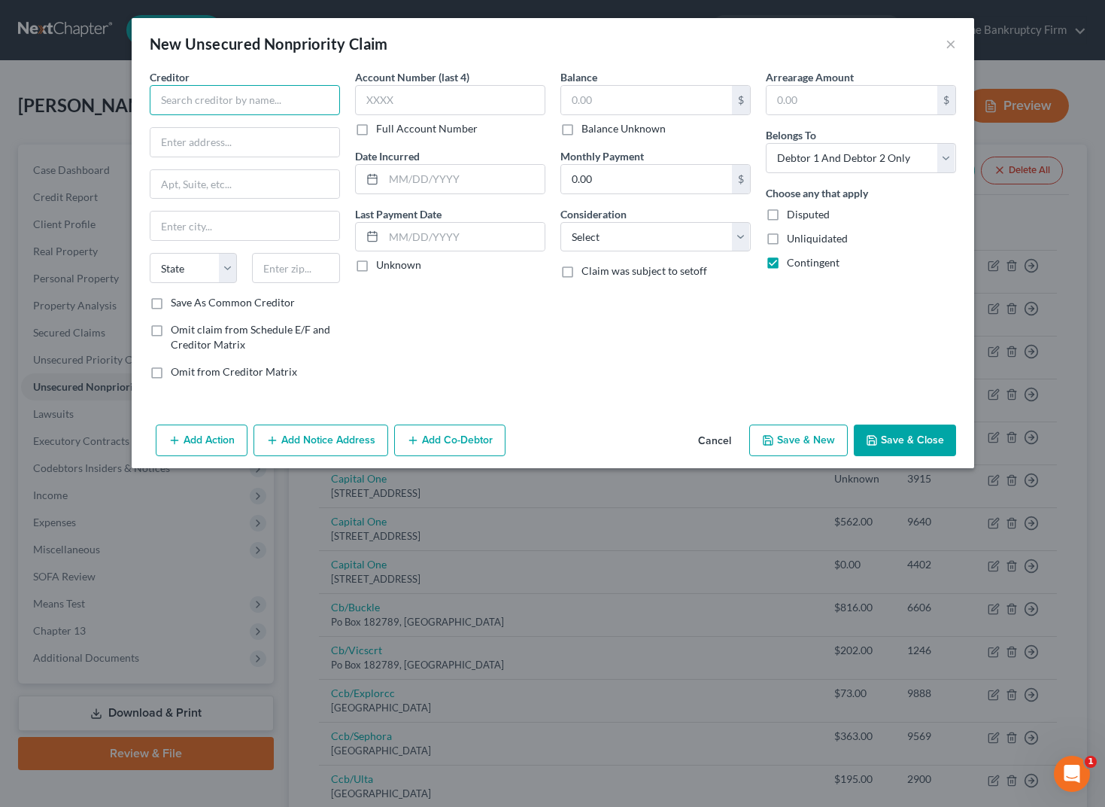
click at [251, 105] on input "text" at bounding box center [245, 100] width 190 height 30
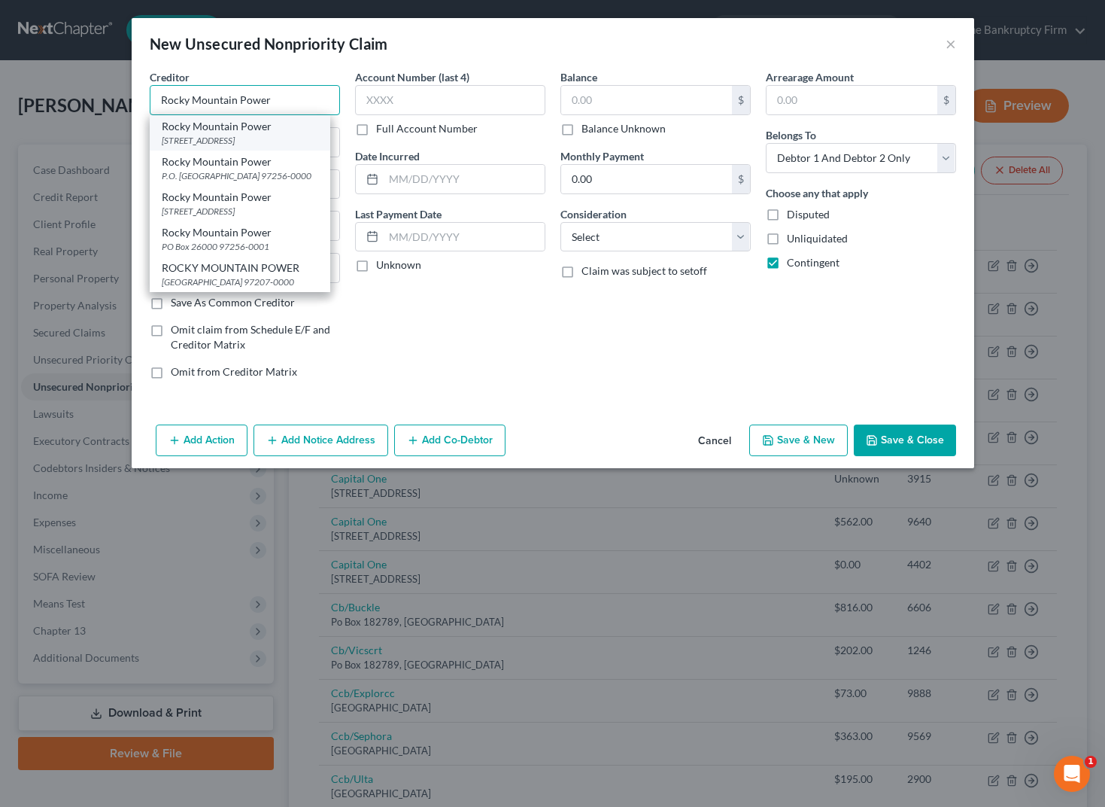
type input "Rocky Mountain Power"
click at [278, 138] on div "1407 W North Temple, Salt Lake City, UT 84116-0000" at bounding box center [240, 140] width 156 height 13
type input "1407 W North Temple"
type input "[GEOGRAPHIC_DATA]"
select select "46"
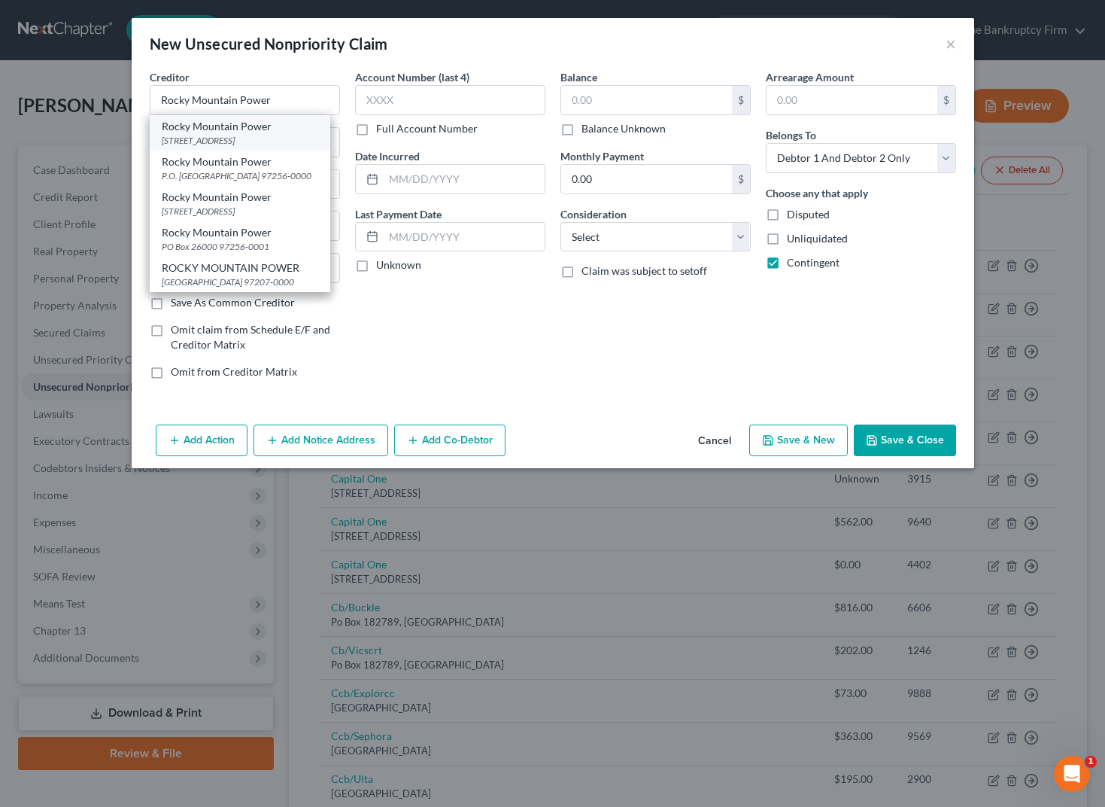
type input "84116-0000"
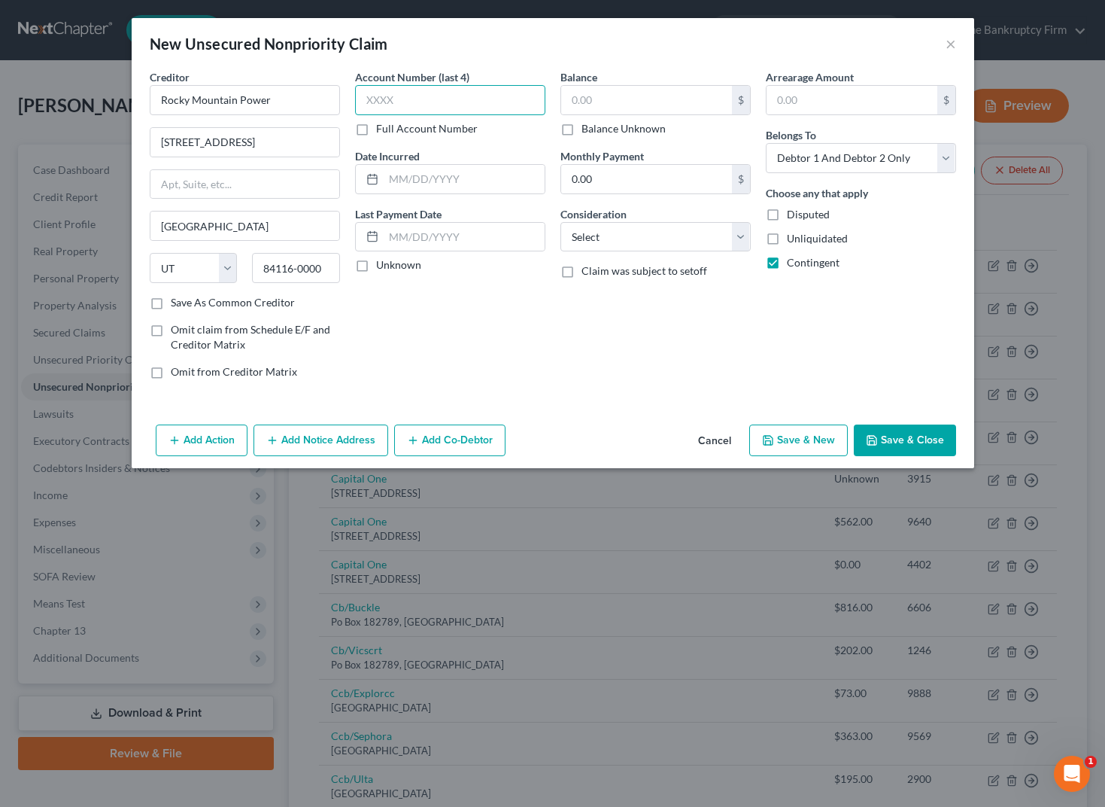
click at [451, 105] on input "text" at bounding box center [450, 100] width 190 height 30
type input "unk"
type input "2025"
click at [632, 98] on input "text" at bounding box center [646, 100] width 171 height 29
click at [582, 130] on label "Balance Unknown" at bounding box center [624, 128] width 84 height 15
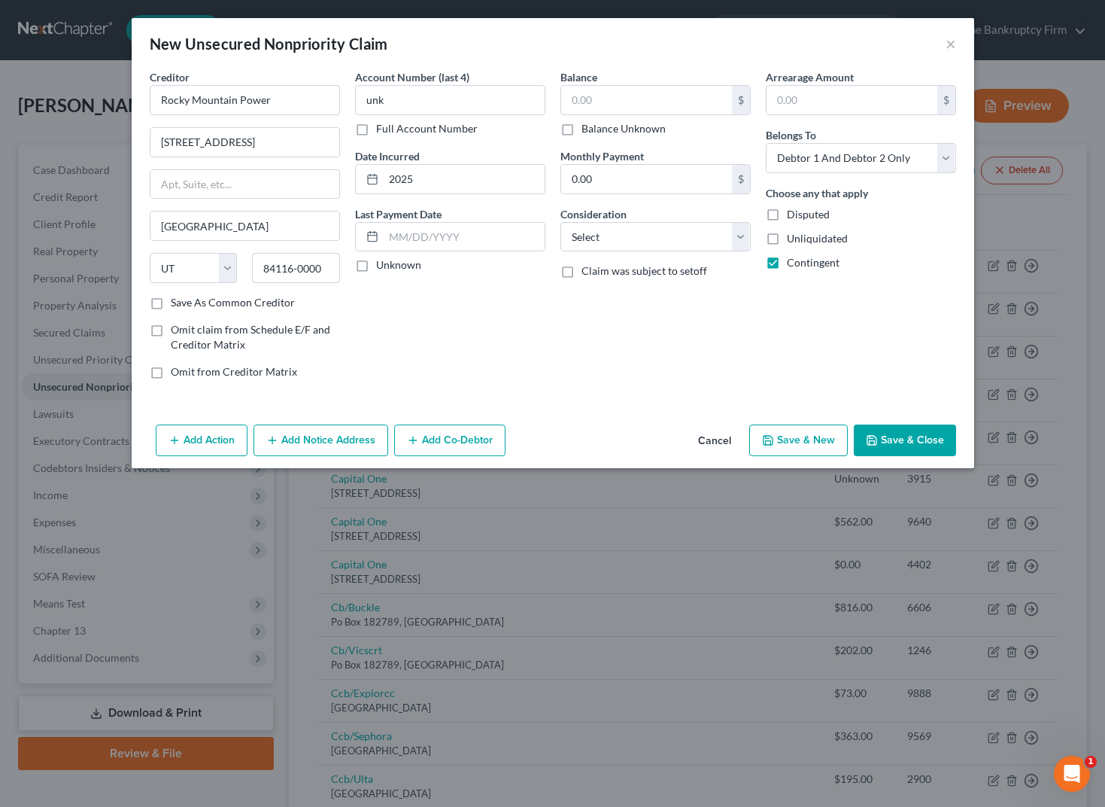
click at [588, 130] on input "Balance Unknown" at bounding box center [593, 126] width 10 height 10
checkbox input "true"
type input "0.00"
click at [646, 227] on select "Select Cable / Satellite Services Collection Agency Credit Card Debt Debt Couns…" at bounding box center [655, 237] width 190 height 30
click at [560, 222] on select "Select Cable / Satellite Services Collection Agency Credit Card Debt Debt Couns…" at bounding box center [655, 237] width 190 height 30
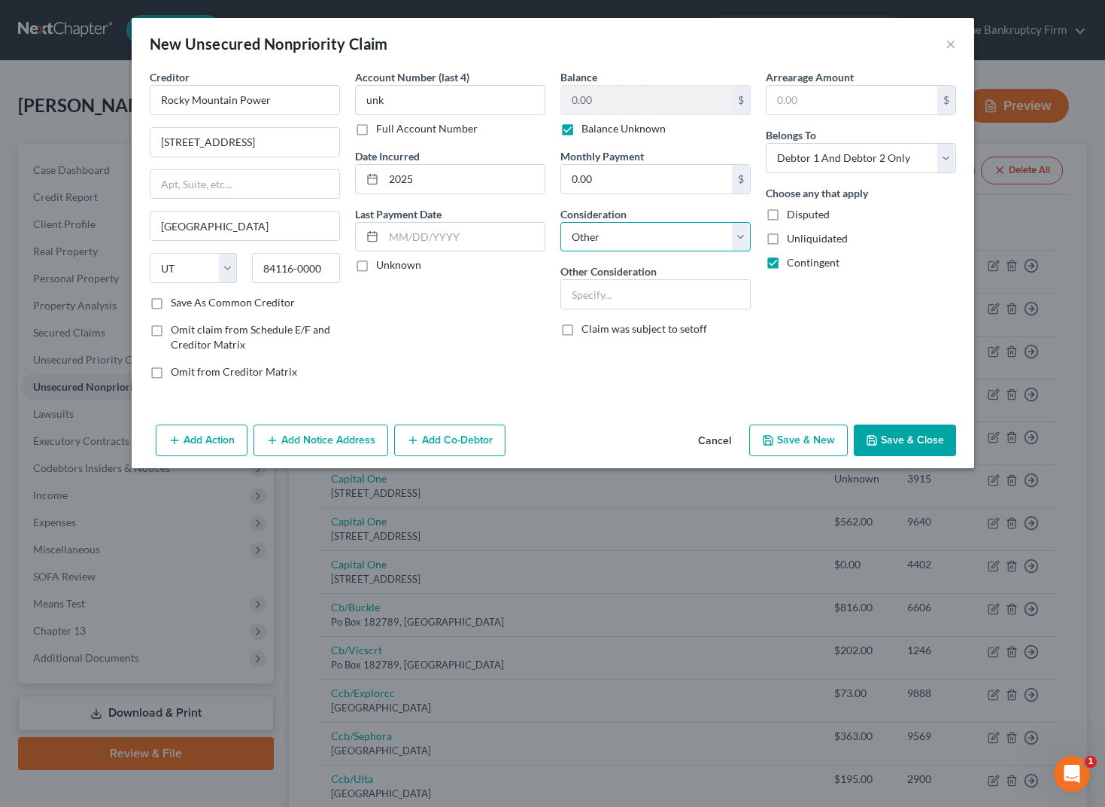
click at [658, 233] on select "Select Cable / Satellite Services Collection Agency Credit Card Debt Debt Couns…" at bounding box center [655, 237] width 190 height 30
select select "20"
click at [560, 222] on select "Select Cable / Satellite Services Collection Agency Credit Card Debt Debt Couns…" at bounding box center [655, 237] width 190 height 30
click at [924, 441] on button "Save & Close" at bounding box center [905, 440] width 102 height 32
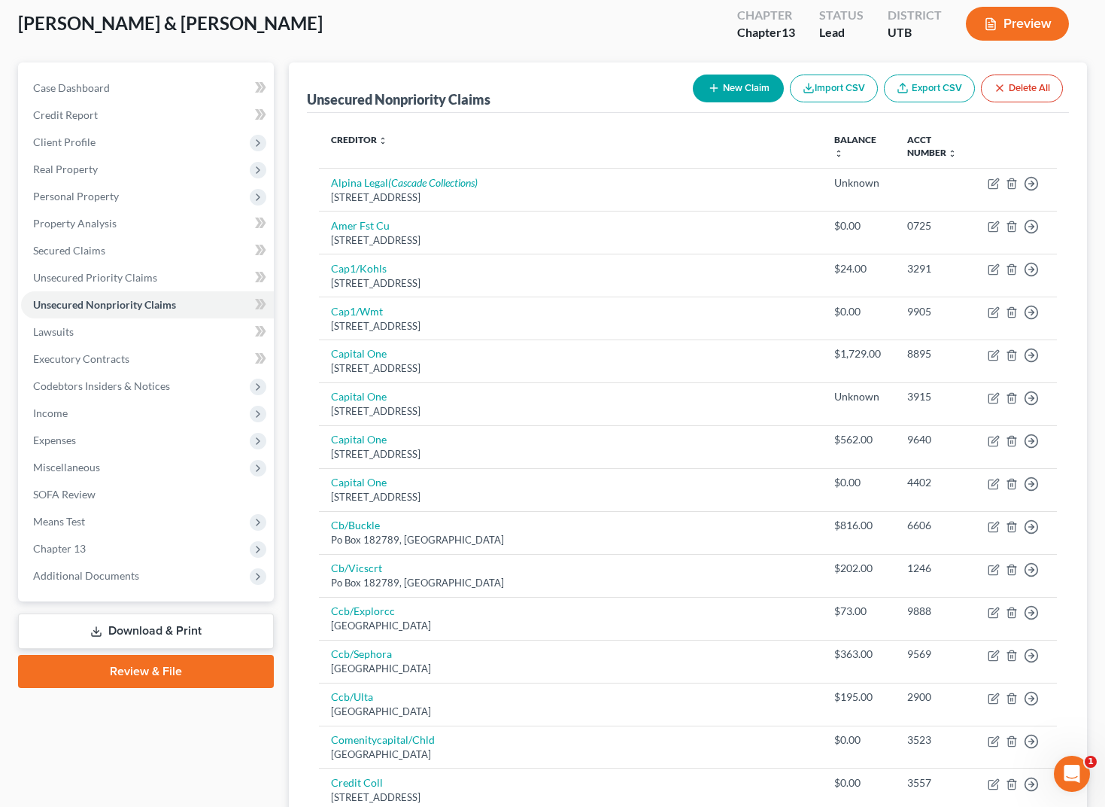
scroll to position [110, 0]
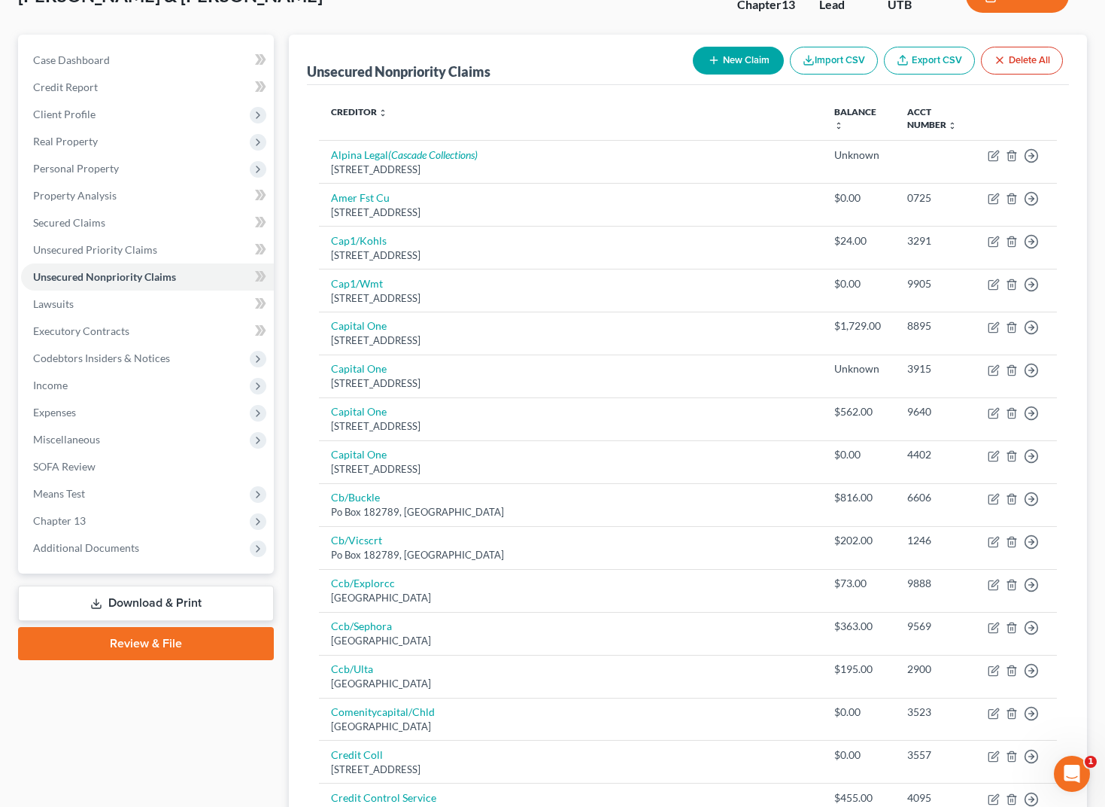
click at [711, 59] on icon "button" at bounding box center [714, 60] width 12 height 12
select select "2"
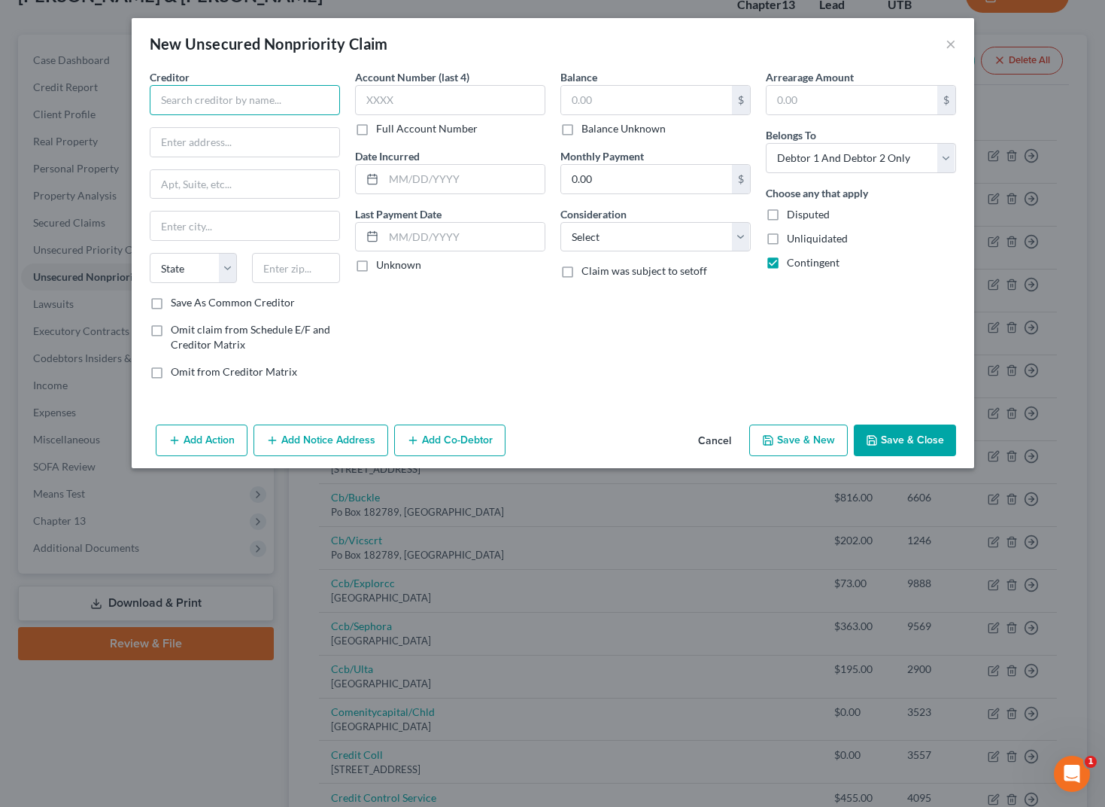
click at [290, 100] on input "text" at bounding box center [245, 100] width 190 height 30
type input "Lawn Doctor"
click at [208, 149] on input "text" at bounding box center [244, 142] width 189 height 29
paste input "255 N 950 W STE A3"
type input "255 N 950 W STE A3"
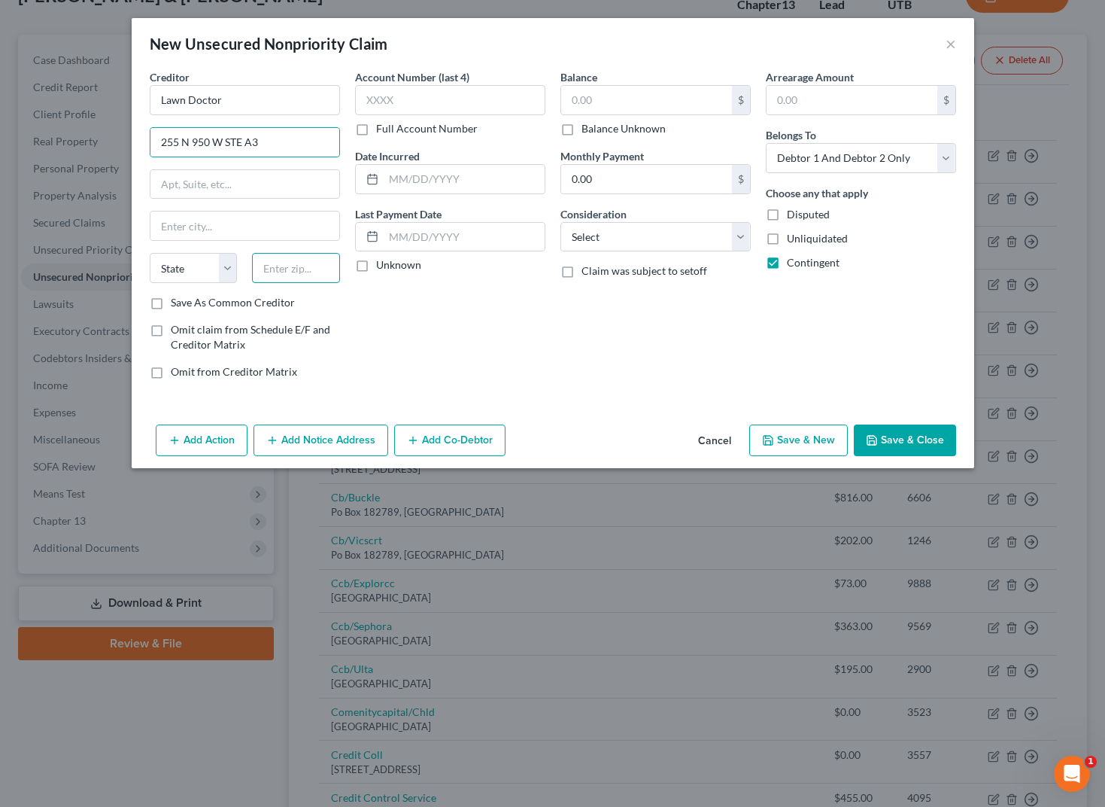
click at [297, 271] on input "text" at bounding box center [296, 268] width 88 height 30
type input "84321"
type input "Logan"
select select "46"
click at [416, 94] on input "text" at bounding box center [450, 100] width 190 height 30
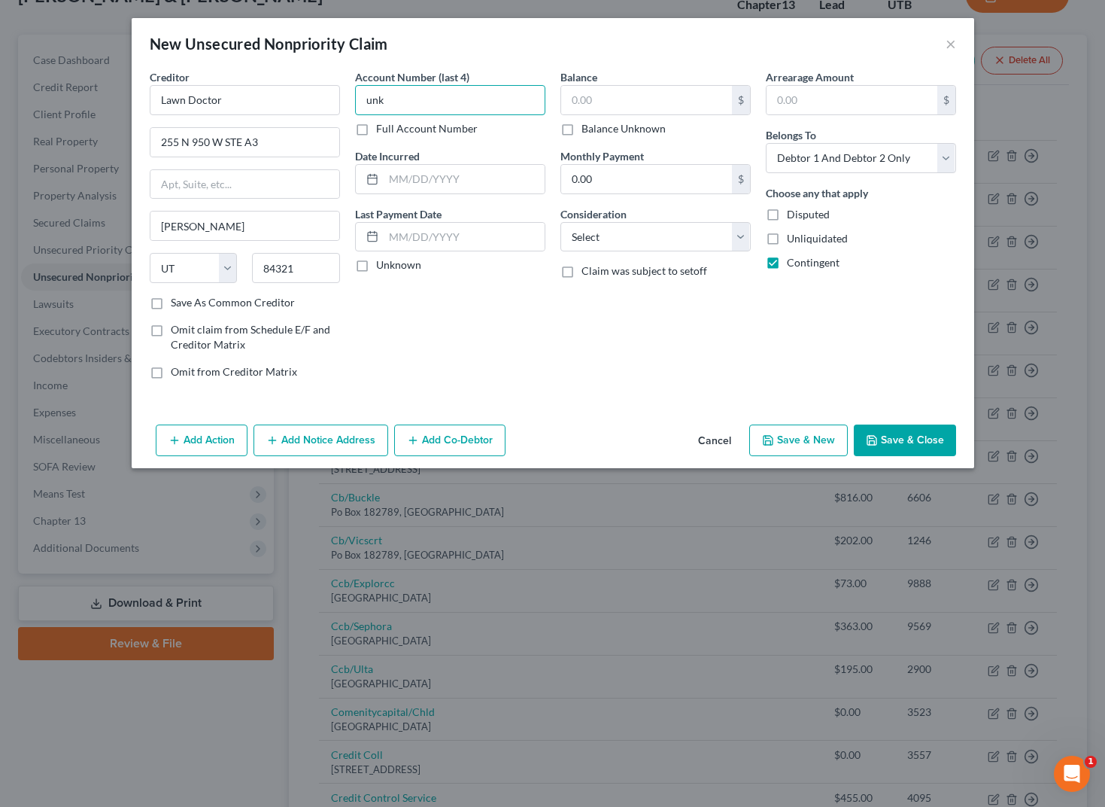
type input "unk"
type input "2025"
click at [622, 87] on input "text" at bounding box center [646, 100] width 171 height 29
click at [582, 134] on label "Balance Unknown" at bounding box center [624, 128] width 84 height 15
click at [588, 131] on input "Balance Unknown" at bounding box center [593, 126] width 10 height 10
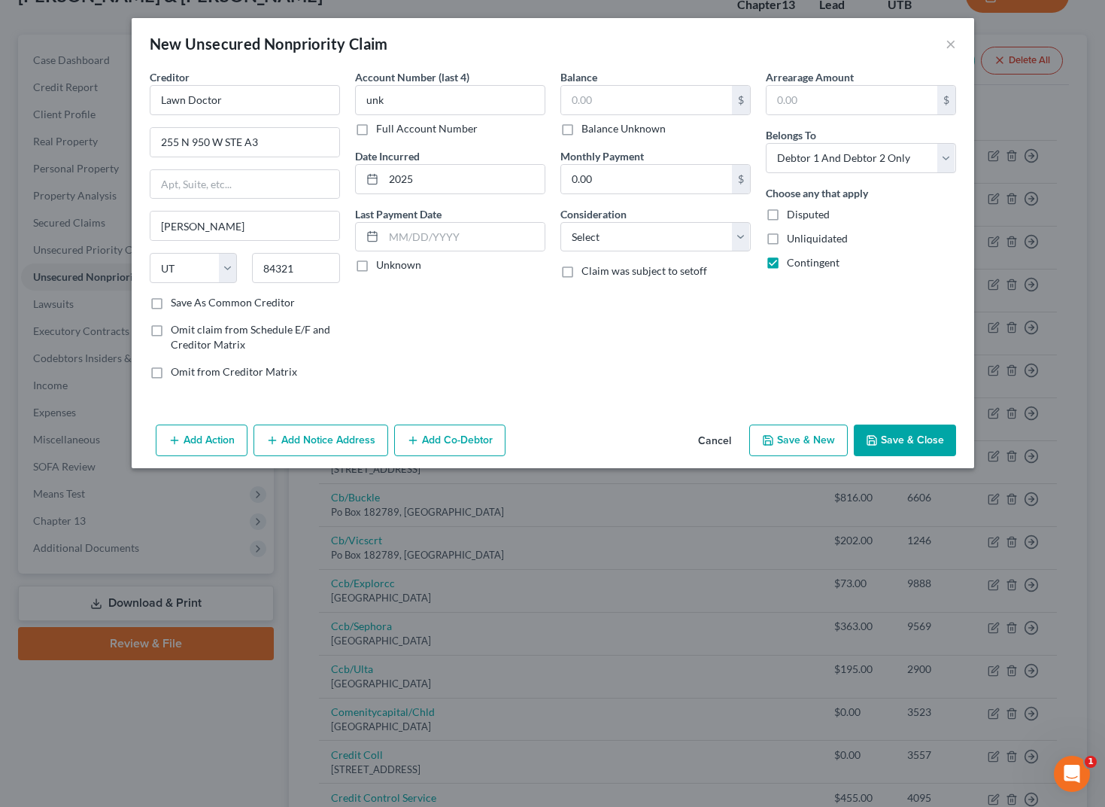
checkbox input "true"
type input "0.00"
click at [621, 237] on select "Select Cable / Satellite Services Collection Agency Credit Card Debt Debt Couns…" at bounding box center [655, 237] width 190 height 30
select select "14"
click at [560, 222] on select "Select Cable / Satellite Services Collection Agency Credit Card Debt Debt Couns…" at bounding box center [655, 237] width 190 height 30
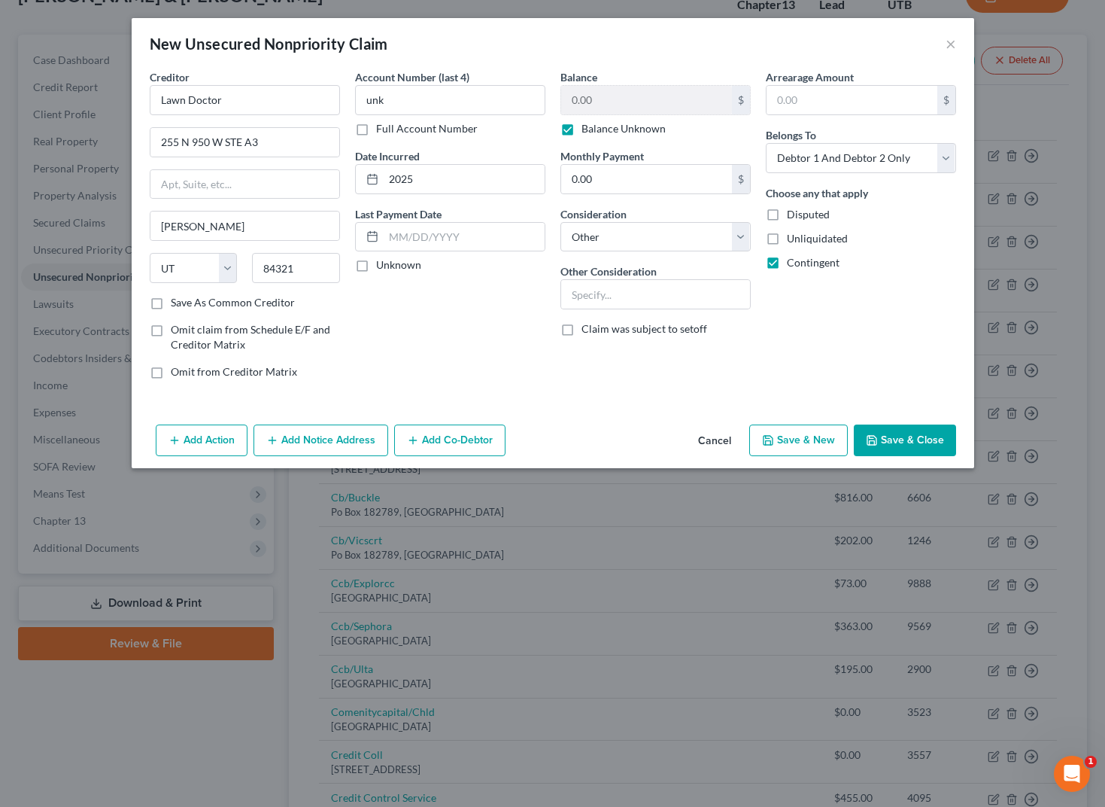
click at [910, 439] on button "Save & Close" at bounding box center [905, 440] width 102 height 32
